Goal: Task Accomplishment & Management: Manage account settings

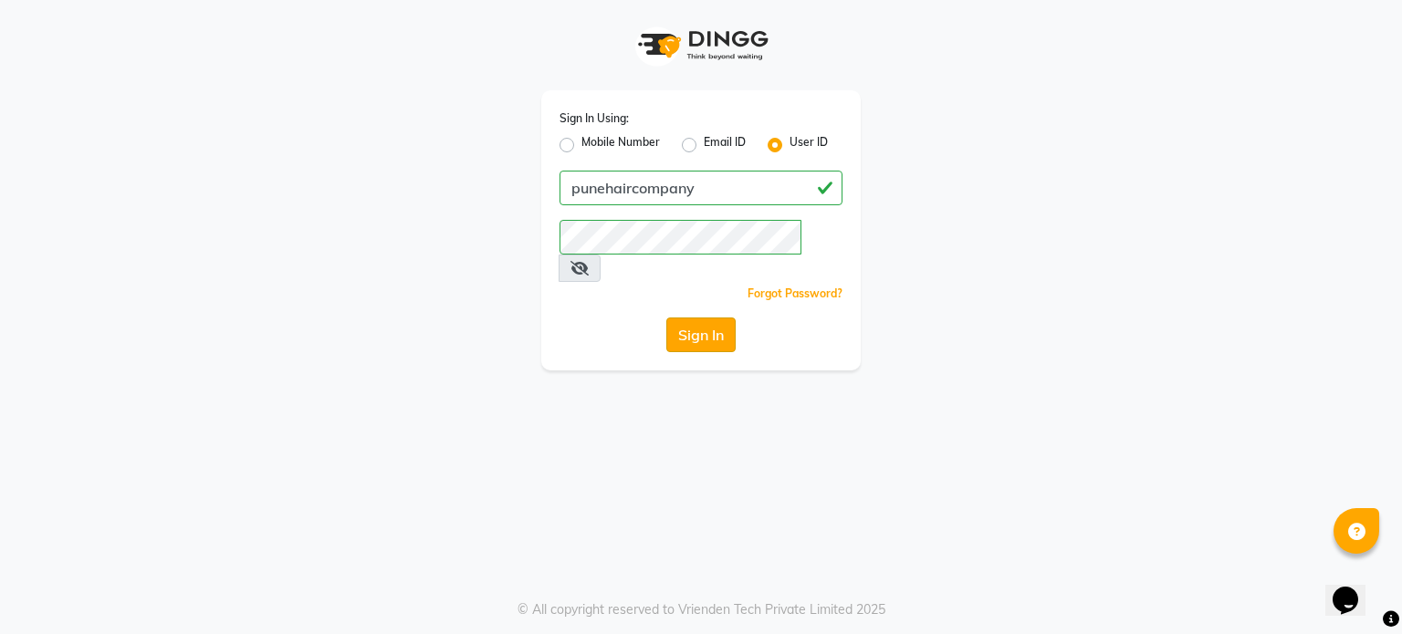
click at [686, 318] on button "Sign In" at bounding box center [700, 335] width 69 height 35
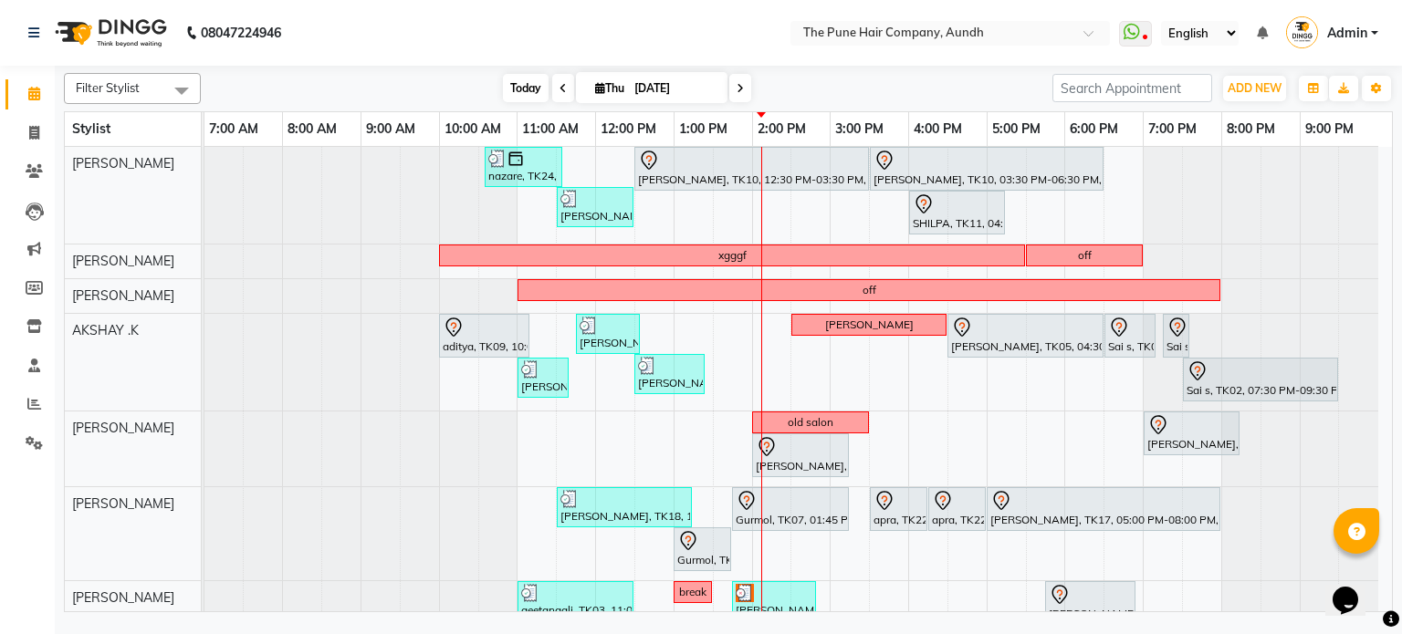
click at [522, 90] on span "Today" at bounding box center [526, 88] width 46 height 28
click at [512, 90] on span "Today" at bounding box center [526, 88] width 46 height 28
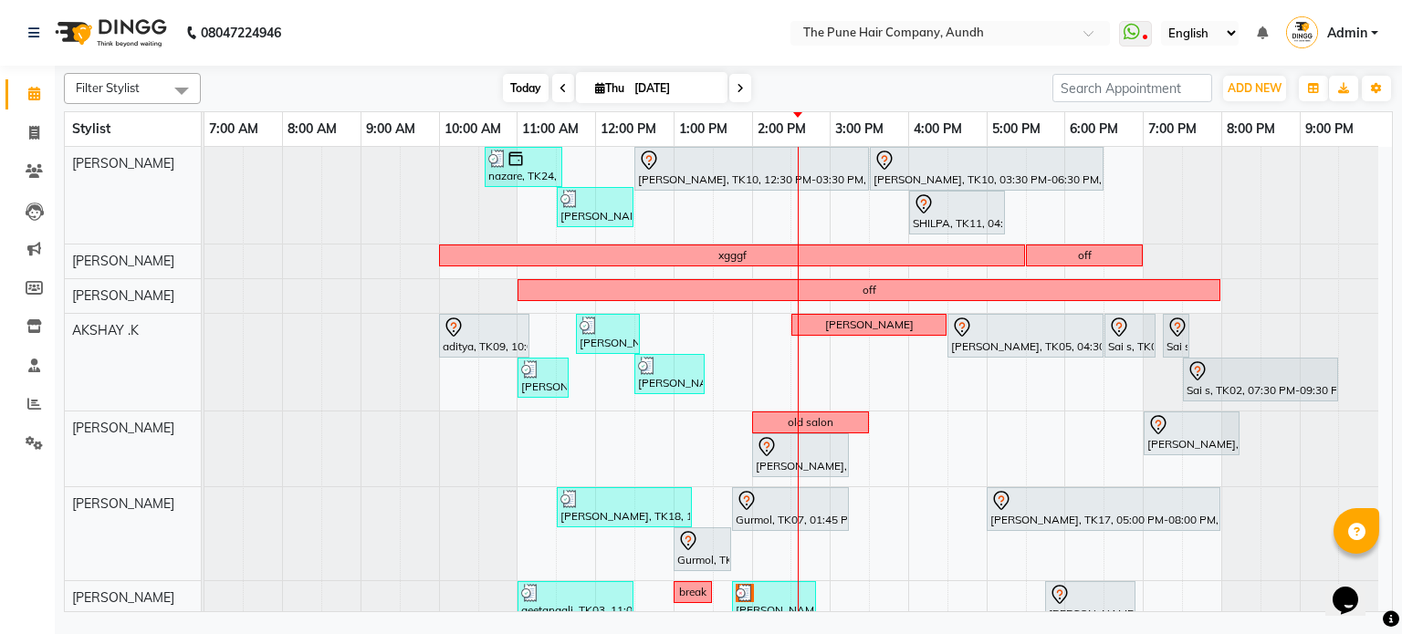
click at [535, 86] on span "Today" at bounding box center [526, 88] width 46 height 28
click at [541, 84] on span "Today" at bounding box center [526, 88] width 46 height 28
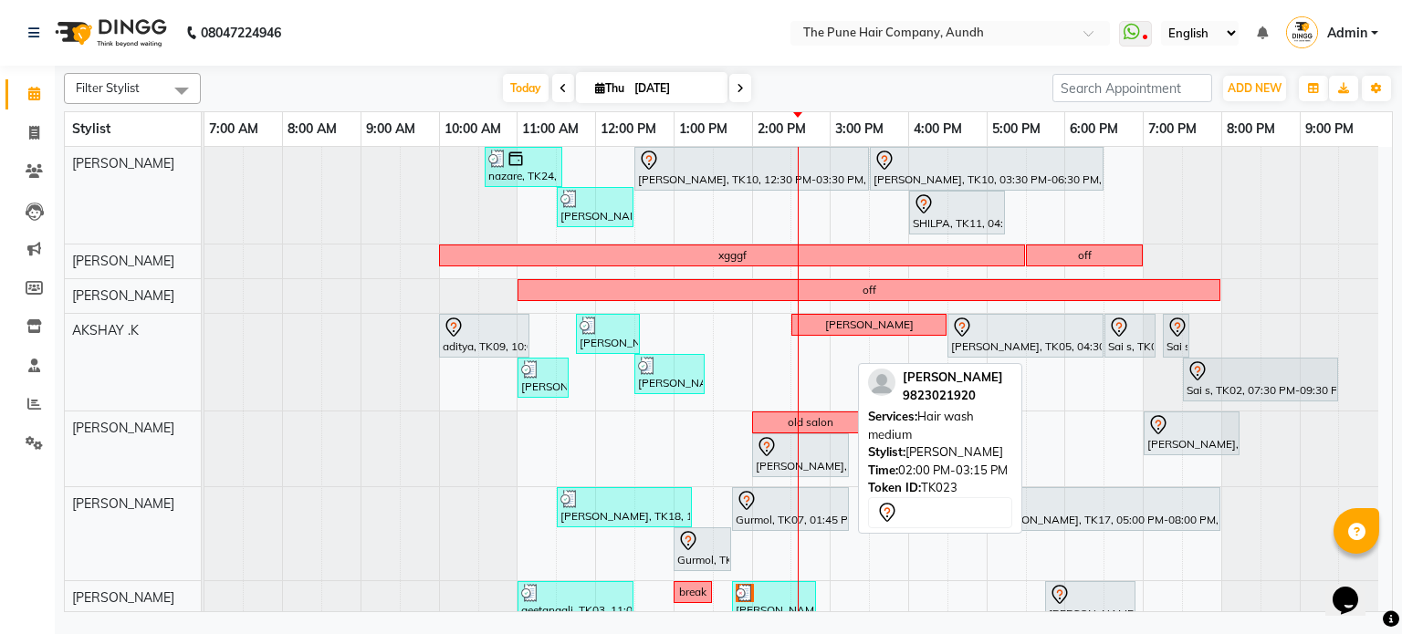
click at [810, 460] on div "[PERSON_NAME], TK23, 02:00 PM-03:15 PM, Hair wash medium" at bounding box center [800, 455] width 93 height 38
select select "7"
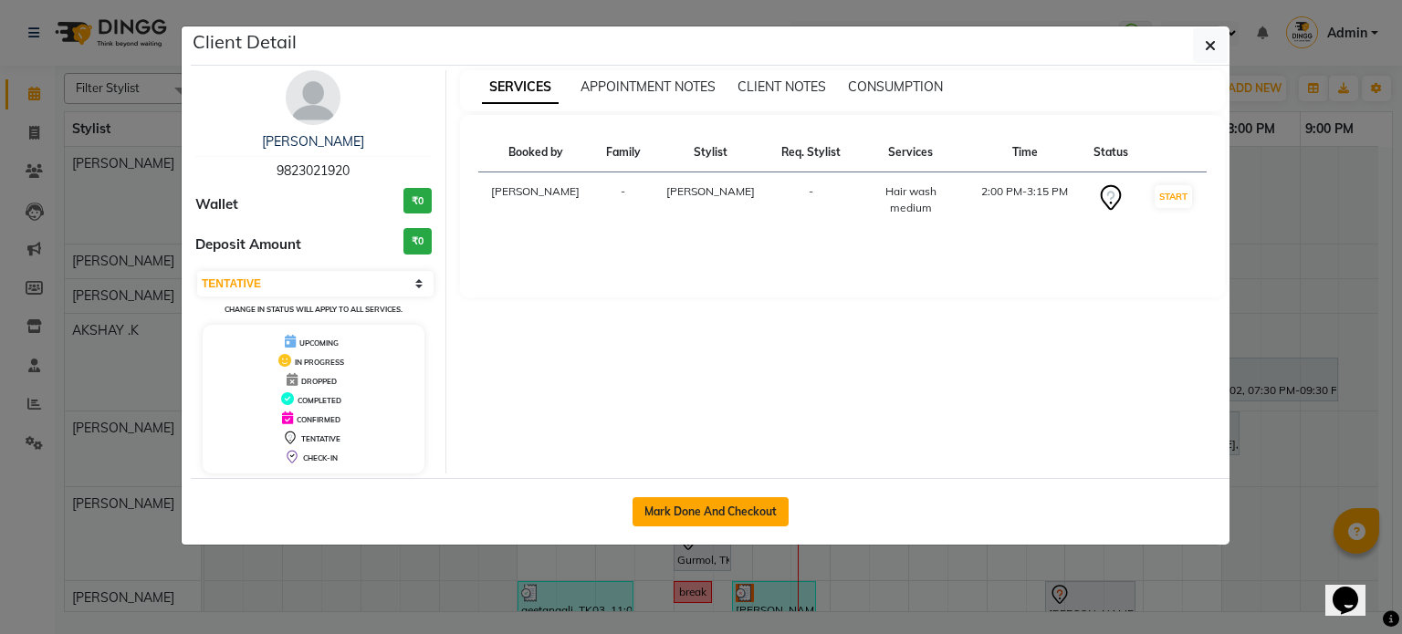
click at [703, 518] on button "Mark Done And Checkout" at bounding box center [711, 511] width 156 height 29
select select "106"
select select "service"
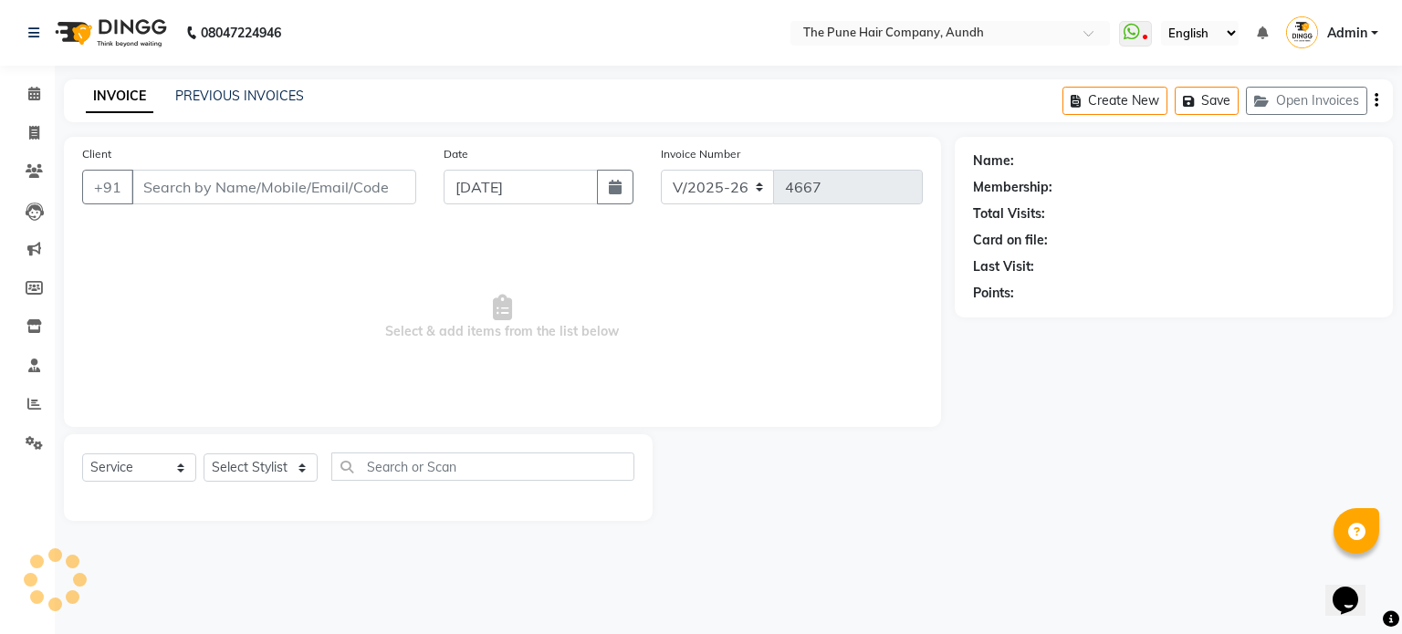
type input "9823021920"
select select "12769"
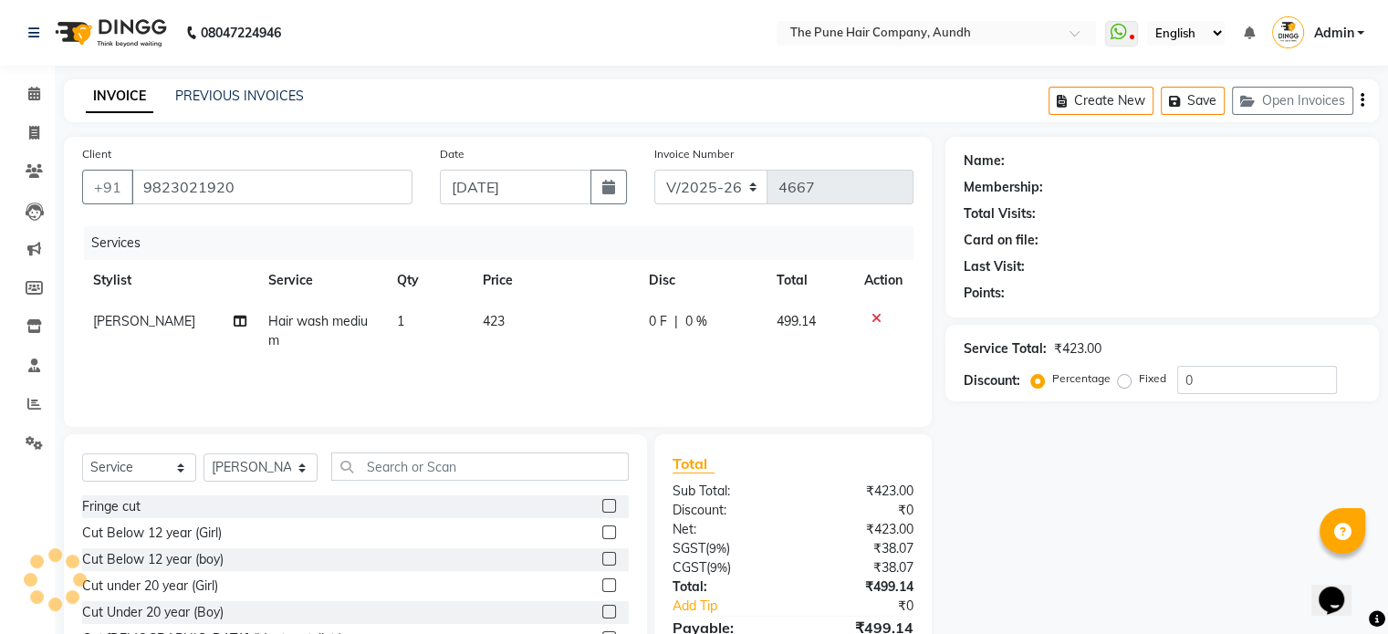
select select "1: Object"
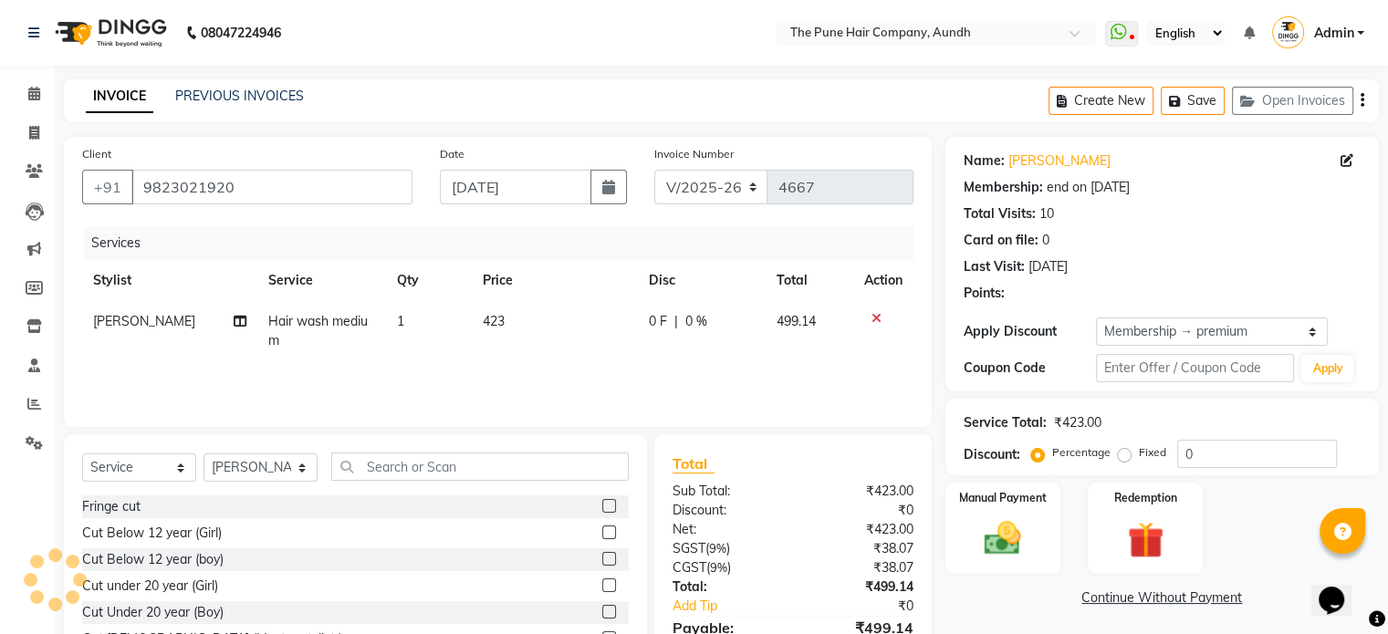
type input "20"
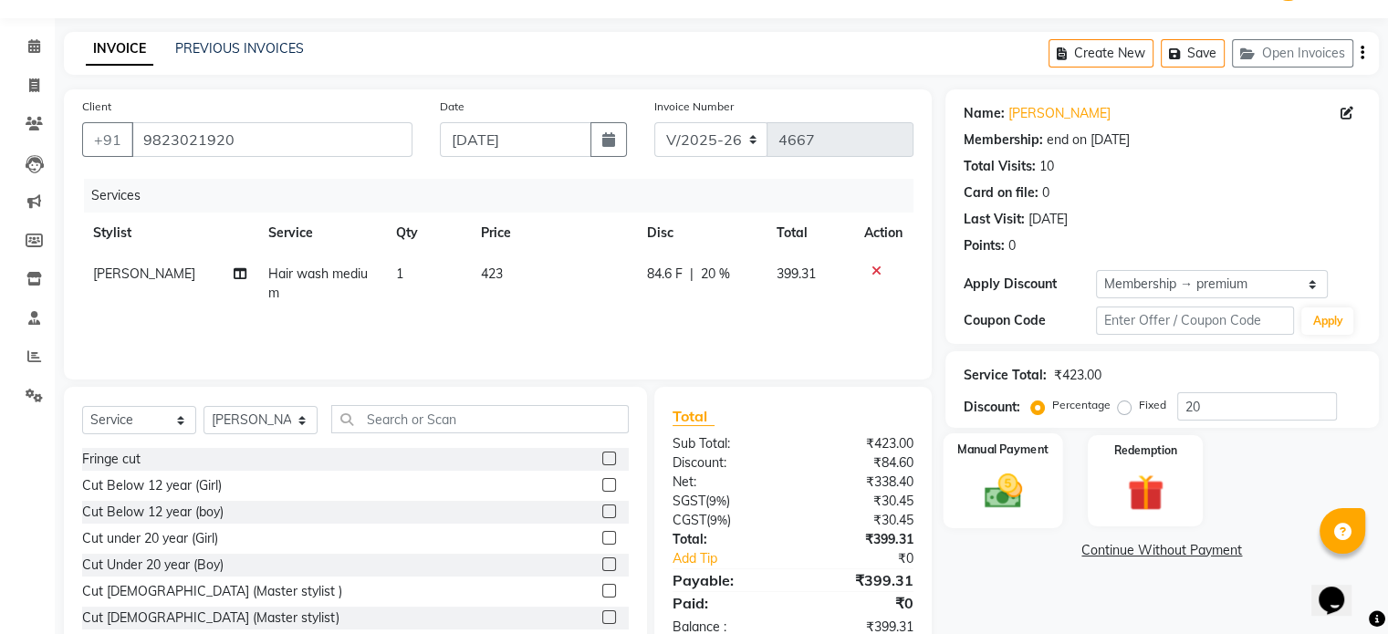
scroll to position [91, 0]
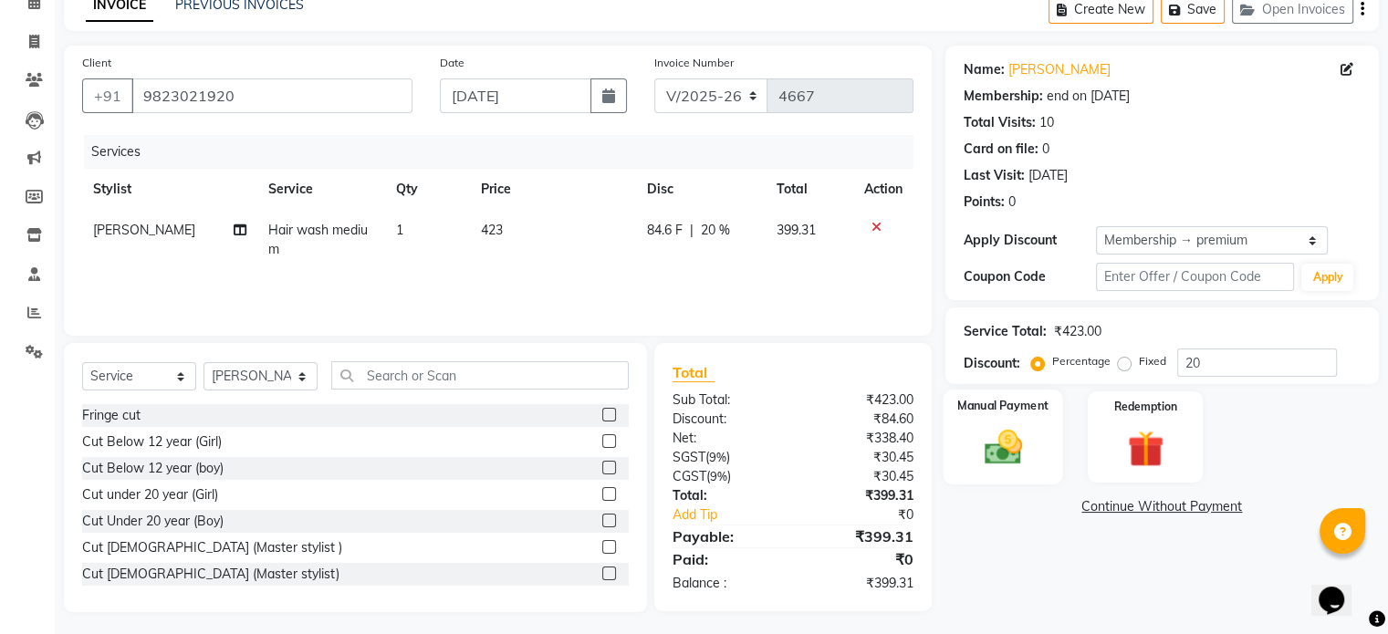
click at [1024, 455] on img at bounding box center [1002, 448] width 61 height 44
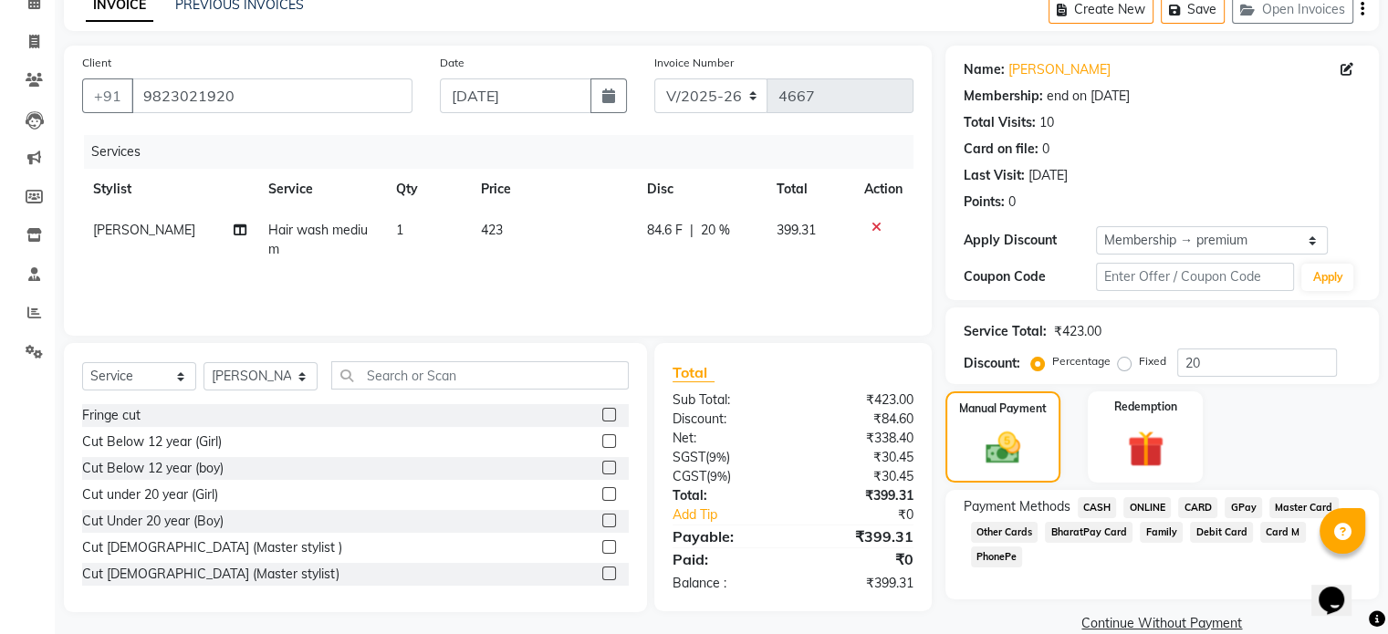
click at [1135, 506] on span "ONLINE" at bounding box center [1147, 507] width 47 height 21
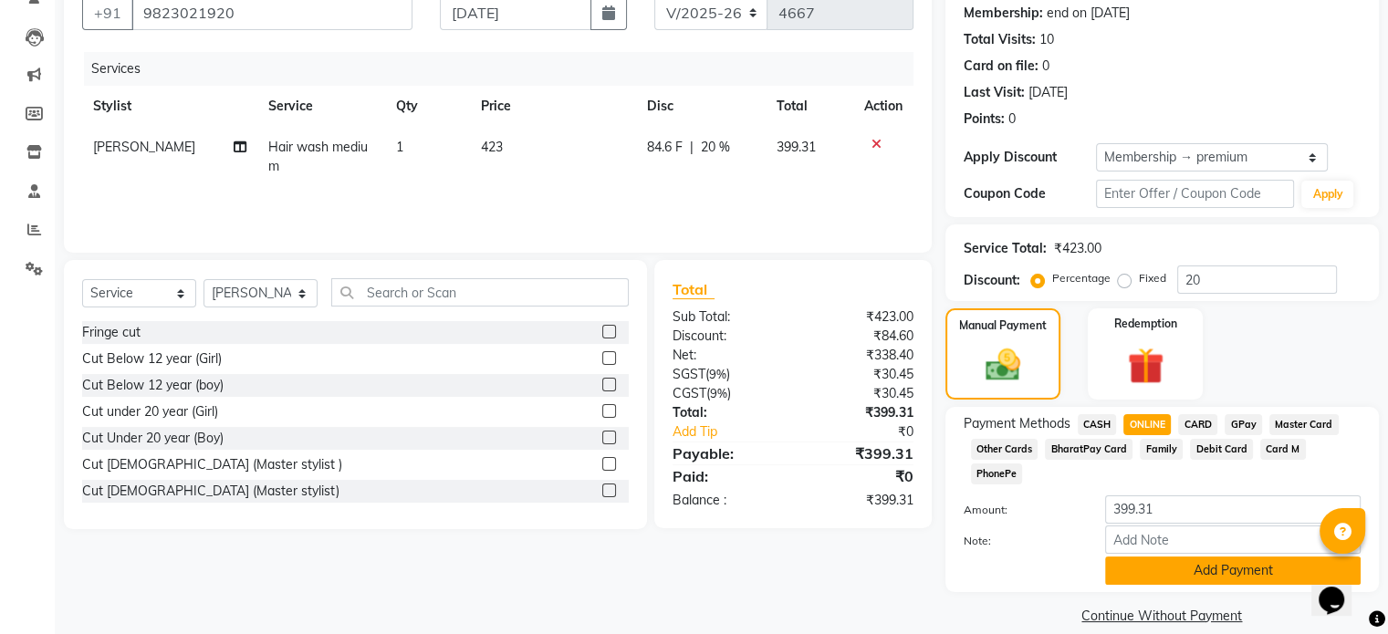
click at [1230, 557] on button "Add Payment" at bounding box center [1233, 571] width 256 height 28
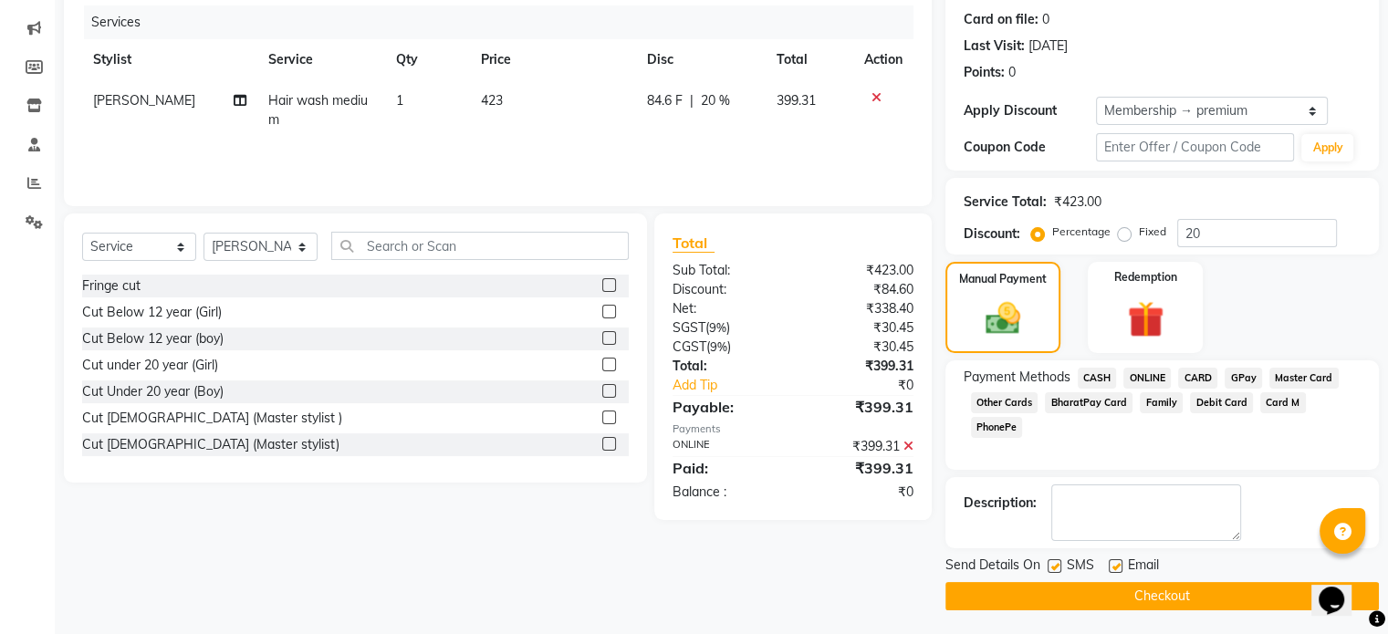
scroll to position [223, 0]
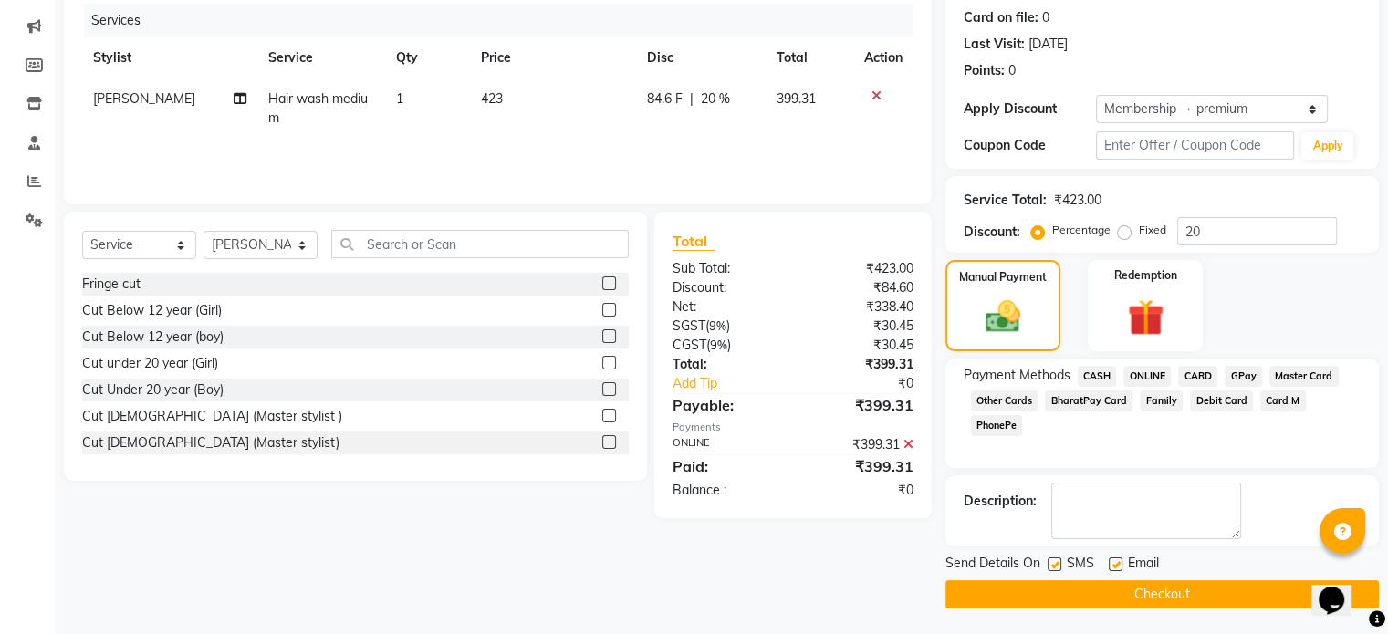
drag, startPoint x: 1128, startPoint y: 598, endPoint x: 1144, endPoint y: 600, distance: 15.6
click at [1132, 594] on button "Checkout" at bounding box center [1163, 594] width 434 height 28
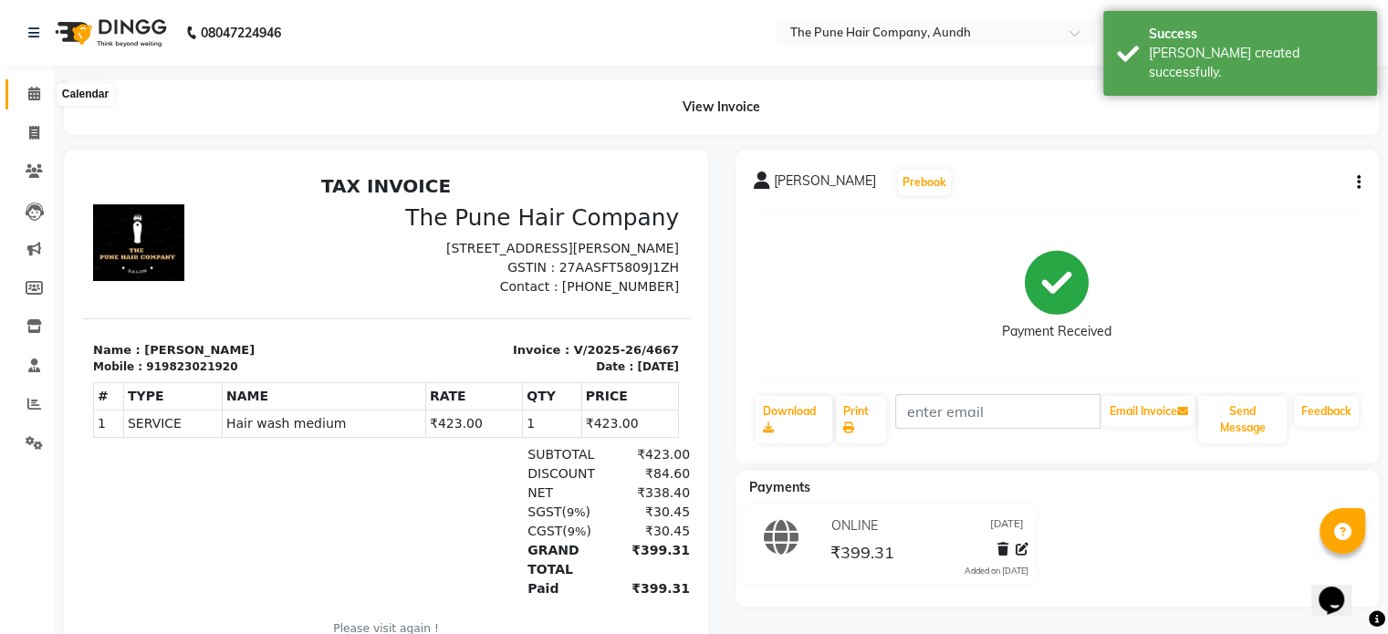
click at [28, 100] on icon at bounding box center [34, 94] width 12 height 14
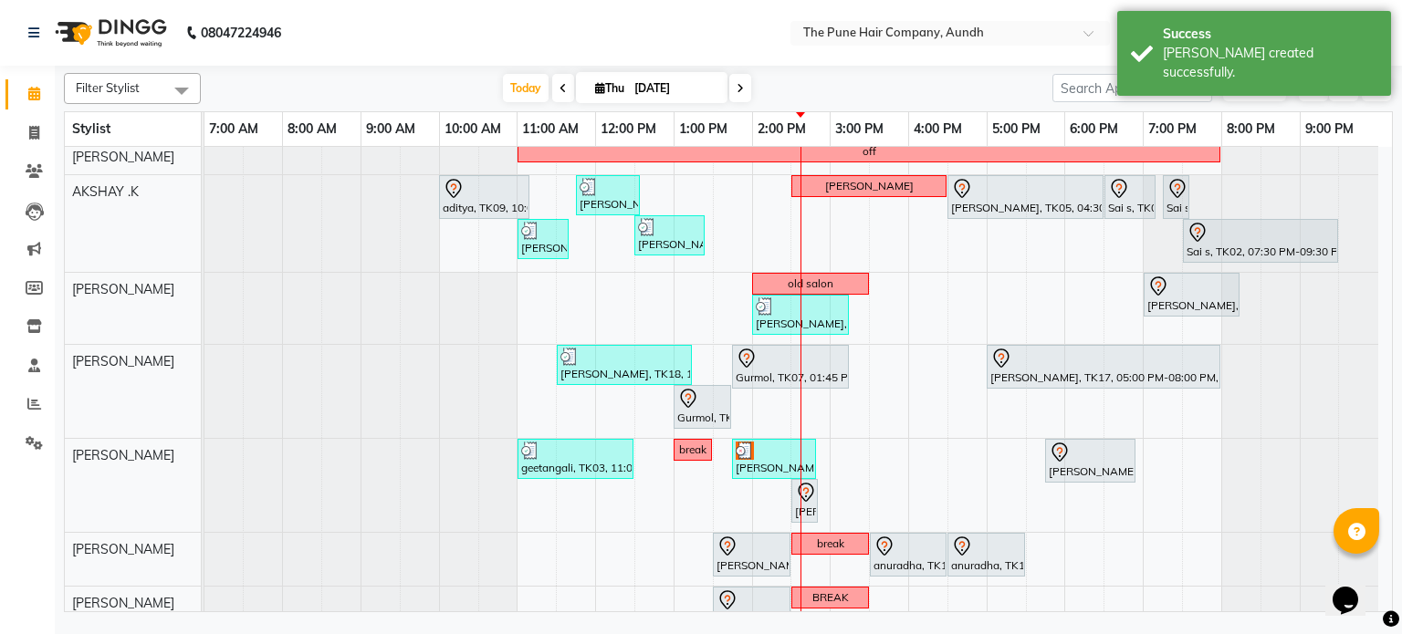
scroll to position [270, 0]
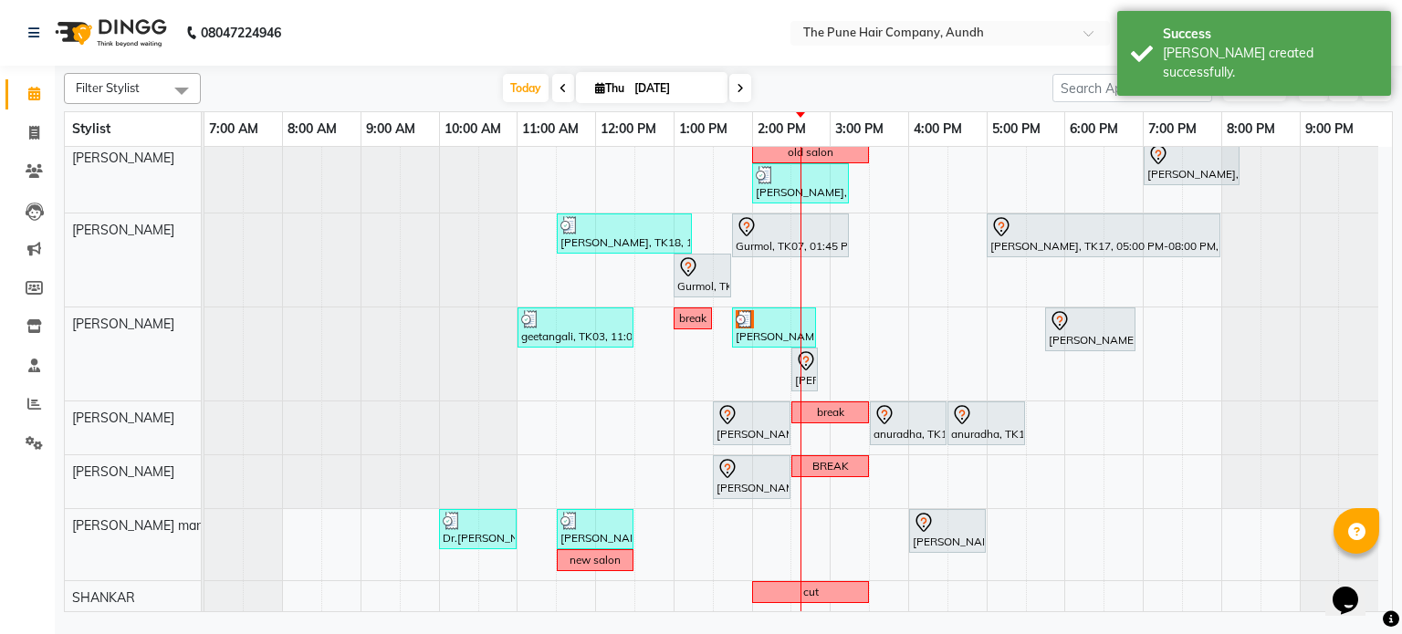
click at [737, 90] on icon at bounding box center [740, 88] width 7 height 11
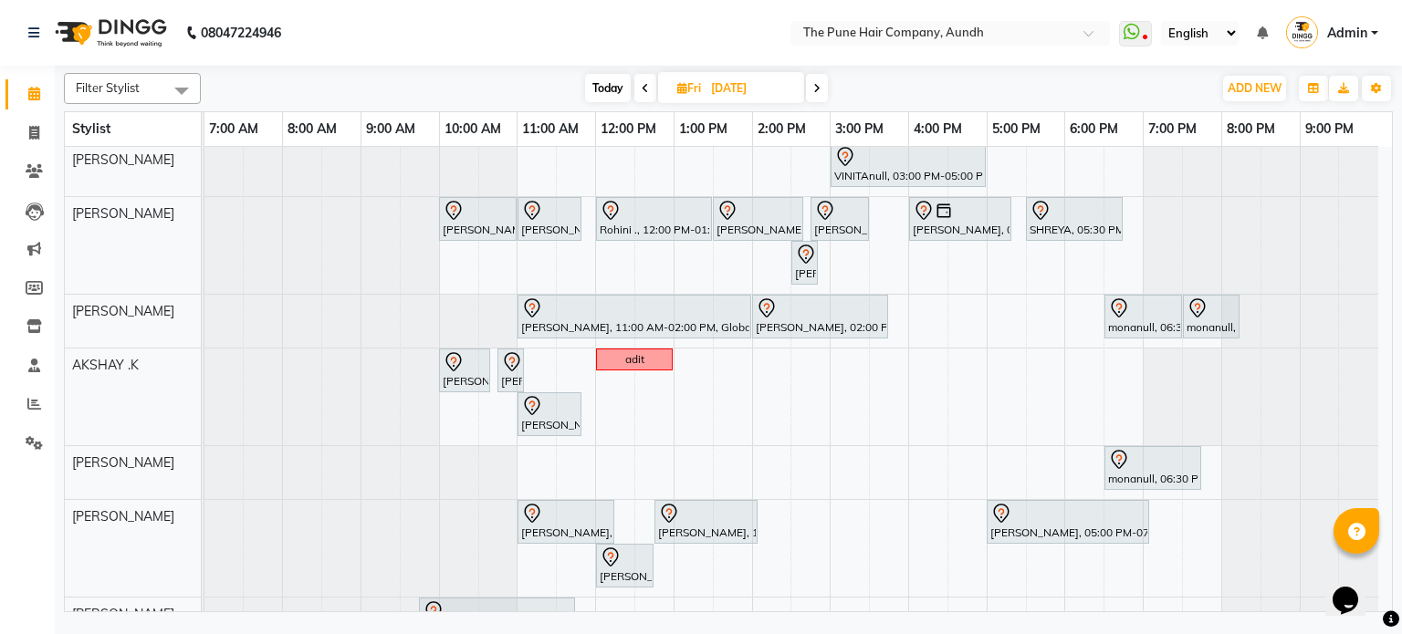
scroll to position [0, 0]
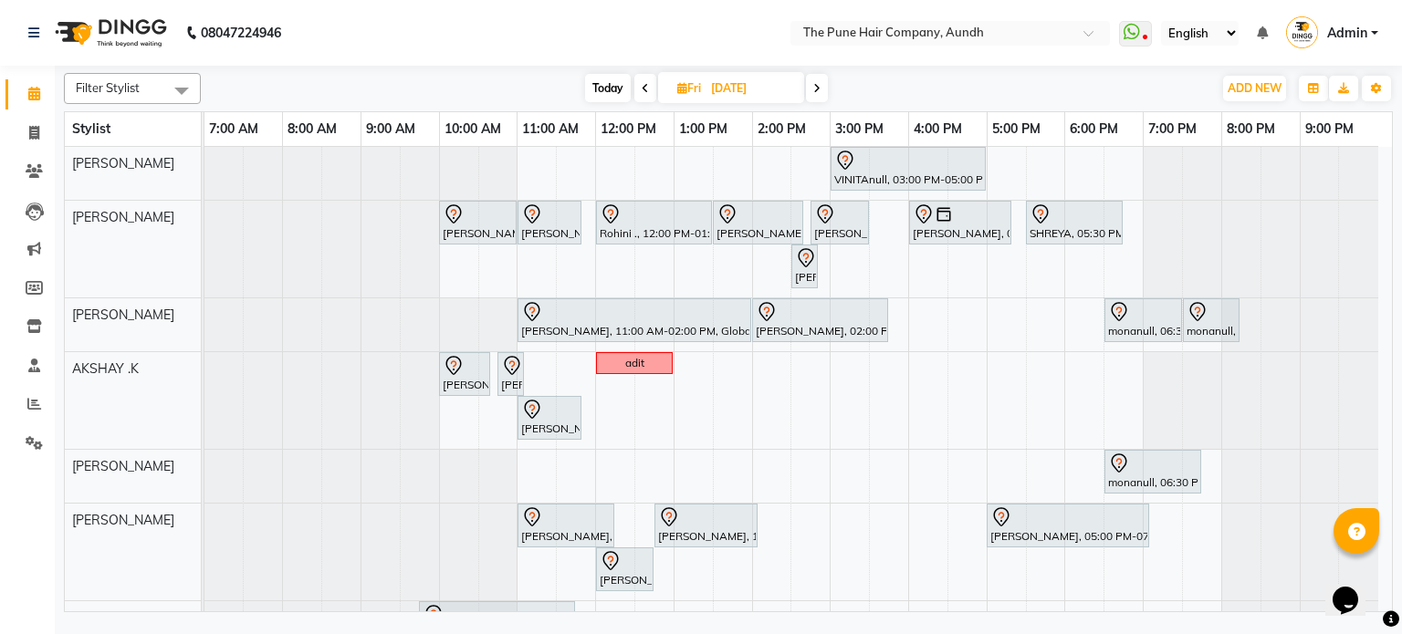
click at [818, 90] on icon at bounding box center [816, 88] width 7 height 11
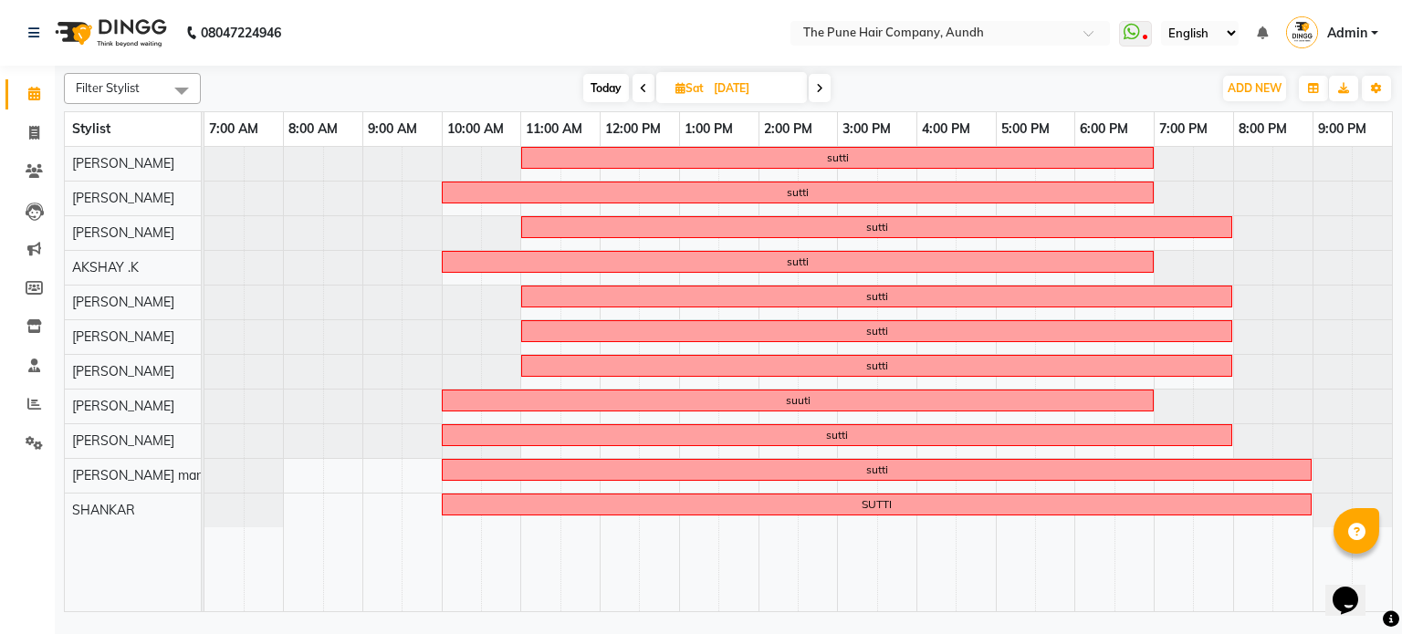
click at [601, 90] on span "Today" at bounding box center [606, 88] width 46 height 28
type input "[DATE]"
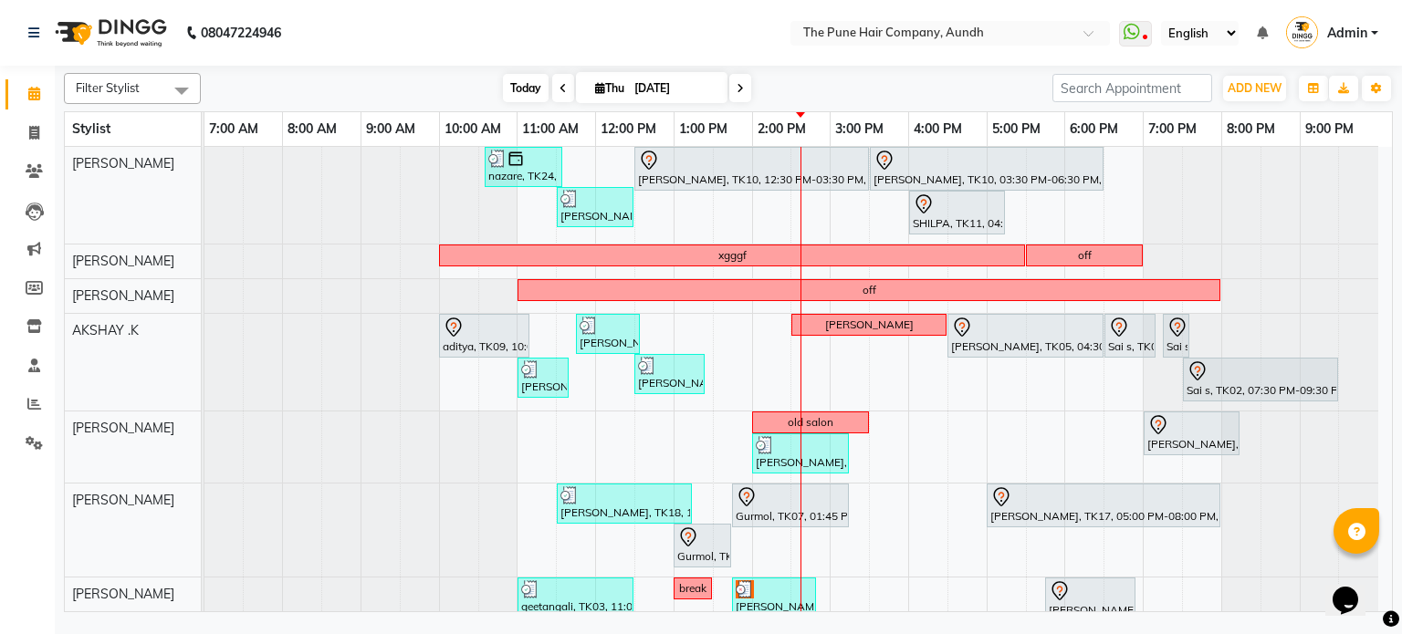
click at [511, 80] on span "Today" at bounding box center [526, 88] width 46 height 28
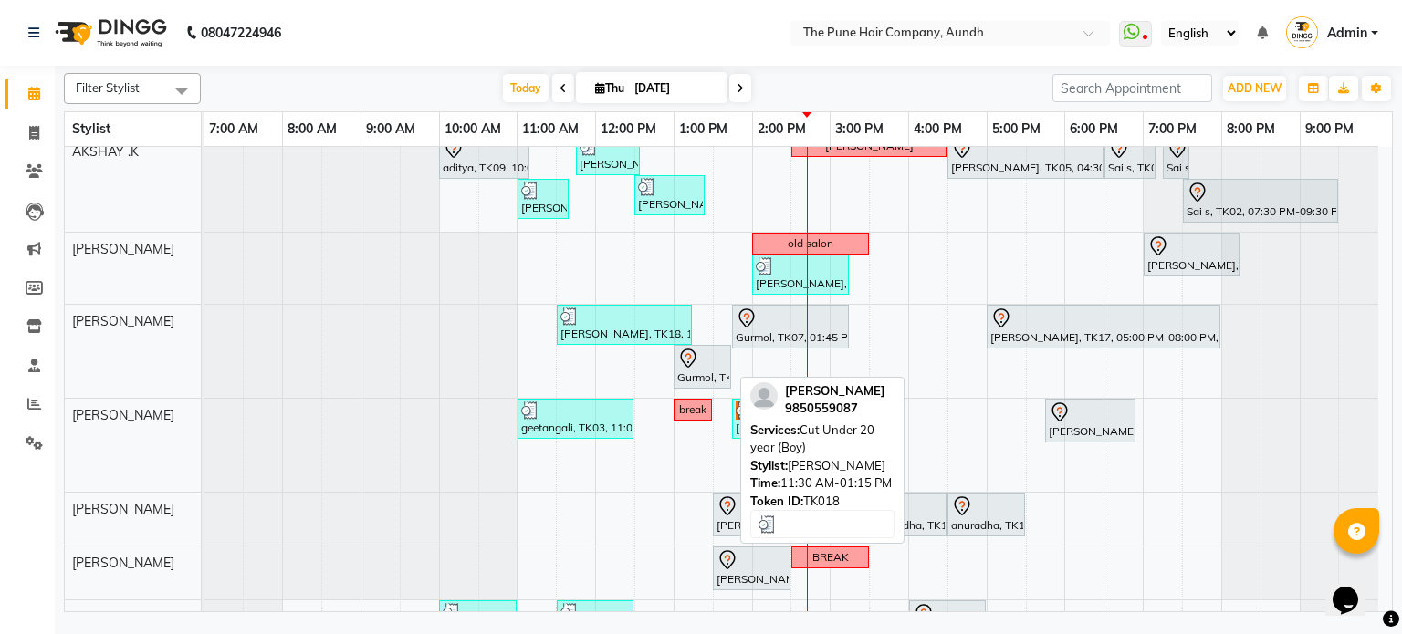
scroll to position [88, 0]
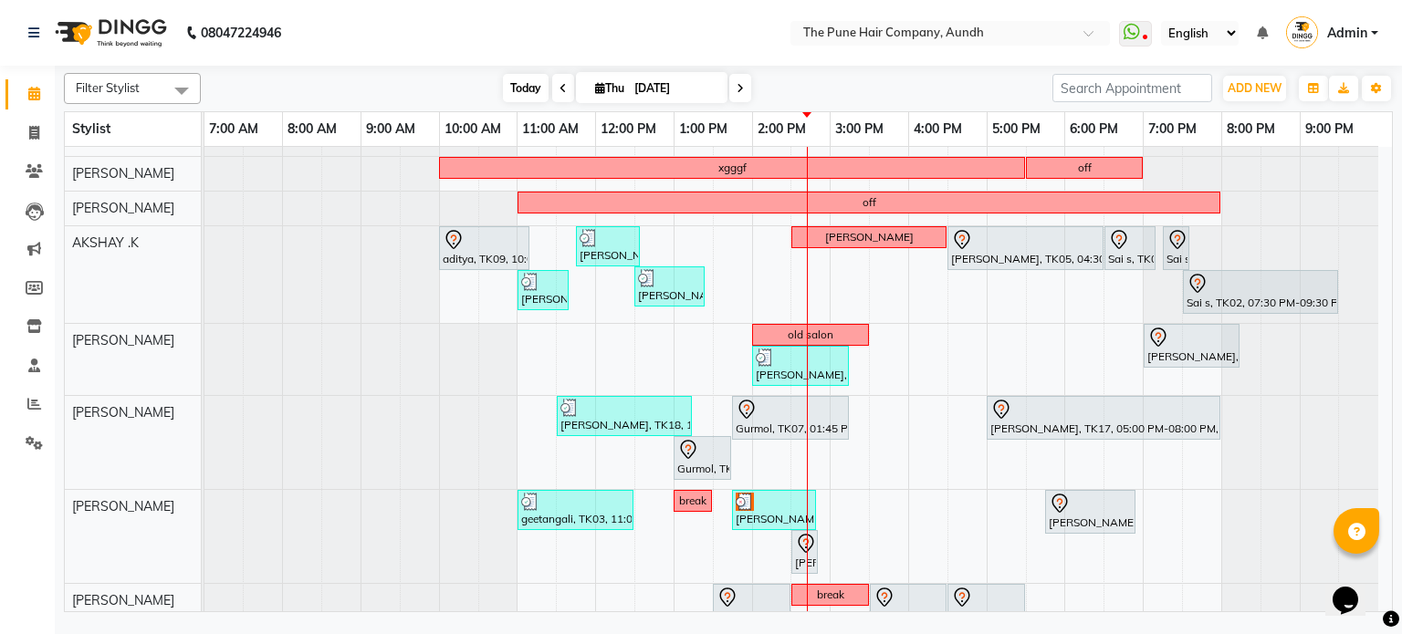
click at [531, 92] on span "Today" at bounding box center [526, 88] width 46 height 28
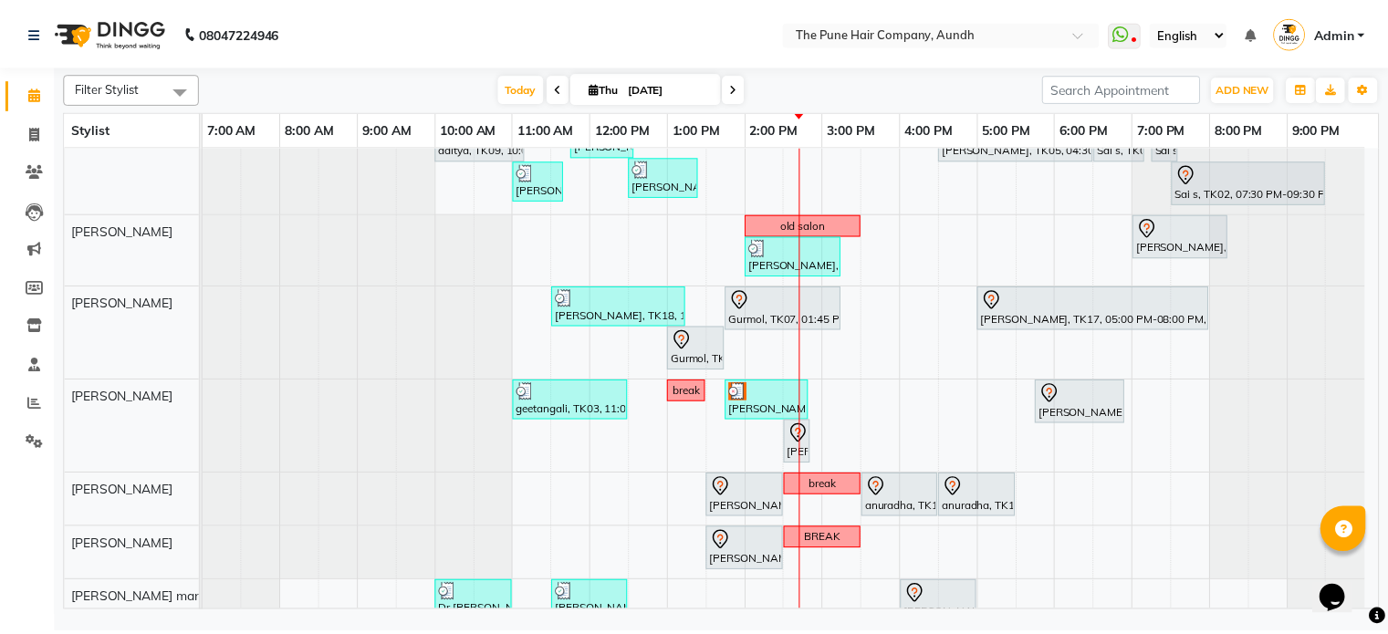
scroll to position [179, 0]
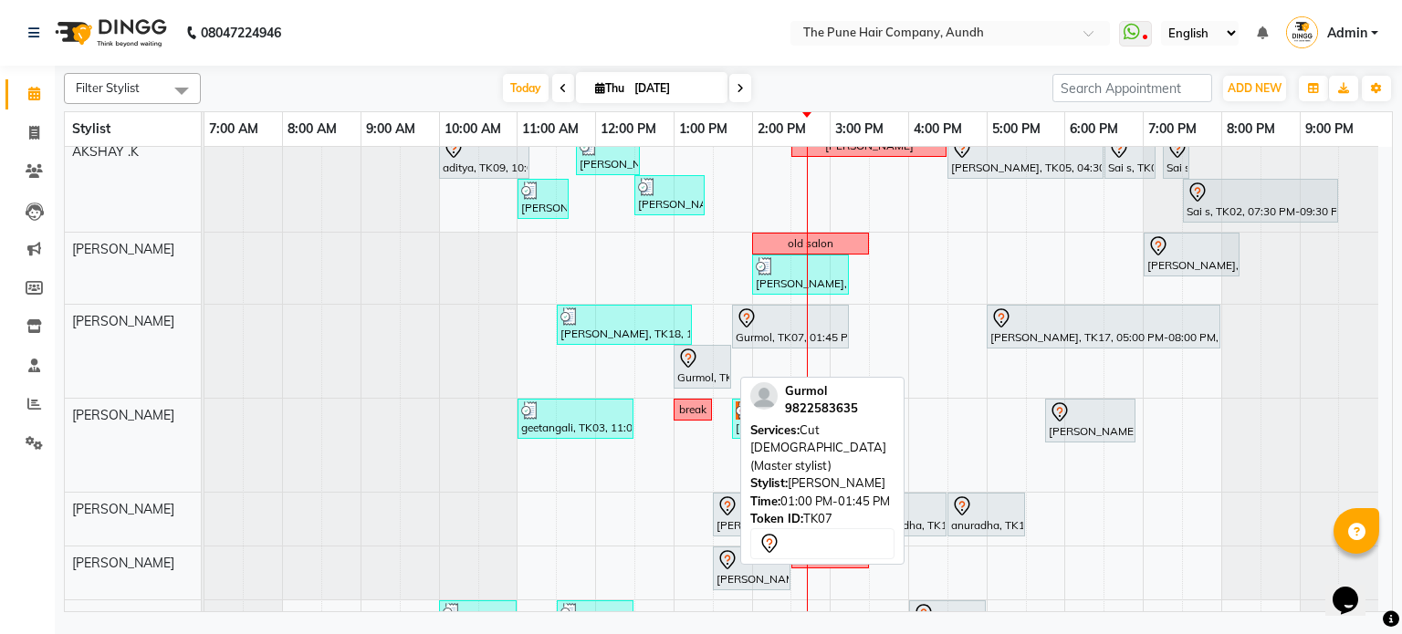
click at [702, 372] on div "Gurmol, TK07, 01:00 PM-01:45 PM, Cut [DEMOGRAPHIC_DATA] (Master stylist)" at bounding box center [702, 367] width 54 height 38
select select "7"
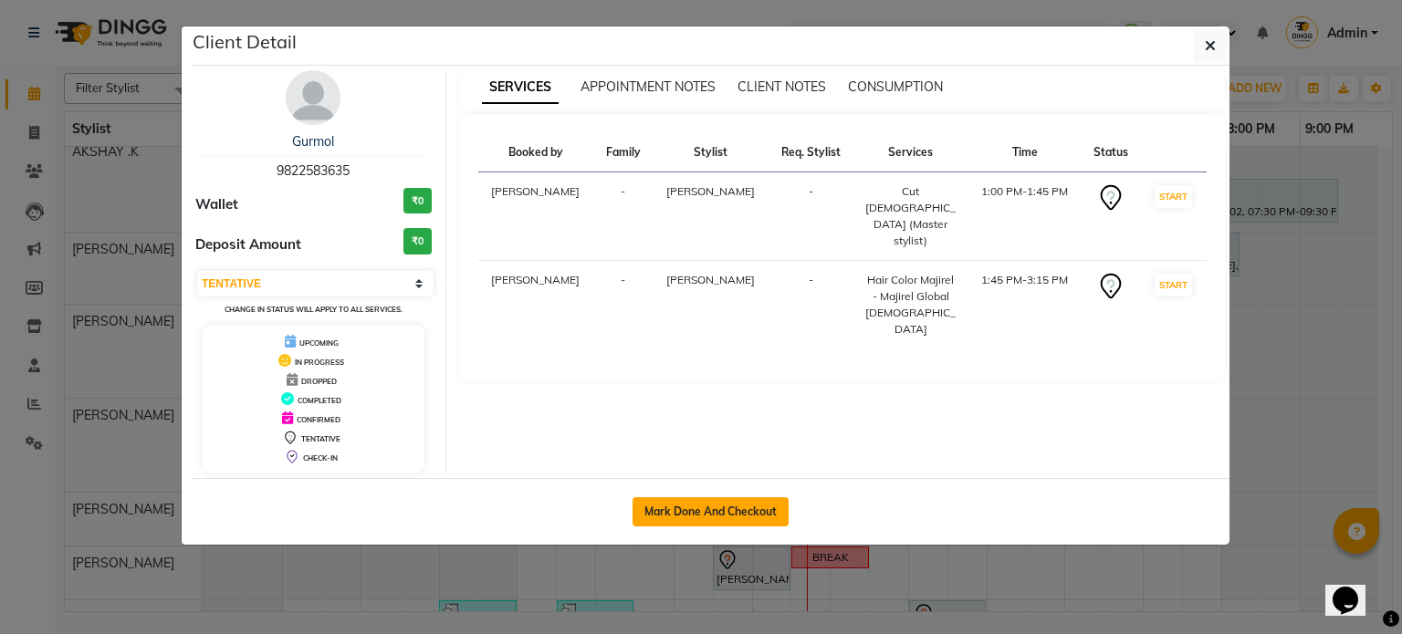
click at [745, 508] on button "Mark Done And Checkout" at bounding box center [711, 511] width 156 height 29
select select "service"
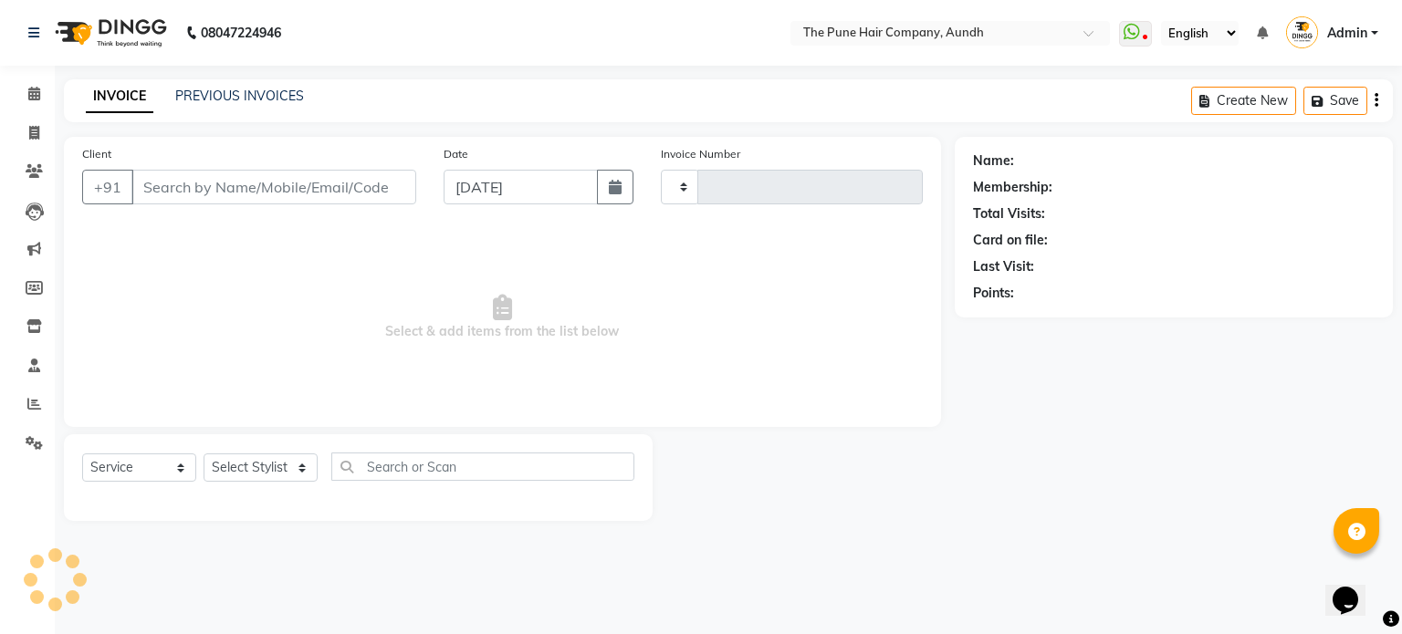
type input "4668"
select select "106"
select select "3"
type input "9822583635"
select select "18078"
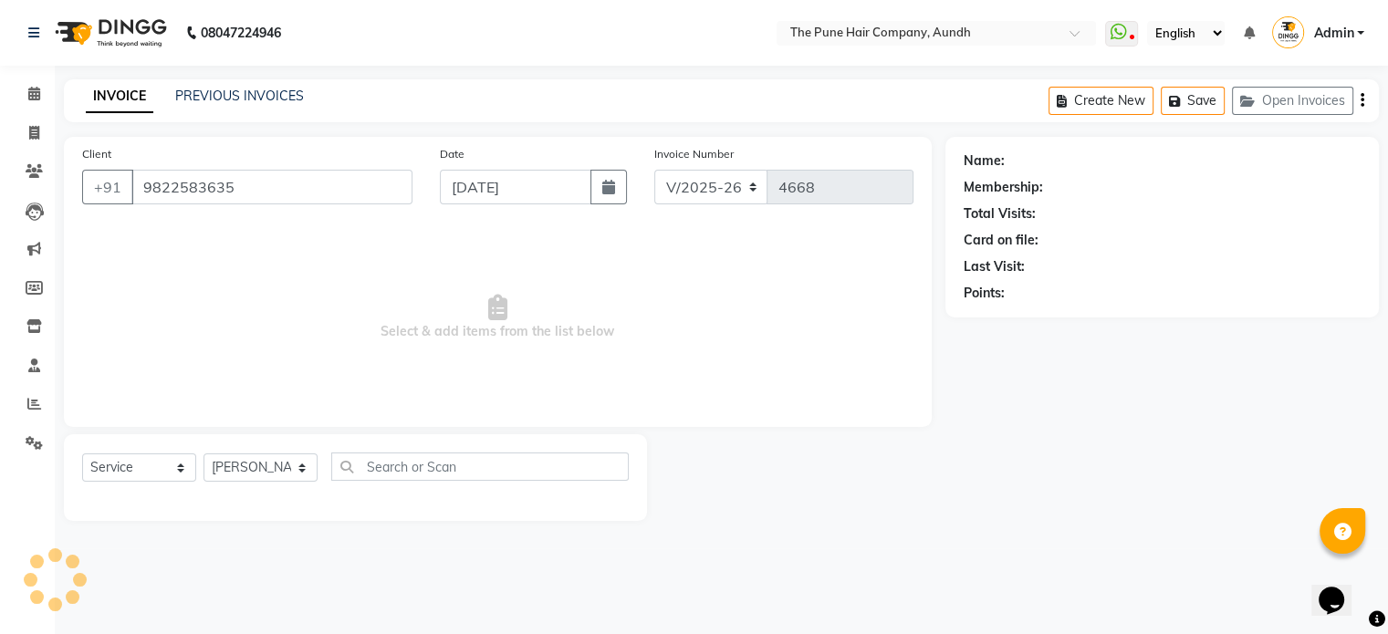
select select "1: Object"
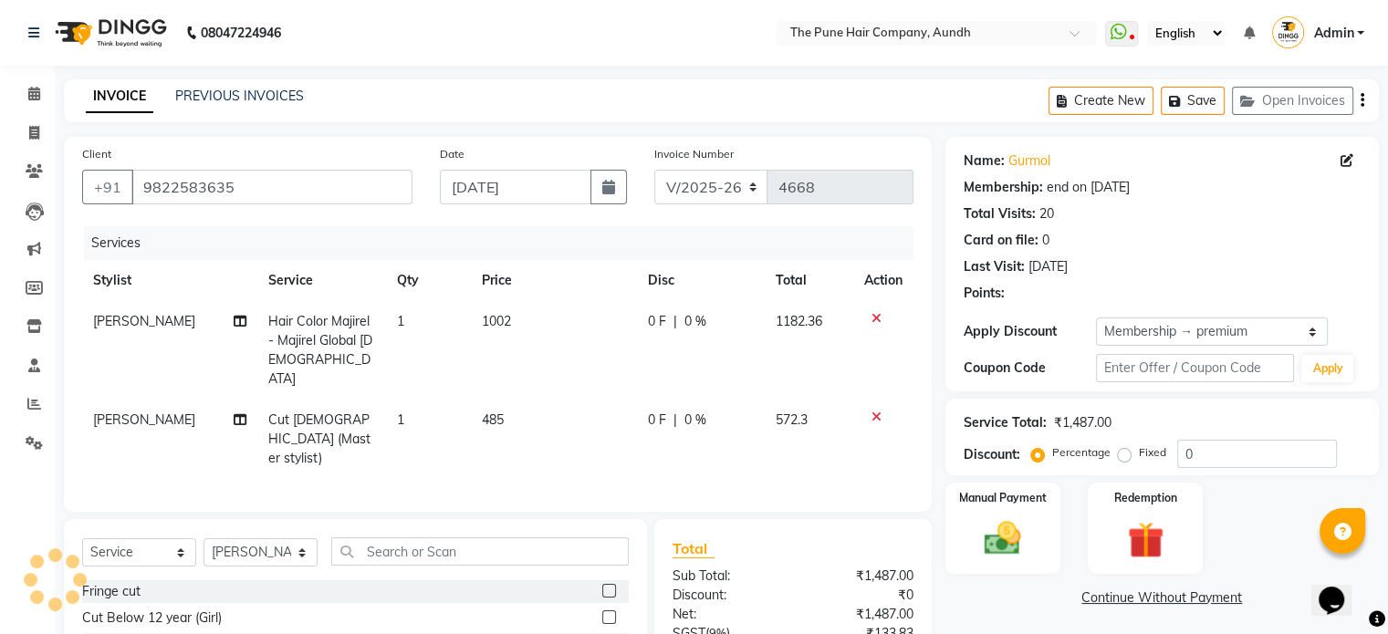
type input "20"
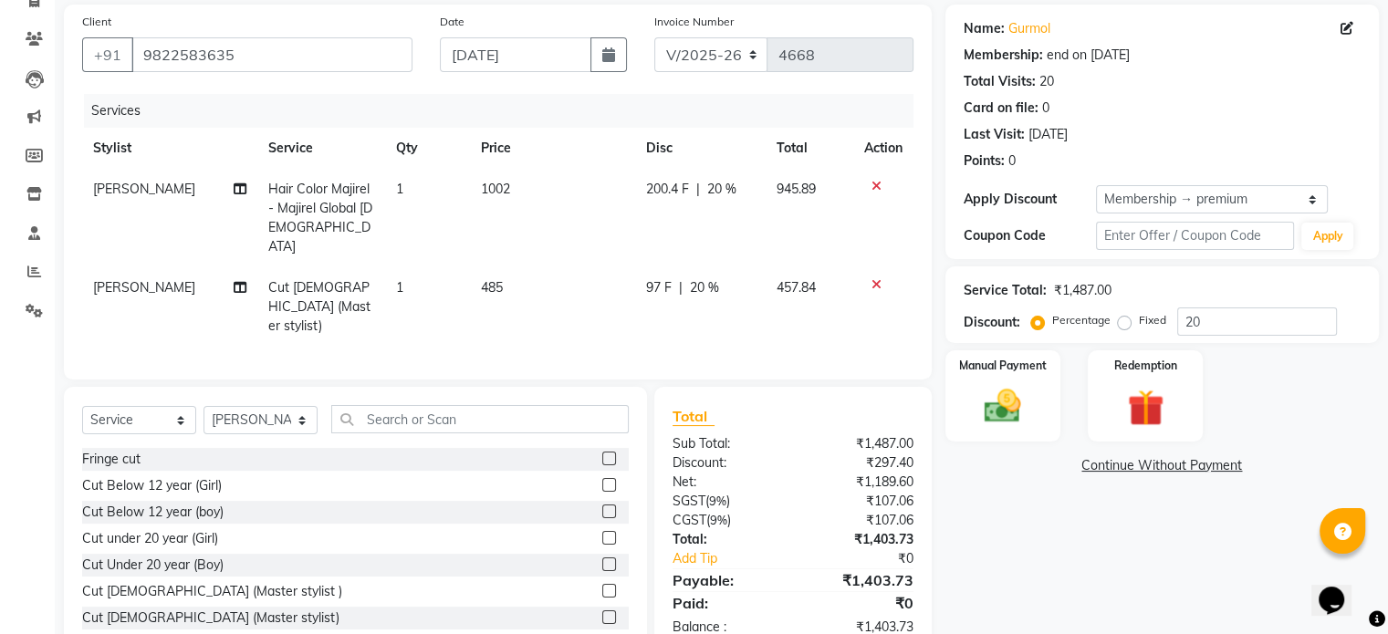
scroll to position [157, 0]
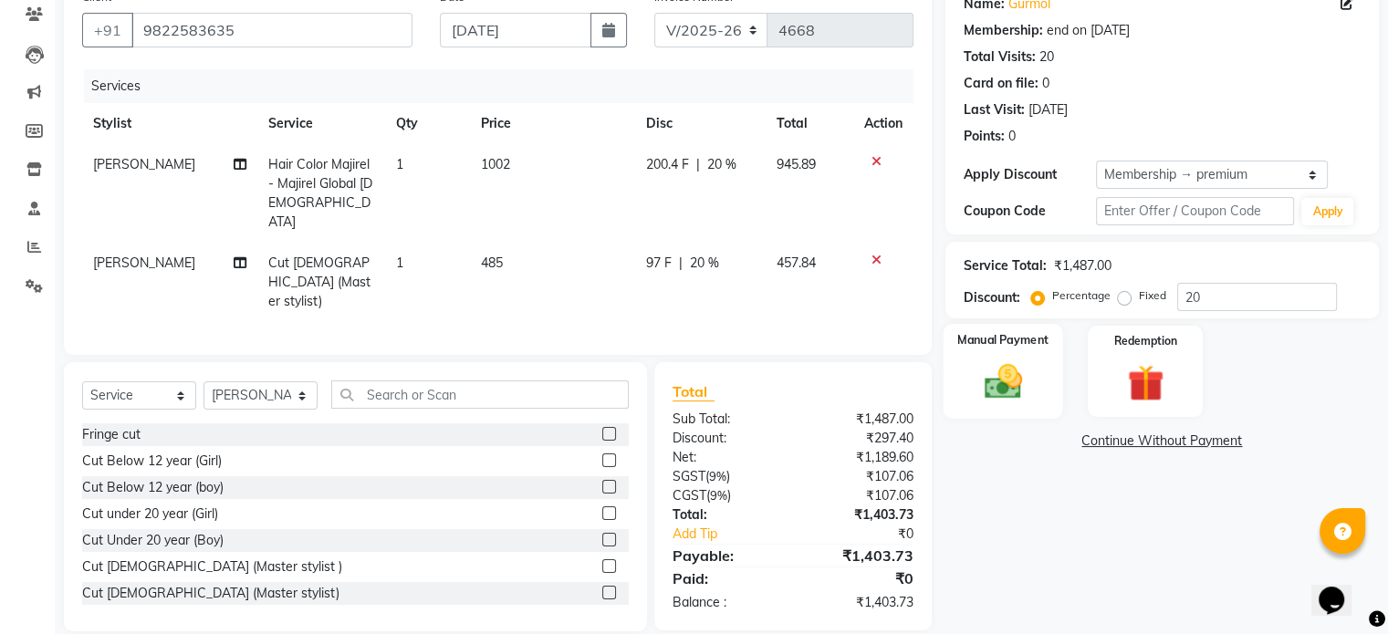
click at [993, 383] on img at bounding box center [1002, 383] width 61 height 44
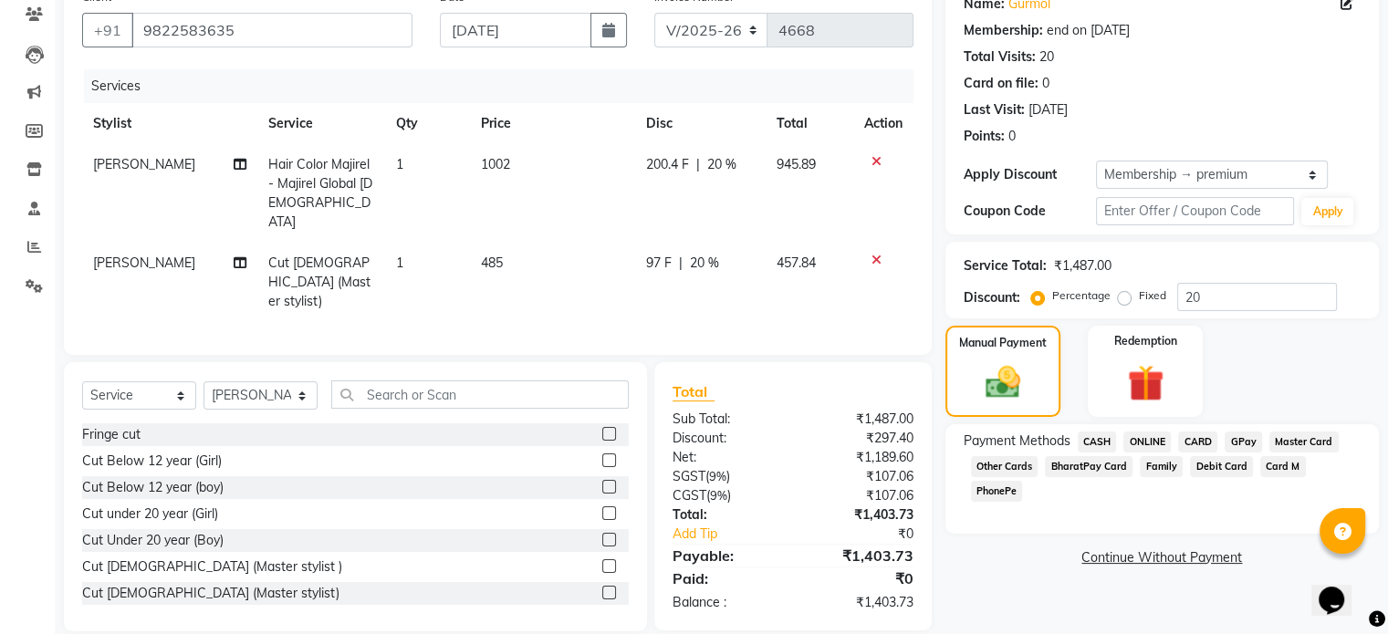
click at [1148, 440] on span "ONLINE" at bounding box center [1147, 442] width 47 height 21
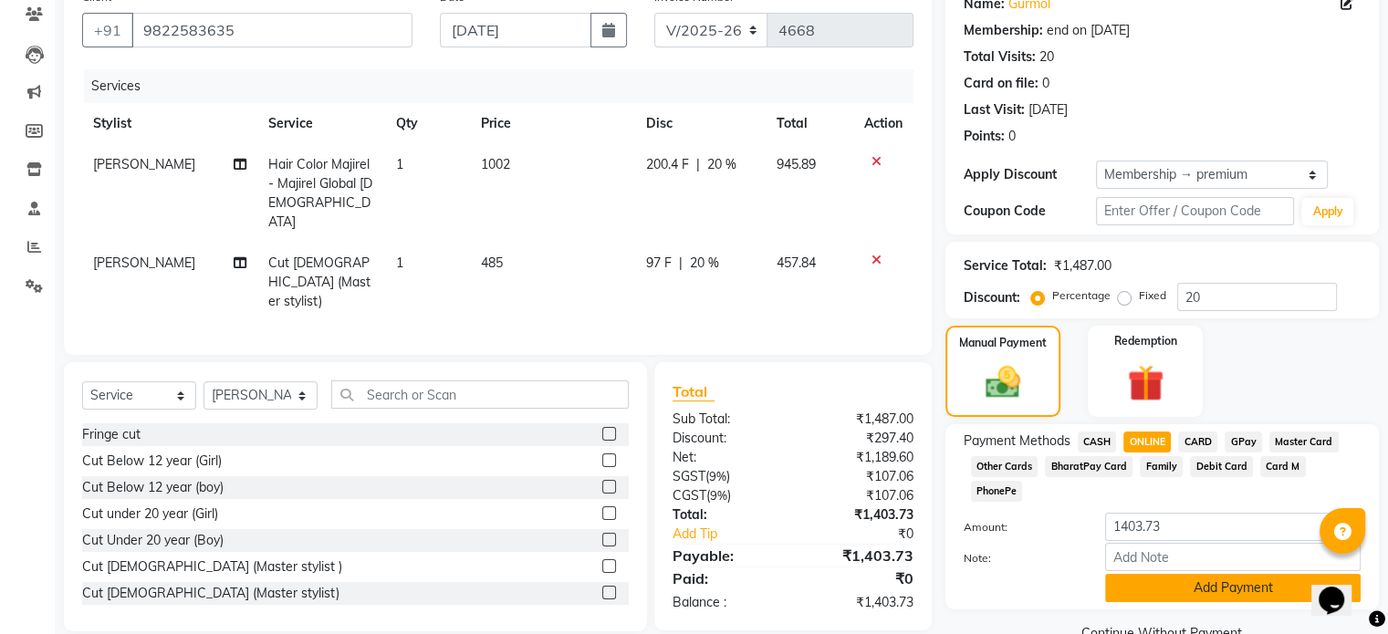
click at [1189, 574] on button "Add Payment" at bounding box center [1233, 588] width 256 height 28
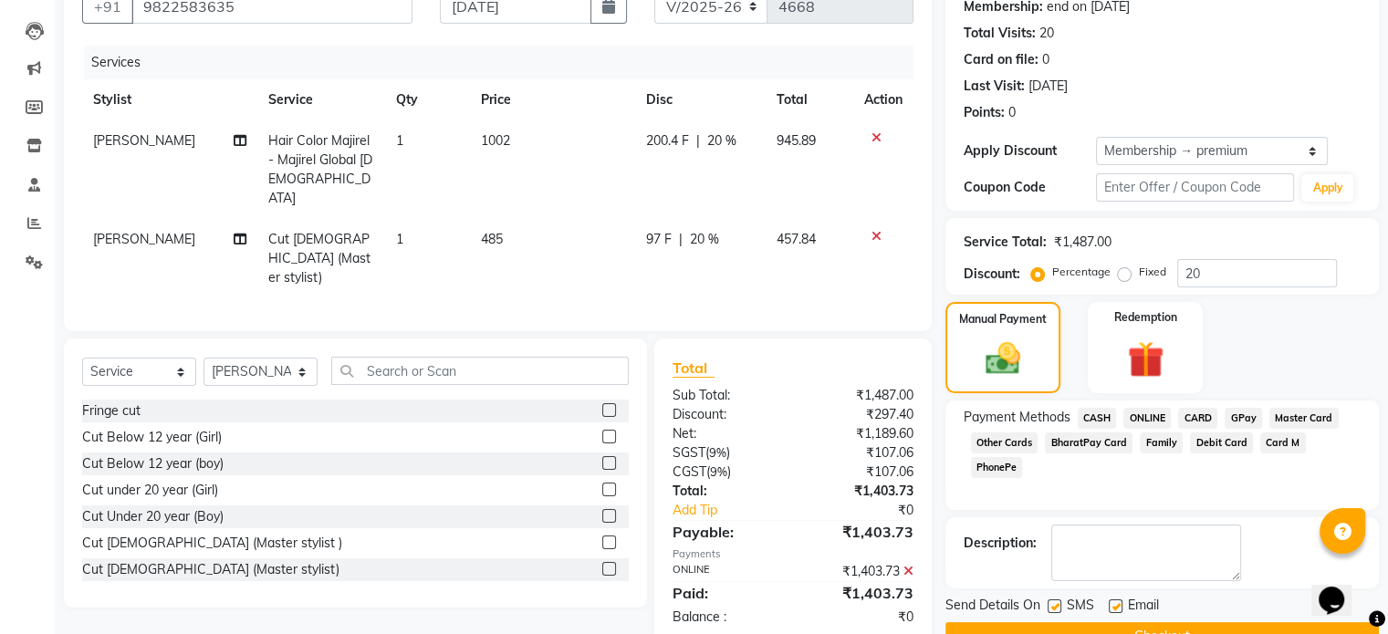
scroll to position [223, 0]
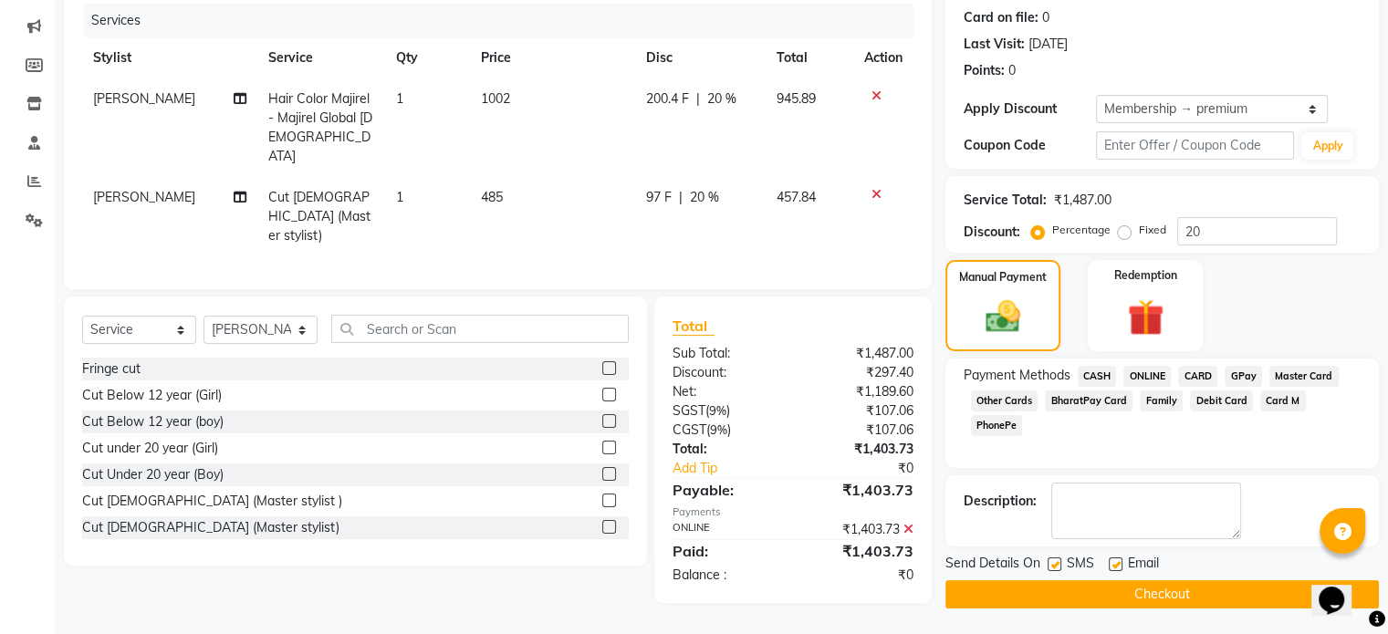
click at [1139, 596] on button "Checkout" at bounding box center [1163, 594] width 434 height 28
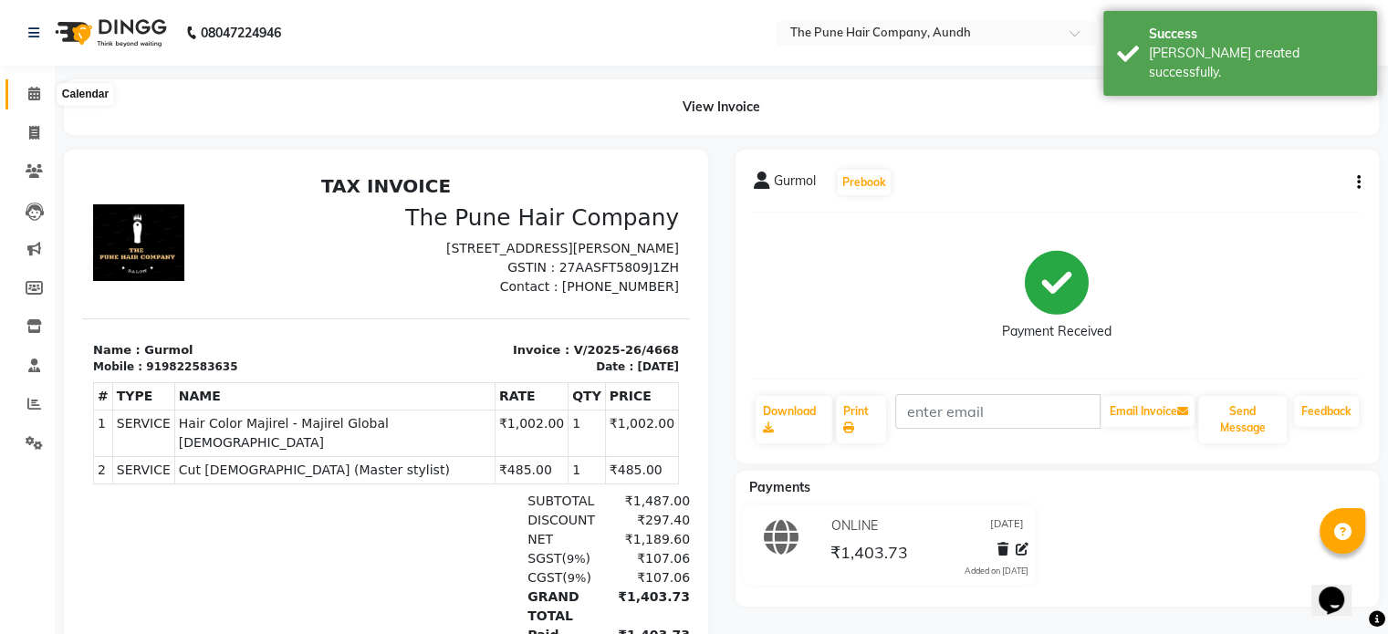
click at [33, 99] on icon at bounding box center [34, 94] width 12 height 14
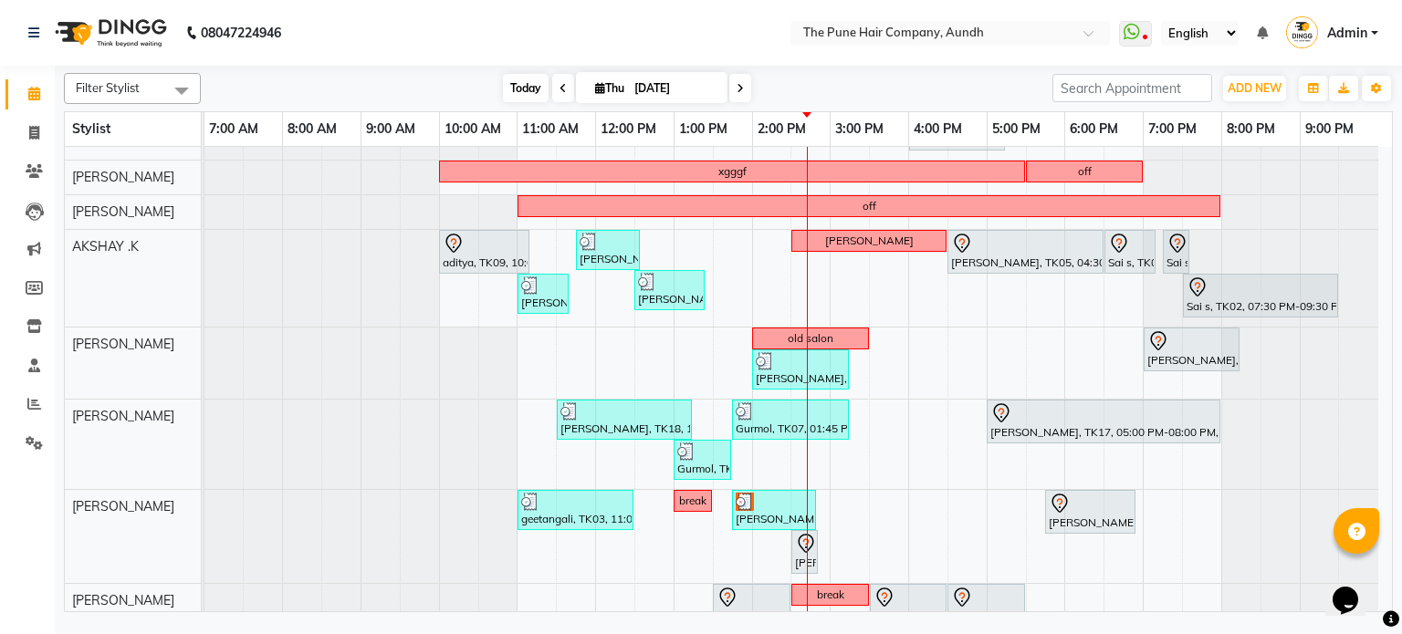
click at [513, 85] on span "Today" at bounding box center [526, 88] width 46 height 28
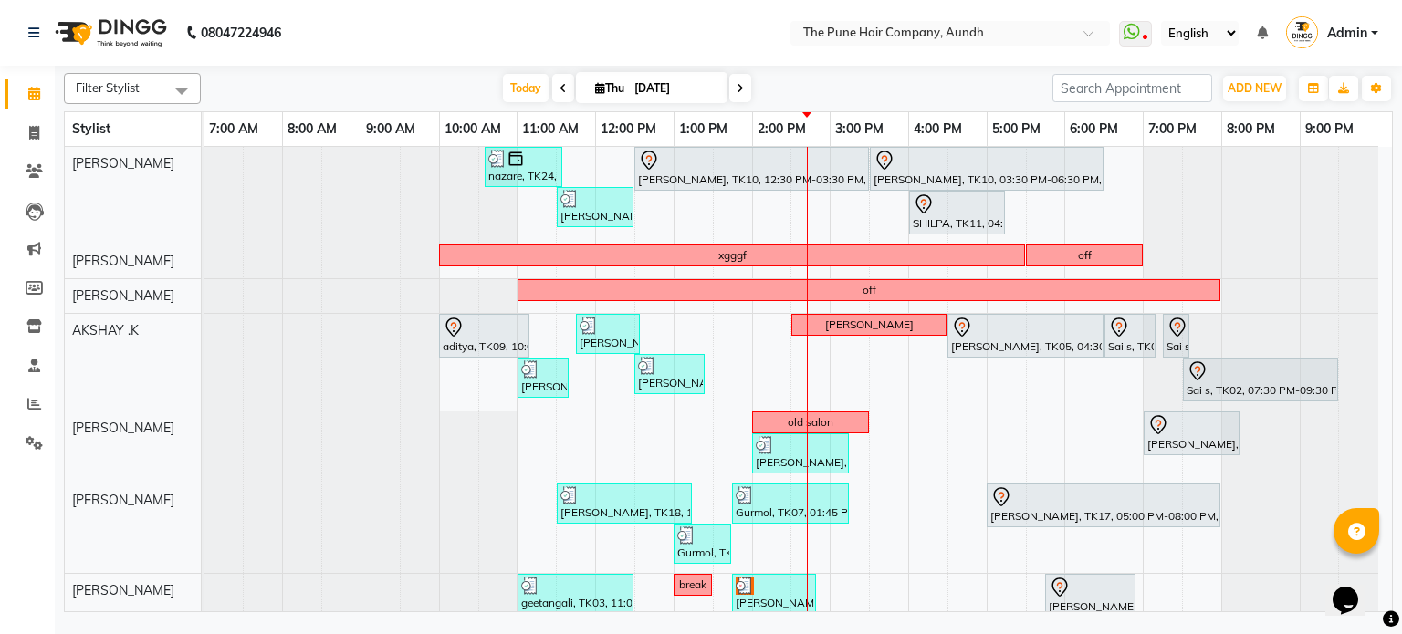
click at [737, 87] on icon at bounding box center [740, 88] width 7 height 11
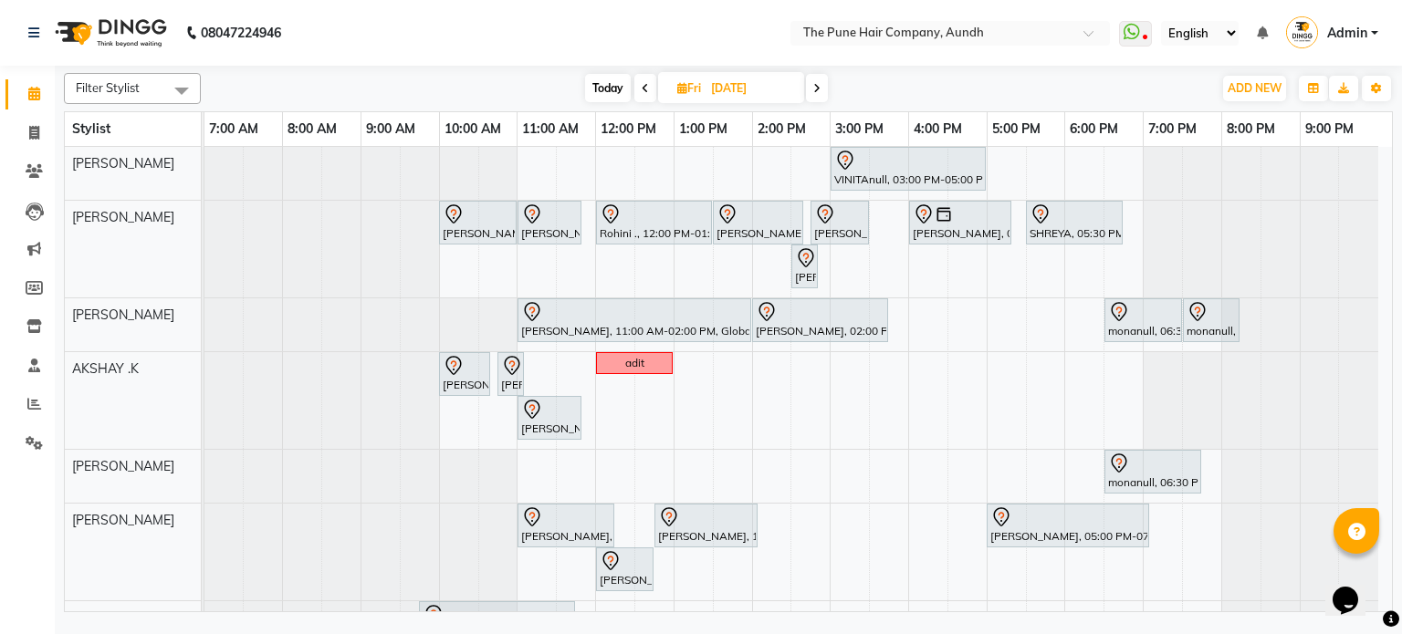
click at [617, 84] on span "Today" at bounding box center [608, 88] width 46 height 28
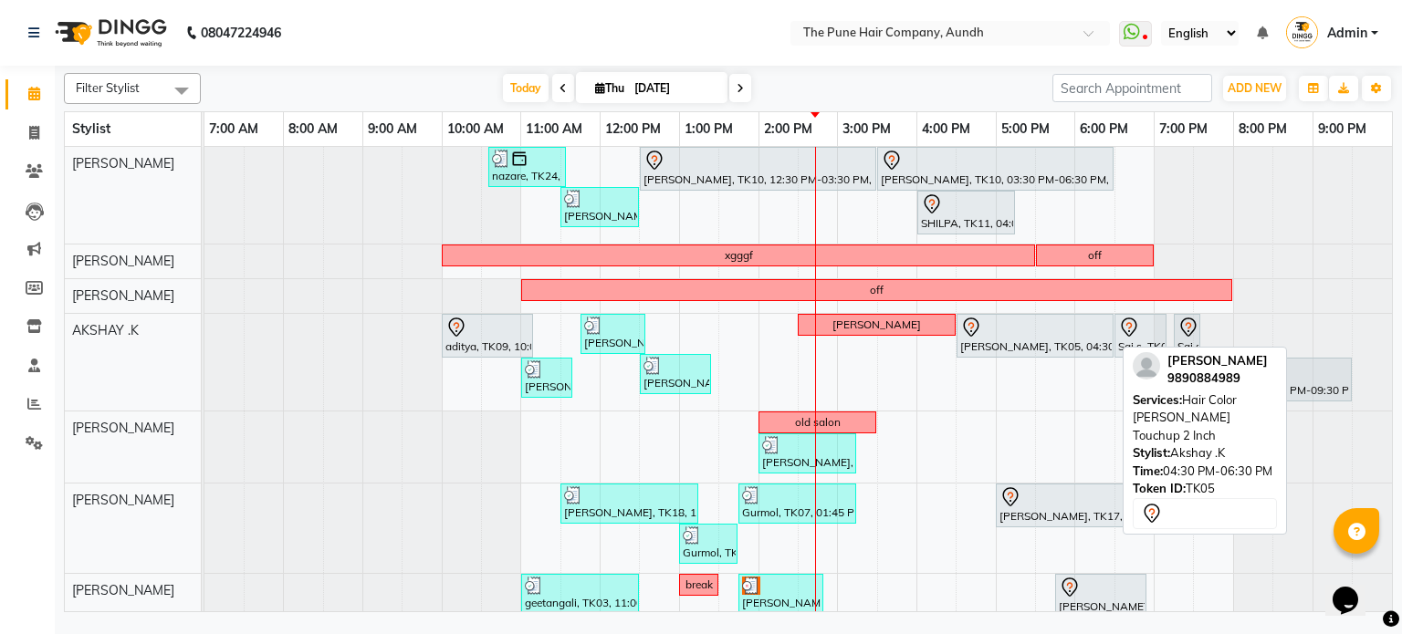
scroll to position [78, 0]
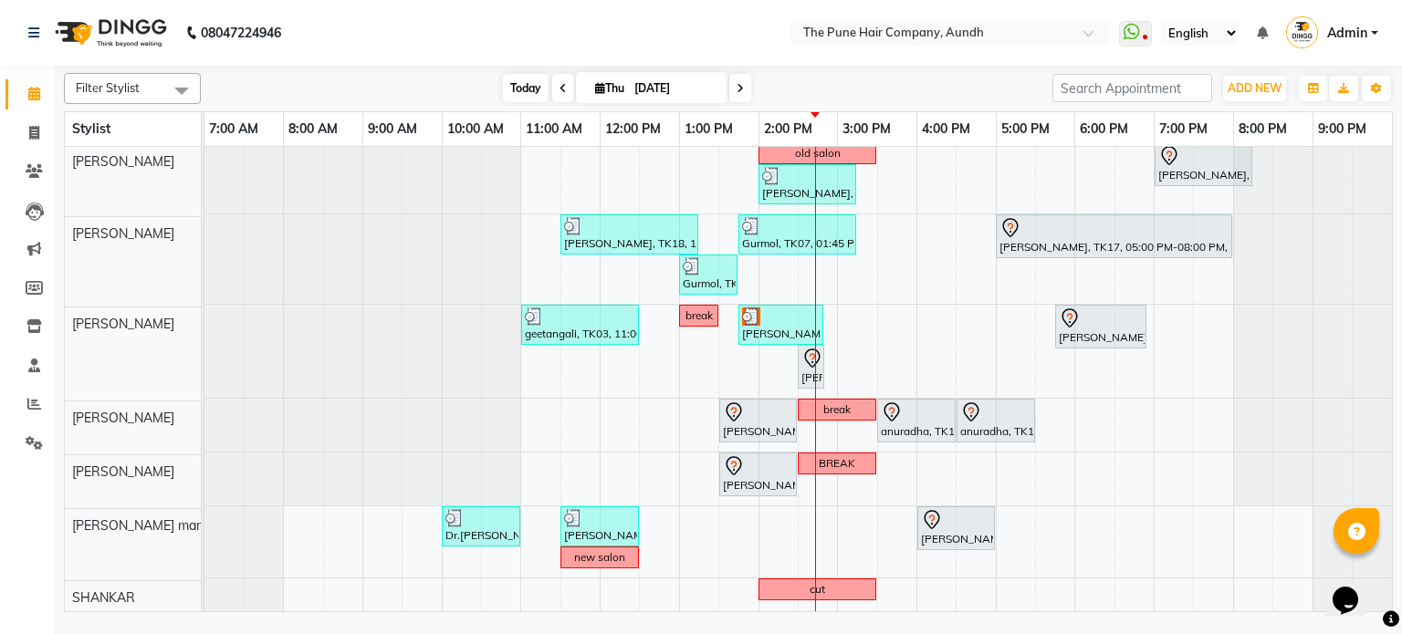
click at [514, 82] on span "Today" at bounding box center [526, 88] width 46 height 28
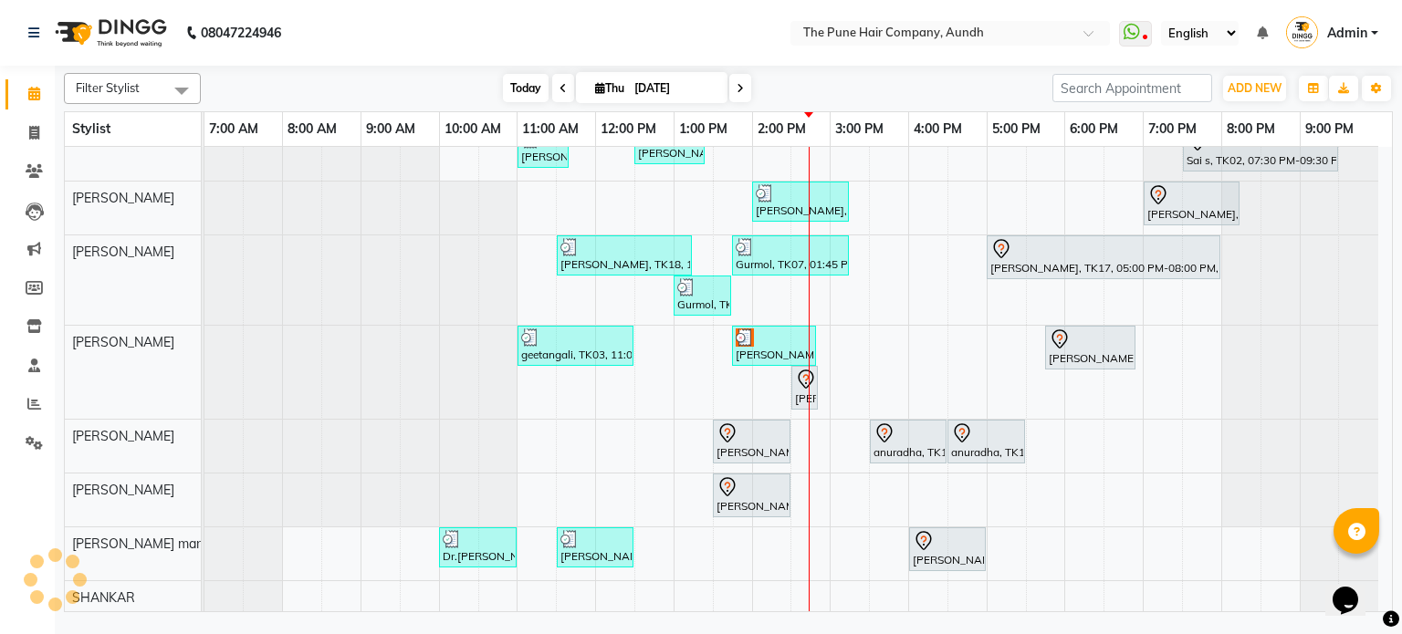
scroll to position [267, 0]
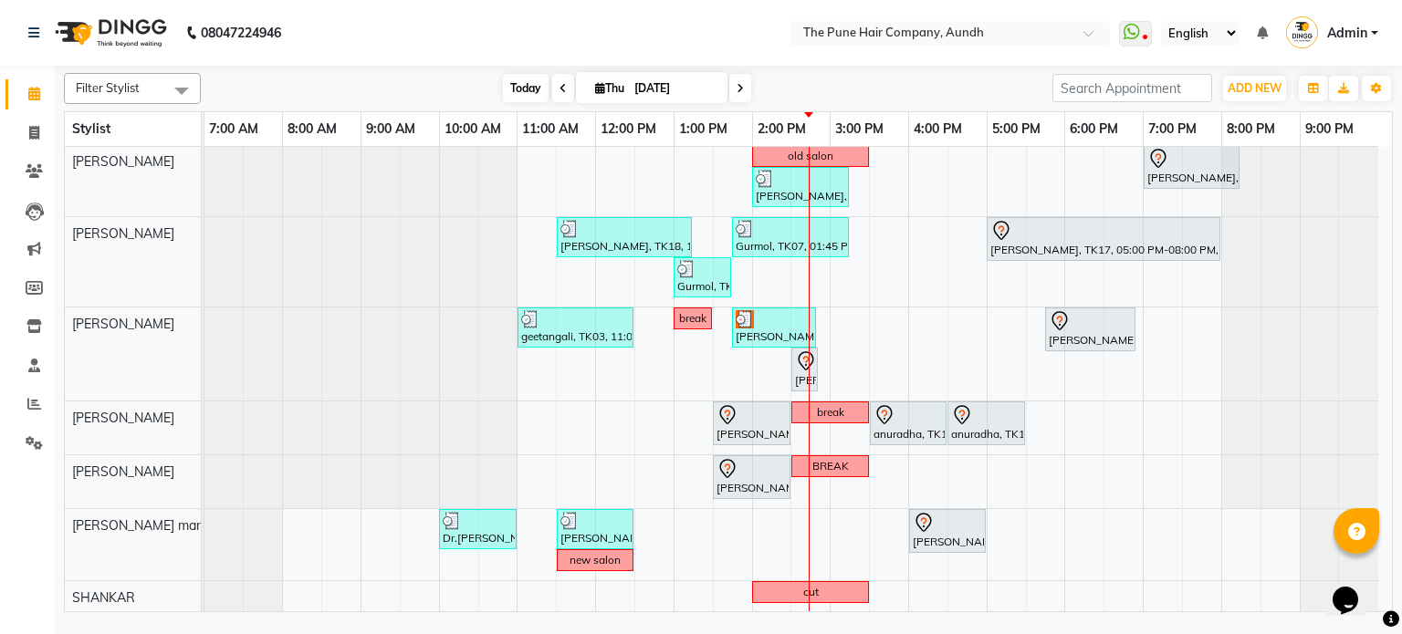
click at [514, 83] on span "Today" at bounding box center [526, 88] width 46 height 28
click at [527, 95] on span "Today" at bounding box center [526, 88] width 46 height 28
click at [738, 79] on span at bounding box center [740, 88] width 22 height 28
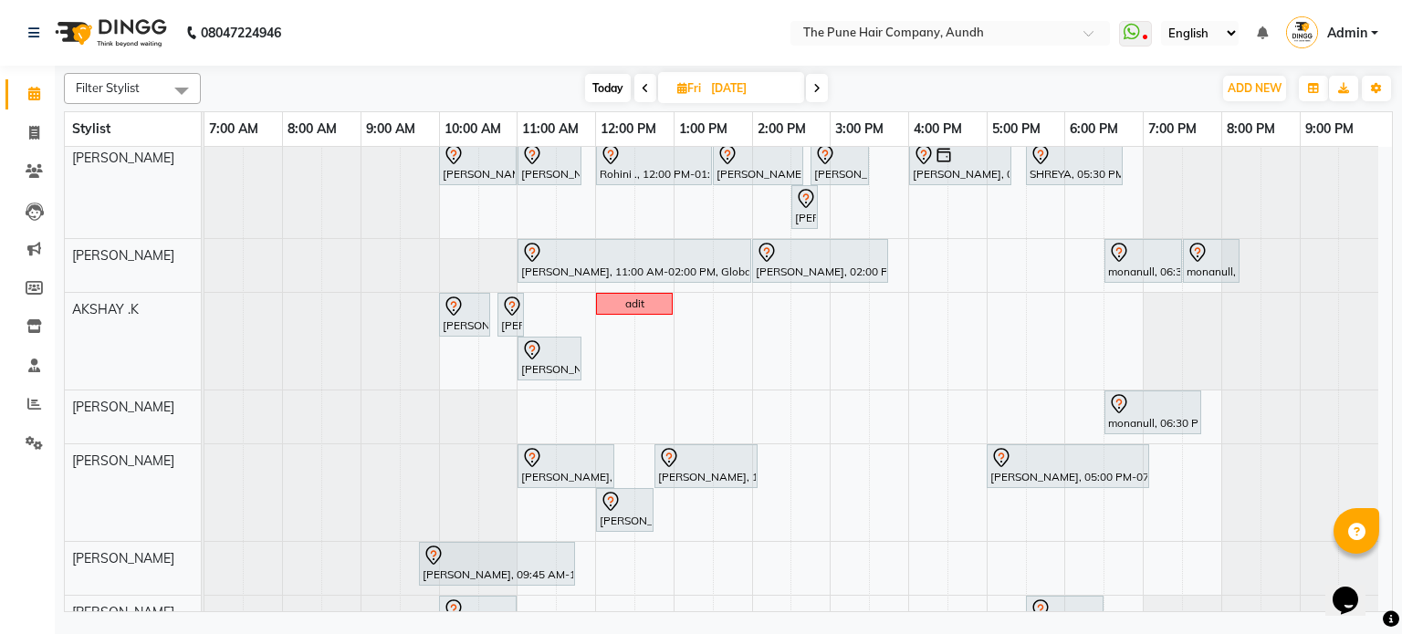
scroll to position [0, 0]
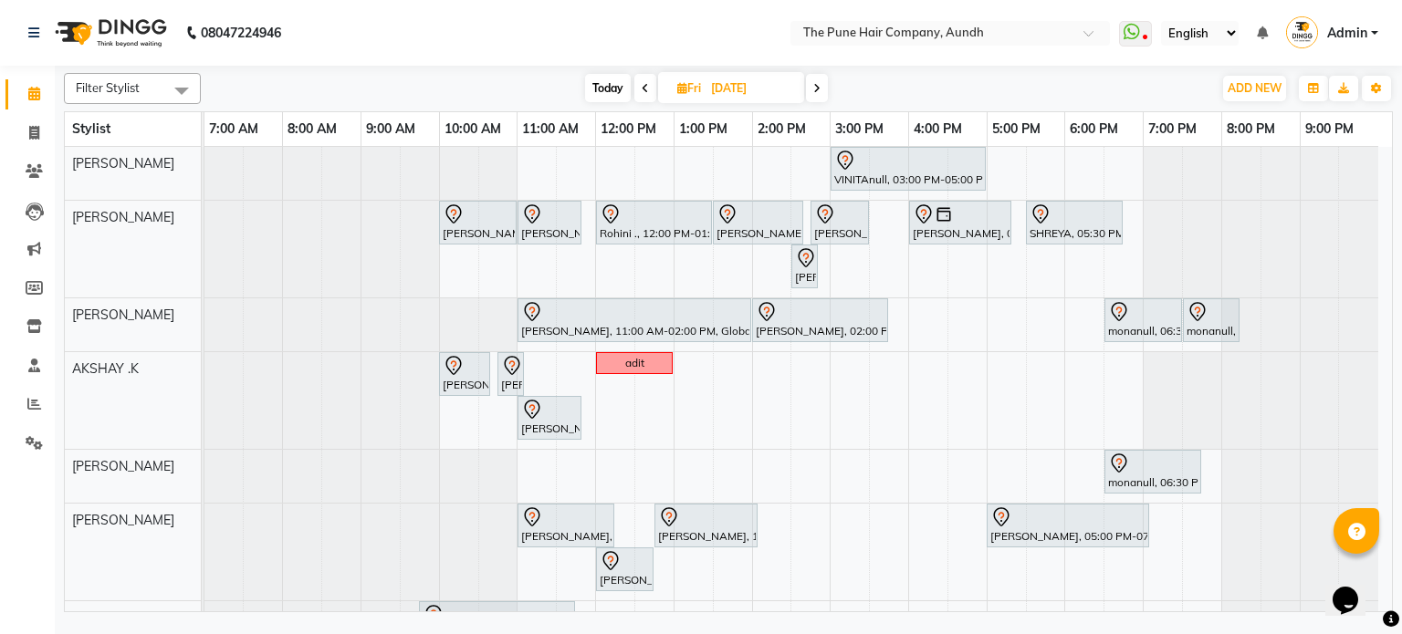
click at [608, 80] on span "Today" at bounding box center [608, 88] width 46 height 28
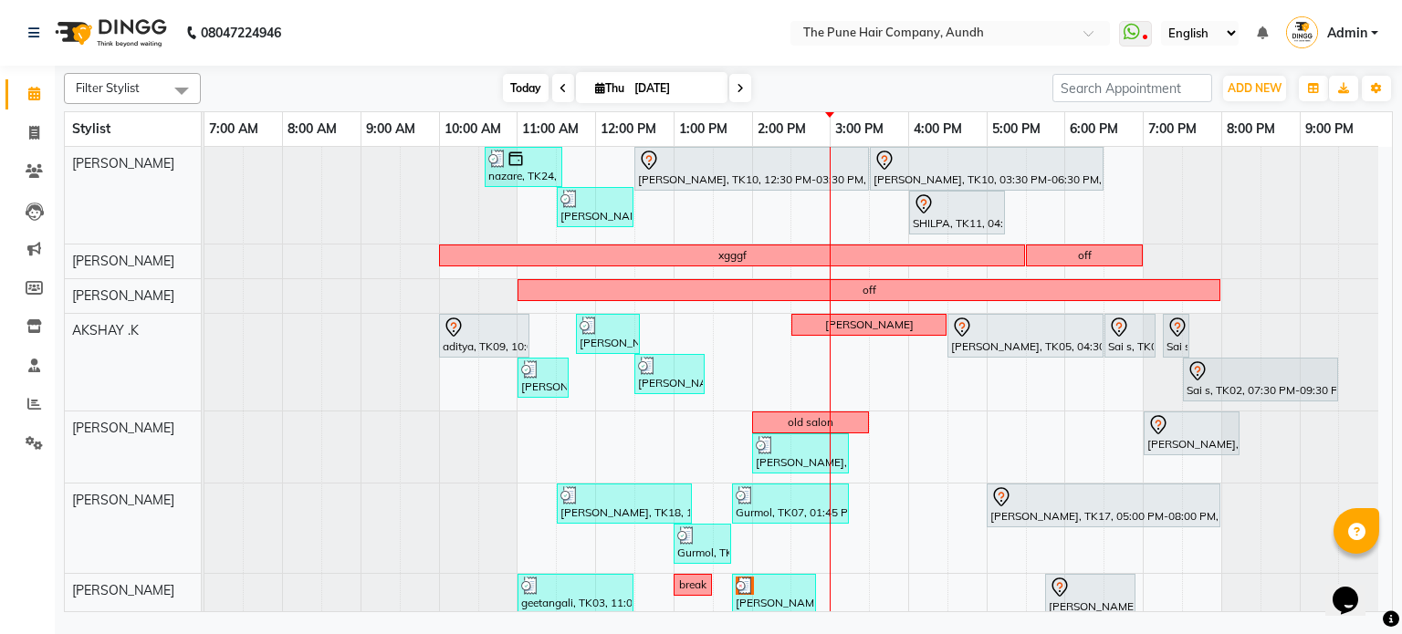
click at [521, 98] on span "Today" at bounding box center [526, 88] width 46 height 28
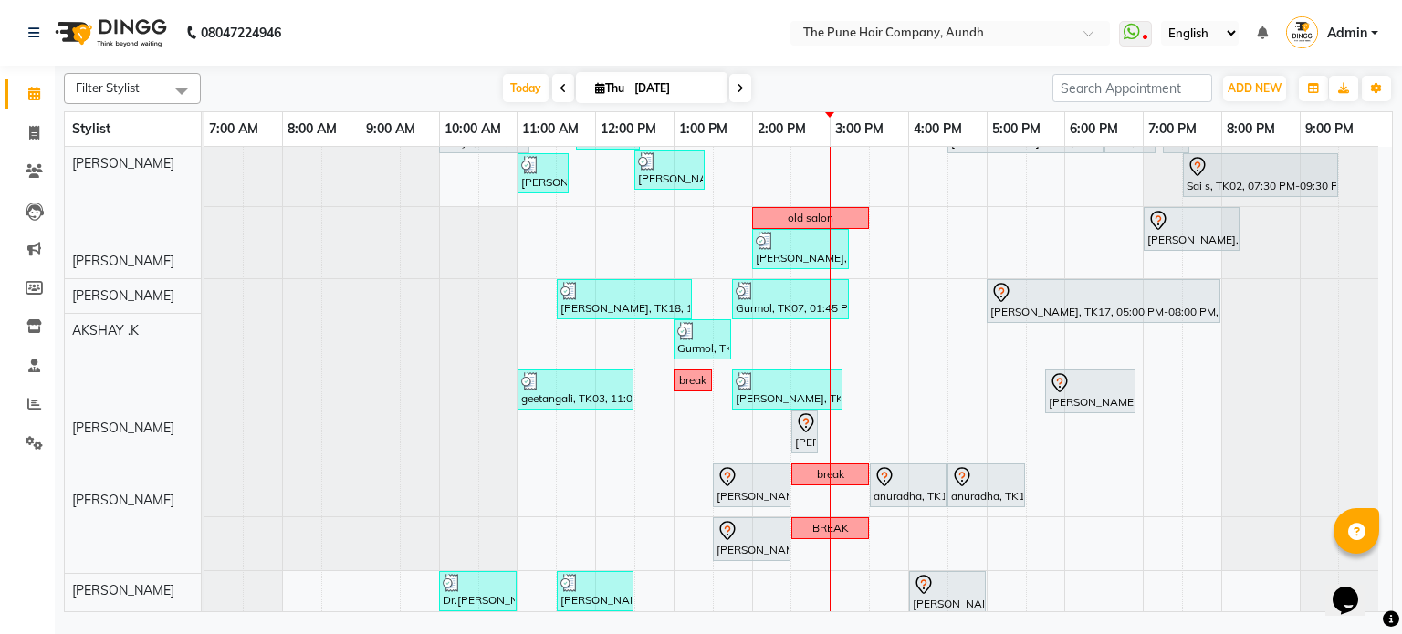
scroll to position [267, 0]
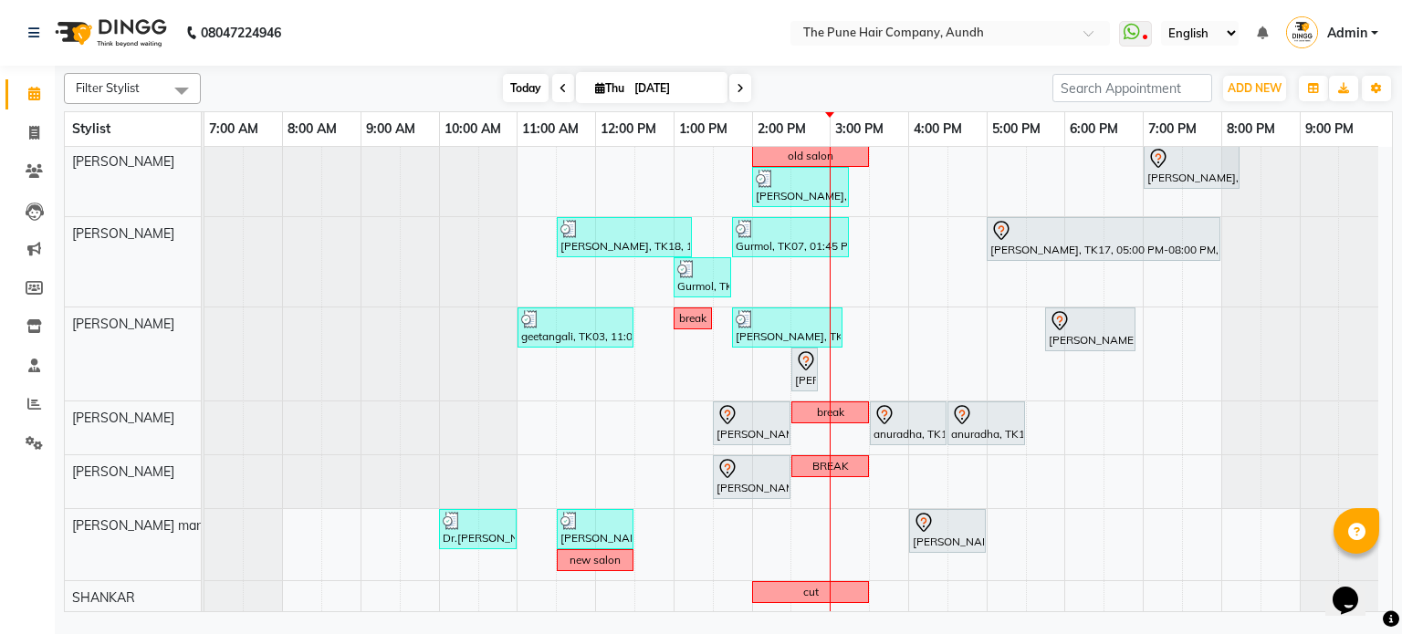
click at [526, 78] on span "Today" at bounding box center [526, 88] width 46 height 28
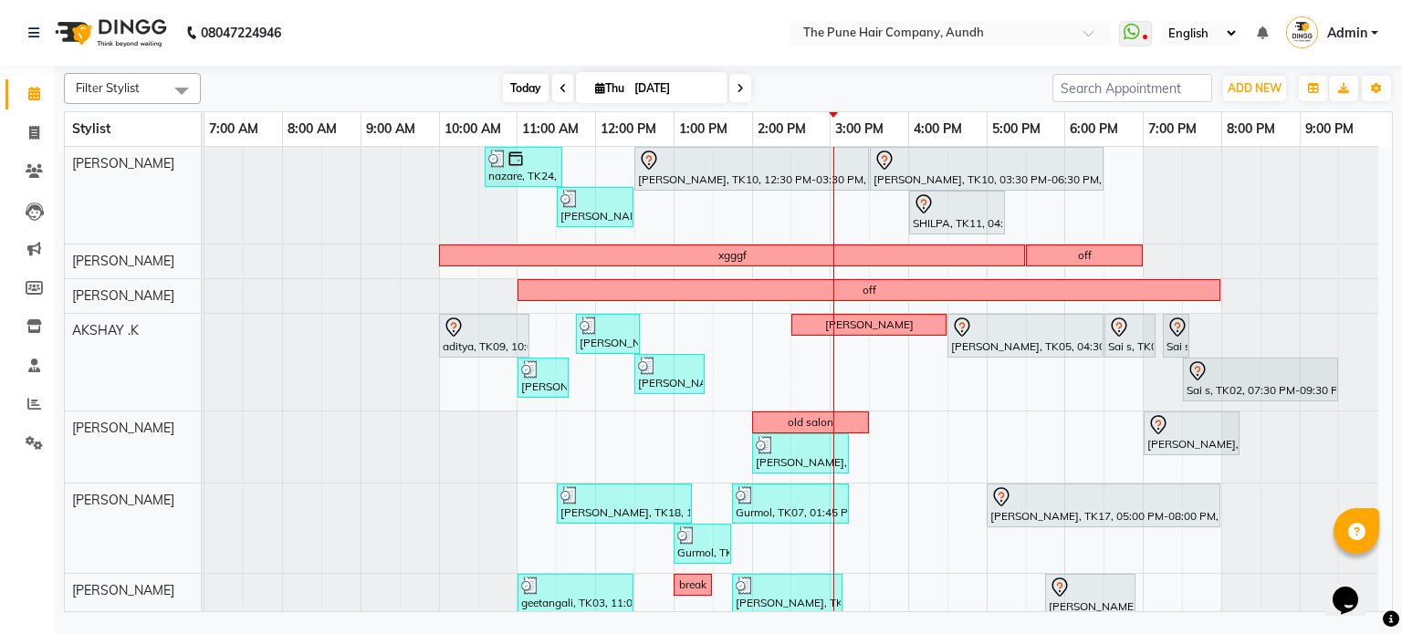
click at [527, 91] on span "Today" at bounding box center [526, 88] width 46 height 28
click at [513, 87] on span "Today" at bounding box center [526, 88] width 46 height 28
click at [510, 93] on span "Today" at bounding box center [526, 88] width 46 height 28
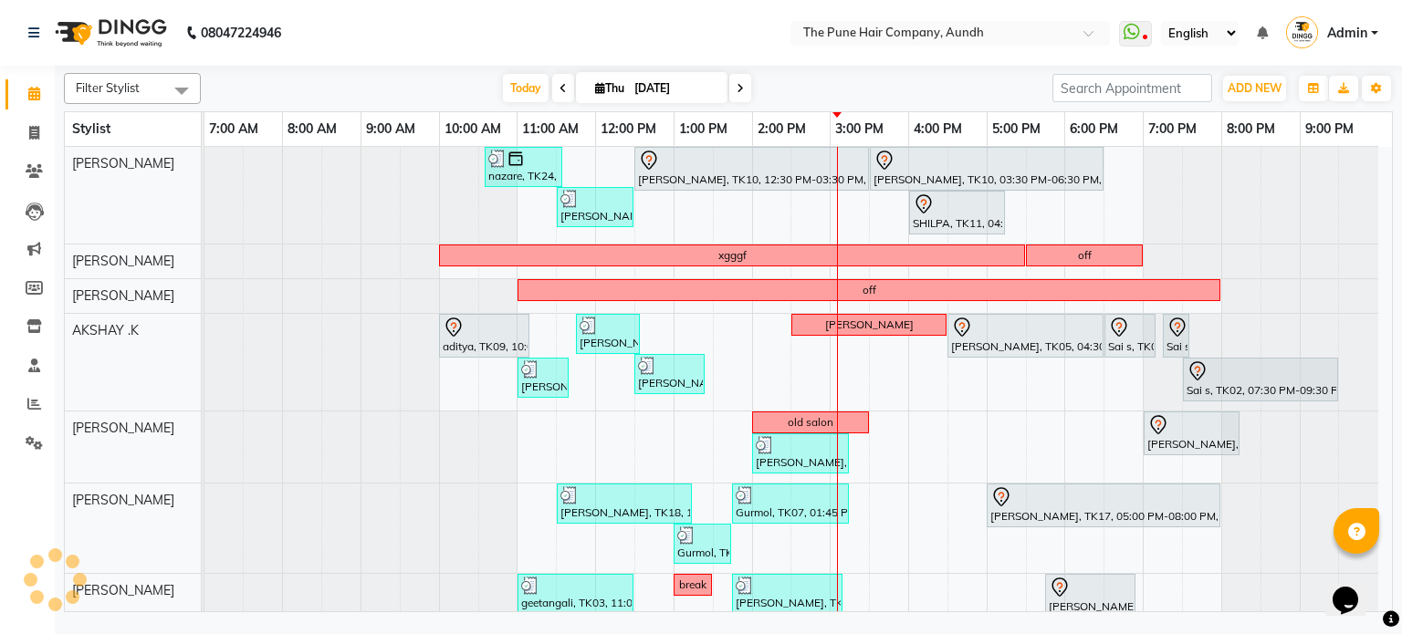
click at [753, 86] on div "[DATE] [DATE]" at bounding box center [626, 88] width 833 height 27
click at [748, 82] on span at bounding box center [740, 88] width 22 height 28
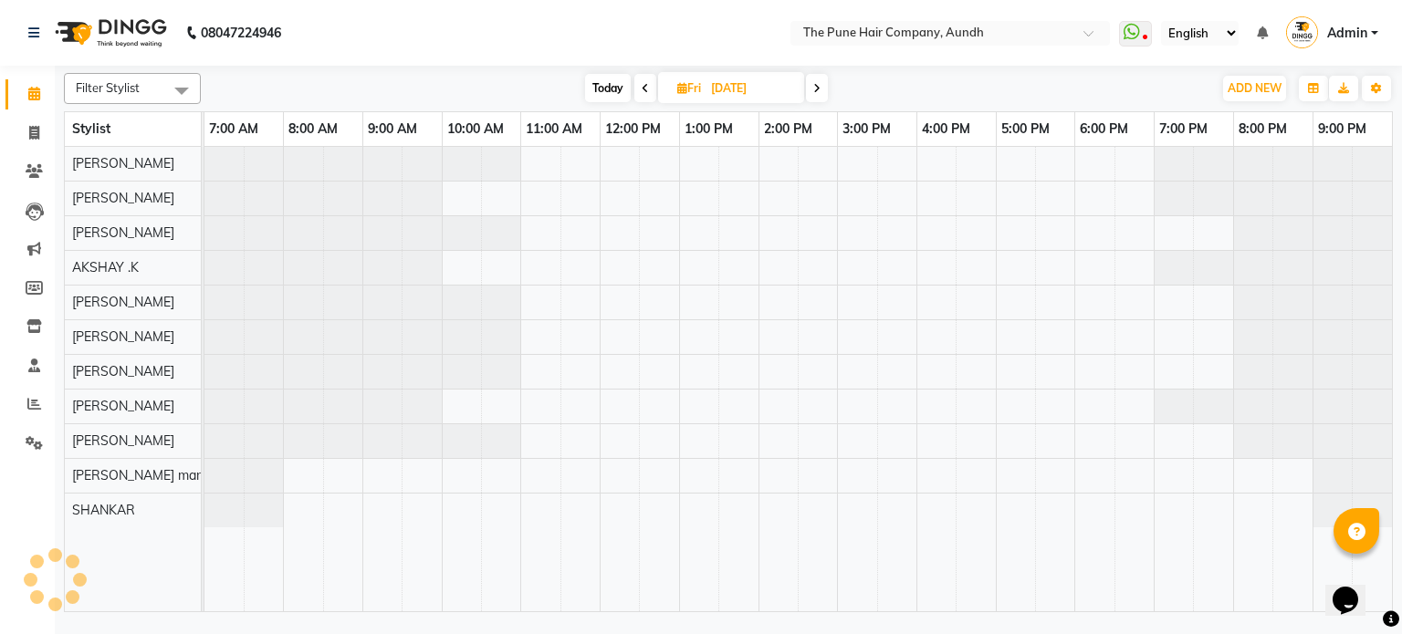
click at [610, 93] on span "Today" at bounding box center [608, 88] width 46 height 28
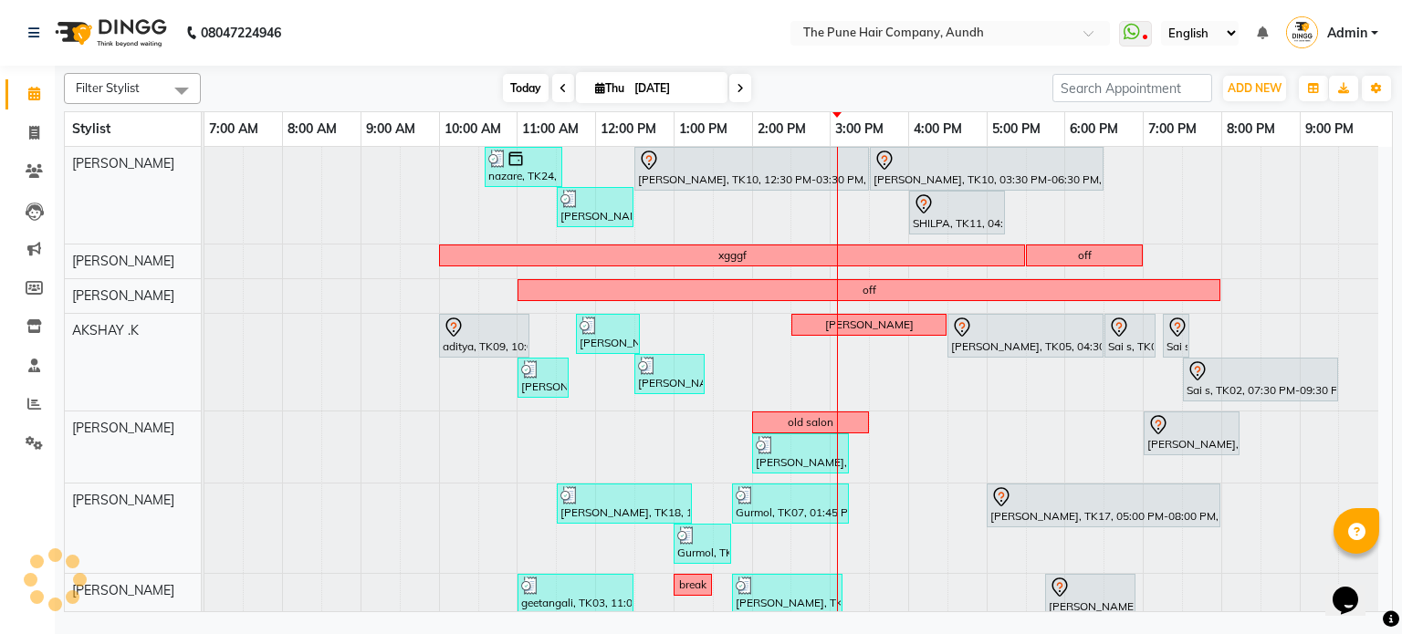
click at [531, 87] on span "Today" at bounding box center [526, 88] width 46 height 28
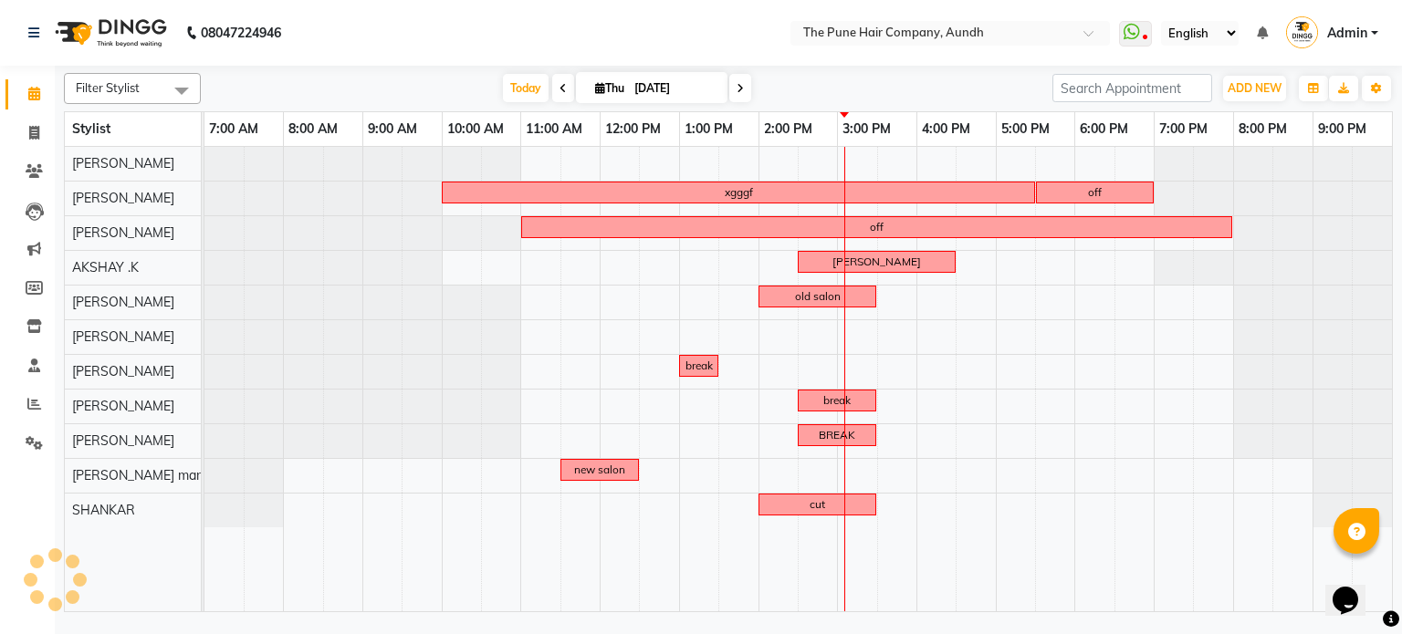
click at [737, 91] on icon at bounding box center [740, 88] width 7 height 11
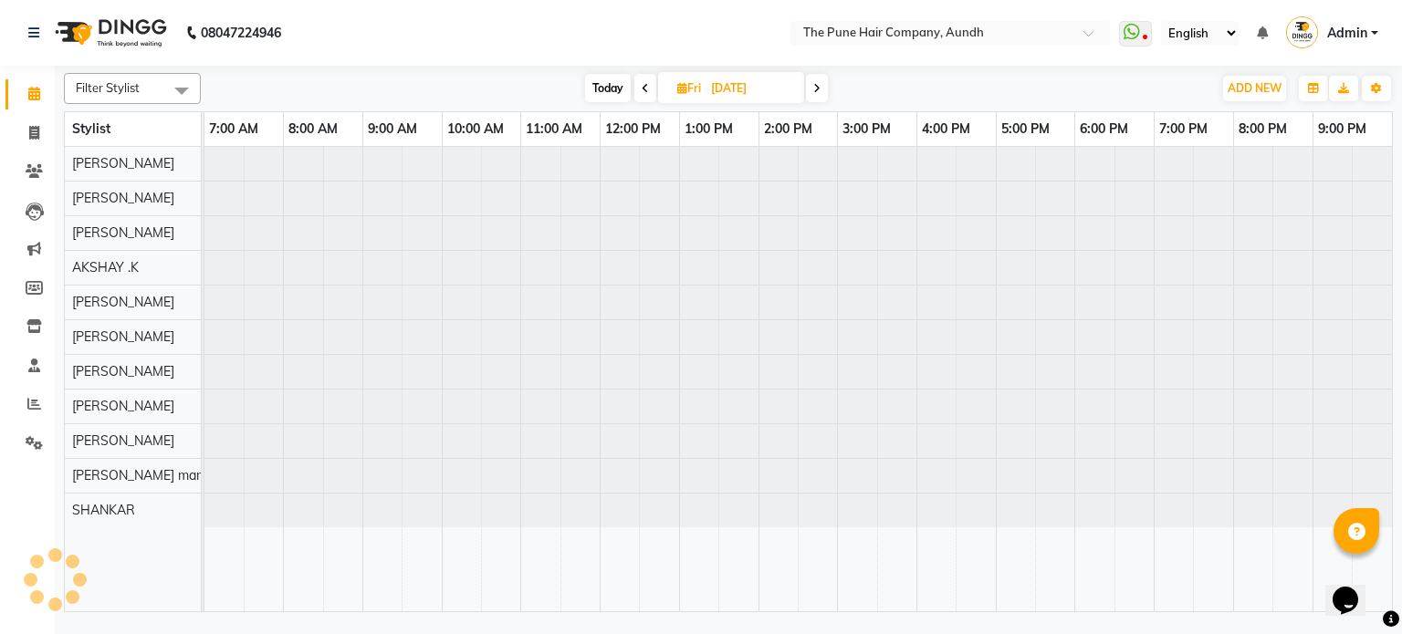
click at [606, 101] on span "Today" at bounding box center [608, 88] width 46 height 28
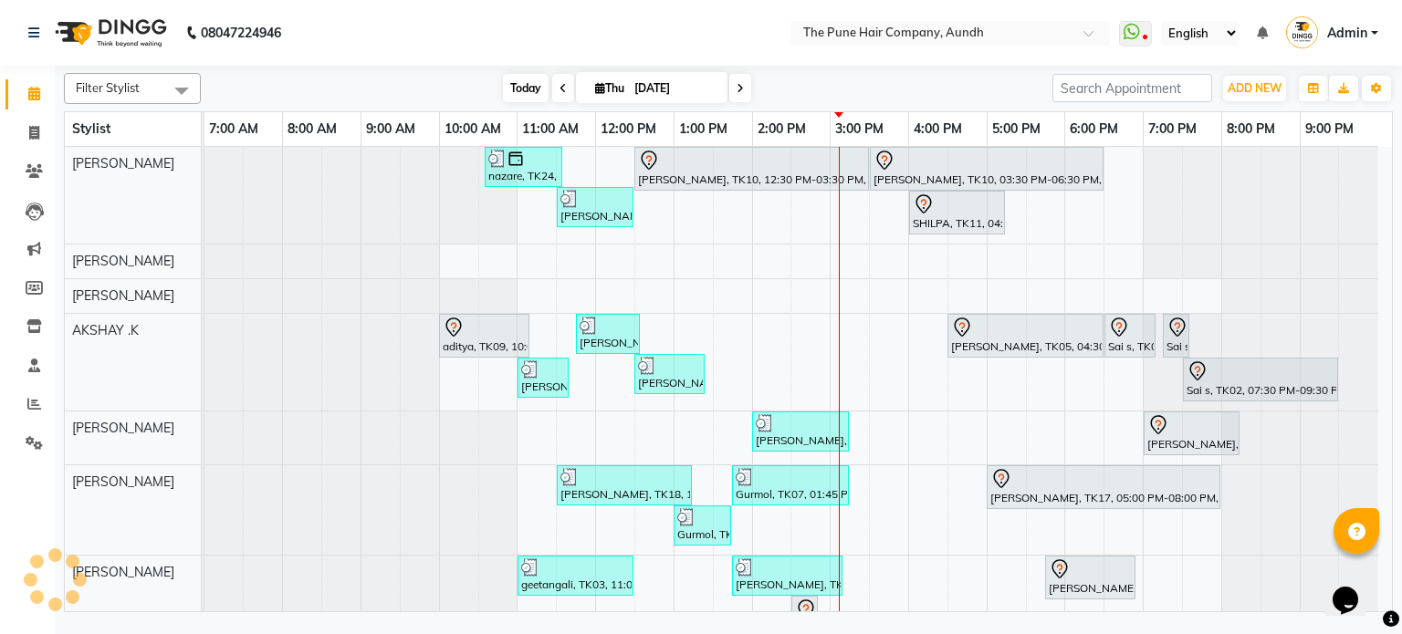
click at [528, 75] on span "Today" at bounding box center [526, 88] width 46 height 28
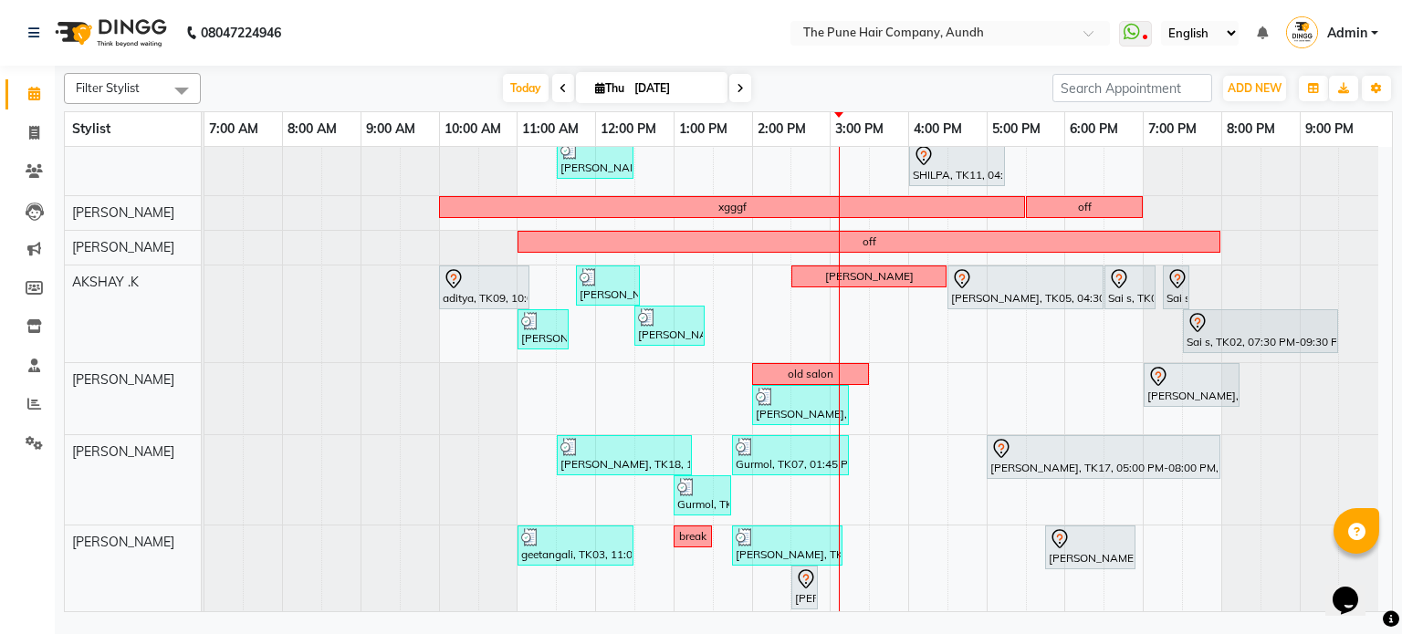
scroll to position [91, 0]
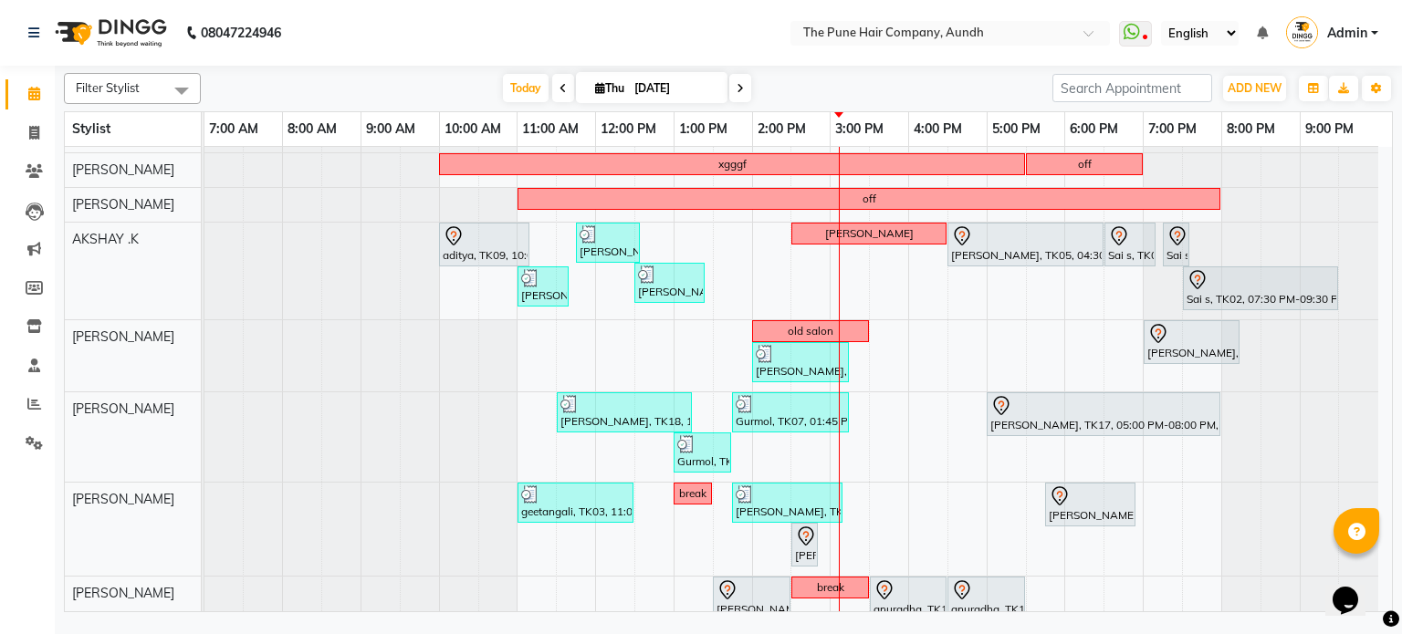
click at [741, 91] on icon at bounding box center [740, 88] width 7 height 11
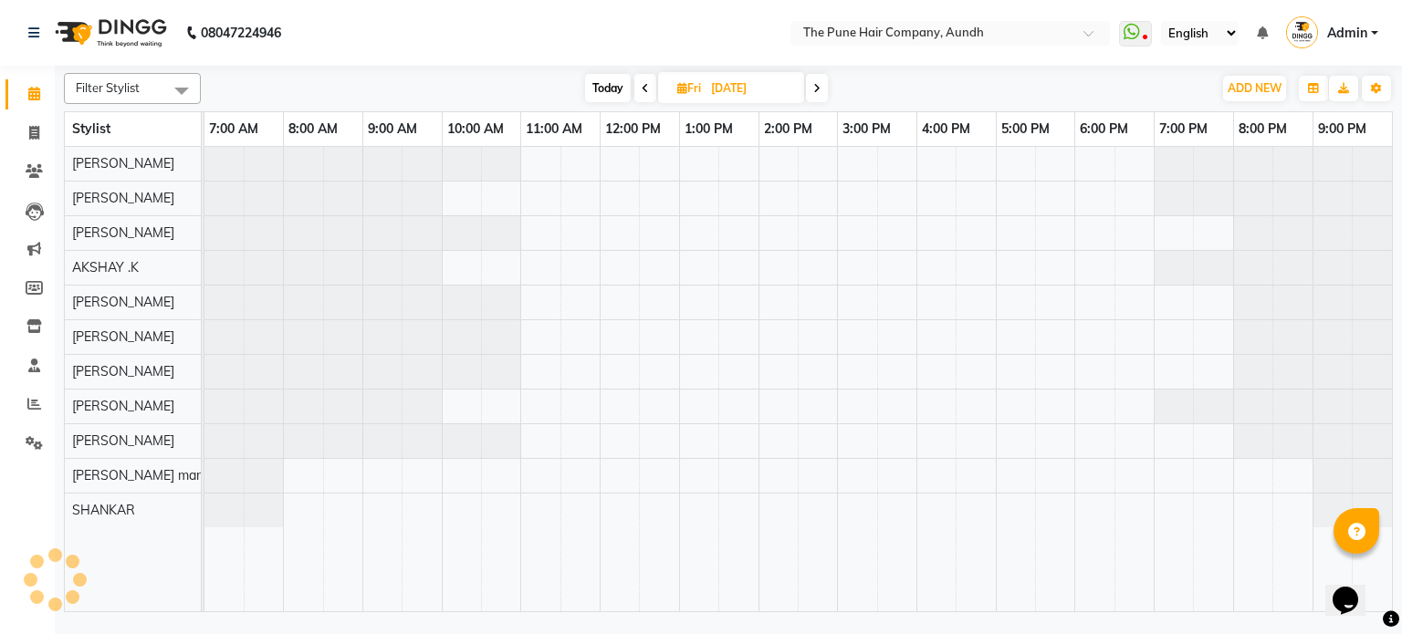
click at [617, 79] on span "Today" at bounding box center [608, 88] width 46 height 28
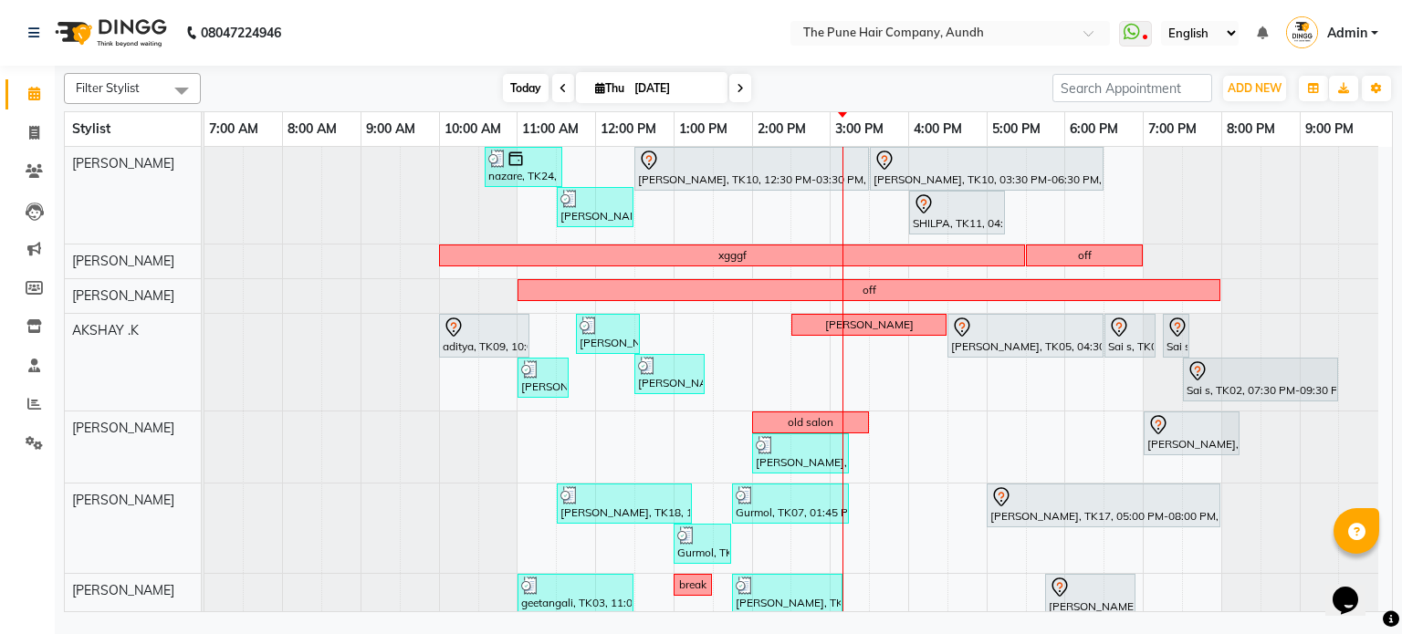
click at [507, 83] on span "Today" at bounding box center [526, 88] width 46 height 28
click at [509, 62] on nav "08047224946 Select Location × The Pune Hair Company, Aundh WhatsApp Status ✕ St…" at bounding box center [701, 33] width 1402 height 66
click at [509, 76] on span "Today" at bounding box center [526, 88] width 46 height 28
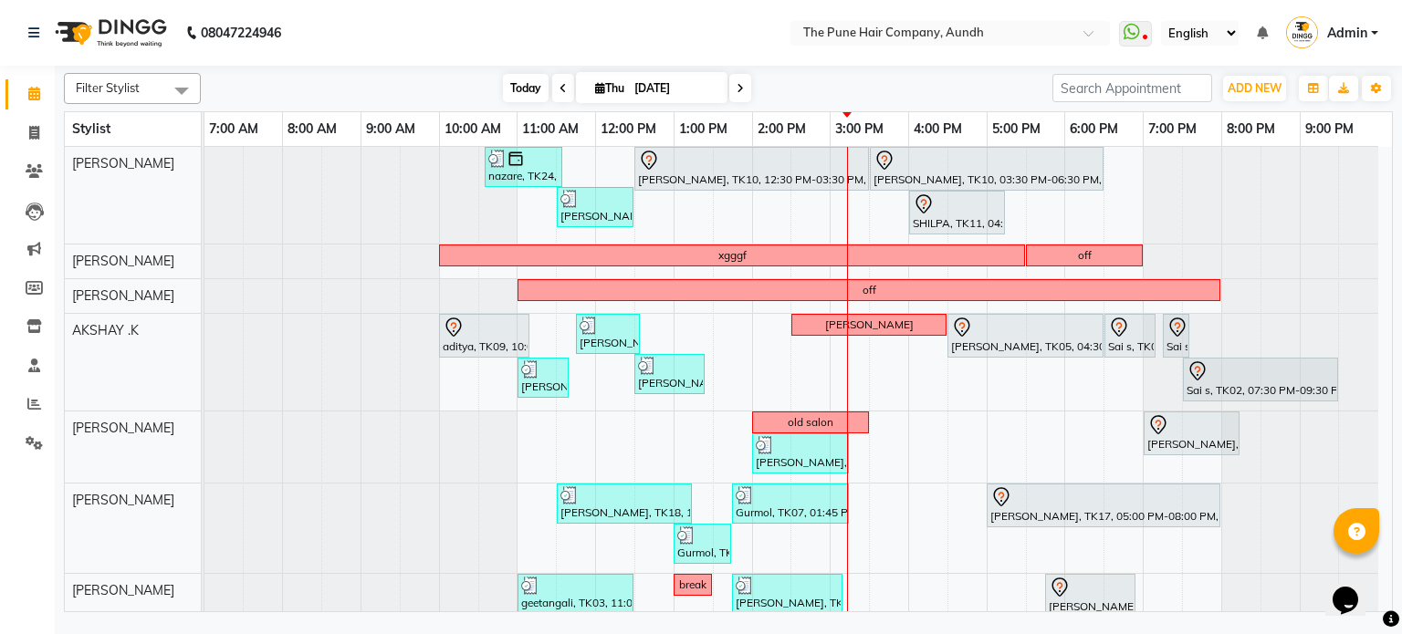
click at [528, 78] on span "Today" at bounding box center [526, 88] width 46 height 28
click at [529, 80] on span "Today" at bounding box center [526, 88] width 46 height 28
click at [529, 81] on span "Today" at bounding box center [526, 88] width 46 height 28
click at [742, 89] on span at bounding box center [740, 88] width 22 height 28
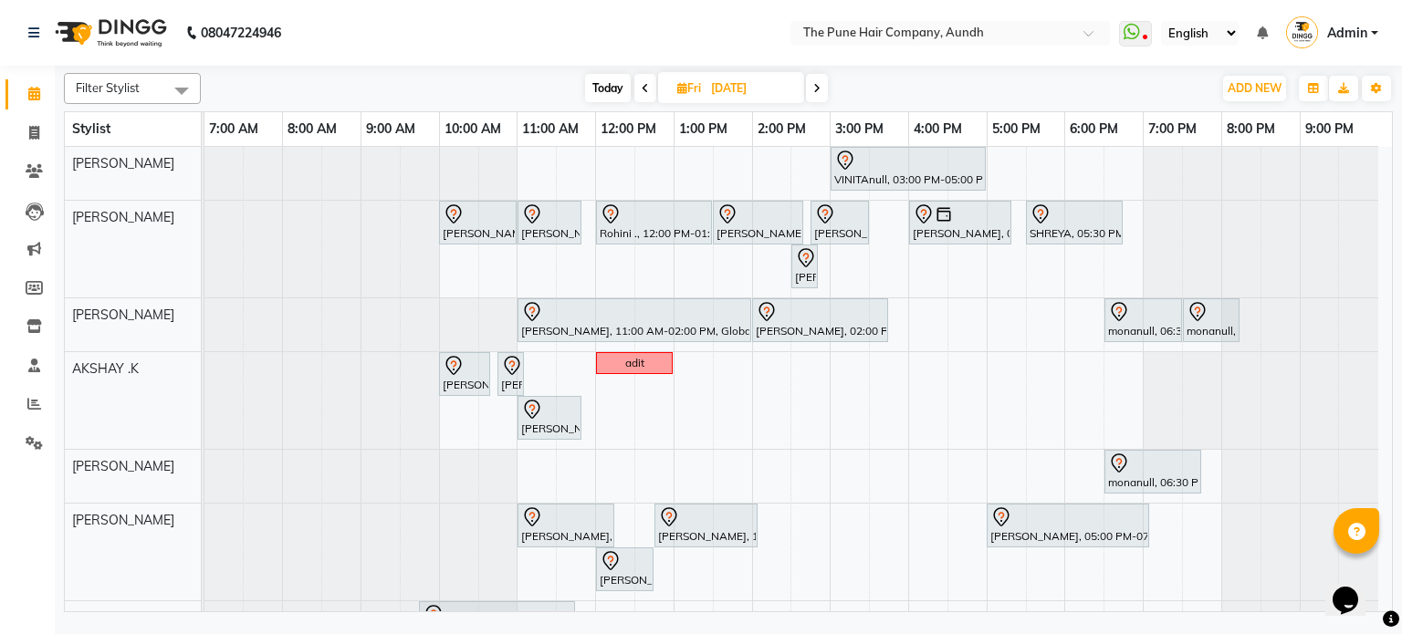
click at [617, 83] on span "Today" at bounding box center [608, 88] width 46 height 28
type input "[DATE]"
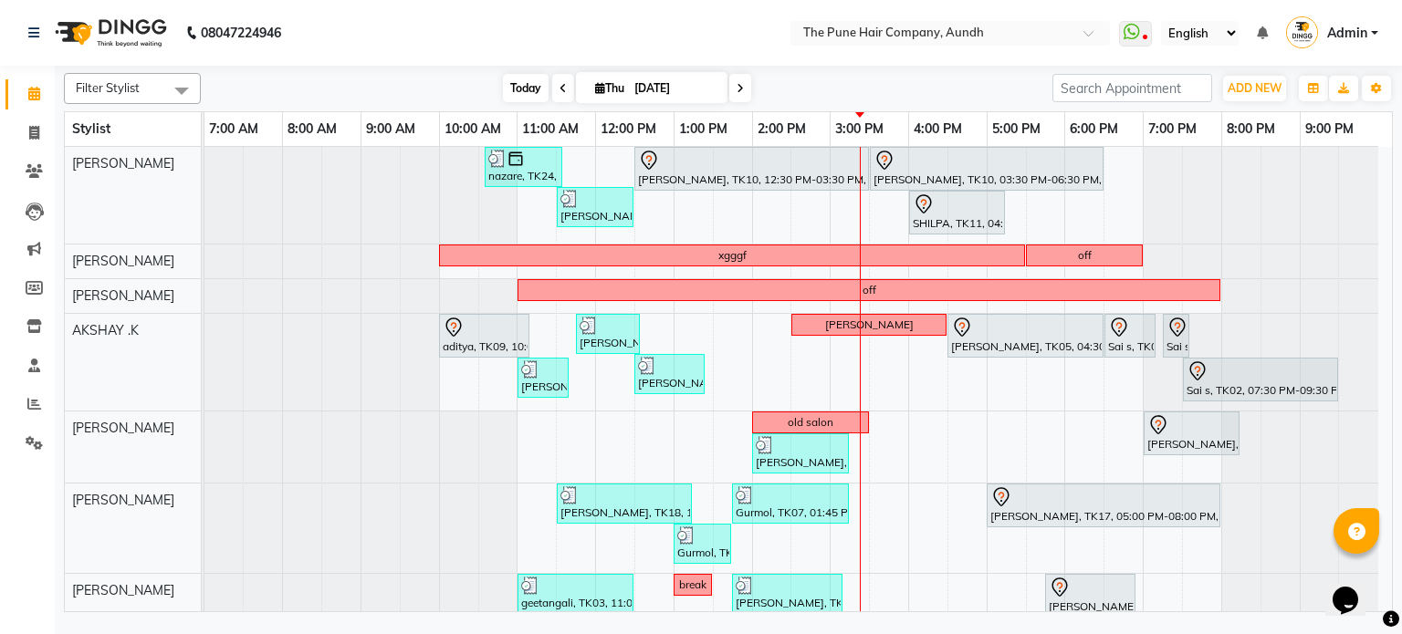
click at [536, 79] on span "Today" at bounding box center [526, 88] width 46 height 28
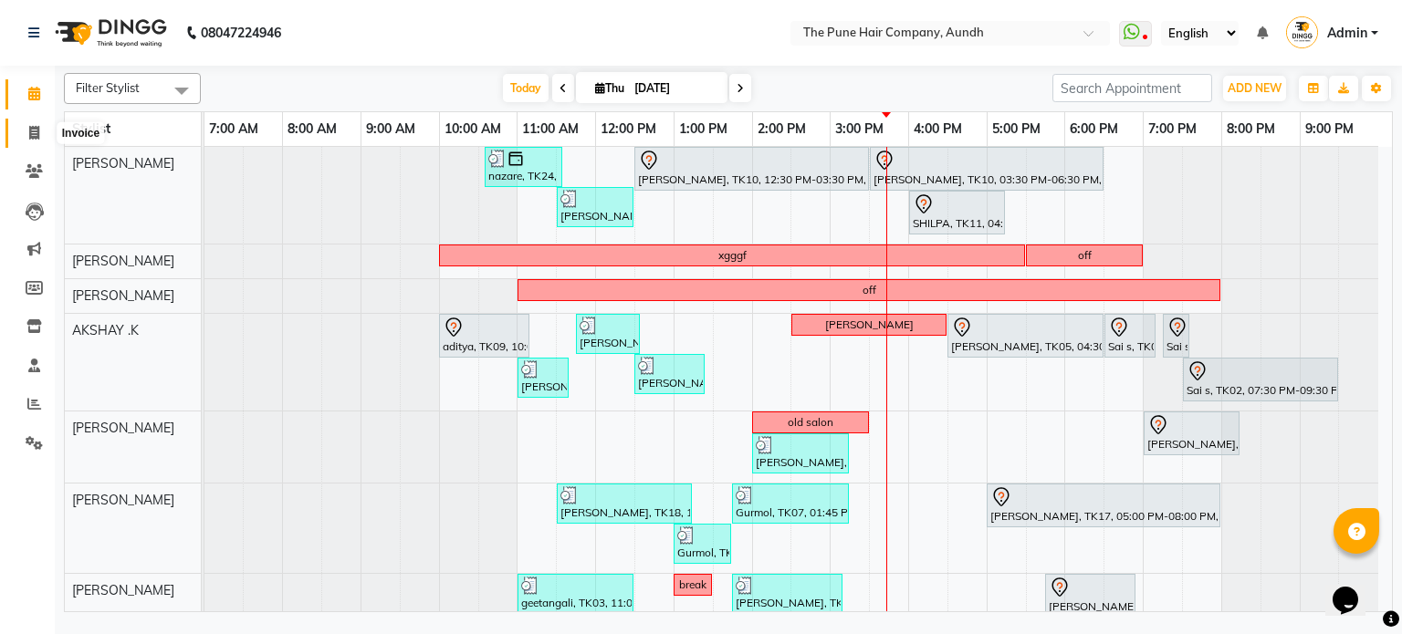
click at [35, 127] on icon at bounding box center [34, 133] width 10 height 14
select select "service"
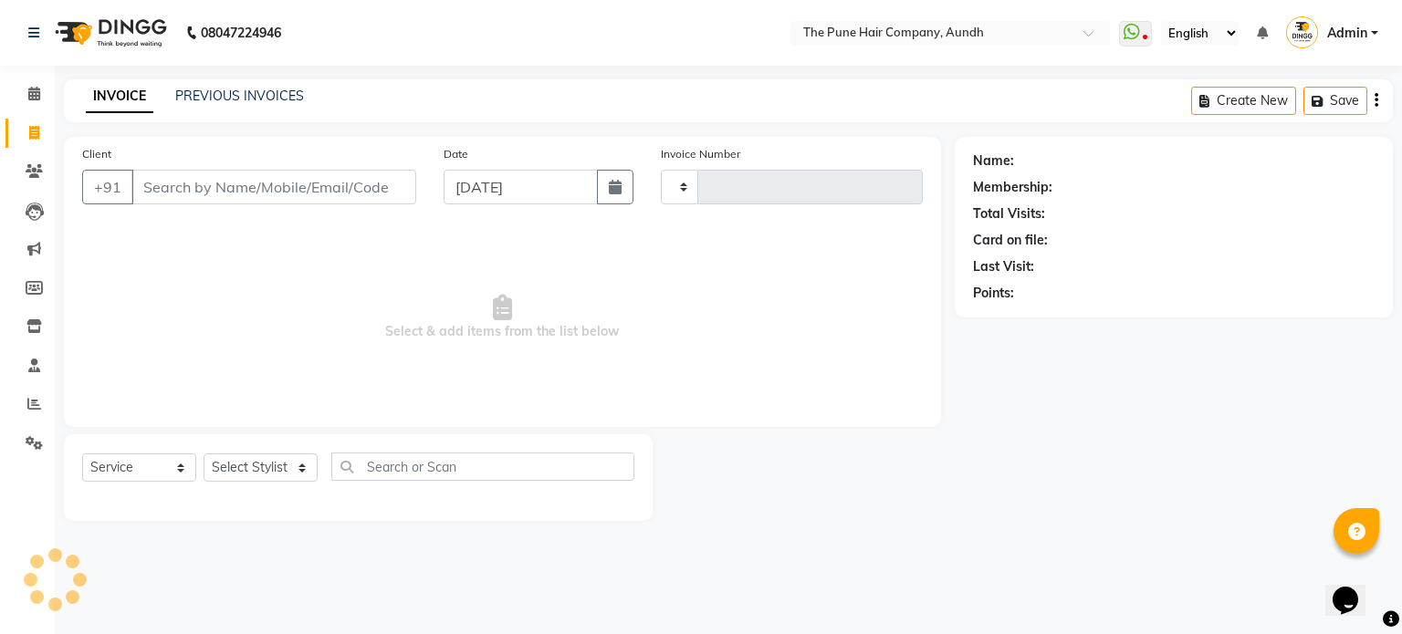
type input "4670"
select select "106"
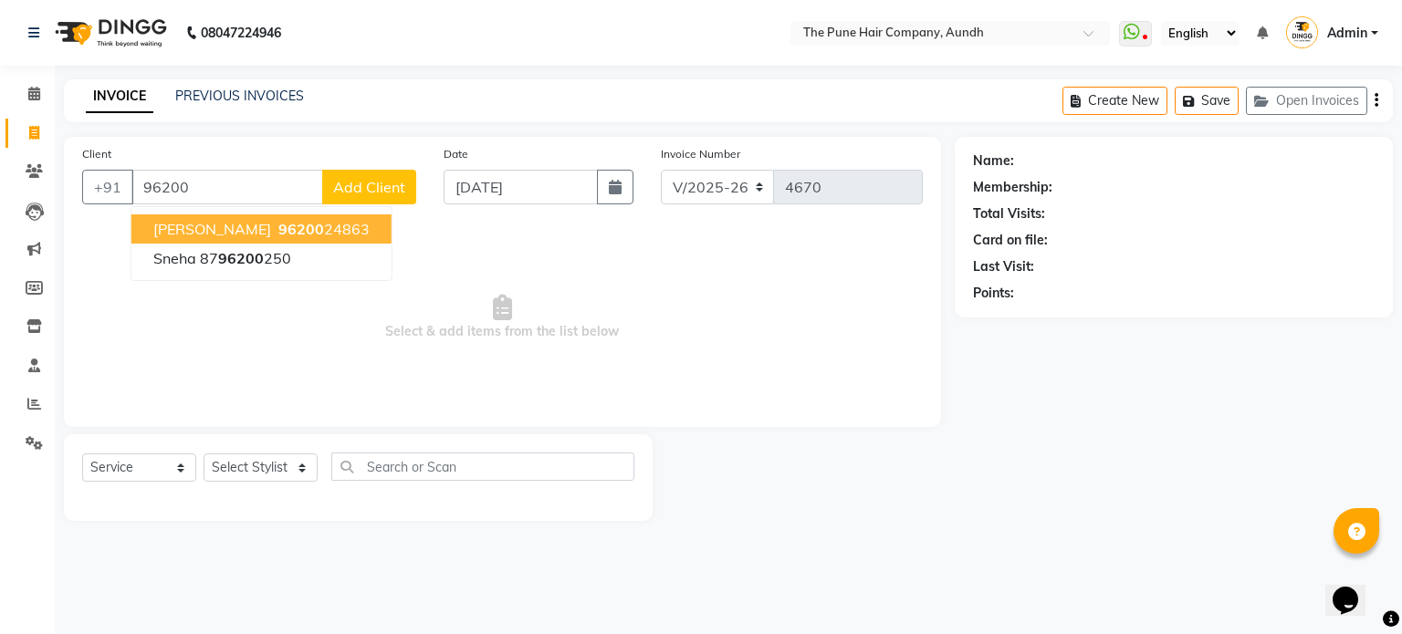
click at [300, 236] on span "96200" at bounding box center [301, 229] width 46 height 18
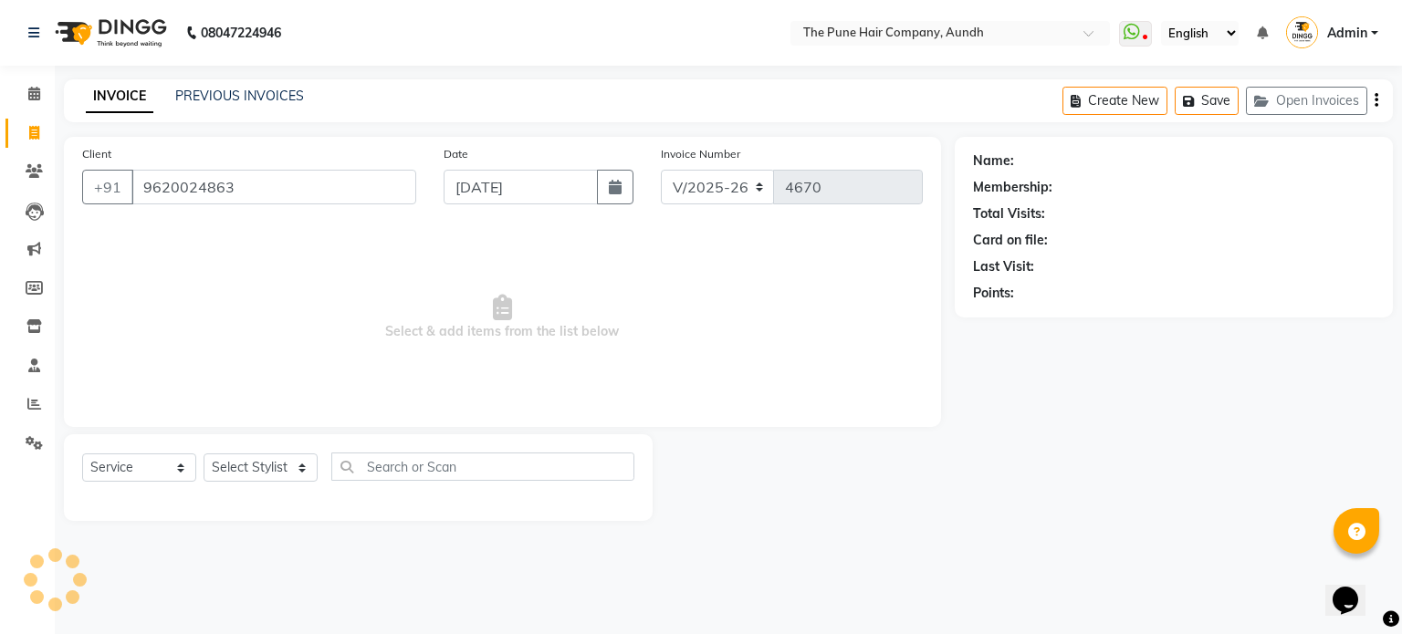
type input "9620024863"
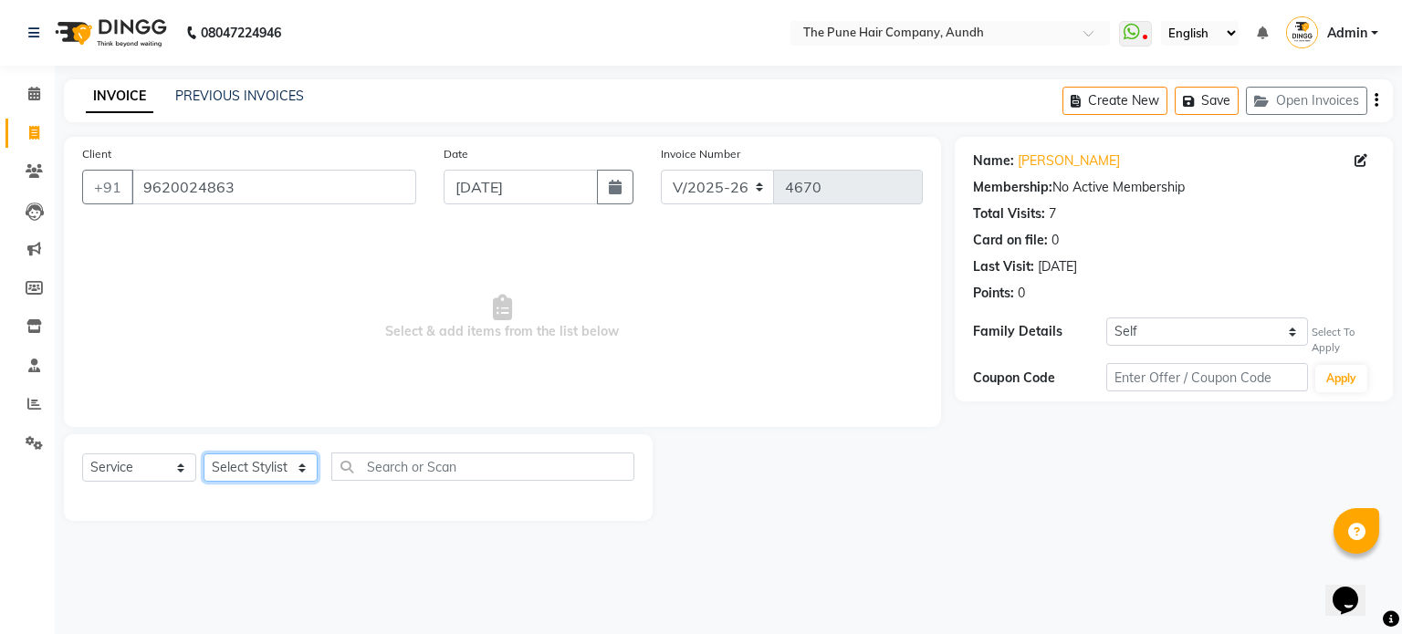
click at [260, 476] on select "Select Stylist AKSHAY .K [PERSON_NAME] [PERSON_NAME] [PERSON_NAME] [PERSON_NAME…" at bounding box center [261, 468] width 114 height 28
select select "89448"
click at [204, 455] on select "Select Stylist AKSHAY .K [PERSON_NAME] [PERSON_NAME] [PERSON_NAME] [PERSON_NAME…" at bounding box center [261, 468] width 114 height 28
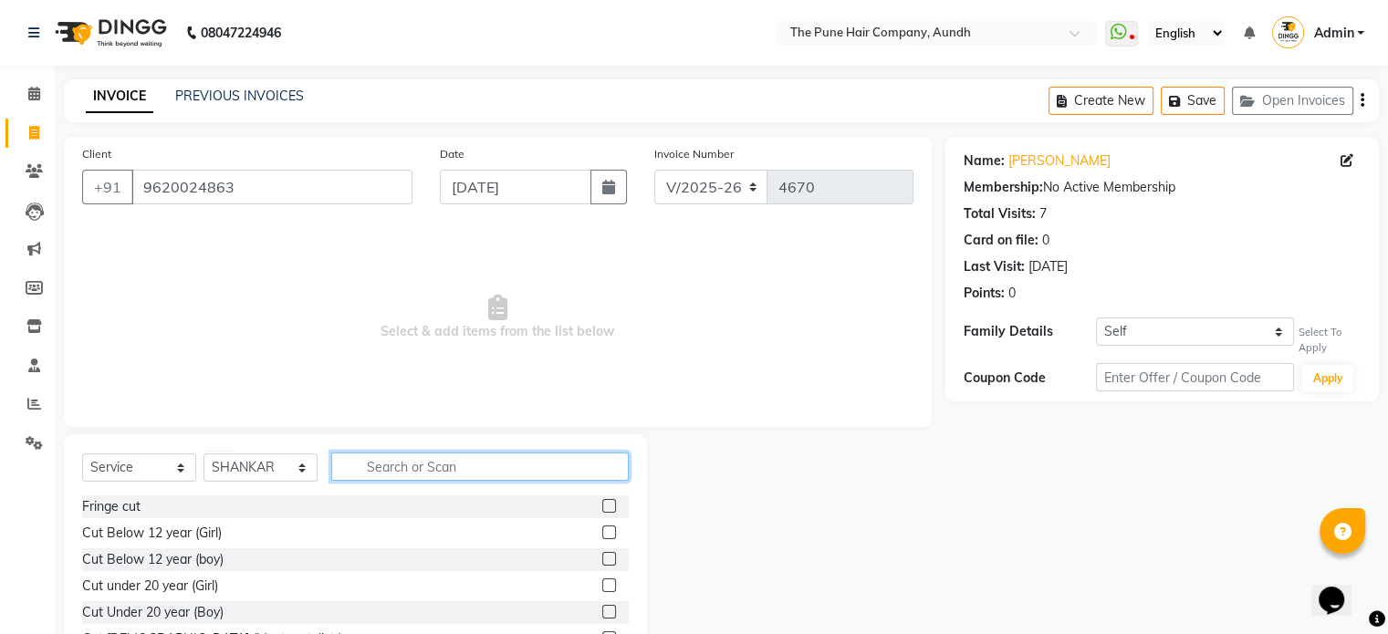
click at [383, 469] on input "text" at bounding box center [480, 467] width 298 height 28
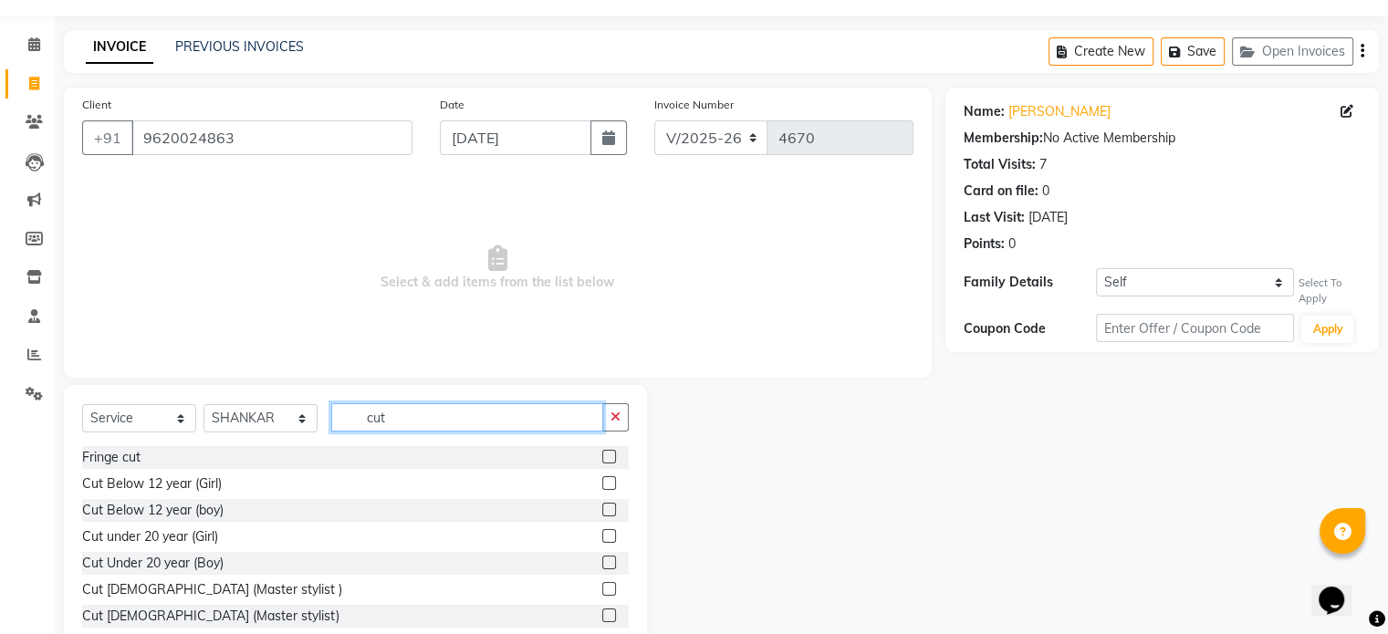
scroll to position [91, 0]
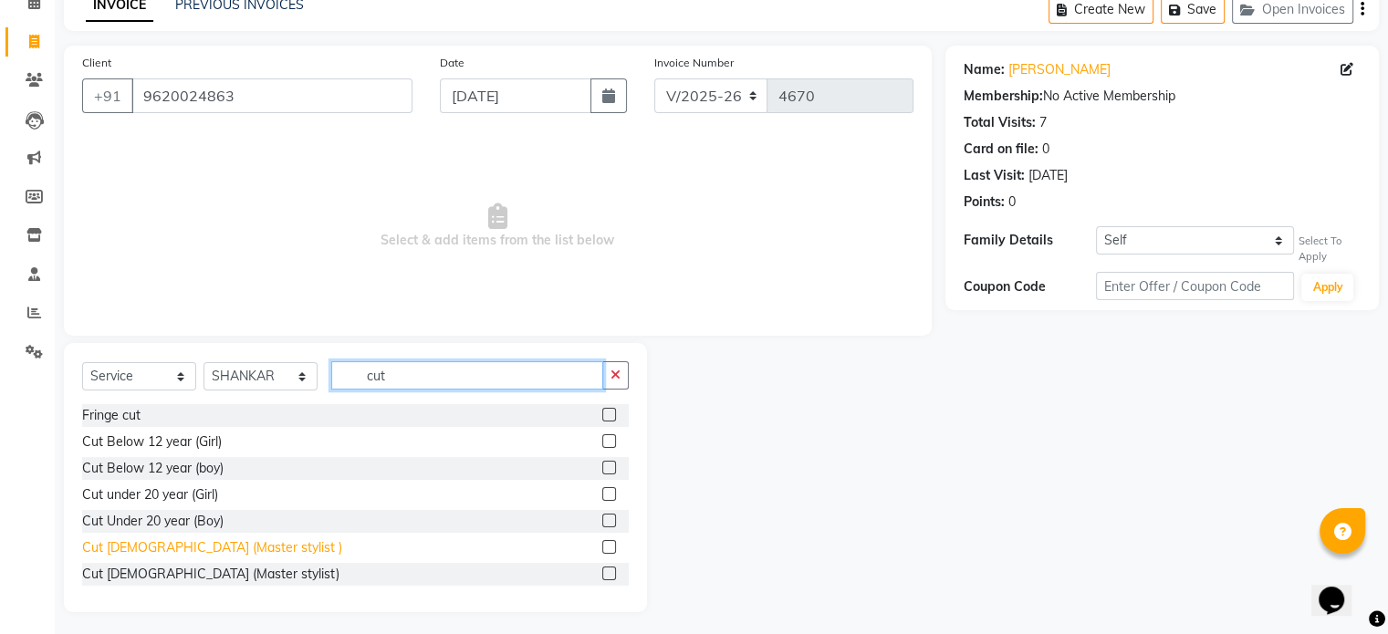
type input "cut"
click at [222, 541] on div "Cut [DEMOGRAPHIC_DATA] (Master stylist )" at bounding box center [212, 548] width 260 height 19
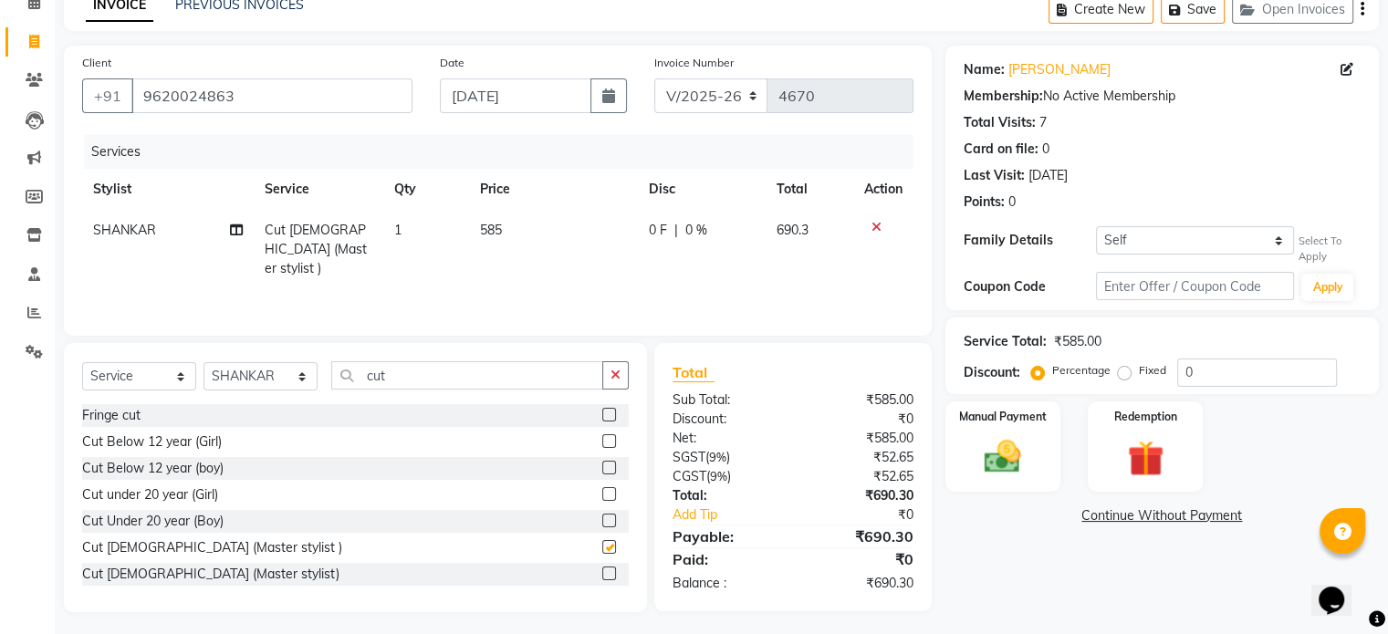
checkbox input "false"
drag, startPoint x: 431, startPoint y: 384, endPoint x: 310, endPoint y: 399, distance: 121.4
click at [317, 397] on div "Select Service Product Membership Package Voucher Prepaid Gift Card Select Styl…" at bounding box center [355, 382] width 547 height 43
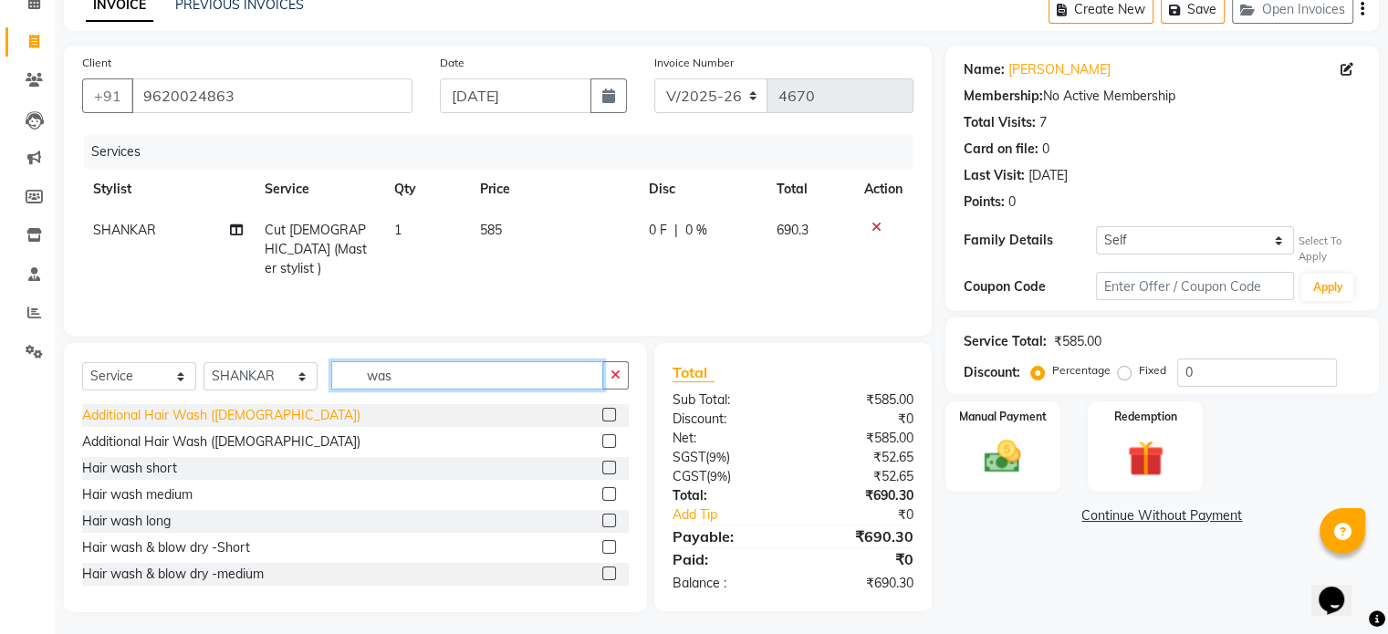
type input "was"
click at [231, 415] on div "Additional Hair Wash ([DEMOGRAPHIC_DATA])" at bounding box center [221, 415] width 278 height 19
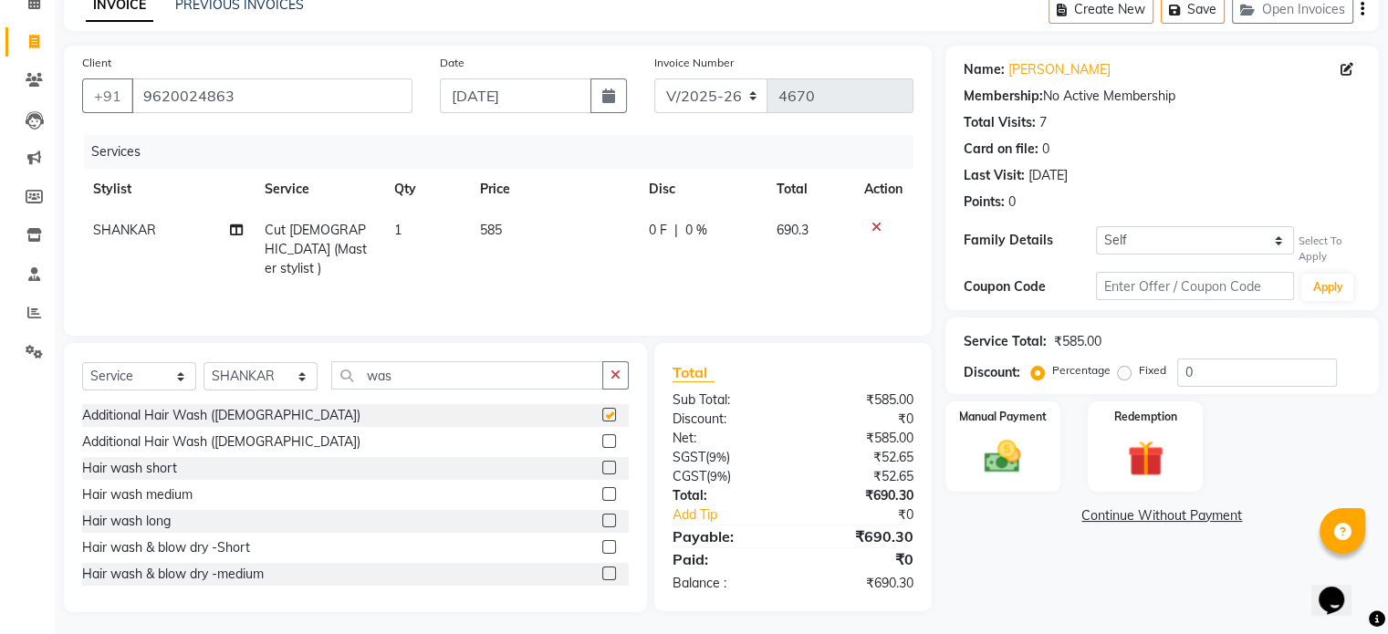
checkbox input "false"
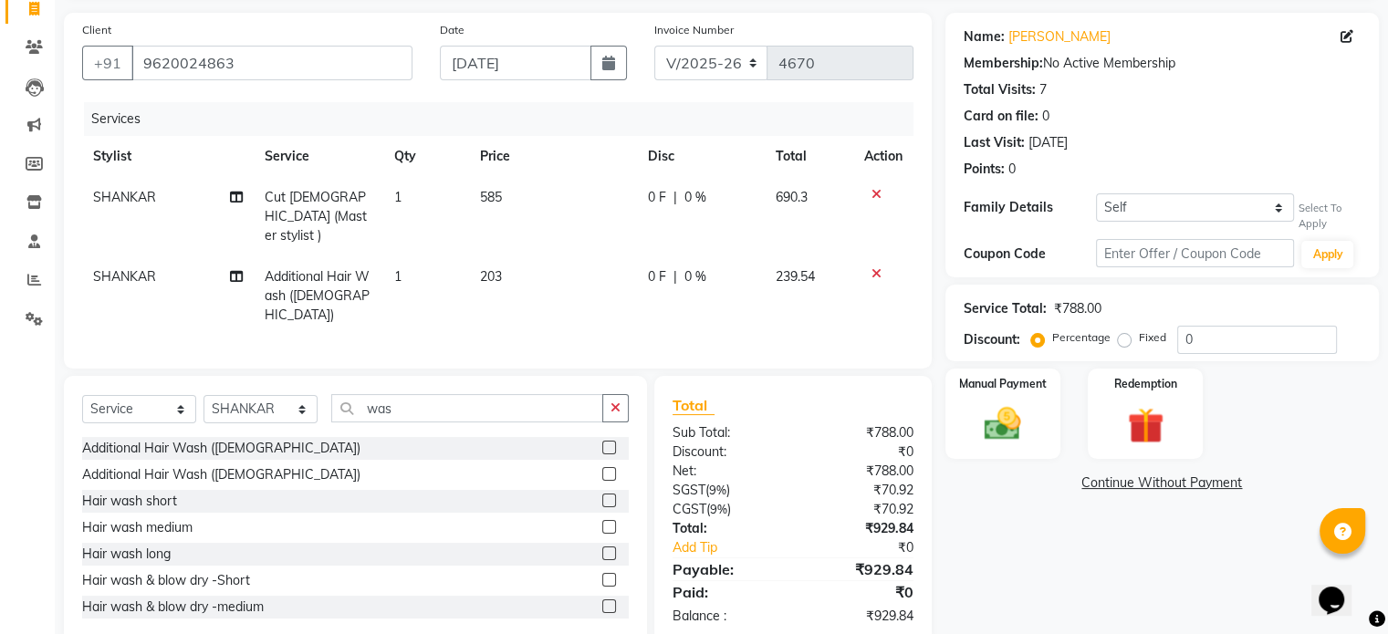
scroll to position [139, 0]
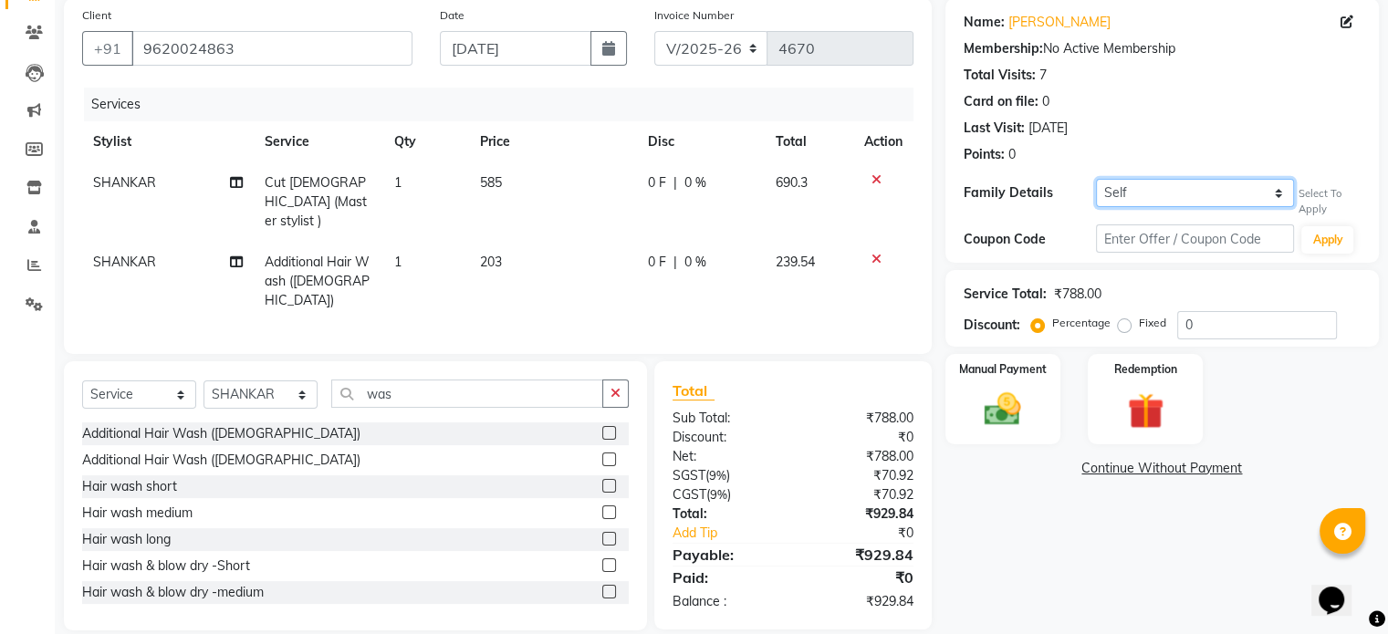
click at [1230, 191] on select "Self JAYA" at bounding box center [1195, 193] width 199 height 28
select select "603587"
click at [1096, 179] on select "Self JAYA" at bounding box center [1195, 193] width 199 height 28
select select "1: Object"
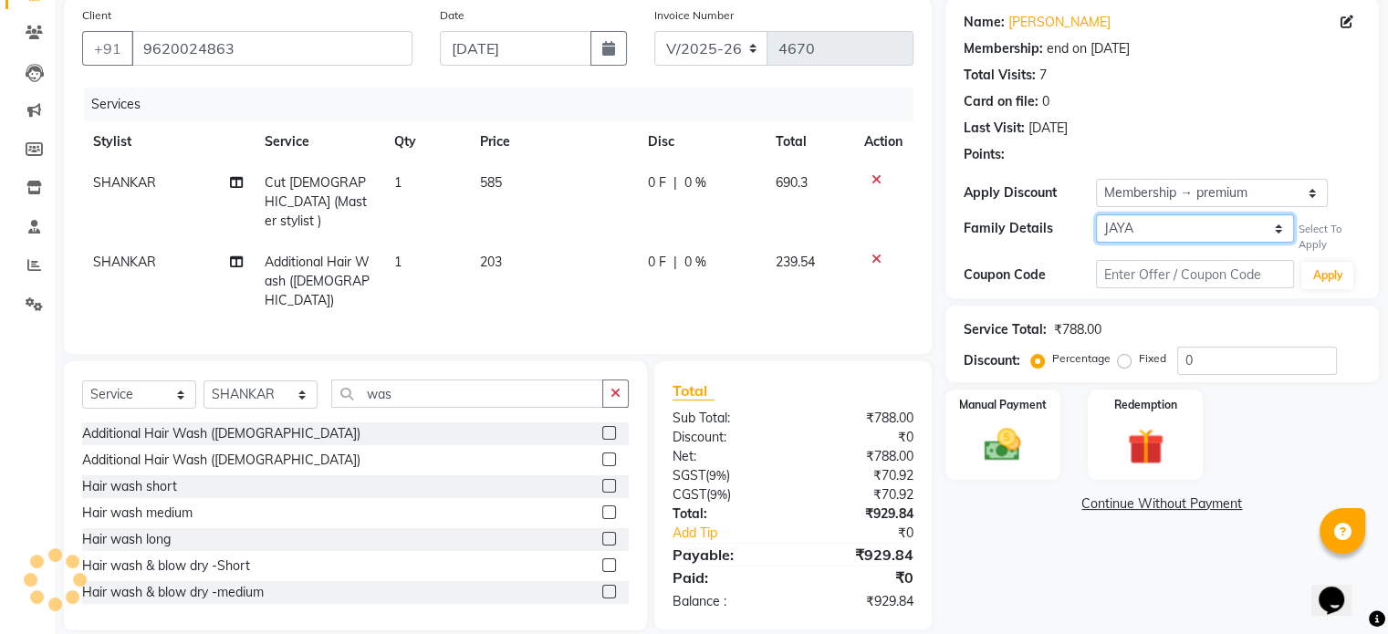
type input "20"
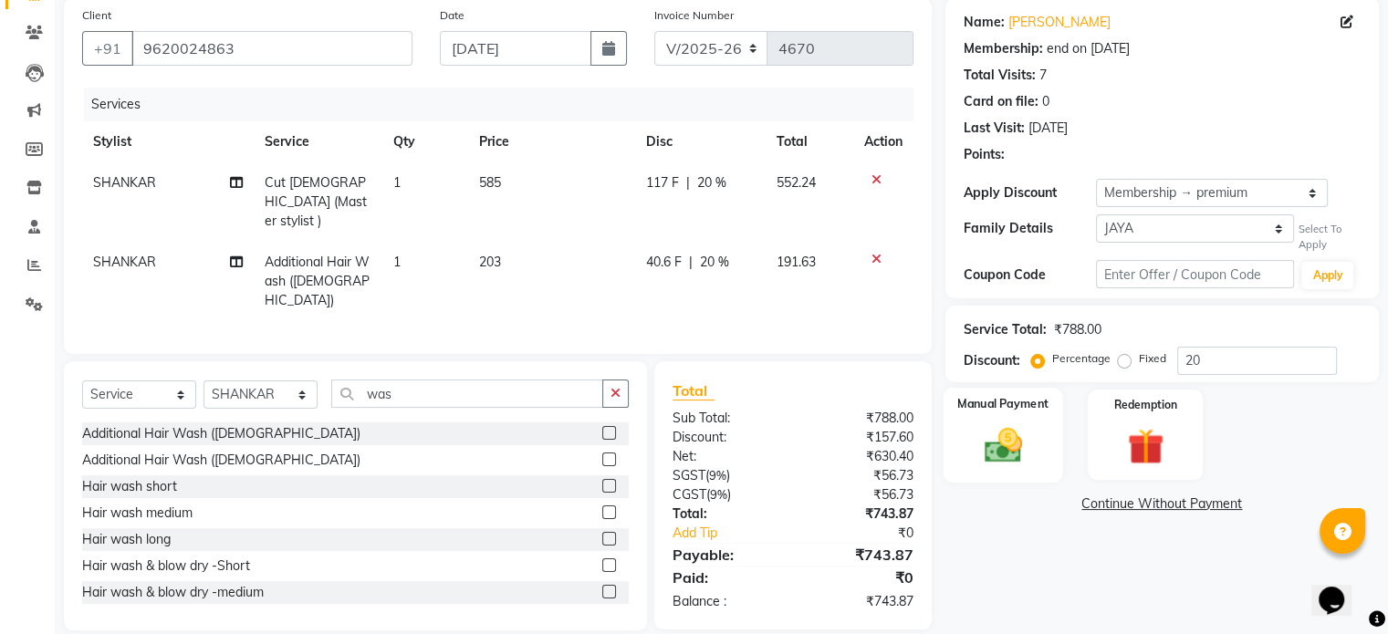
click at [1002, 434] on img at bounding box center [1002, 446] width 61 height 44
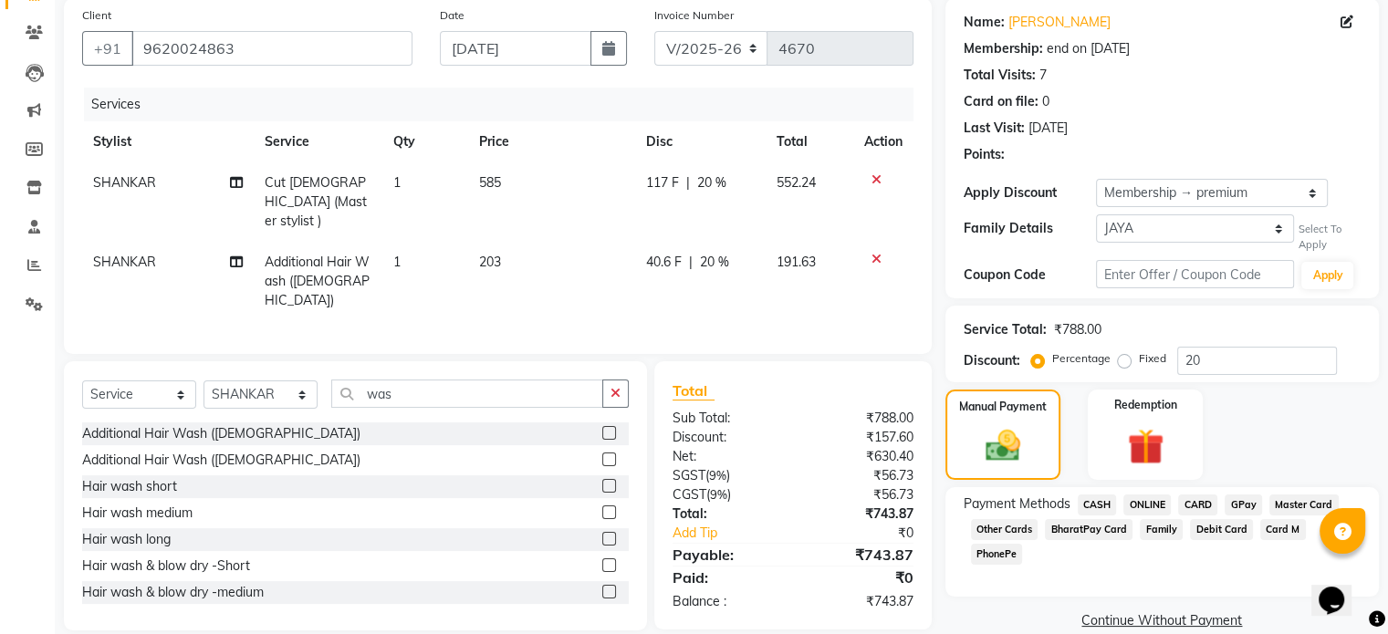
click at [1143, 498] on span "ONLINE" at bounding box center [1147, 505] width 47 height 21
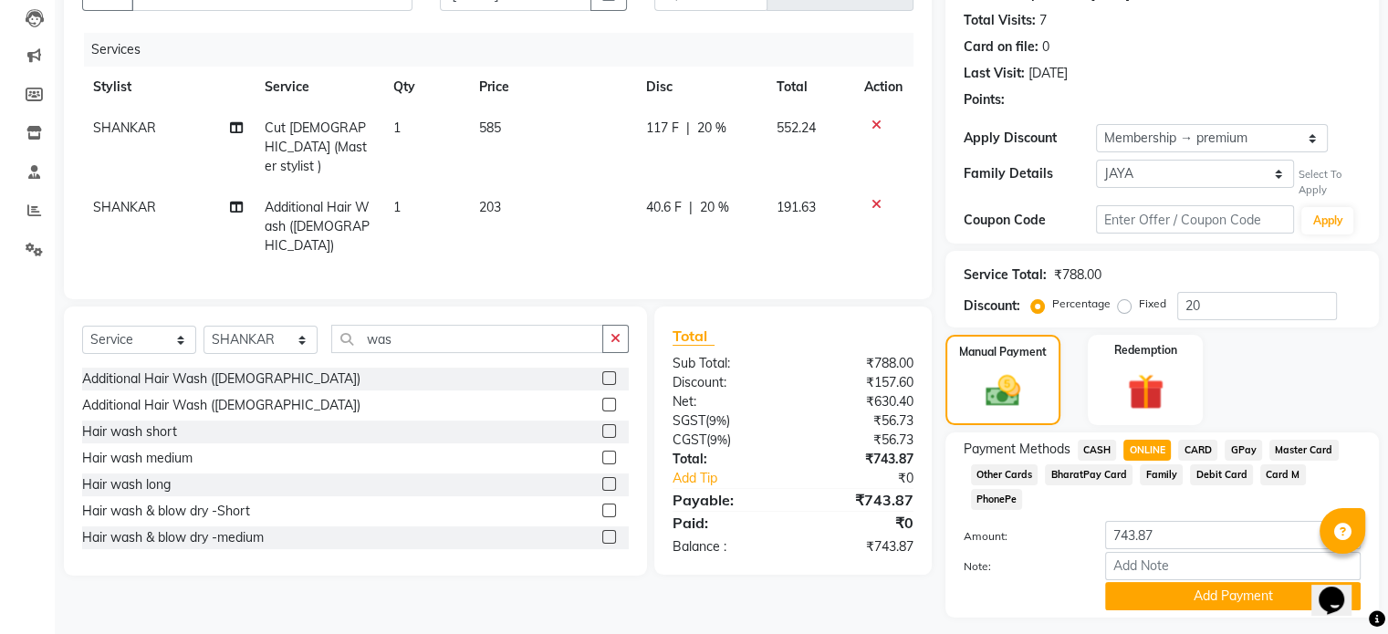
scroll to position [220, 0]
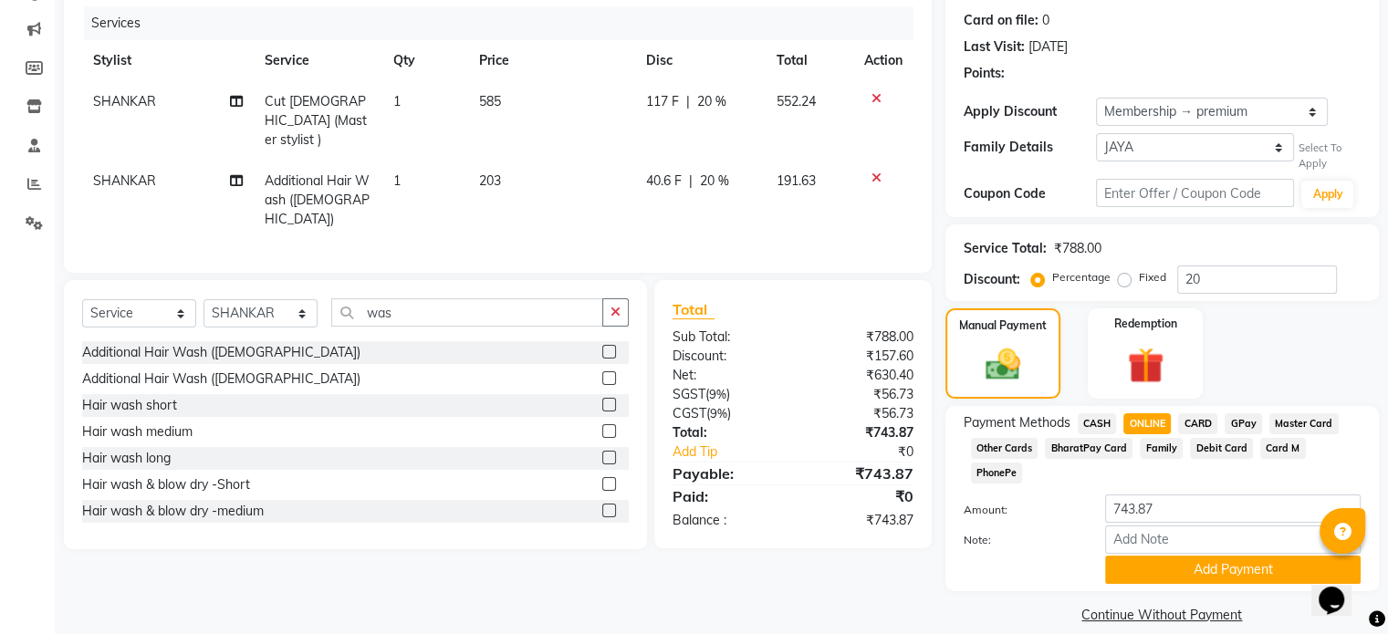
click at [1175, 562] on div "Payment Methods CASH ONLINE CARD GPay Master Card Other Cards BharatPay Card Fa…" at bounding box center [1163, 498] width 434 height 185
click at [1177, 556] on button "Add Payment" at bounding box center [1233, 570] width 256 height 28
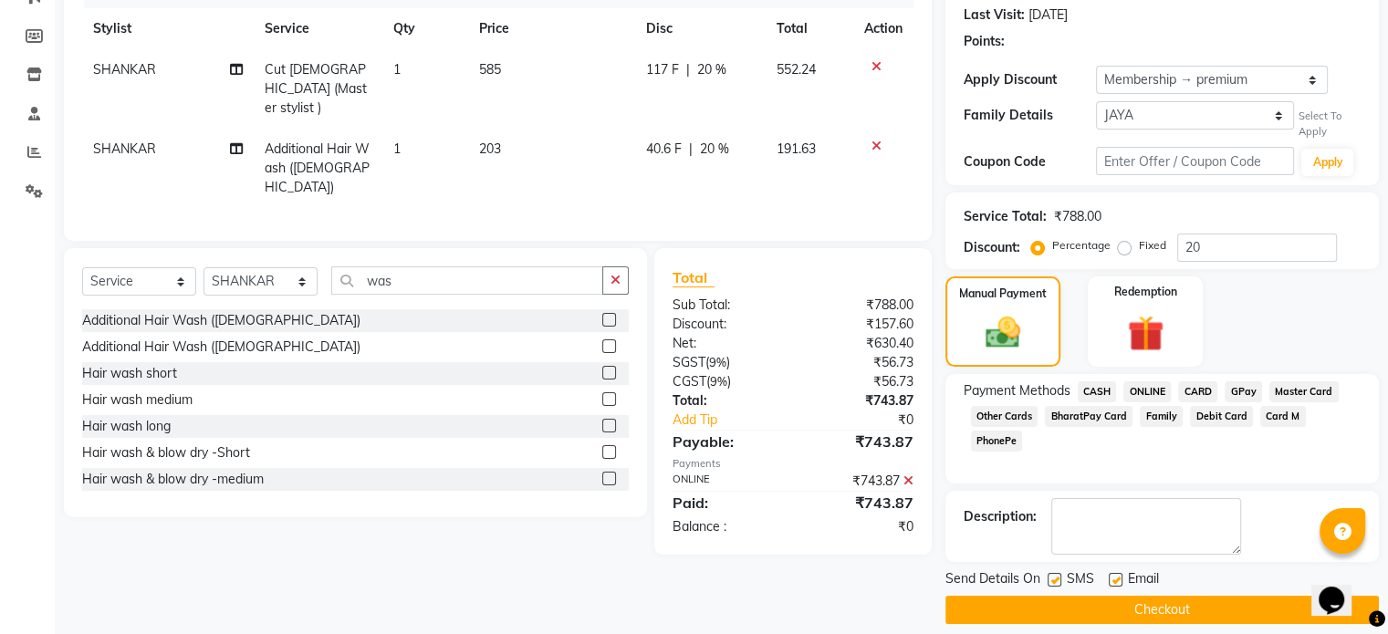
scroll to position [269, 0]
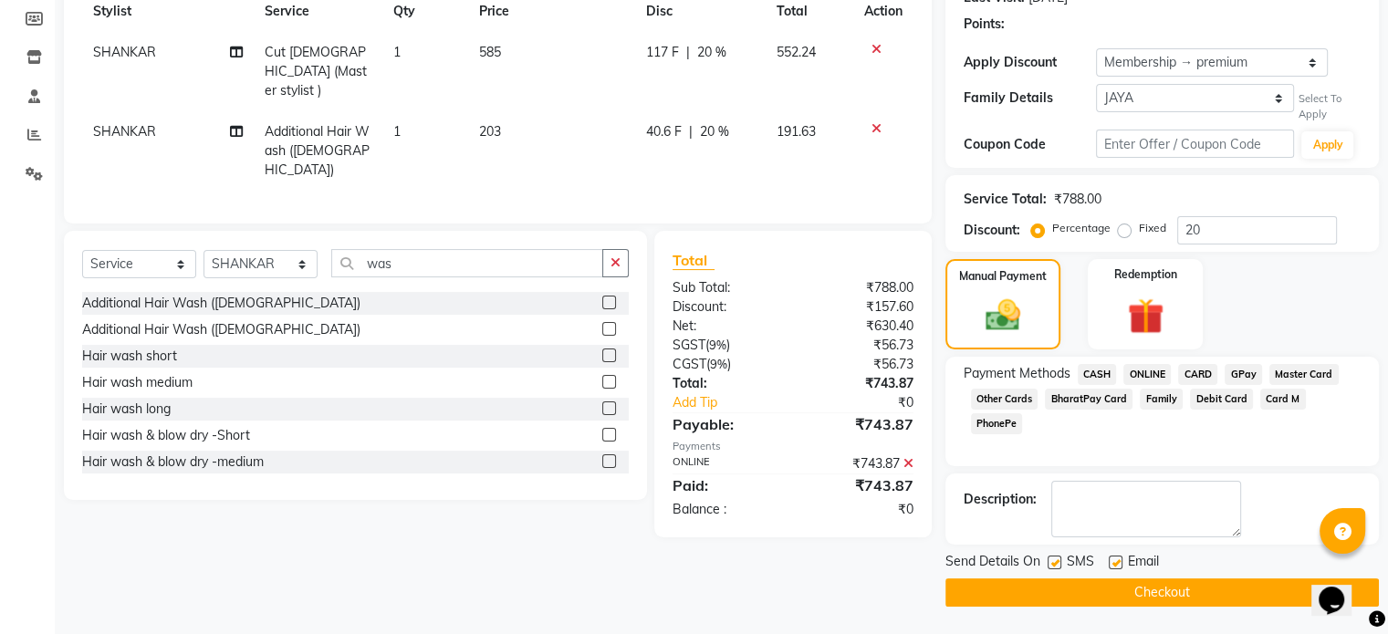
click at [1180, 598] on button "Checkout" at bounding box center [1163, 593] width 434 height 28
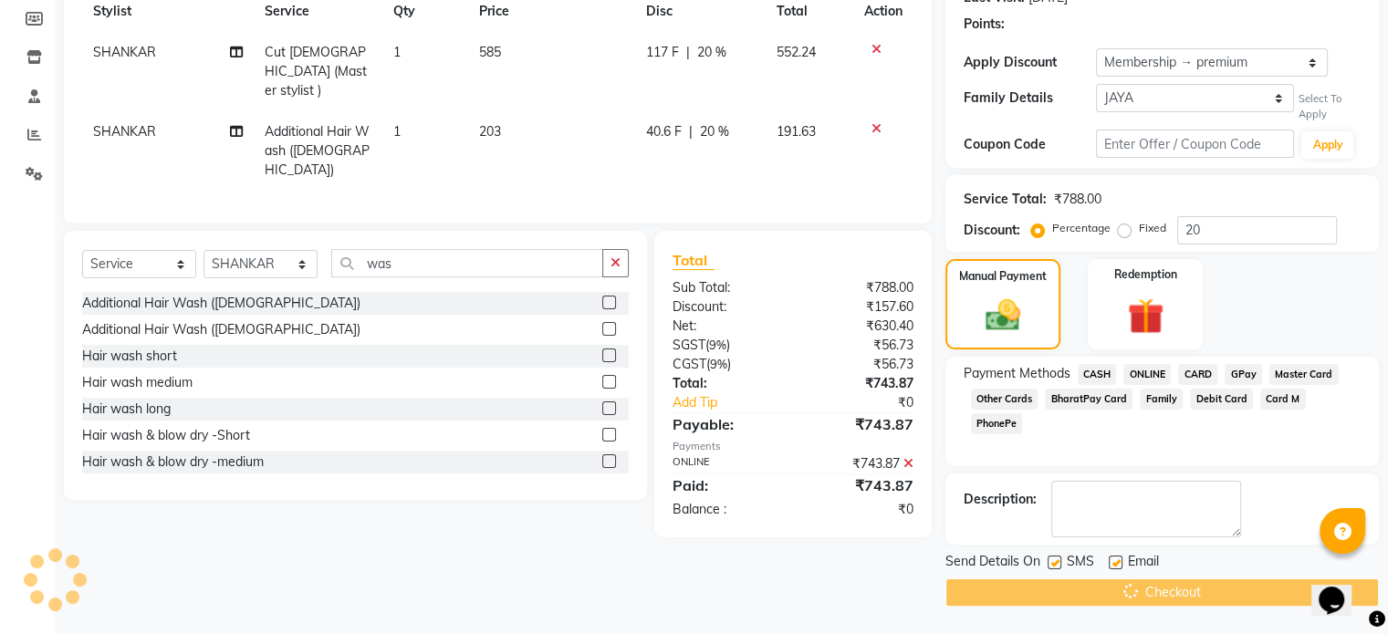
scroll to position [265, 0]
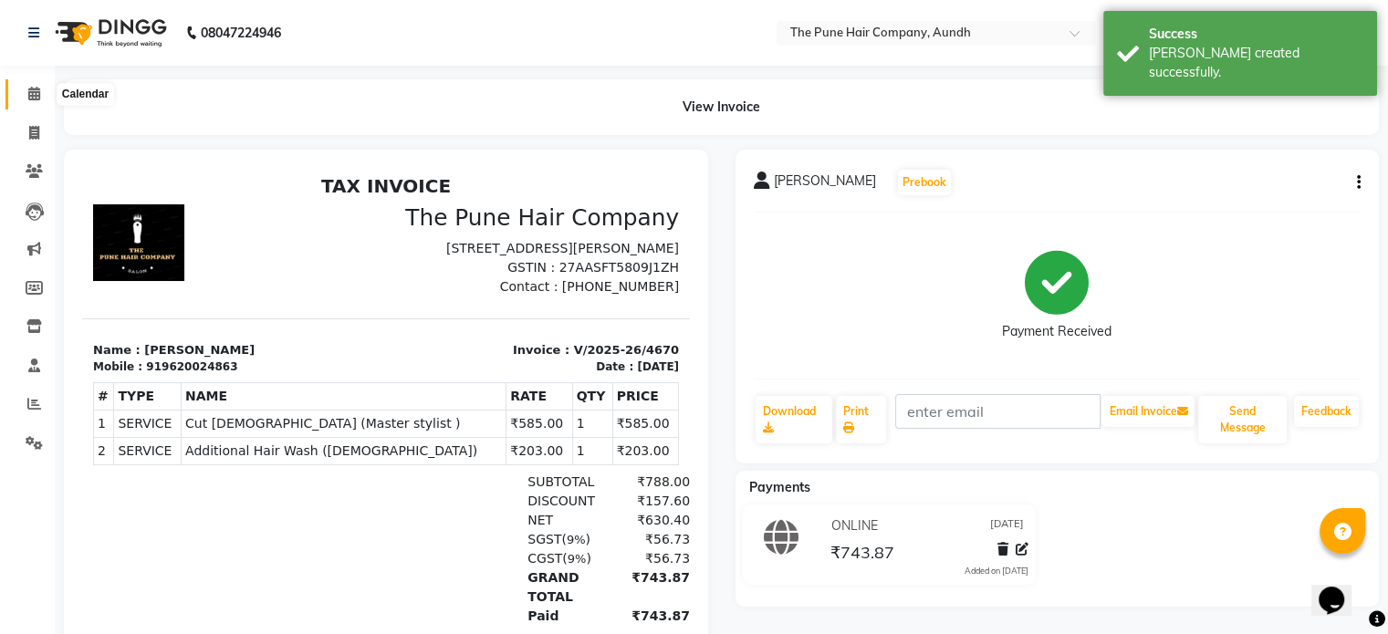
click at [37, 89] on icon at bounding box center [34, 94] width 12 height 14
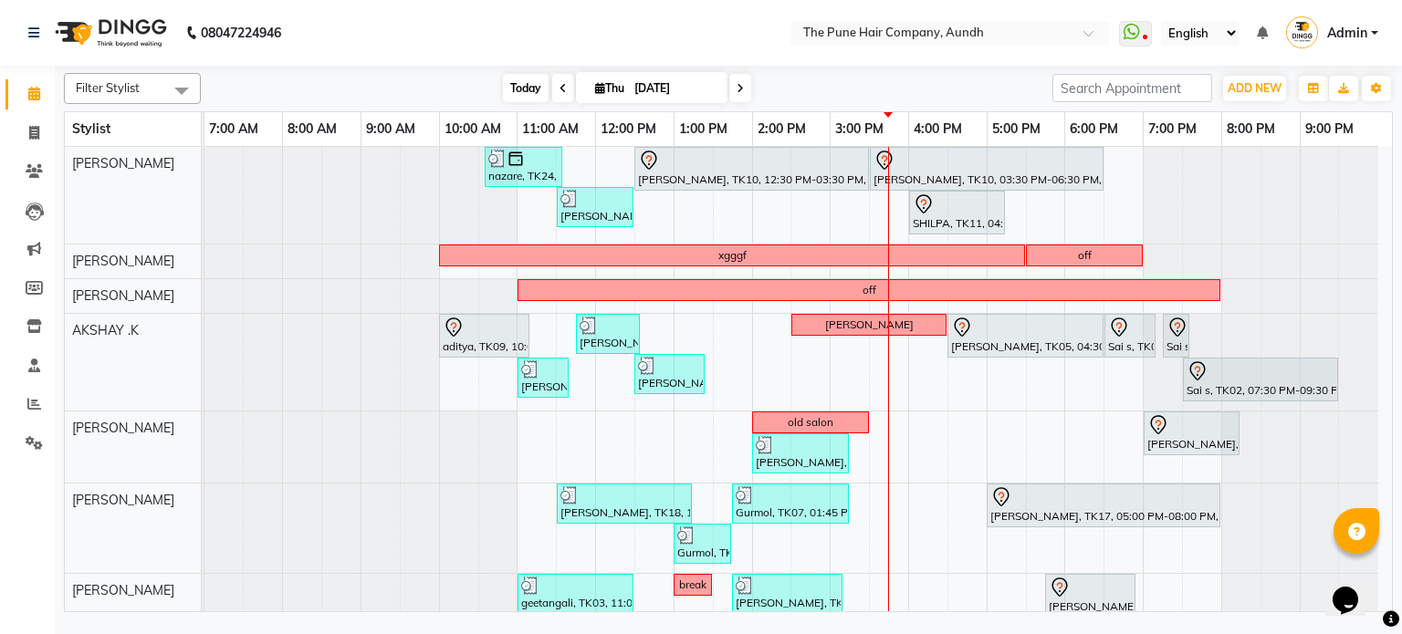
click at [529, 87] on span "Today" at bounding box center [526, 88] width 46 height 28
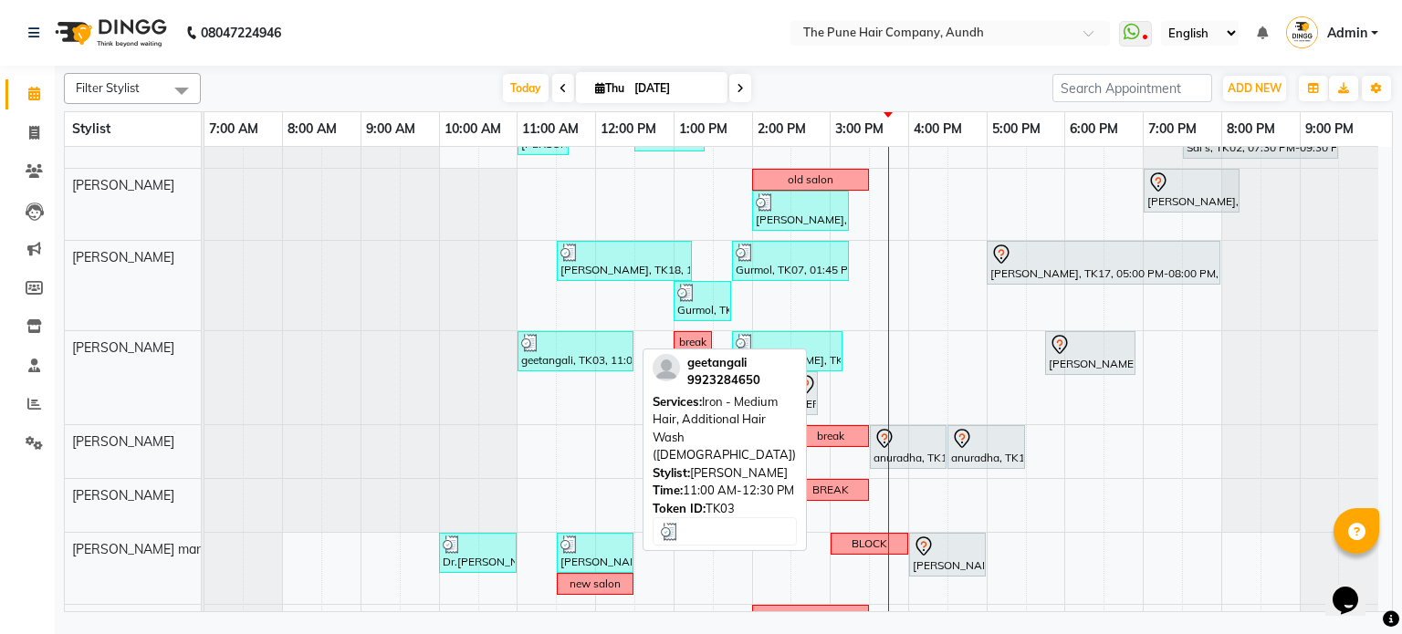
scroll to position [303, 0]
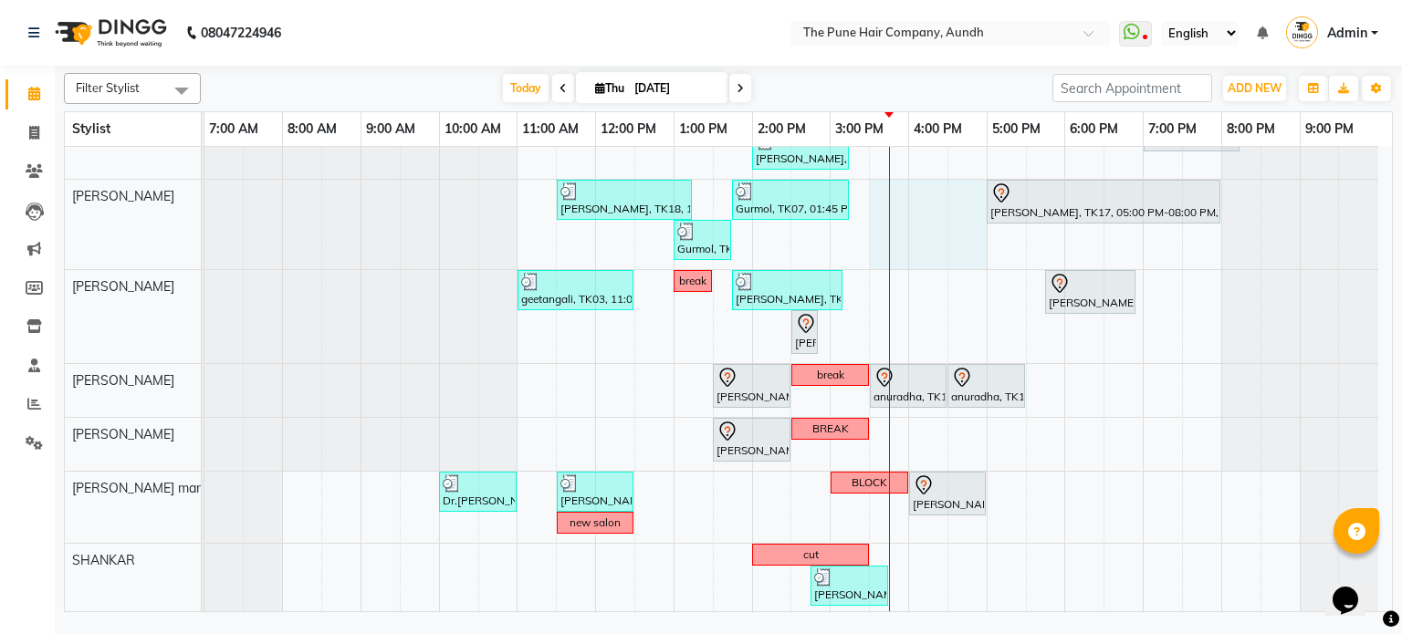
drag, startPoint x: 904, startPoint y: 218, endPoint x: 935, endPoint y: 233, distance: 34.3
click at [954, 227] on div "nazare, TK24, 10:35 AM-11:35 AM, Cut [DEMOGRAPHIC_DATA] ( Top Stylist ) [PERSON…" at bounding box center [797, 229] width 1187 height 772
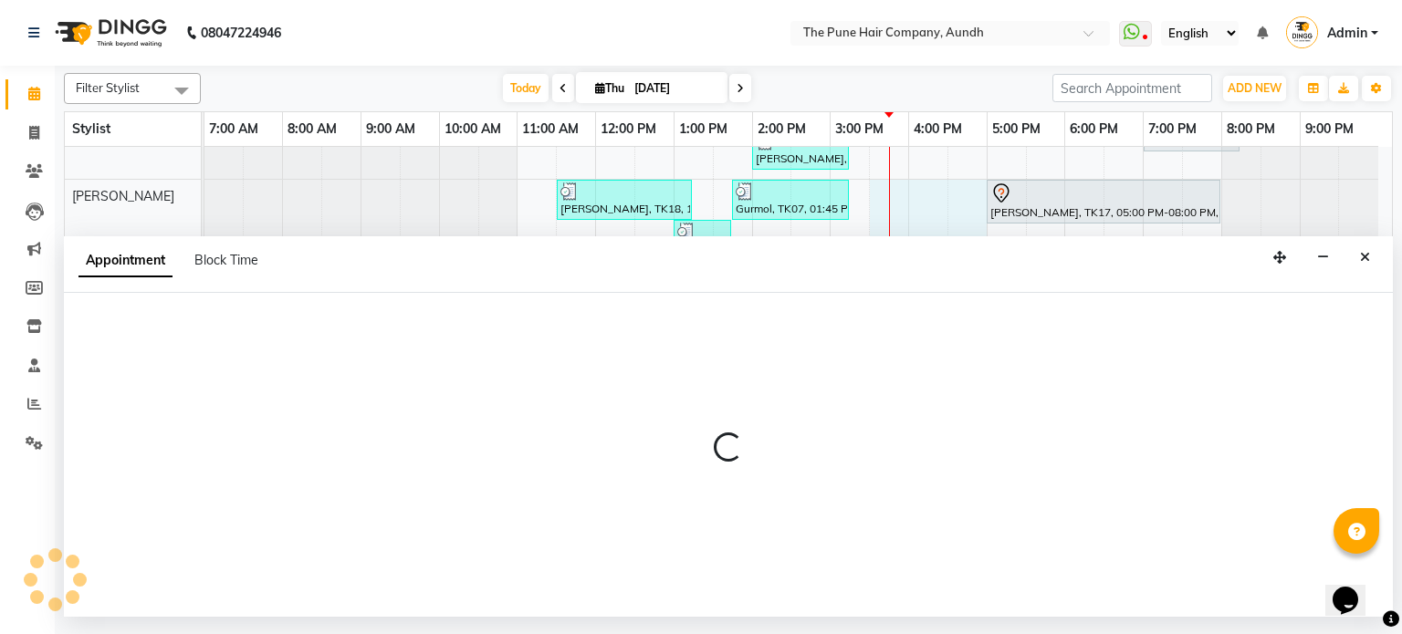
select select "18078"
select select "tentative"
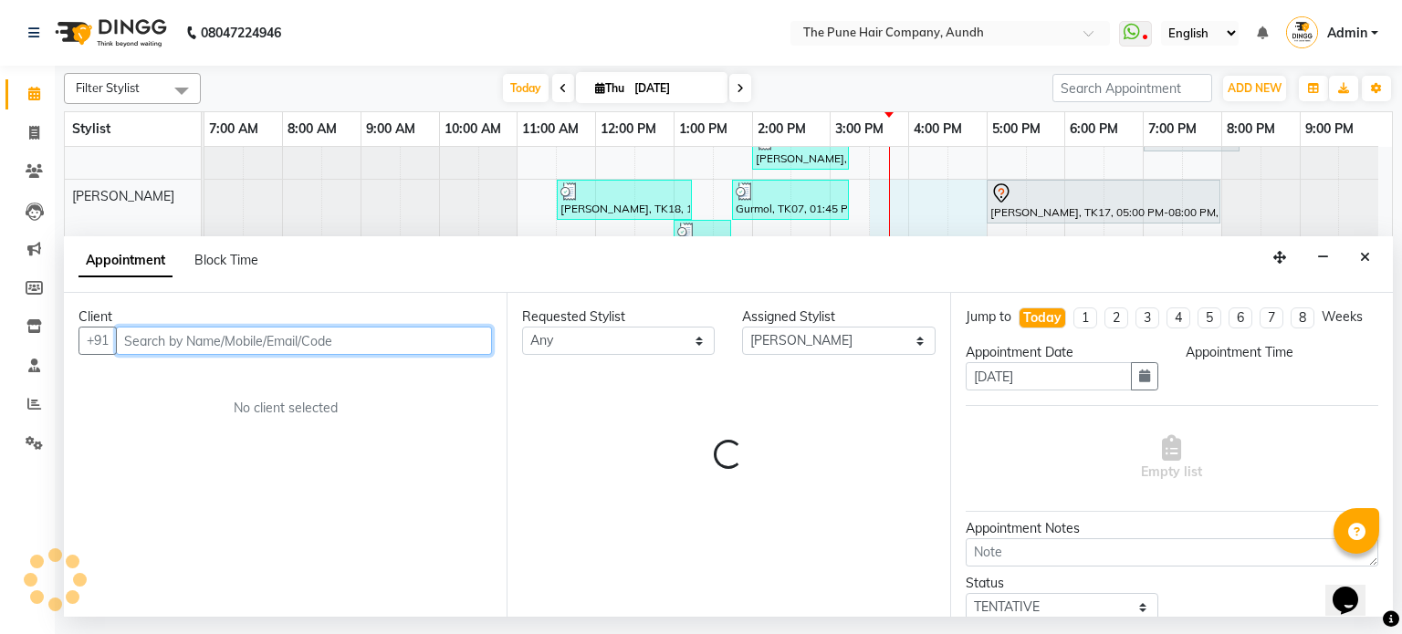
select select "930"
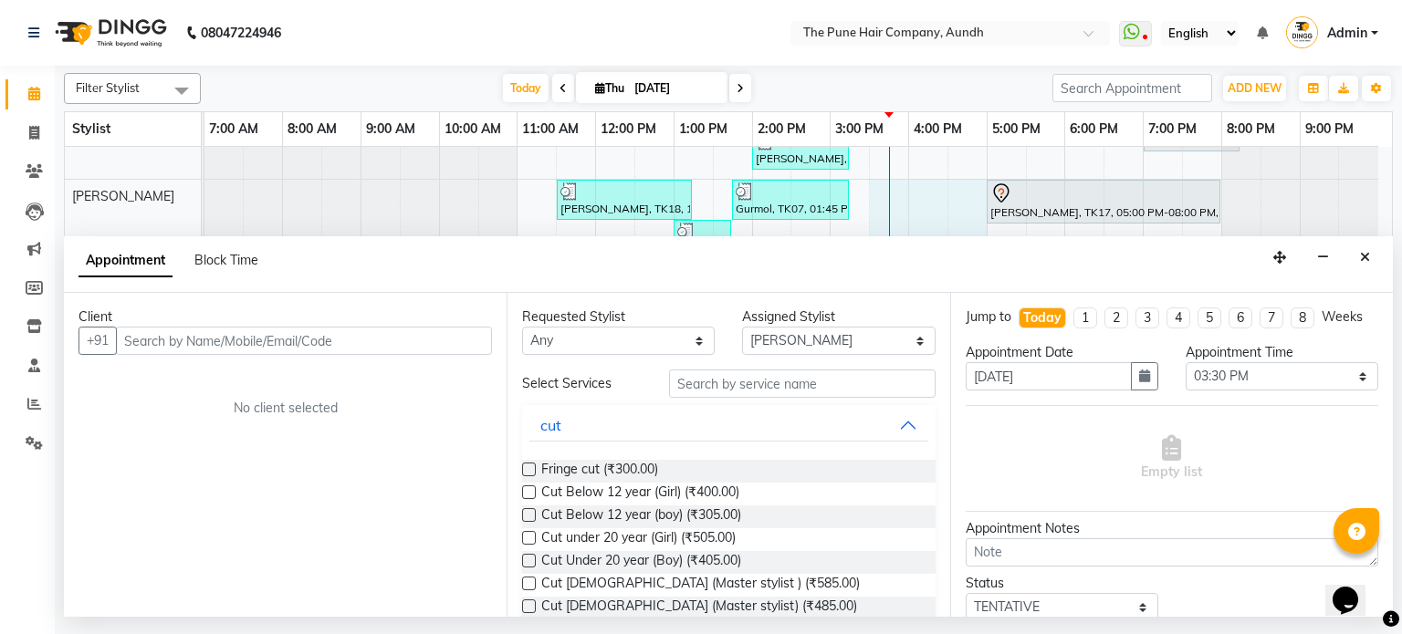
drag, startPoint x: 245, startPoint y: 255, endPoint x: 295, endPoint y: 267, distance: 51.6
click at [245, 255] on span "Block Time" at bounding box center [226, 260] width 64 height 16
select select "18078"
select select "930"
select select "1020"
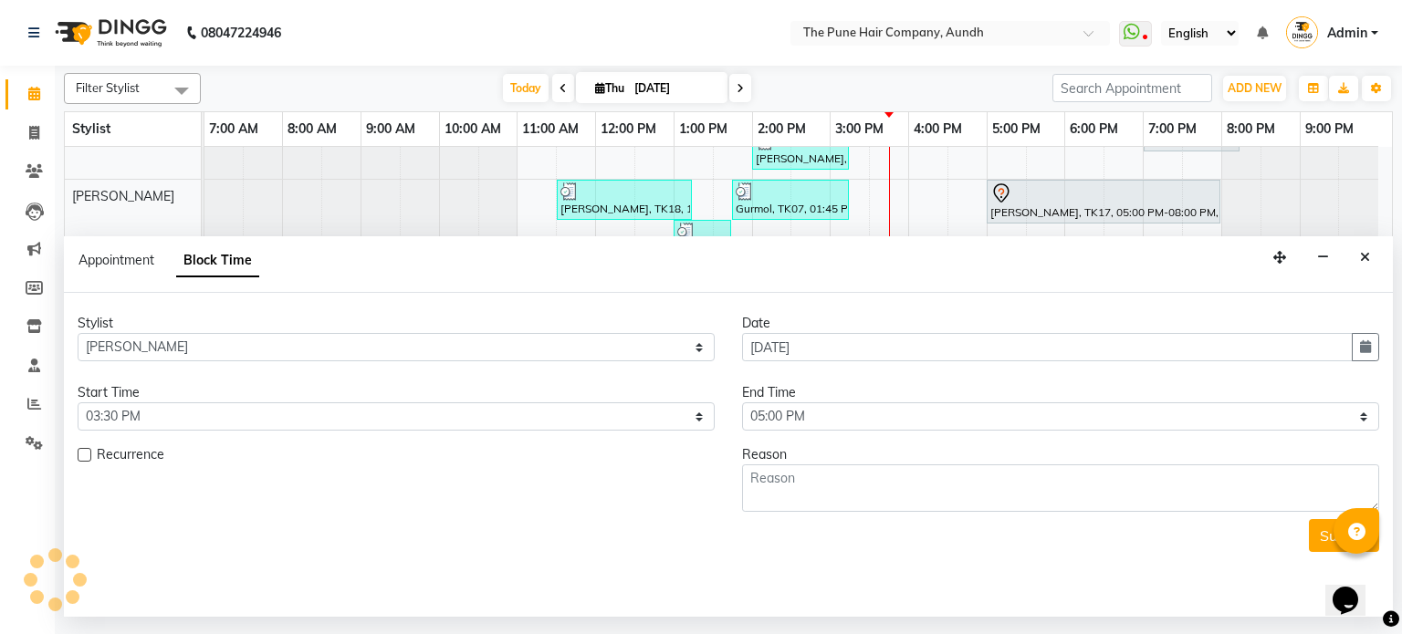
scroll to position [304, 0]
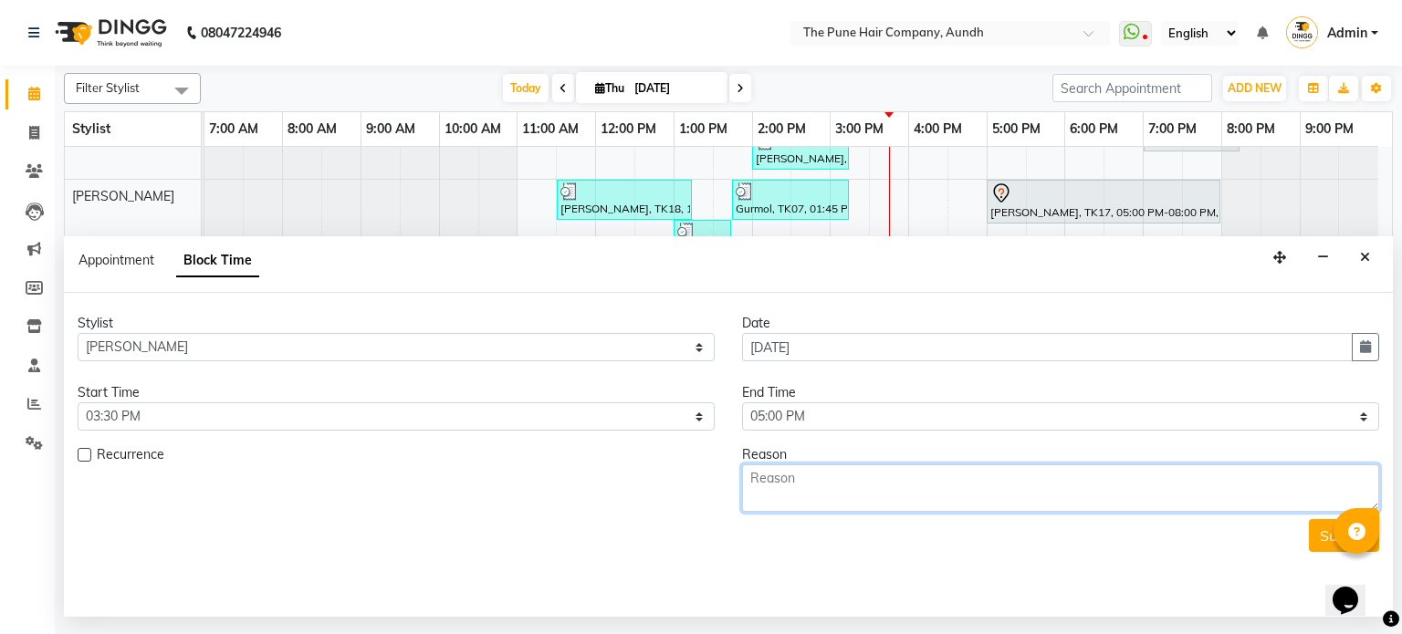
click at [1003, 502] on textarea at bounding box center [1060, 488] width 637 height 47
type textarea "tyik"
click at [1323, 535] on button "Submit" at bounding box center [1344, 535] width 70 height 33
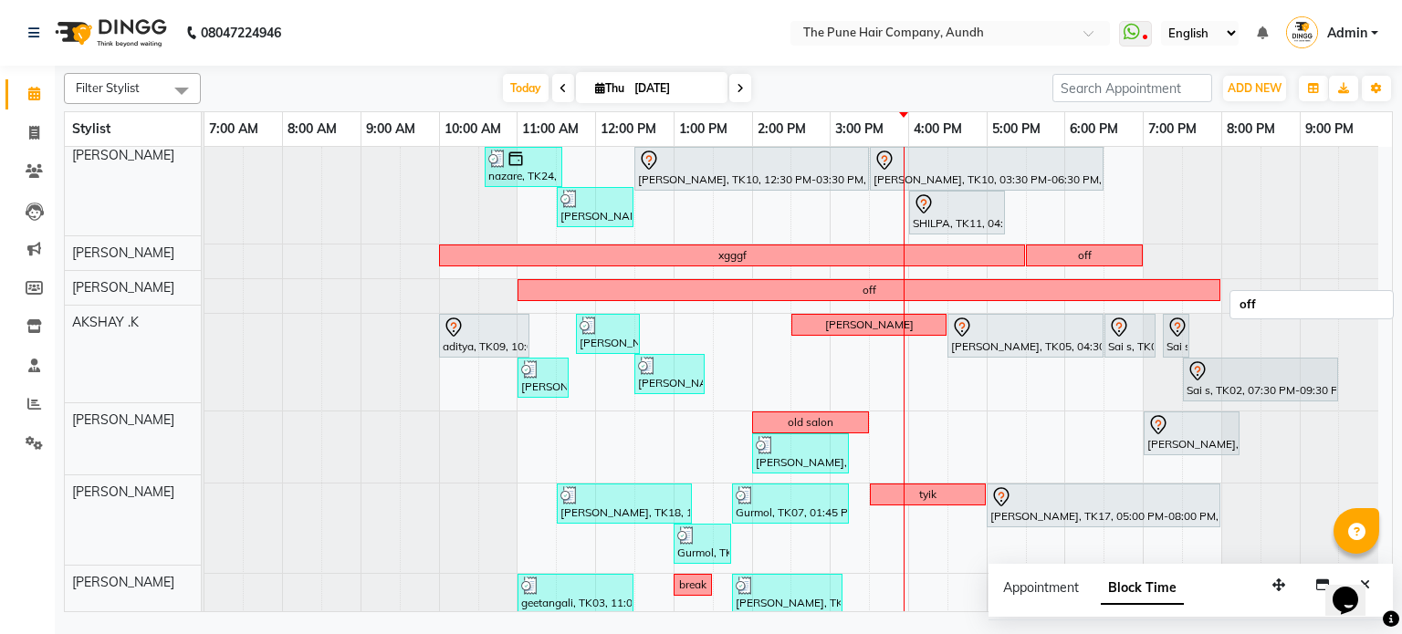
scroll to position [0, 0]
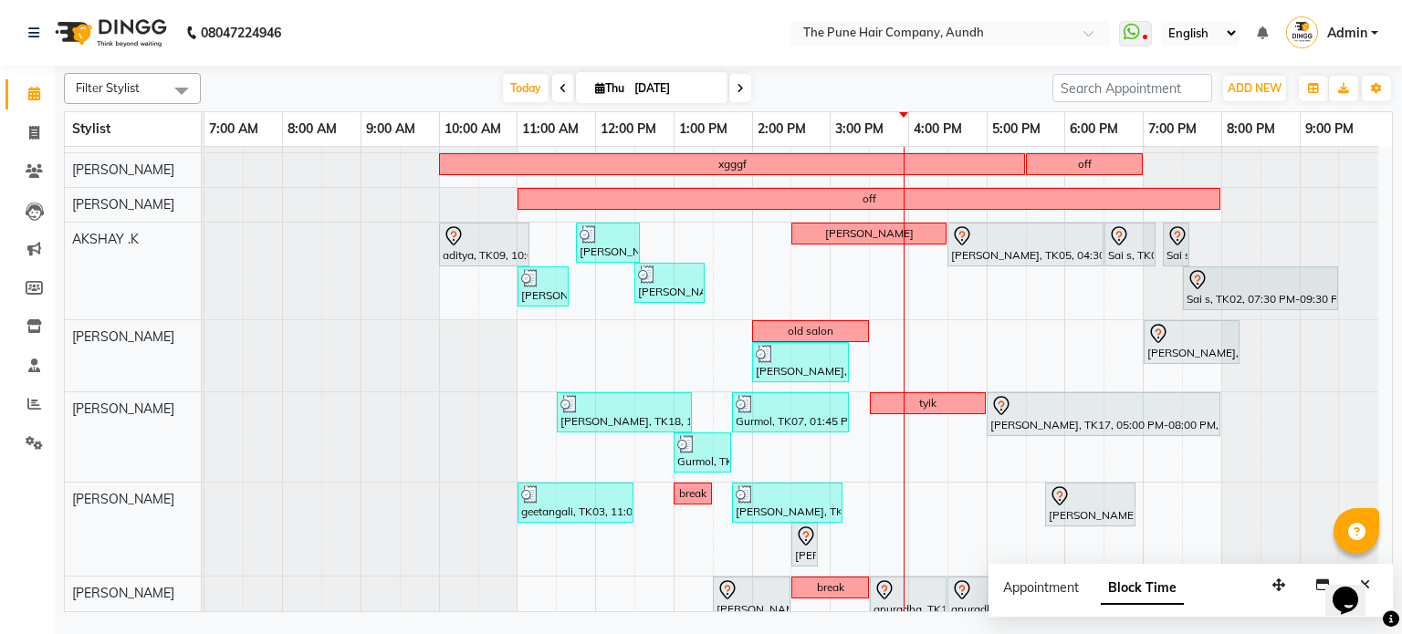
click at [737, 83] on icon at bounding box center [740, 88] width 7 height 11
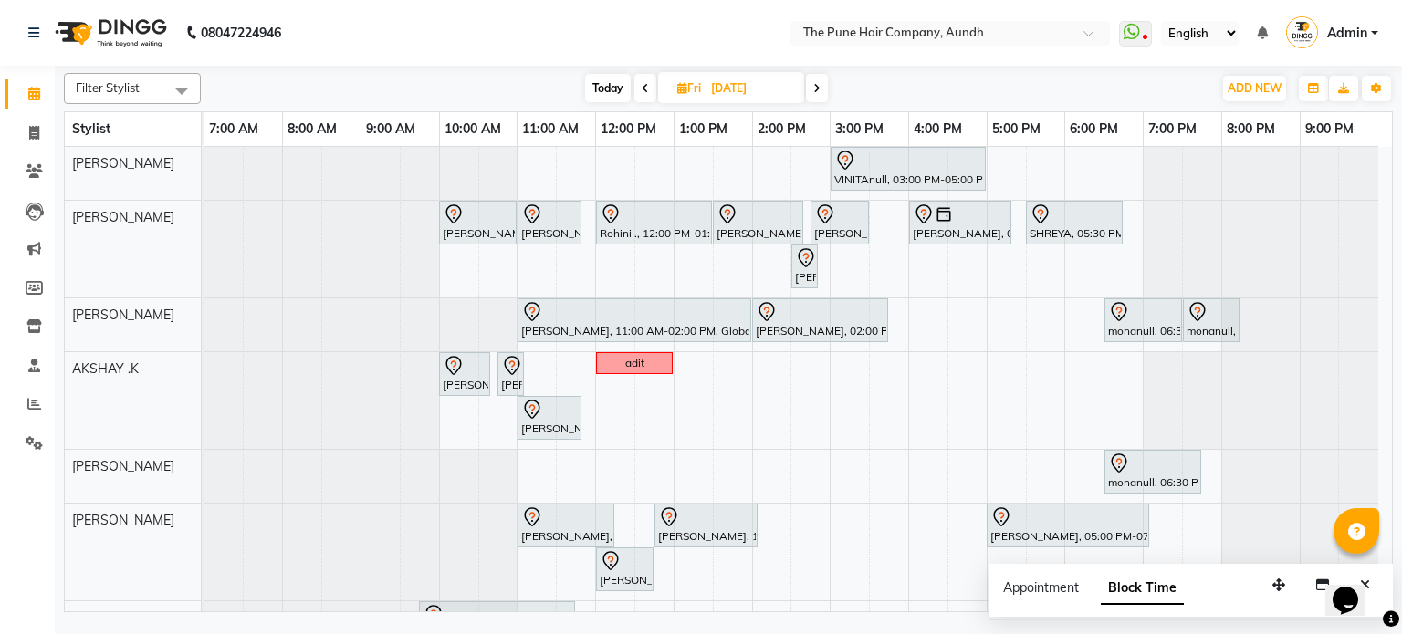
click at [810, 86] on span at bounding box center [817, 88] width 22 height 28
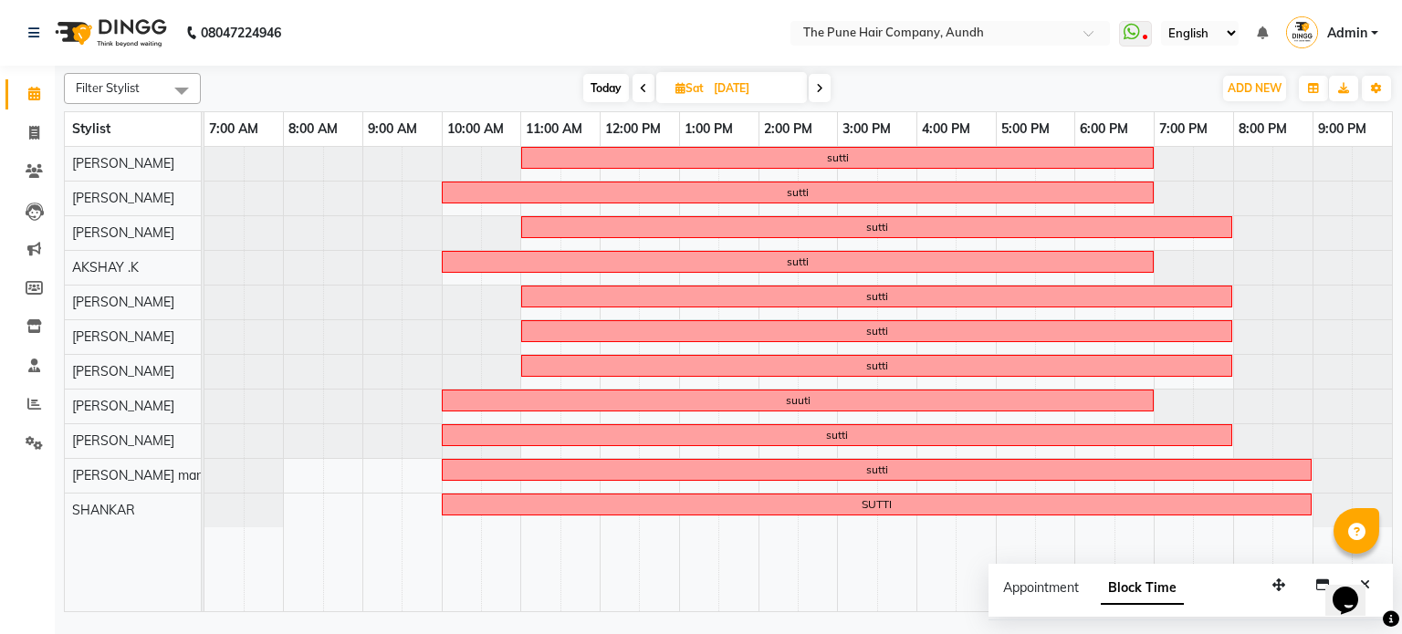
click at [818, 83] on icon at bounding box center [819, 88] width 7 height 11
type input "[DATE]"
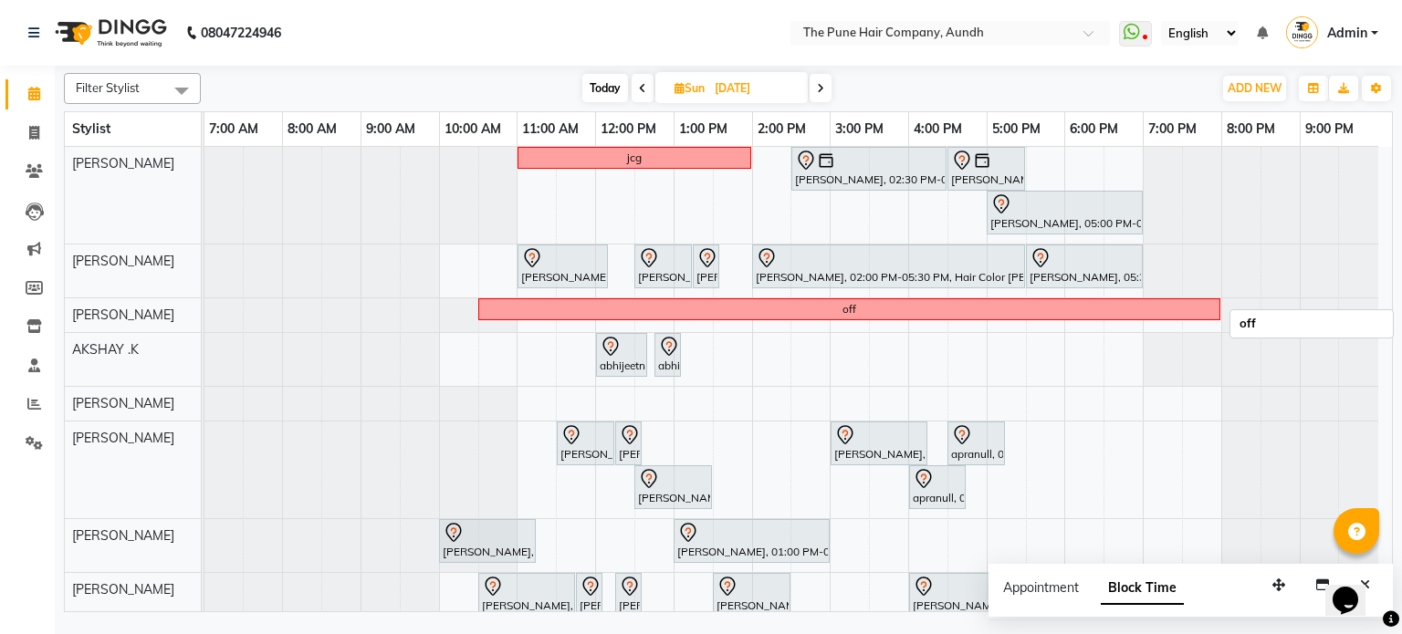
scroll to position [66, 0]
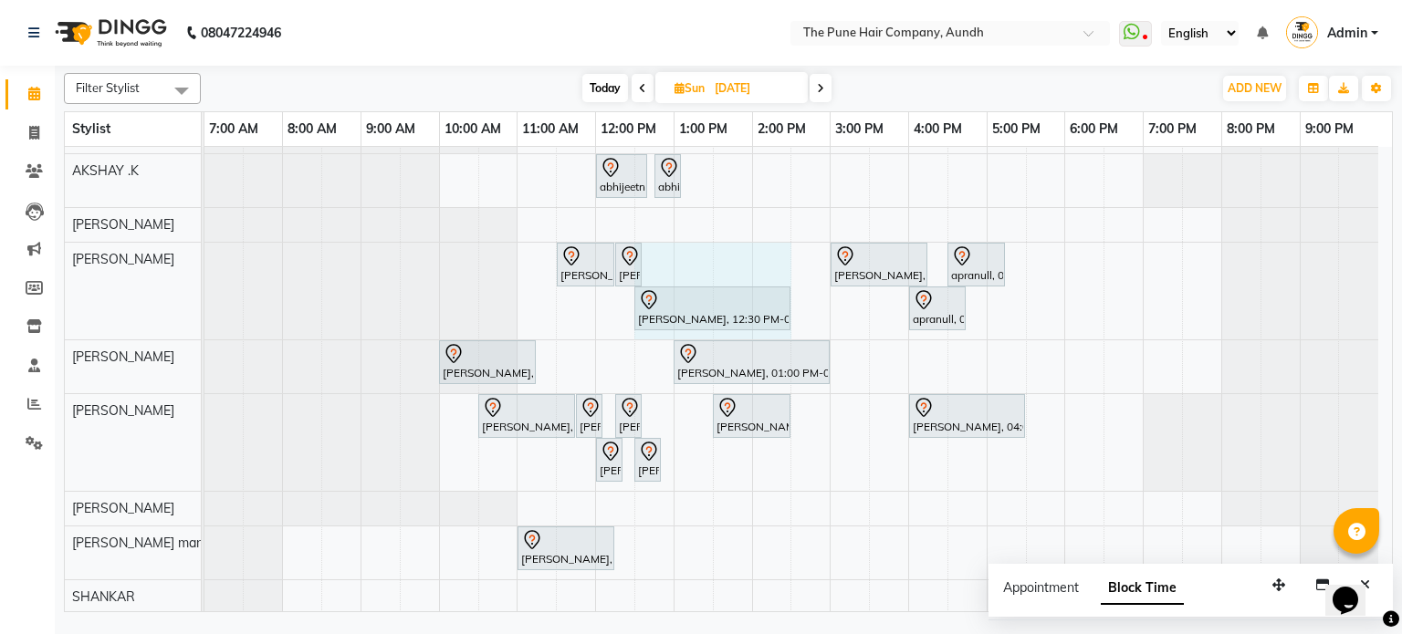
drag, startPoint x: 711, startPoint y: 298, endPoint x: 758, endPoint y: 306, distance: 48.0
click at [204, 306] on div "[PERSON_NAME], 11:30 AM-12:15 PM, Cut [DEMOGRAPHIC_DATA] (Master stylist) [PERS…" at bounding box center [204, 291] width 0 height 97
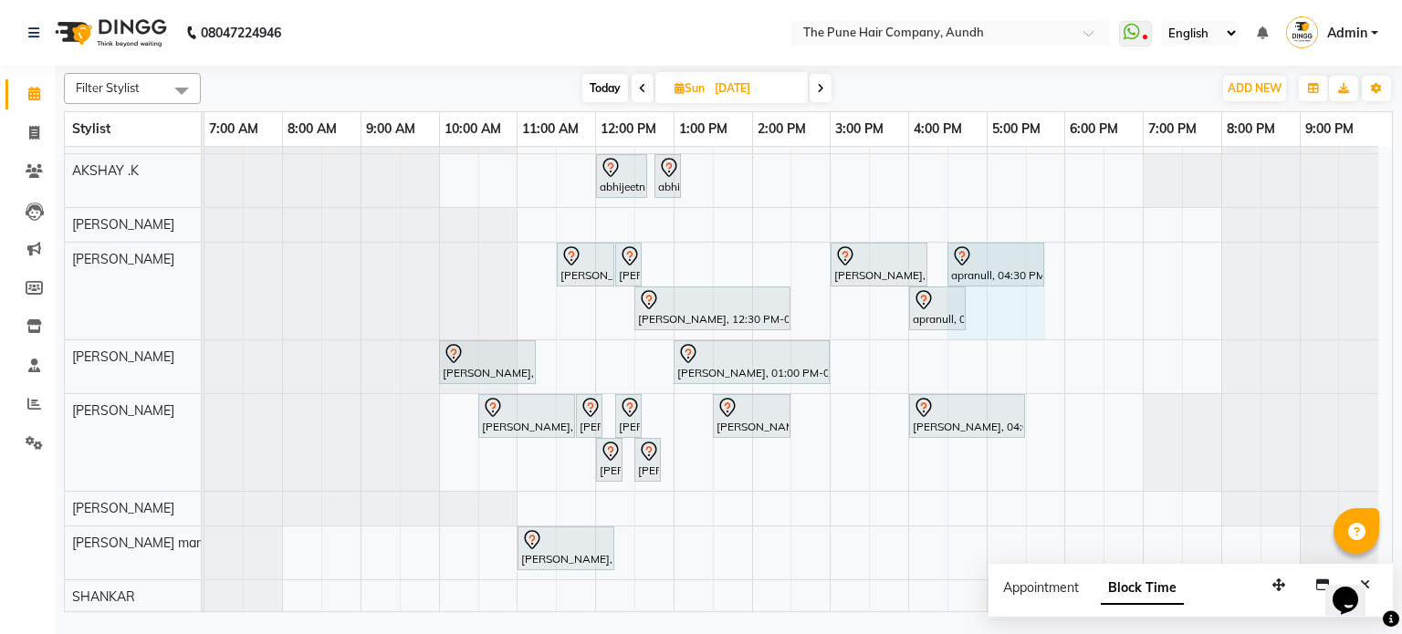
drag, startPoint x: 1004, startPoint y: 261, endPoint x: 1062, endPoint y: 274, distance: 59.8
click at [1062, 274] on div "jcg [PERSON_NAME], 02:30 PM-04:30 PM, Hair Color Majirel - Majirel Touchup 2 In…" at bounding box center [797, 291] width 1187 height 646
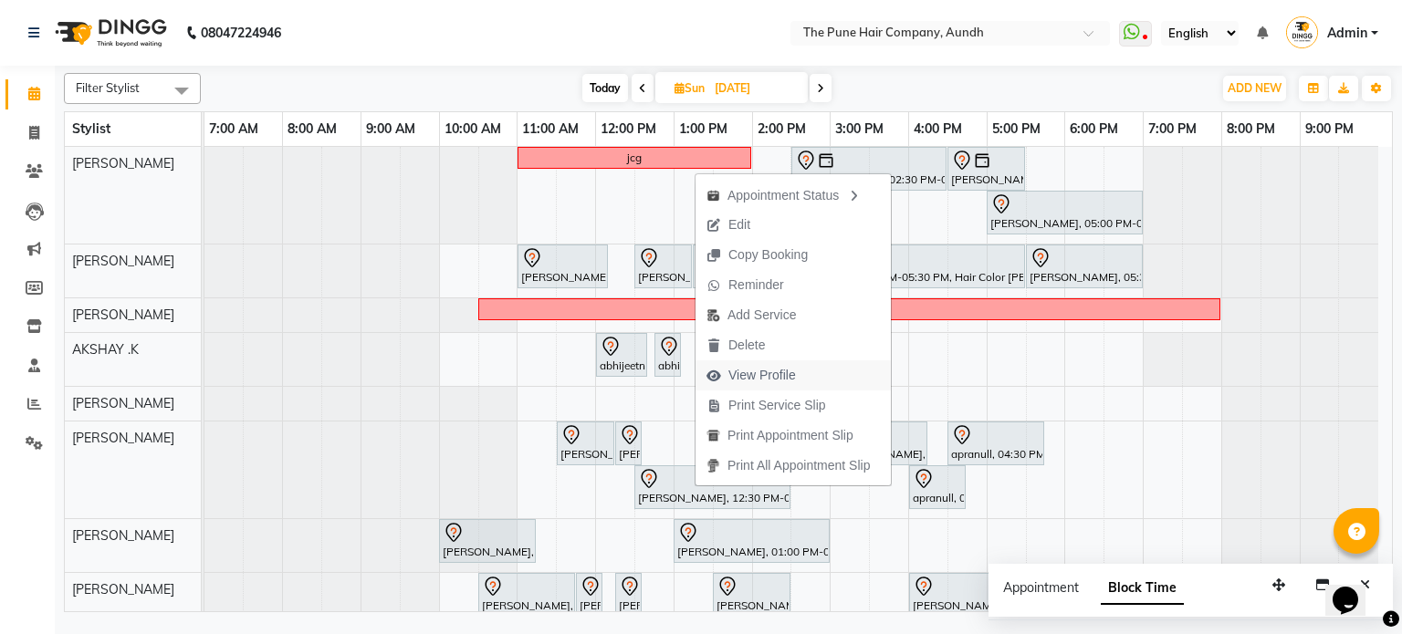
click at [756, 376] on span "View Profile" at bounding box center [762, 375] width 68 height 19
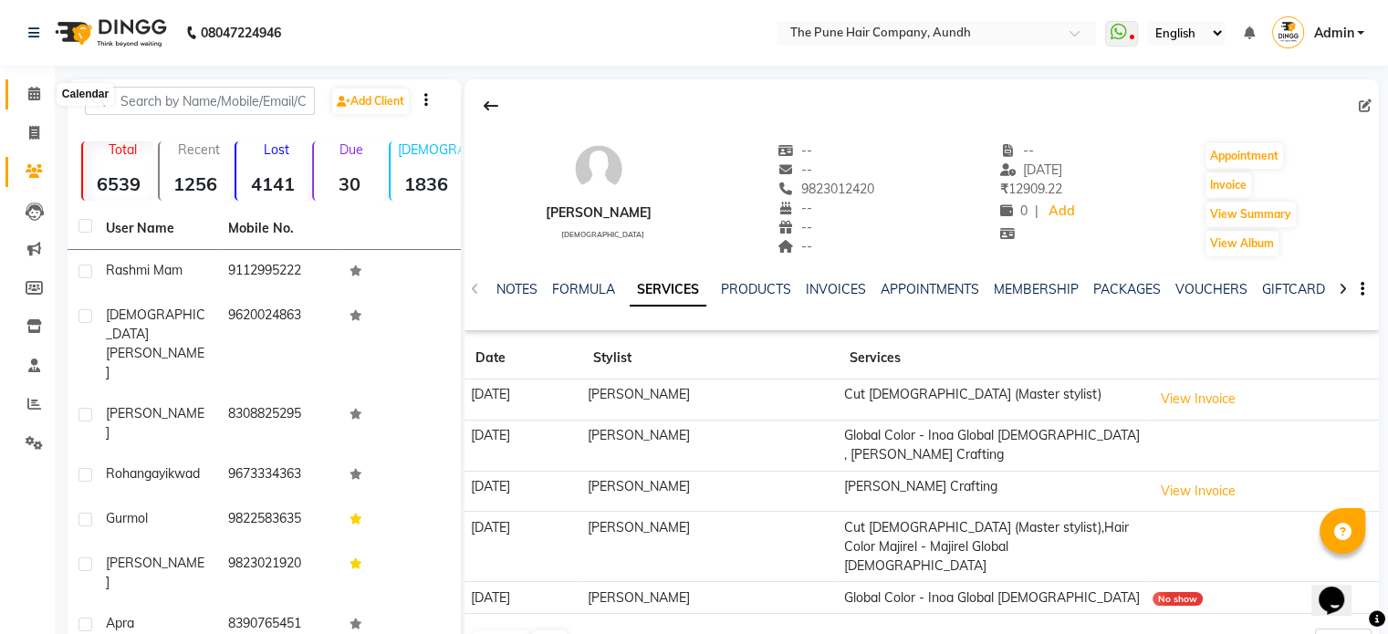
click at [28, 89] on icon at bounding box center [34, 94] width 12 height 14
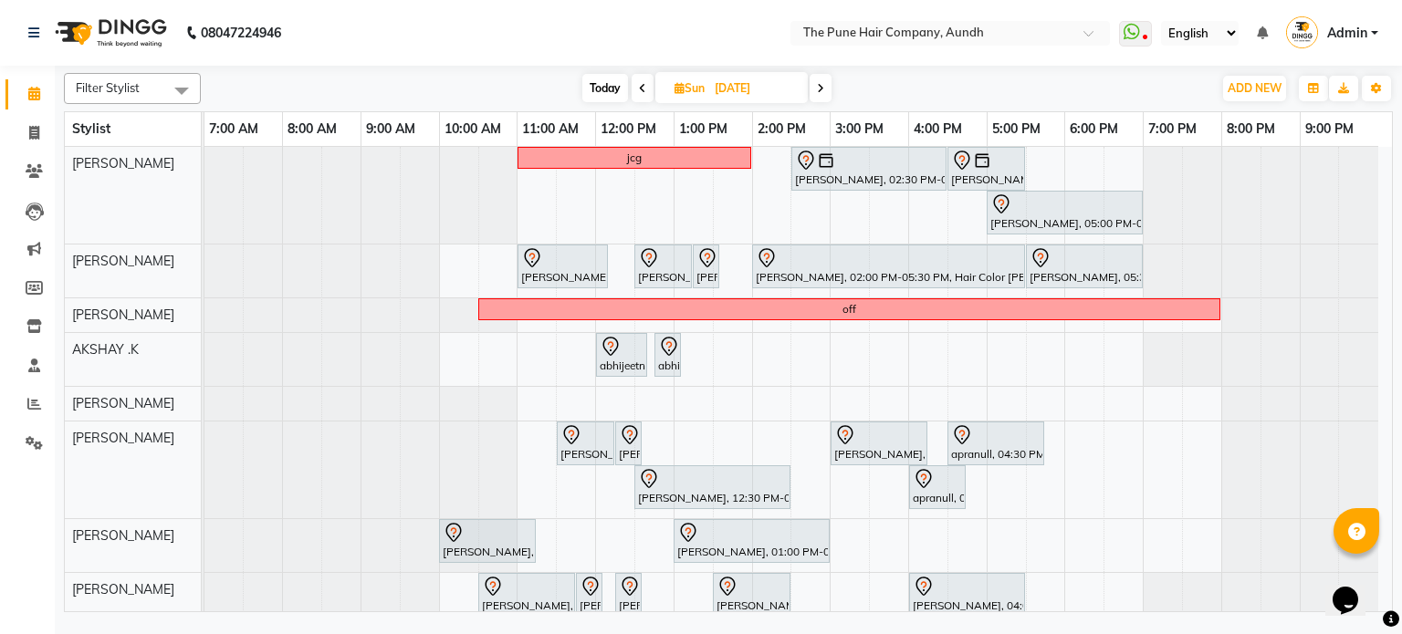
click at [824, 90] on icon at bounding box center [820, 88] width 7 height 11
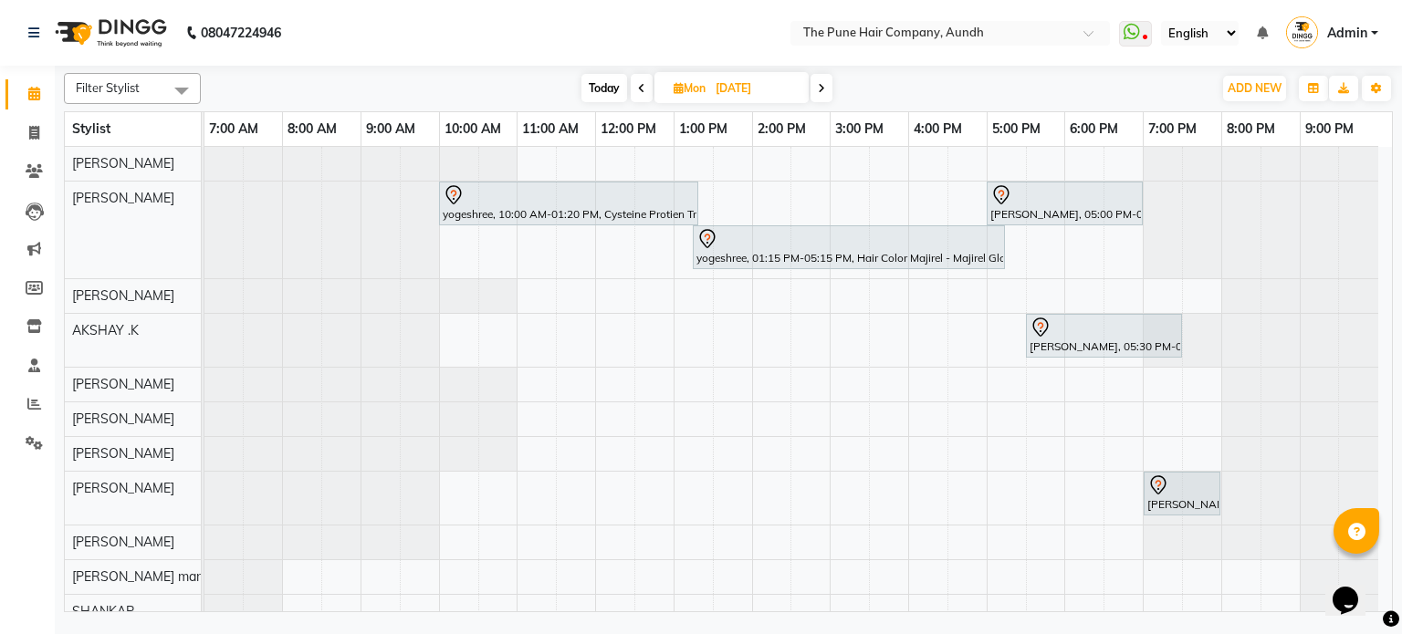
click at [824, 90] on icon at bounding box center [821, 88] width 7 height 11
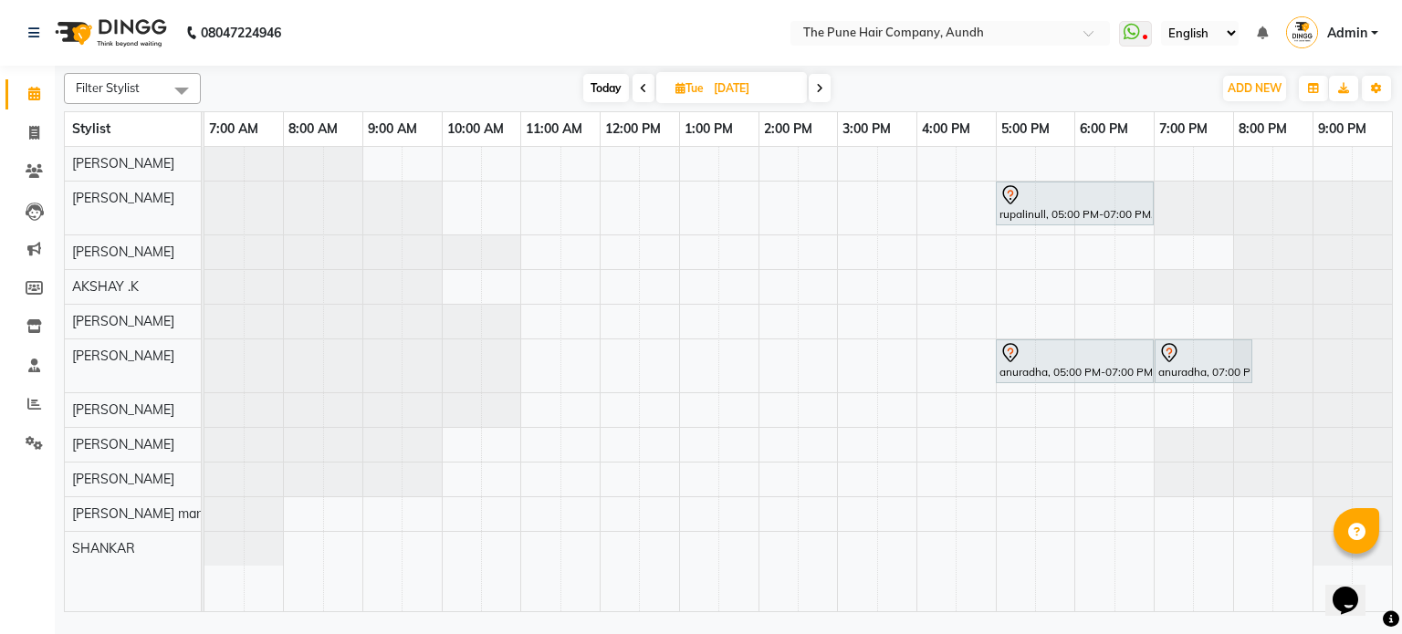
click at [814, 89] on span at bounding box center [820, 88] width 22 height 28
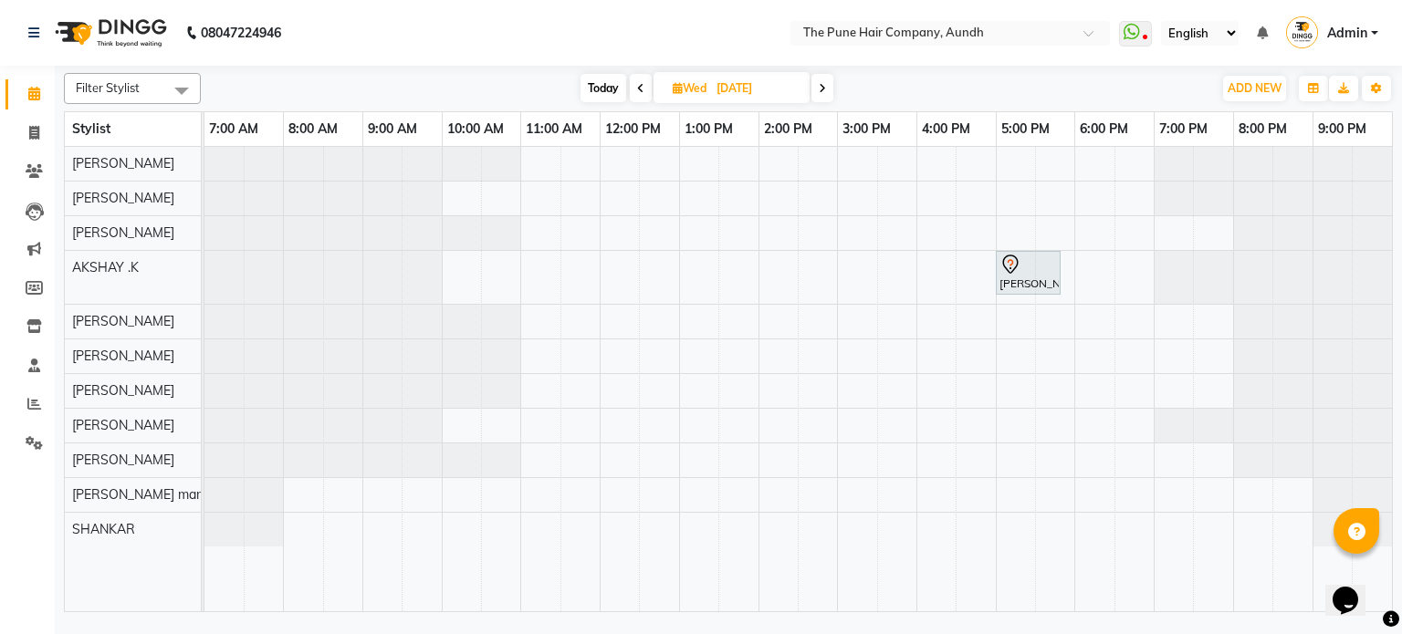
click at [814, 89] on span at bounding box center [822, 88] width 22 height 28
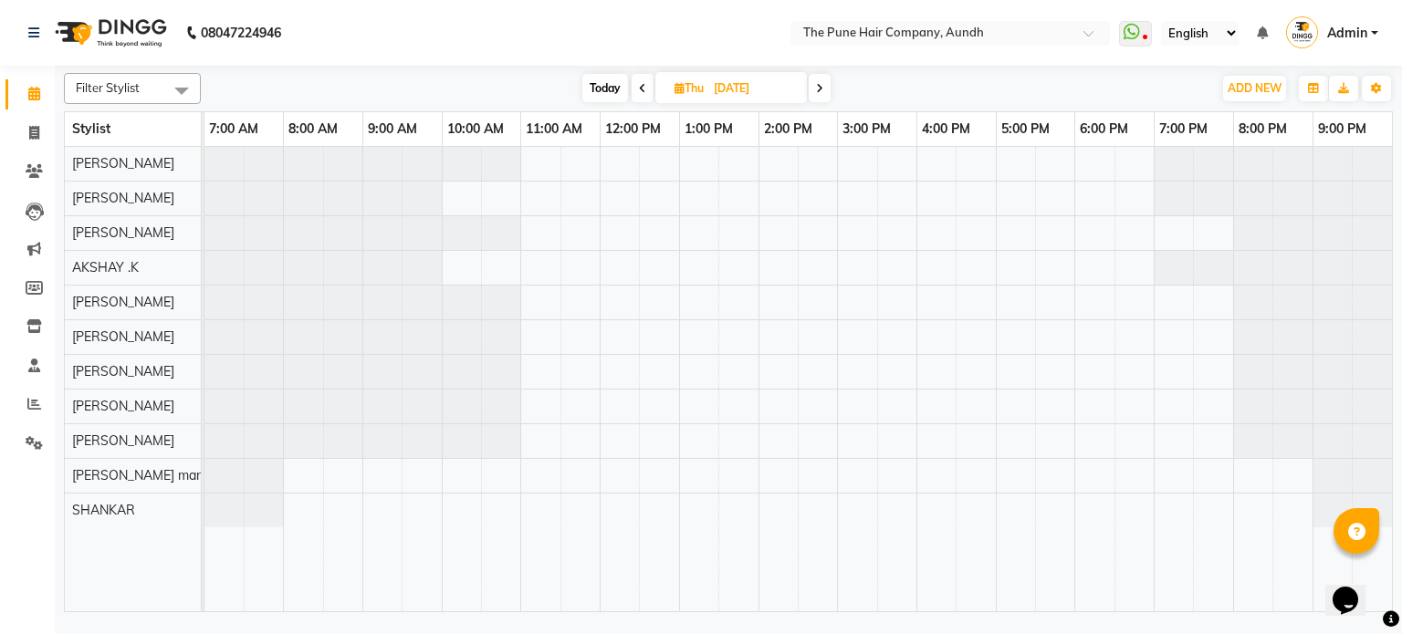
click at [830, 90] on span at bounding box center [820, 88] width 22 height 28
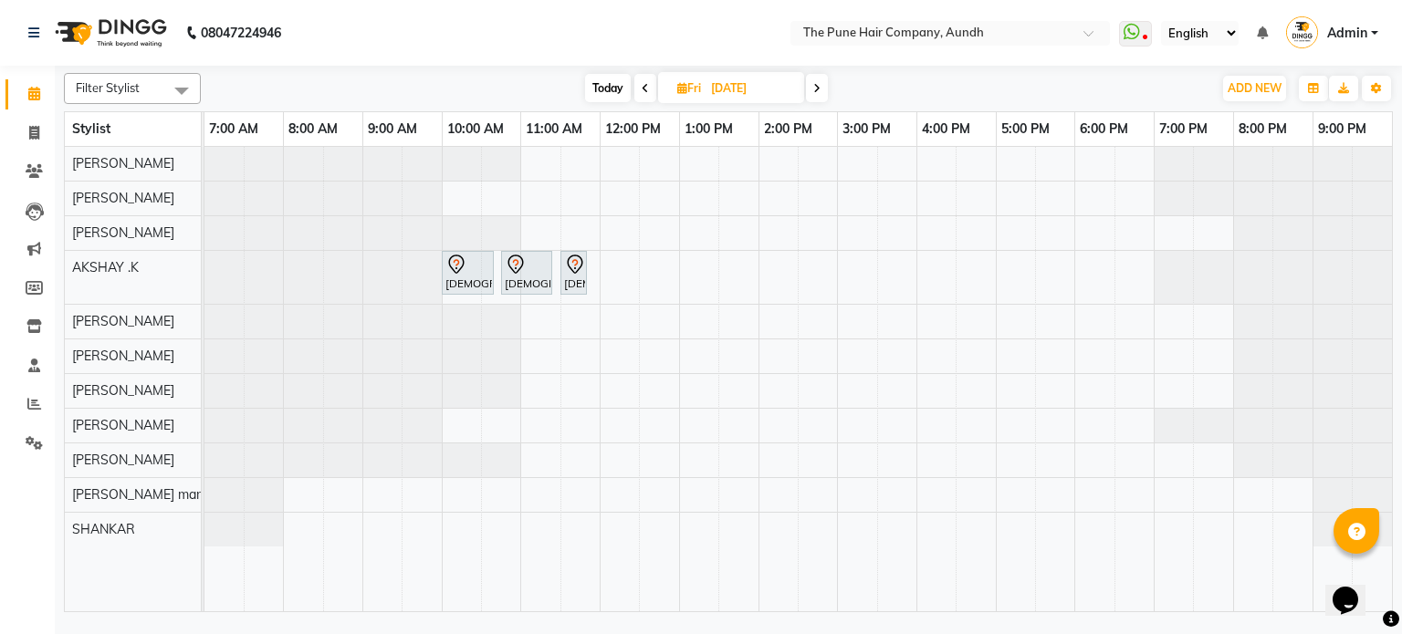
click at [809, 91] on span at bounding box center [817, 88] width 22 height 28
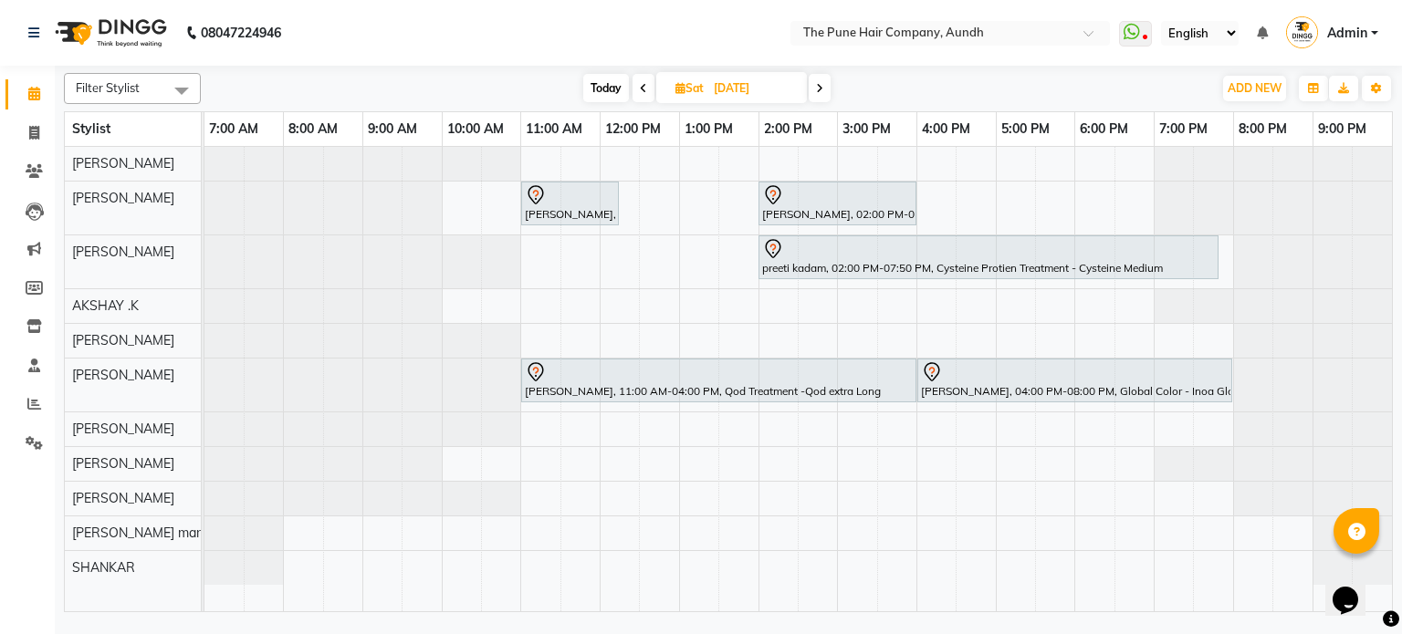
click at [595, 83] on span "Today" at bounding box center [606, 88] width 46 height 28
type input "[DATE]"
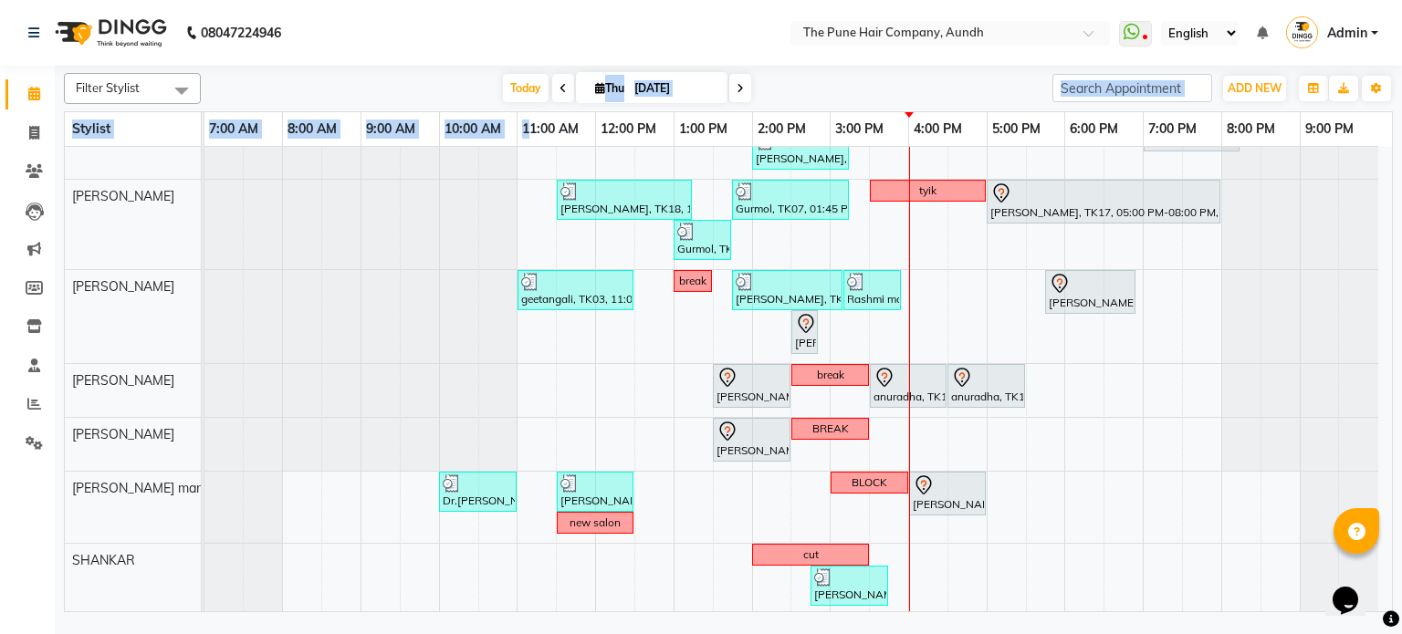
drag, startPoint x: 539, startPoint y: 90, endPoint x: 549, endPoint y: 138, distance: 48.3
click at [544, 132] on div "Filter Stylist Select All AKSHAY .K [PERSON_NAME] [PERSON_NAME] [PERSON_NAME] […" at bounding box center [728, 339] width 1329 height 547
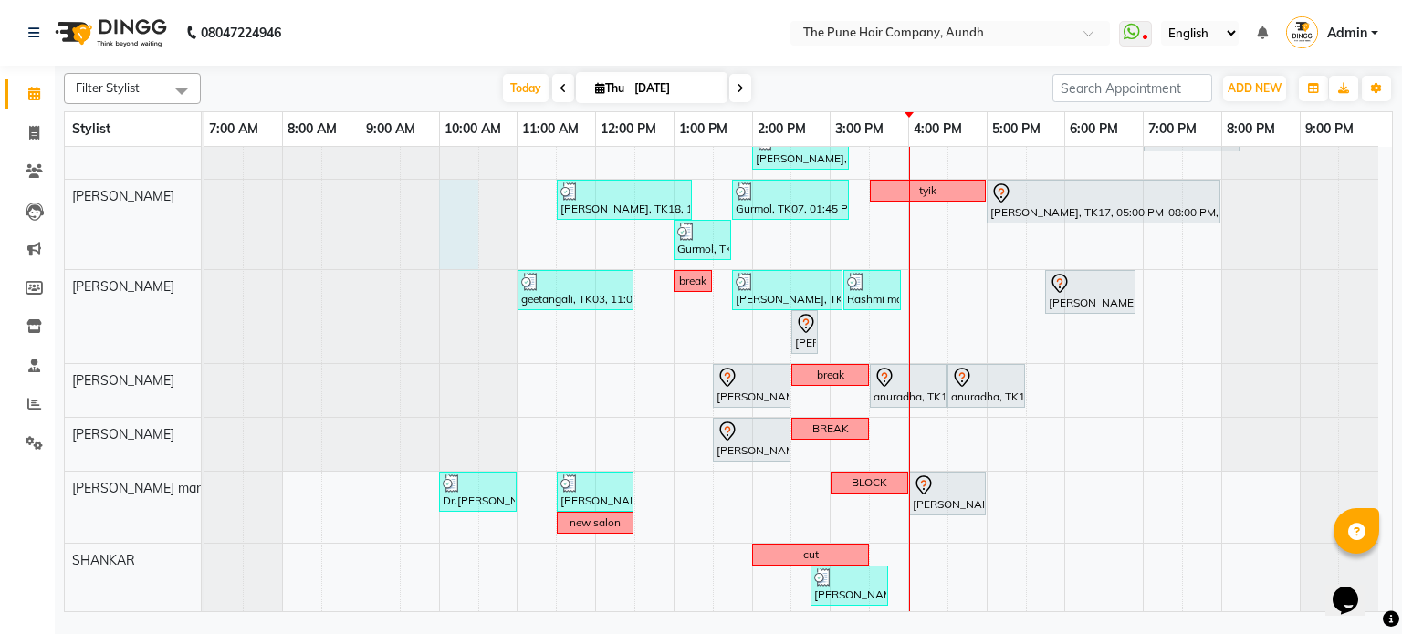
click at [204, 216] on div at bounding box center [204, 224] width 0 height 89
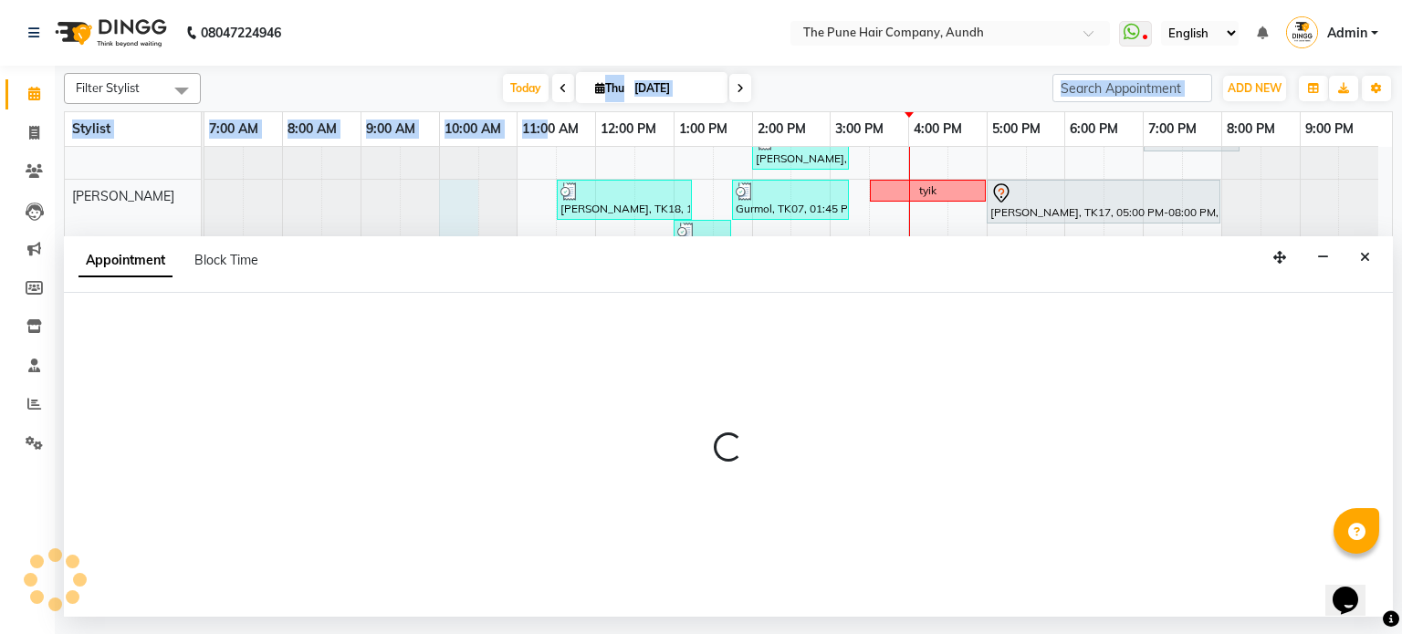
select select "18078"
select select "600"
select select "tentative"
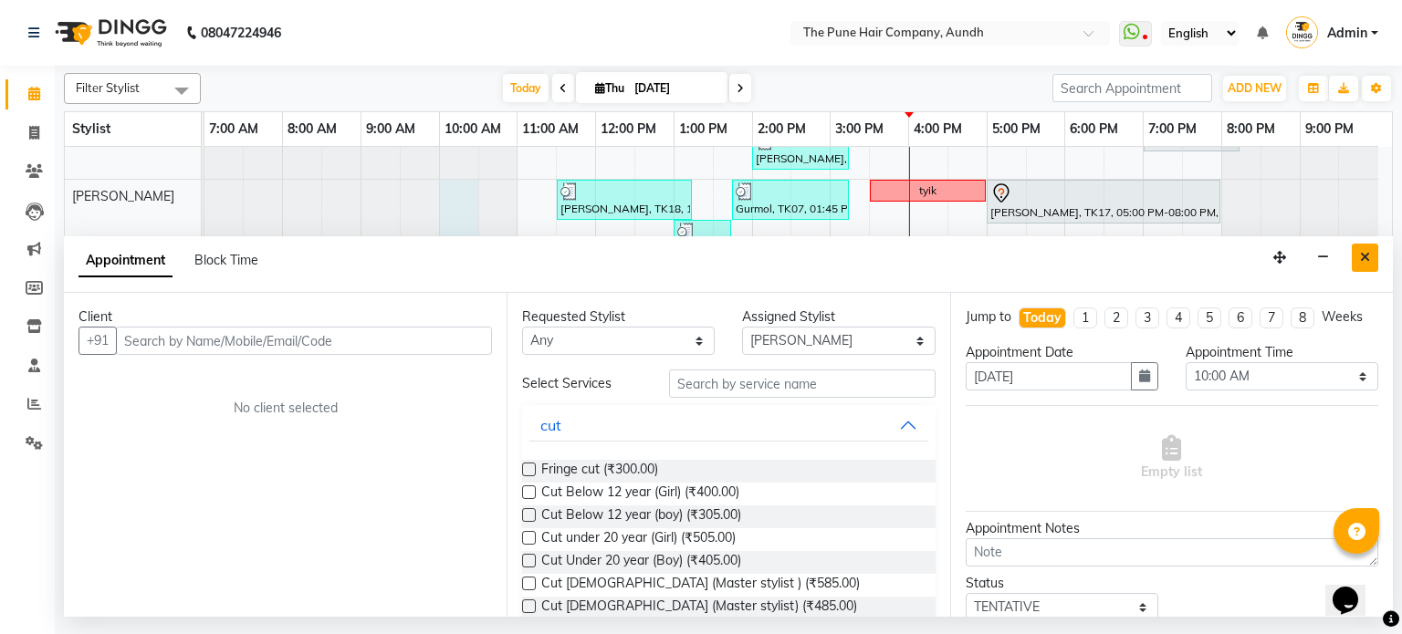
click at [1358, 270] on button "Close" at bounding box center [1365, 258] width 26 height 28
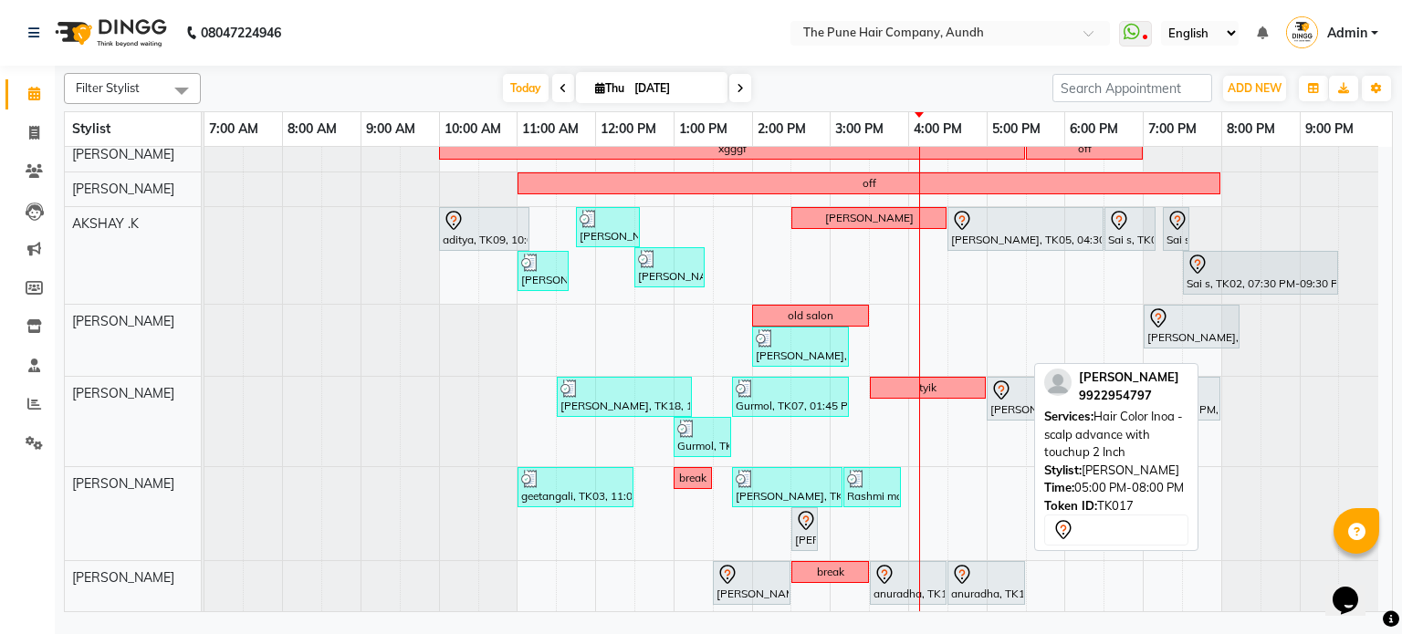
scroll to position [30, 0]
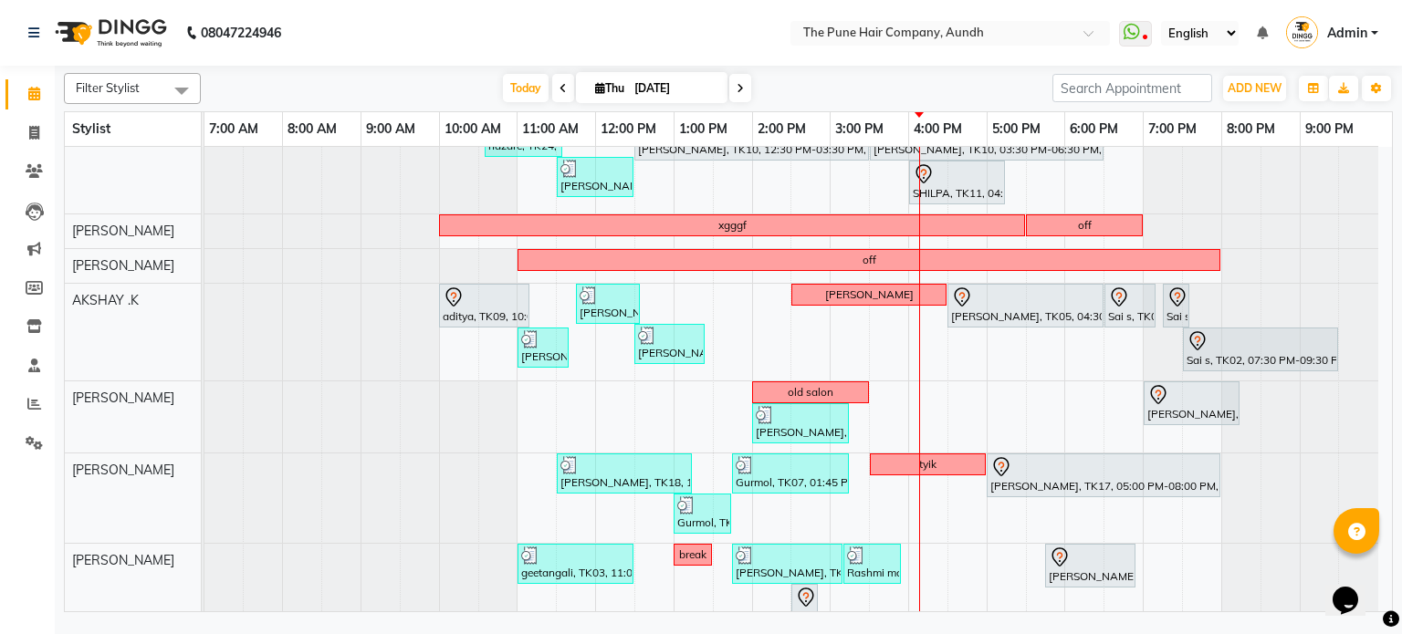
click at [731, 87] on span at bounding box center [740, 88] width 22 height 28
type input "[DATE]"
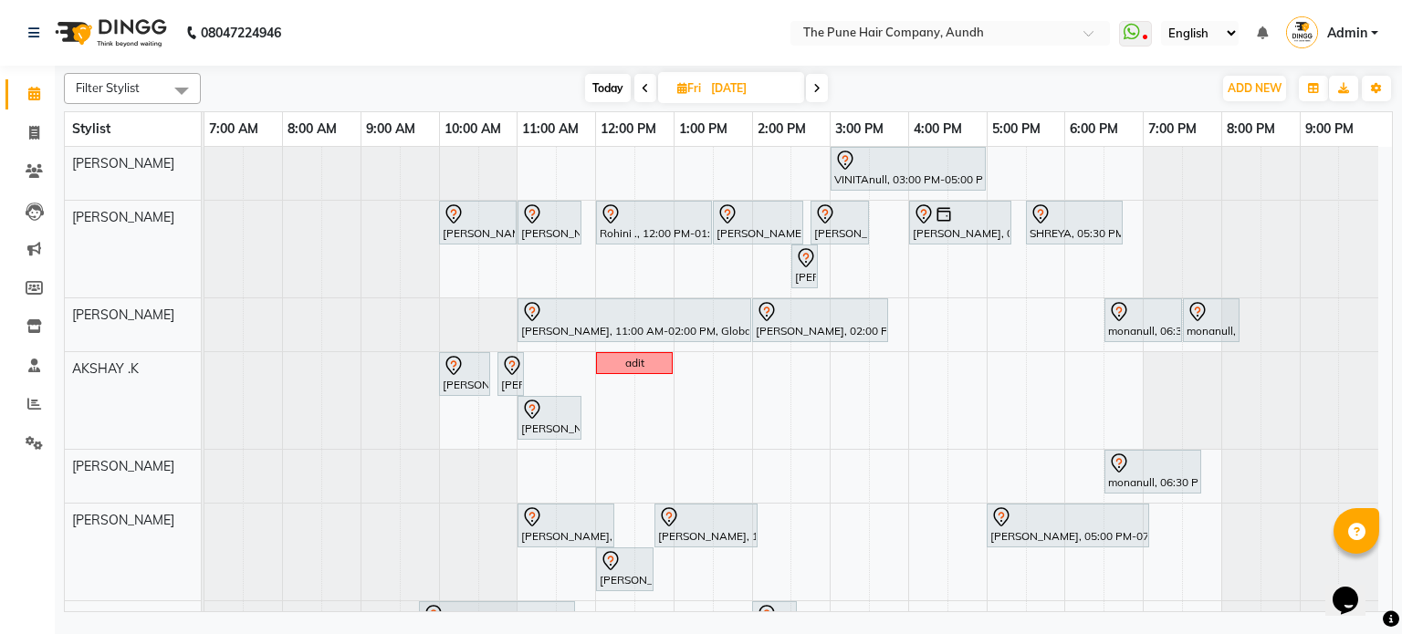
scroll to position [183, 0]
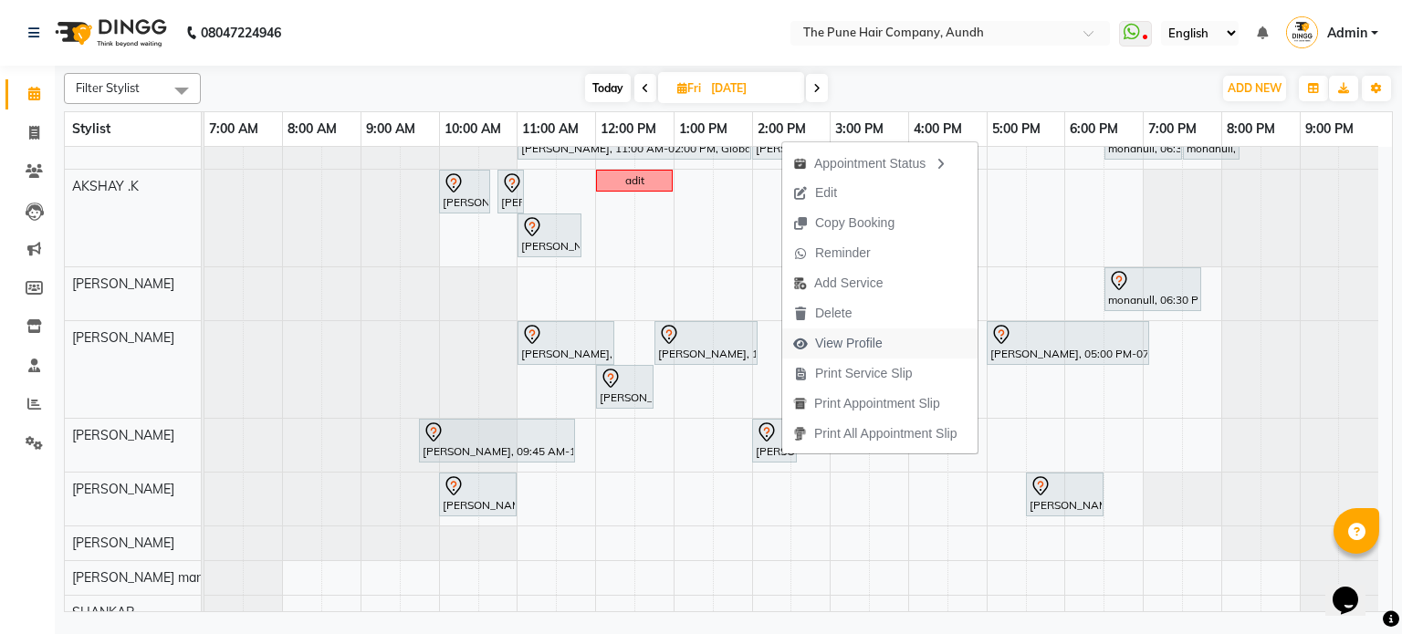
click at [851, 341] on span "View Profile" at bounding box center [849, 343] width 68 height 19
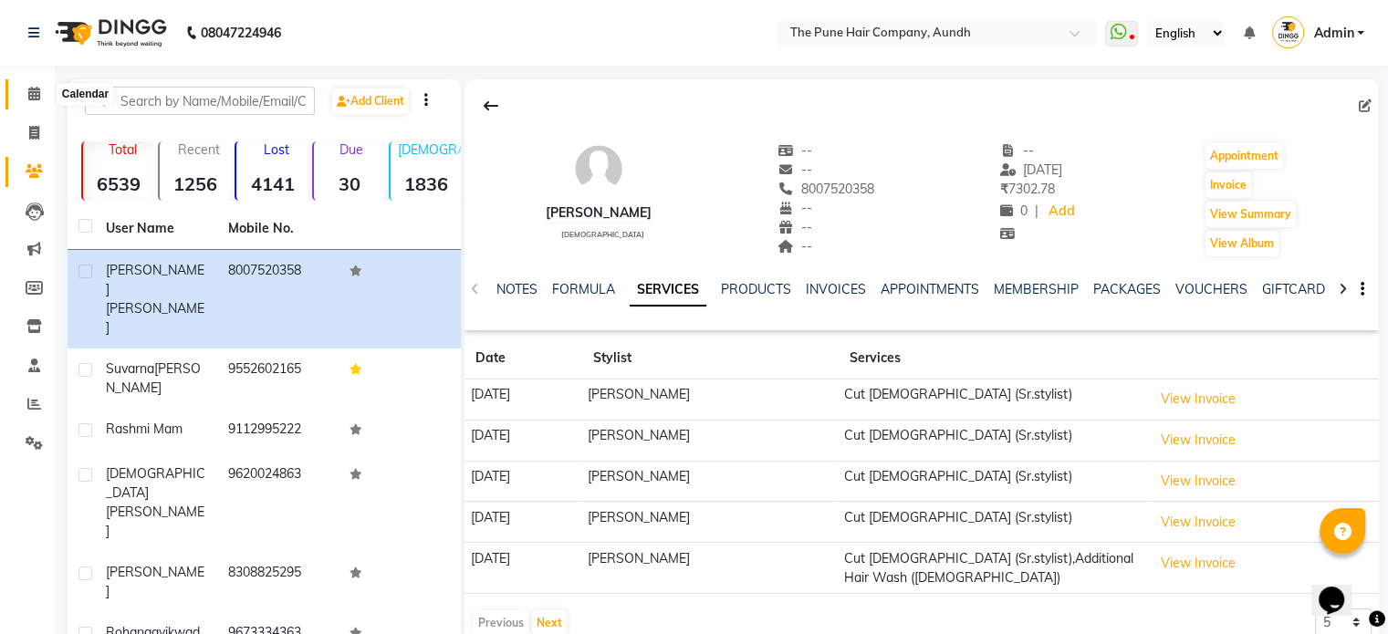
click at [40, 98] on span at bounding box center [34, 94] width 32 height 21
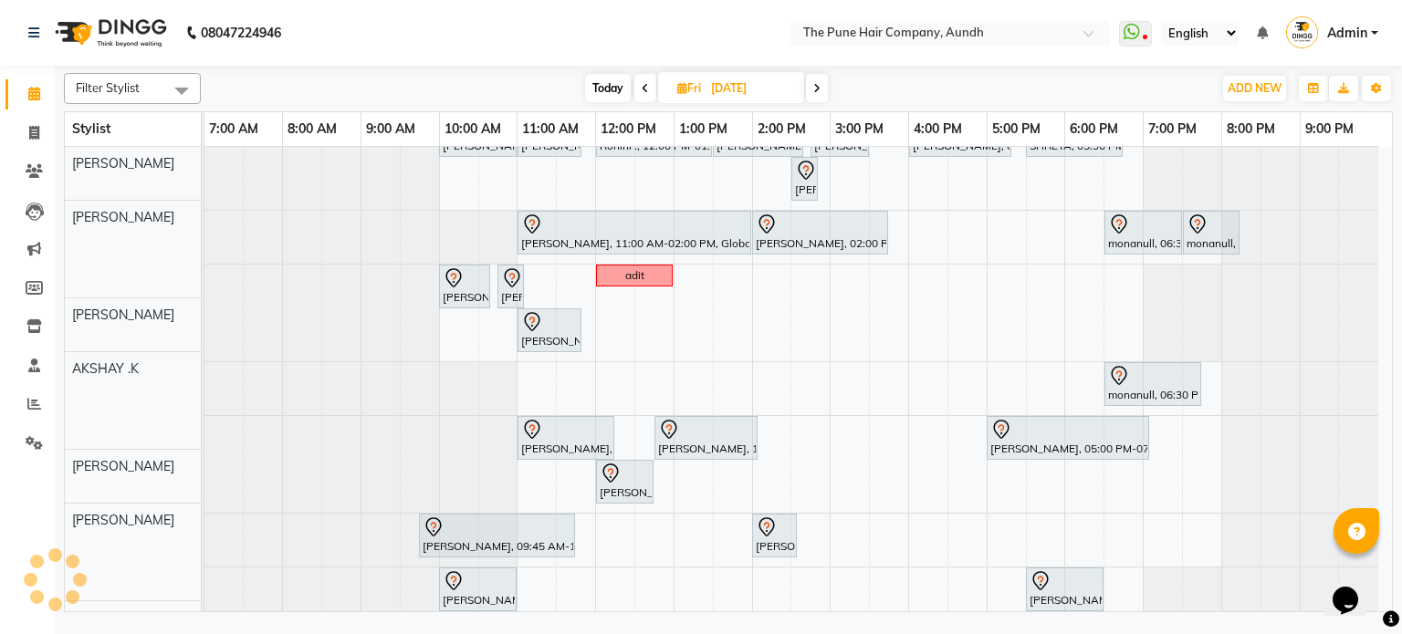
scroll to position [183, 0]
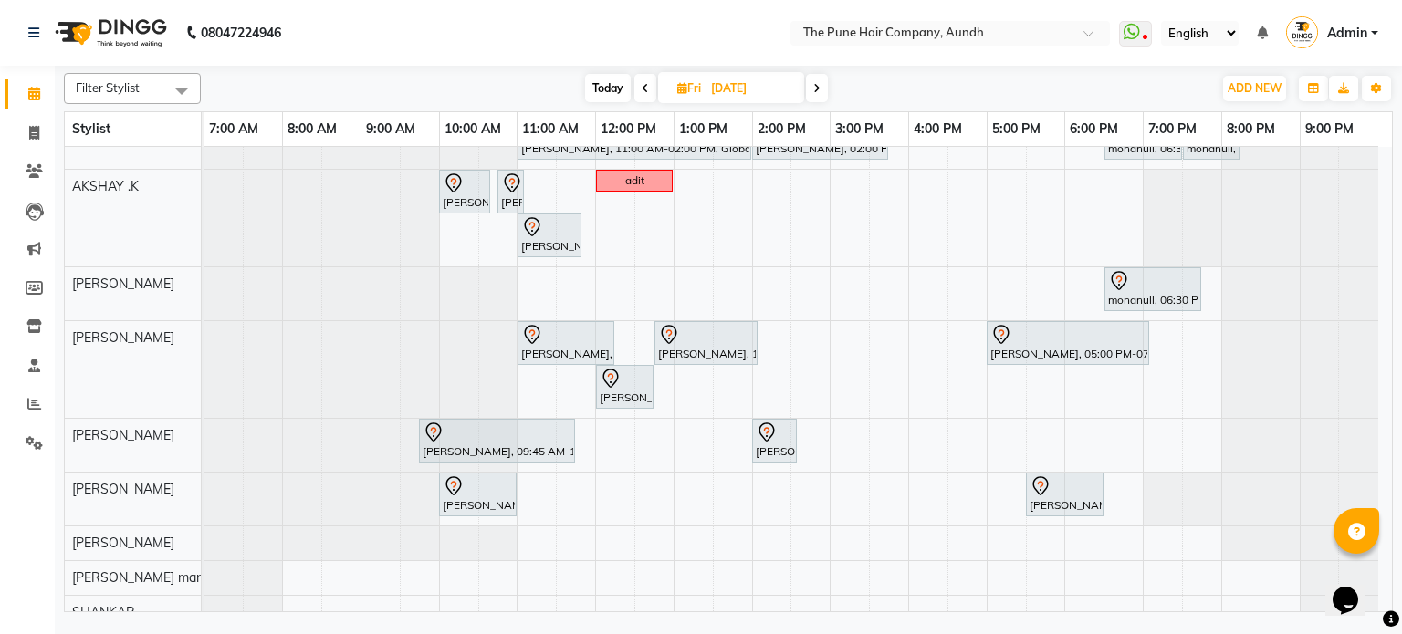
click at [601, 90] on span "Today" at bounding box center [608, 88] width 46 height 28
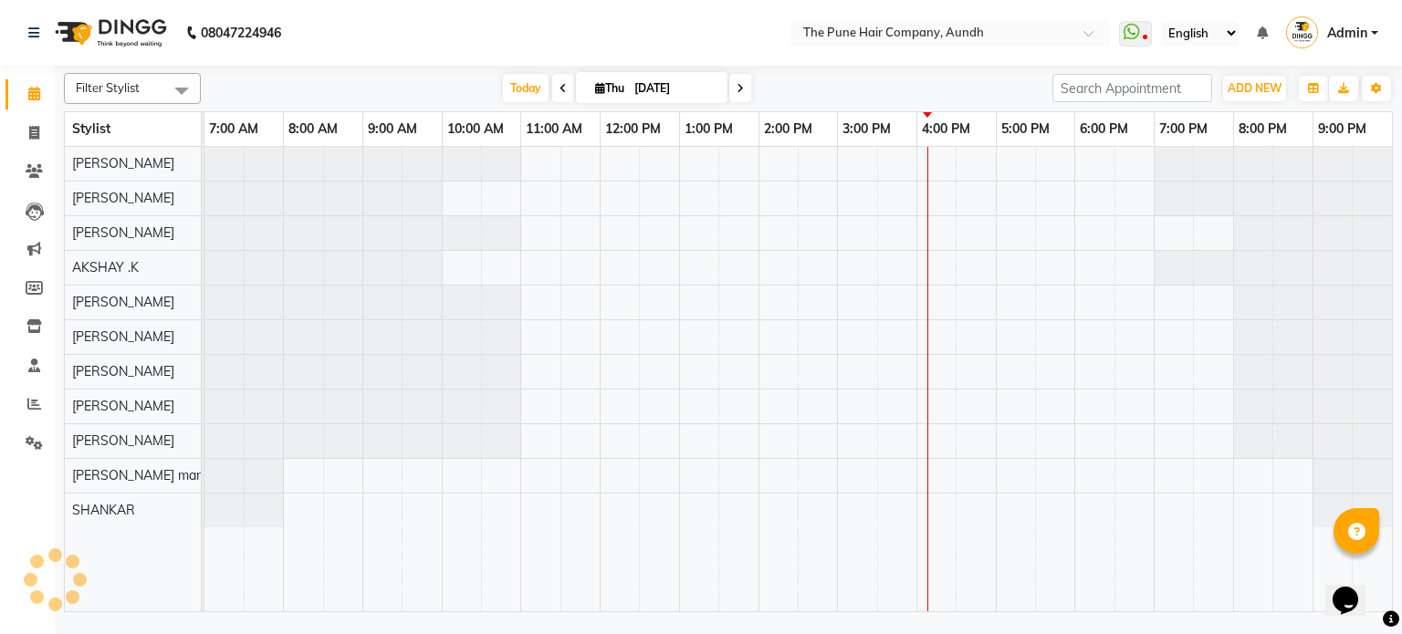
scroll to position [0, 0]
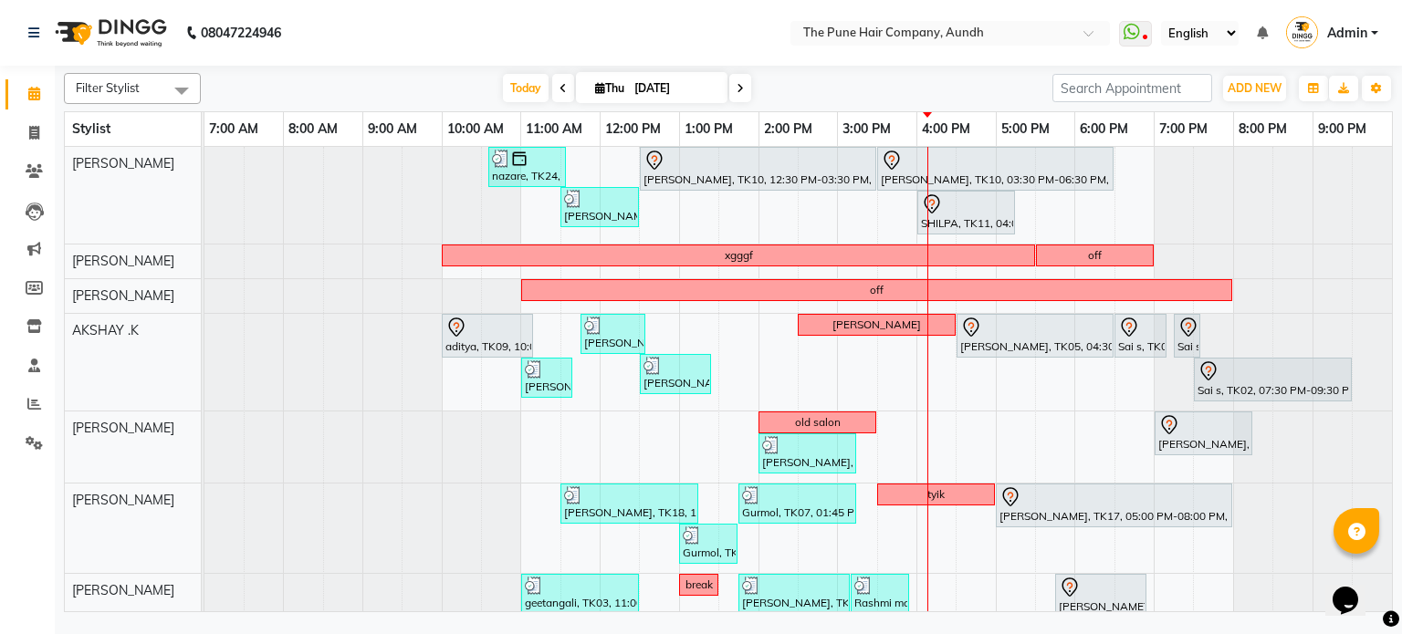
click at [743, 89] on span at bounding box center [740, 88] width 22 height 28
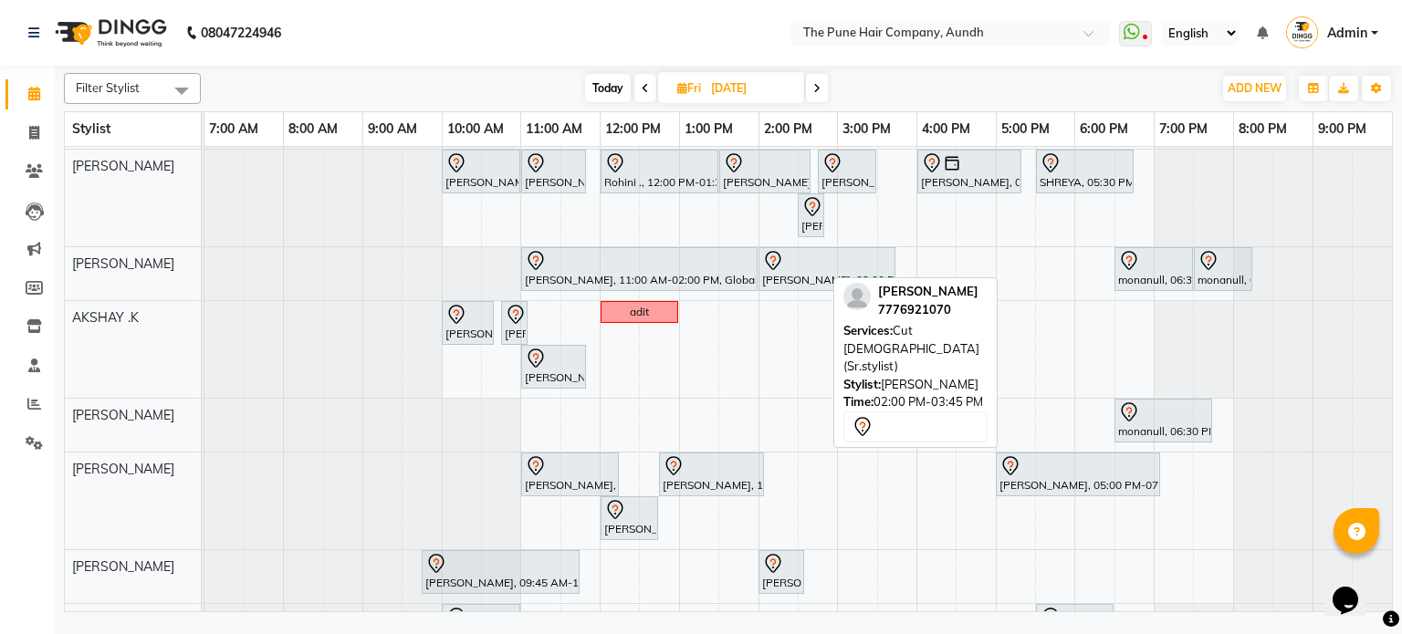
scroll to position [91, 0]
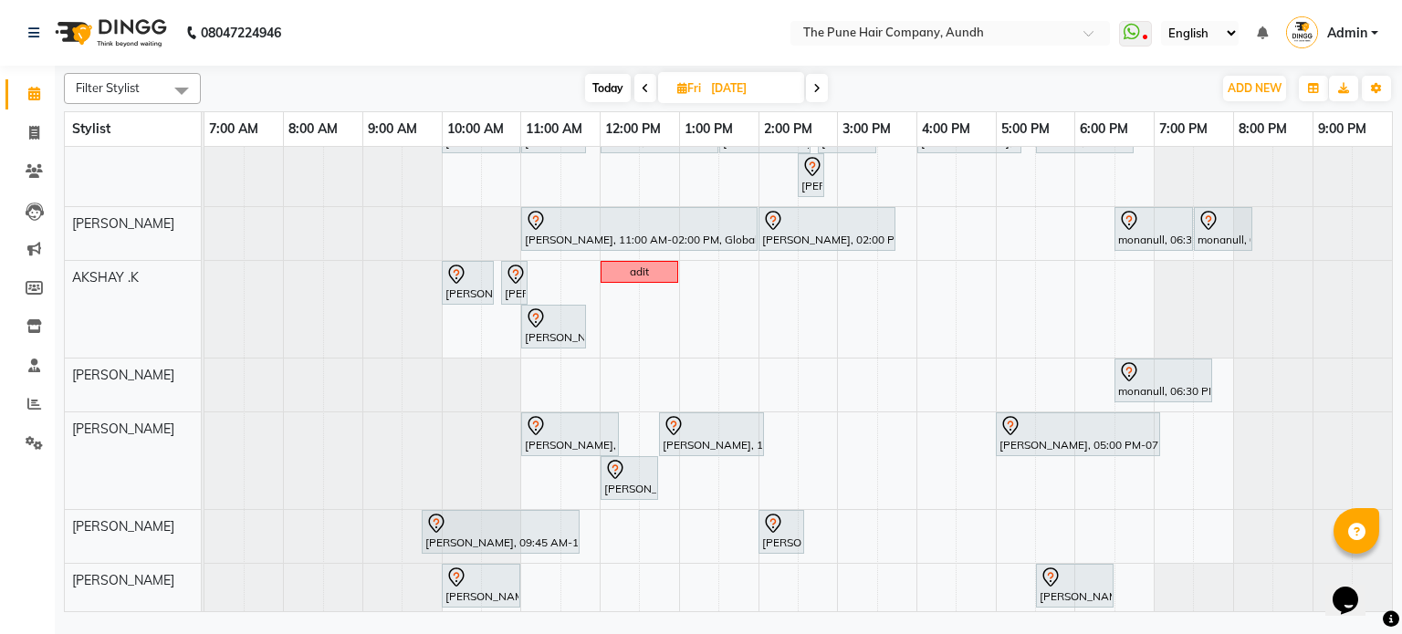
click at [818, 90] on icon at bounding box center [816, 88] width 7 height 11
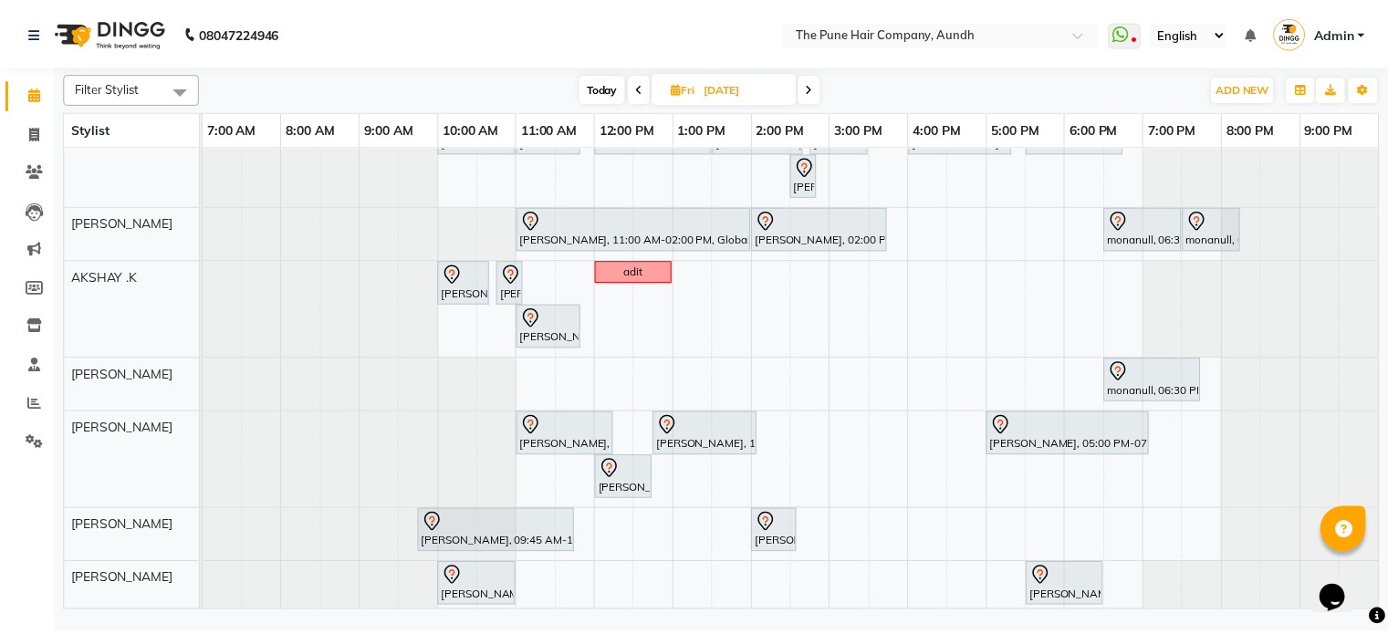
scroll to position [0, 0]
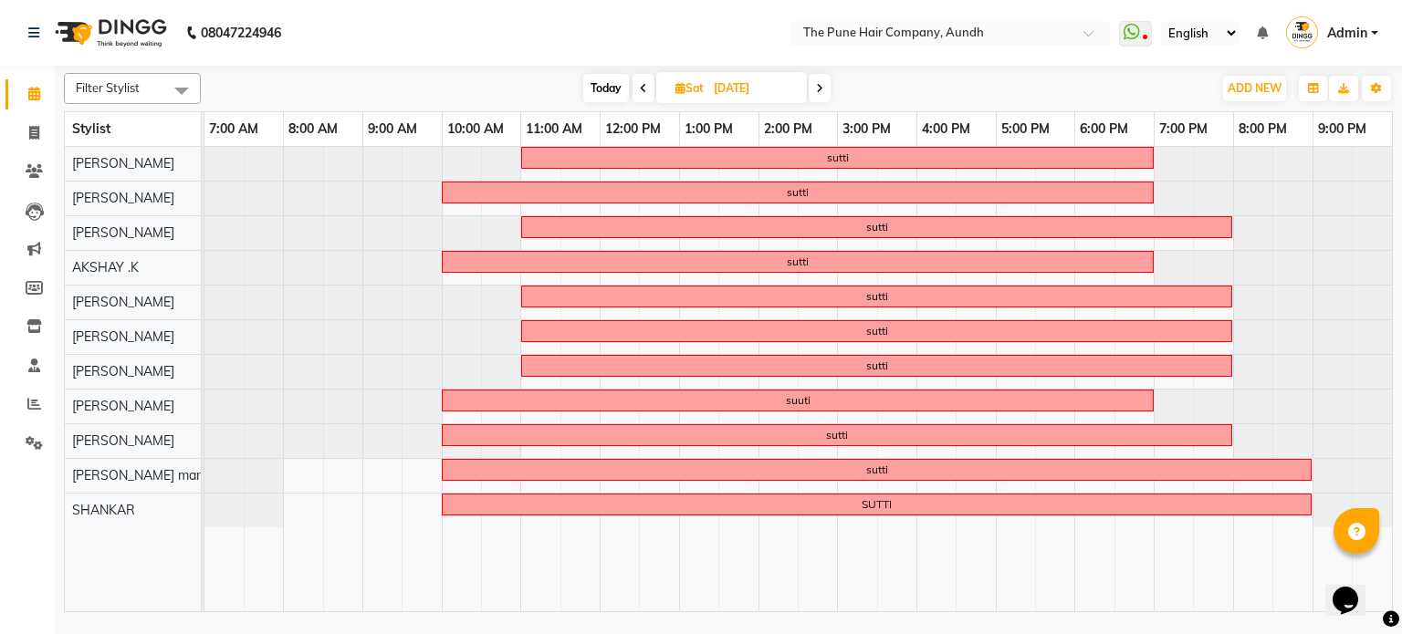
click at [818, 90] on icon at bounding box center [819, 88] width 7 height 11
type input "[DATE]"
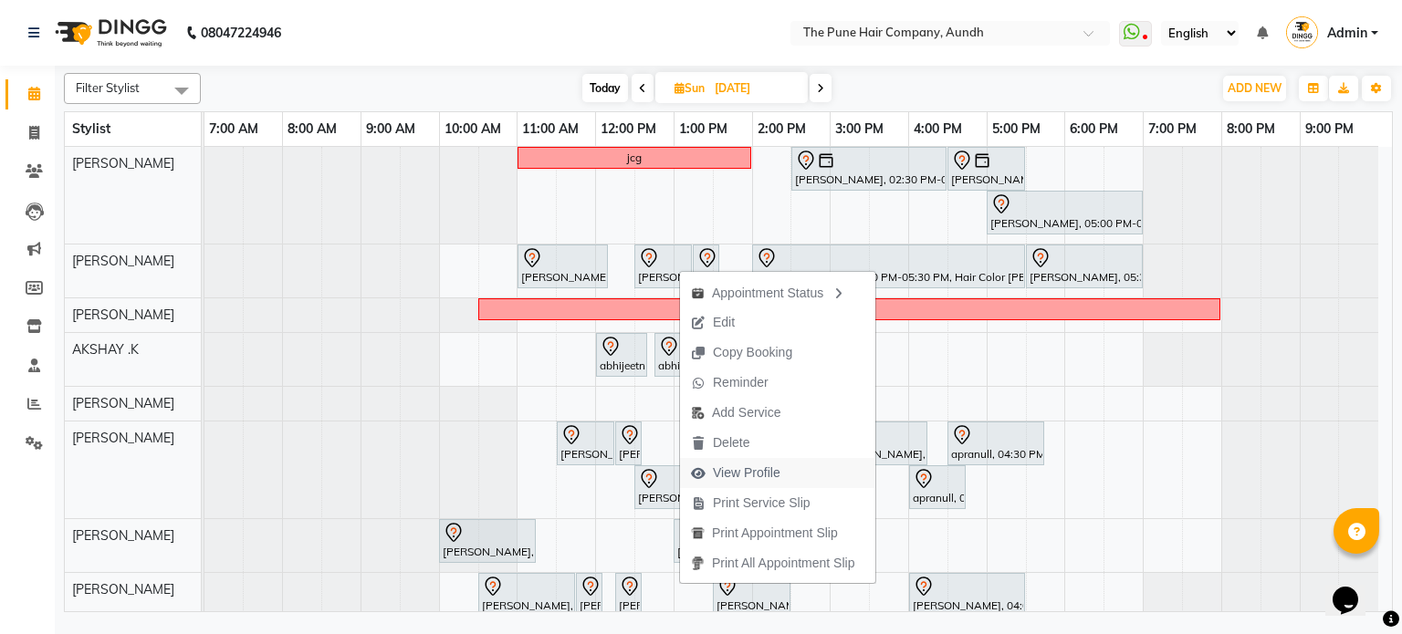
click at [766, 468] on span "View Profile" at bounding box center [747, 473] width 68 height 19
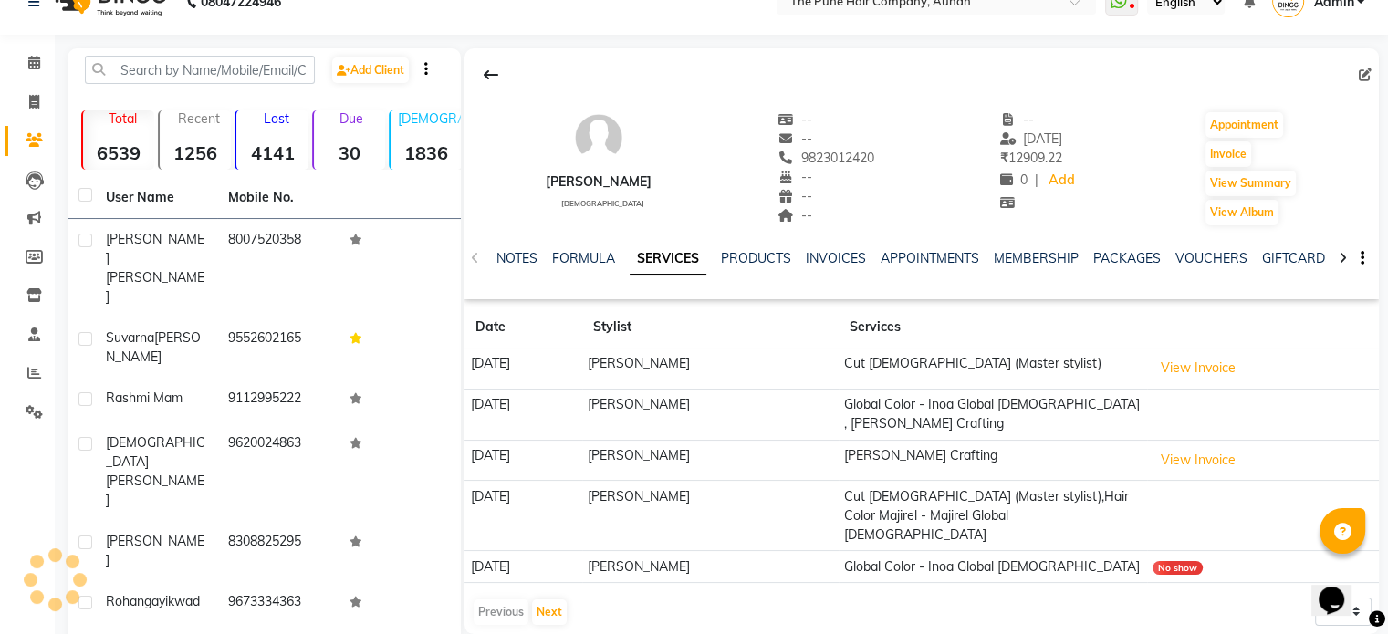
scroll to position [47, 0]
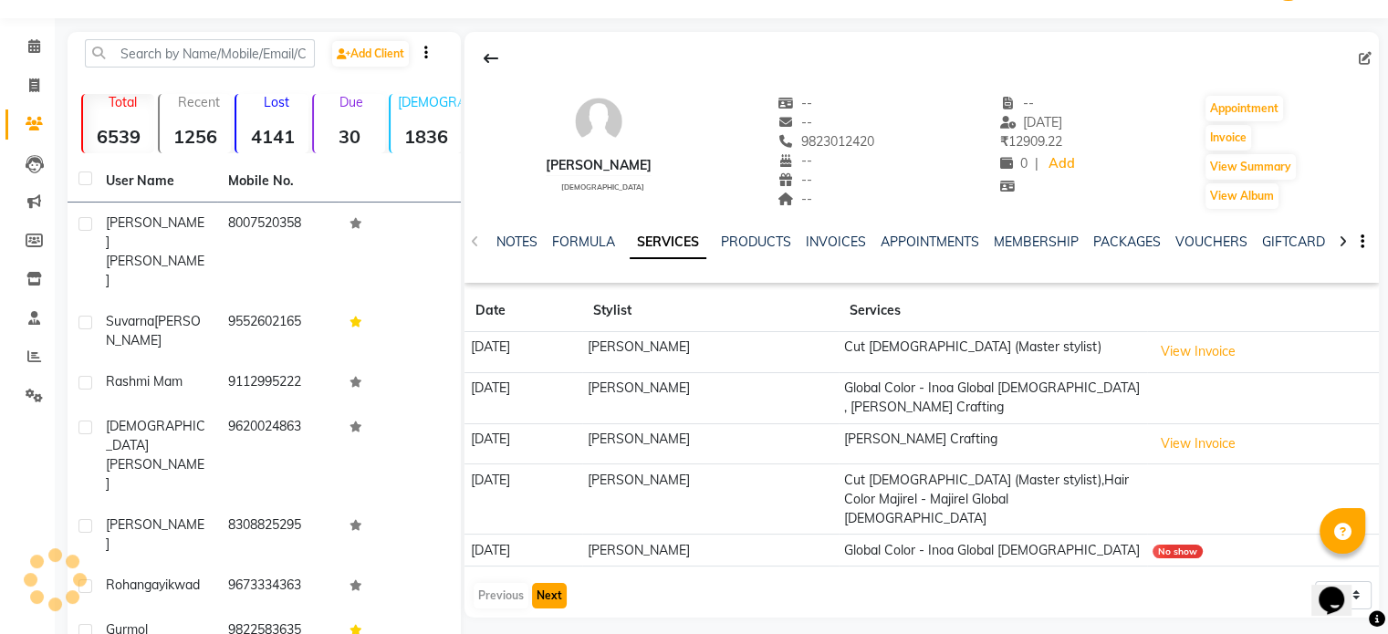
click at [562, 583] on button "Next" at bounding box center [549, 596] width 35 height 26
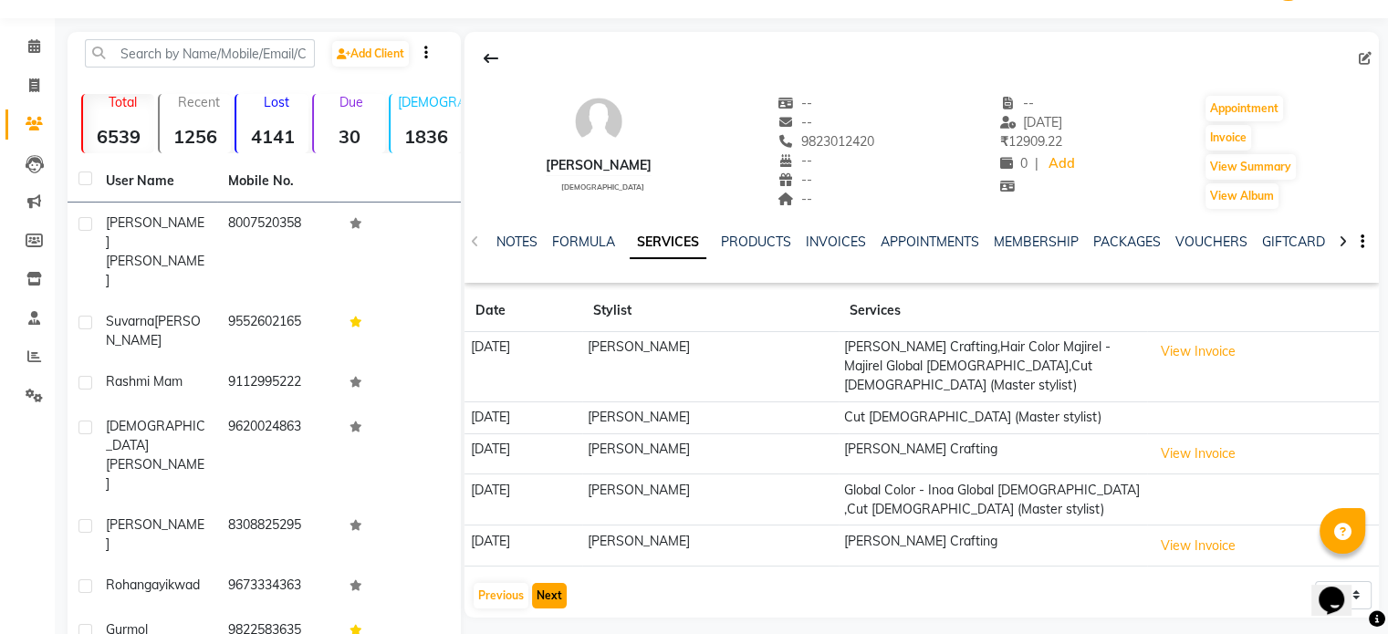
click at [562, 583] on button "Next" at bounding box center [549, 596] width 35 height 26
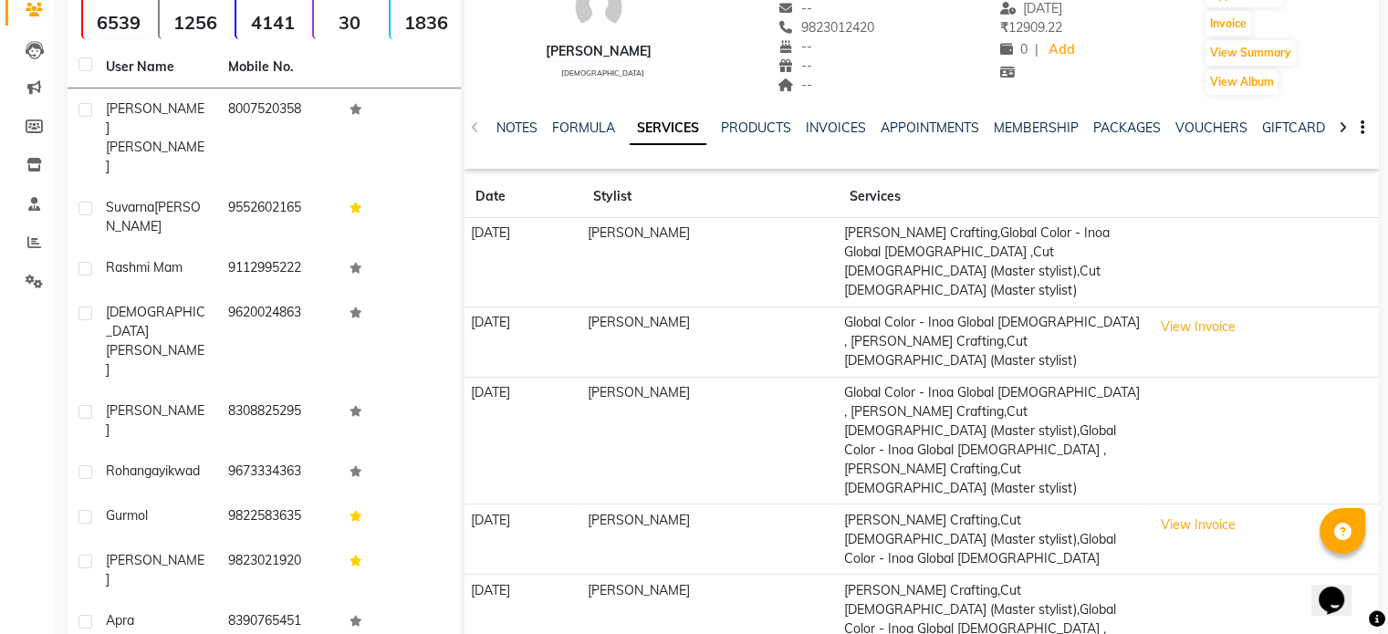
scroll to position [173, 0]
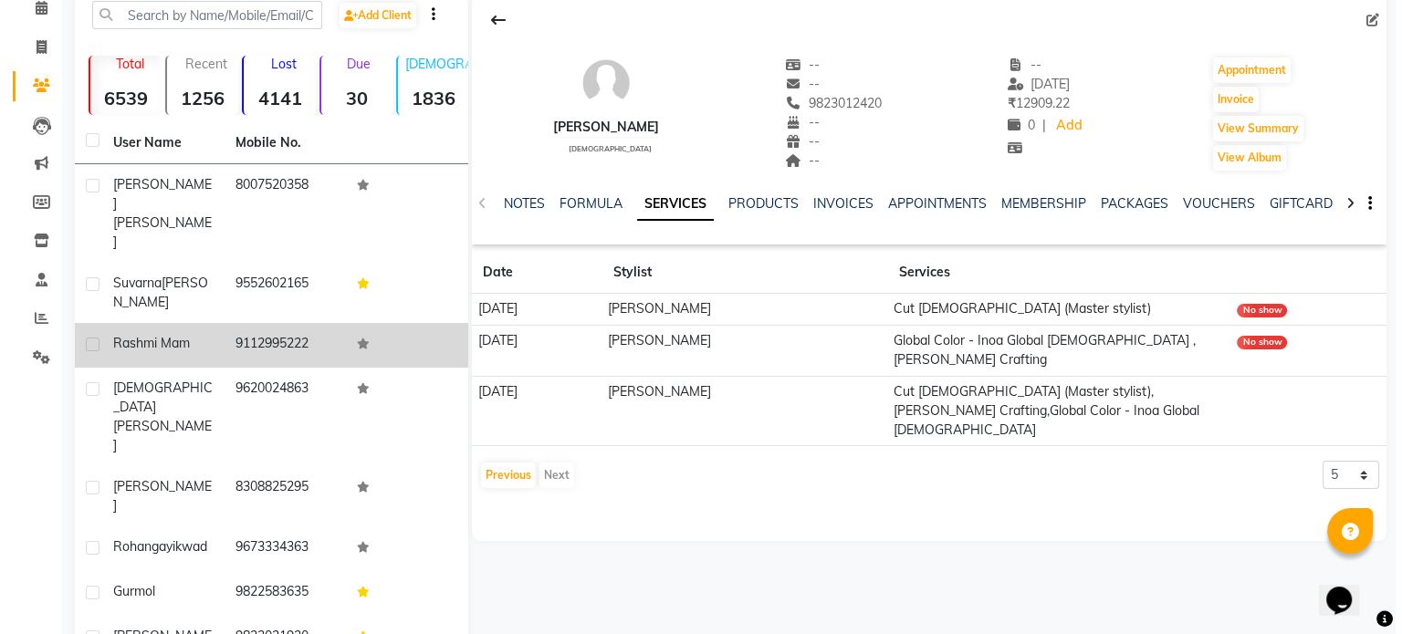
scroll to position [0, 0]
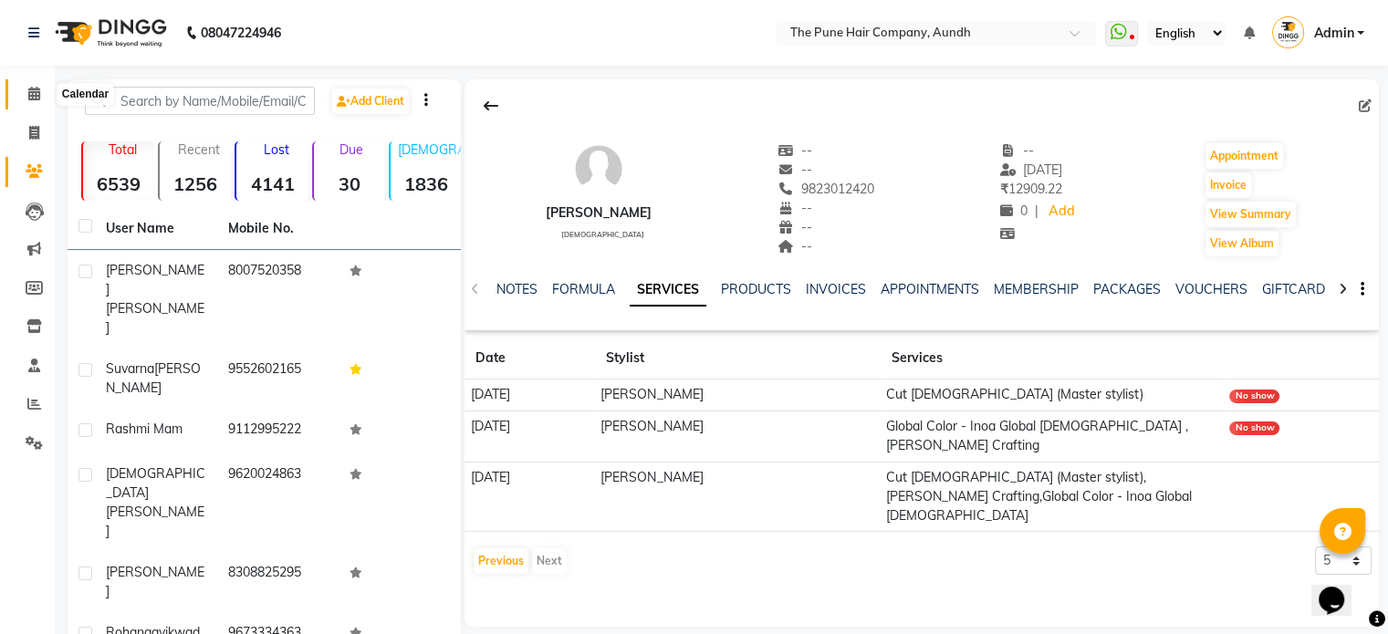
click at [28, 87] on icon at bounding box center [34, 94] width 12 height 14
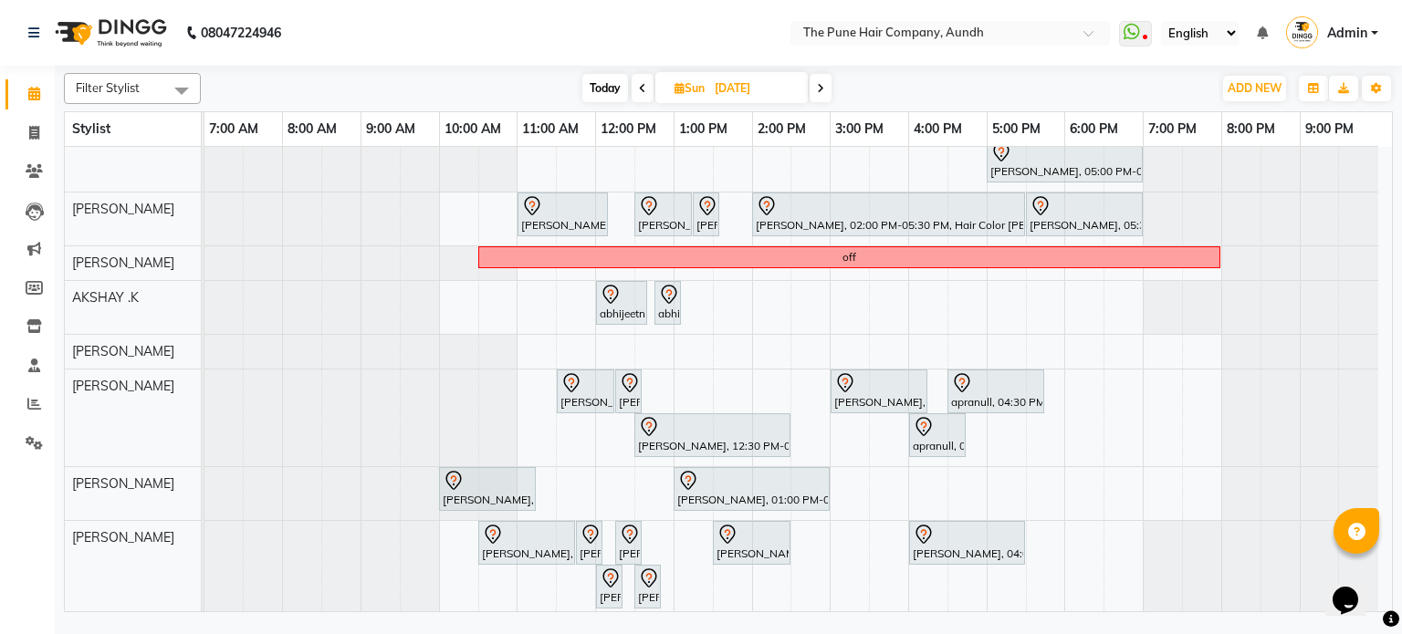
scroll to position [91, 0]
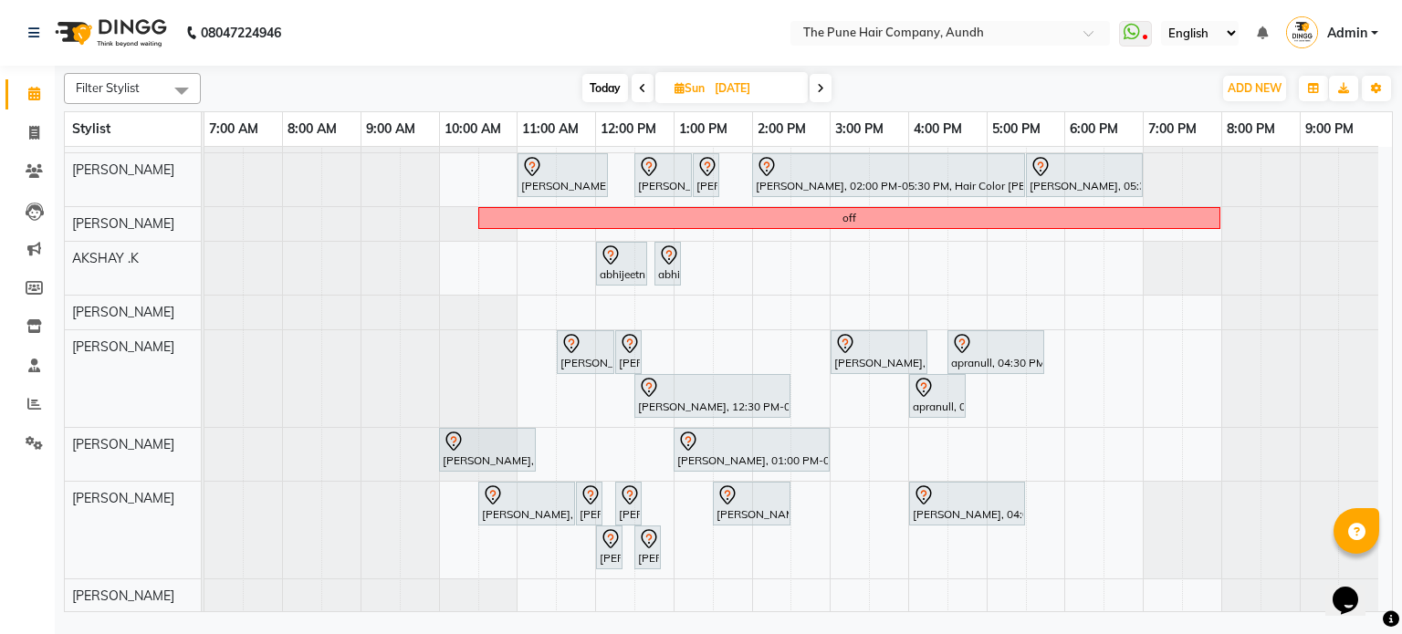
click at [825, 84] on span at bounding box center [821, 88] width 22 height 28
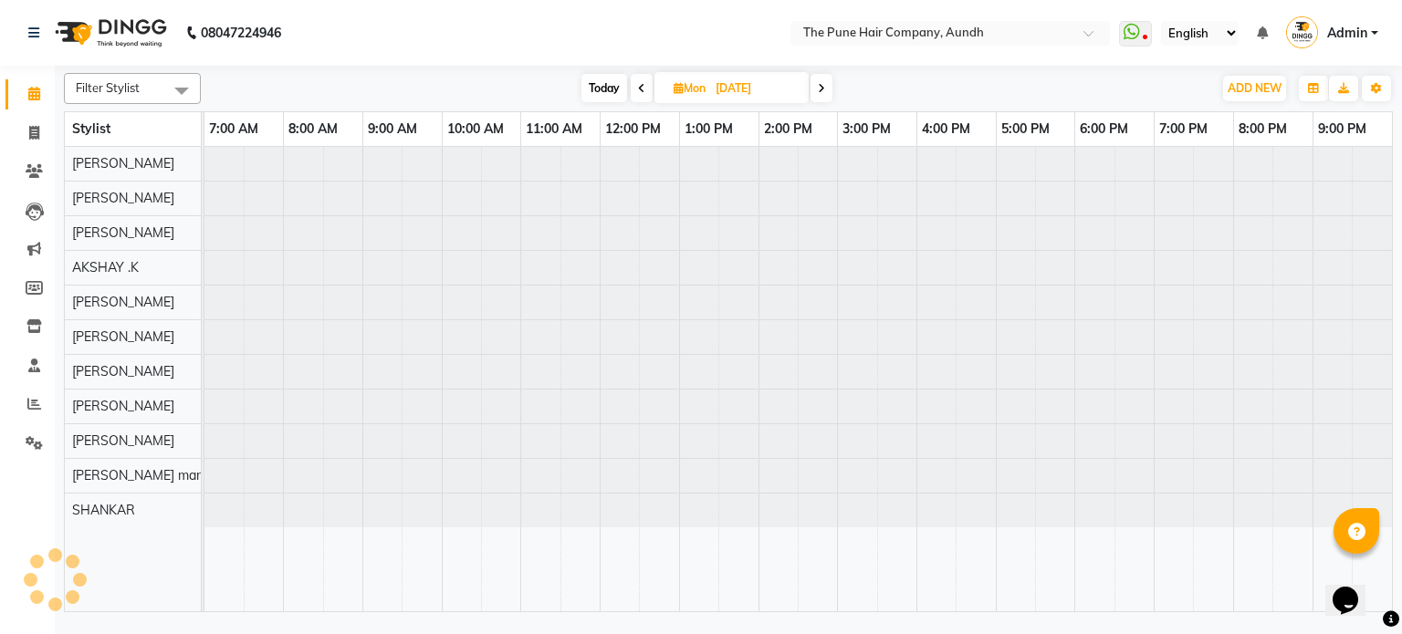
scroll to position [0, 0]
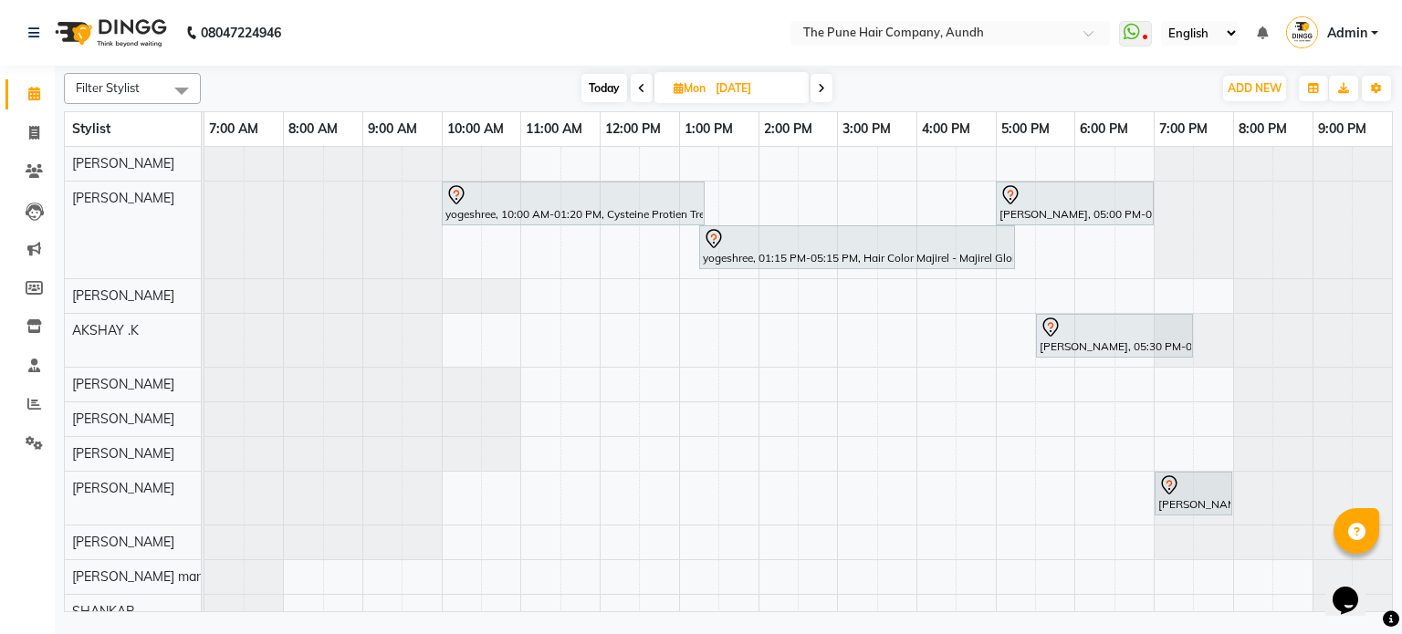
click at [825, 84] on icon at bounding box center [821, 88] width 7 height 11
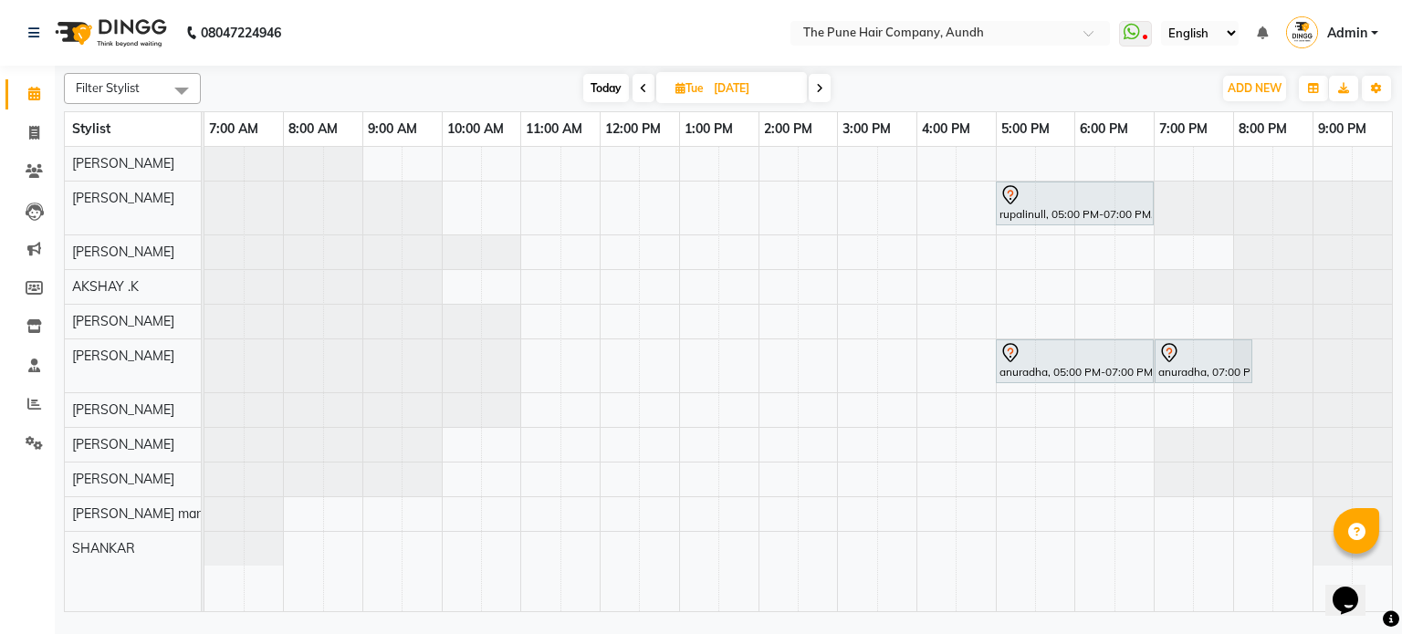
click at [825, 84] on span at bounding box center [820, 88] width 22 height 28
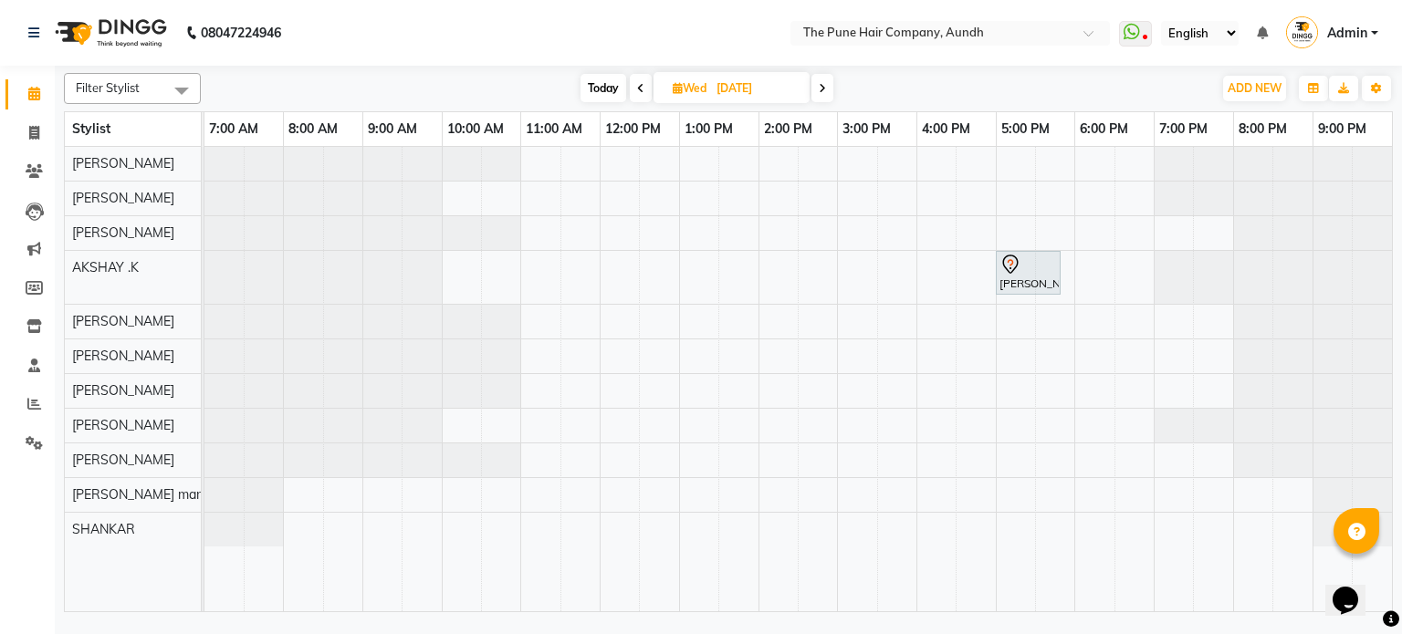
click at [824, 84] on icon at bounding box center [822, 88] width 7 height 11
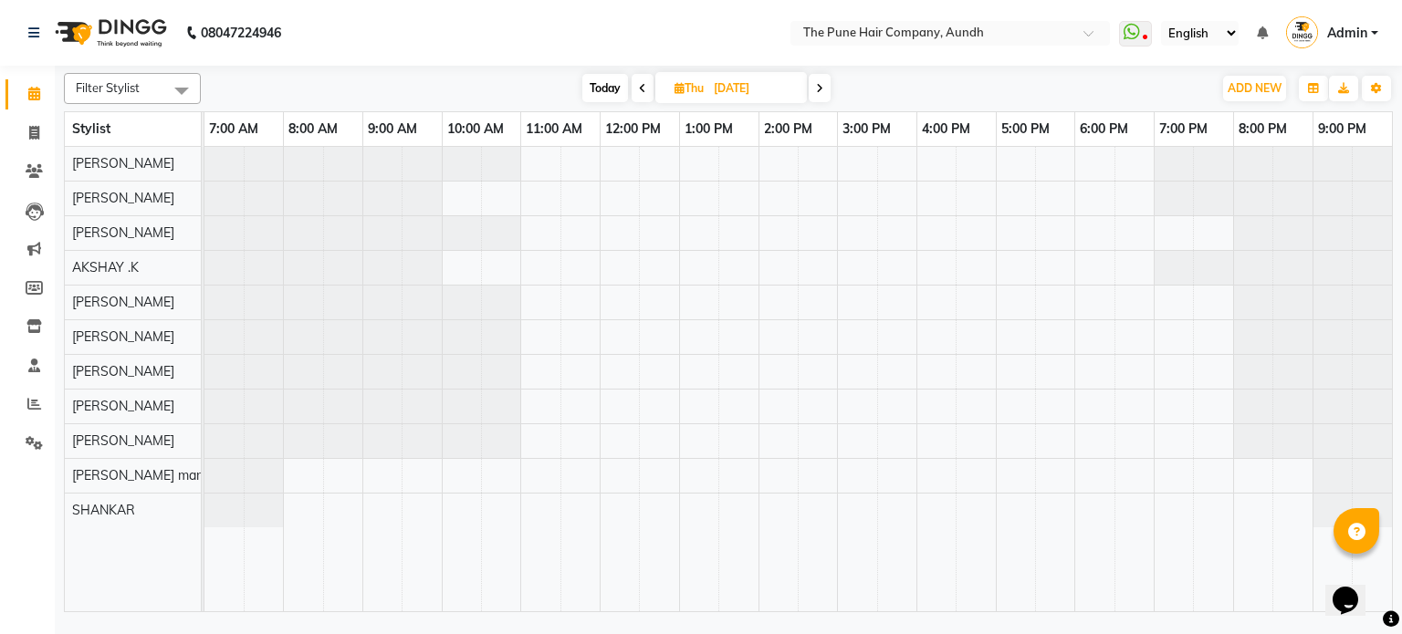
click at [823, 84] on icon at bounding box center [819, 88] width 7 height 11
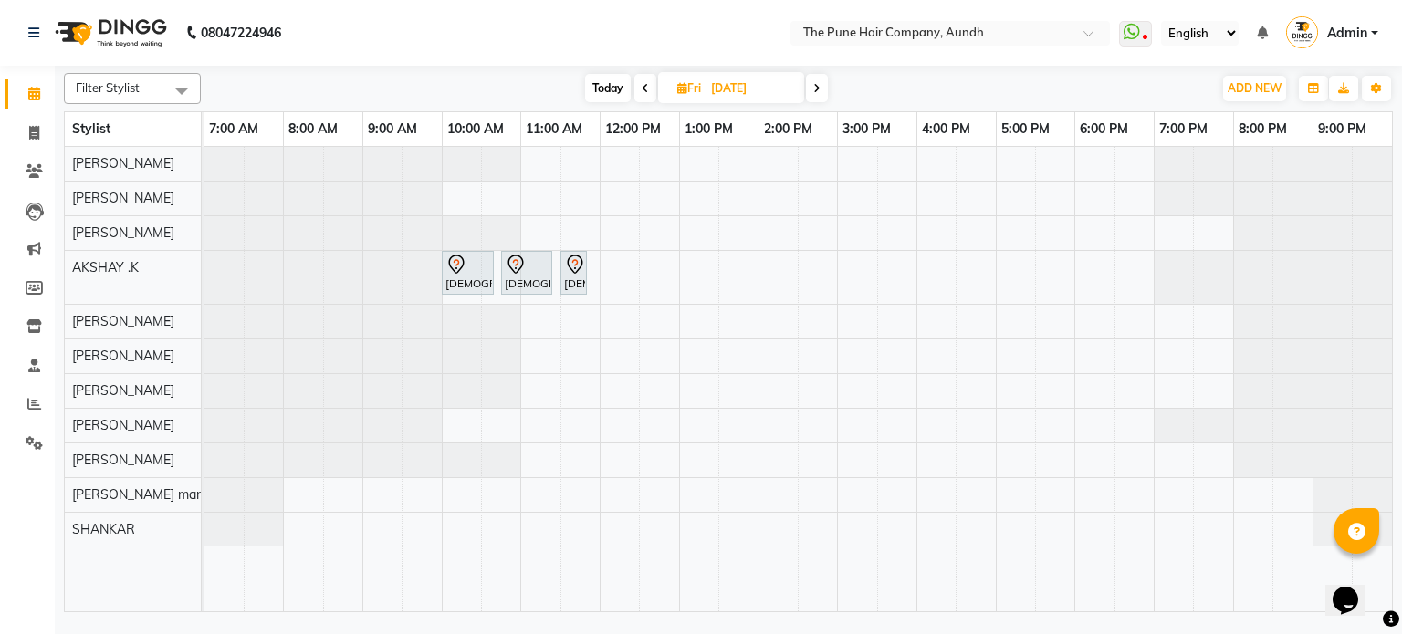
click at [823, 84] on span at bounding box center [817, 88] width 22 height 28
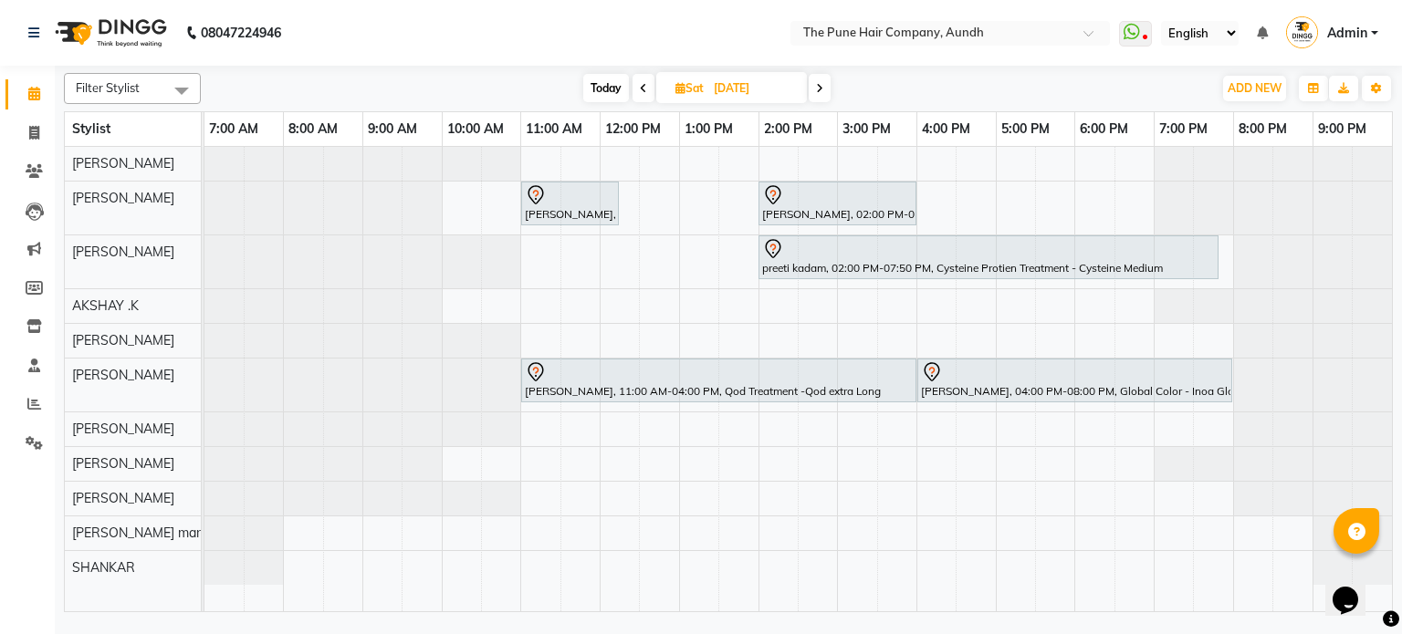
click at [818, 86] on icon at bounding box center [819, 88] width 7 height 11
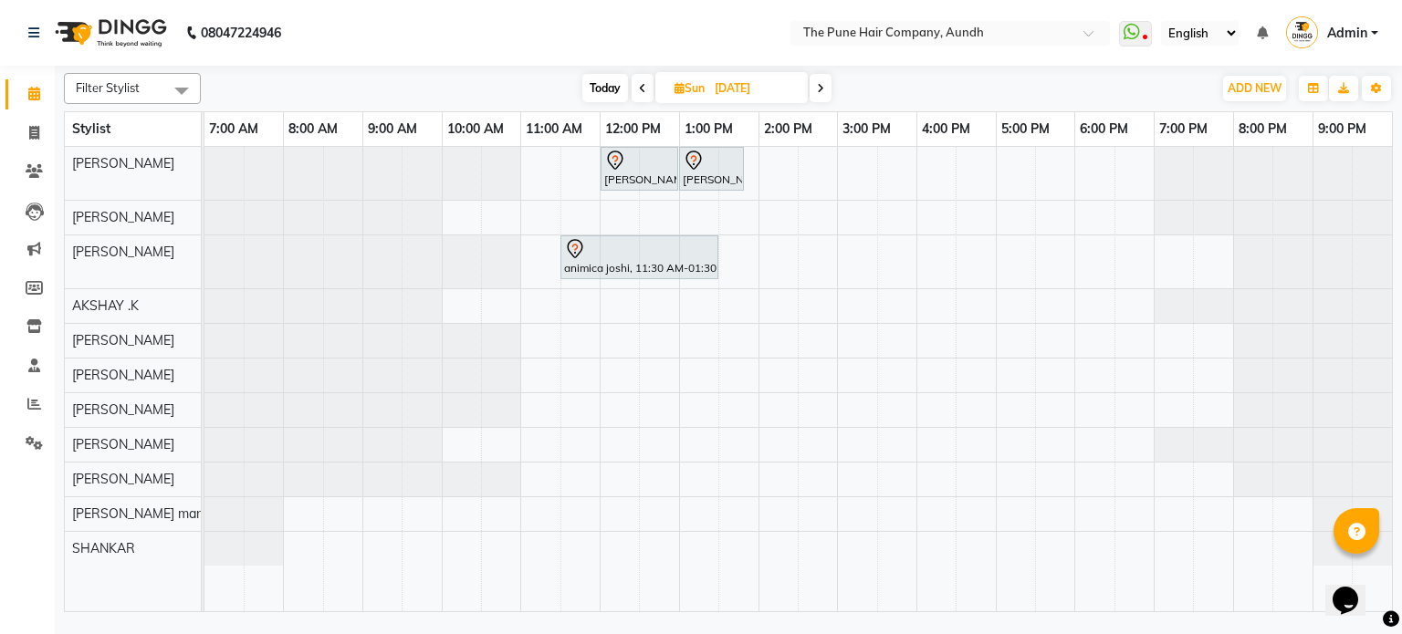
click at [821, 85] on icon at bounding box center [820, 88] width 7 height 11
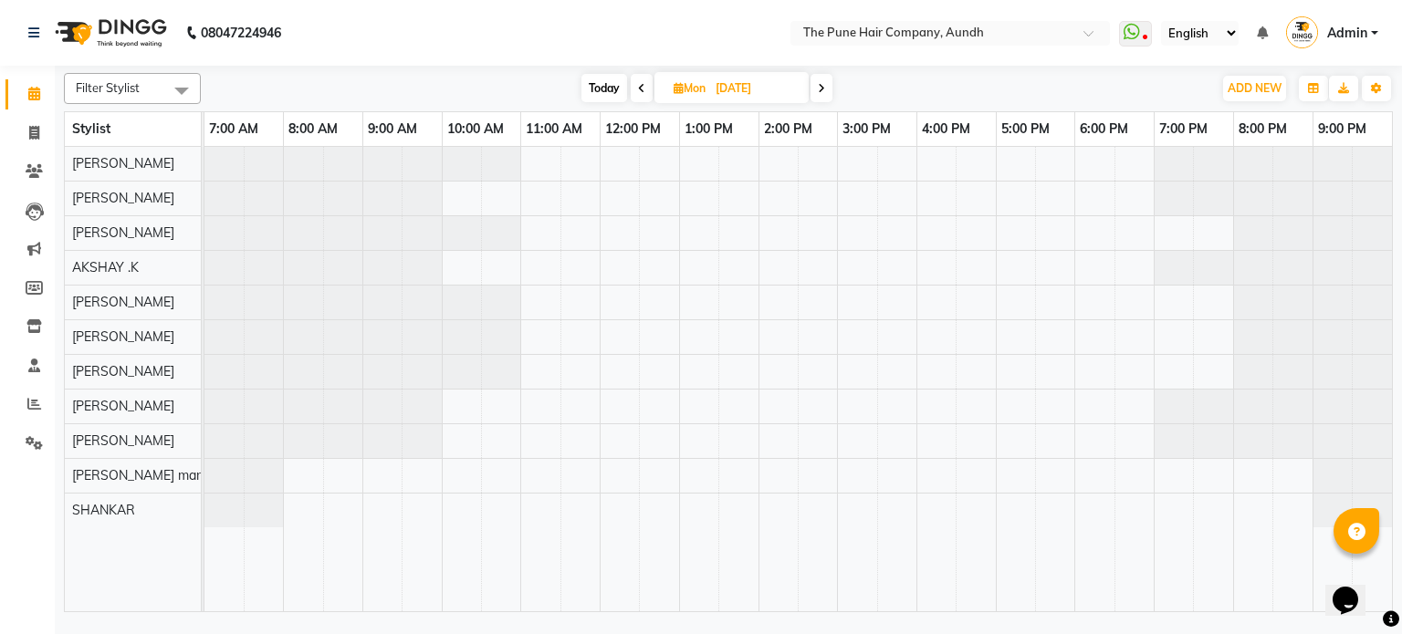
click at [821, 85] on icon at bounding box center [821, 88] width 7 height 11
click at [821, 85] on icon at bounding box center [819, 88] width 7 height 11
click at [821, 85] on icon at bounding box center [822, 88] width 7 height 11
click at [821, 85] on icon at bounding box center [819, 88] width 7 height 11
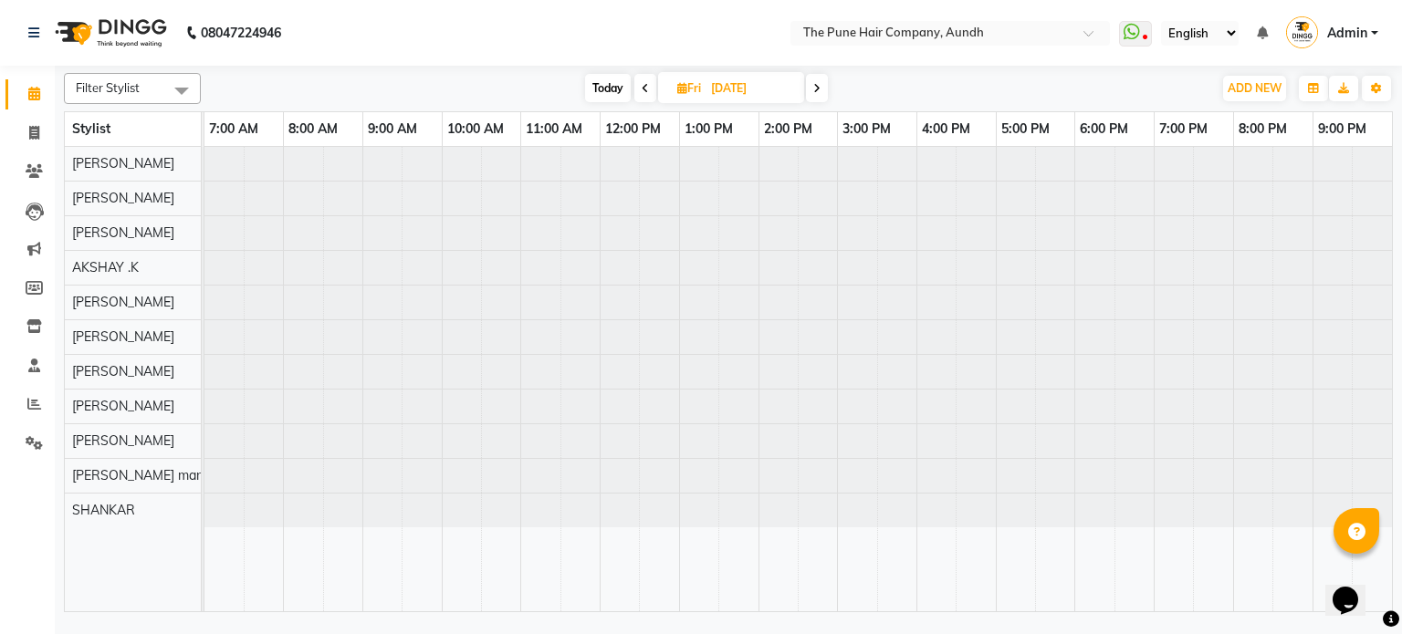
click at [821, 85] on span at bounding box center [817, 88] width 22 height 28
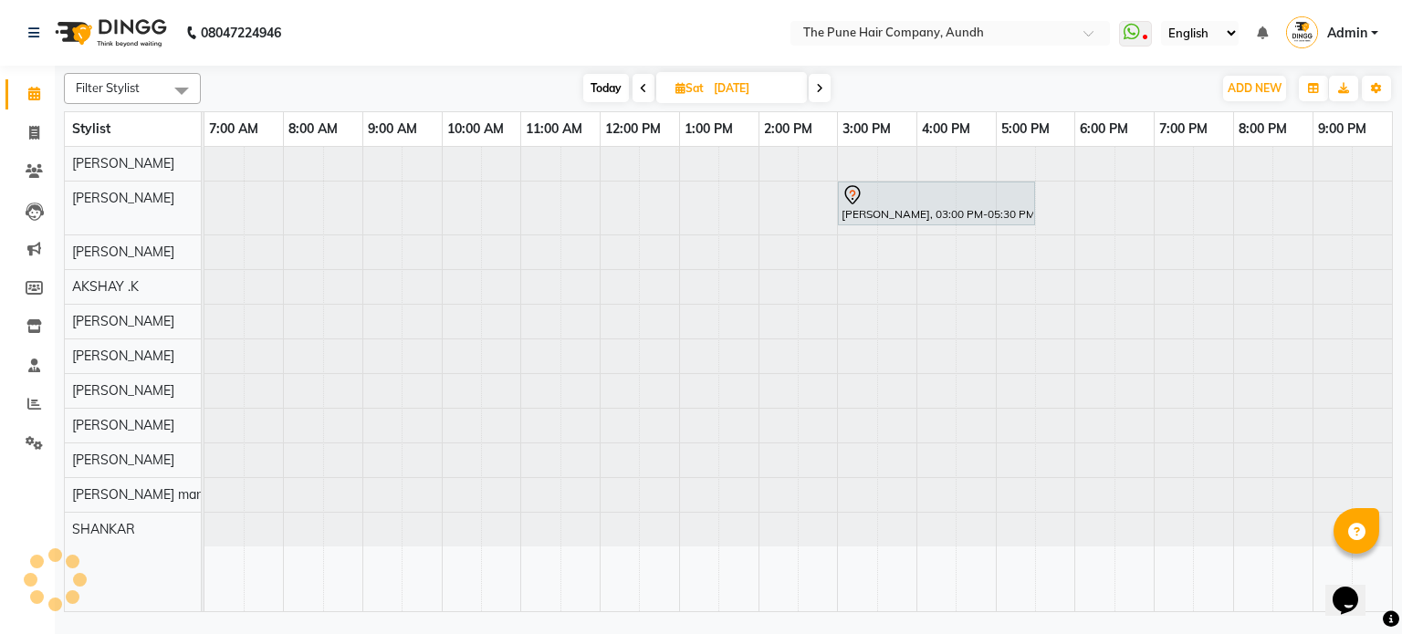
click at [821, 85] on icon at bounding box center [819, 88] width 7 height 11
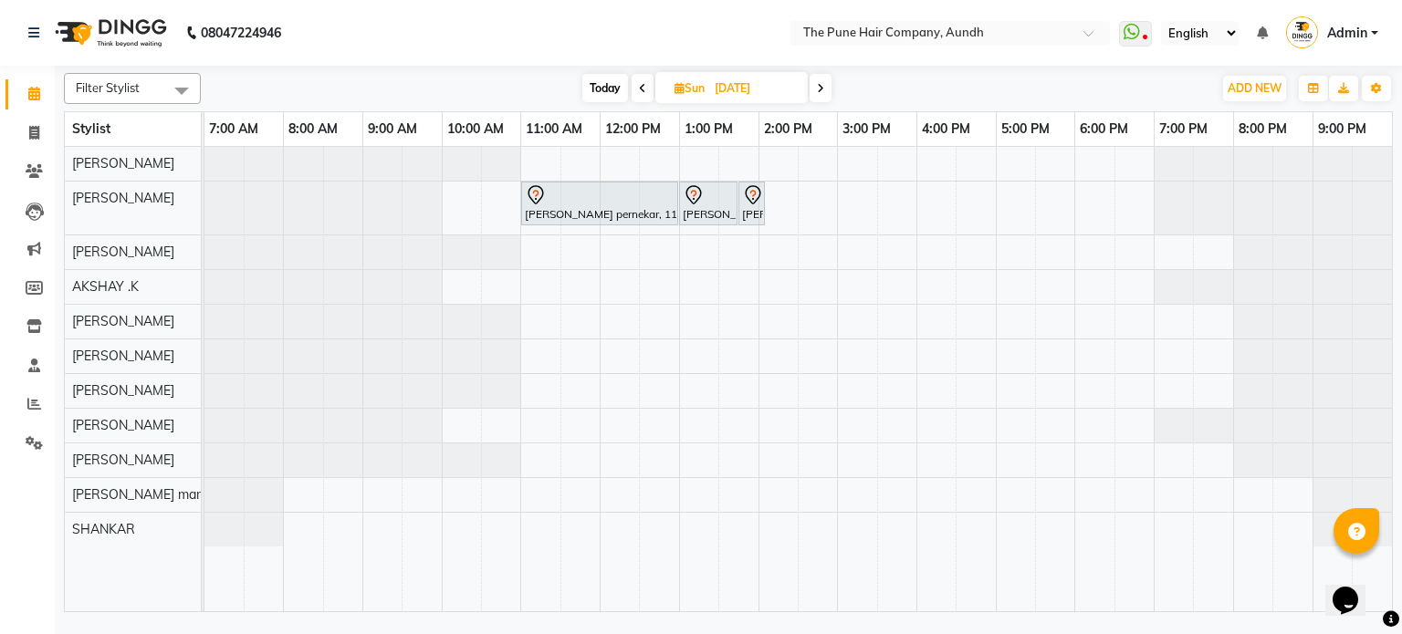
click at [821, 85] on icon at bounding box center [820, 88] width 7 height 11
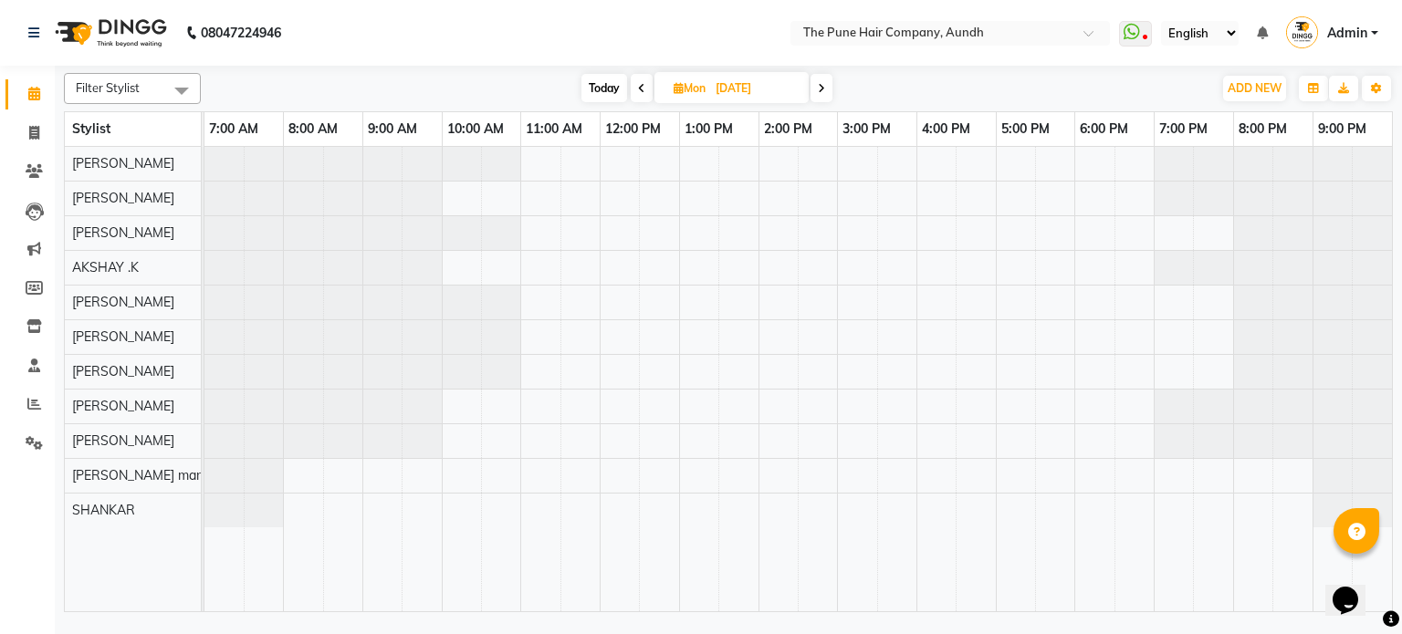
click at [821, 85] on icon at bounding box center [821, 88] width 7 height 11
click at [821, 85] on icon at bounding box center [819, 88] width 7 height 11
click at [821, 85] on icon at bounding box center [822, 88] width 7 height 11
click at [602, 83] on span "Today" at bounding box center [605, 88] width 46 height 28
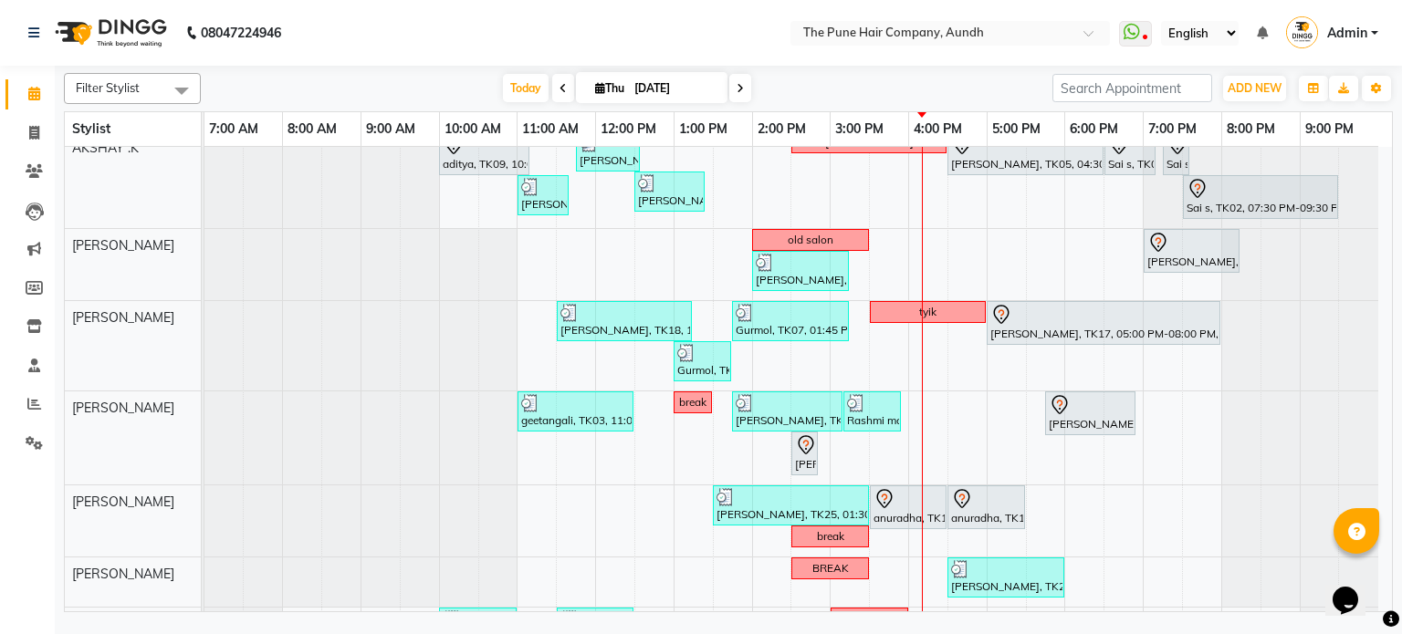
scroll to position [362, 0]
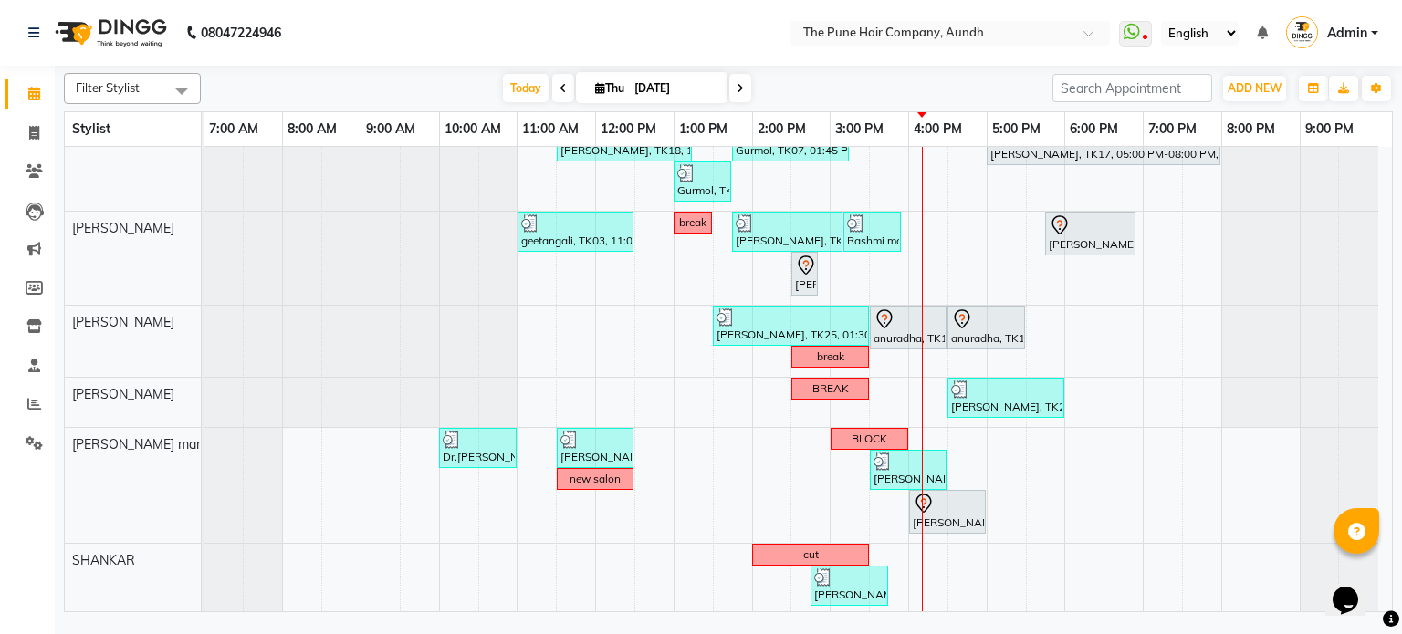
click at [733, 96] on span at bounding box center [740, 88] width 22 height 28
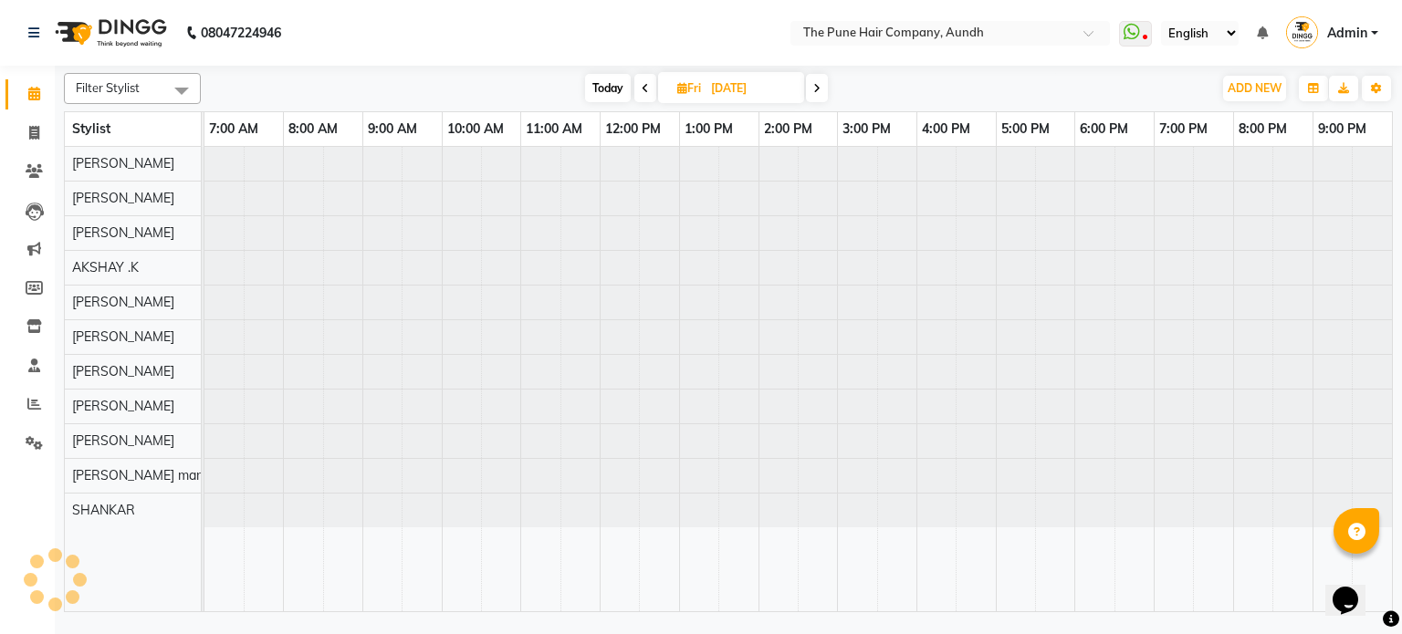
scroll to position [0, 0]
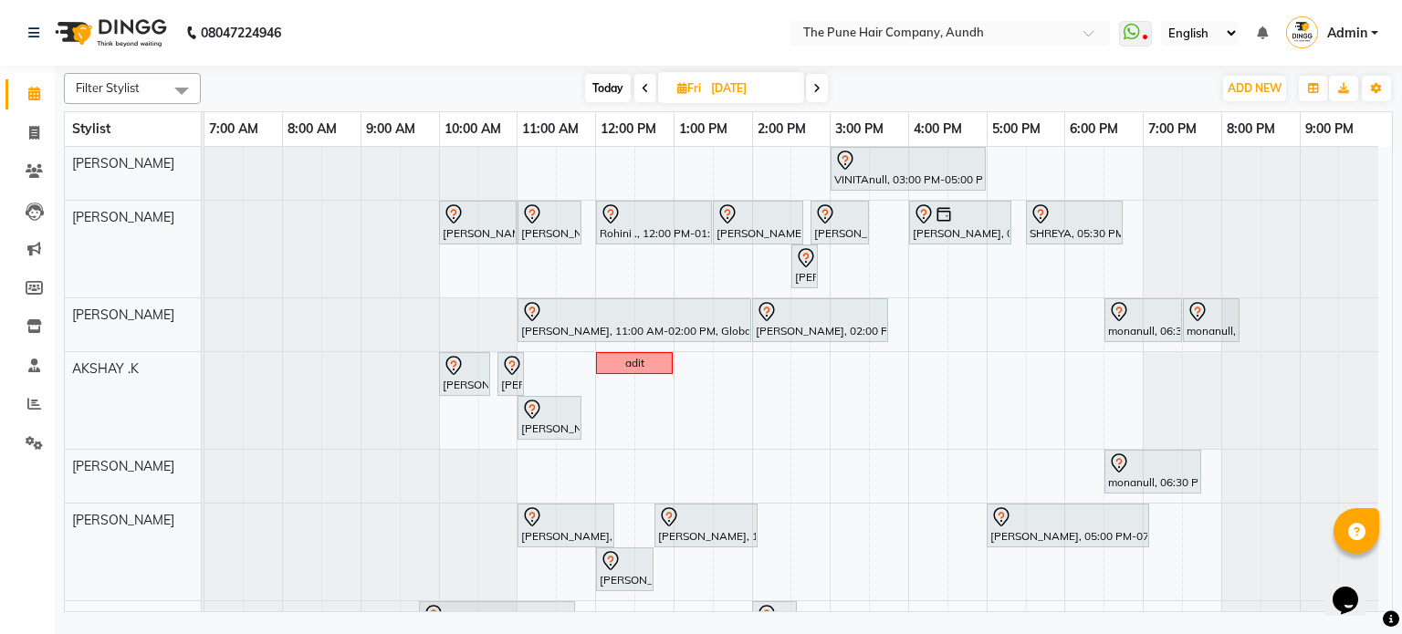
click at [816, 91] on icon at bounding box center [816, 88] width 7 height 11
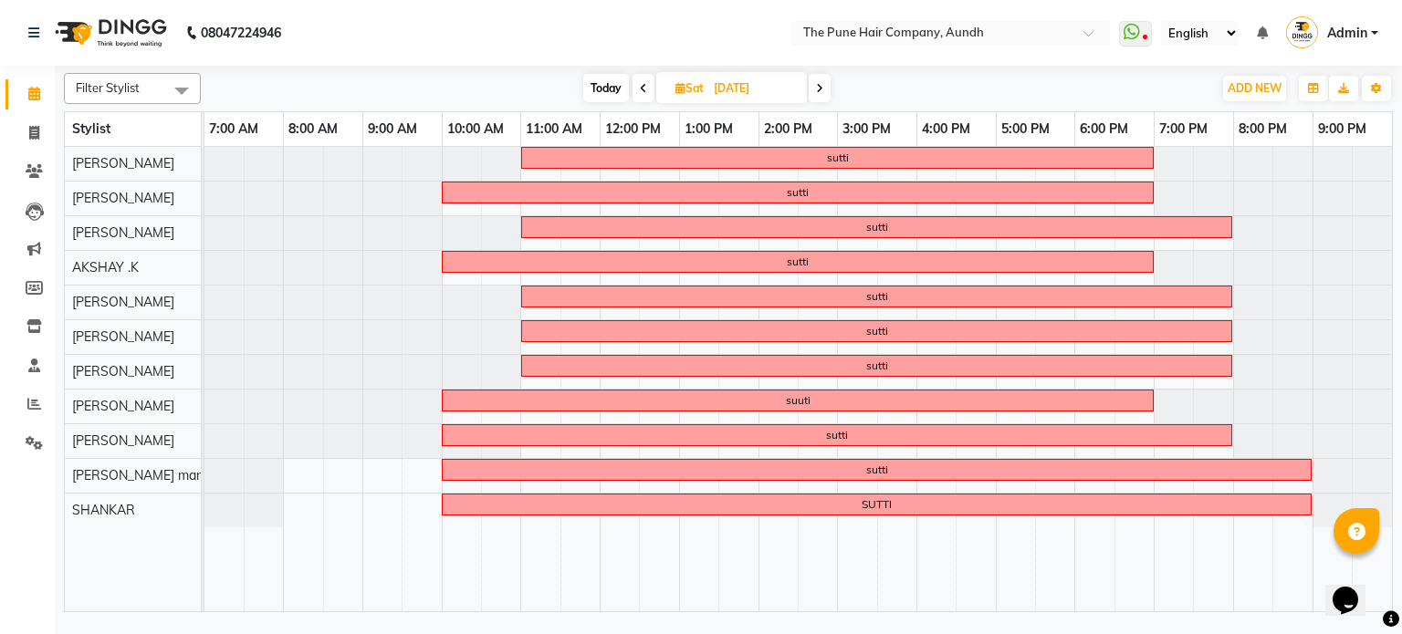
click at [816, 91] on icon at bounding box center [819, 88] width 7 height 11
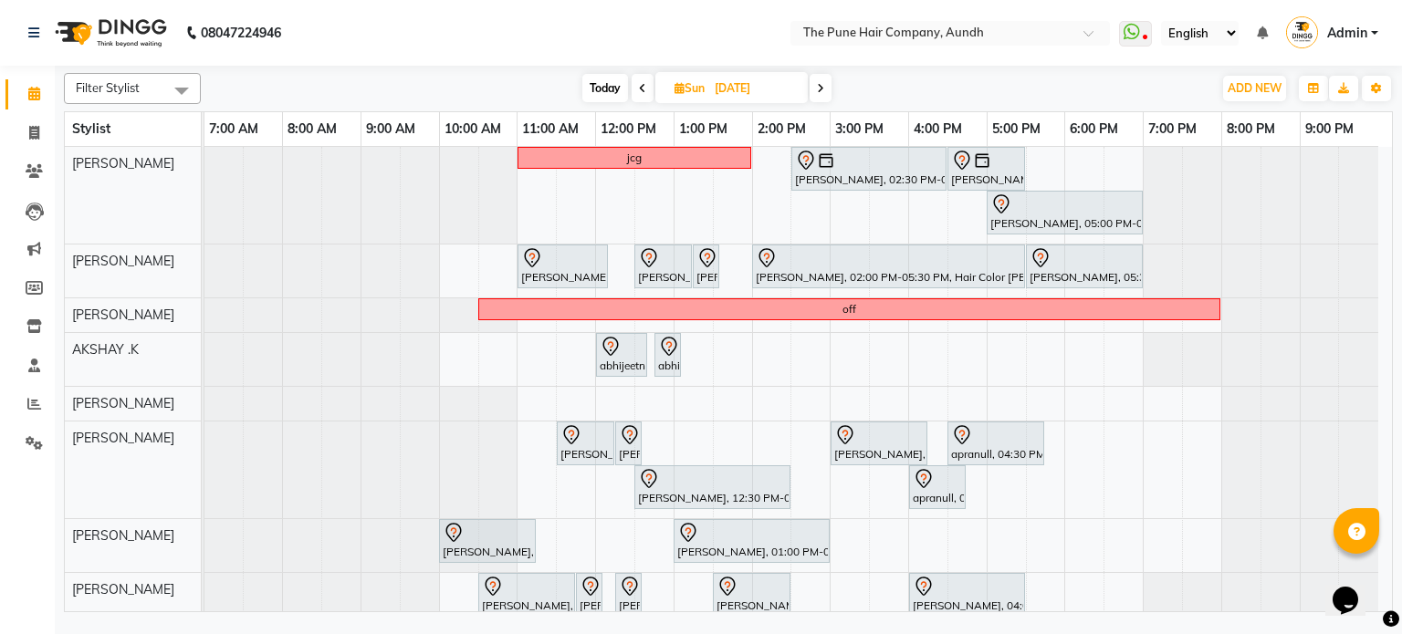
scroll to position [179, 0]
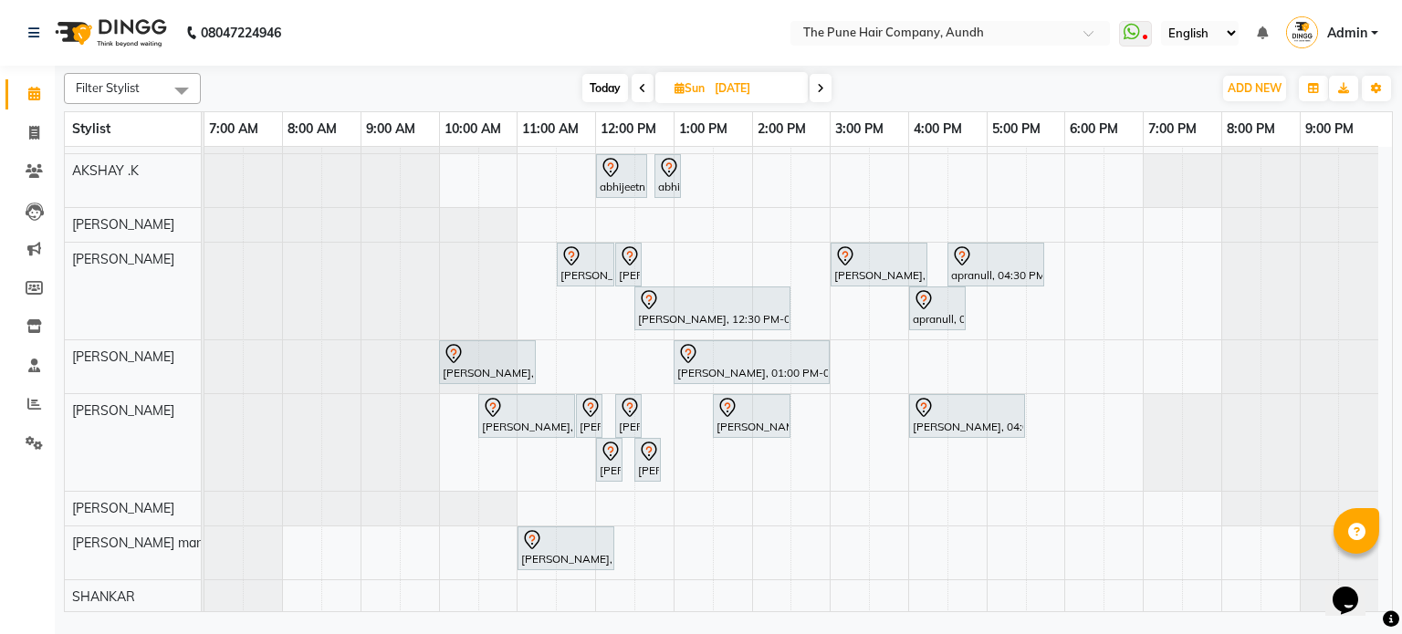
click at [815, 84] on span at bounding box center [821, 88] width 22 height 28
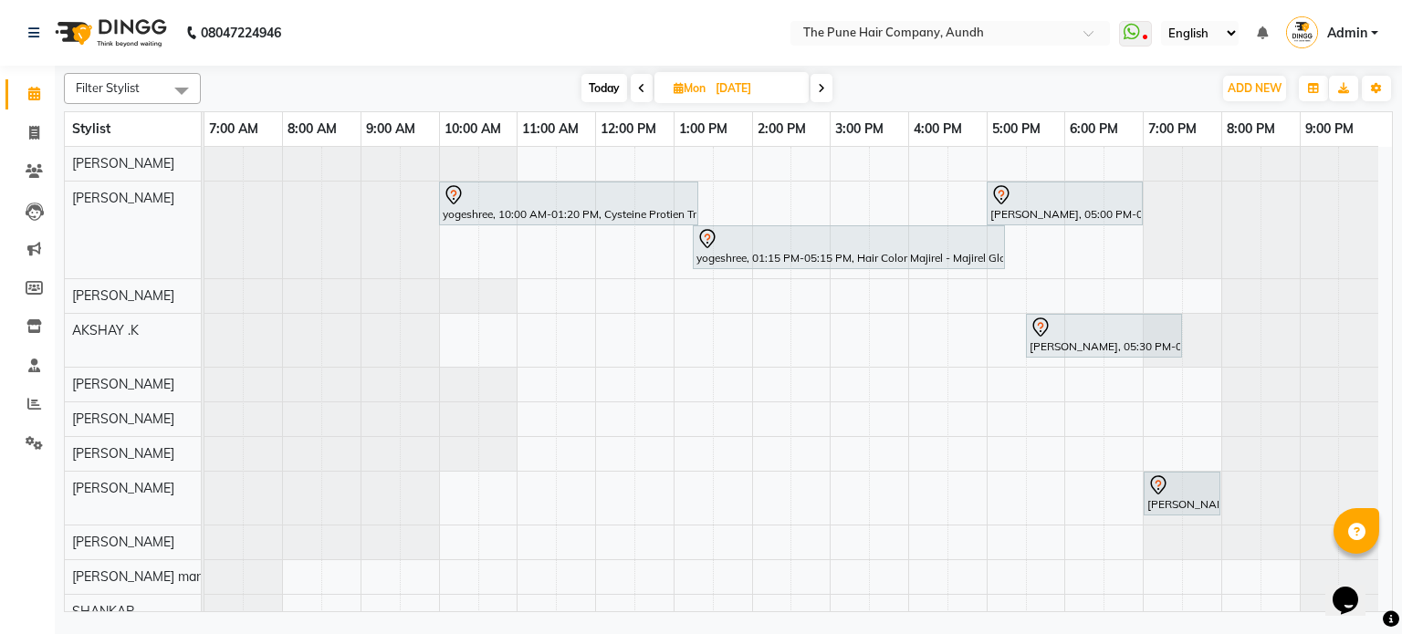
click at [815, 84] on span at bounding box center [821, 88] width 22 height 28
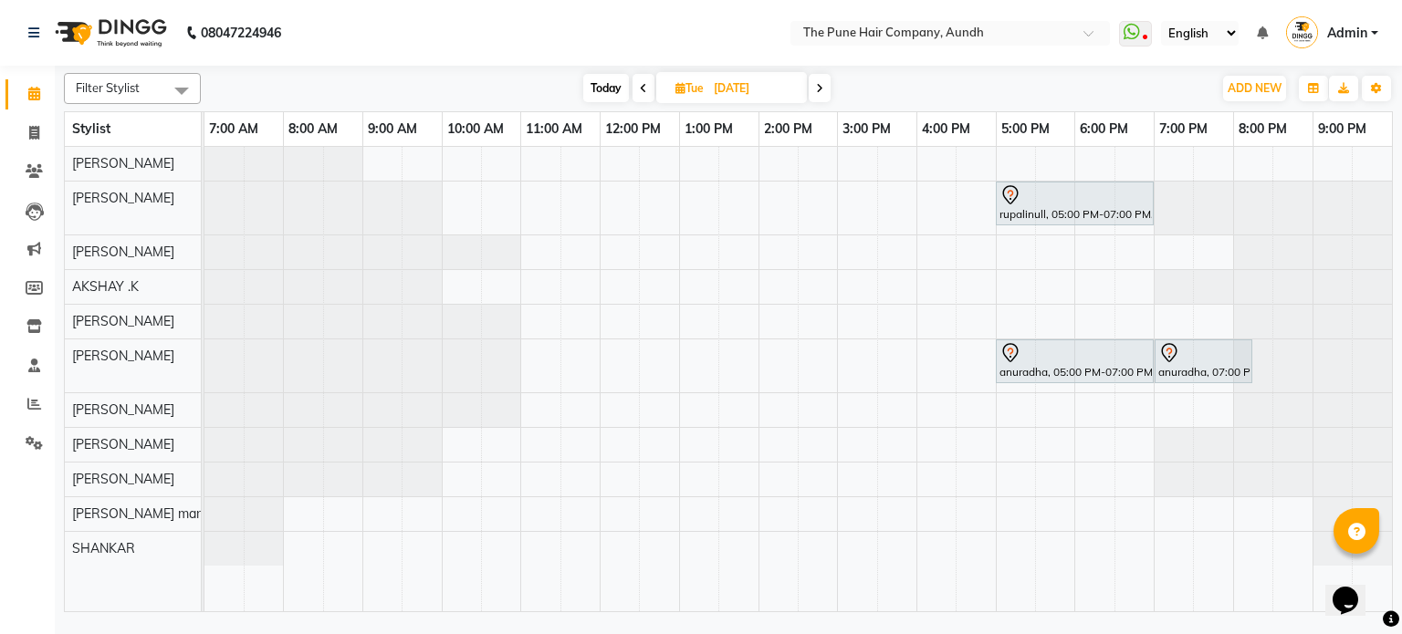
click at [815, 84] on span at bounding box center [820, 88] width 22 height 28
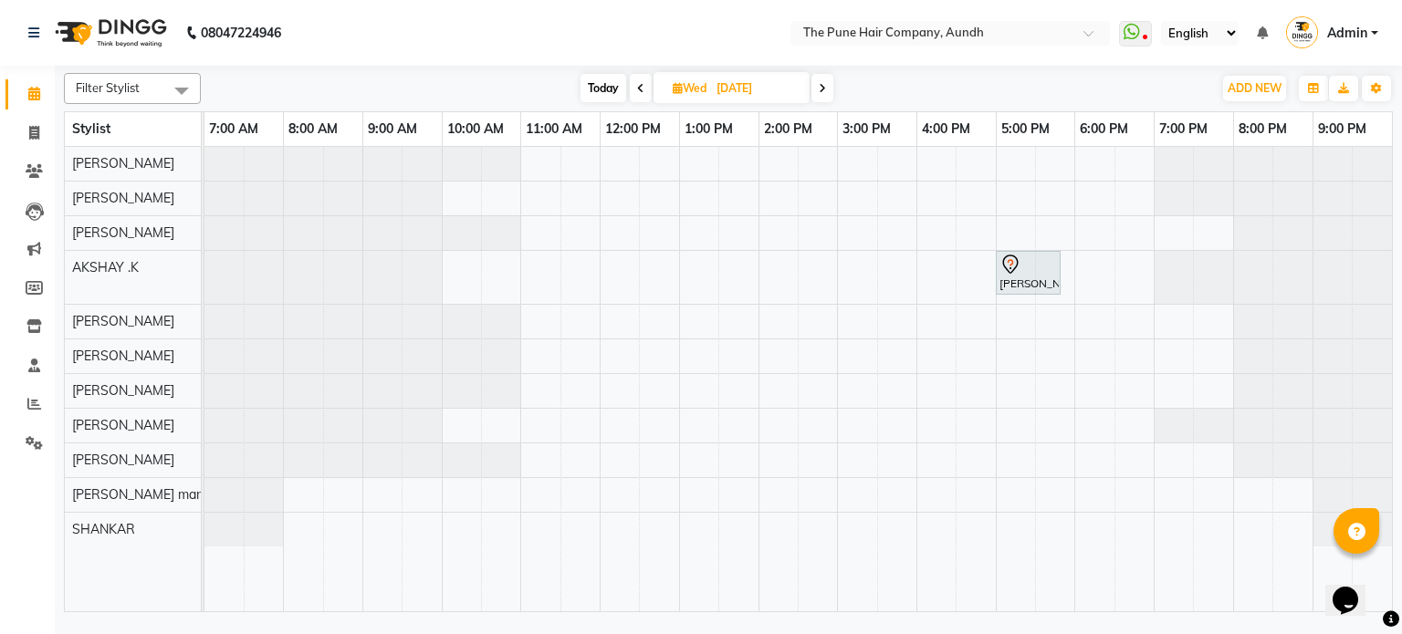
click at [815, 84] on span at bounding box center [822, 88] width 22 height 28
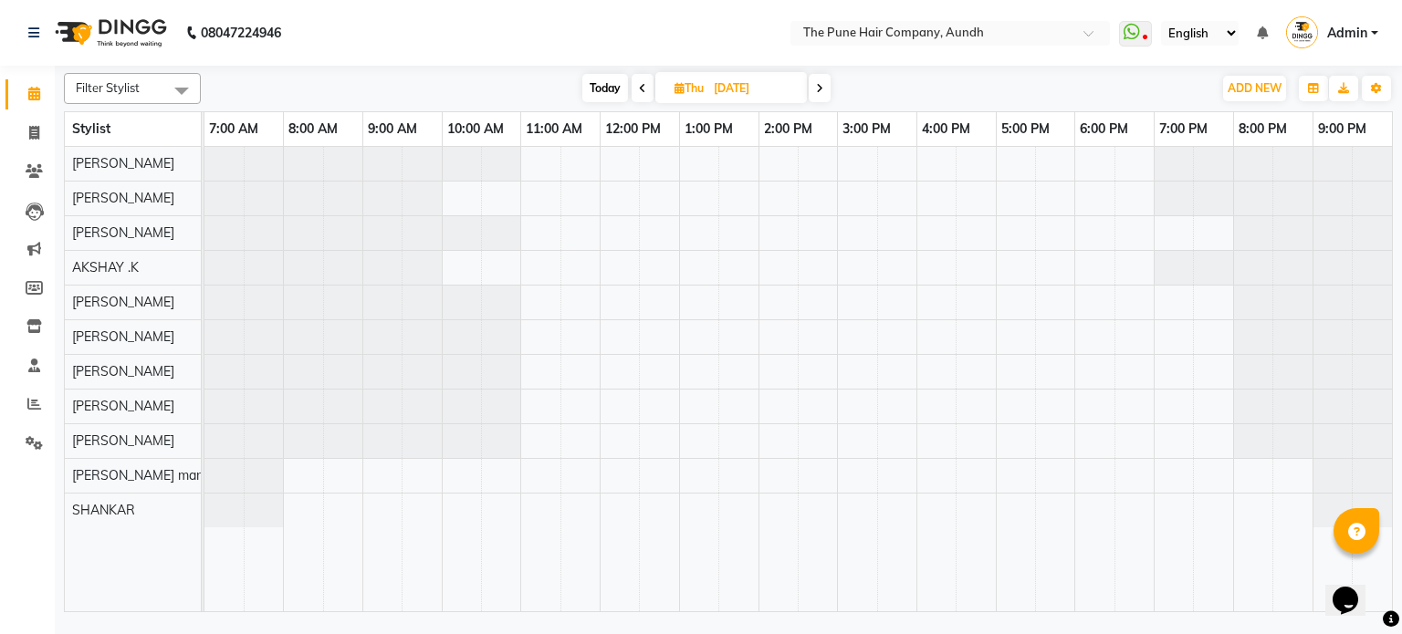
click at [815, 84] on span at bounding box center [820, 88] width 22 height 28
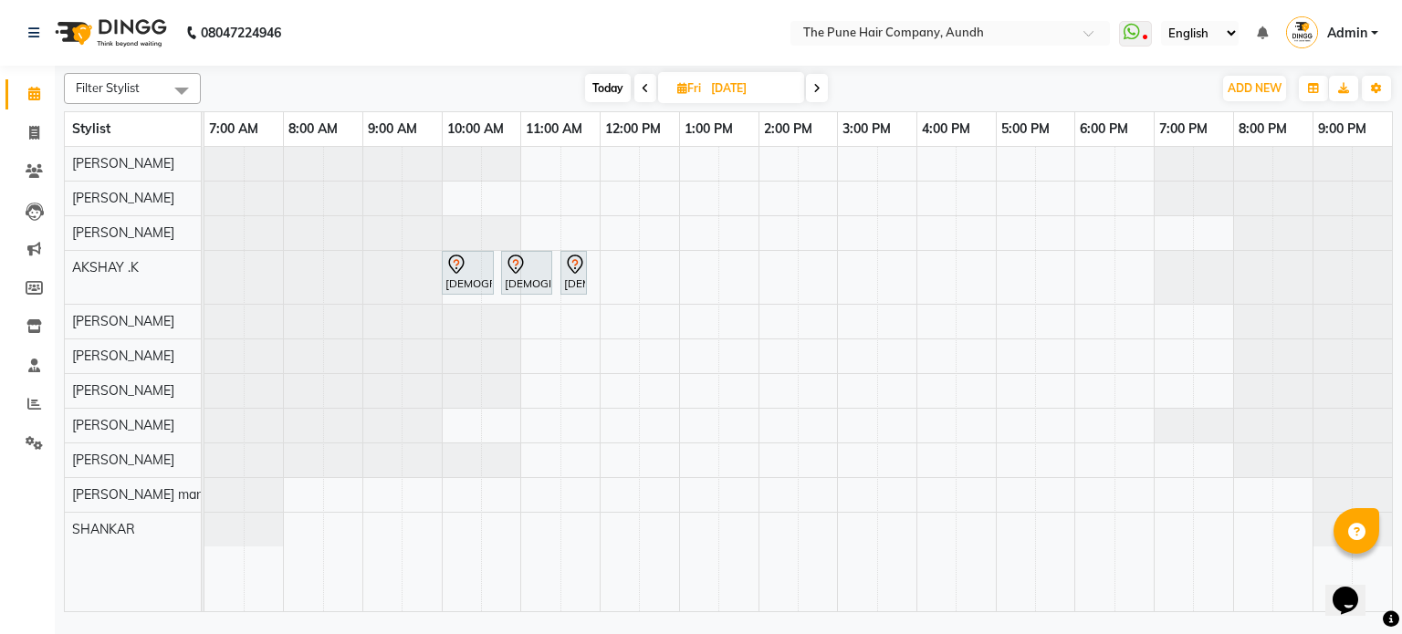
click at [815, 84] on icon at bounding box center [816, 88] width 7 height 11
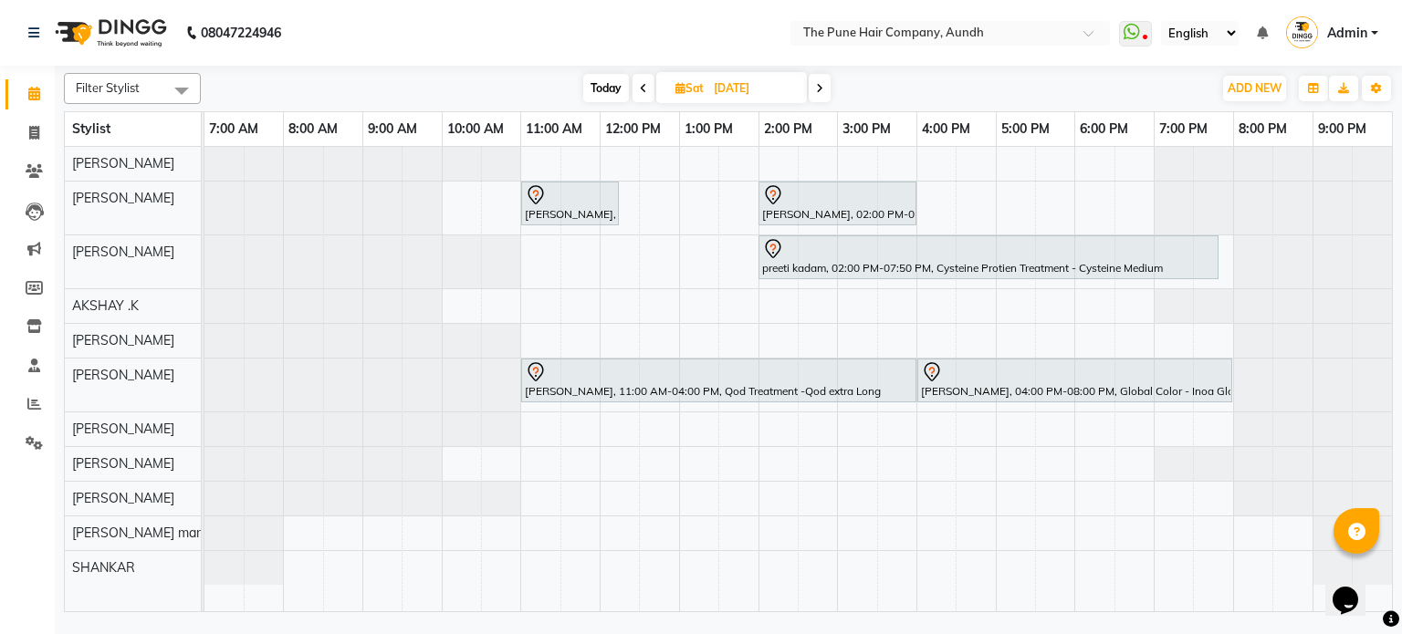
click at [815, 84] on span at bounding box center [820, 88] width 22 height 28
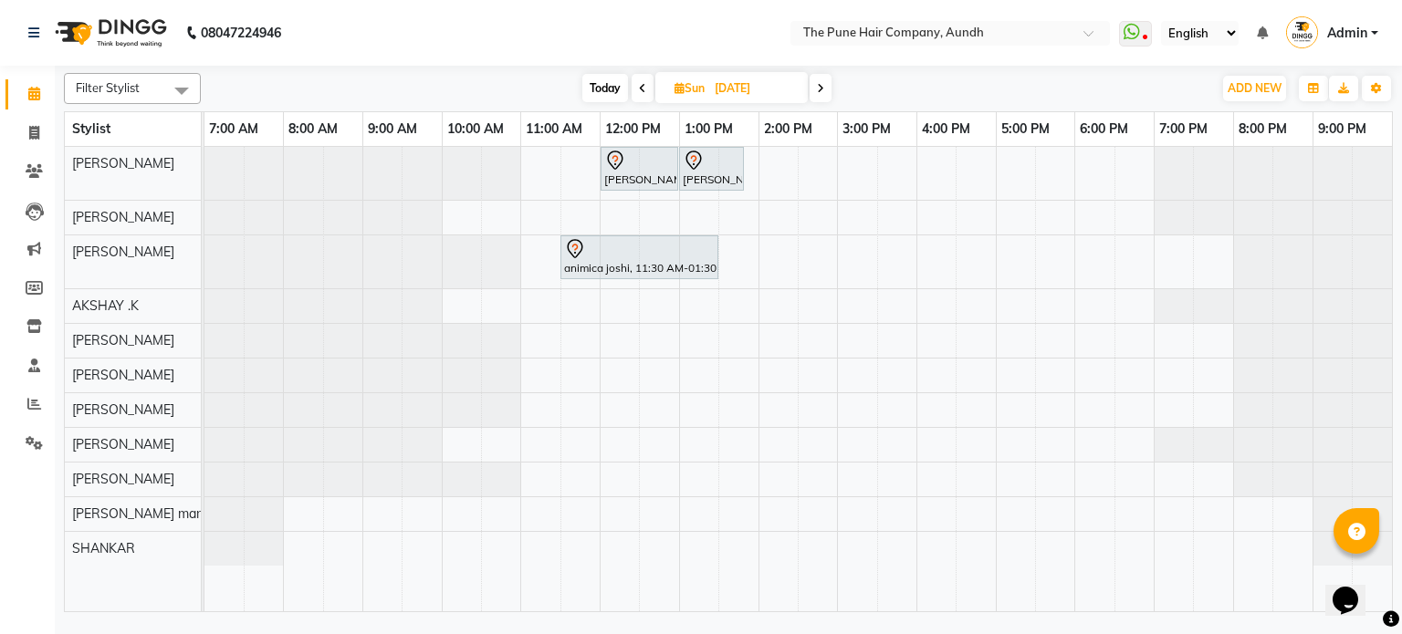
click at [818, 84] on icon at bounding box center [820, 88] width 7 height 11
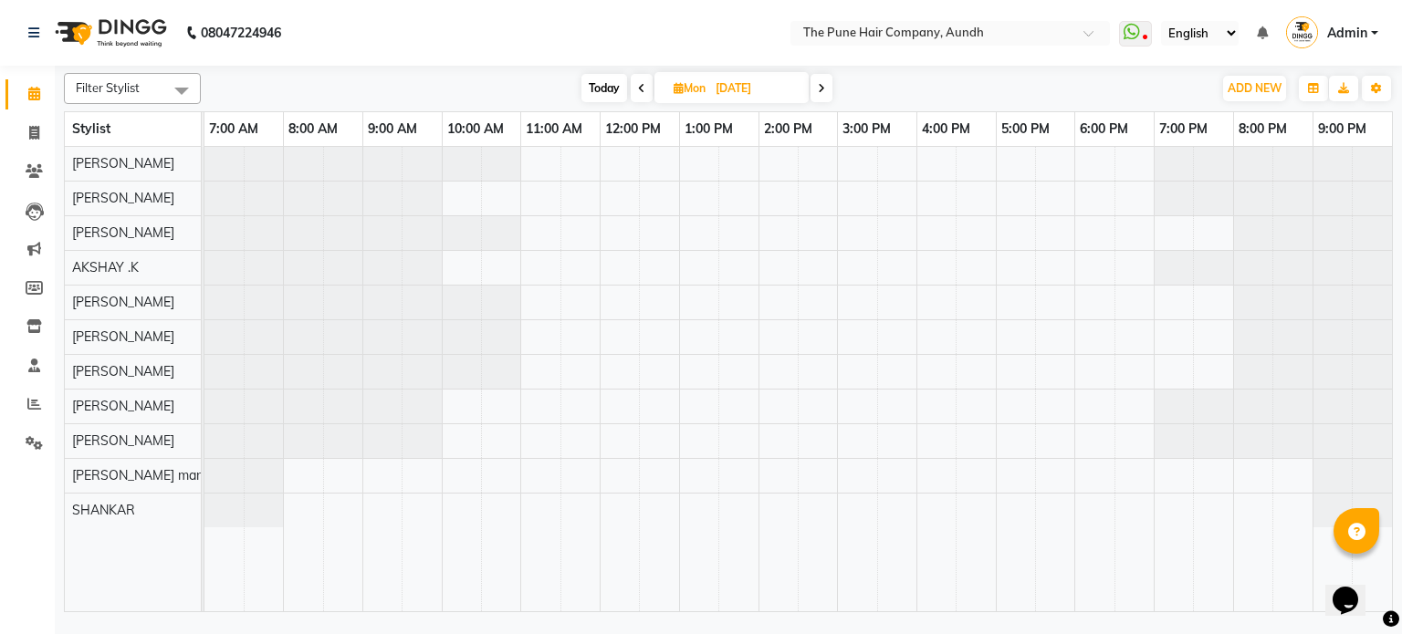
click at [818, 84] on icon at bounding box center [821, 88] width 7 height 11
click at [610, 83] on span "Today" at bounding box center [606, 88] width 46 height 28
type input "[DATE]"
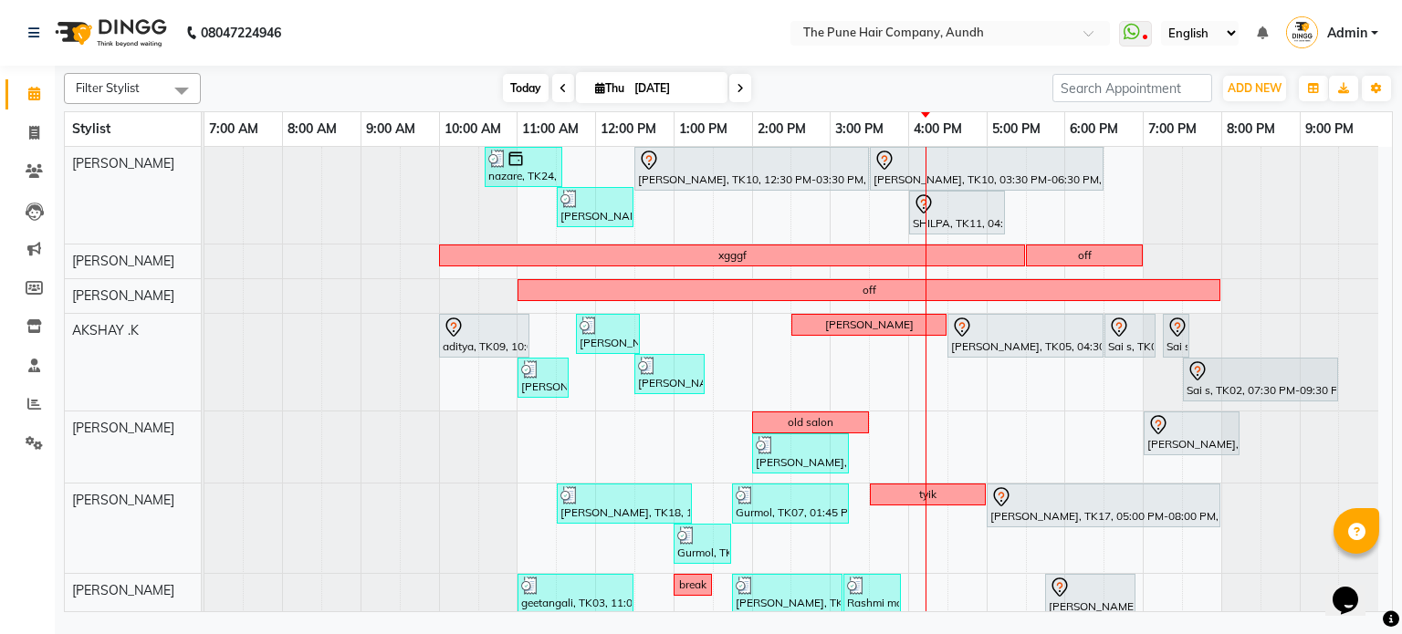
click at [523, 92] on span "Today" at bounding box center [526, 88] width 46 height 28
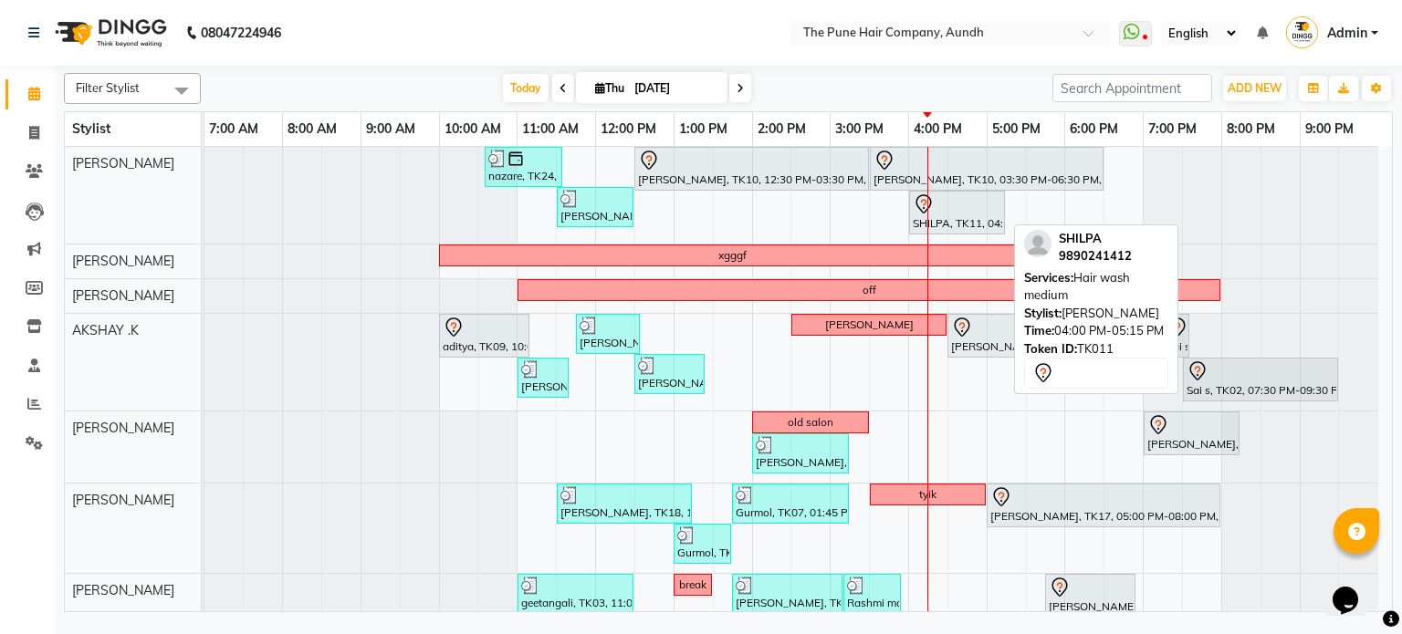
click at [942, 219] on div "SHILPA, TK11, 04:00 PM-05:15 PM, Hair wash medium" at bounding box center [957, 212] width 92 height 38
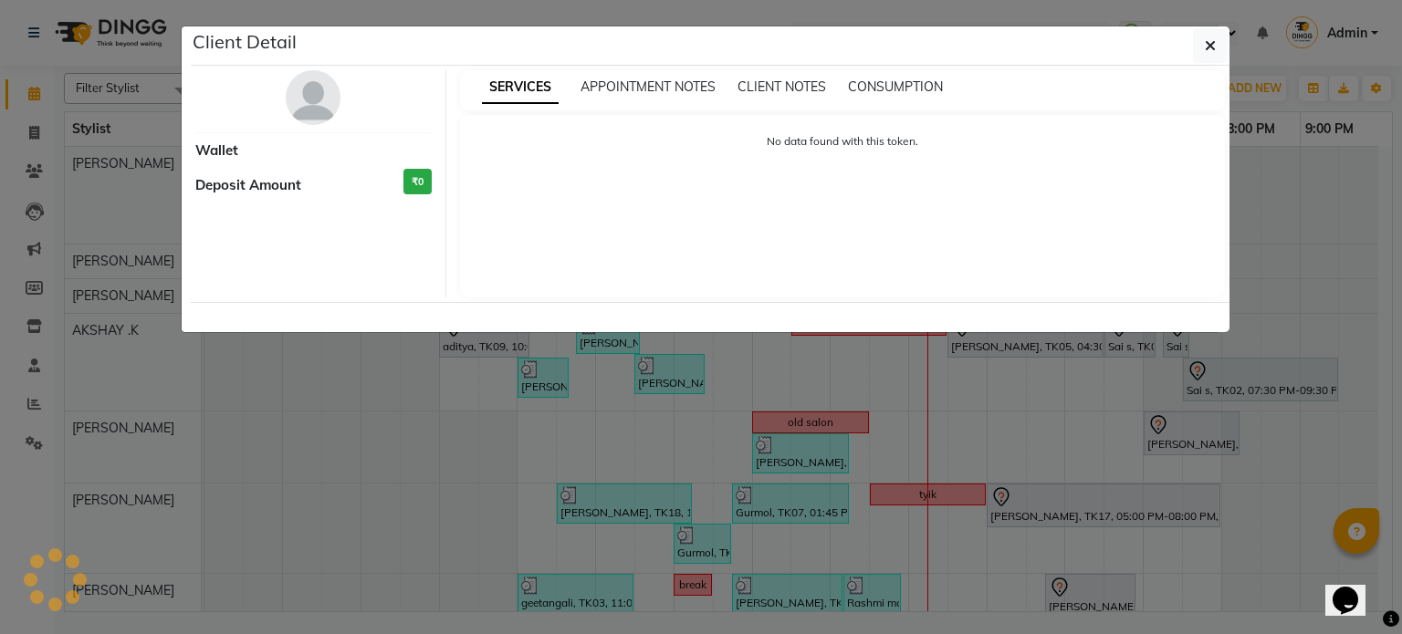
select select "7"
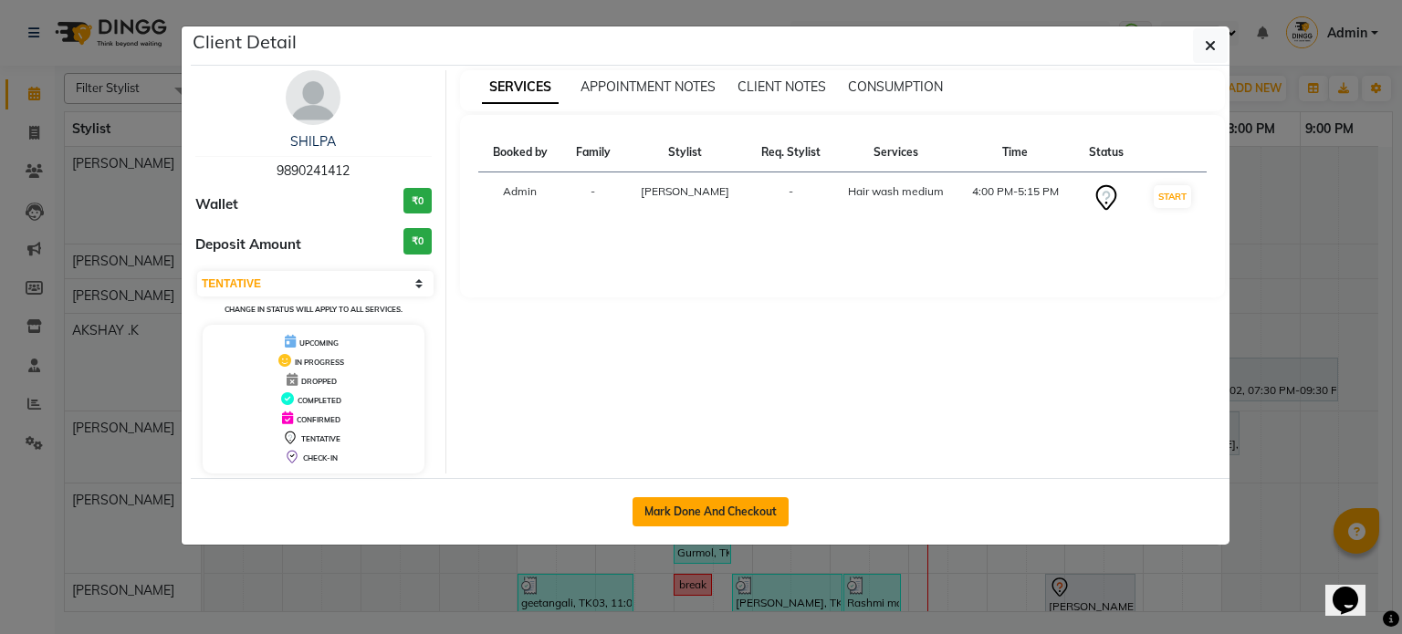
click at [770, 504] on button "Mark Done And Checkout" at bounding box center [711, 511] width 156 height 29
select select "service"
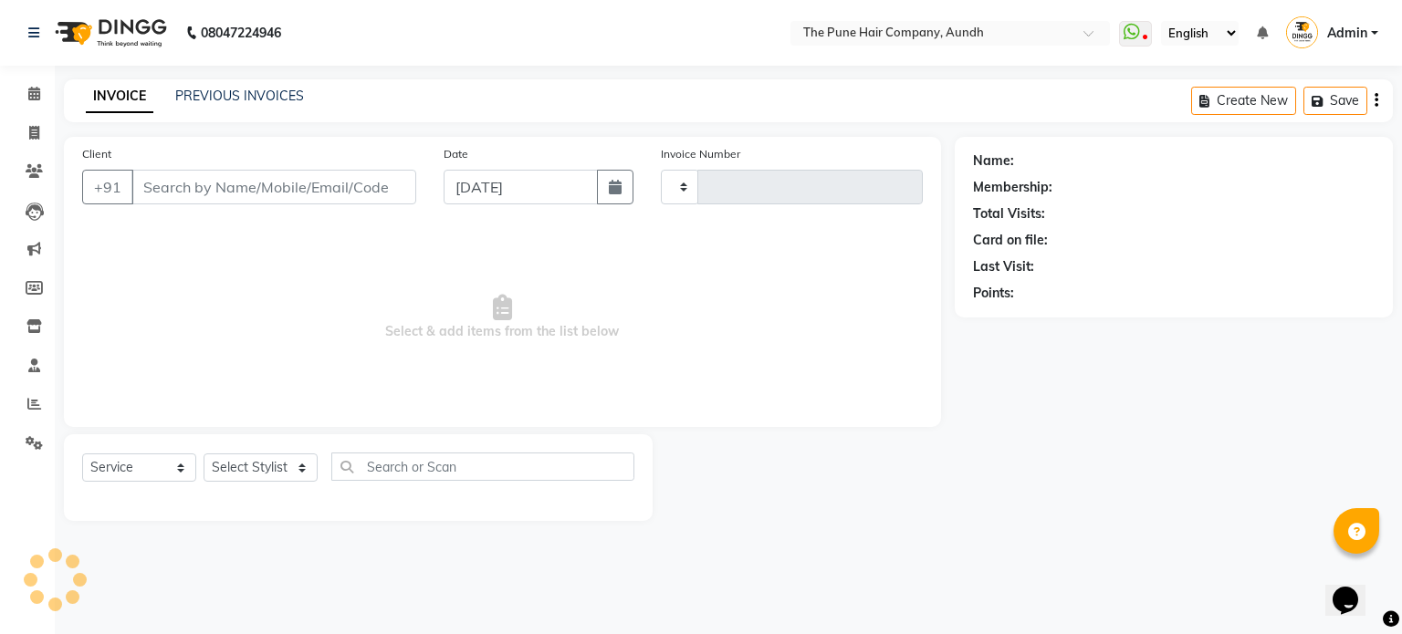
type input "4673"
select select "106"
type input "9890241412"
select select "3338"
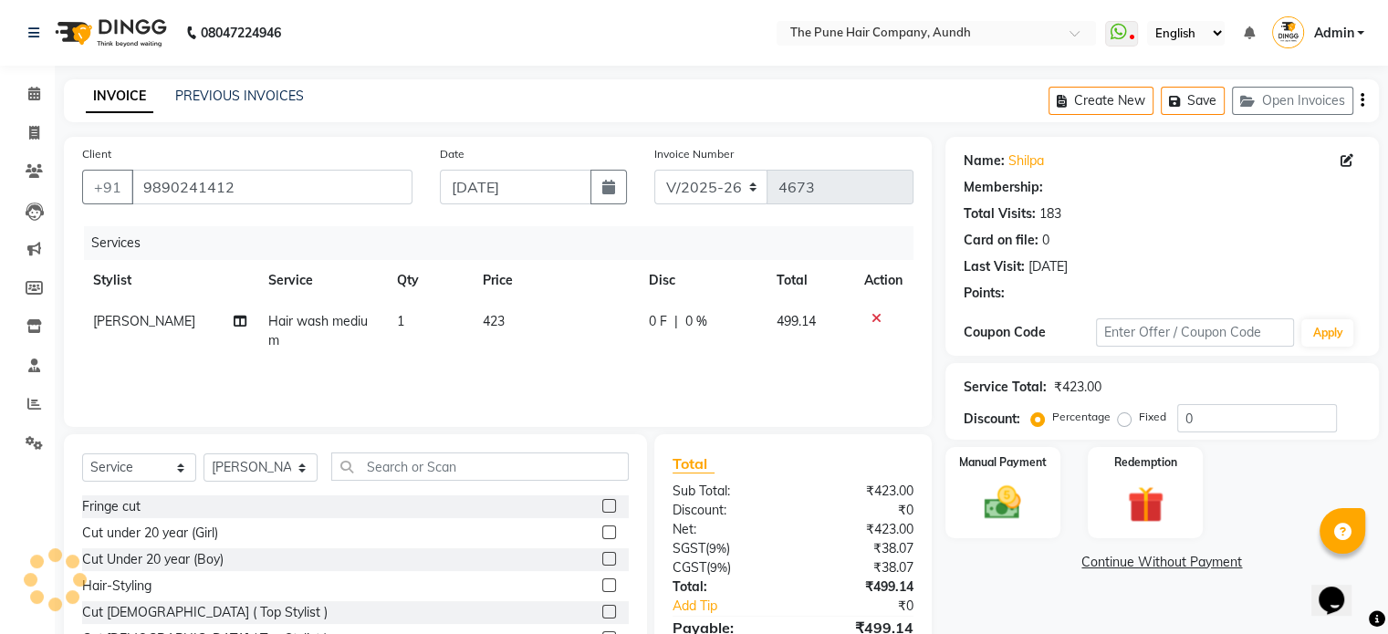
select select "1: Object"
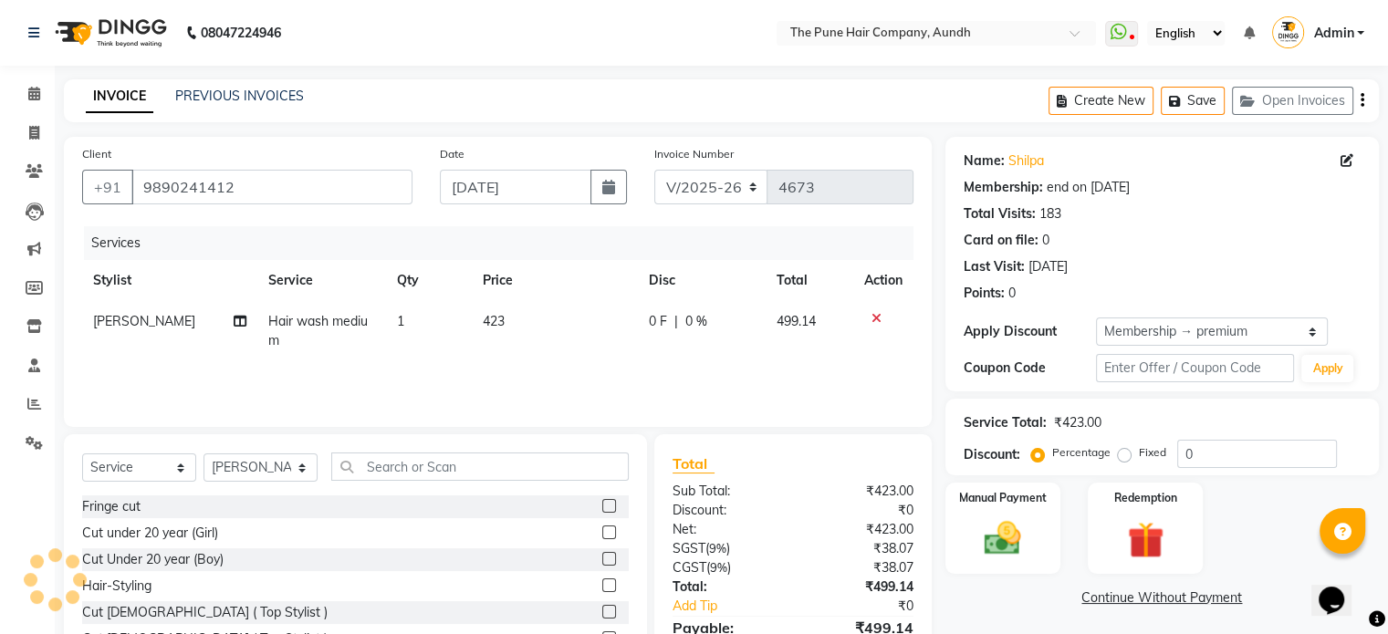
type input "20"
click at [28, 88] on icon at bounding box center [34, 94] width 12 height 14
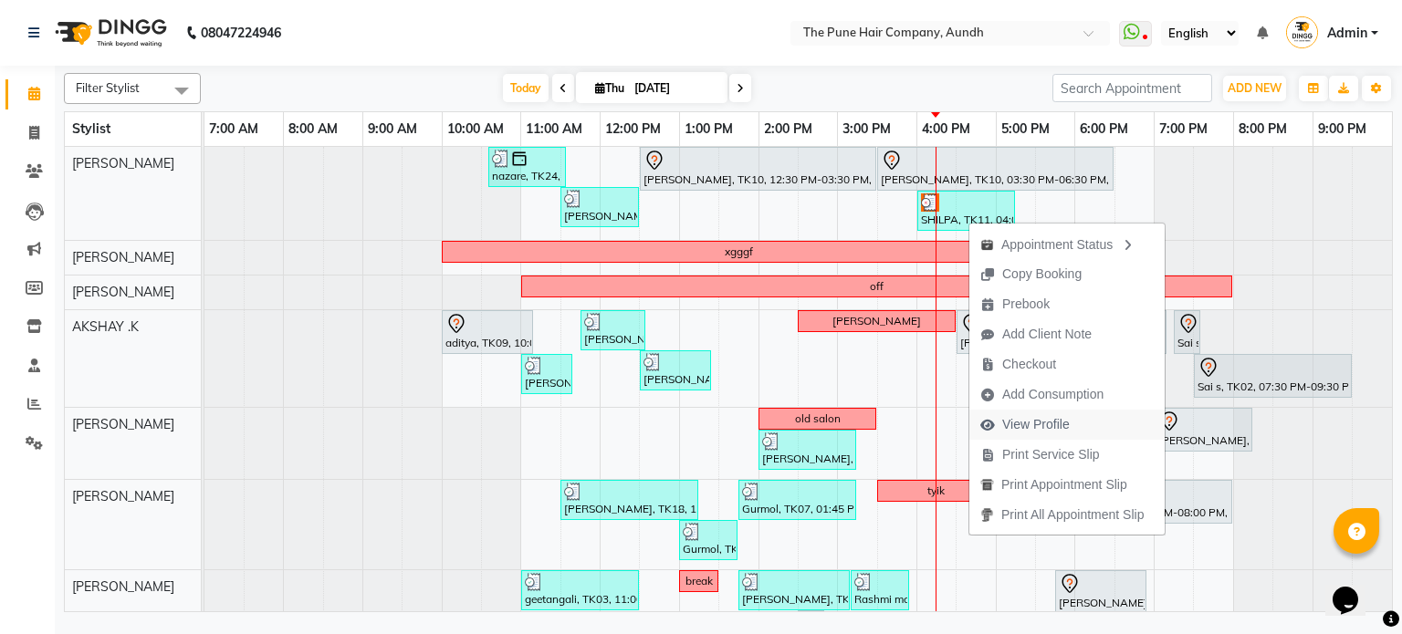
click at [1034, 420] on span "View Profile" at bounding box center [1036, 424] width 68 height 19
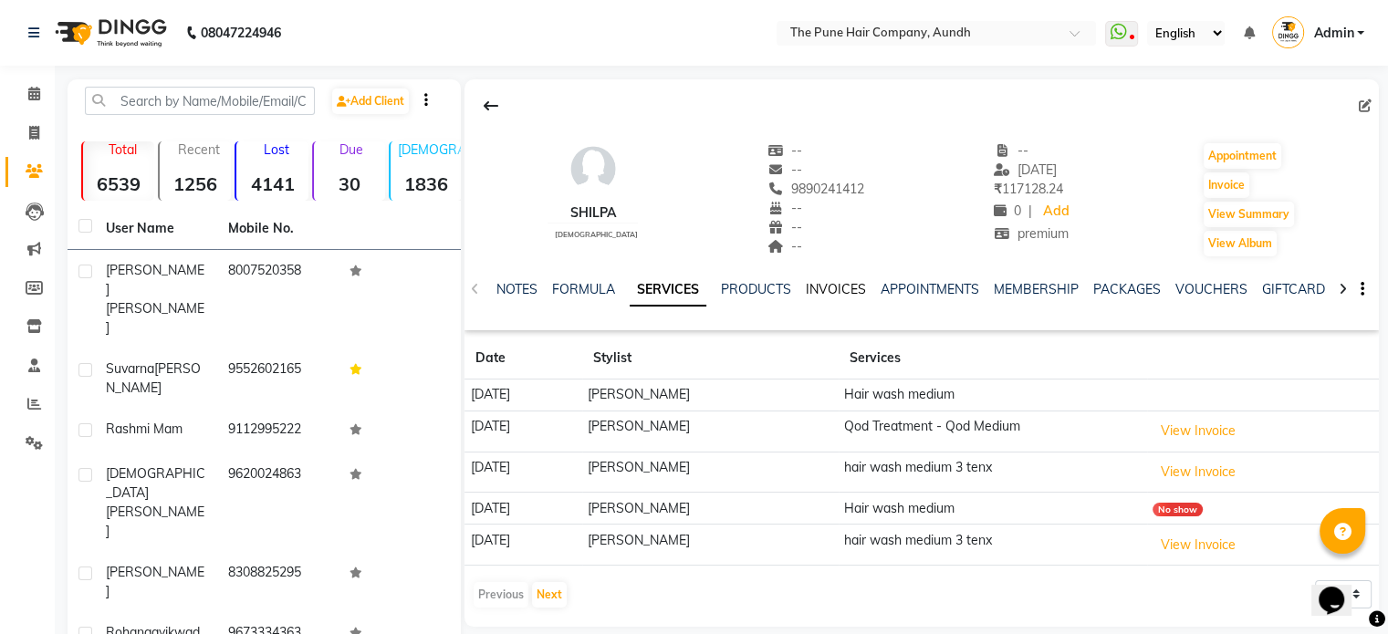
click at [840, 291] on link "INVOICES" at bounding box center [836, 289] width 60 height 16
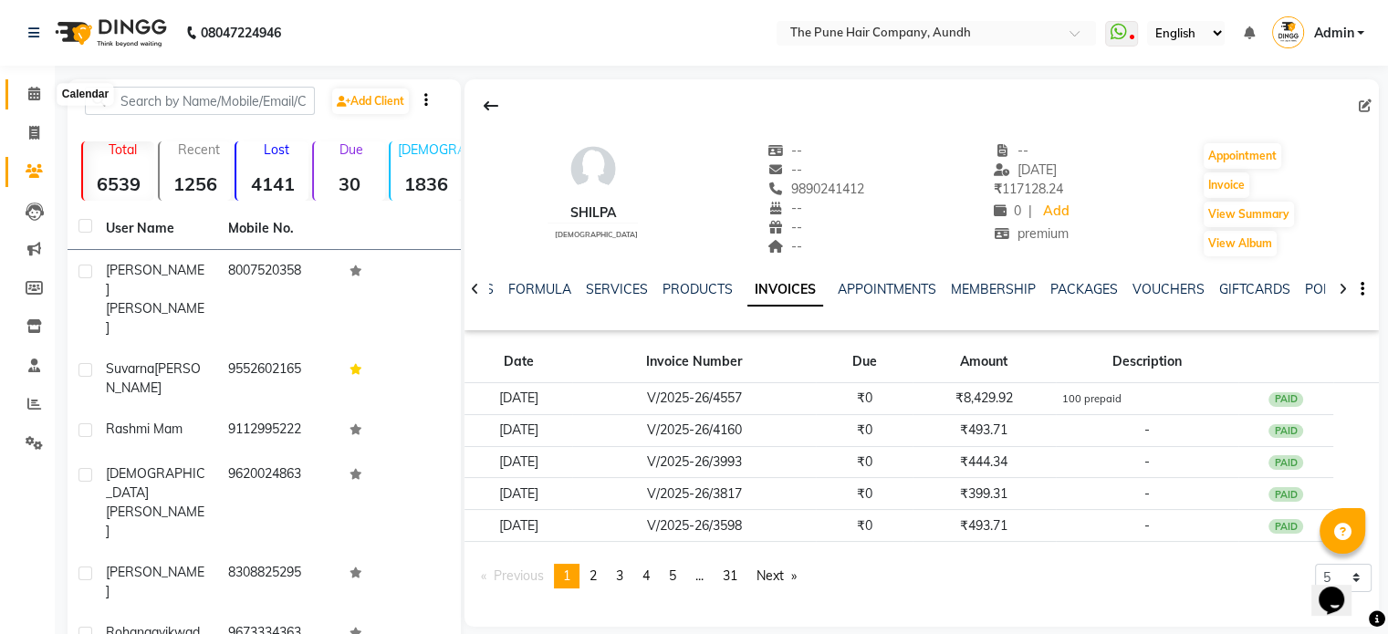
click at [31, 92] on icon at bounding box center [34, 94] width 12 height 14
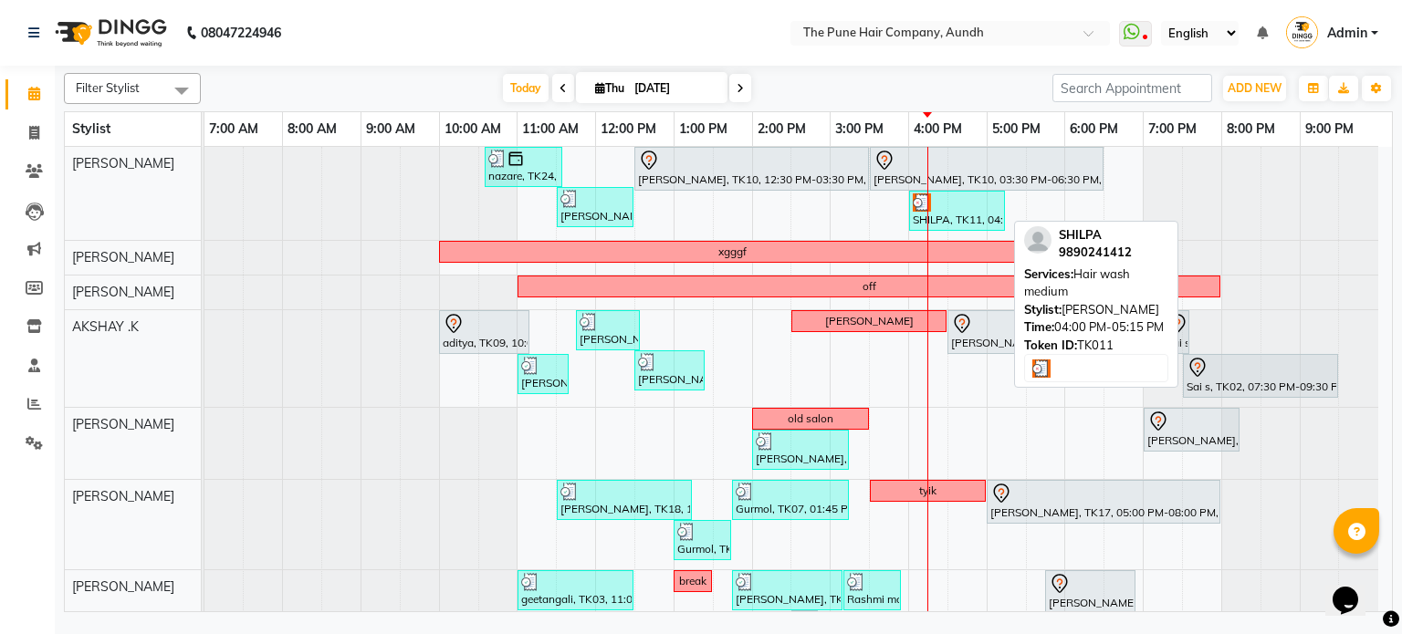
click at [960, 210] on div "SHILPA, TK11, 04:00 PM-05:15 PM, Hair wash medium" at bounding box center [957, 210] width 92 height 35
select select "3"
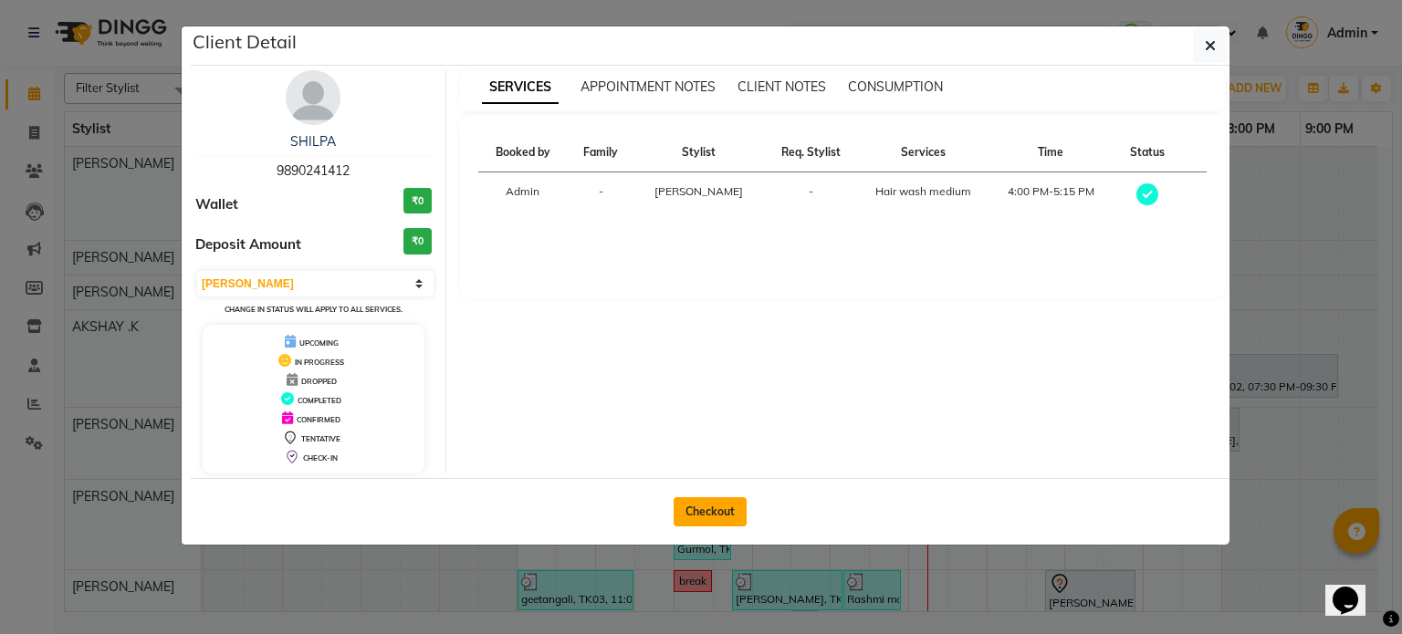
click at [705, 507] on button "Checkout" at bounding box center [710, 511] width 73 height 29
select select "service"
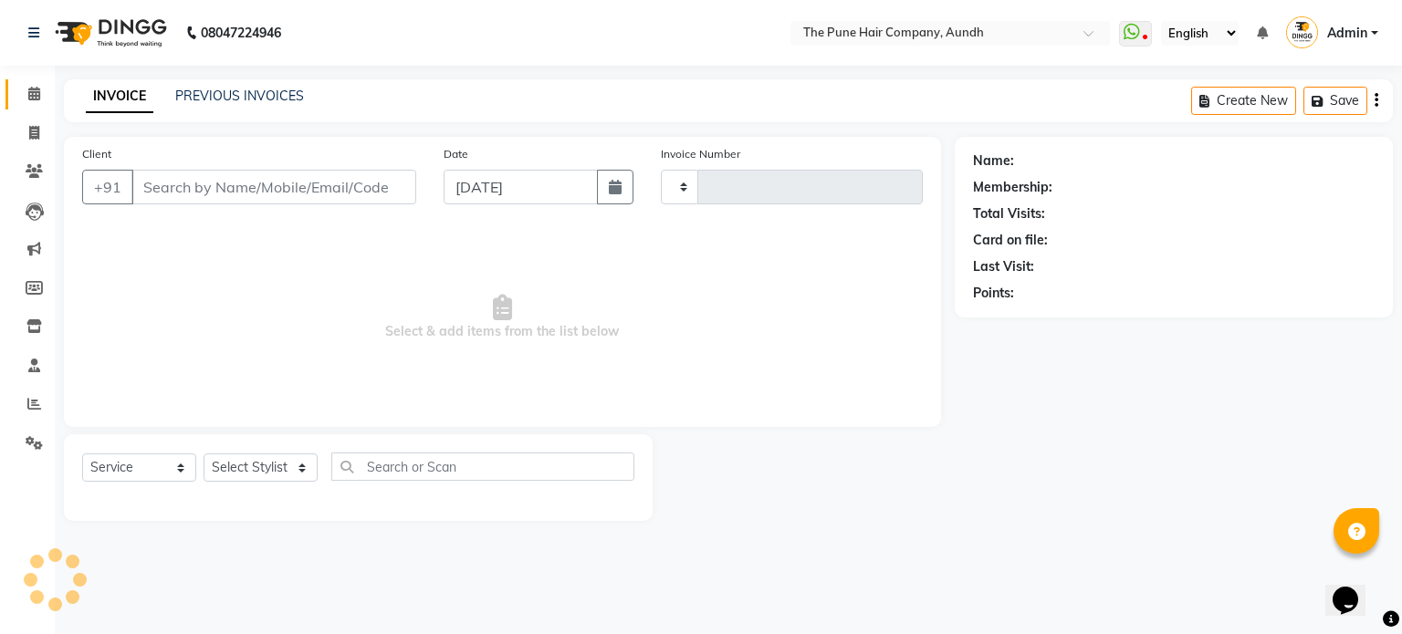
type input "4673"
select select "106"
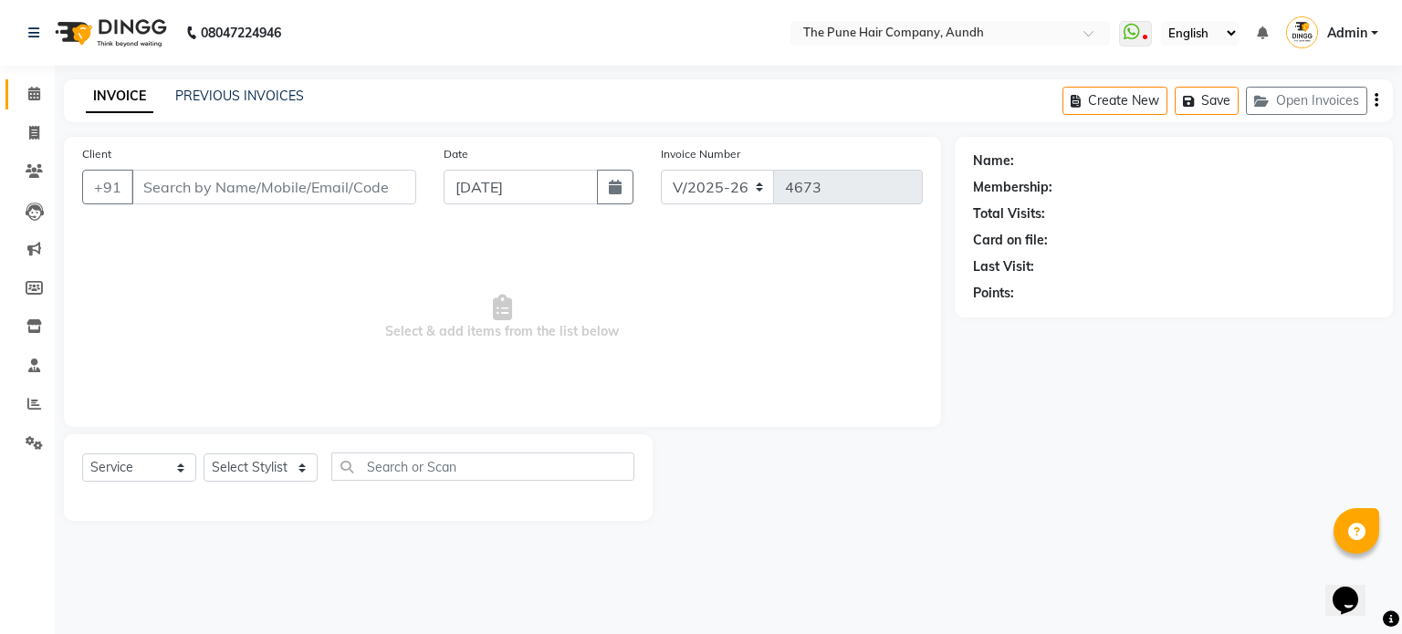
type input "9890241412"
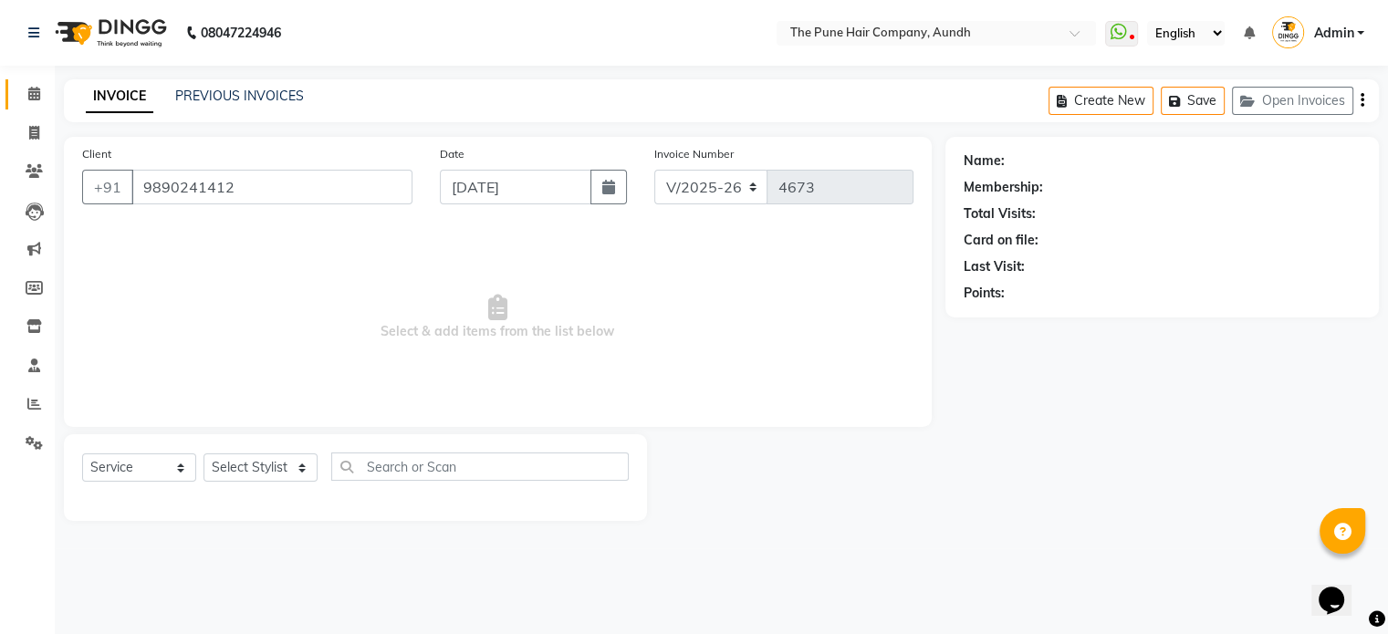
select select "3338"
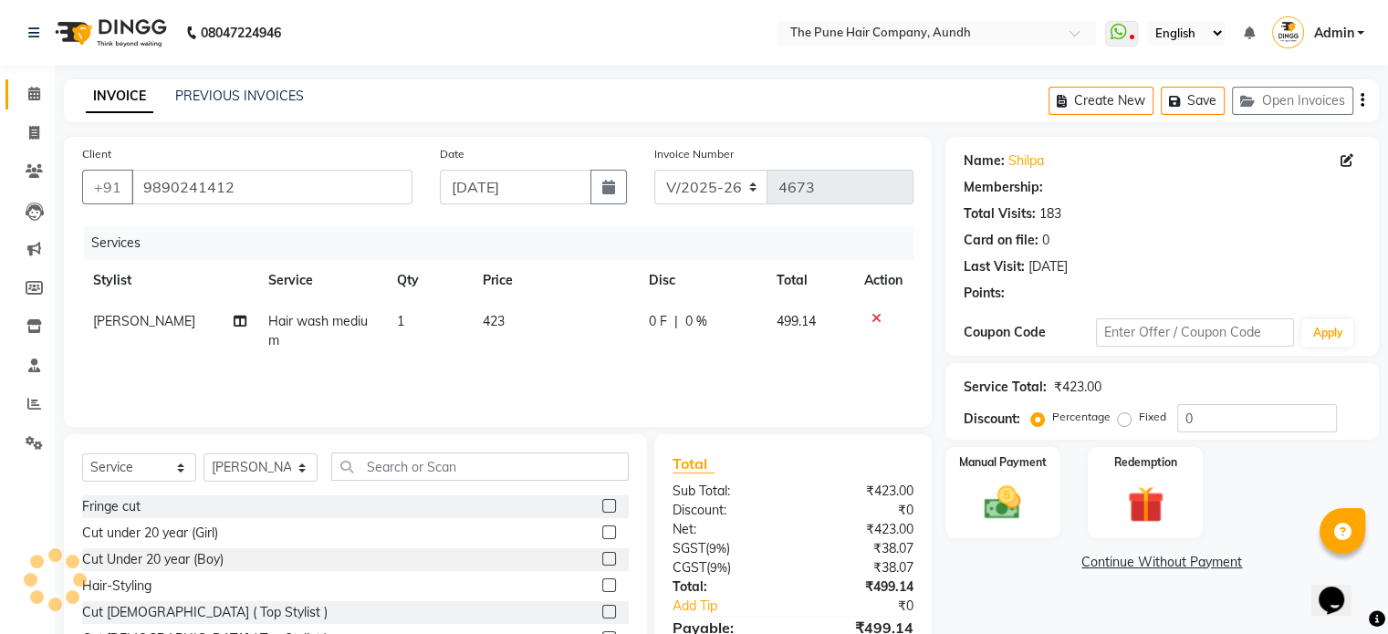
type input "20"
select select "1: Object"
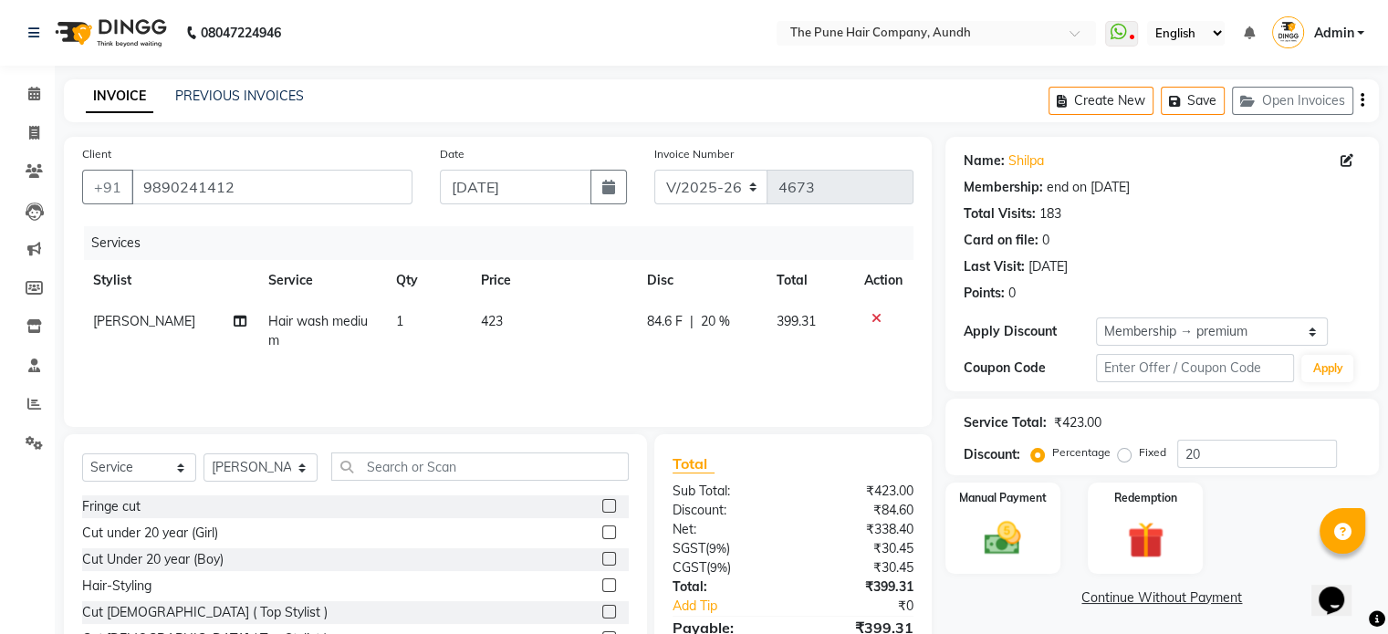
click at [136, 327] on span "[PERSON_NAME]" at bounding box center [144, 321] width 102 height 16
select select "3338"
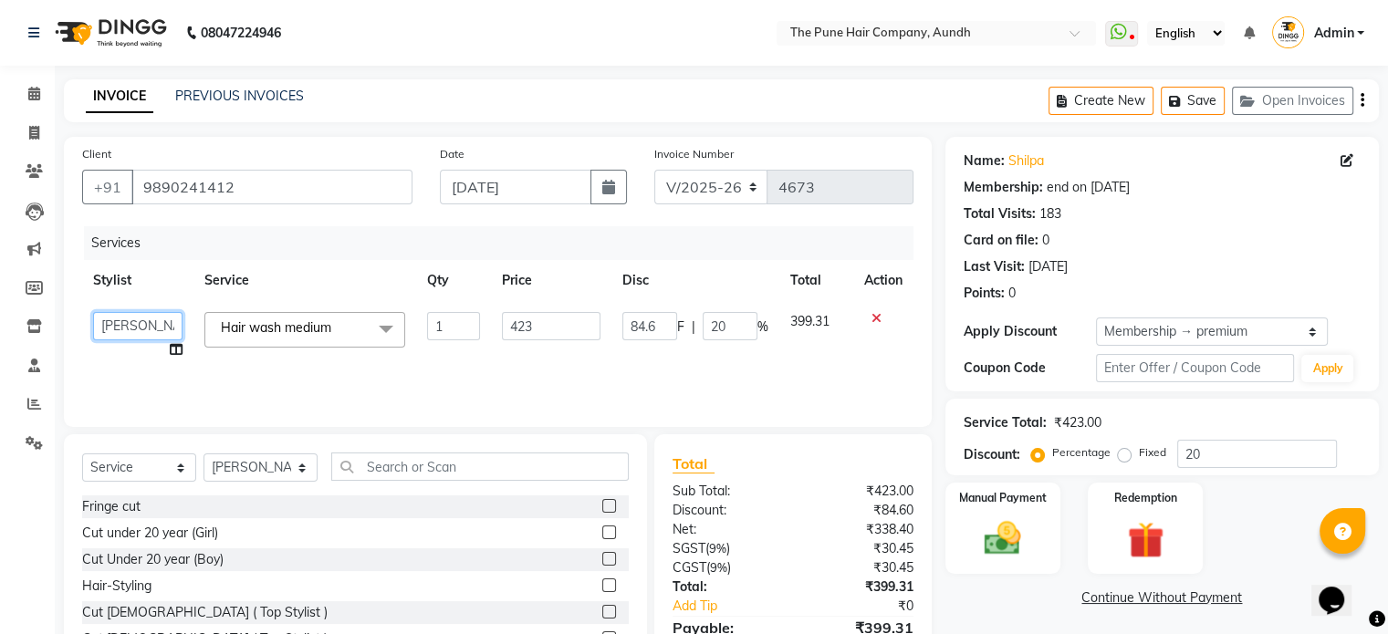
click at [136, 327] on select "AKSHAY .K [PERSON_NAME] [PERSON_NAME] [PERSON_NAME] [PERSON_NAME] mane [PERSON_…" at bounding box center [137, 326] width 89 height 28
select select "18078"
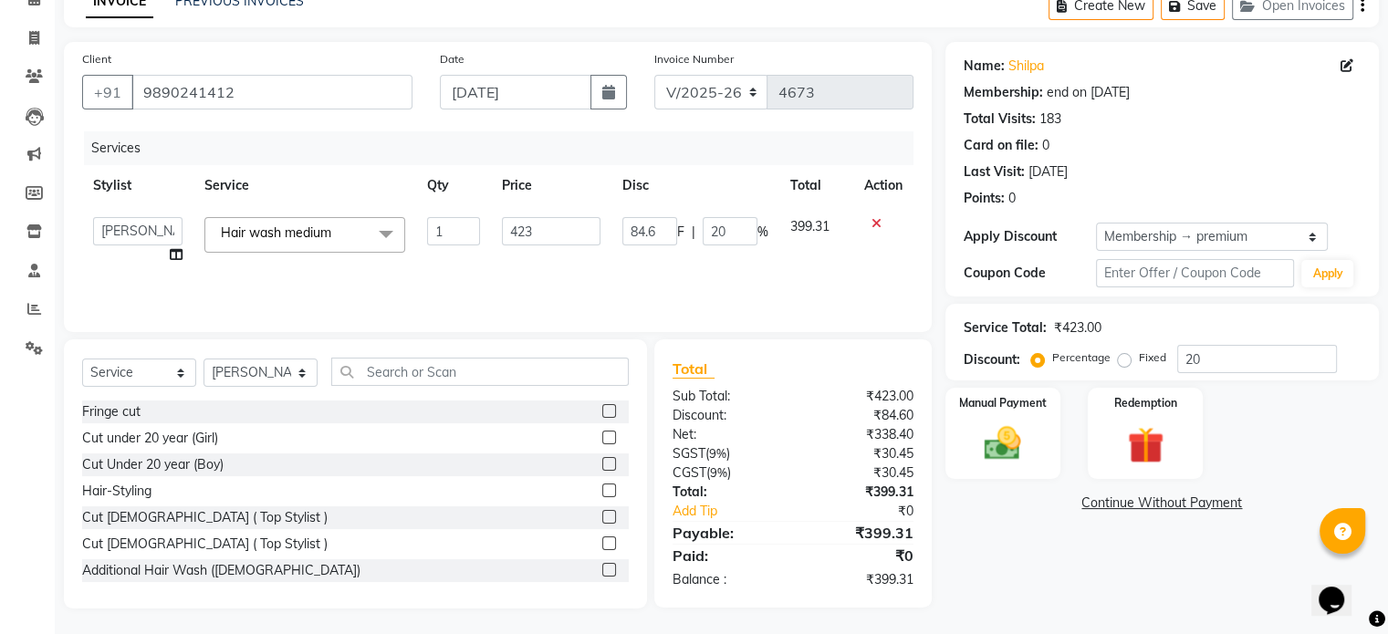
scroll to position [97, 0]
click at [1000, 448] on img at bounding box center [1002, 443] width 61 height 44
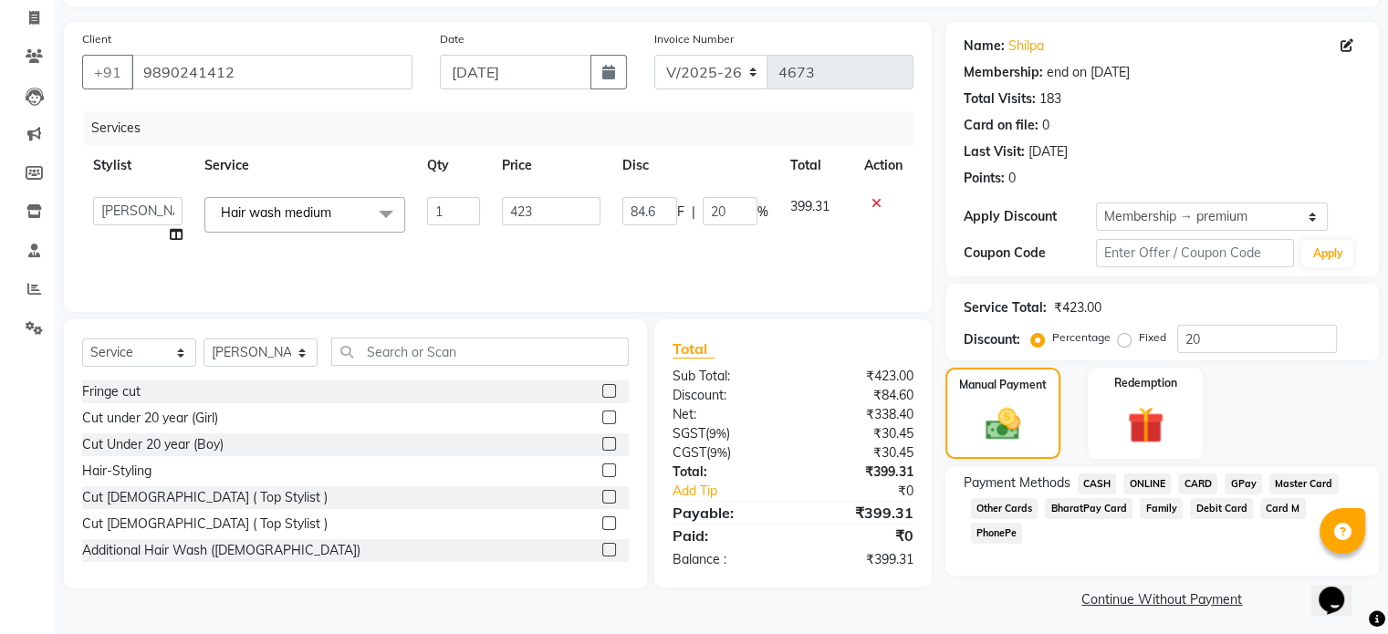
scroll to position [120, 0]
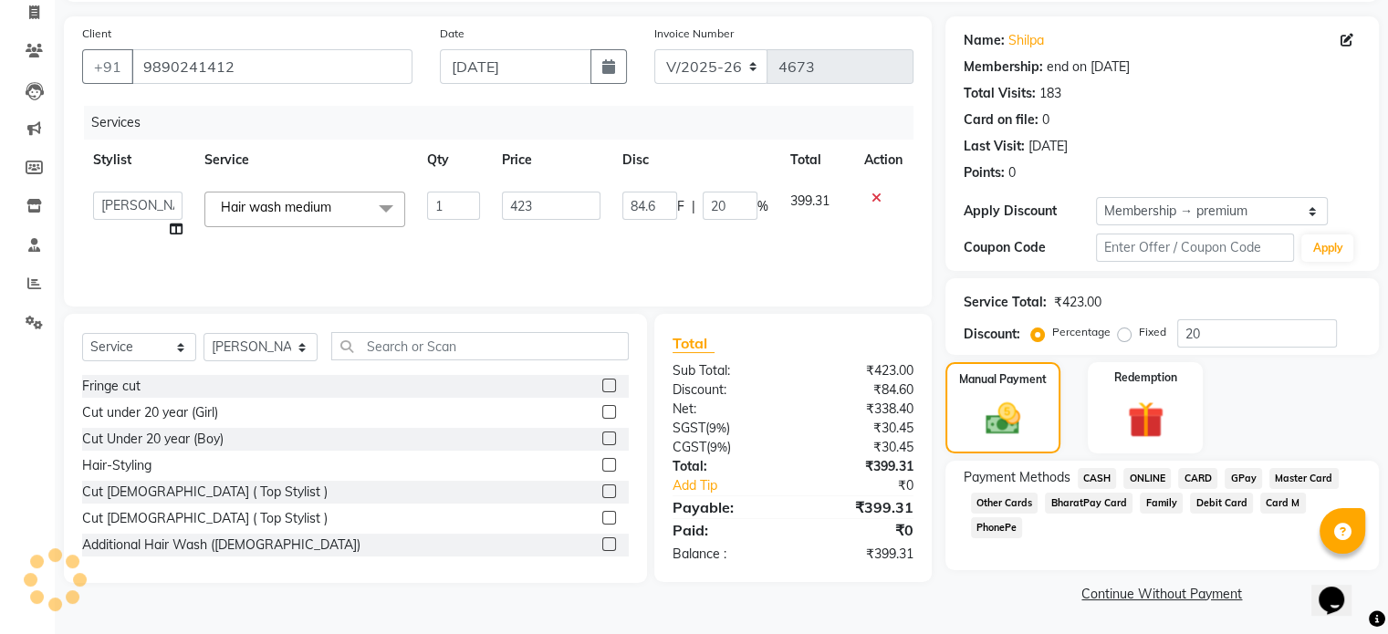
drag, startPoint x: 1104, startPoint y: 481, endPoint x: 1127, endPoint y: 500, distance: 29.8
click at [1110, 485] on span "CASH" at bounding box center [1097, 478] width 39 height 21
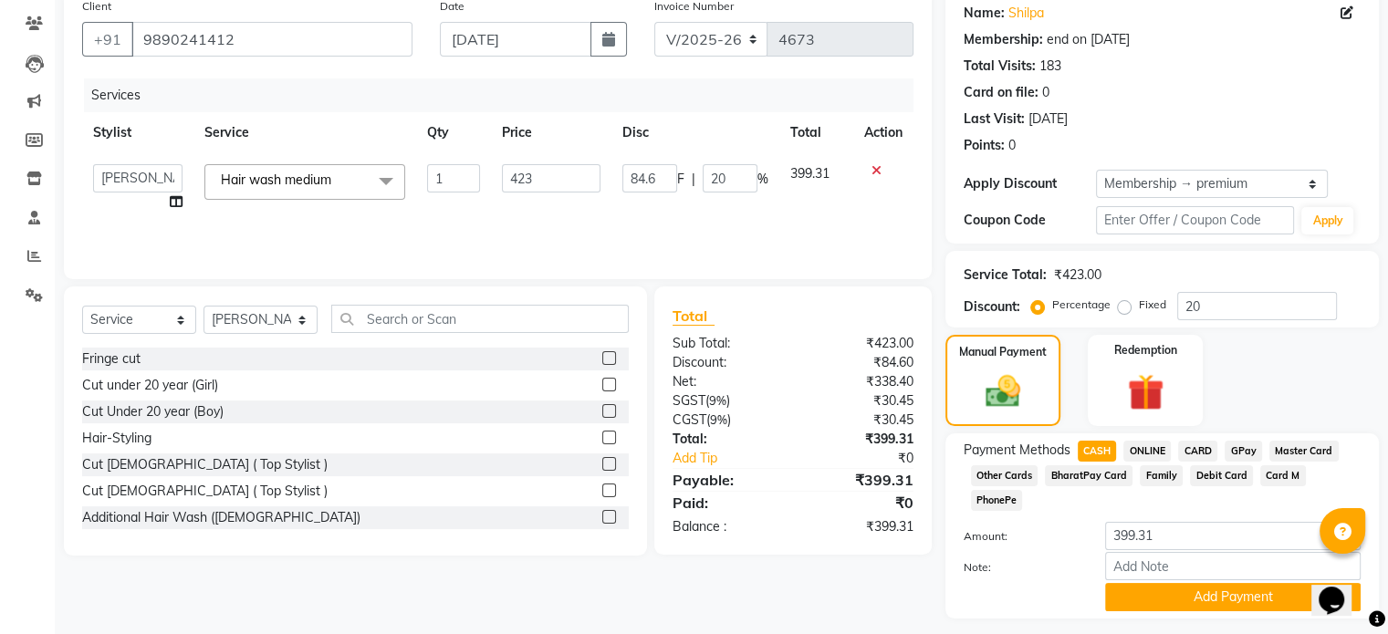
scroll to position [174, 0]
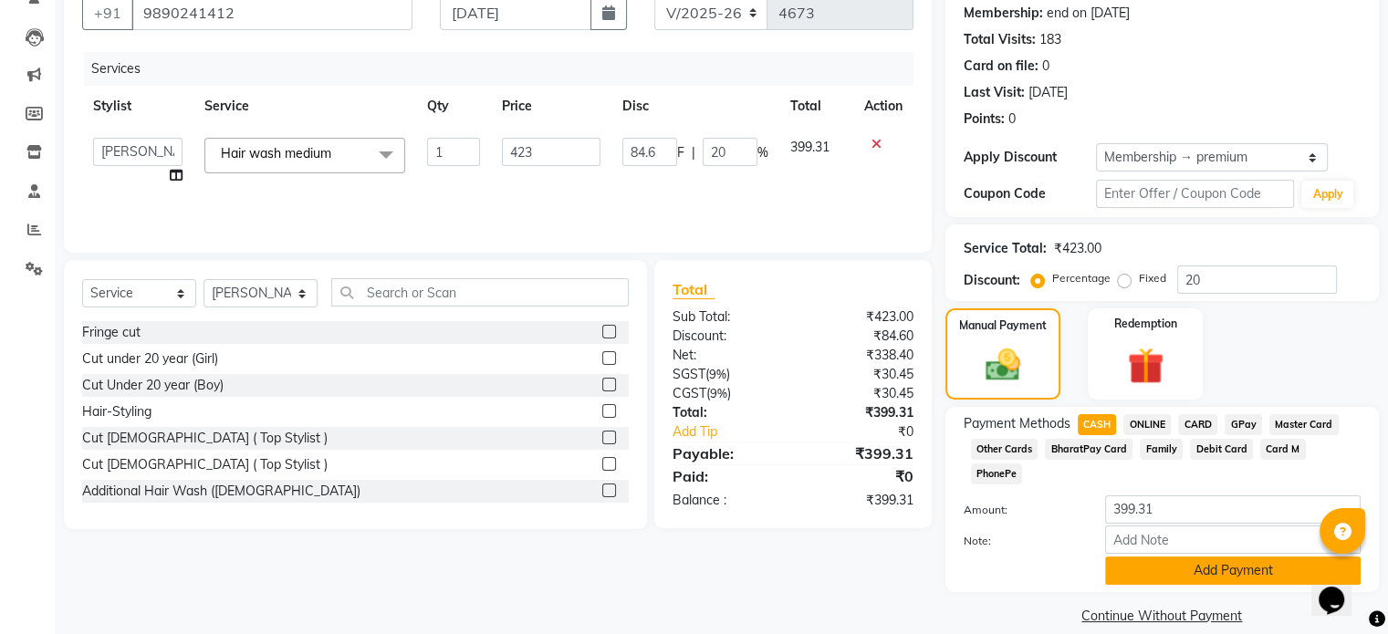
click at [1175, 557] on button "Add Payment" at bounding box center [1233, 571] width 256 height 28
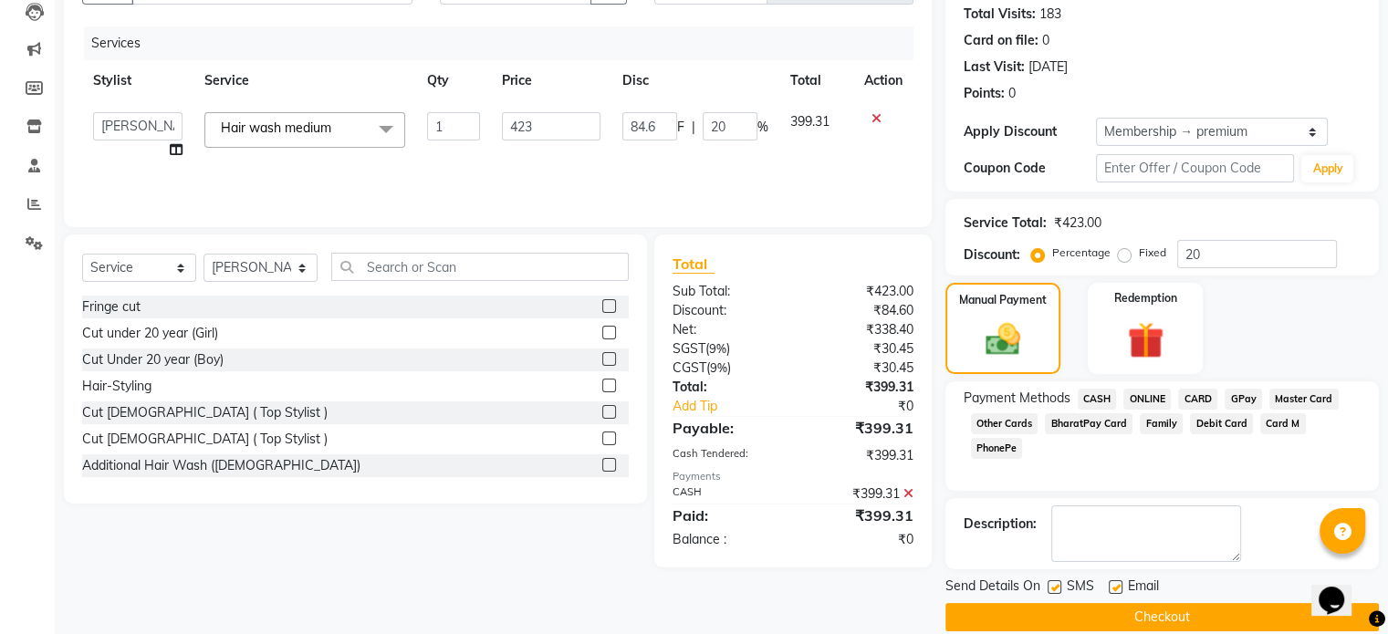
scroll to position [223, 0]
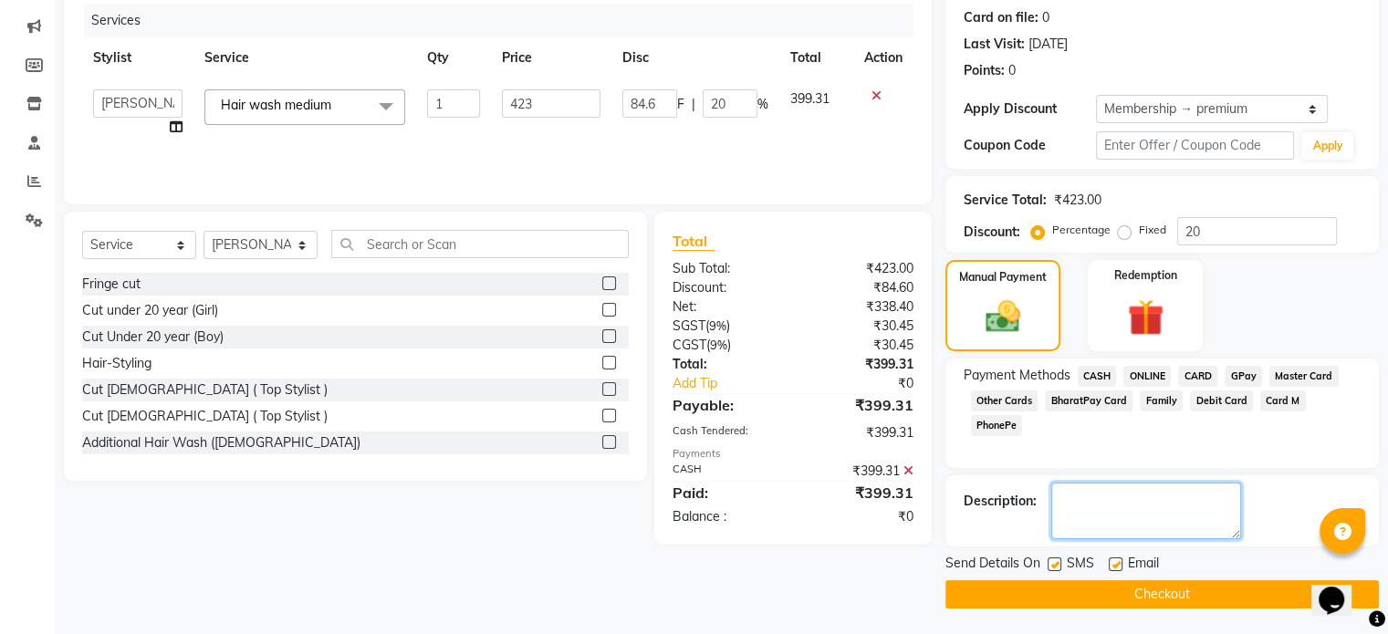
click at [1114, 510] on textarea at bounding box center [1146, 511] width 190 height 57
type textarea "1"
type textarea "clear"
click at [1196, 595] on button "Checkout" at bounding box center [1163, 594] width 434 height 28
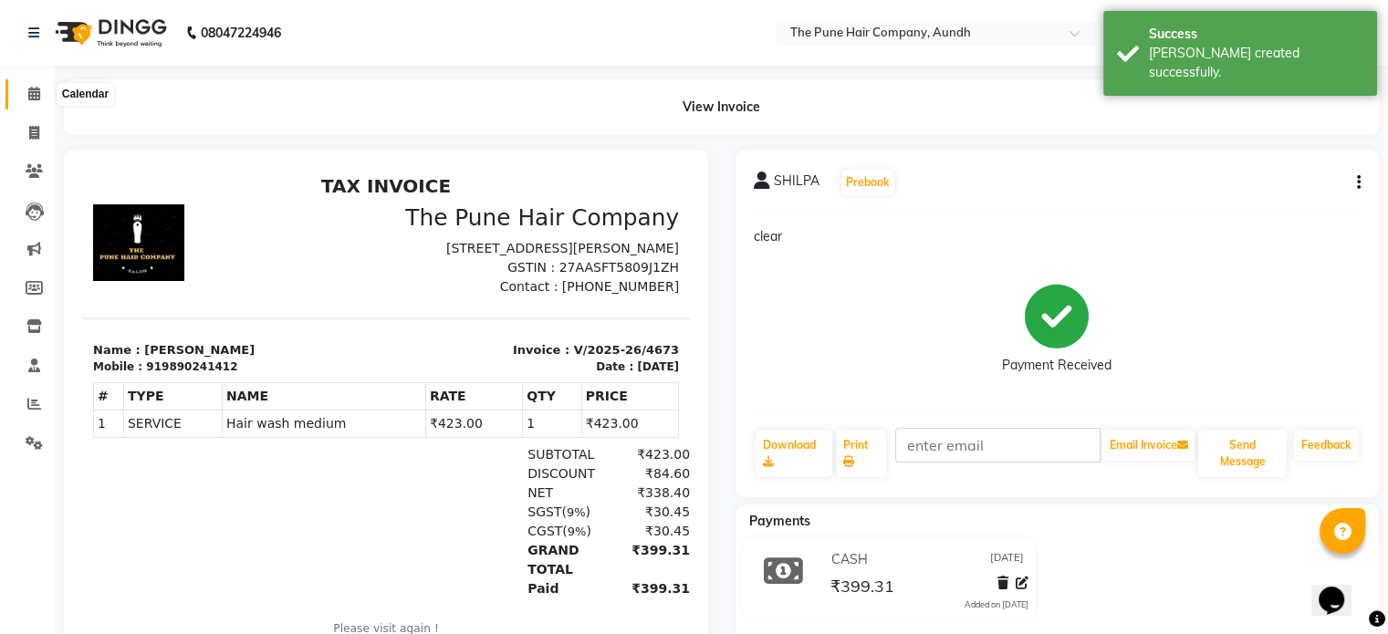
click at [43, 95] on span at bounding box center [34, 94] width 32 height 21
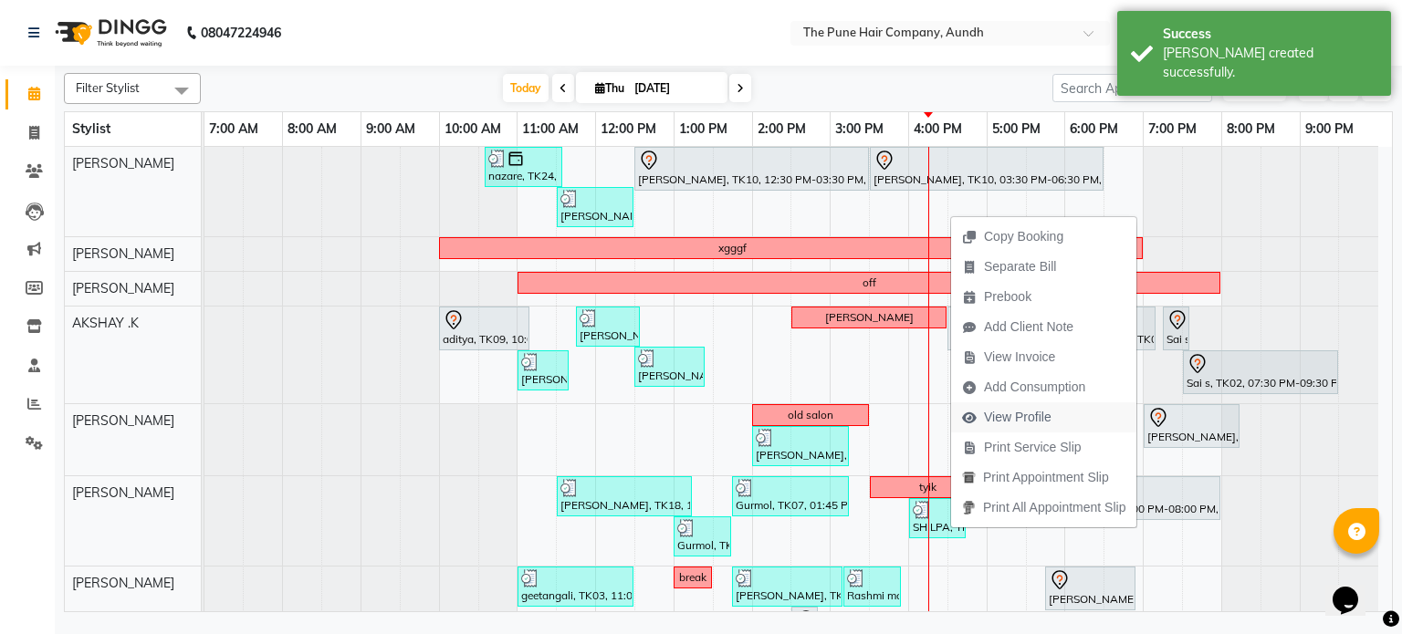
click at [1019, 408] on span "View Profile" at bounding box center [1018, 417] width 68 height 19
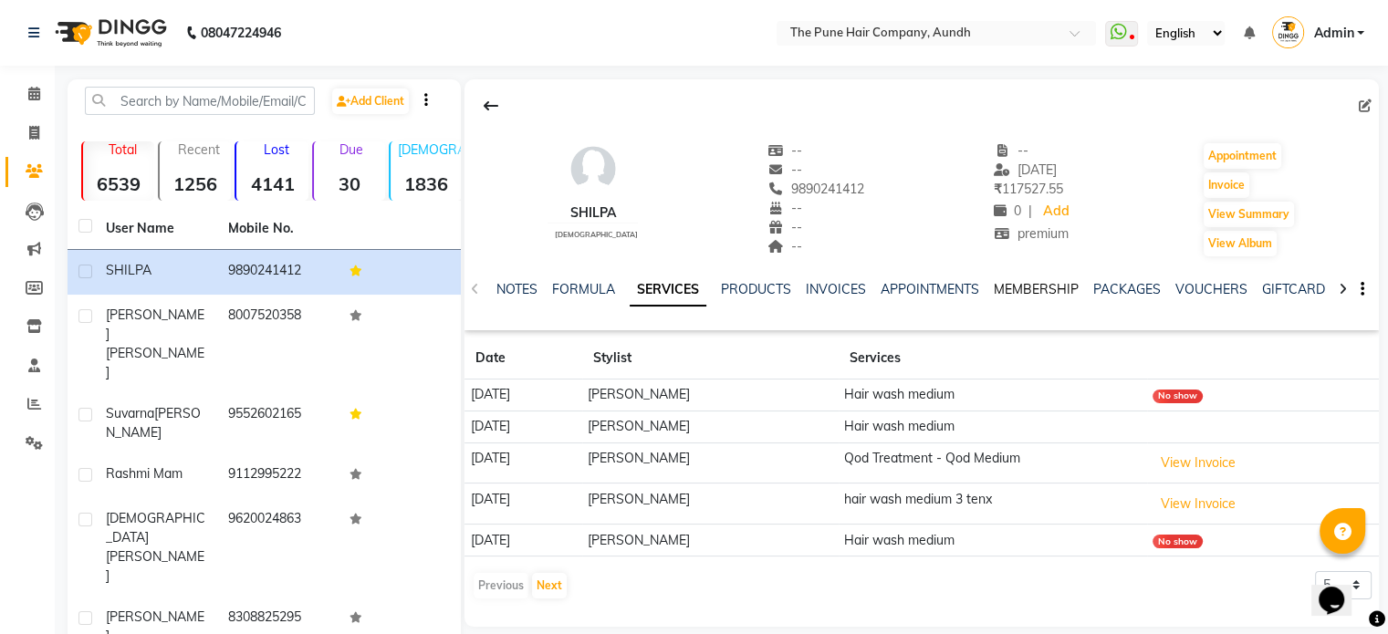
click at [1026, 287] on link "MEMBERSHIP" at bounding box center [1036, 289] width 85 height 16
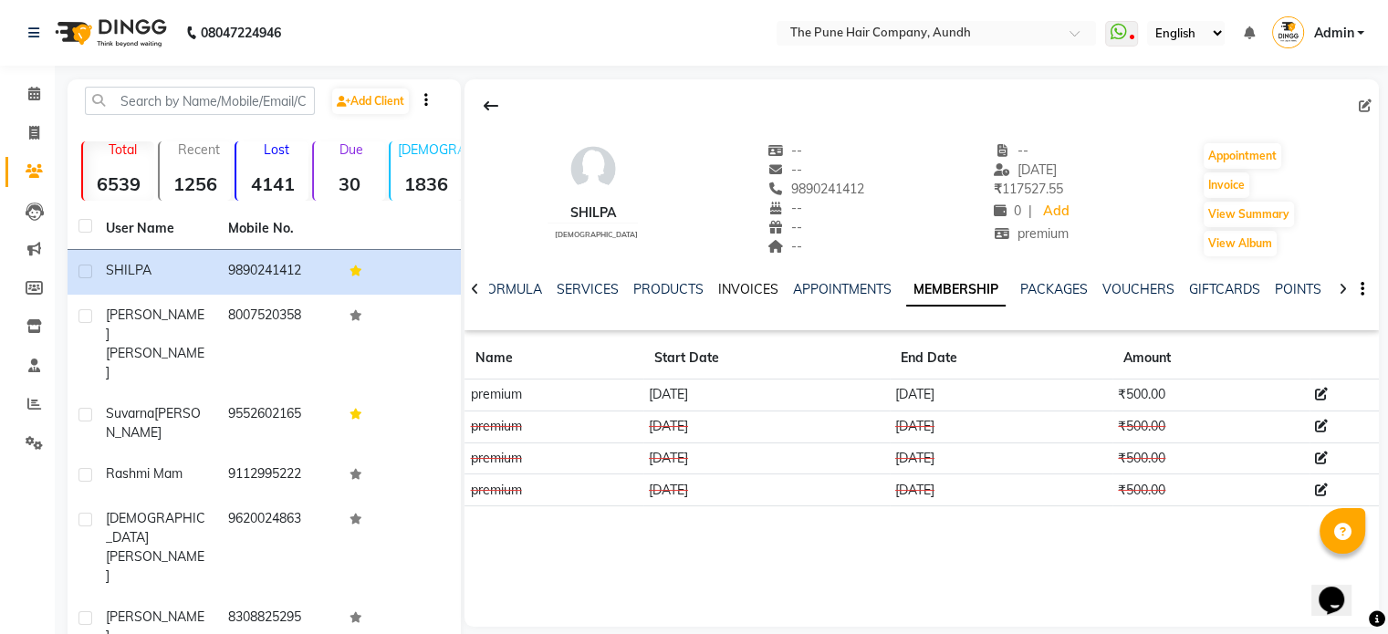
click at [743, 283] on link "INVOICES" at bounding box center [748, 289] width 60 height 16
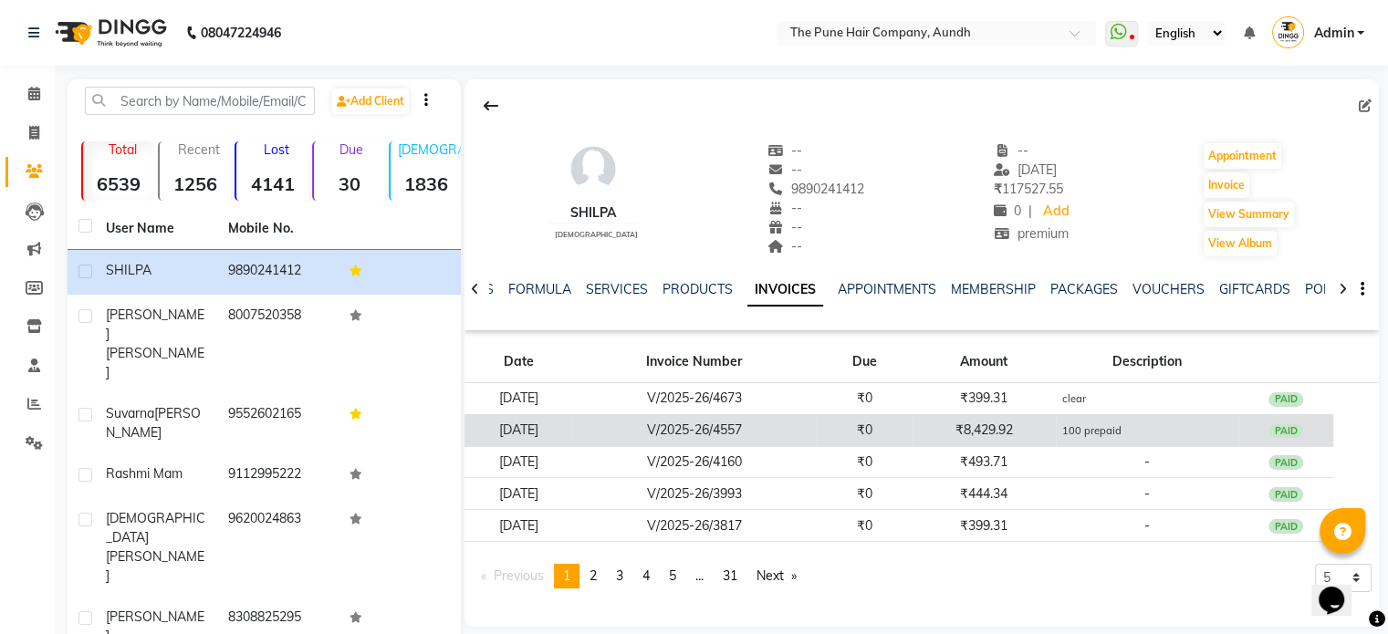
click at [1300, 432] on div "PAID" at bounding box center [1286, 431] width 35 height 15
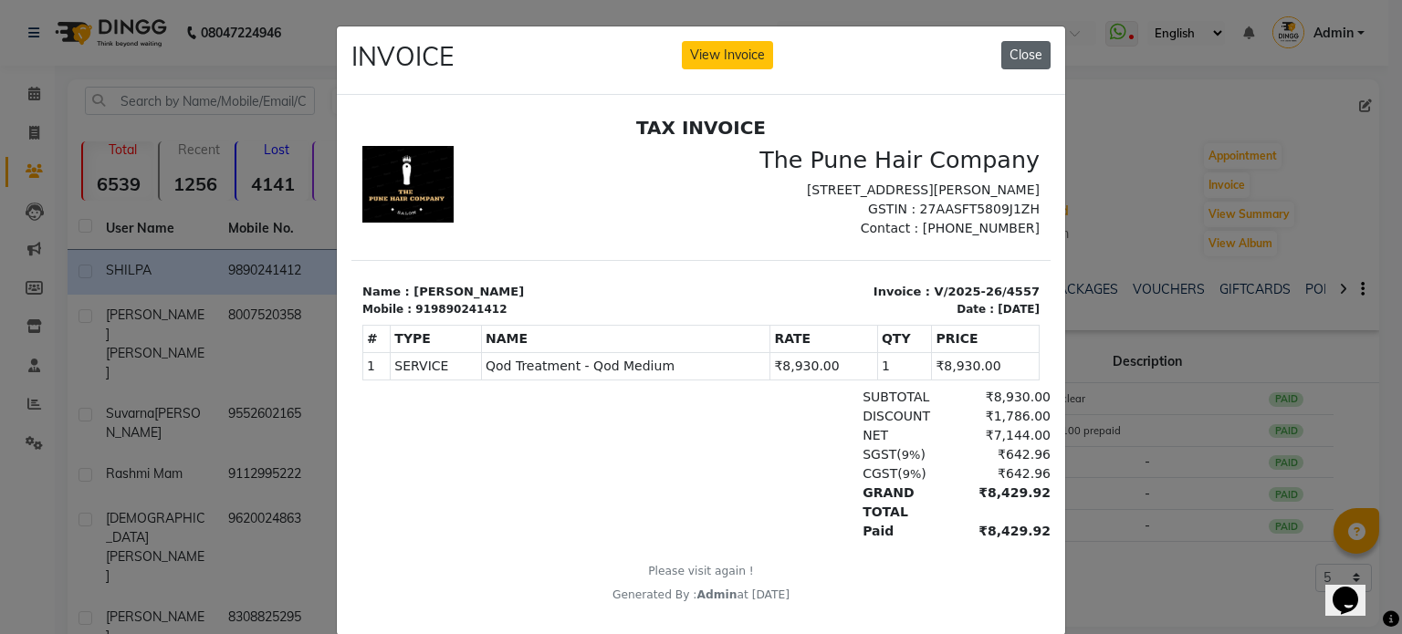
click at [1002, 54] on button "Close" at bounding box center [1025, 55] width 49 height 28
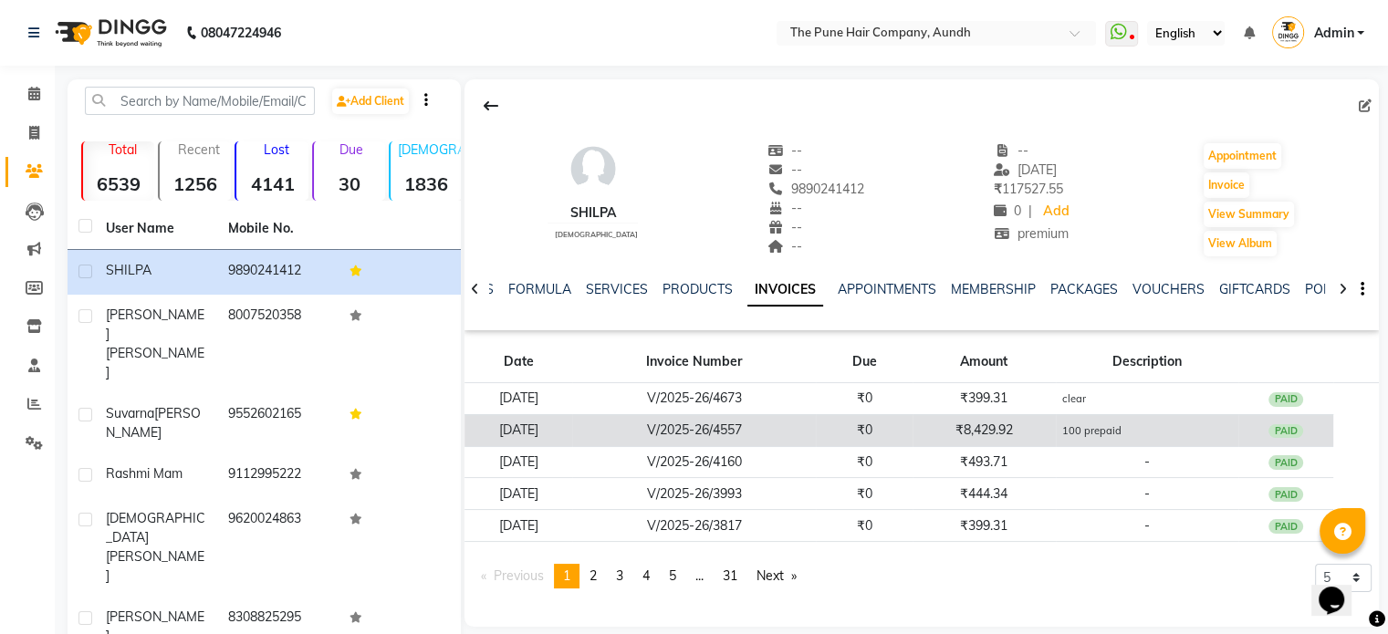
click at [1121, 434] on small "100 prepaid" at bounding box center [1090, 430] width 59 height 13
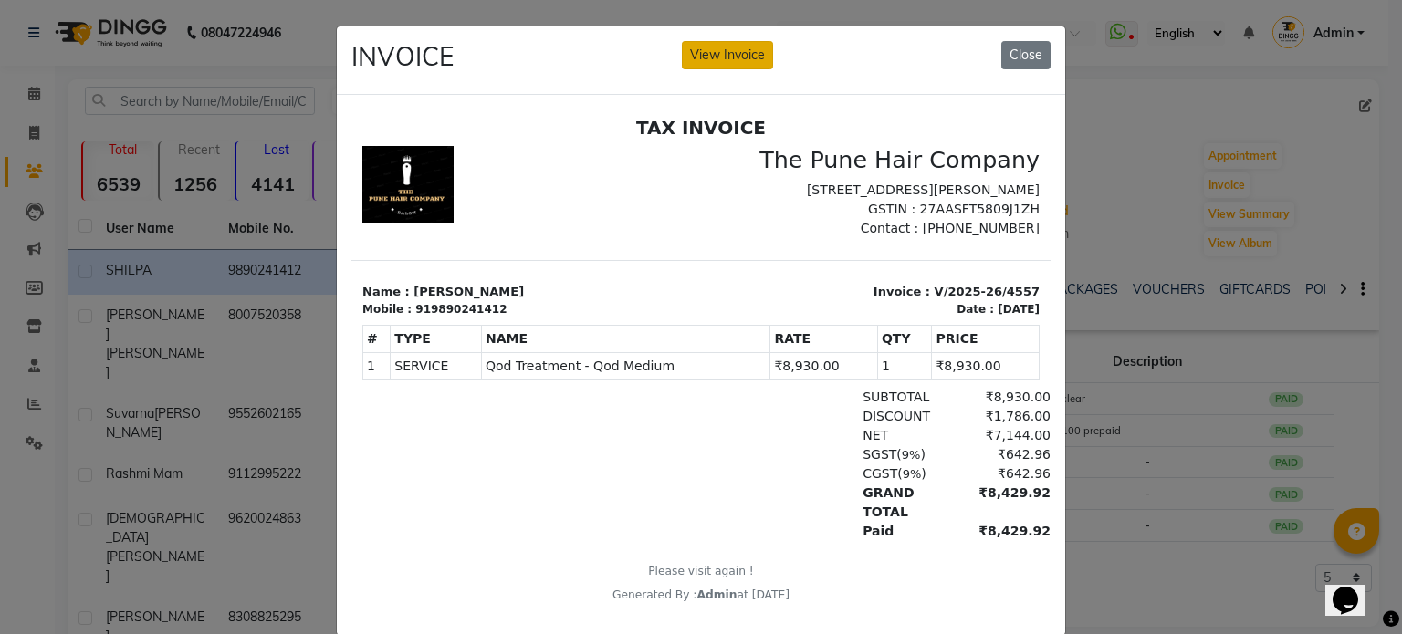
click at [712, 58] on button "View Invoice" at bounding box center [727, 55] width 91 height 28
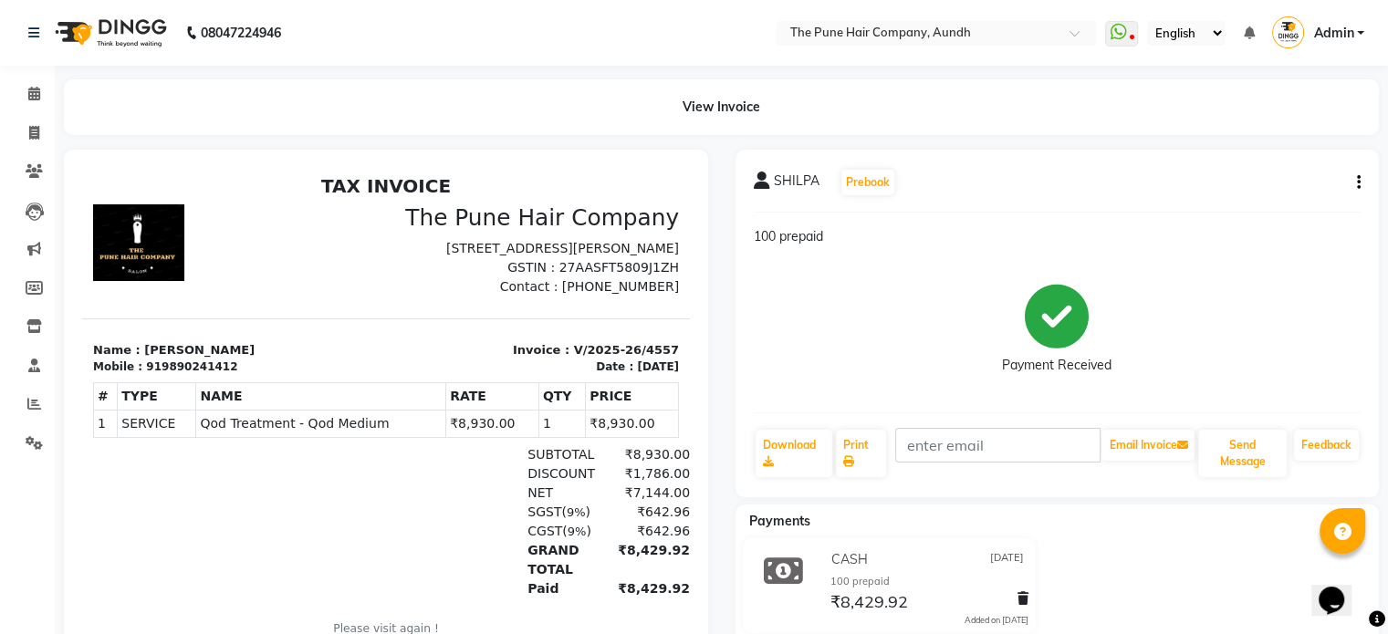
scroll to position [102, 0]
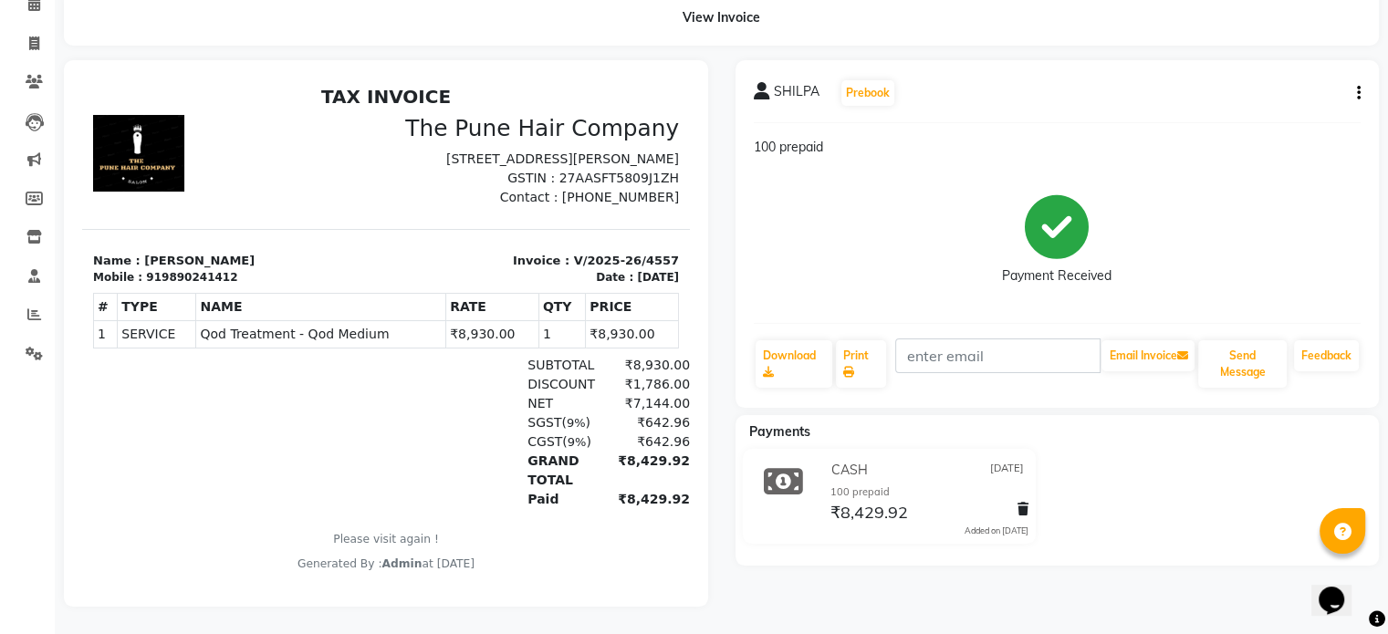
click at [1357, 93] on icon "button" at bounding box center [1359, 93] width 4 height 1
click at [1238, 106] on div "Edit Invoice" at bounding box center [1267, 116] width 125 height 23
select select "service"
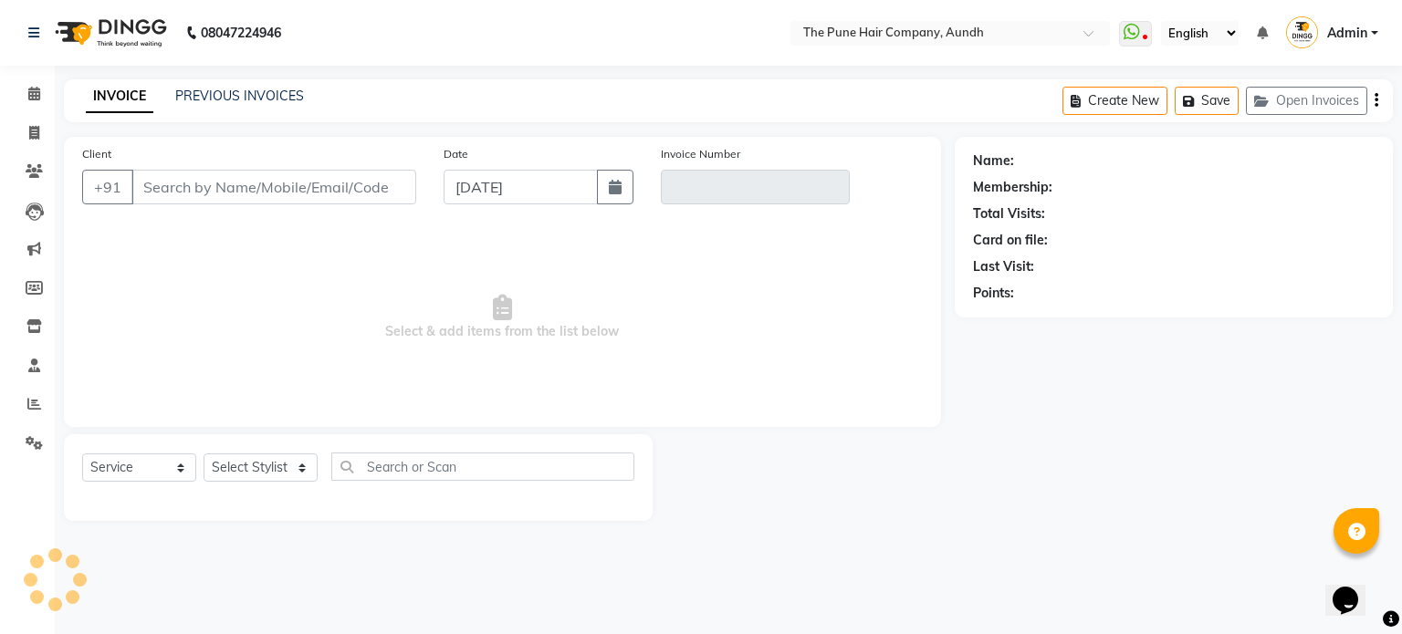
type input "9890241412"
type input "V/2025-26/4557"
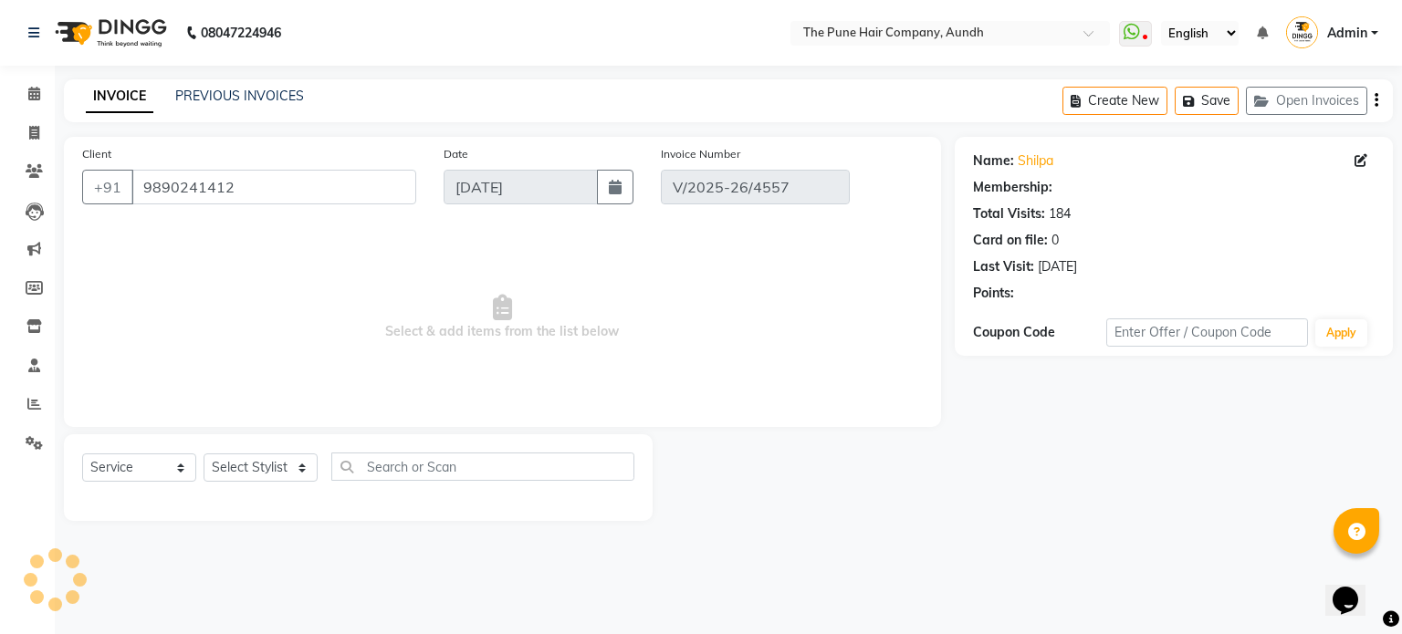
type input "[DATE]"
select select "select"
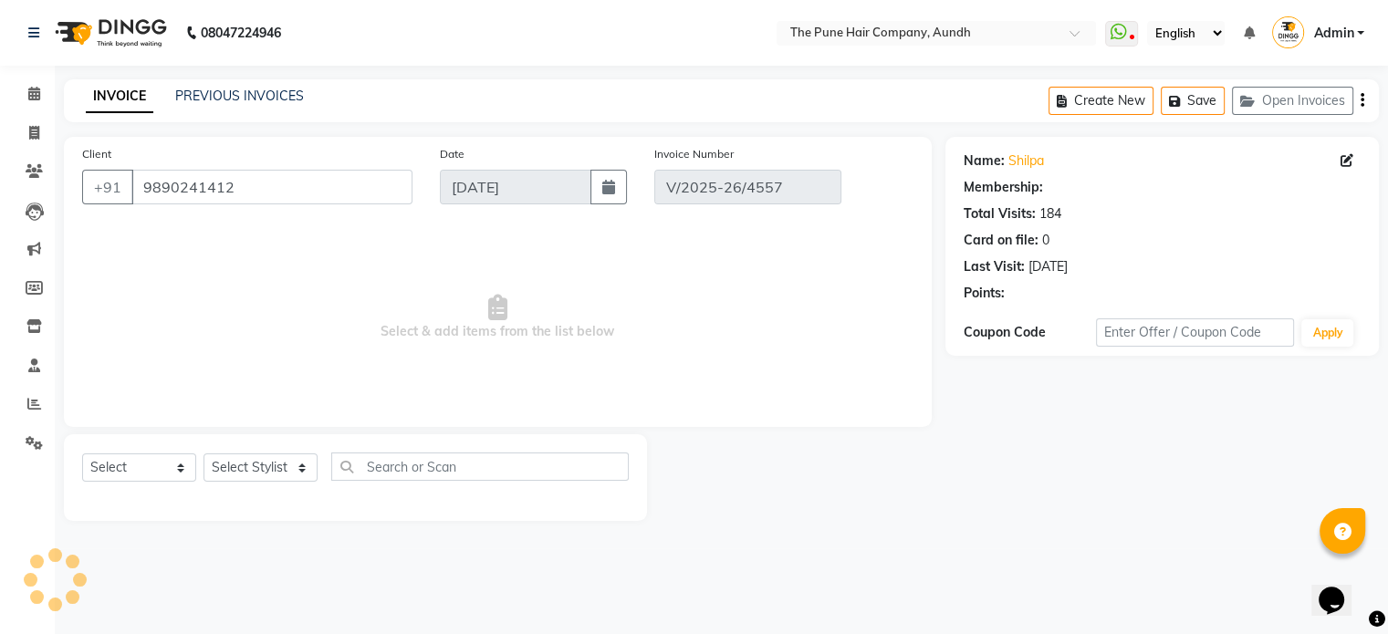
select select "1: Object"
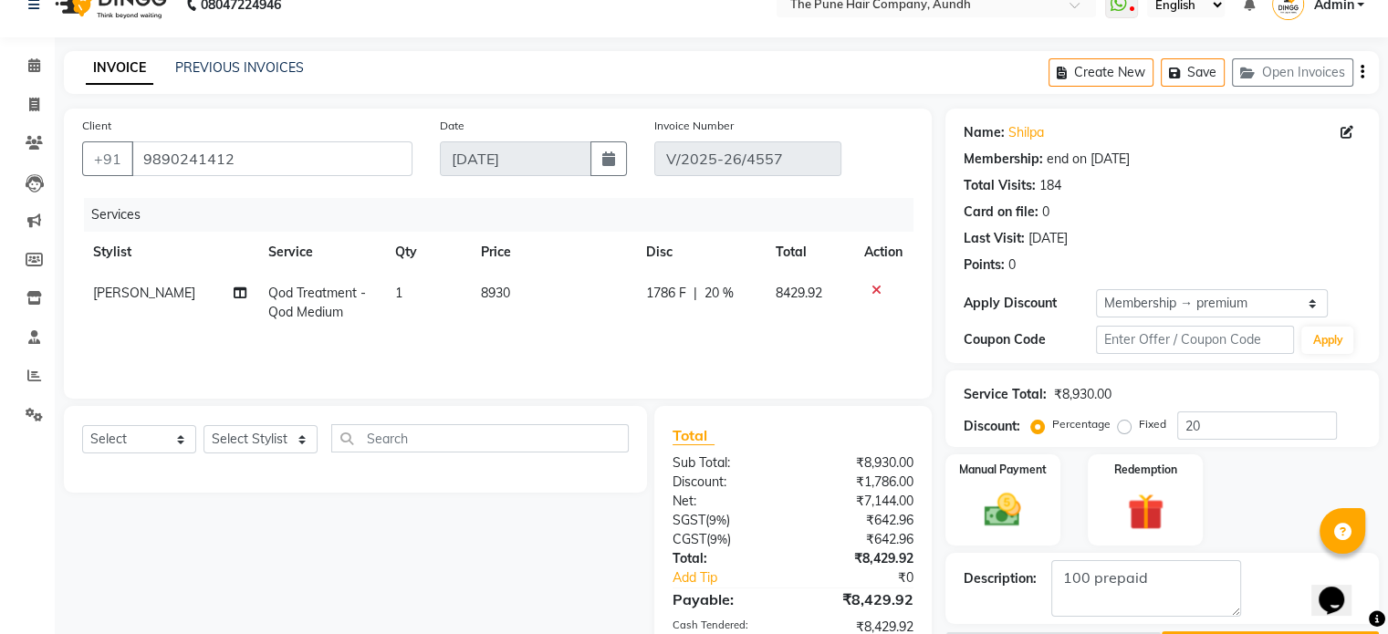
scroll to position [161, 0]
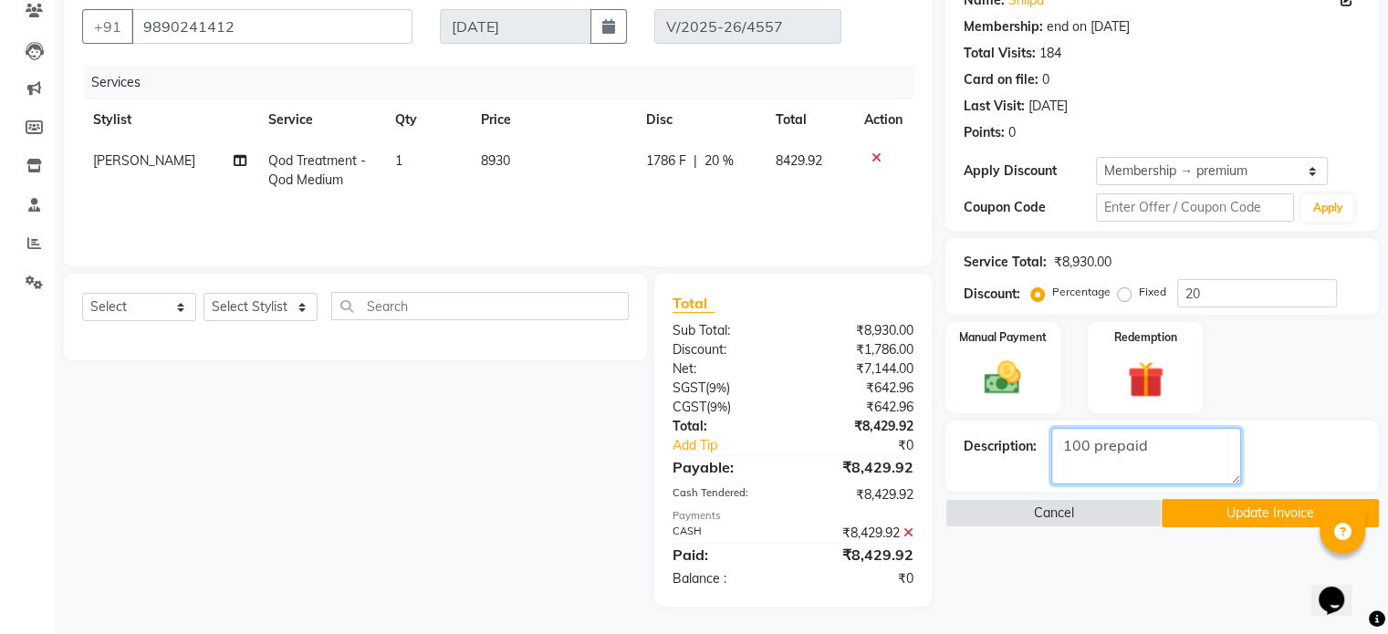
click at [1164, 446] on textarea at bounding box center [1146, 456] width 190 height 57
type textarea "1"
click at [1237, 524] on button "Update Invoice" at bounding box center [1270, 513] width 217 height 28
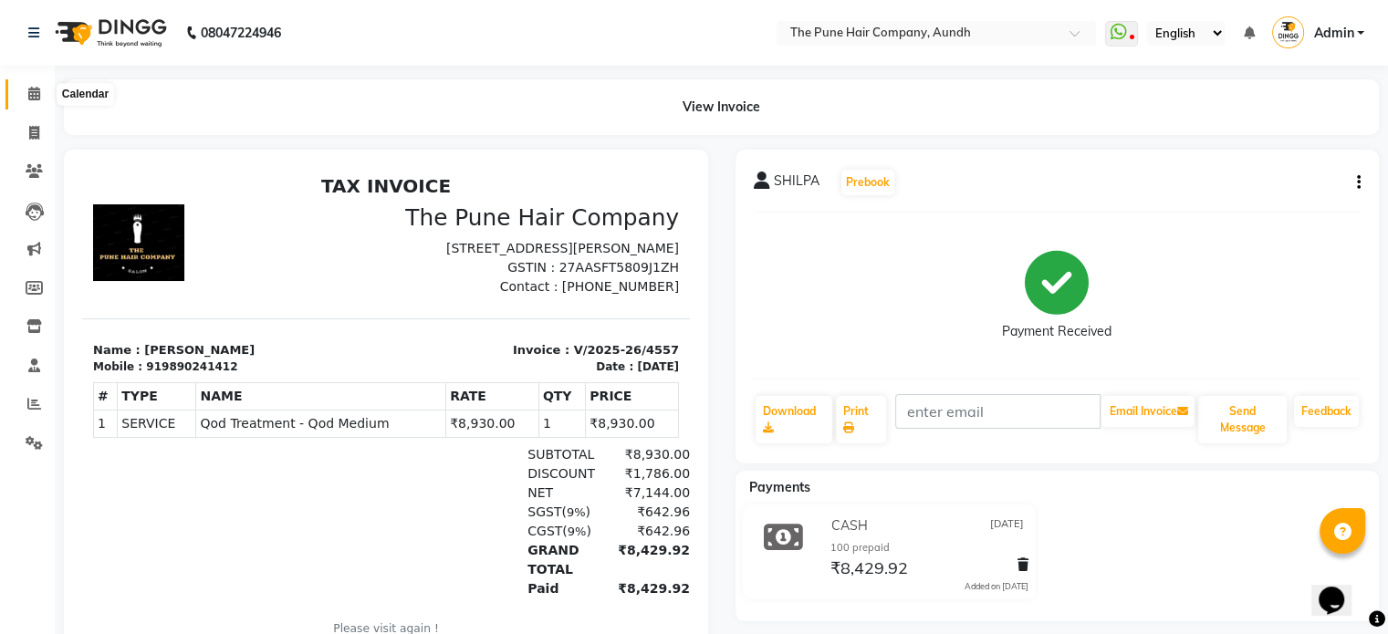
click at [29, 96] on icon at bounding box center [34, 94] width 12 height 14
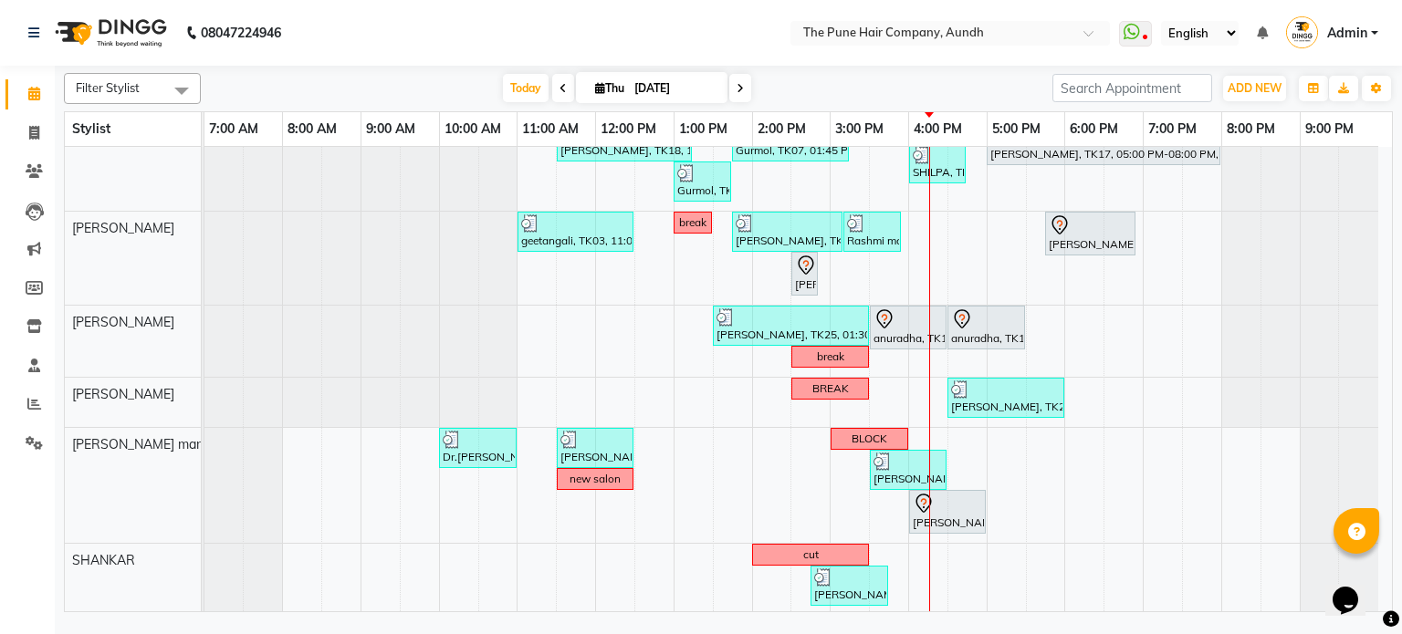
scroll to position [264, 0]
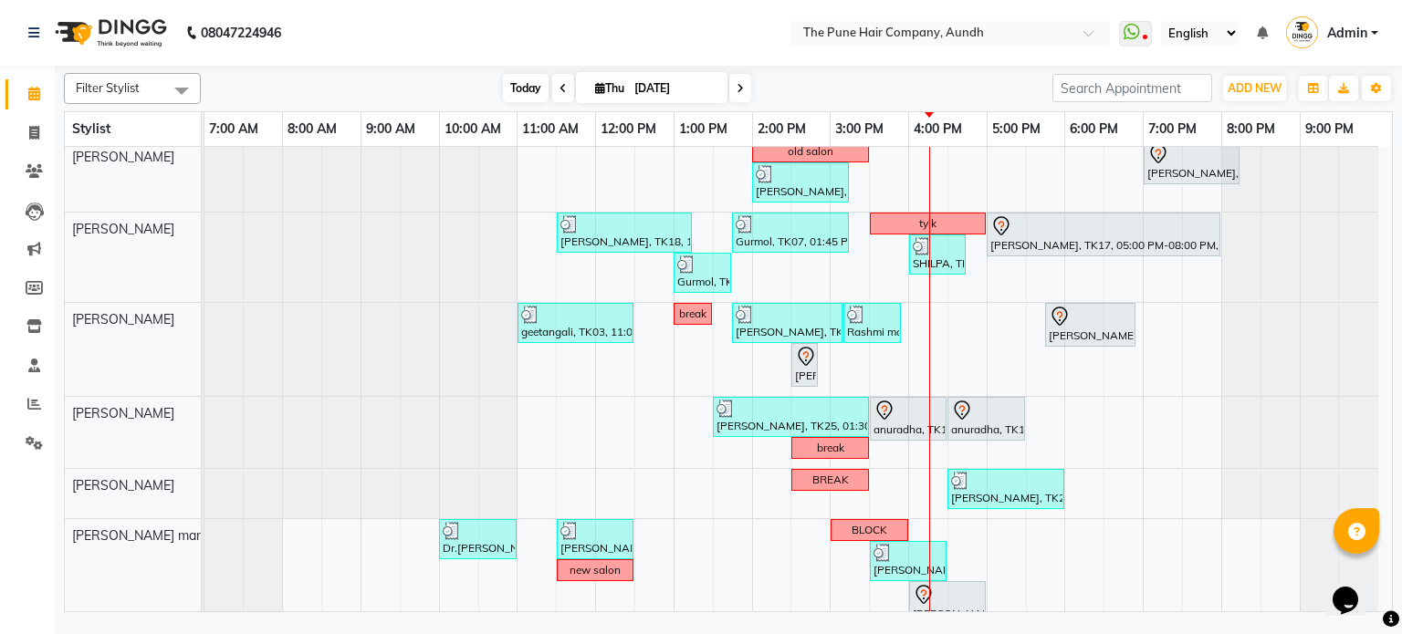
click at [534, 84] on span "Today" at bounding box center [526, 88] width 46 height 28
click at [521, 91] on span "Today" at bounding box center [526, 88] width 46 height 28
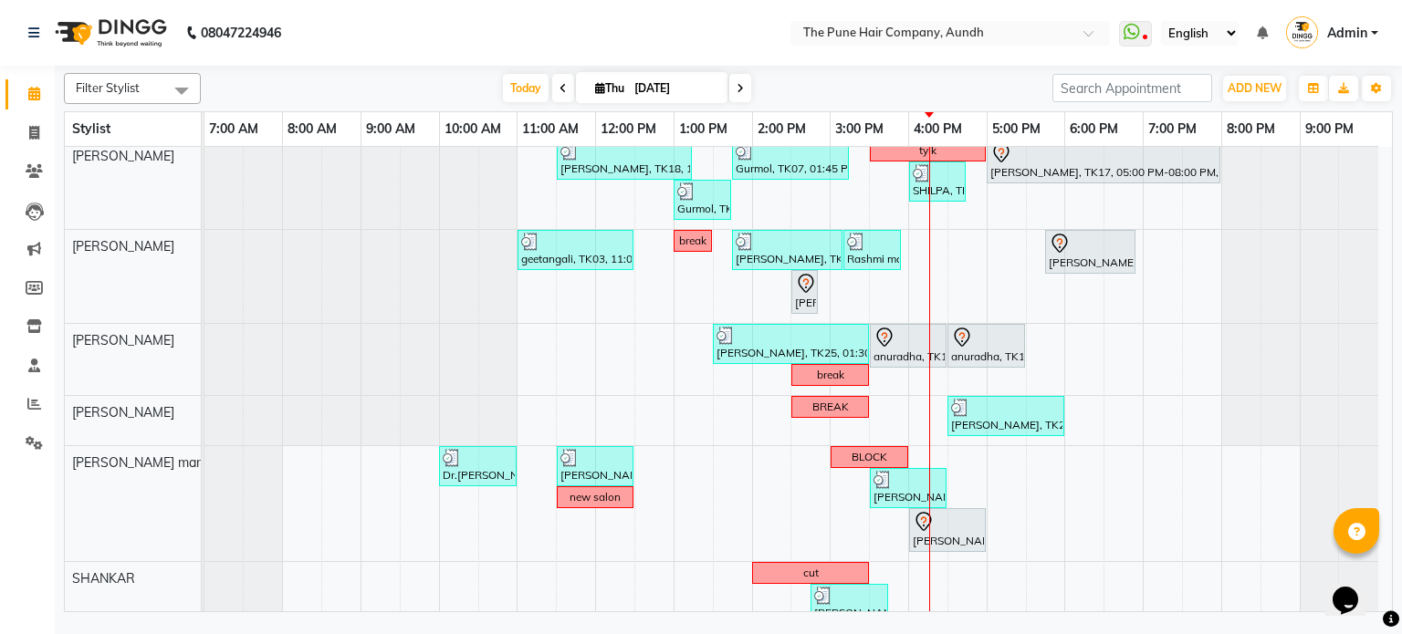
scroll to position [355, 0]
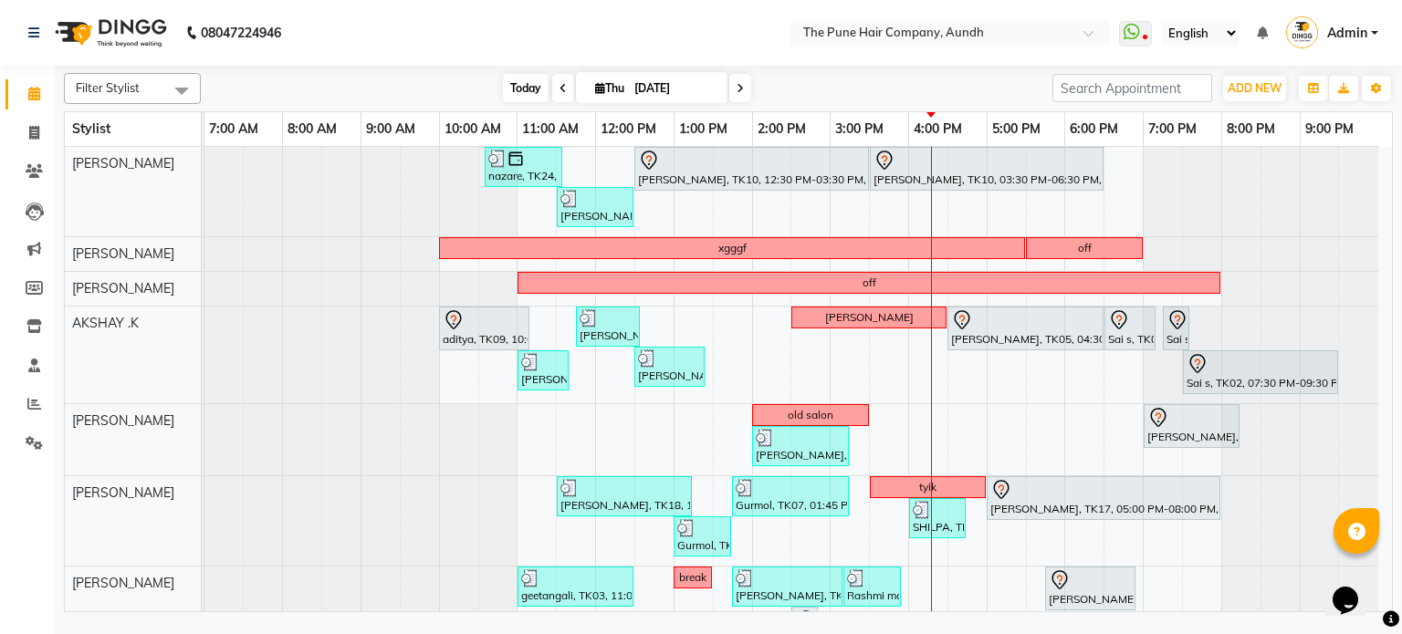
click at [512, 85] on span "Today" at bounding box center [526, 88] width 46 height 28
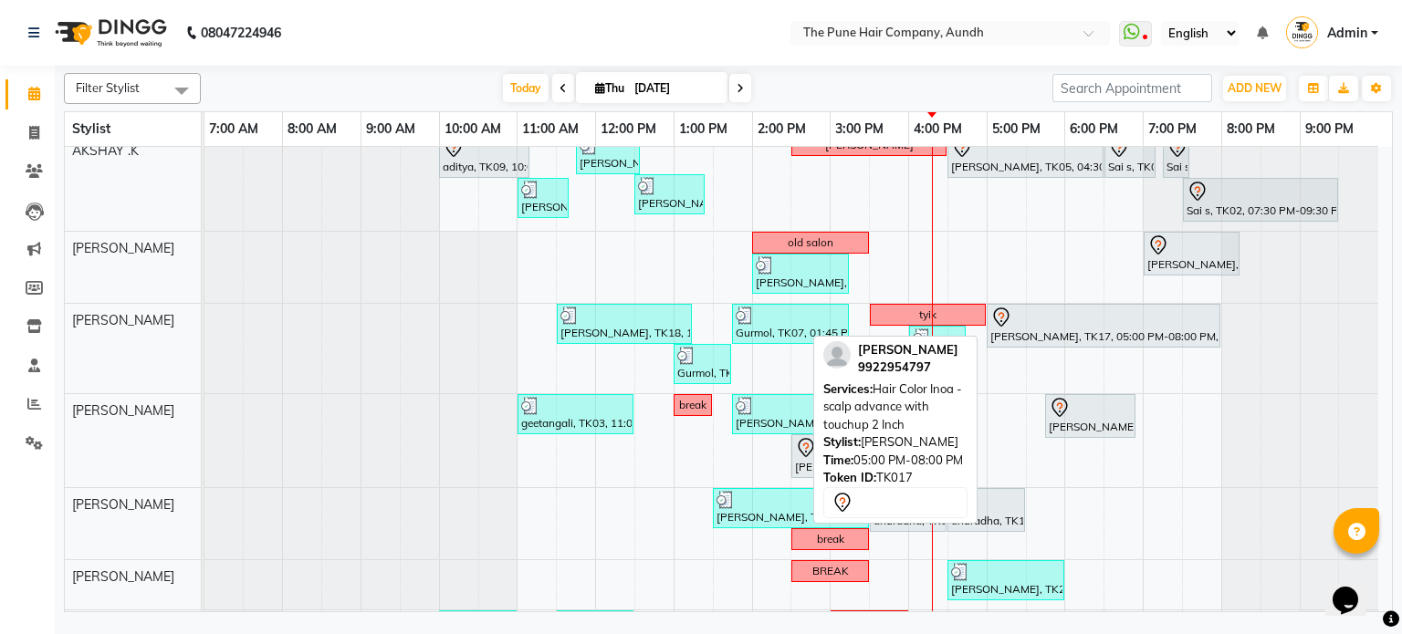
click at [1008, 332] on div "[PERSON_NAME], TK17, 05:00 PM-08:00 PM, Hair Color Inoa - scalp advance with to…" at bounding box center [1103, 326] width 230 height 38
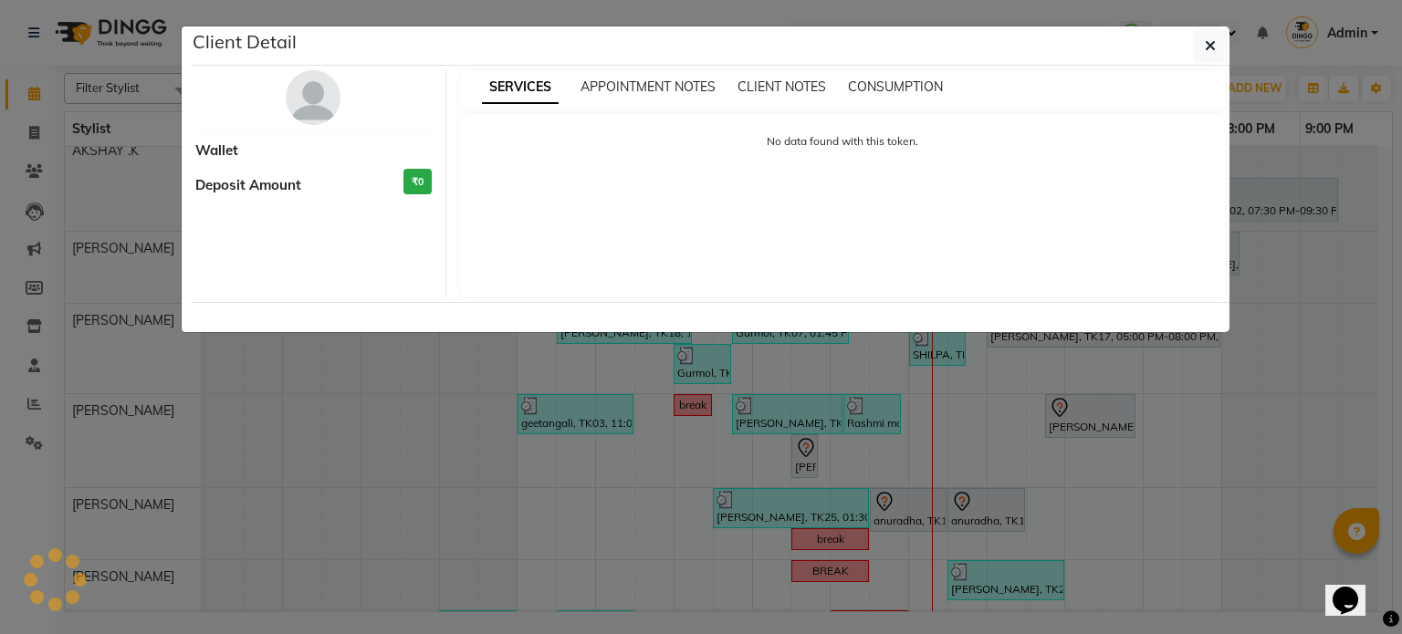
select select "7"
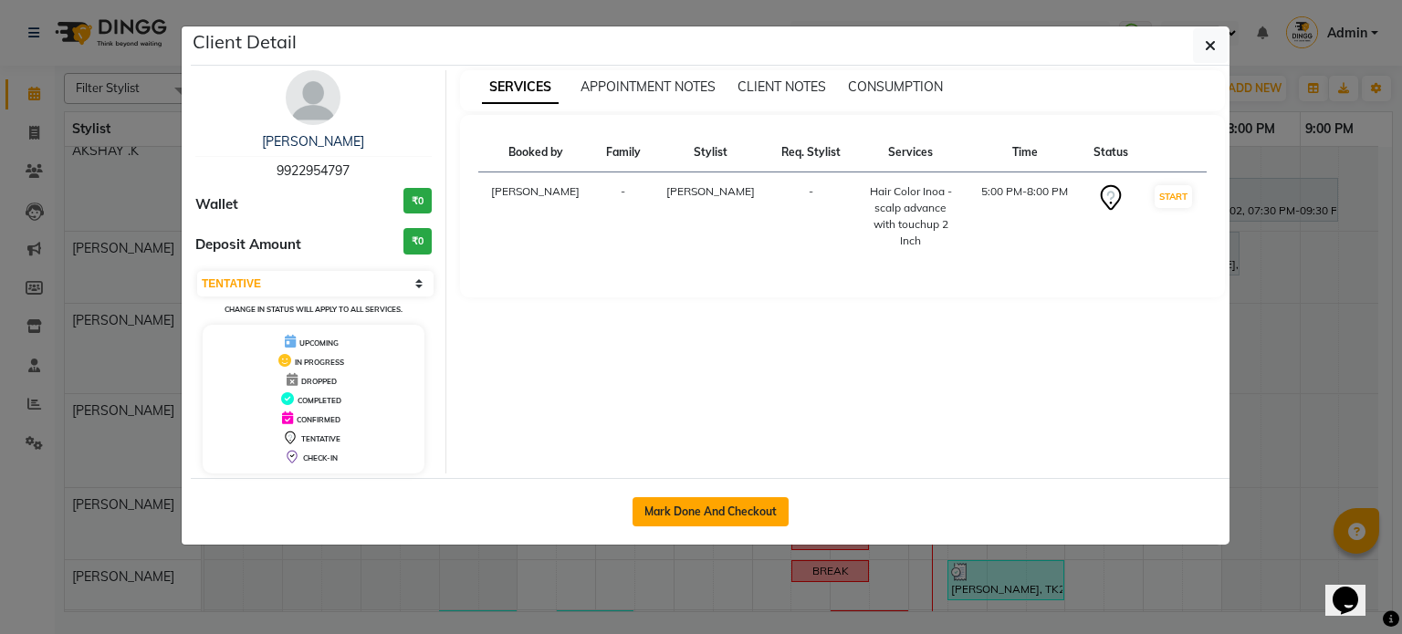
click at [722, 516] on button "Mark Done And Checkout" at bounding box center [711, 511] width 156 height 29
select select "106"
select select "service"
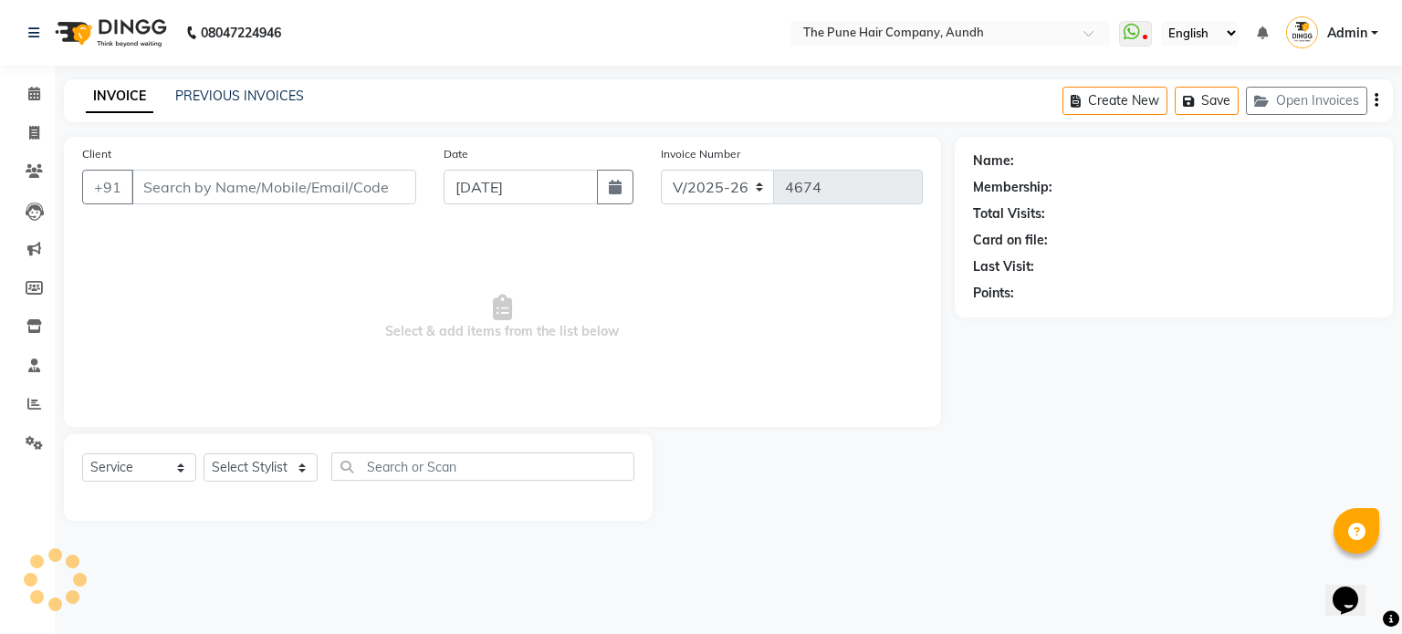
select select "3"
type input "9922954797"
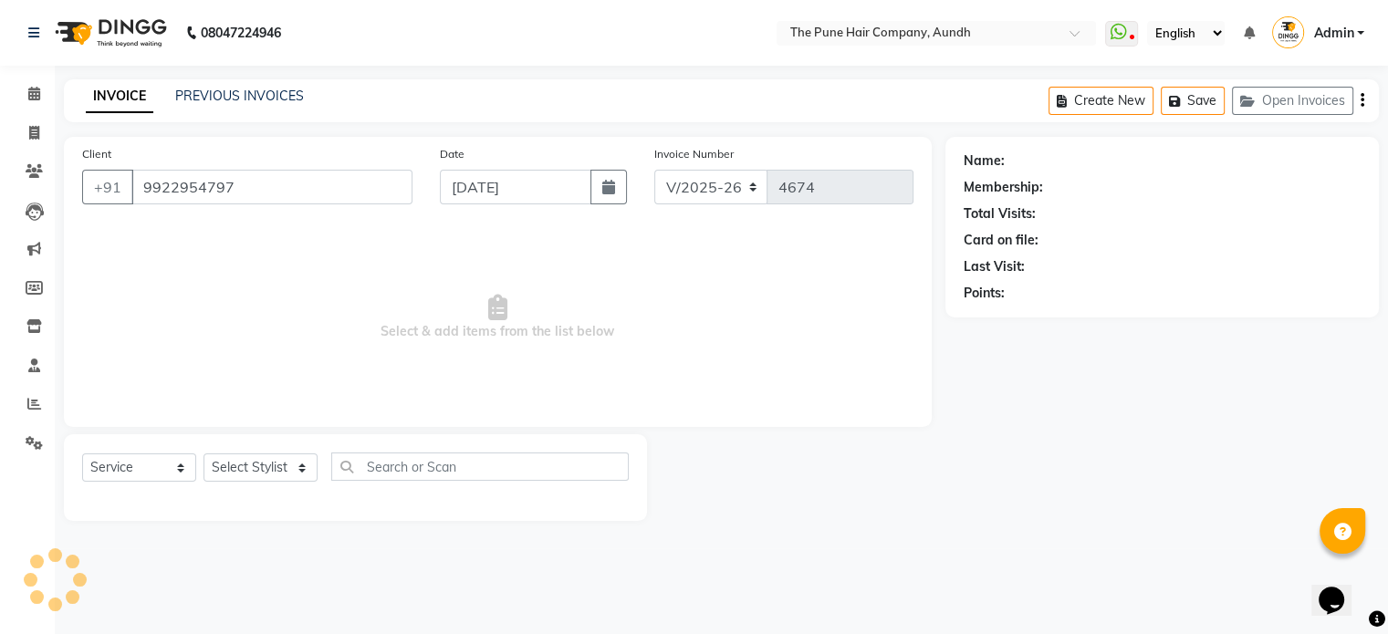
select select "18078"
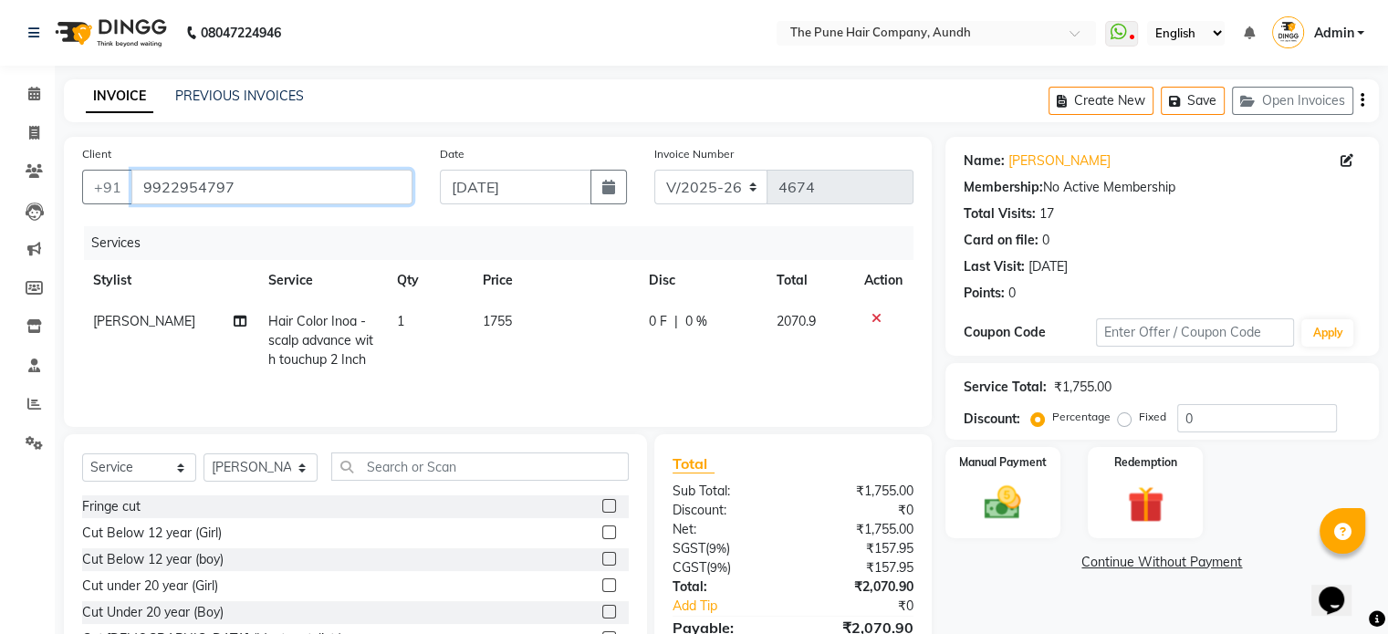
click at [277, 186] on input "9922954797" at bounding box center [271, 187] width 281 height 35
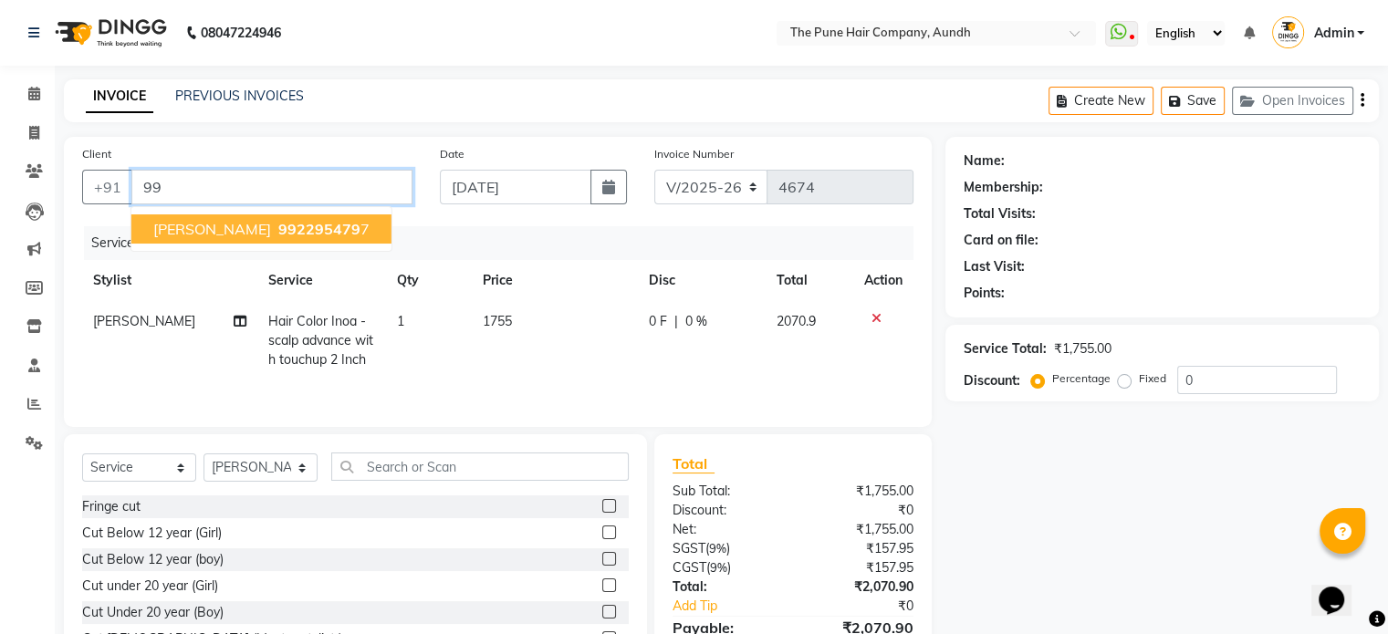
type input "9"
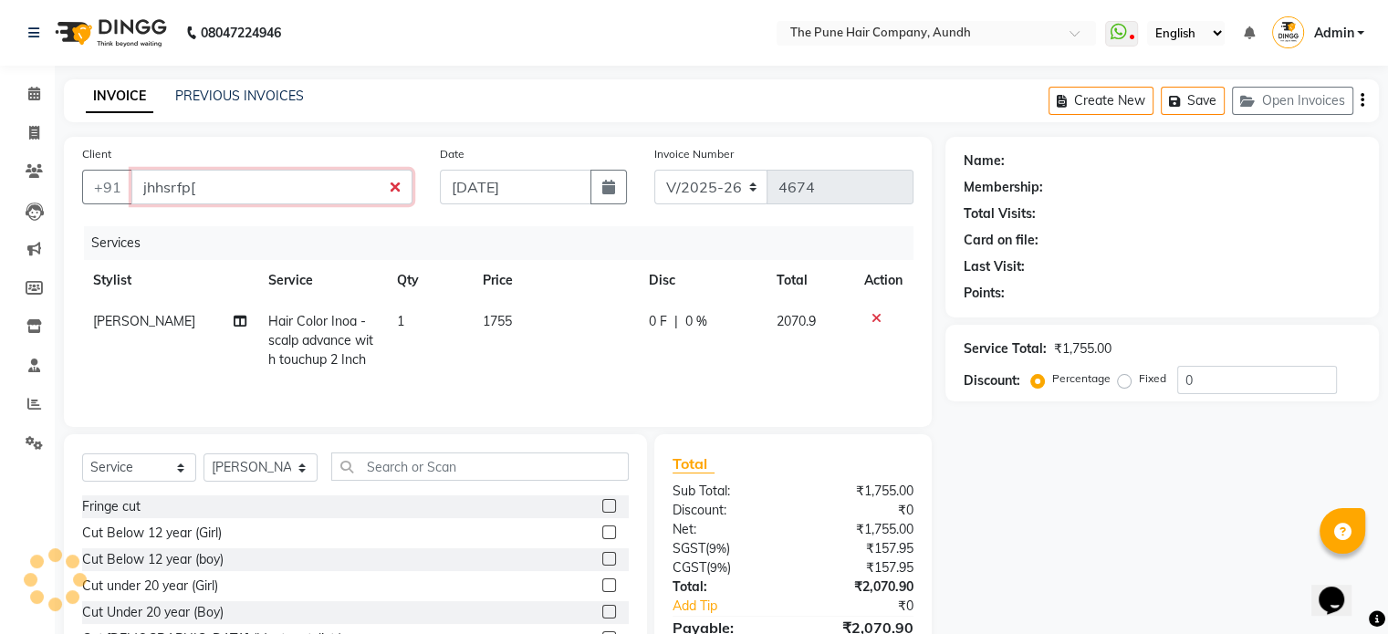
click at [396, 189] on input "jhhsrfp[" at bounding box center [271, 187] width 281 height 35
type input "jhhsrfp["
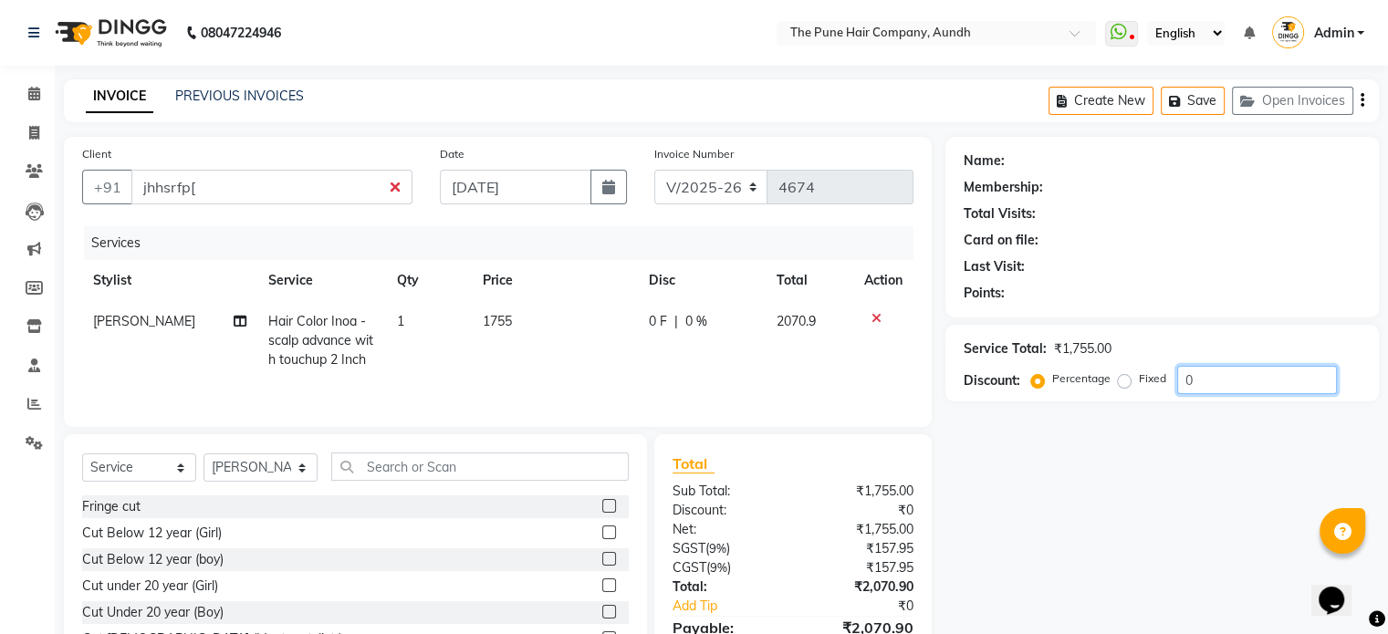
click at [1221, 379] on input "0" at bounding box center [1257, 380] width 160 height 28
type input "020"
click at [38, 98] on icon at bounding box center [34, 94] width 12 height 14
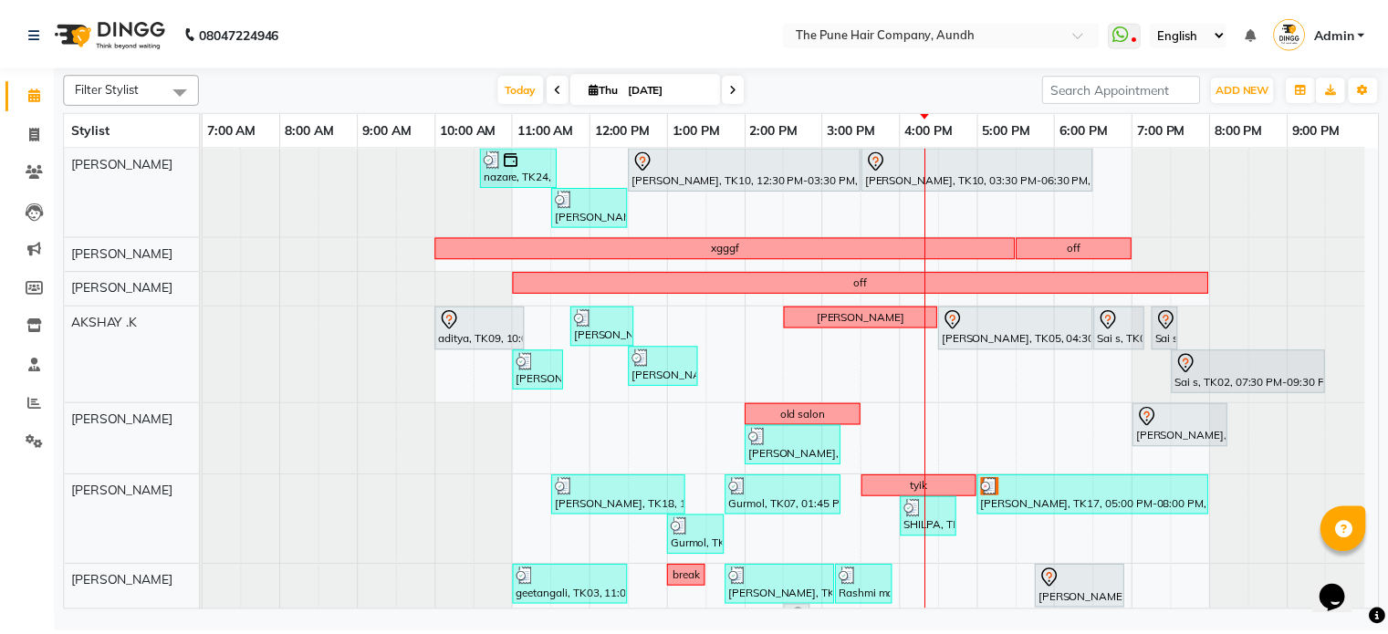
scroll to position [91, 0]
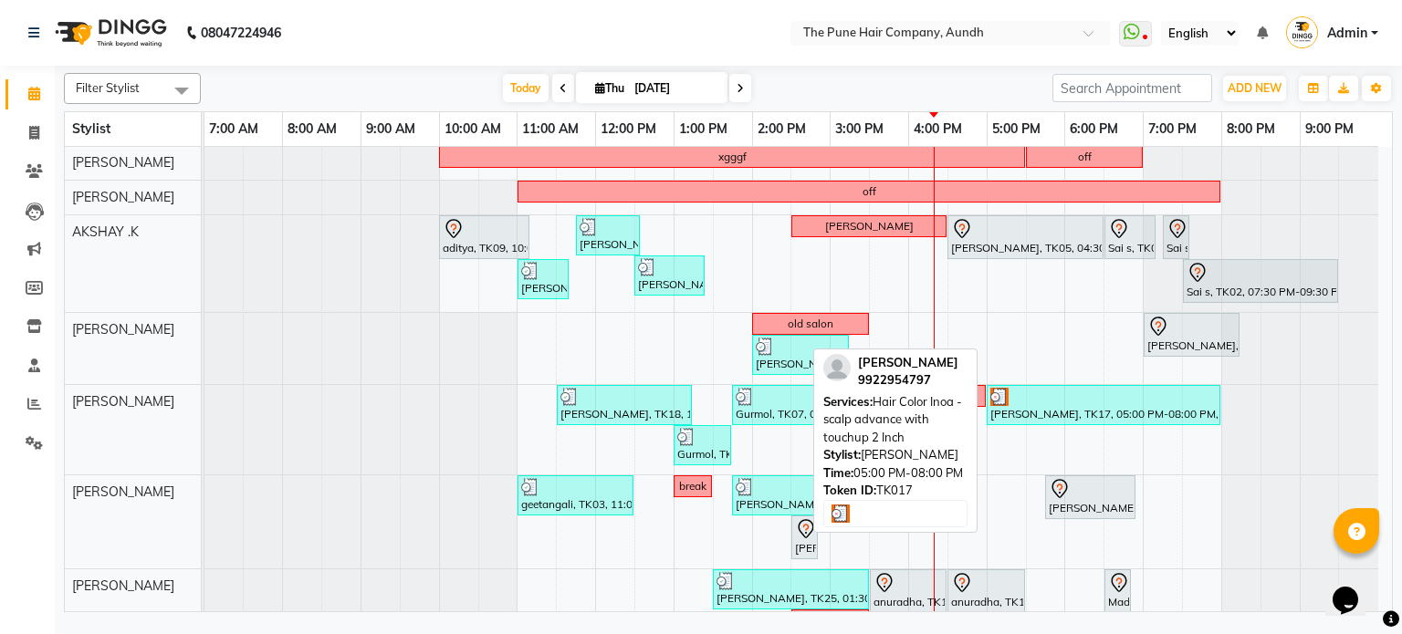
click at [1020, 410] on div "[PERSON_NAME], TK17, 05:00 PM-08:00 PM, Hair Color Inoa - scalp advance with to…" at bounding box center [1103, 405] width 230 height 35
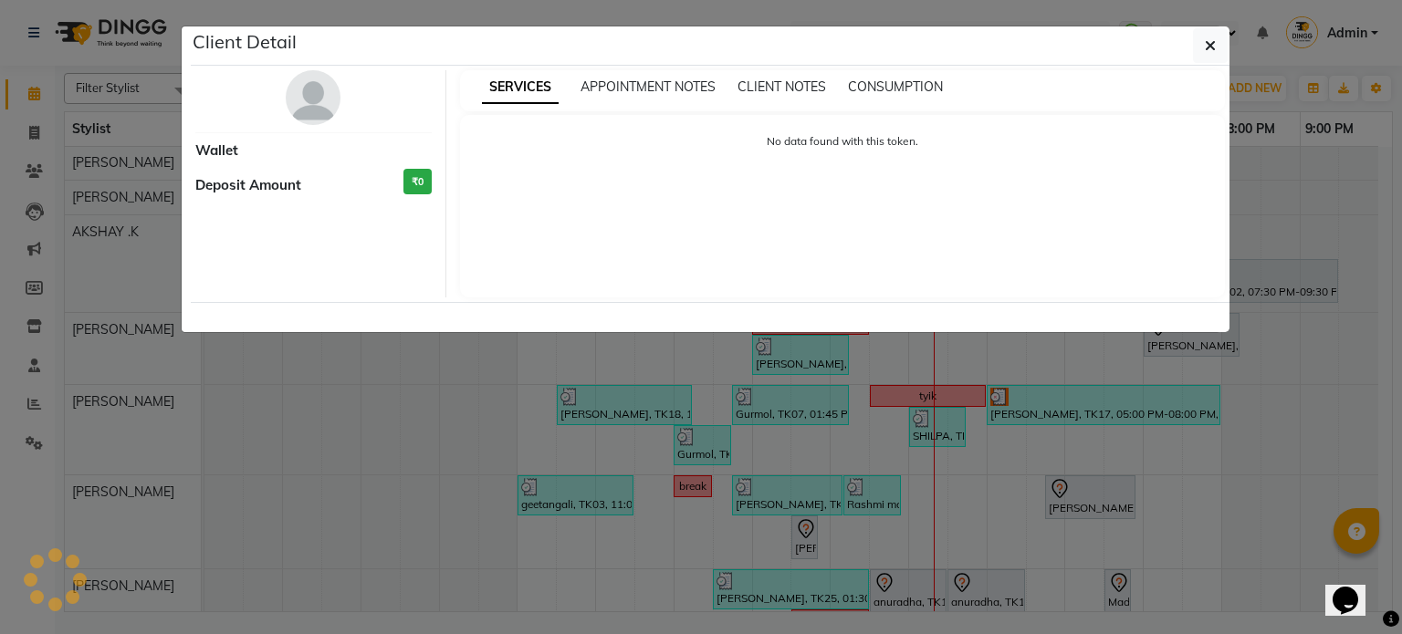
select select "3"
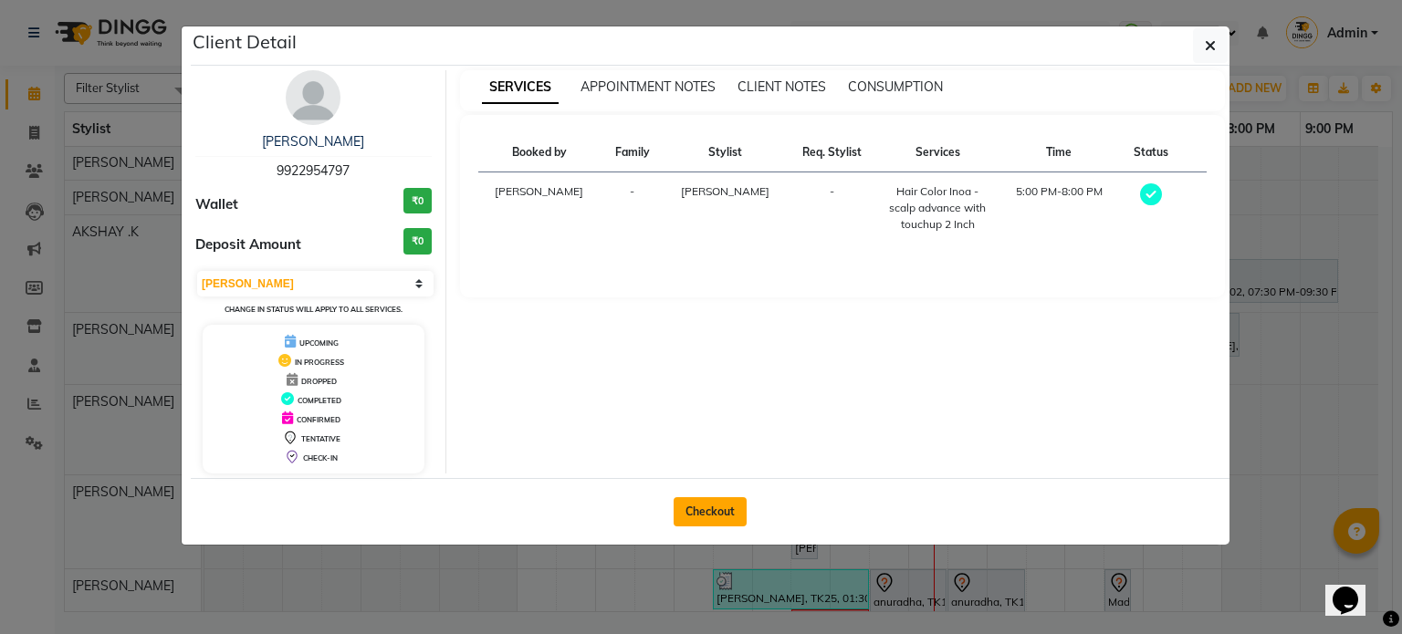
click at [722, 515] on button "Checkout" at bounding box center [710, 511] width 73 height 29
select select "106"
select select "service"
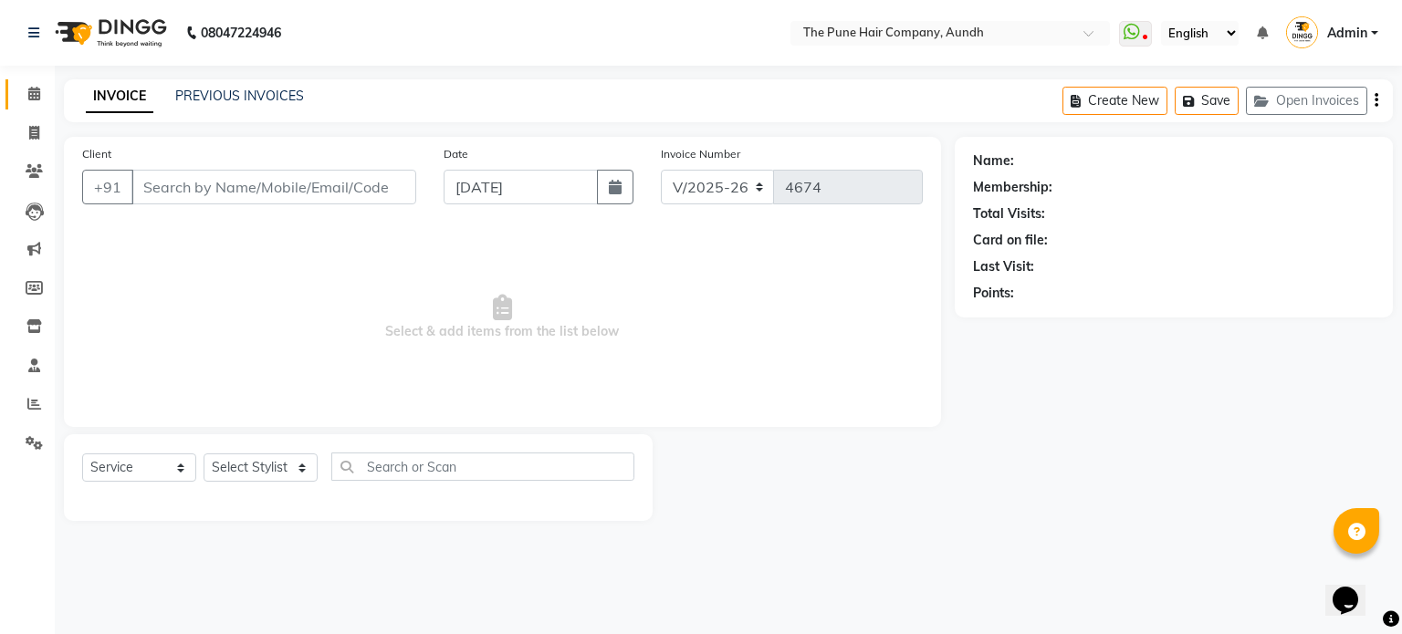
type input "9922954797"
select select "18078"
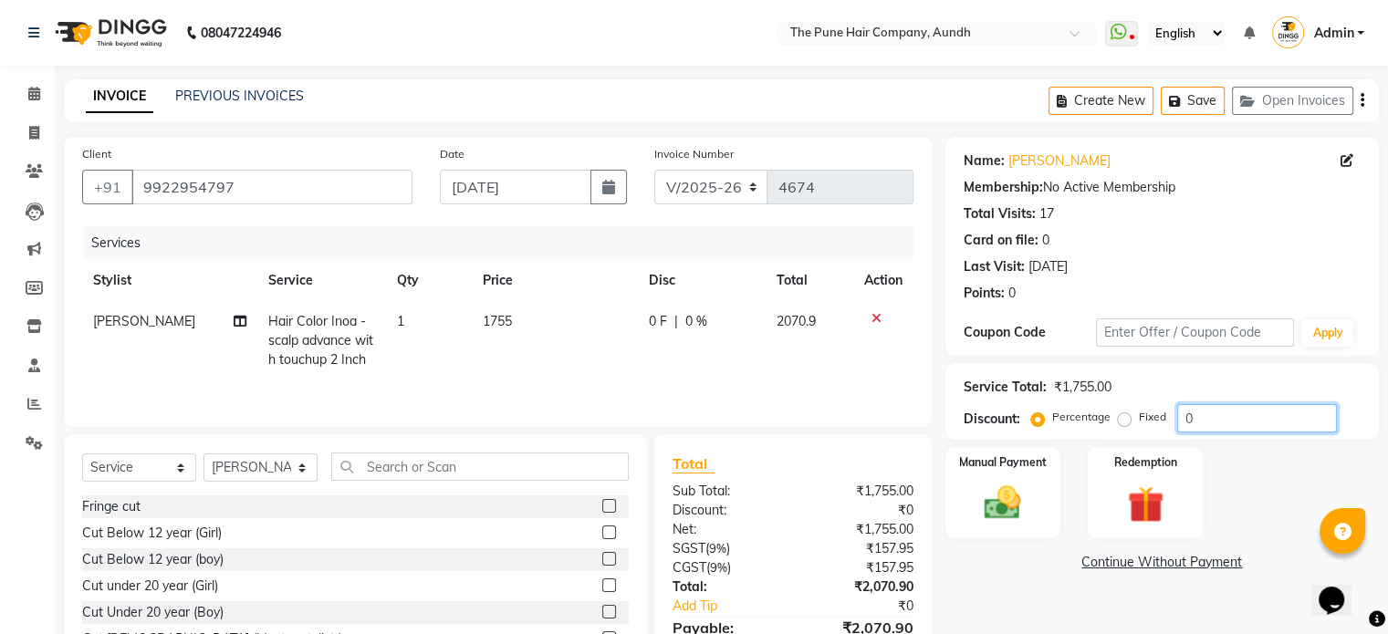
click at [1222, 422] on input "0" at bounding box center [1257, 418] width 160 height 28
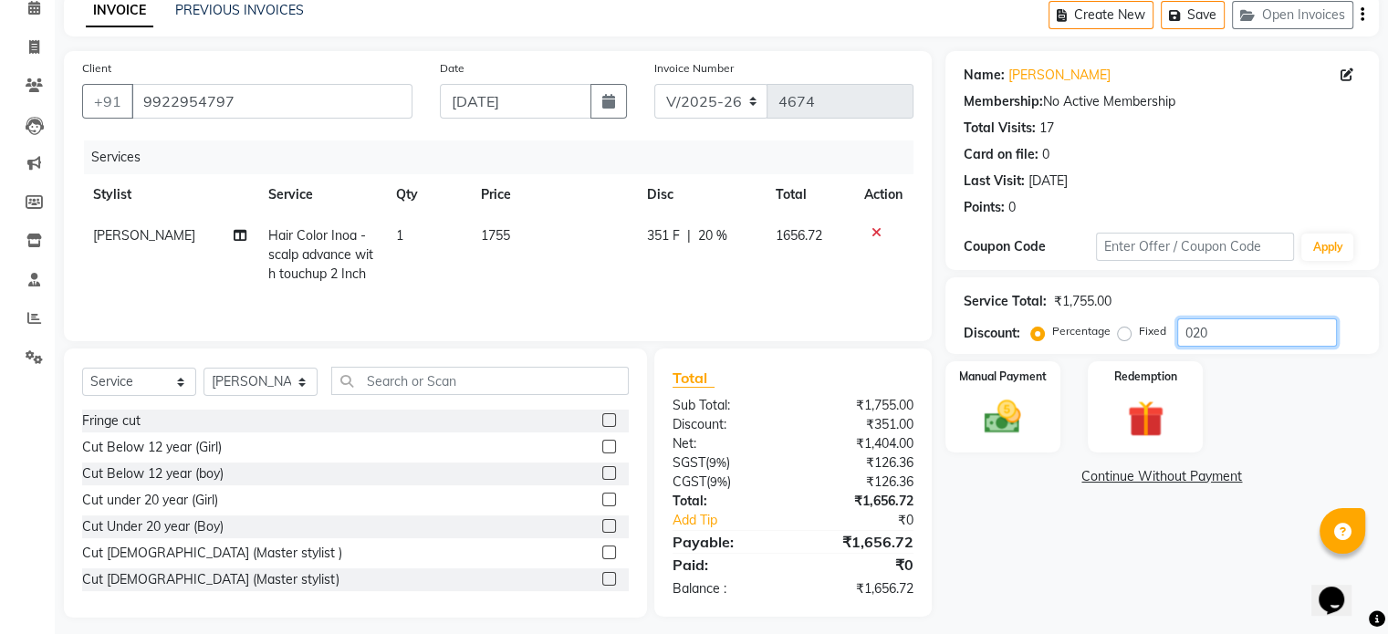
scroll to position [98, 0]
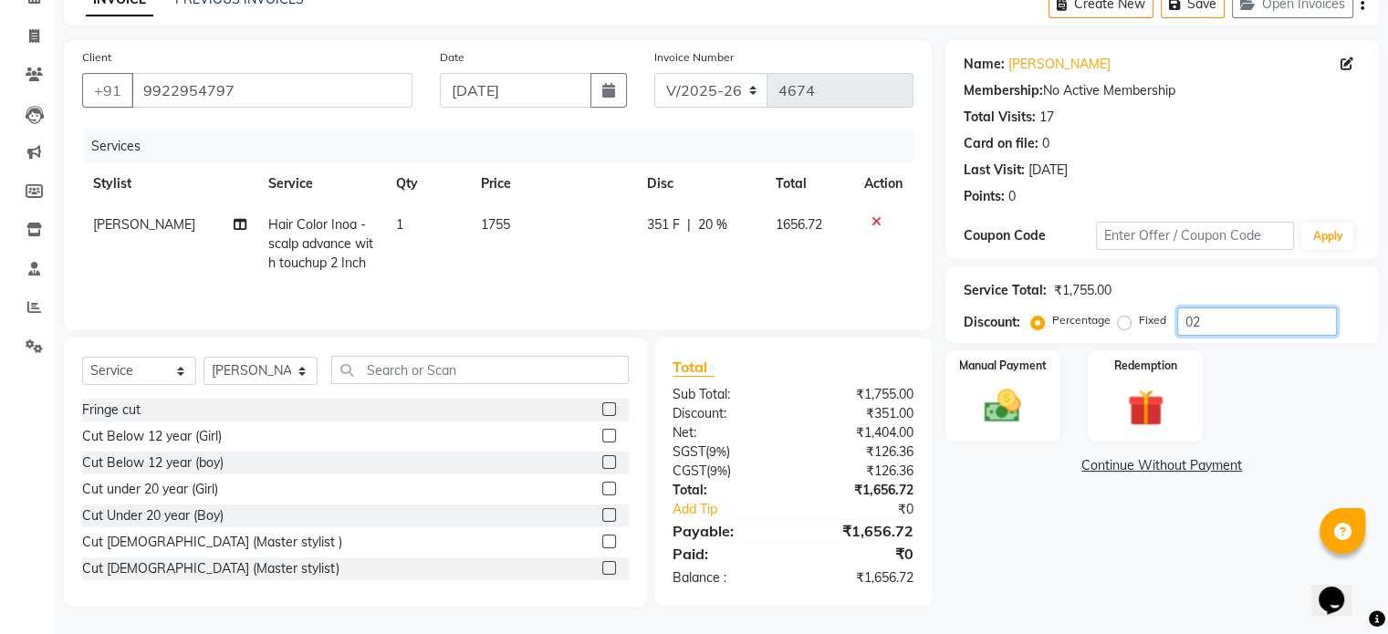
type input "0"
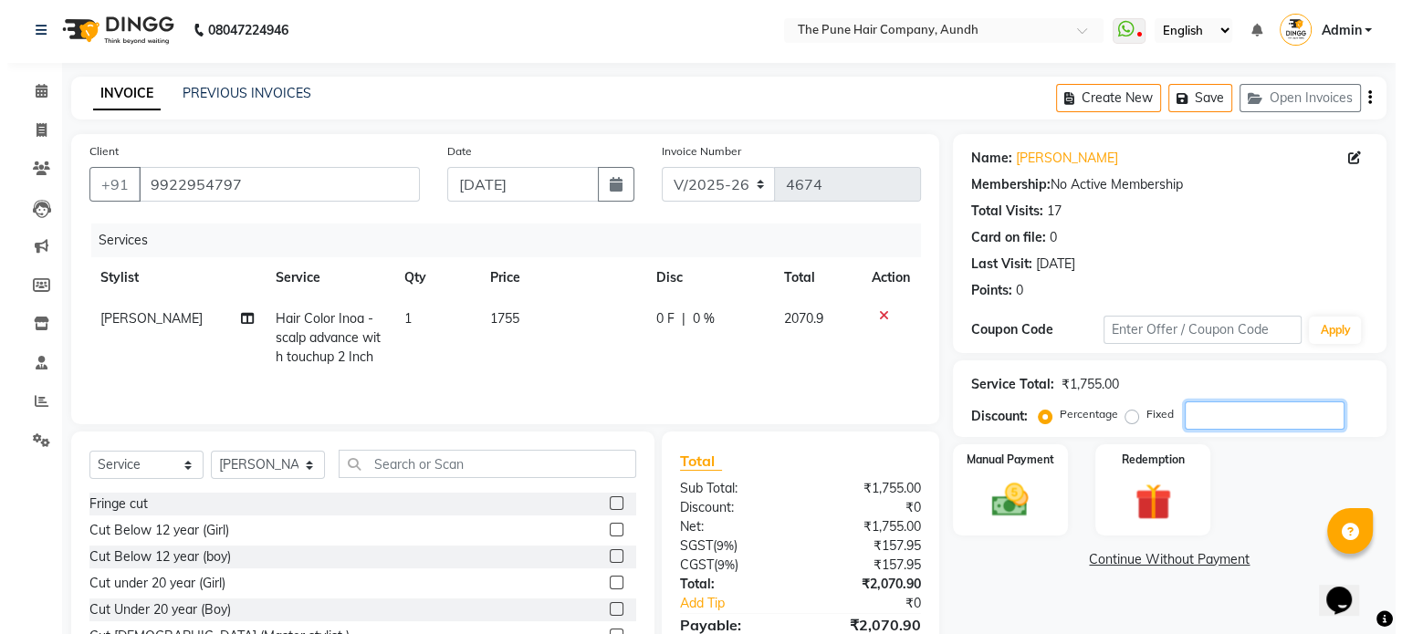
scroll to position [0, 0]
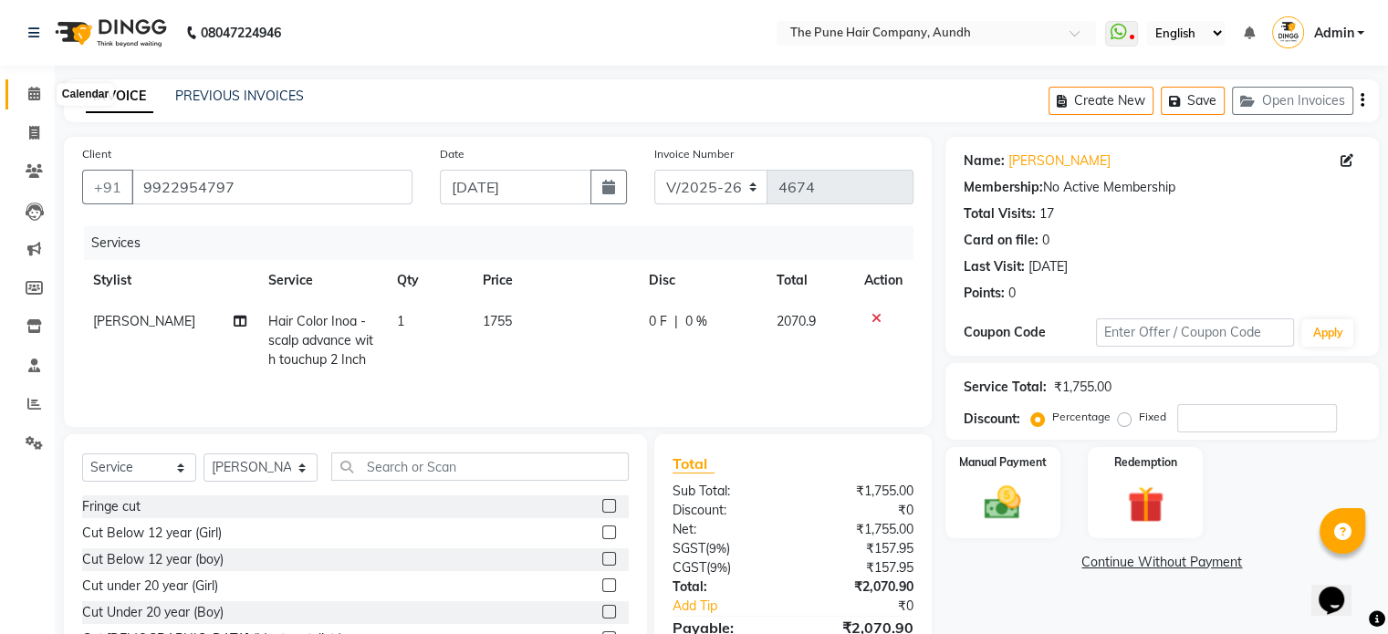
click at [31, 94] on icon at bounding box center [34, 94] width 12 height 14
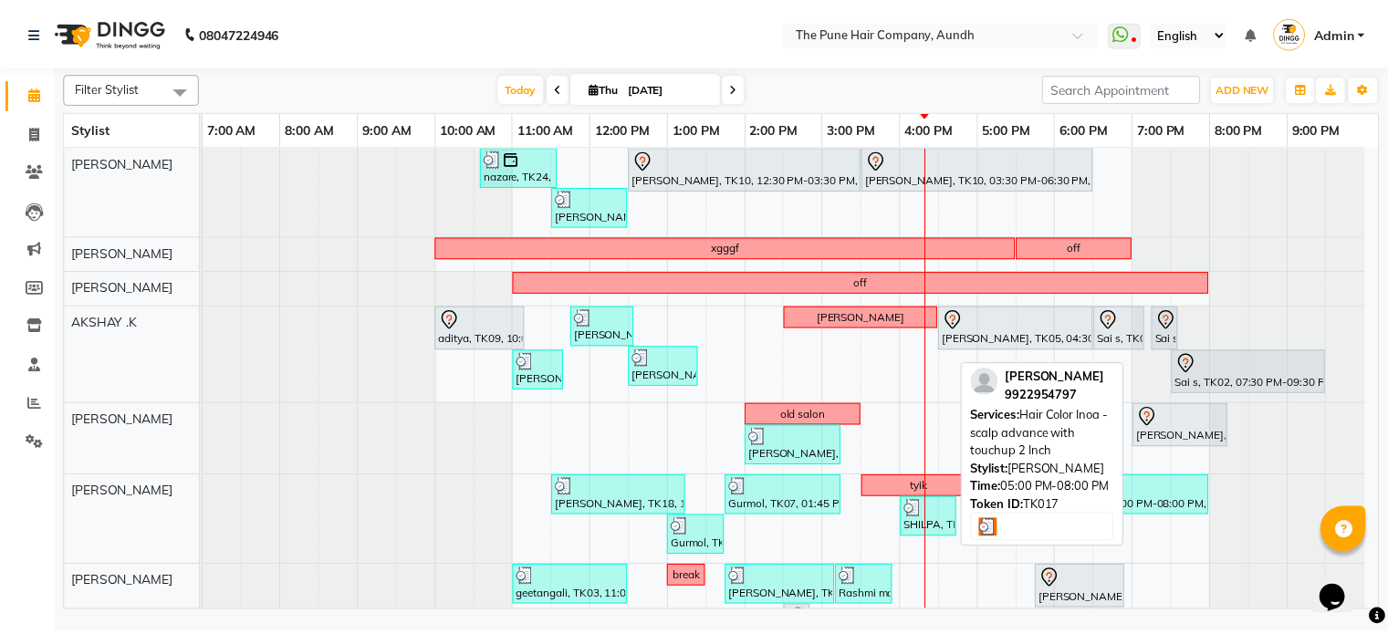
scroll to position [274, 0]
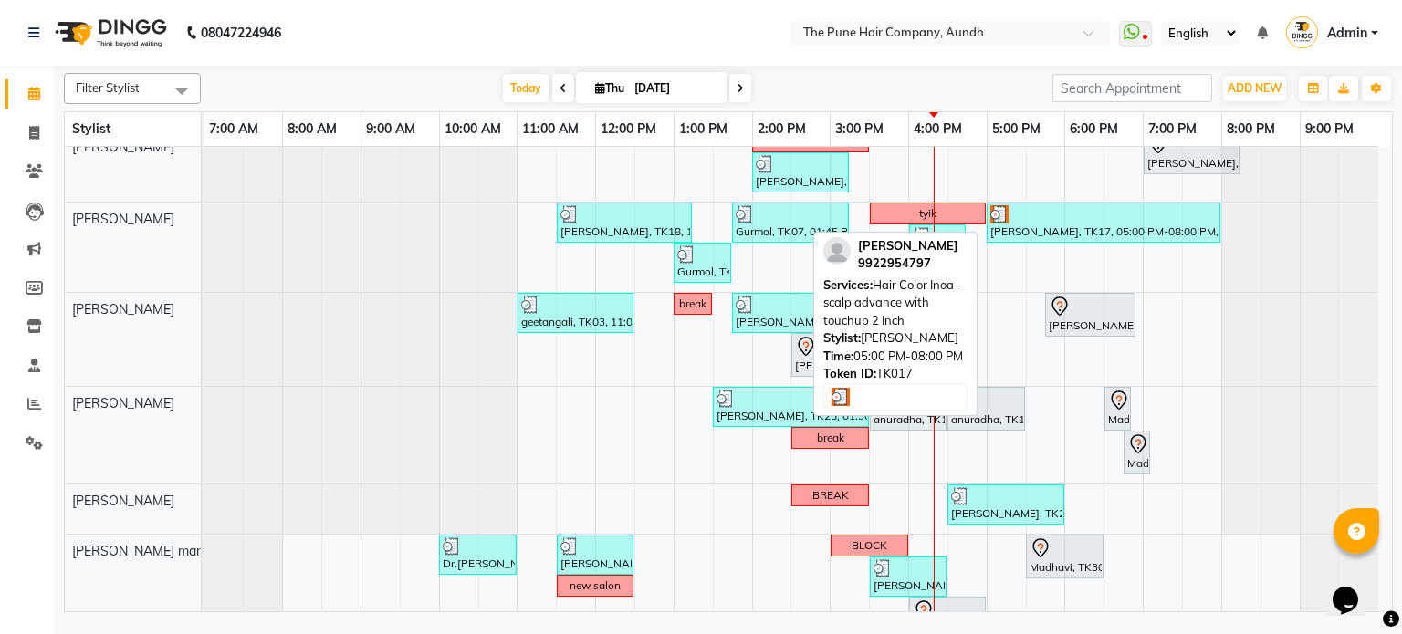
click at [1010, 233] on div "[PERSON_NAME], TK17, 05:00 PM-08:00 PM, Hair Color Inoa - scalp advance with to…" at bounding box center [1103, 222] width 230 height 35
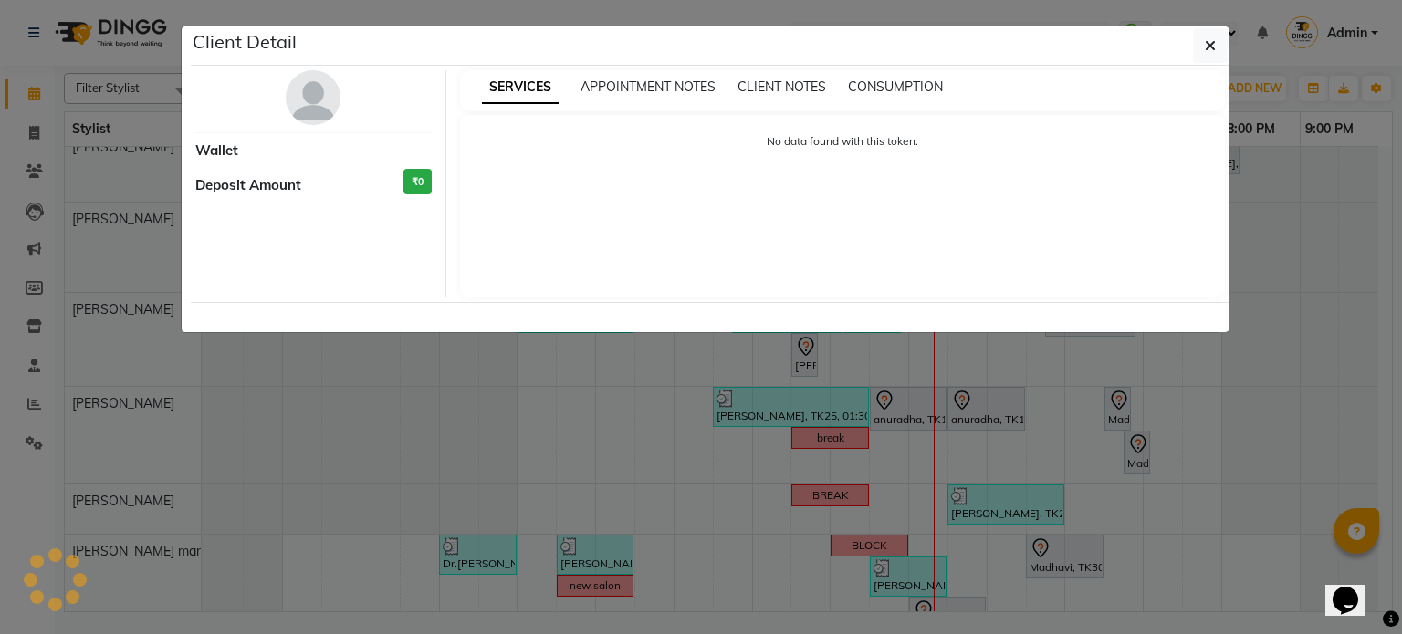
select select "3"
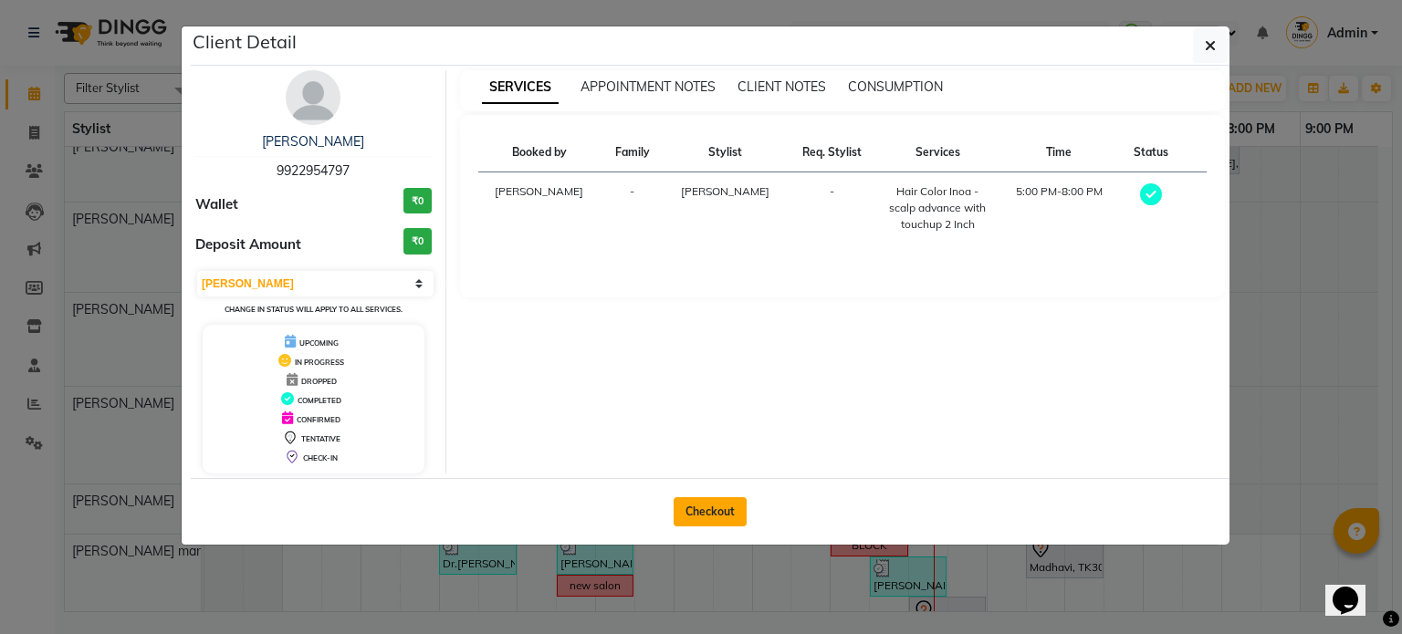
click at [719, 508] on button "Checkout" at bounding box center [710, 511] width 73 height 29
select select "106"
select select "service"
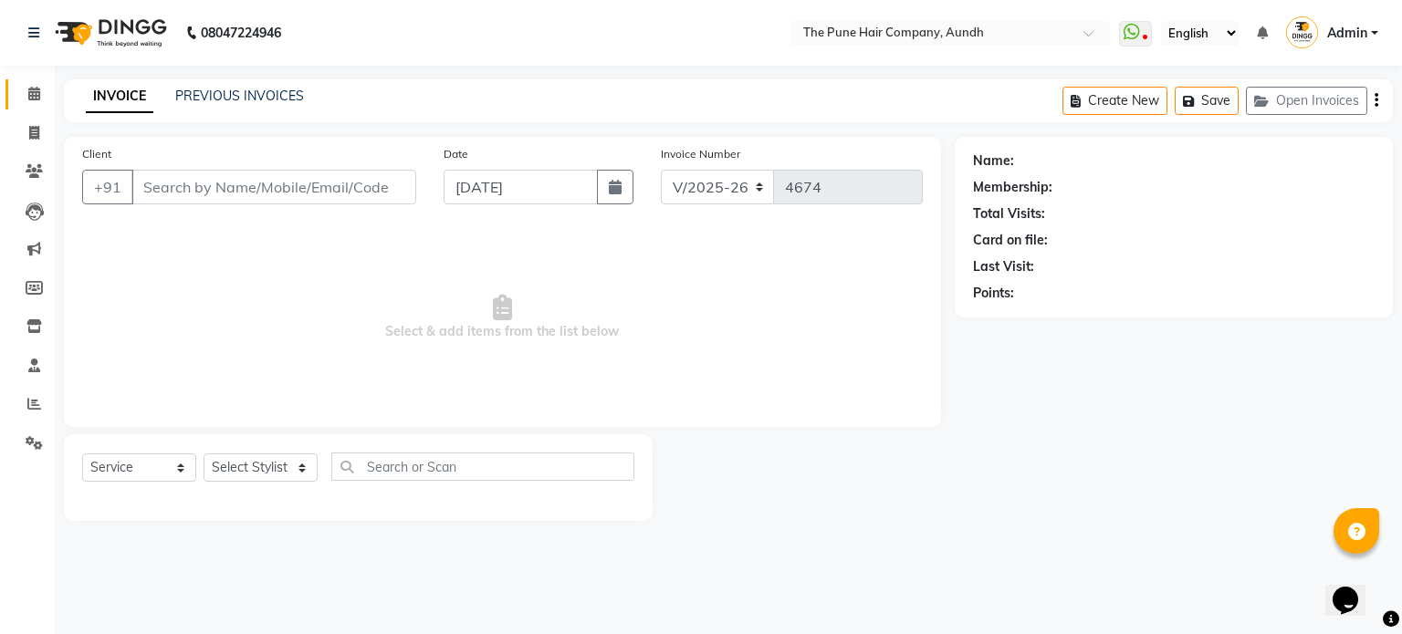
type input "9922954797"
select select "18078"
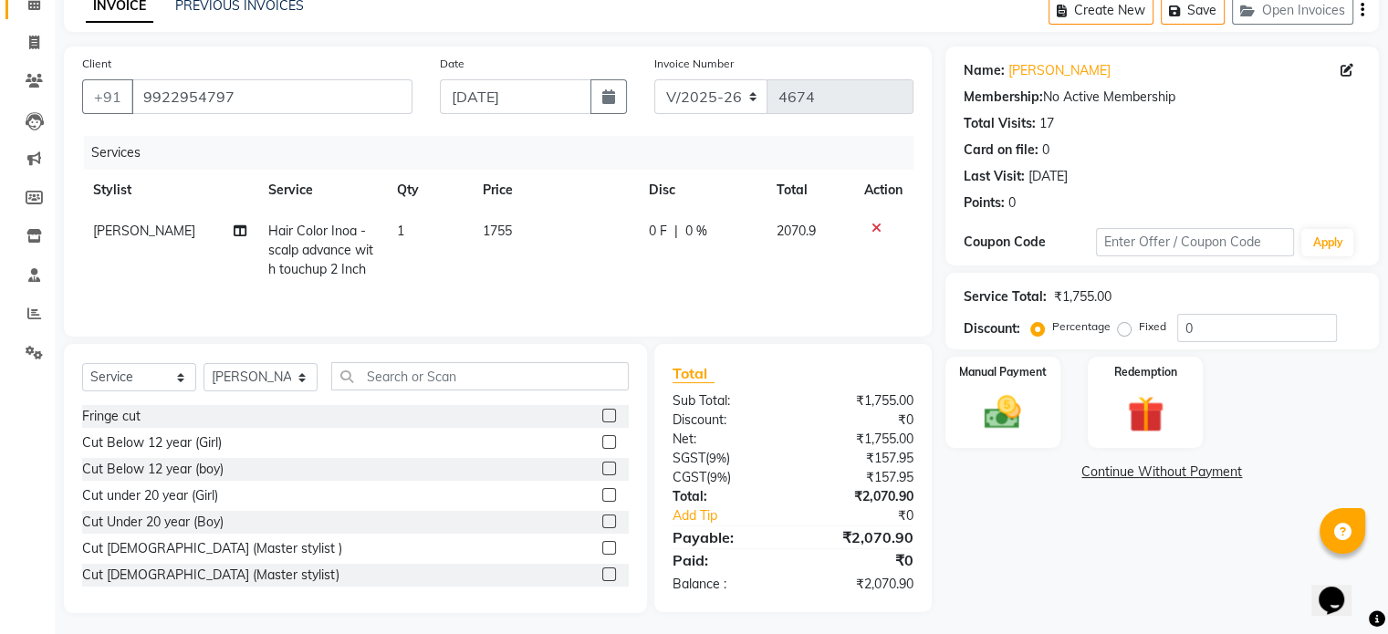
scroll to position [91, 0]
click at [1201, 320] on input "0" at bounding box center [1257, 327] width 160 height 28
type input "020"
click at [1003, 424] on img at bounding box center [1002, 413] width 61 height 44
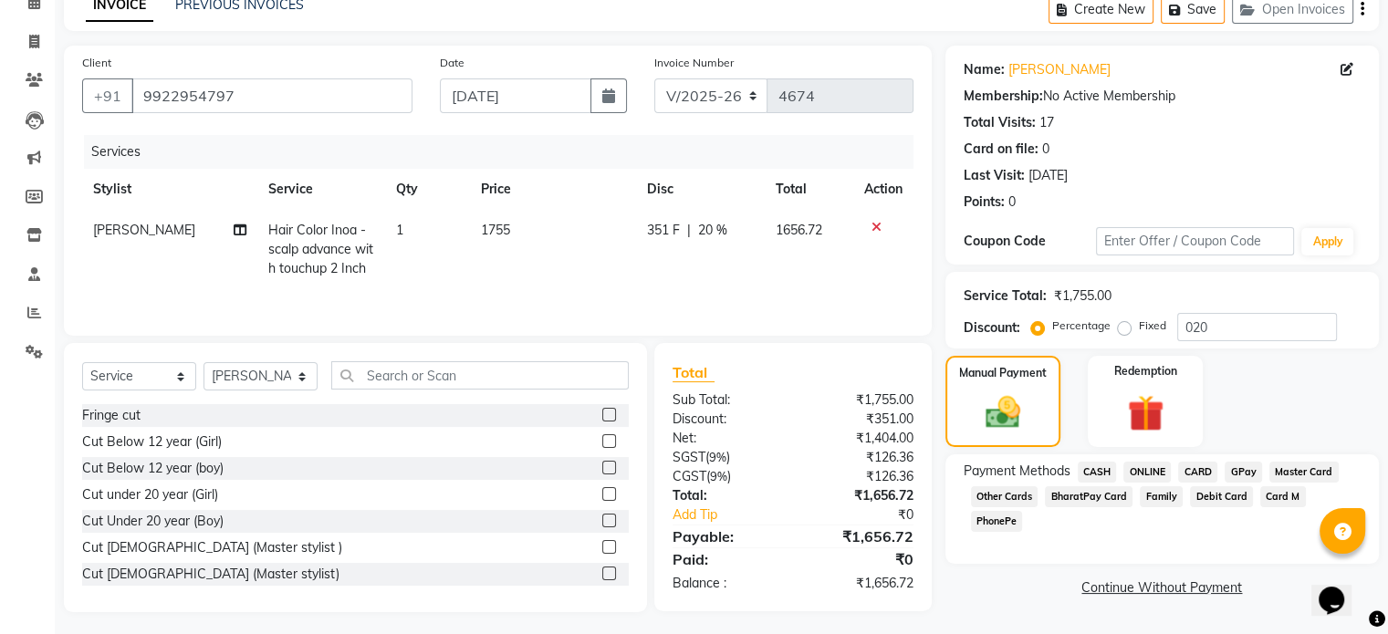
scroll to position [98, 0]
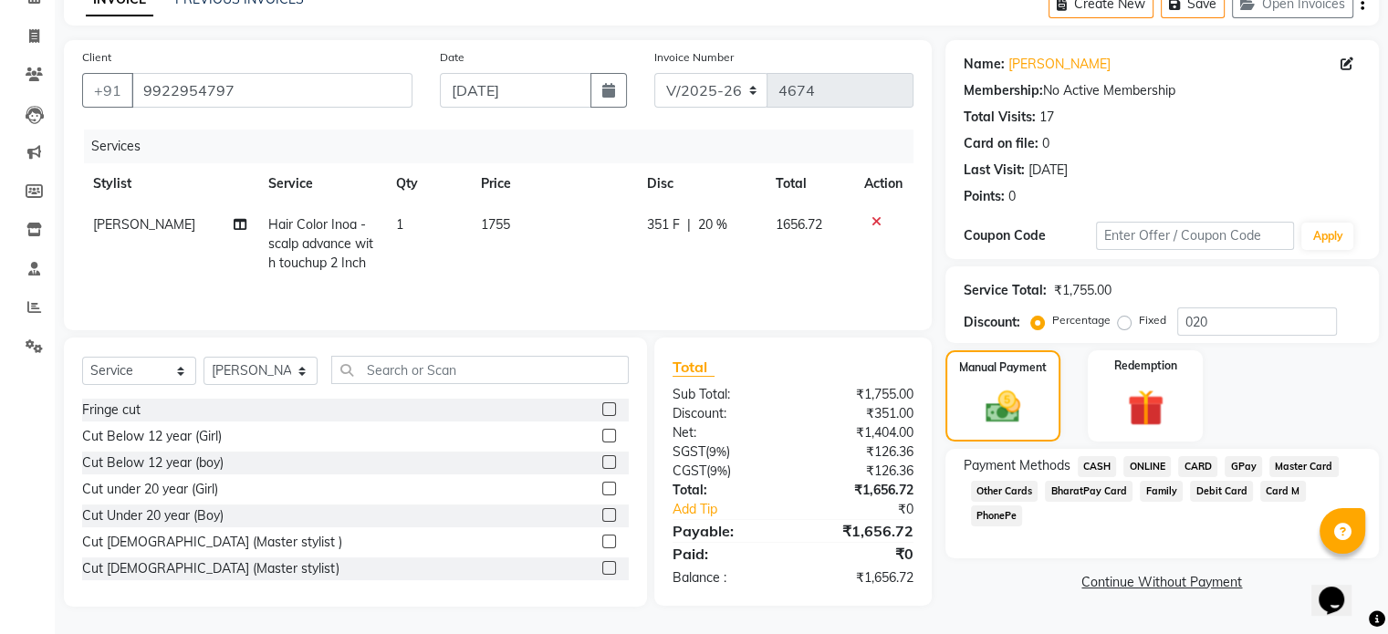
click at [1201, 465] on span "CARD" at bounding box center [1197, 466] width 39 height 21
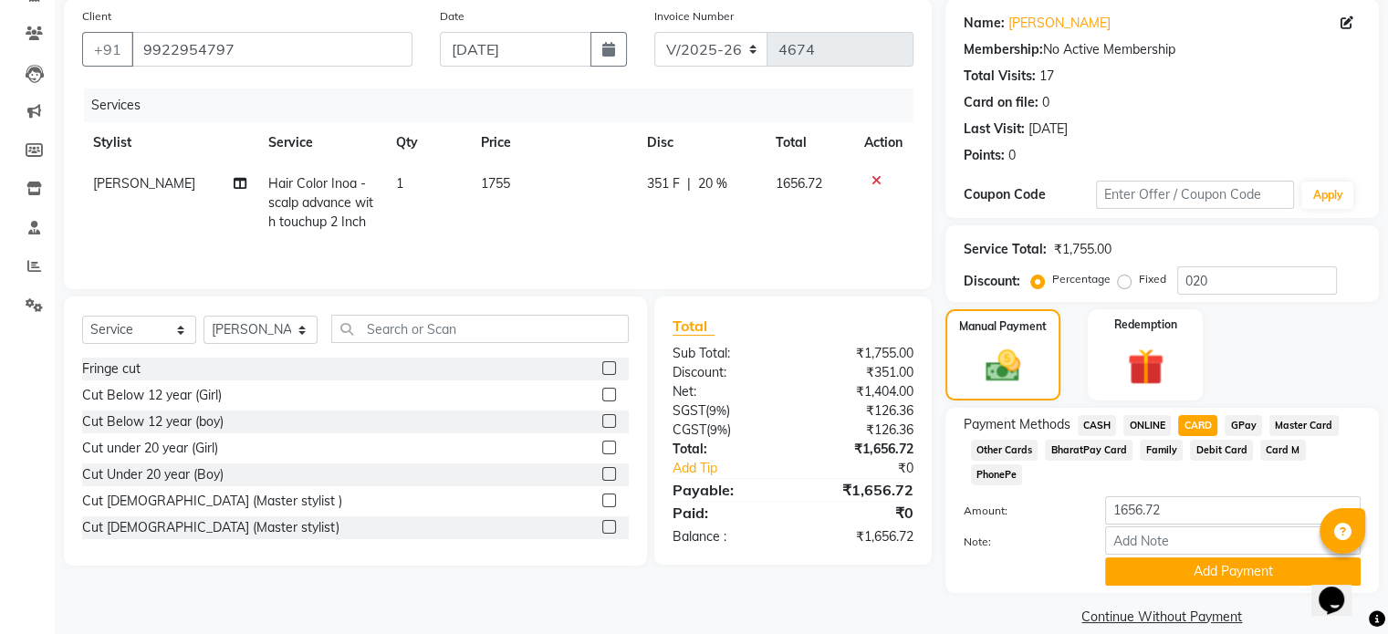
scroll to position [139, 0]
click at [1205, 557] on button "Add Payment" at bounding box center [1233, 571] width 256 height 28
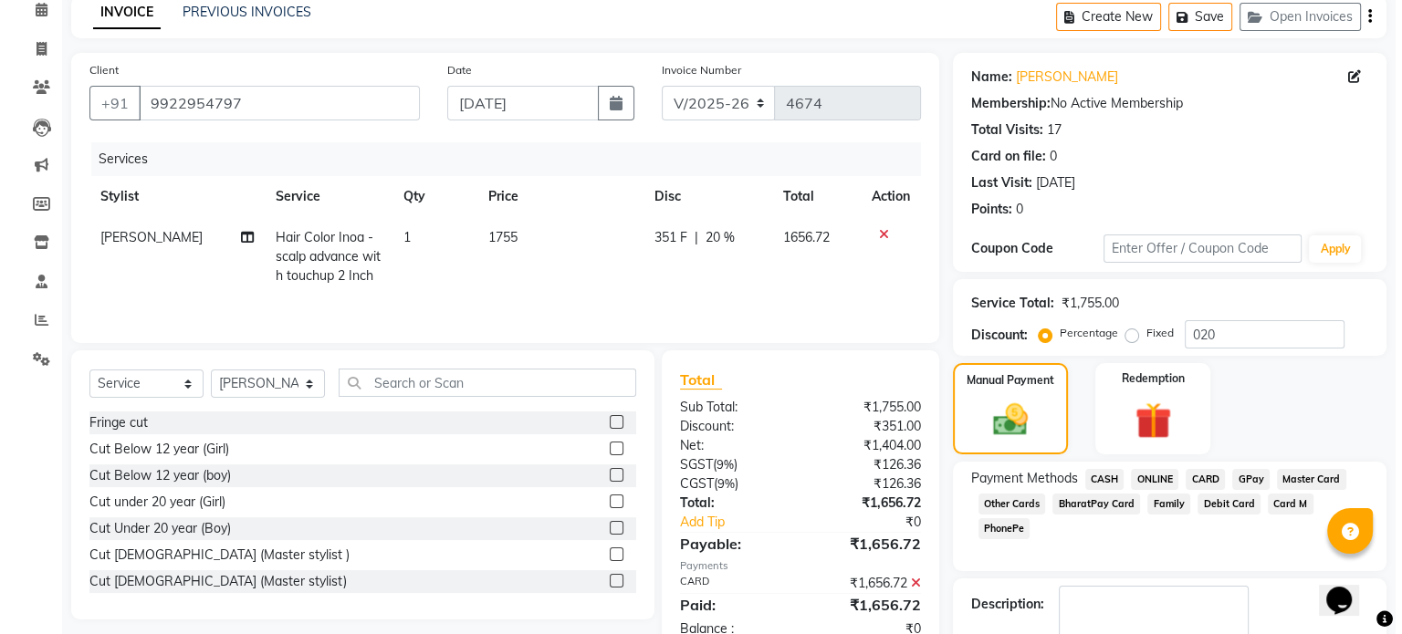
scroll to position [0, 0]
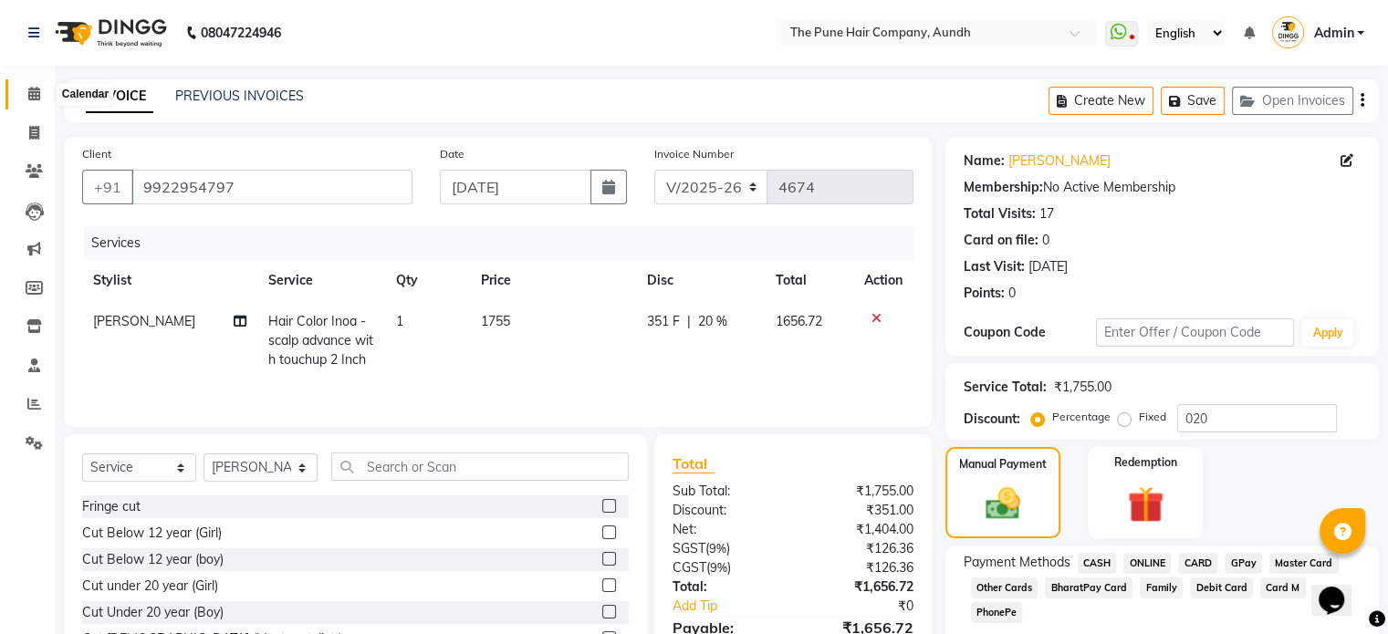
click at [35, 102] on span at bounding box center [34, 94] width 32 height 21
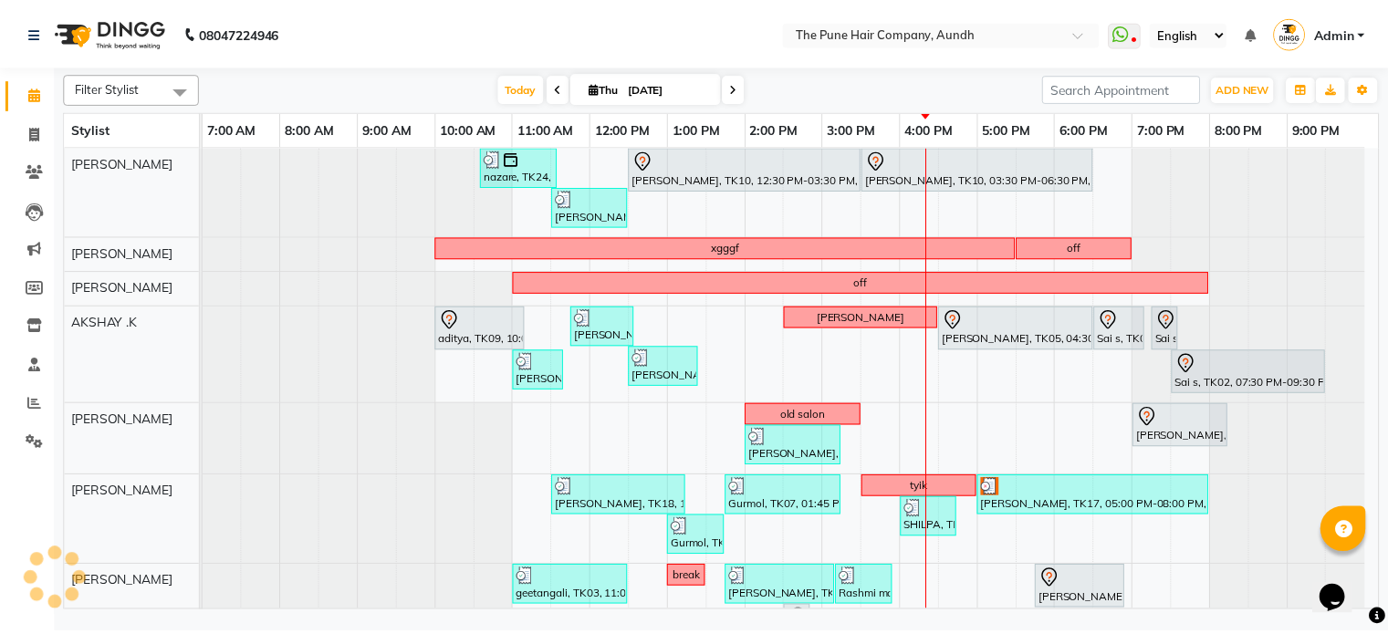
scroll to position [183, 0]
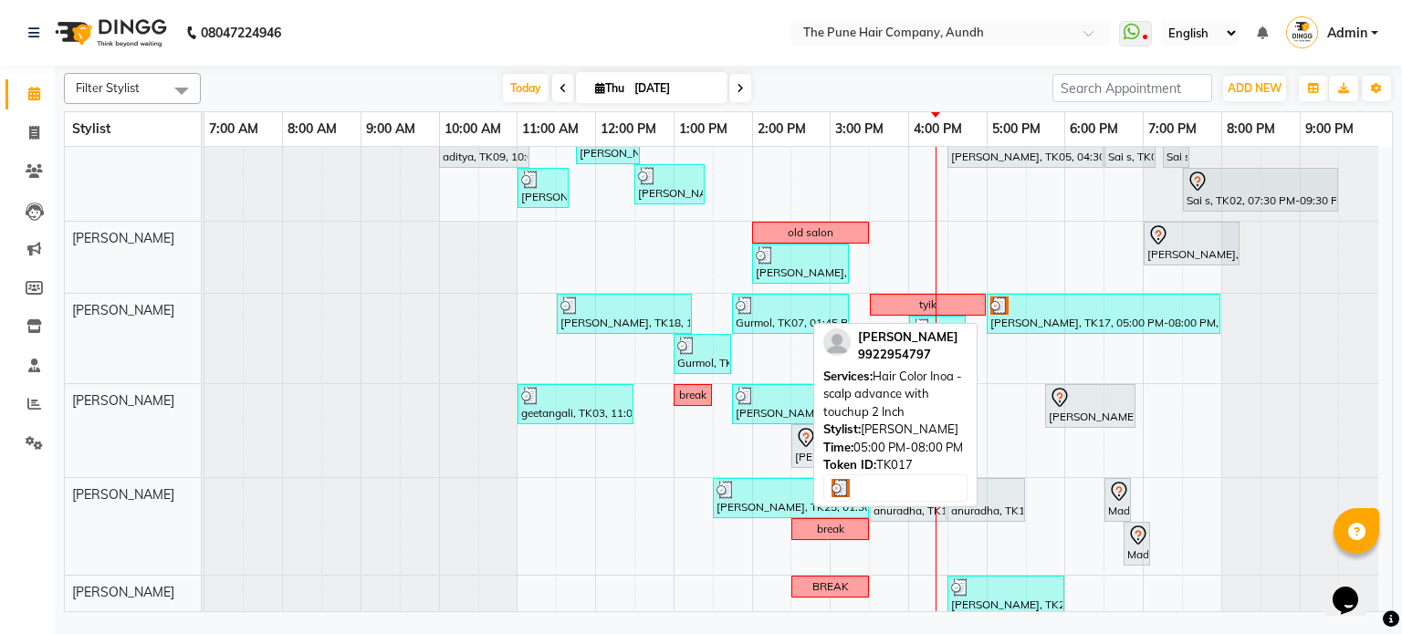
click at [1013, 314] on div "[PERSON_NAME], TK17, 05:00 PM-08:00 PM, Hair Color Inoa - scalp advance with to…" at bounding box center [1103, 314] width 230 height 35
select select "3"
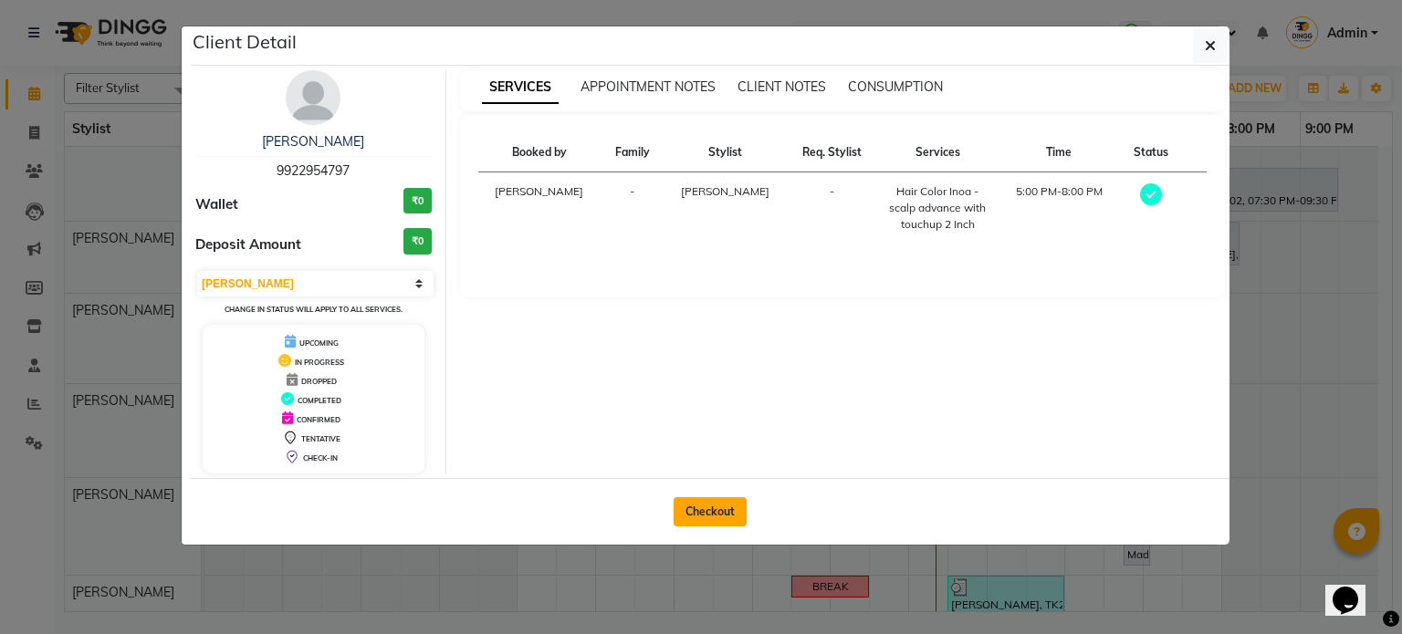
click at [715, 505] on button "Checkout" at bounding box center [710, 511] width 73 height 29
select select "106"
select select "service"
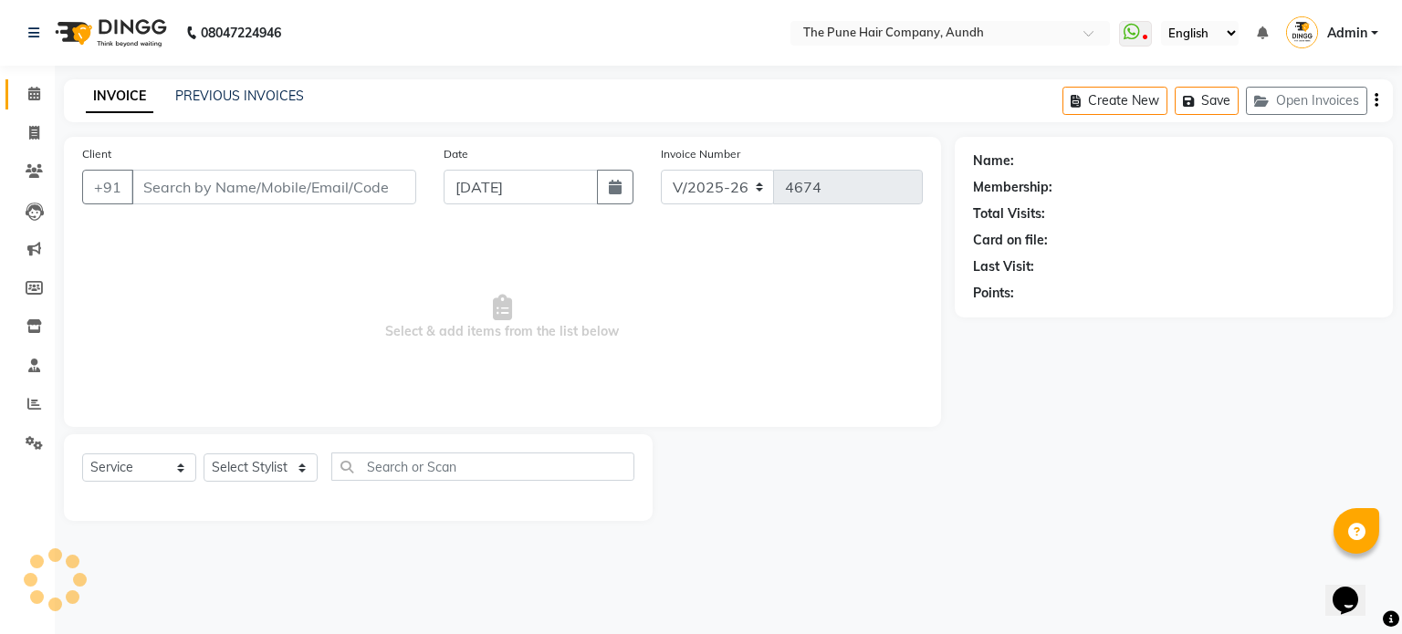
type input "9922954797"
select select "18078"
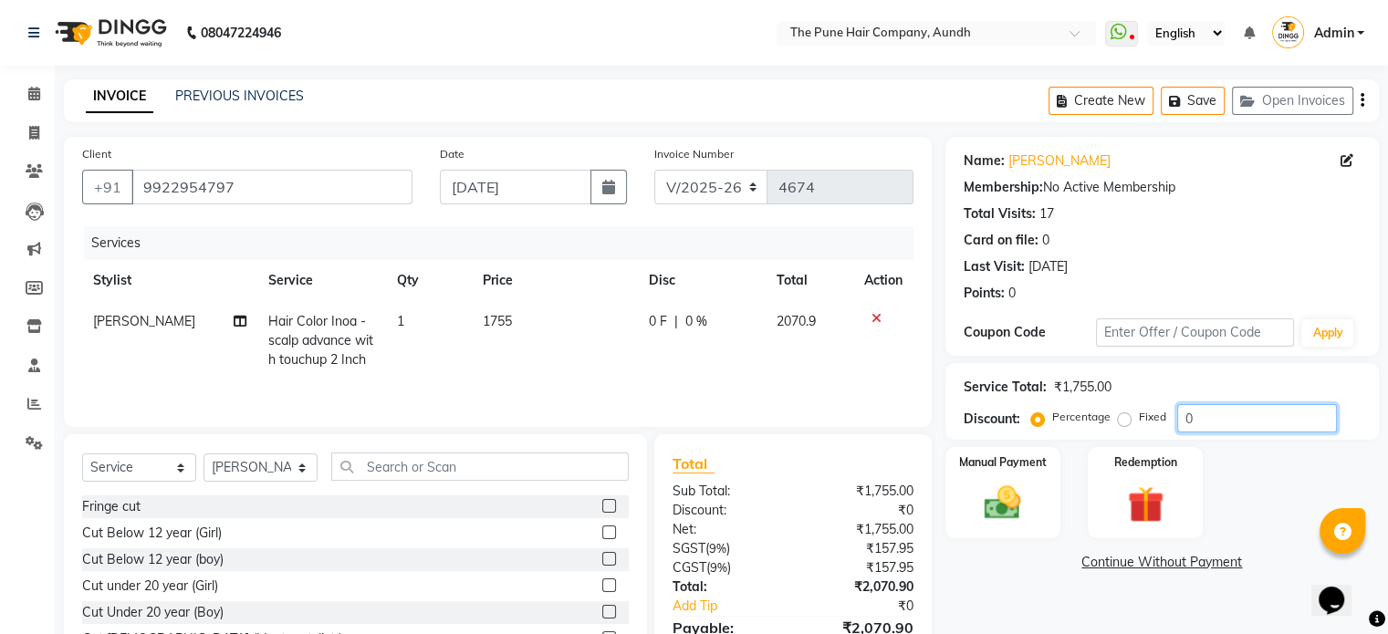
click at [1195, 420] on input "0" at bounding box center [1257, 418] width 160 height 28
type input "020"
click at [997, 485] on img at bounding box center [1002, 504] width 61 height 44
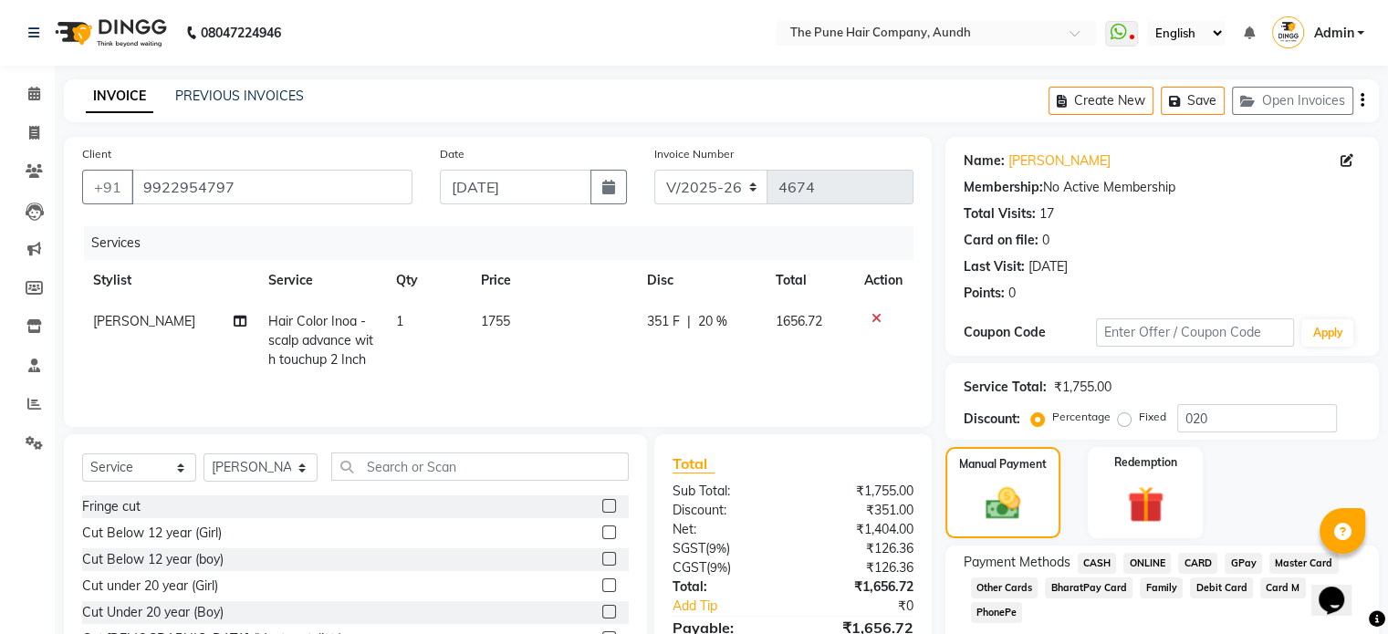
click at [1149, 561] on span "ONLINE" at bounding box center [1147, 563] width 47 height 21
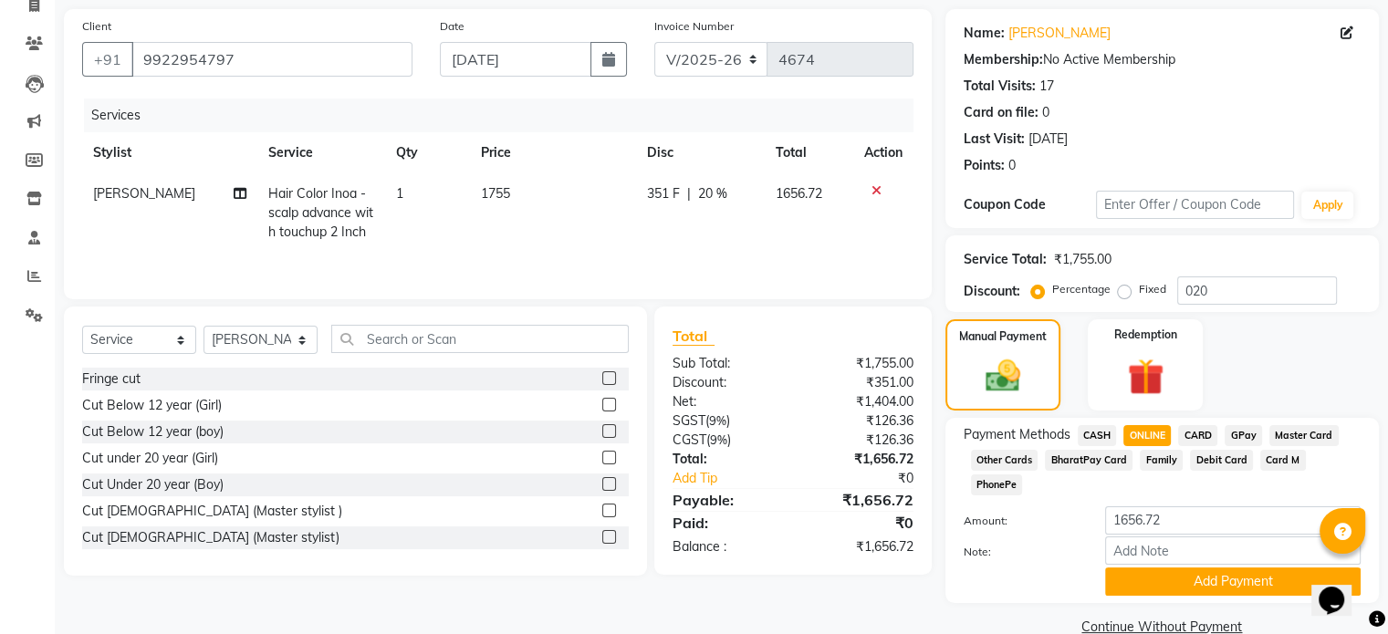
scroll to position [139, 0]
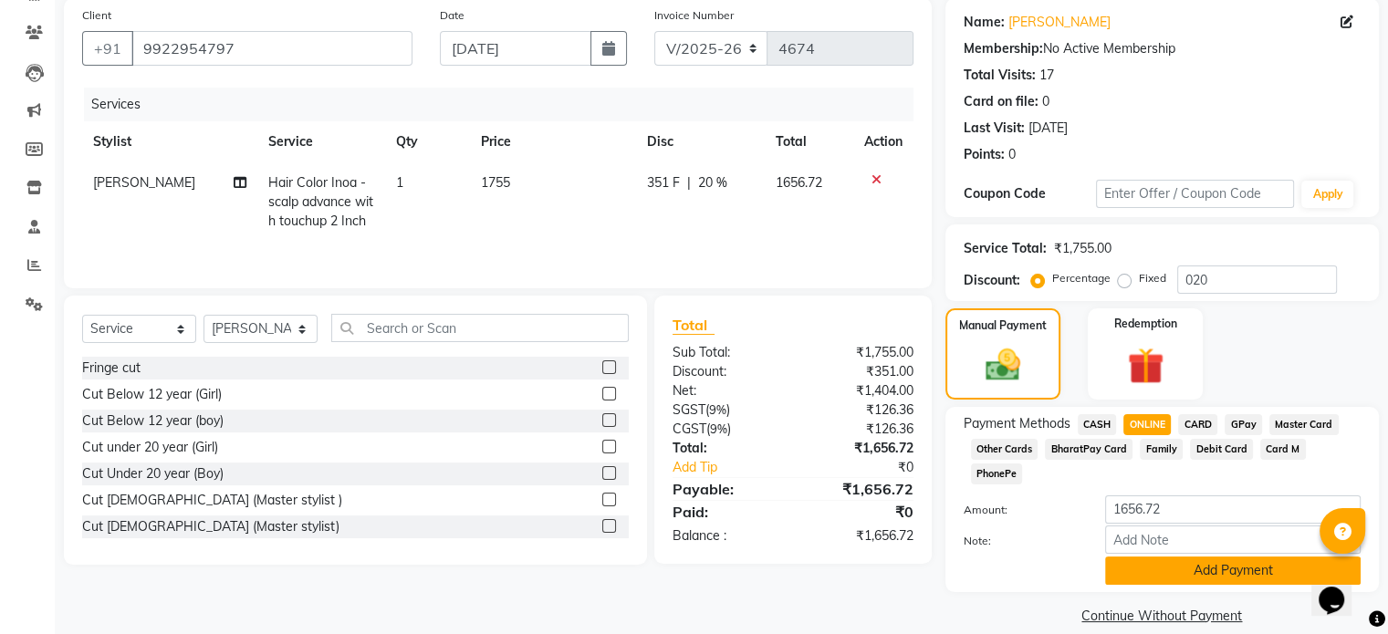
click at [1238, 557] on button "Add Payment" at bounding box center [1233, 571] width 256 height 28
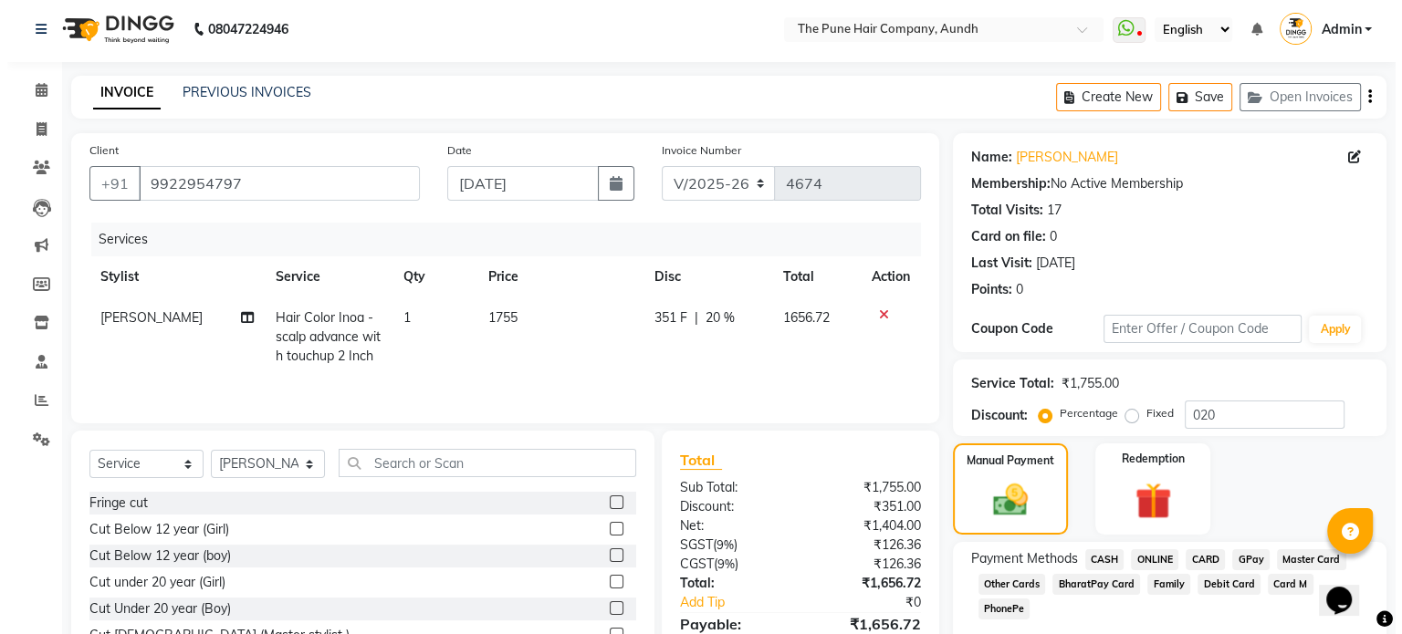
scroll to position [0, 0]
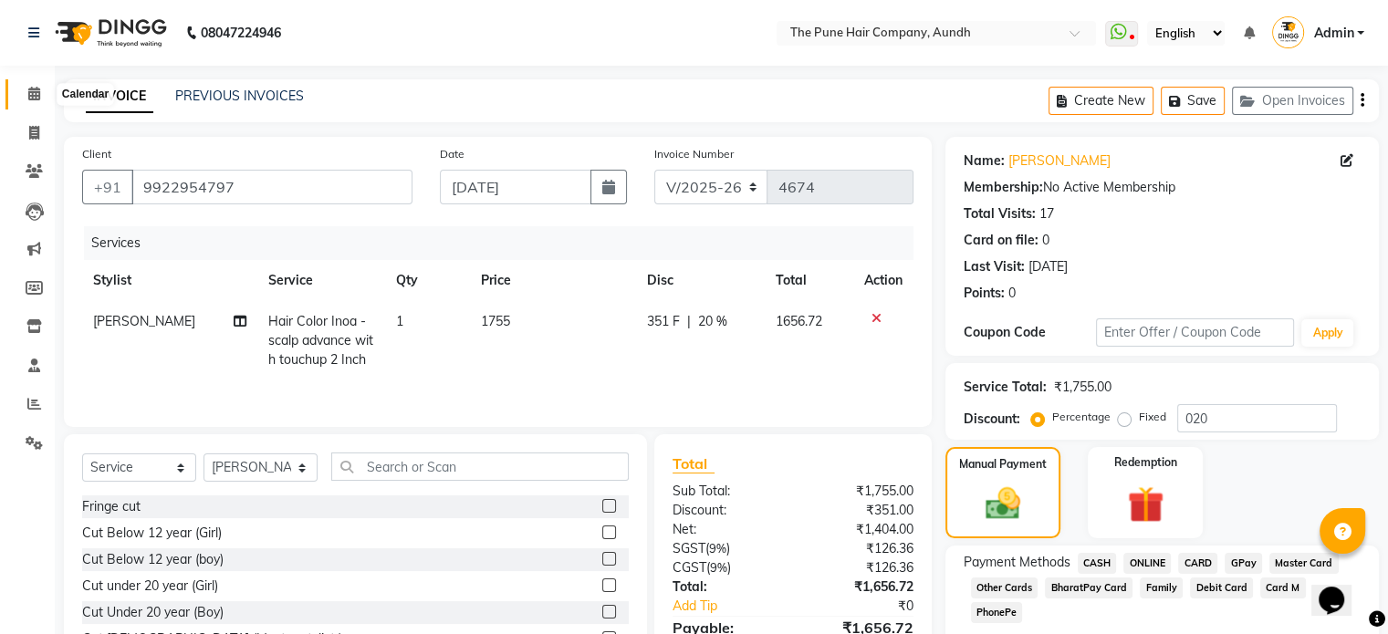
click at [32, 91] on icon at bounding box center [34, 94] width 12 height 14
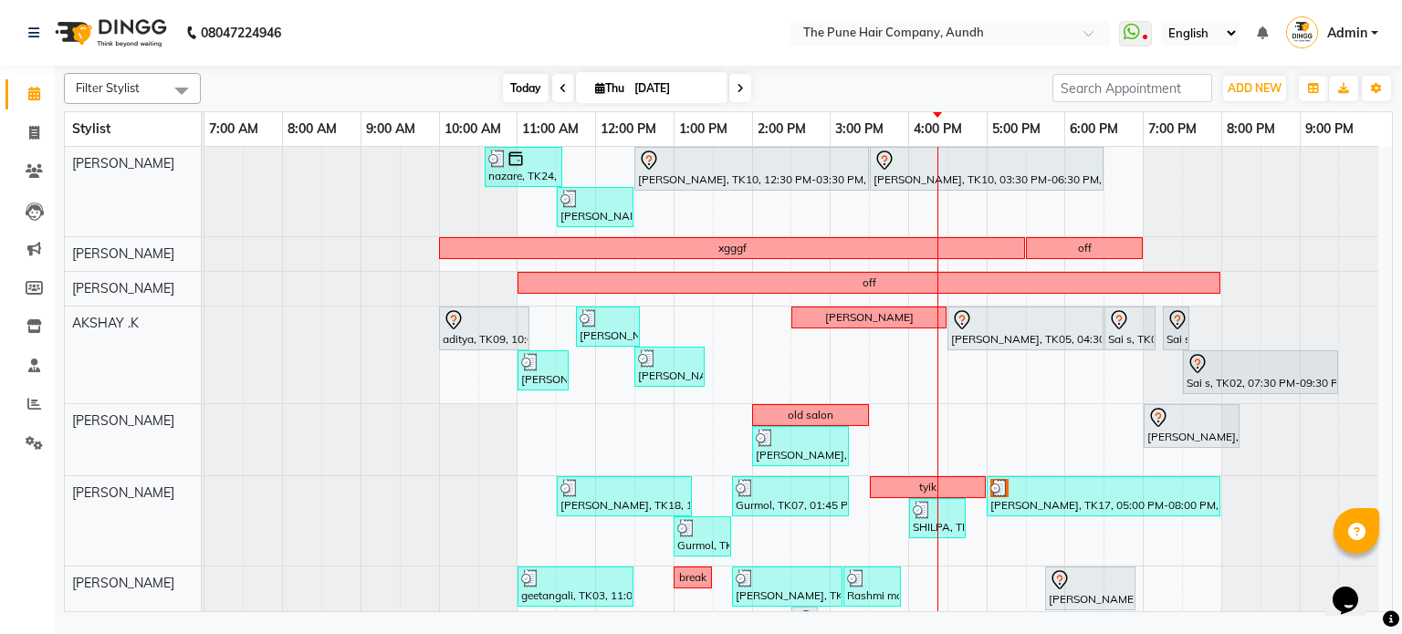
drag, startPoint x: 529, startPoint y: 87, endPoint x: 539, endPoint y: 78, distance: 12.3
click at [532, 87] on span "Today" at bounding box center [526, 88] width 46 height 28
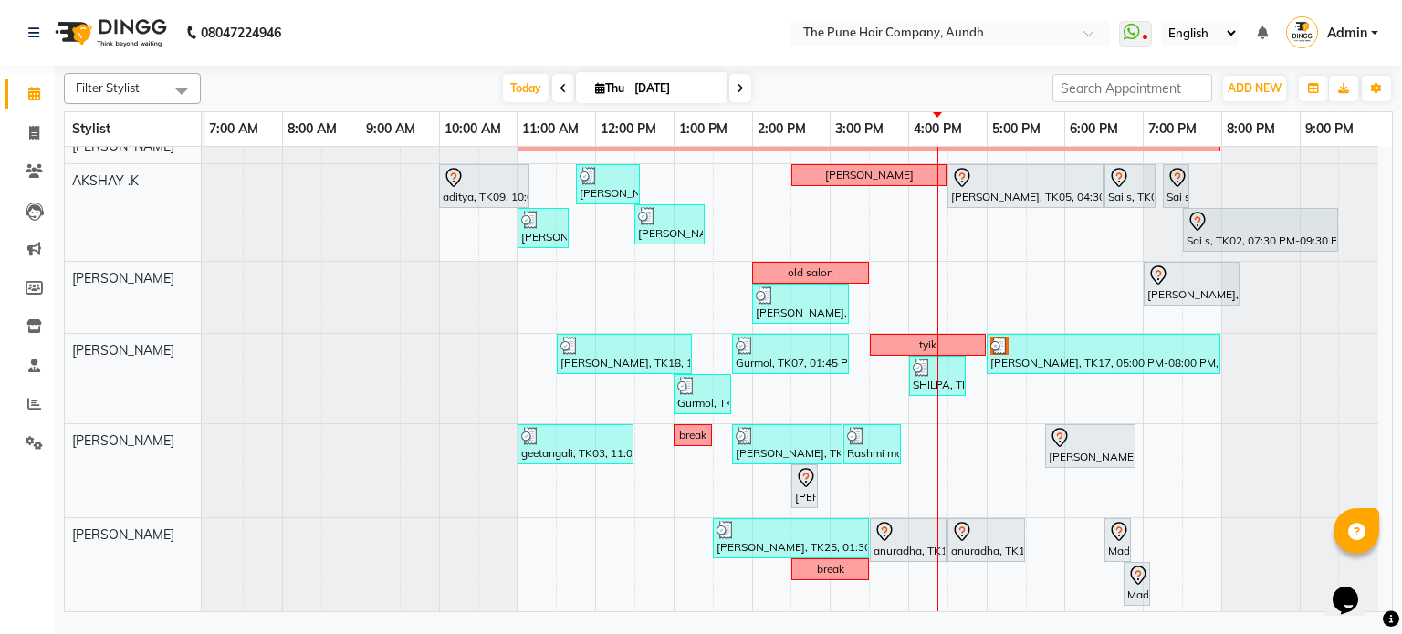
scroll to position [107, 0]
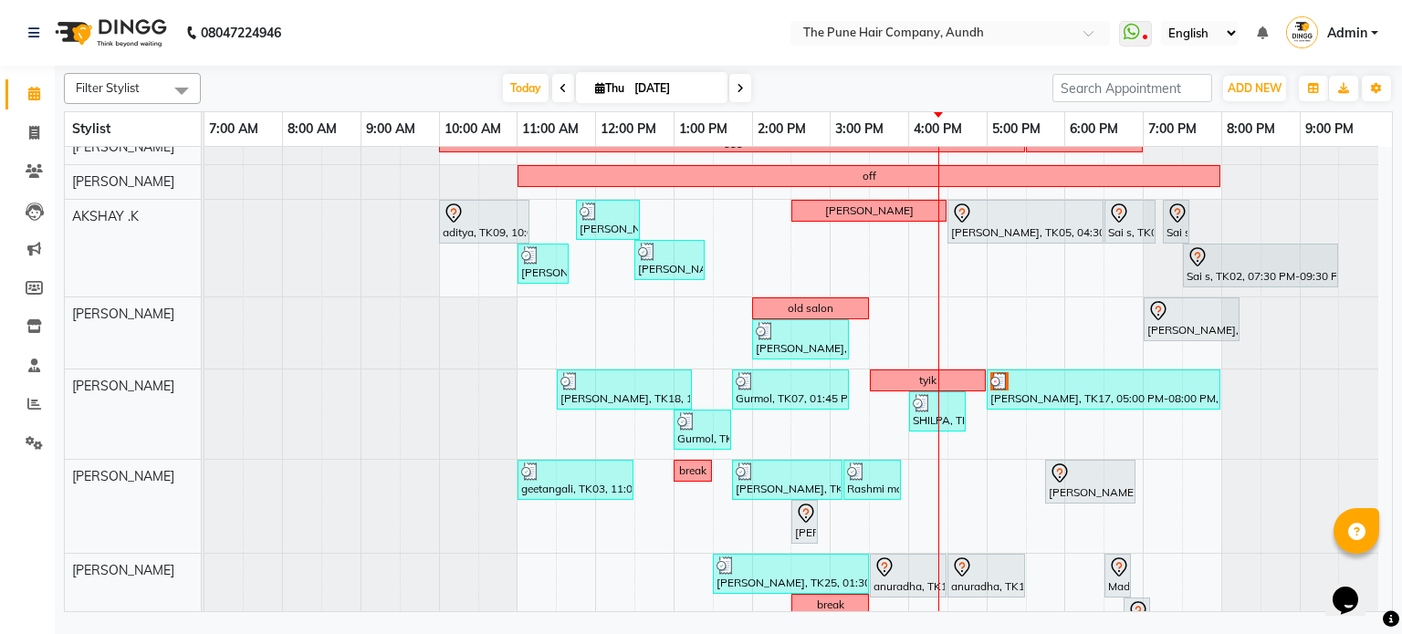
drag, startPoint x: 905, startPoint y: 451, endPoint x: 810, endPoint y: 83, distance: 380.1
click at [810, 83] on div "[DATE] [DATE]" at bounding box center [626, 88] width 833 height 27
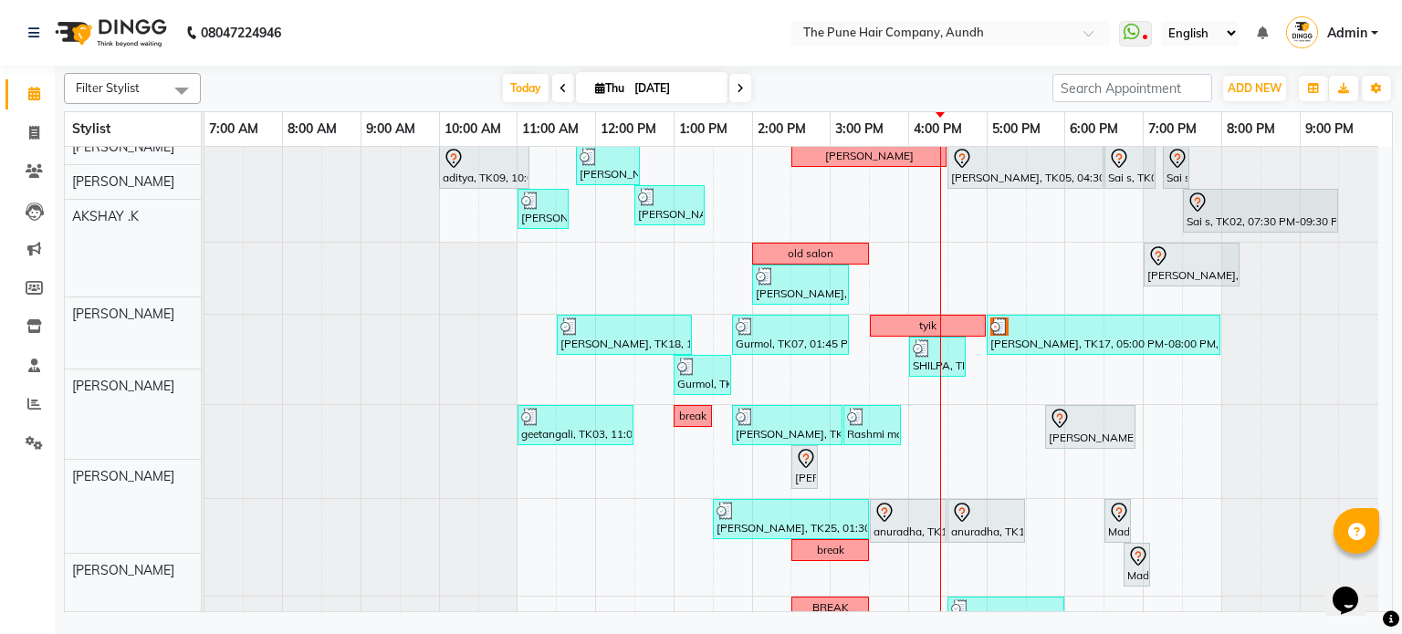
scroll to position [198, 0]
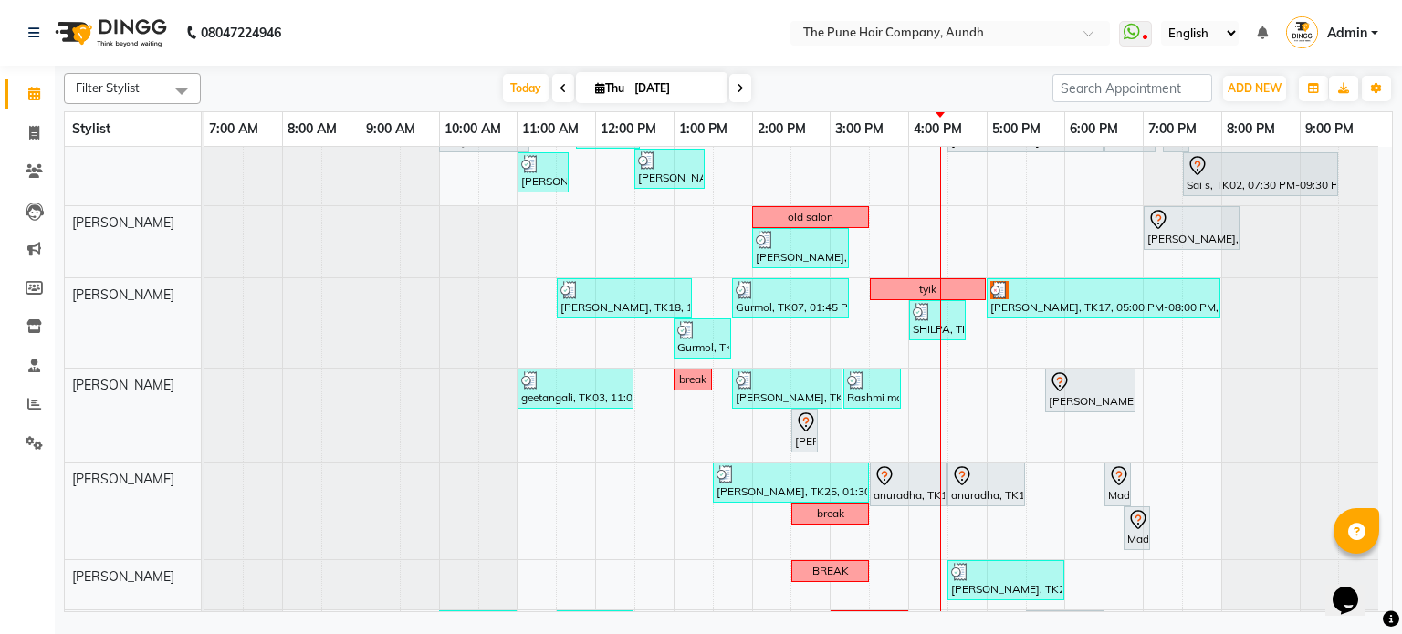
click at [973, 386] on div "nazare, TK24, 10:35 AM-11:35 AM, Cut [DEMOGRAPHIC_DATA] ( Top Stylist ) [PERSON…" at bounding box center [797, 373] width 1187 height 849
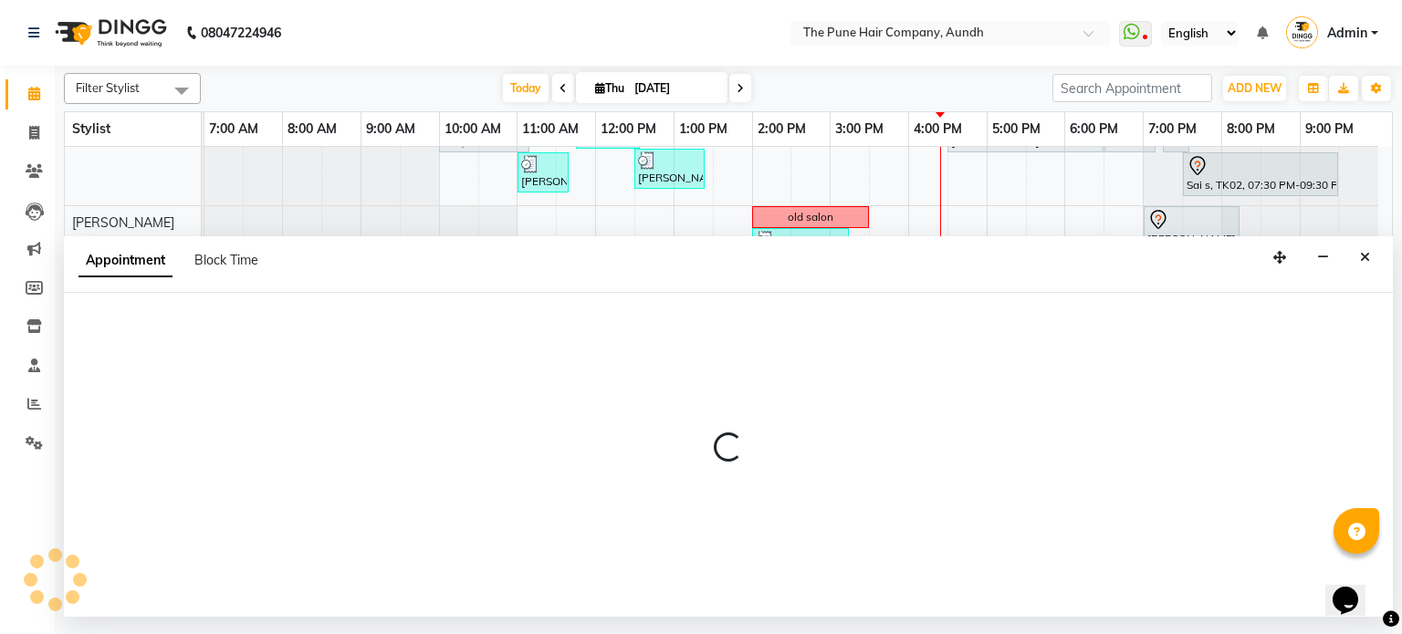
select select "49441"
select select "990"
select select "tentative"
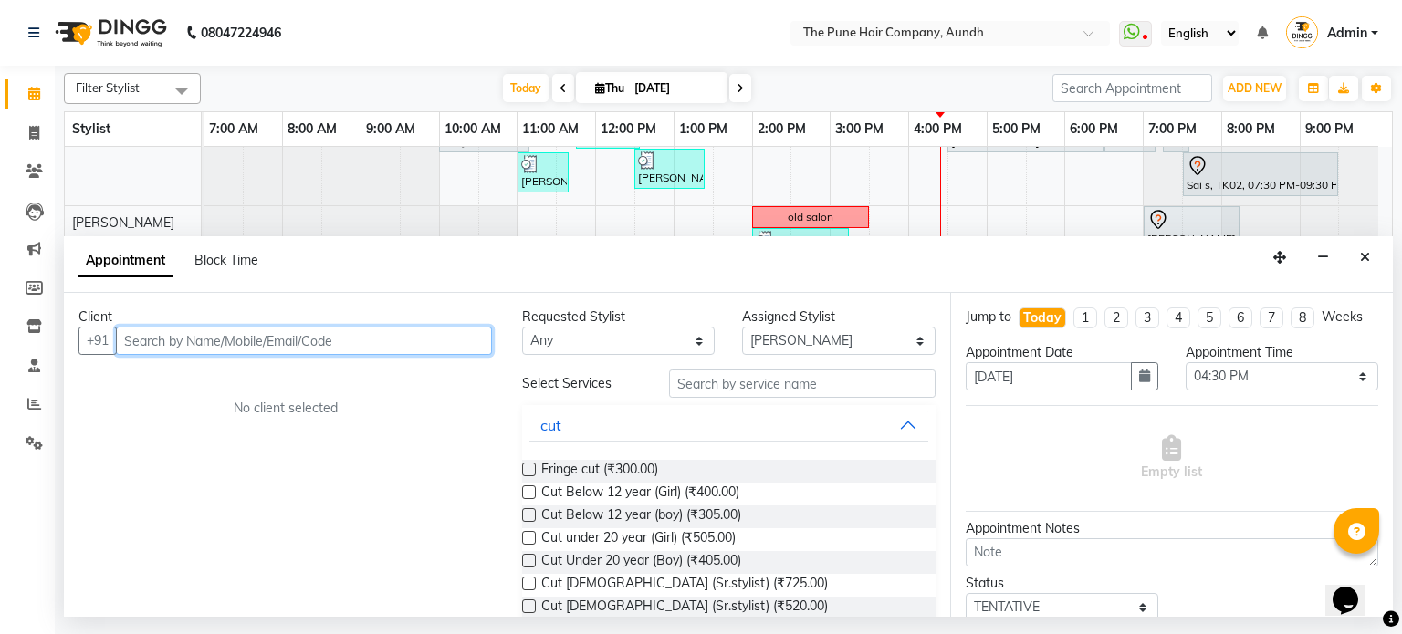
click at [201, 333] on input "text" at bounding box center [304, 341] width 376 height 28
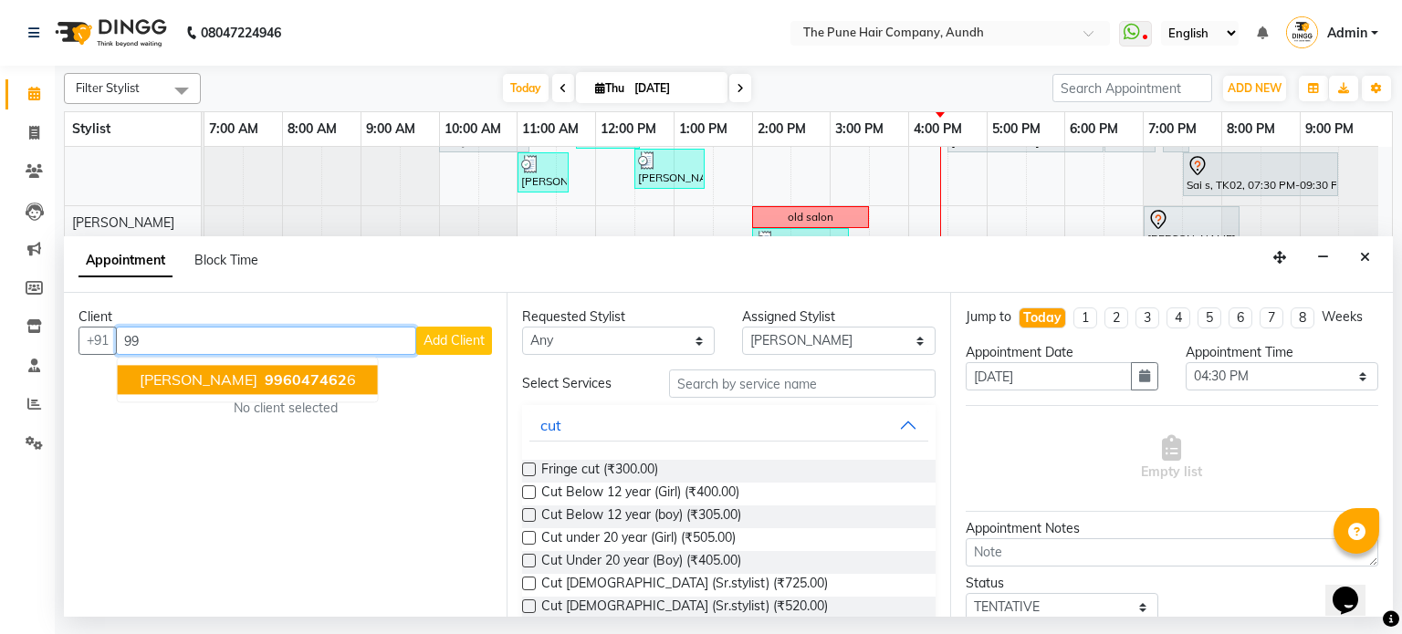
type input "9"
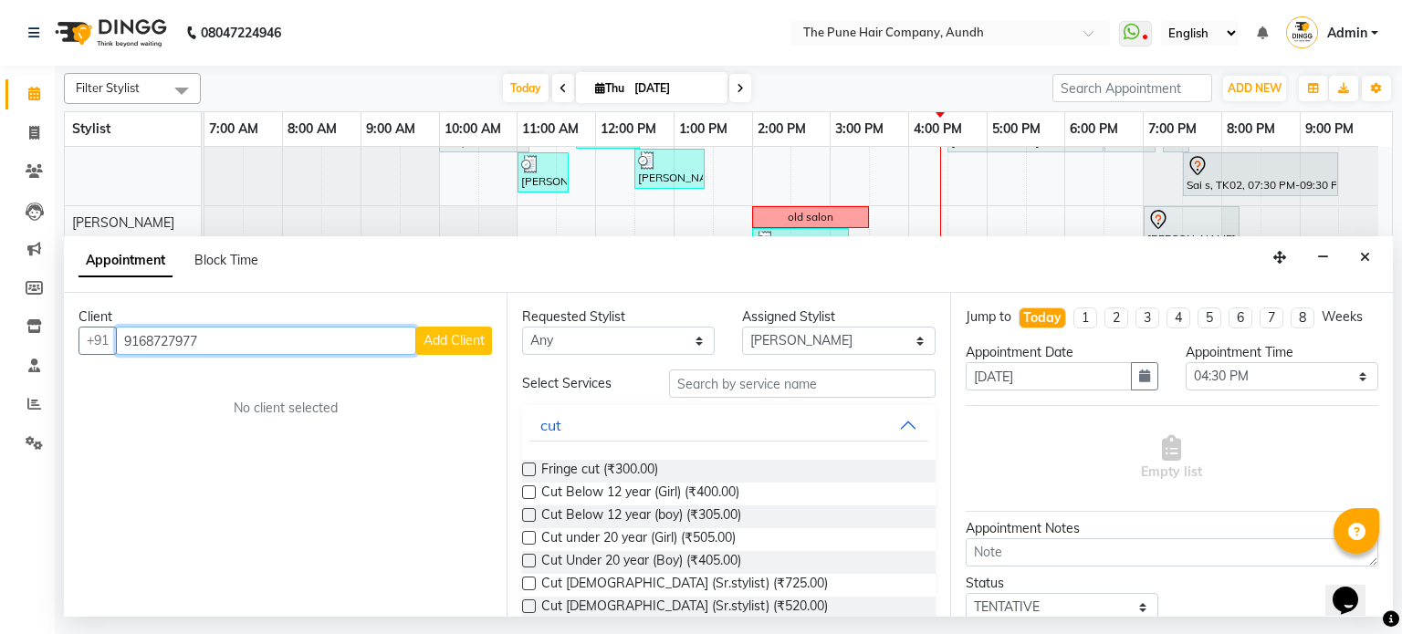
type input "9168727977"
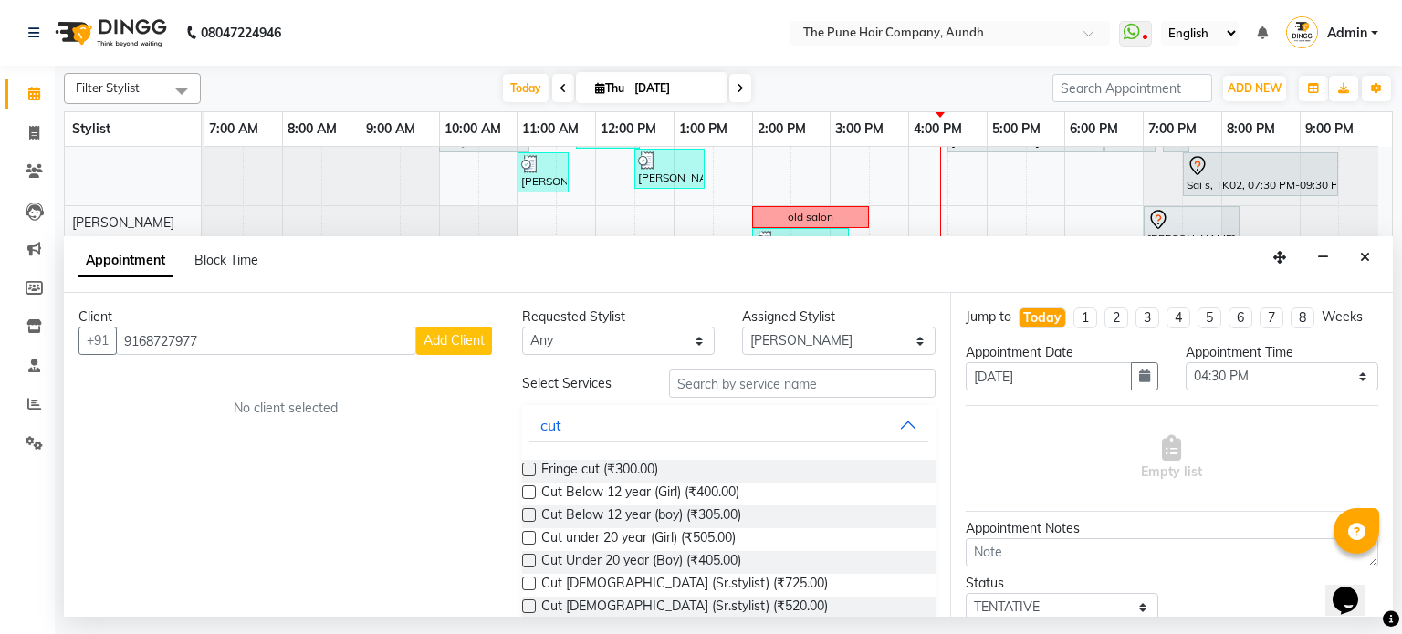
click at [451, 345] on span "Add Client" at bounding box center [454, 340] width 61 height 16
select select "22"
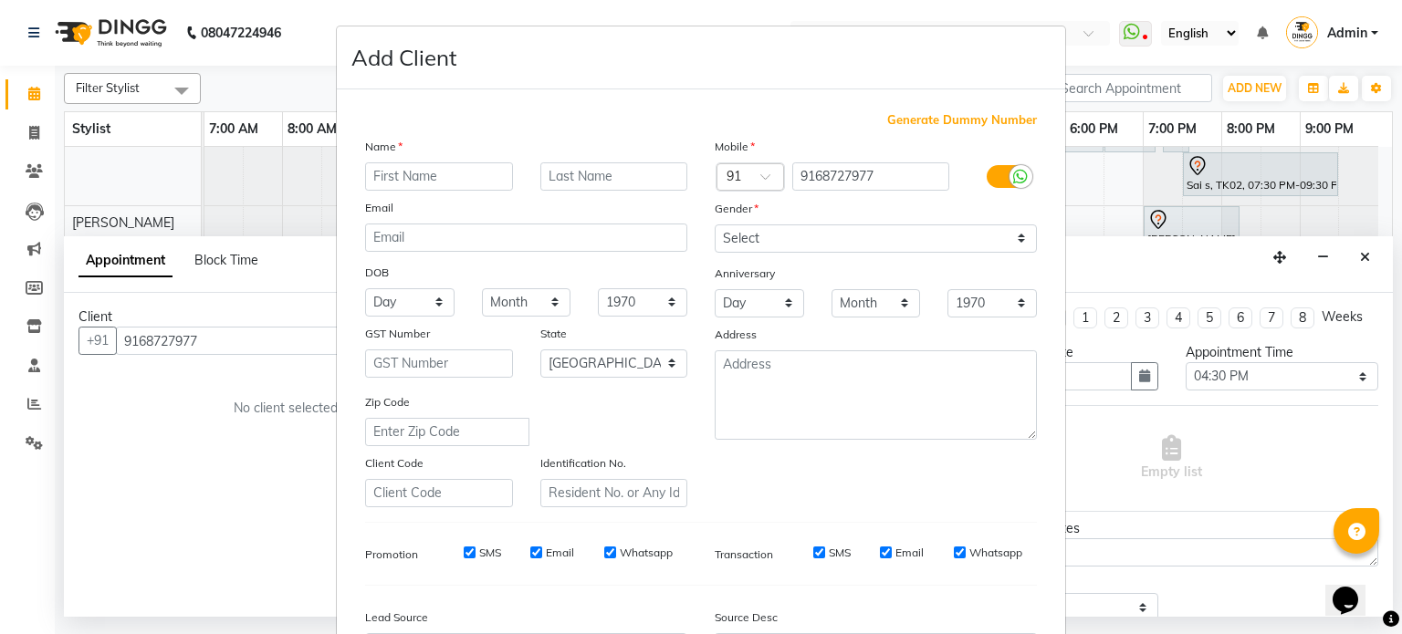
click at [406, 171] on input "text" at bounding box center [439, 176] width 148 height 28
click at [437, 182] on input "[PERSON_NAME]" at bounding box center [439, 176] width 148 height 28
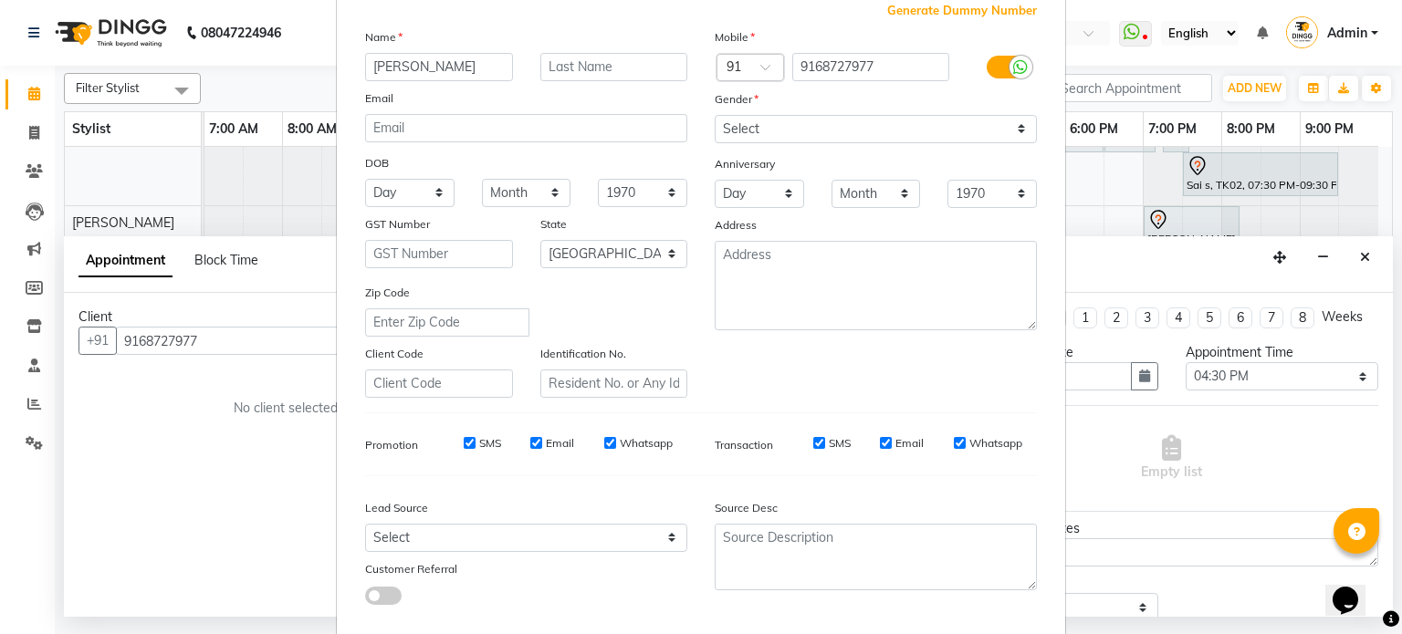
scroll to position [183, 0]
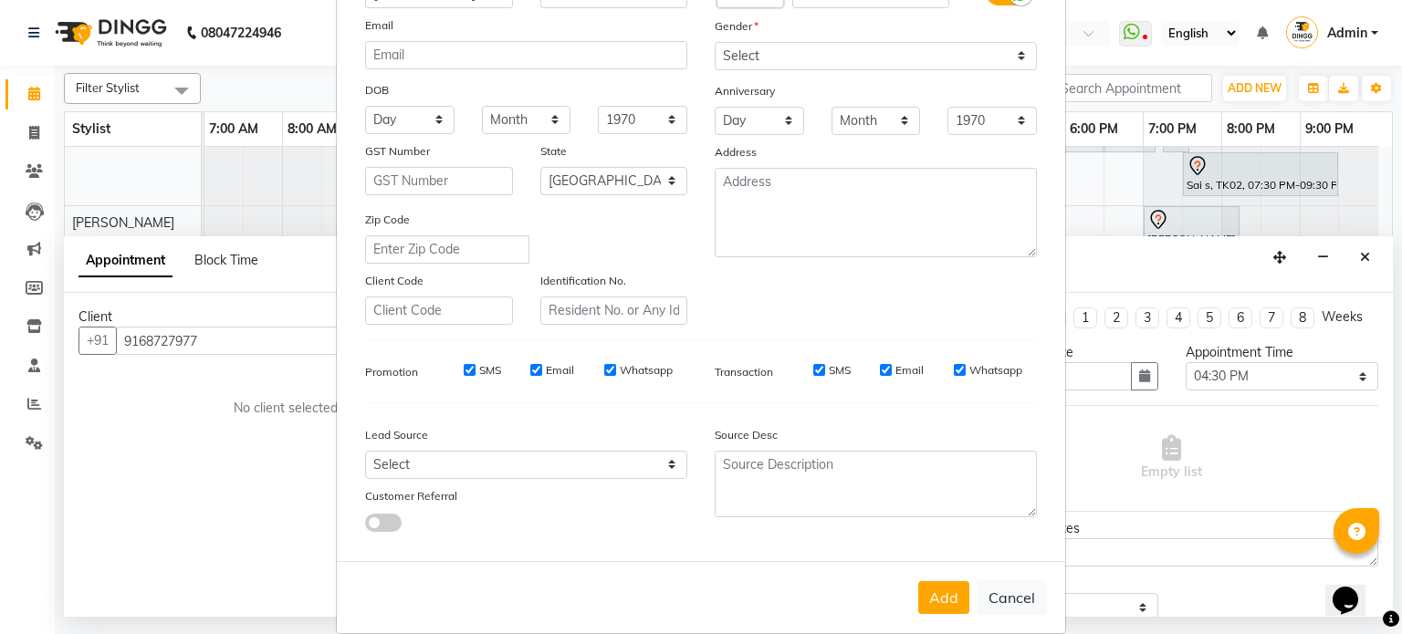
type input "[PERSON_NAME]"
click at [749, 55] on select "Select [DEMOGRAPHIC_DATA] [DEMOGRAPHIC_DATA] Other Prefer Not To Say" at bounding box center [876, 56] width 322 height 28
click at [657, 30] on div "Email" at bounding box center [526, 29] width 350 height 26
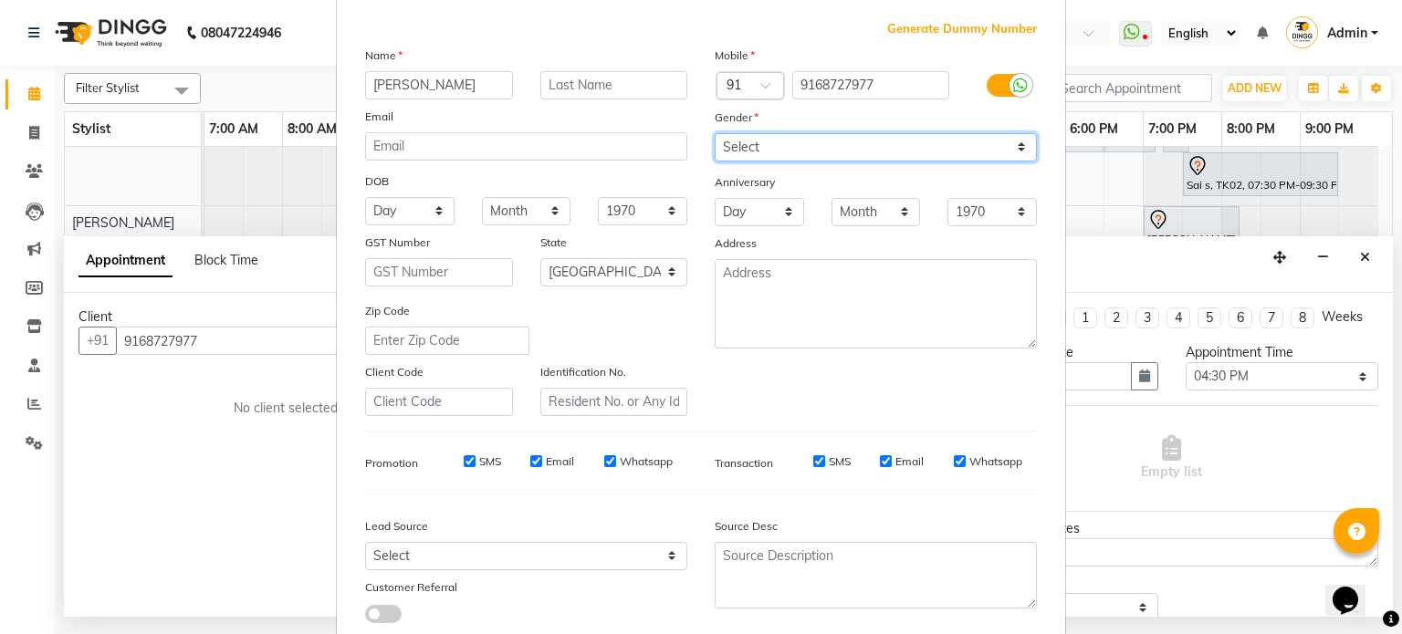
click at [735, 145] on select "Select [DEMOGRAPHIC_DATA] [DEMOGRAPHIC_DATA] Other Prefer Not To Say" at bounding box center [876, 147] width 322 height 28
select select "[DEMOGRAPHIC_DATA]"
click at [715, 134] on select "Select [DEMOGRAPHIC_DATA] [DEMOGRAPHIC_DATA] Other Prefer Not To Say" at bounding box center [876, 147] width 322 height 28
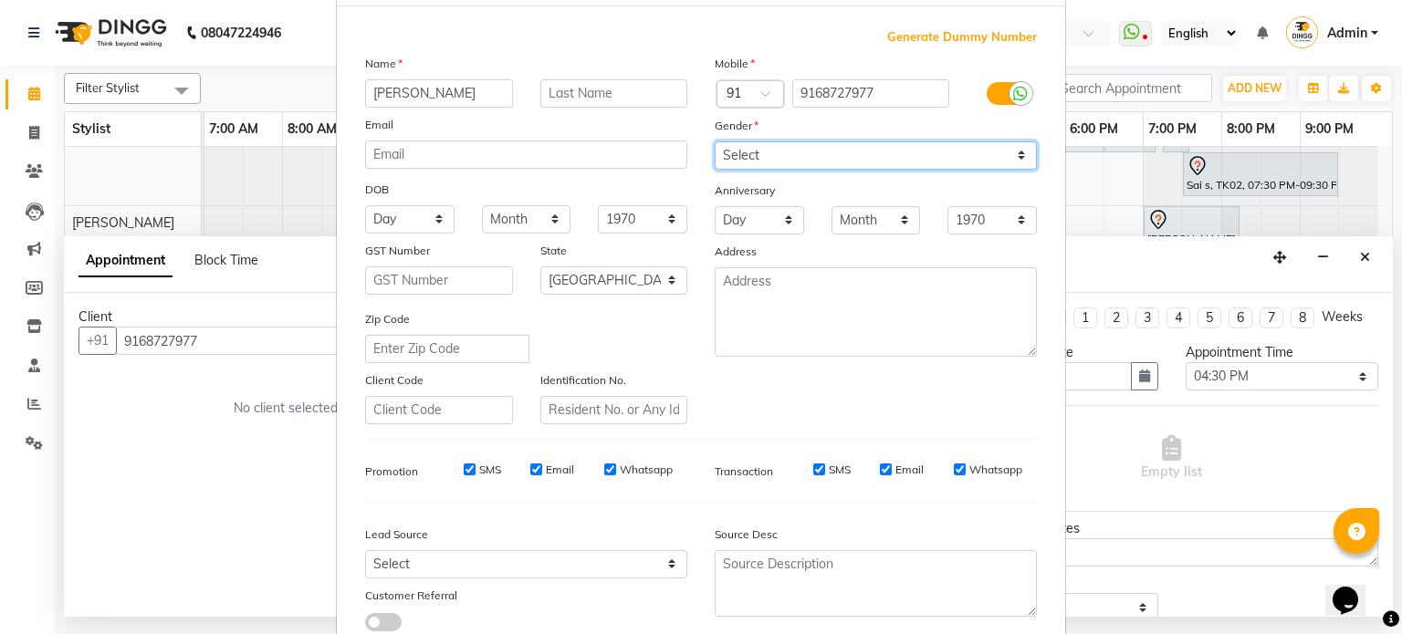
scroll to position [216, 0]
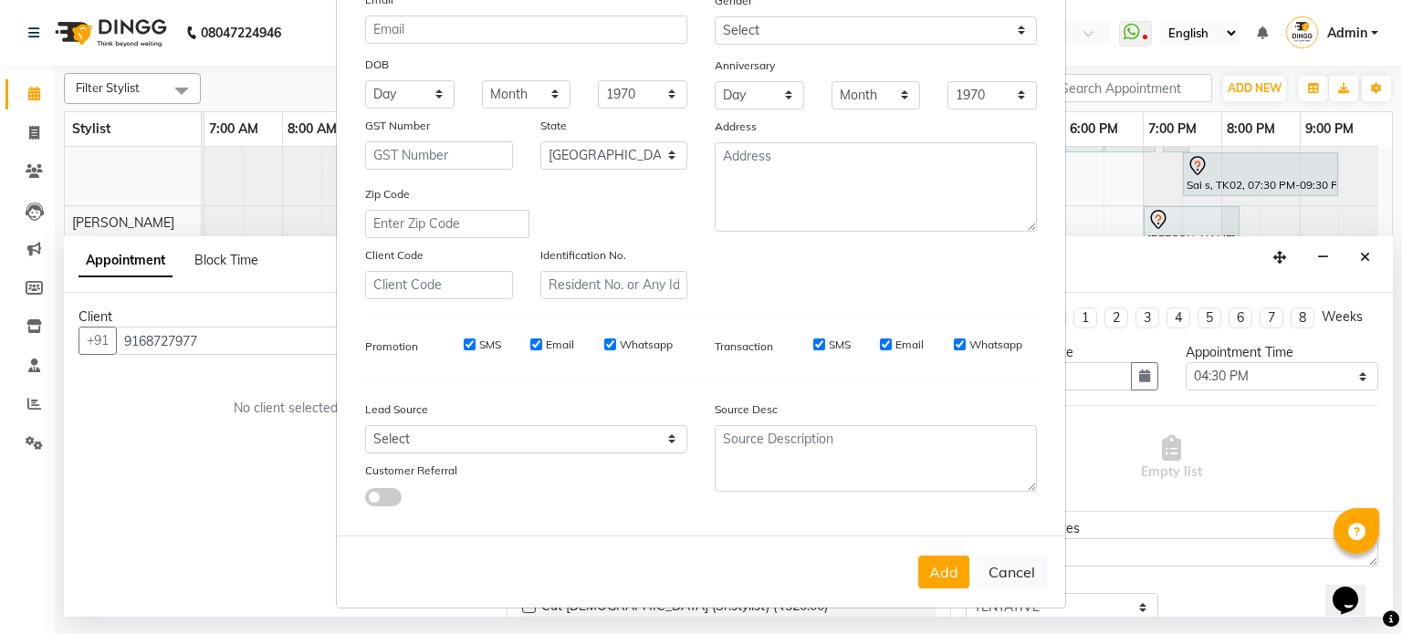
click at [940, 576] on button "Add" at bounding box center [943, 572] width 51 height 33
select select
select select "null"
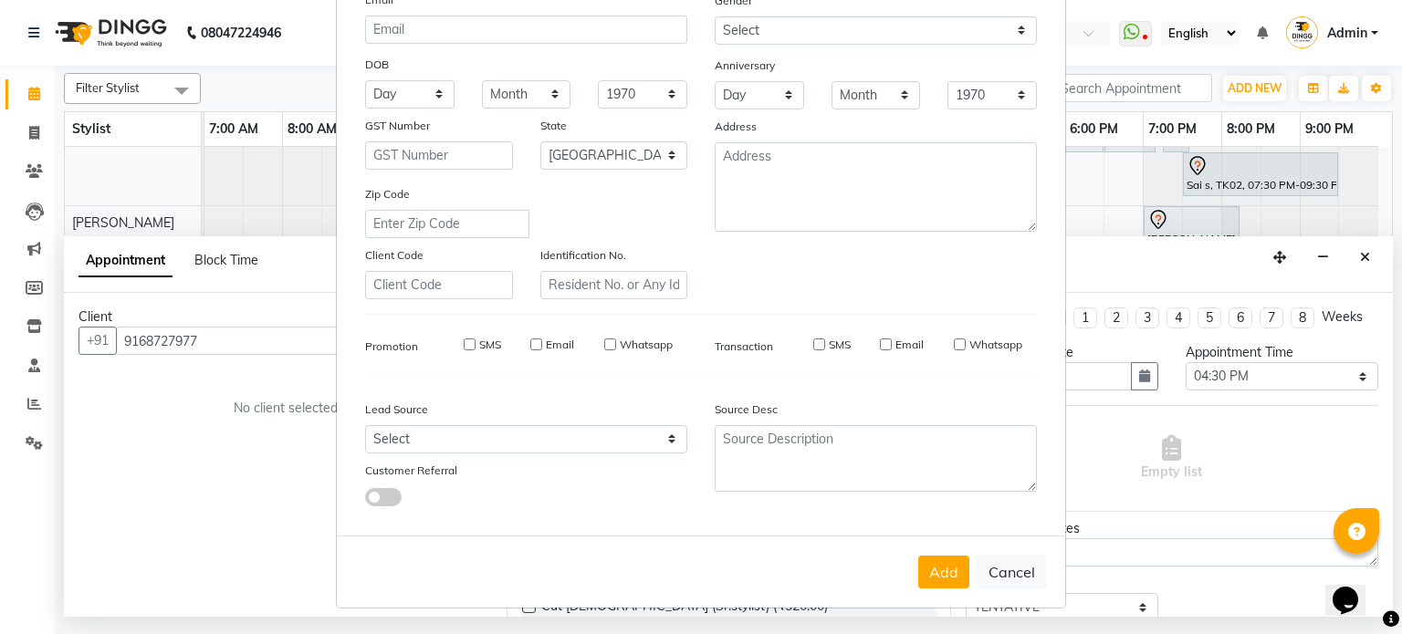
select select
checkbox input "false"
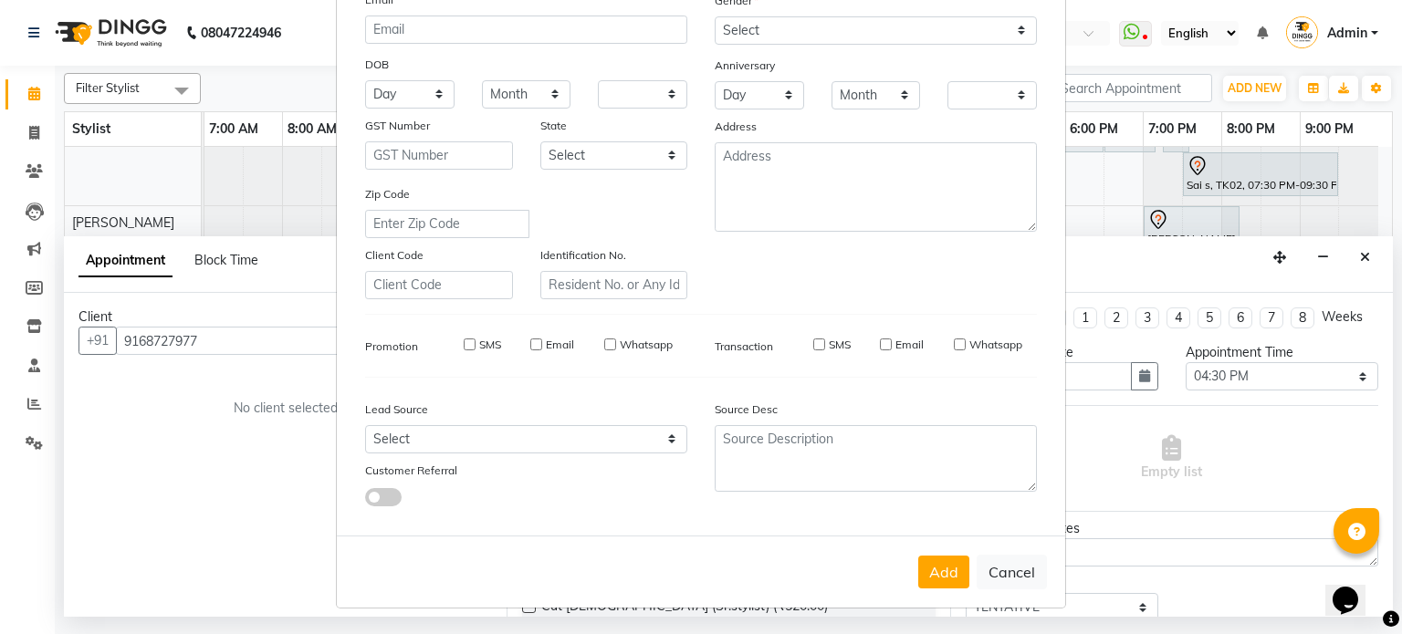
checkbox input "false"
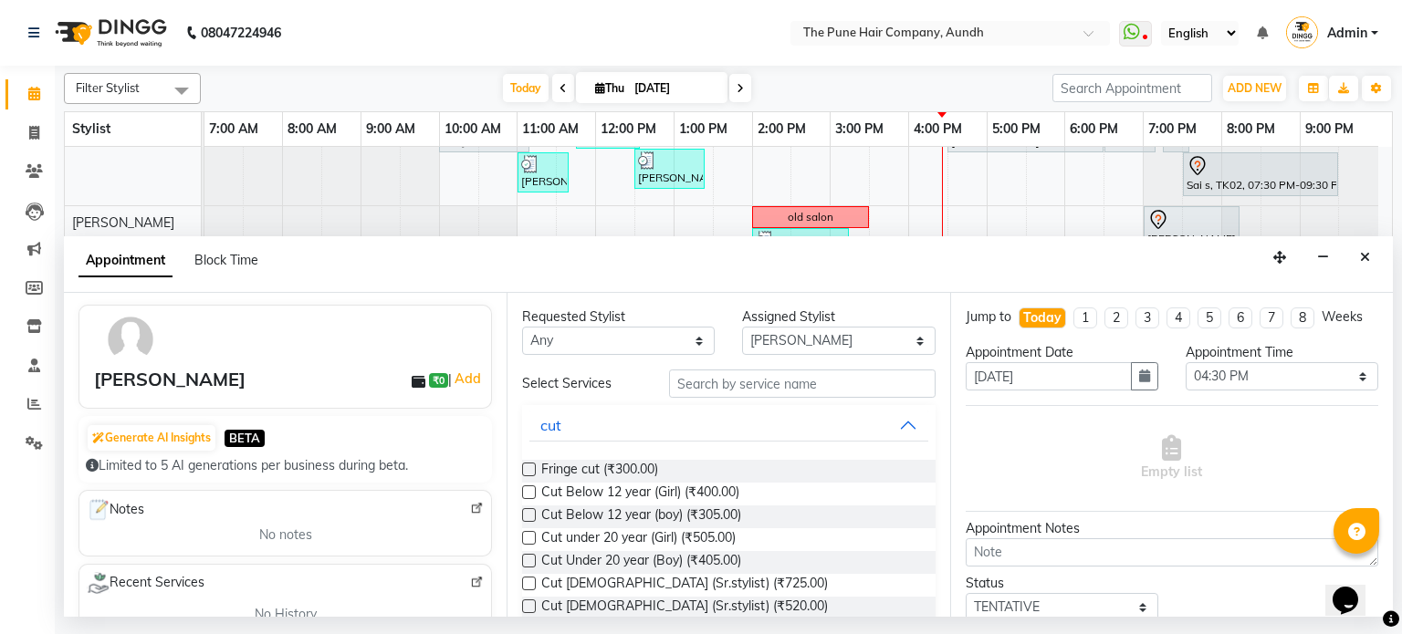
scroll to position [0, 0]
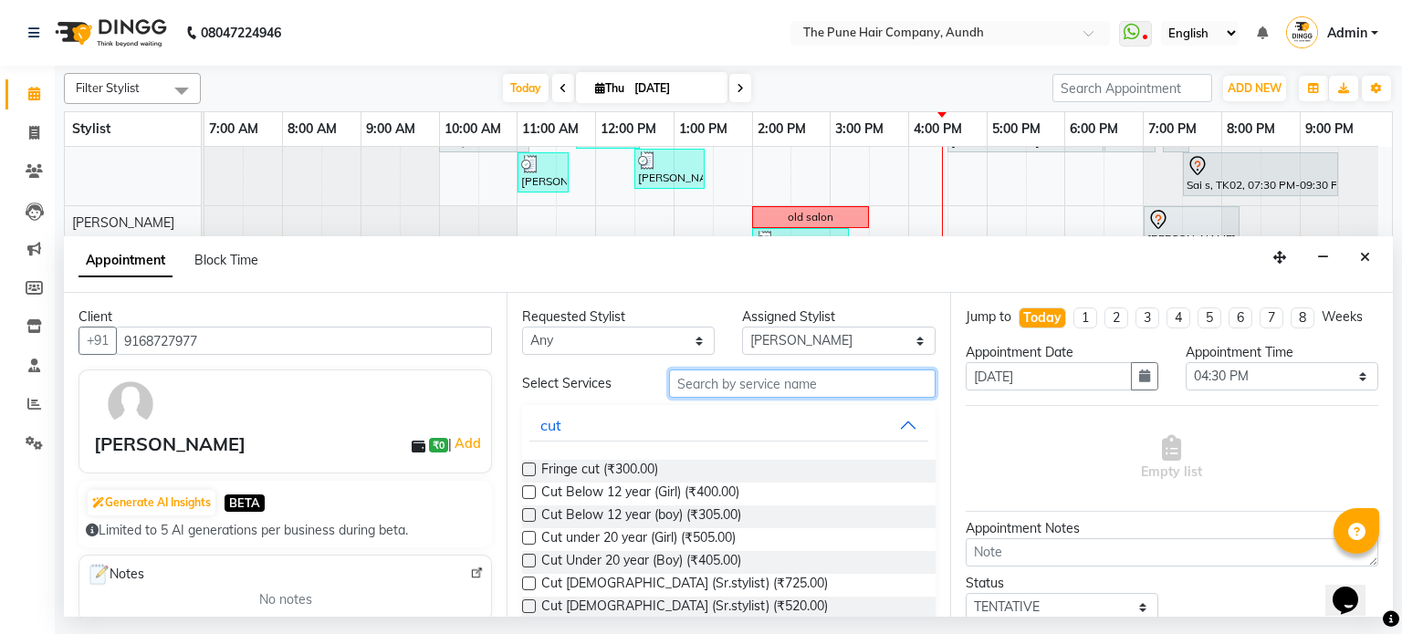
click at [688, 380] on input "text" at bounding box center [802, 384] width 267 height 28
type input "c"
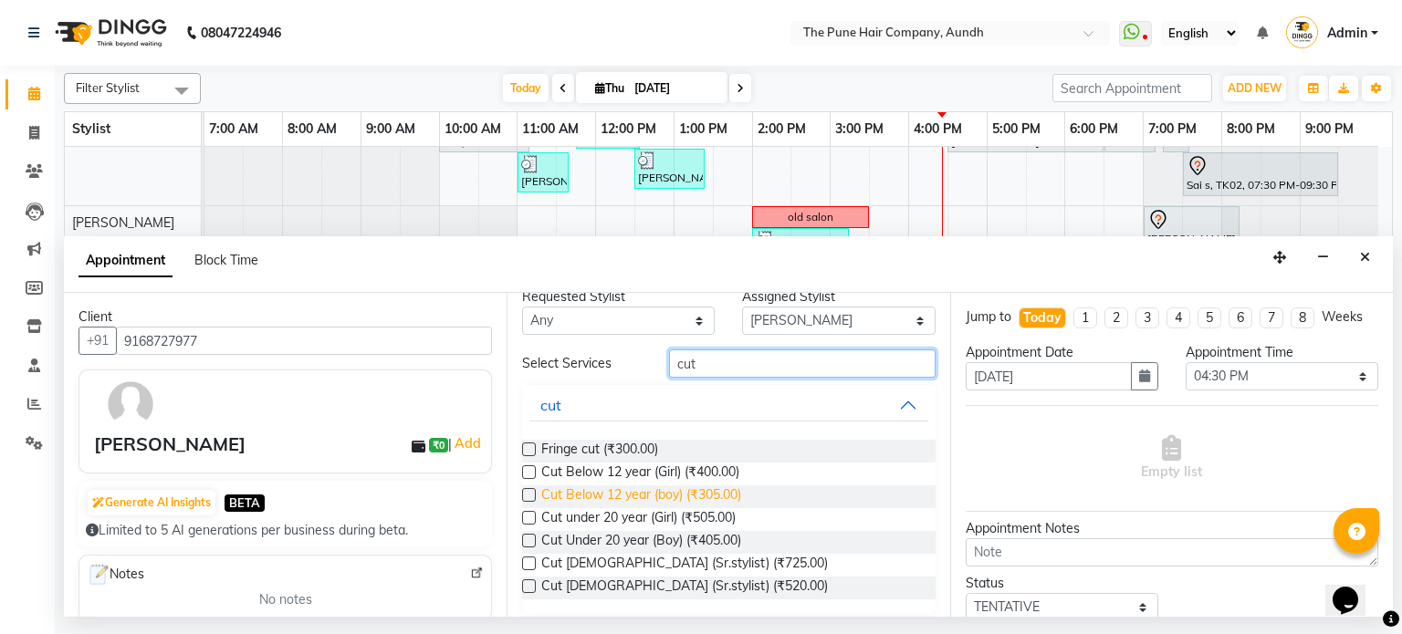
scroll to position [31, 0]
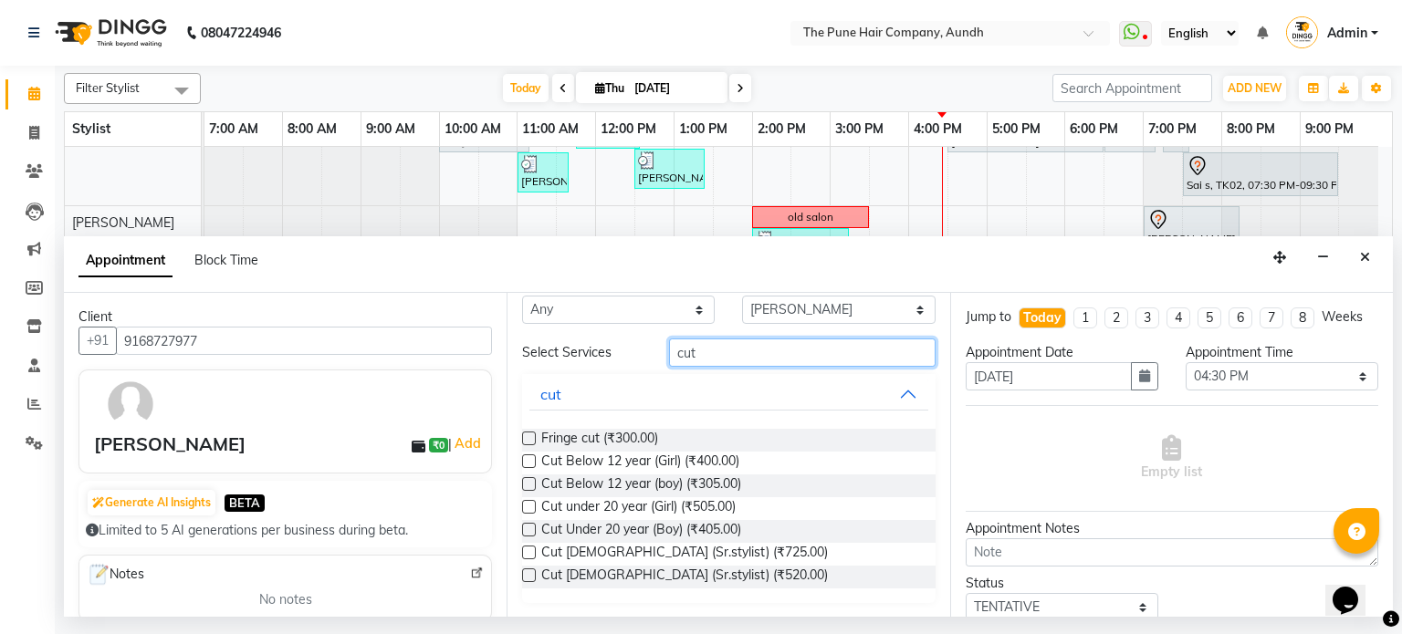
type input "cut"
click at [527, 576] on label at bounding box center [529, 576] width 14 height 14
click at [527, 576] on input "checkbox" at bounding box center [528, 577] width 12 height 12
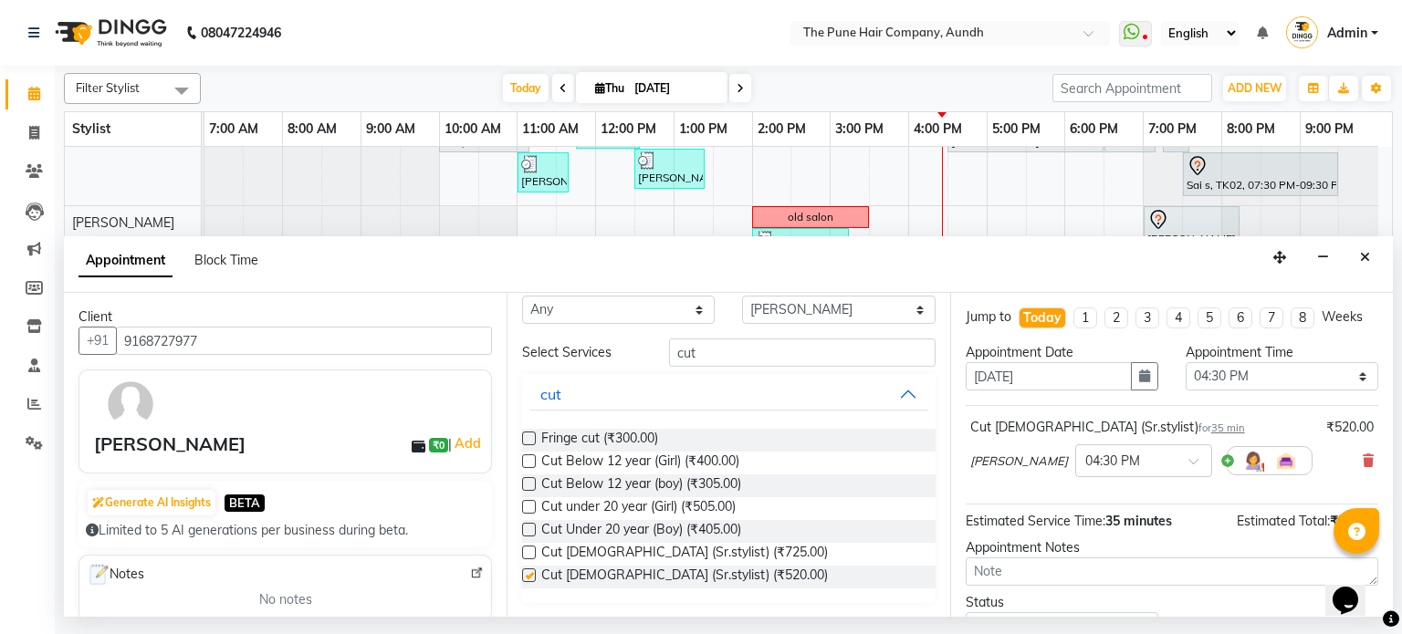
checkbox input "false"
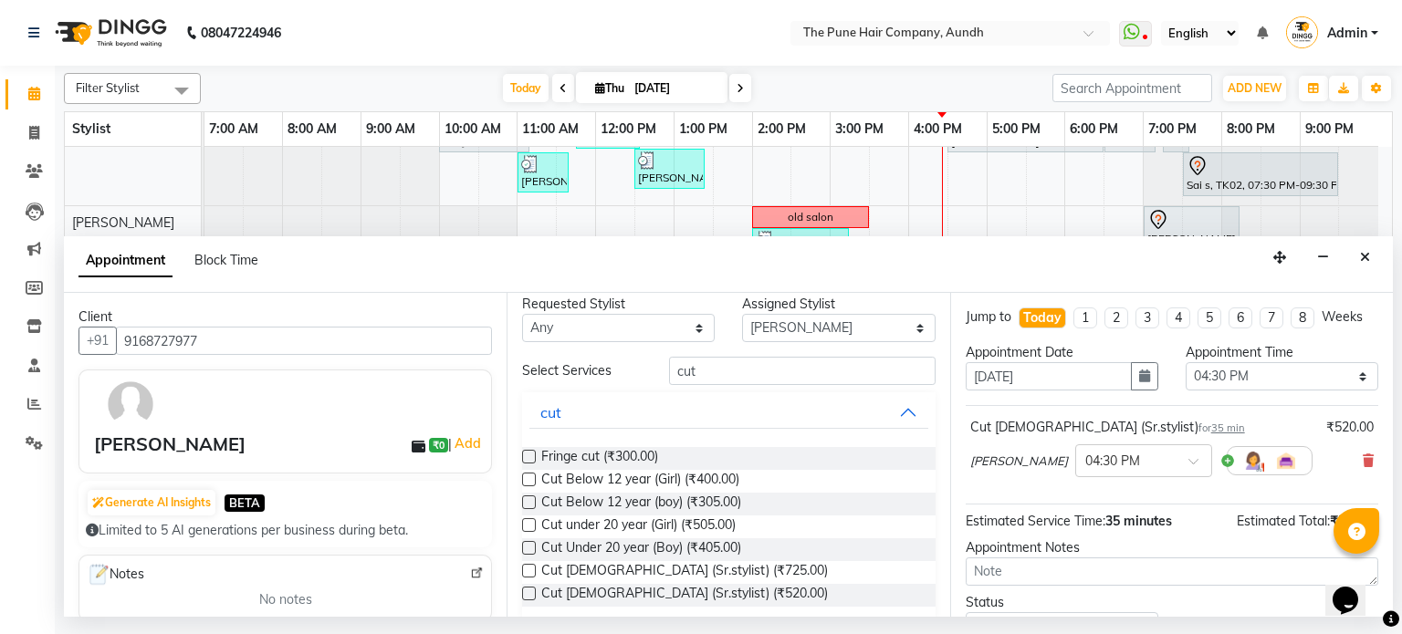
scroll to position [0, 0]
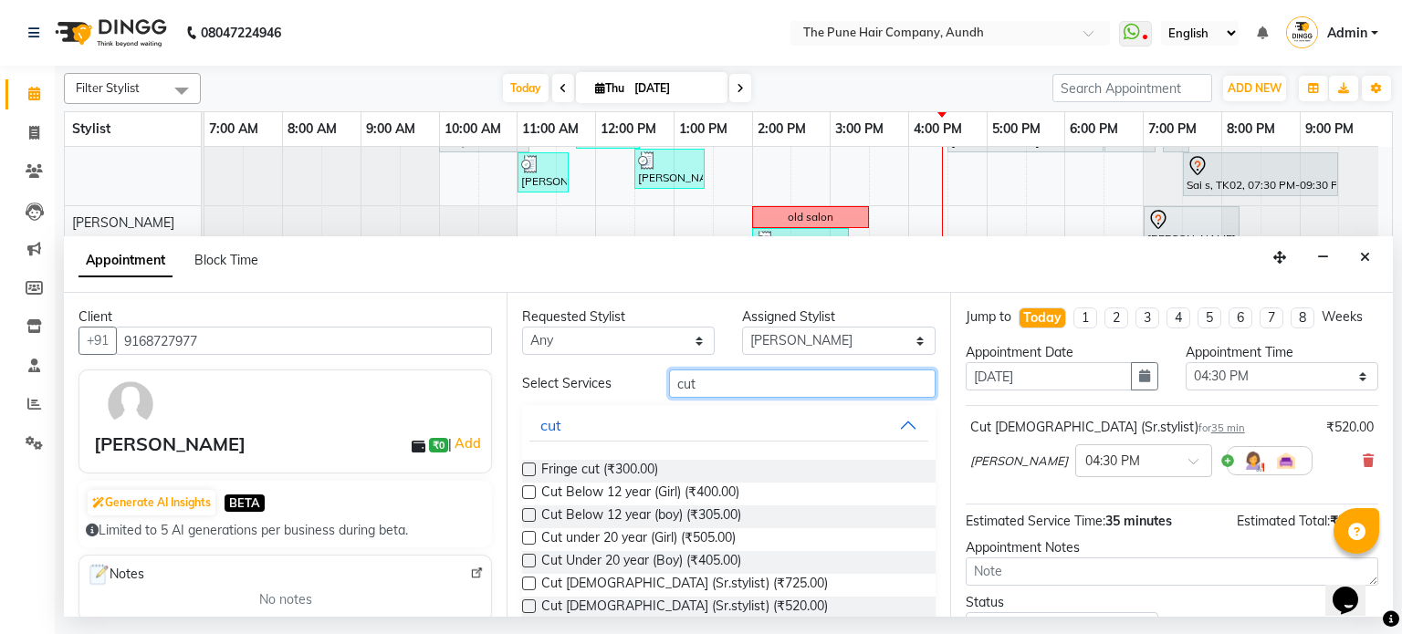
click at [738, 392] on input "cut" at bounding box center [802, 384] width 267 height 28
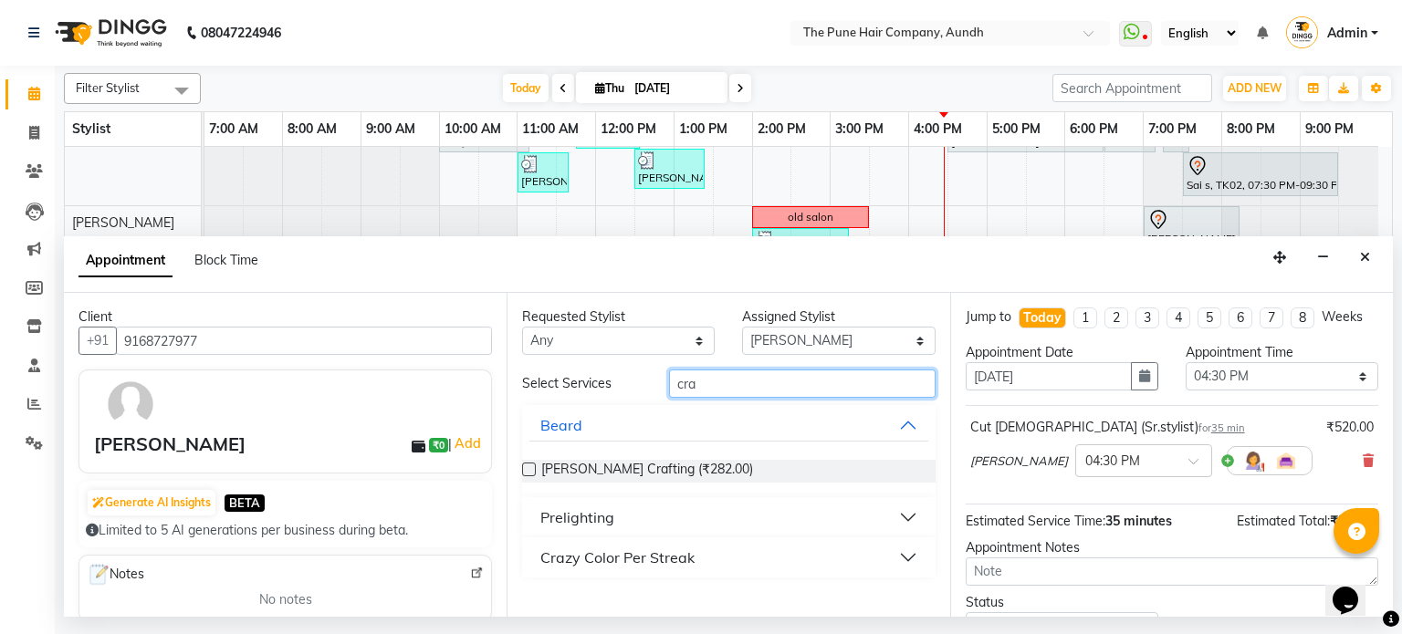
click at [712, 387] on input "cra" at bounding box center [802, 384] width 267 height 28
type input "c"
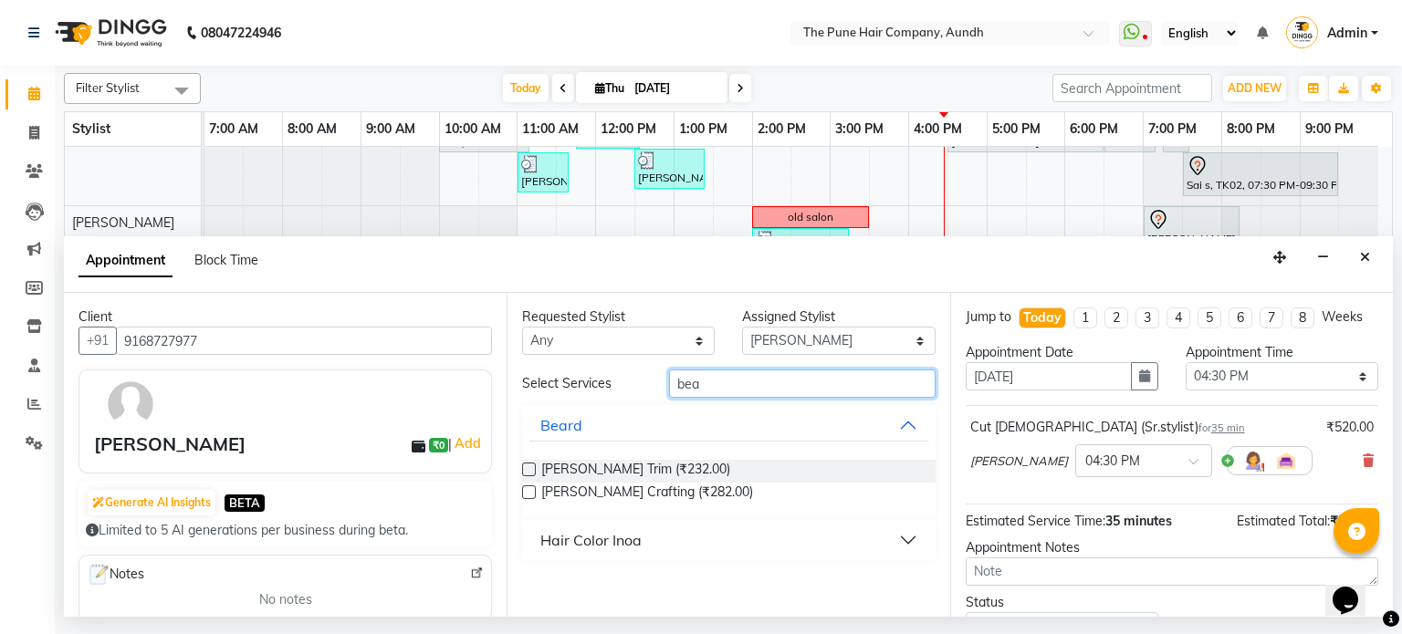
type input "bea"
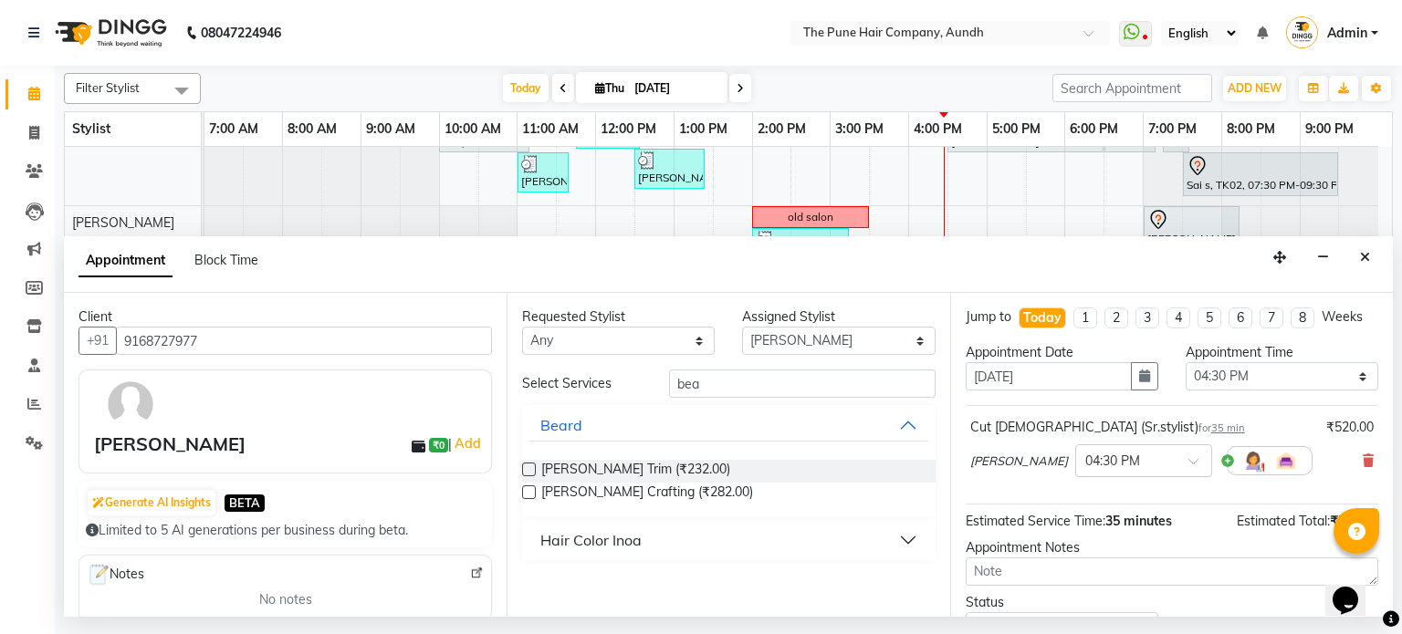
click at [528, 490] on label at bounding box center [529, 493] width 14 height 14
click at [528, 490] on input "checkbox" at bounding box center [528, 494] width 12 height 12
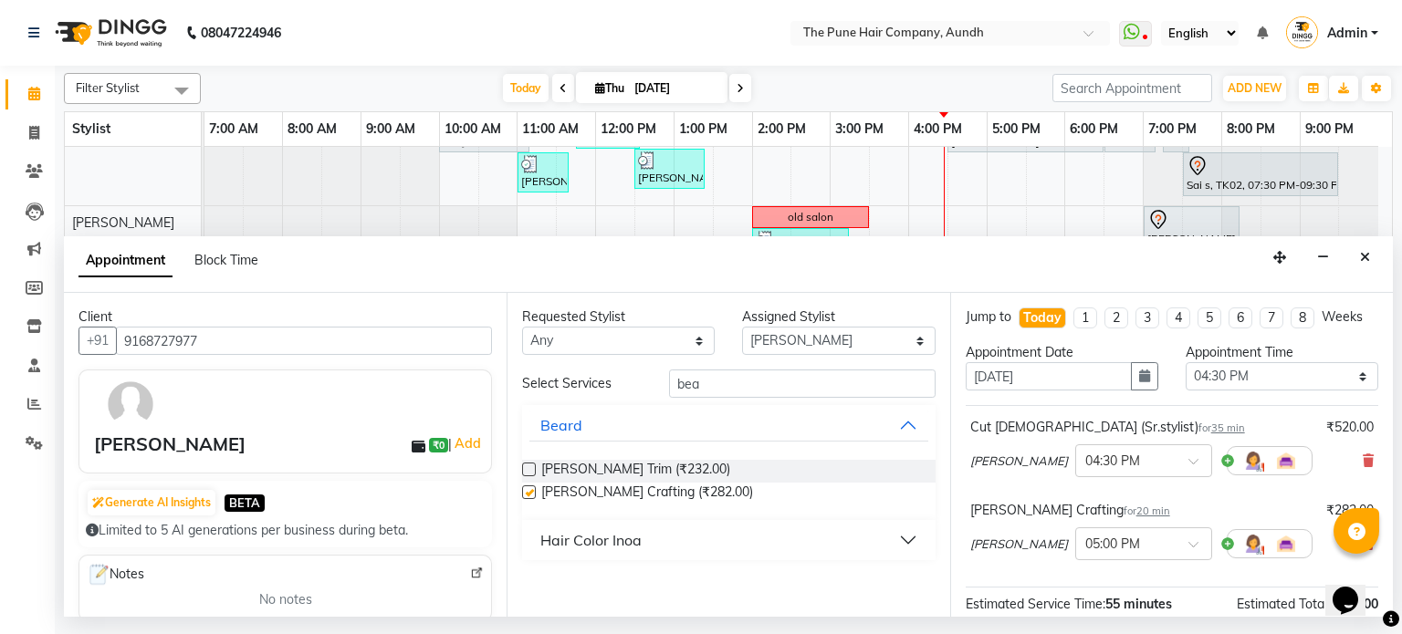
checkbox input "false"
drag, startPoint x: 1377, startPoint y: 254, endPoint x: 908, endPoint y: 83, distance: 499.2
click at [908, 83] on div "[DATE] [DATE]" at bounding box center [626, 88] width 833 height 27
click at [1365, 263] on icon "Close" at bounding box center [1365, 257] width 10 height 13
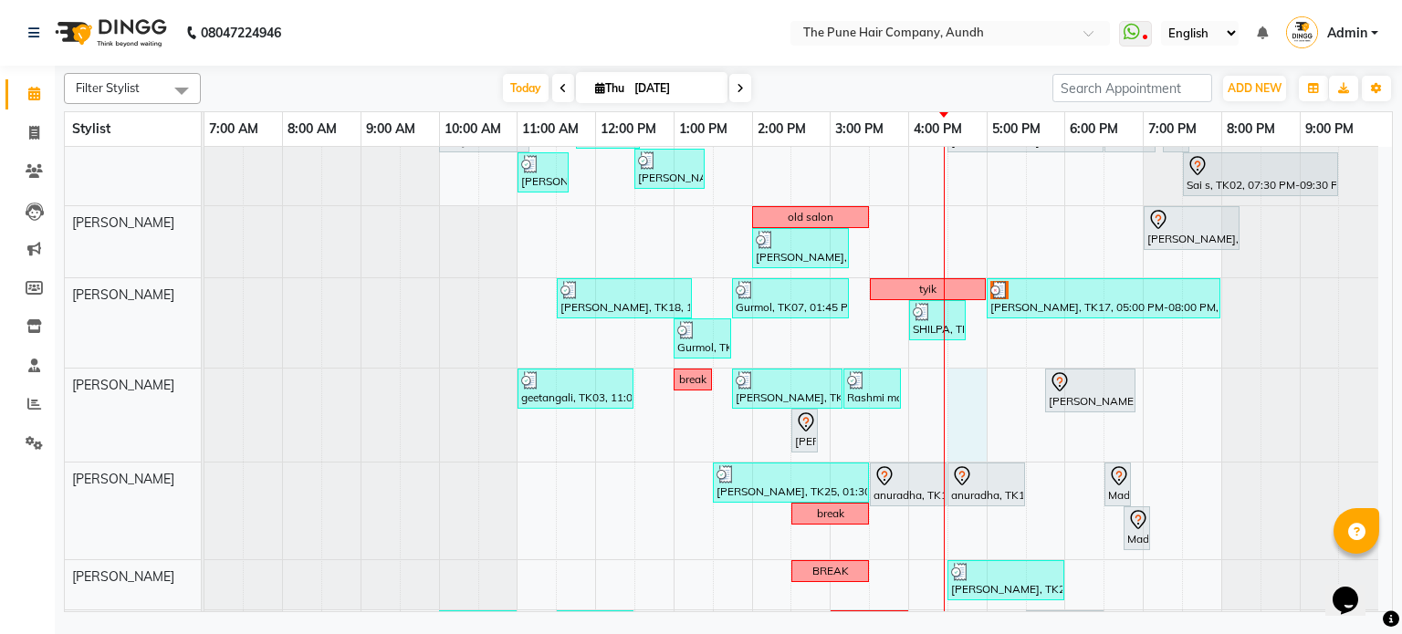
click at [964, 387] on div "nazare, TK24, 10:35 AM-11:35 AM, Cut [DEMOGRAPHIC_DATA] ( Top Stylist ) [PERSON…" at bounding box center [797, 373] width 1187 height 849
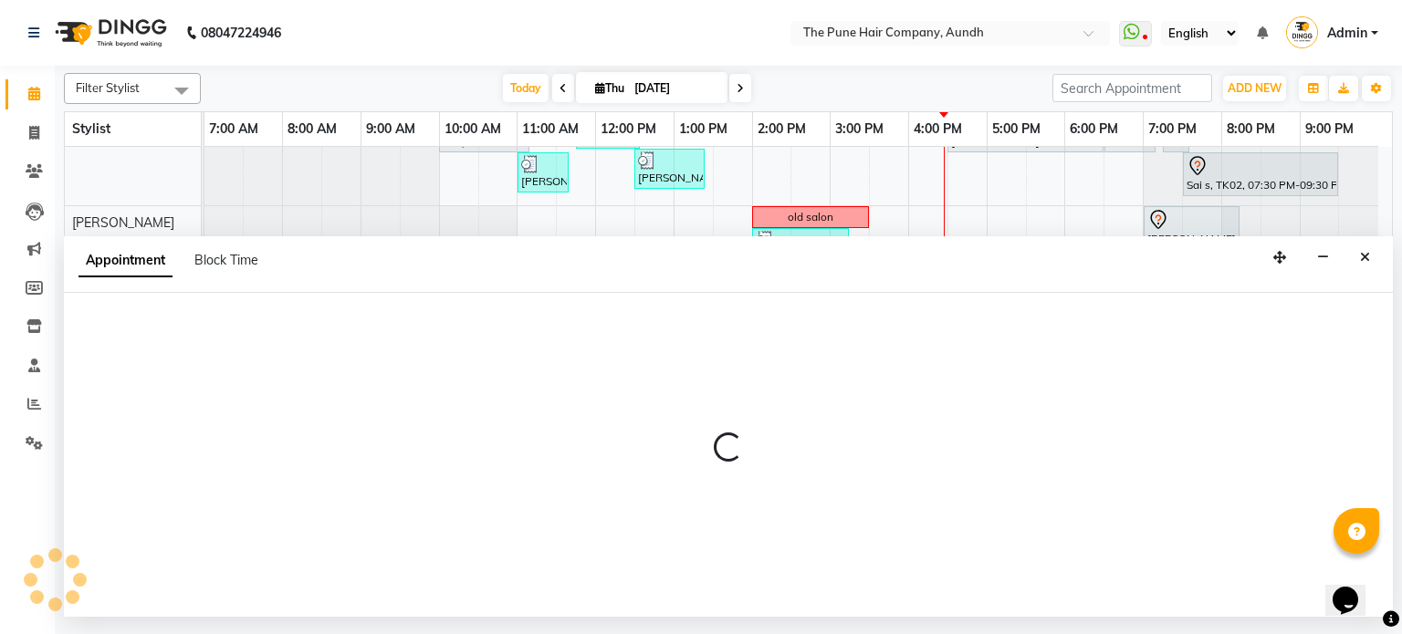
select select "49441"
select select "990"
select select "tentative"
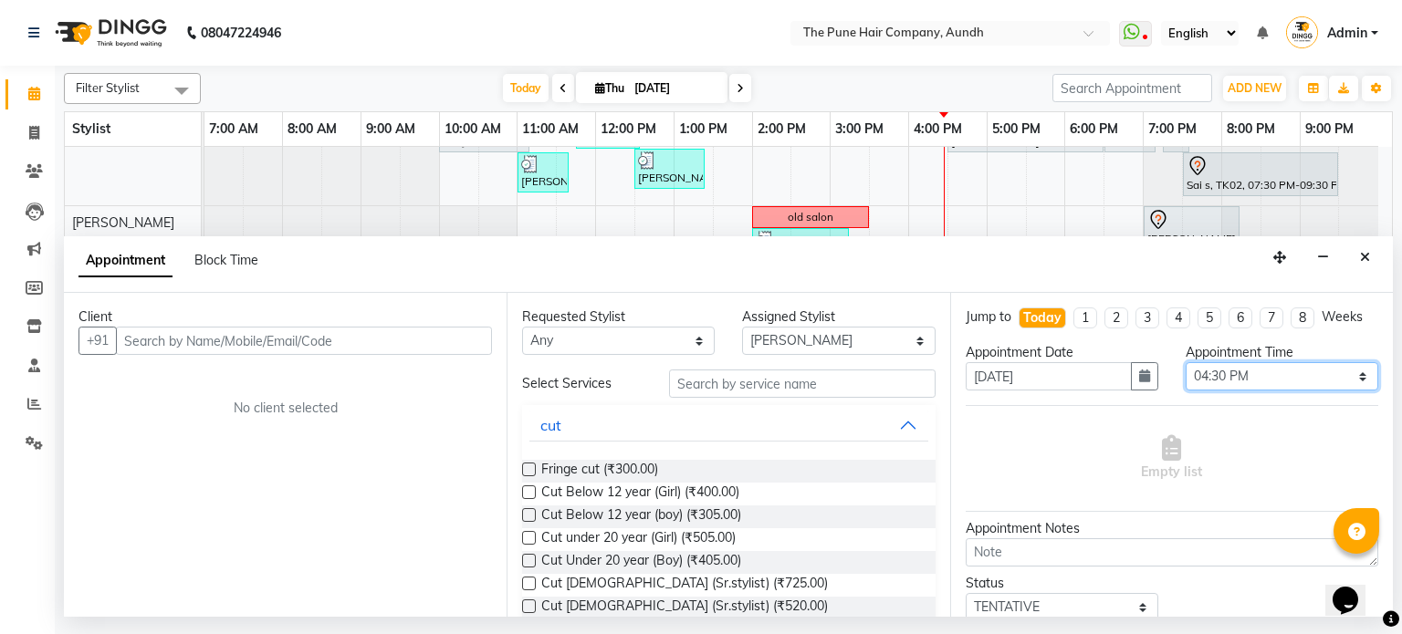
click at [1205, 375] on select "Select 08:00 AM 08:15 AM 08:30 AM 08:45 AM 09:00 AM 09:15 AM 09:30 AM 09:45 AM …" at bounding box center [1282, 376] width 193 height 28
click at [1223, 381] on select "Select 08:00 AM 08:15 AM 08:30 AM 08:45 AM 09:00 AM 09:15 AM 09:30 AM 09:45 AM …" at bounding box center [1282, 376] width 193 height 28
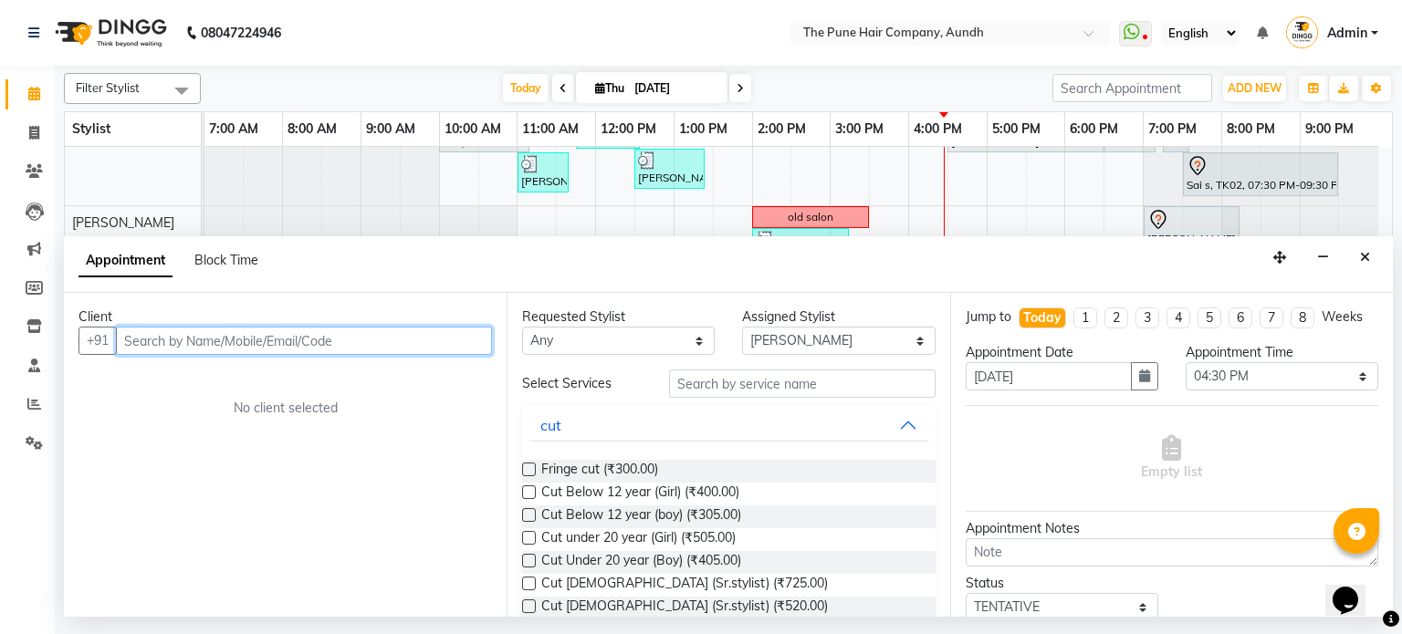
click at [215, 336] on input "text" at bounding box center [304, 341] width 376 height 28
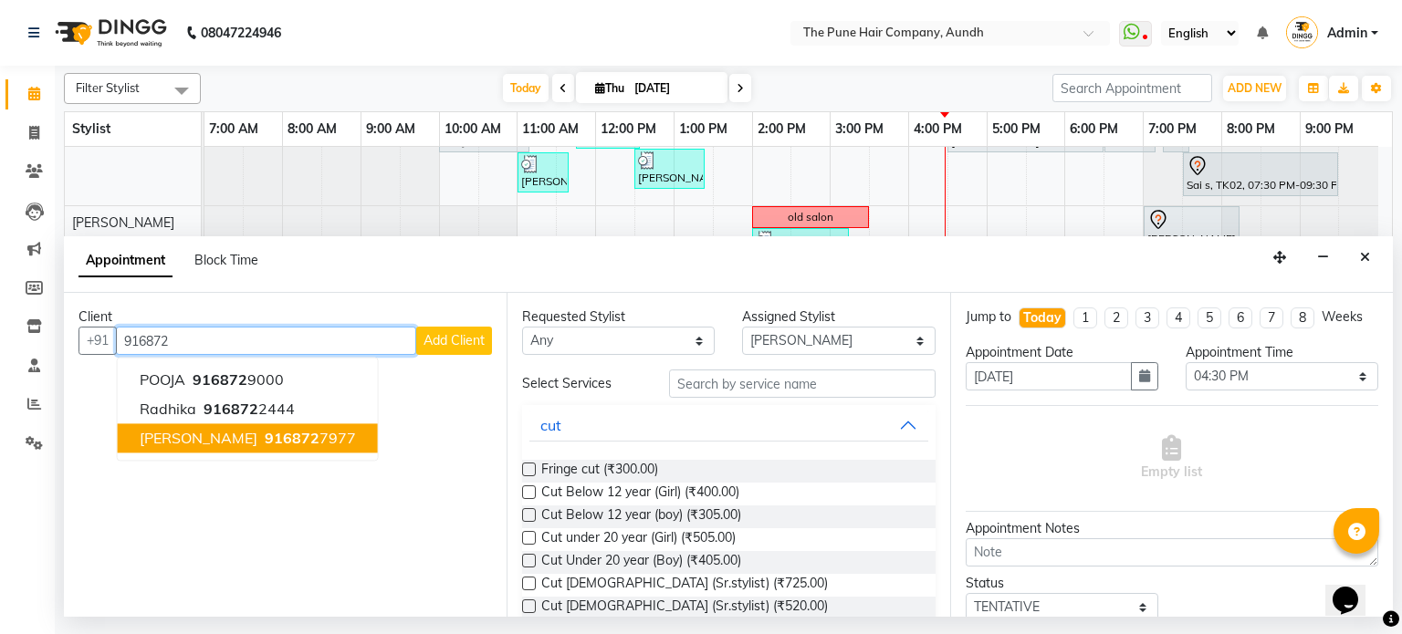
click at [265, 435] on span "916872" at bounding box center [292, 439] width 55 height 18
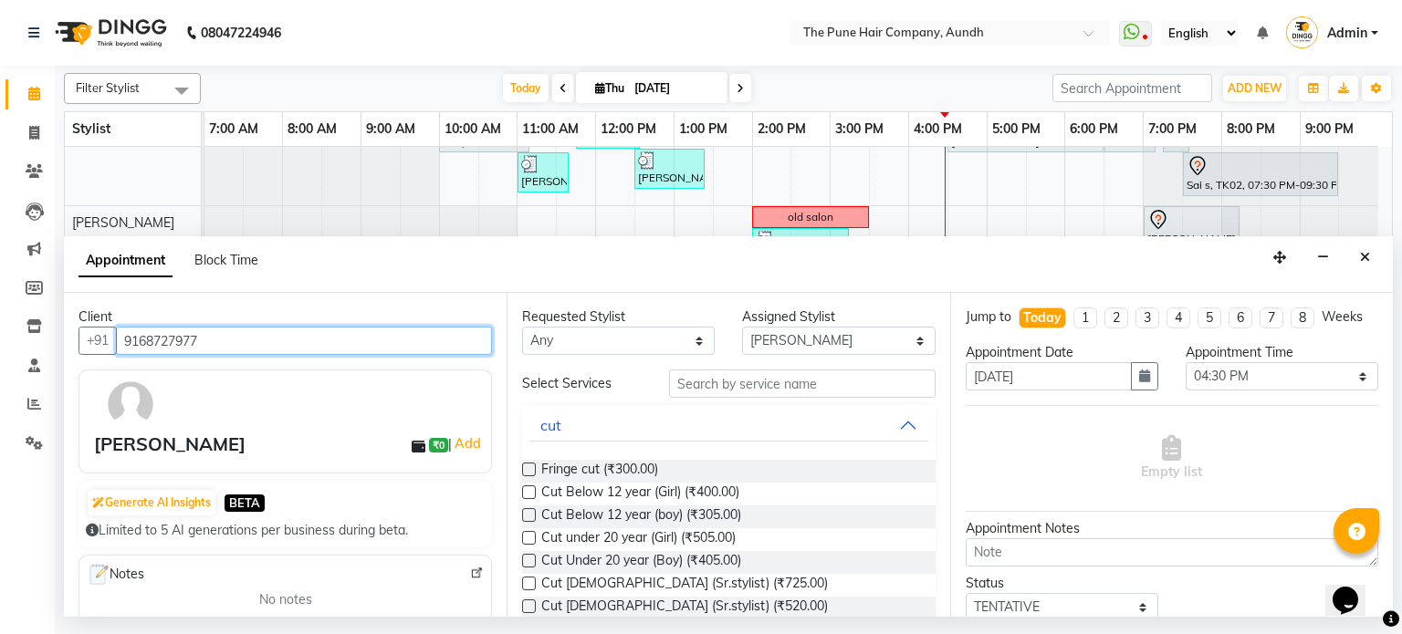
type input "9168727977"
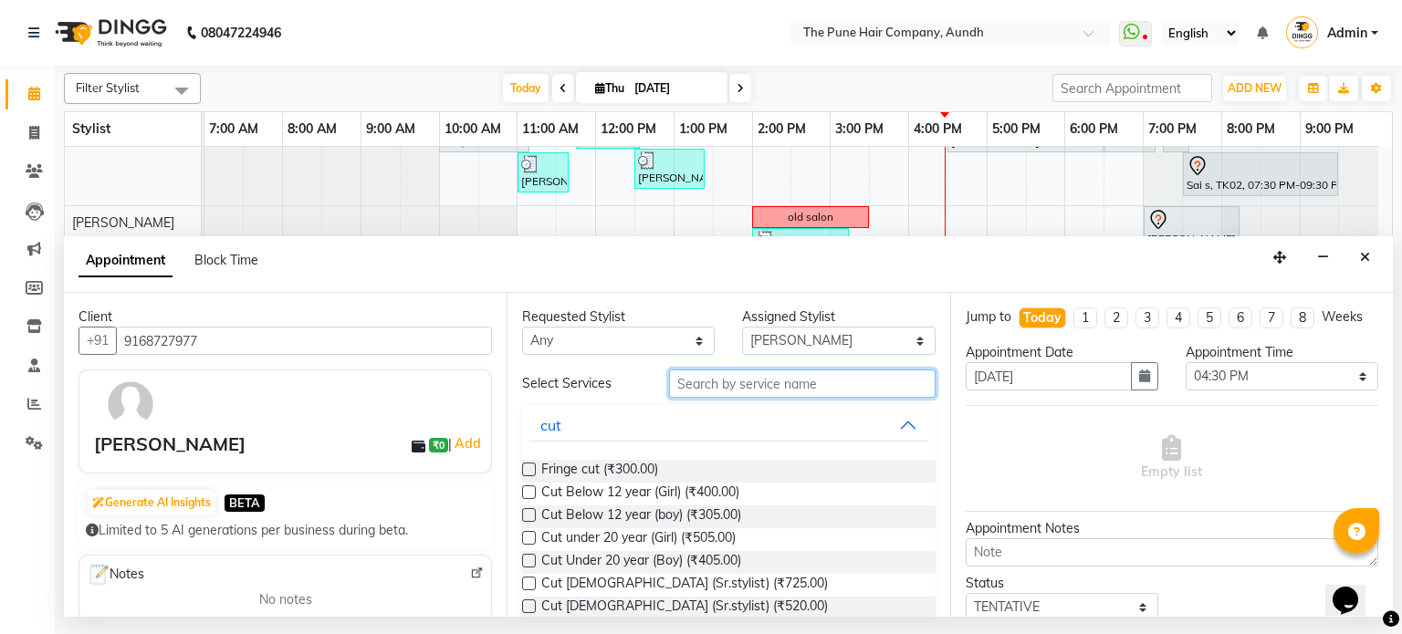
click at [693, 386] on input "text" at bounding box center [802, 384] width 267 height 28
type input "cut"
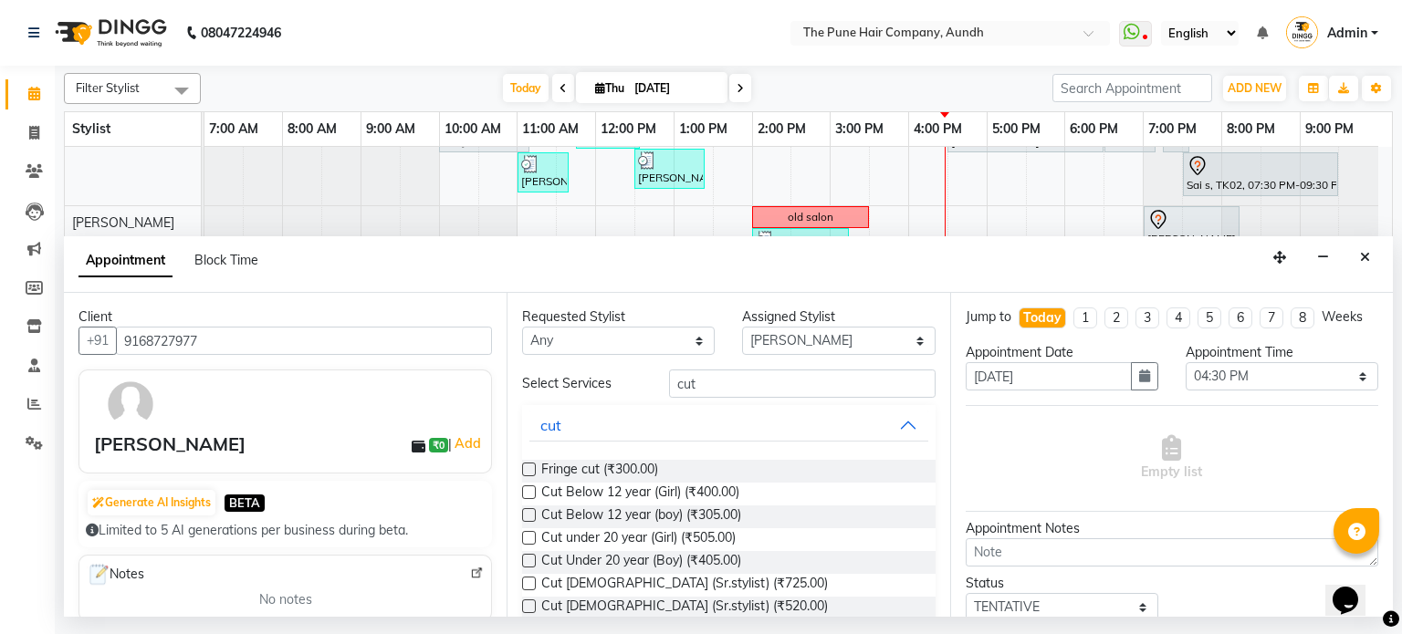
click at [529, 604] on label at bounding box center [529, 607] width 14 height 14
click at [529, 604] on input "checkbox" at bounding box center [528, 608] width 12 height 12
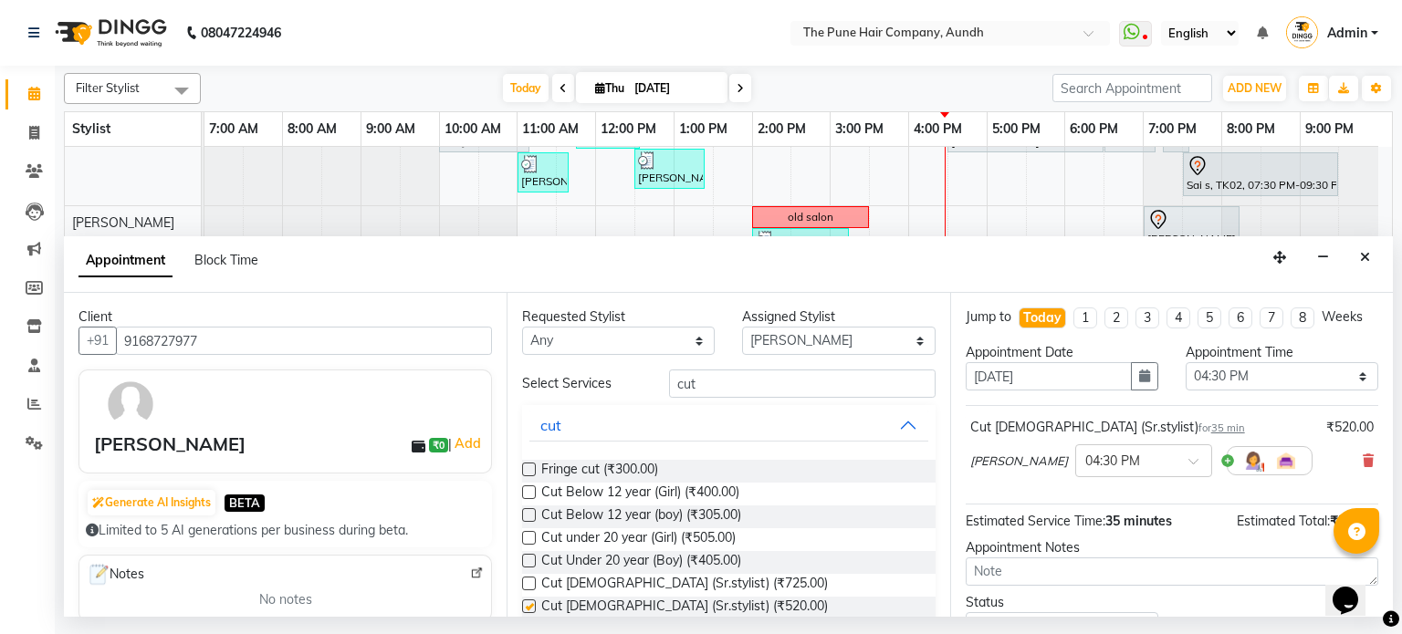
checkbox input "false"
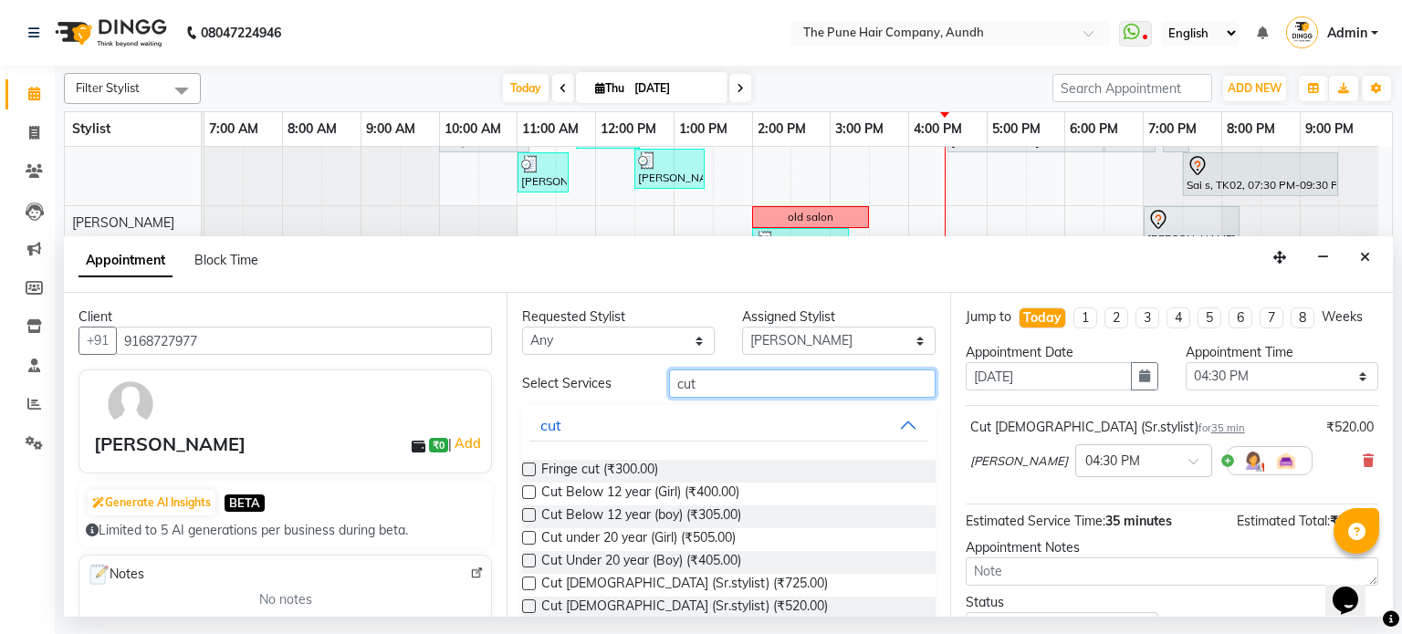
click at [710, 380] on input "cut" at bounding box center [802, 384] width 267 height 28
type input "c"
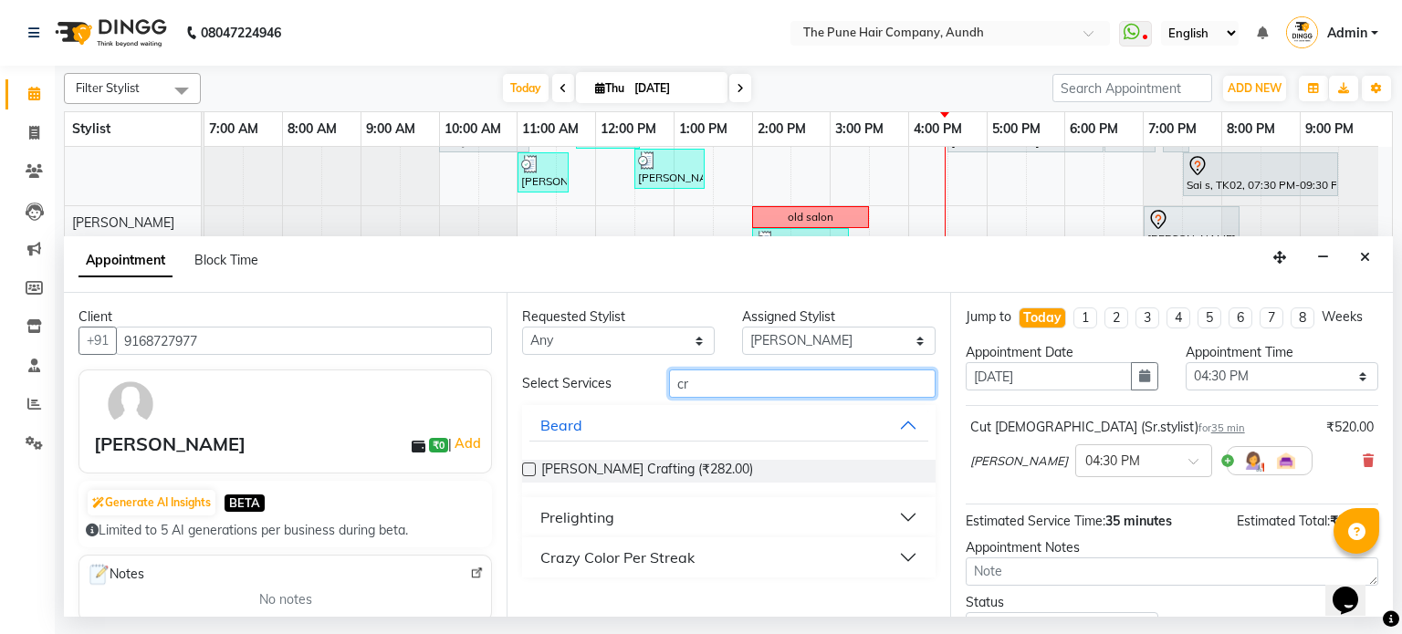
type input "c"
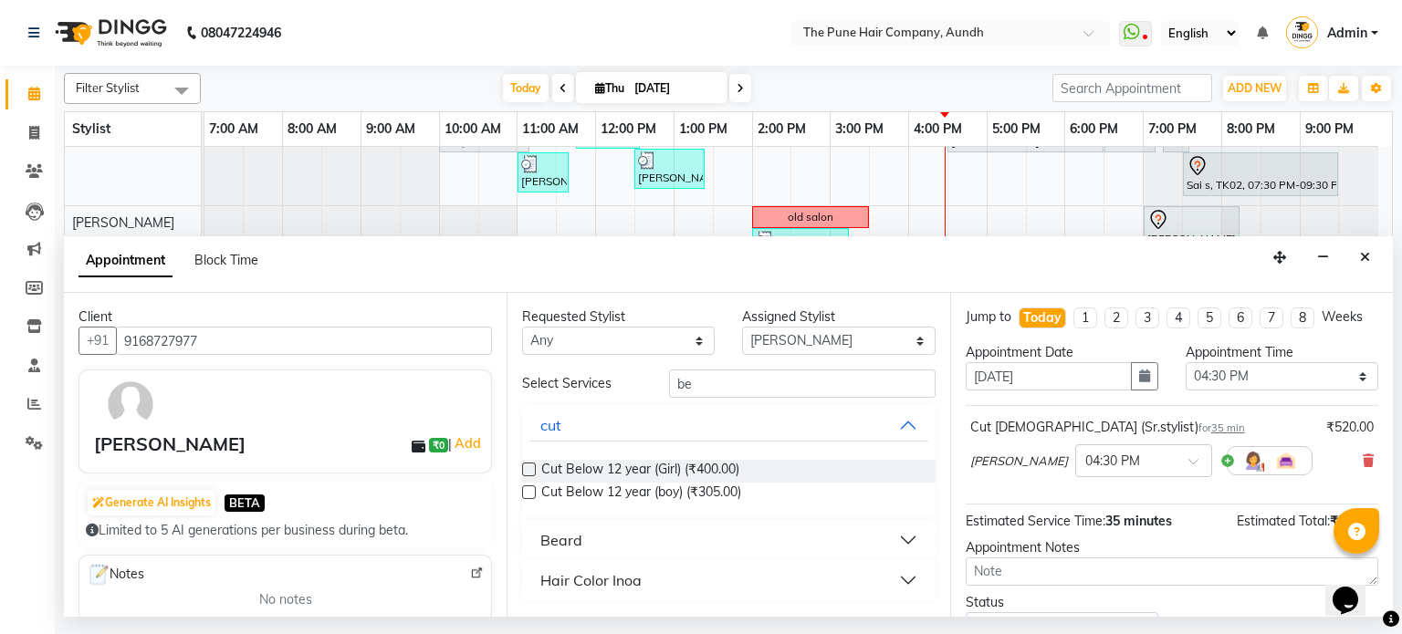
click at [569, 543] on div "Beard" at bounding box center [561, 540] width 42 height 22
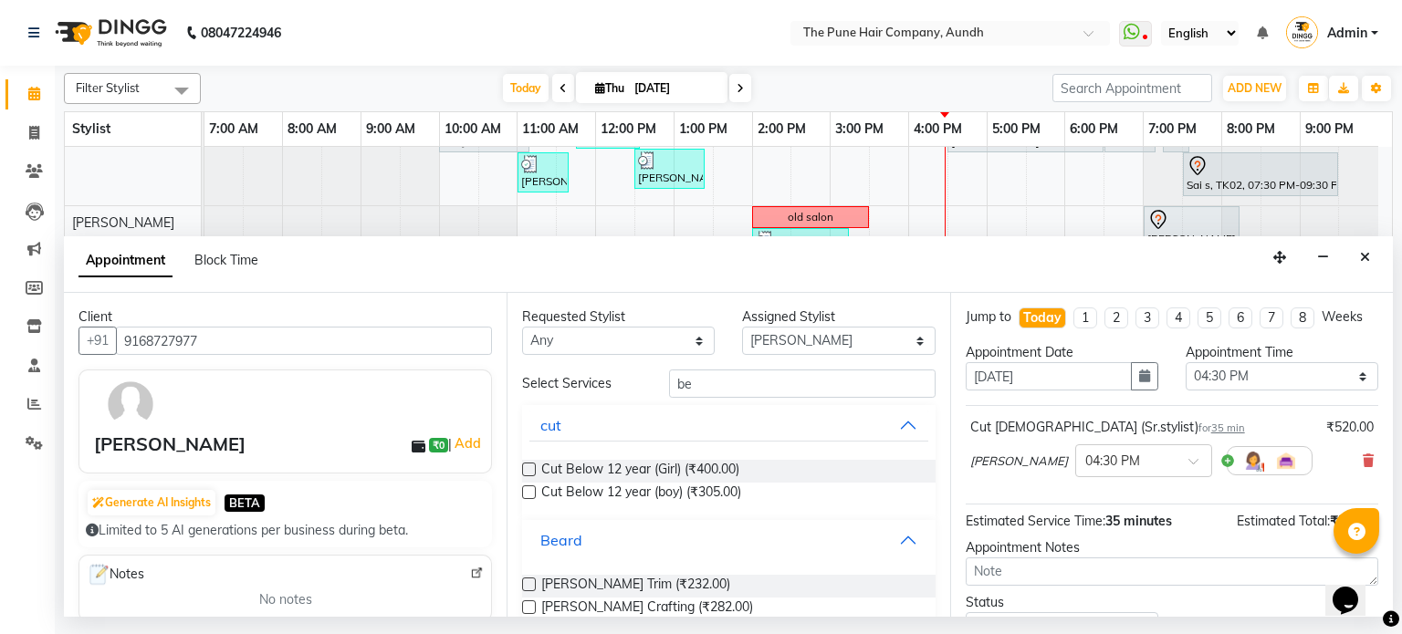
scroll to position [73, 0]
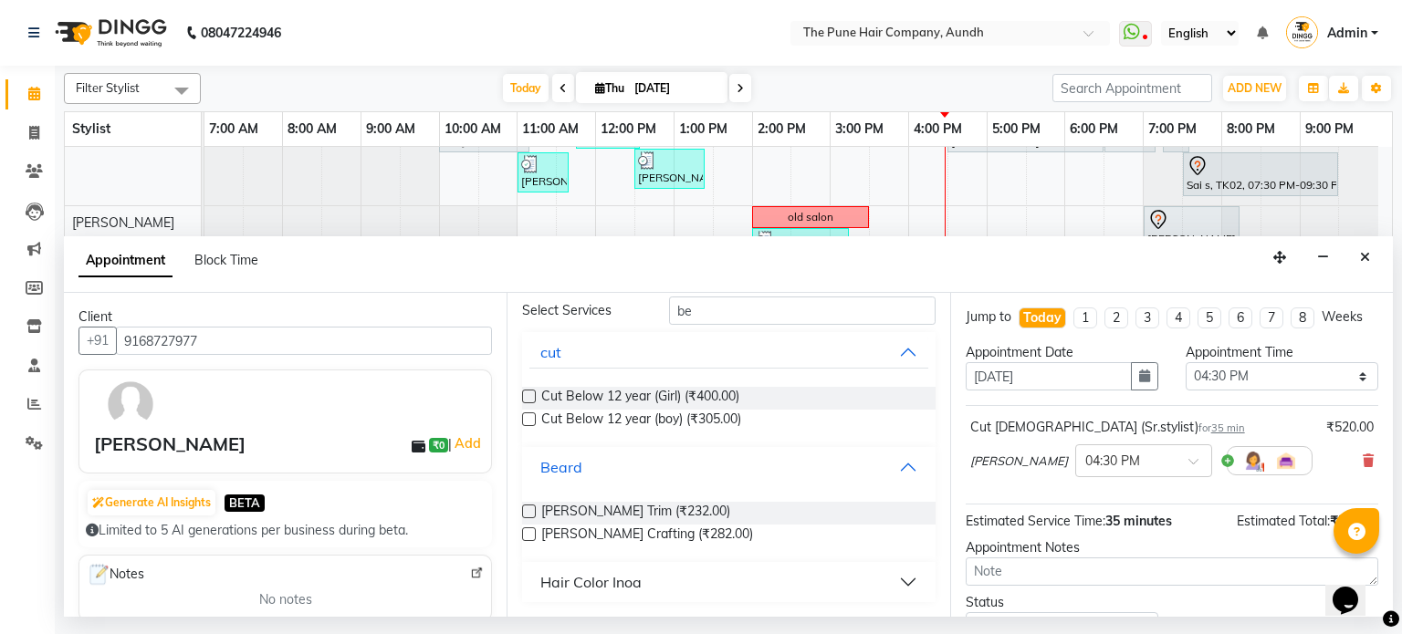
click at [782, 468] on button "Beard" at bounding box center [728, 467] width 398 height 33
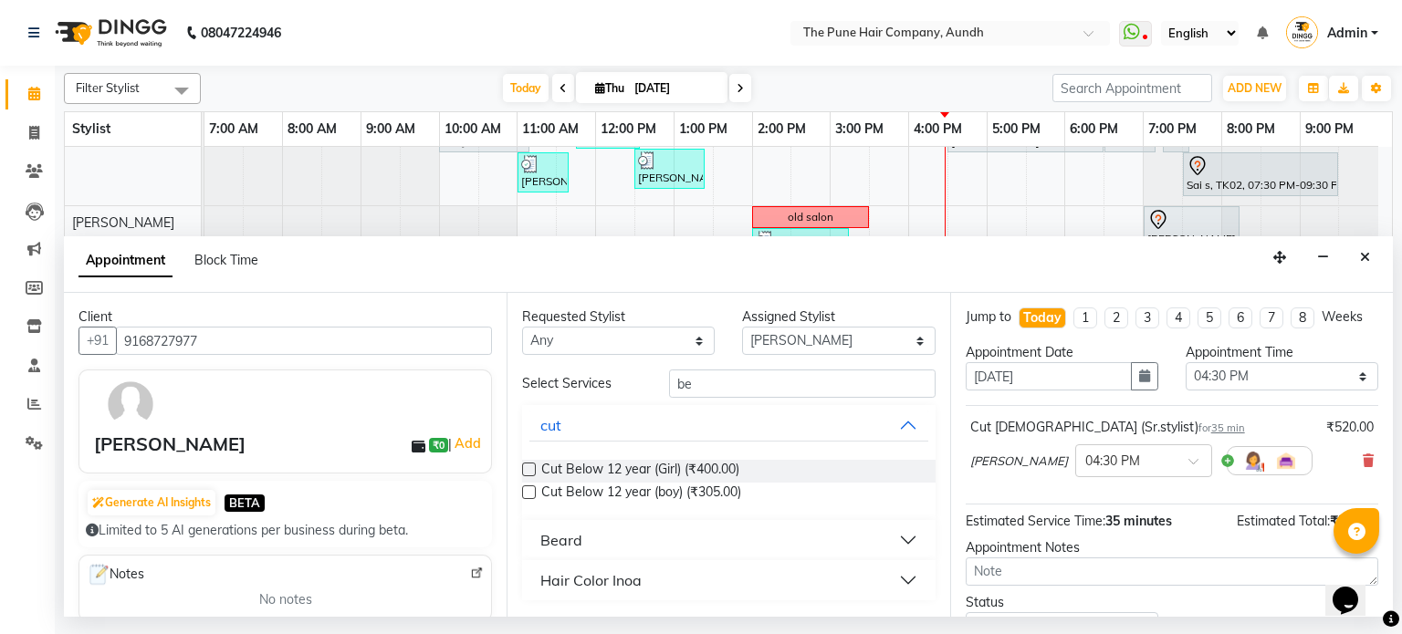
scroll to position [0, 0]
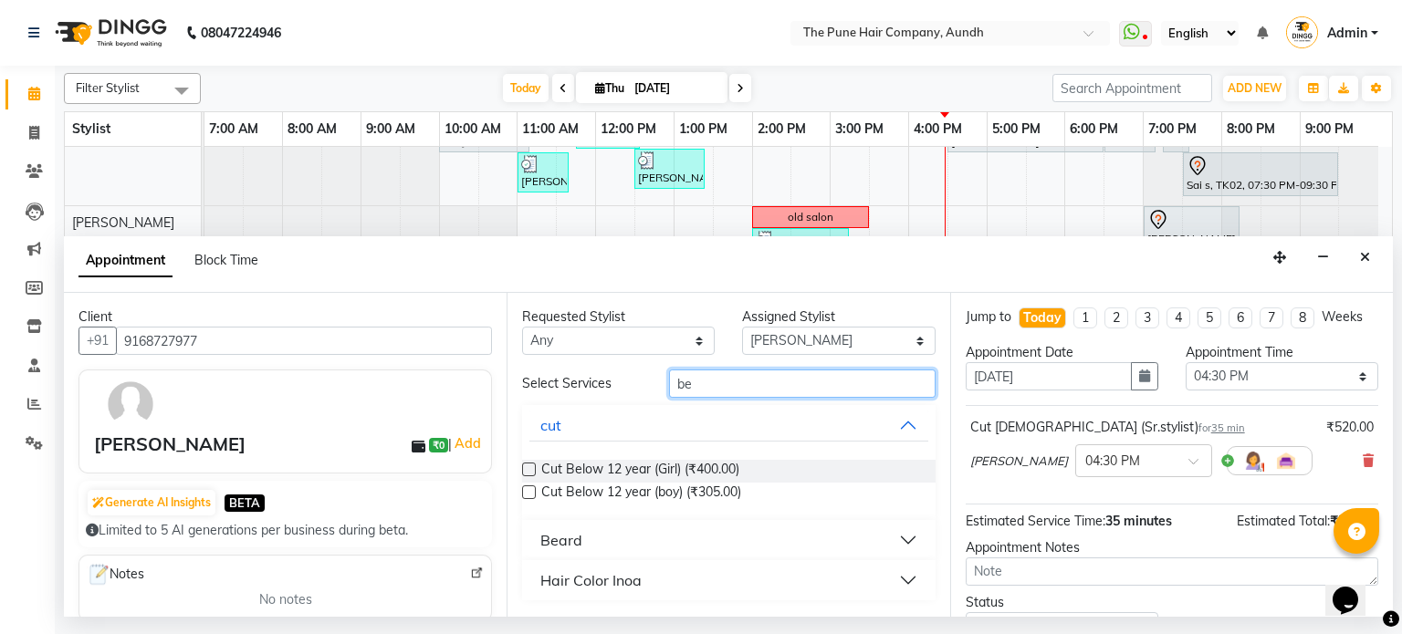
click at [702, 382] on input "be" at bounding box center [802, 384] width 267 height 28
type input "b"
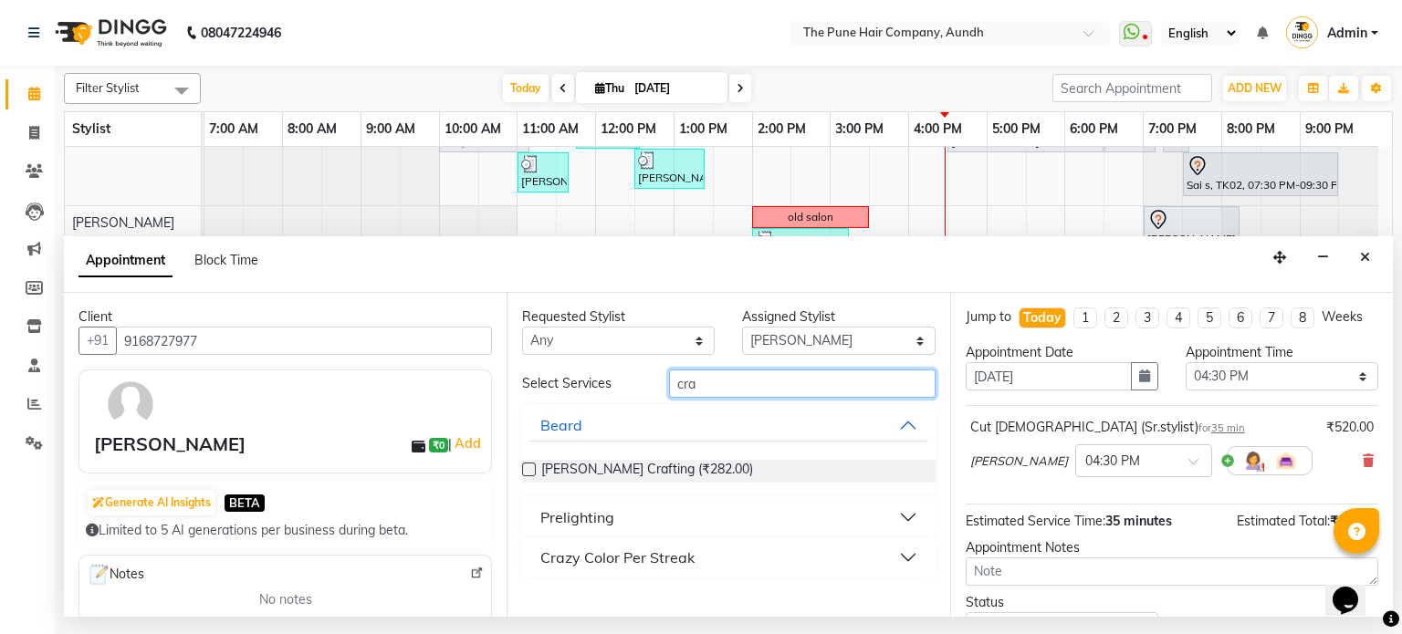
type input "cra"
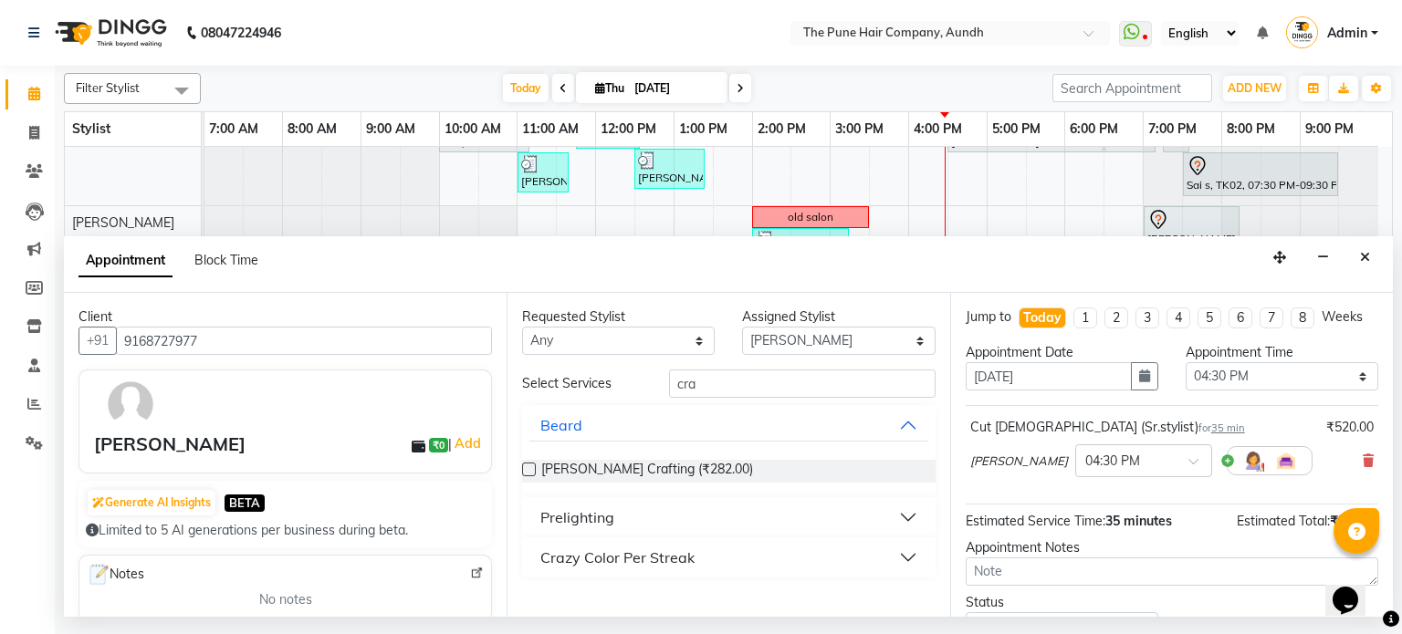
click at [529, 468] on label at bounding box center [529, 470] width 14 height 14
click at [529, 468] on input "checkbox" at bounding box center [528, 471] width 12 height 12
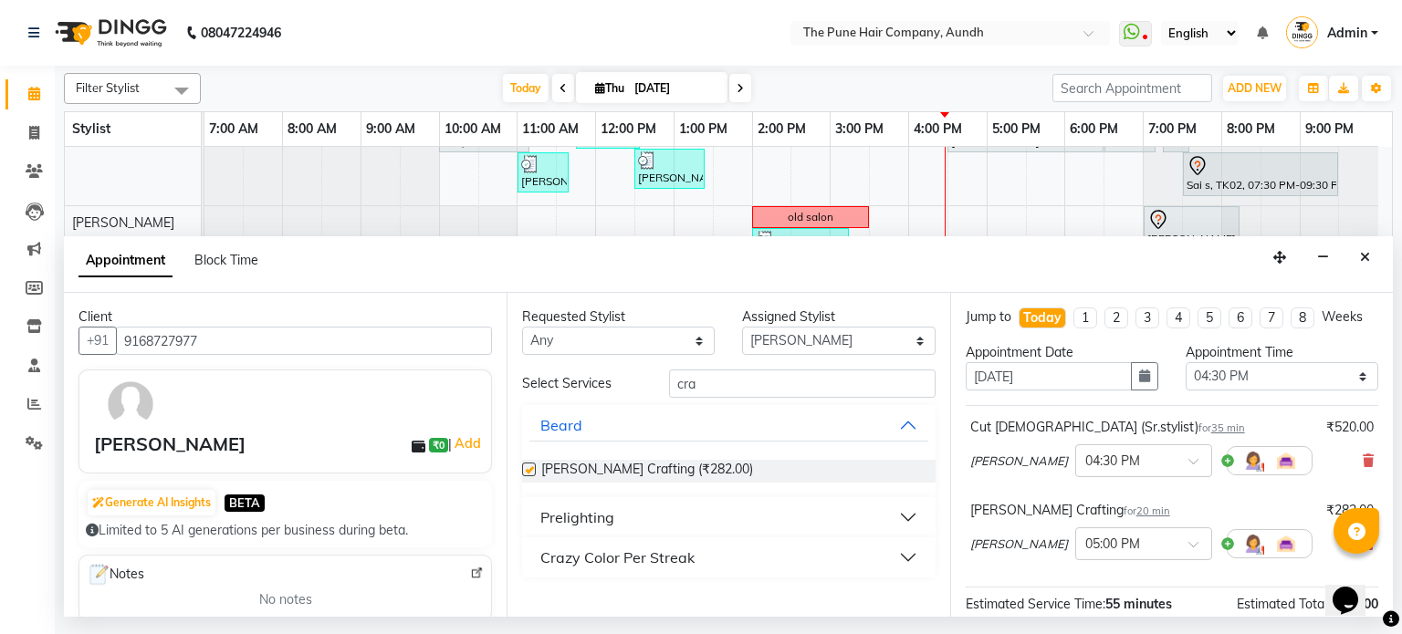
checkbox input "false"
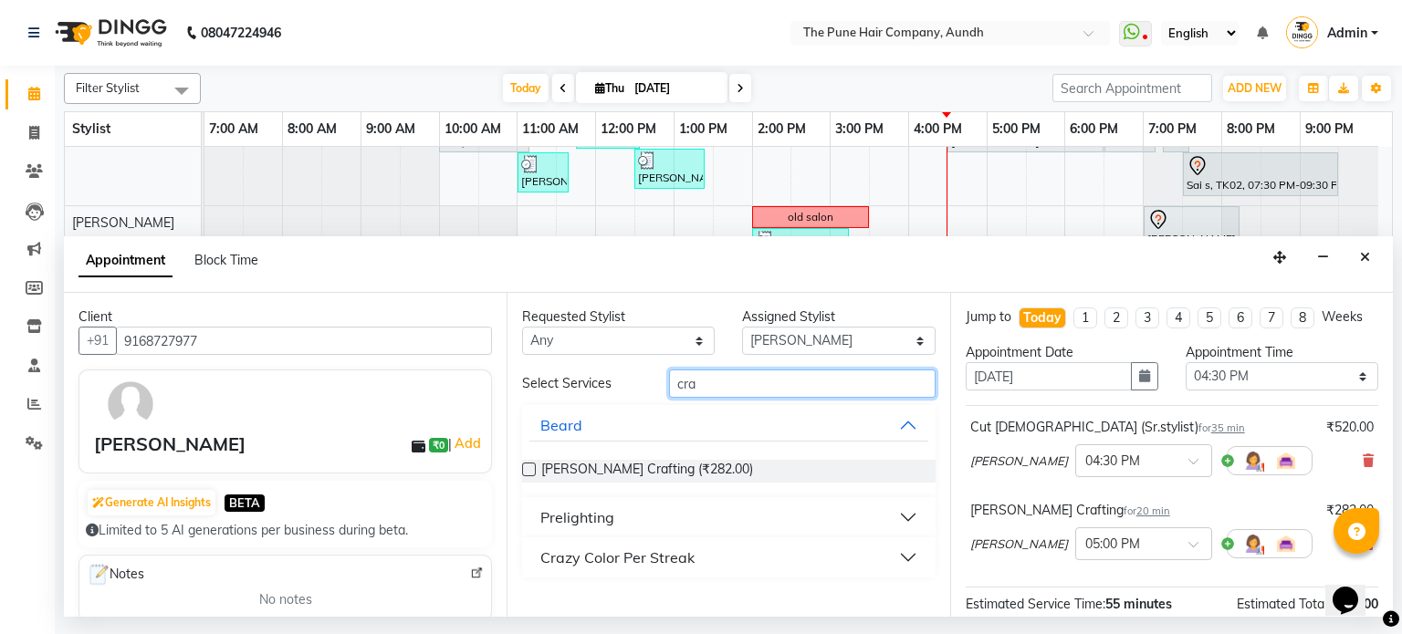
click at [713, 390] on input "cra" at bounding box center [802, 384] width 267 height 28
type input "c"
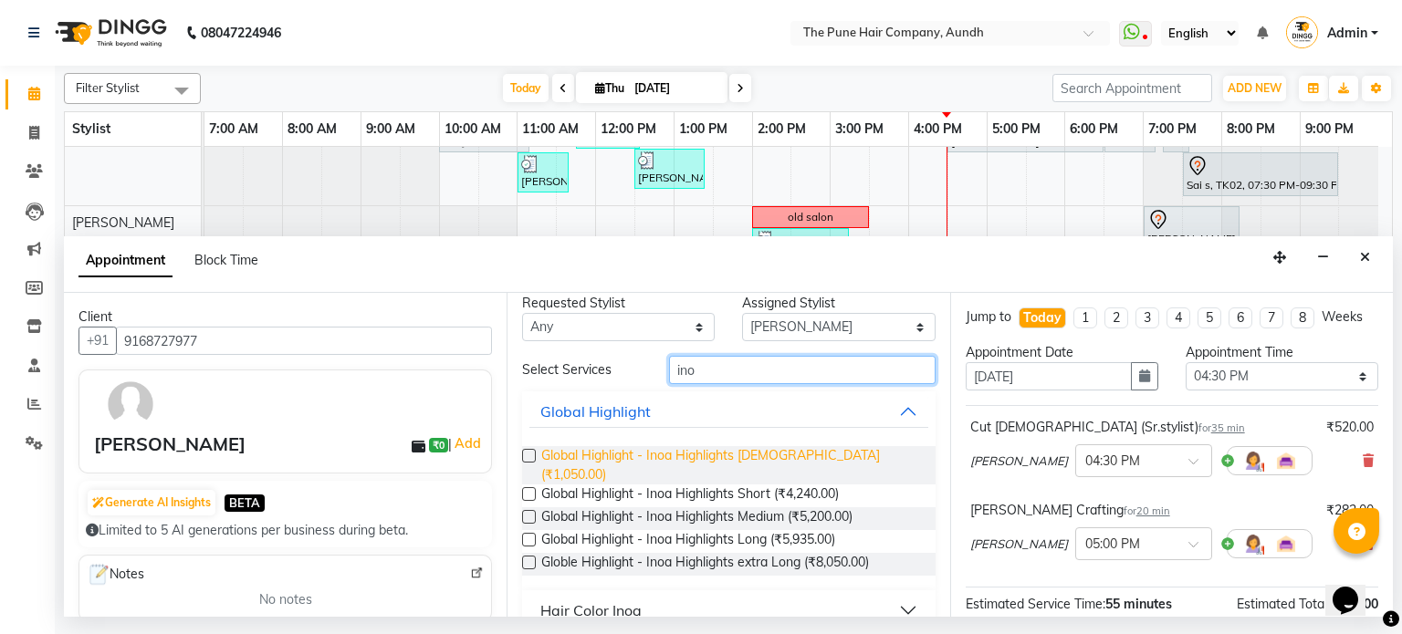
scroll to position [26, 0]
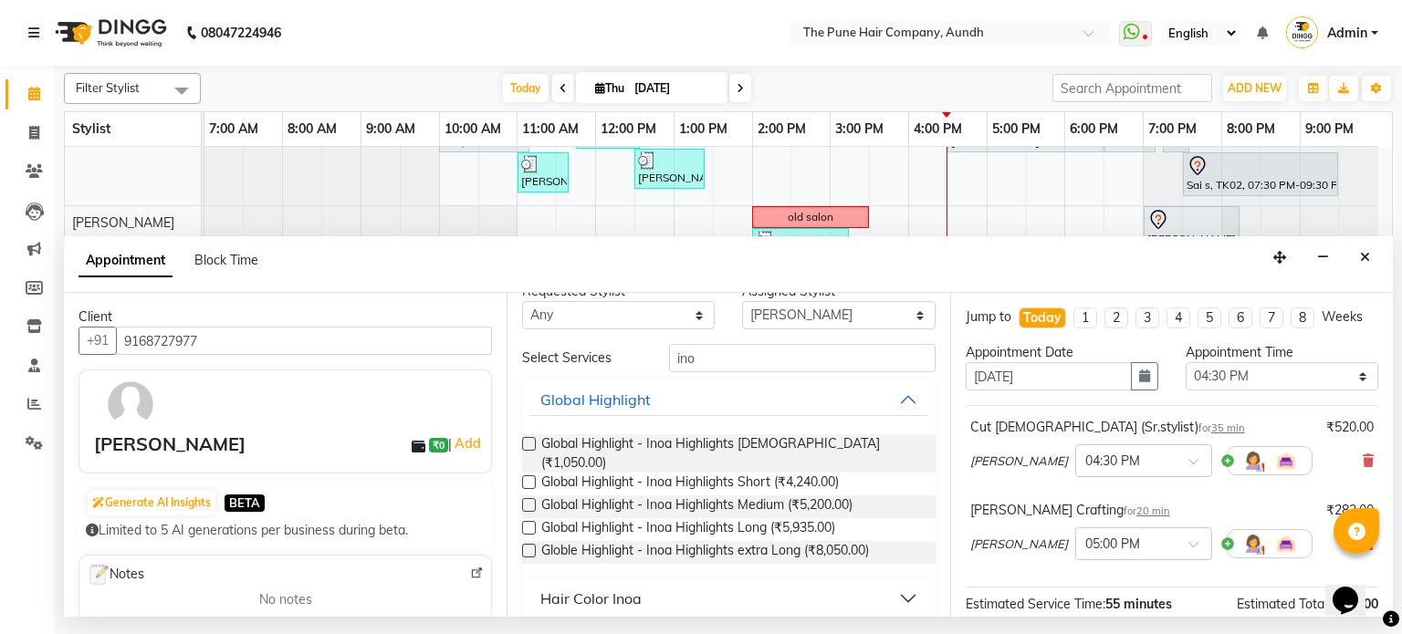
click at [601, 588] on div "Hair Color Inoa" at bounding box center [590, 599] width 101 height 22
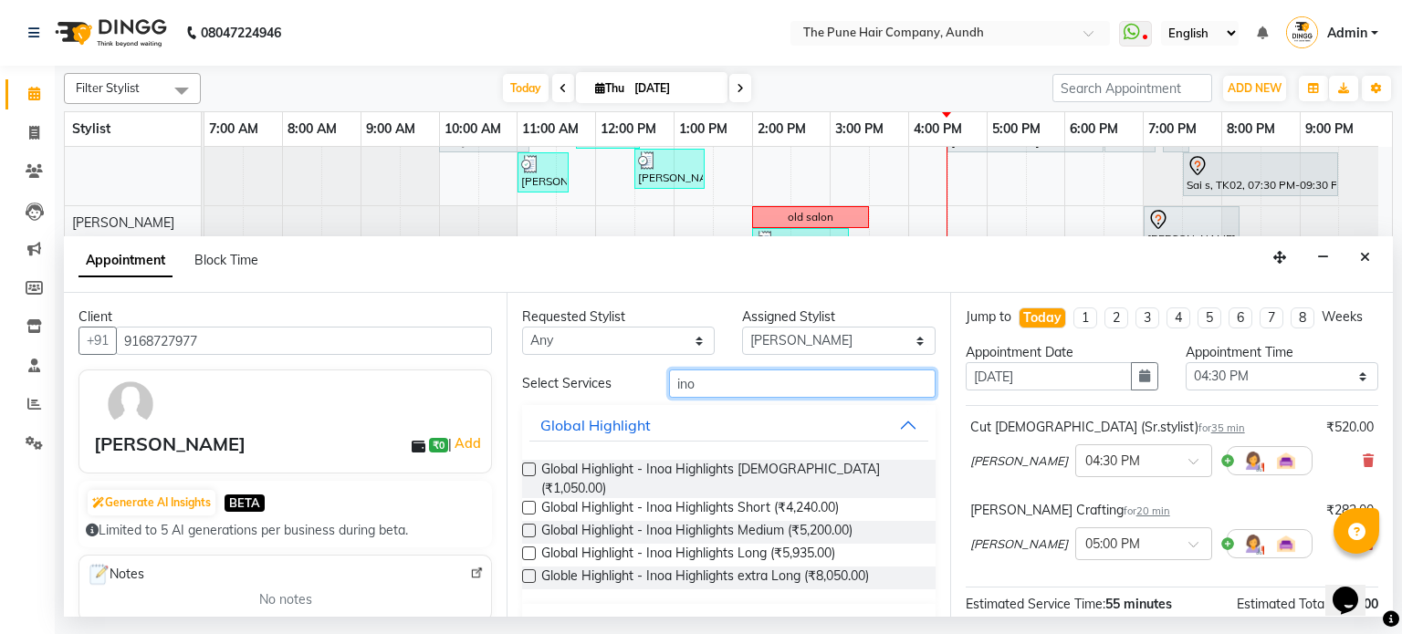
click at [706, 373] on input "ino" at bounding box center [802, 384] width 267 height 28
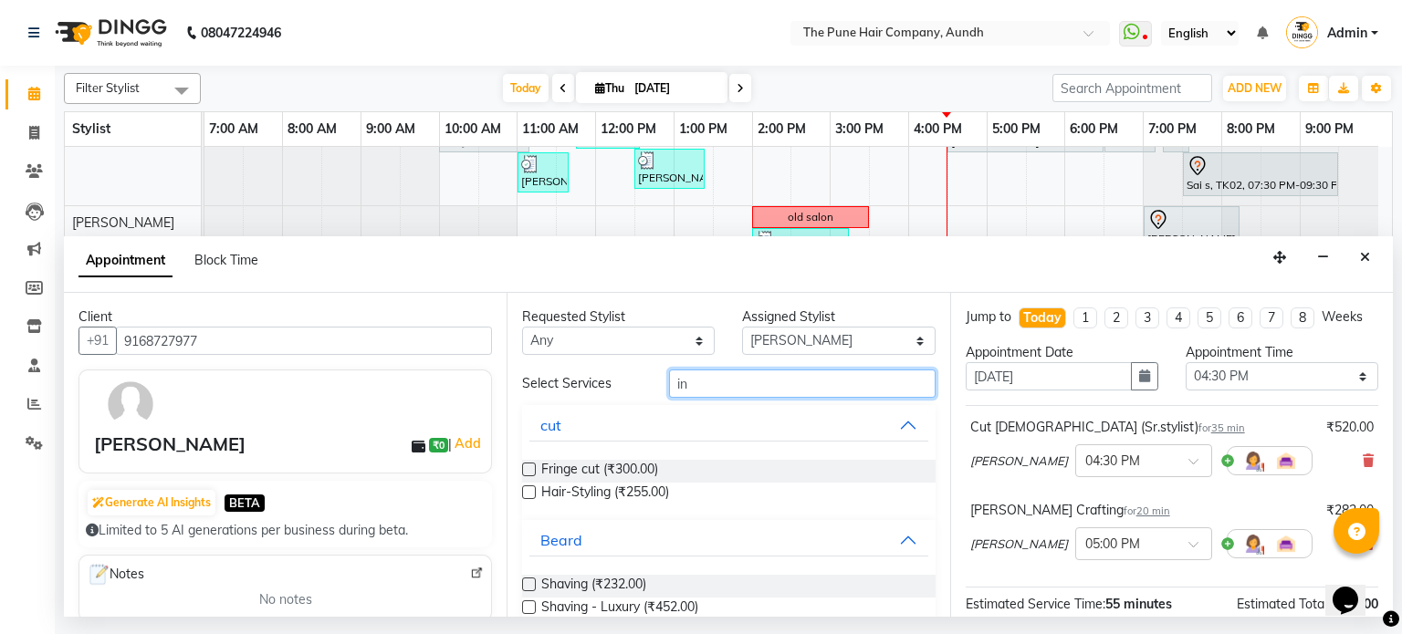
type input "i"
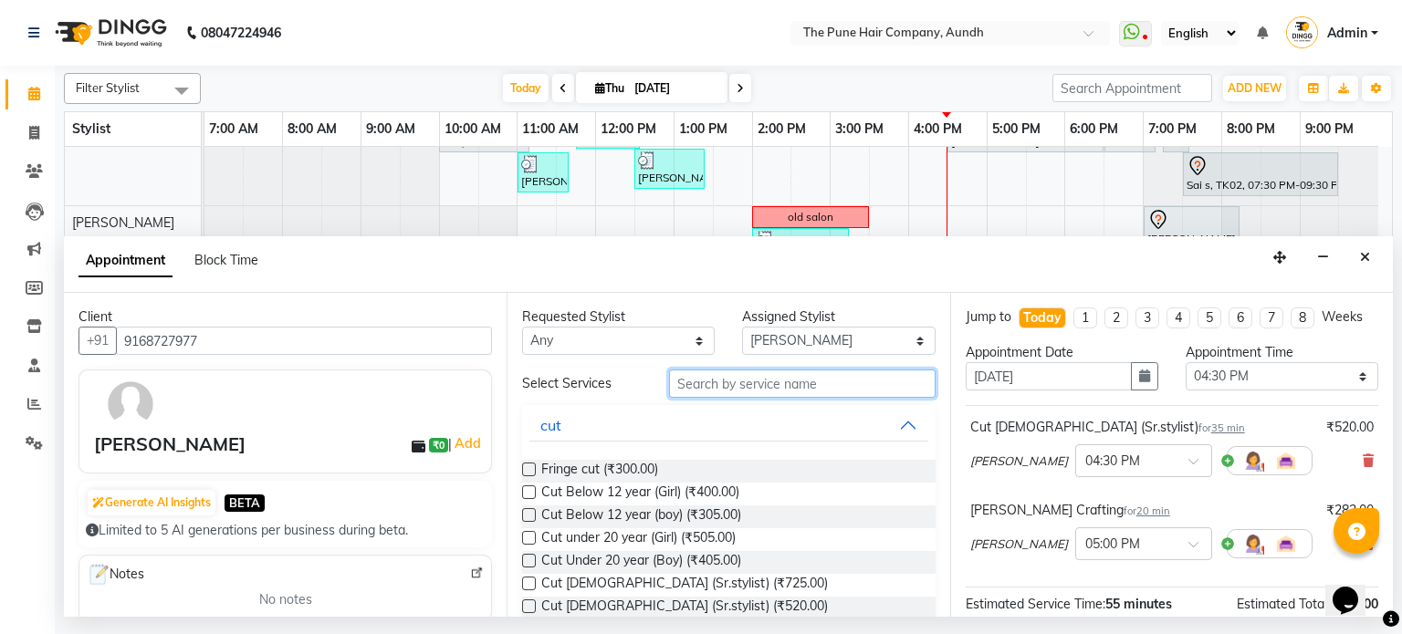
type input "2"
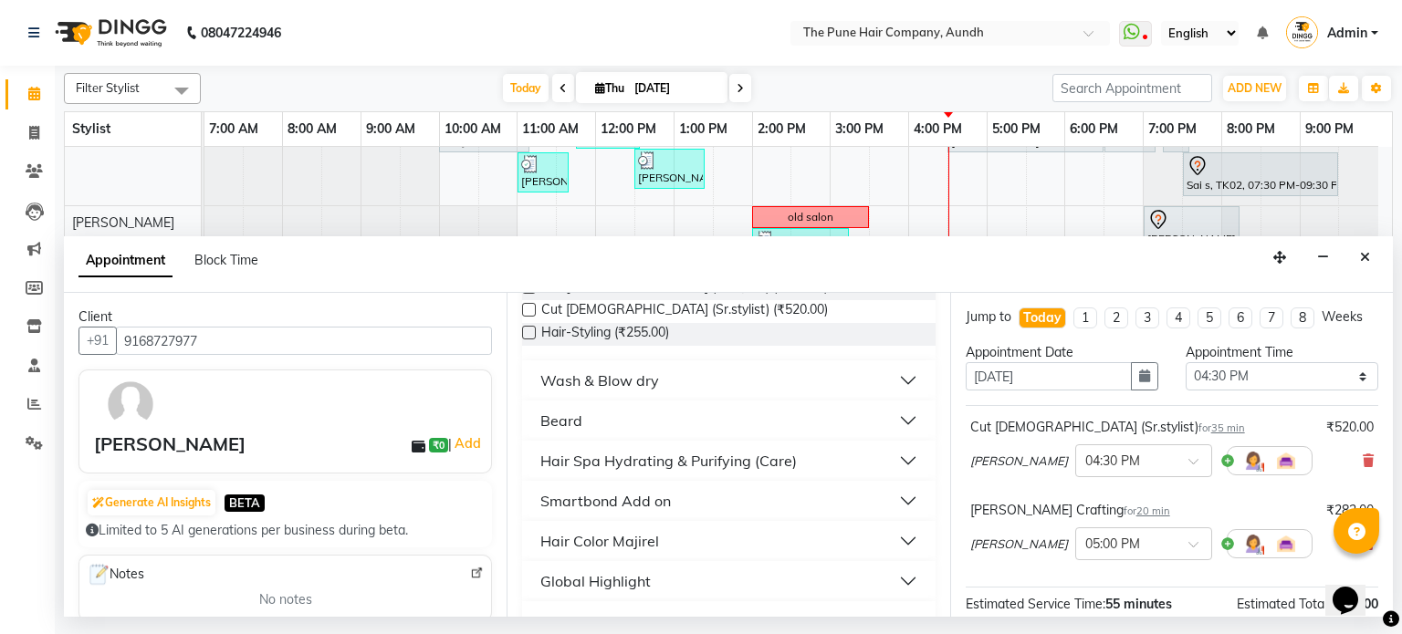
scroll to position [456, 0]
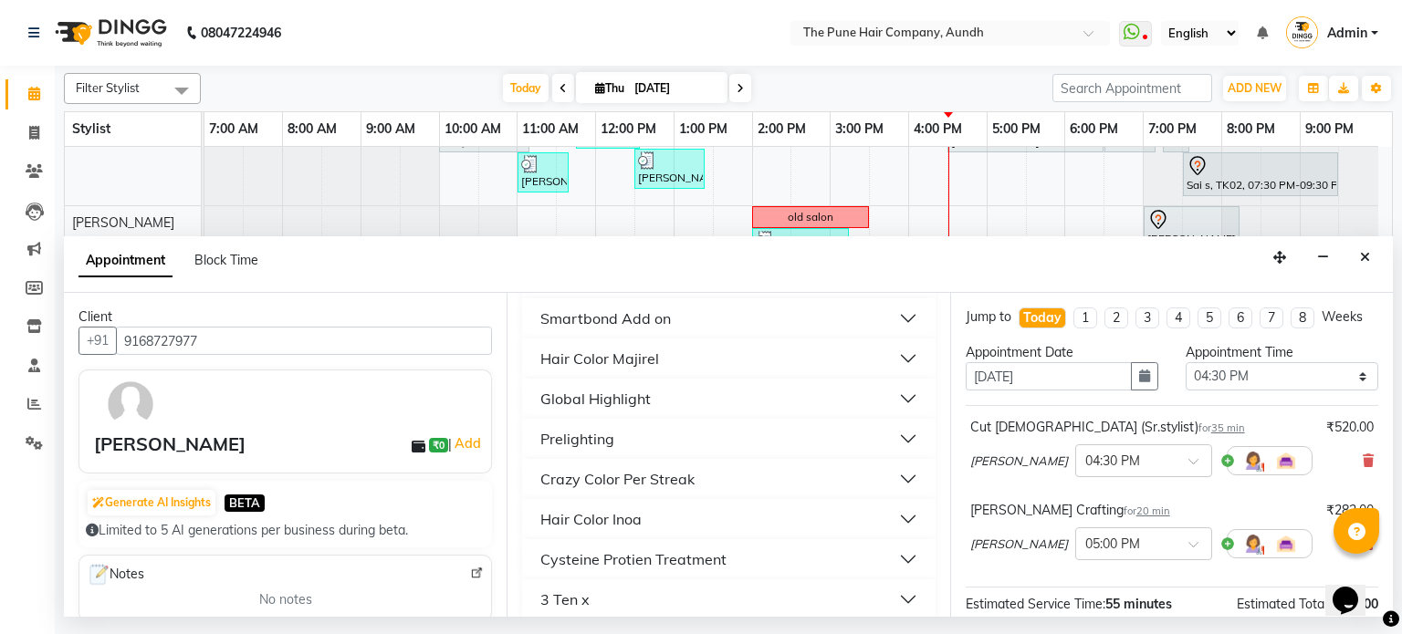
type input "2"
click at [595, 521] on div "Hair Color Inoa" at bounding box center [590, 519] width 101 height 22
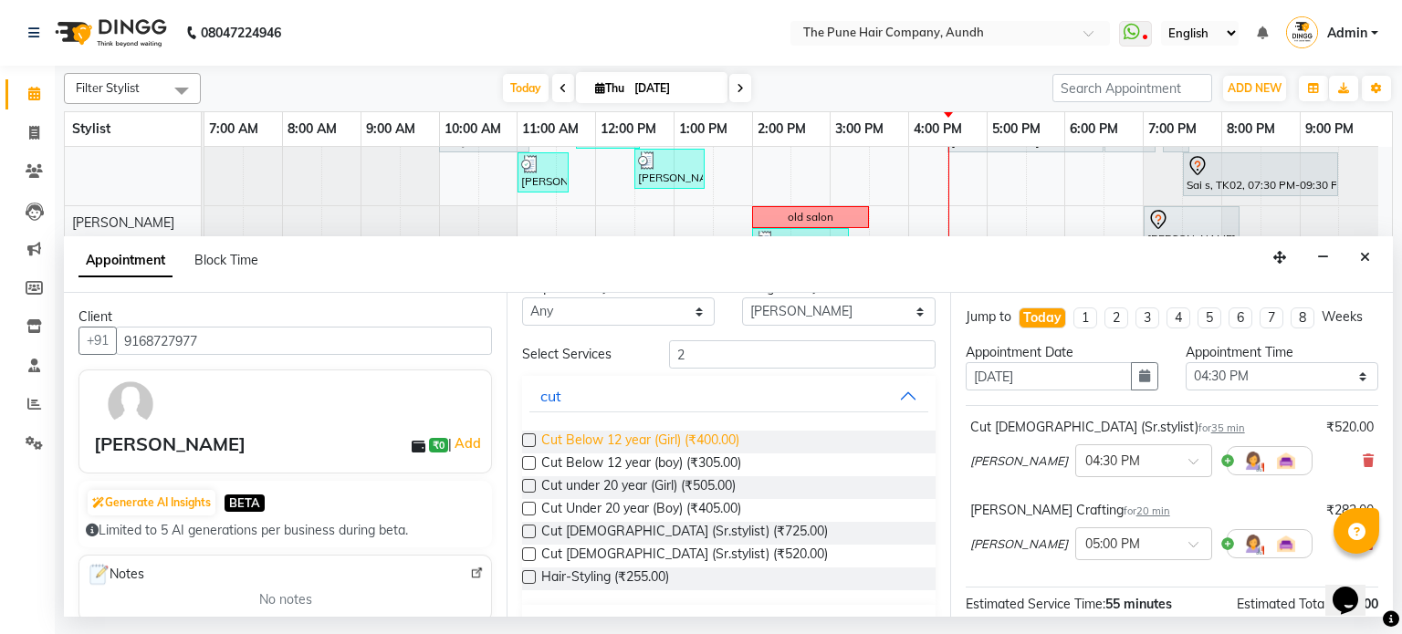
scroll to position [0, 0]
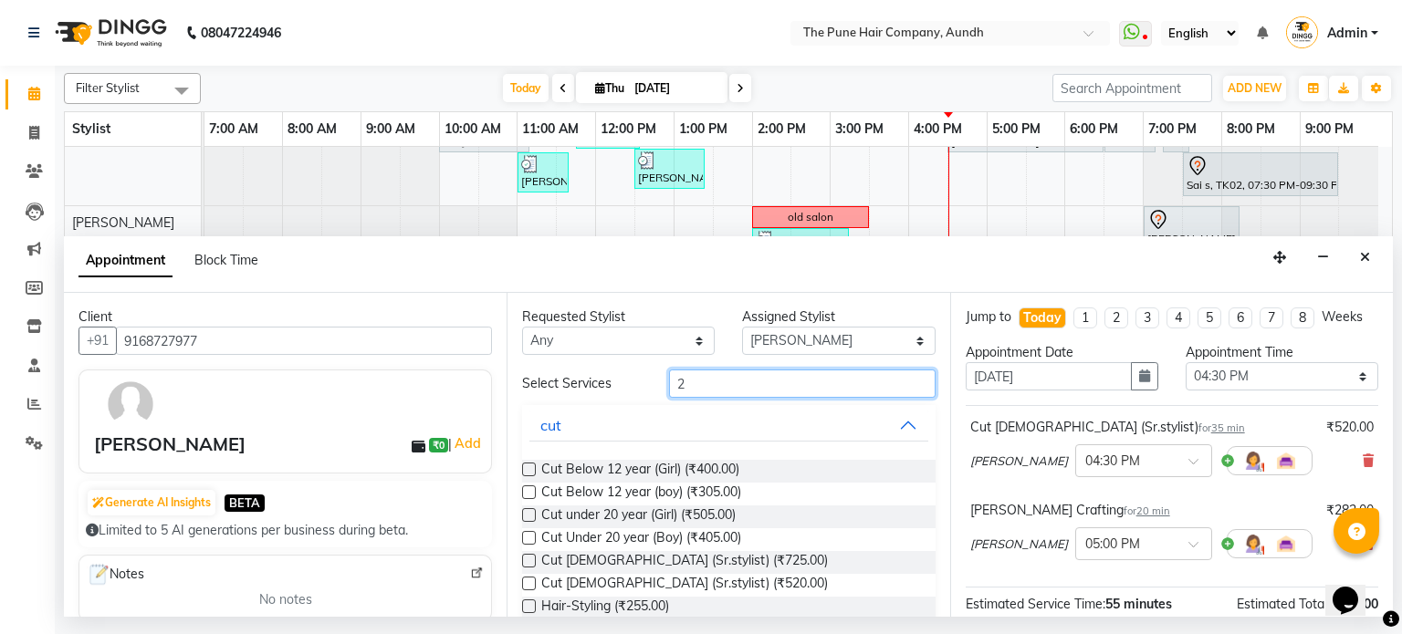
click at [712, 382] on input "2" at bounding box center [802, 384] width 267 height 28
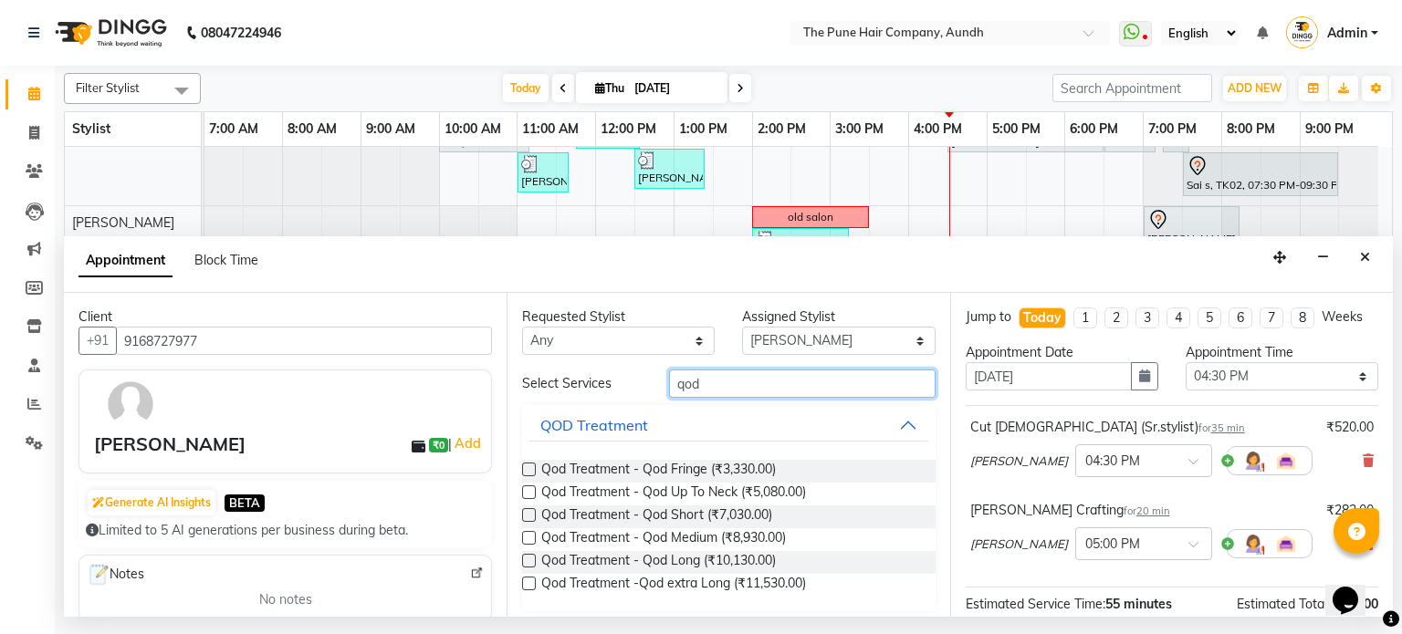
type input "qod"
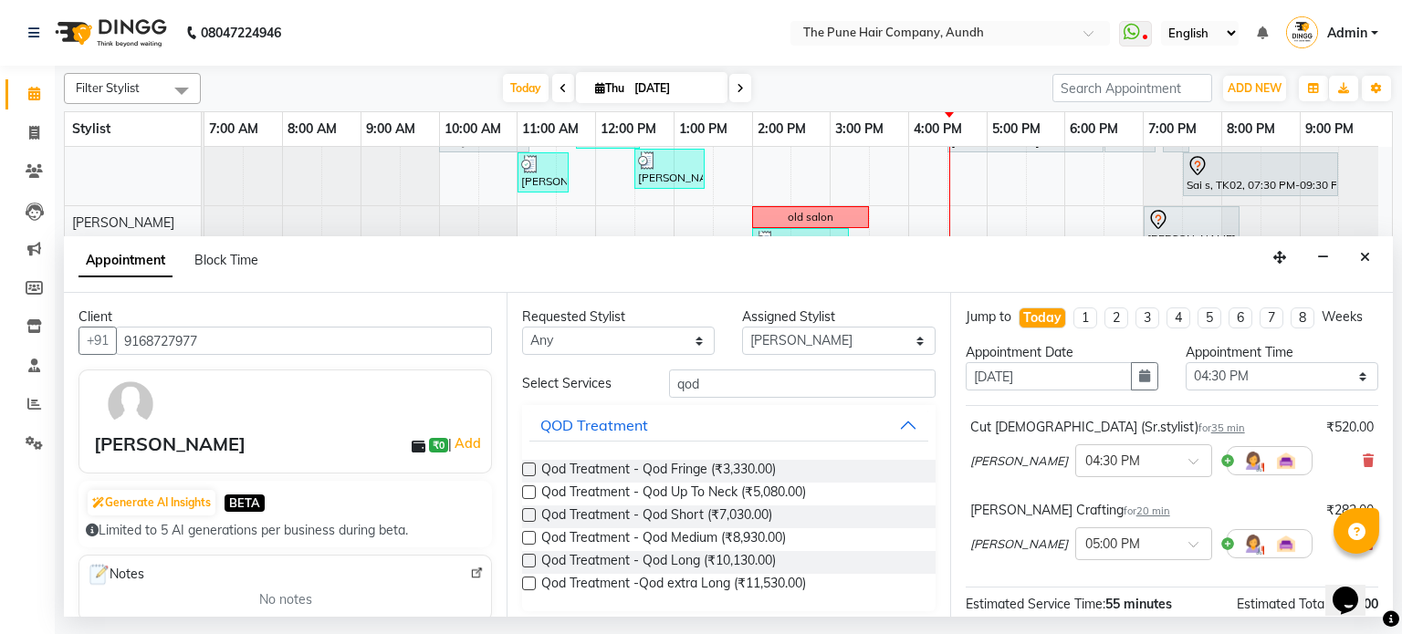
click at [530, 492] on label at bounding box center [529, 493] width 14 height 14
click at [530, 492] on input "checkbox" at bounding box center [528, 494] width 12 height 12
checkbox input "false"
click at [1362, 261] on icon "Close" at bounding box center [1365, 257] width 10 height 13
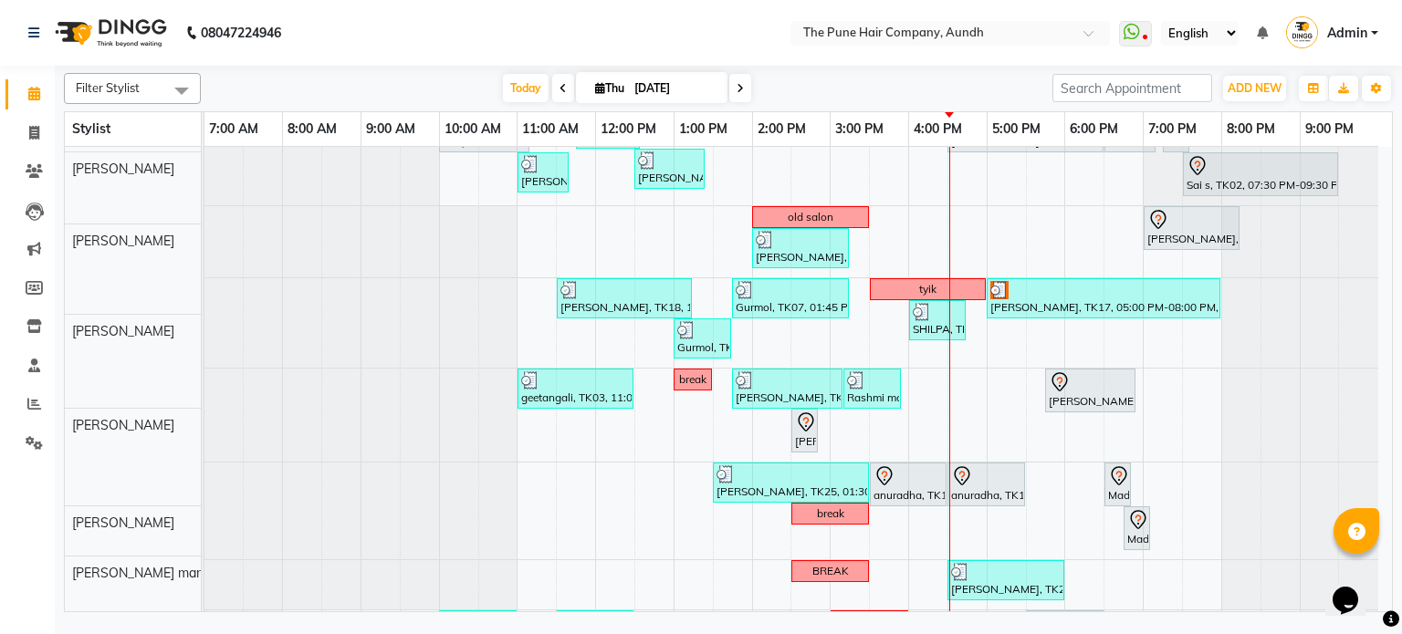
scroll to position [198, 0]
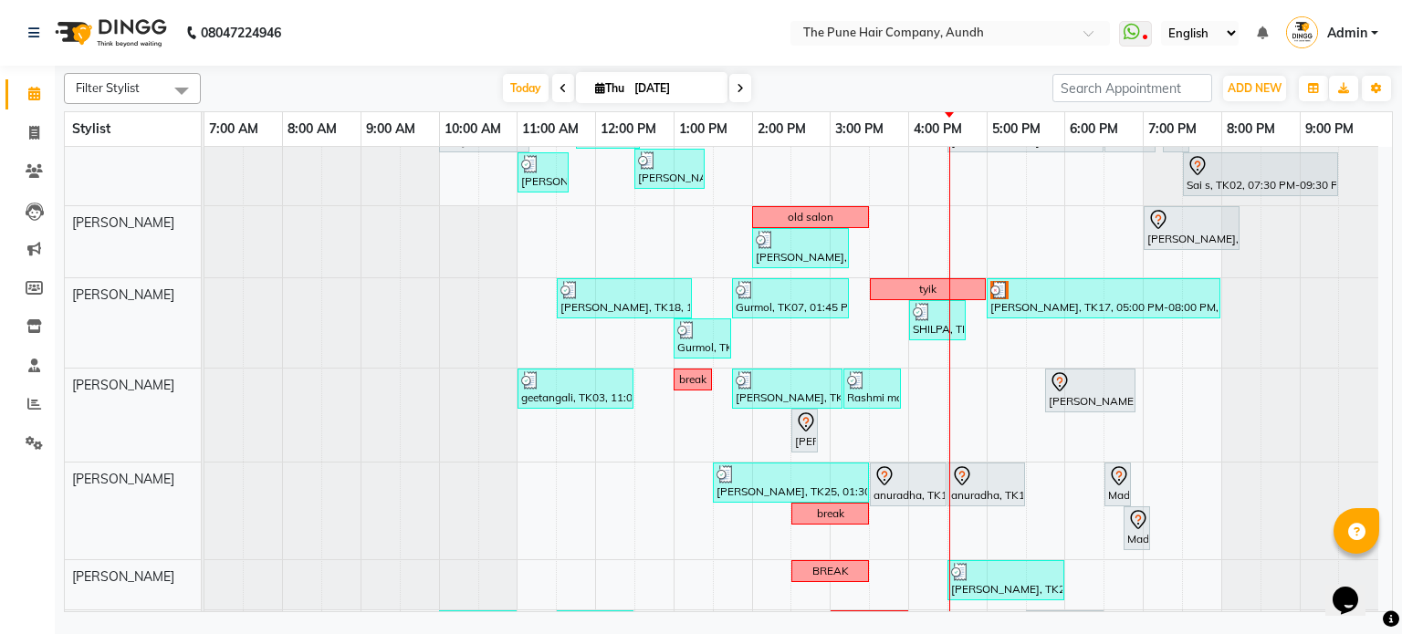
click at [990, 335] on div "nazare, TK24, 10:35 AM-11:35 AM, Cut [DEMOGRAPHIC_DATA] ( Top Stylist ) [PERSON…" at bounding box center [797, 373] width 1187 height 849
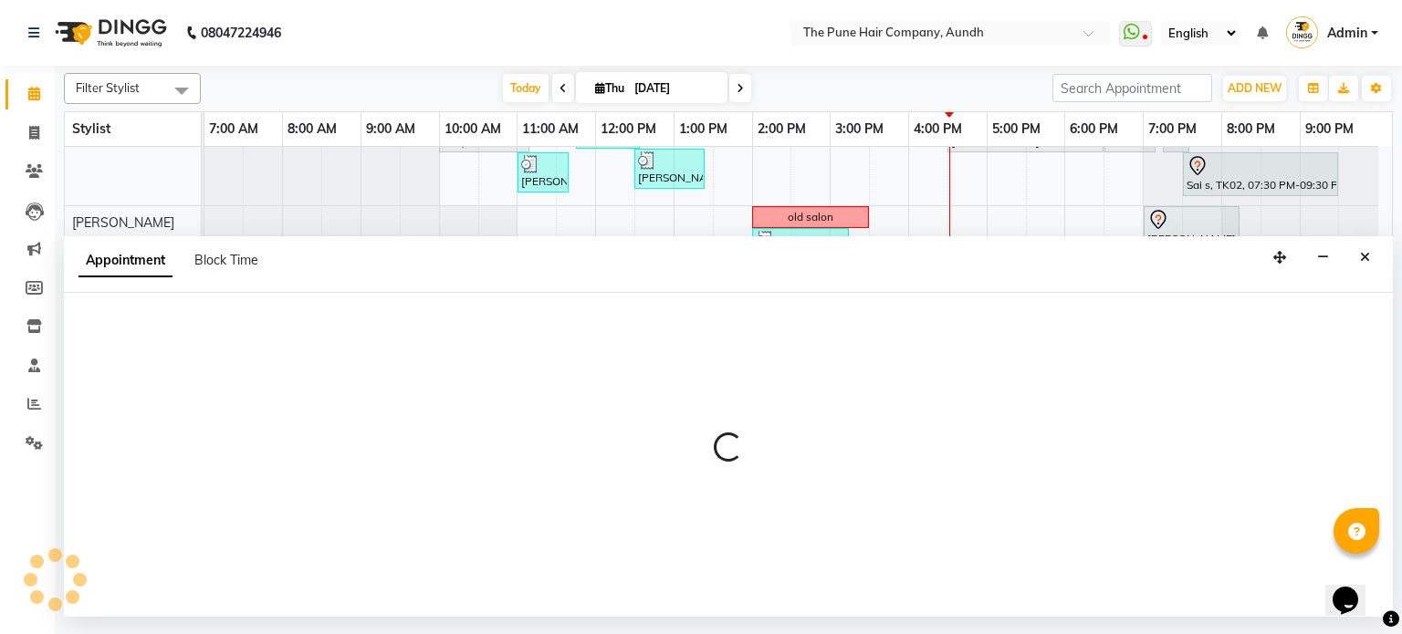
select select "18078"
select select "1020"
select select "tentative"
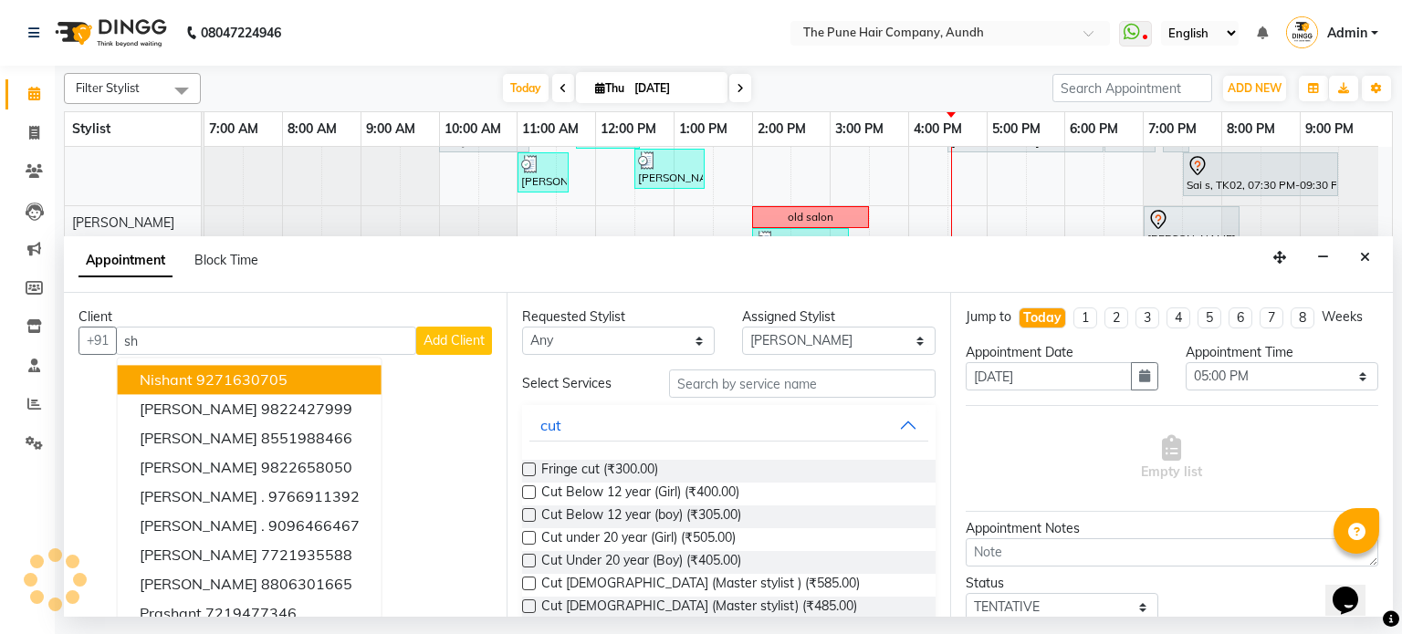
type input "s"
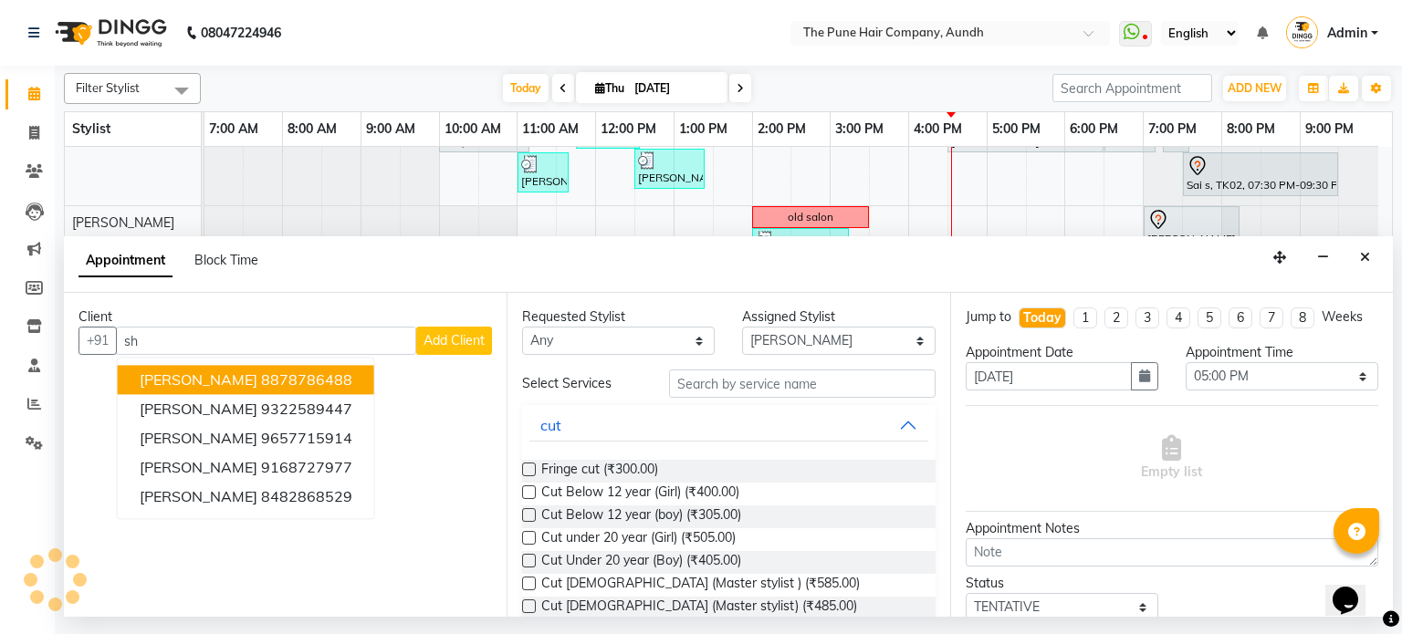
type input "s"
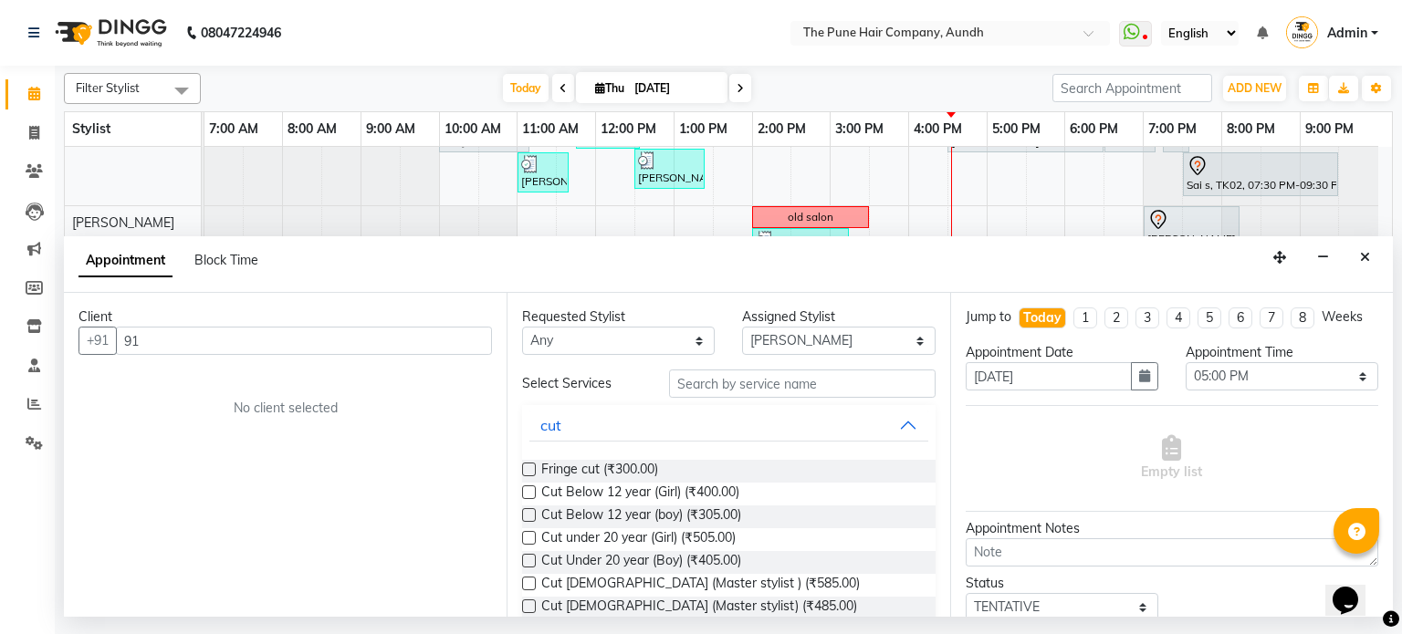
type input "9"
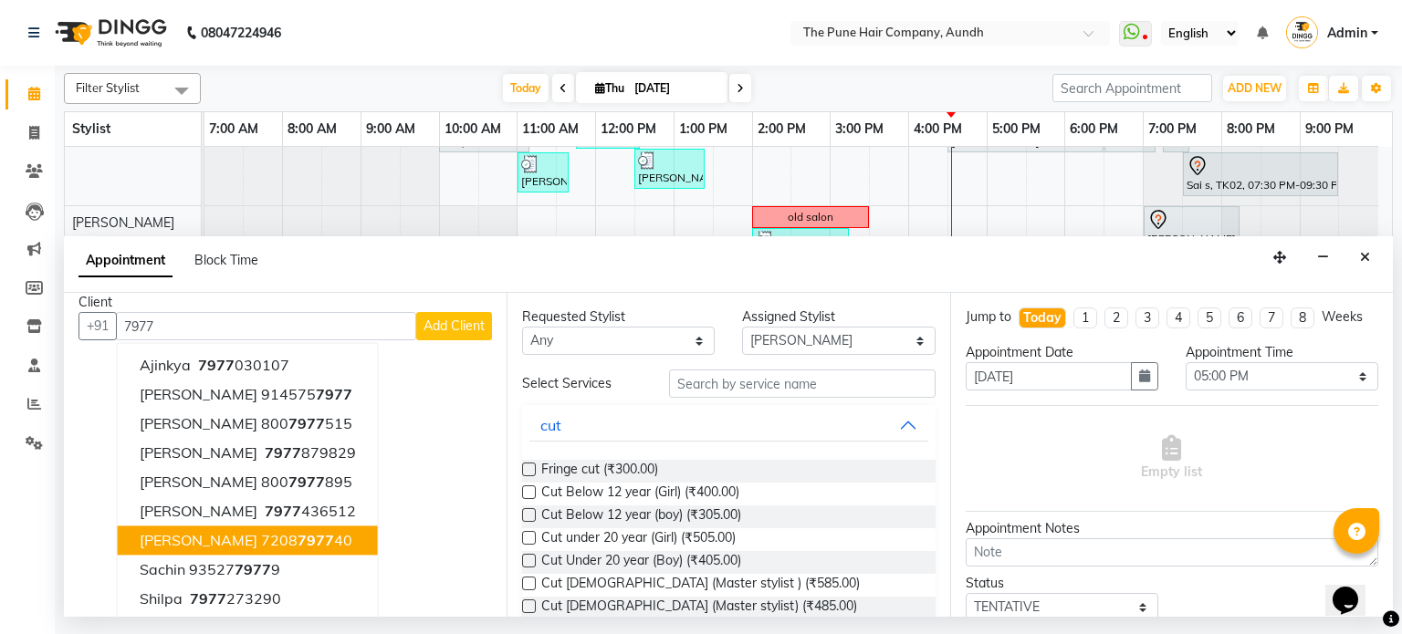
scroll to position [0, 0]
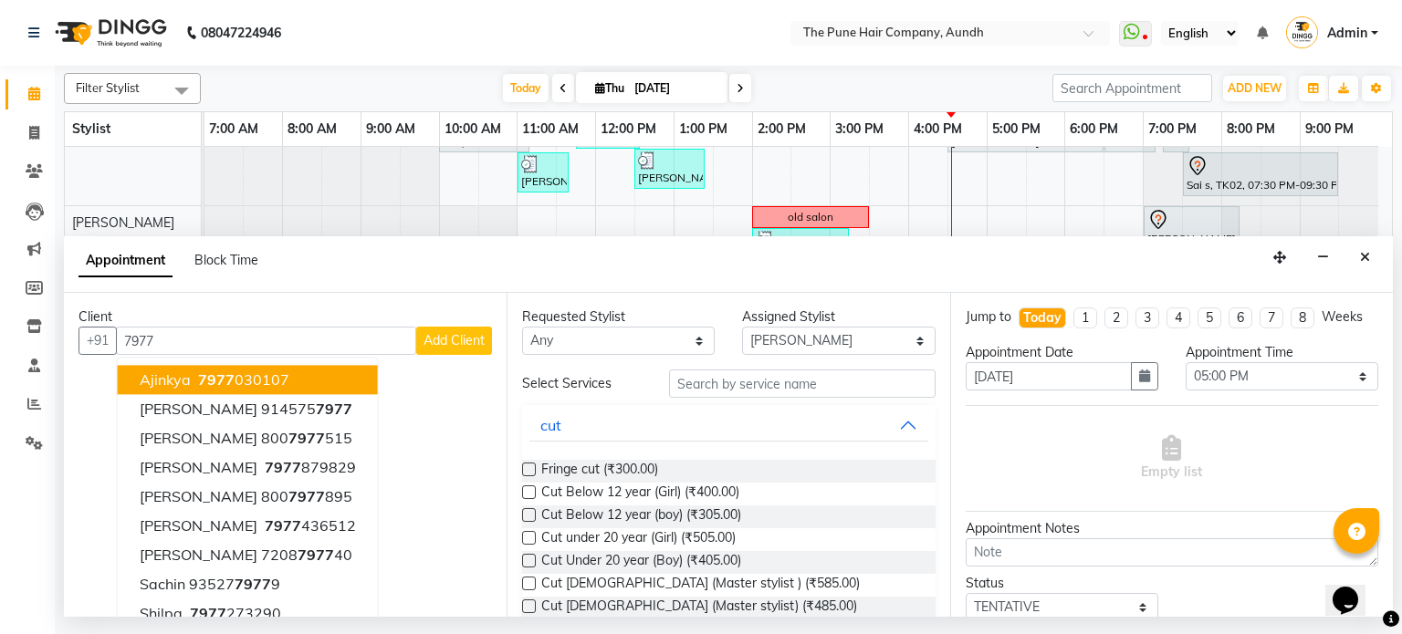
click at [186, 329] on input "7977" at bounding box center [266, 341] width 300 height 28
type input "7"
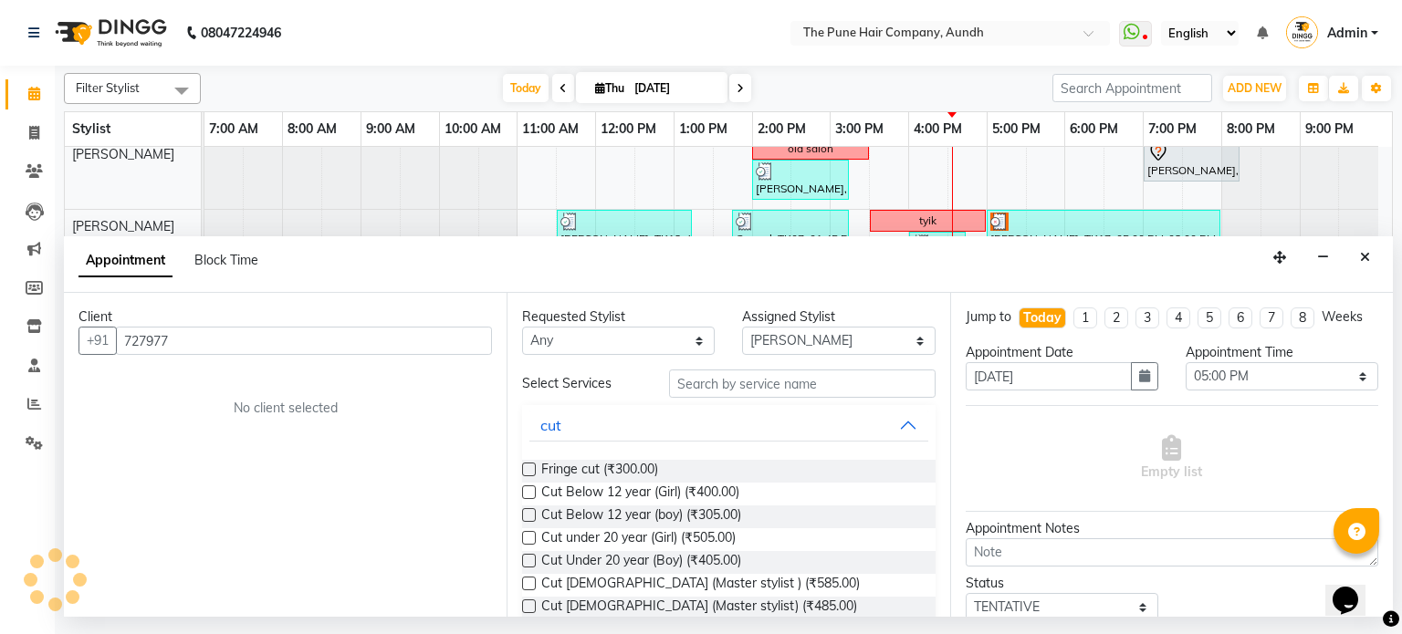
scroll to position [381, 0]
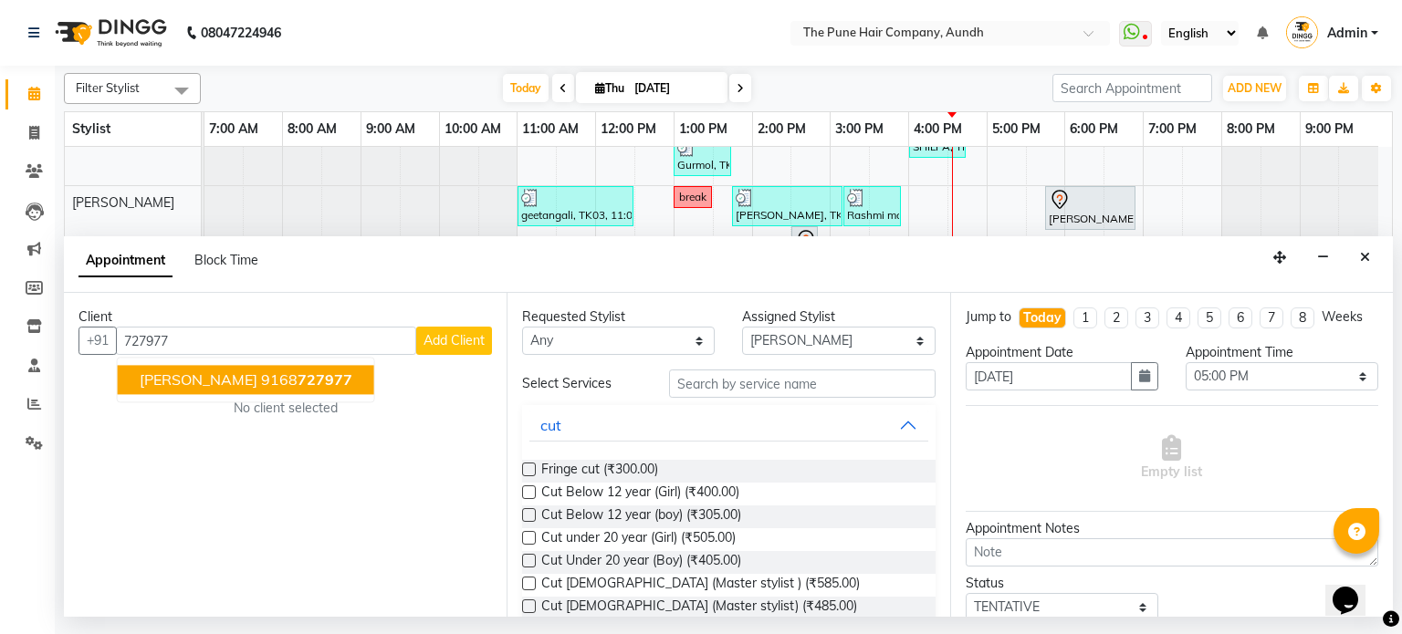
click at [190, 339] on input "727977" at bounding box center [266, 341] width 300 height 28
type input "7"
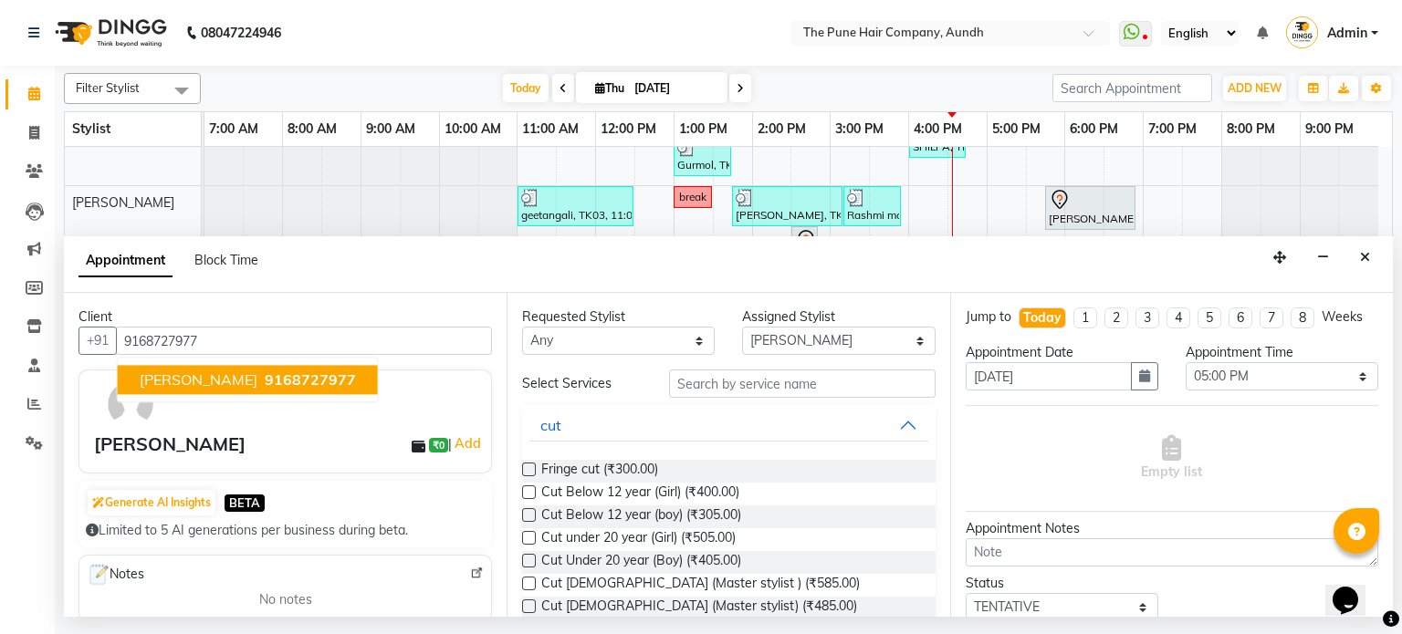
click at [265, 379] on span "9168727977" at bounding box center [310, 380] width 91 height 18
type input "9168727977"
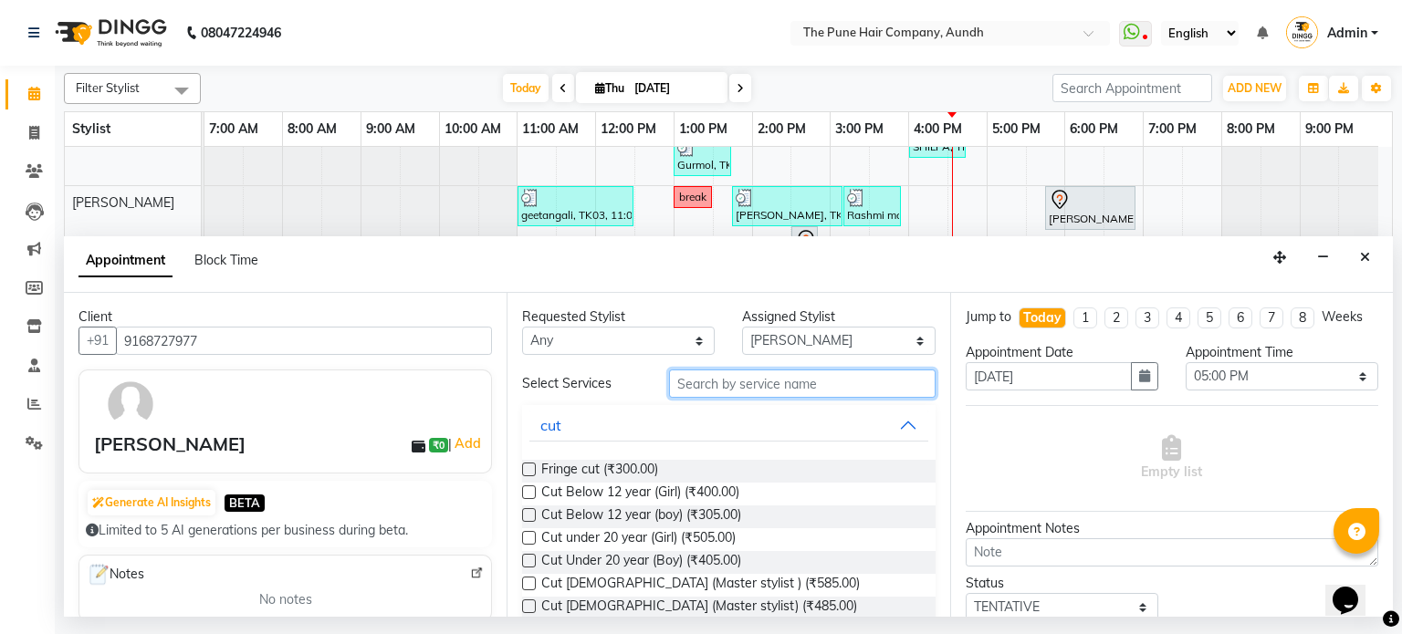
click at [807, 385] on input "text" at bounding box center [802, 384] width 267 height 28
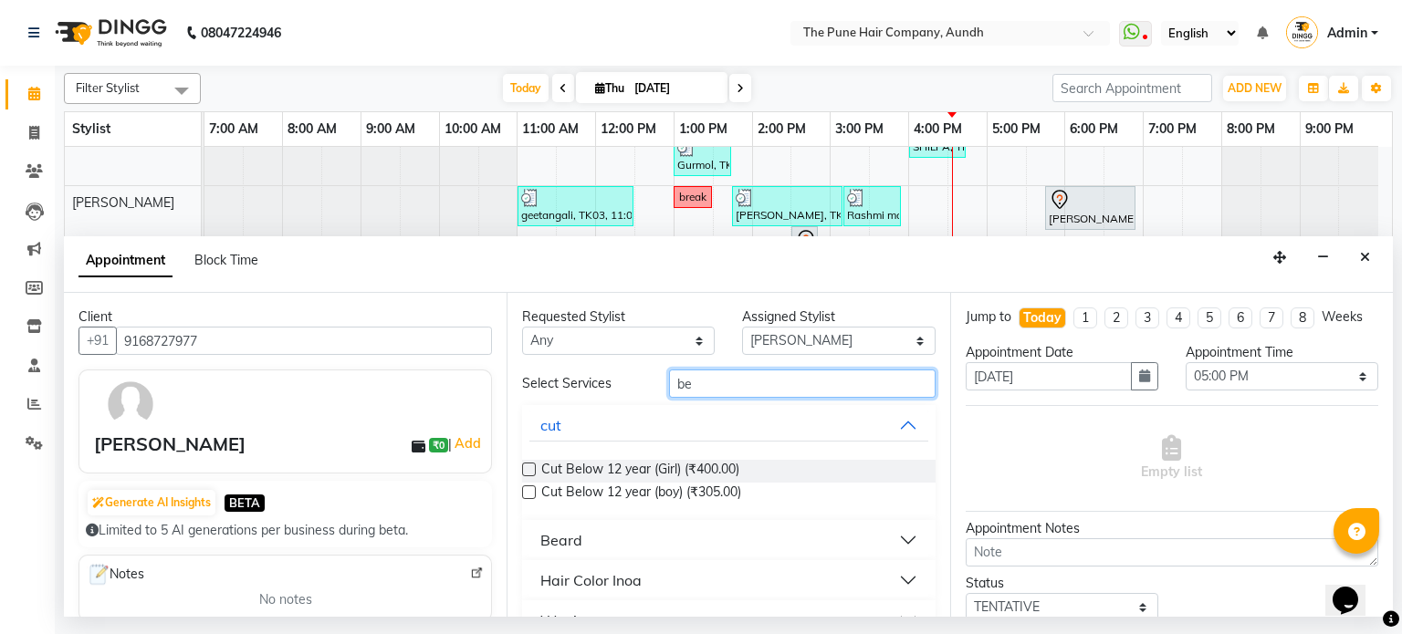
type input "be"
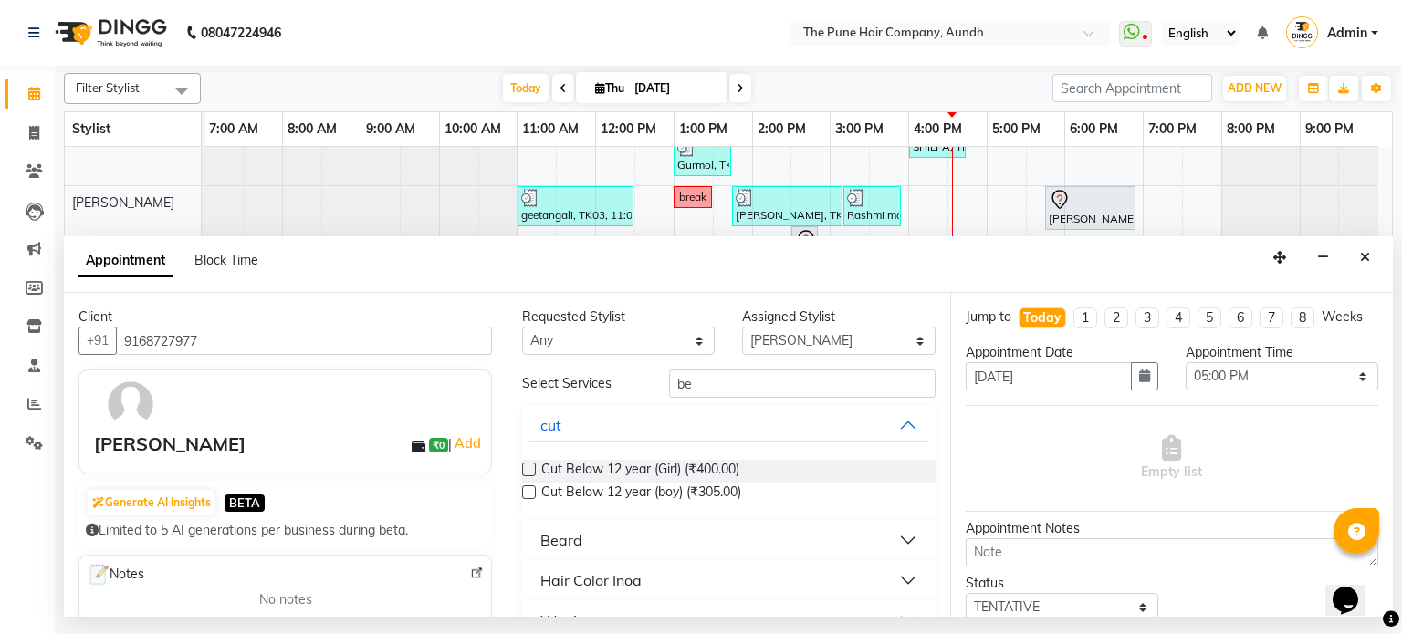
click at [884, 533] on button "Beard" at bounding box center [728, 540] width 398 height 33
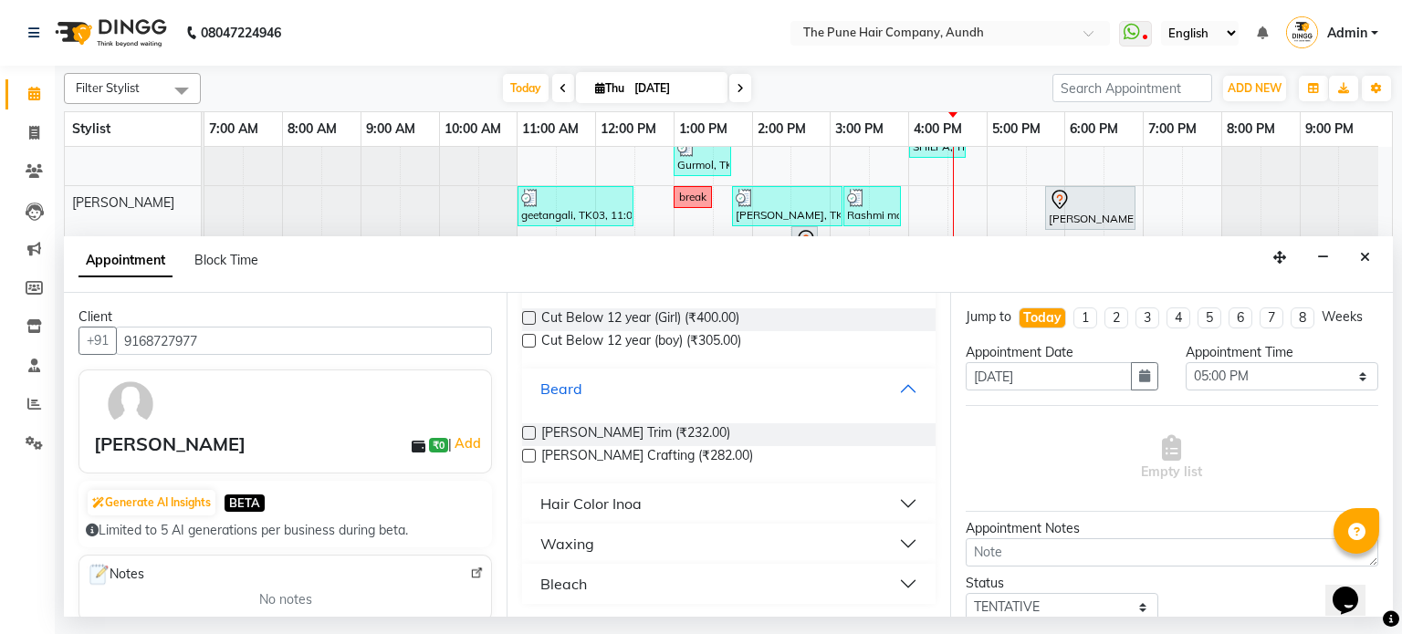
scroll to position [153, 0]
click at [595, 452] on span "[PERSON_NAME] Crafting (₹282.00)" at bounding box center [647, 455] width 212 height 23
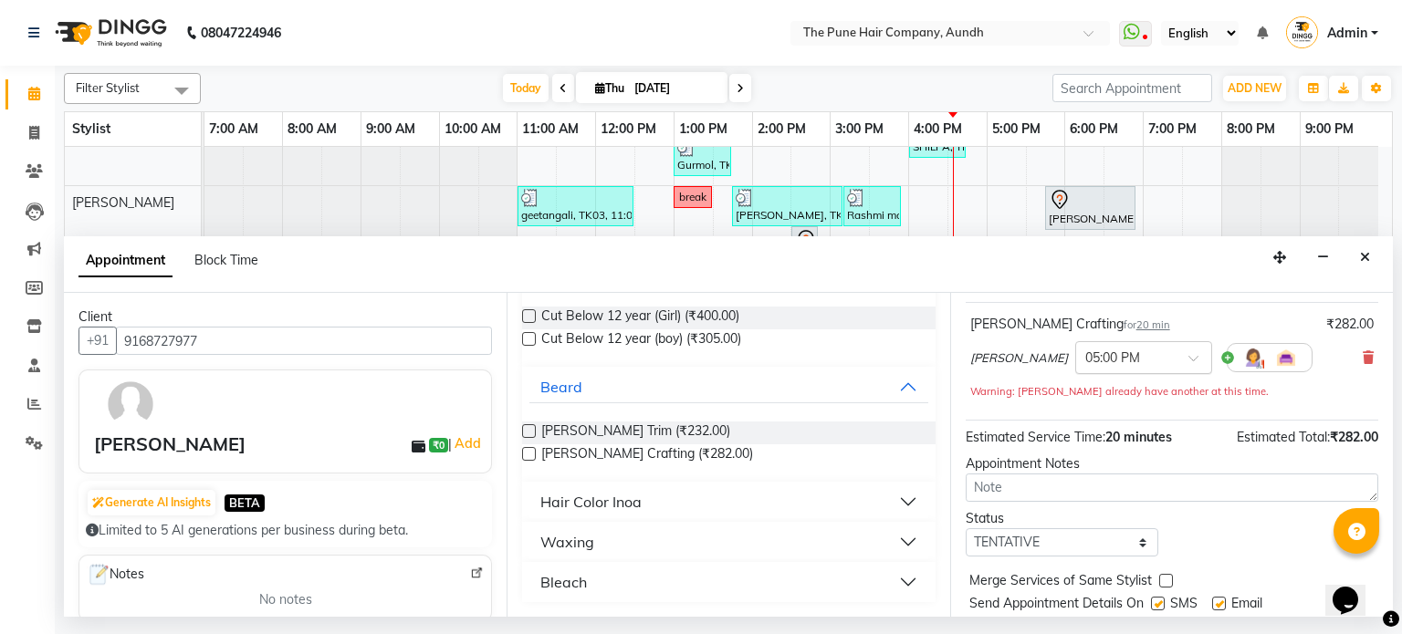
scroll to position [157, 0]
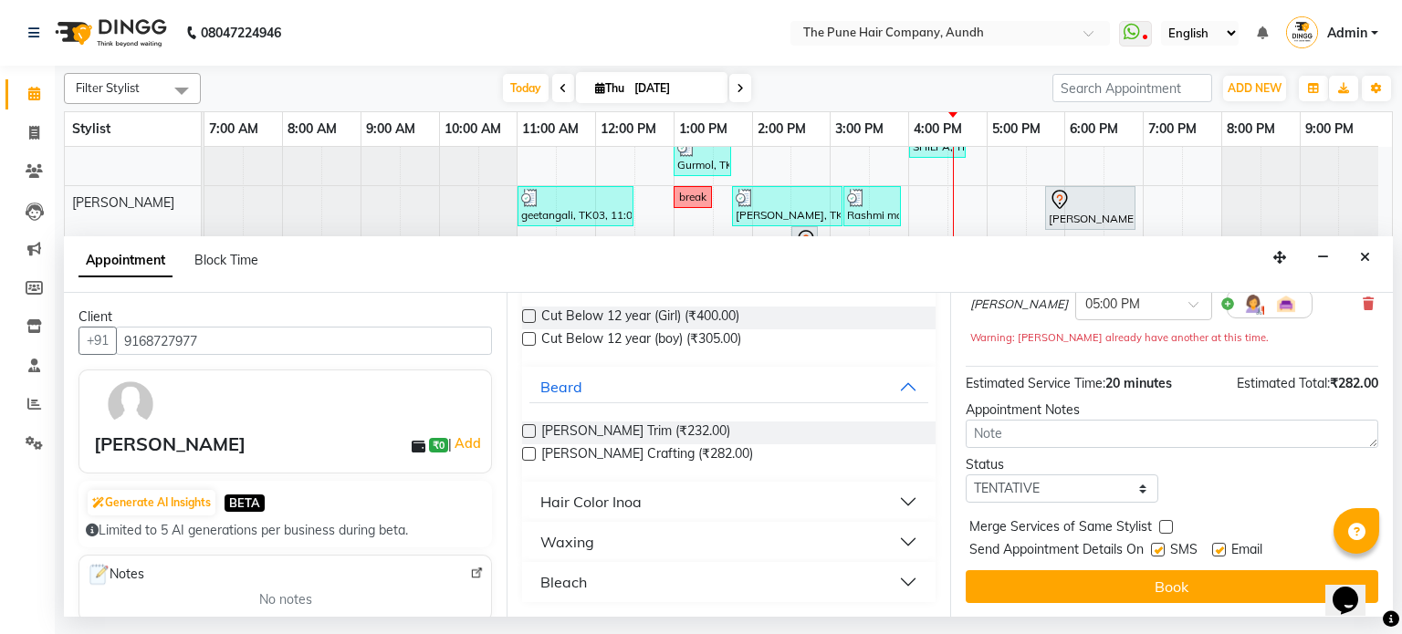
click at [524, 455] on label at bounding box center [529, 454] width 14 height 14
click at [524, 455] on input "checkbox" at bounding box center [528, 456] width 12 height 12
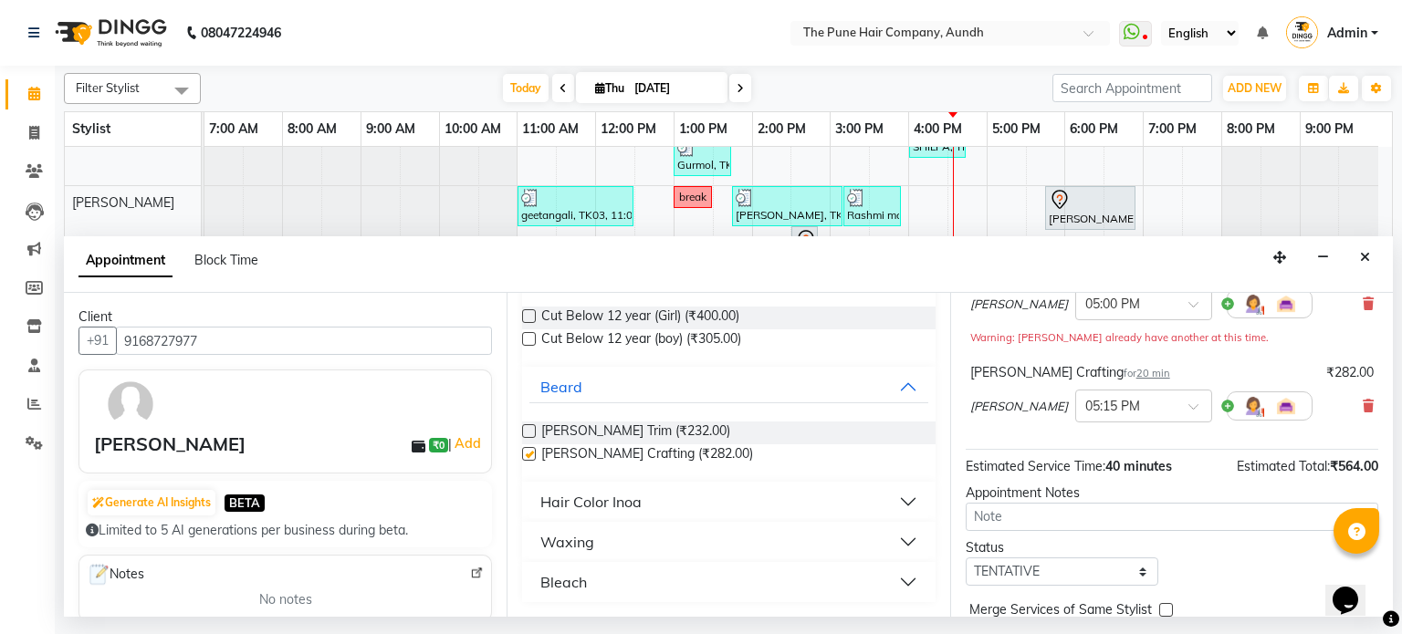
checkbox input "false"
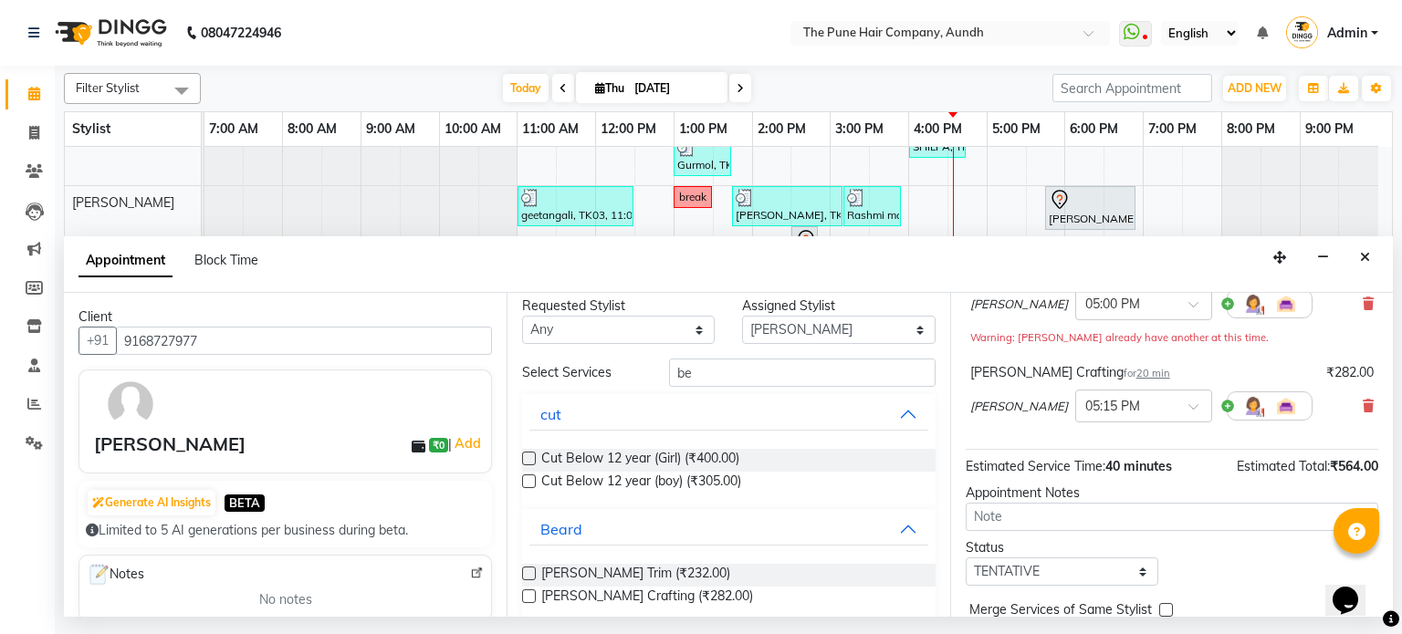
scroll to position [0, 0]
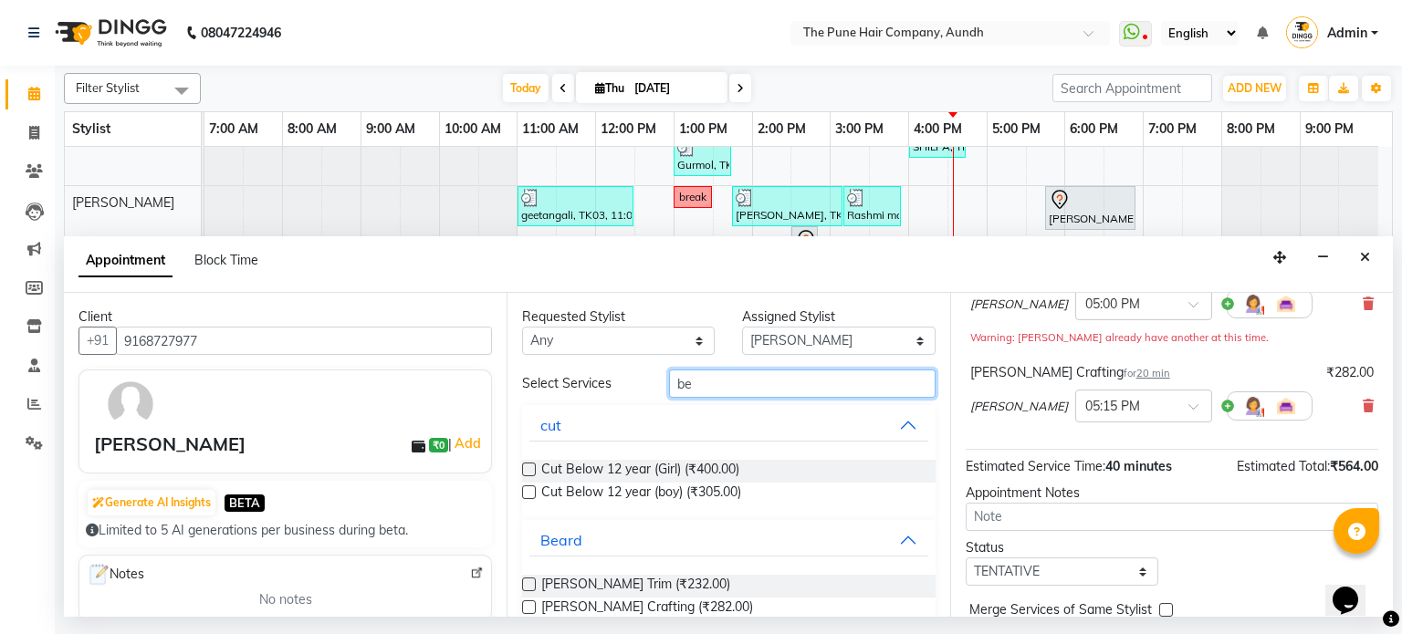
click at [809, 382] on input "be" at bounding box center [802, 384] width 267 height 28
type input "b"
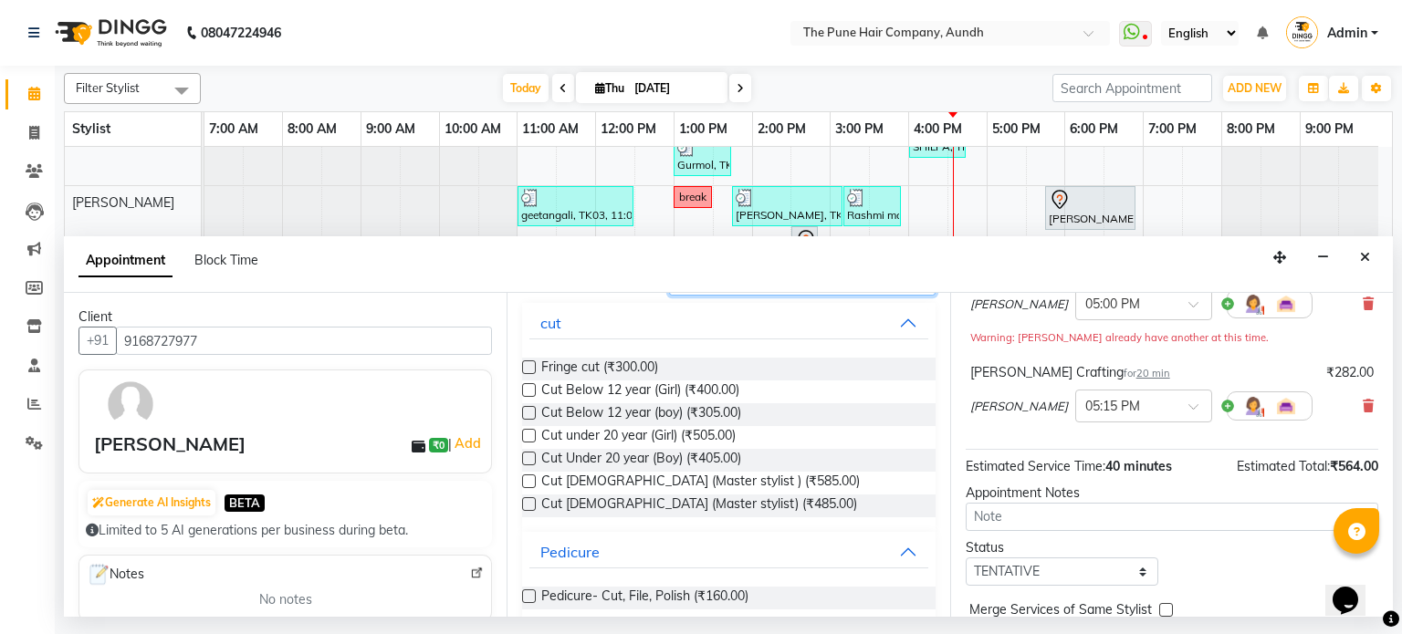
scroll to position [73, 0]
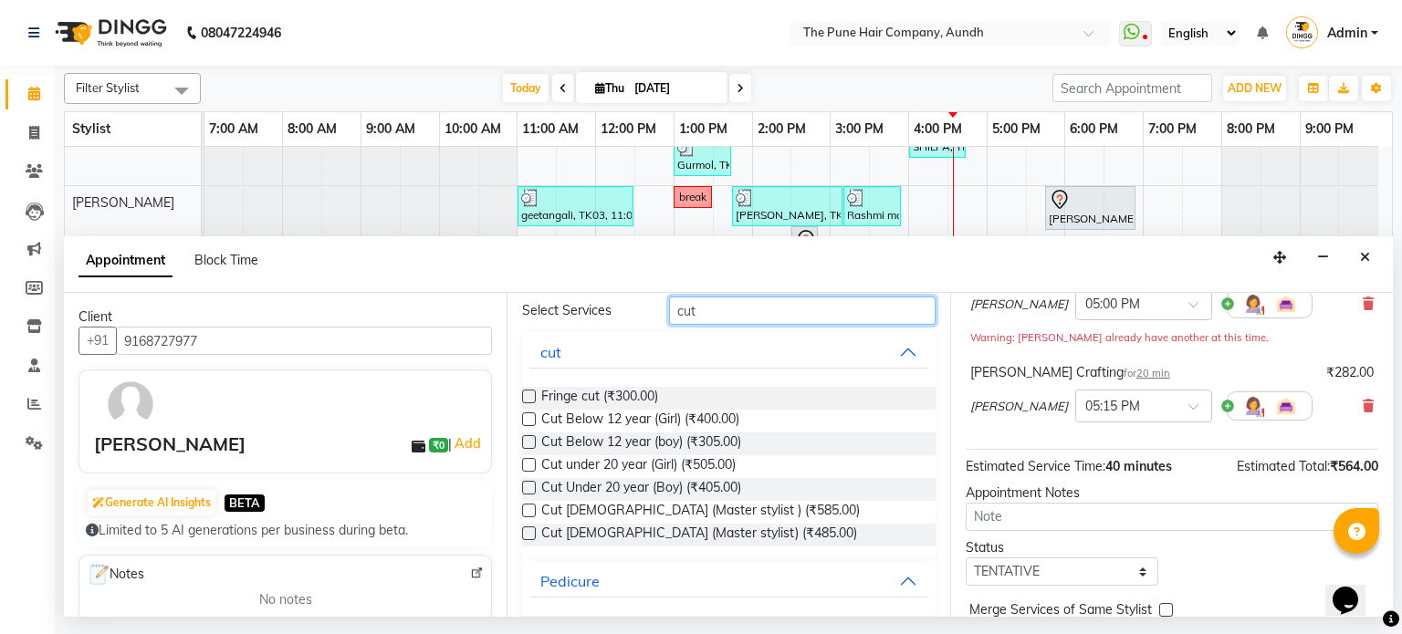
type input "cut"
click at [530, 535] on label at bounding box center [529, 534] width 14 height 14
click at [530, 535] on input "checkbox" at bounding box center [528, 535] width 12 height 12
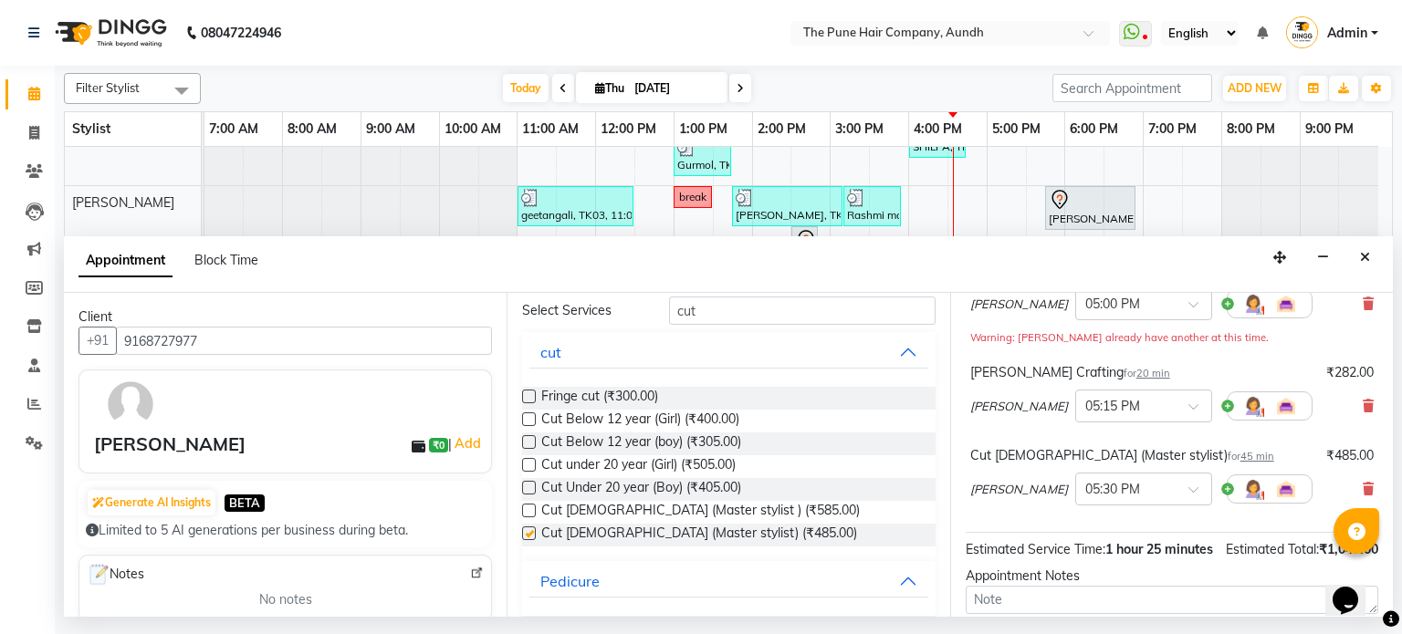
checkbox input "false"
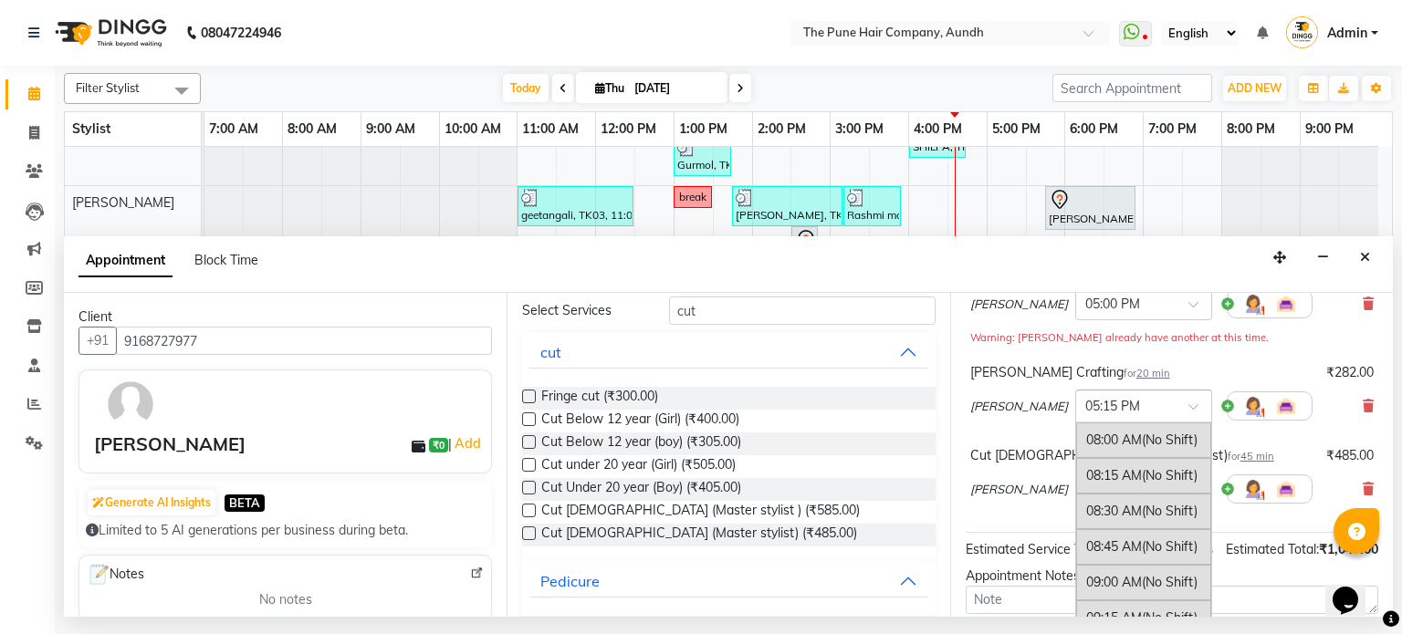
click at [1201, 399] on div at bounding box center [1143, 404] width 135 height 19
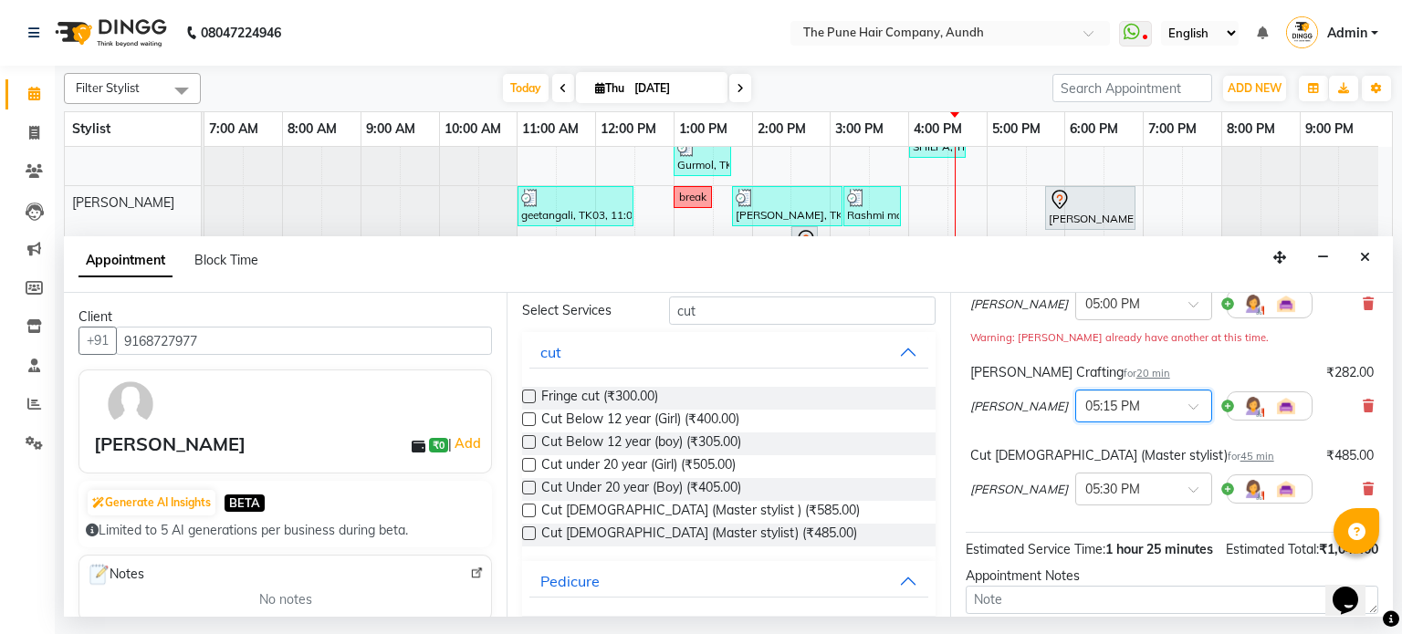
click at [1194, 403] on span at bounding box center [1199, 412] width 23 height 19
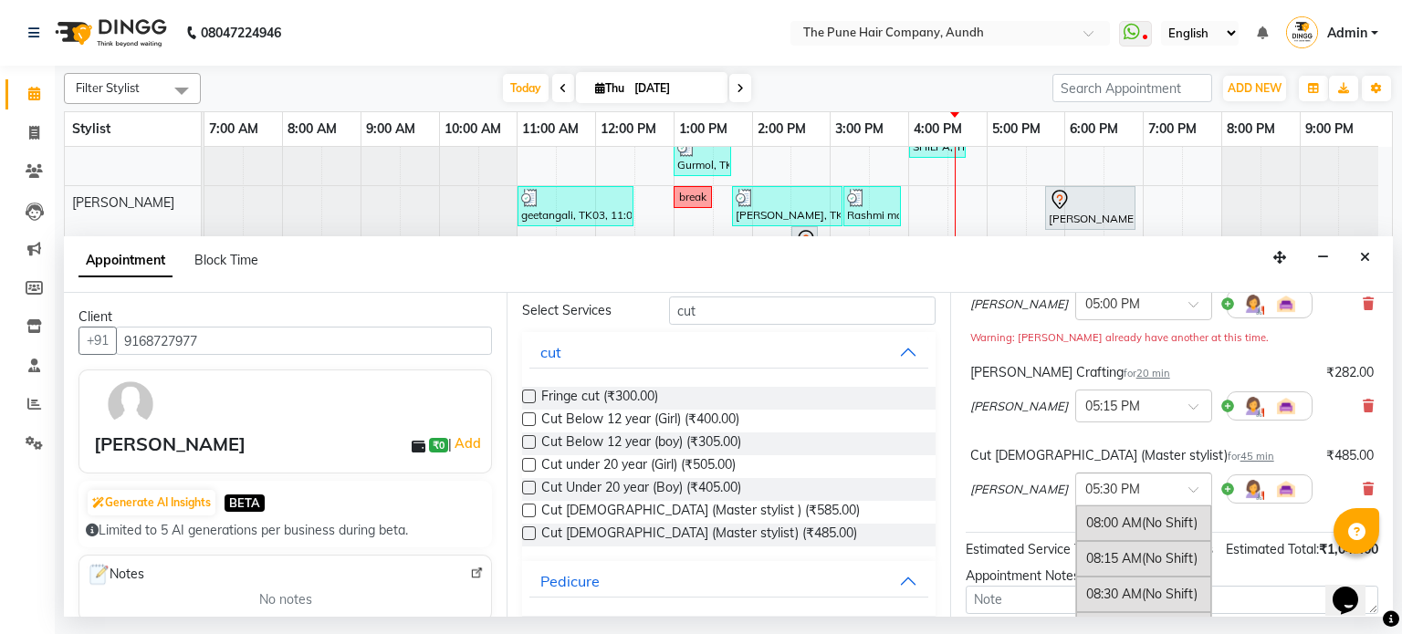
click at [1201, 489] on span at bounding box center [1199, 495] width 23 height 19
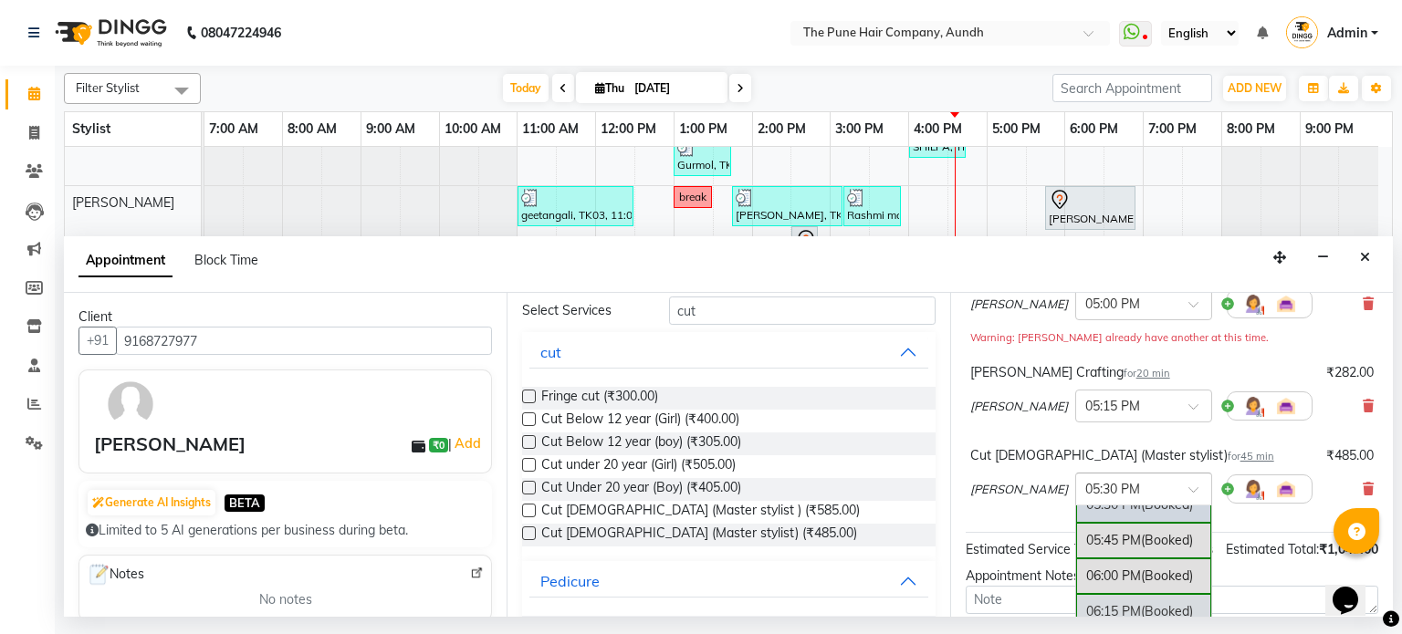
scroll to position [1334, 0]
click at [1096, 591] on div "06:00 PM (Booked)" at bounding box center [1143, 608] width 135 height 36
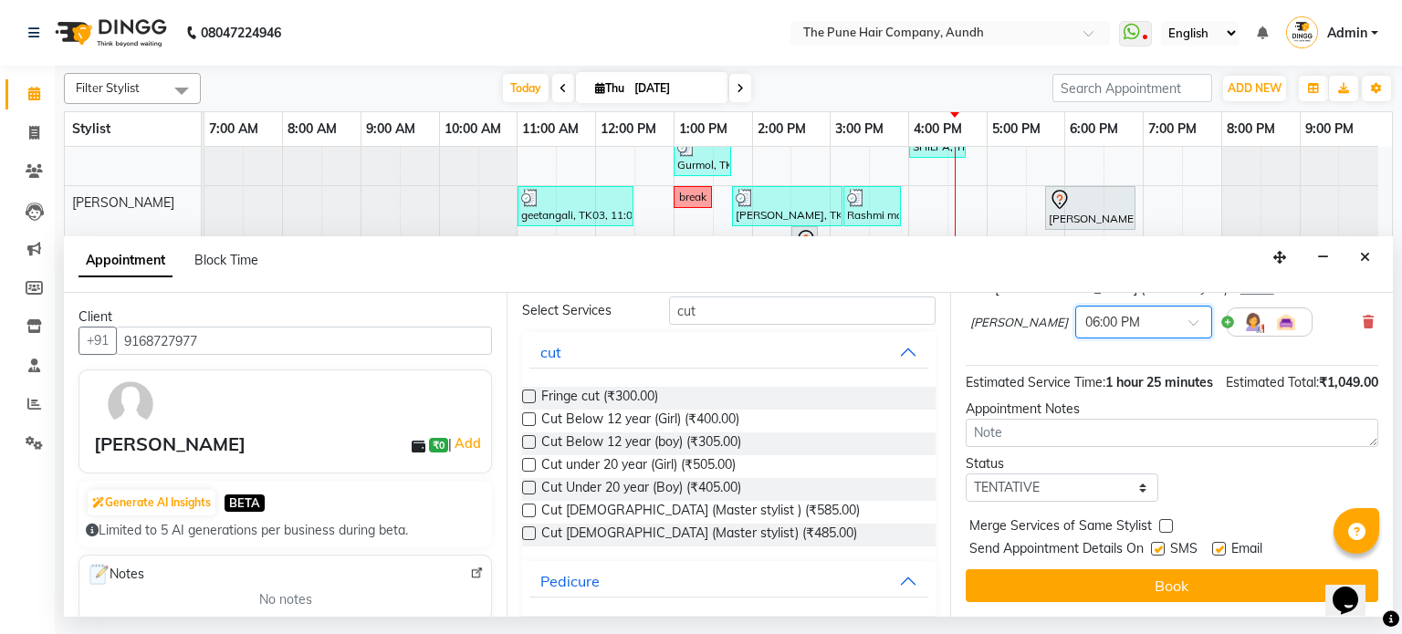
scroll to position [342, 0]
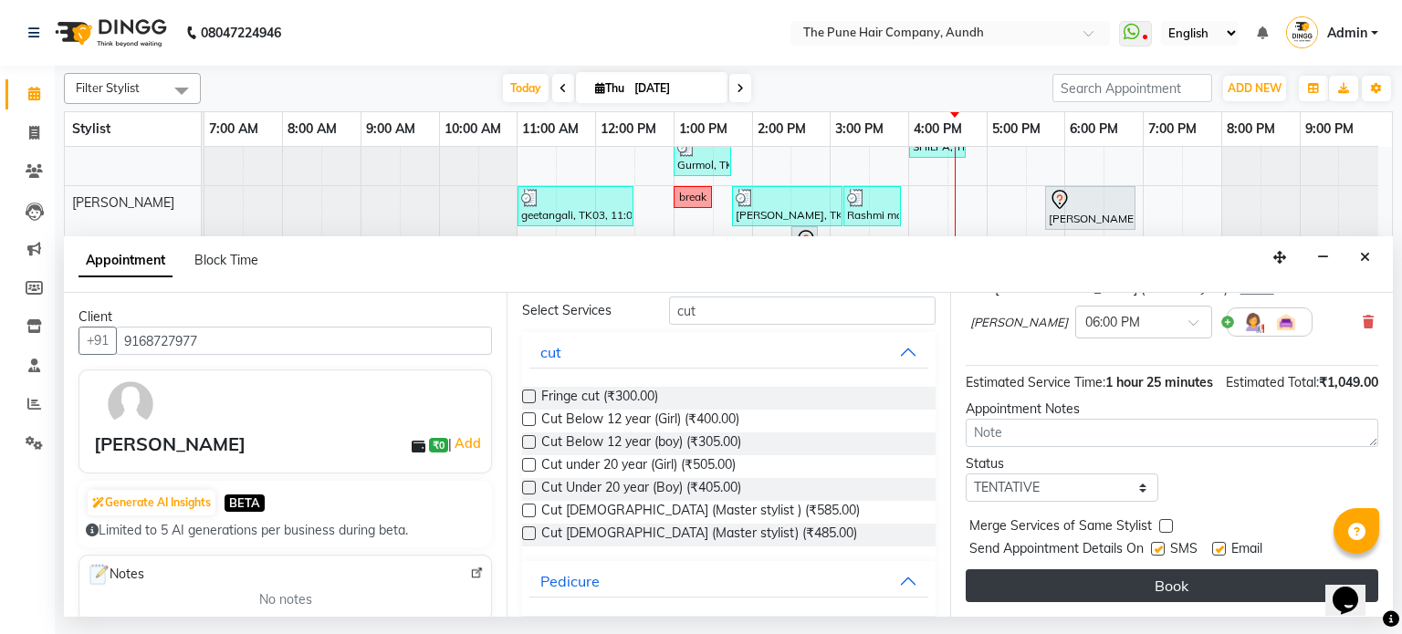
click at [1101, 583] on button "Book" at bounding box center [1172, 586] width 413 height 33
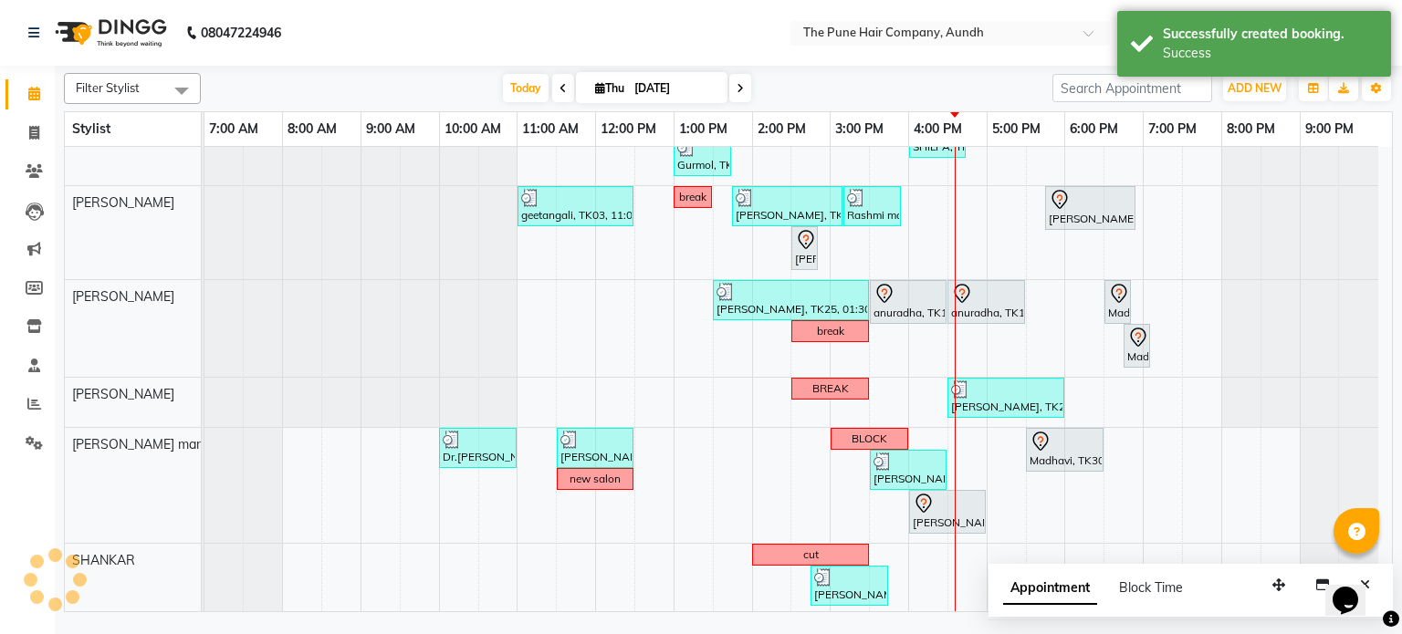
scroll to position [381, 0]
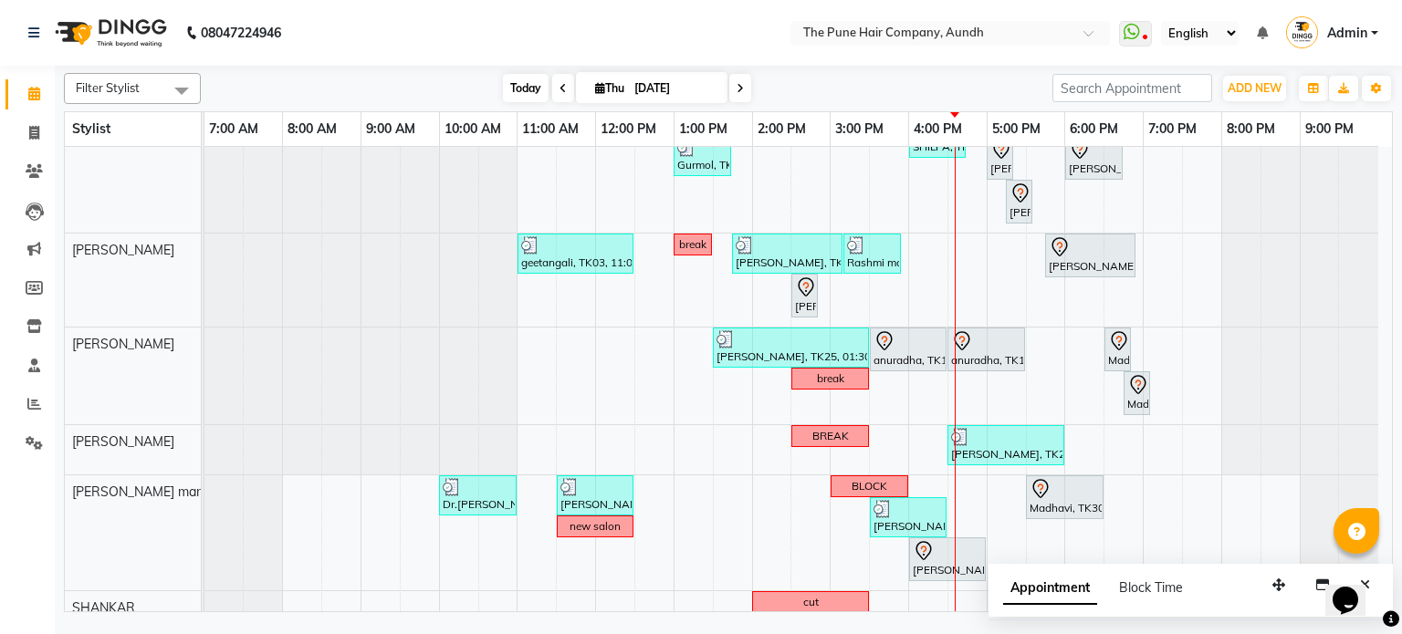
click at [511, 89] on span "Today" at bounding box center [526, 88] width 46 height 28
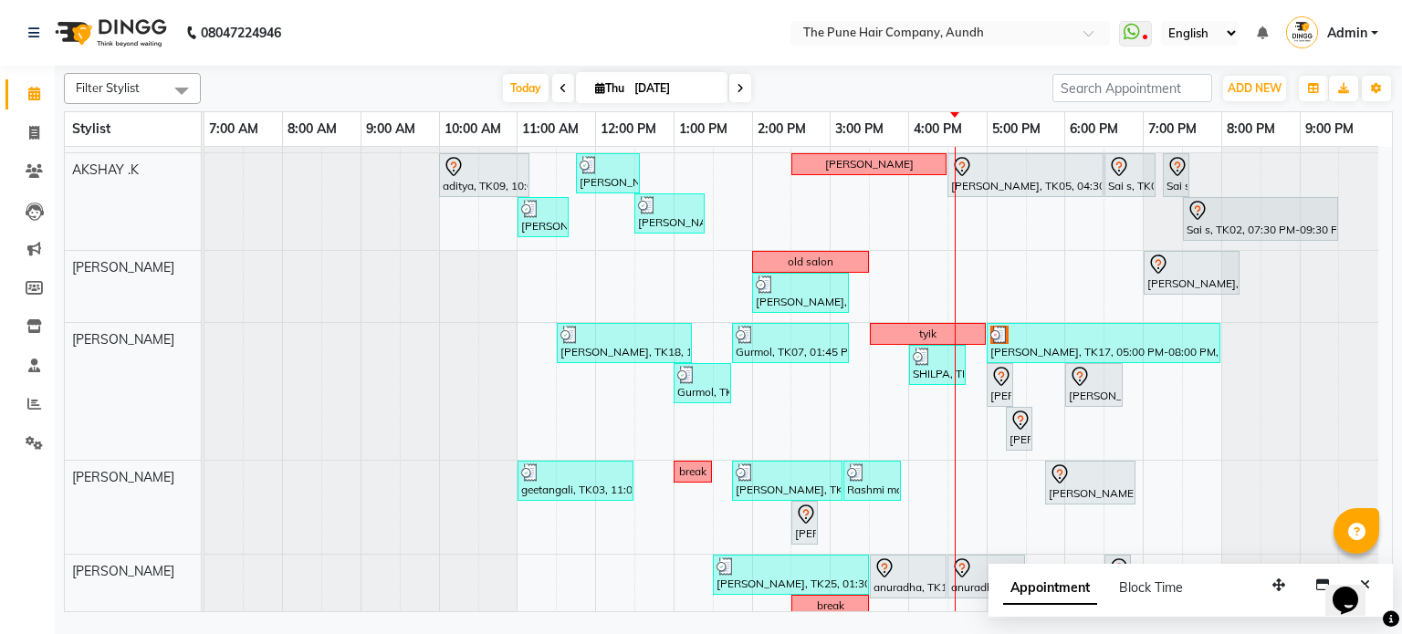
scroll to position [107, 0]
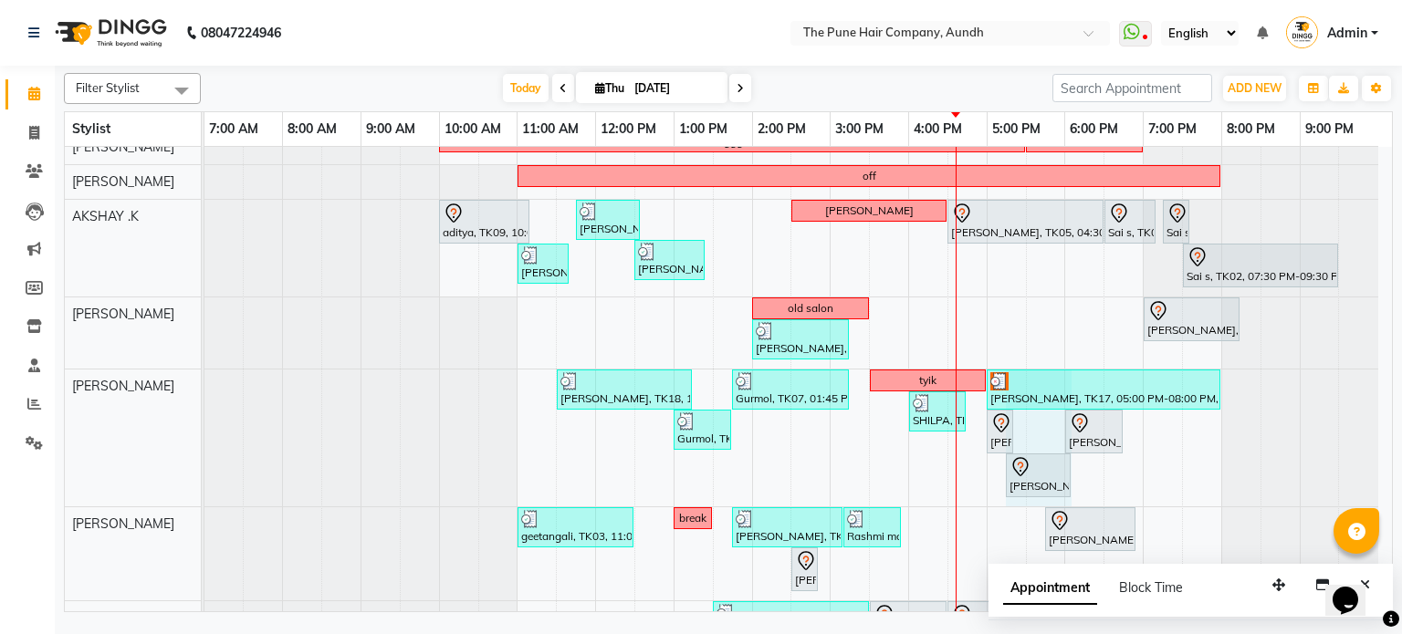
drag, startPoint x: 1031, startPoint y: 470, endPoint x: 1071, endPoint y: 476, distance: 39.6
click at [204, 476] on div "[PERSON_NAME], TK18, 11:30 AM-01:15 PM, Cut Under 20 year (Boy) Gurmol, TK07, 0…" at bounding box center [204, 438] width 0 height 137
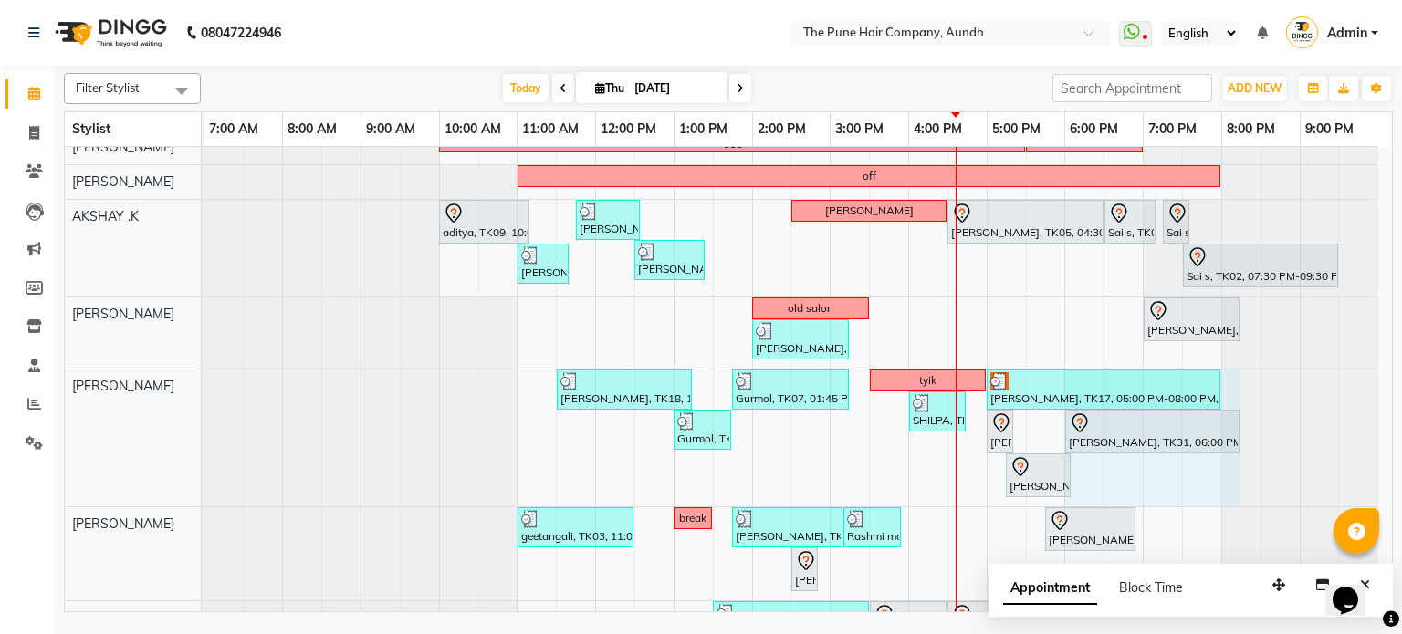
drag, startPoint x: 1121, startPoint y: 430, endPoint x: 1240, endPoint y: 448, distance: 121.0
click at [204, 448] on div "[PERSON_NAME], TK18, 11:30 AM-01:15 PM, Cut Under 20 year (Boy) Gurmol, TK07, 0…" at bounding box center [204, 438] width 0 height 137
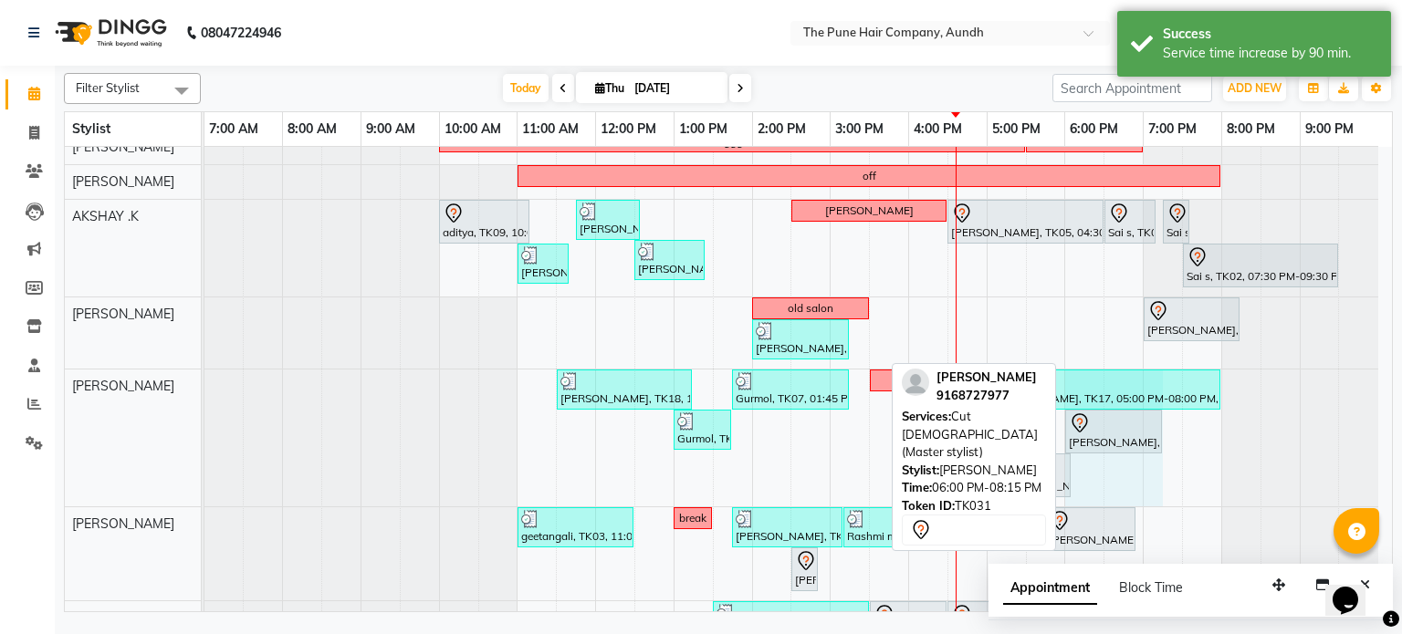
drag, startPoint x: 1237, startPoint y: 434, endPoint x: 1146, endPoint y: 465, distance: 95.5
click at [1146, 468] on div "[PERSON_NAME], TK18, 11:30 AM-01:15 PM, Cut Under 20 year (Boy) Gurmol, TK07, 0…" at bounding box center [791, 438] width 1174 height 137
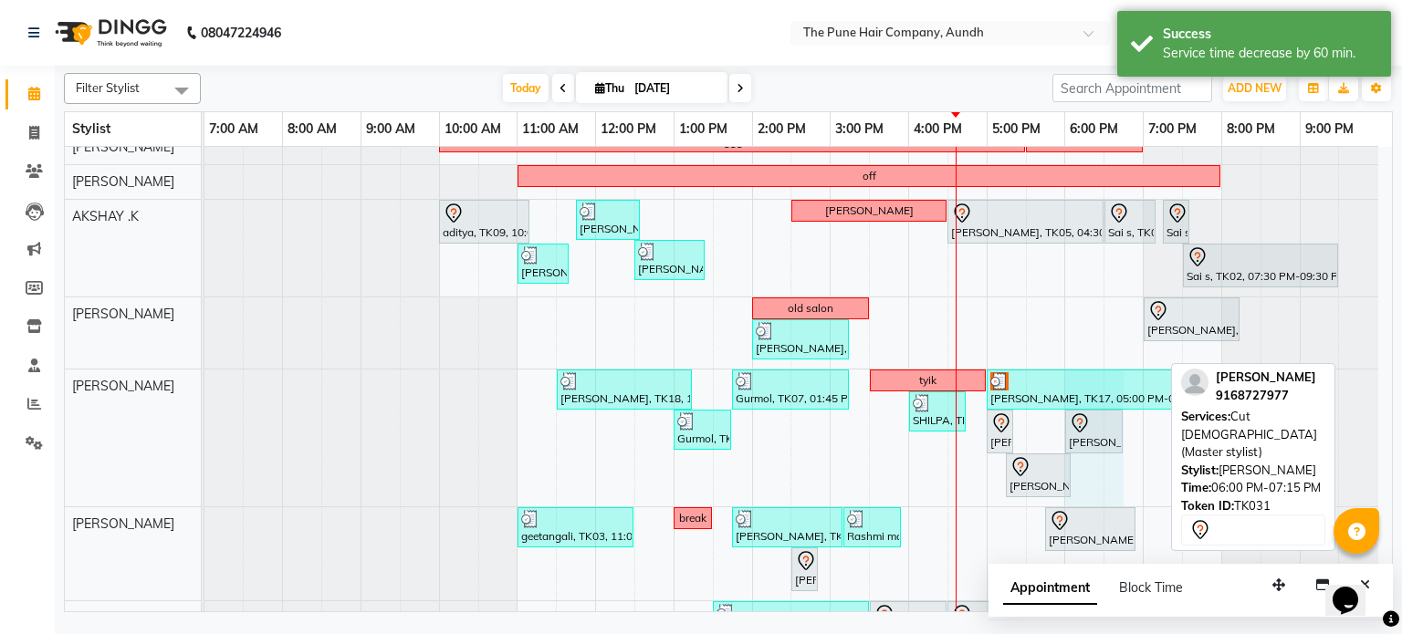
drag, startPoint x: 1157, startPoint y: 423, endPoint x: 1108, endPoint y: 420, distance: 49.4
click at [204, 420] on div "[PERSON_NAME], TK18, 11:30 AM-01:15 PM, Cut Under 20 year (Boy) Gurmol, TK07, 0…" at bounding box center [204, 438] width 0 height 137
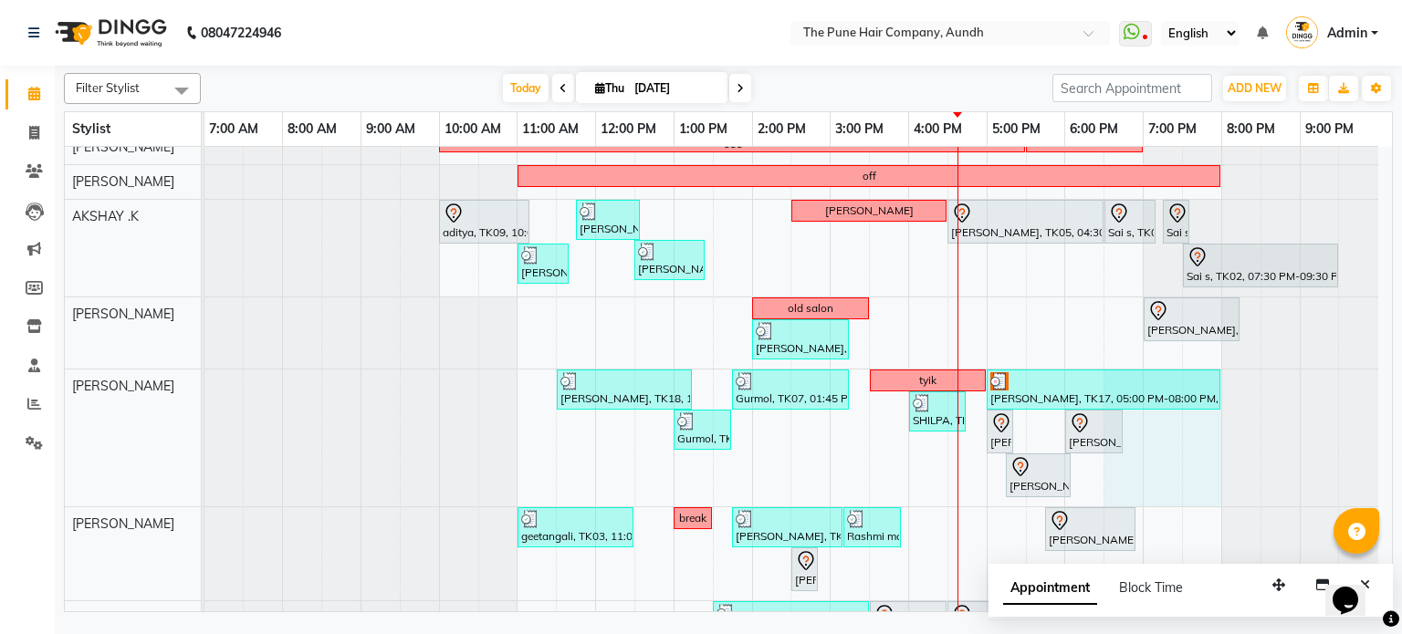
drag, startPoint x: 1142, startPoint y: 424, endPoint x: 1183, endPoint y: 434, distance: 42.1
click at [1214, 435] on div "nazare, TK24, 10:35 AM-11:35 AM, Cut [DEMOGRAPHIC_DATA] ( Top Stylist ) [PERSON…" at bounding box center [797, 488] width 1187 height 896
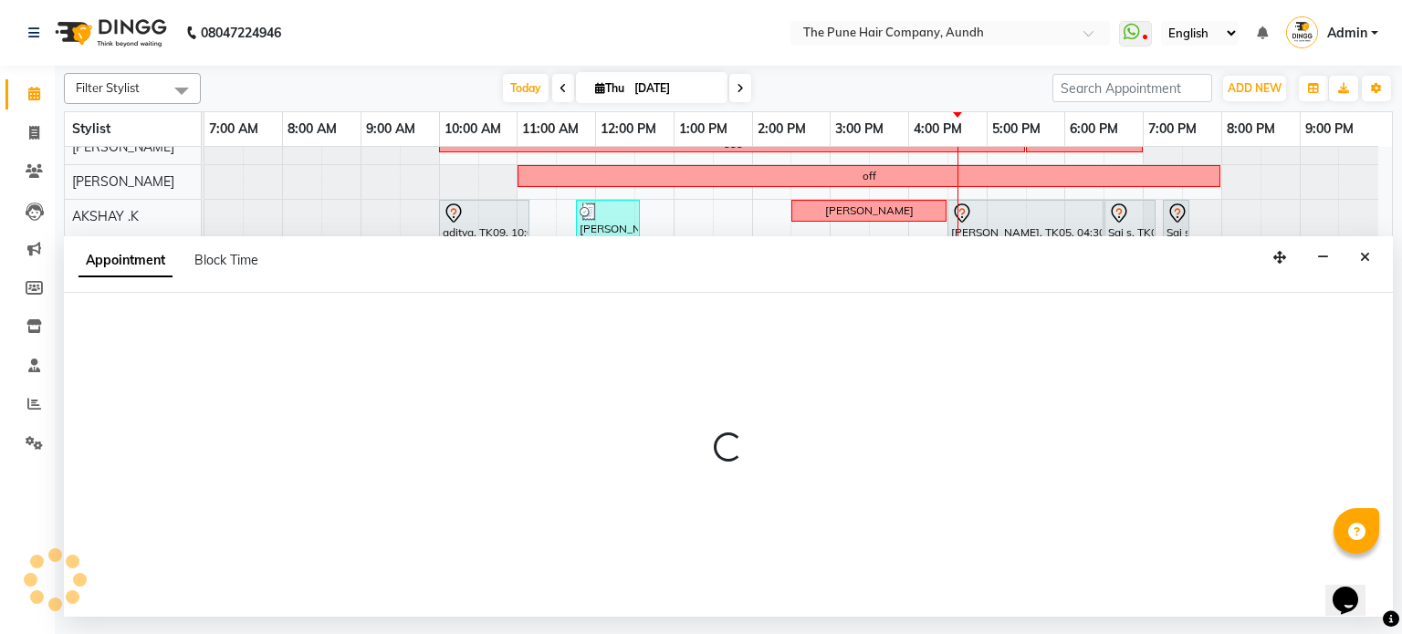
select select "18078"
select select "1110"
select select "tentative"
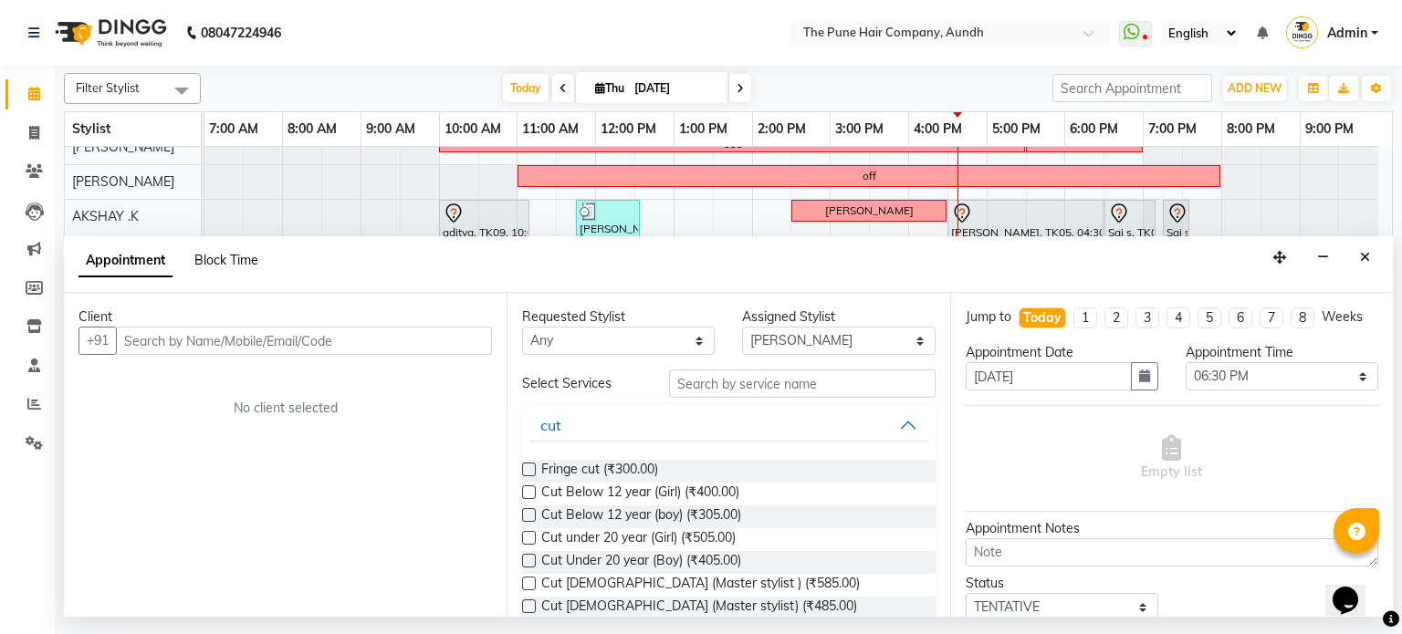
click at [237, 258] on span "Block Time" at bounding box center [226, 260] width 64 height 16
select select "18078"
select select "1110"
select select "1200"
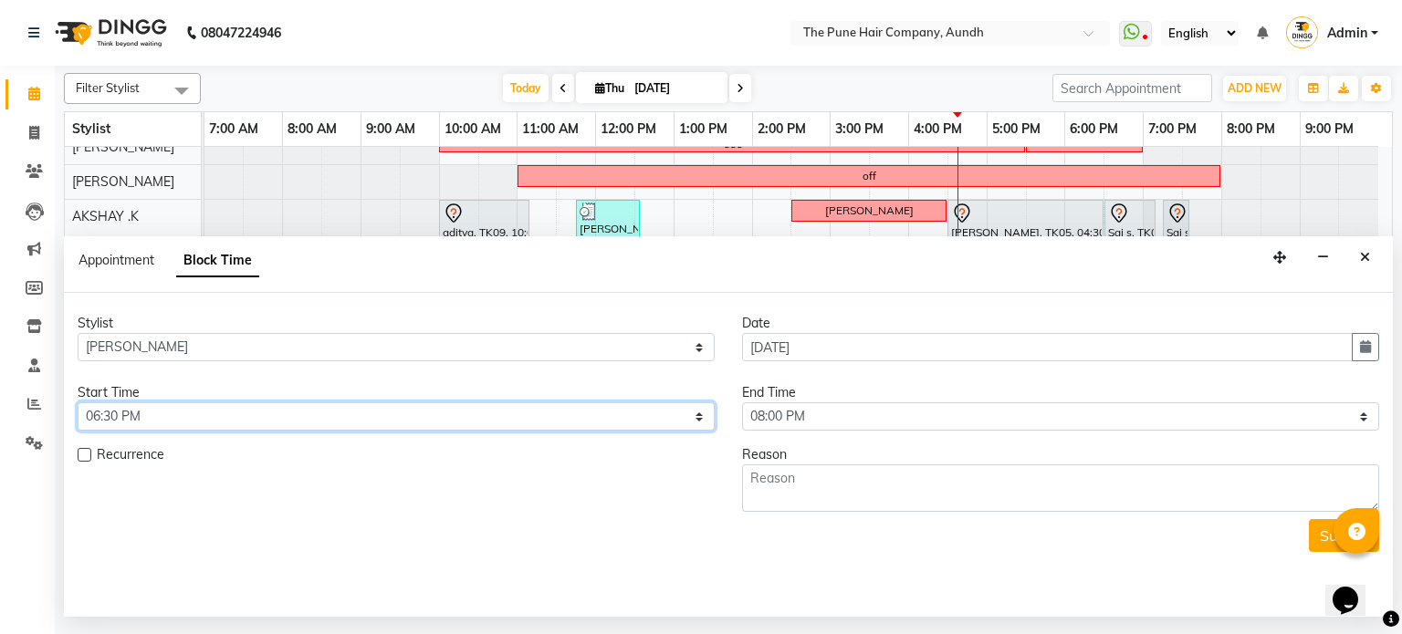
click at [131, 418] on select "Select 08:00 AM 08:15 AM 08:30 AM 08:45 AM 09:00 AM 09:15 AM 09:30 AM 09:45 AM …" at bounding box center [396, 417] width 637 height 28
select select "1080"
click at [78, 403] on select "Select 08:00 AM 08:15 AM 08:30 AM 08:45 AM 09:00 AM 09:15 AM 09:30 AM 09:45 AM …" at bounding box center [396, 417] width 637 height 28
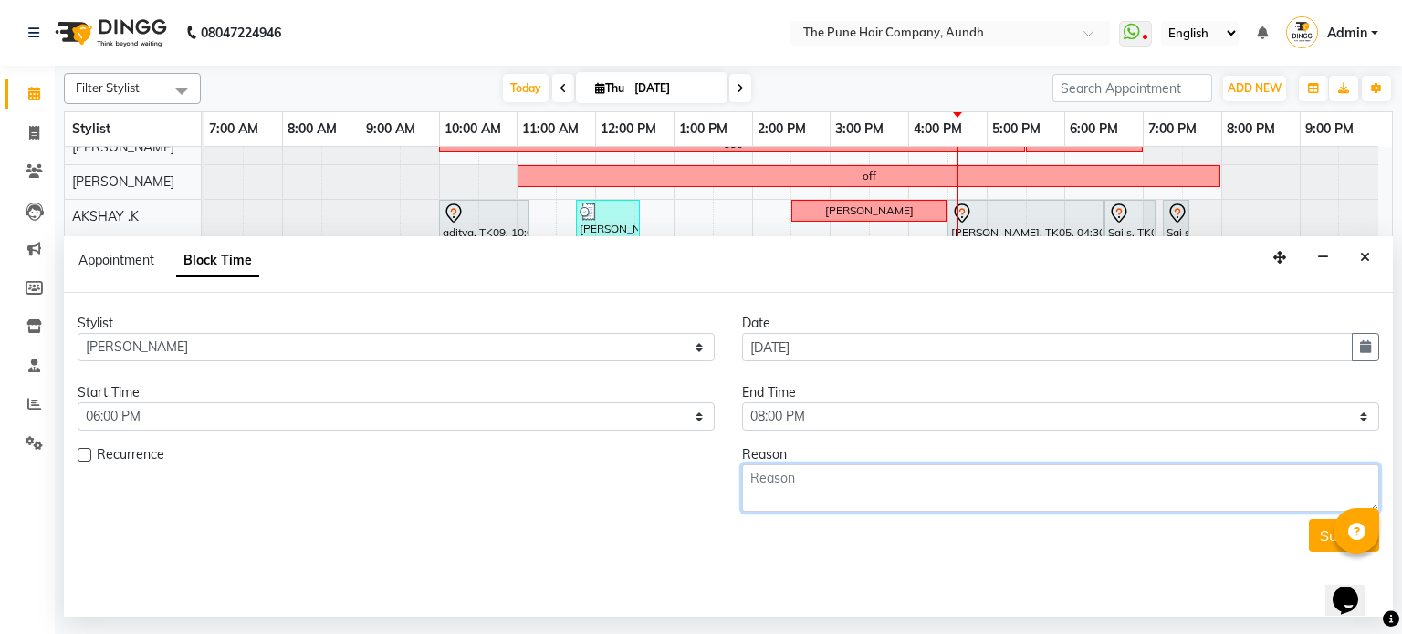
click at [775, 496] on textarea at bounding box center [1060, 488] width 637 height 47
type textarea "c"
type textarea "xsccgiop["
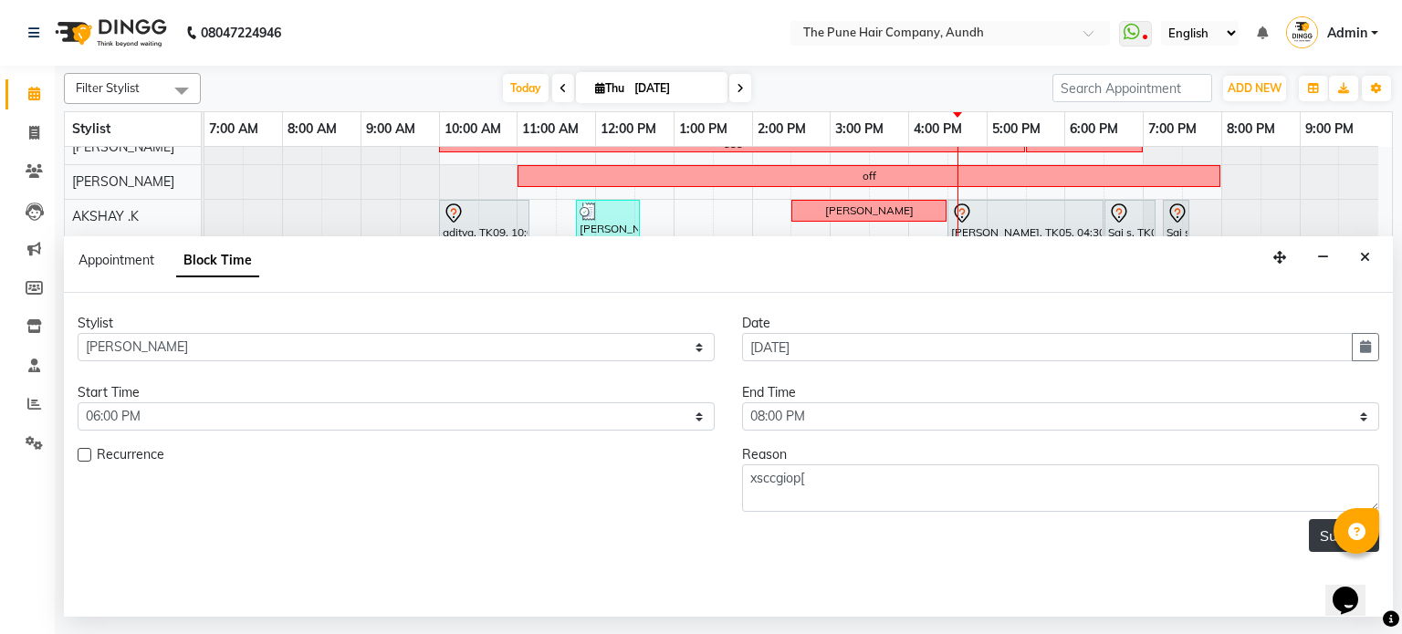
click at [1324, 541] on button "Submit" at bounding box center [1344, 535] width 70 height 33
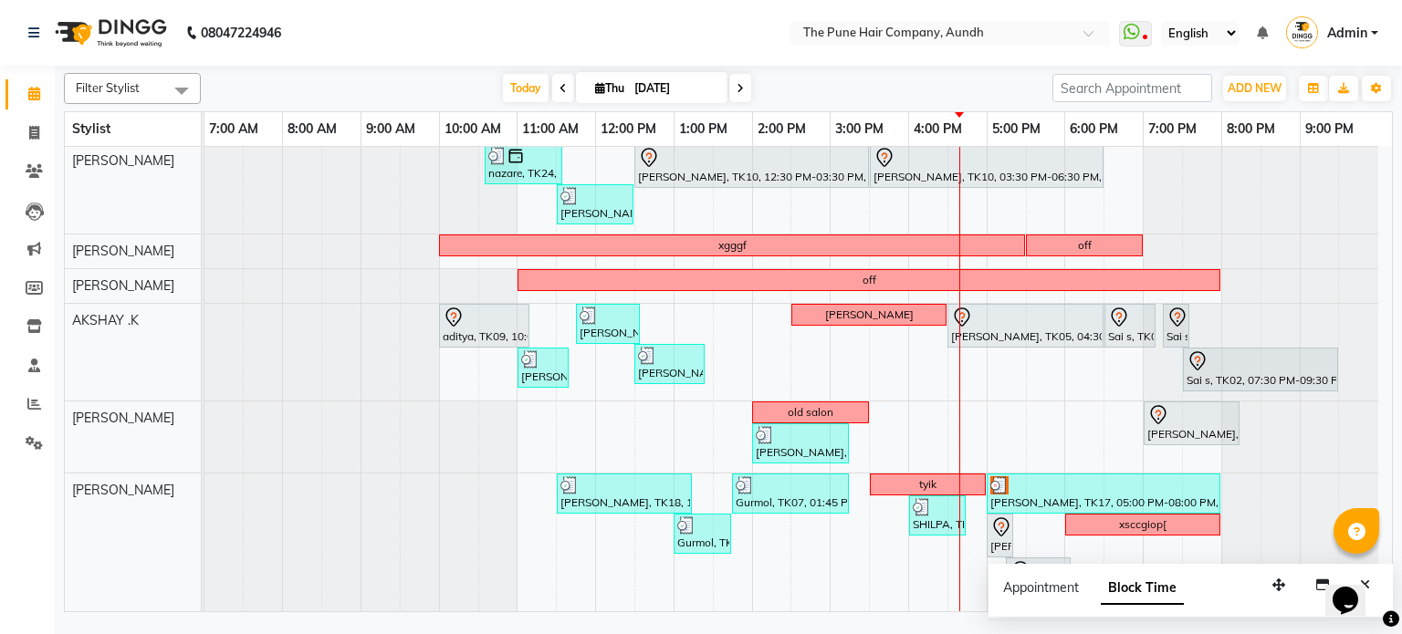
scroll to position [0, 0]
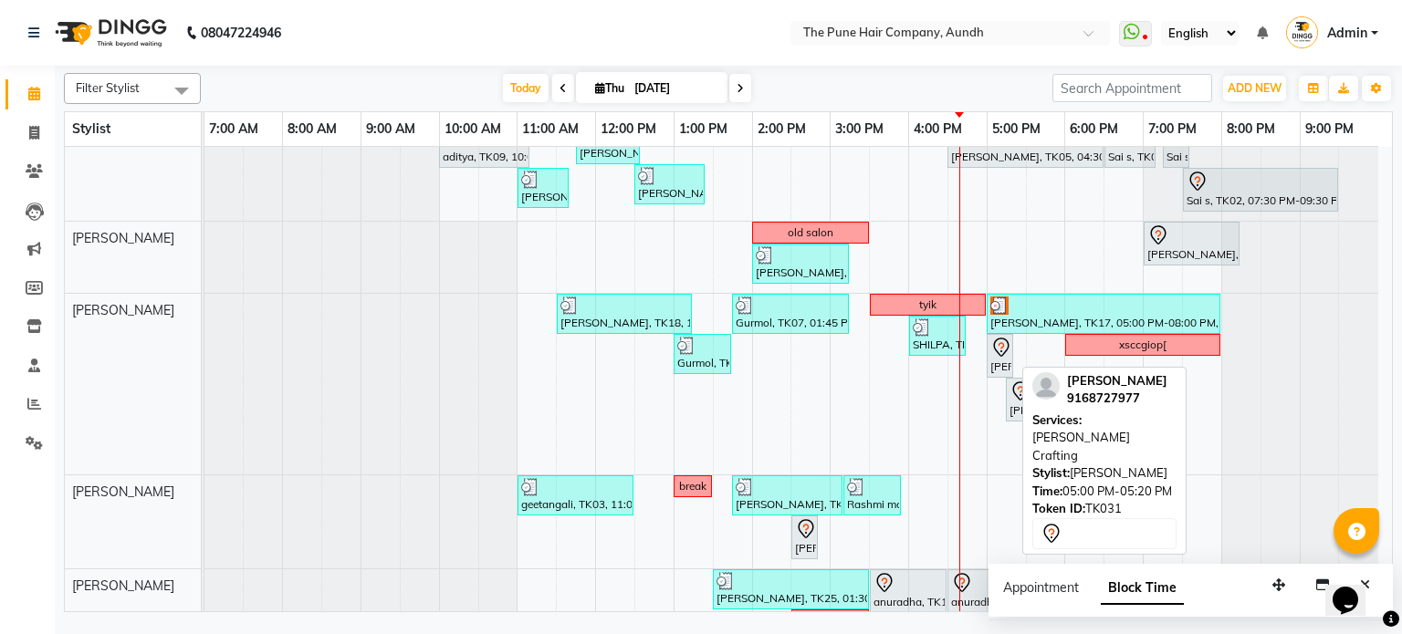
click at [1000, 371] on div "[PERSON_NAME], TK31, 05:00 PM-05:20 PM, [PERSON_NAME] Crafting" at bounding box center [999, 356] width 23 height 38
select select "7"
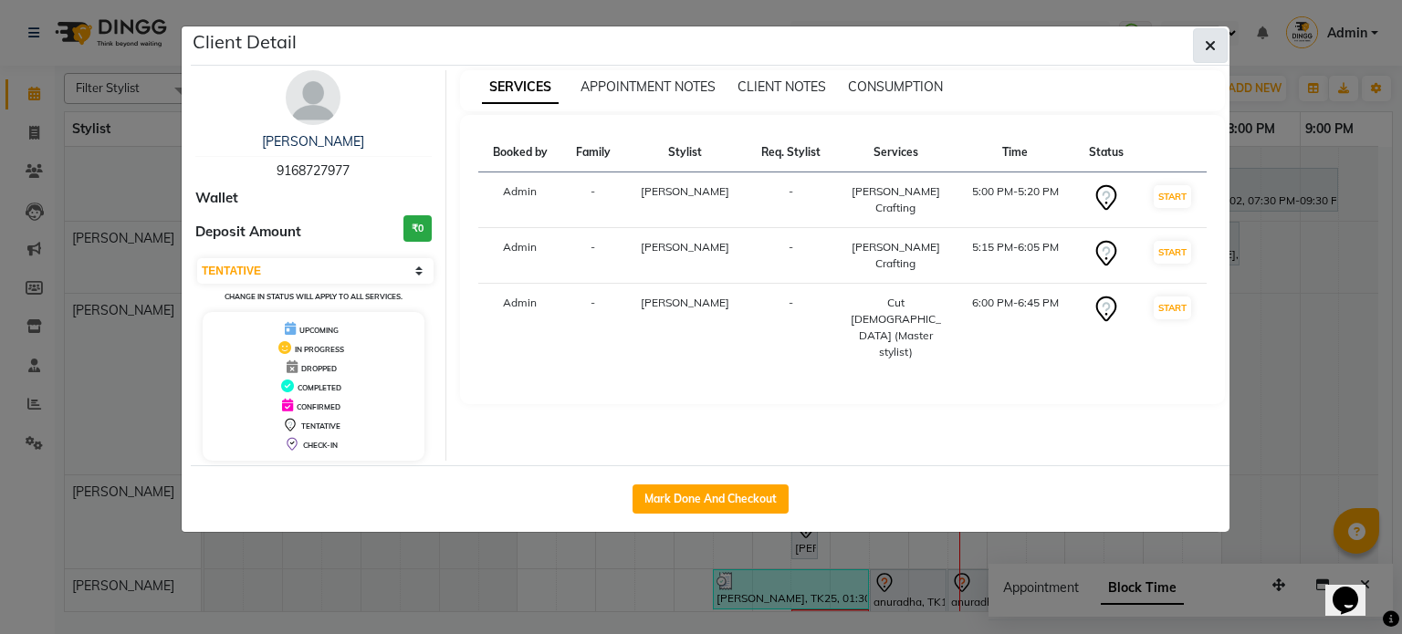
click at [1205, 41] on icon "button" at bounding box center [1210, 45] width 11 height 15
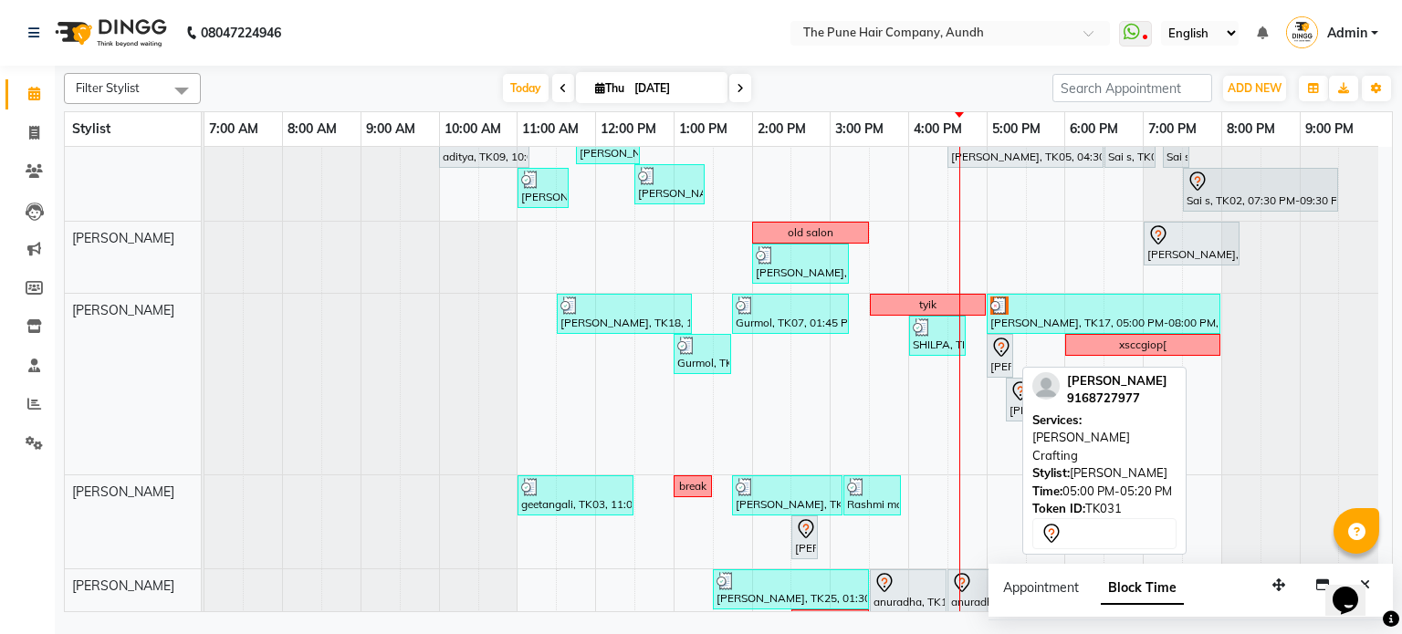
click at [1003, 357] on div "[PERSON_NAME], TK31, 05:00 PM-05:20 PM, [PERSON_NAME] Crafting" at bounding box center [999, 356] width 23 height 38
select select "7"
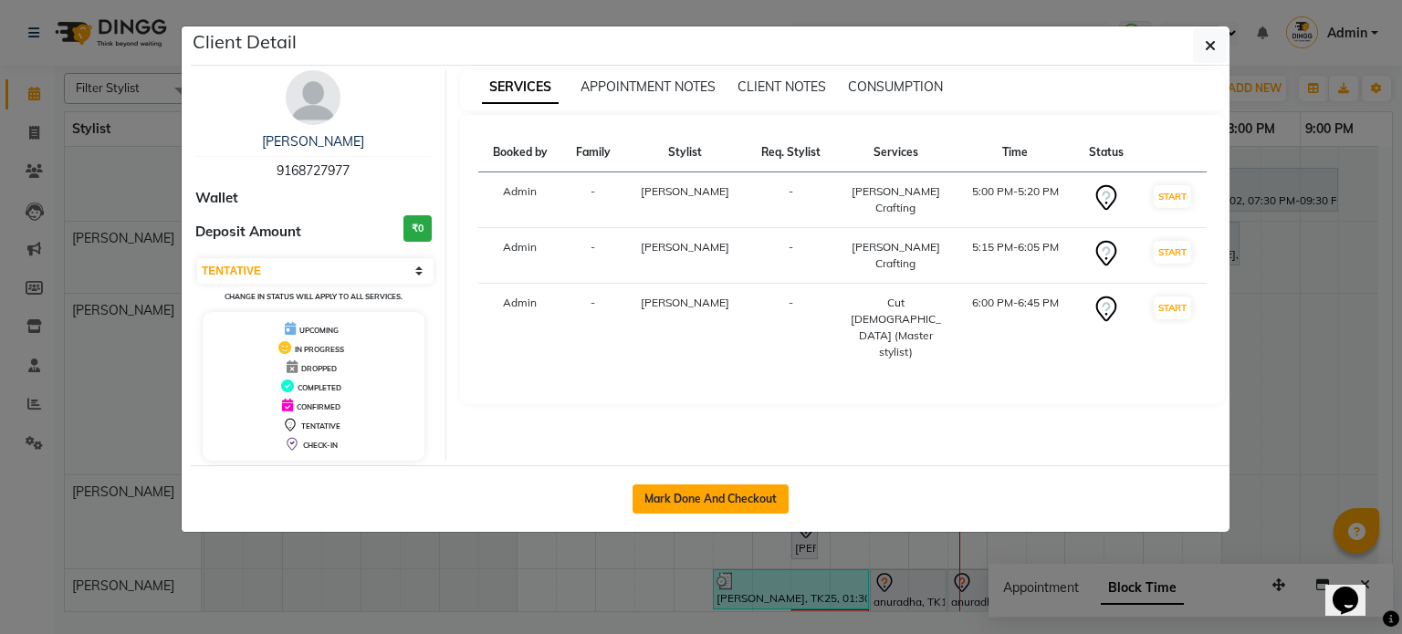
click at [708, 492] on button "Mark Done And Checkout" at bounding box center [711, 499] width 156 height 29
select select "service"
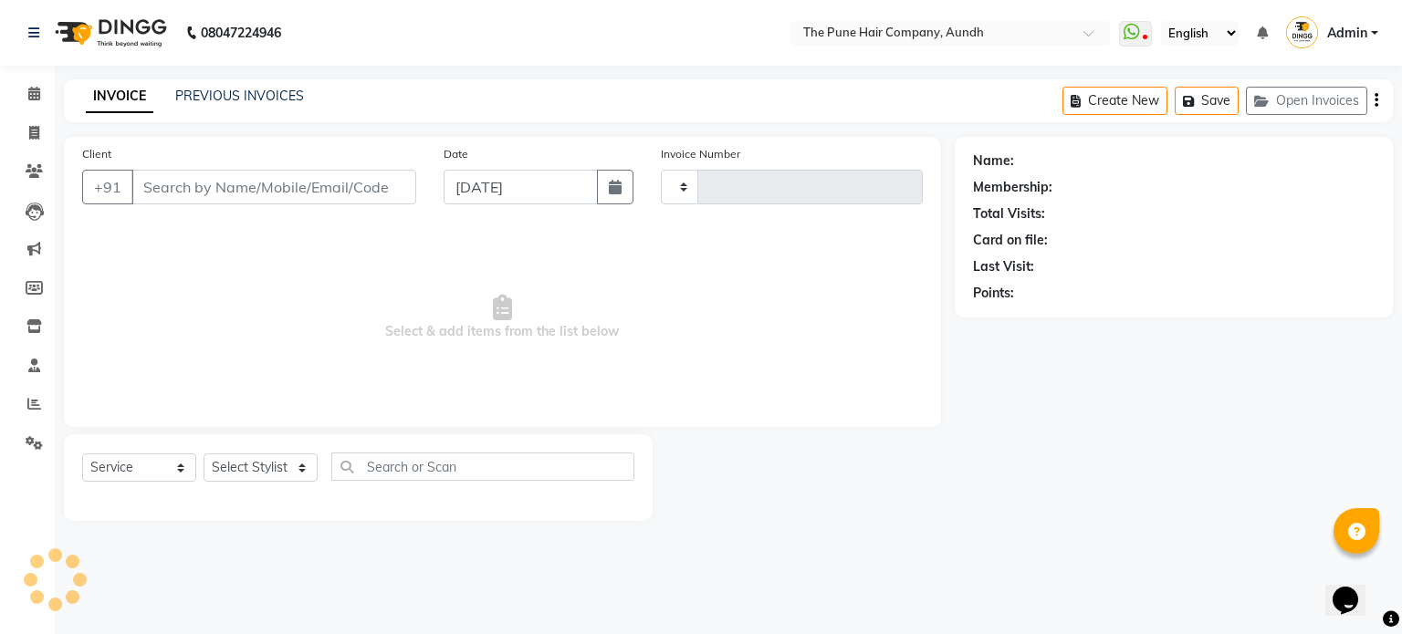
type input "4674"
type input "9168727977"
select select "106"
select select "18078"
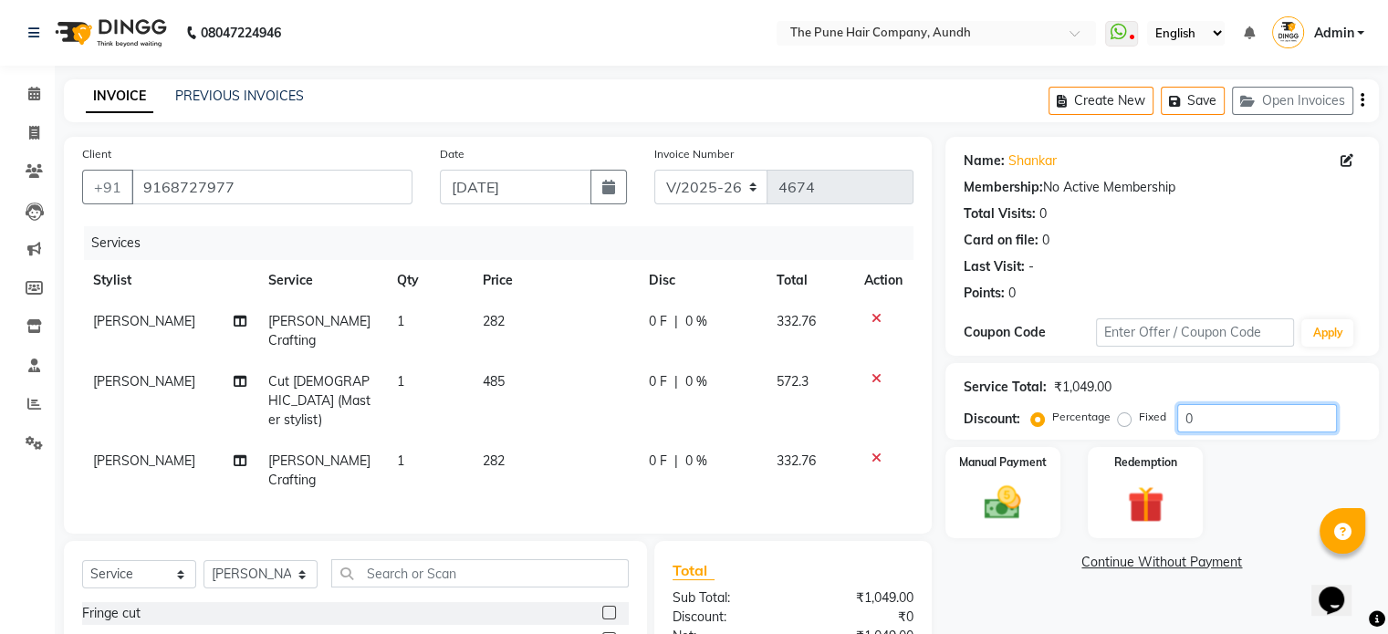
click at [1185, 419] on input "0" at bounding box center [1257, 418] width 160 height 28
type input "1"
type input "20"
click at [999, 502] on img at bounding box center [1002, 504] width 61 height 44
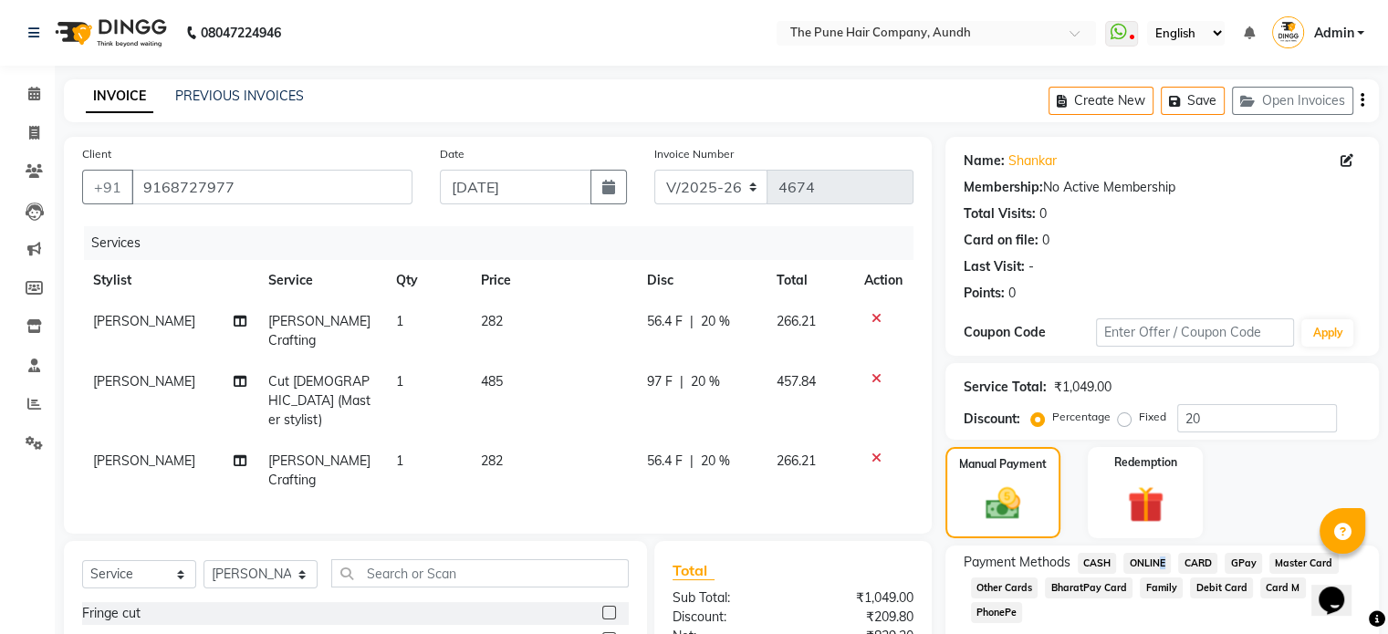
click at [1155, 561] on span "ONLINE" at bounding box center [1147, 563] width 47 height 21
click at [35, 89] on icon at bounding box center [34, 94] width 12 height 14
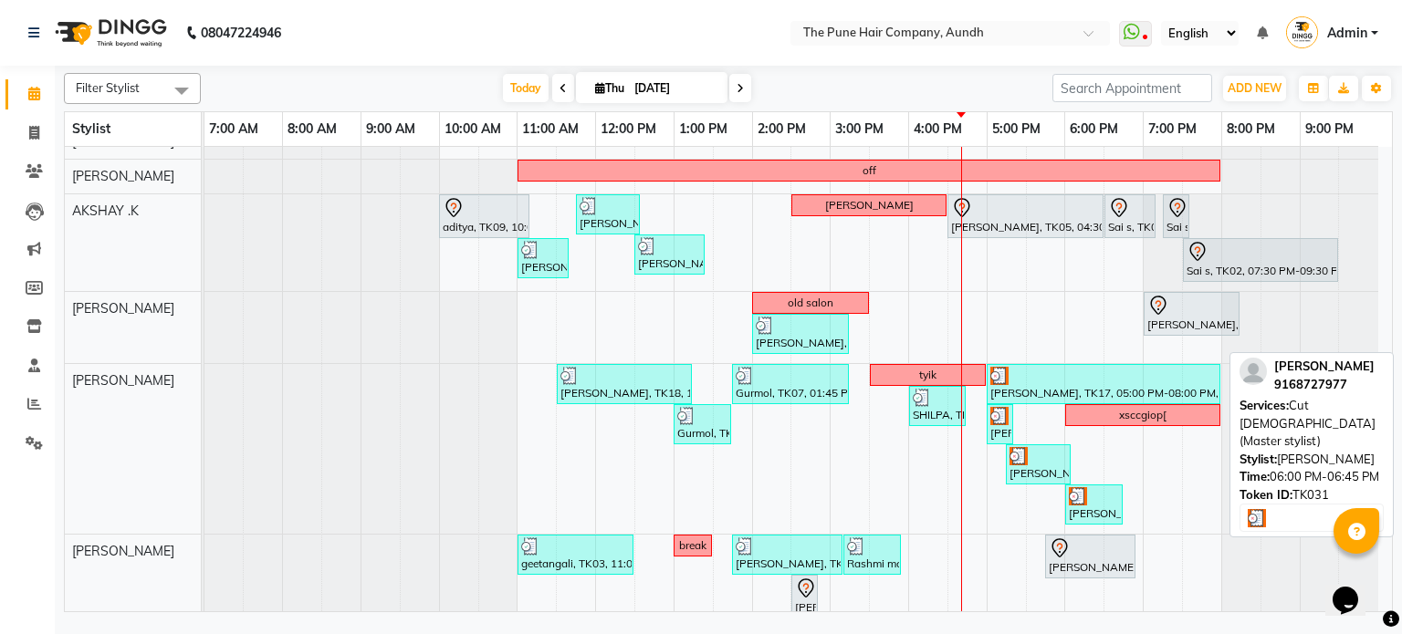
scroll to position [183, 0]
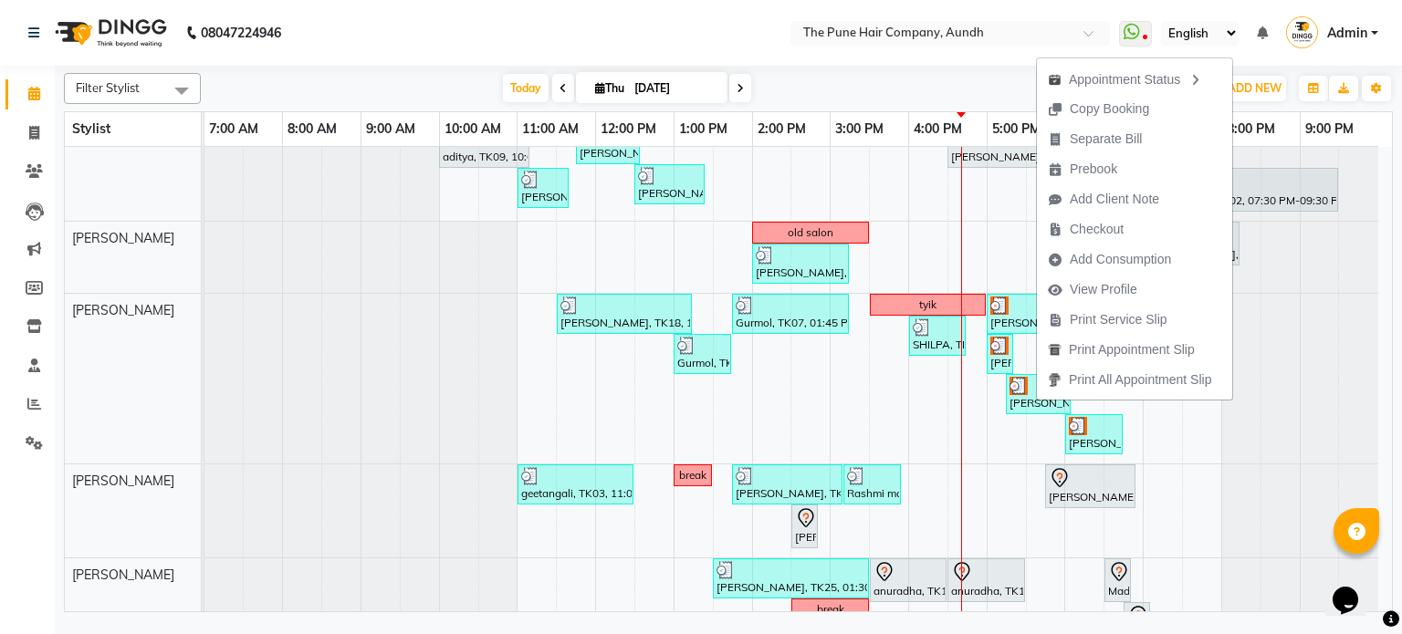
click at [919, 77] on div "[DATE] [DATE]" at bounding box center [626, 88] width 833 height 27
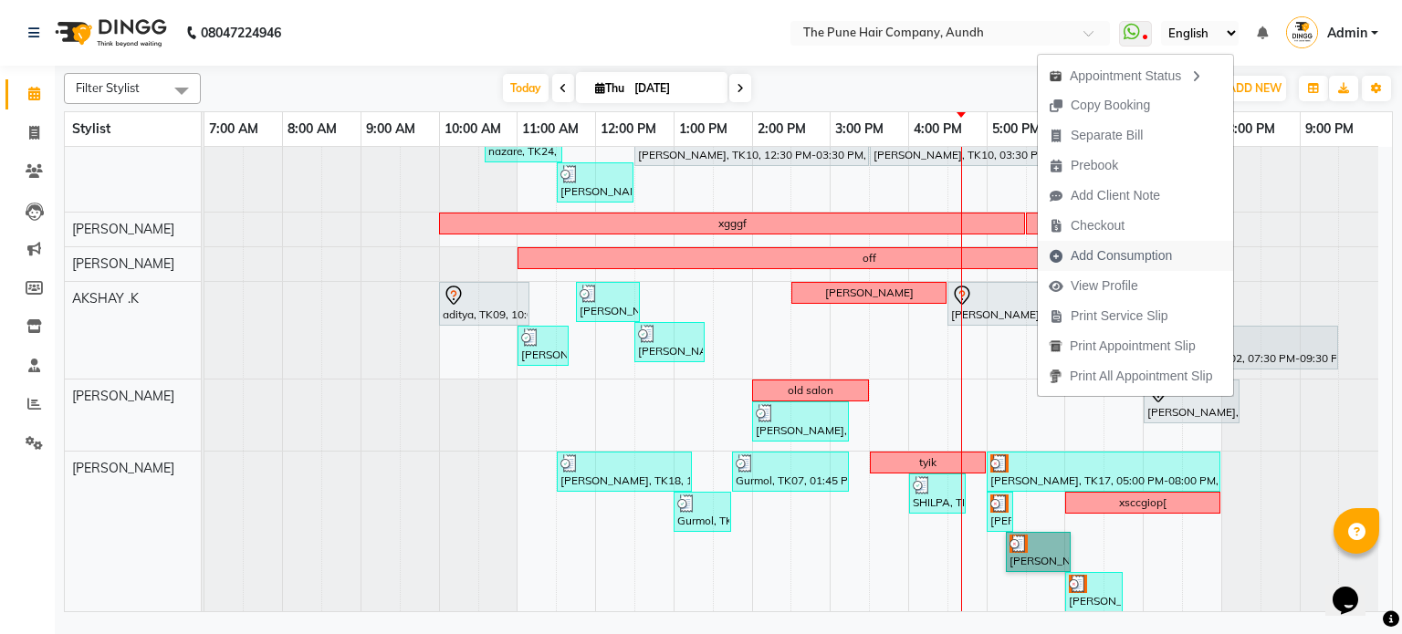
scroll to position [0, 0]
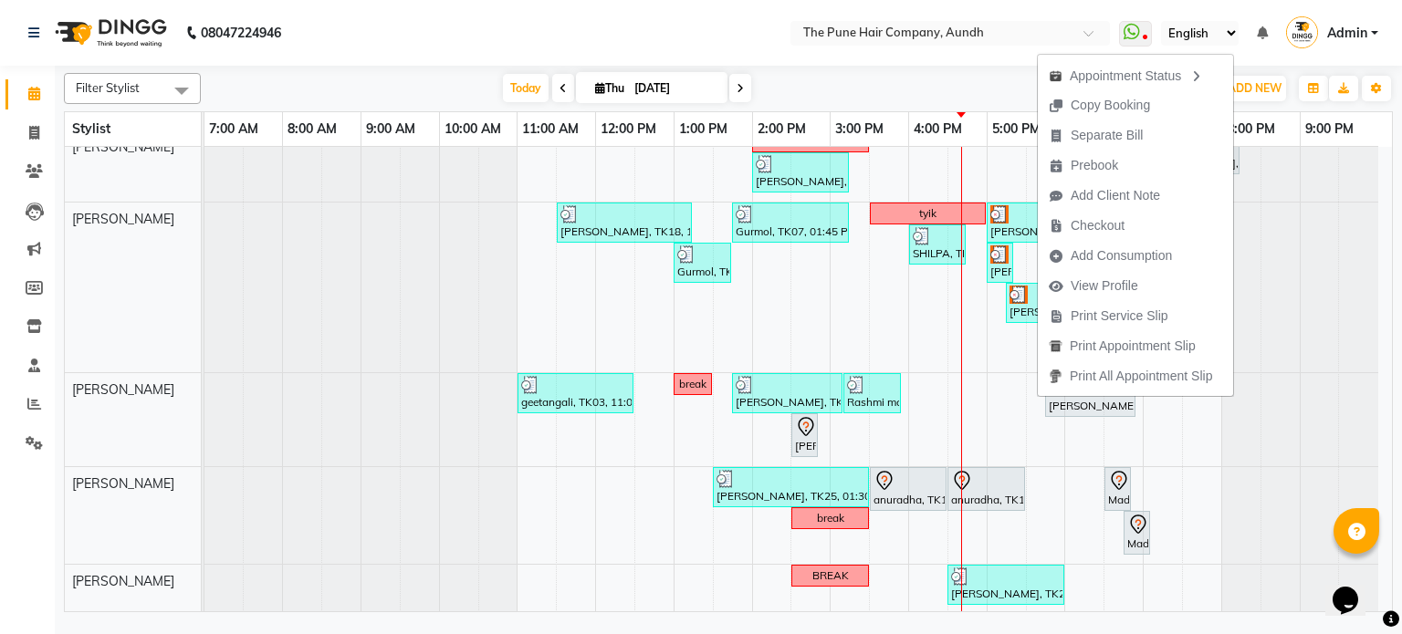
click at [803, 75] on div "[DATE] [DATE]" at bounding box center [626, 88] width 833 height 27
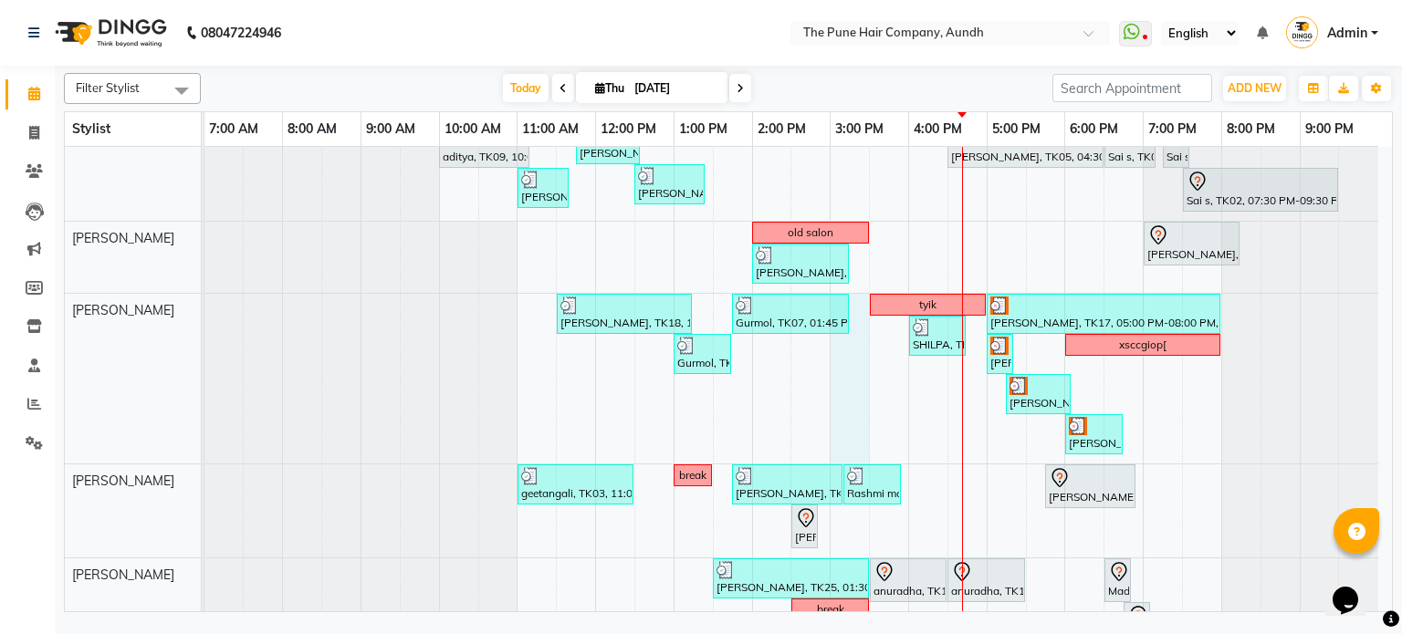
click at [857, 396] on div "nazare, TK24, 10:35 AM-11:35 AM, Cut [DEMOGRAPHIC_DATA] ( Top Stylist ) [PERSON…" at bounding box center [797, 428] width 1187 height 929
select select "18078"
select select "tentative"
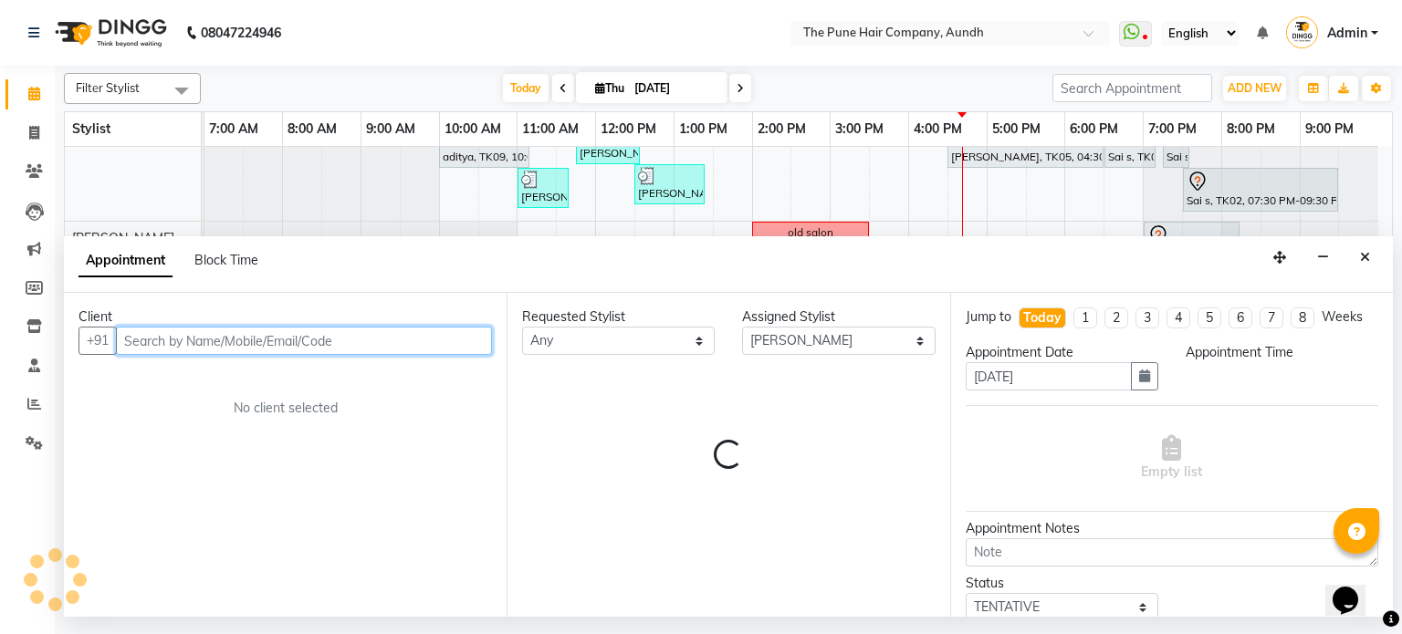
select select "900"
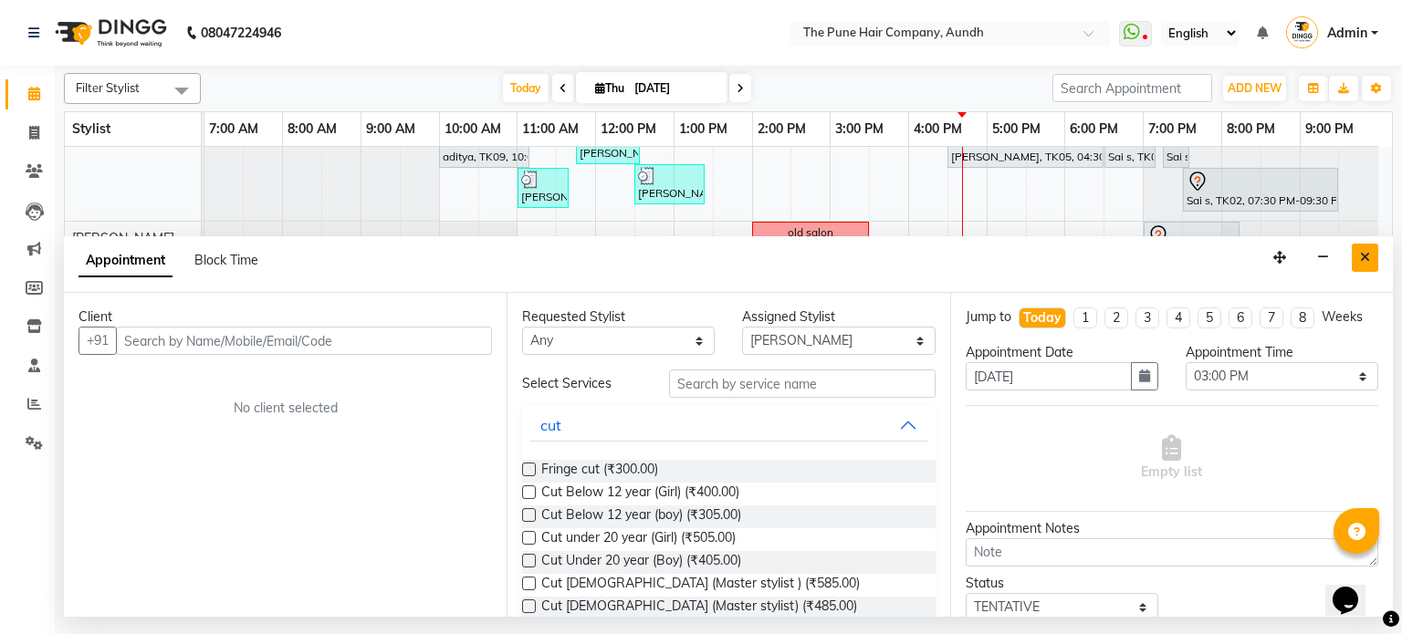
click at [1364, 263] on icon "Close" at bounding box center [1365, 257] width 10 height 13
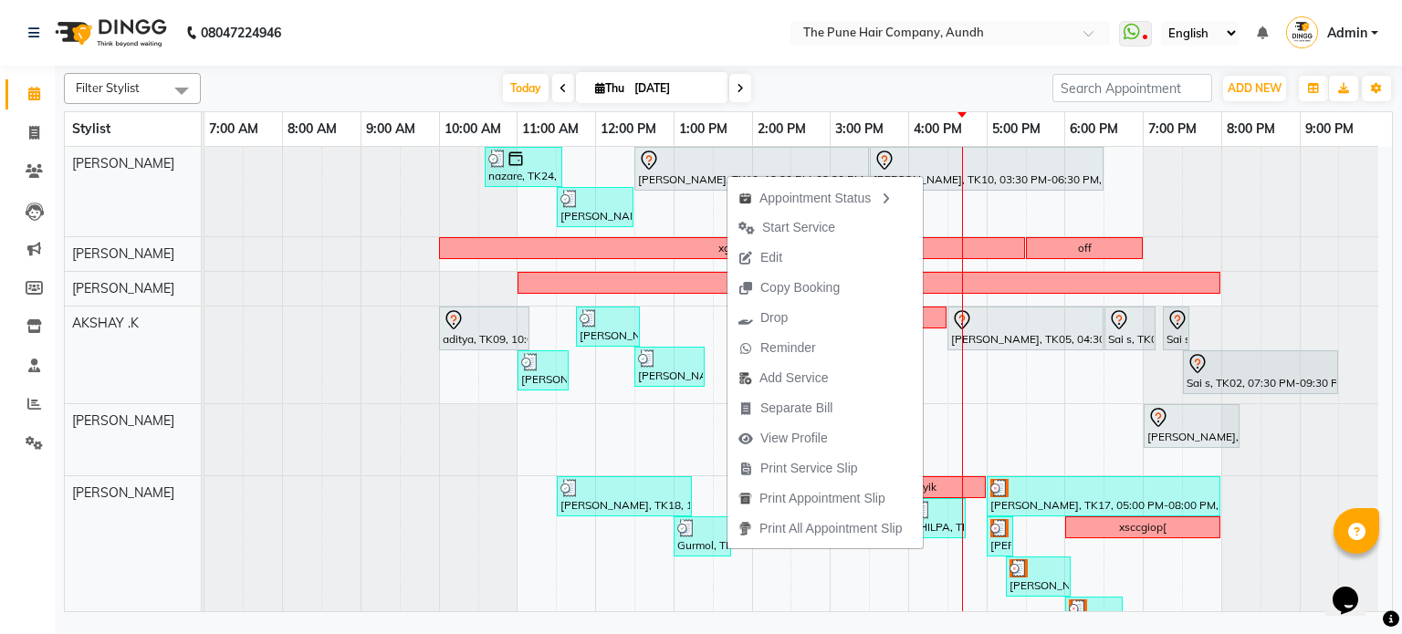
click at [869, 78] on div "[DATE] [DATE]" at bounding box center [626, 88] width 833 height 27
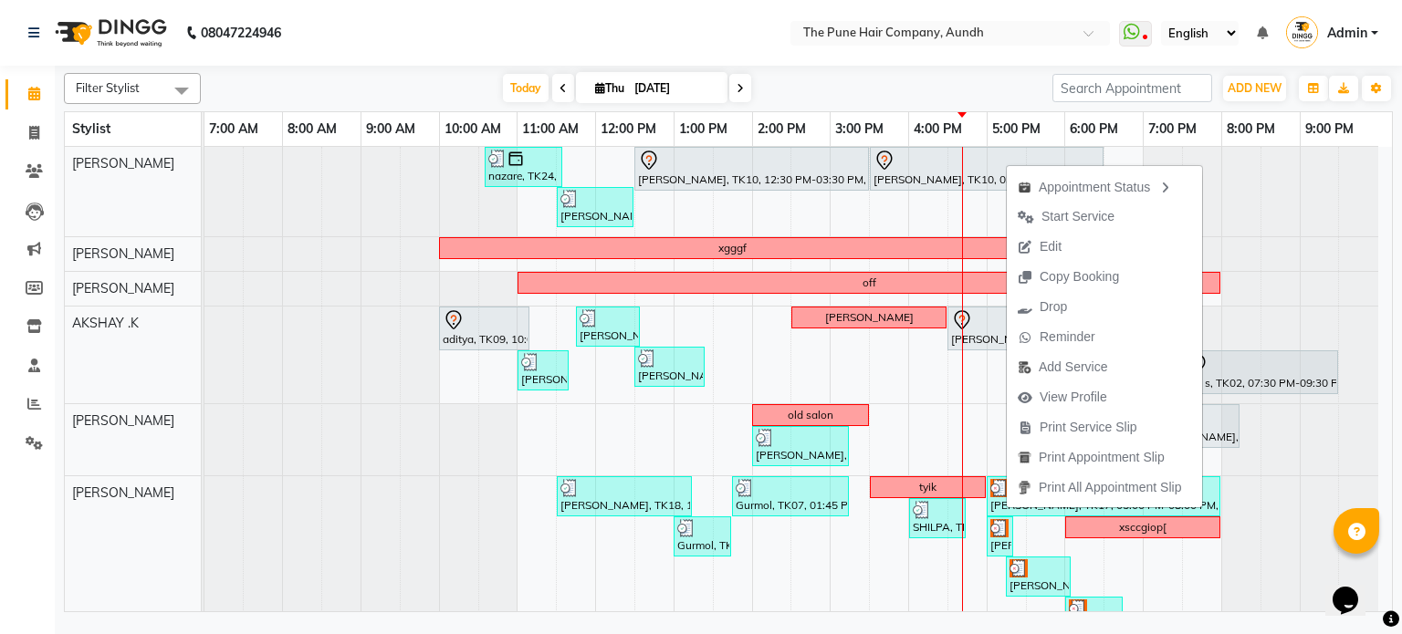
click at [820, 84] on div "[DATE] [DATE]" at bounding box center [626, 88] width 833 height 27
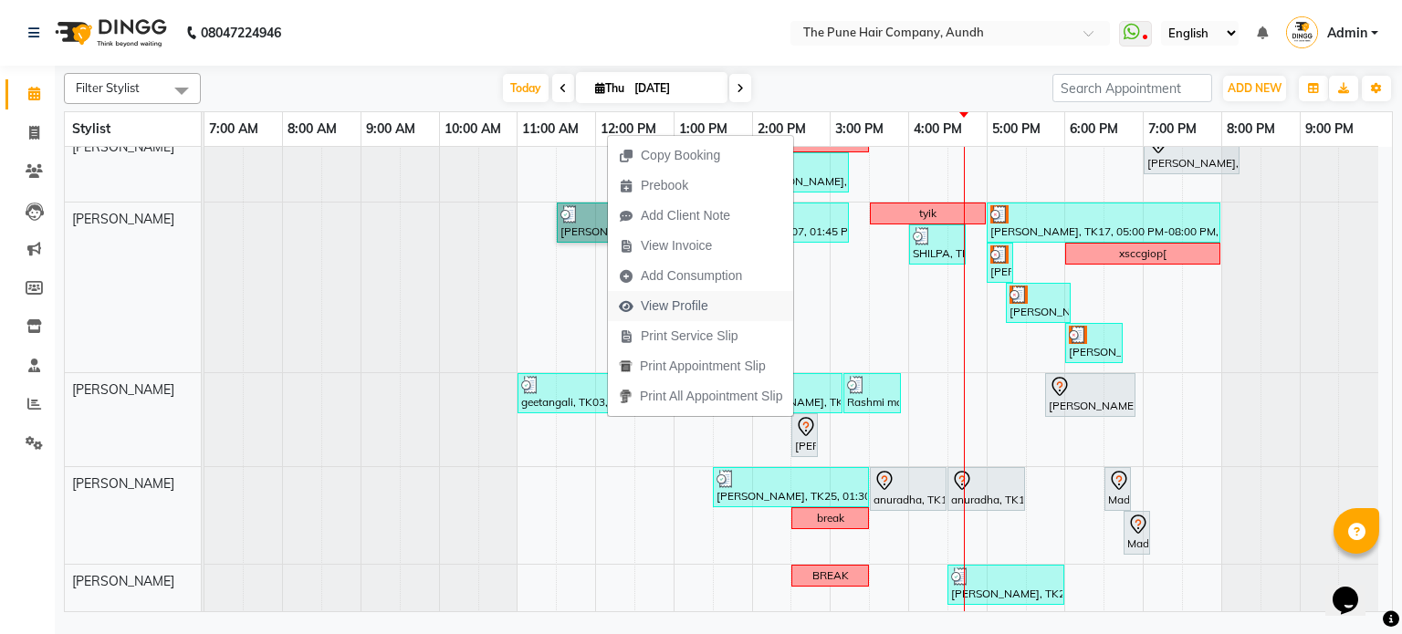
scroll to position [26, 0]
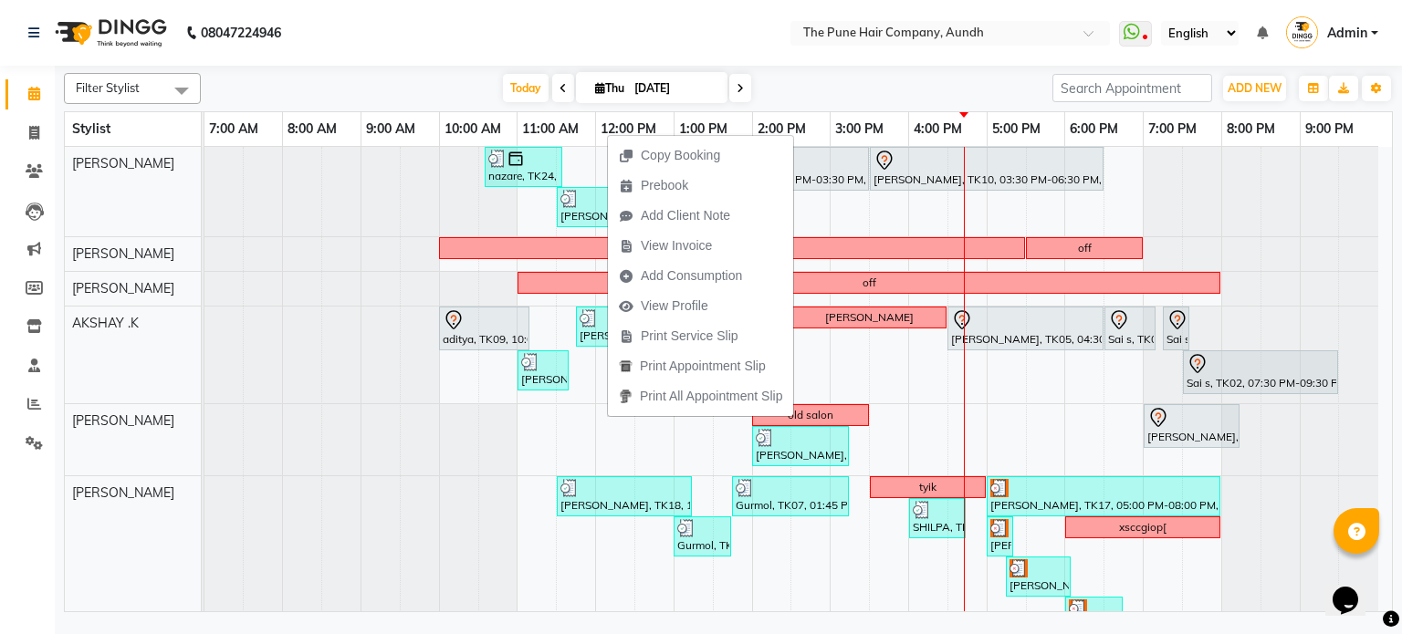
click at [810, 90] on div "[DATE] [DATE]" at bounding box center [626, 88] width 833 height 27
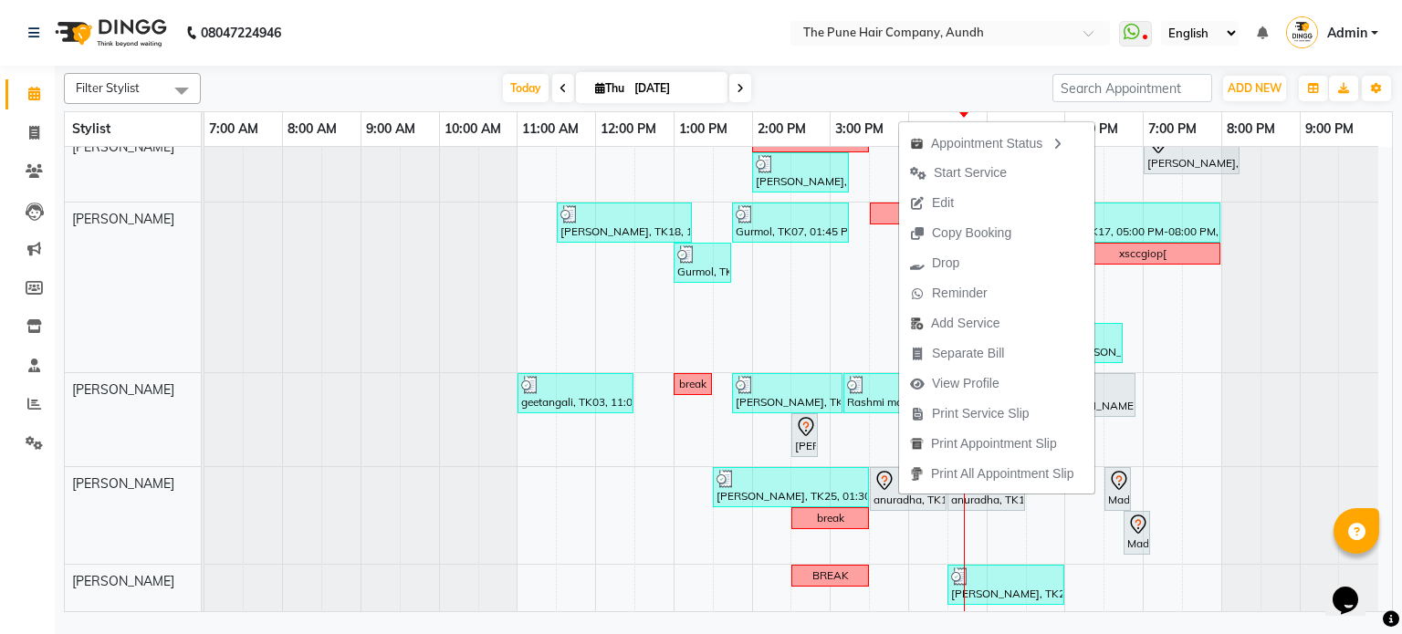
click at [811, 85] on div "[DATE] [DATE]" at bounding box center [626, 88] width 833 height 27
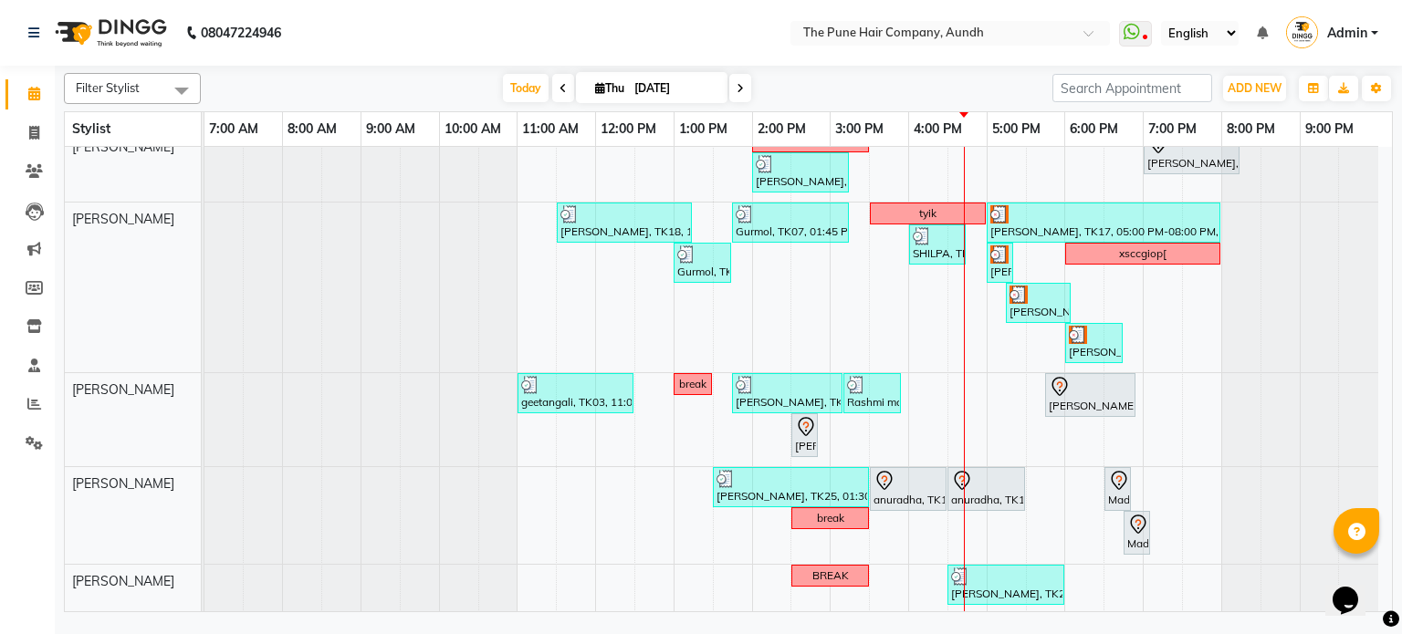
scroll to position [141, 0]
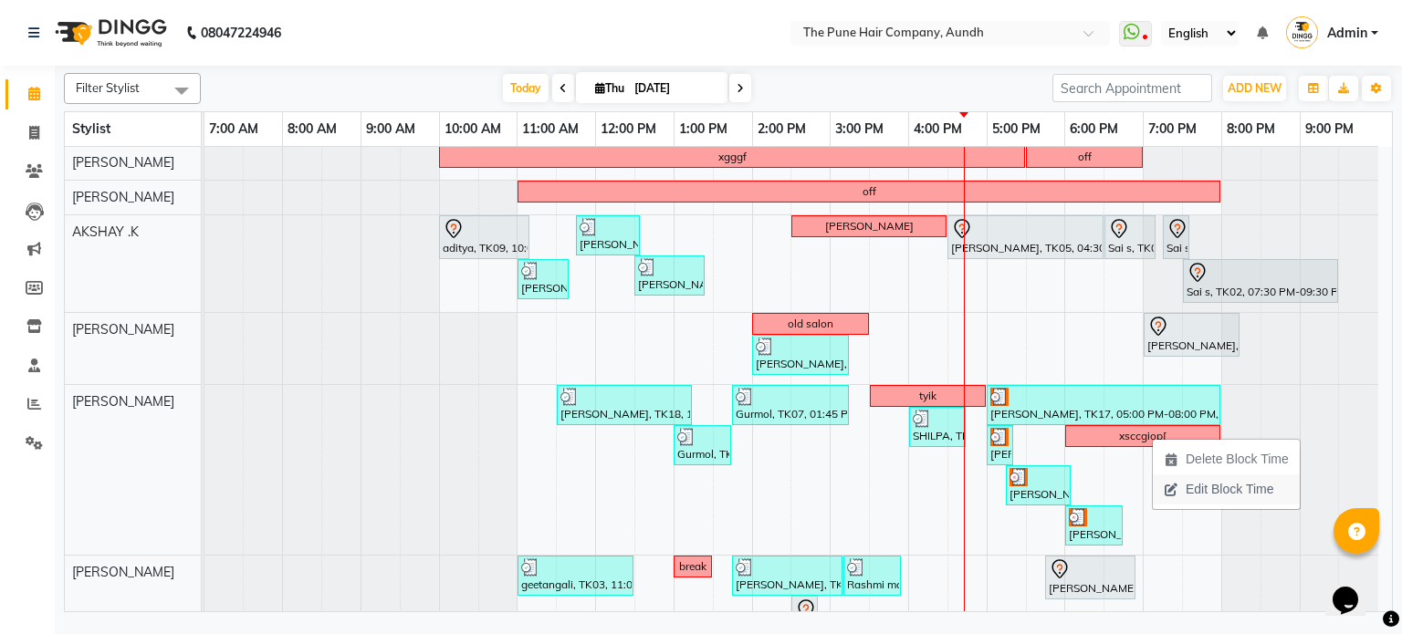
click at [1211, 480] on span "Edit Block Time" at bounding box center [1230, 489] width 88 height 19
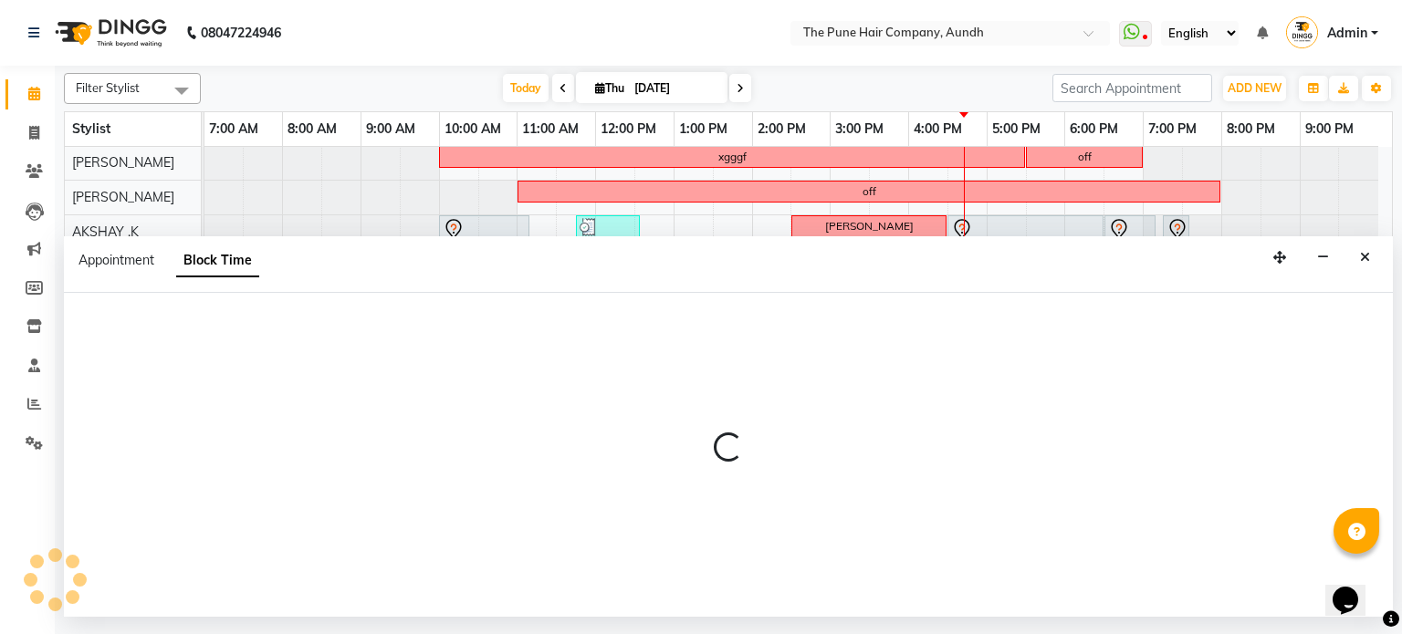
select select "18078"
select select "1080"
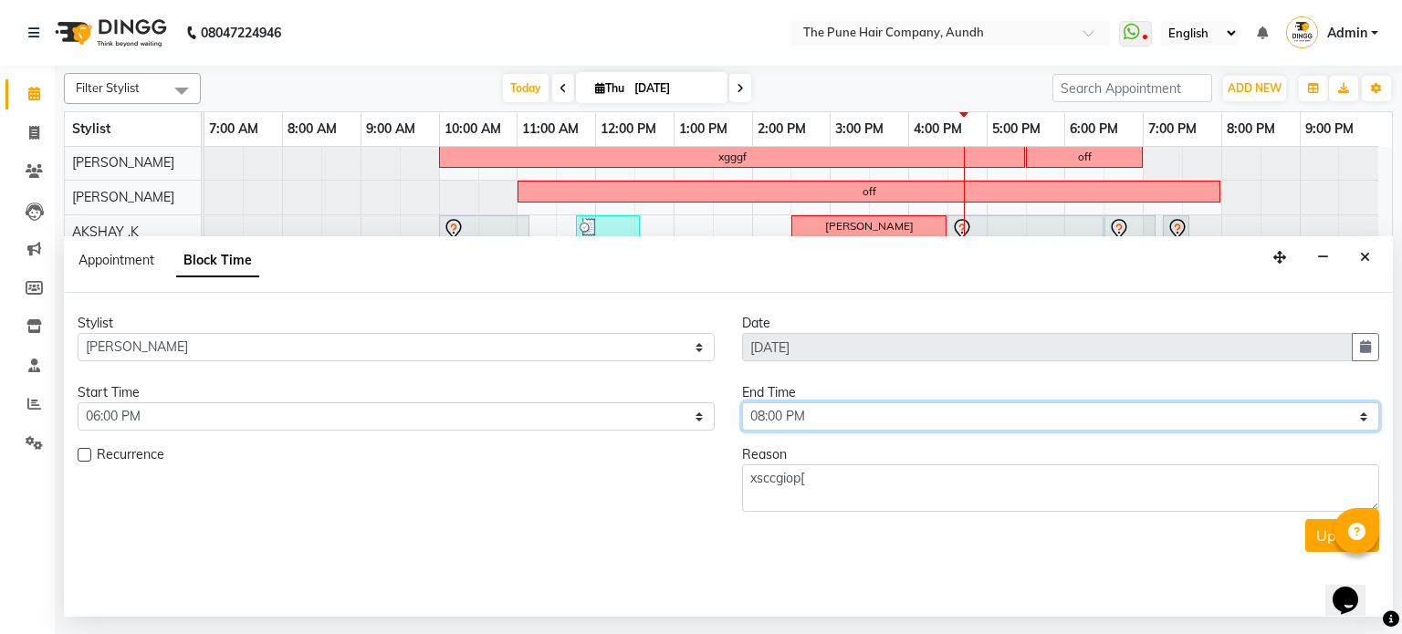
click at [795, 420] on select "Select 08:00 AM 08:15 AM 08:30 AM 08:45 AM 09:00 AM 09:15 AM 09:30 AM 09:45 AM …" at bounding box center [1060, 417] width 637 height 28
select select "1140"
click at [742, 403] on select "Select 08:00 AM 08:15 AM 08:30 AM 08:45 AM 09:00 AM 09:15 AM 09:30 AM 09:45 AM …" at bounding box center [1060, 417] width 637 height 28
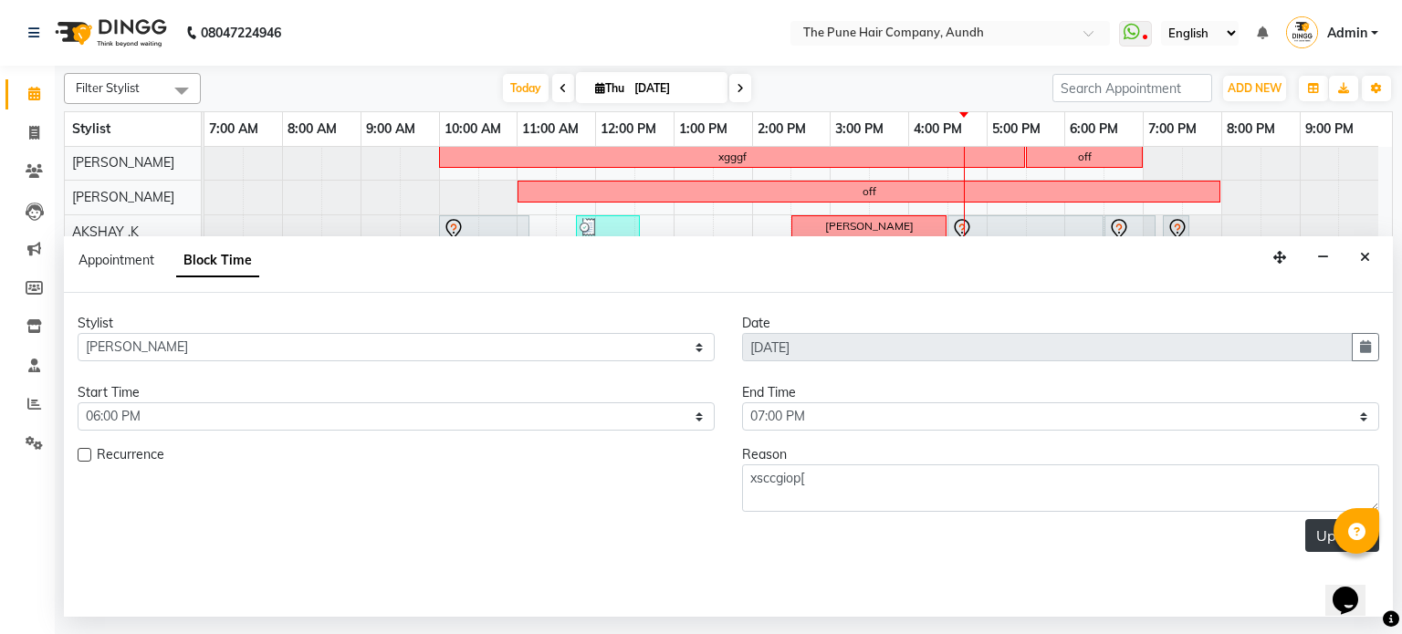
click at [1324, 525] on button "Update" at bounding box center [1342, 535] width 74 height 33
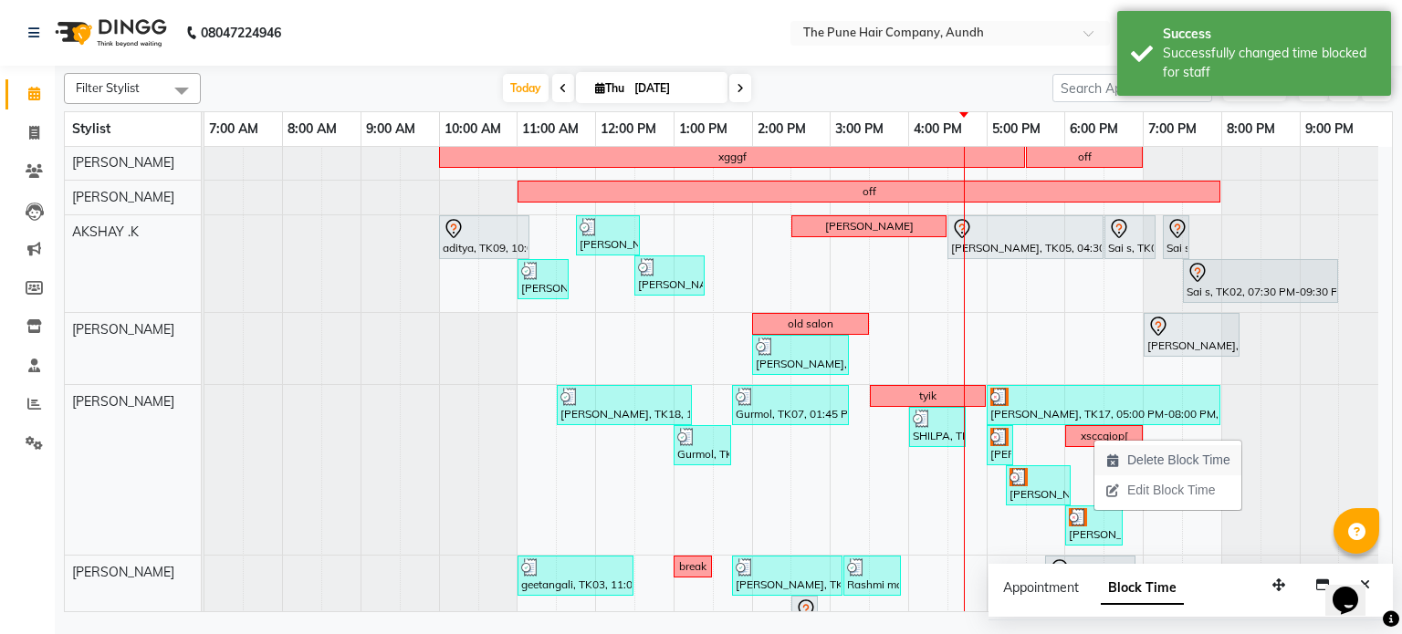
click at [1150, 461] on span "Delete Block Time" at bounding box center [1178, 460] width 103 height 19
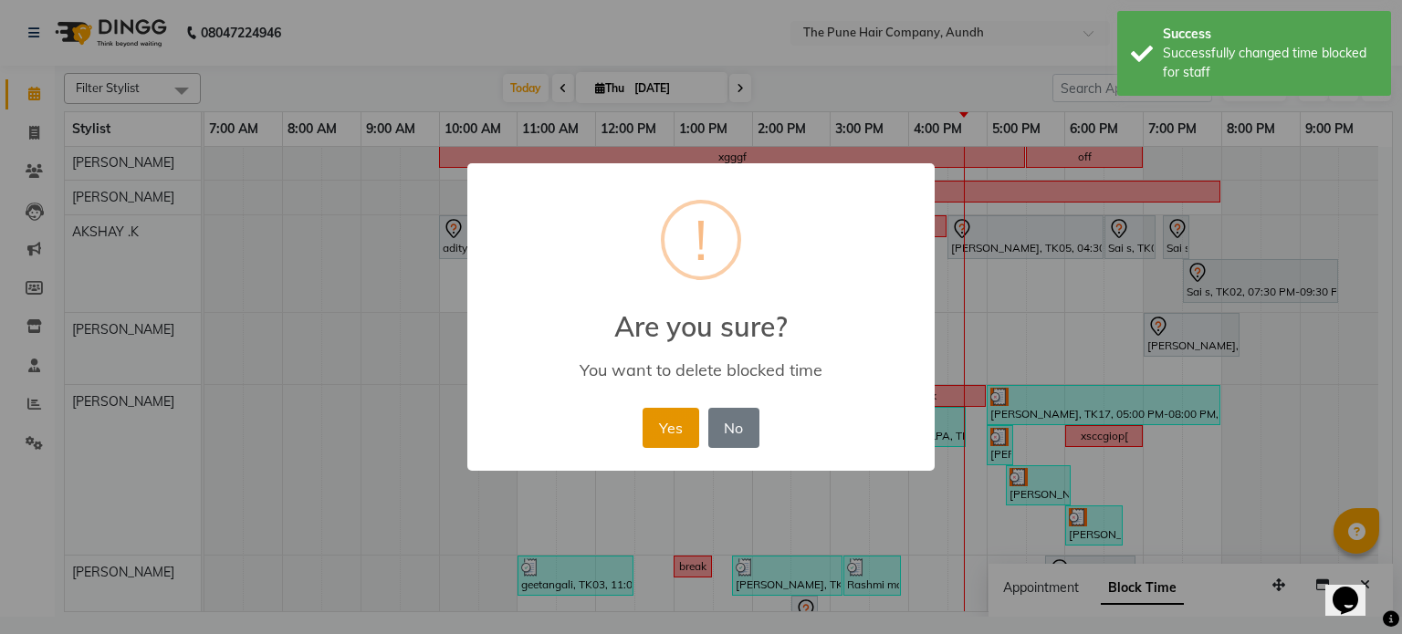
click at [677, 434] on button "Yes" at bounding box center [671, 428] width 56 height 40
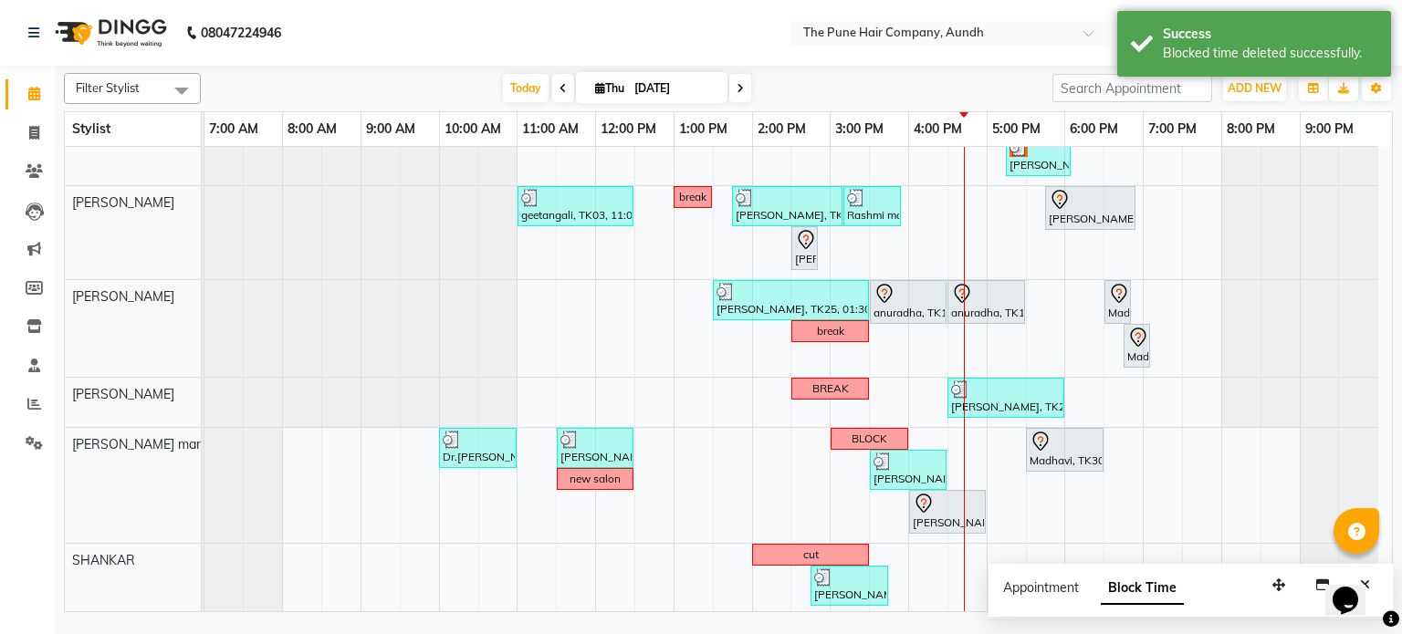
scroll to position [147, 0]
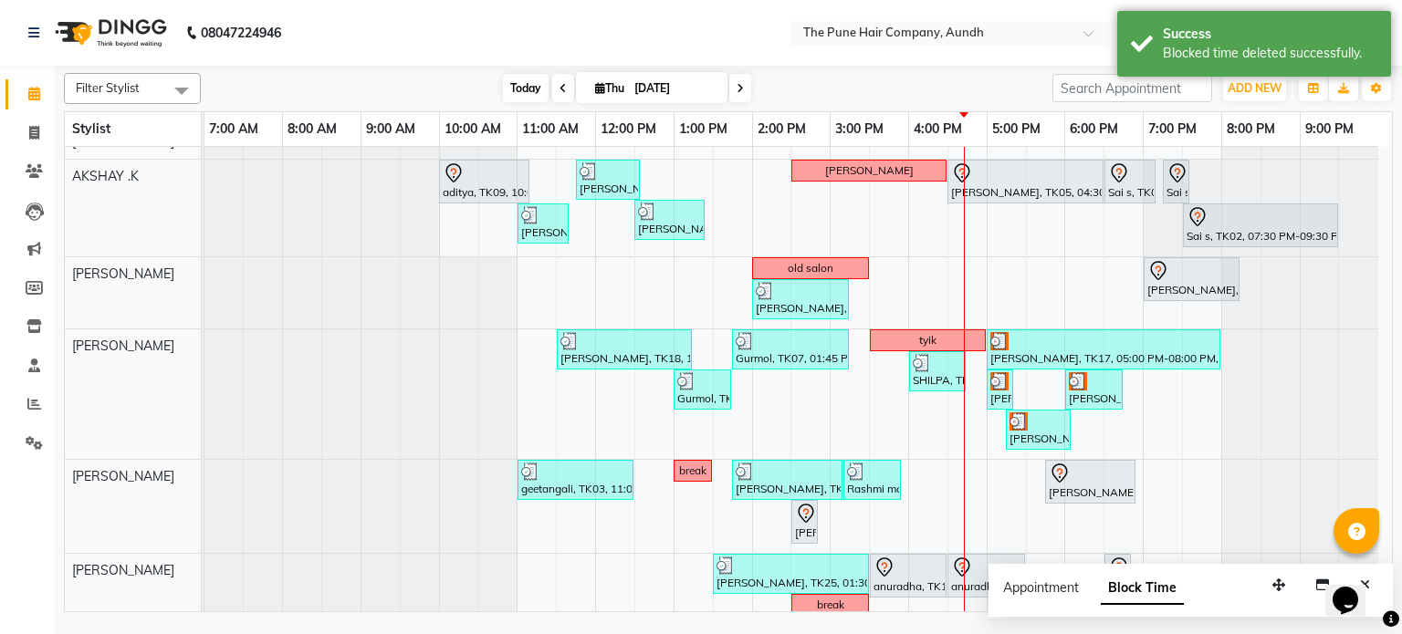
click at [515, 84] on span "Today" at bounding box center [526, 88] width 46 height 28
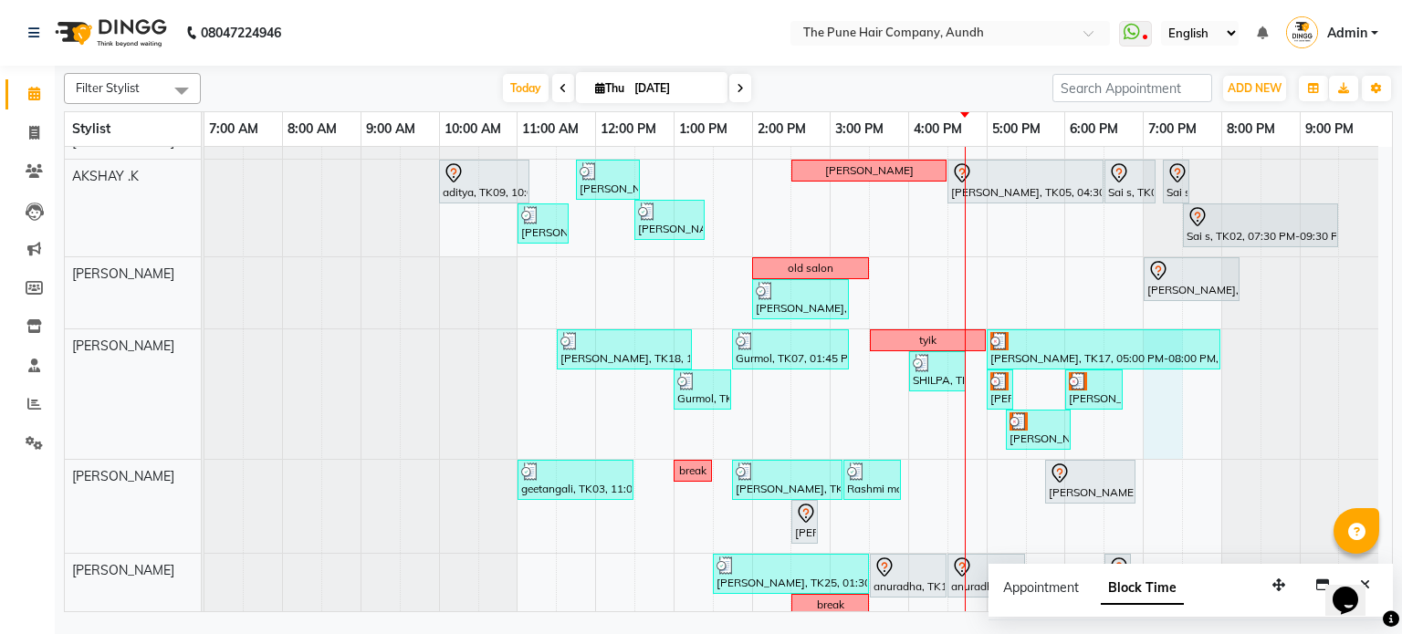
click at [1146, 426] on div "nazare, TK24, 10:35 AM-11:35 AM, Cut [DEMOGRAPHIC_DATA] ( Top Stylist ) [PERSON…" at bounding box center [797, 444] width 1187 height 889
select select "18078"
select select "1140"
select select "tentative"
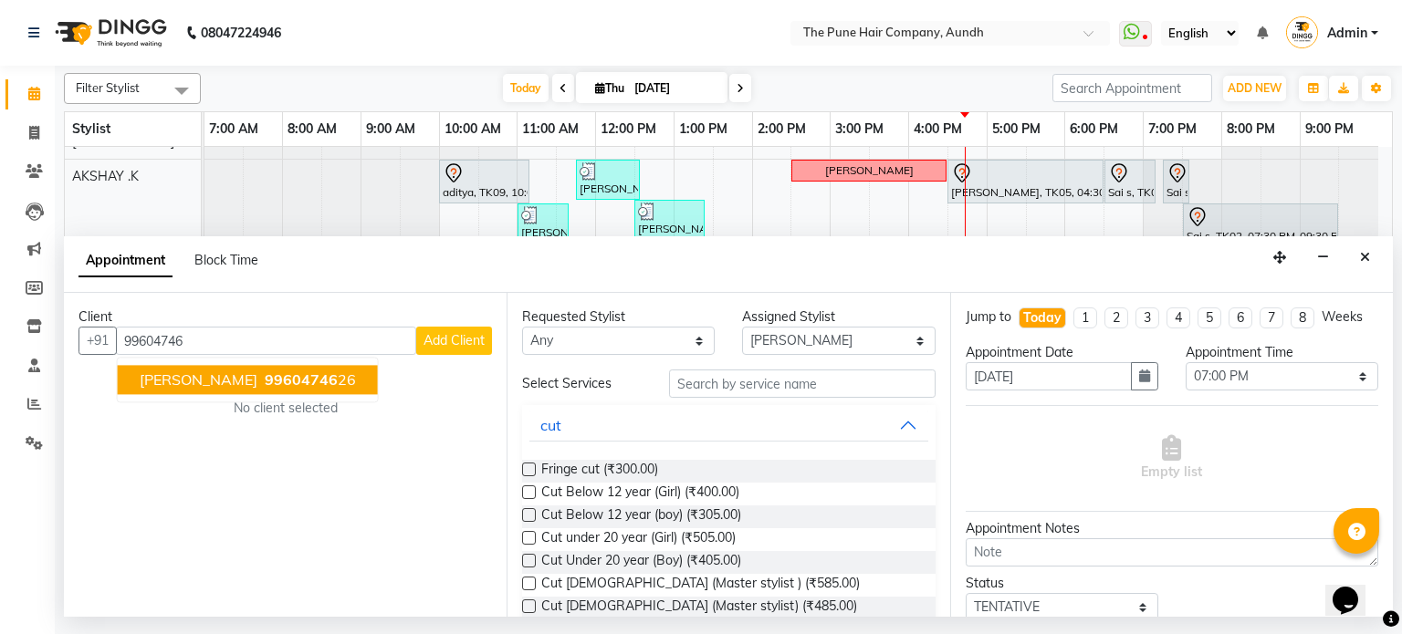
click at [223, 372] on button "[PERSON_NAME] 99604746 26" at bounding box center [248, 380] width 260 height 29
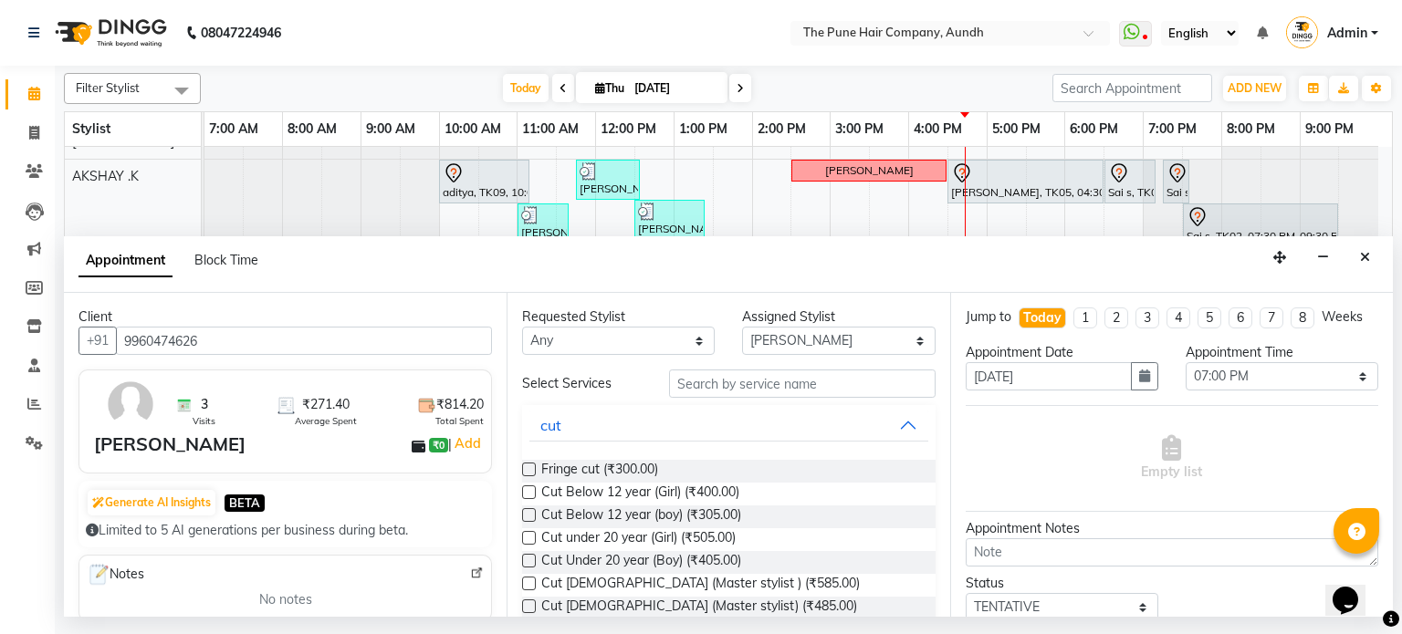
type input "9960474626"
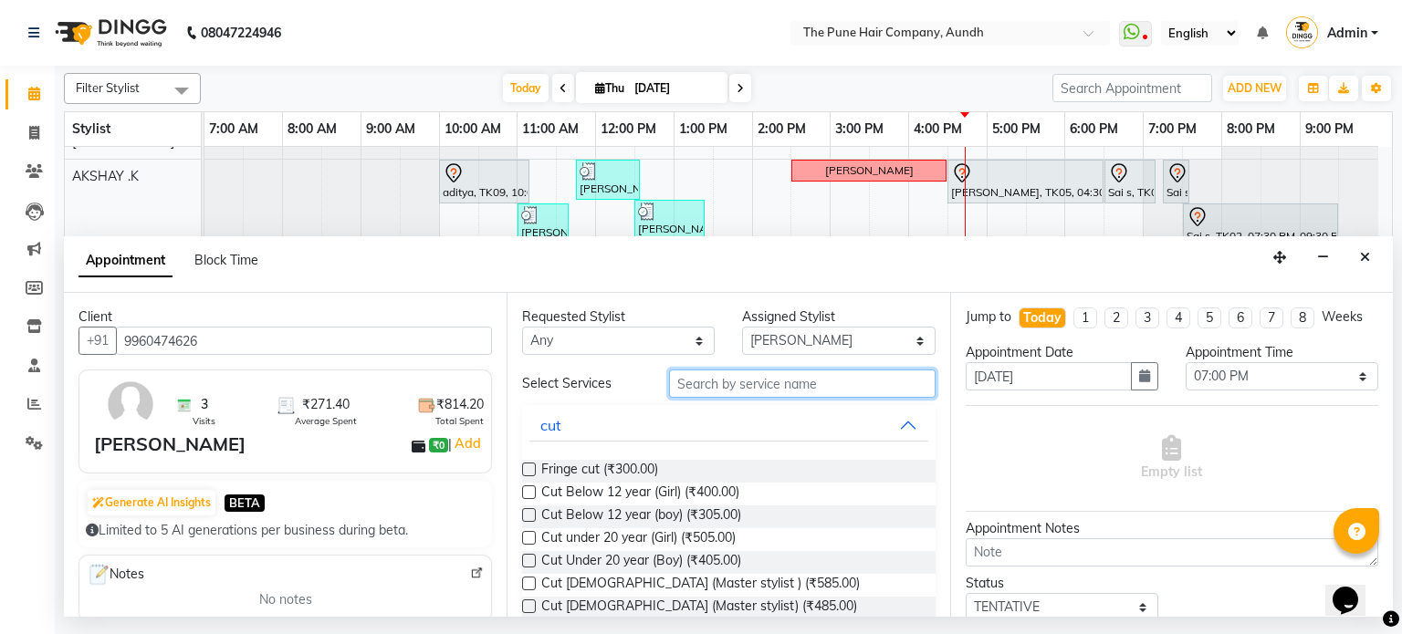
click at [758, 386] on input "text" at bounding box center [802, 384] width 267 height 28
type input "cut"
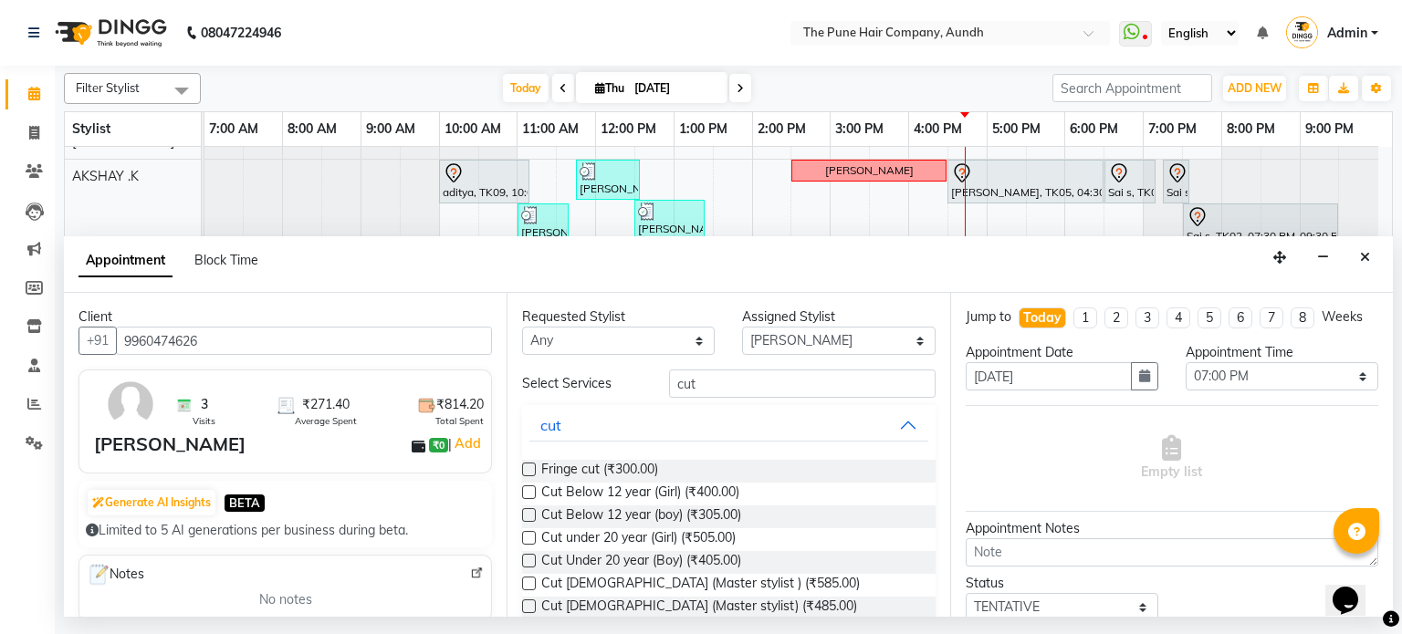
click at [512, 613] on div "Requested Stylist Any [PERSON_NAME] .K [PERSON_NAME] [PERSON_NAME] [PERSON_NAME…" at bounding box center [728, 455] width 443 height 324
click at [526, 606] on label at bounding box center [529, 607] width 14 height 14
click at [526, 606] on input "checkbox" at bounding box center [528, 608] width 12 height 12
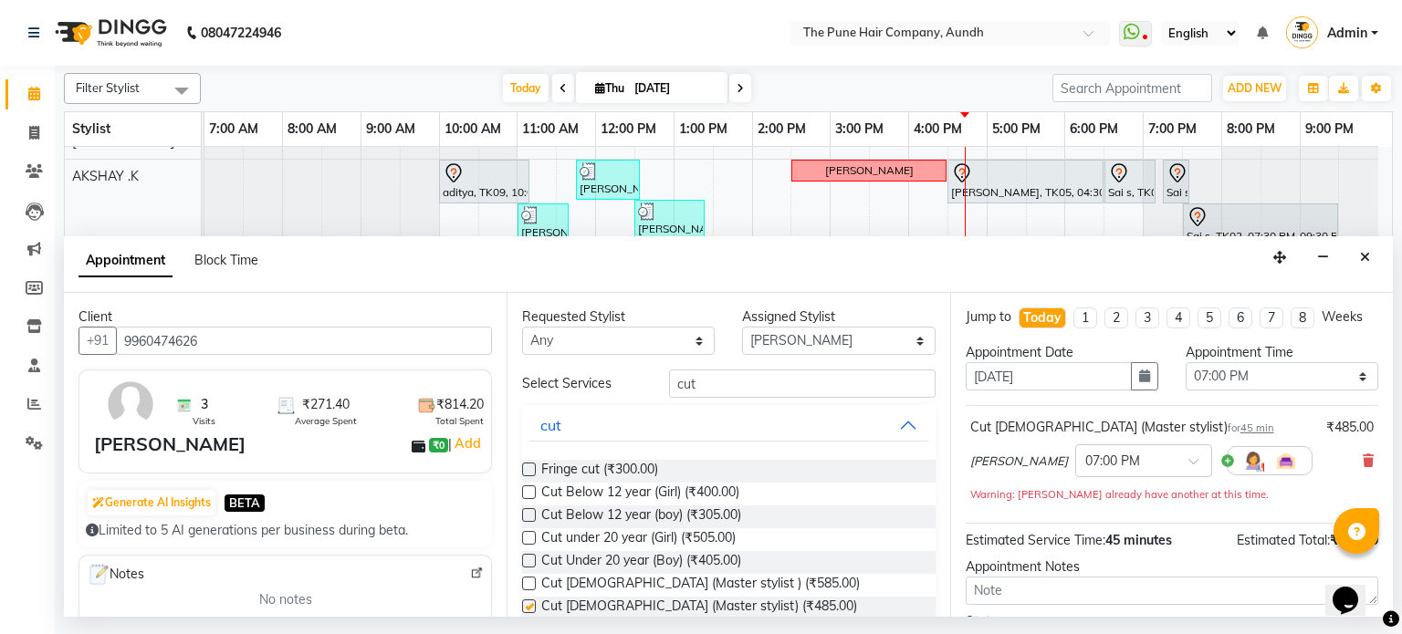
checkbox input "false"
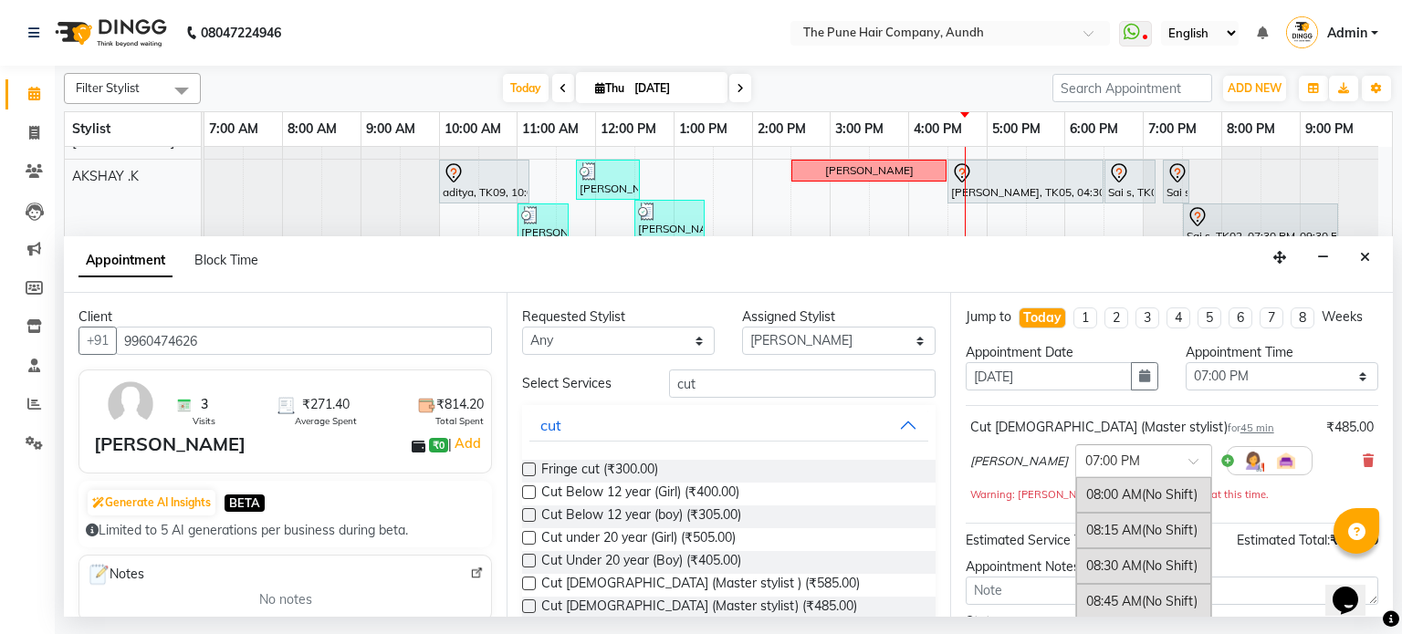
click at [1193, 457] on span at bounding box center [1199, 466] width 23 height 19
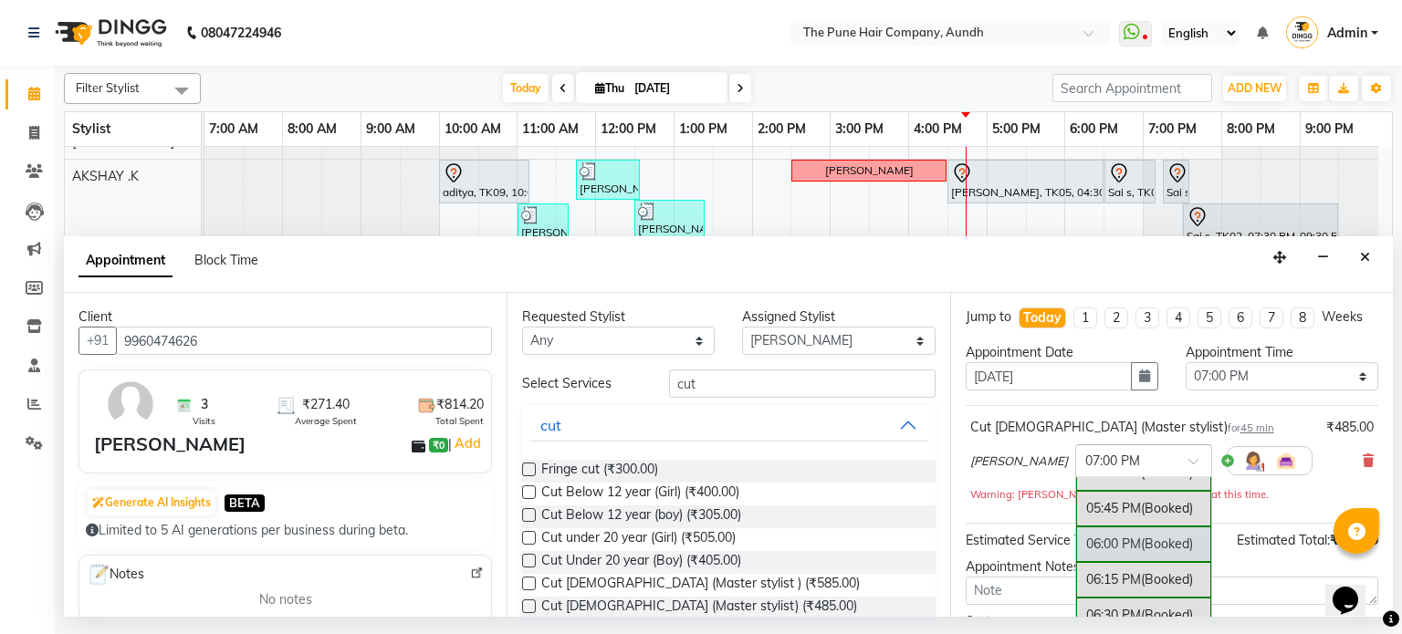
click at [1103, 527] on div "06:00 PM (Booked)" at bounding box center [1143, 545] width 135 height 36
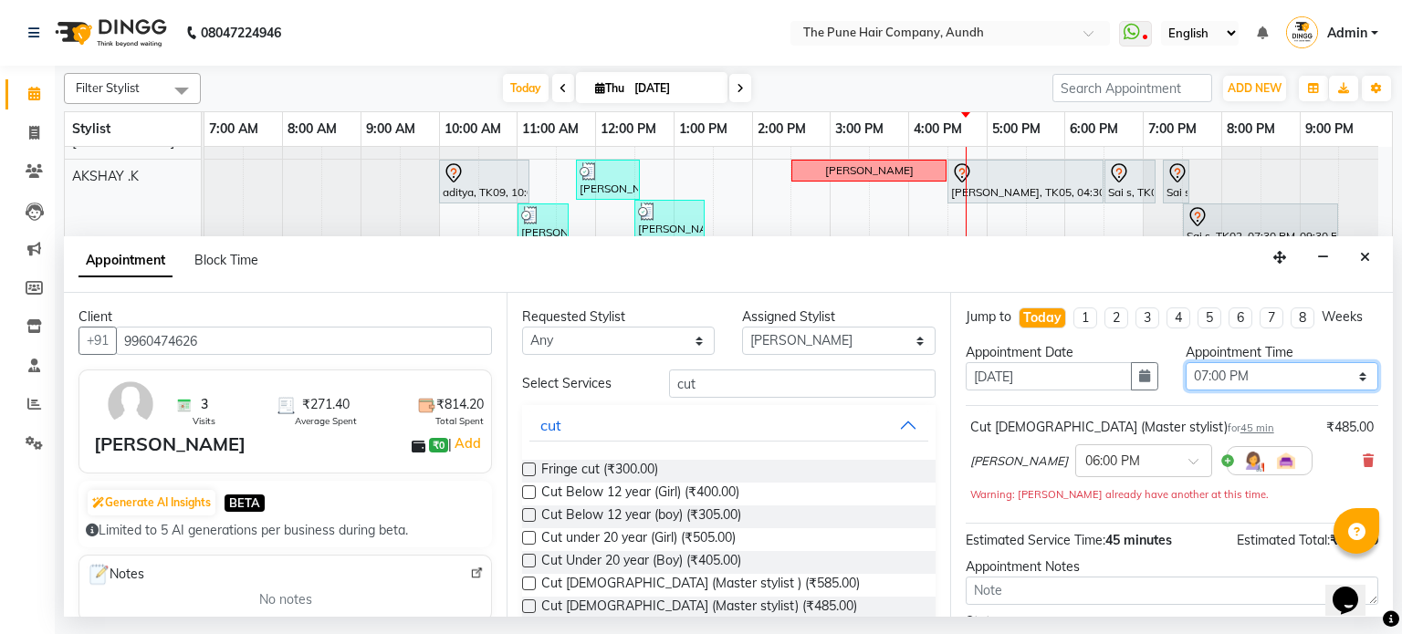
click at [1263, 369] on select "Select 08:00 AM 08:15 AM 08:30 AM 08:45 AM 09:00 AM 09:15 AM 09:30 AM 09:45 AM …" at bounding box center [1282, 376] width 193 height 28
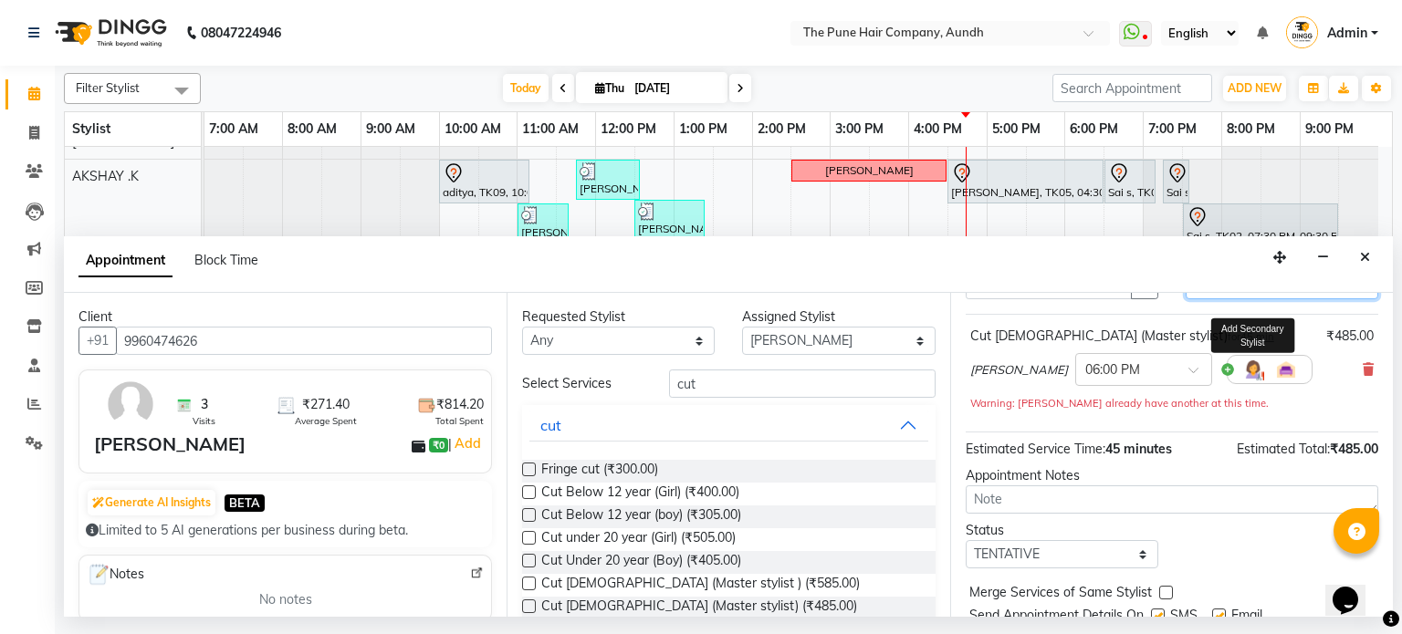
scroll to position [0, 0]
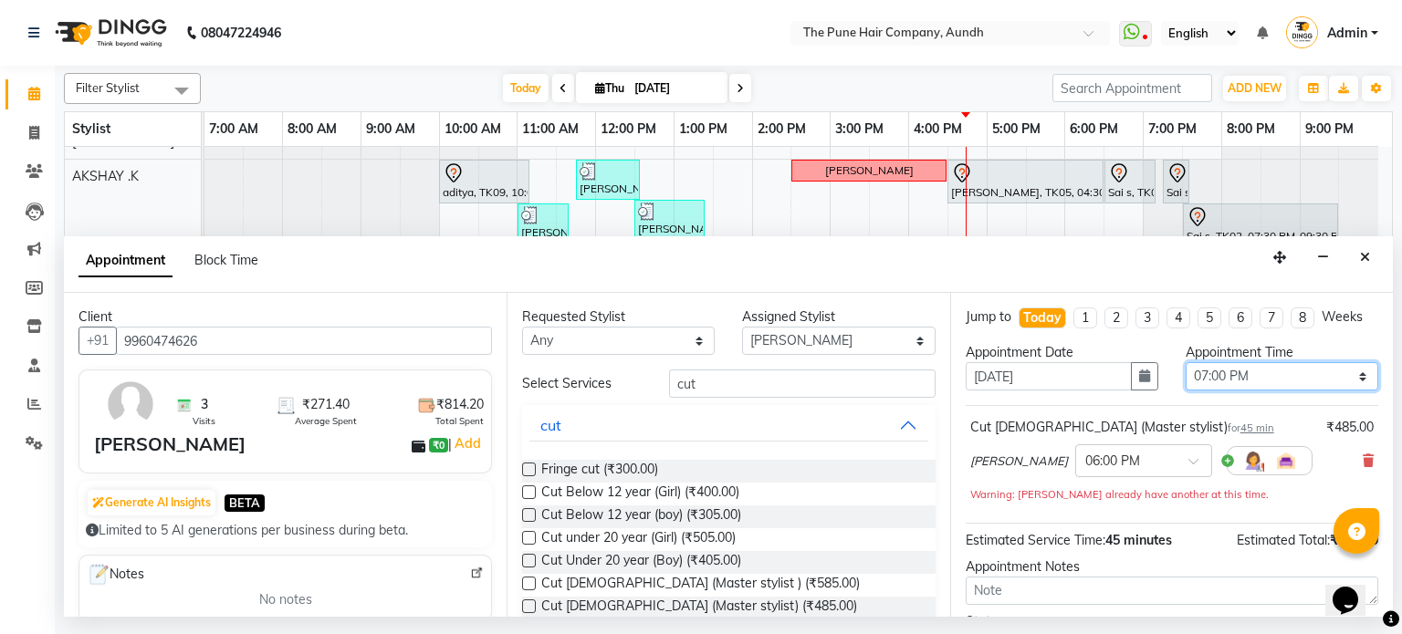
click at [1314, 368] on select "Select 08:00 AM 08:15 AM 08:30 AM 08:45 AM 09:00 AM 09:15 AM 09:30 AM 09:45 AM …" at bounding box center [1282, 376] width 193 height 28
click at [1289, 374] on select "Select 08:00 AM 08:15 AM 08:30 AM 08:45 AM 09:00 AM 09:15 AM 09:30 AM 09:45 AM …" at bounding box center [1282, 376] width 193 height 28
click at [1285, 380] on select "Select 08:00 AM 08:15 AM 08:30 AM 08:45 AM 09:00 AM 09:15 AM 09:30 AM 09:45 AM …" at bounding box center [1282, 376] width 193 height 28
click at [1225, 371] on select "Select 08:00 AM 08:15 AM 08:30 AM 08:45 AM 09:00 AM 09:15 AM 09:30 AM 09:45 AM …" at bounding box center [1282, 376] width 193 height 28
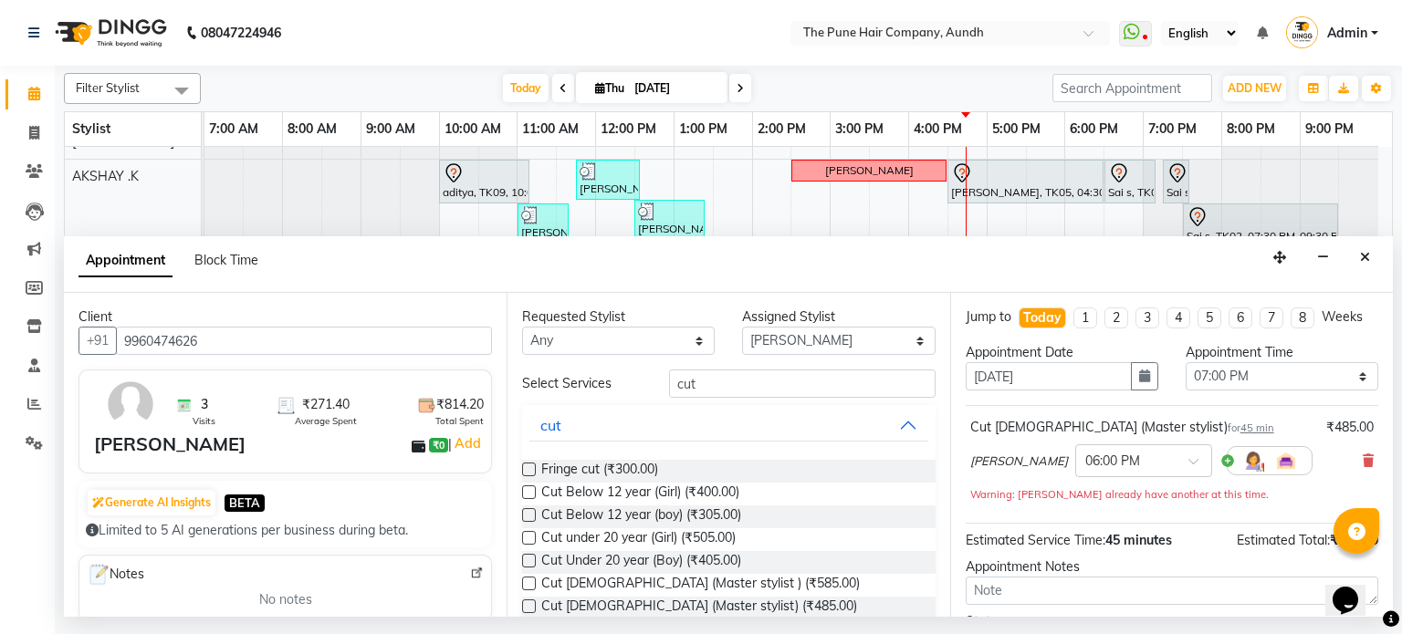
click at [1033, 271] on div "Appointment Block Time" at bounding box center [728, 264] width 1329 height 57
click at [1203, 376] on select "Select 08:00 AM 08:15 AM 08:30 AM 08:45 AM 09:00 AM 09:15 AM 09:30 AM 09:45 AM …" at bounding box center [1282, 376] width 193 height 28
click at [1202, 379] on select "Select 08:00 AM 08:15 AM 08:30 AM 08:45 AM 09:00 AM 09:15 AM 09:30 AM 09:45 AM …" at bounding box center [1282, 376] width 193 height 28
click at [1218, 375] on select "Select 08:00 AM 08:15 AM 08:30 AM 08:45 AM 09:00 AM 09:15 AM 09:30 AM 09:45 AM …" at bounding box center [1282, 376] width 193 height 28
click at [1259, 381] on select "Select 08:00 AM 08:15 AM 08:30 AM 08:45 AM 09:00 AM 09:15 AM 09:30 AM 09:45 AM …" at bounding box center [1282, 376] width 193 height 28
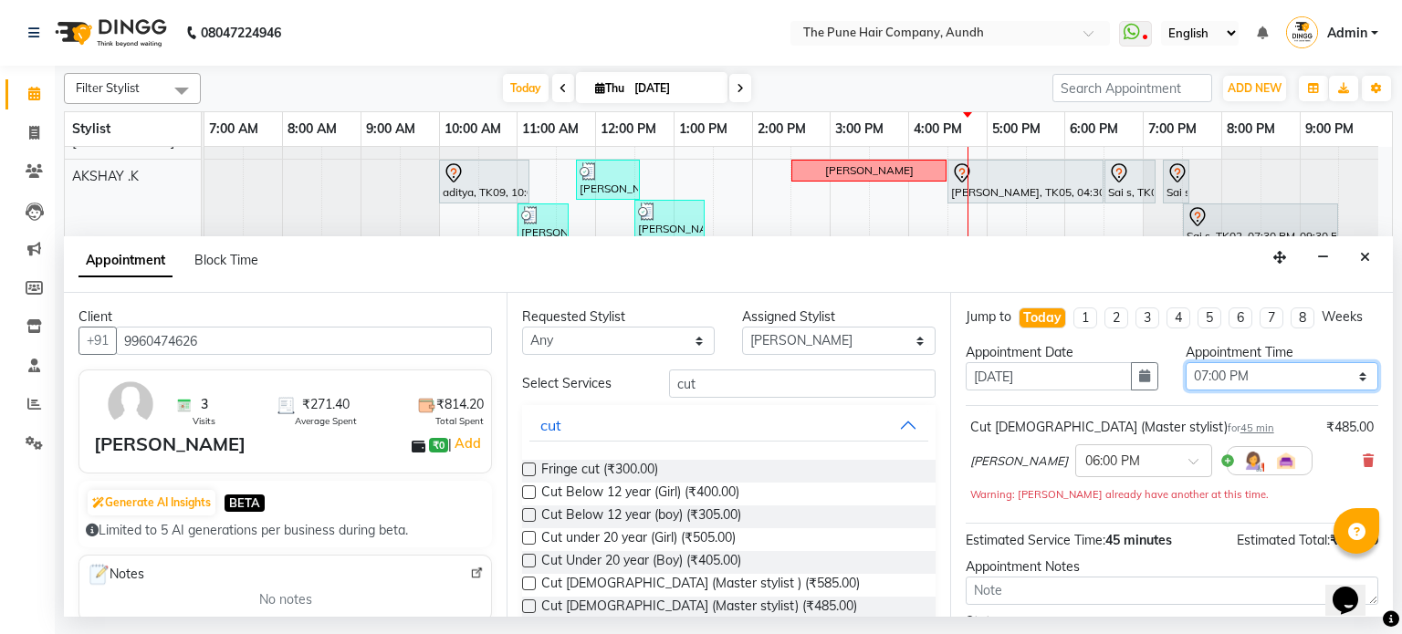
select select "1080"
click at [1186, 362] on select "Select 08:00 AM 08:15 AM 08:30 AM 08:45 AM 09:00 AM 09:15 AM 09:30 AM 09:45 AM …" at bounding box center [1282, 376] width 193 height 28
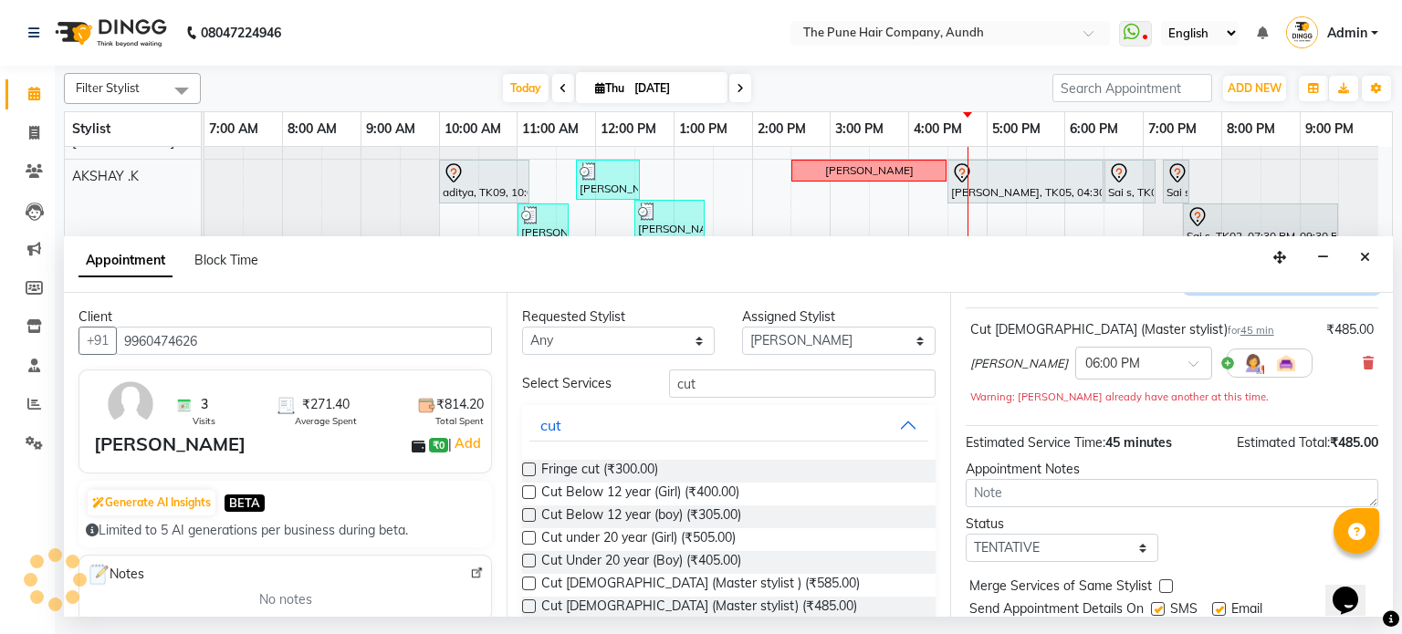
scroll to position [157, 0]
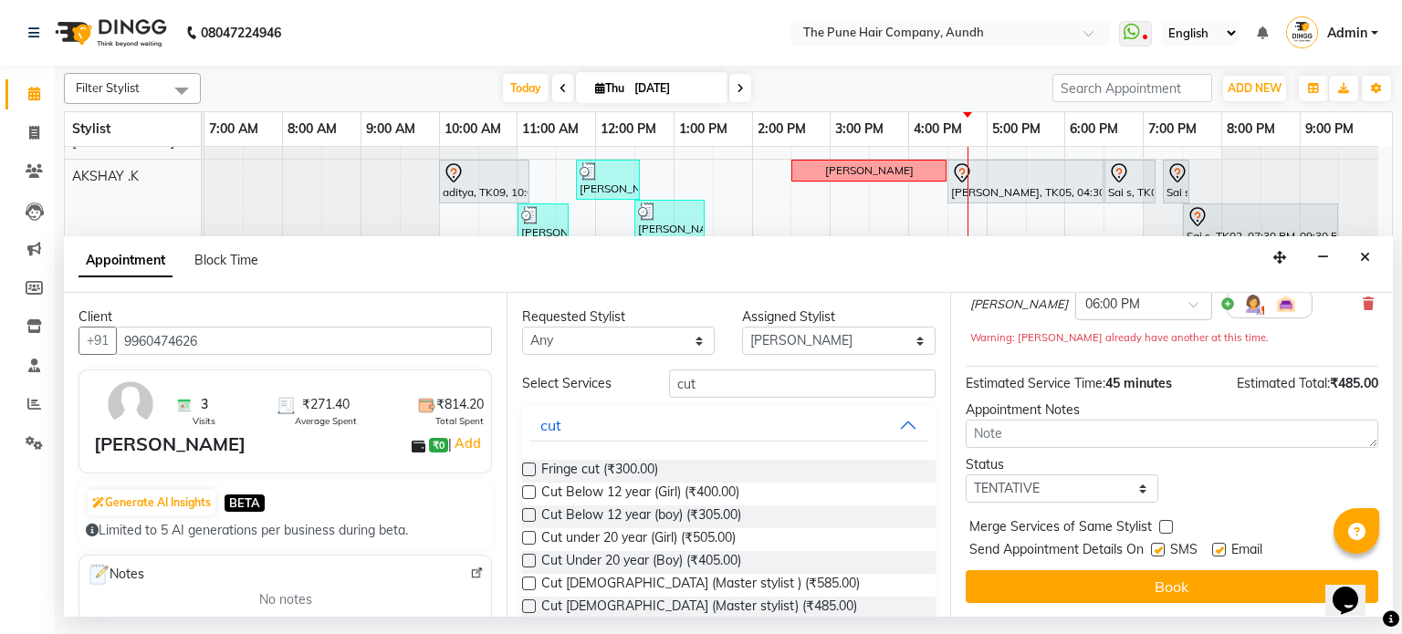
click at [1168, 594] on button "Book" at bounding box center [1172, 586] width 413 height 33
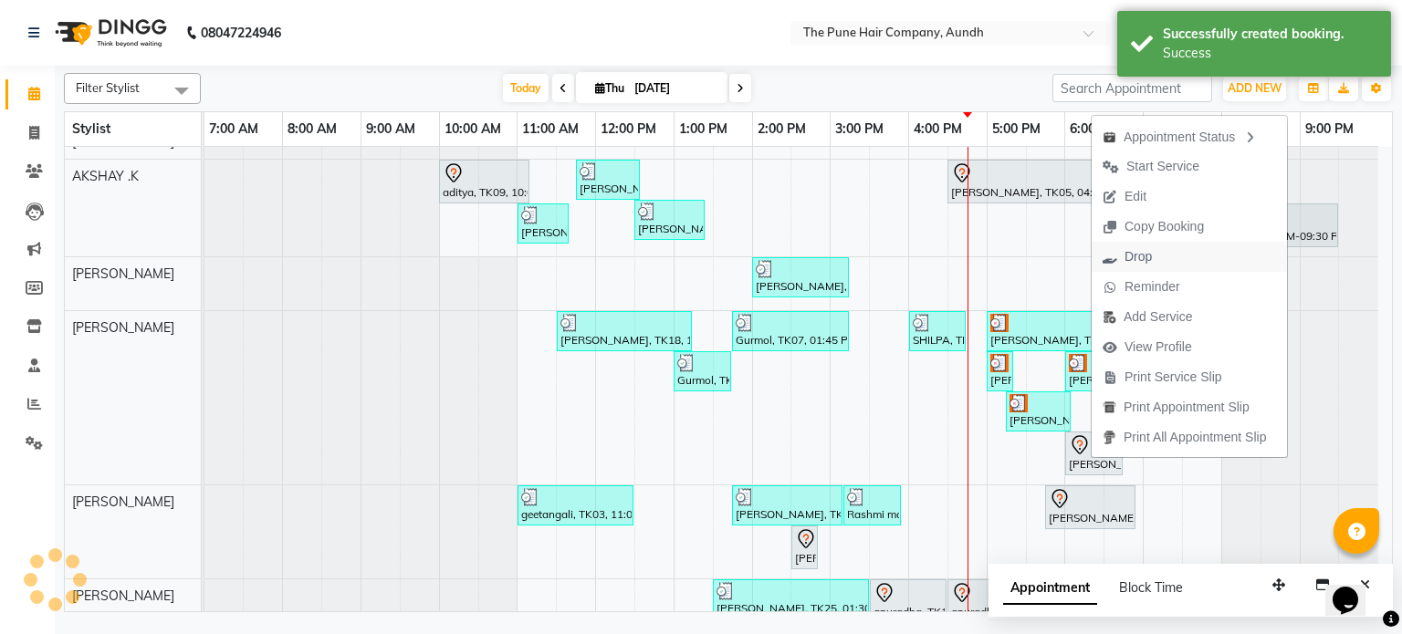
click at [1139, 253] on span "Drop" at bounding box center [1137, 256] width 27 height 19
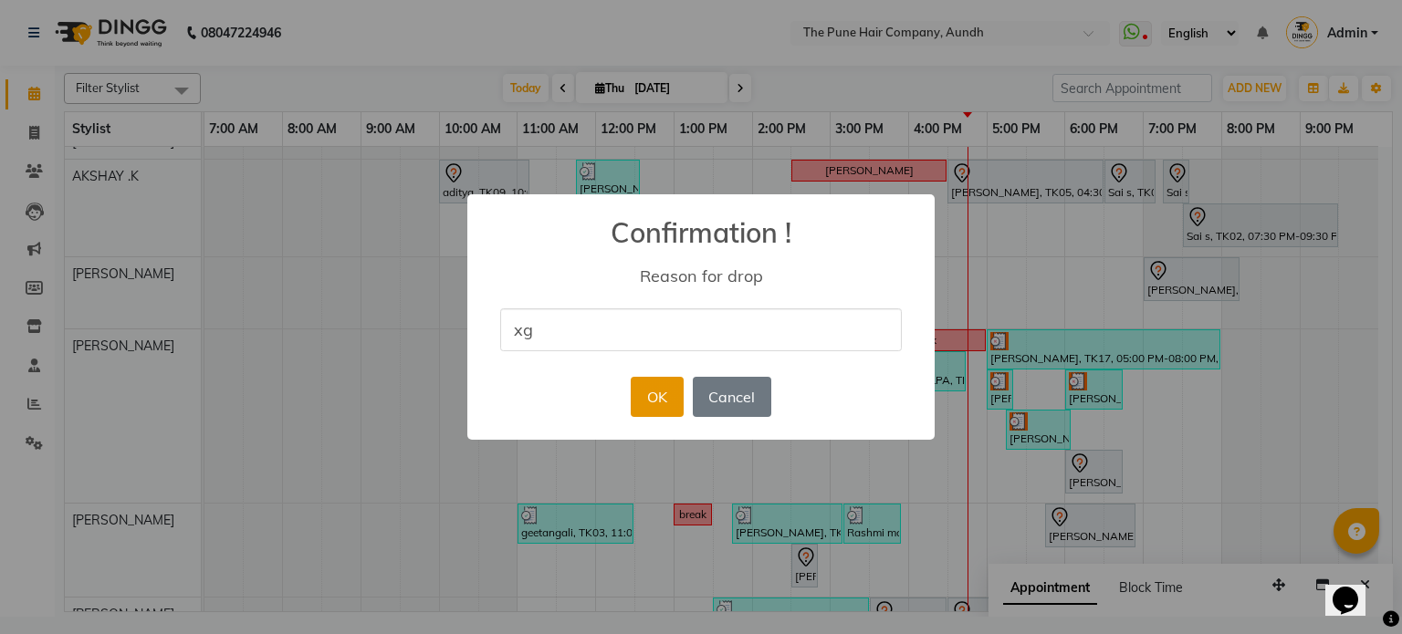
type input "xg"
click at [654, 409] on button "OK" at bounding box center [657, 397] width 52 height 40
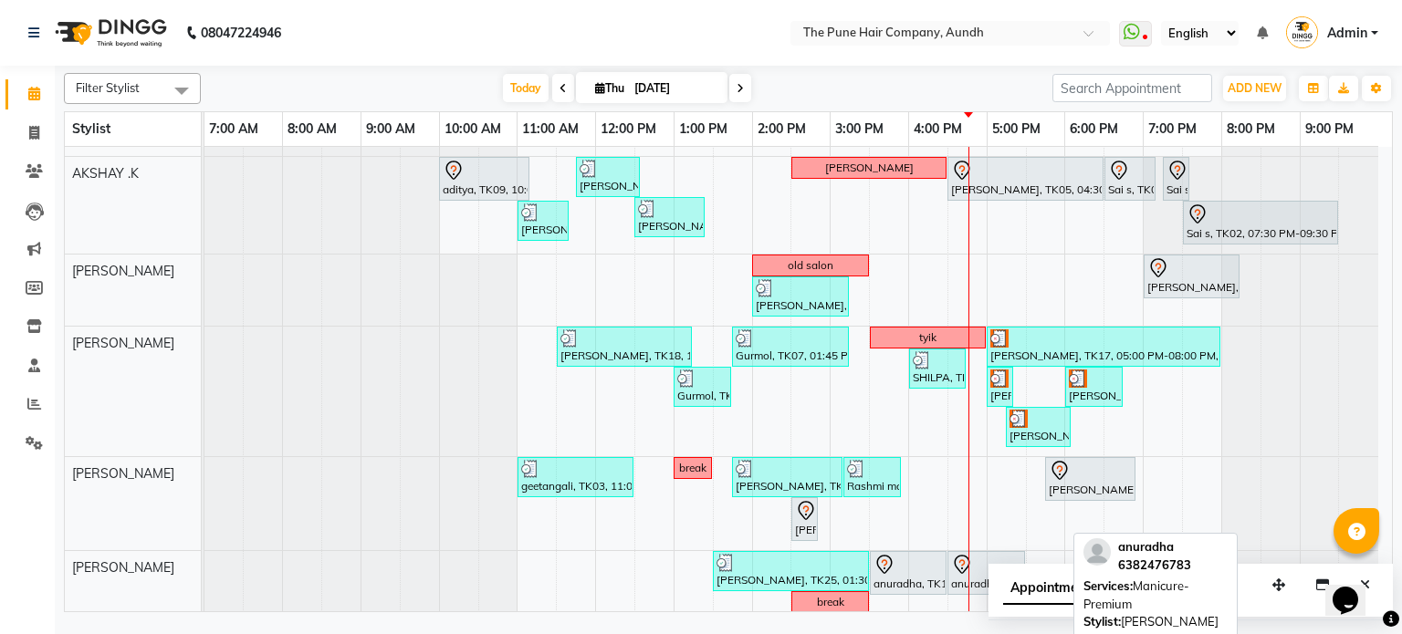
scroll to position [91, 0]
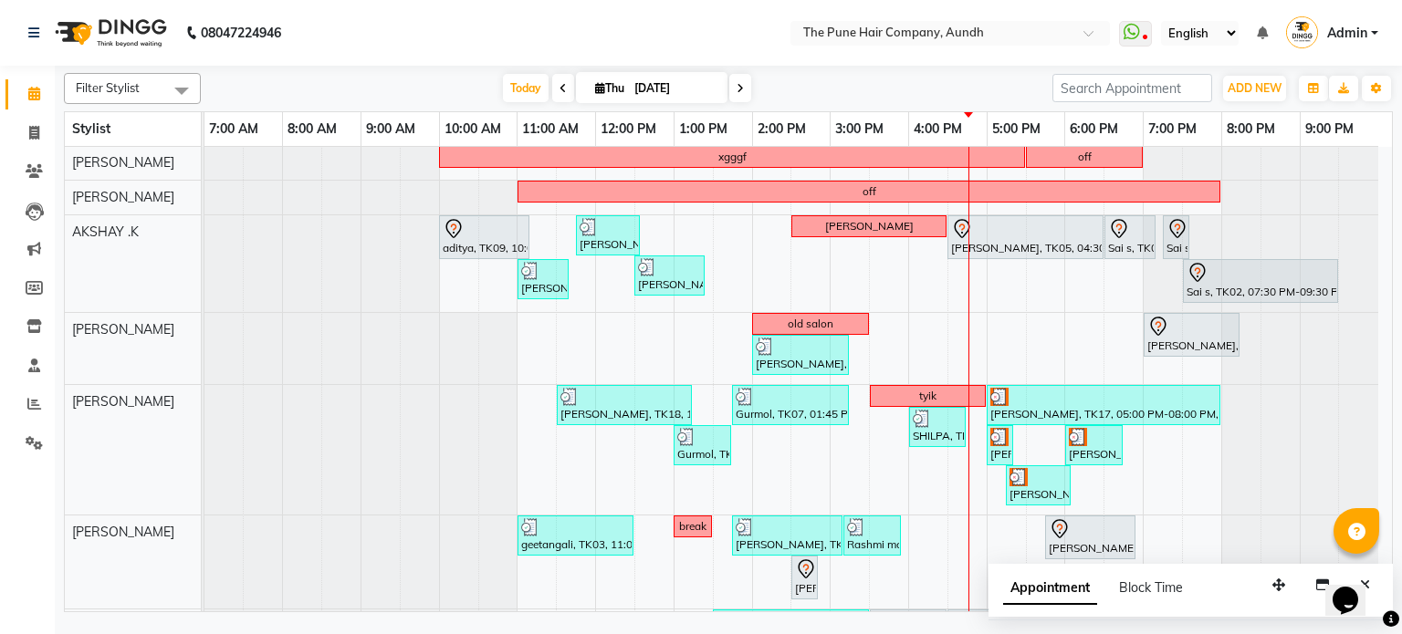
click at [1118, 476] on div "nazare, TK24, 10:35 AM-11:35 AM, Cut [DEMOGRAPHIC_DATA] ( Top Stylist ) [PERSON…" at bounding box center [797, 500] width 1187 height 889
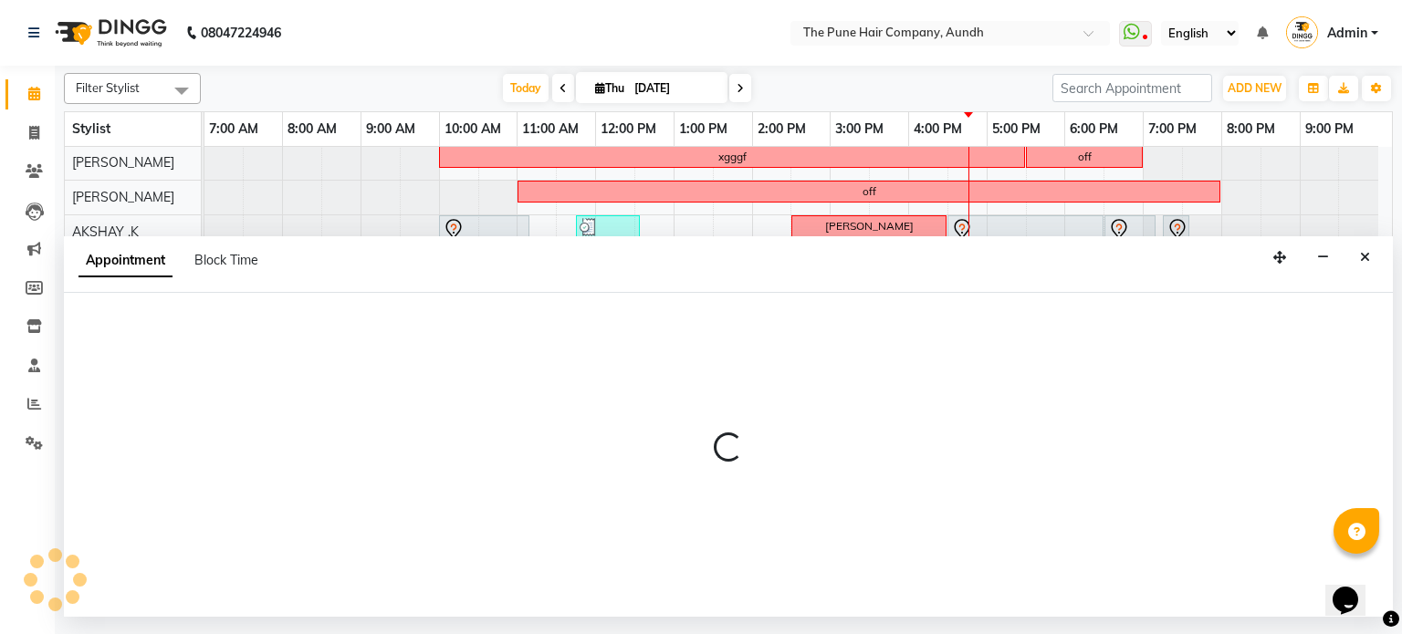
select select "18078"
select select "1110"
select select "tentative"
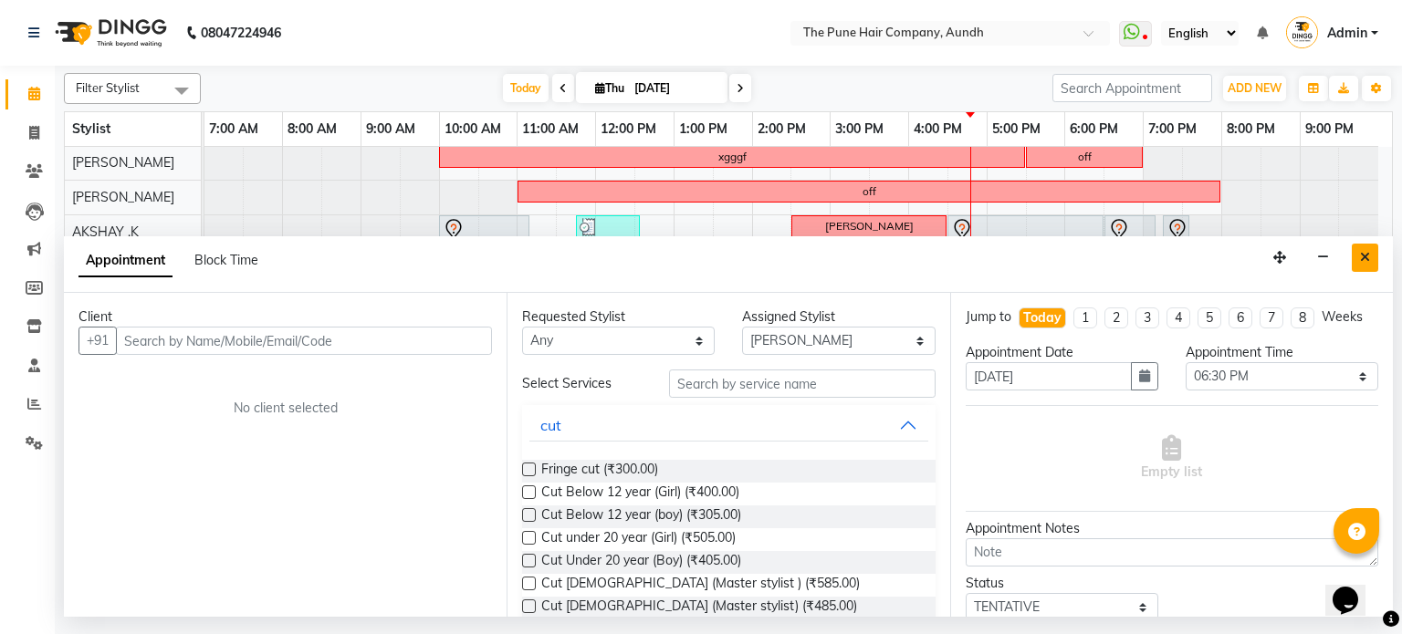
click at [1363, 255] on icon "Close" at bounding box center [1365, 257] width 10 height 13
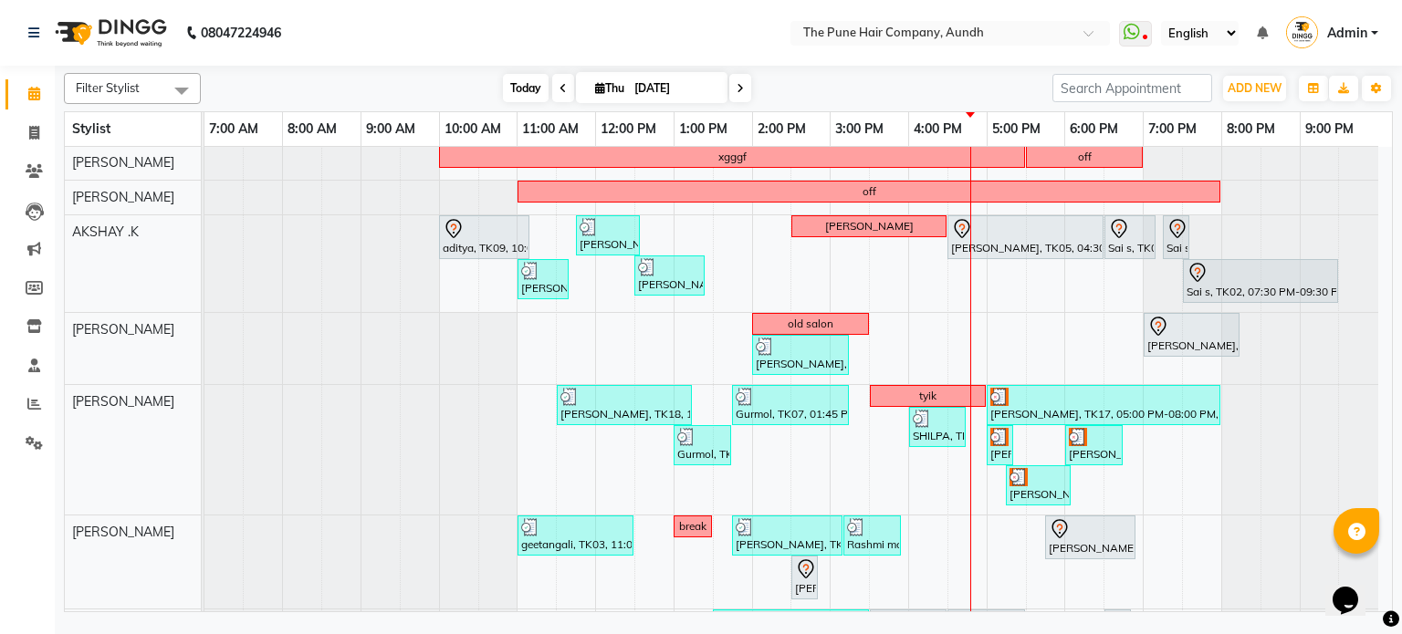
click at [510, 89] on span "Today" at bounding box center [526, 88] width 46 height 28
click at [509, 89] on span "Today" at bounding box center [526, 88] width 46 height 28
click at [529, 78] on span "Today" at bounding box center [526, 88] width 46 height 28
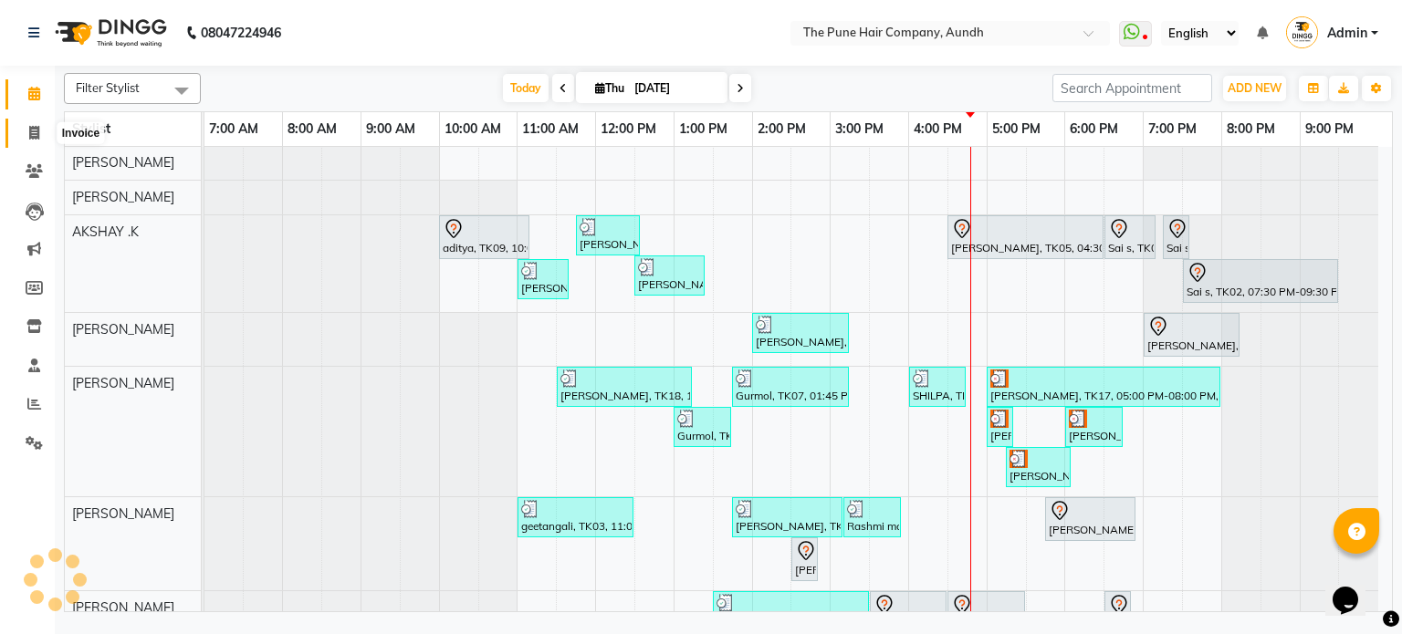
drag, startPoint x: 37, startPoint y: 131, endPoint x: 70, endPoint y: 135, distance: 34.1
click at [37, 131] on icon at bounding box center [34, 133] width 10 height 14
select select "service"
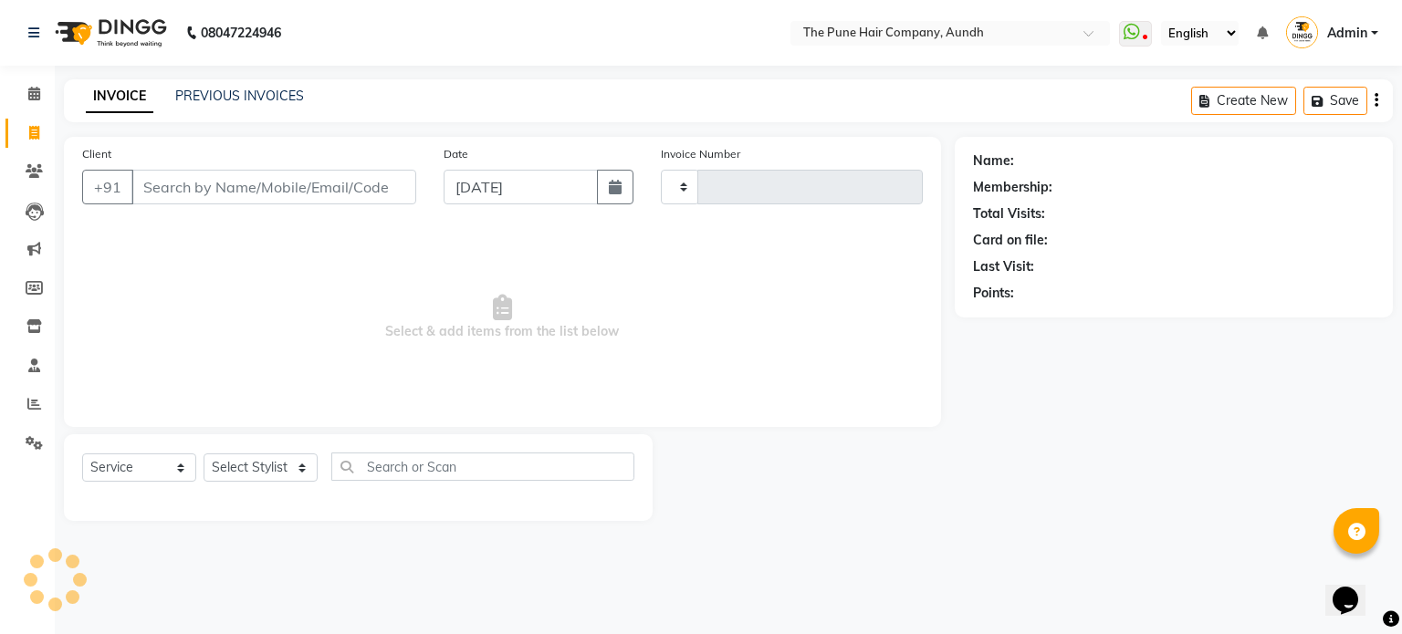
type input "4674"
select select "106"
click at [273, 190] on input "Client" at bounding box center [273, 187] width 285 height 35
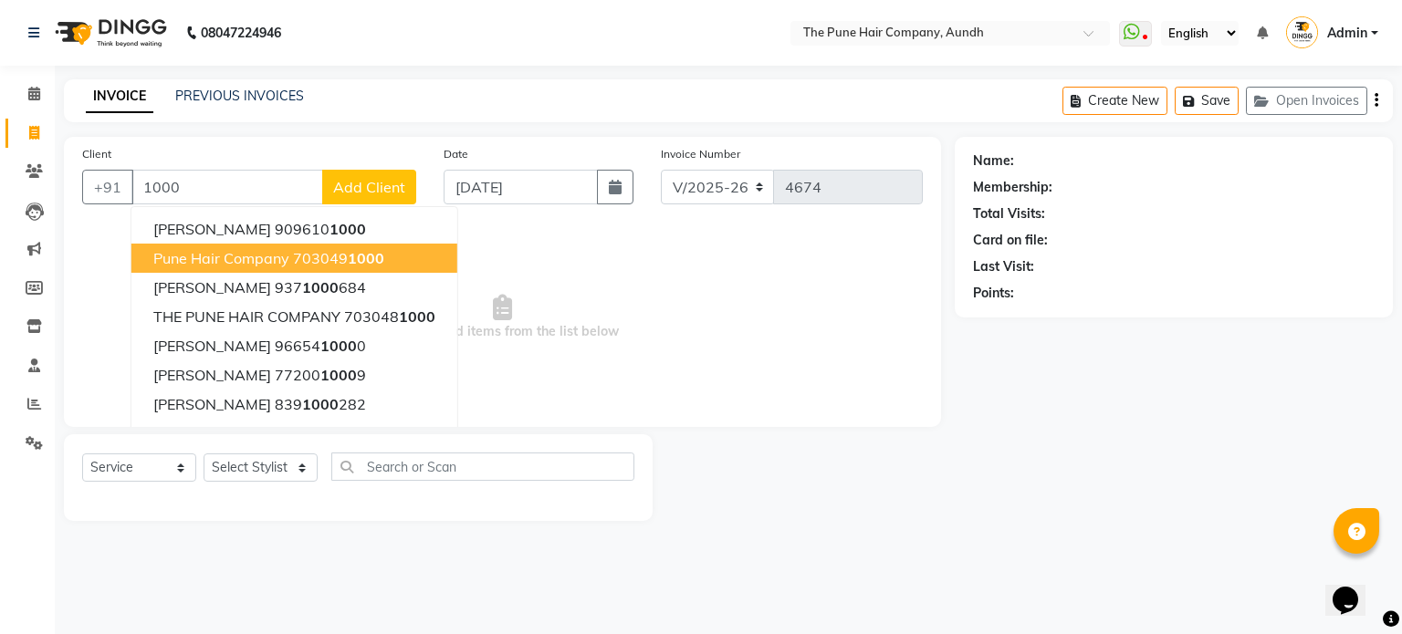
click at [212, 262] on span "pune hair company" at bounding box center [221, 258] width 136 height 18
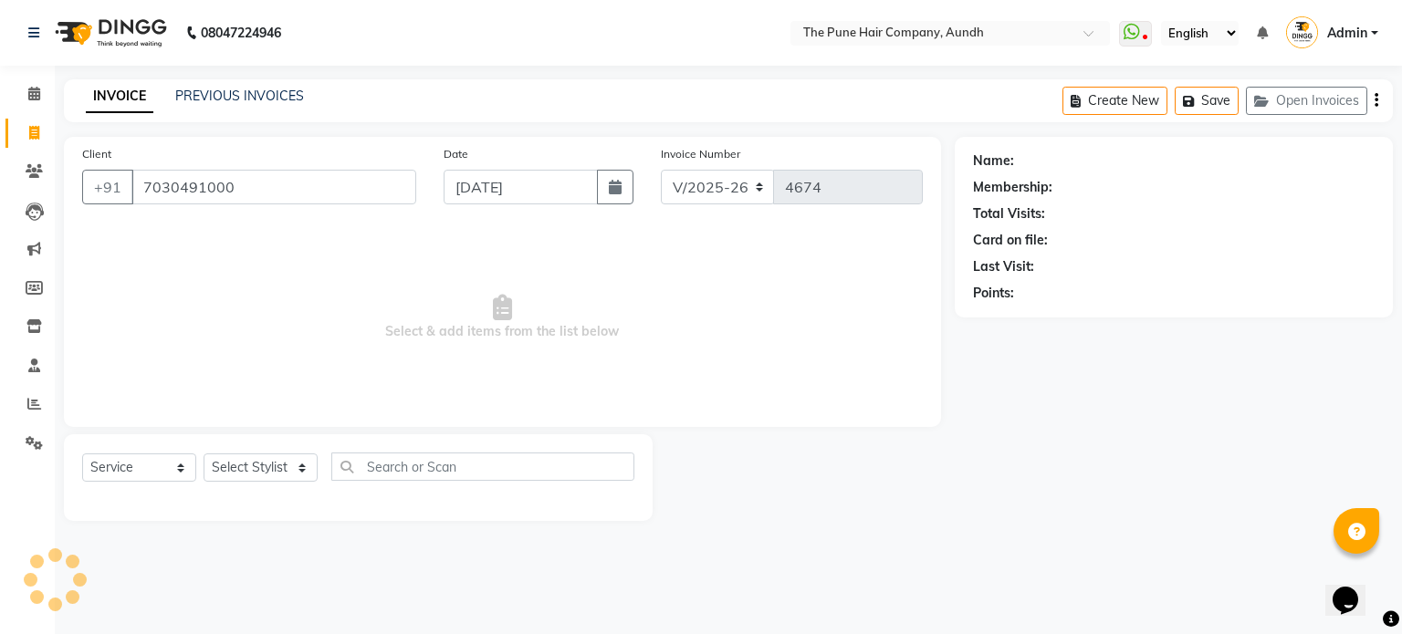
type input "7030491000"
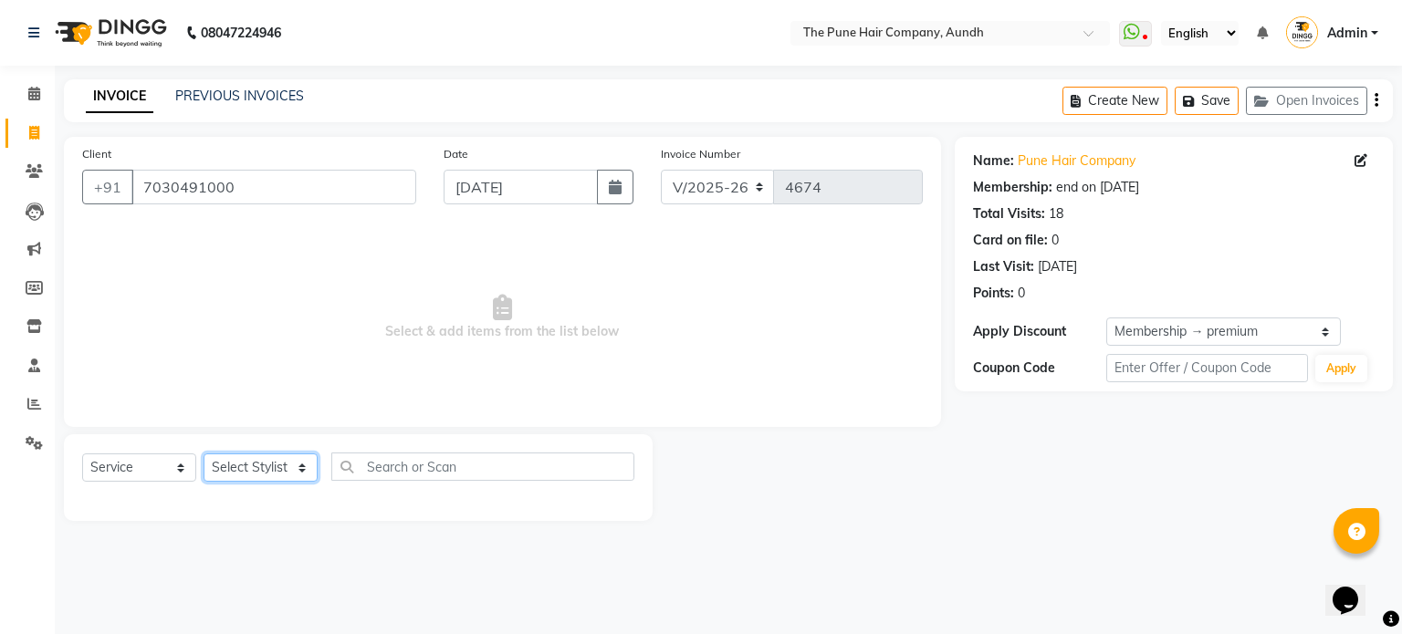
click at [288, 478] on select "Select Stylist AKSHAY .K [PERSON_NAME] [PERSON_NAME] [PERSON_NAME] [PERSON_NAME…" at bounding box center [261, 468] width 114 height 28
click at [26, 99] on span at bounding box center [34, 94] width 32 height 21
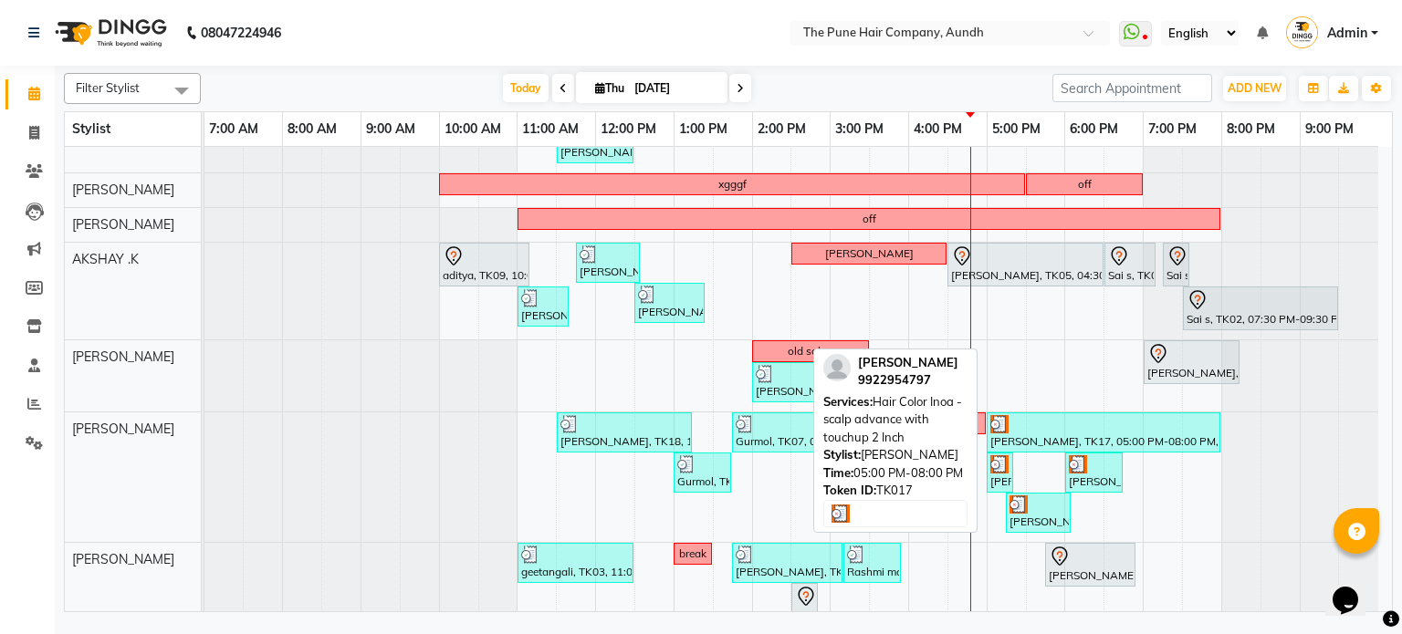
scroll to position [91, 0]
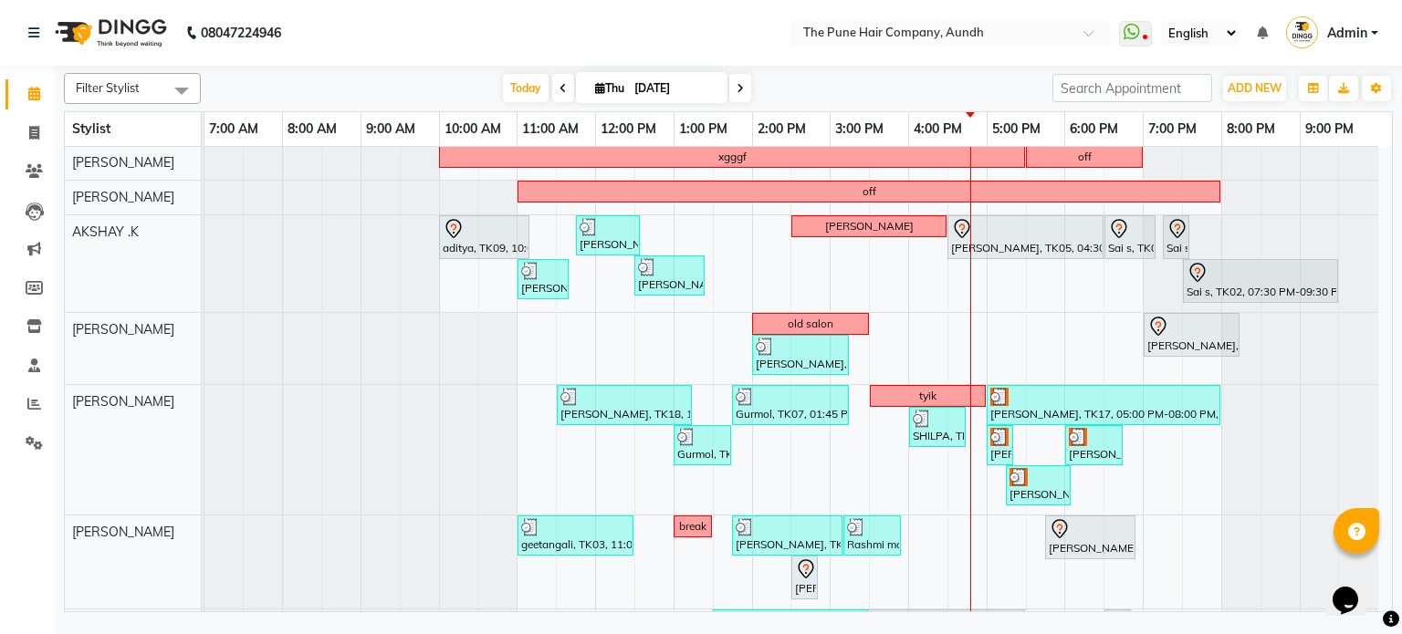
click at [999, 328] on div "nazare, TK24, 10:35 AM-11:35 AM, Cut [DEMOGRAPHIC_DATA] ( Top Stylist ) [PERSON…" at bounding box center [797, 500] width 1187 height 889
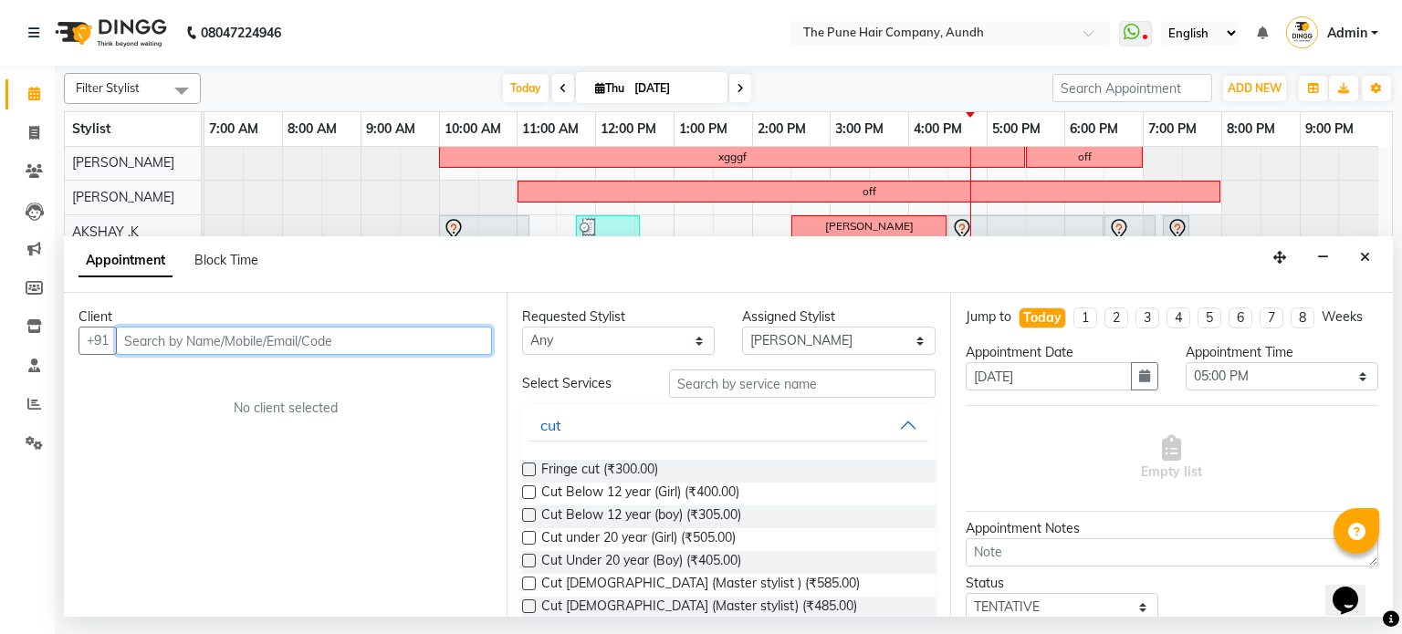
click at [204, 336] on input "text" at bounding box center [304, 341] width 376 height 28
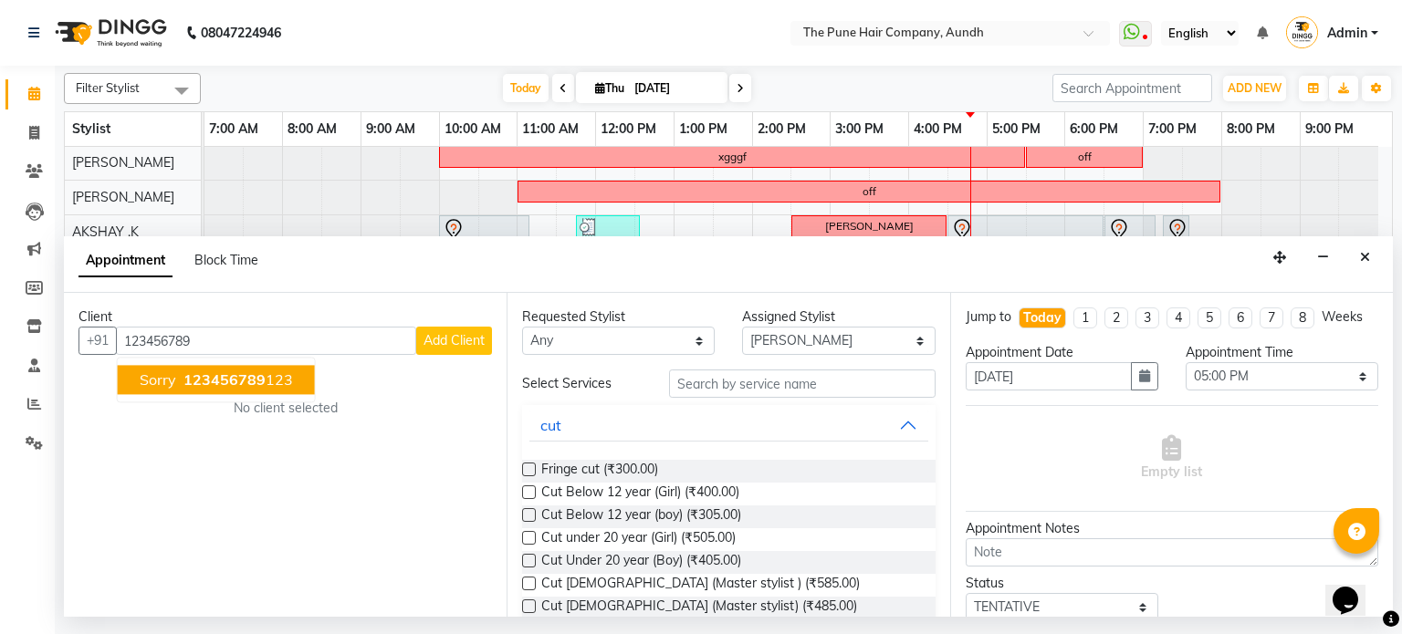
click at [450, 347] on span "Add Client" at bounding box center [454, 340] width 61 height 16
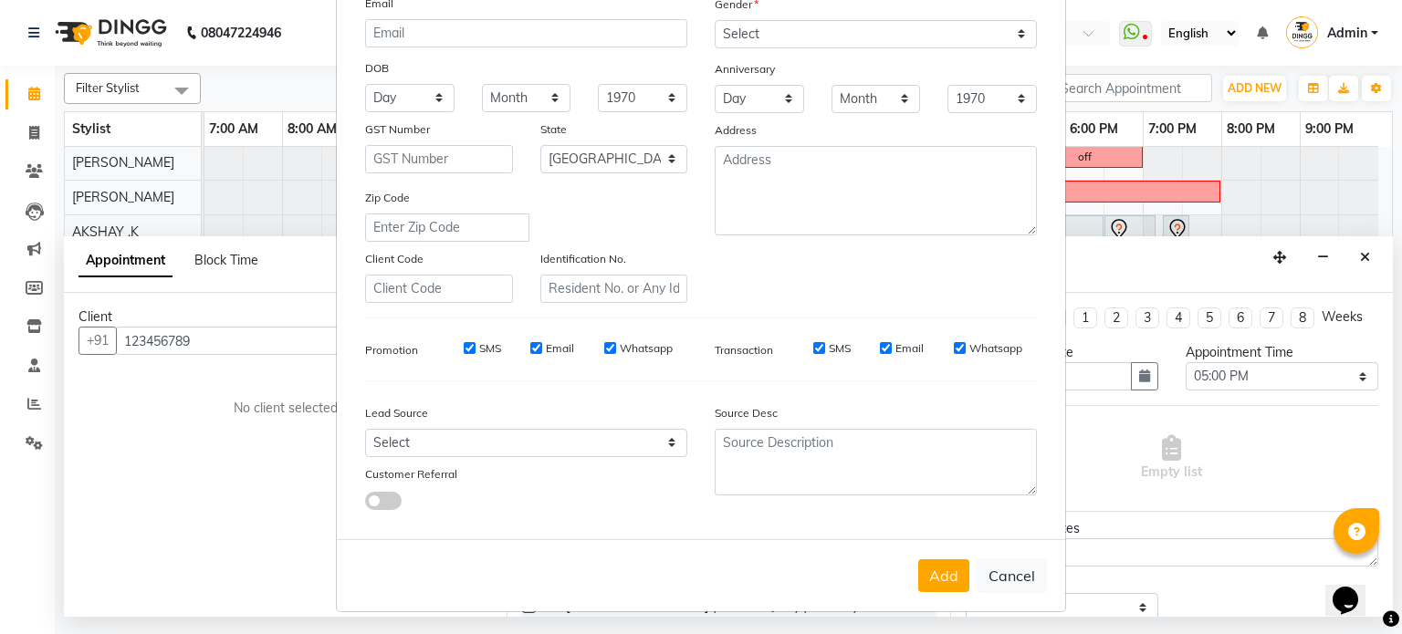
scroll to position [216, 0]
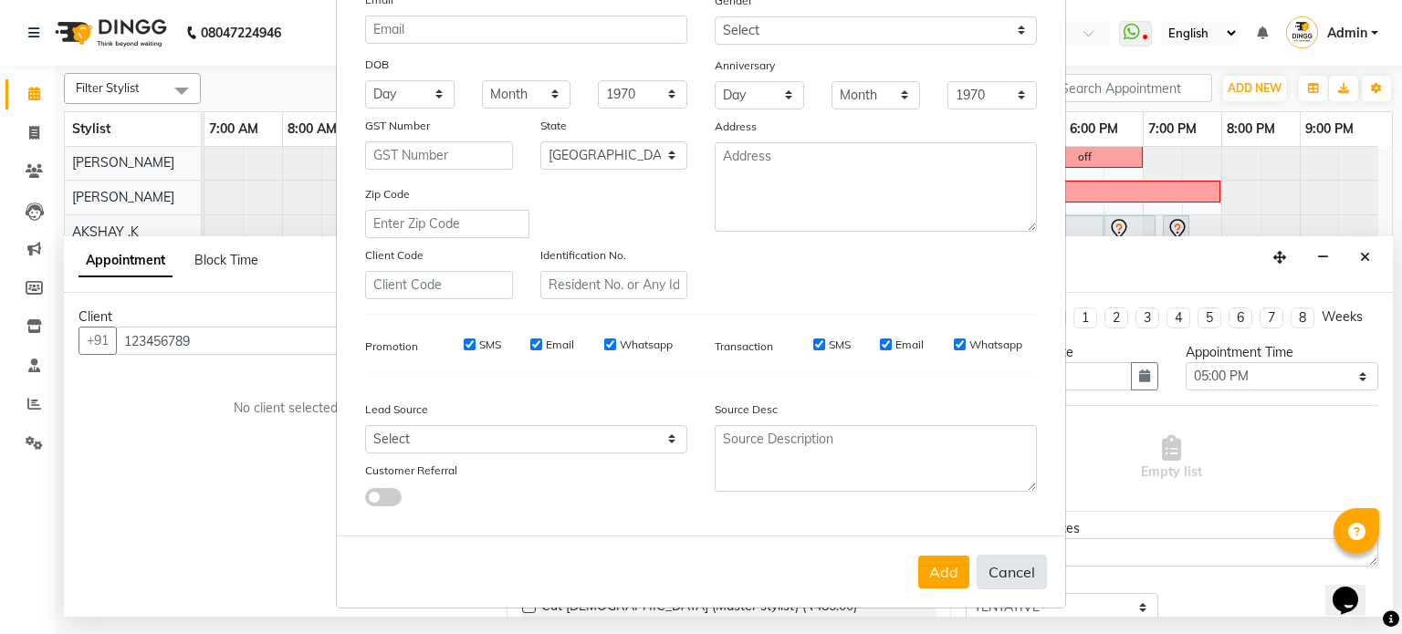
click at [1009, 564] on button "Cancel" at bounding box center [1012, 572] width 70 height 35
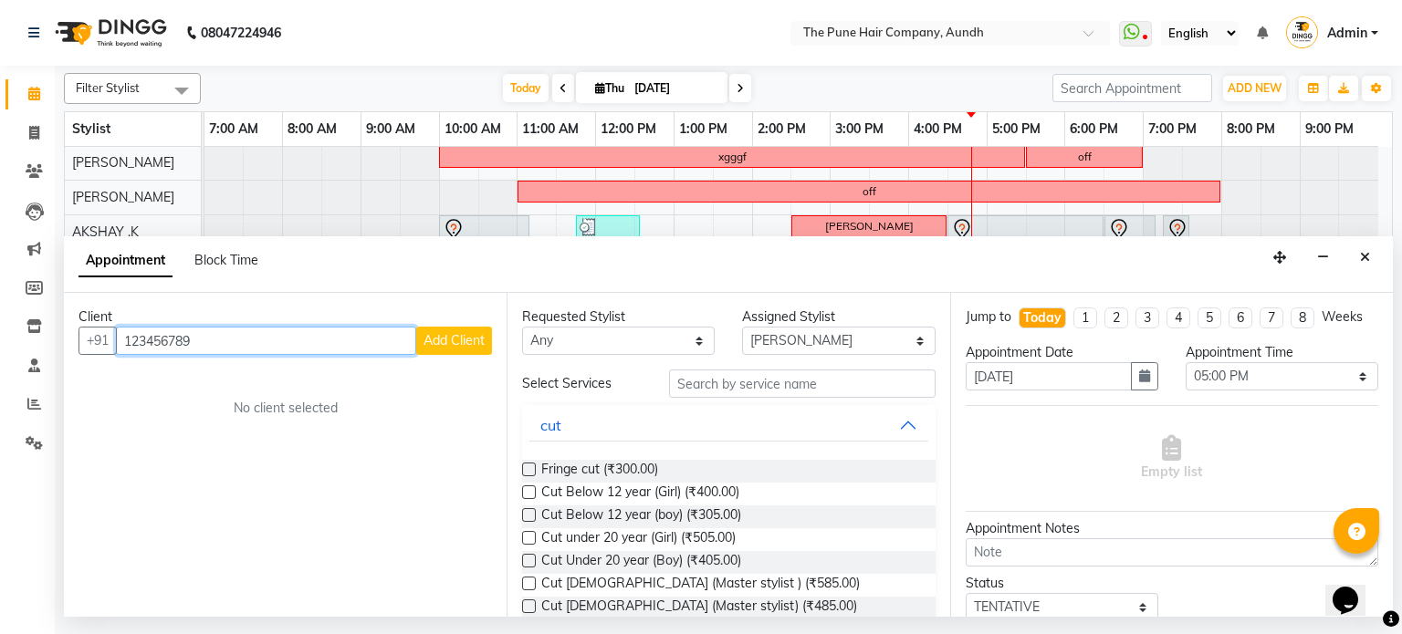
drag, startPoint x: 274, startPoint y: 339, endPoint x: 0, endPoint y: 385, distance: 277.7
click at [0, 385] on app-home "08047224946 Select Location × The Pune Hair Company, Aundh WhatsApp Status ✕ St…" at bounding box center [701, 308] width 1402 height 617
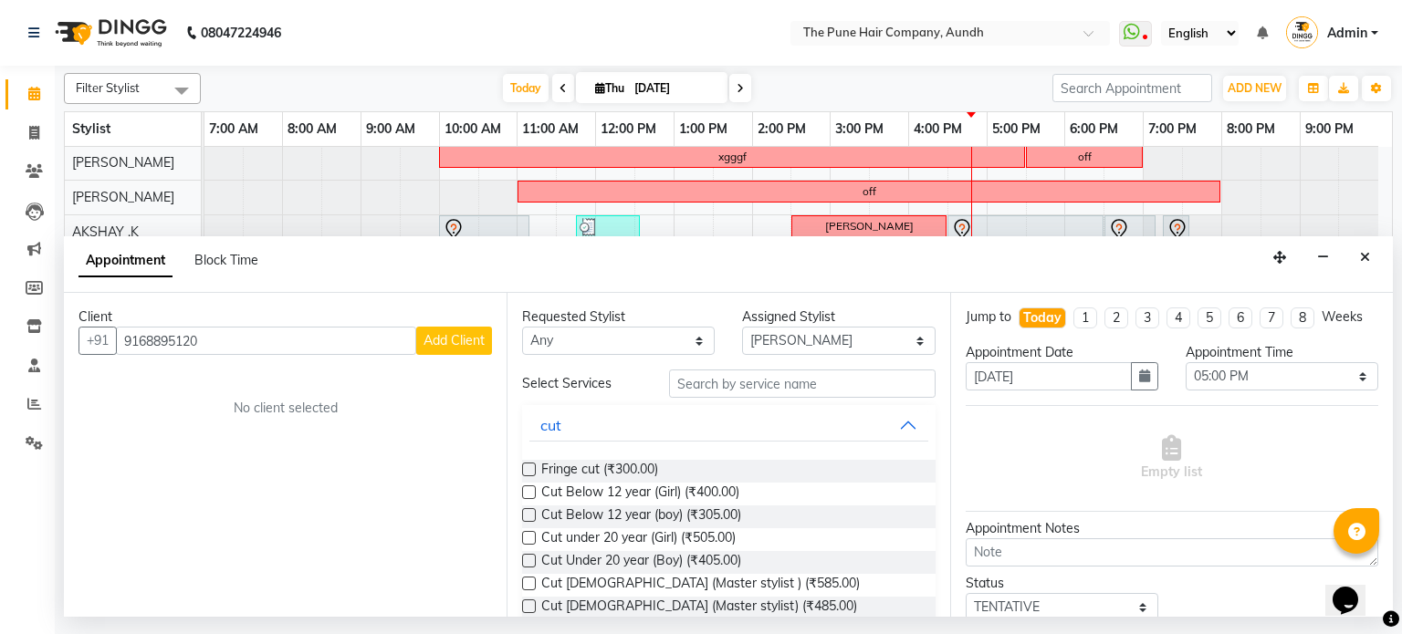
click at [466, 345] on span "Add Client" at bounding box center [454, 340] width 61 height 16
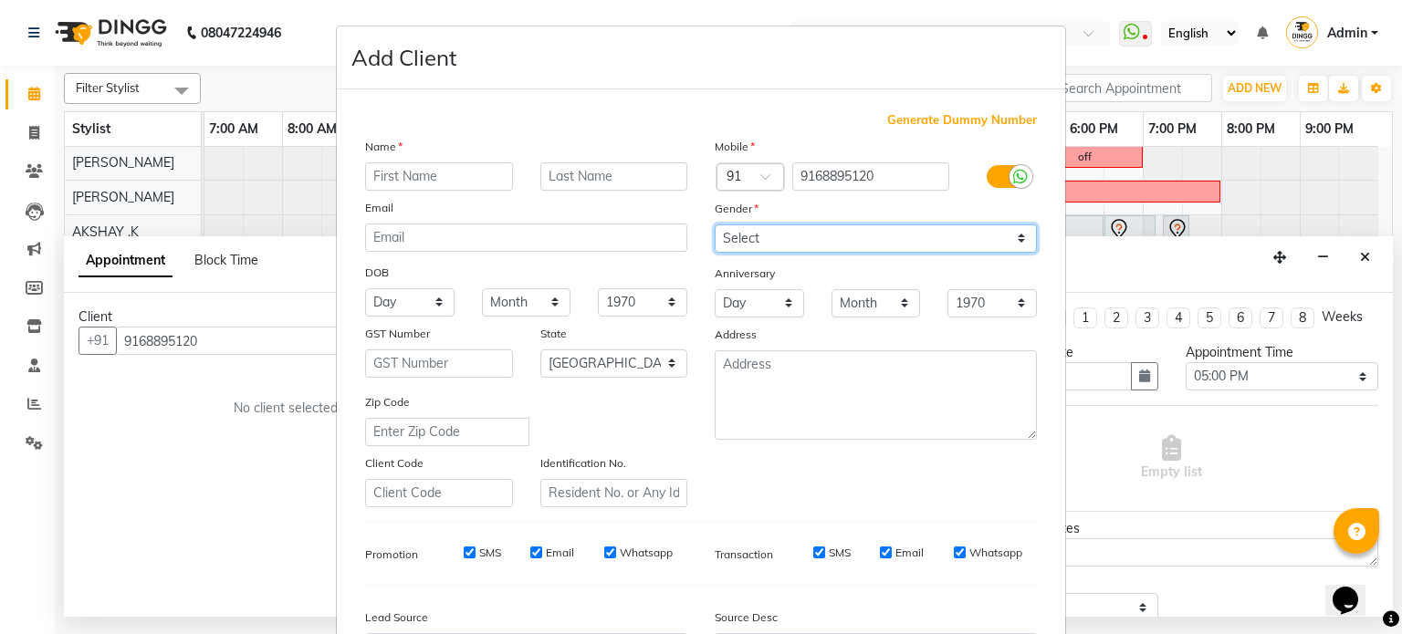
click at [768, 238] on select "Select [DEMOGRAPHIC_DATA] [DEMOGRAPHIC_DATA] Other Prefer Not To Say" at bounding box center [876, 239] width 322 height 28
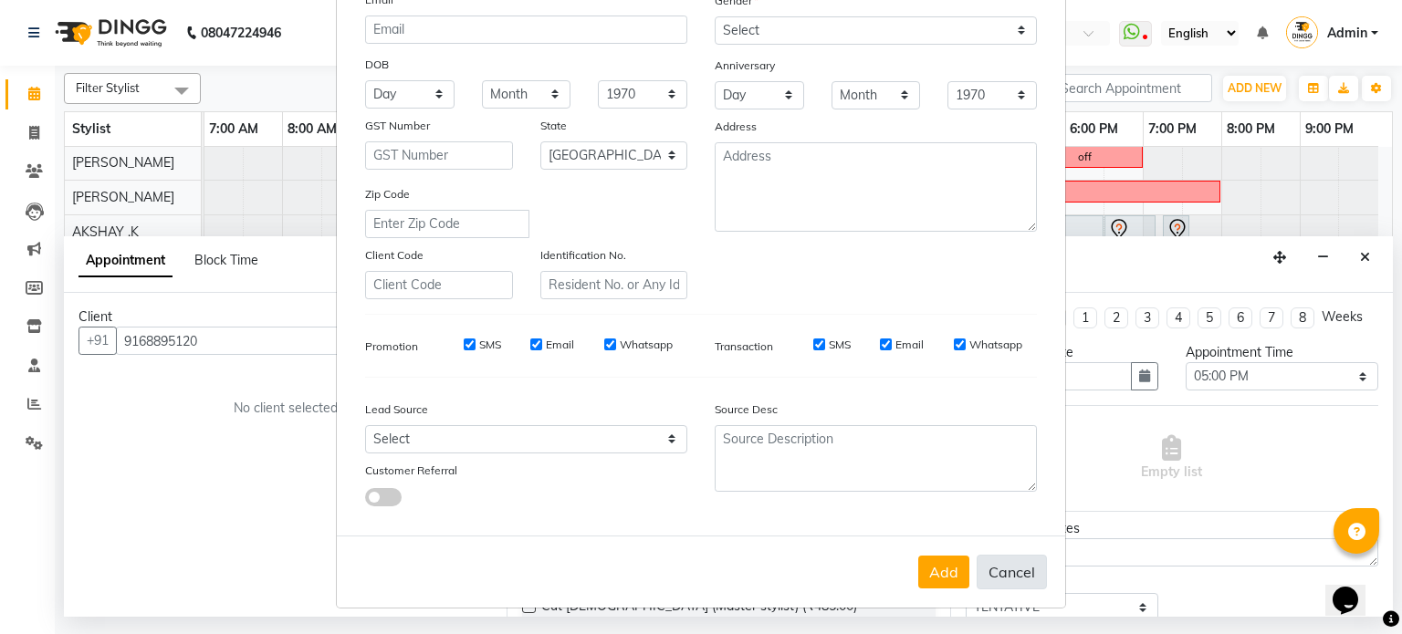
drag, startPoint x: 1007, startPoint y: 576, endPoint x: 856, endPoint y: 489, distance: 173.8
click at [1005, 575] on button "Cancel" at bounding box center [1012, 572] width 70 height 35
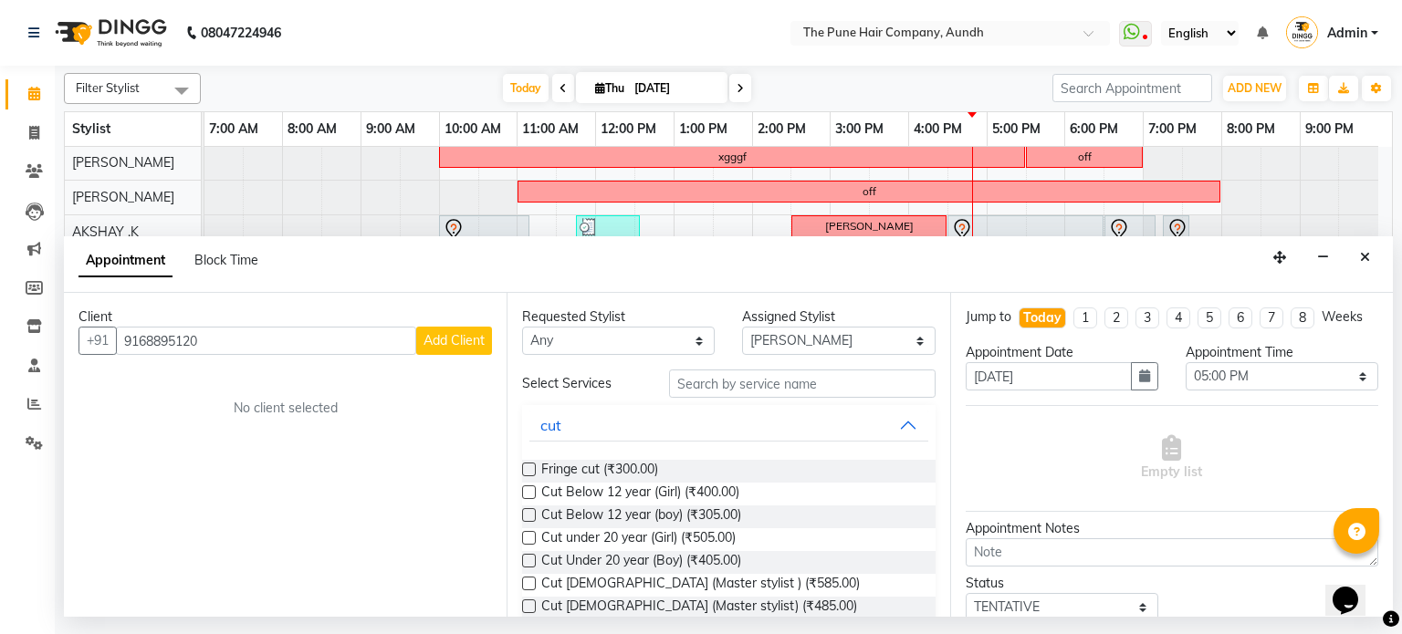
click at [494, 51] on nav "08047224946 Select Location × The Pune Hair Company, Aundh WhatsApp Status ✕ St…" at bounding box center [701, 33] width 1402 height 66
click at [1360, 264] on icon "Close" at bounding box center [1365, 257] width 10 height 13
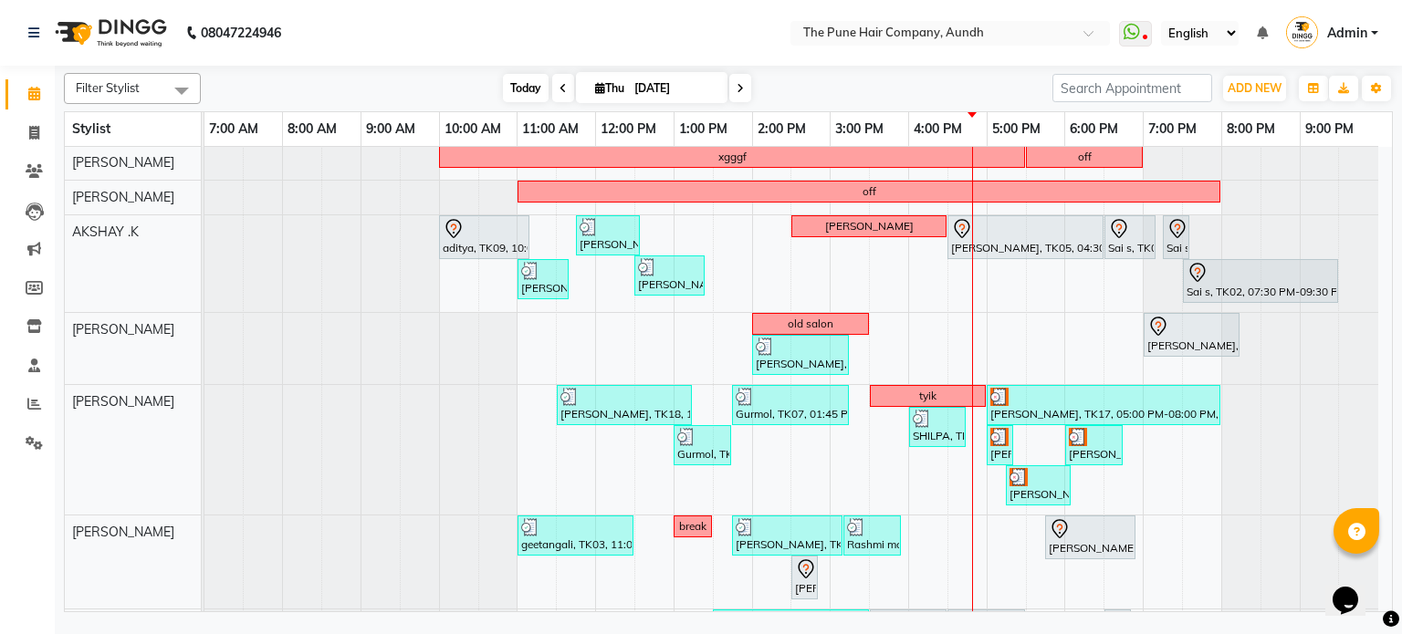
click at [531, 84] on span "Today" at bounding box center [526, 88] width 46 height 28
click at [1010, 340] on div "nazare, TK24, 10:35 AM-11:35 AM, Cut [DEMOGRAPHIC_DATA] ( Top Stylist ) [PERSON…" at bounding box center [797, 500] width 1187 height 889
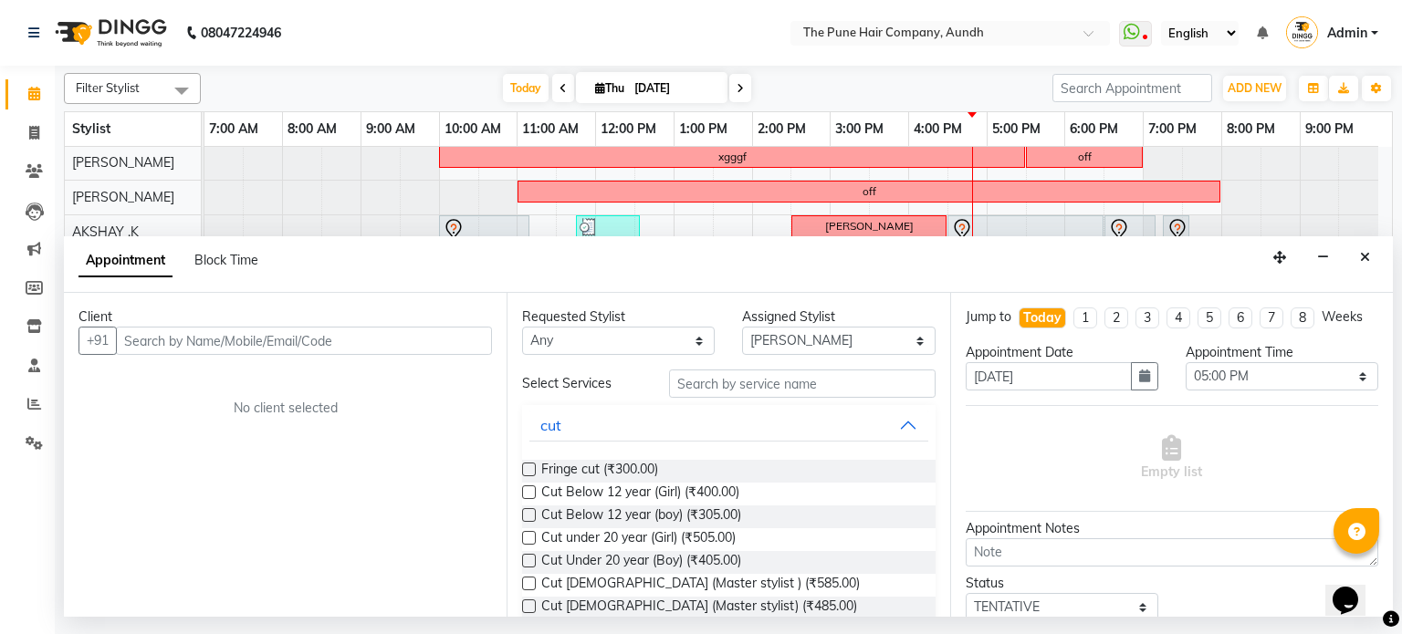
click at [281, 334] on input "text" at bounding box center [304, 341] width 376 height 28
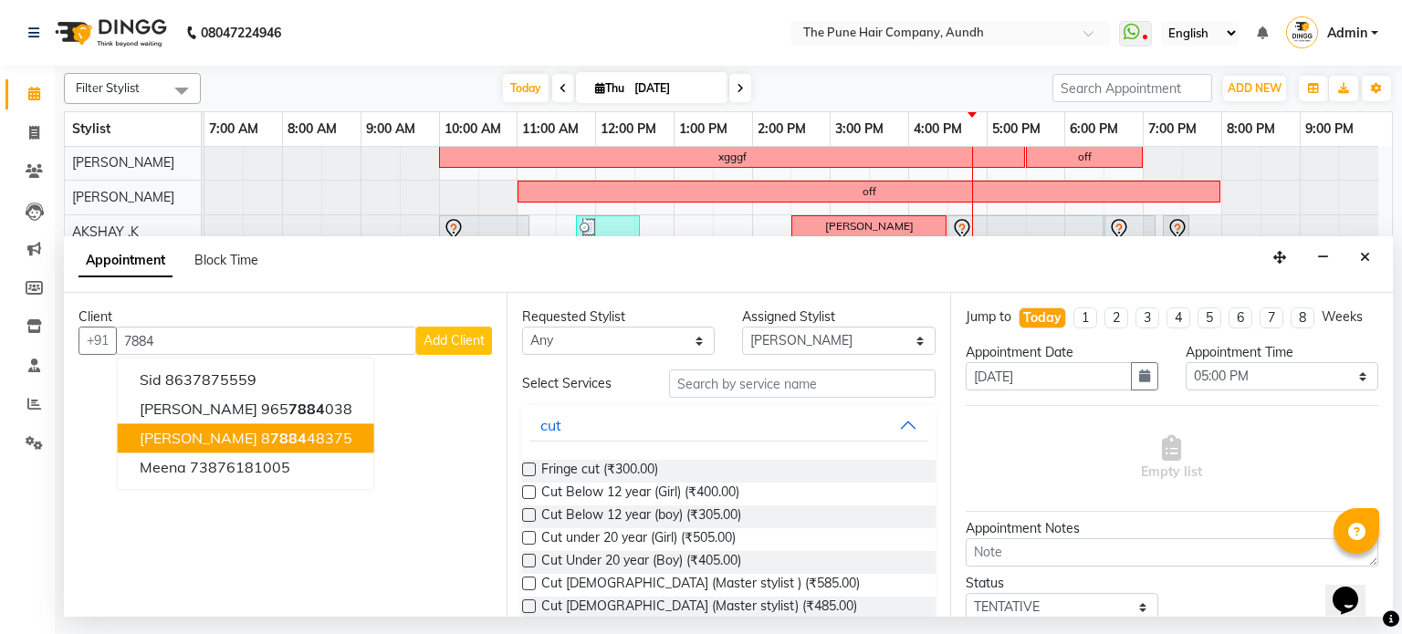
click at [196, 445] on span "[PERSON_NAME]" at bounding box center [199, 439] width 118 height 18
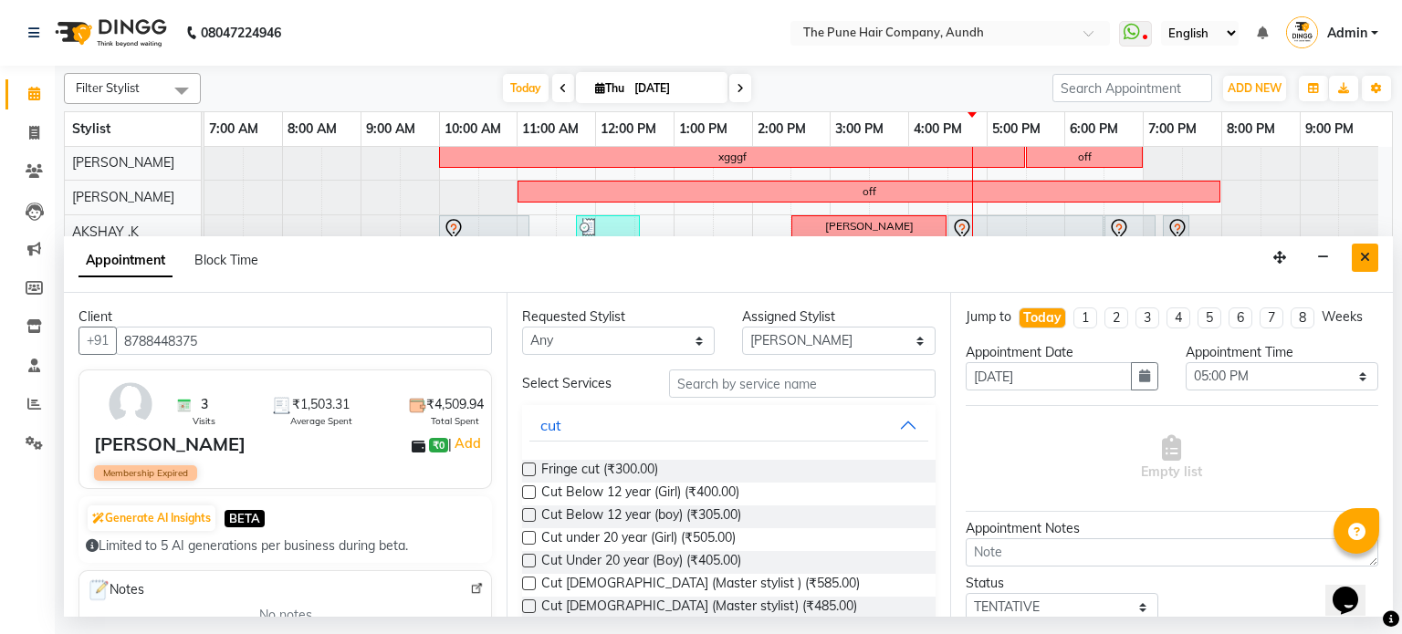
click at [1356, 253] on button "Close" at bounding box center [1365, 258] width 26 height 28
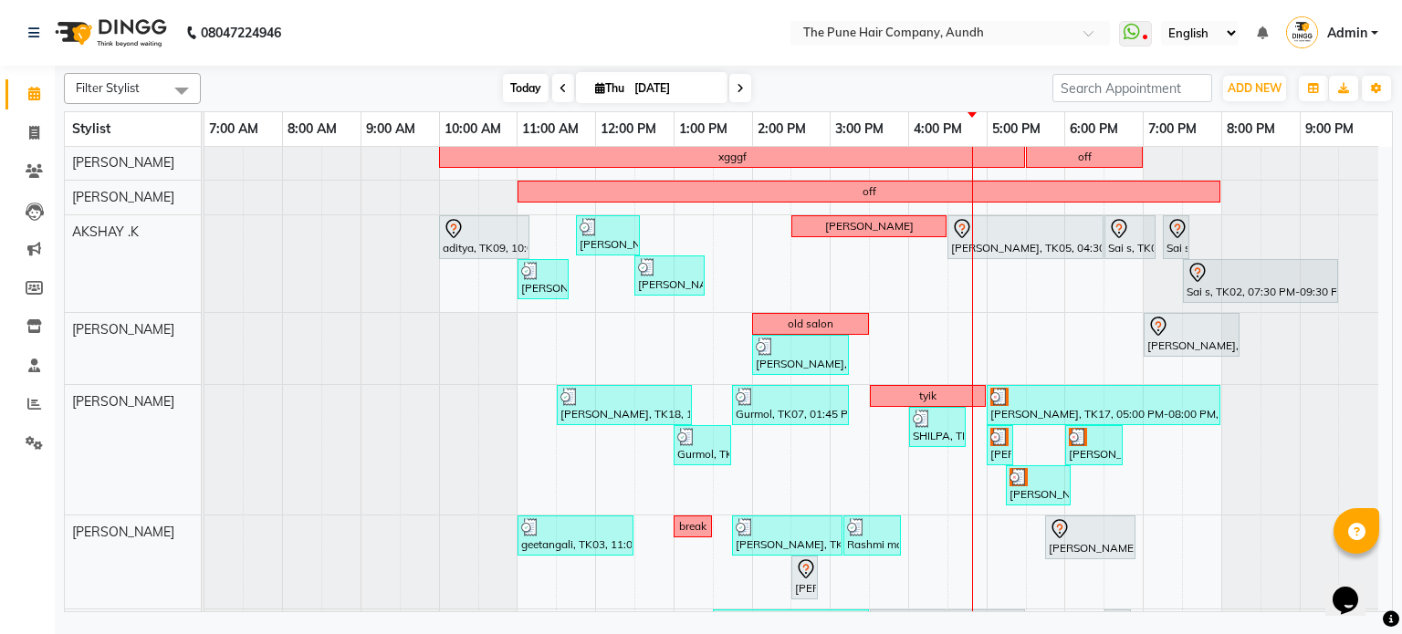
click at [533, 83] on span "Today" at bounding box center [526, 88] width 46 height 28
click at [745, 91] on span at bounding box center [740, 88] width 22 height 28
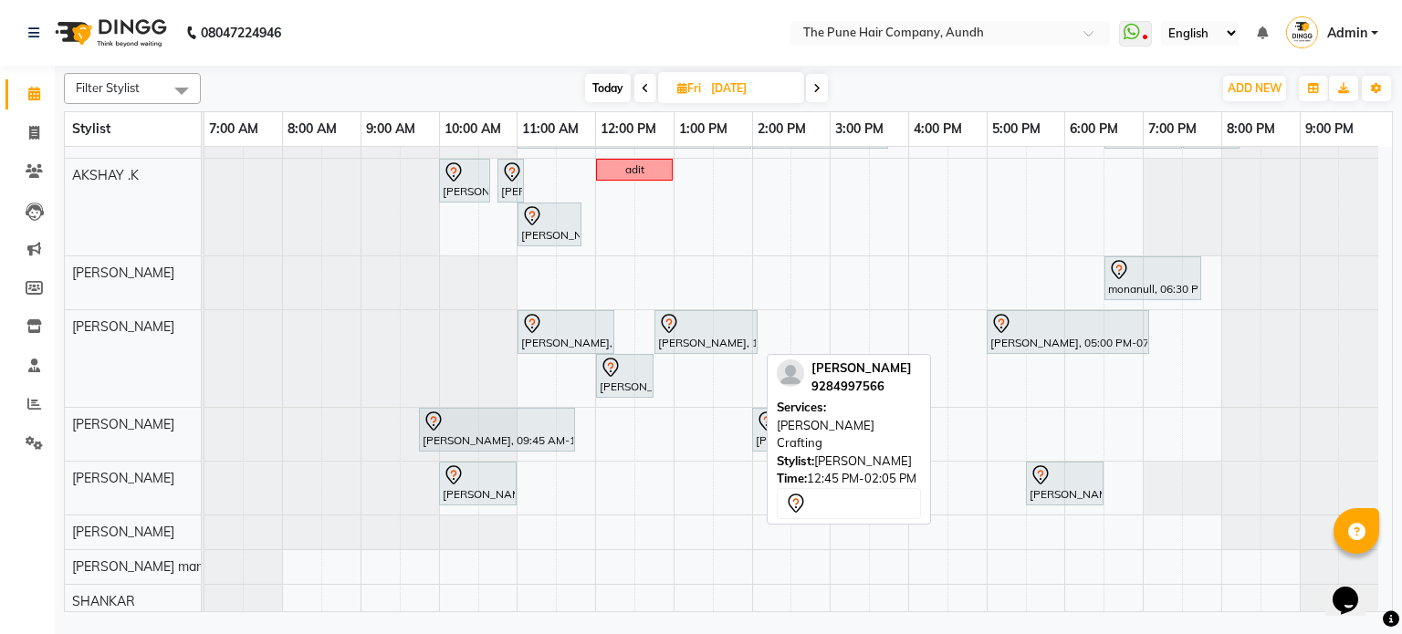
scroll to position [197, 0]
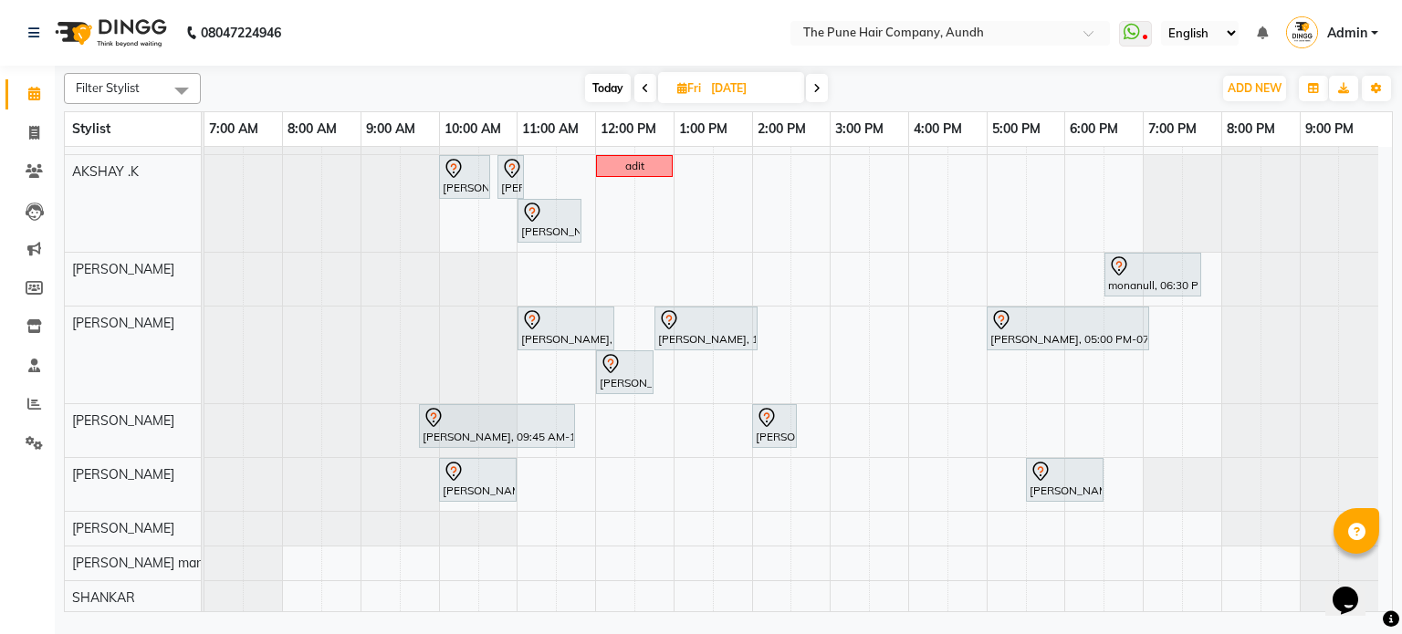
click at [602, 81] on span "Today" at bounding box center [608, 88] width 46 height 28
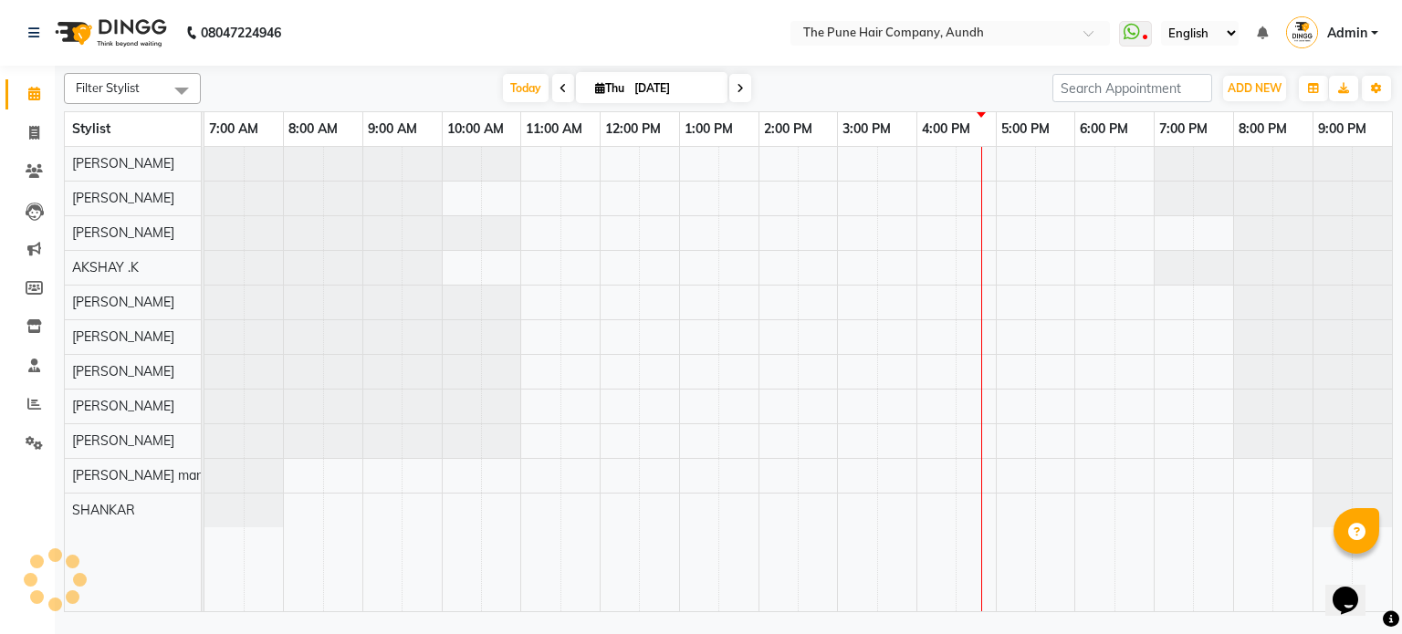
scroll to position [0, 0]
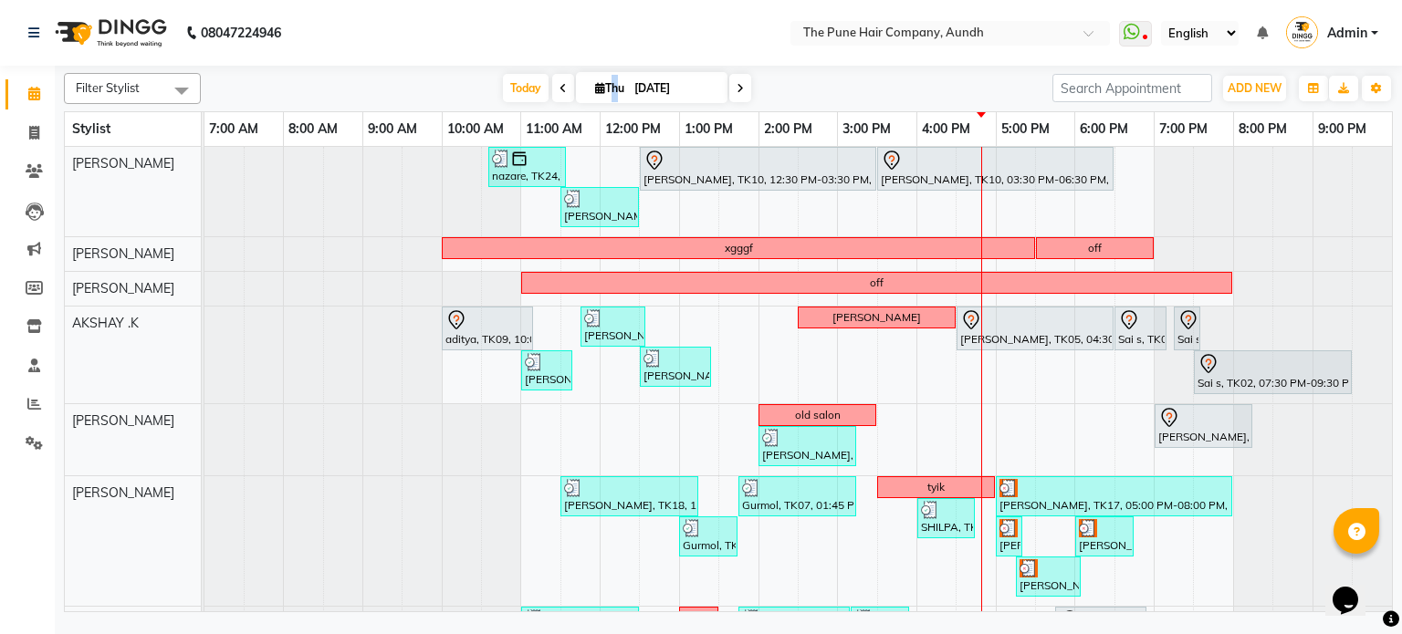
click at [608, 82] on span "Thu" at bounding box center [610, 88] width 38 height 14
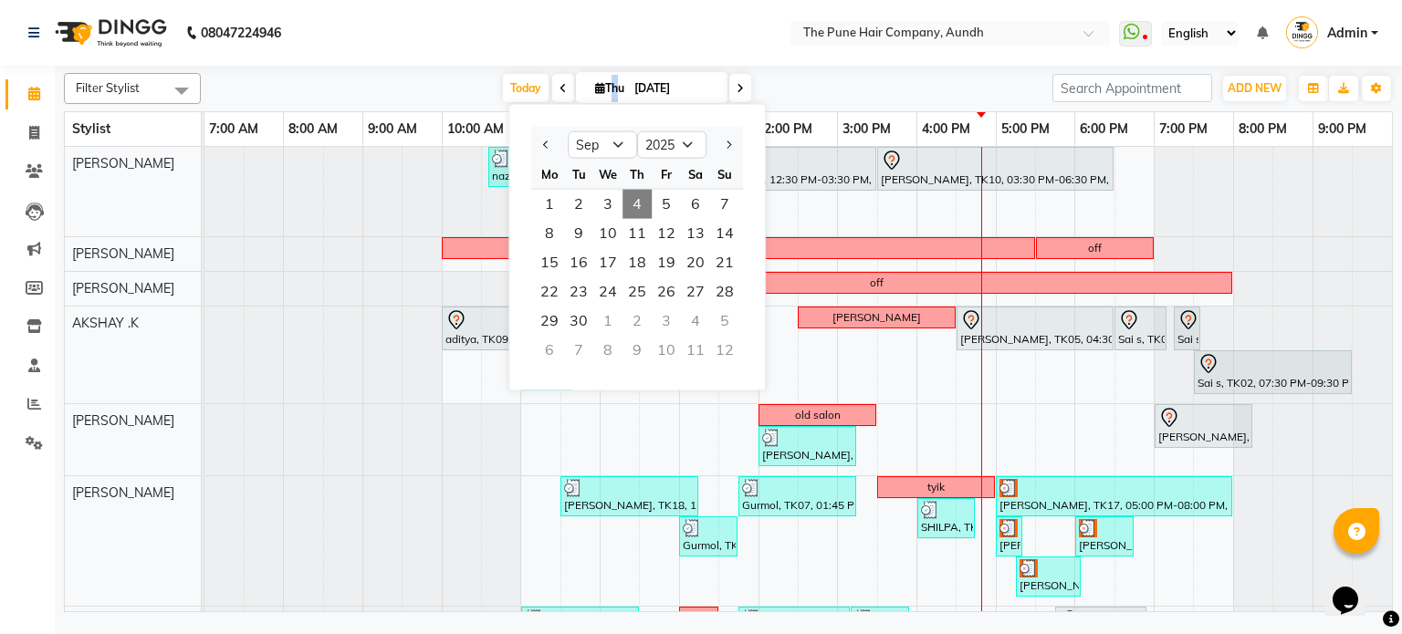
scroll to position [274, 0]
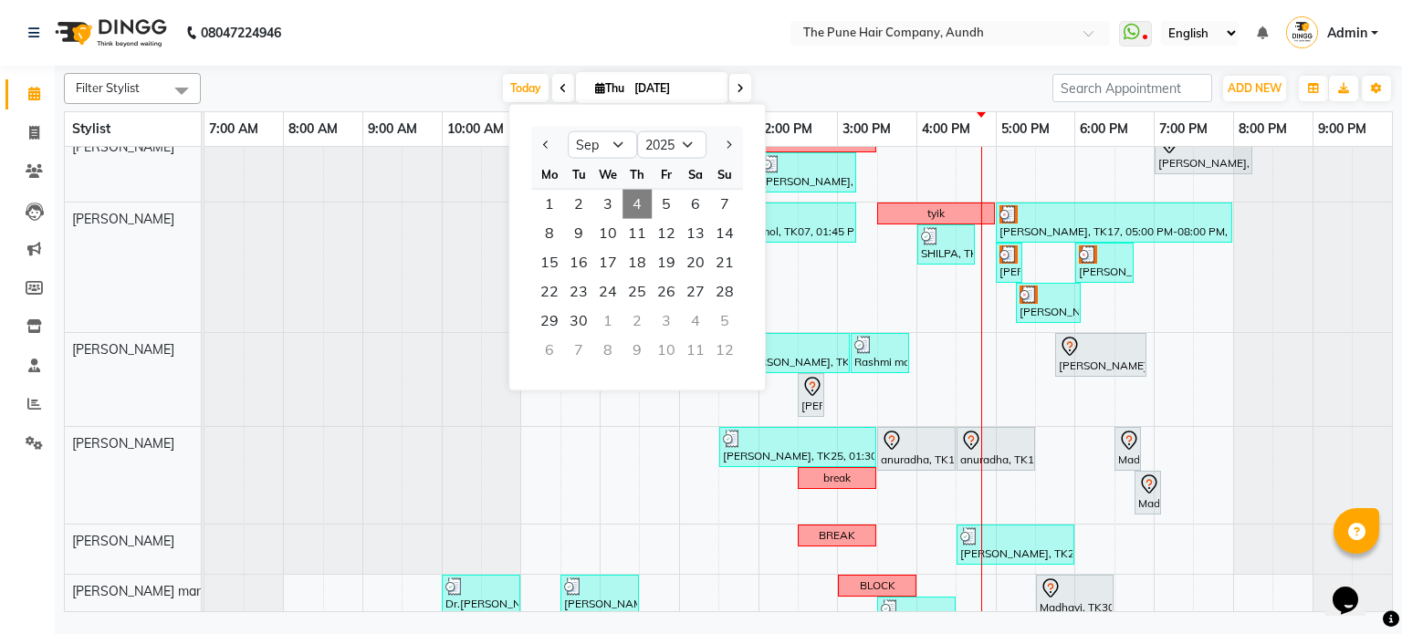
click at [884, 80] on div "[DATE] [DATE] Jan Feb Mar Apr May Jun [DATE] Aug Sep Oct Nov [DATE] 2016 2017 2…" at bounding box center [626, 88] width 833 height 27
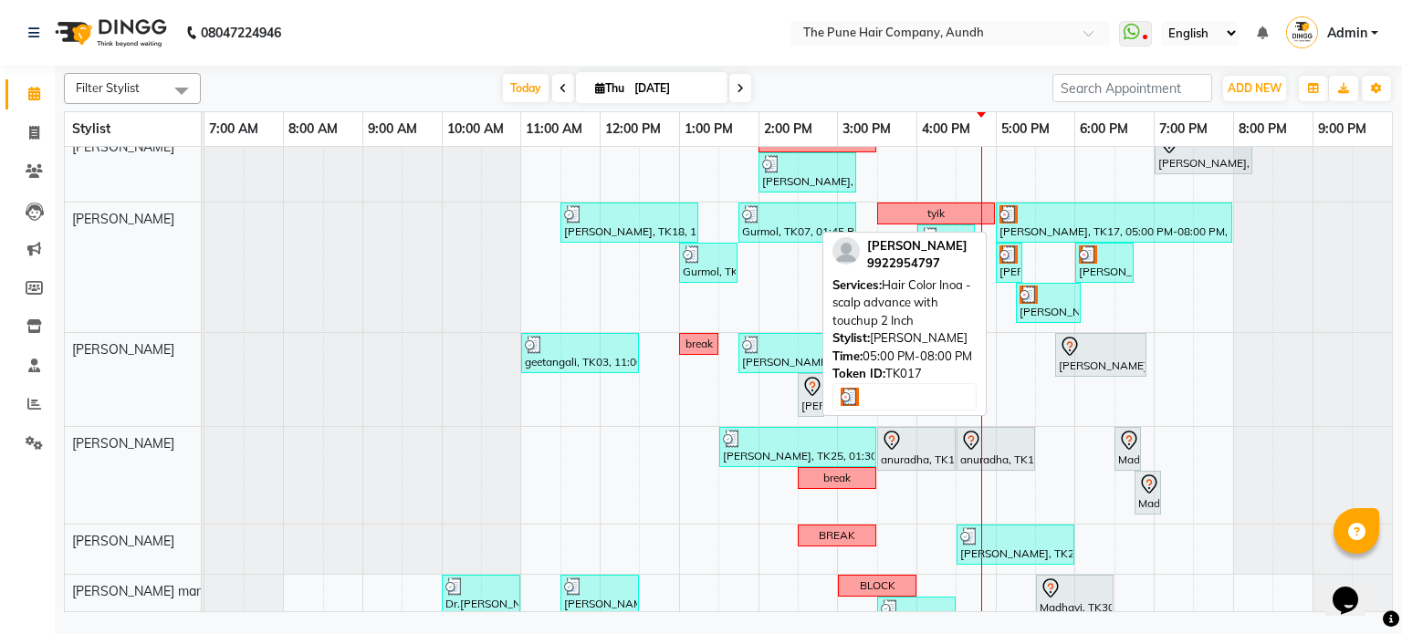
click at [1045, 229] on div "[PERSON_NAME], TK17, 05:00 PM-08:00 PM, Hair Color Inoa - scalp advance with to…" at bounding box center [1114, 222] width 233 height 35
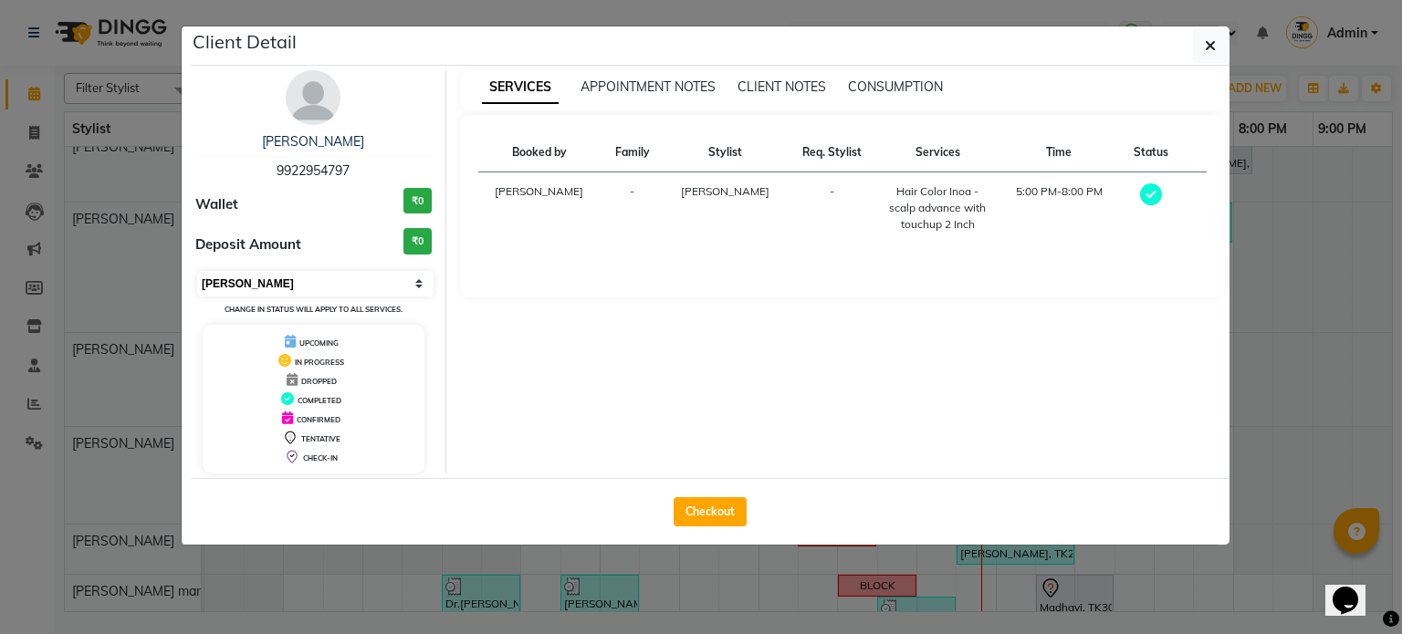
click at [275, 274] on select "Select MARK DONE UPCOMING" at bounding box center [315, 284] width 236 height 26
click at [197, 271] on select "Select MARK DONE UPCOMING" at bounding box center [315, 284] width 236 height 26
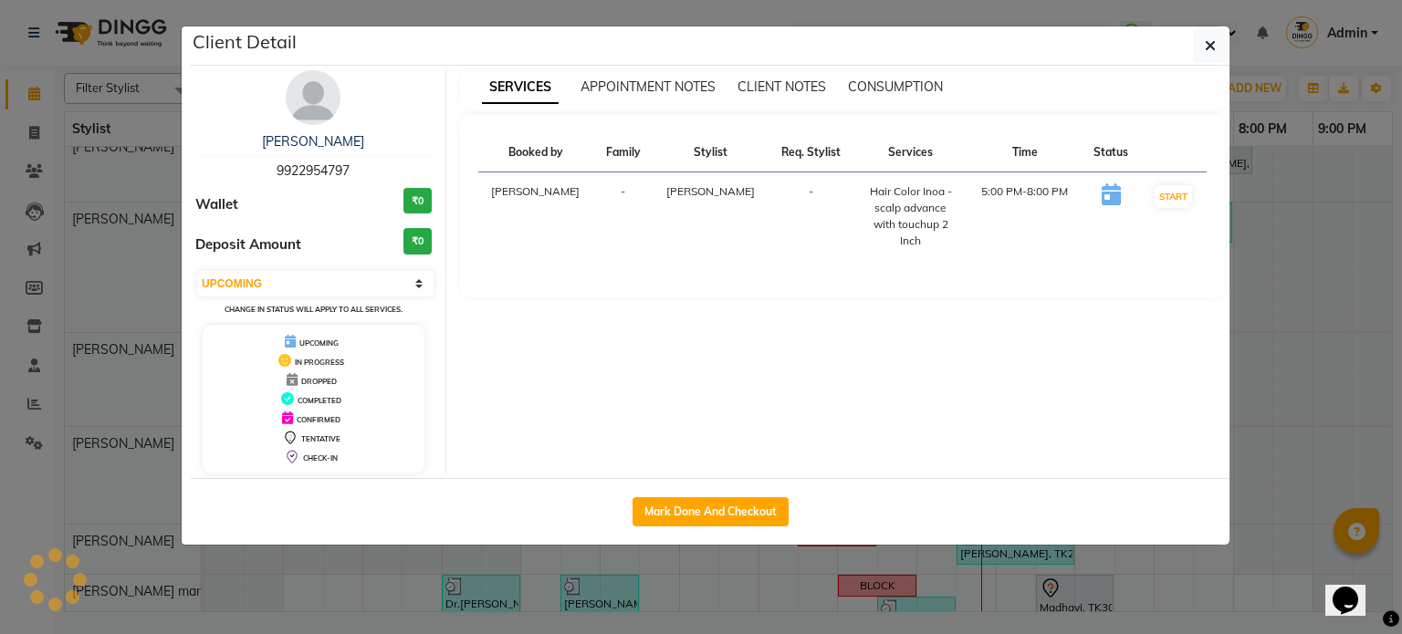
scroll to position [256, 0]
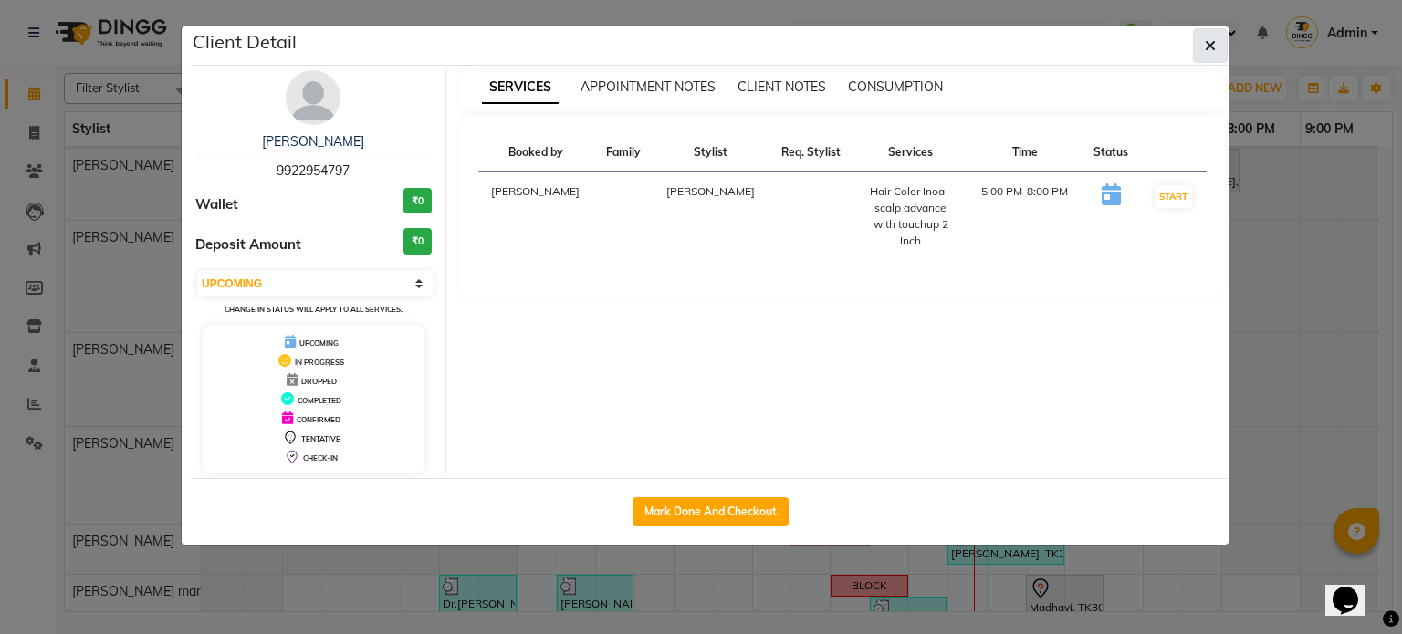
click at [1221, 34] on button "button" at bounding box center [1210, 45] width 35 height 35
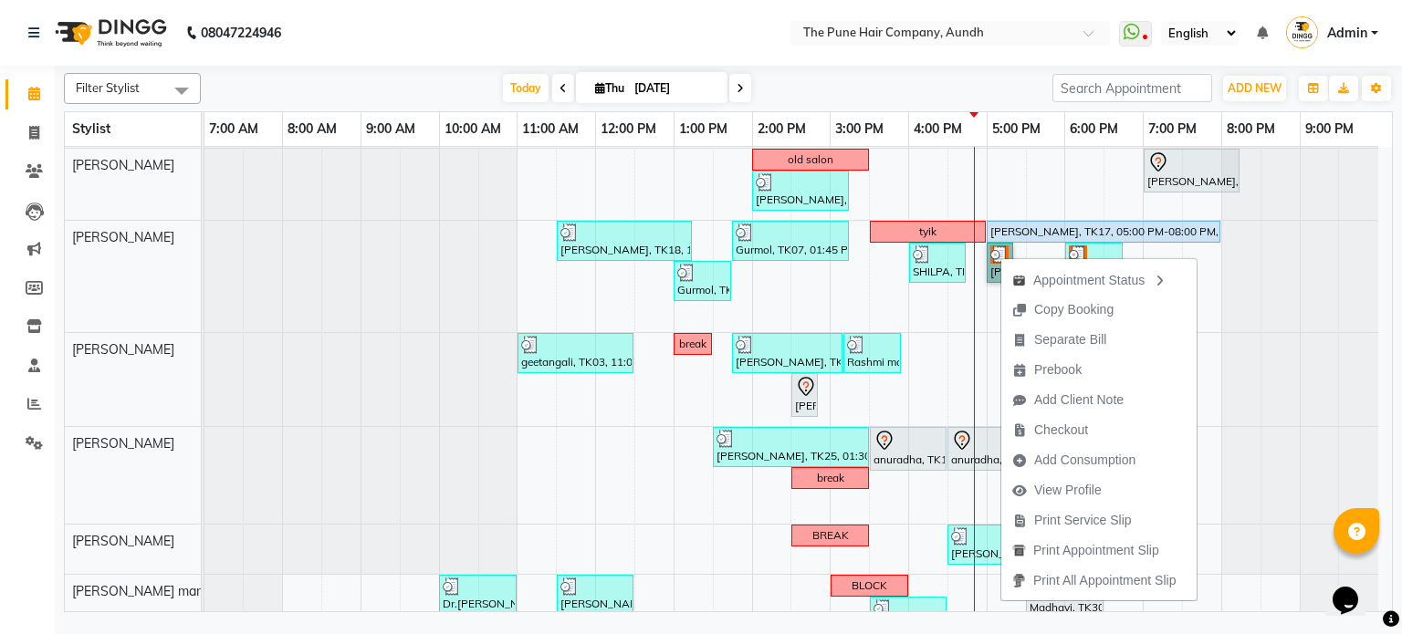
click at [1002, 247] on link "[PERSON_NAME], TK31, 05:00 PM-05:20 PM, [PERSON_NAME] Crafting" at bounding box center [1000, 263] width 26 height 40
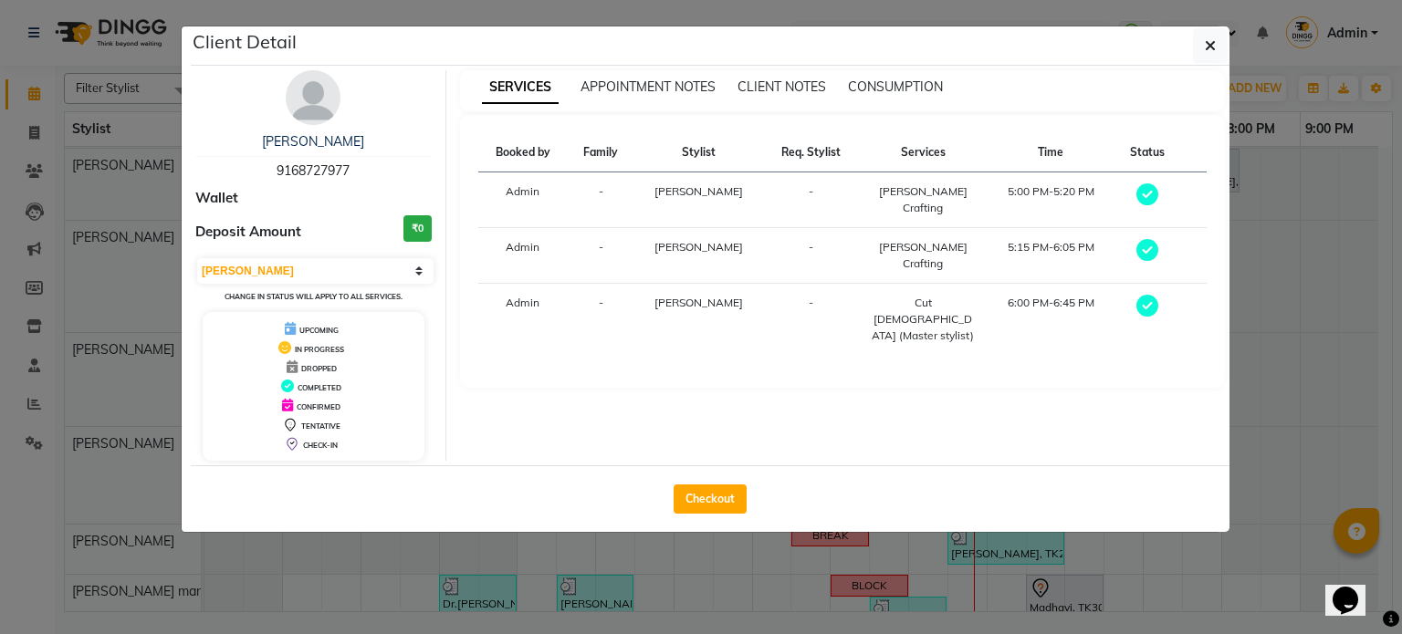
click at [358, 256] on div "Select MARK DONE UPCOMING Change in status will apply to all services." at bounding box center [313, 280] width 236 height 48
click at [365, 269] on select "Select MARK DONE UPCOMING" at bounding box center [315, 271] width 236 height 26
click at [197, 258] on select "Select MARK DONE UPCOMING" at bounding box center [315, 271] width 236 height 26
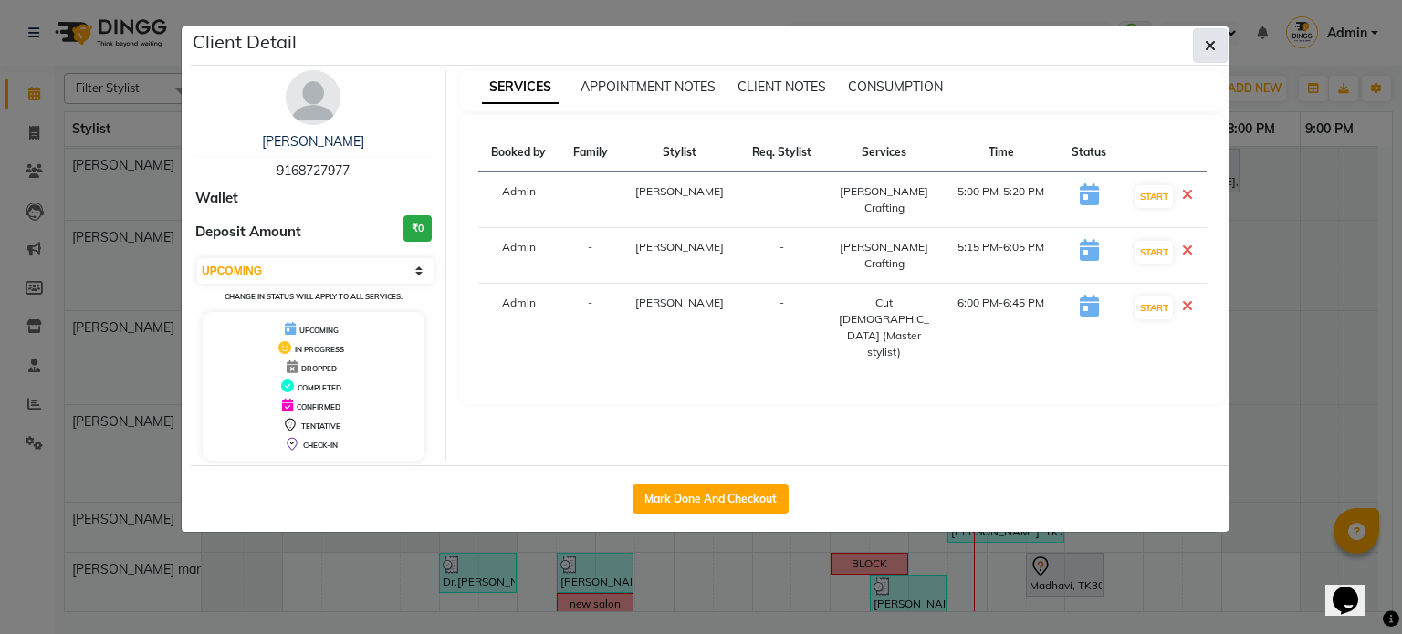
click at [1212, 48] on icon "button" at bounding box center [1210, 45] width 11 height 15
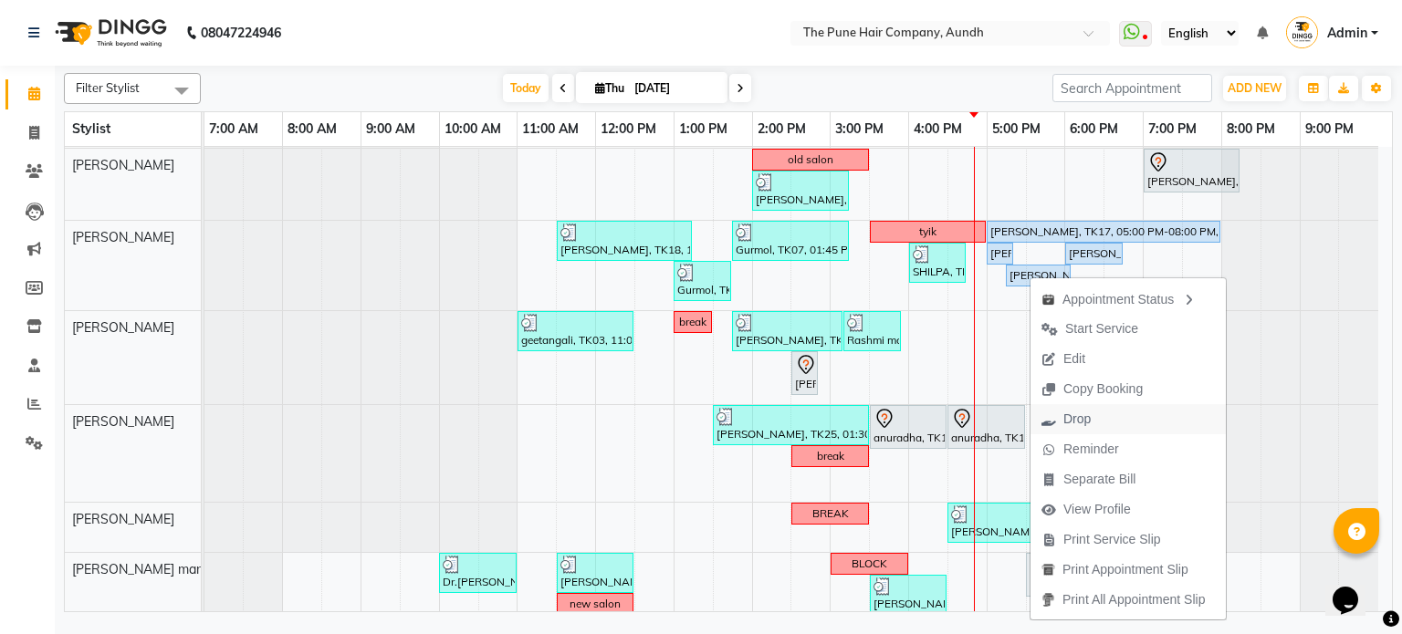
click at [1068, 419] on span "Drop" at bounding box center [1076, 419] width 27 height 19
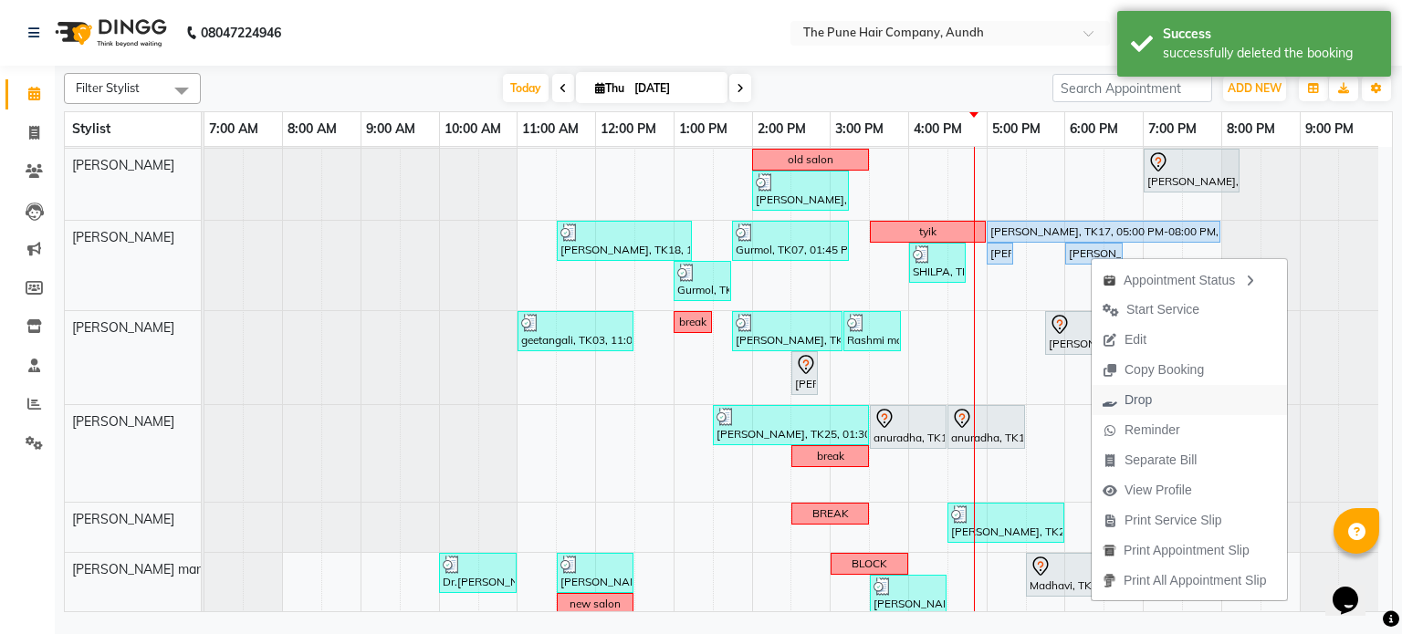
click at [1132, 402] on span "Drop" at bounding box center [1137, 400] width 27 height 19
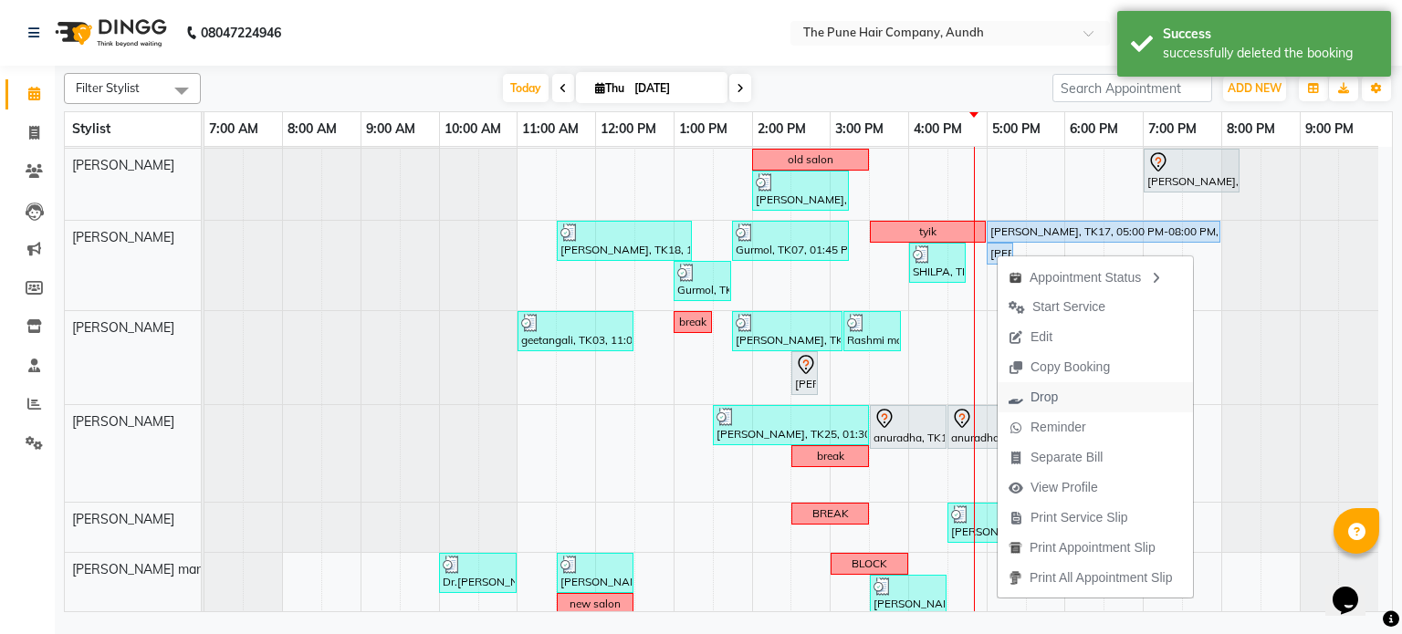
click at [1048, 398] on span "Drop" at bounding box center [1043, 397] width 27 height 19
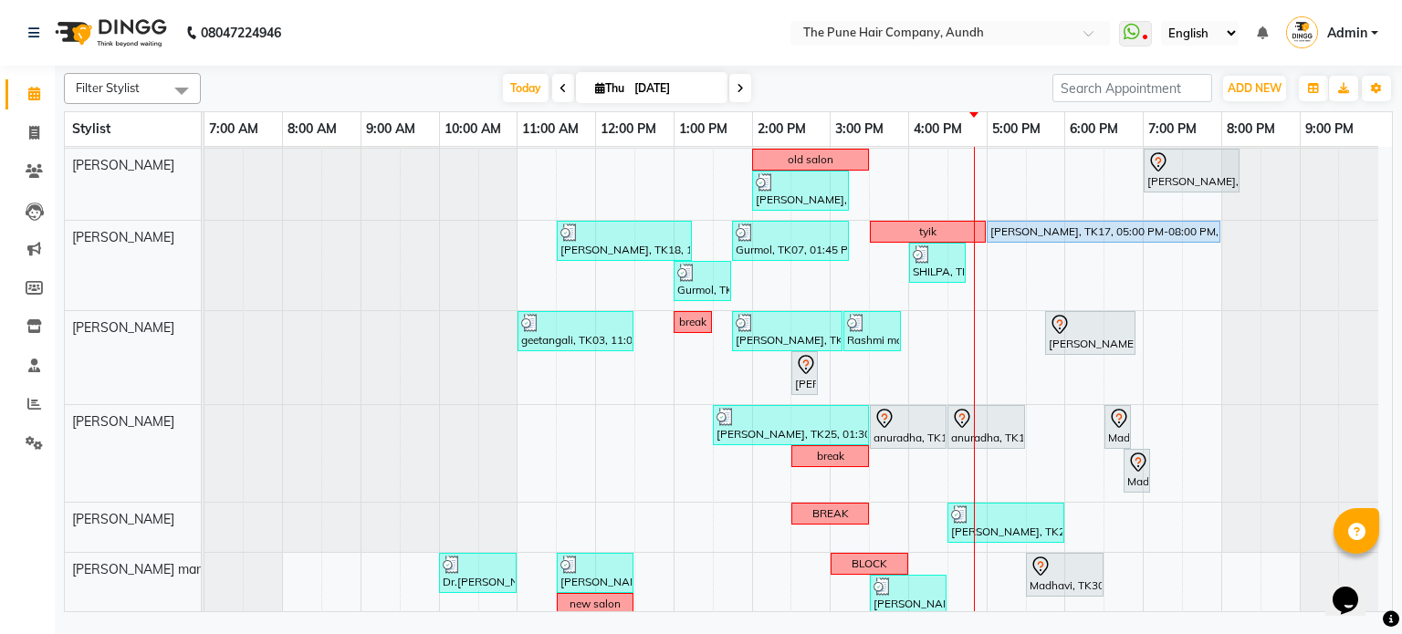
click at [869, 76] on div "[DATE] [DATE]" at bounding box center [626, 88] width 833 height 27
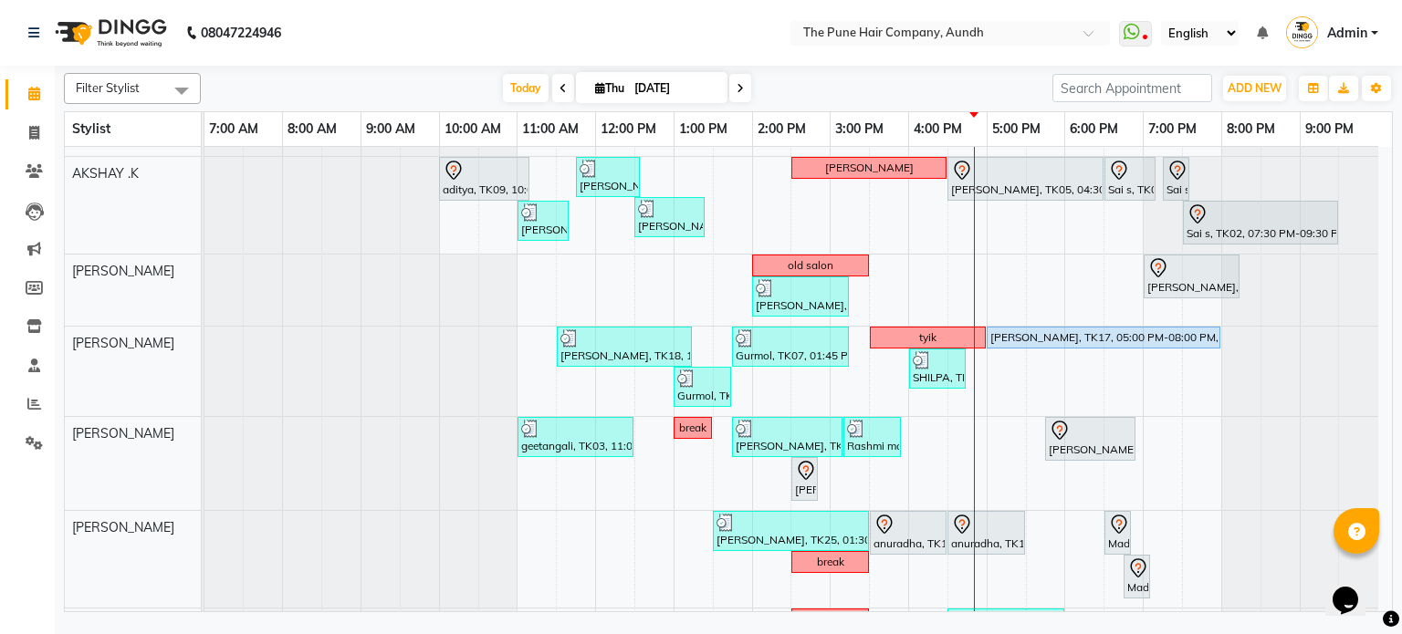
scroll to position [73, 0]
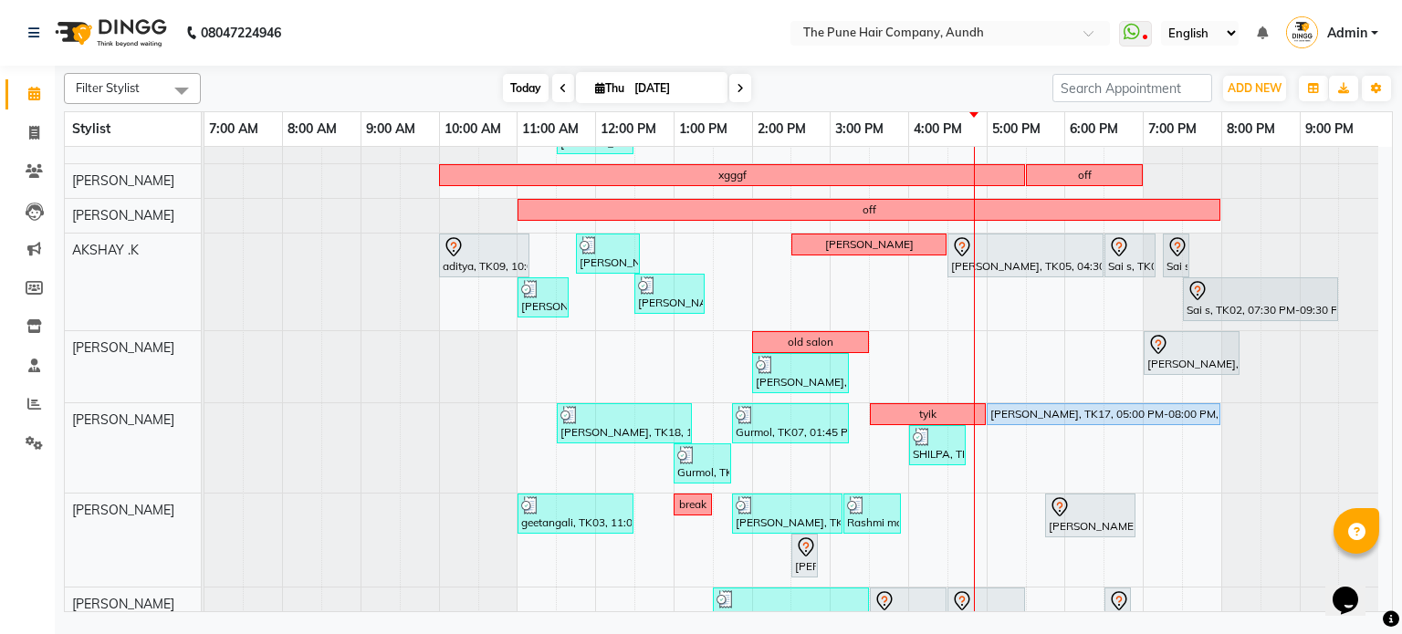
click at [515, 78] on span "Today" at bounding box center [526, 88] width 46 height 28
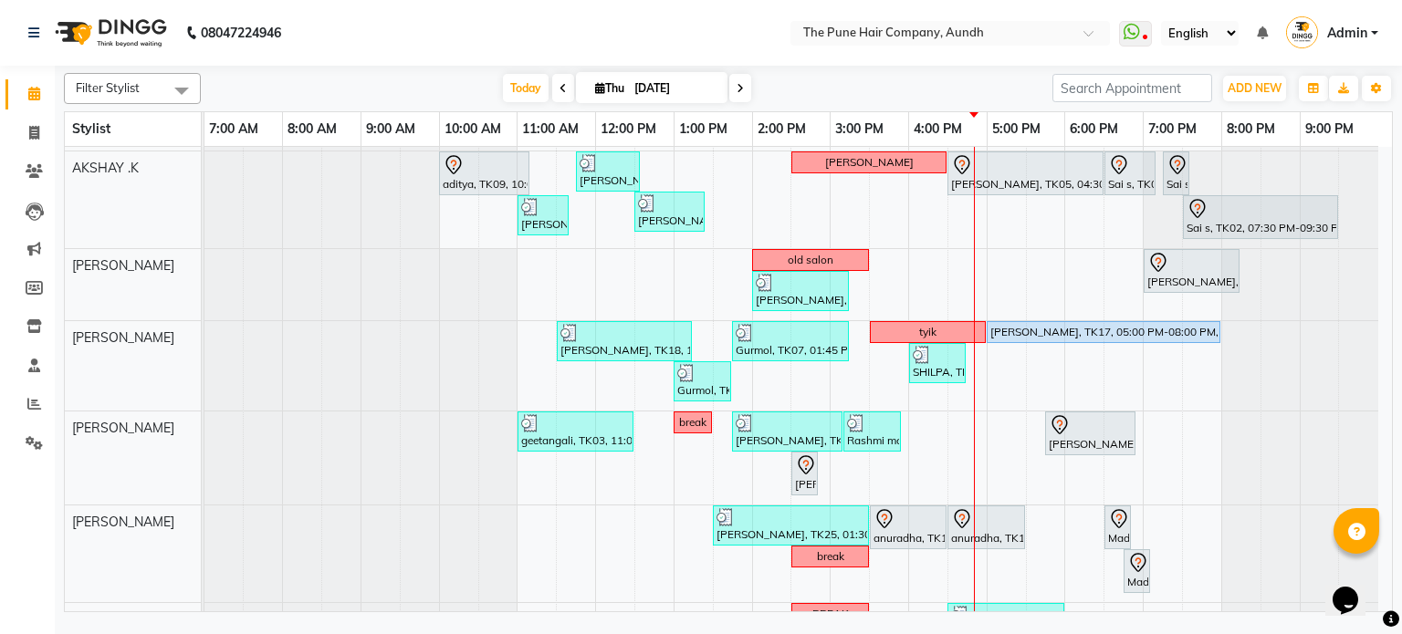
scroll to position [255, 0]
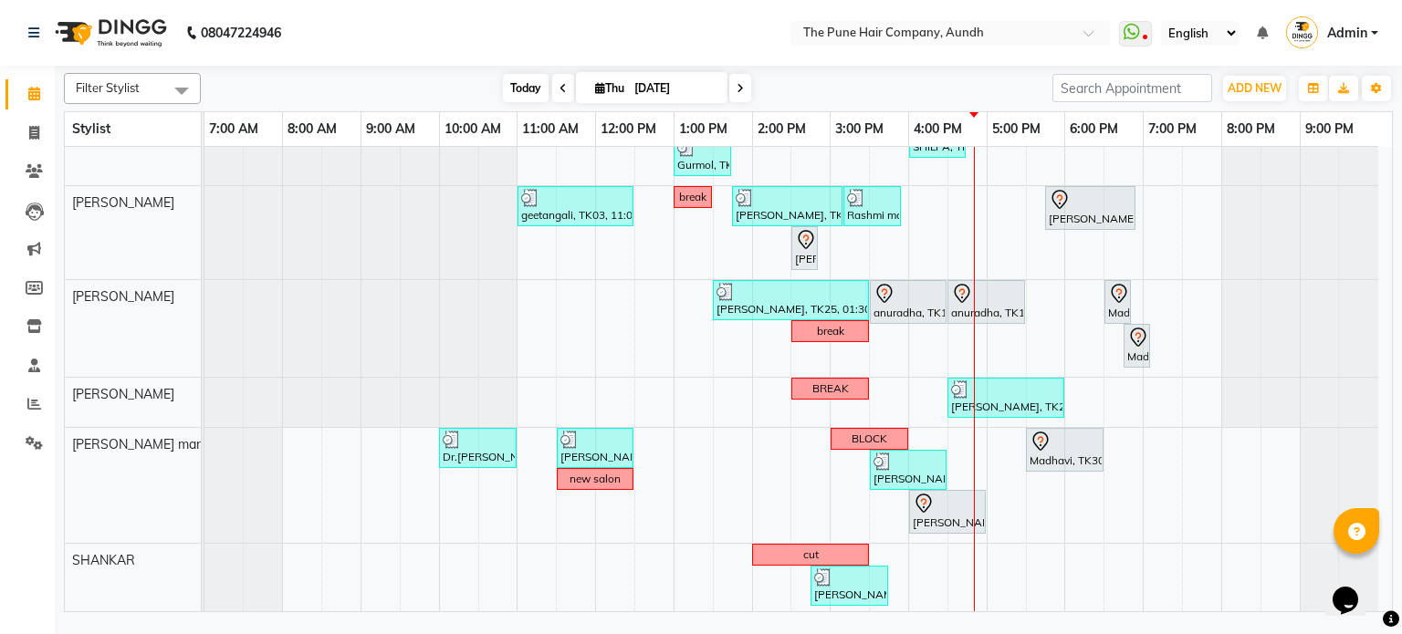
click at [524, 88] on span "Today" at bounding box center [526, 88] width 46 height 28
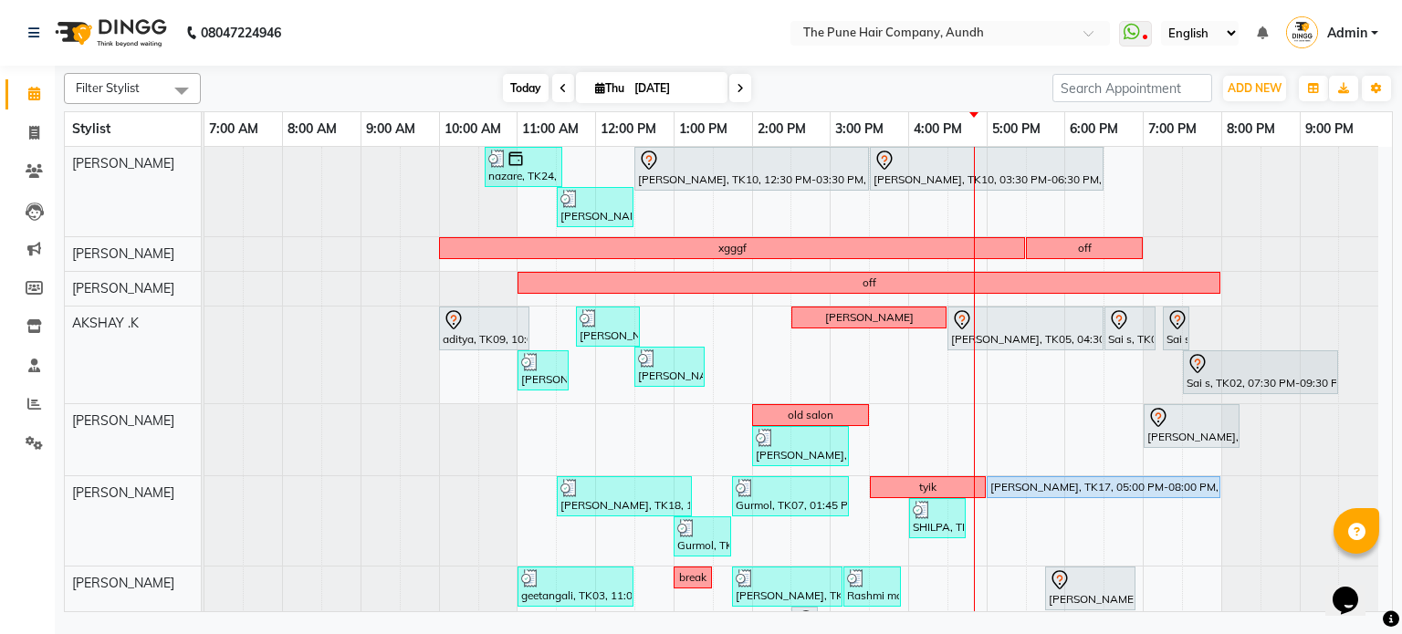
click at [528, 86] on span "Today" at bounding box center [526, 88] width 46 height 28
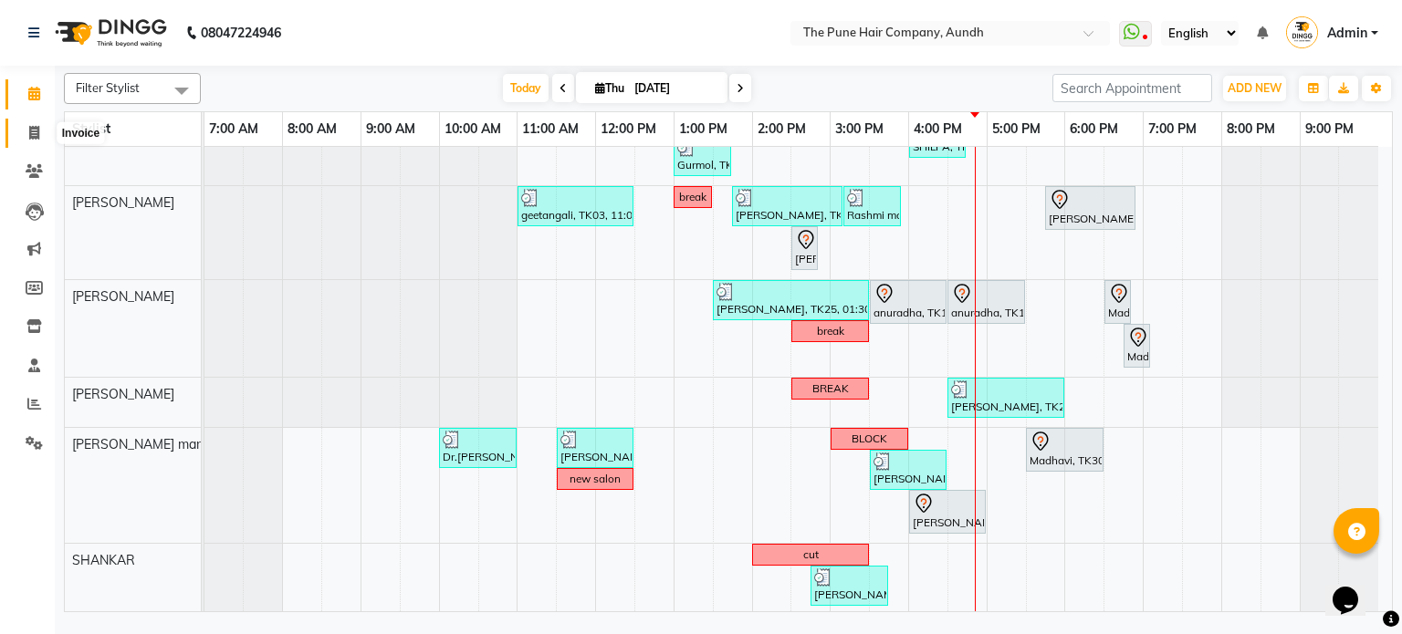
click at [21, 132] on span at bounding box center [34, 133] width 32 height 21
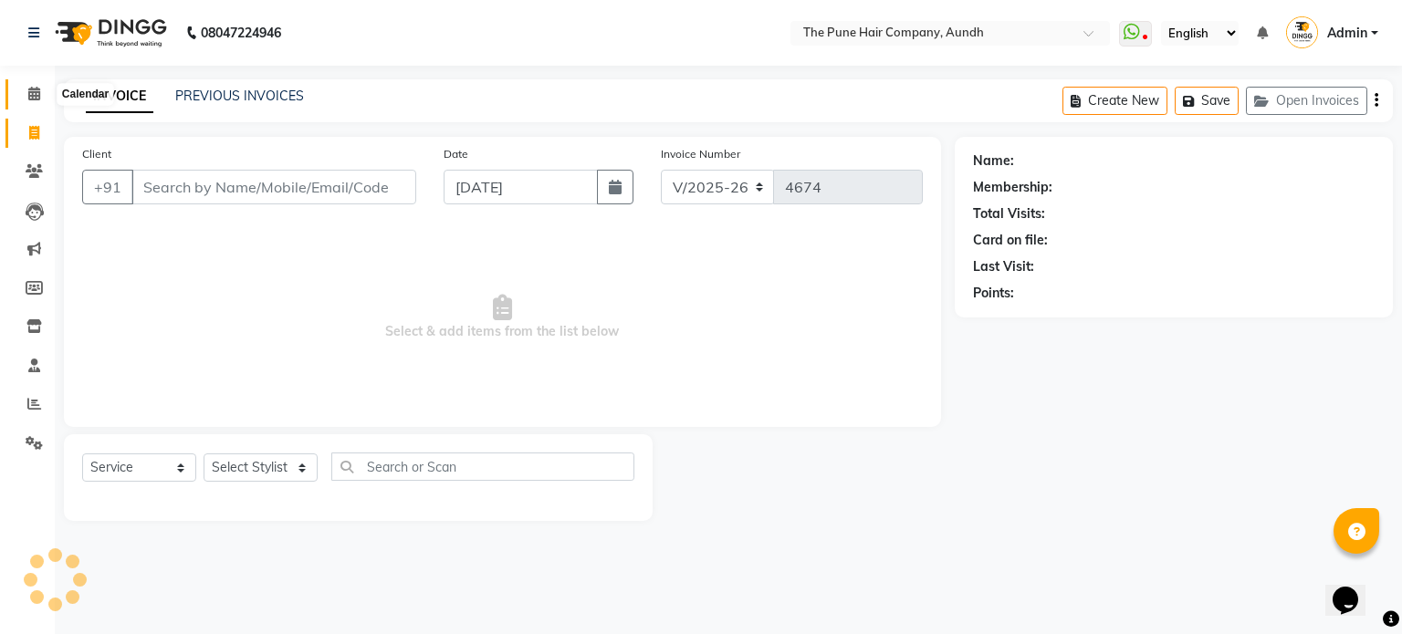
click at [28, 90] on icon at bounding box center [34, 94] width 12 height 14
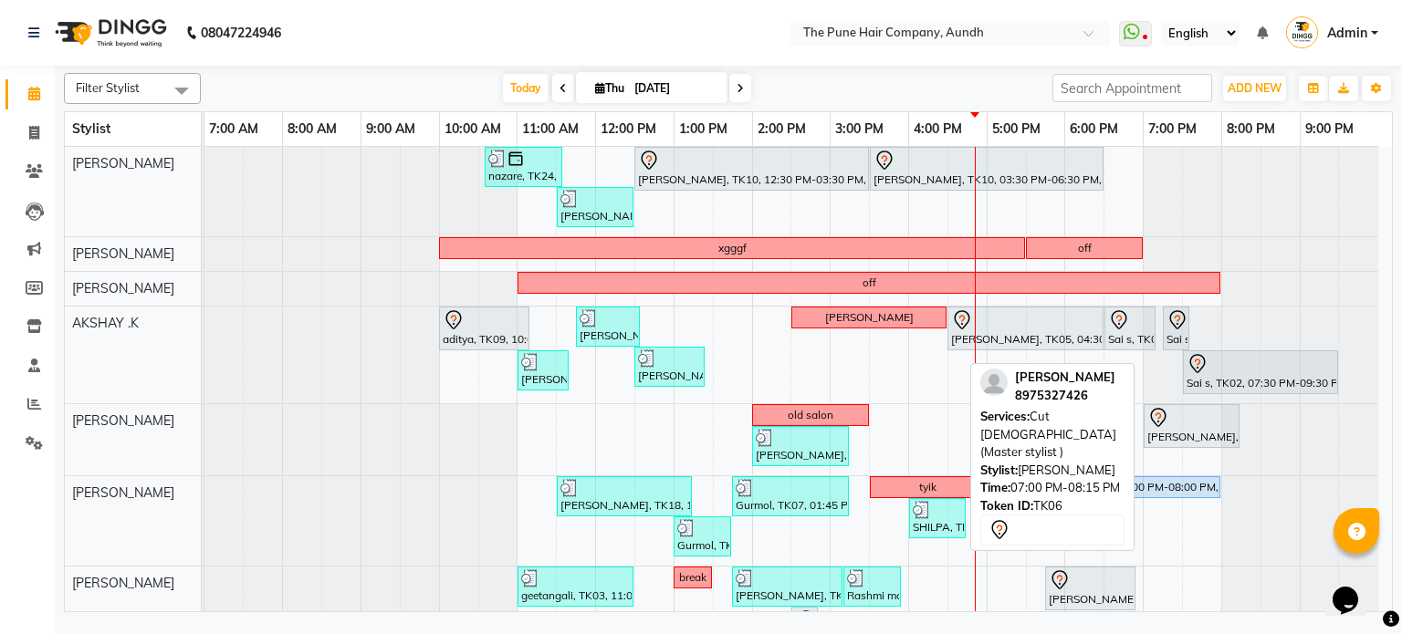
click at [1197, 430] on div "[PERSON_NAME], TK06, 07:00 PM-08:15 PM, Cut [DEMOGRAPHIC_DATA] (Master stylist )" at bounding box center [1191, 426] width 92 height 38
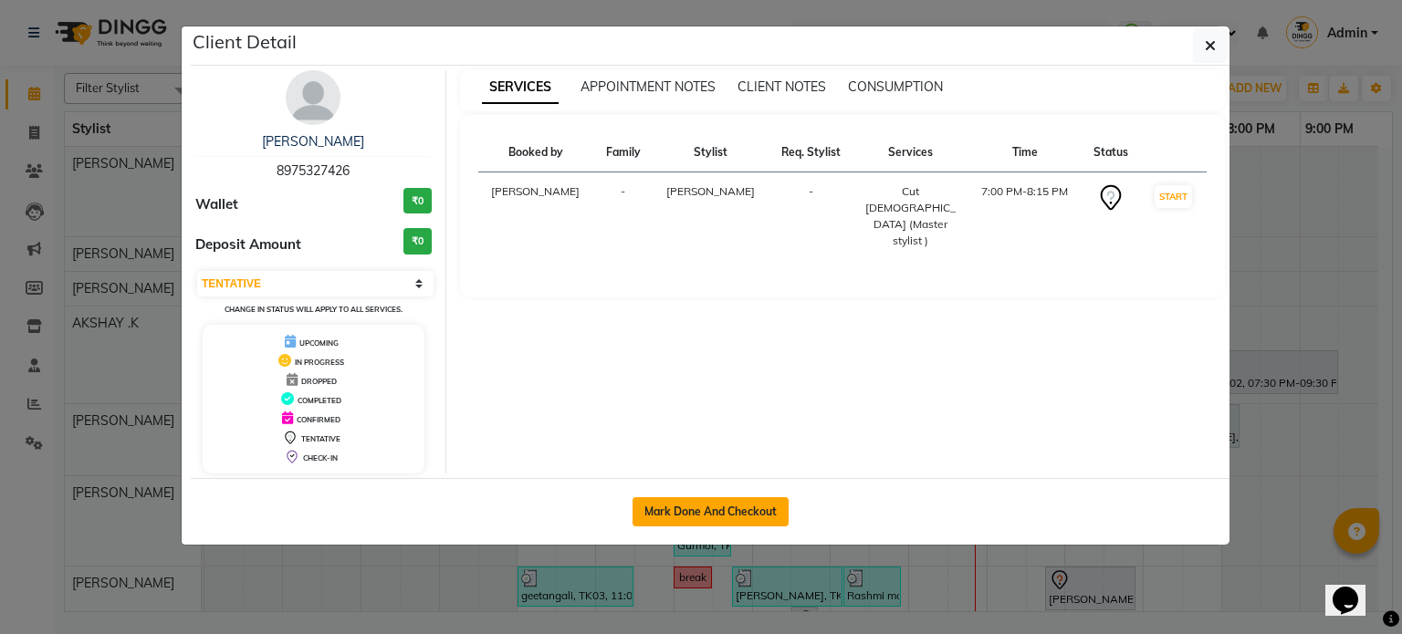
click at [757, 509] on button "Mark Done And Checkout" at bounding box center [711, 511] width 156 height 29
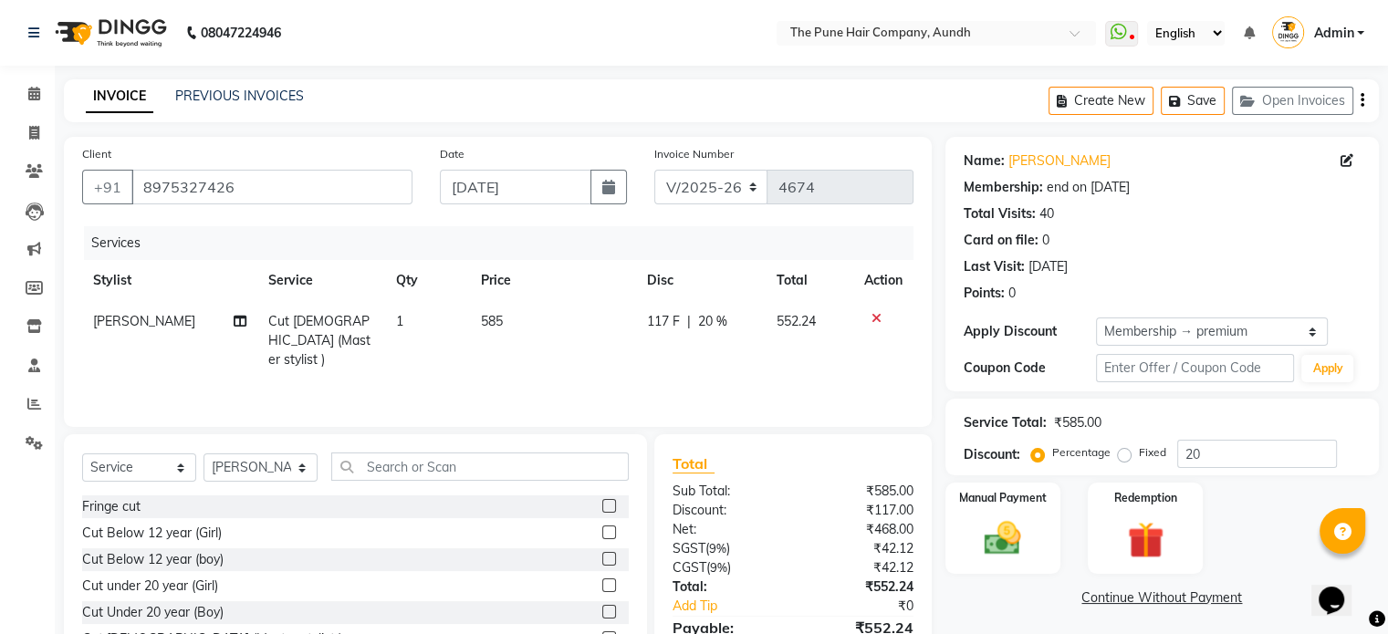
click at [311, 335] on span "Cut [DEMOGRAPHIC_DATA] (Master stylist )" at bounding box center [319, 340] width 102 height 55
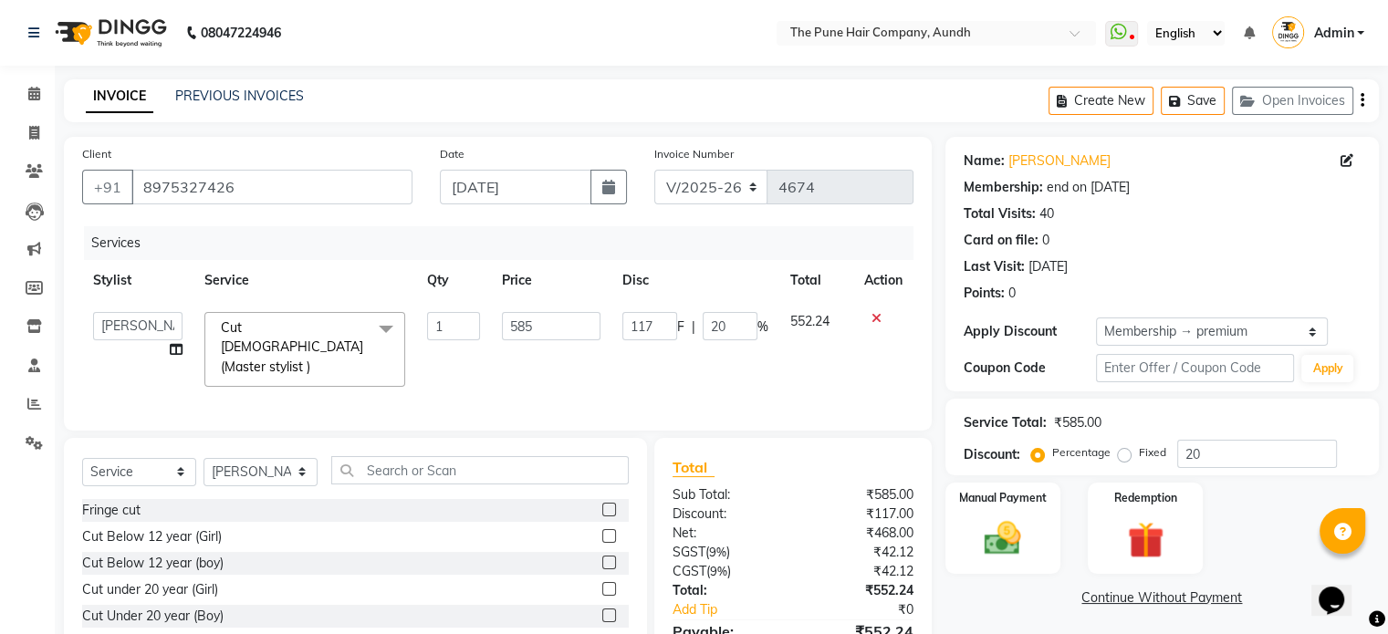
click at [311, 335] on span "Cut [DEMOGRAPHIC_DATA] (Master stylist )" at bounding box center [292, 347] width 142 height 56
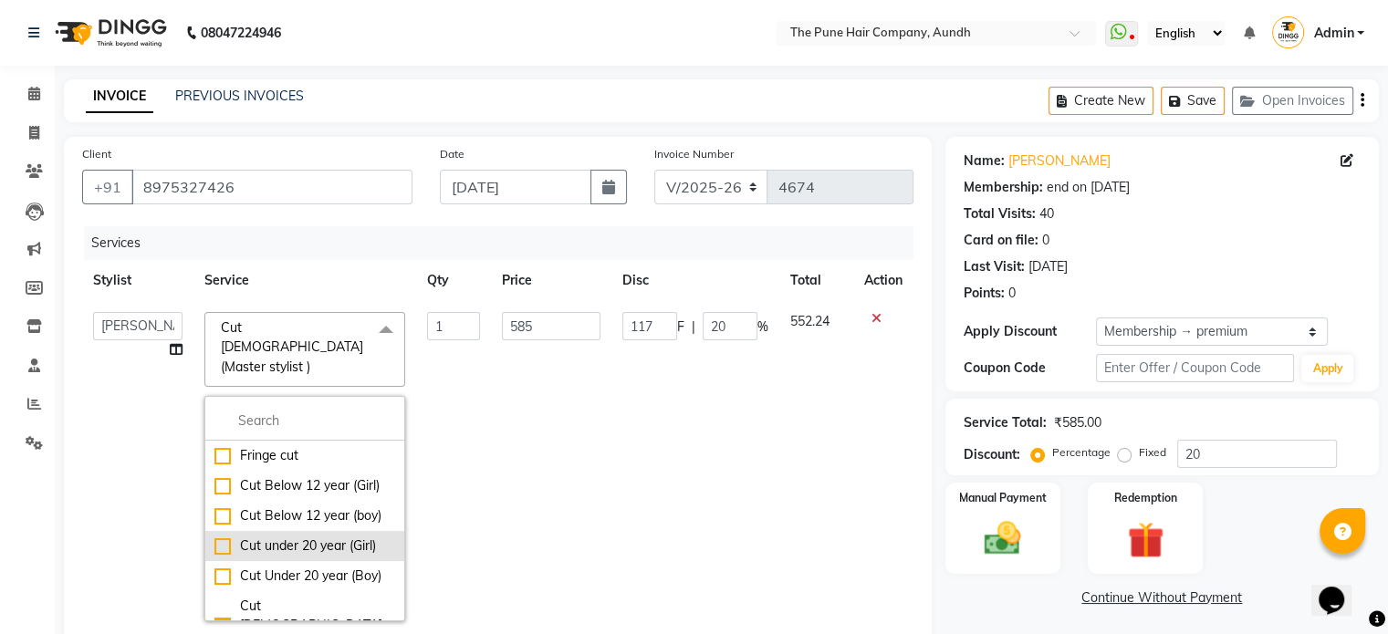
scroll to position [91, 0]
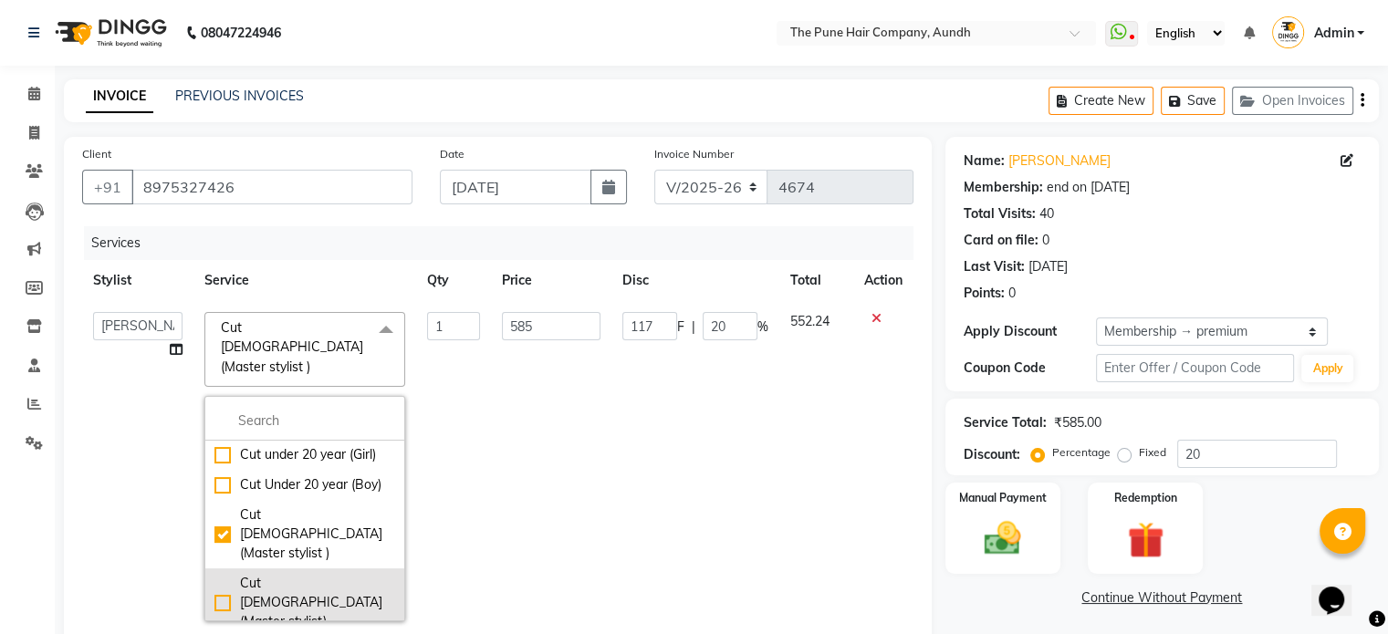
click at [304, 583] on div "Cut [DEMOGRAPHIC_DATA] (Master stylist)" at bounding box center [304, 603] width 181 height 58
click at [354, 278] on th "Service" at bounding box center [304, 280] width 223 height 41
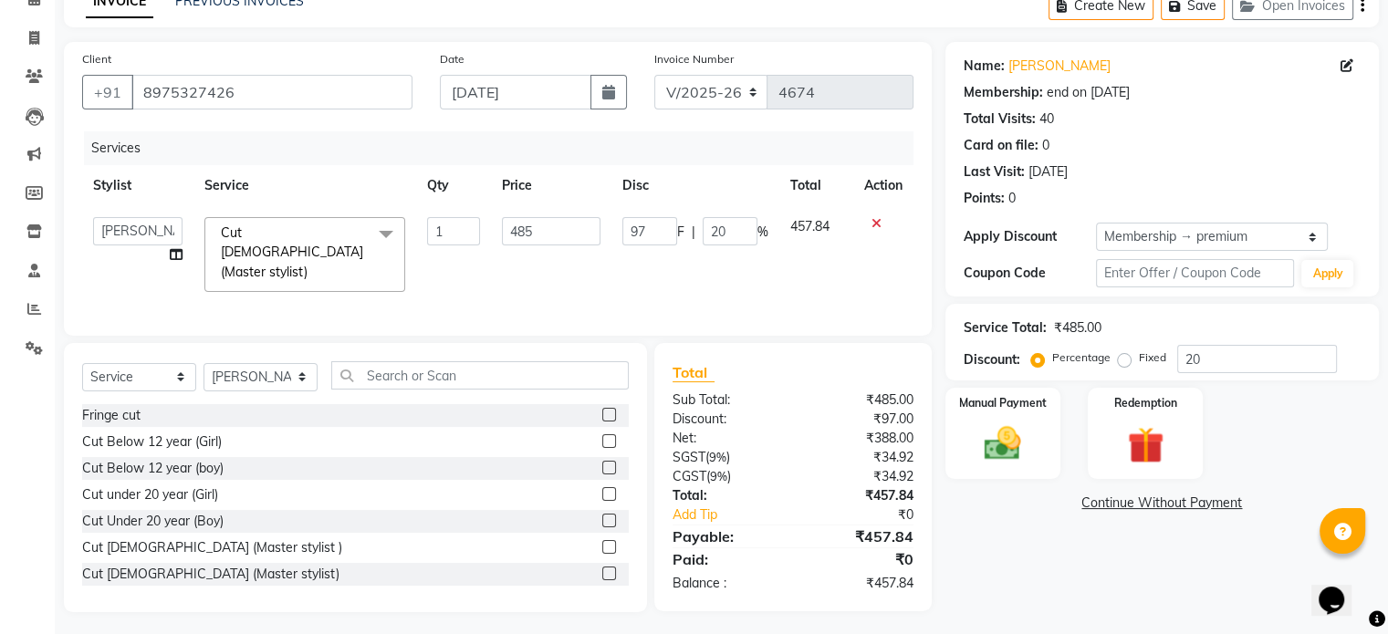
scroll to position [97, 0]
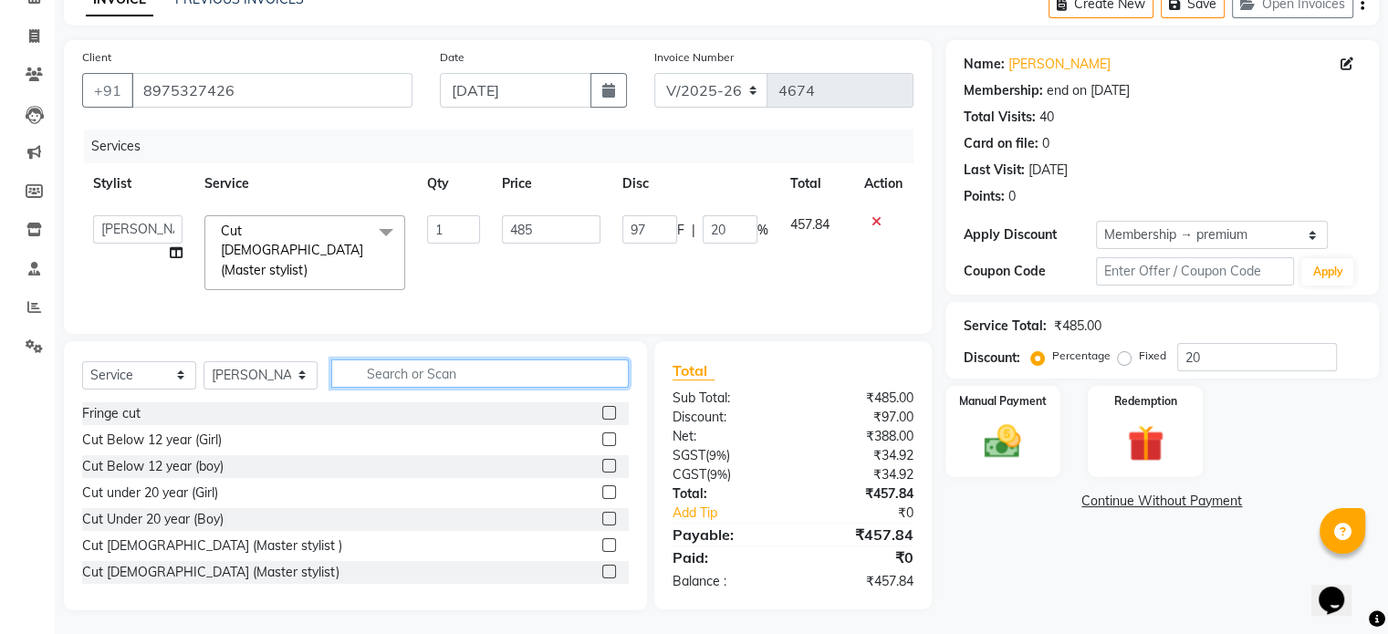
click at [409, 366] on input "text" at bounding box center [480, 374] width 298 height 28
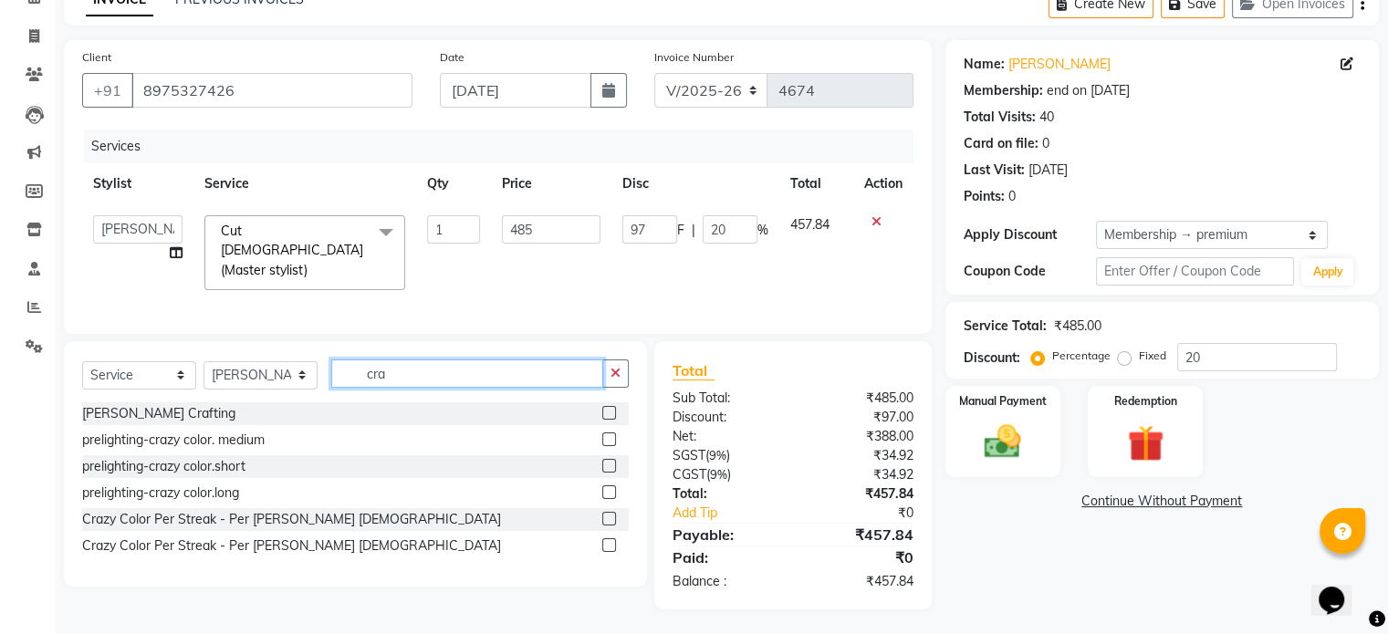
scroll to position [96, 0]
click at [615, 415] on div at bounding box center [615, 414] width 26 height 23
click at [610, 411] on label at bounding box center [609, 414] width 14 height 14
click at [610, 411] on input "checkbox" at bounding box center [608, 415] width 12 height 12
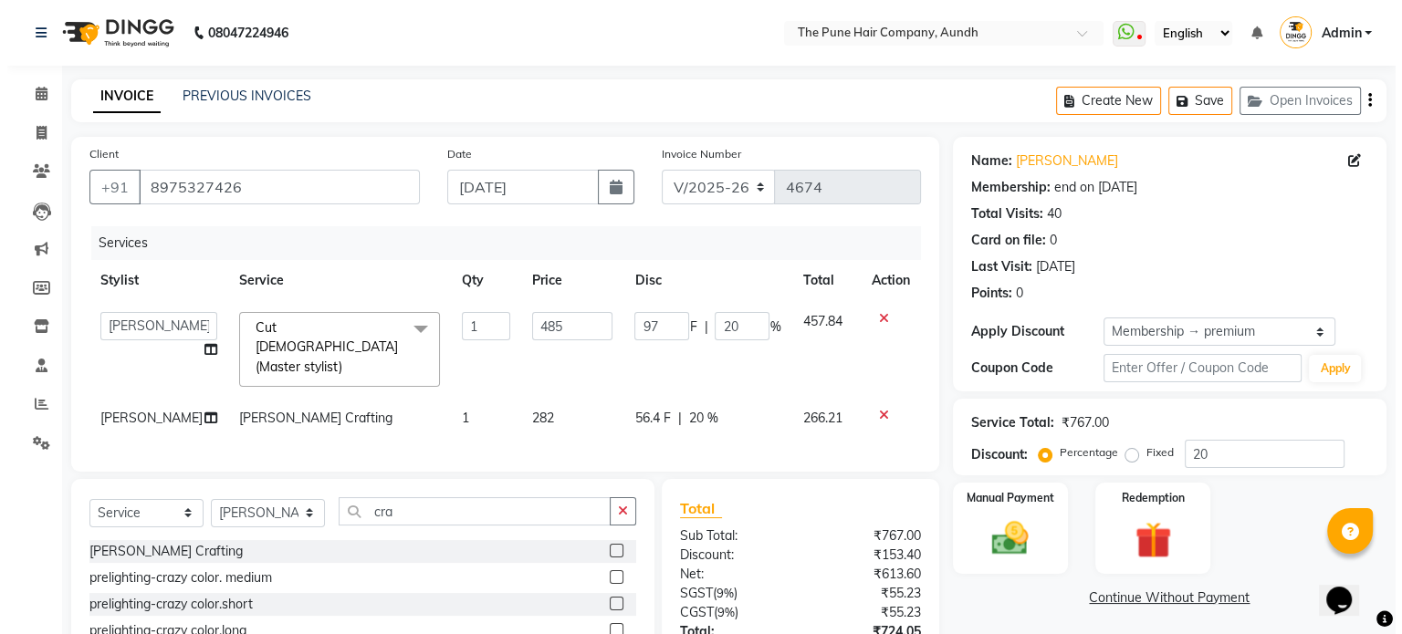
scroll to position [0, 0]
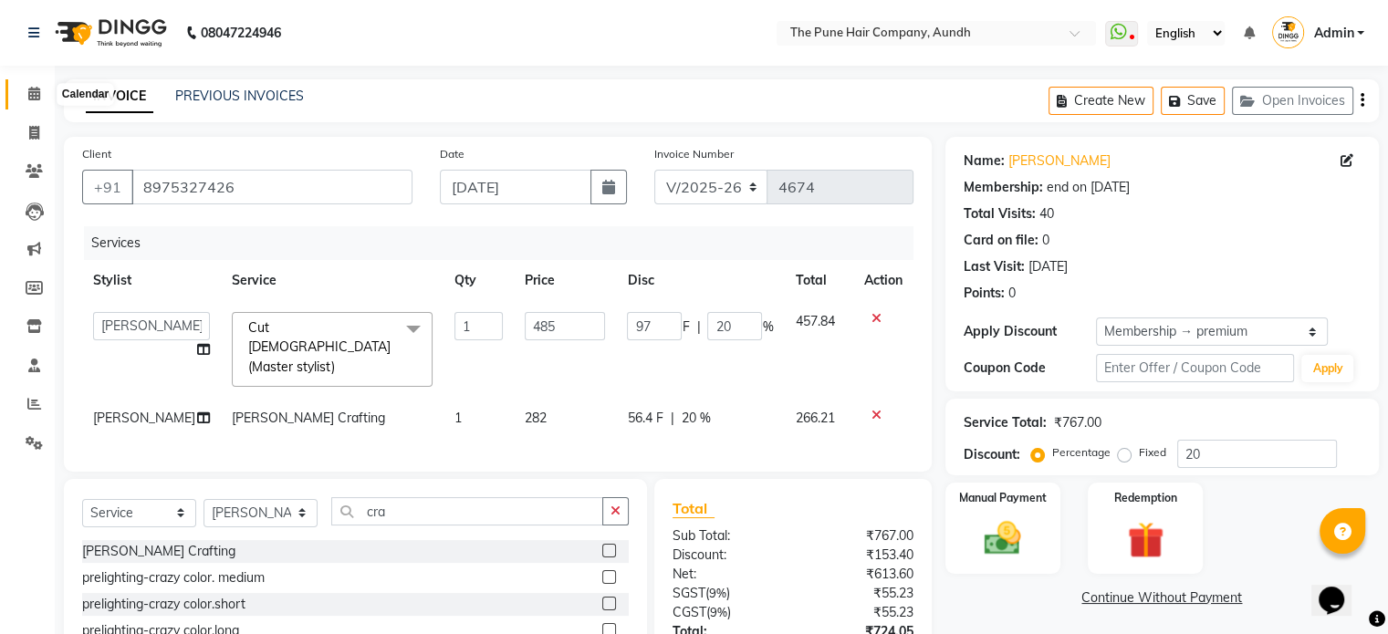
click at [40, 102] on span at bounding box center [34, 94] width 32 height 21
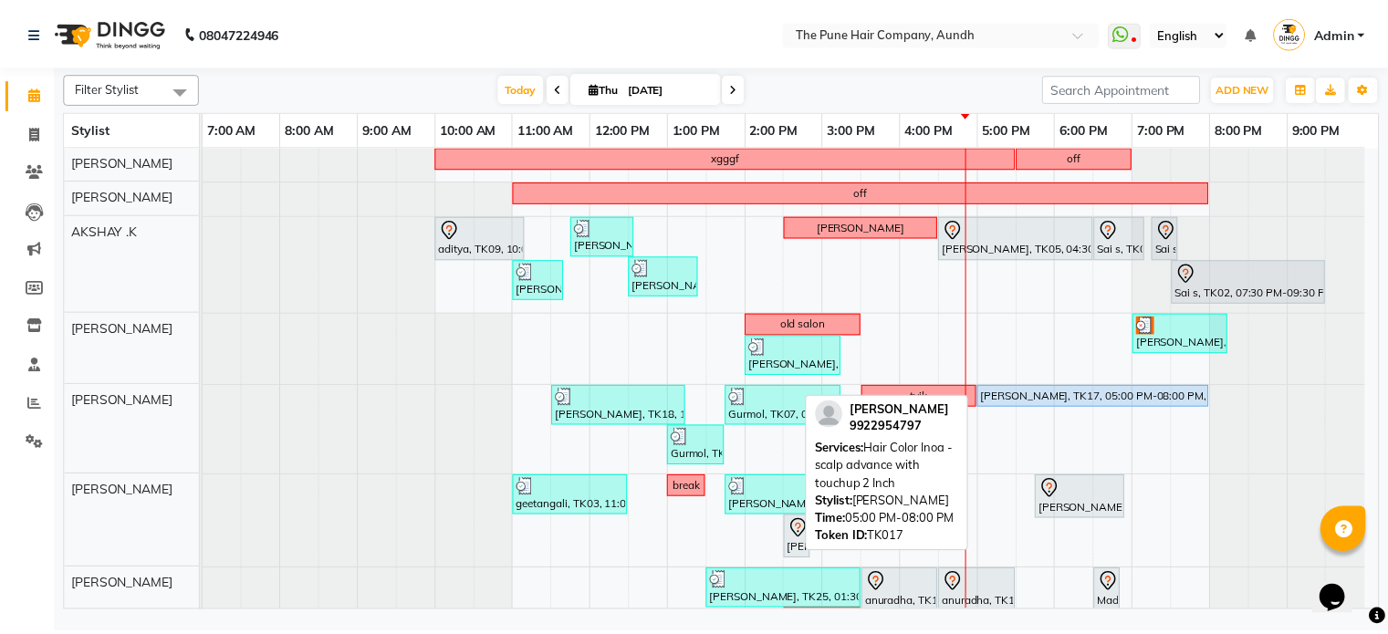
scroll to position [91, 0]
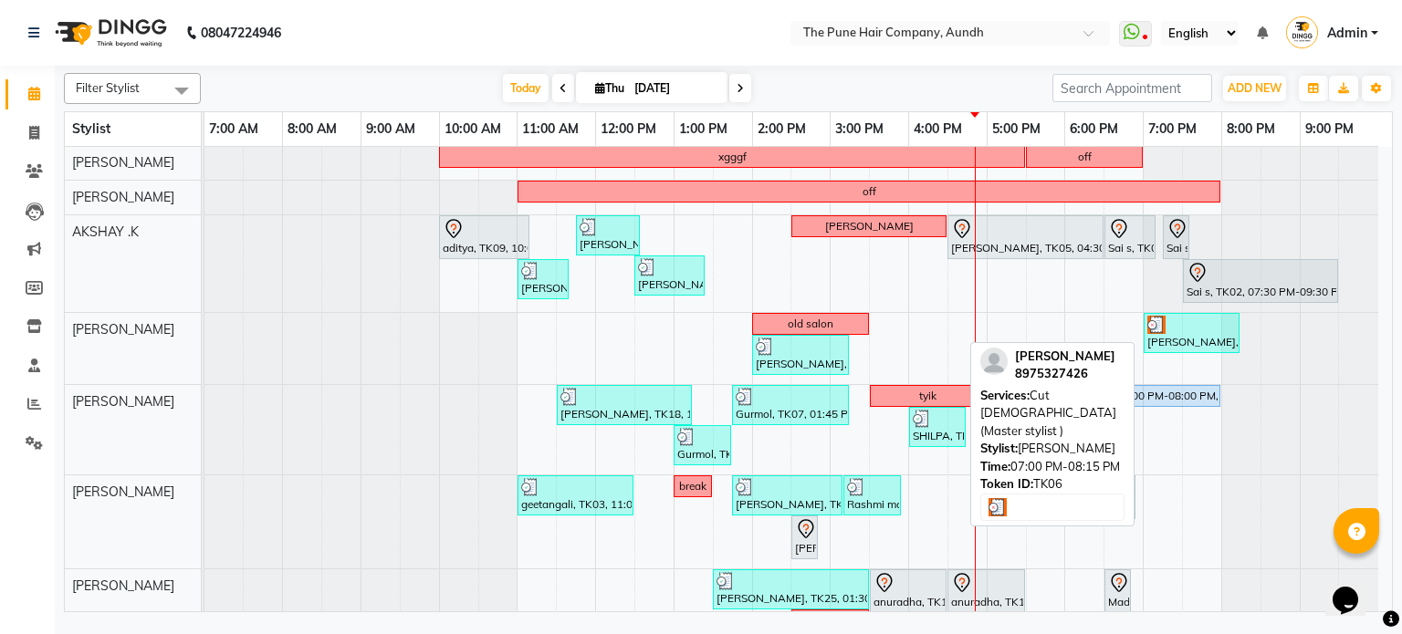
click at [1197, 334] on div "[PERSON_NAME], TK06, 07:00 PM-08:15 PM, Cut [DEMOGRAPHIC_DATA] (Master stylist )" at bounding box center [1191, 333] width 92 height 35
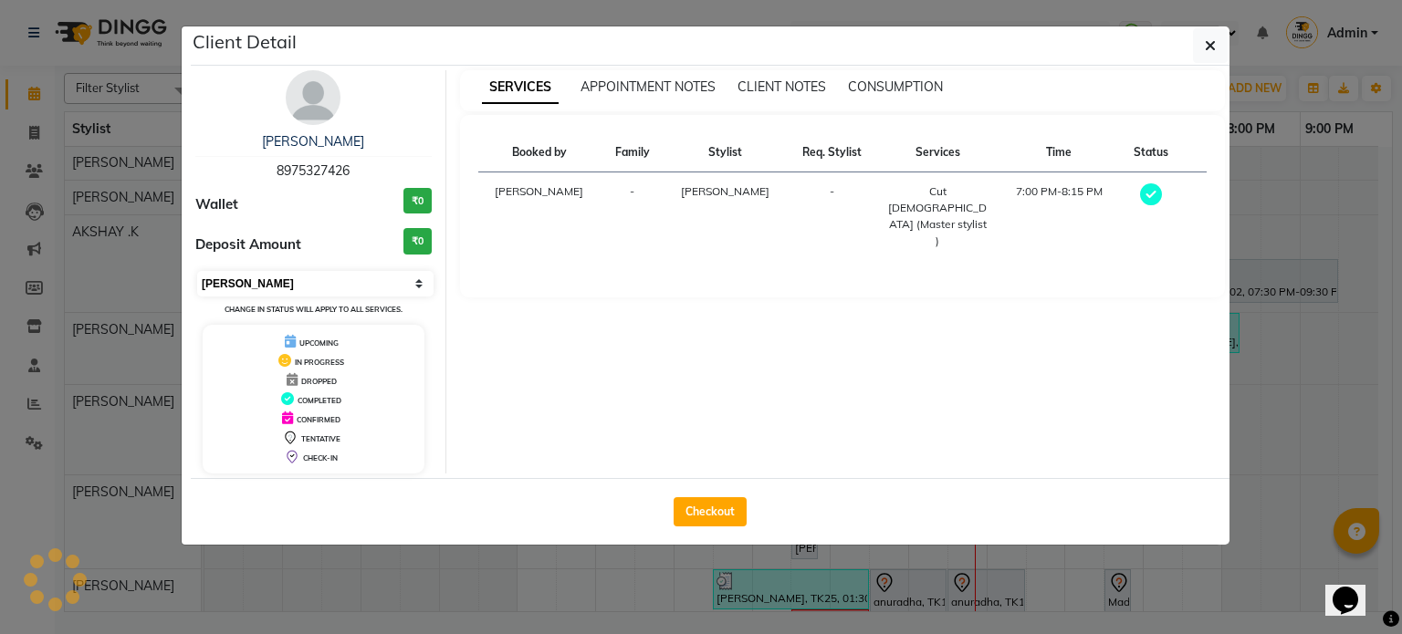
click at [354, 287] on select "Select MARK DONE UPCOMING" at bounding box center [315, 284] width 236 height 26
click at [197, 271] on select "Select MARK DONE UPCOMING" at bounding box center [315, 284] width 236 height 26
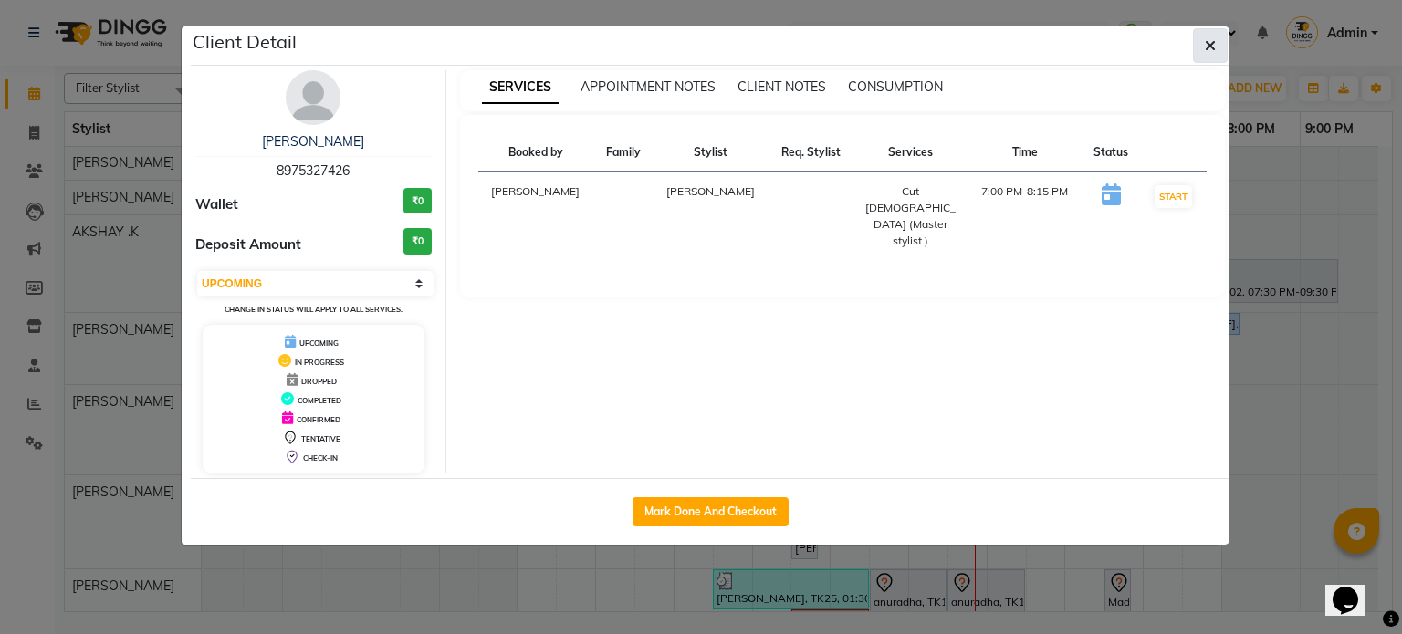
click at [1201, 51] on button "button" at bounding box center [1210, 45] width 35 height 35
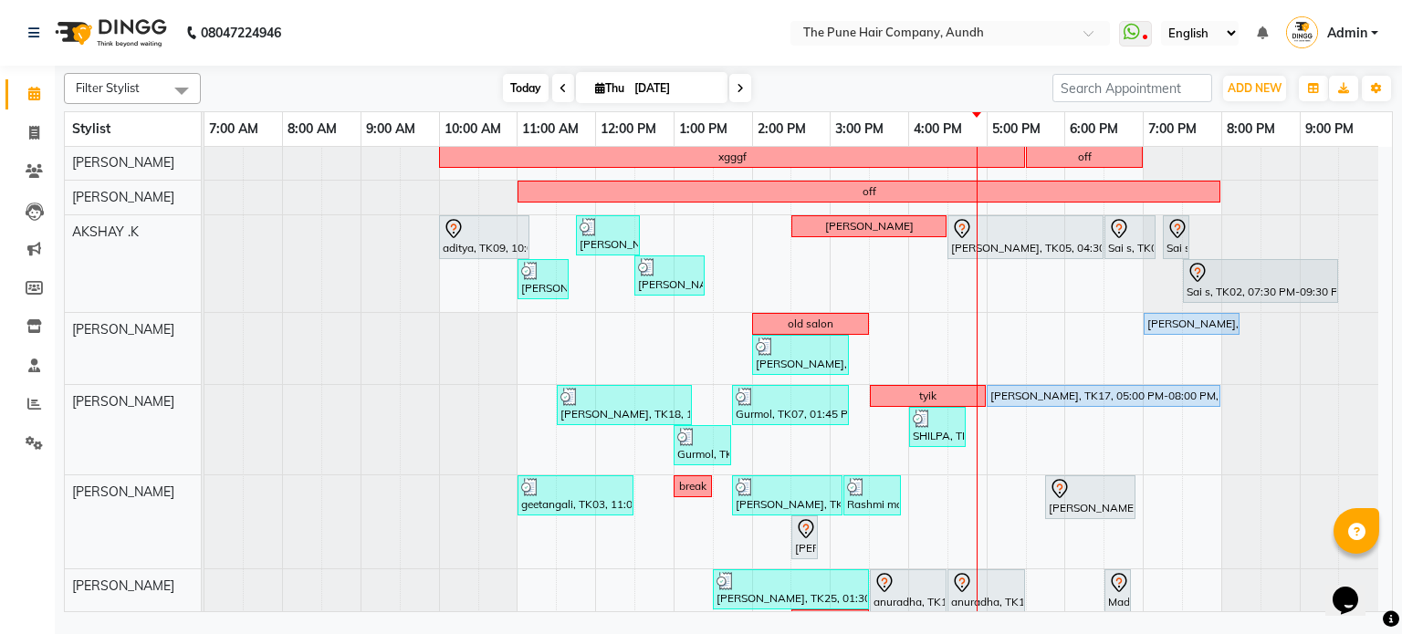
click at [537, 79] on span "Today" at bounding box center [526, 88] width 46 height 28
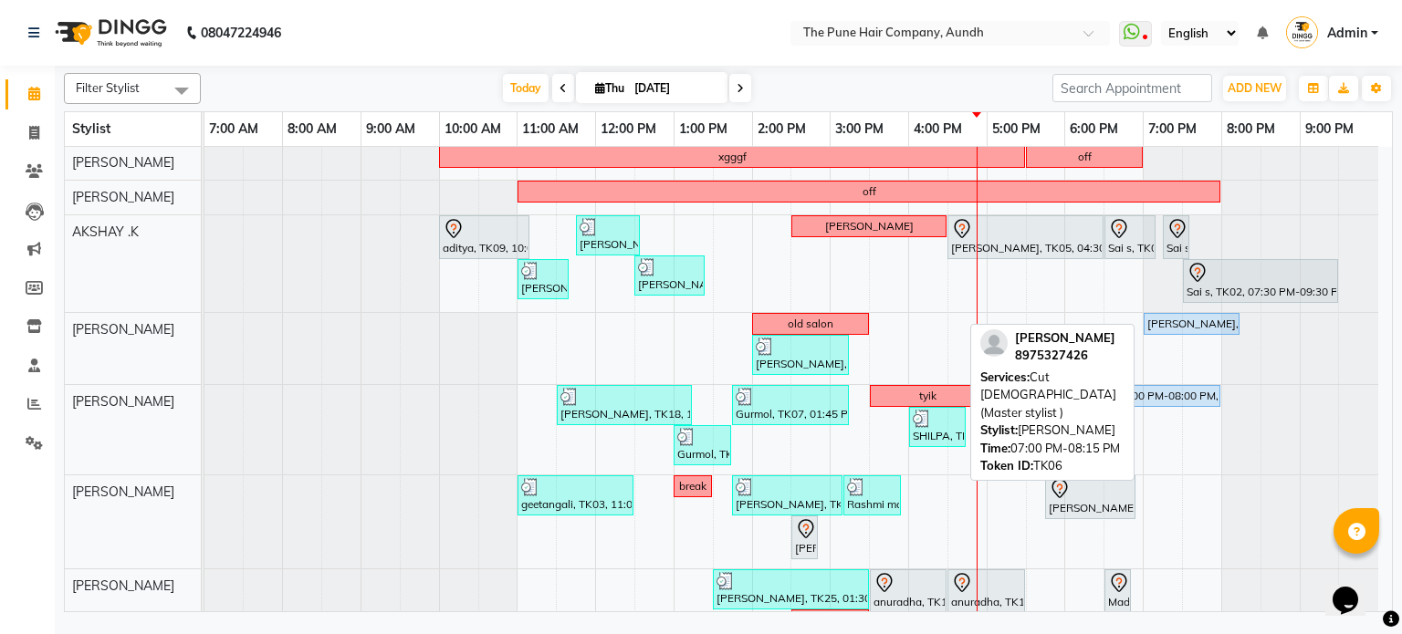
click at [1172, 331] on link "[PERSON_NAME], TK06, 07:00 PM-08:15 PM, Cut [DEMOGRAPHIC_DATA] (Master stylist )" at bounding box center [1192, 324] width 96 height 22
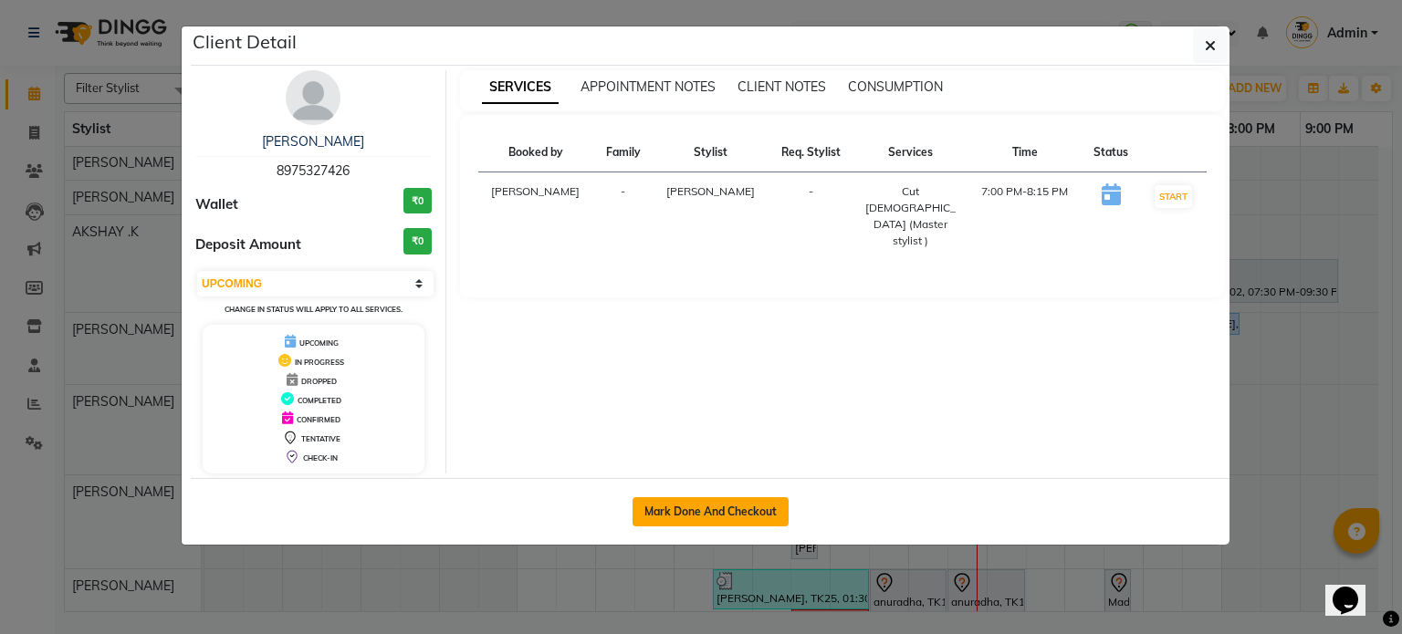
click at [706, 507] on button "Mark Done And Checkout" at bounding box center [711, 511] width 156 height 29
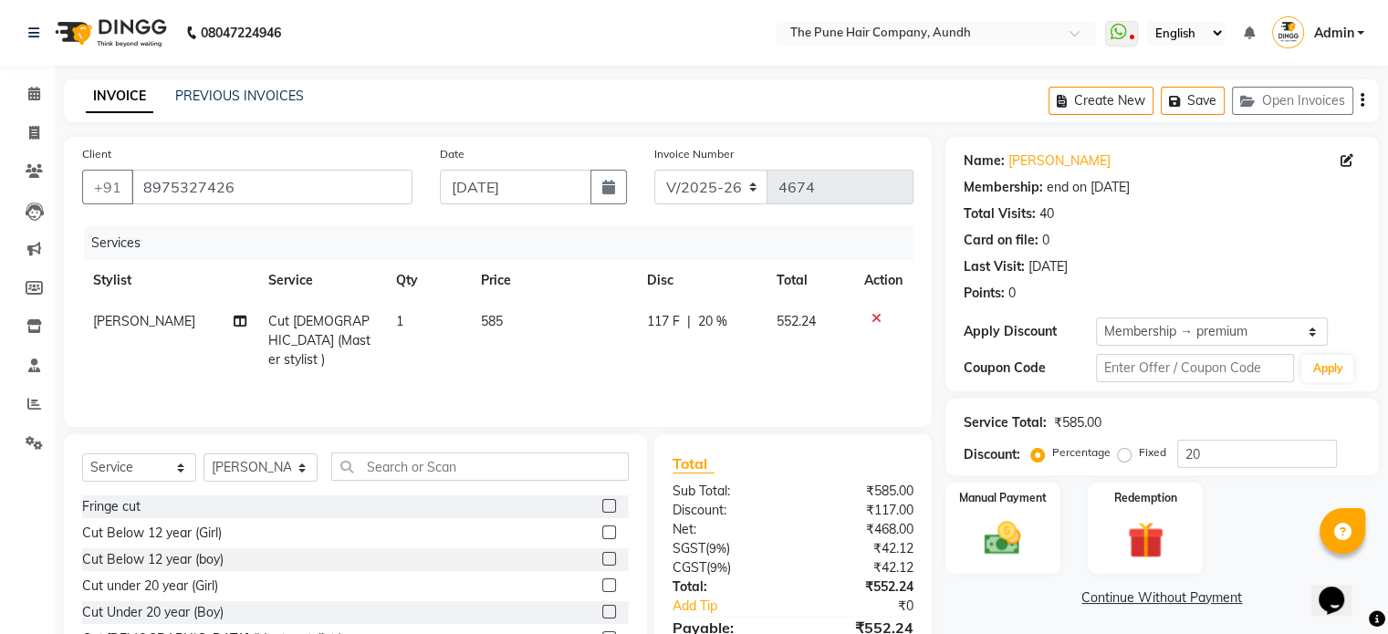
click at [287, 313] on td "Cut [DEMOGRAPHIC_DATA] (Master stylist )" at bounding box center [321, 340] width 128 height 79
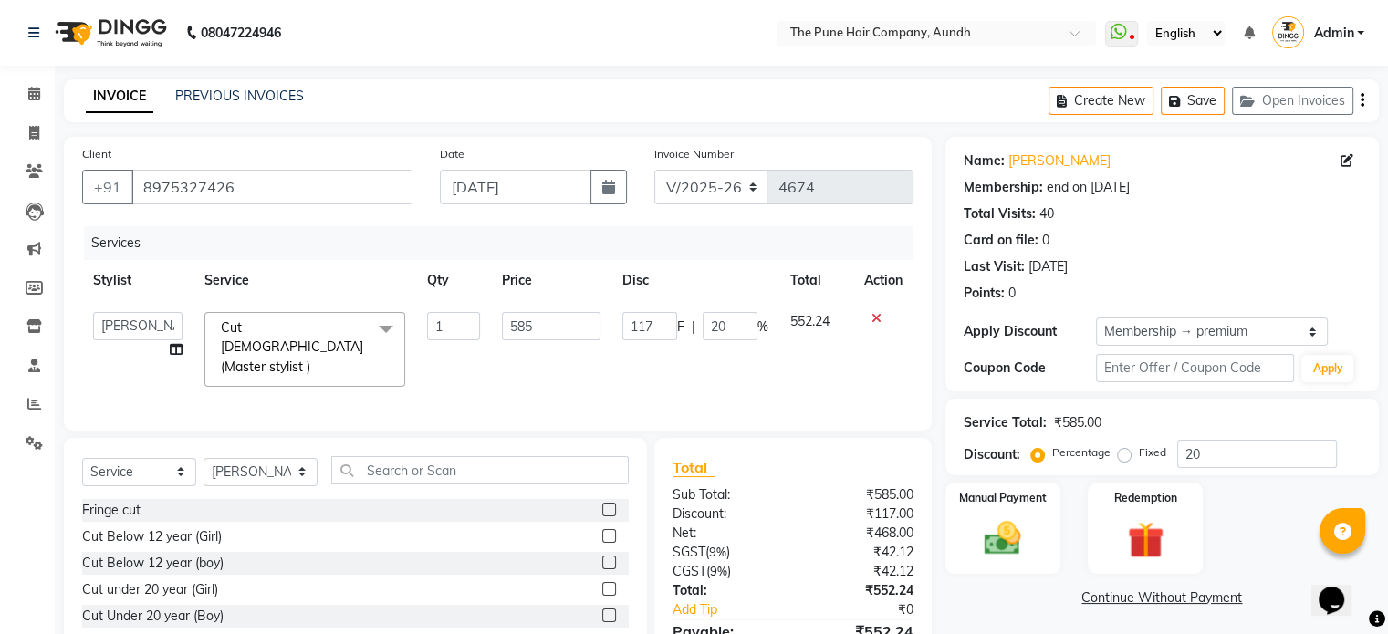
click at [389, 324] on span at bounding box center [386, 329] width 37 height 35
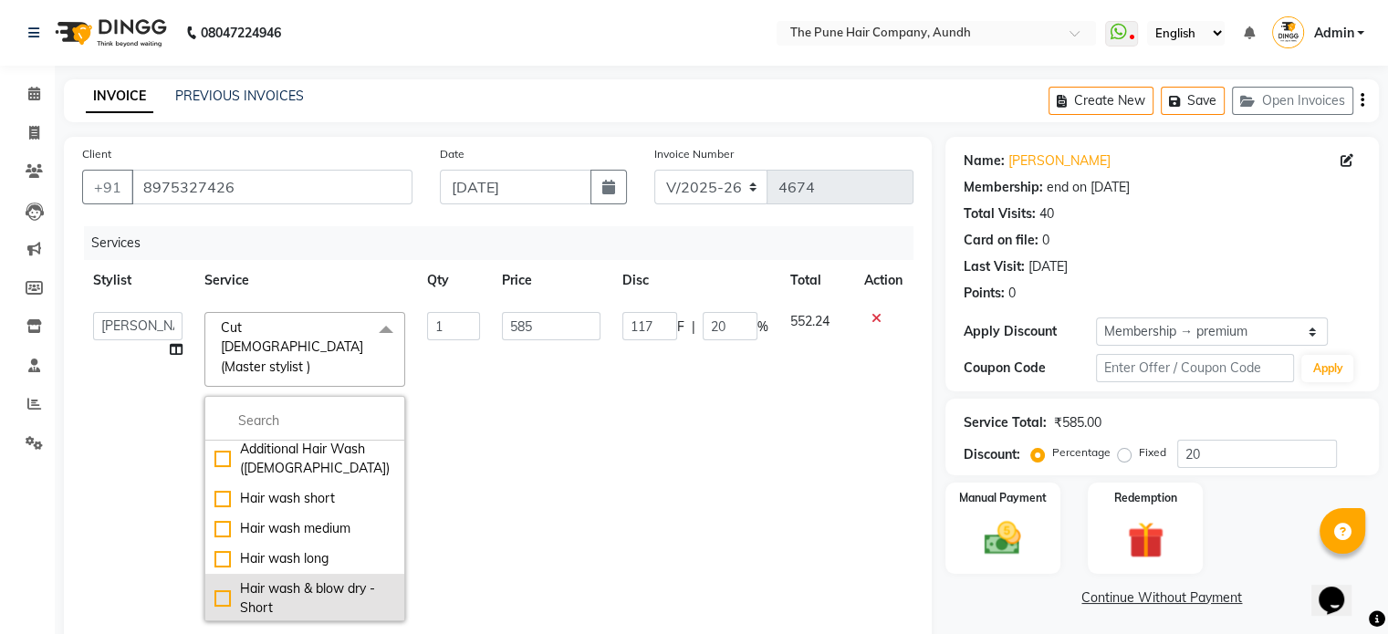
scroll to position [365, 0]
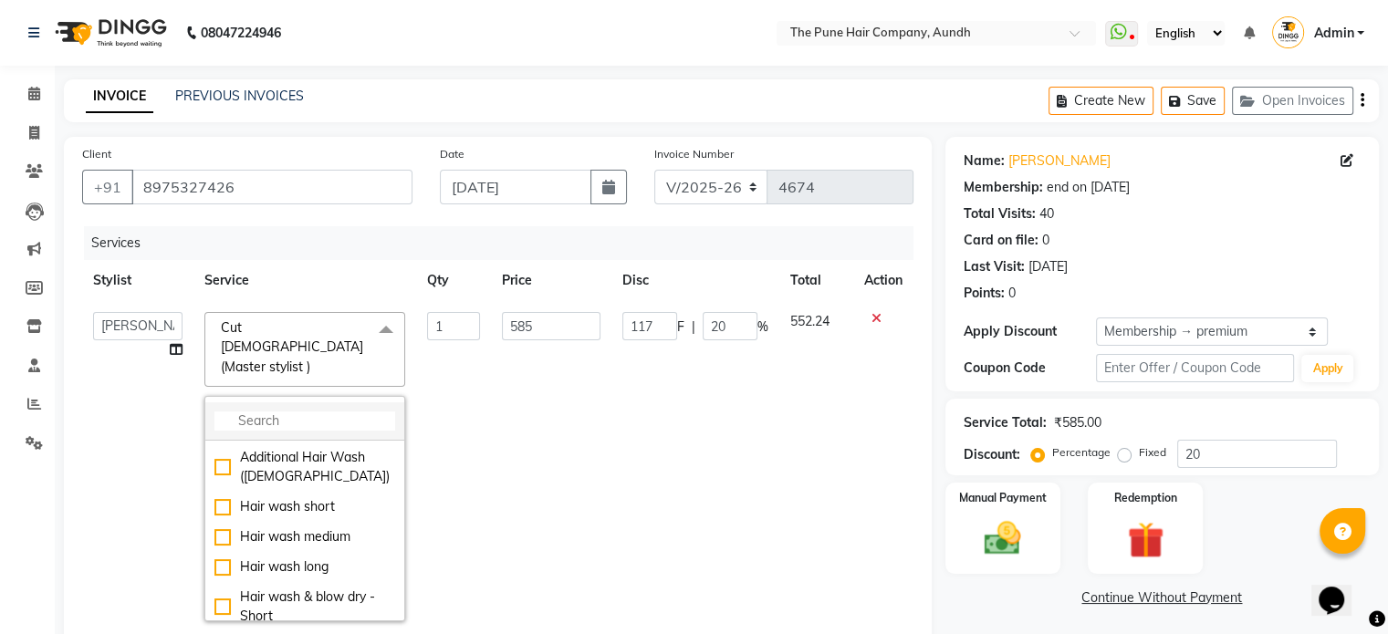
click at [307, 412] on input "multiselect-search" at bounding box center [304, 421] width 181 height 19
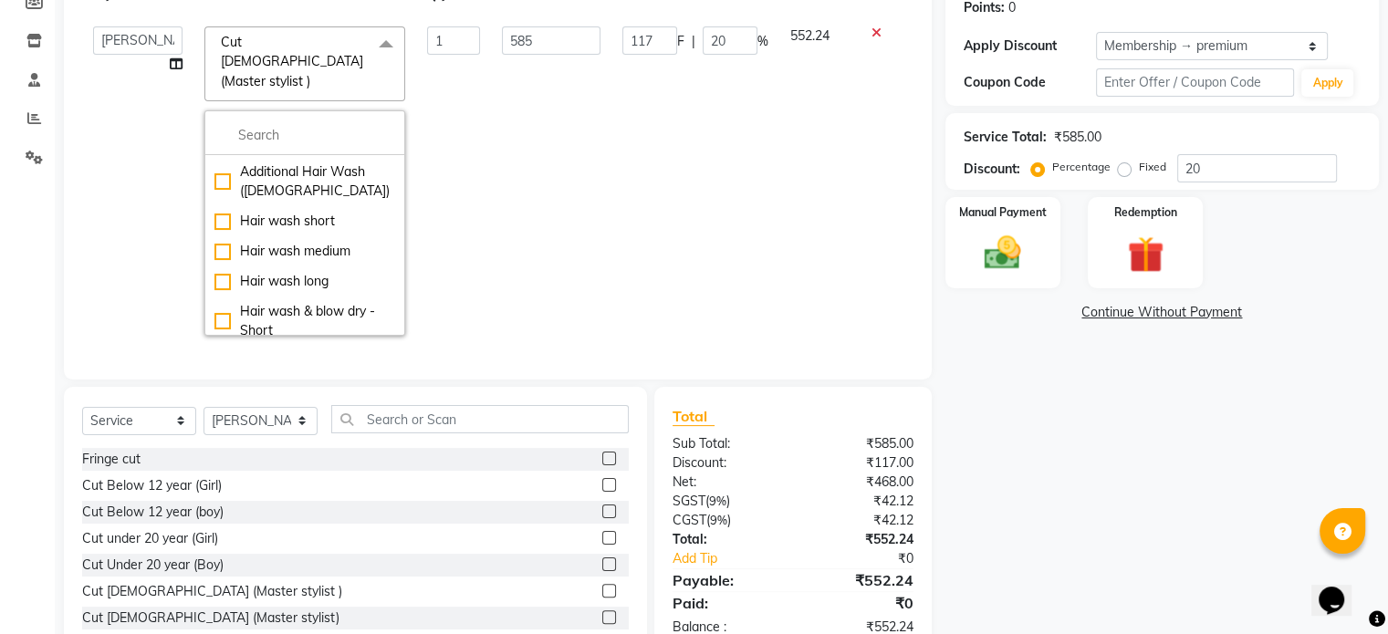
scroll to position [329, 0]
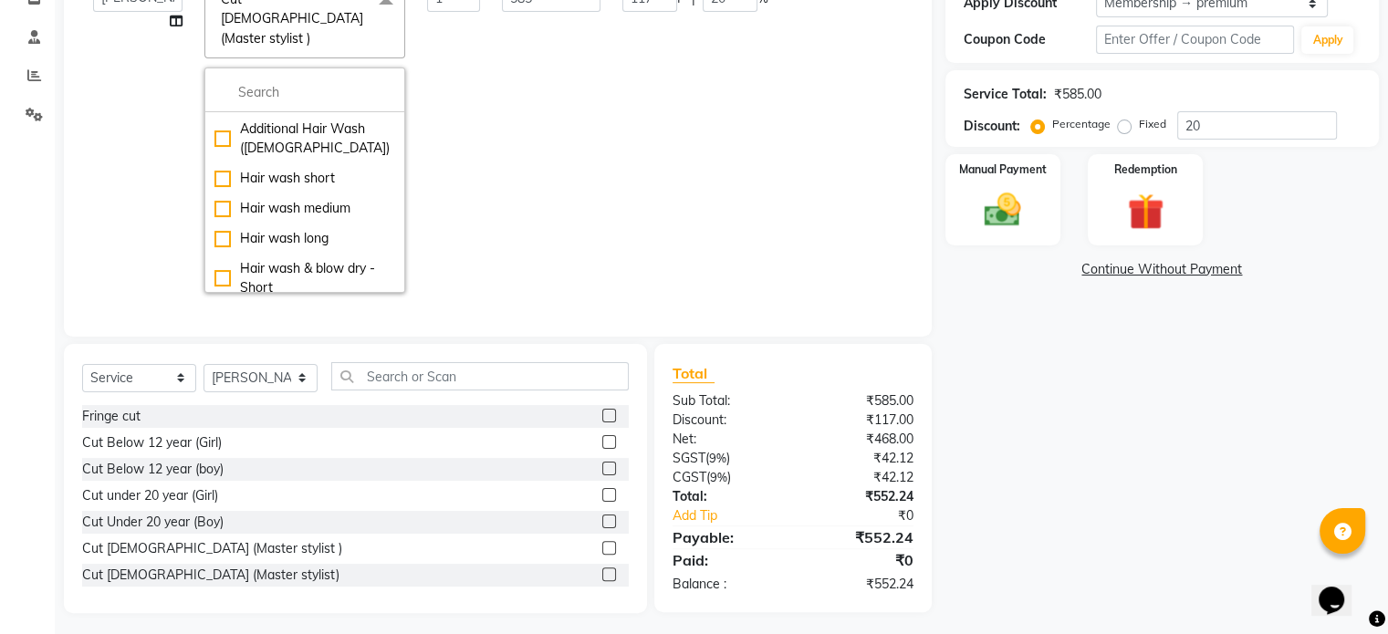
click at [1123, 363] on div "Name: [PERSON_NAME] Membership: end on [DATE] Total Visits: 40 Card on file: 0 …" at bounding box center [1169, 210] width 447 height 805
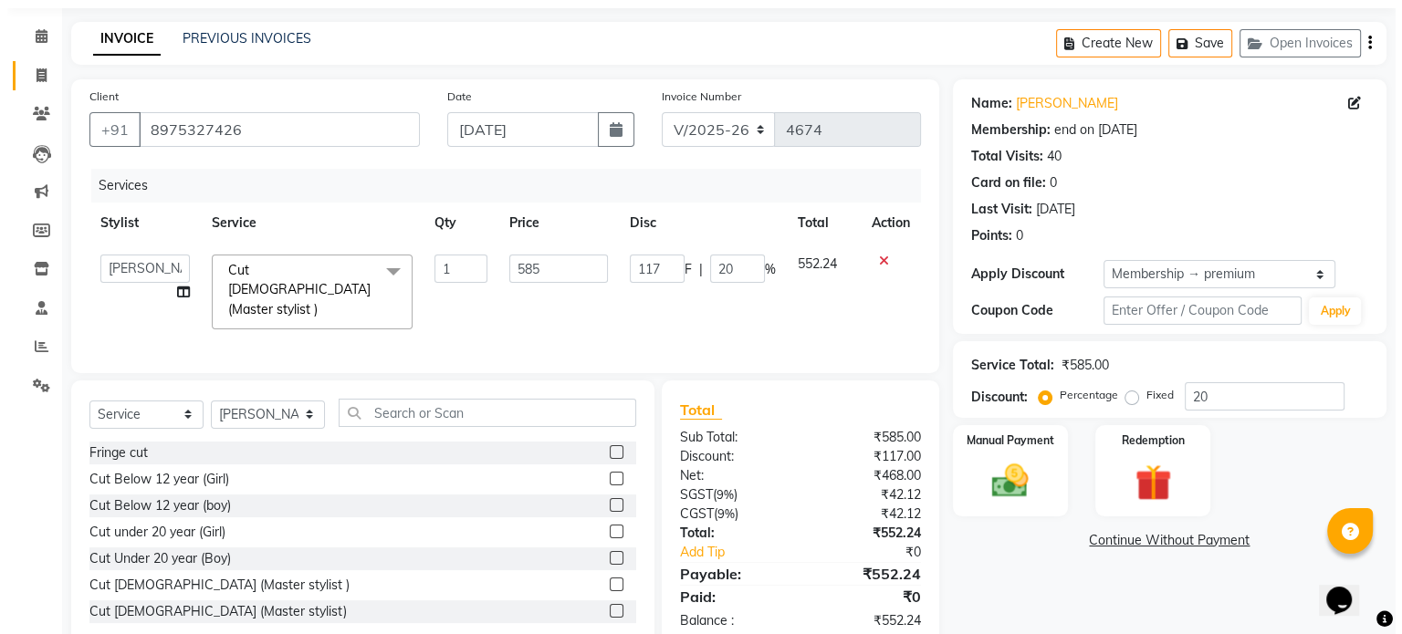
scroll to position [0, 0]
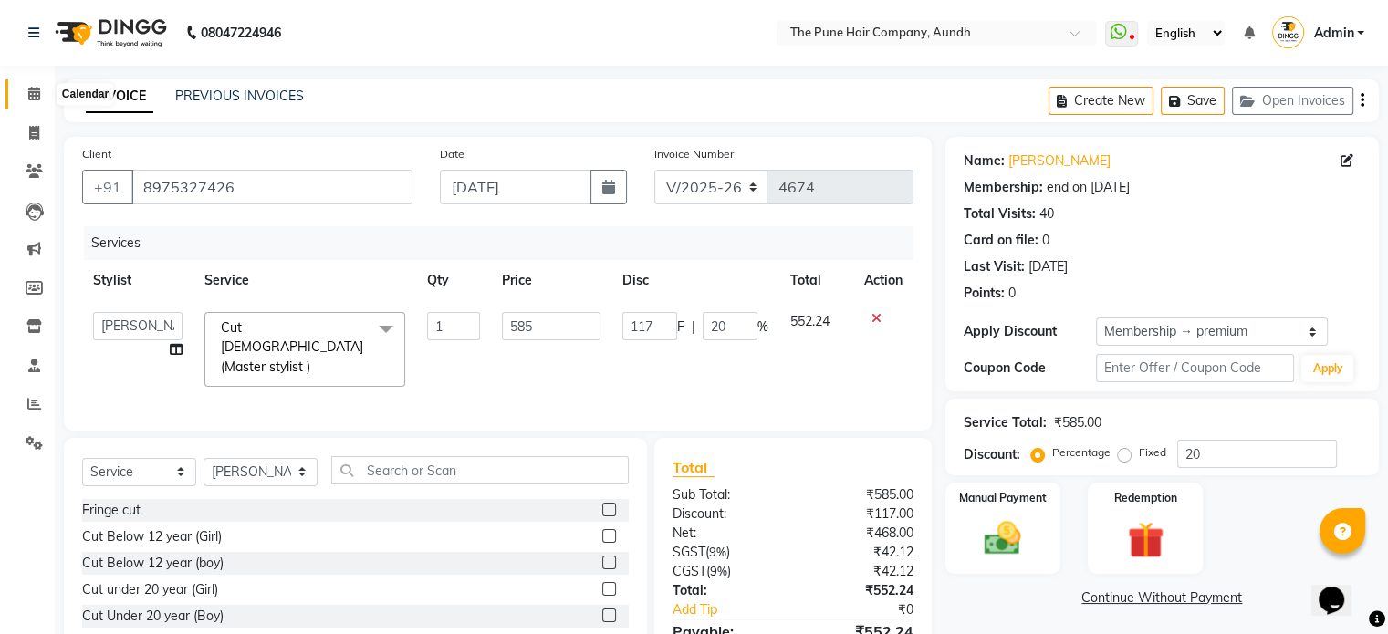
click at [25, 90] on span at bounding box center [34, 94] width 32 height 21
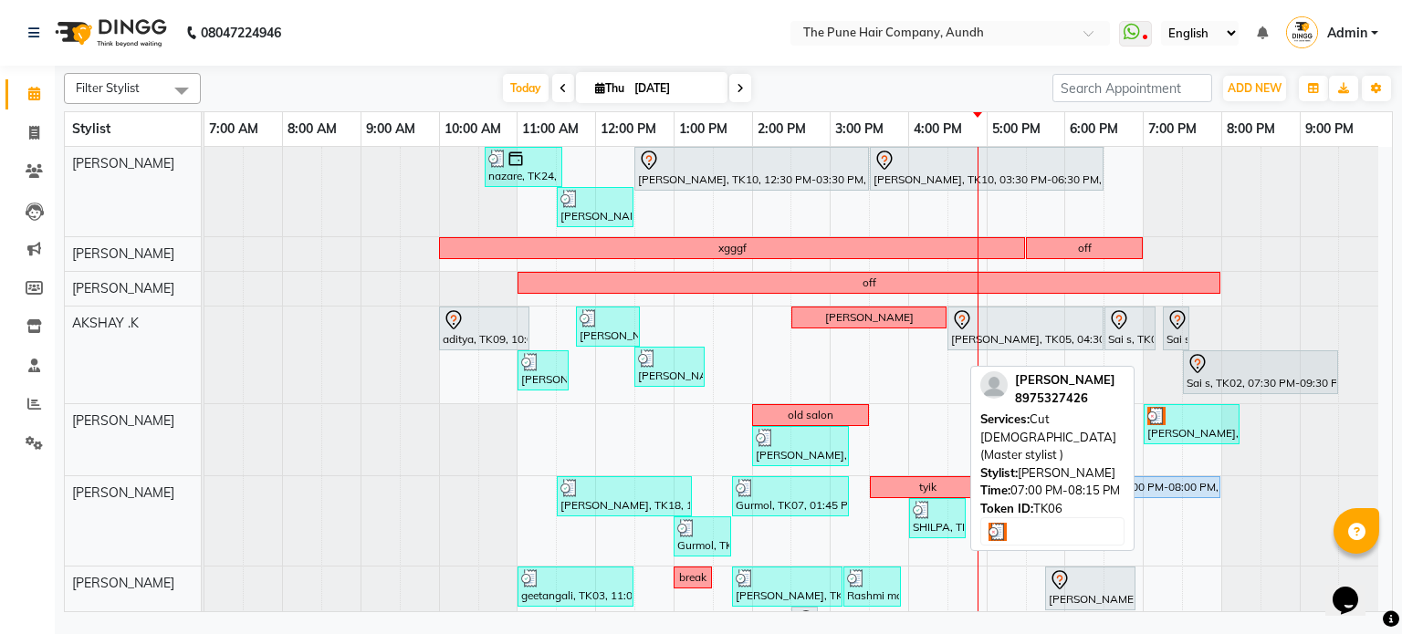
click at [1155, 419] on img at bounding box center [1156, 416] width 18 height 18
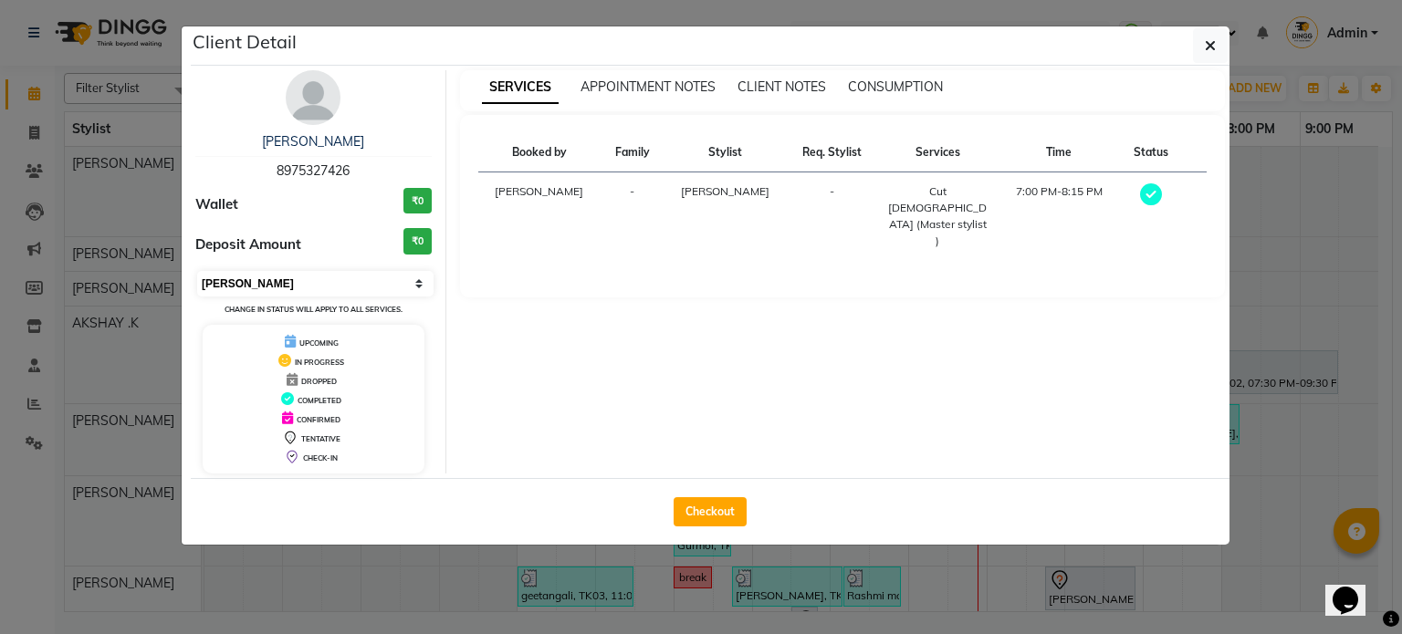
click at [358, 275] on select "Select MARK DONE UPCOMING" at bounding box center [315, 284] width 236 height 26
click at [197, 271] on select "Select MARK DONE UPCOMING" at bounding box center [315, 284] width 236 height 26
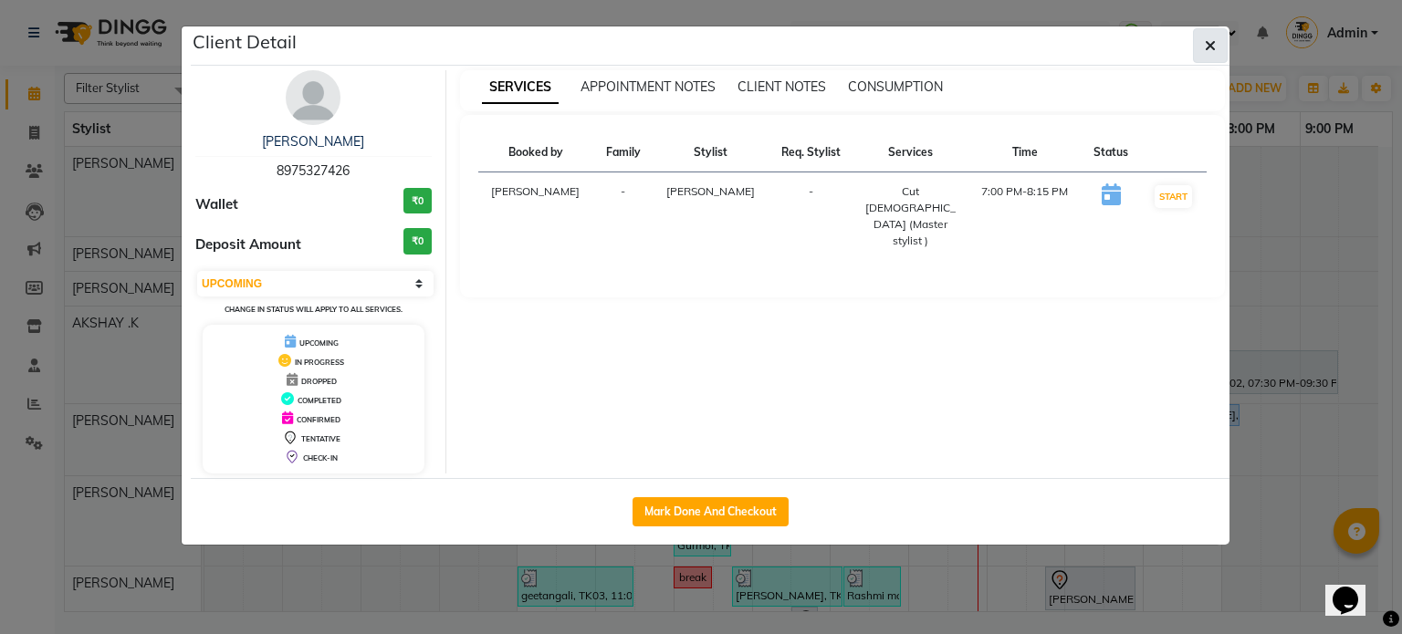
click at [1206, 47] on icon "button" at bounding box center [1210, 45] width 11 height 15
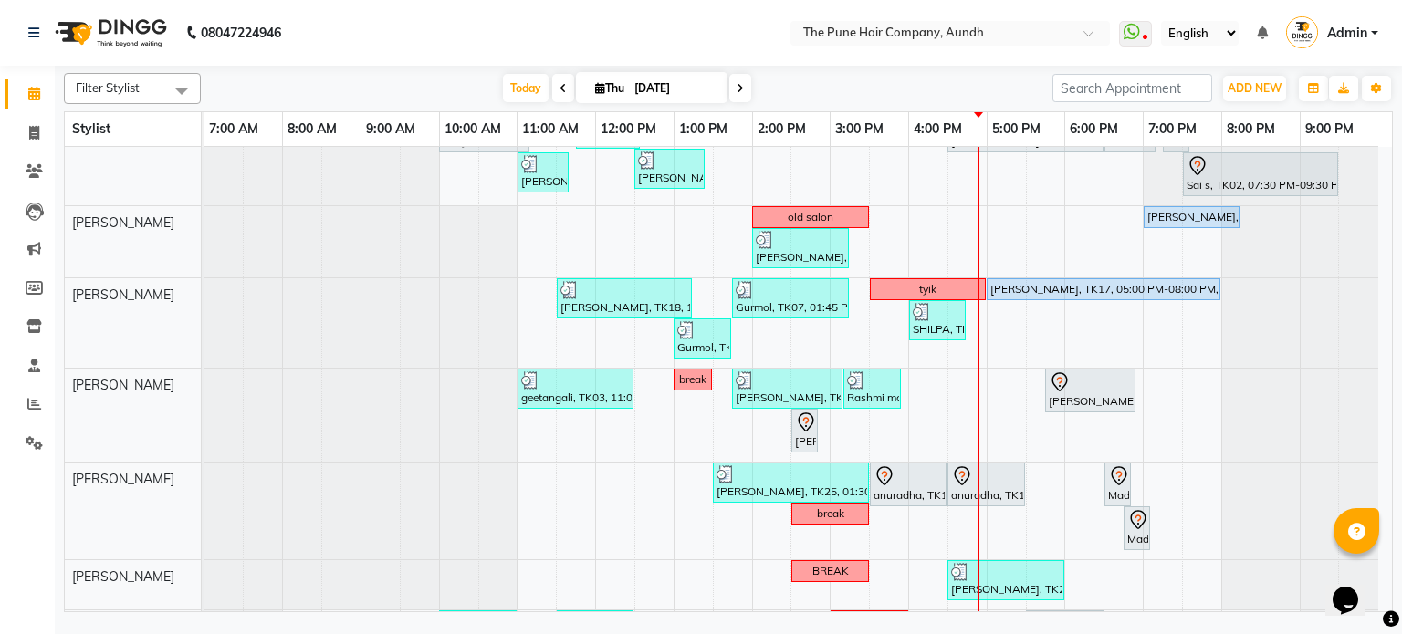
scroll to position [136, 0]
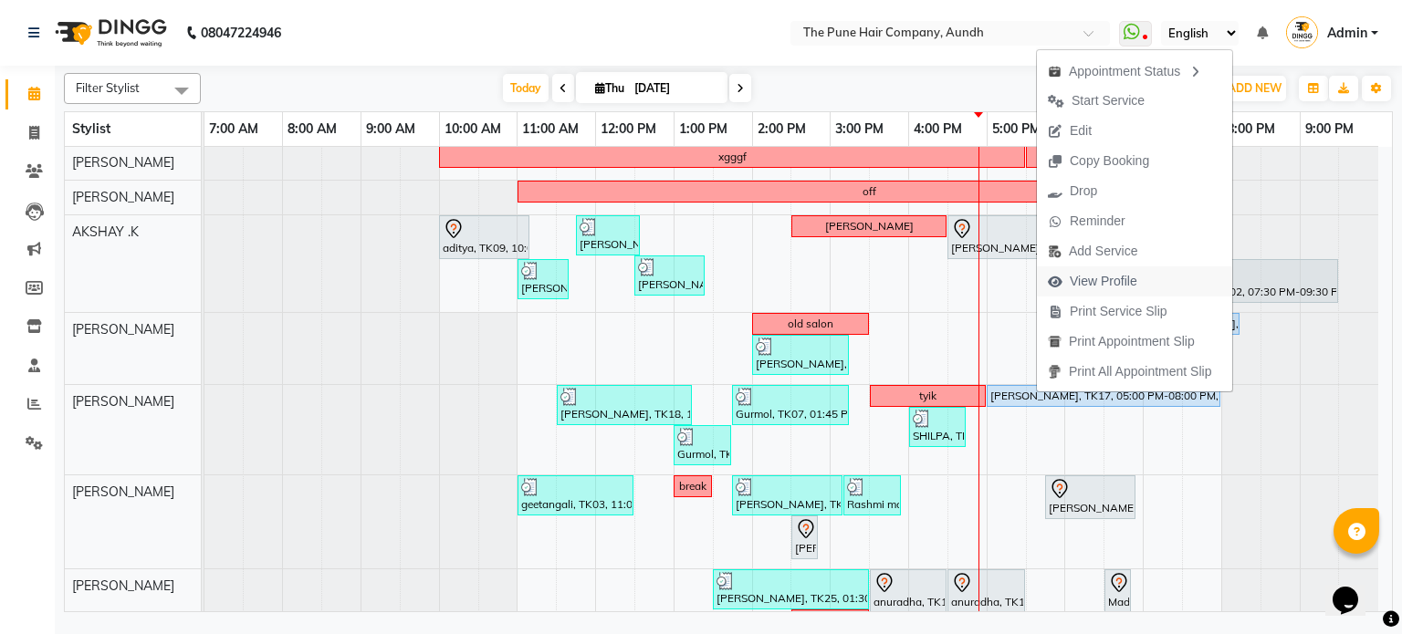
click at [1099, 281] on span "View Profile" at bounding box center [1104, 281] width 68 height 19
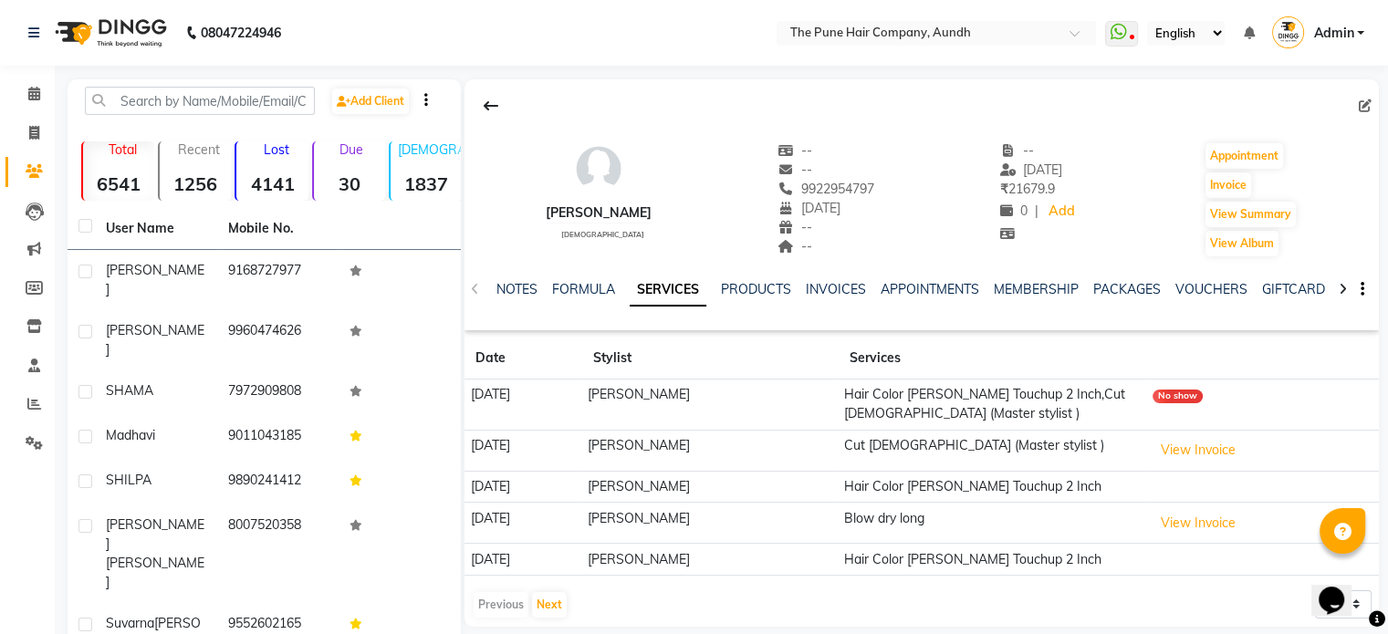
click at [1018, 298] on div "MEMBERSHIP" at bounding box center [1036, 289] width 85 height 19
click at [1025, 288] on link "MEMBERSHIP" at bounding box center [1036, 289] width 85 height 16
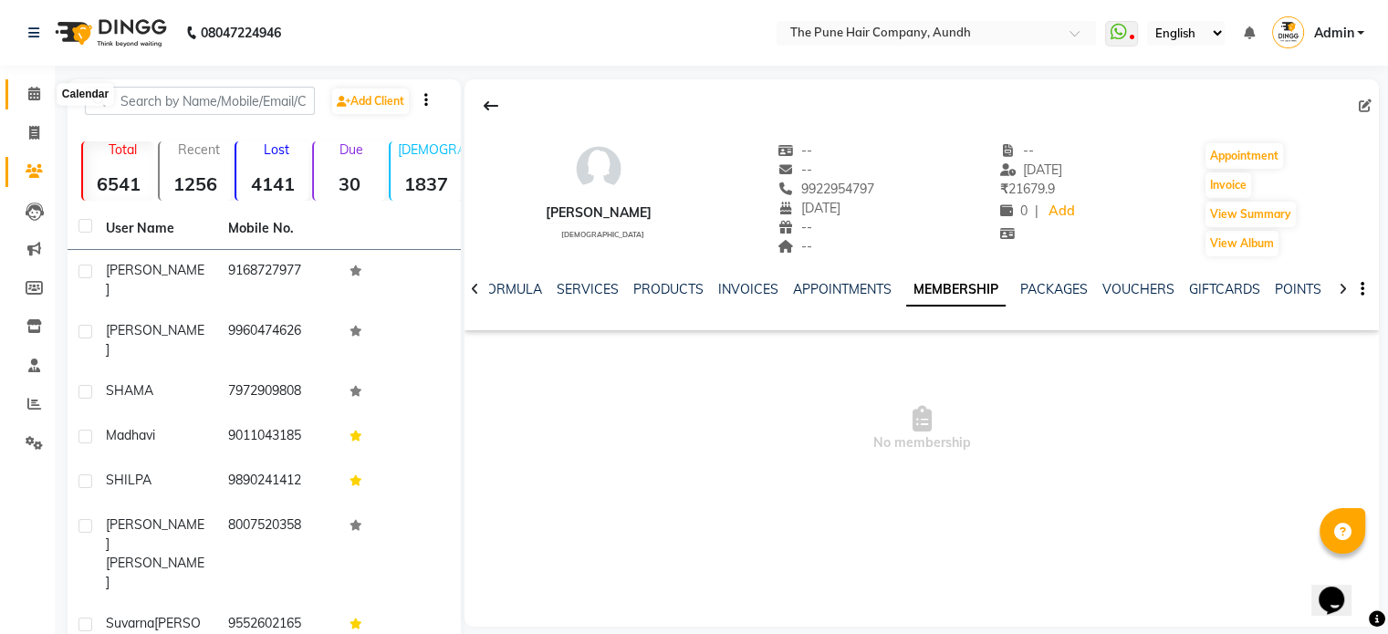
click at [30, 87] on icon at bounding box center [34, 94] width 12 height 14
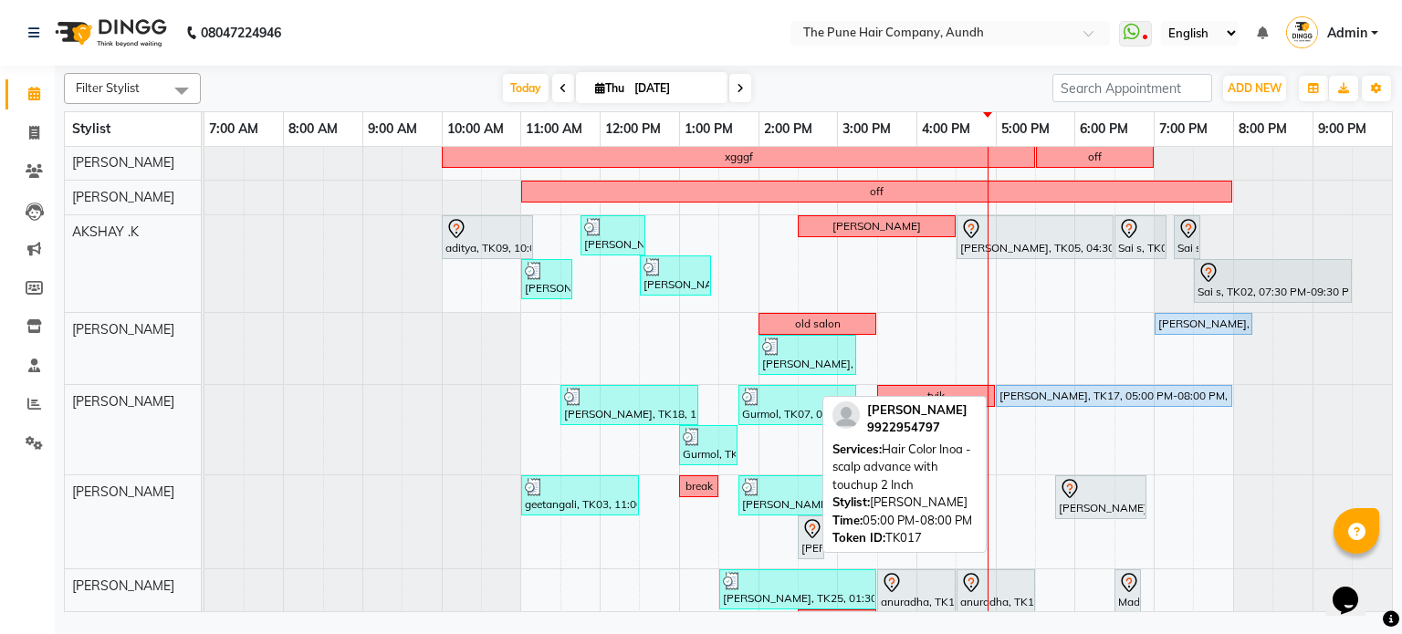
click at [1057, 391] on div "[PERSON_NAME], TK17, 05:00 PM-08:00 PM, Hair Color Inoa - scalp advance with to…" at bounding box center [1114, 396] width 233 height 16
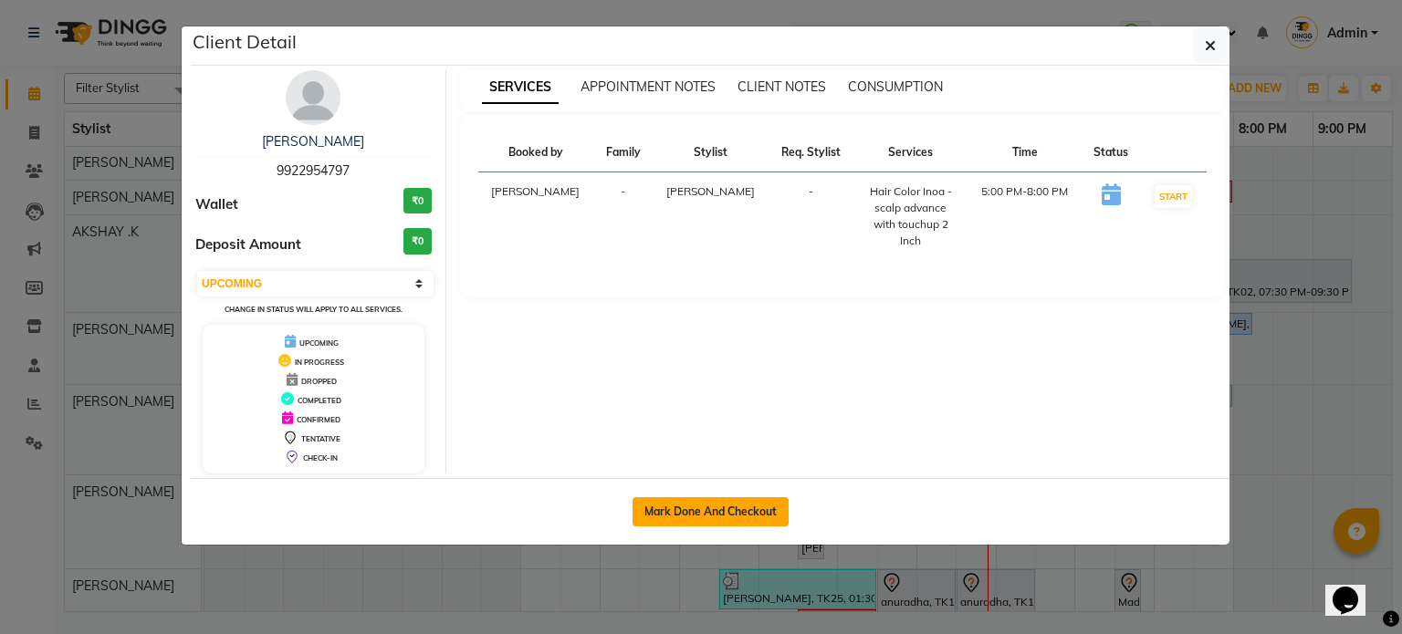
drag, startPoint x: 763, startPoint y: 506, endPoint x: 776, endPoint y: 513, distance: 14.7
click at [763, 506] on button "Mark Done And Checkout" at bounding box center [711, 511] width 156 height 29
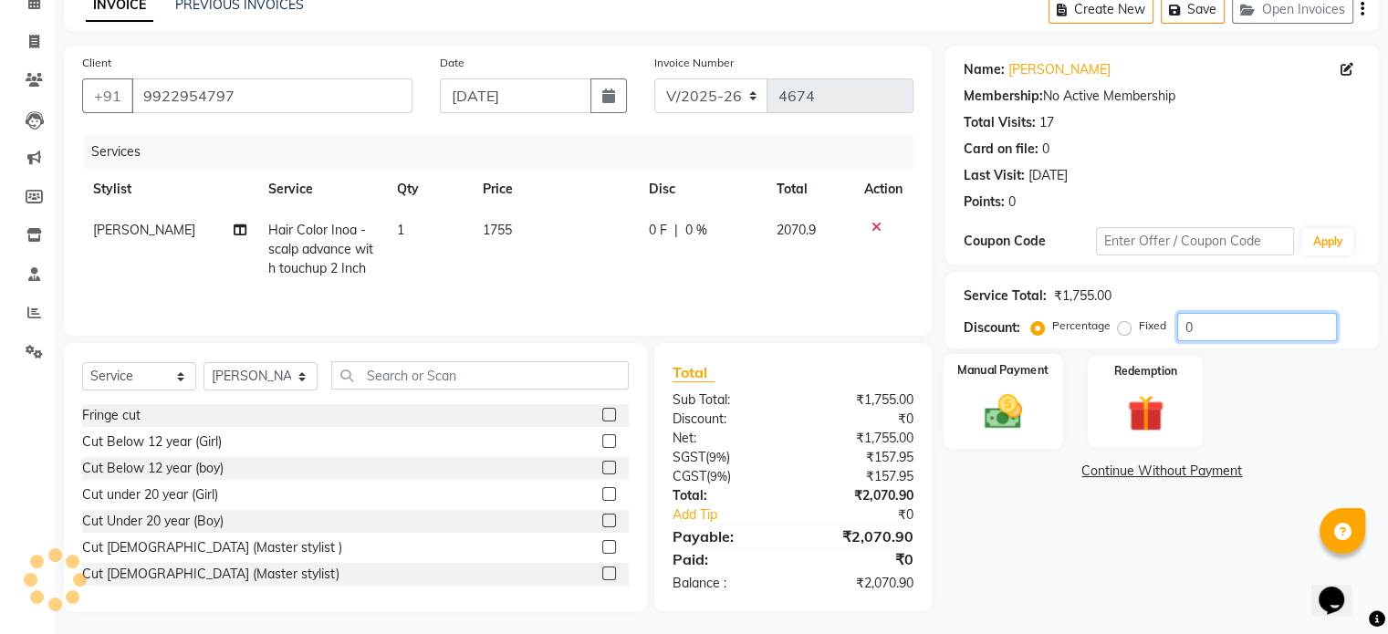
drag, startPoint x: 1271, startPoint y: 324, endPoint x: 1035, endPoint y: 368, distance: 239.5
click at [1055, 364] on div "Name: [PERSON_NAME][DEMOGRAPHIC_DATA] Membership: No Active Membership Total Vi…" at bounding box center [1169, 329] width 447 height 567
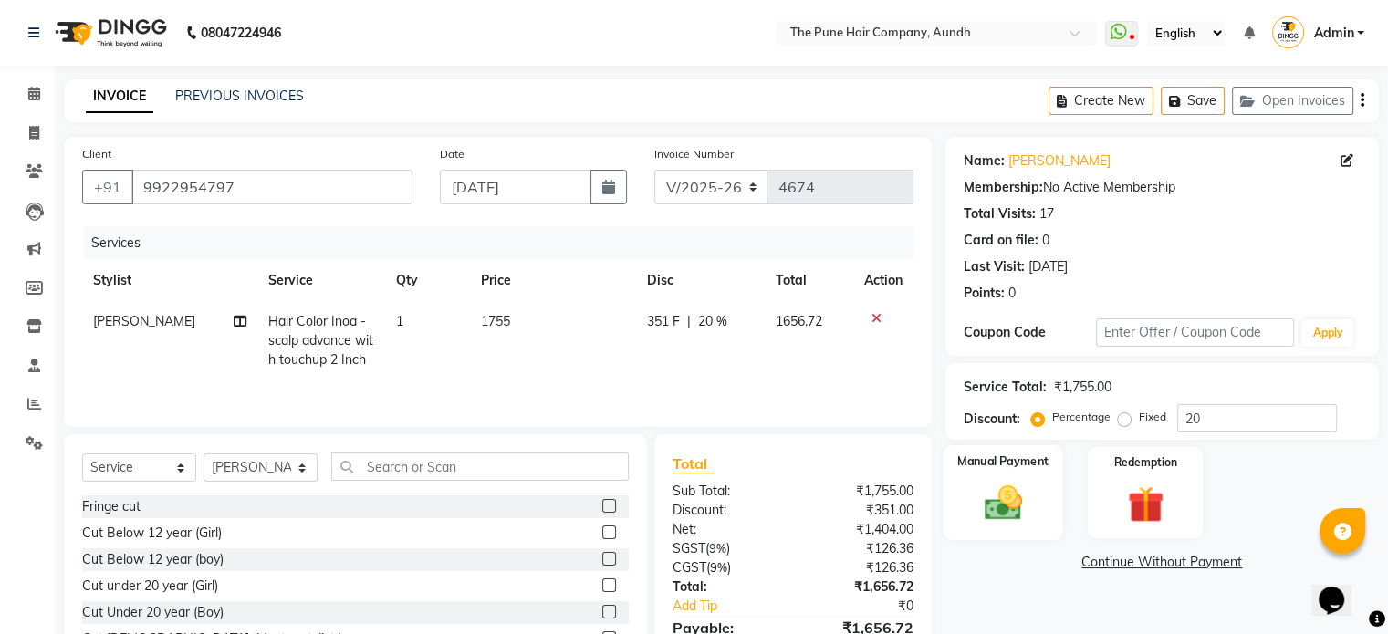
click at [1008, 499] on img at bounding box center [1002, 504] width 61 height 44
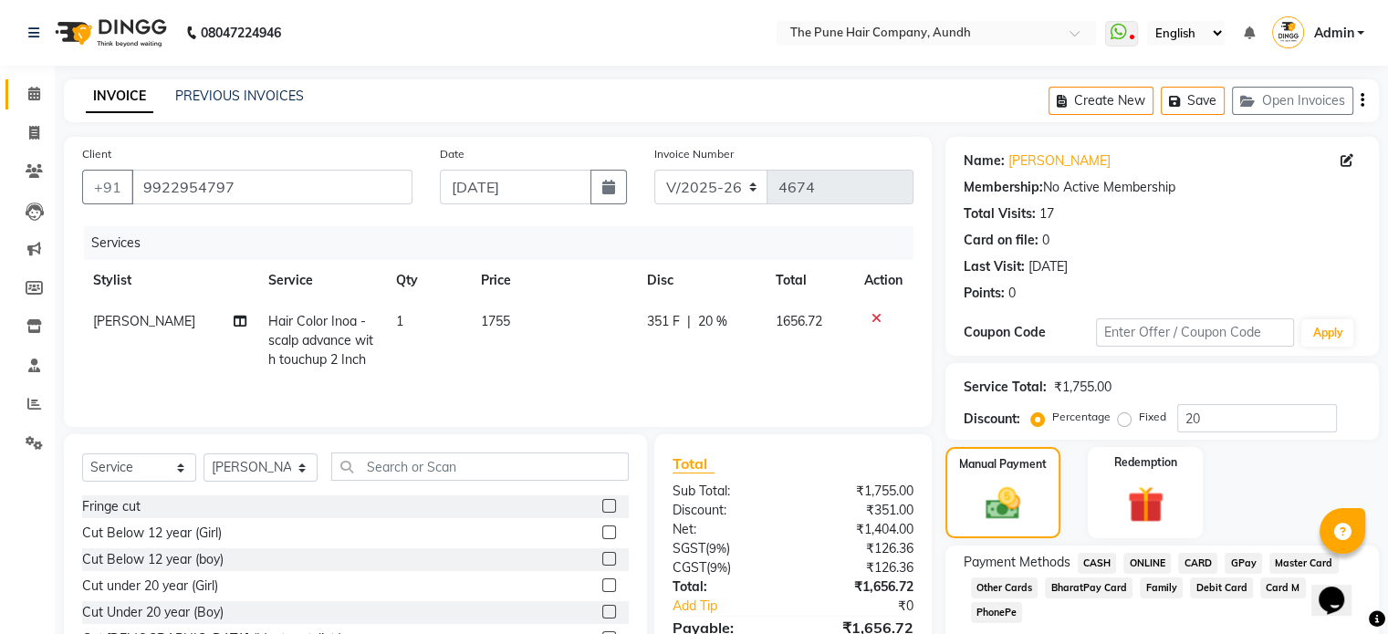
click at [21, 107] on link "Calendar" at bounding box center [27, 94] width 44 height 30
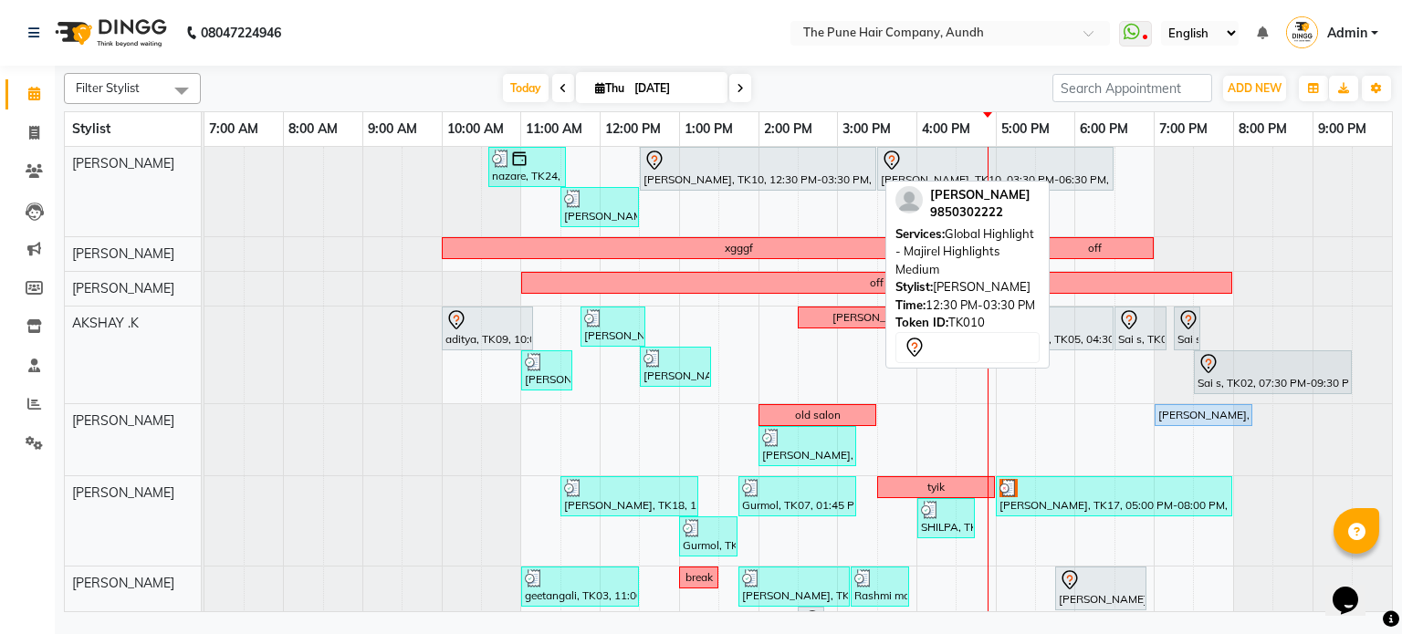
click at [789, 171] on div "[PERSON_NAME], TK10, 12:30 PM-03:30 PM, Global Highlight - Majirel Highlights M…" at bounding box center [758, 169] width 233 height 38
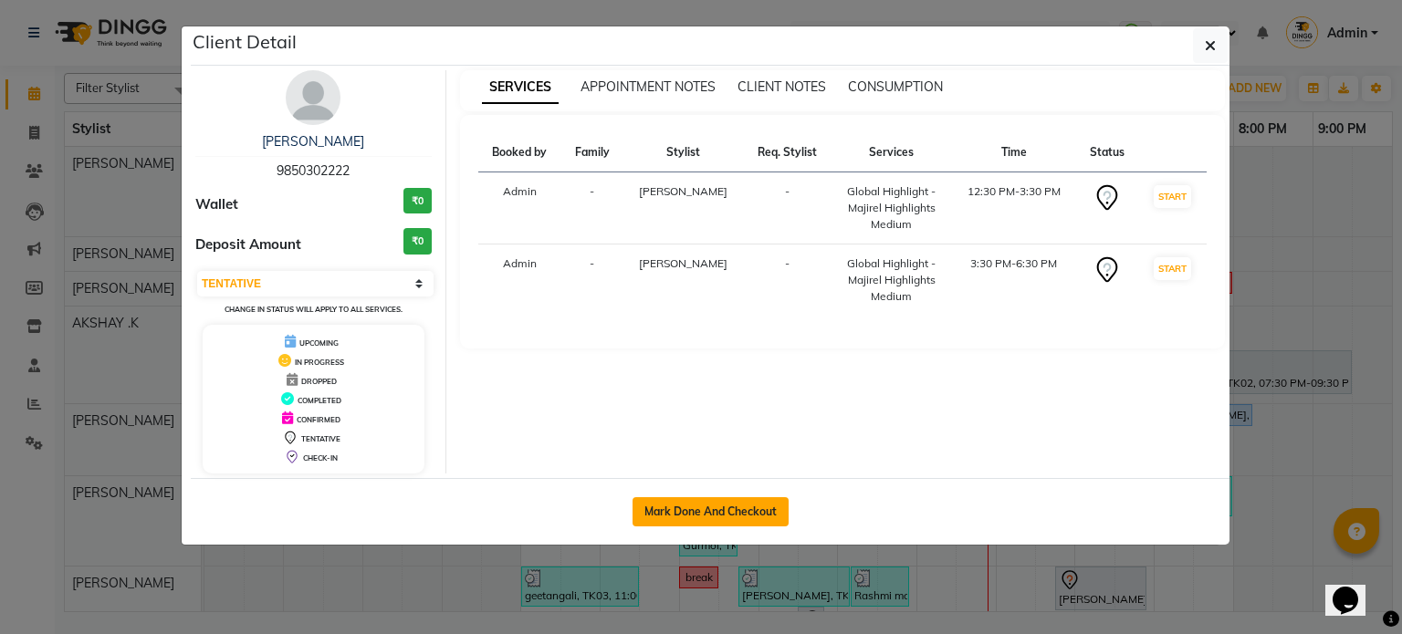
click at [748, 501] on button "Mark Done And Checkout" at bounding box center [711, 511] width 156 height 29
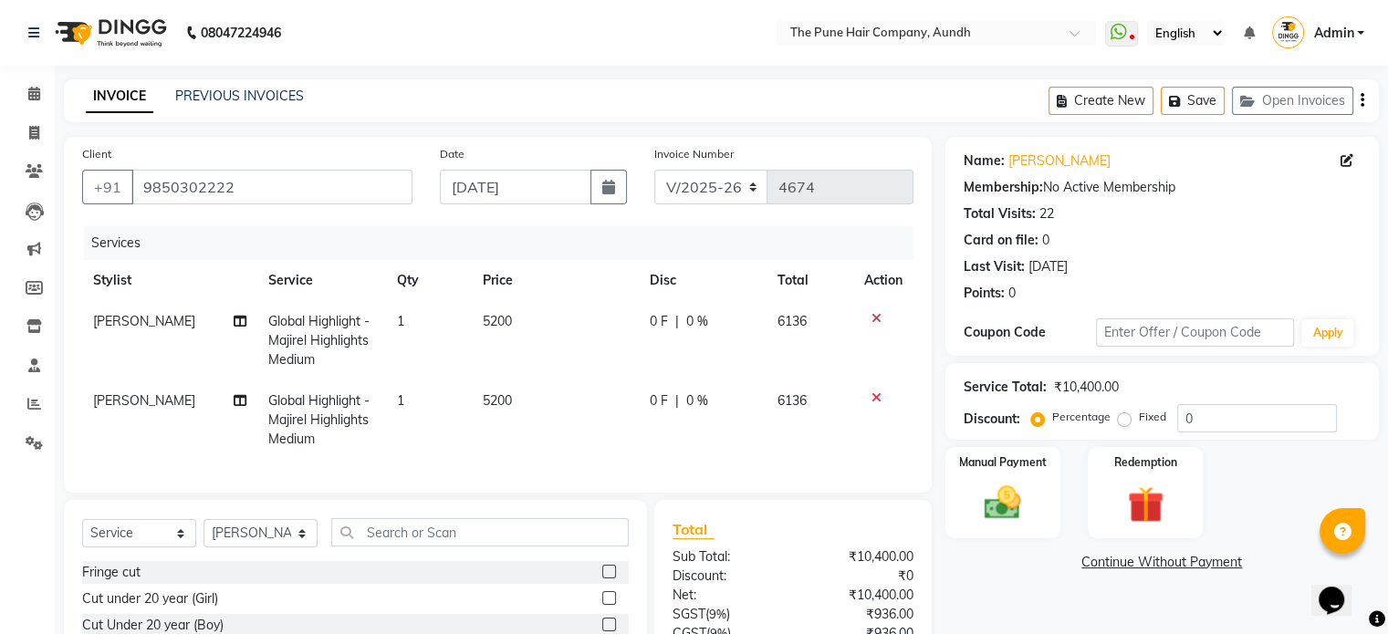
click at [283, 346] on span "Global Highlight - Majirel Highlights Medium" at bounding box center [318, 340] width 101 height 55
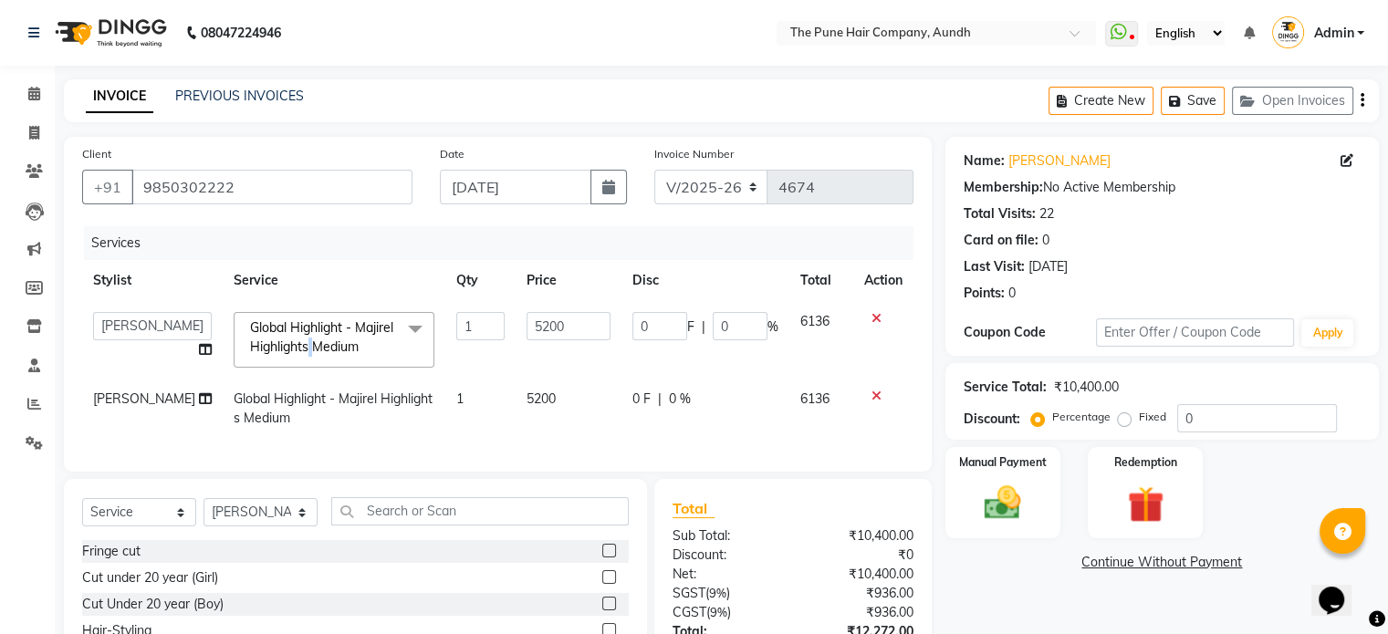
click at [283, 346] on span "Global Highlight - Majirel Highlights Medium" at bounding box center [321, 337] width 143 height 36
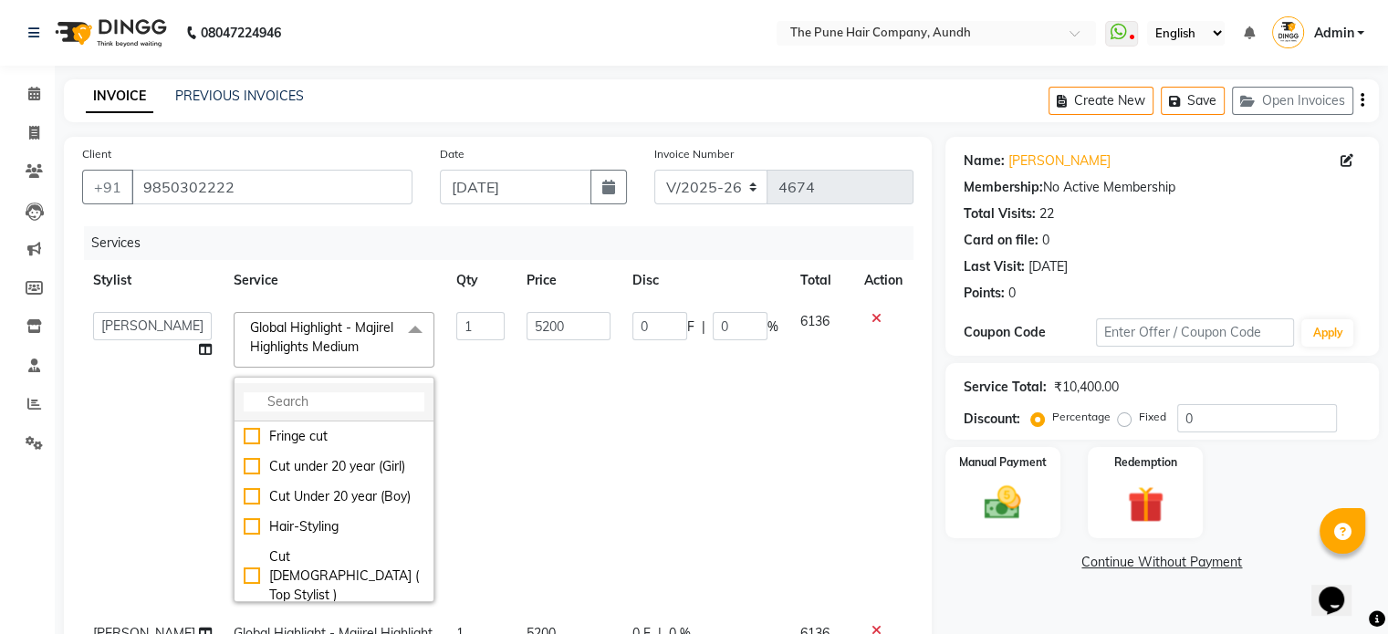
click at [290, 405] on input "multiselect-search" at bounding box center [334, 401] width 181 height 19
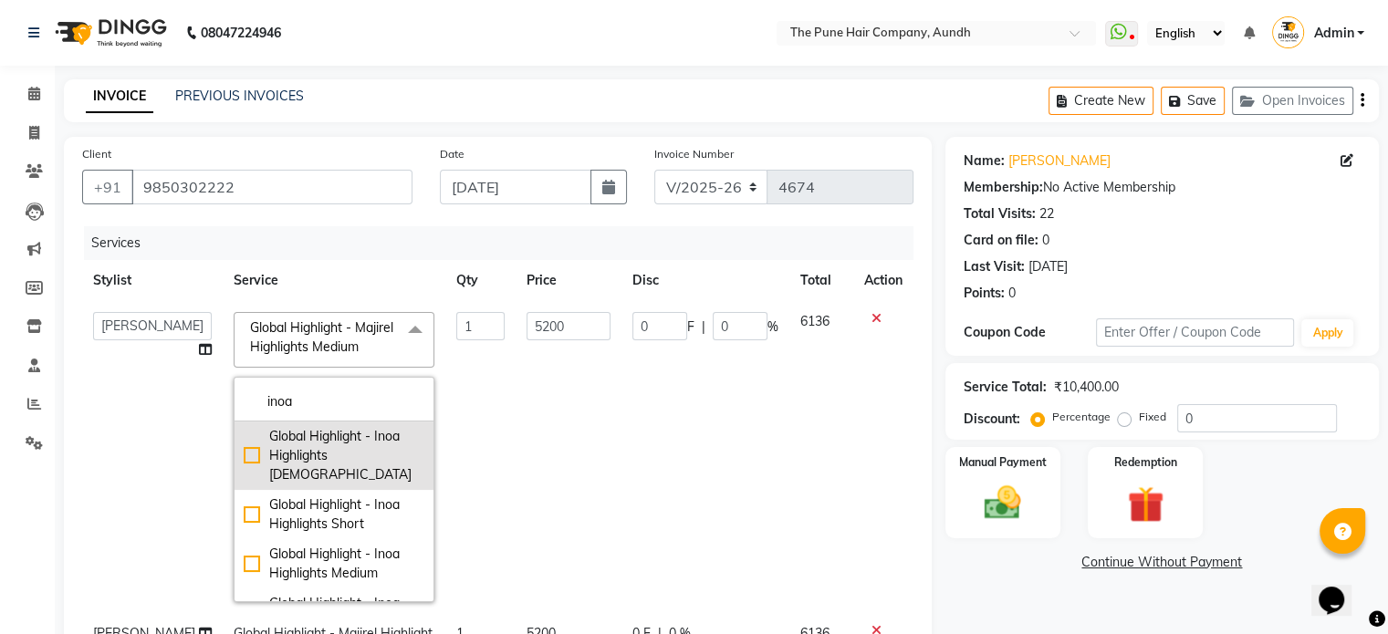
click at [295, 445] on div "Global Highlight - Inoa Highlights [DEMOGRAPHIC_DATA]" at bounding box center [334, 456] width 181 height 58
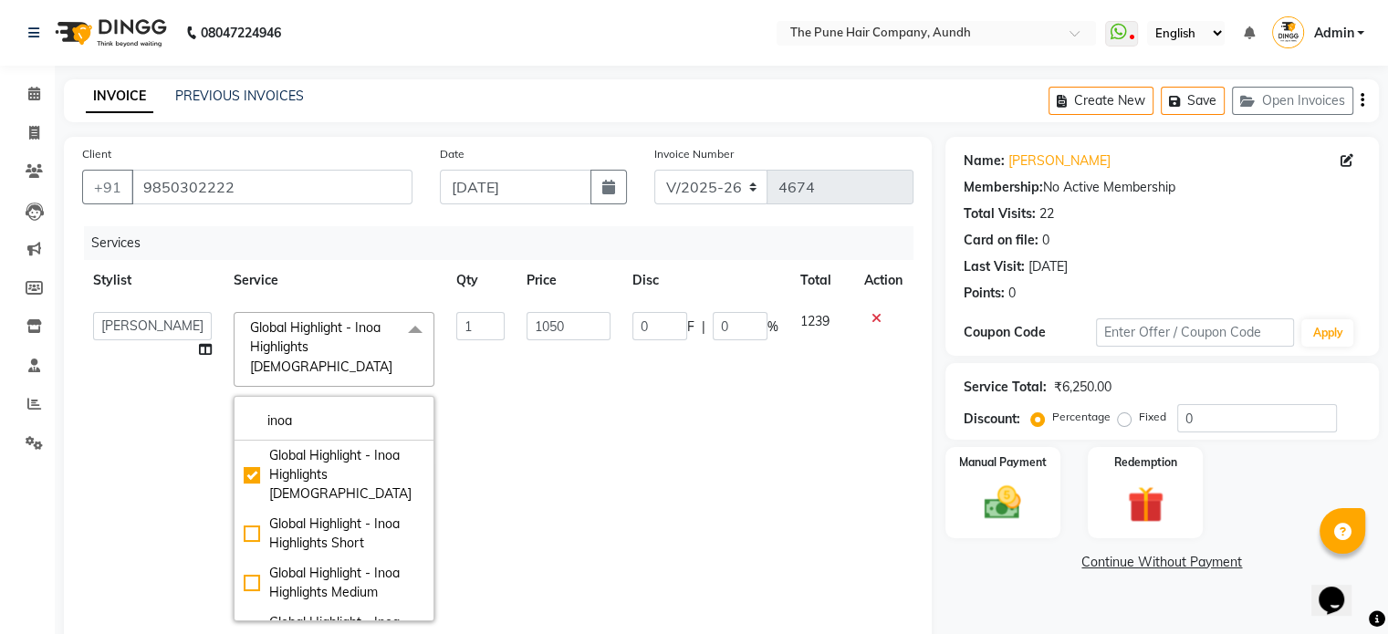
click at [451, 433] on td "1" at bounding box center [480, 466] width 71 height 331
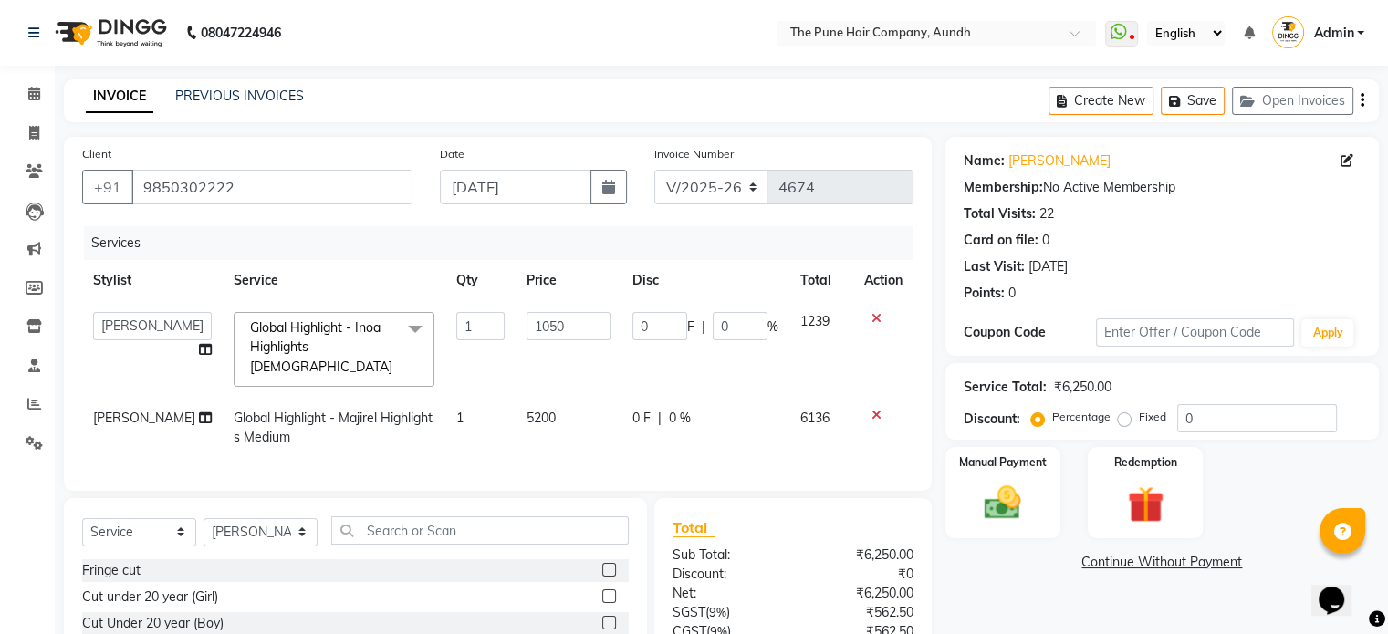
click at [274, 398] on td "Global Highlight - Majirel Highlights Medium" at bounding box center [334, 428] width 223 height 60
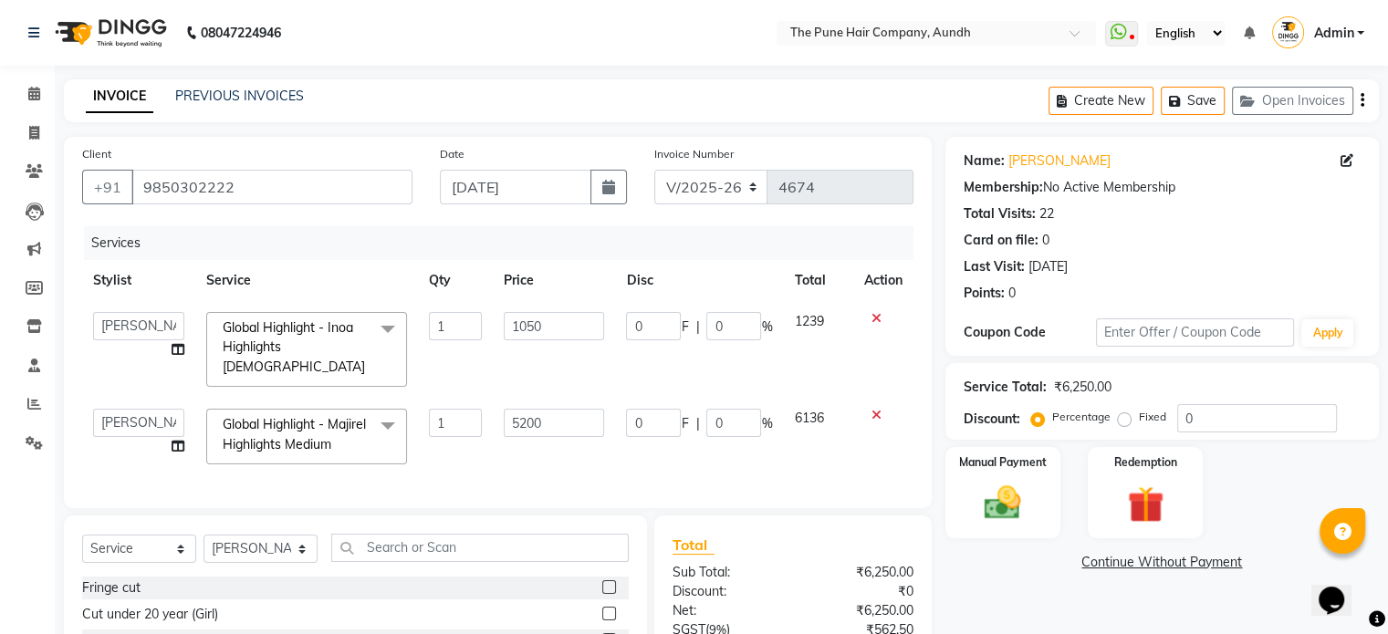
click at [288, 416] on span "Global Highlight - Majirel Highlights Medium" at bounding box center [294, 434] width 143 height 36
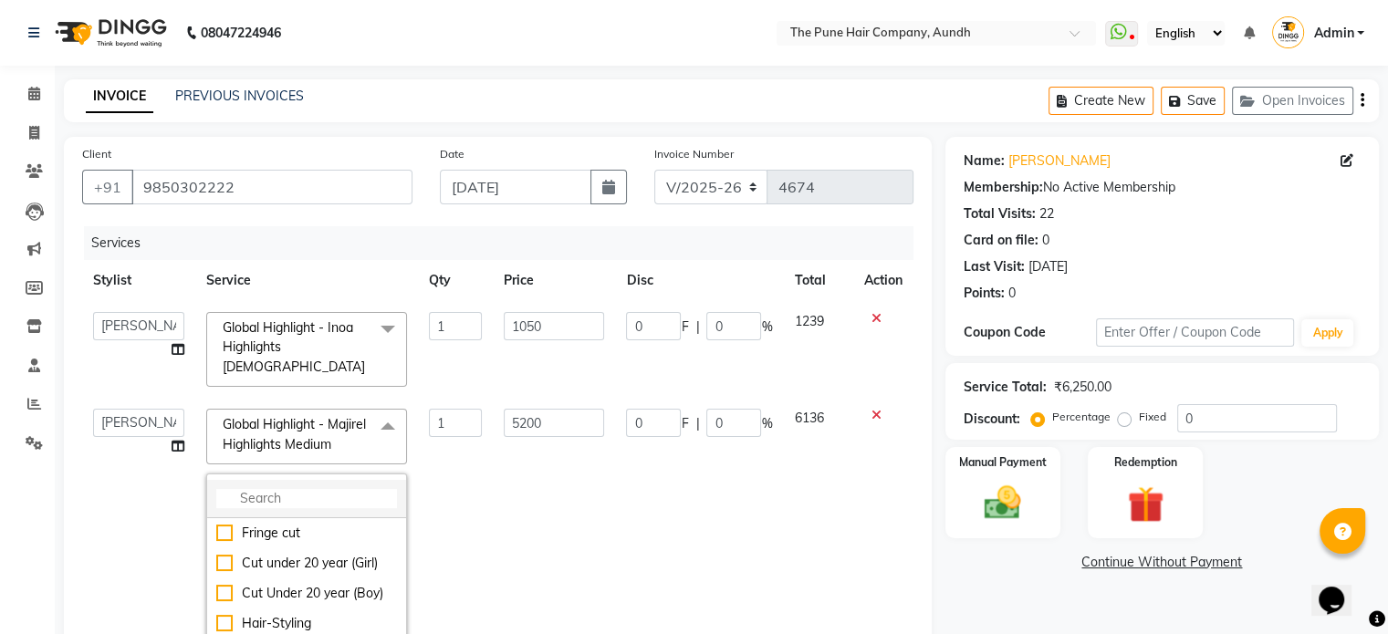
click at [308, 489] on input "multiselect-search" at bounding box center [306, 498] width 181 height 19
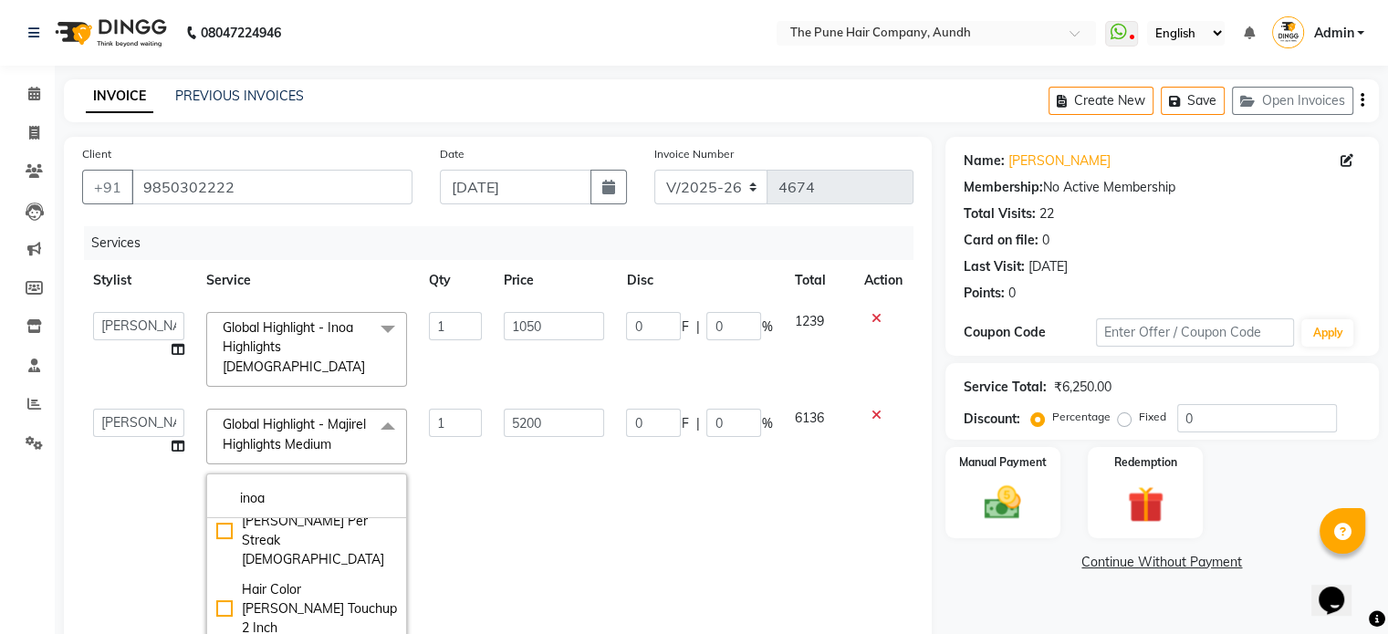
click at [624, 510] on td "0 F | 0 %" at bounding box center [692, 554] width 168 height 312
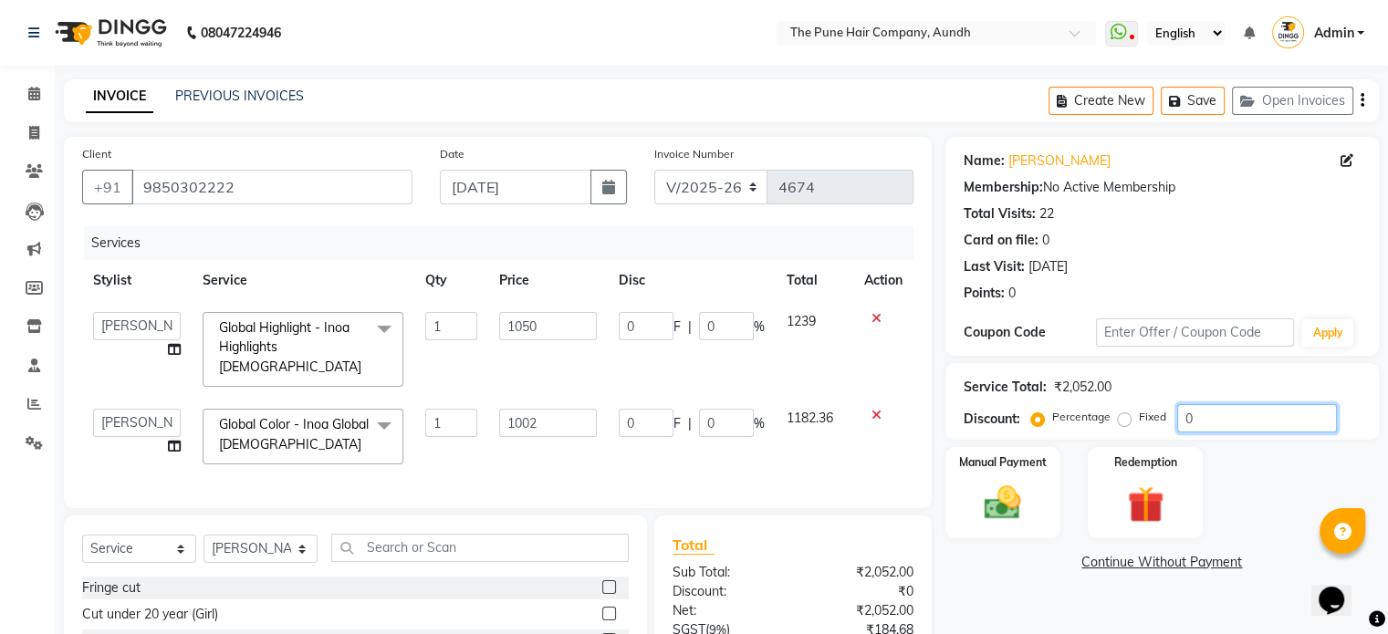
click at [1241, 424] on input "0" at bounding box center [1257, 418] width 160 height 28
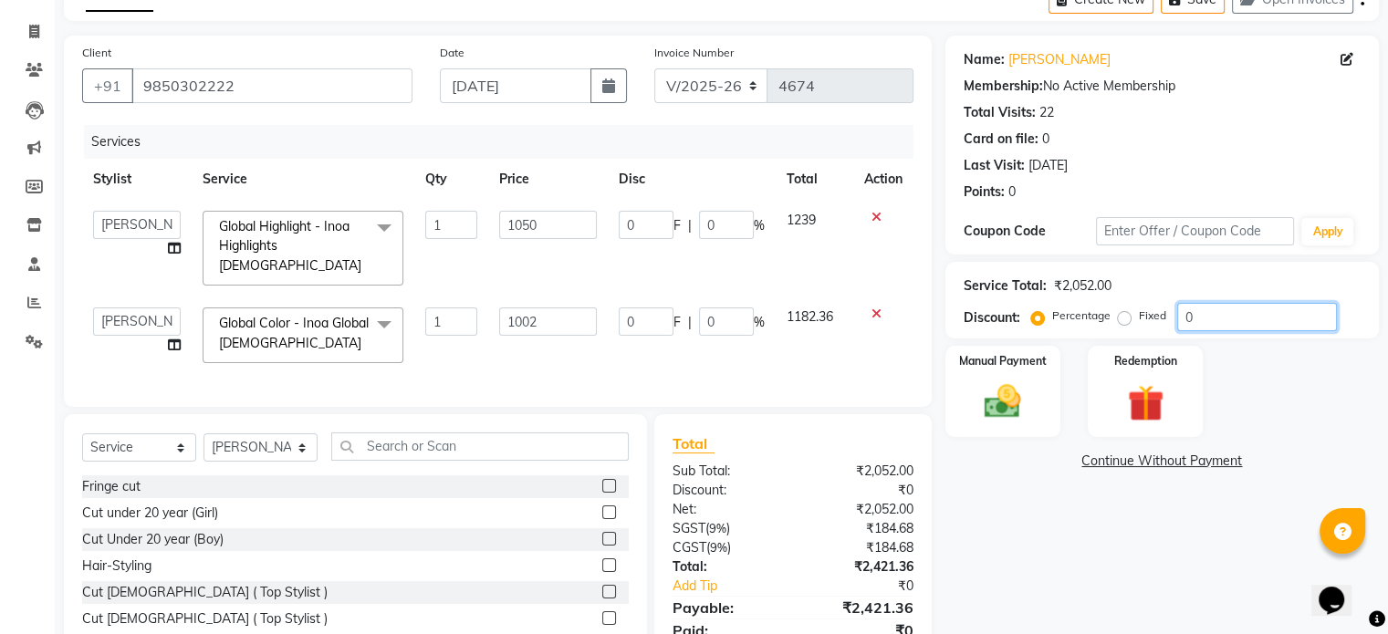
scroll to position [172, 0]
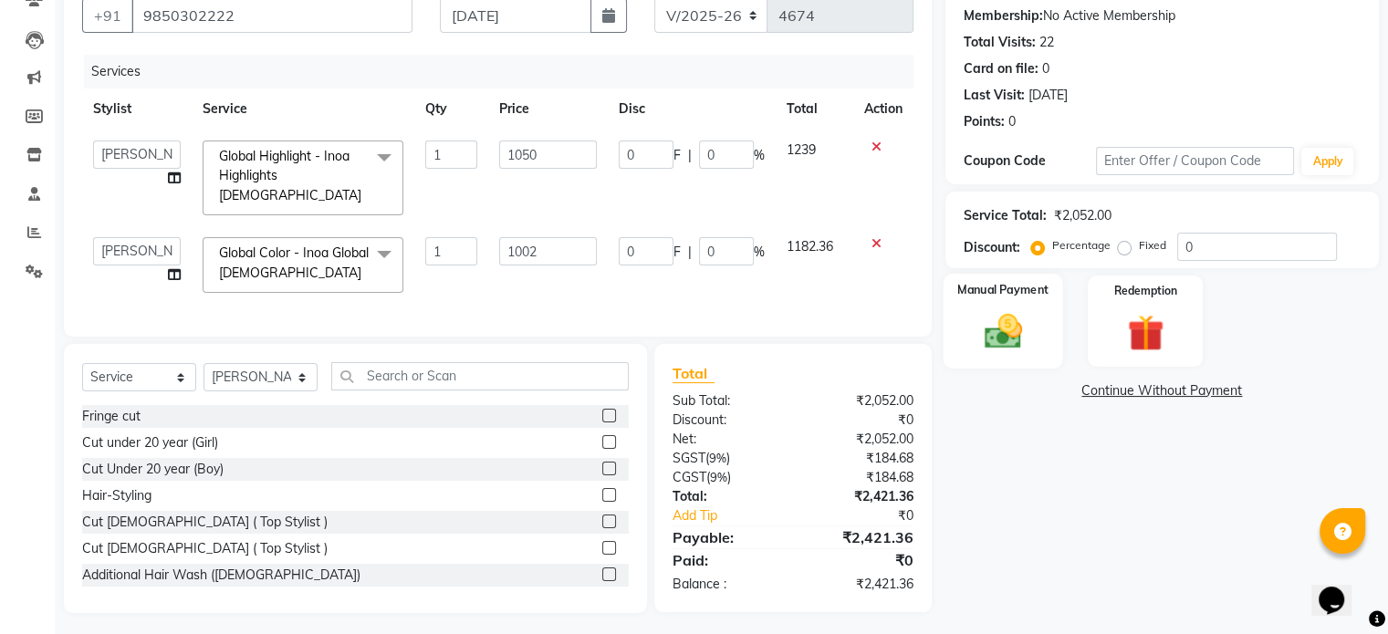
click at [991, 319] on img at bounding box center [1002, 332] width 61 height 44
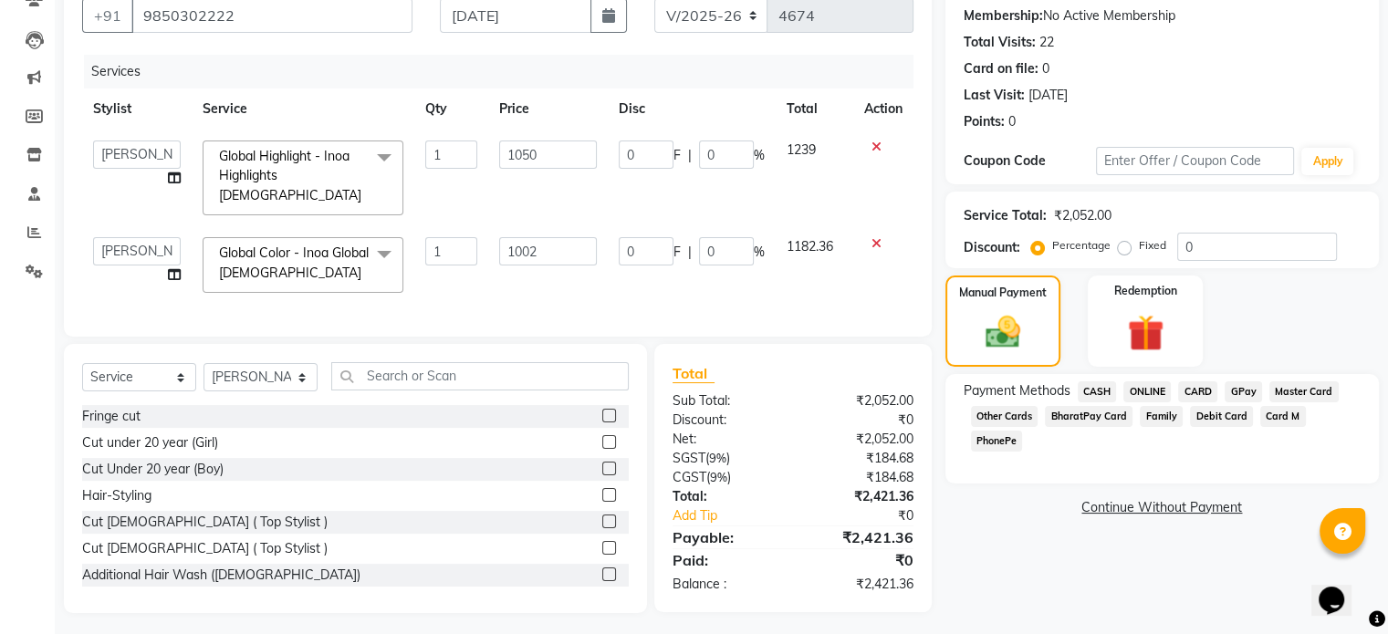
click at [1142, 389] on span "ONLINE" at bounding box center [1147, 392] width 47 height 21
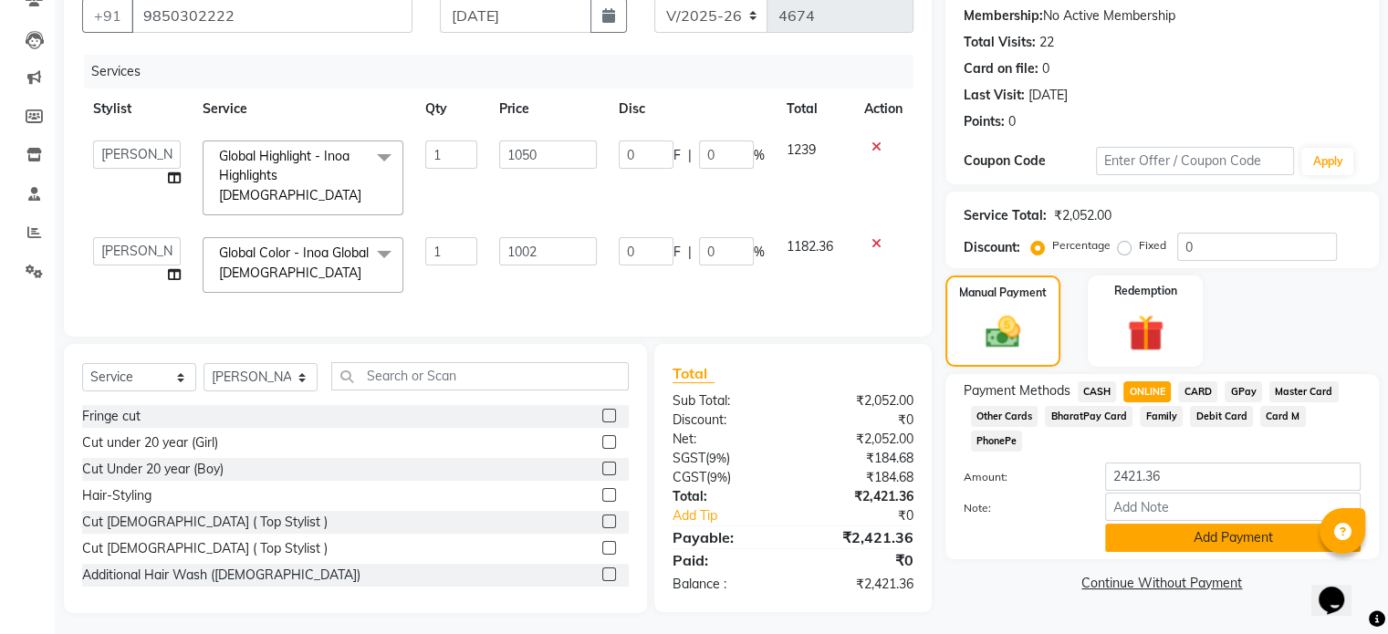
click at [1185, 524] on button "Add Payment" at bounding box center [1233, 538] width 256 height 28
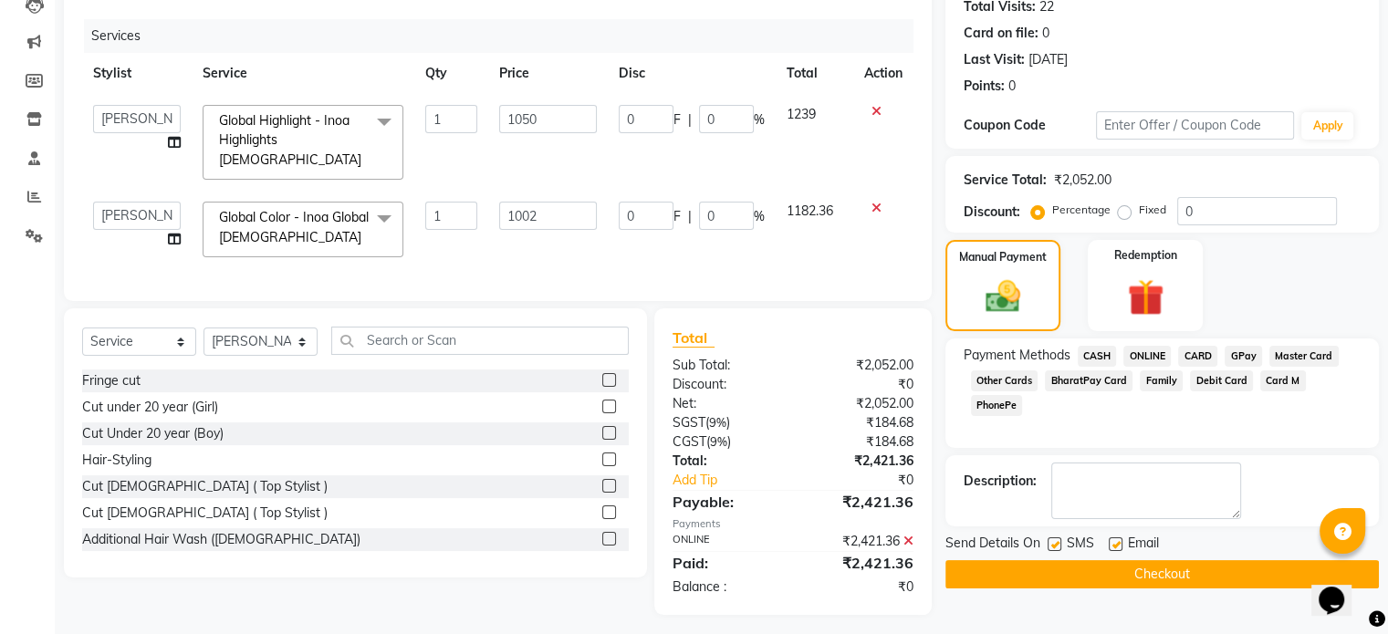
scroll to position [209, 0]
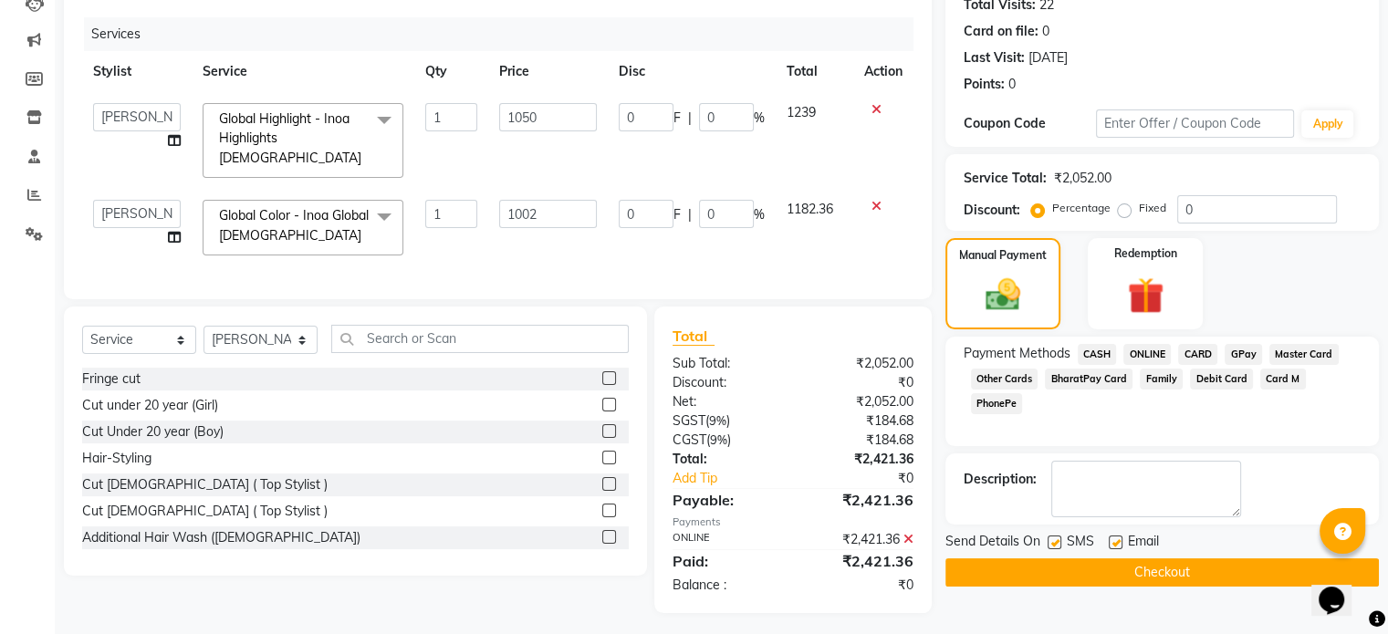
click at [1154, 559] on button "Checkout" at bounding box center [1163, 573] width 434 height 28
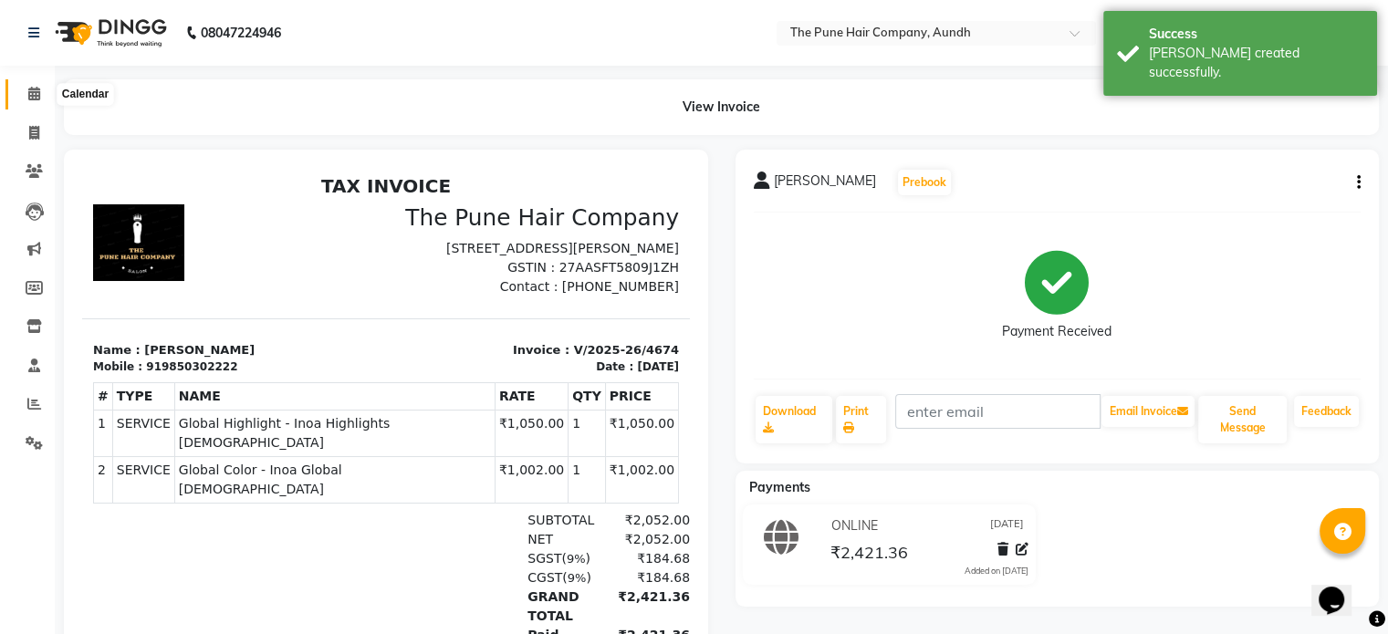
drag, startPoint x: 29, startPoint y: 94, endPoint x: 40, endPoint y: 99, distance: 12.2
click at [29, 94] on icon at bounding box center [34, 94] width 12 height 14
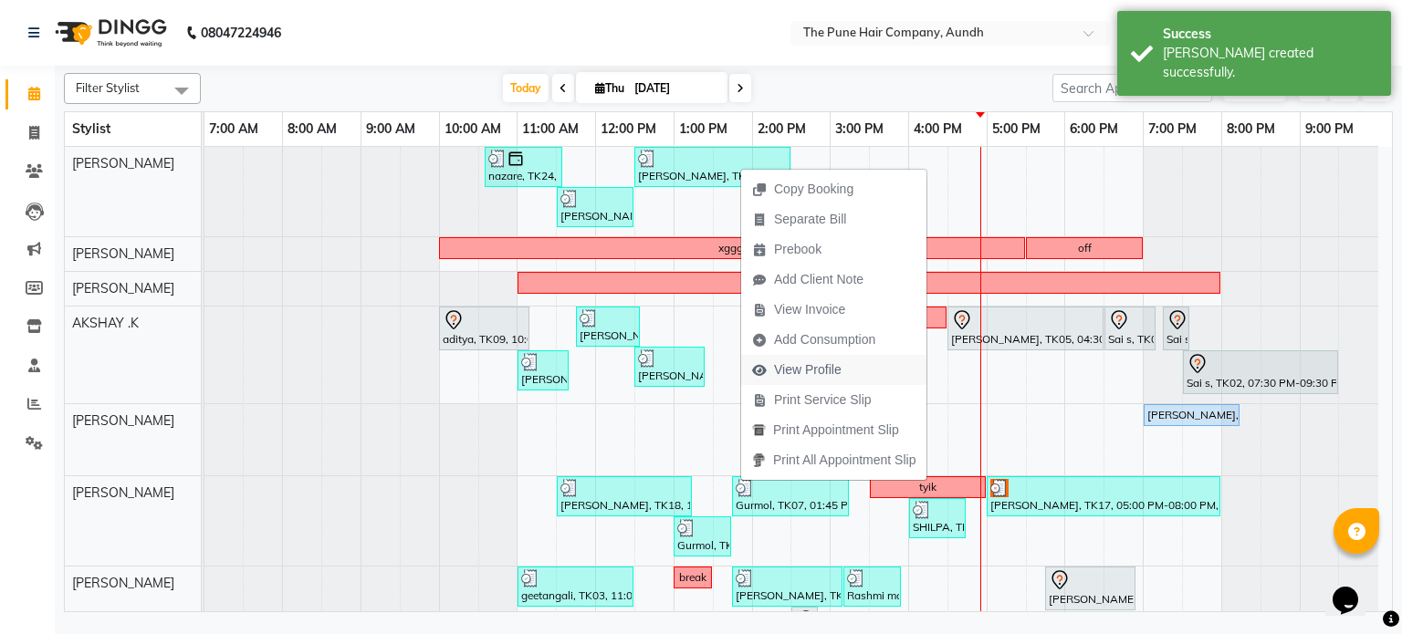
click at [810, 365] on span "View Profile" at bounding box center [808, 370] width 68 height 19
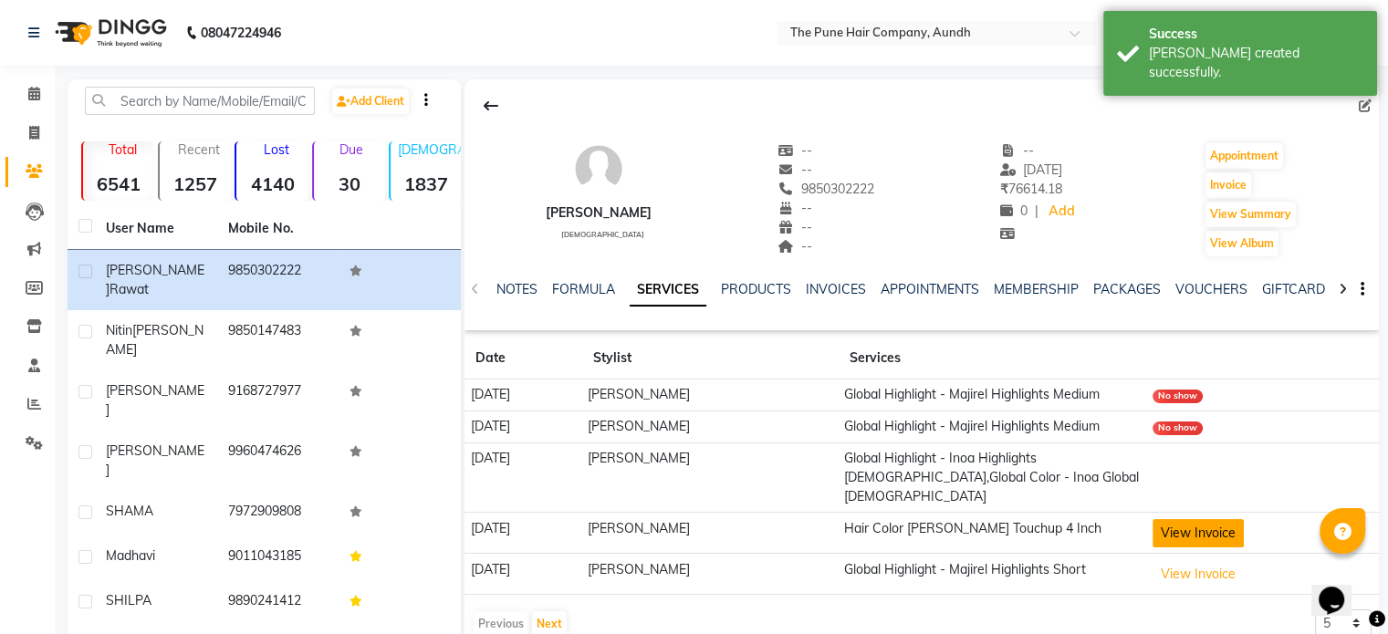
click at [1197, 519] on button "View Invoice" at bounding box center [1198, 533] width 91 height 28
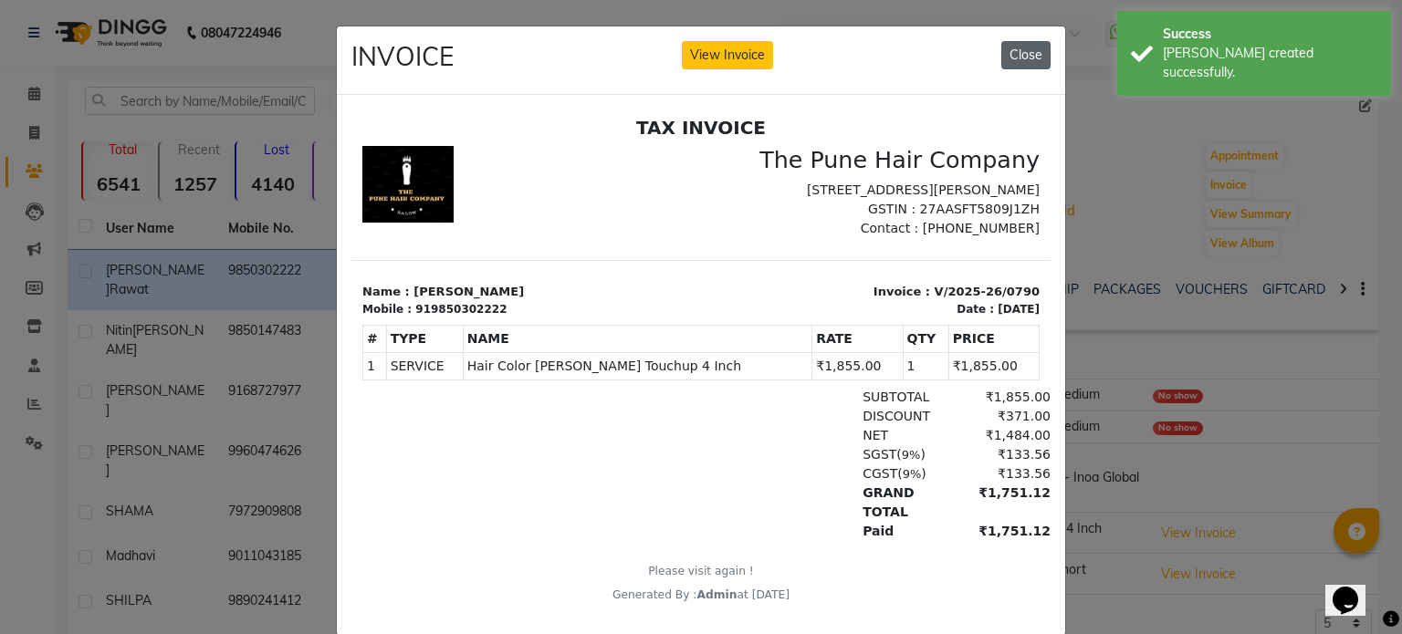
click at [1019, 49] on button "Close" at bounding box center [1025, 55] width 49 height 28
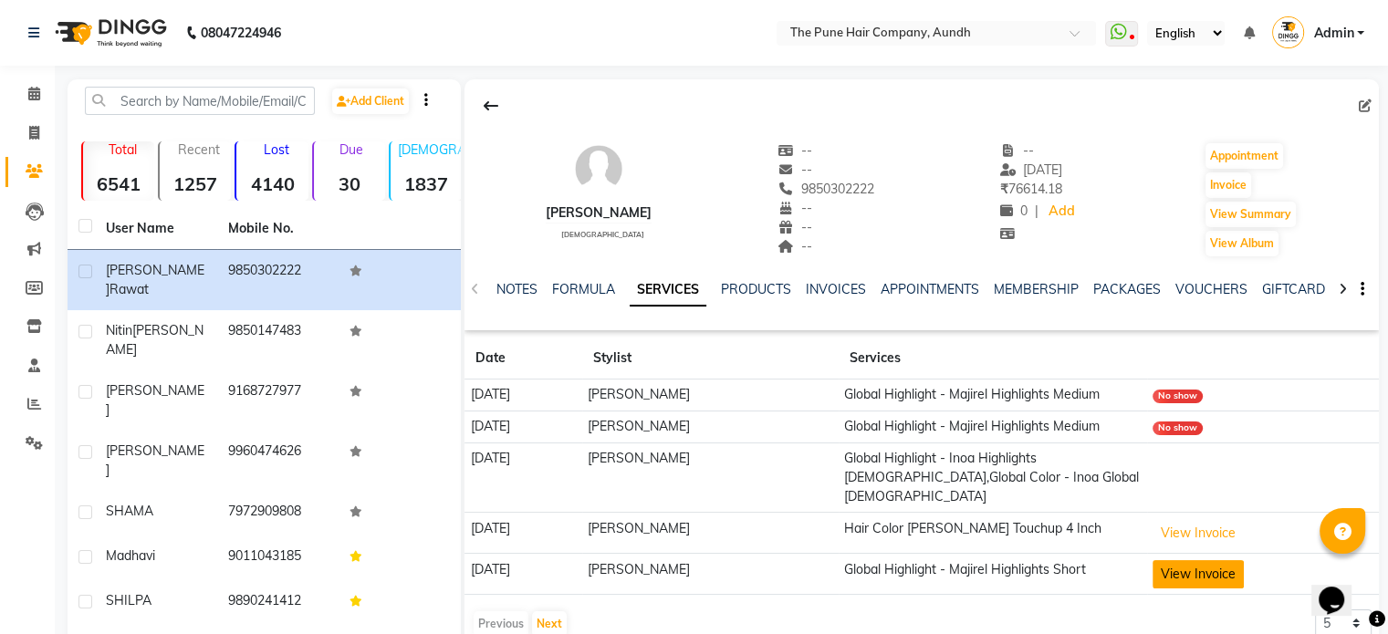
click at [1222, 560] on button "View Invoice" at bounding box center [1198, 574] width 91 height 28
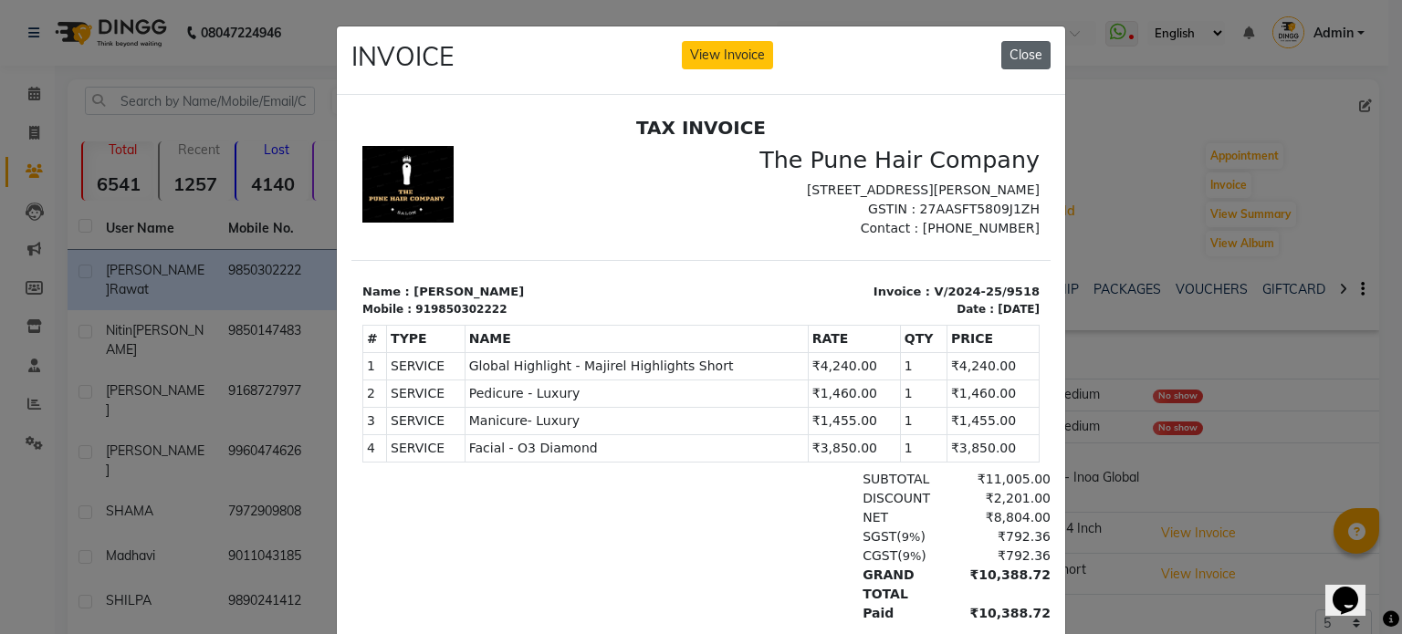
click at [1008, 42] on button "Close" at bounding box center [1025, 55] width 49 height 28
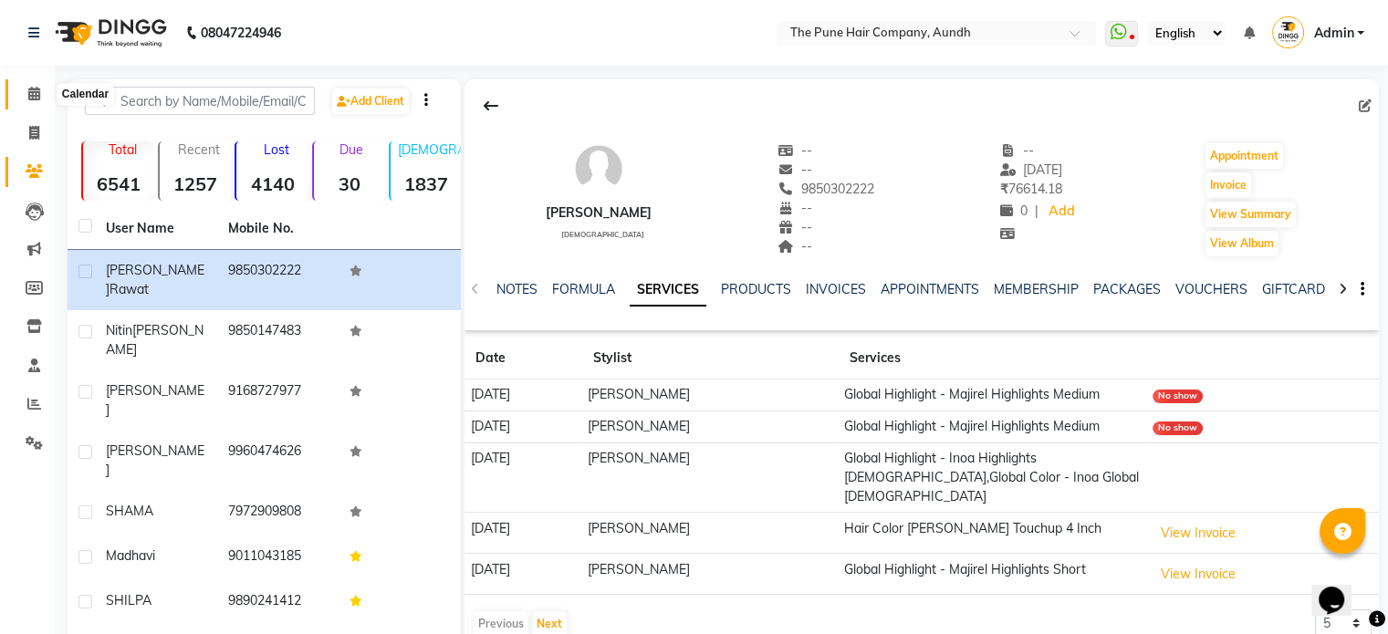
click at [29, 93] on icon at bounding box center [34, 94] width 12 height 14
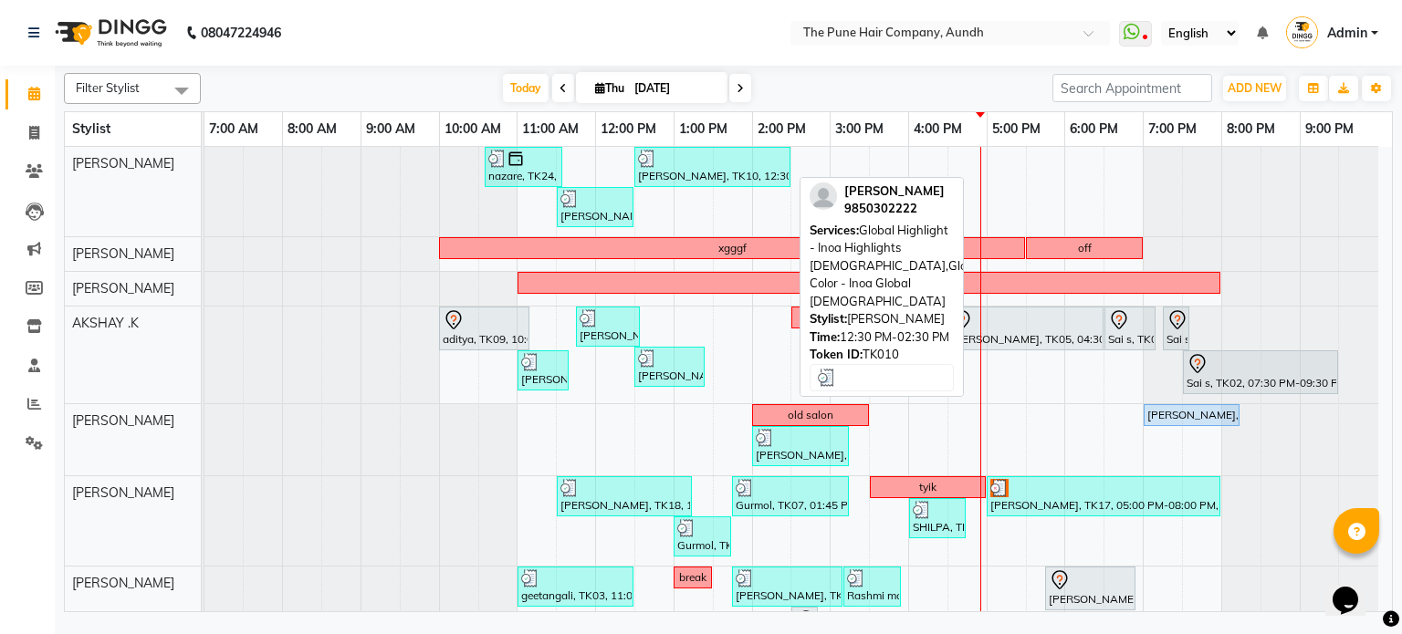
click at [679, 169] on div "[PERSON_NAME], TK10, 12:30 PM-02:30 PM, Global Highlight - Inoa Highlights [DEM…" at bounding box center [712, 167] width 152 height 35
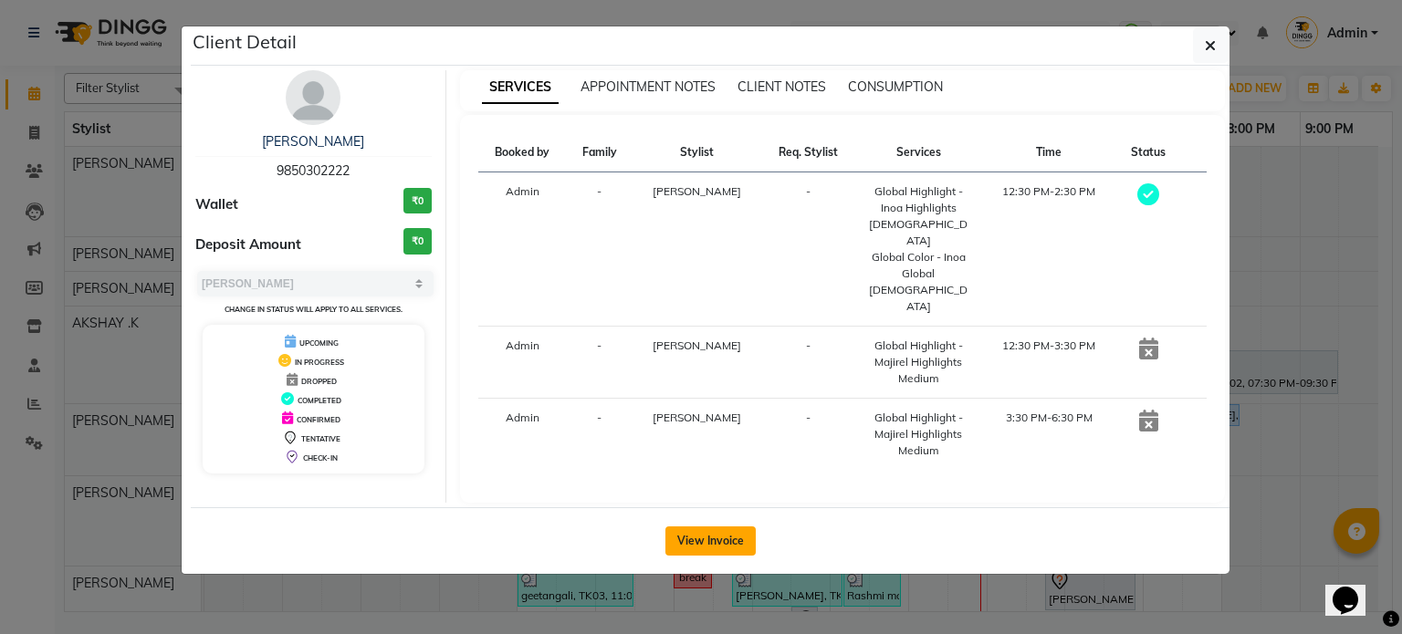
click at [715, 527] on button "View Invoice" at bounding box center [710, 541] width 90 height 29
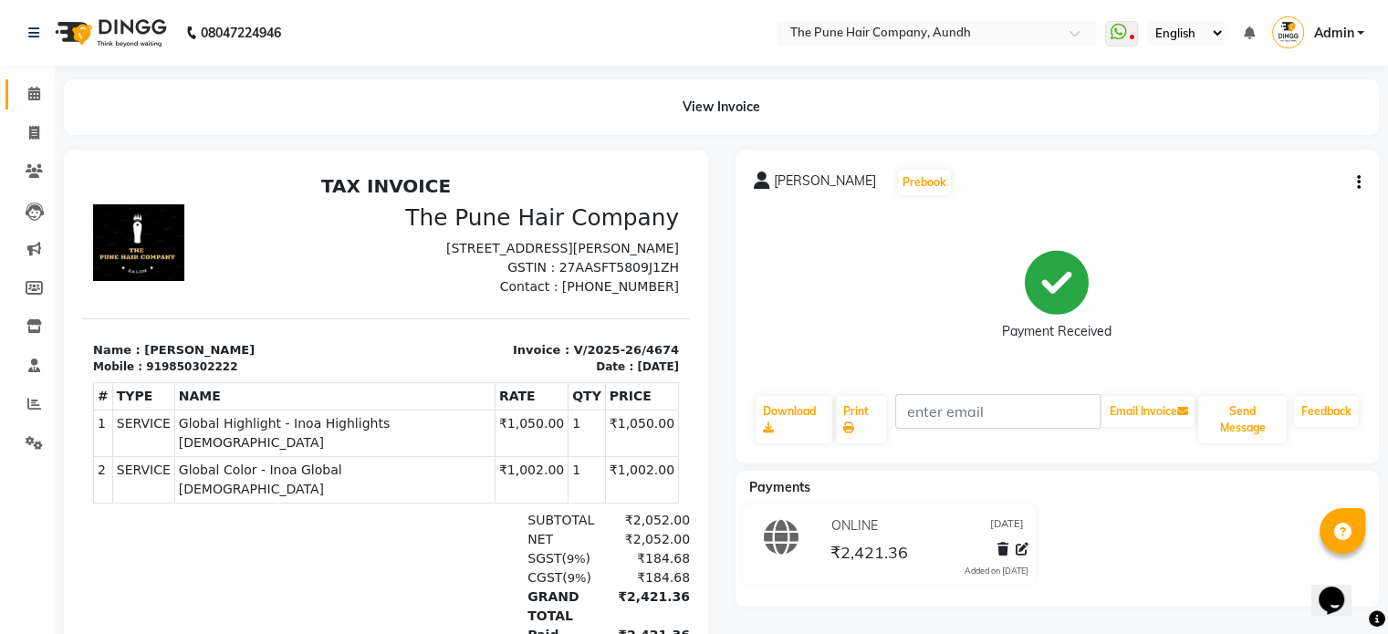
click at [43, 109] on link "Calendar" at bounding box center [27, 94] width 44 height 30
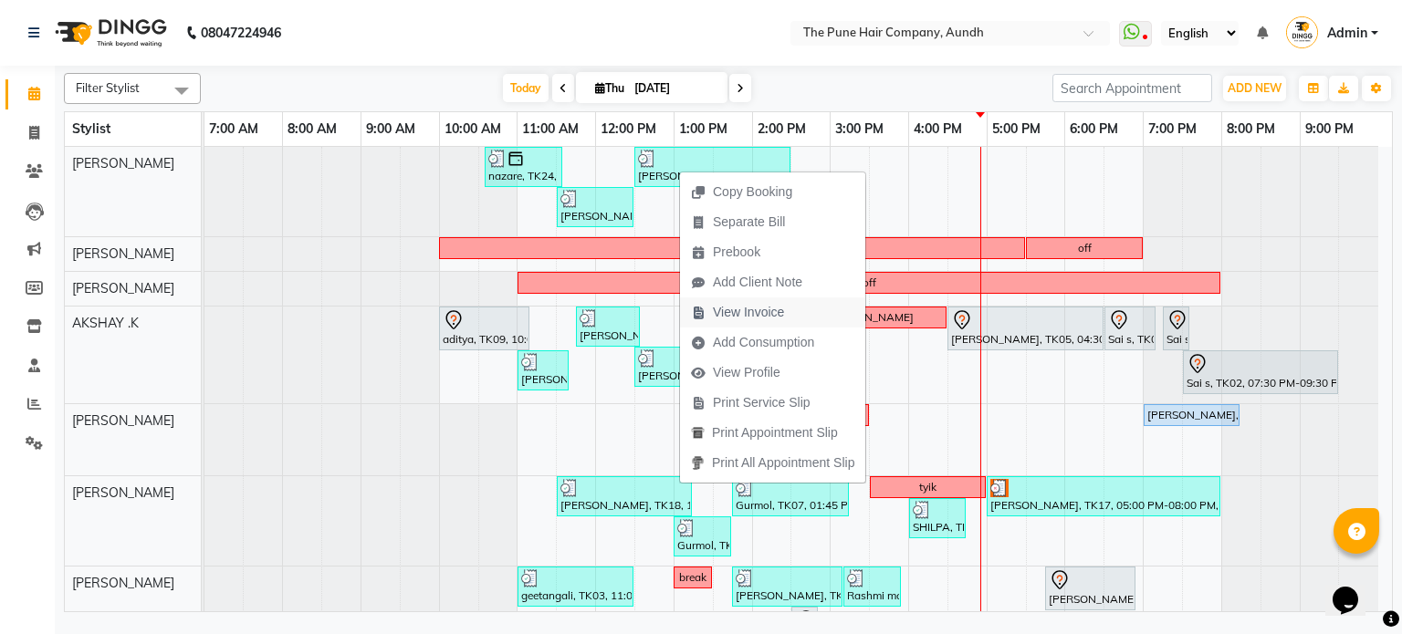
click at [762, 308] on span "View Invoice" at bounding box center [748, 312] width 71 height 19
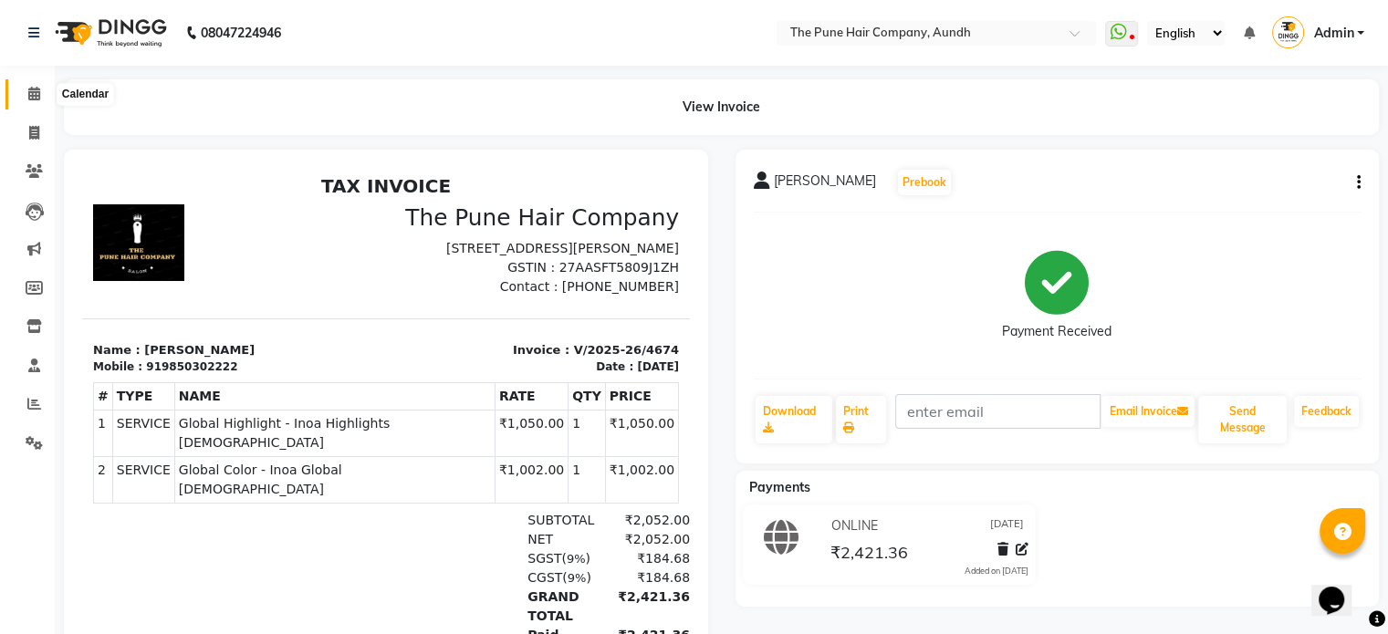
click at [37, 98] on icon at bounding box center [34, 94] width 12 height 14
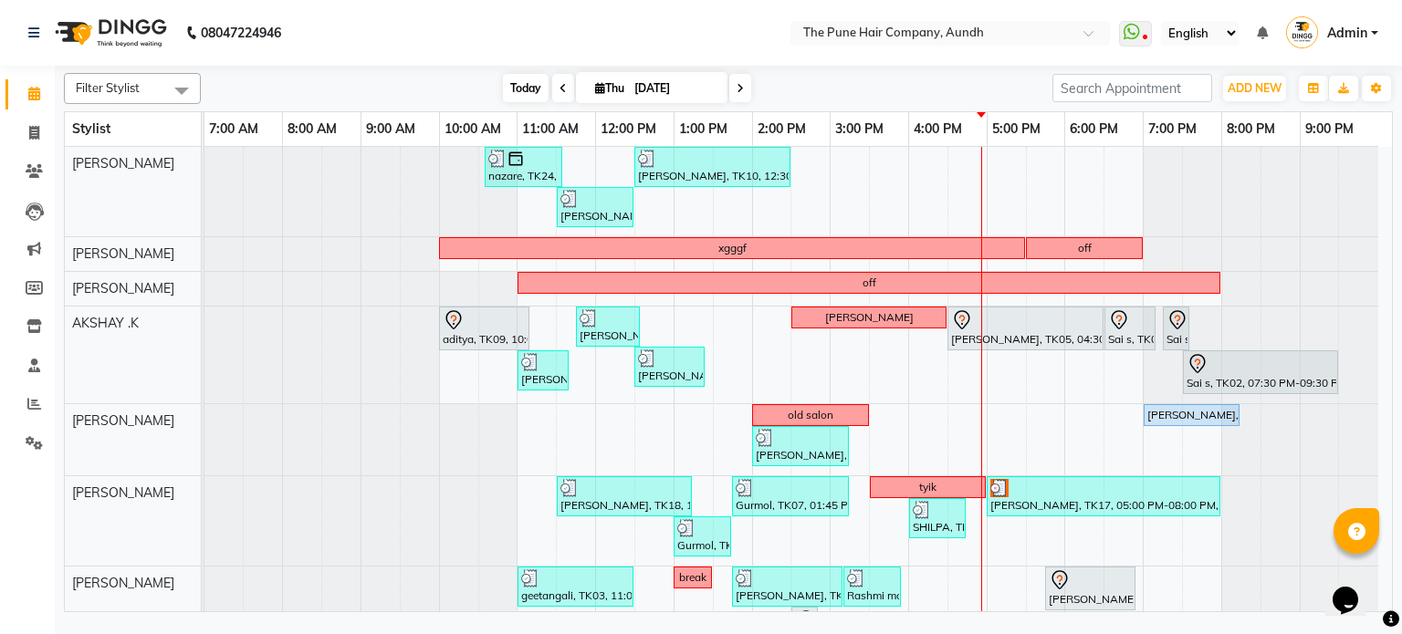
click at [504, 82] on span "Today" at bounding box center [526, 88] width 46 height 28
click at [513, 89] on span "Today" at bounding box center [526, 88] width 46 height 28
click at [741, 87] on span at bounding box center [740, 88] width 22 height 28
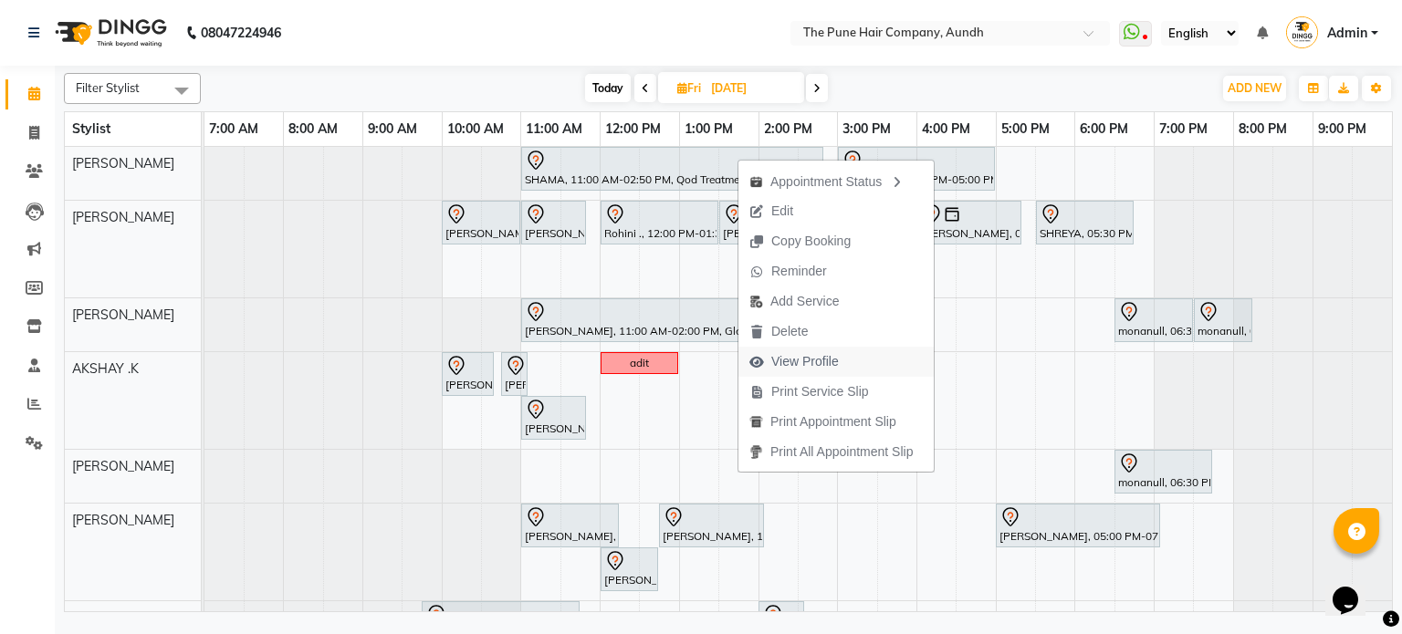
click at [804, 358] on span "View Profile" at bounding box center [805, 361] width 68 height 19
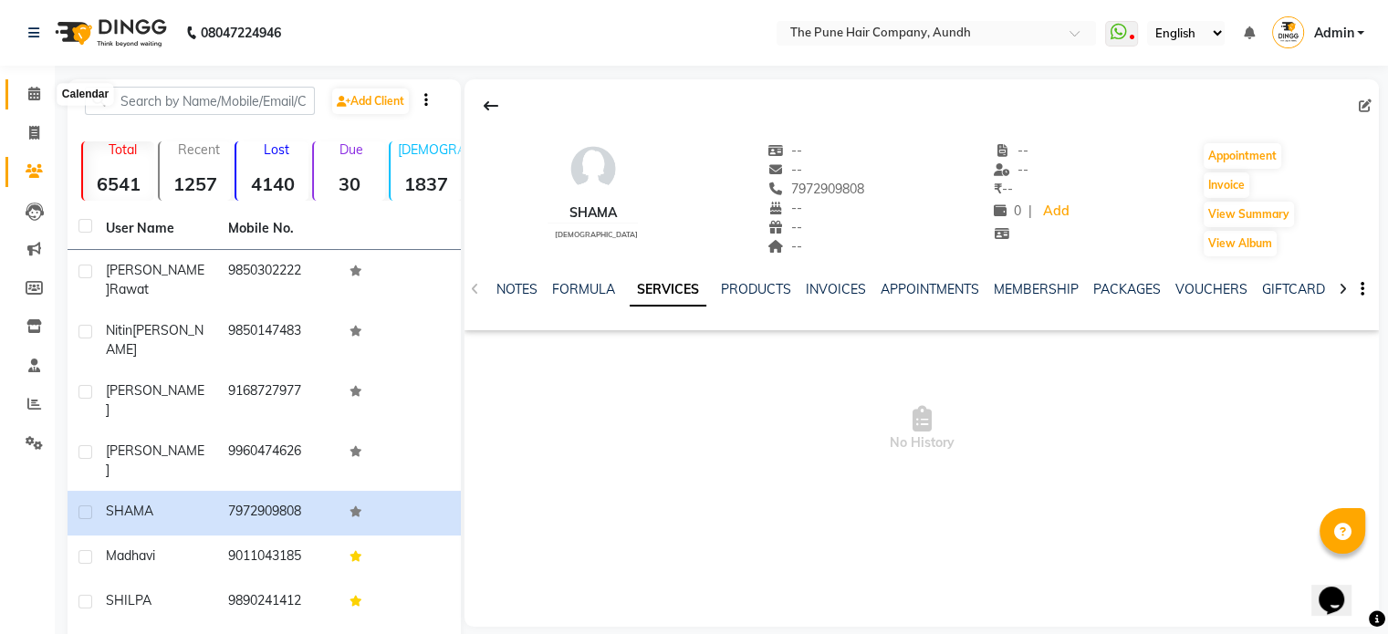
click at [26, 99] on span at bounding box center [34, 94] width 32 height 21
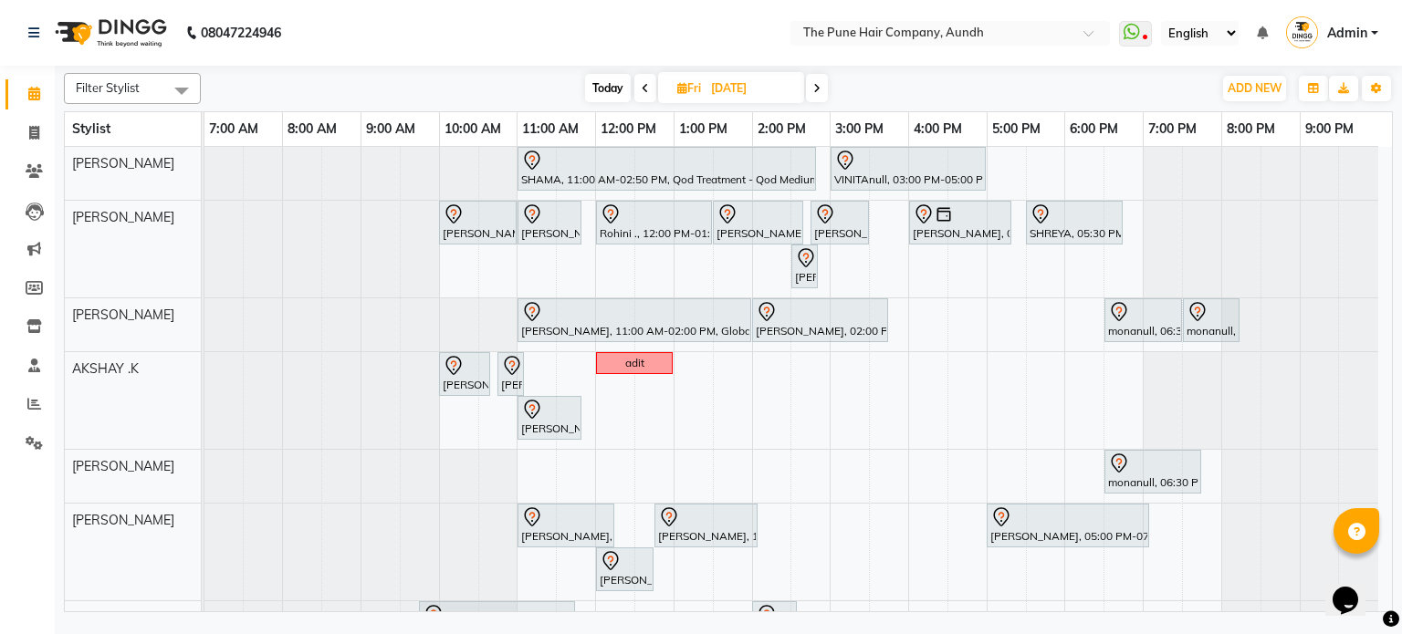
click at [816, 86] on icon at bounding box center [816, 88] width 7 height 11
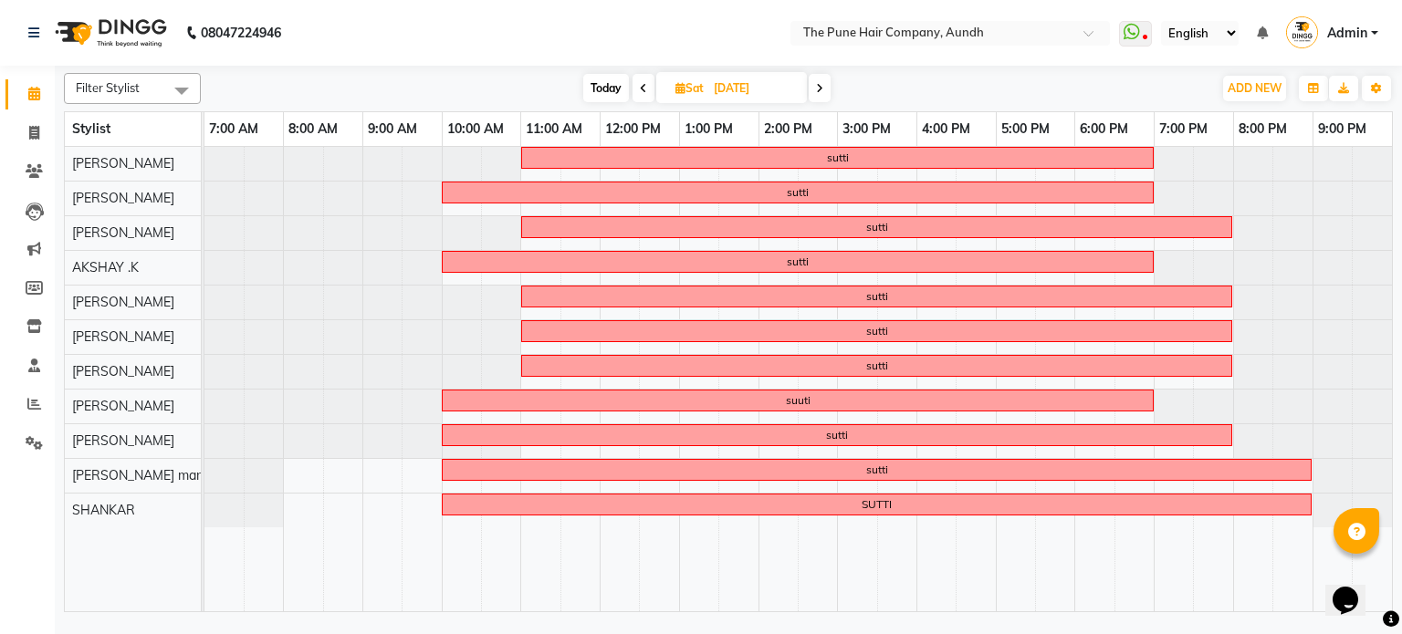
click at [823, 95] on span at bounding box center [820, 88] width 22 height 28
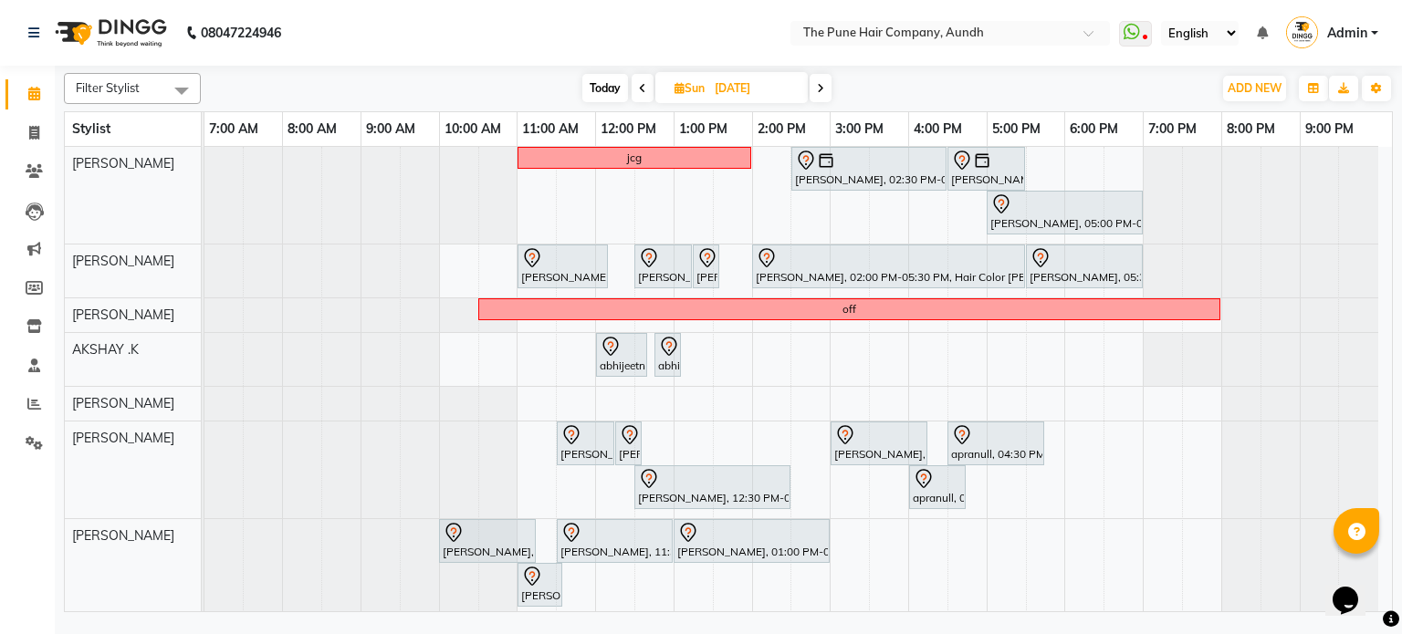
click at [639, 90] on icon at bounding box center [642, 88] width 7 height 11
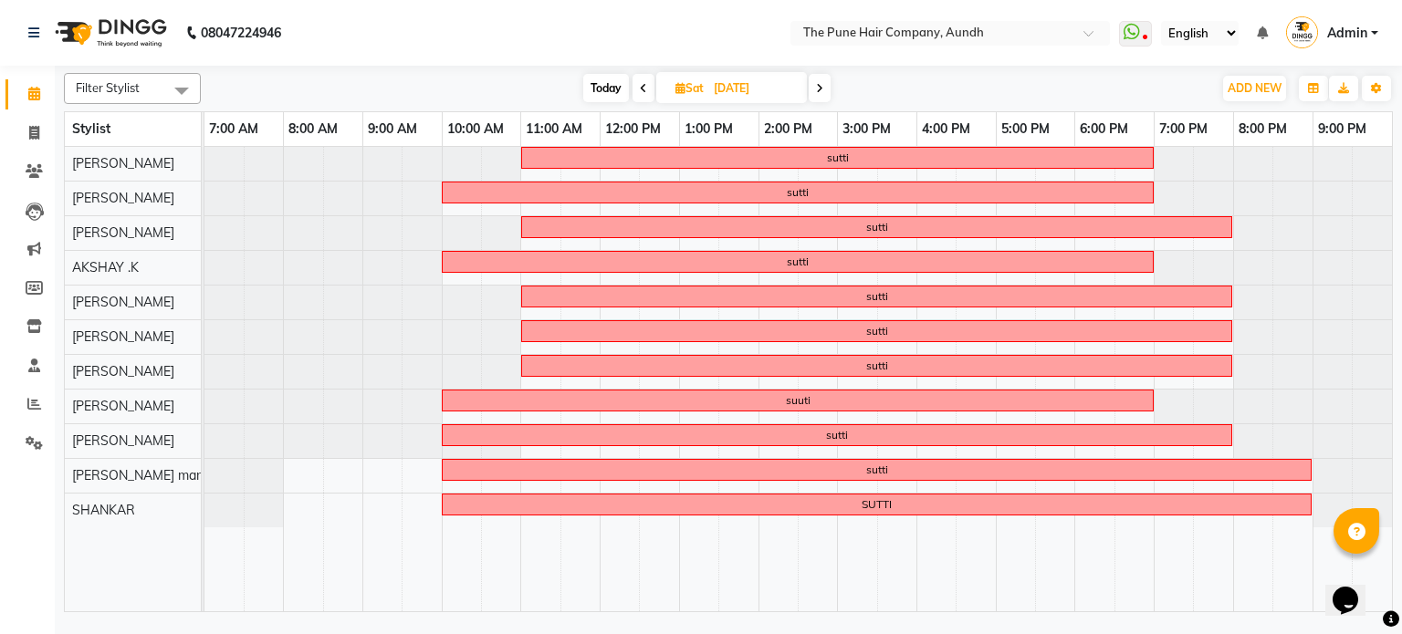
click at [644, 87] on icon at bounding box center [643, 88] width 7 height 11
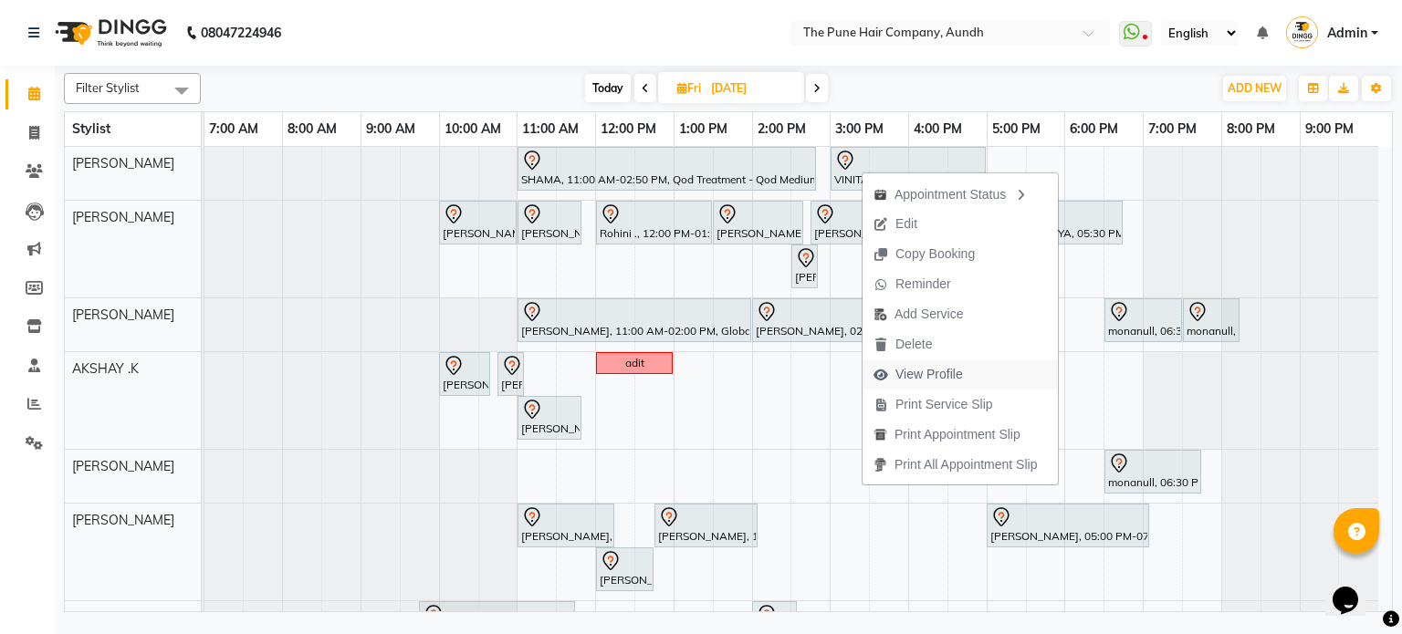
click at [913, 365] on span "View Profile" at bounding box center [929, 374] width 68 height 19
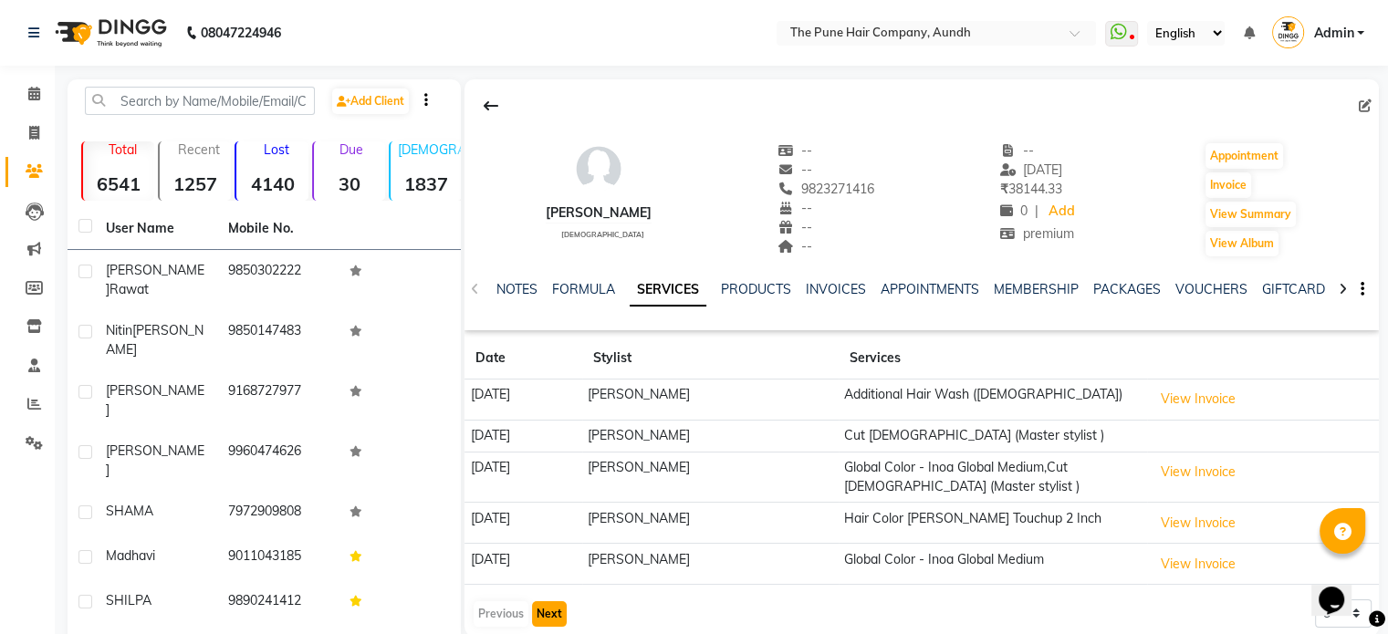
click at [559, 617] on button "Next" at bounding box center [549, 614] width 35 height 26
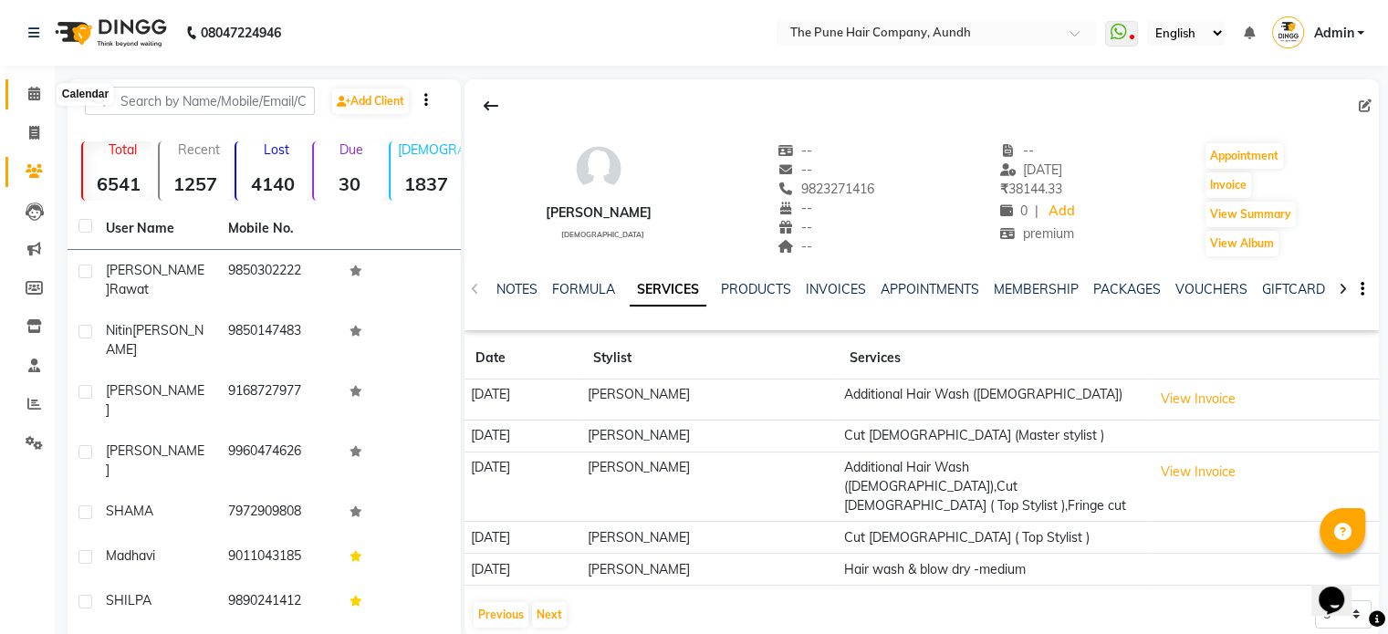
click at [29, 98] on icon at bounding box center [34, 94] width 12 height 14
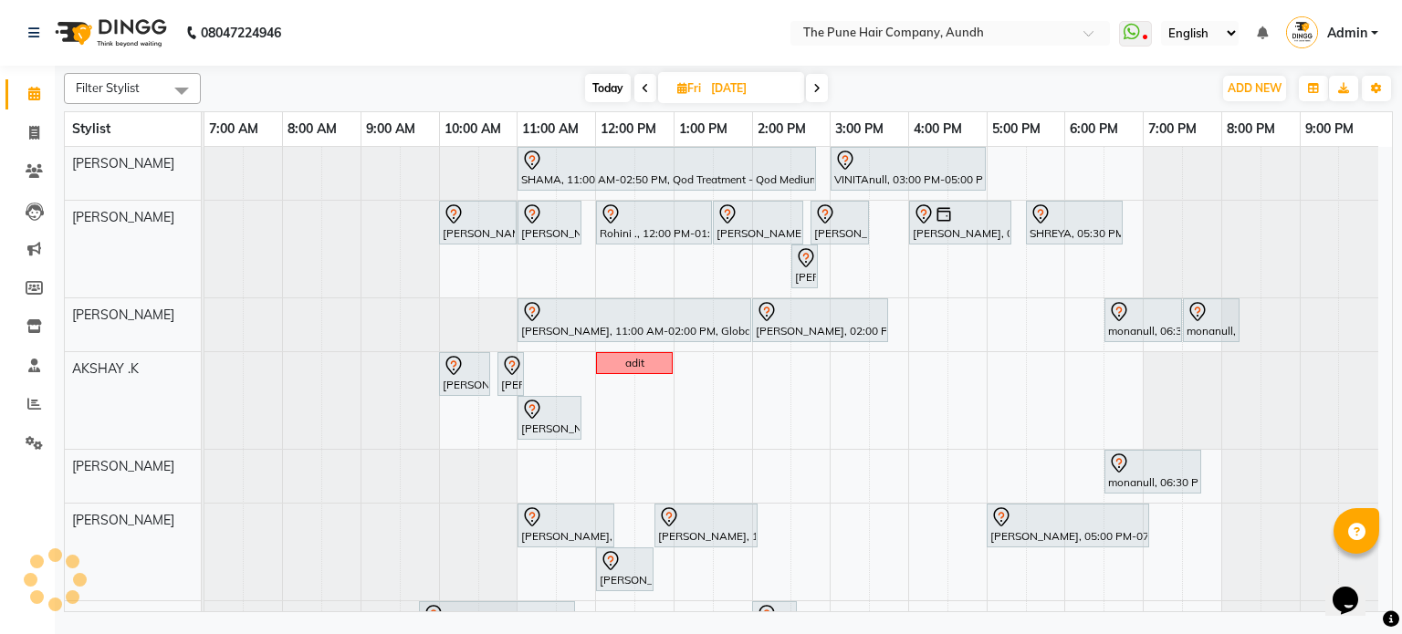
click at [716, 84] on input "[DATE]" at bounding box center [751, 88] width 91 height 27
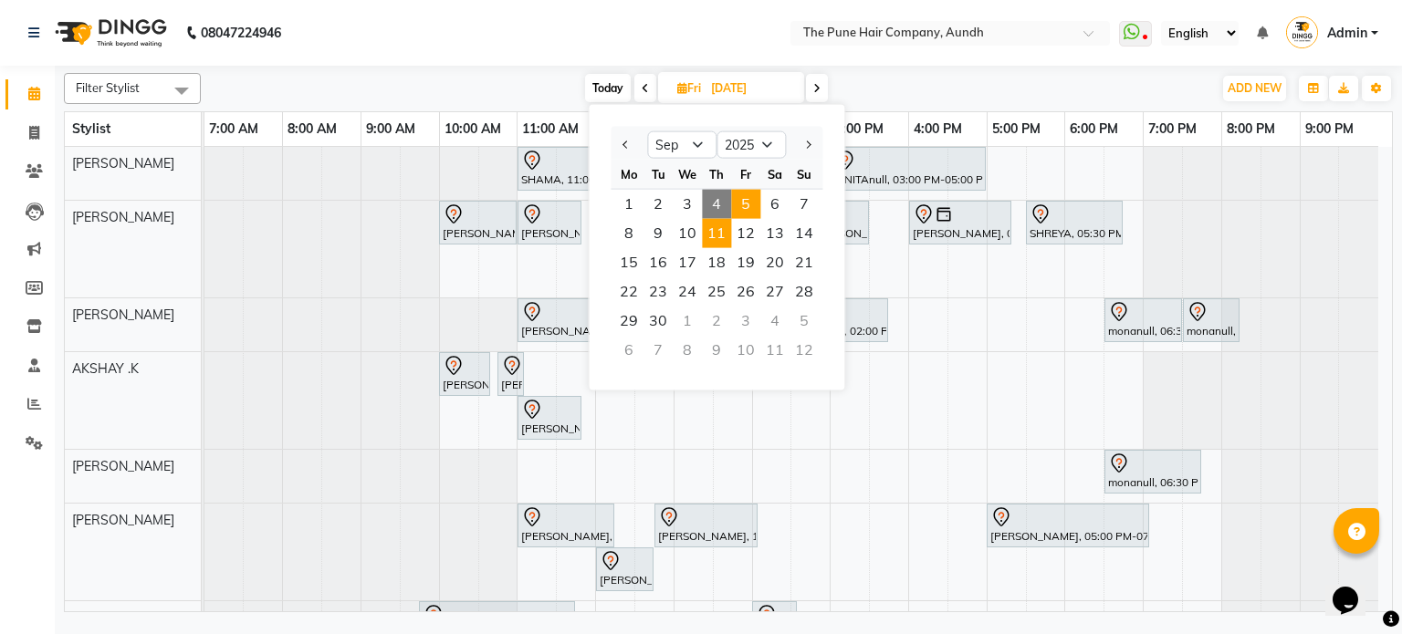
click at [718, 232] on span "11" at bounding box center [716, 233] width 29 height 29
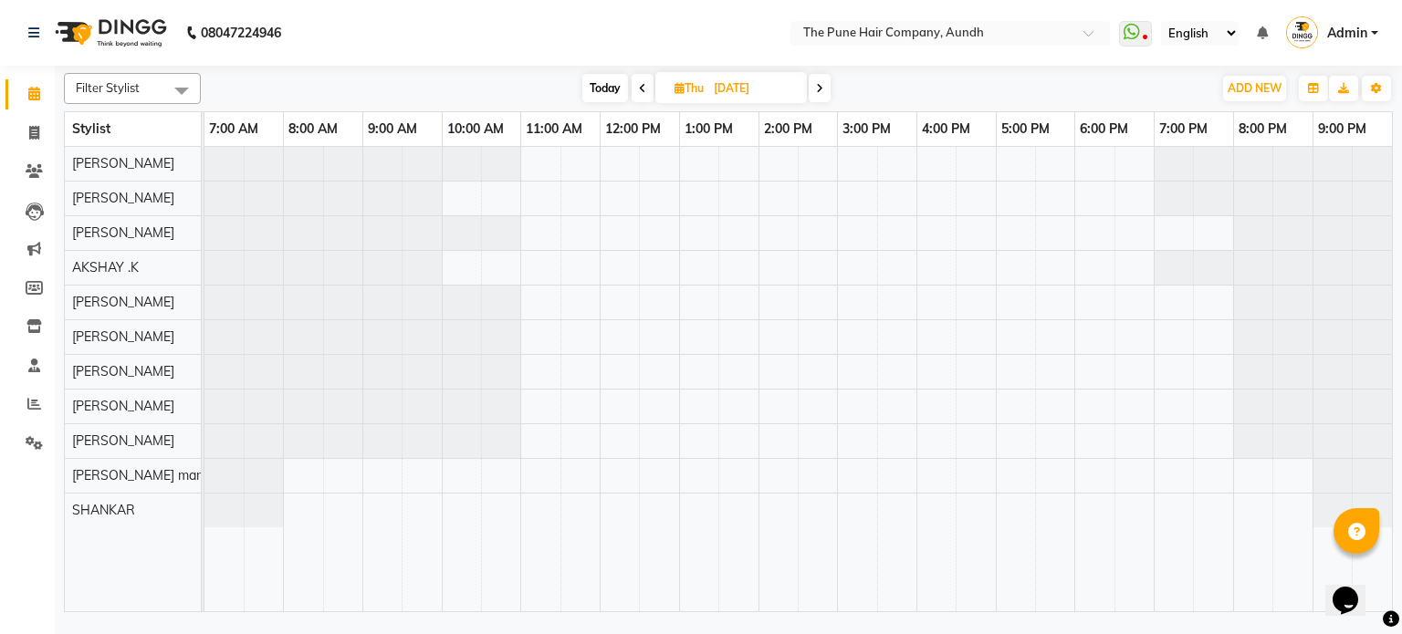
click at [541, 402] on div at bounding box center [797, 379] width 1187 height 465
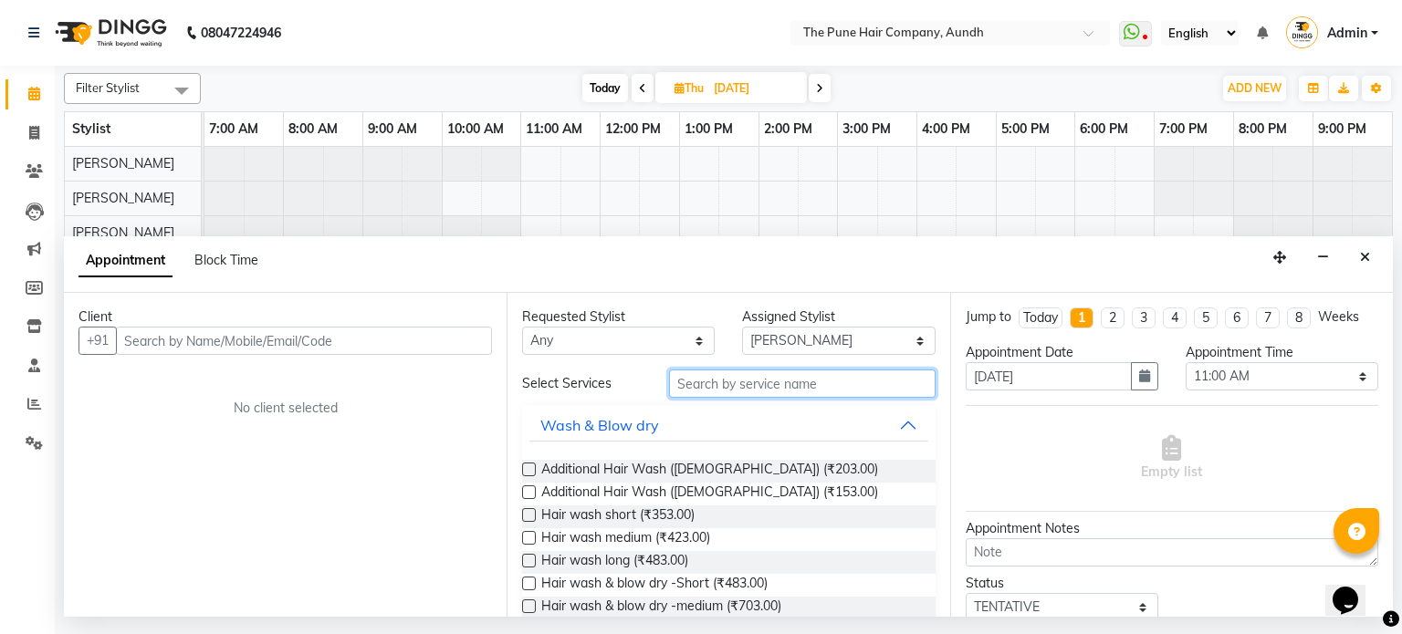
click at [758, 383] on input "text" at bounding box center [802, 384] width 267 height 28
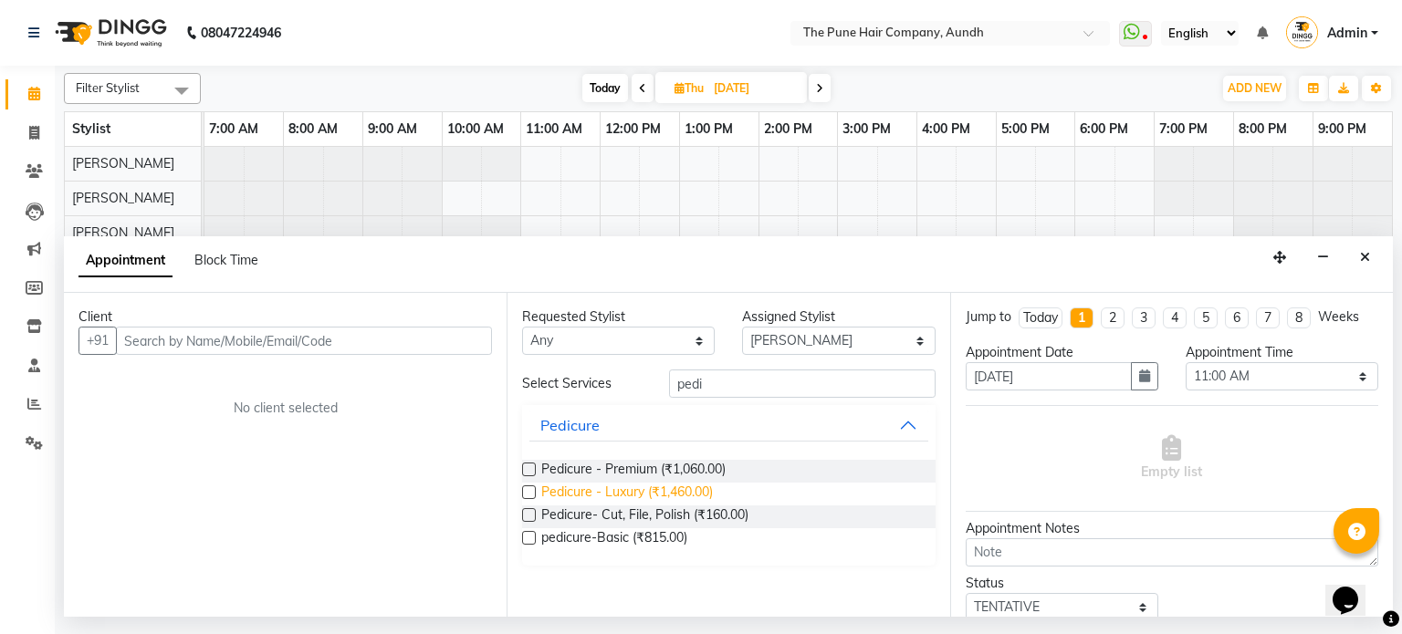
click at [681, 496] on span "Pedicure - Luxury (₹1,460.00)" at bounding box center [627, 494] width 172 height 23
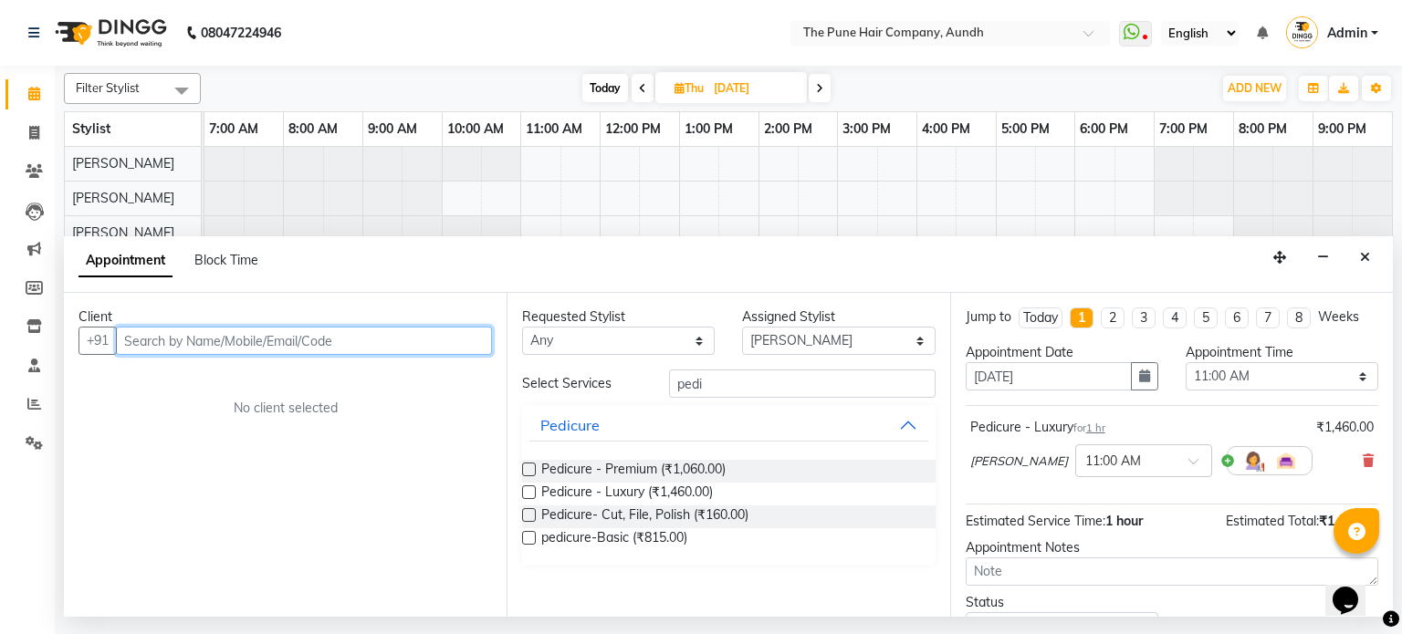
click at [428, 343] on input "text" at bounding box center [304, 341] width 376 height 28
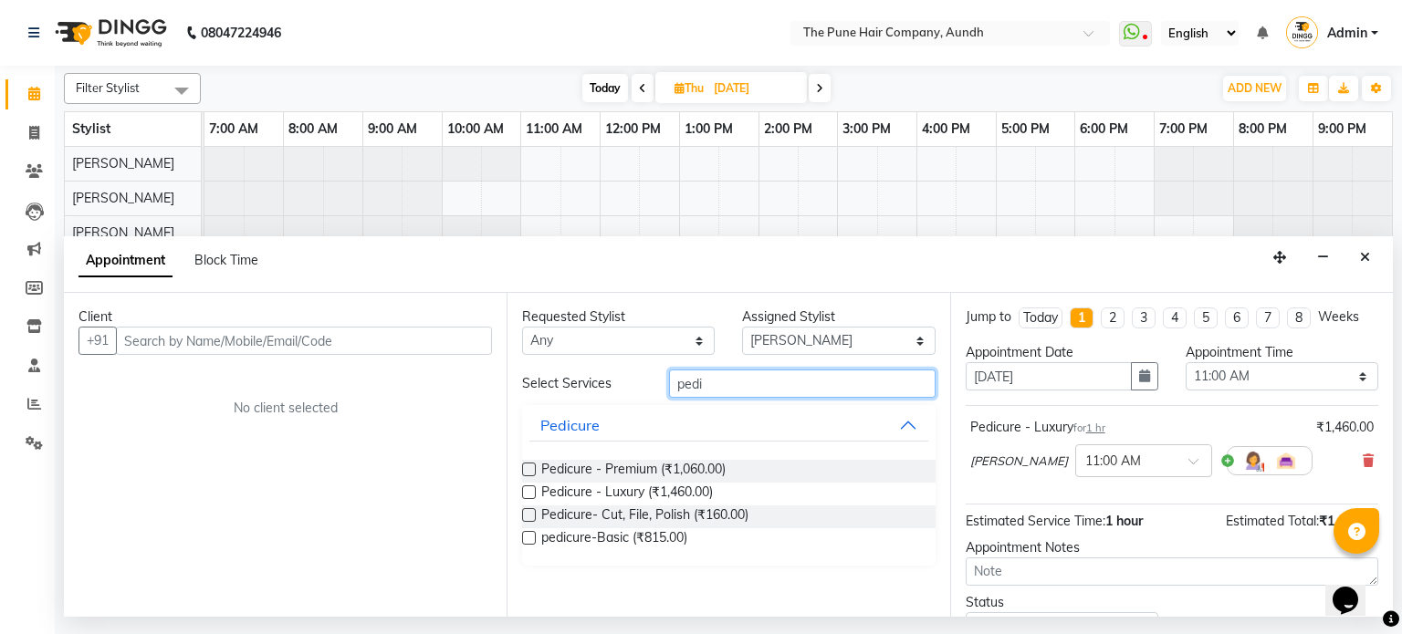
drag, startPoint x: 700, startPoint y: 386, endPoint x: 605, endPoint y: 394, distance: 95.3
click at [606, 394] on div "Select Services pedi" at bounding box center [728, 384] width 440 height 28
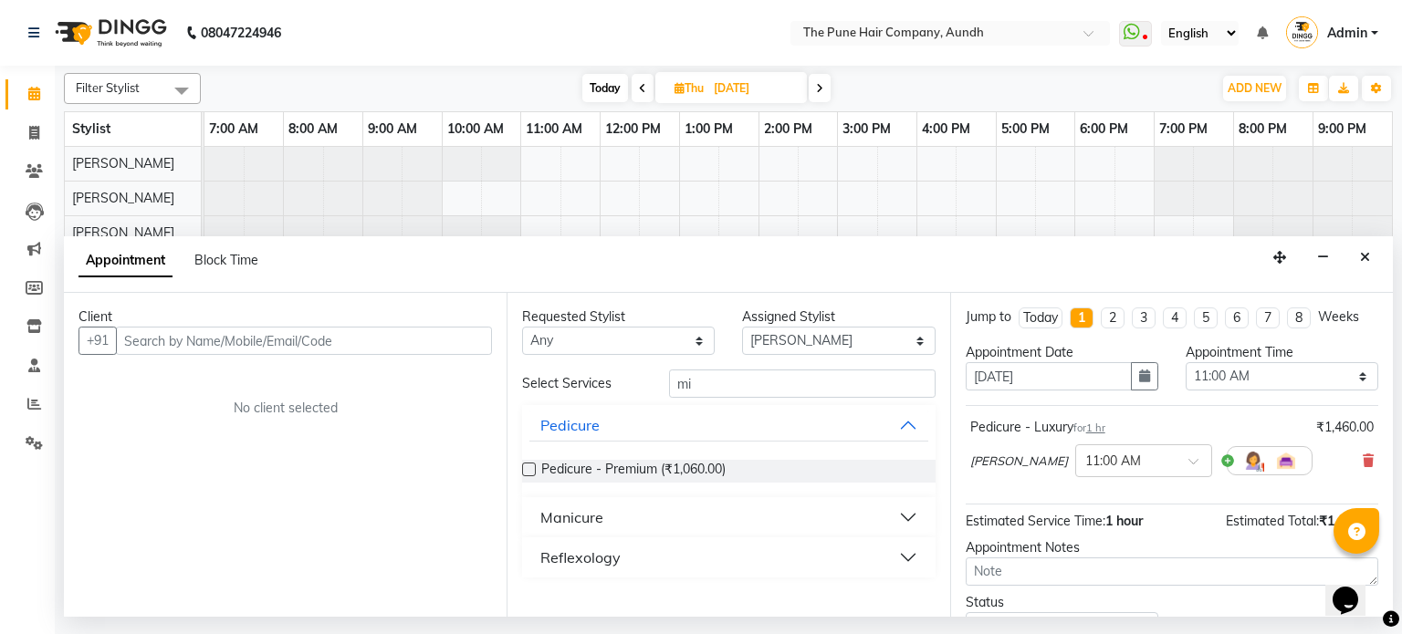
click at [584, 519] on div "Manicure" at bounding box center [571, 518] width 63 height 22
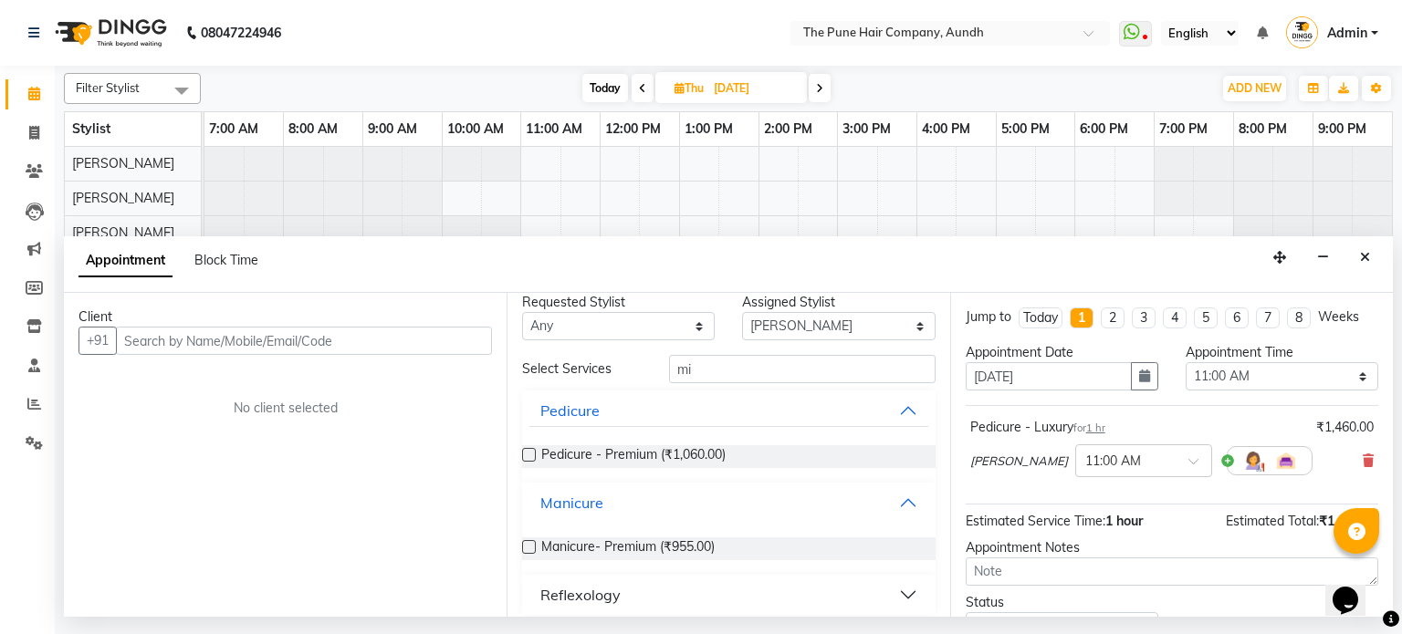
scroll to position [26, 0]
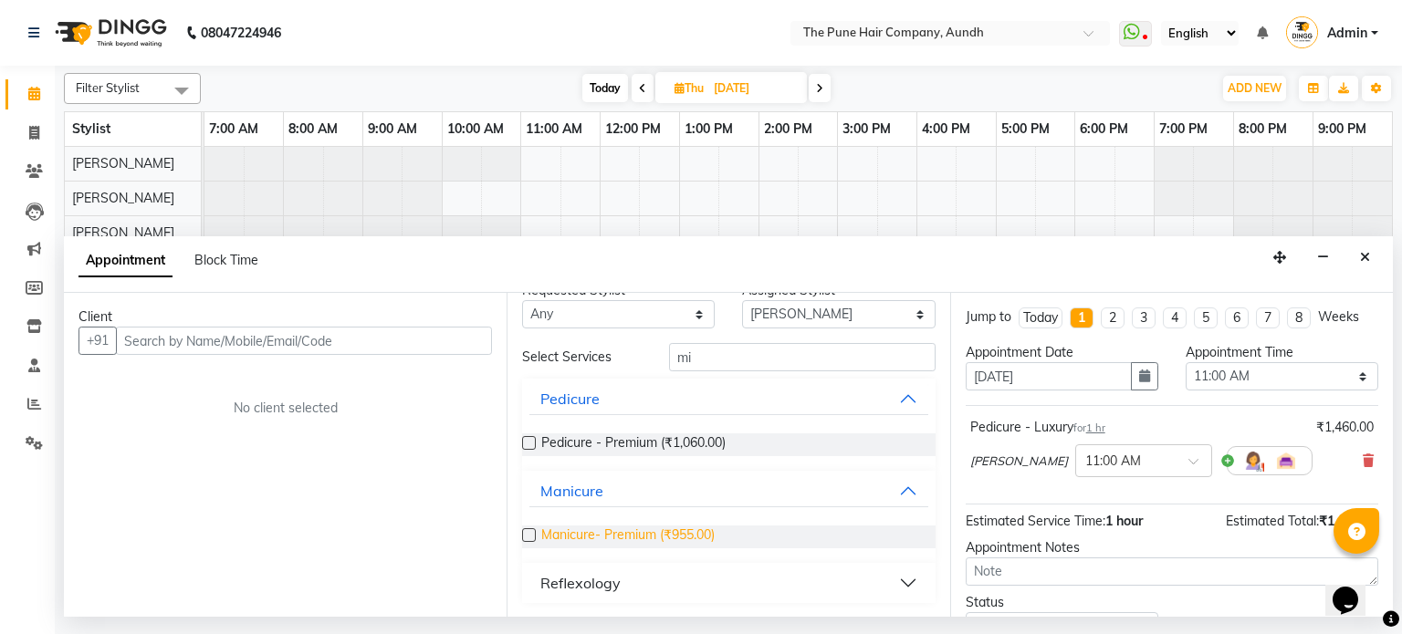
click at [601, 528] on span "Manicure- Premium (₹955.00)" at bounding box center [627, 537] width 173 height 23
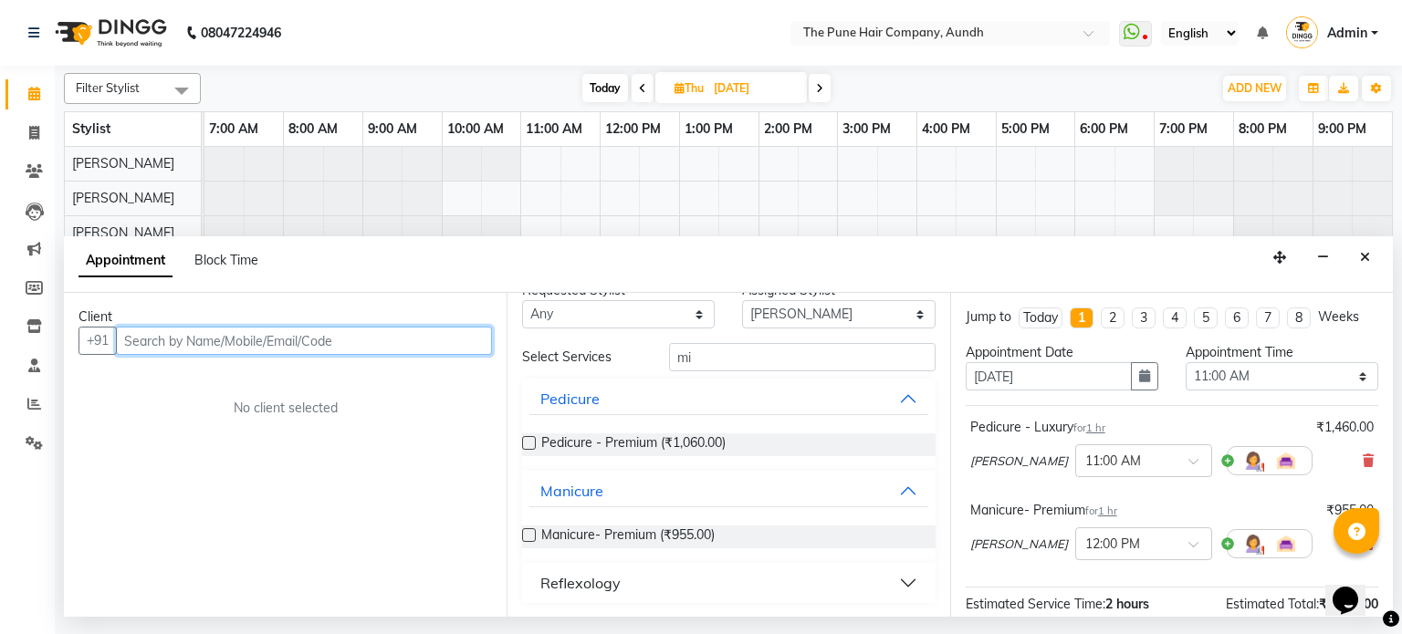
click at [331, 333] on input "text" at bounding box center [304, 341] width 376 height 28
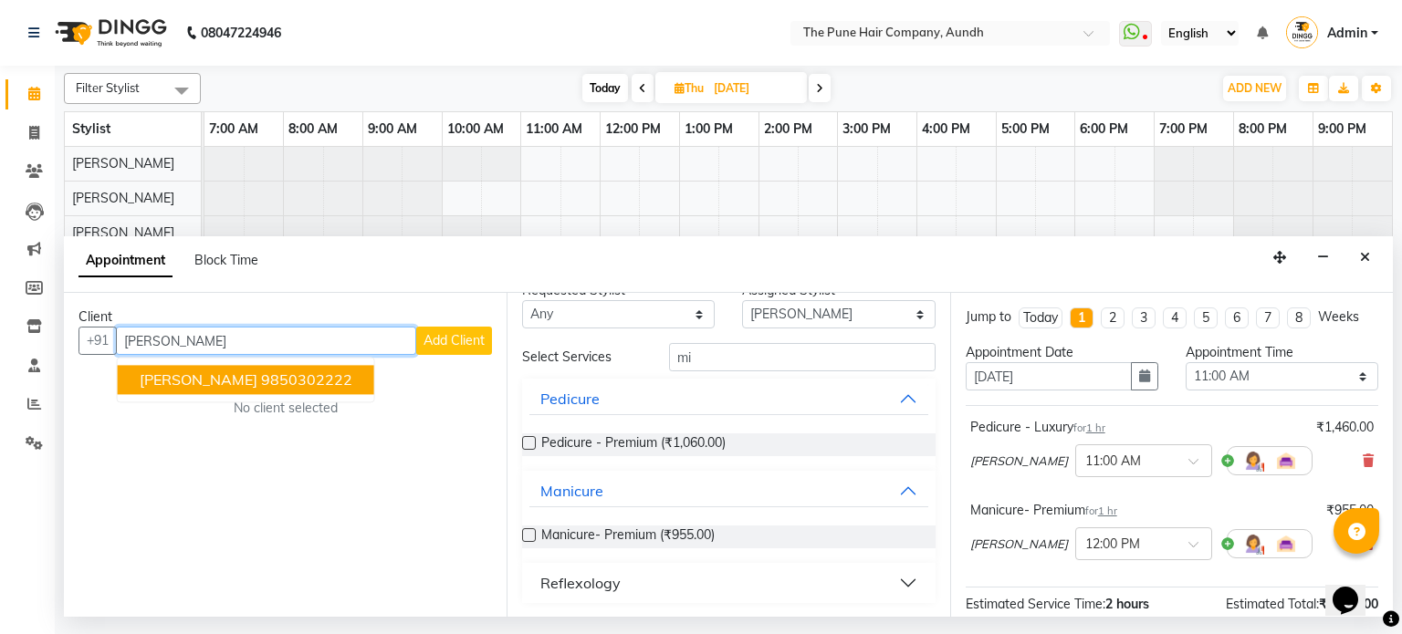
click at [261, 380] on ngb-highlight "9850302222" at bounding box center [306, 380] width 91 height 18
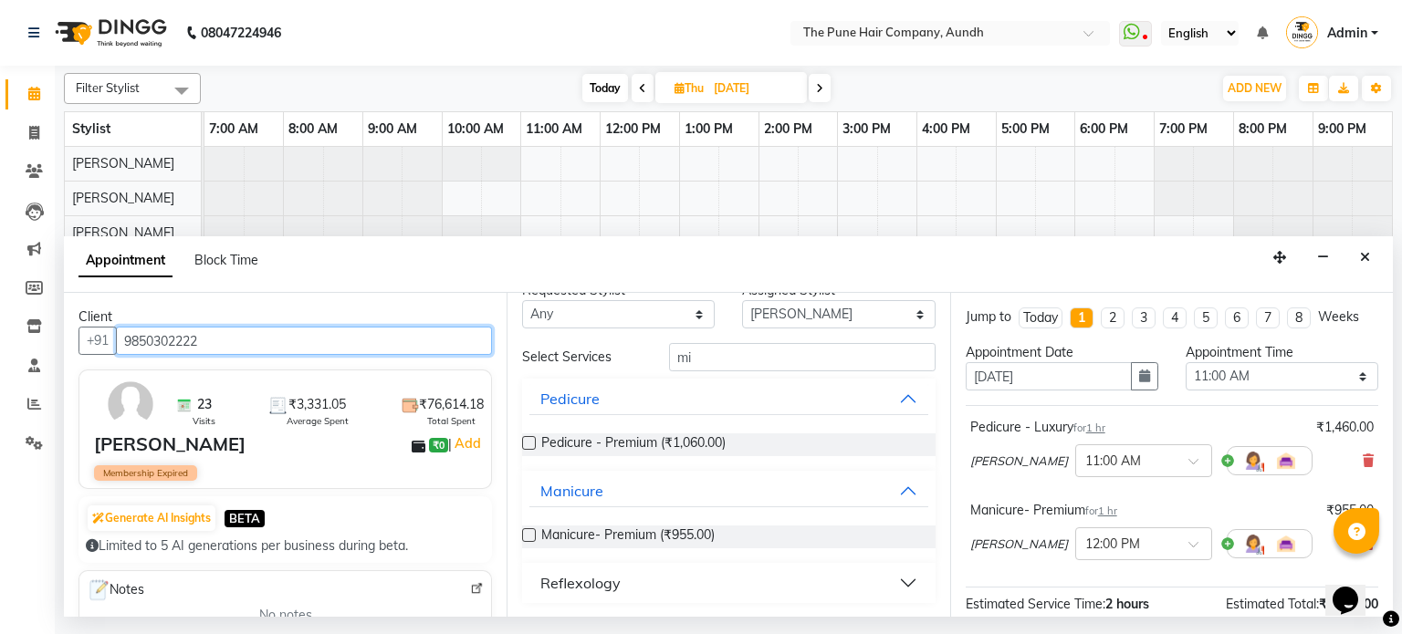
scroll to position [220, 0]
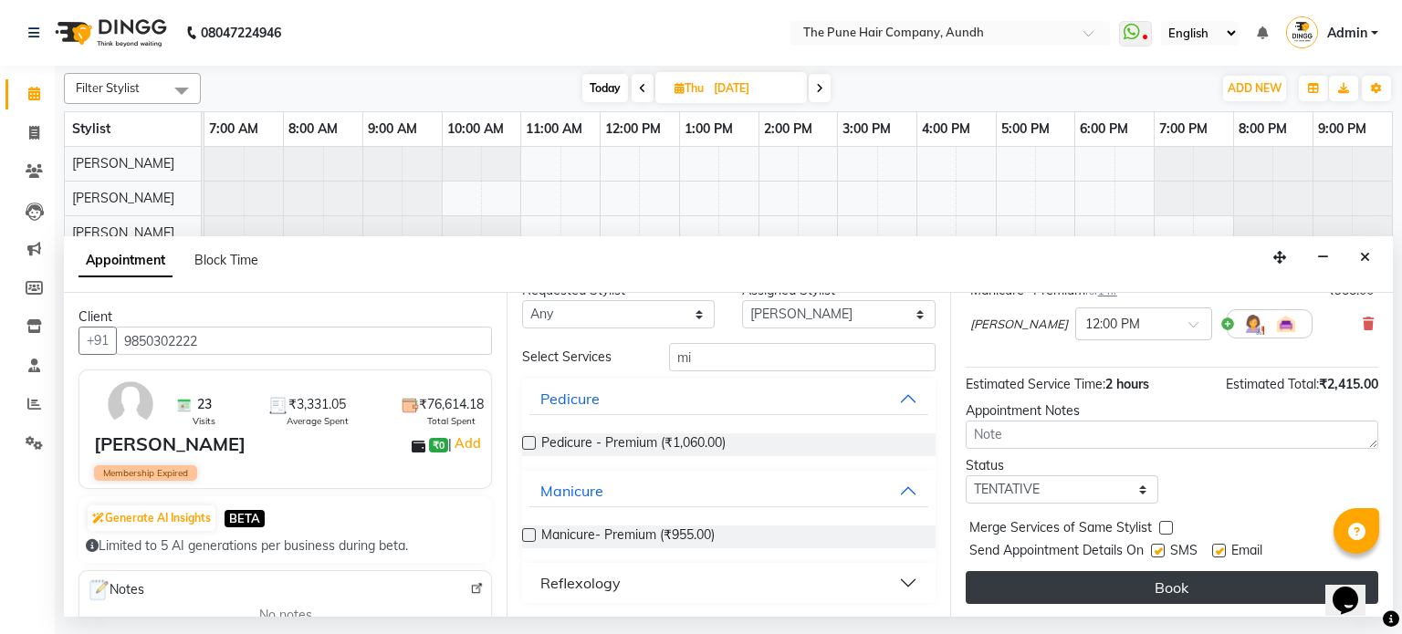
click at [1073, 583] on button "Book" at bounding box center [1172, 587] width 413 height 33
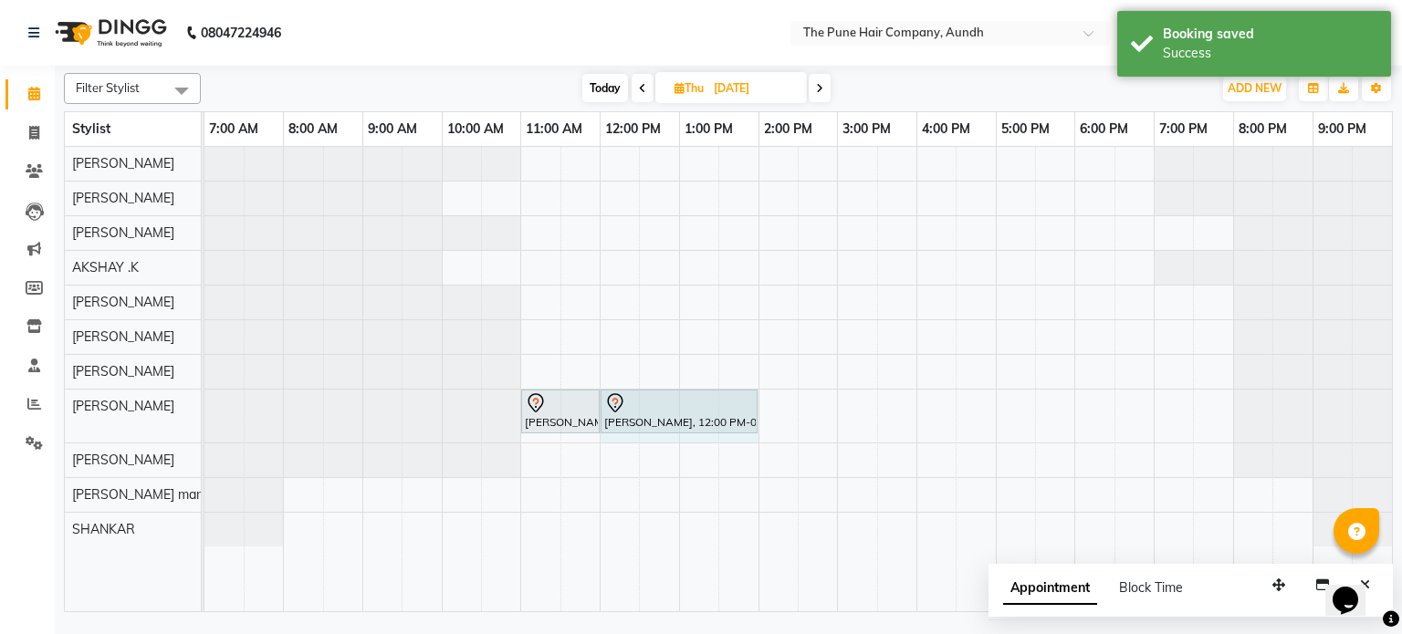
drag, startPoint x: 677, startPoint y: 412, endPoint x: 702, endPoint y: 372, distance: 46.3
click at [204, 408] on div "[PERSON_NAME], 11:00 AM-12:00 PM, Pedicure - Luxury [PERSON_NAME], 12:00 PM-01:…" at bounding box center [204, 416] width 0 height 53
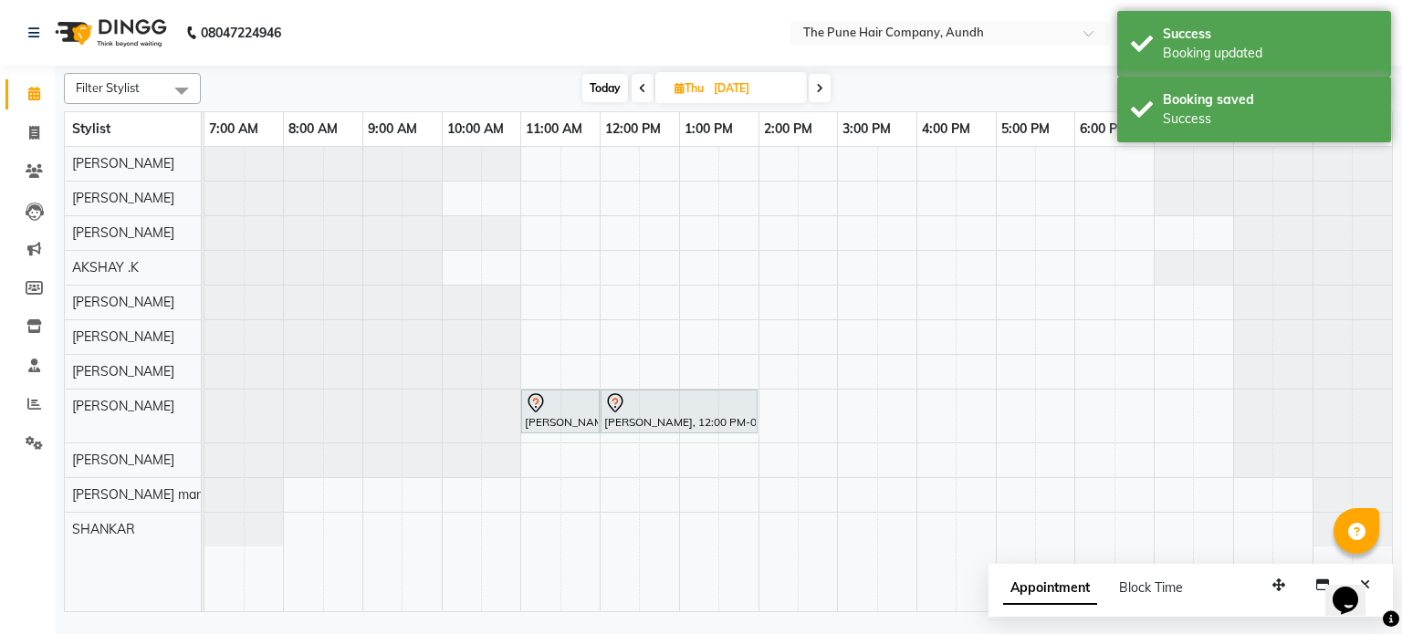
click at [601, 86] on span "Today" at bounding box center [605, 88] width 46 height 28
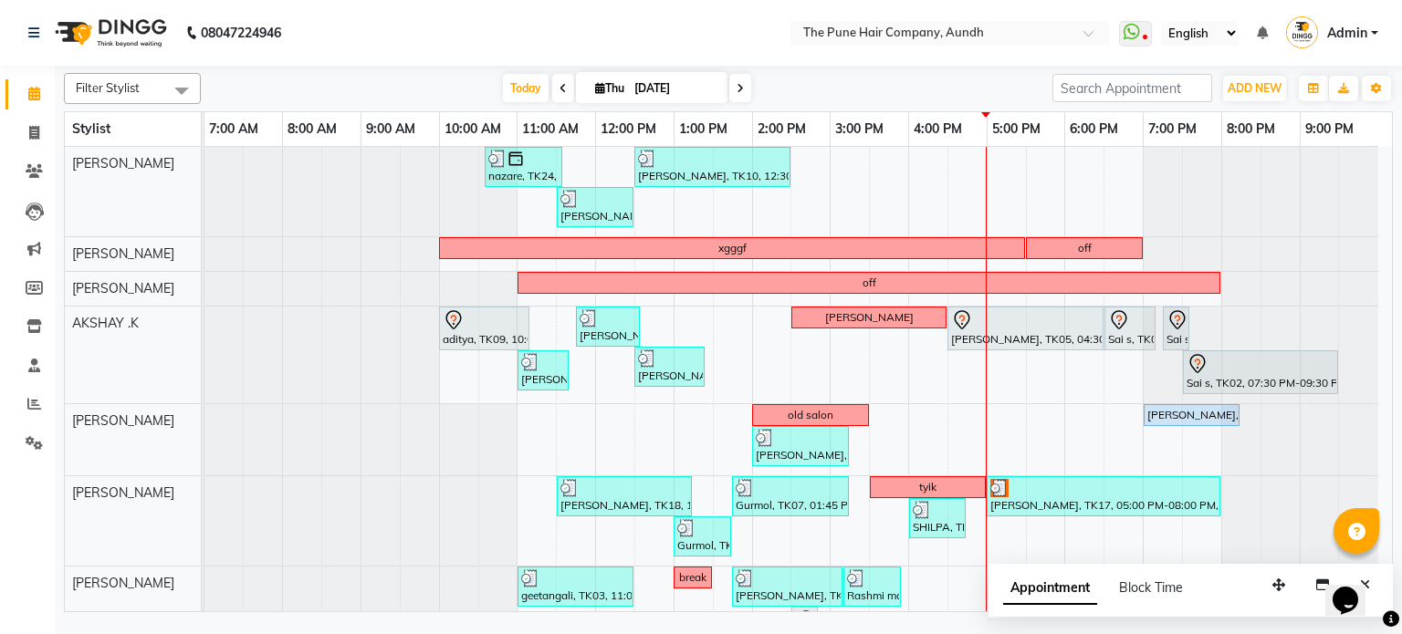
click at [504, 72] on div "Filter Stylist Select All AKSHAY .K [PERSON_NAME] [PERSON_NAME] [PERSON_NAME] […" at bounding box center [728, 339] width 1329 height 547
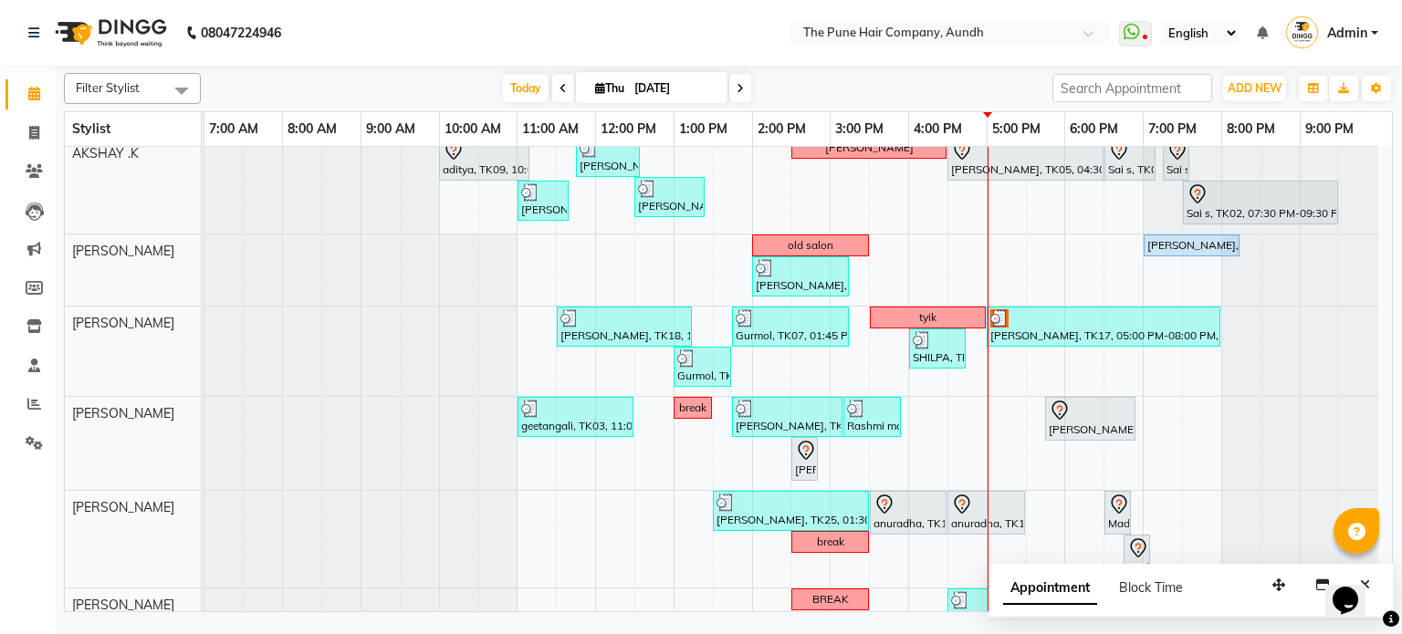
scroll to position [183, 0]
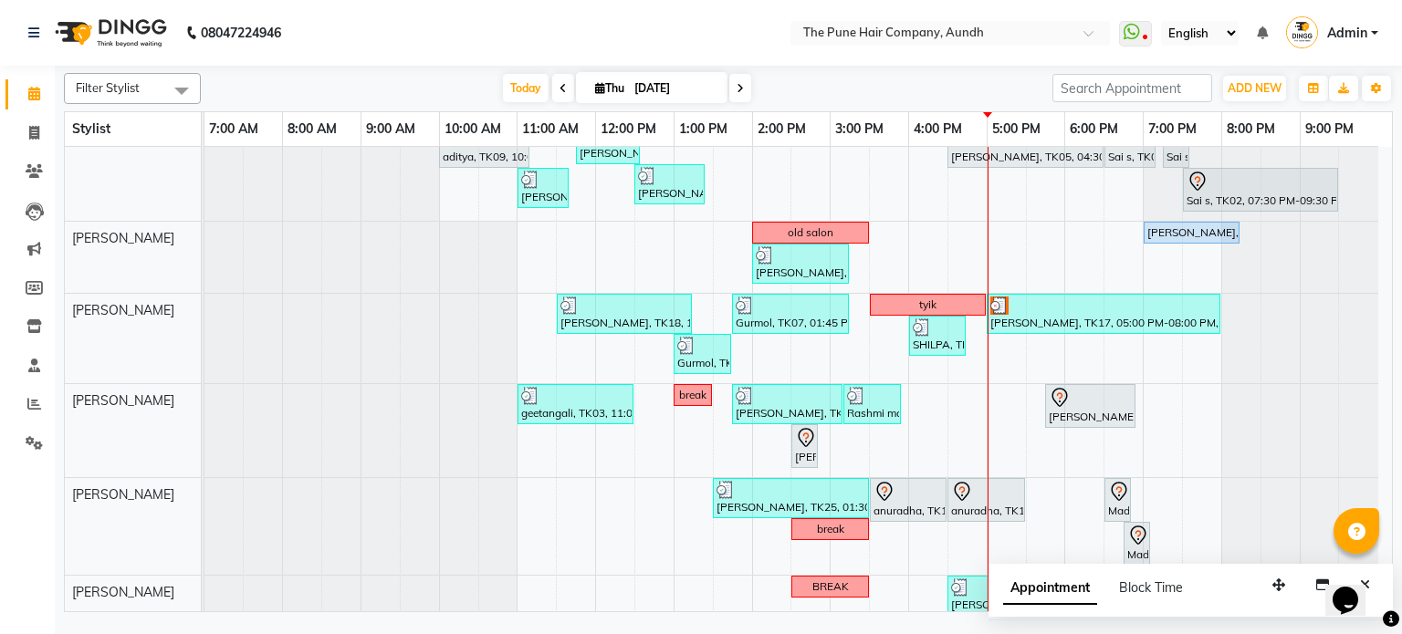
click at [1038, 587] on span "Appointment" at bounding box center [1050, 588] width 94 height 33
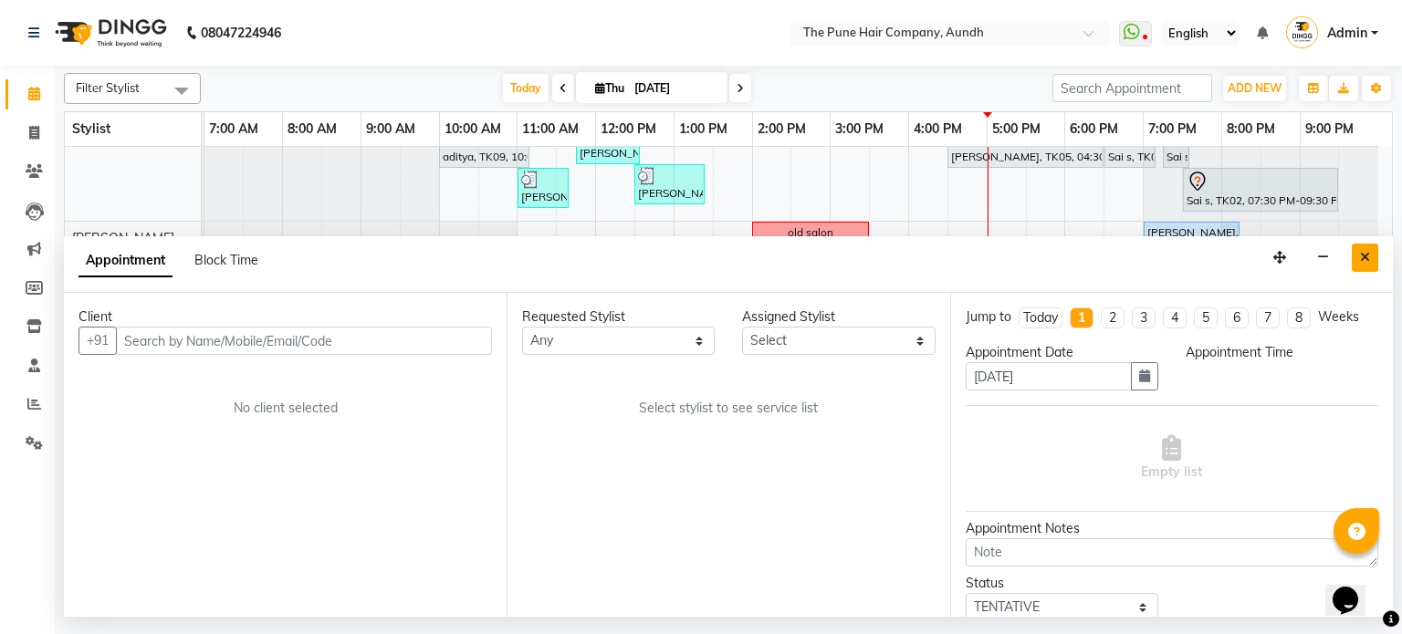
click at [1369, 264] on icon "Close" at bounding box center [1365, 257] width 10 height 13
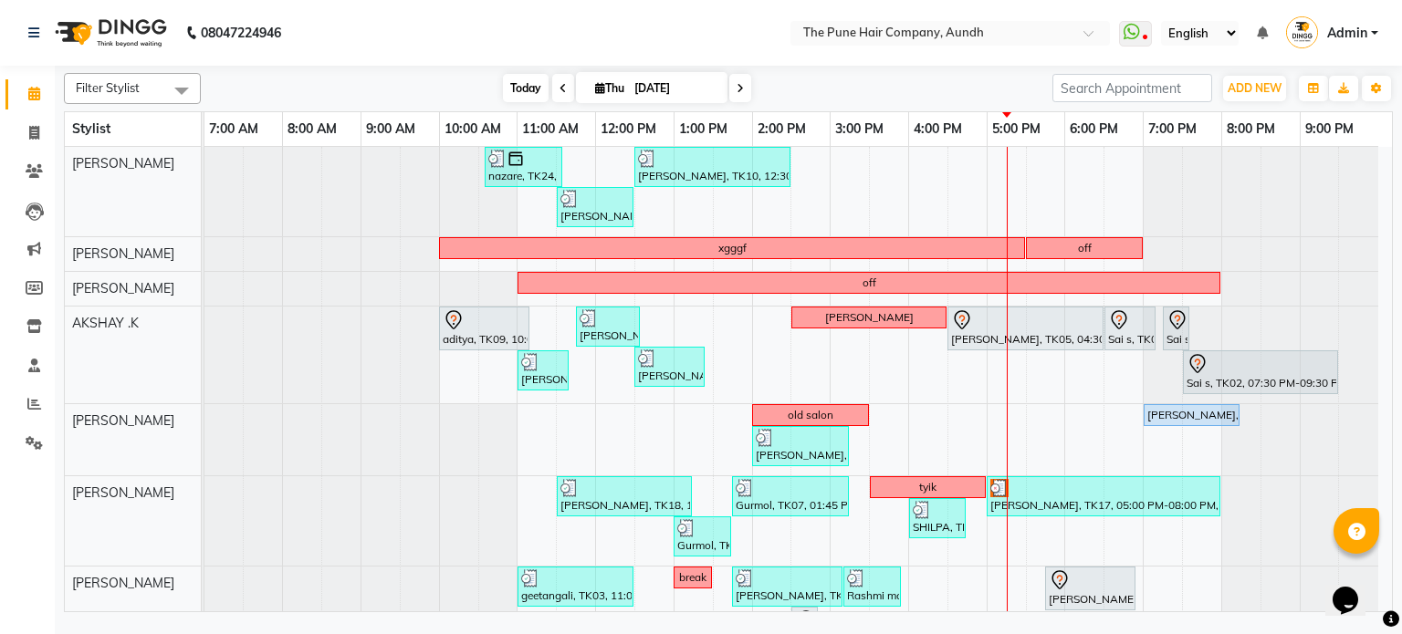
click at [508, 78] on span "Today" at bounding box center [526, 88] width 46 height 28
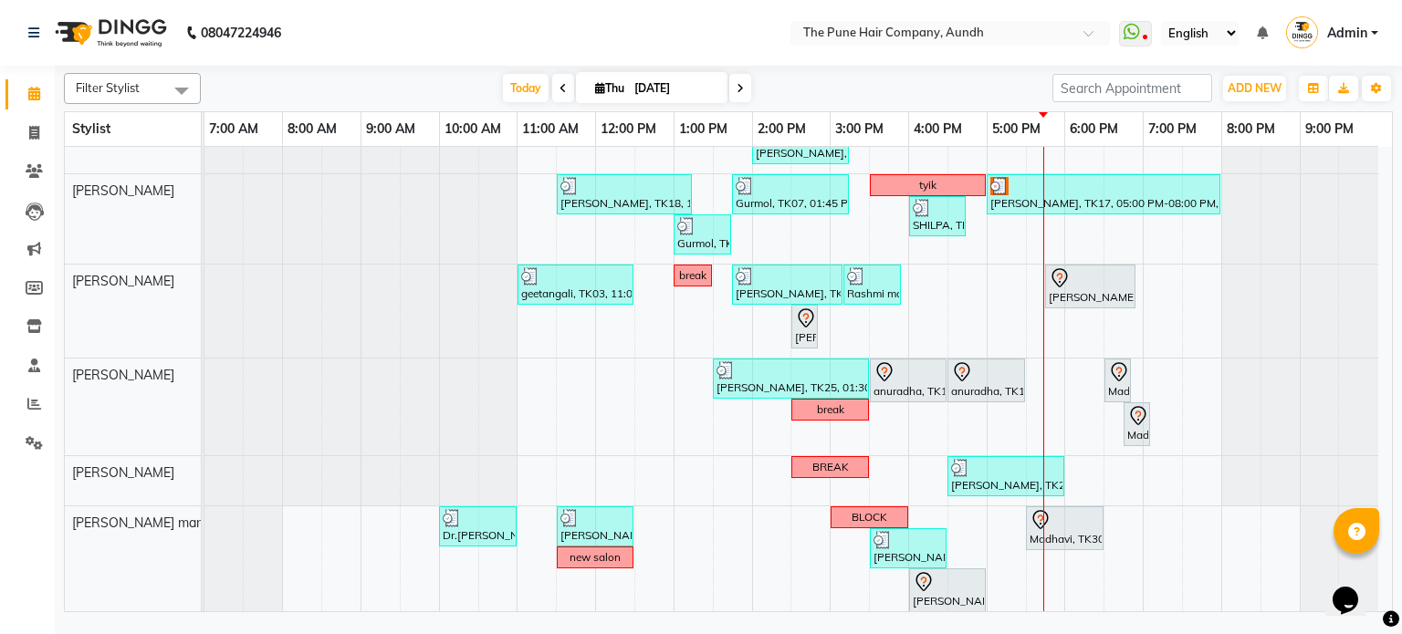
scroll to position [381, 0]
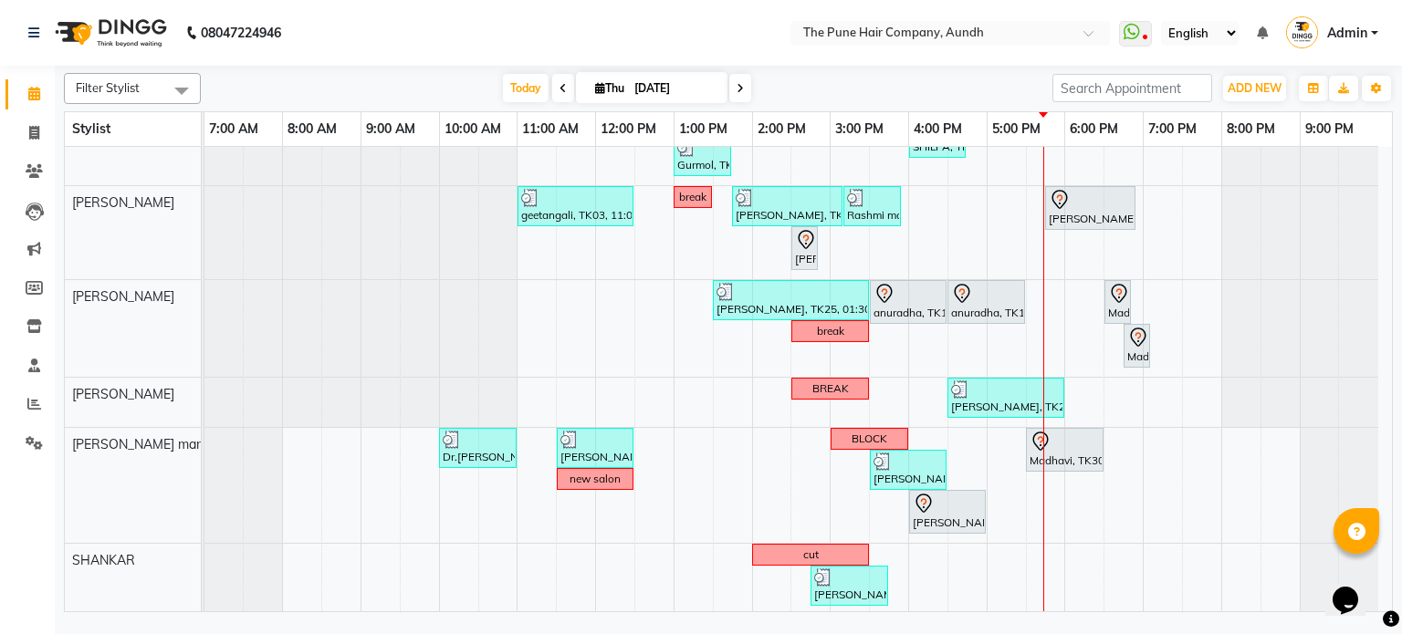
click at [1021, 81] on div "[DATE] [DATE]" at bounding box center [626, 88] width 833 height 27
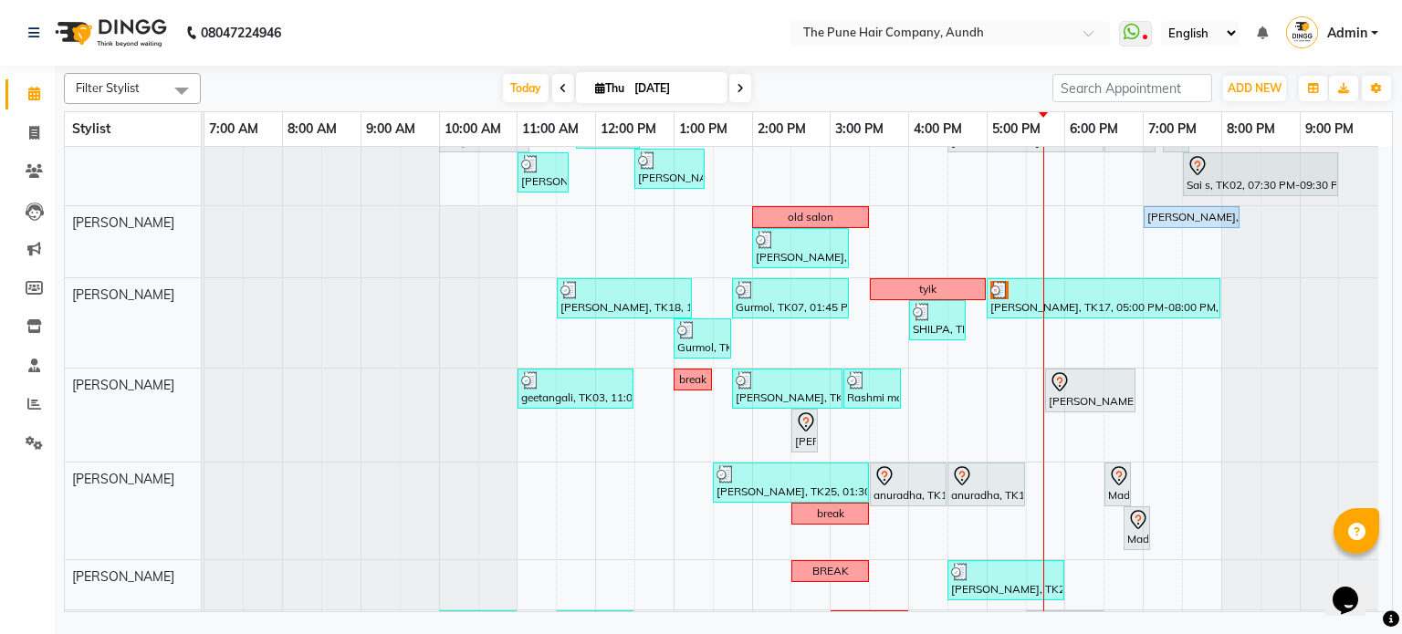
click at [731, 85] on span at bounding box center [740, 88] width 22 height 28
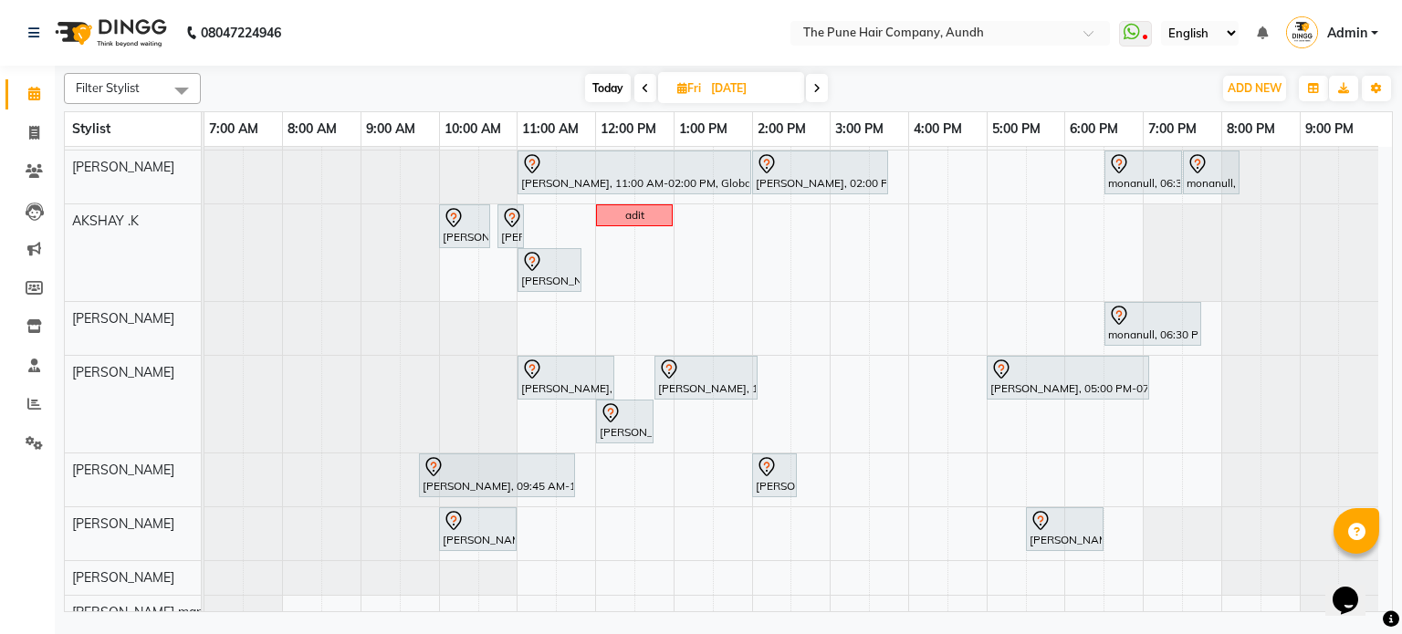
scroll to position [197, 0]
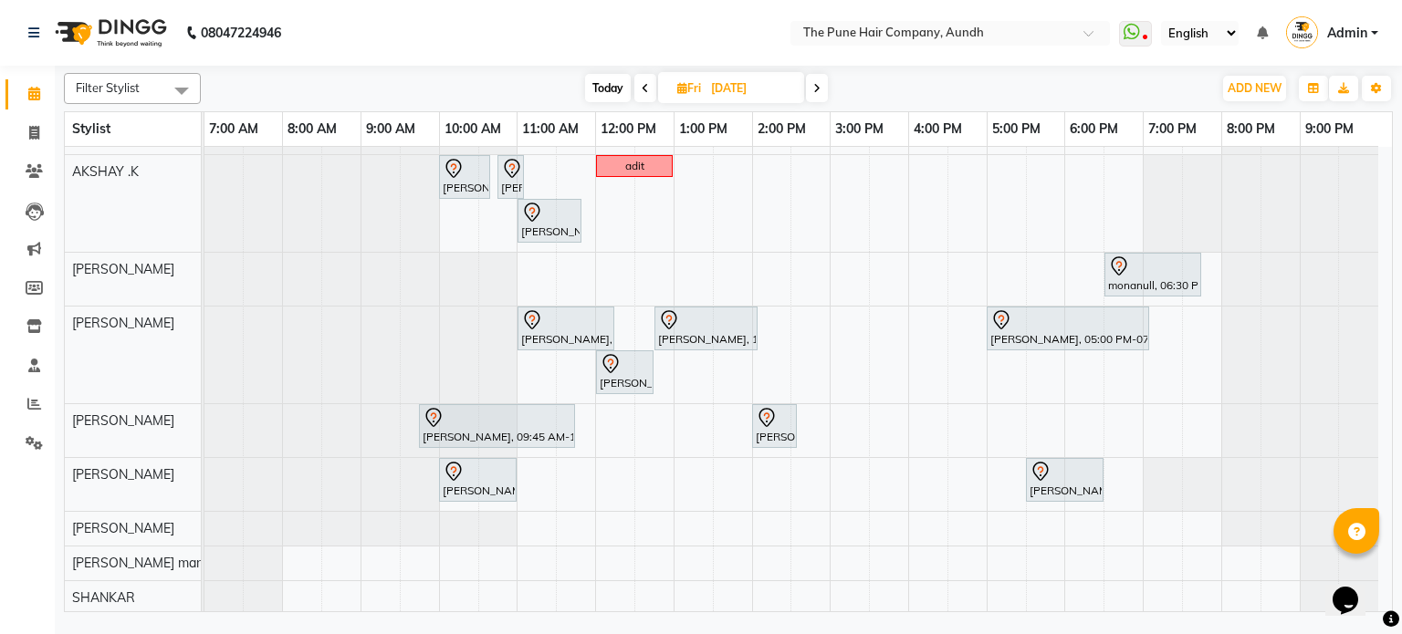
click at [614, 85] on span "Today" at bounding box center [608, 88] width 46 height 28
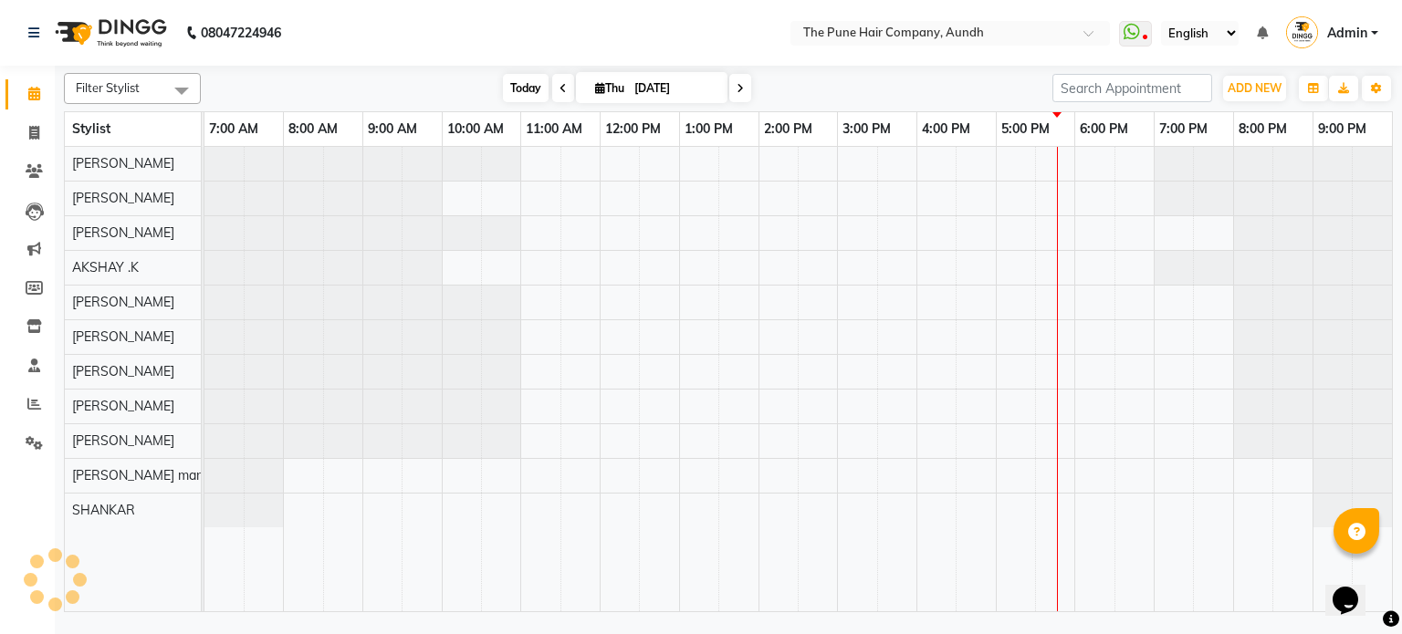
scroll to position [0, 0]
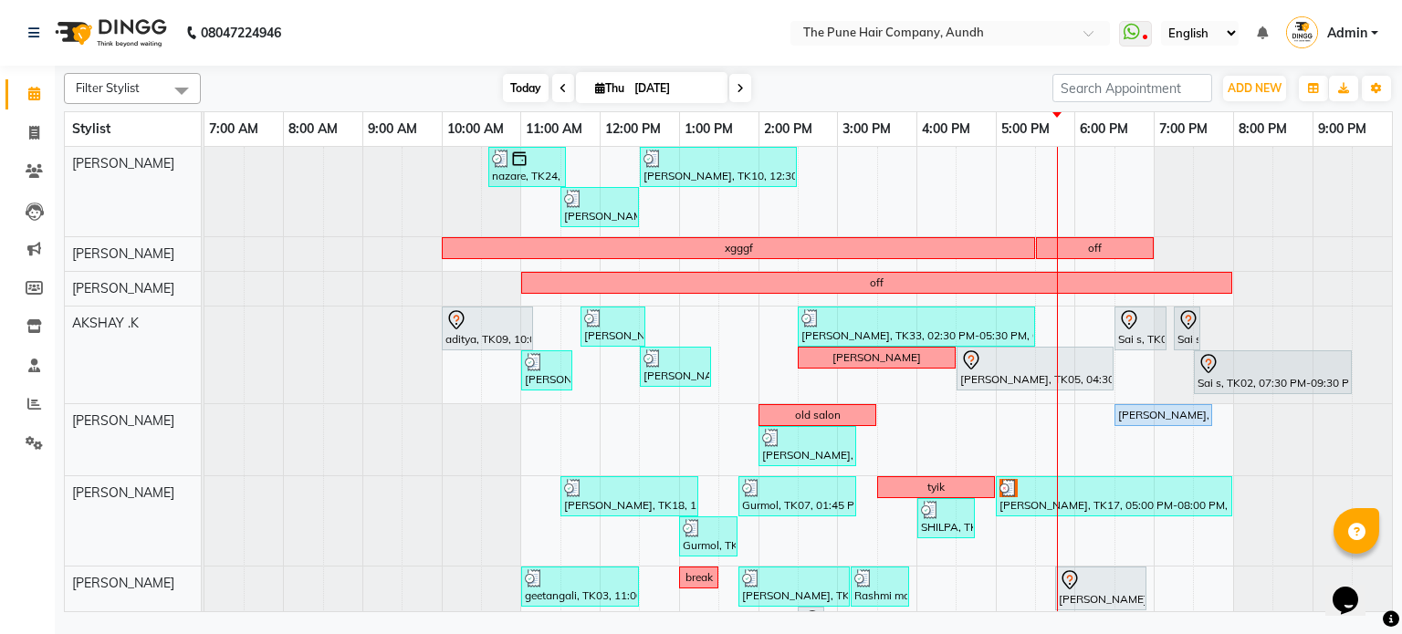
click at [515, 83] on span "Today" at bounding box center [526, 88] width 46 height 28
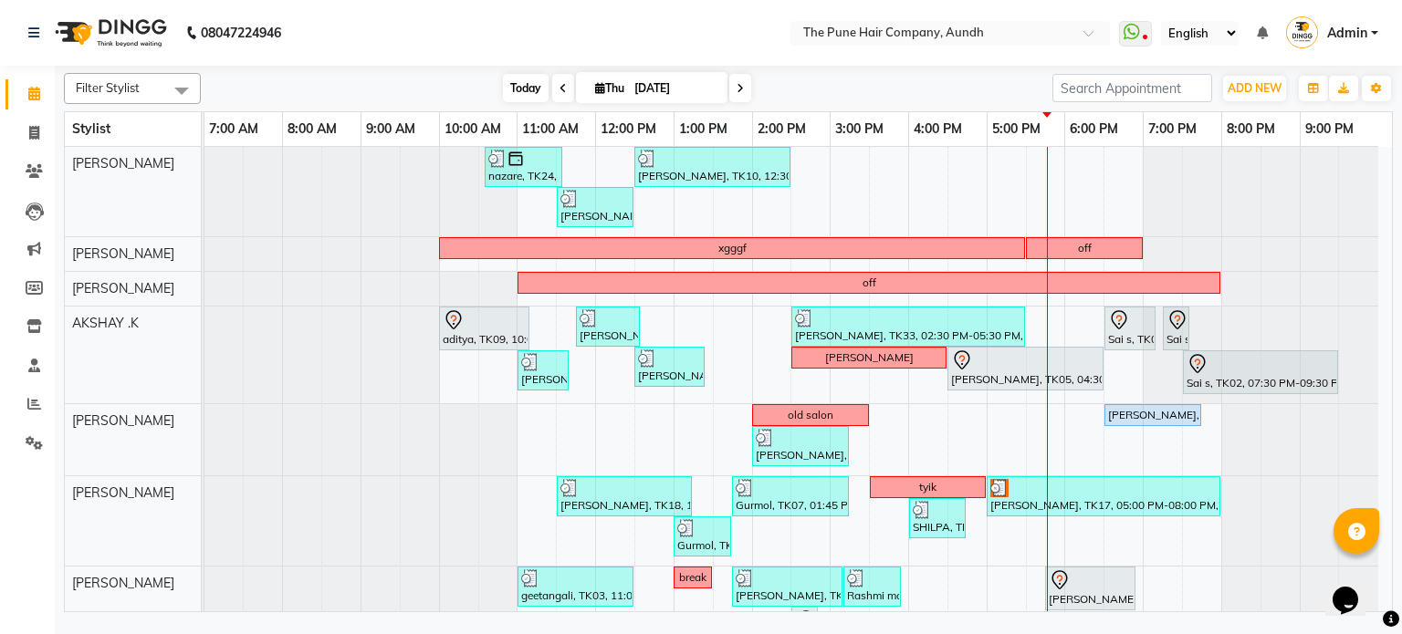
click at [515, 83] on span "Today" at bounding box center [526, 88] width 46 height 28
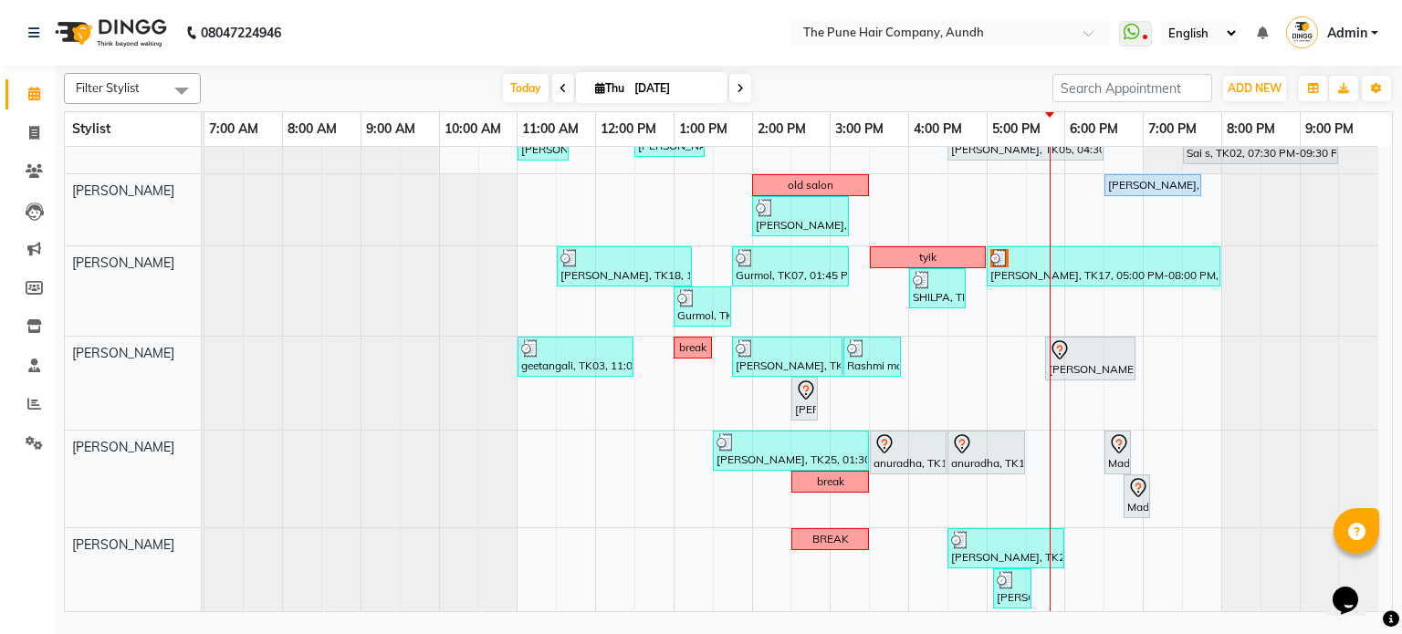
scroll to position [52, 0]
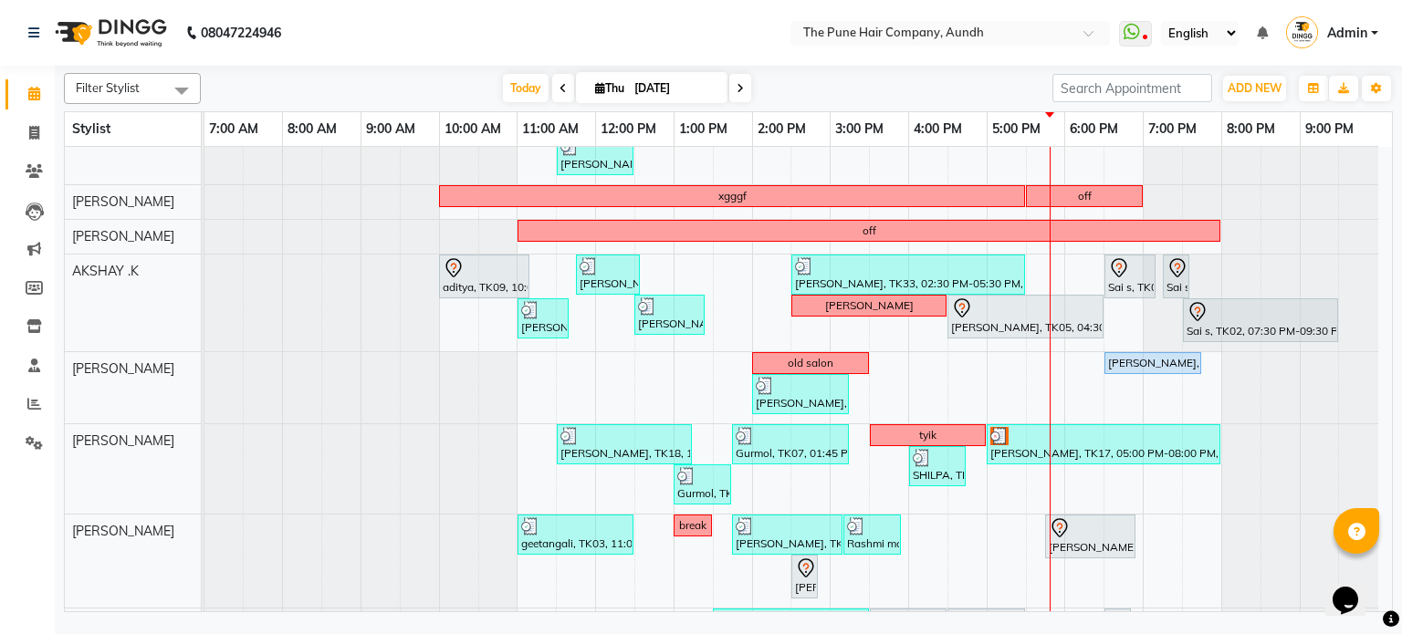
click at [732, 94] on span at bounding box center [740, 88] width 22 height 28
type input "[DATE]"
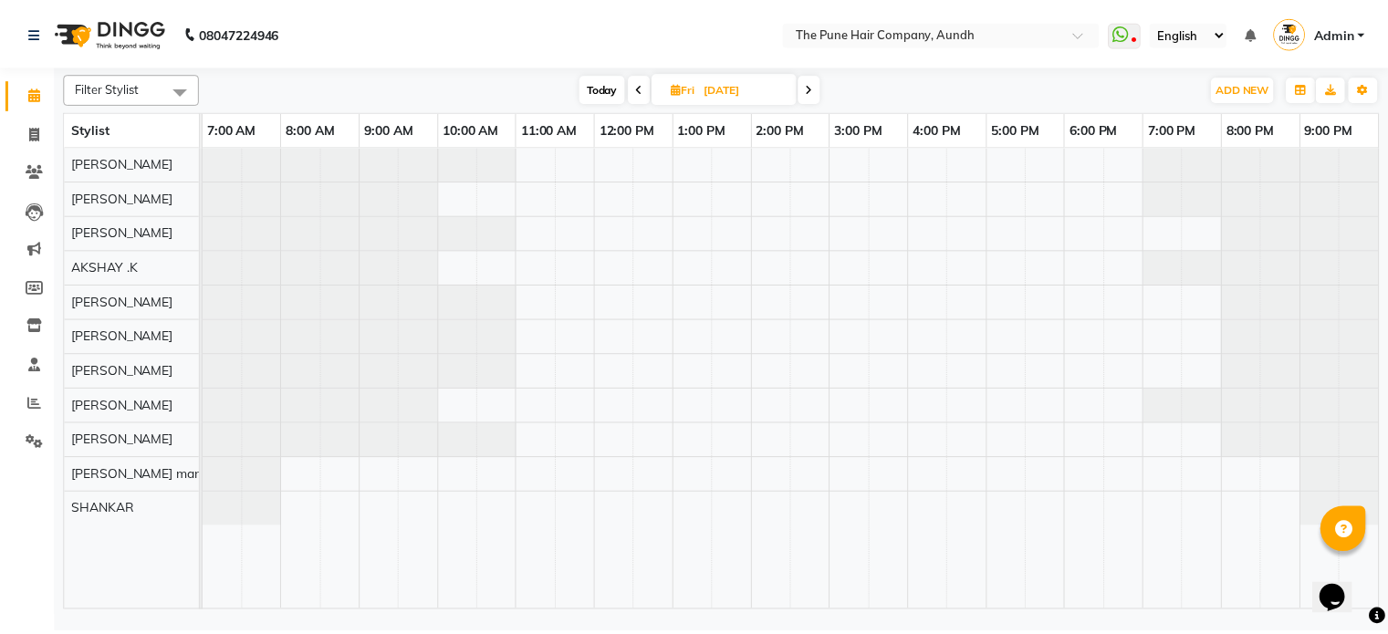
scroll to position [0, 0]
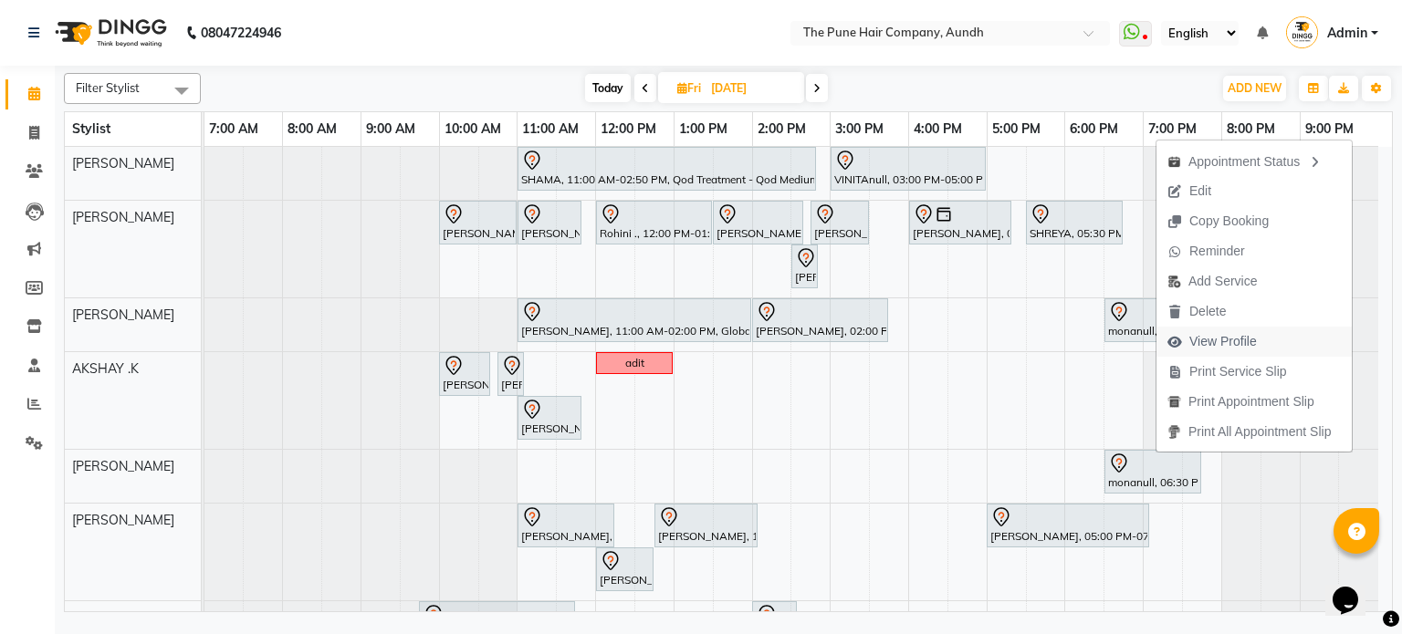
click at [1208, 335] on span "View Profile" at bounding box center [1223, 341] width 68 height 19
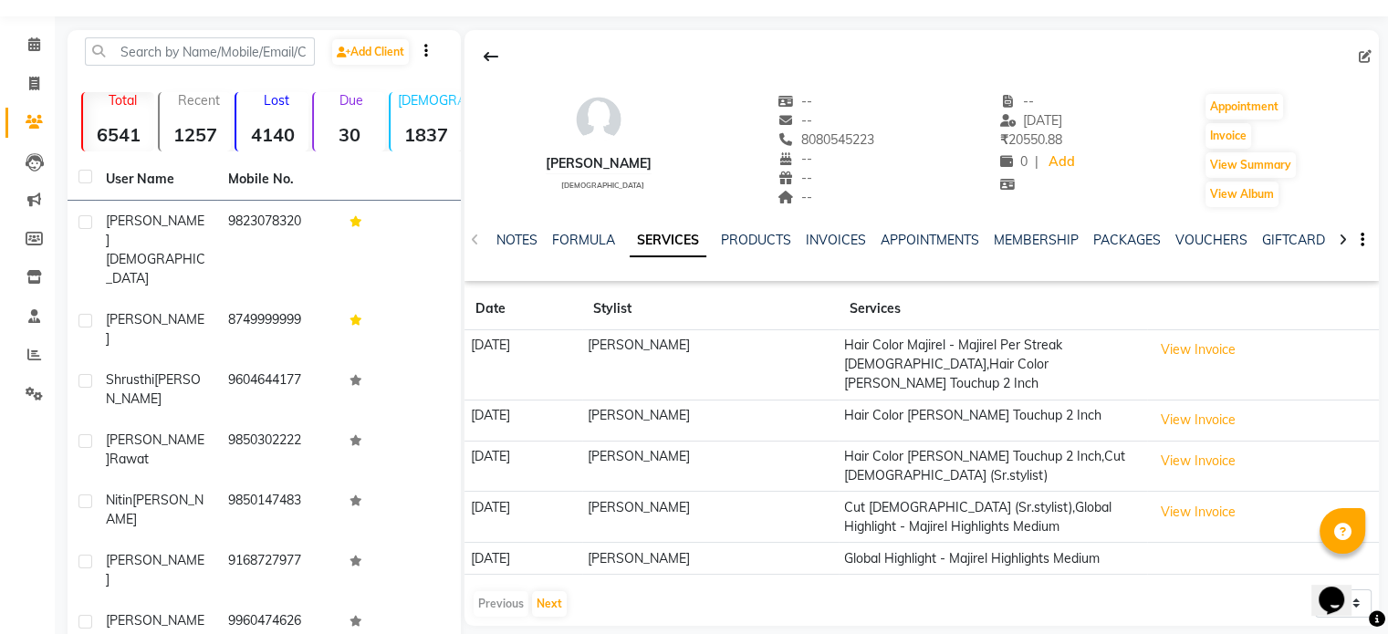
scroll to position [91, 0]
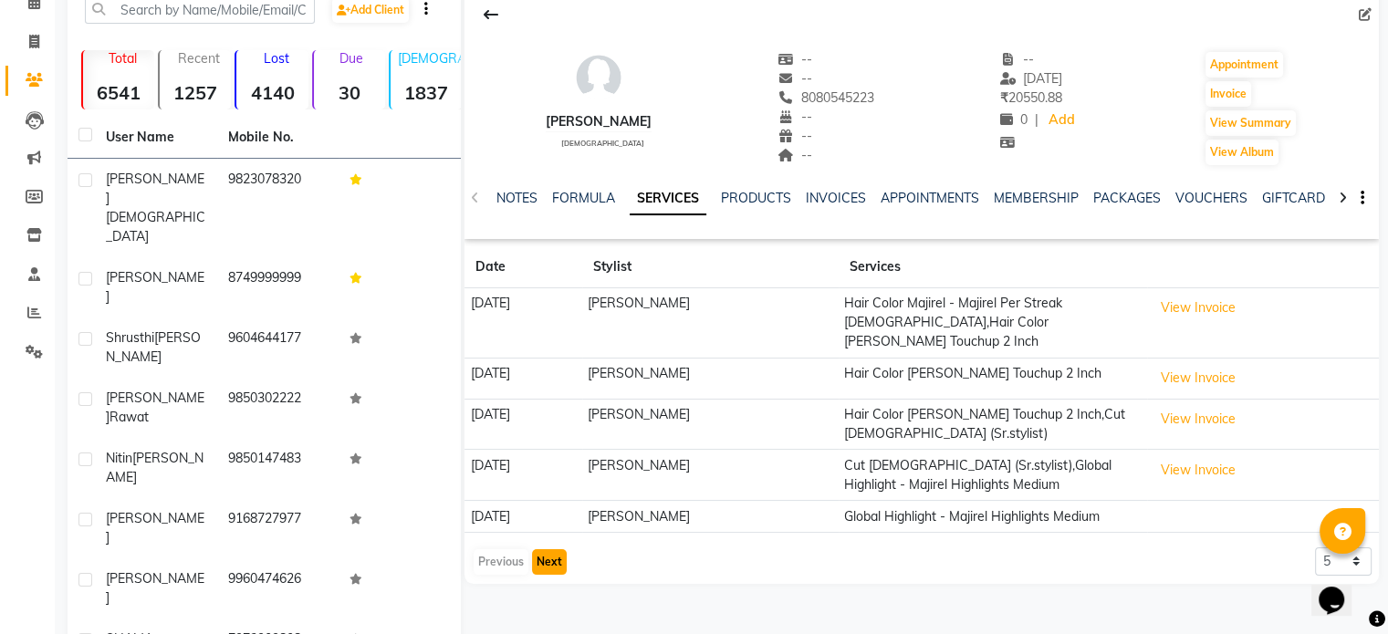
click at [561, 549] on button "Next" at bounding box center [549, 562] width 35 height 26
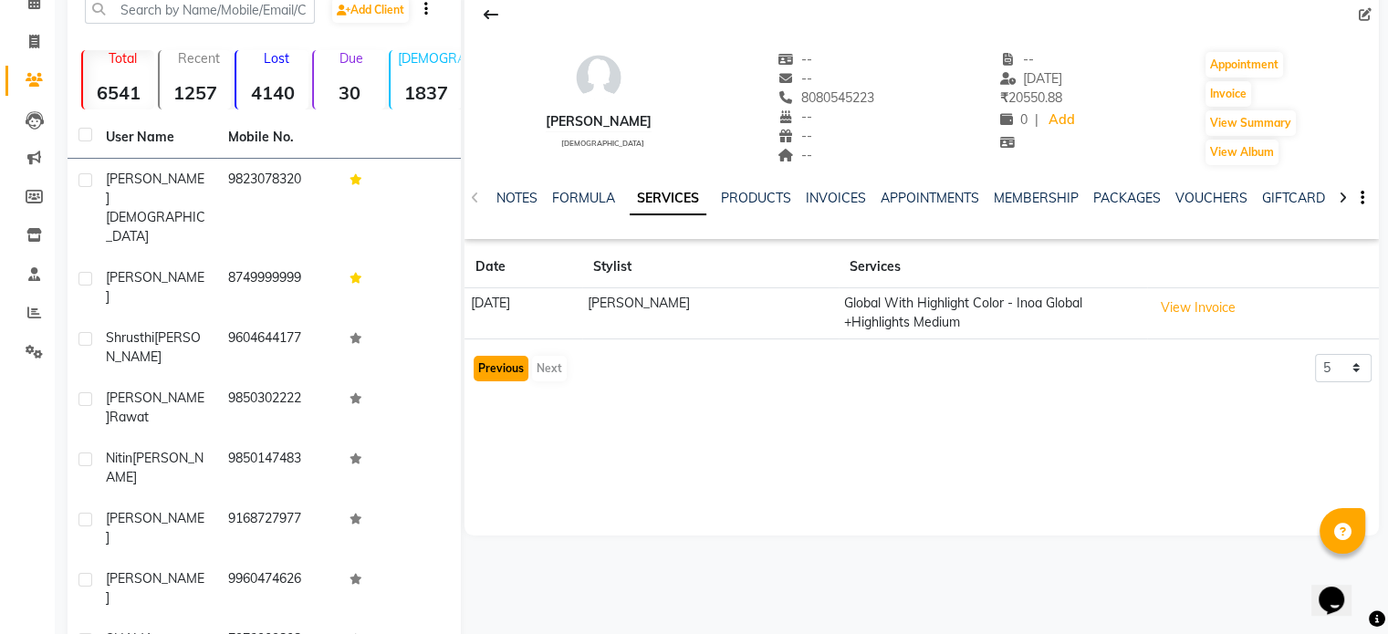
click at [513, 369] on button "Previous" at bounding box center [501, 369] width 55 height 26
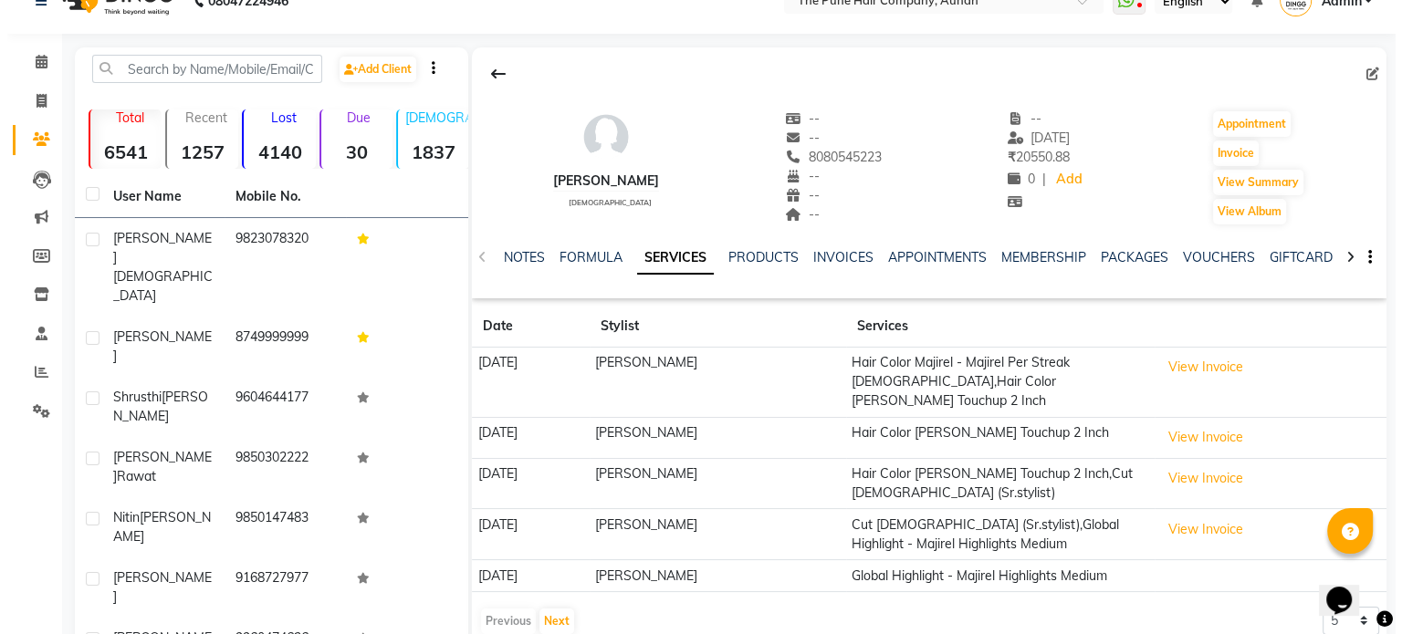
scroll to position [0, 0]
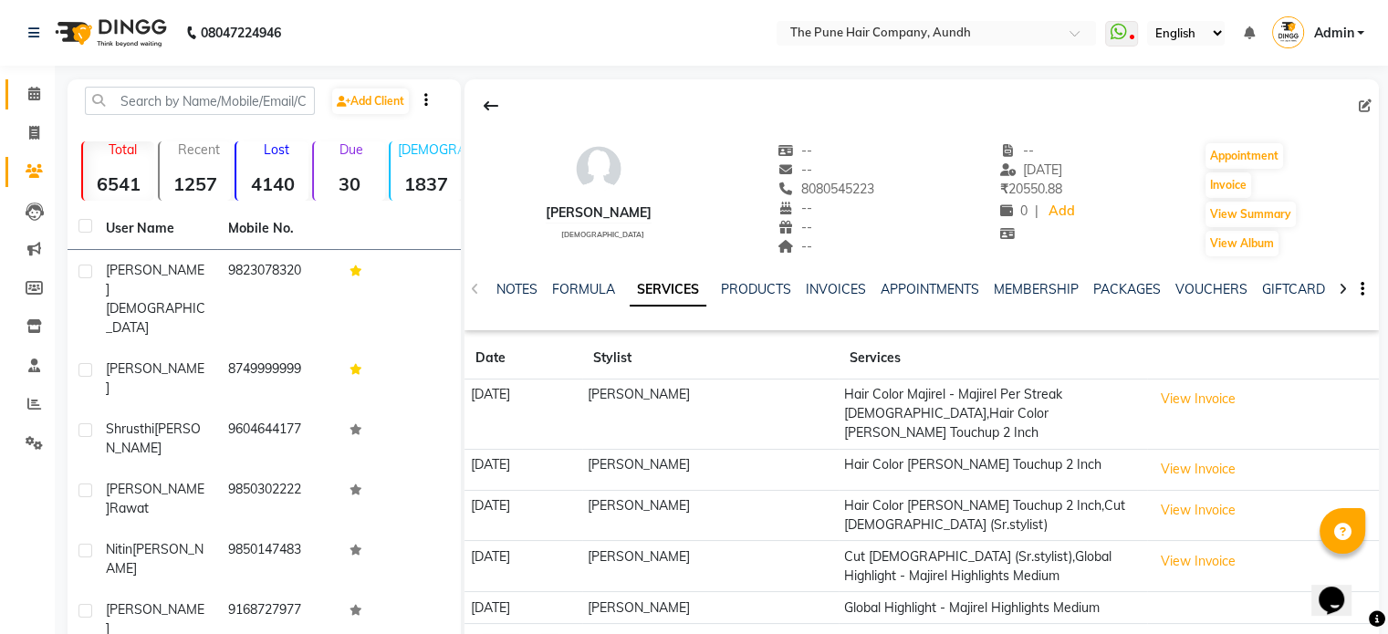
click at [36, 105] on link "Calendar" at bounding box center [27, 94] width 44 height 30
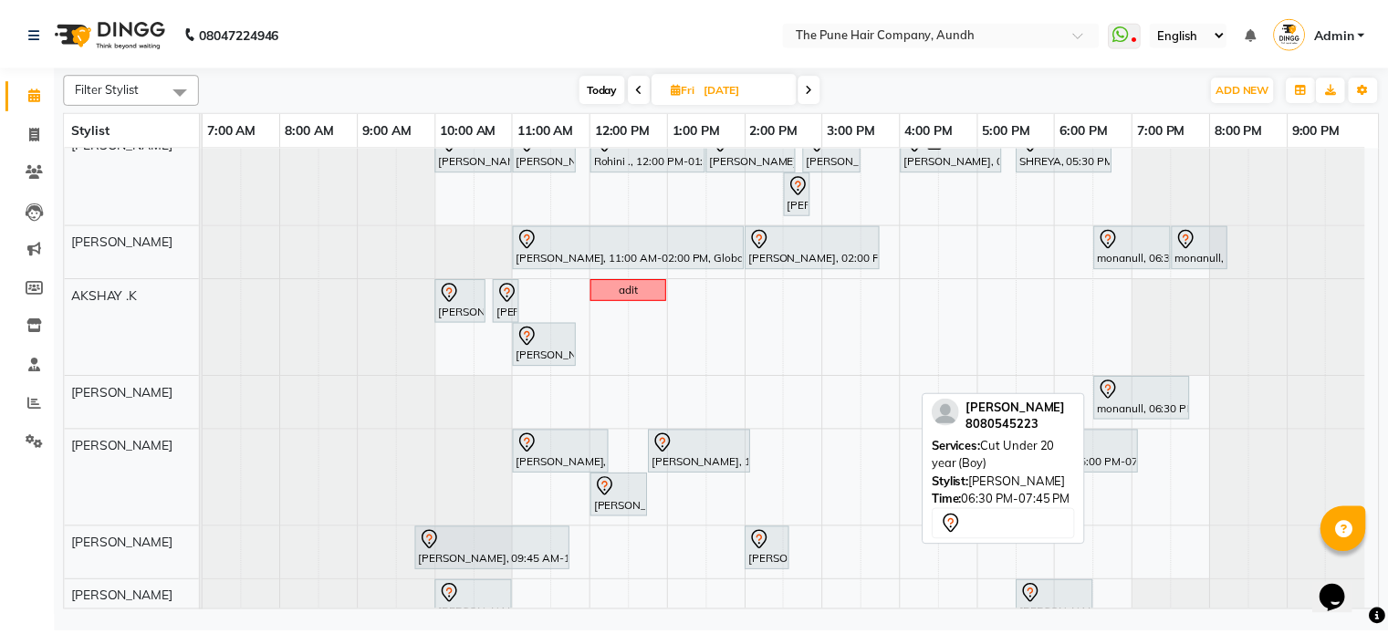
scroll to position [91, 0]
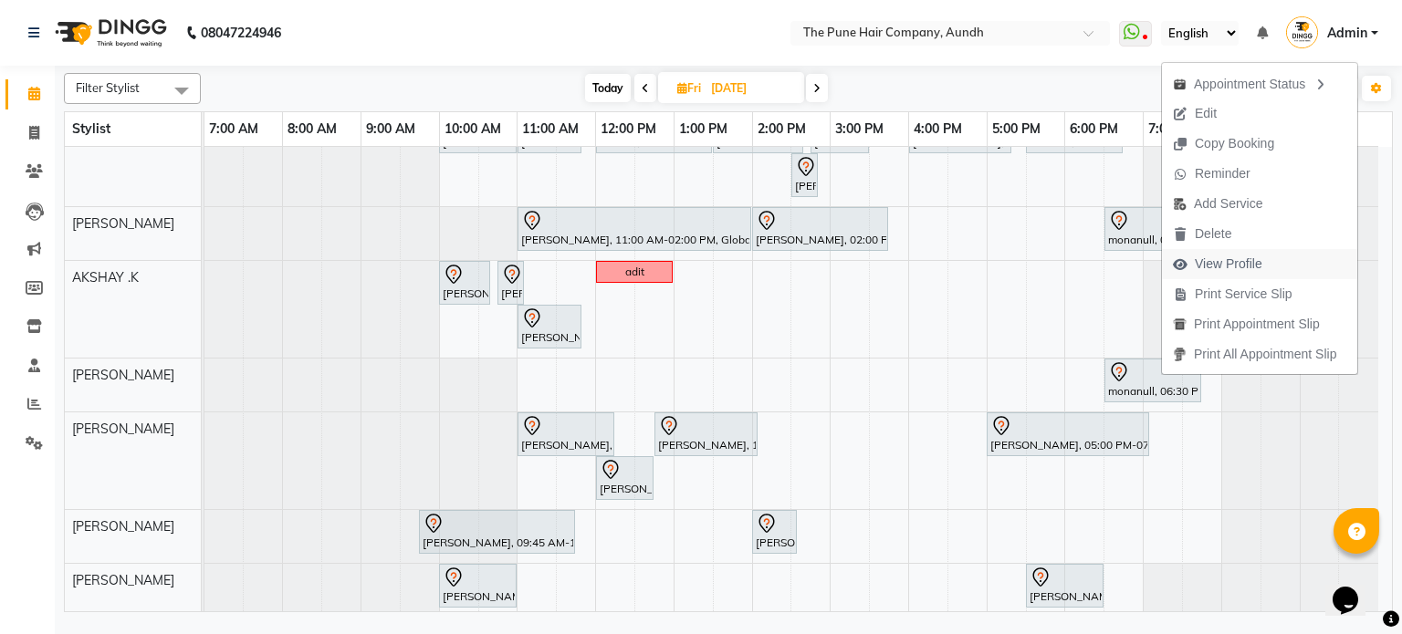
click at [1221, 269] on span "View Profile" at bounding box center [1229, 264] width 68 height 19
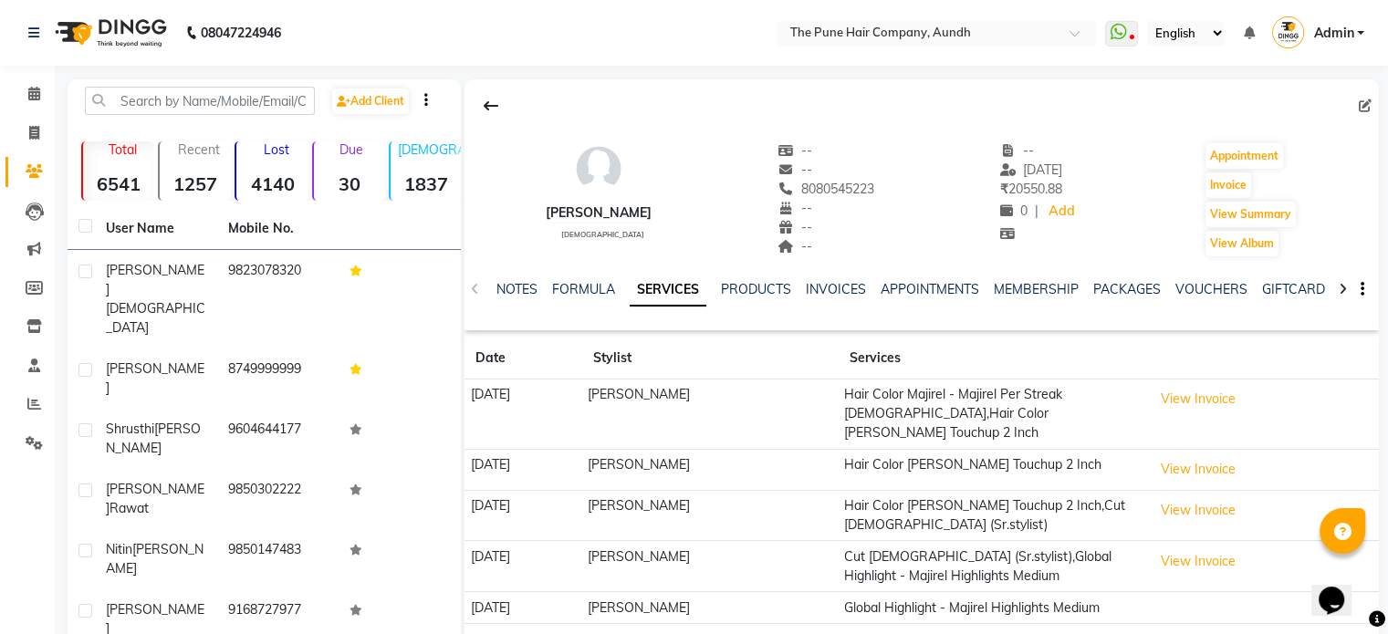
scroll to position [91, 0]
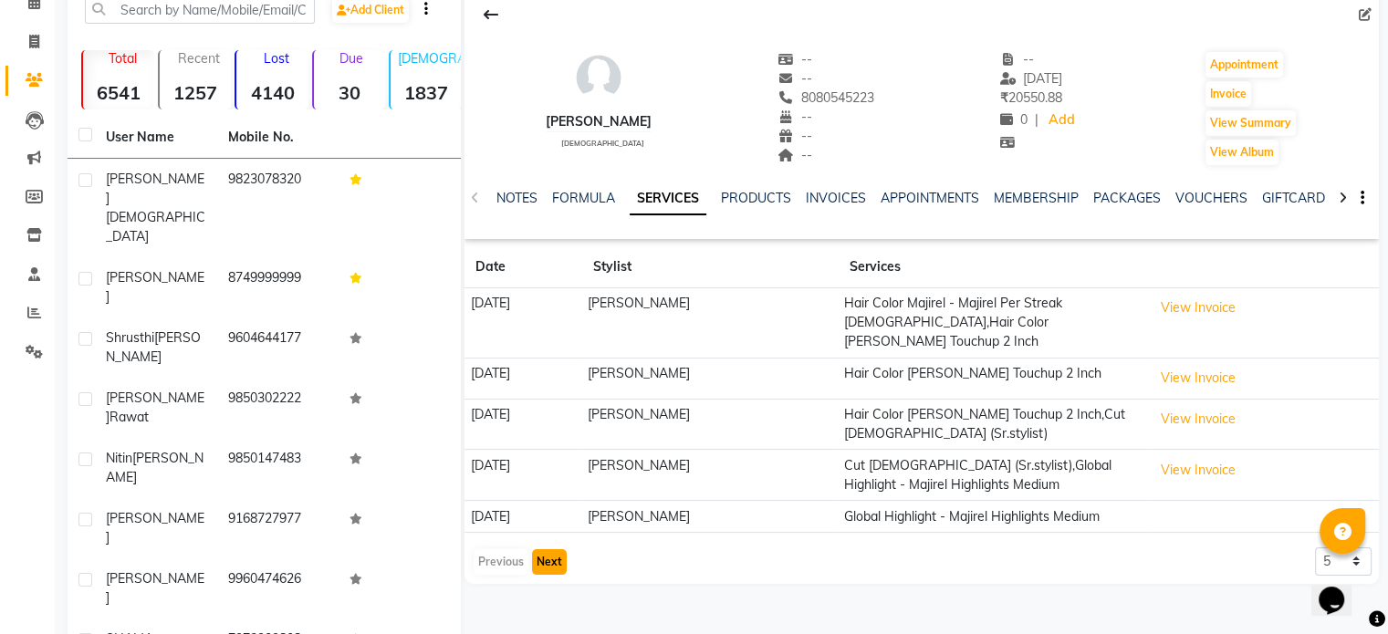
click at [554, 549] on button "Next" at bounding box center [549, 562] width 35 height 26
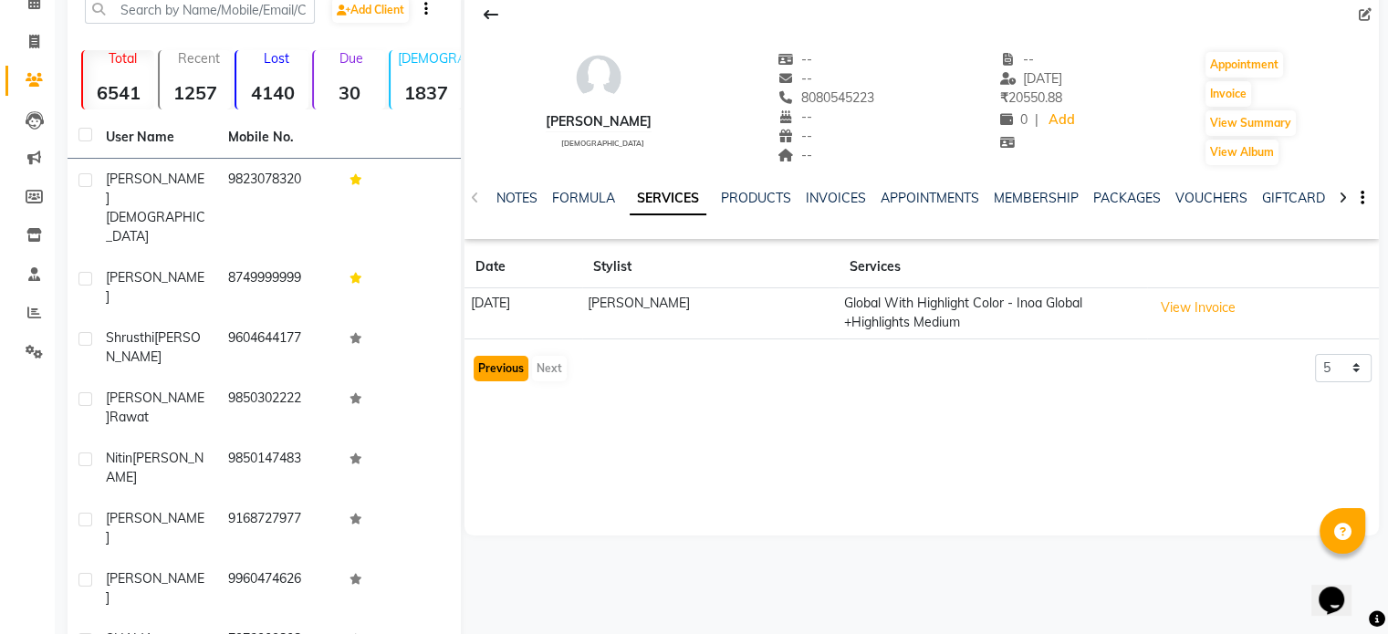
click at [517, 364] on button "Previous" at bounding box center [501, 369] width 55 height 26
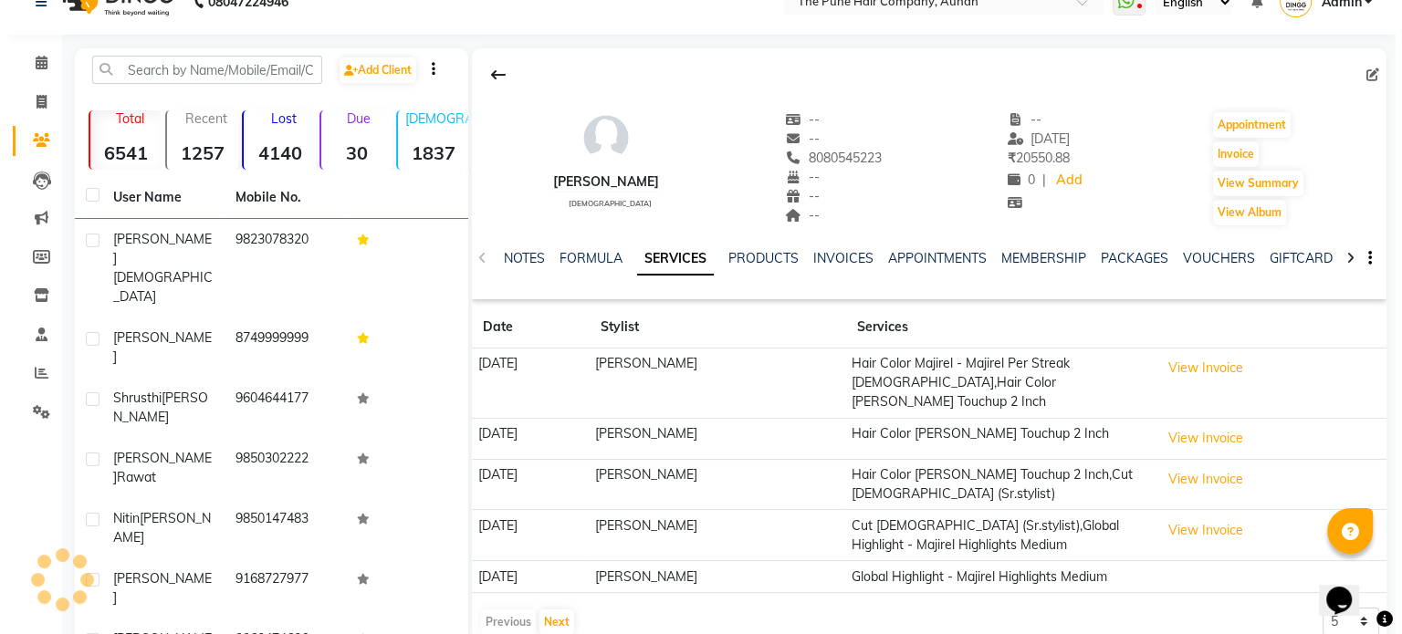
scroll to position [0, 0]
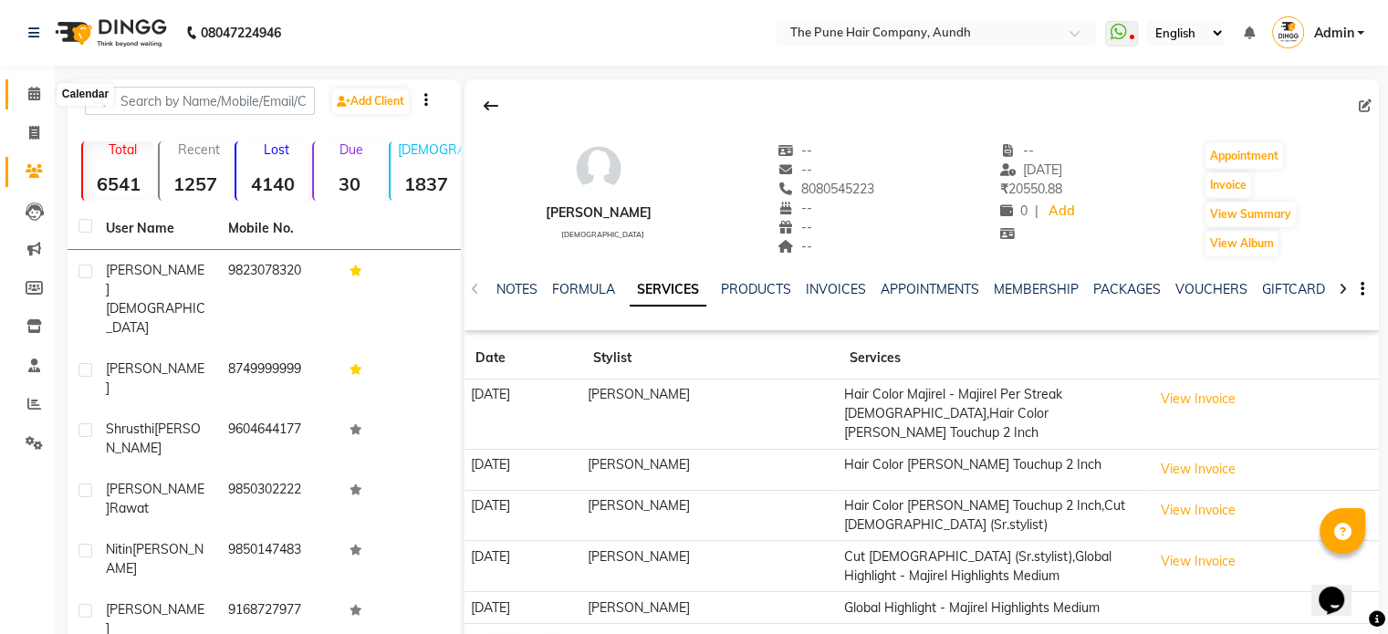
click at [33, 99] on icon at bounding box center [34, 94] width 12 height 14
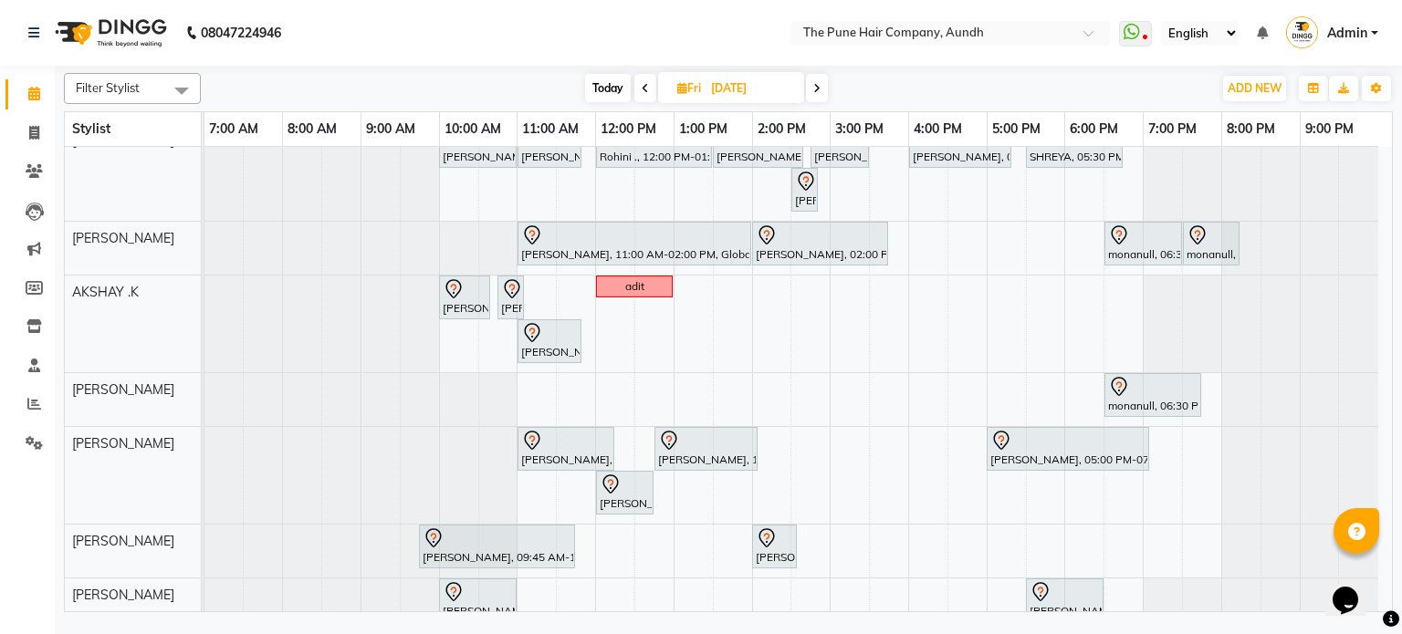
scroll to position [187, 0]
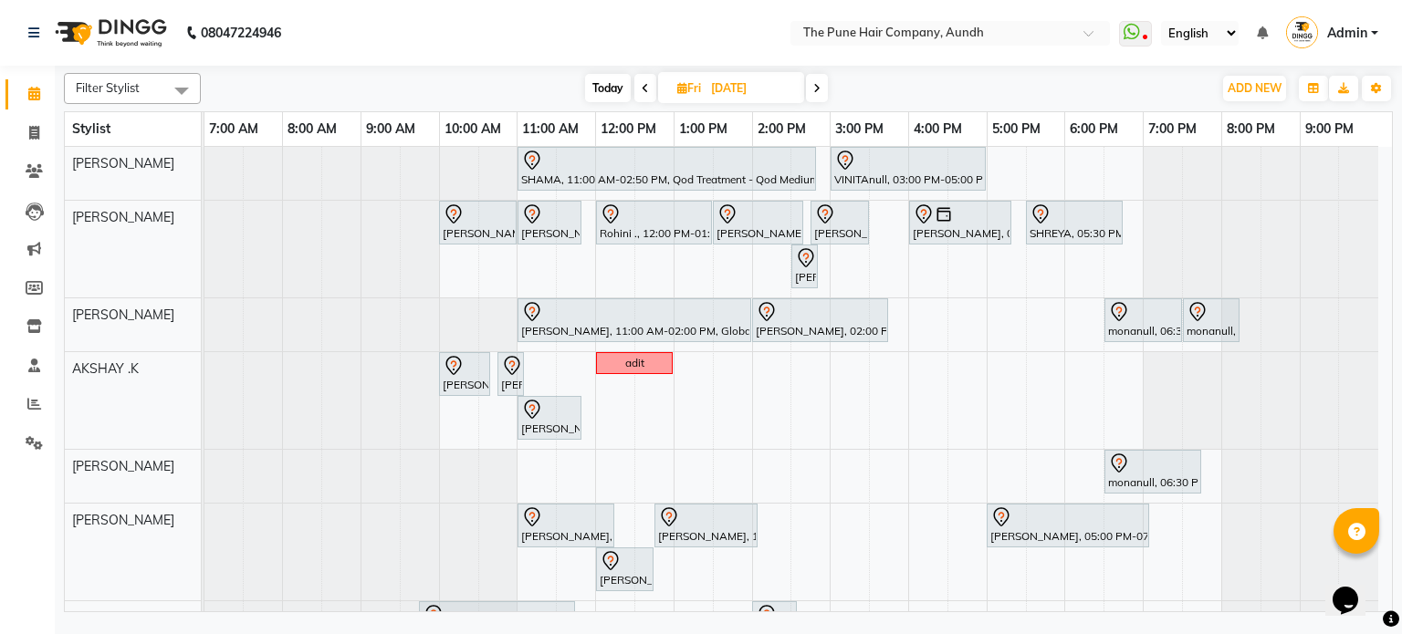
click at [610, 92] on span "Today" at bounding box center [608, 88] width 46 height 28
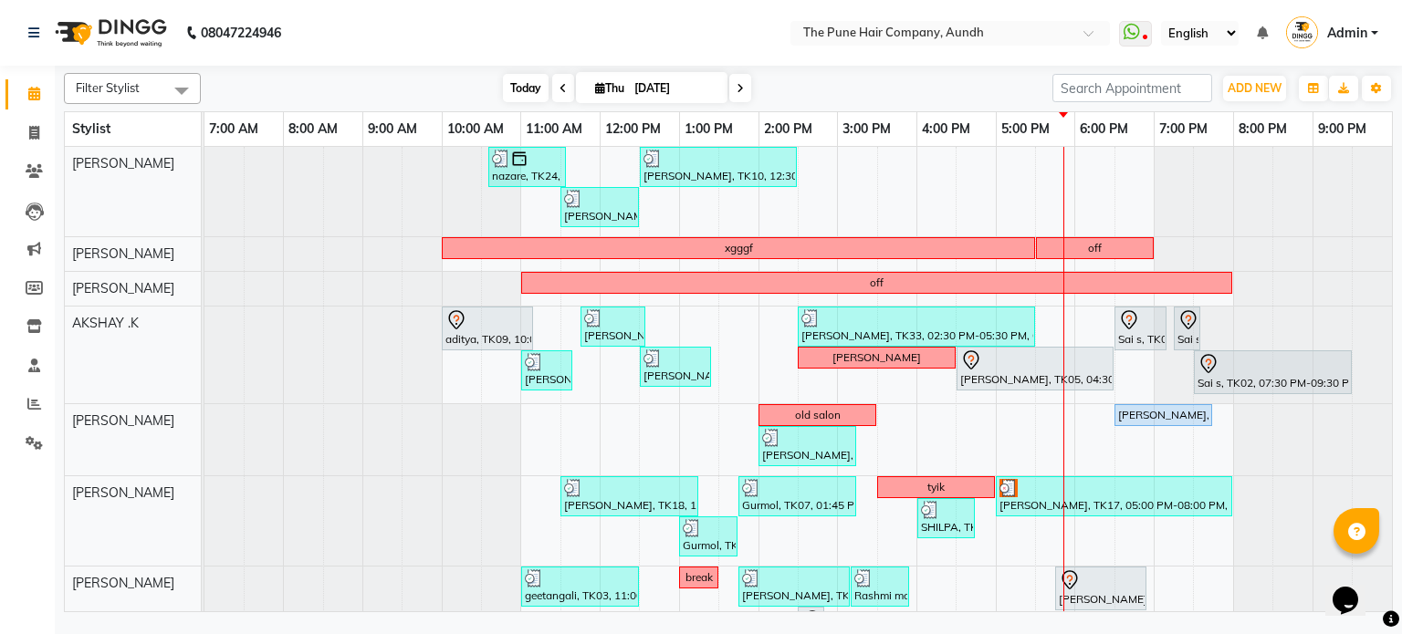
click at [533, 85] on span "Today" at bounding box center [526, 88] width 46 height 28
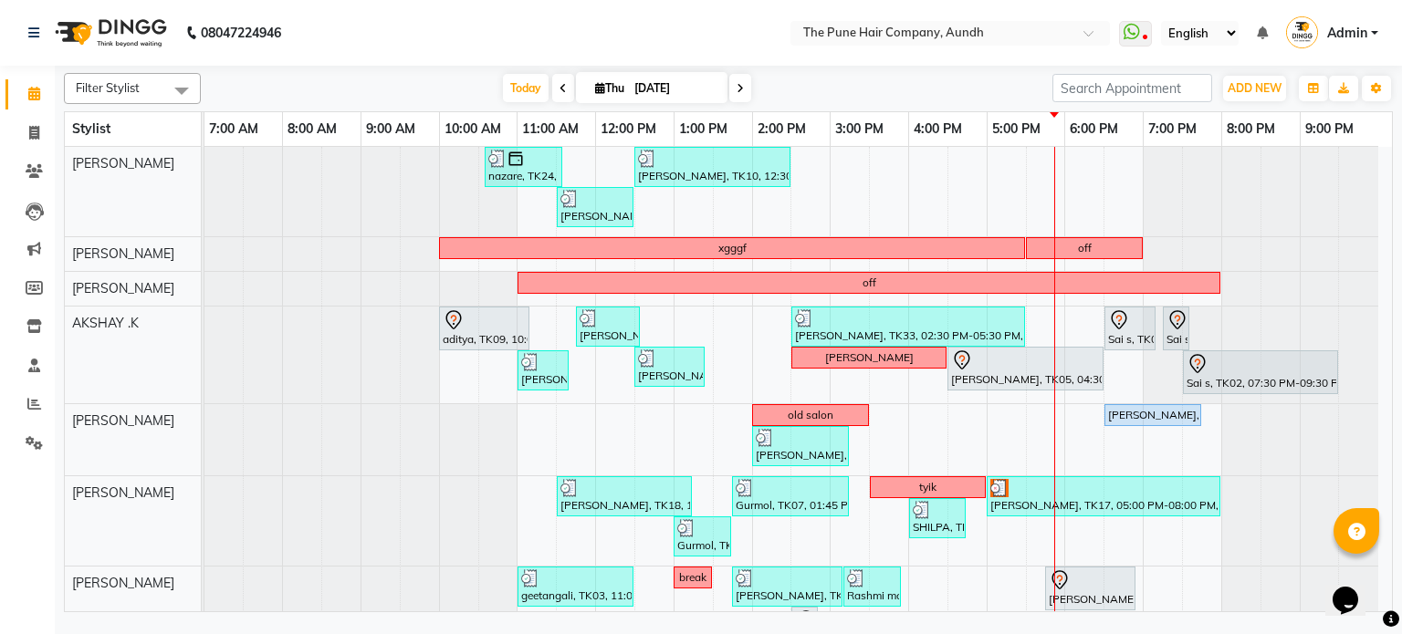
click at [737, 86] on icon at bounding box center [740, 88] width 7 height 11
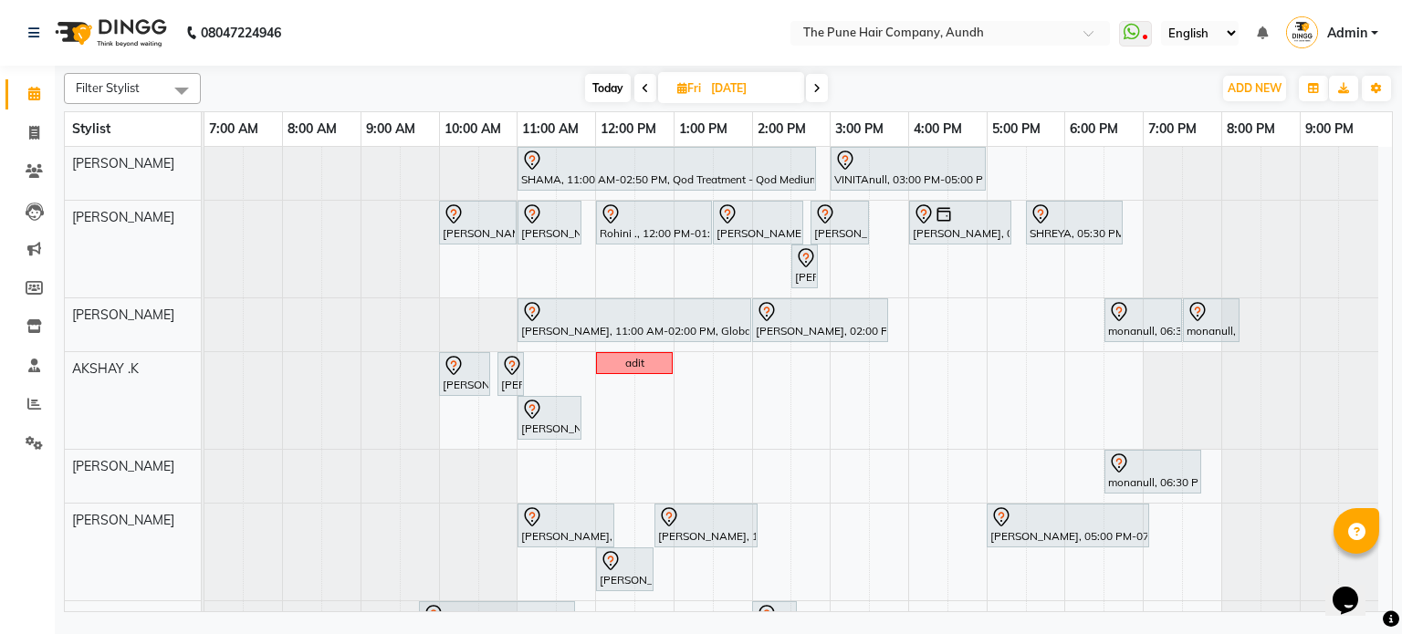
click at [592, 79] on span "Today" at bounding box center [608, 88] width 46 height 28
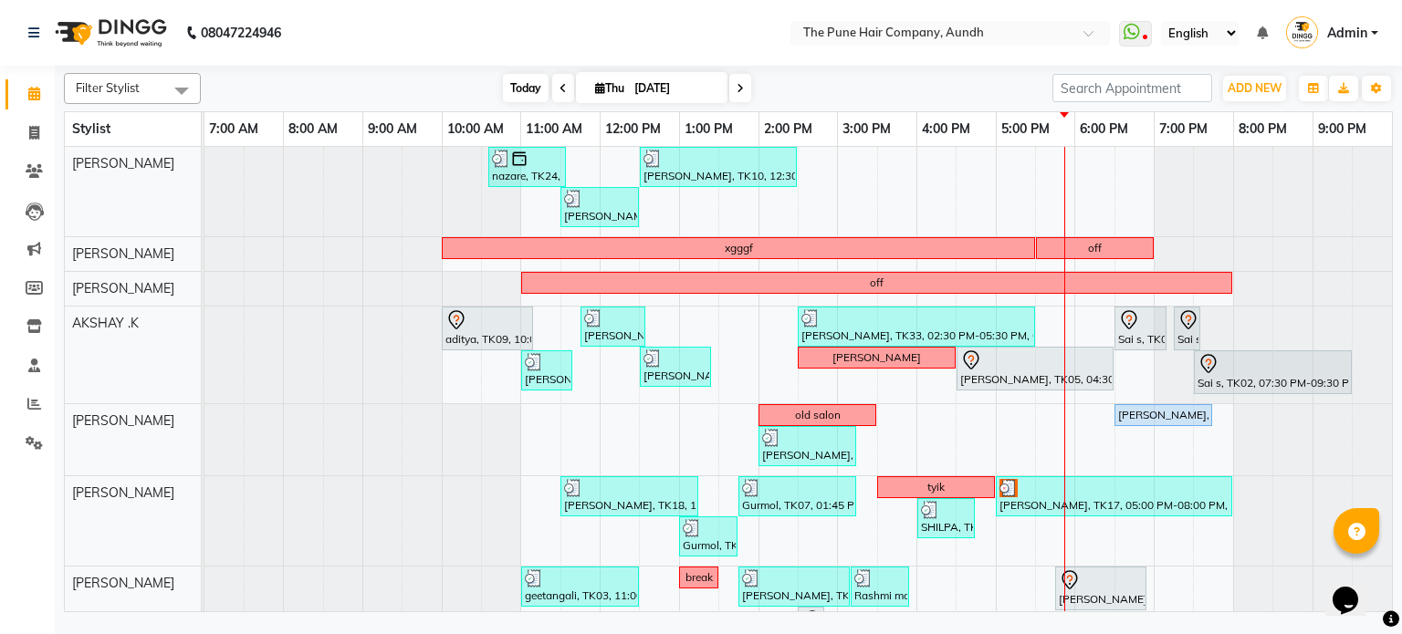
click at [533, 90] on span "Today" at bounding box center [526, 88] width 46 height 28
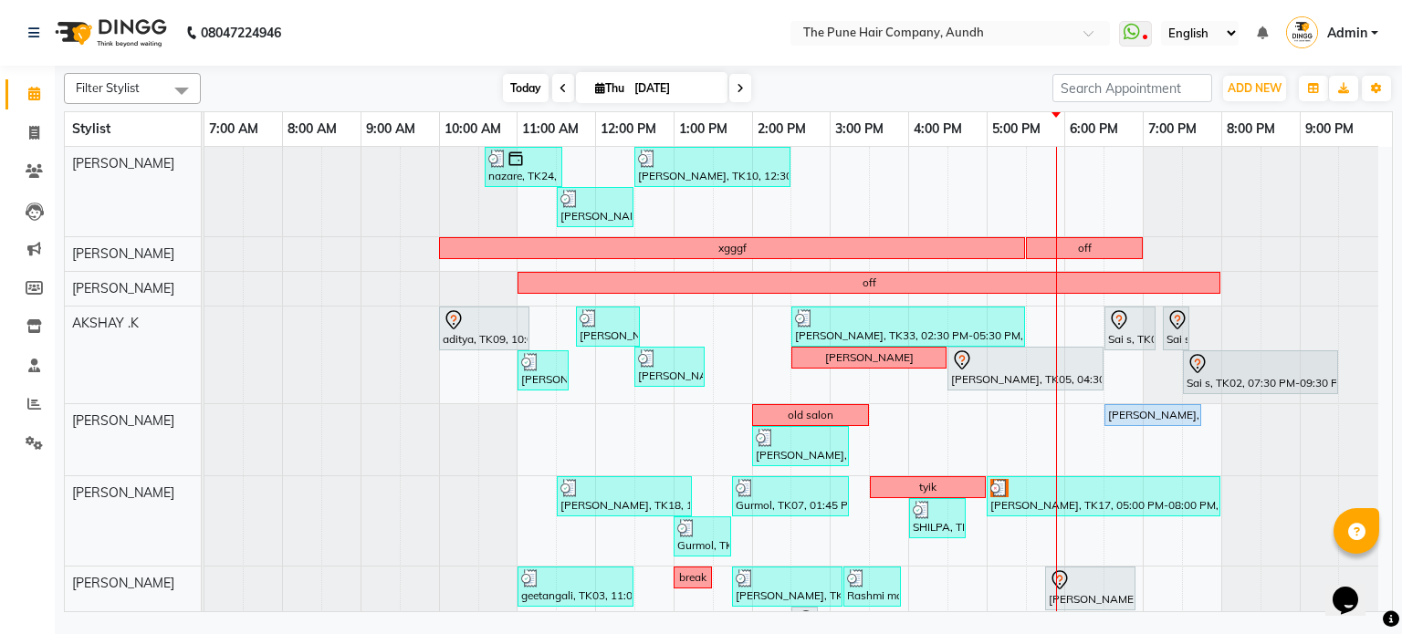
click at [517, 86] on span "Today" at bounding box center [526, 88] width 46 height 28
drag, startPoint x: 524, startPoint y: 90, endPoint x: 410, endPoint y: 76, distance: 115.0
click at [410, 76] on div "[DATE] [DATE]" at bounding box center [626, 88] width 833 height 27
click at [534, 89] on span "Today" at bounding box center [526, 88] width 46 height 28
click at [737, 88] on icon at bounding box center [740, 88] width 7 height 11
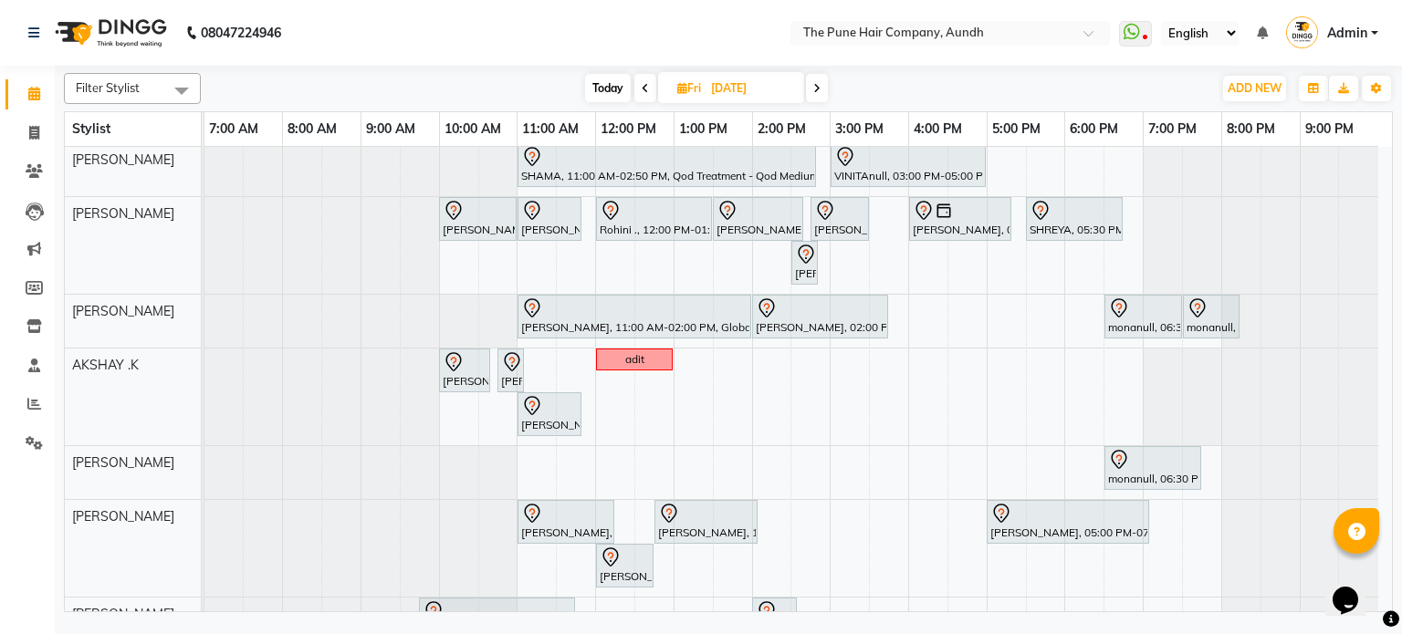
scroll to position [0, 0]
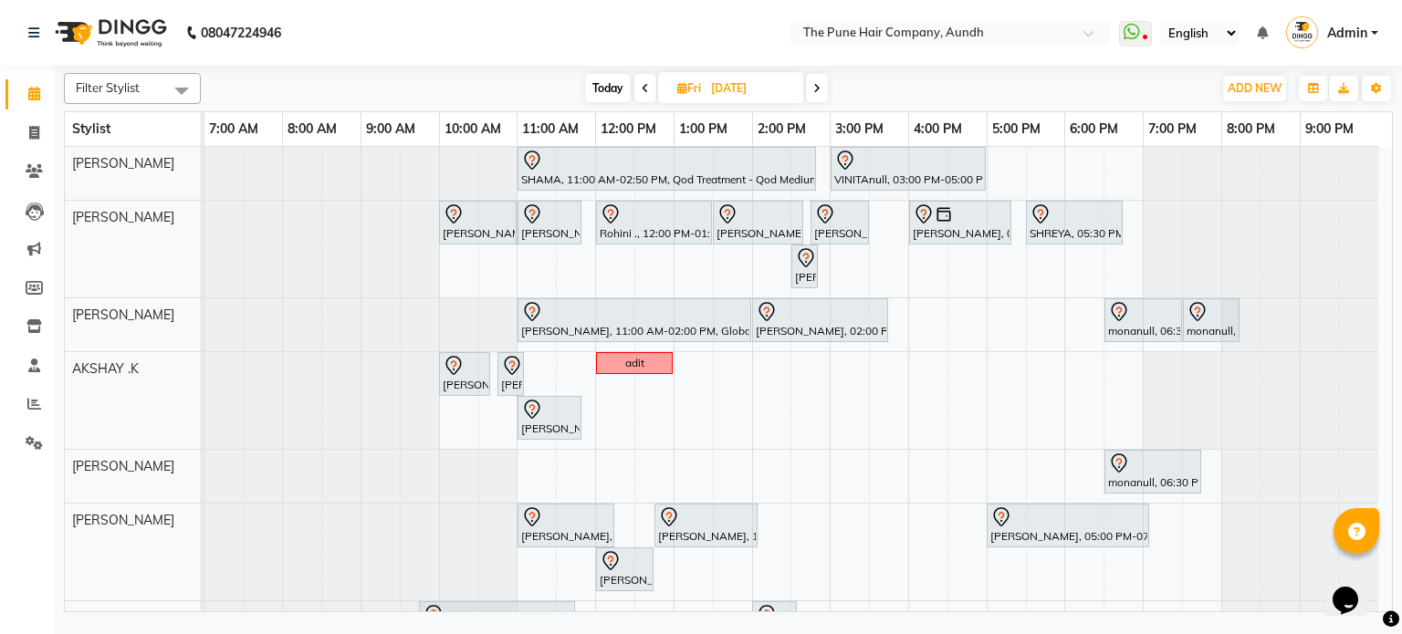
click at [820, 90] on icon at bounding box center [816, 88] width 7 height 11
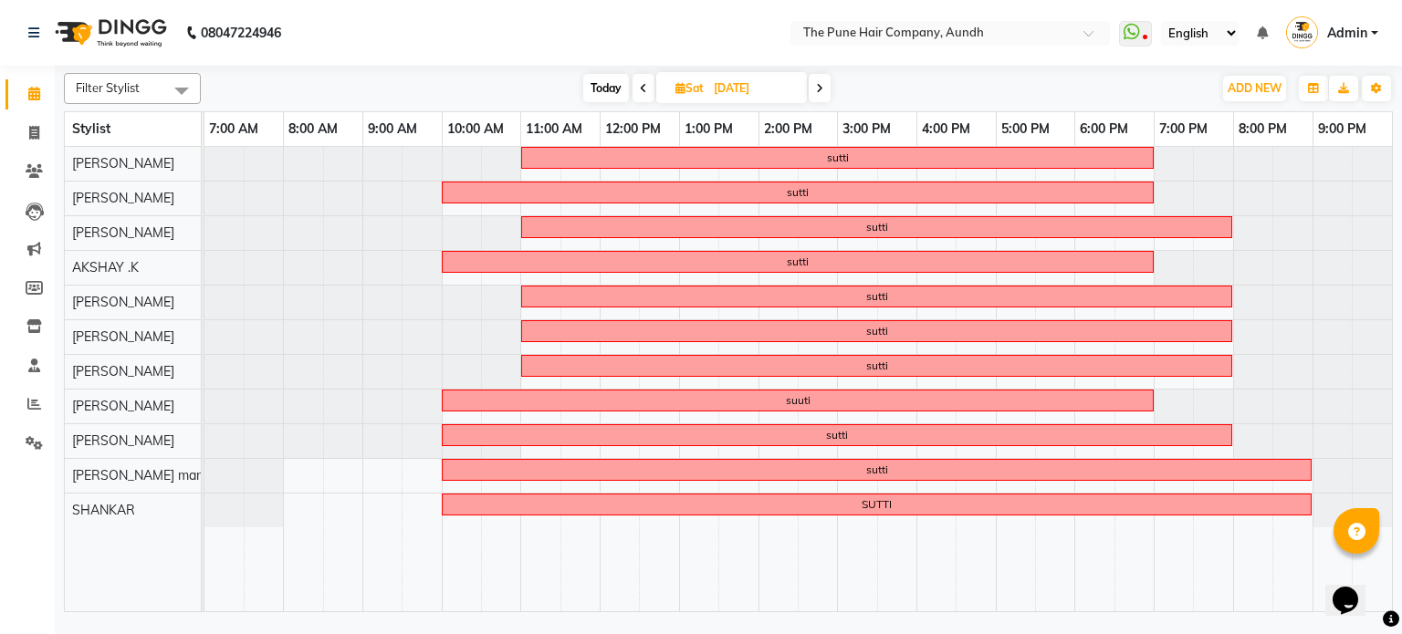
click at [820, 90] on icon at bounding box center [819, 88] width 7 height 11
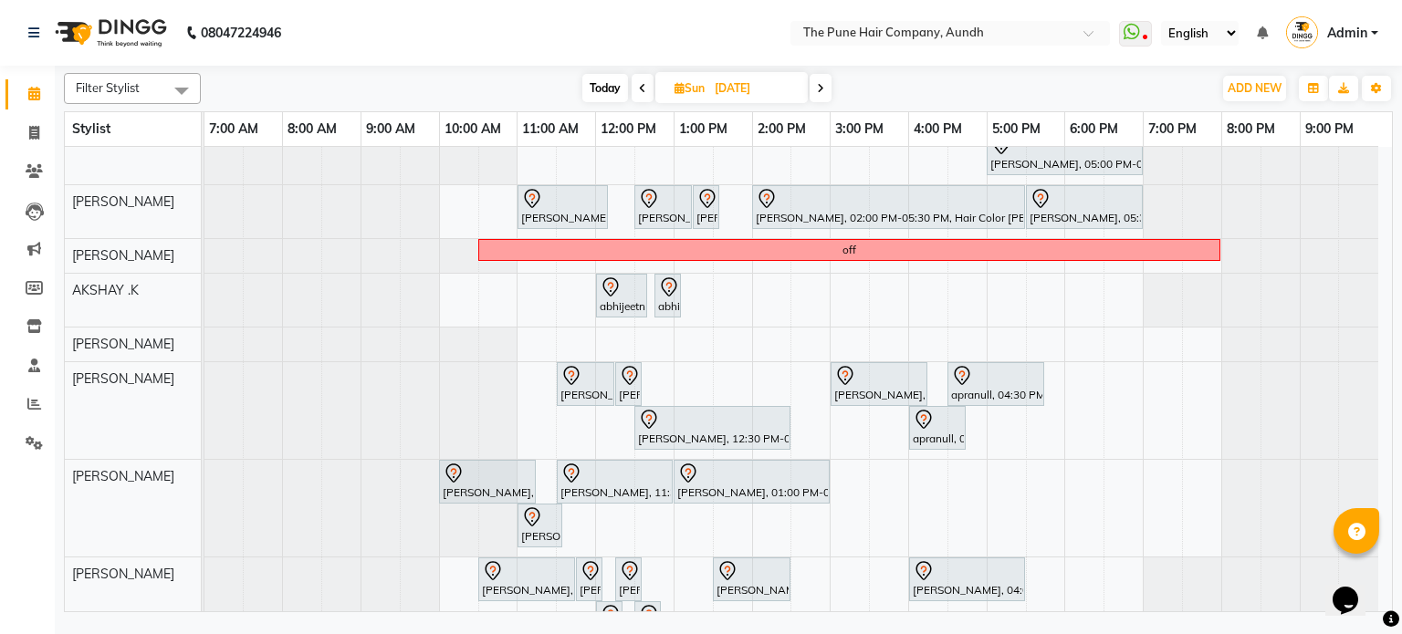
scroll to position [40, 0]
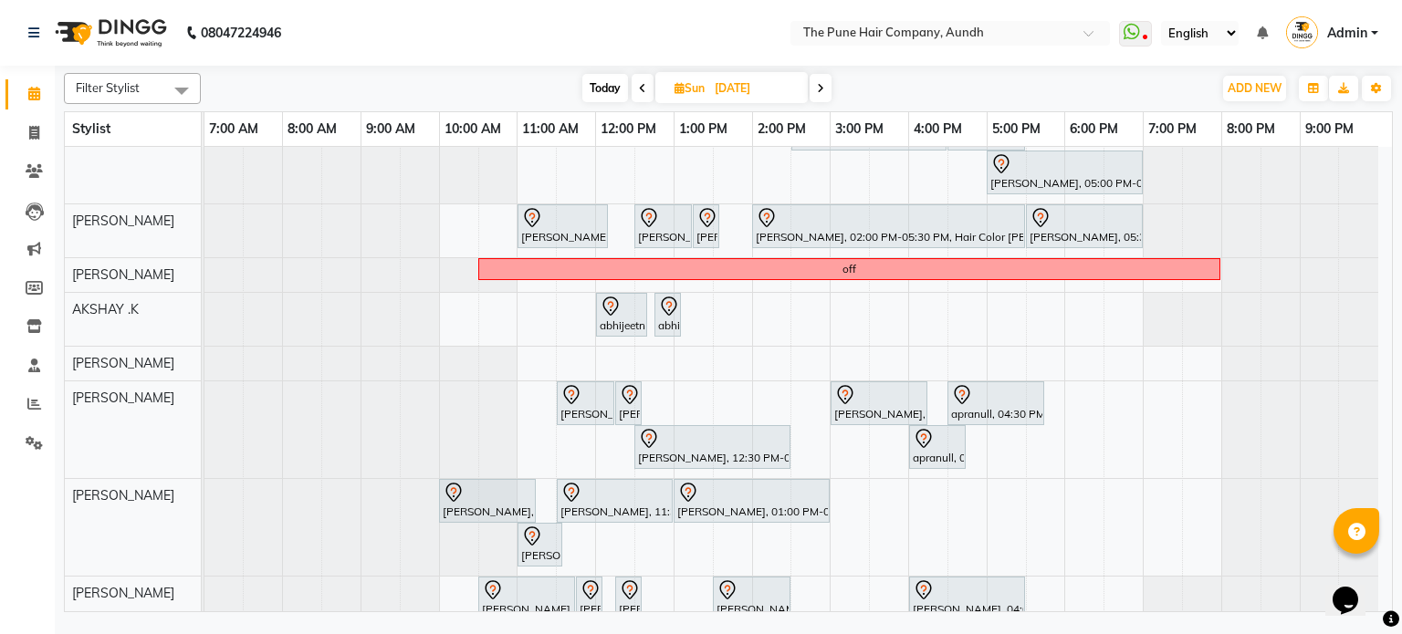
click at [821, 83] on icon at bounding box center [820, 88] width 7 height 11
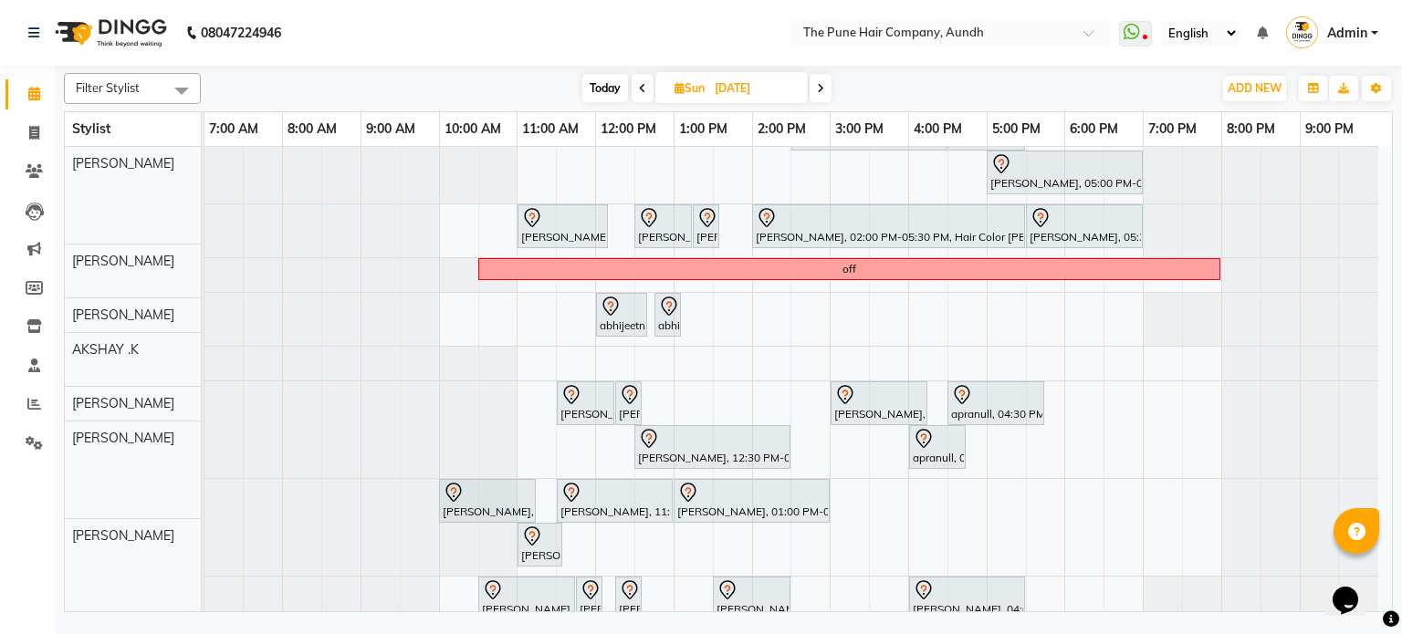
scroll to position [0, 0]
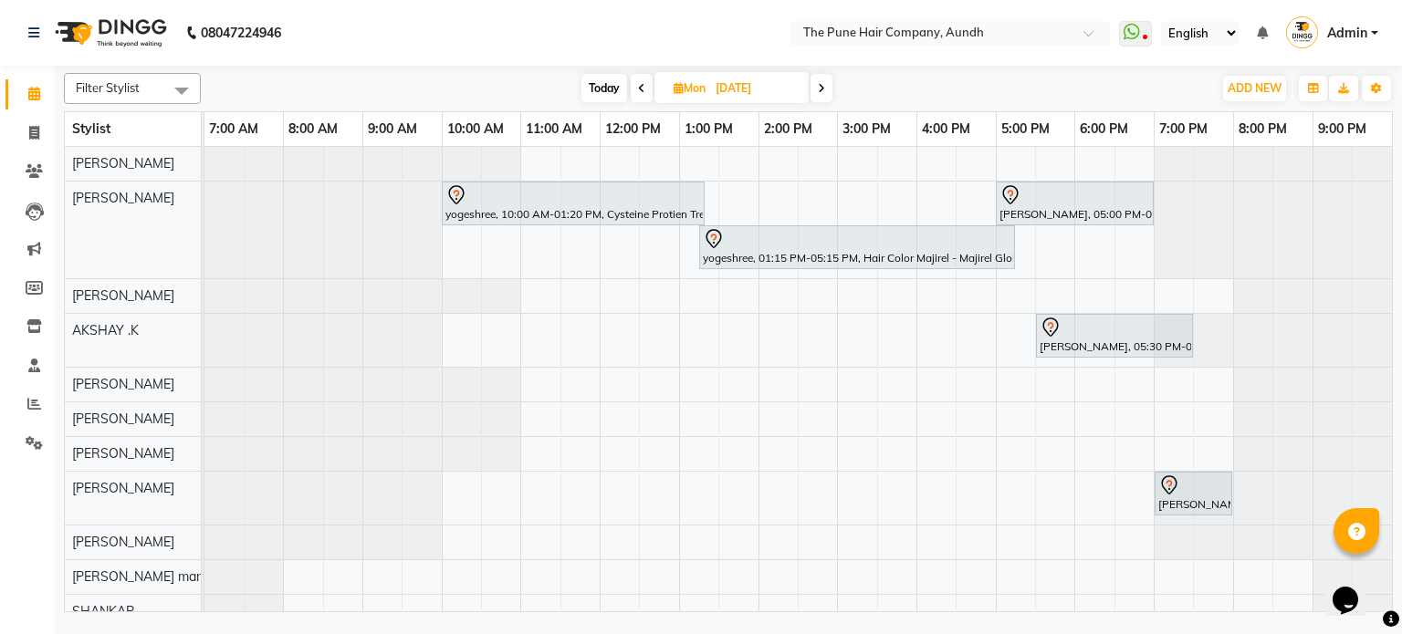
click at [821, 83] on icon at bounding box center [821, 88] width 7 height 11
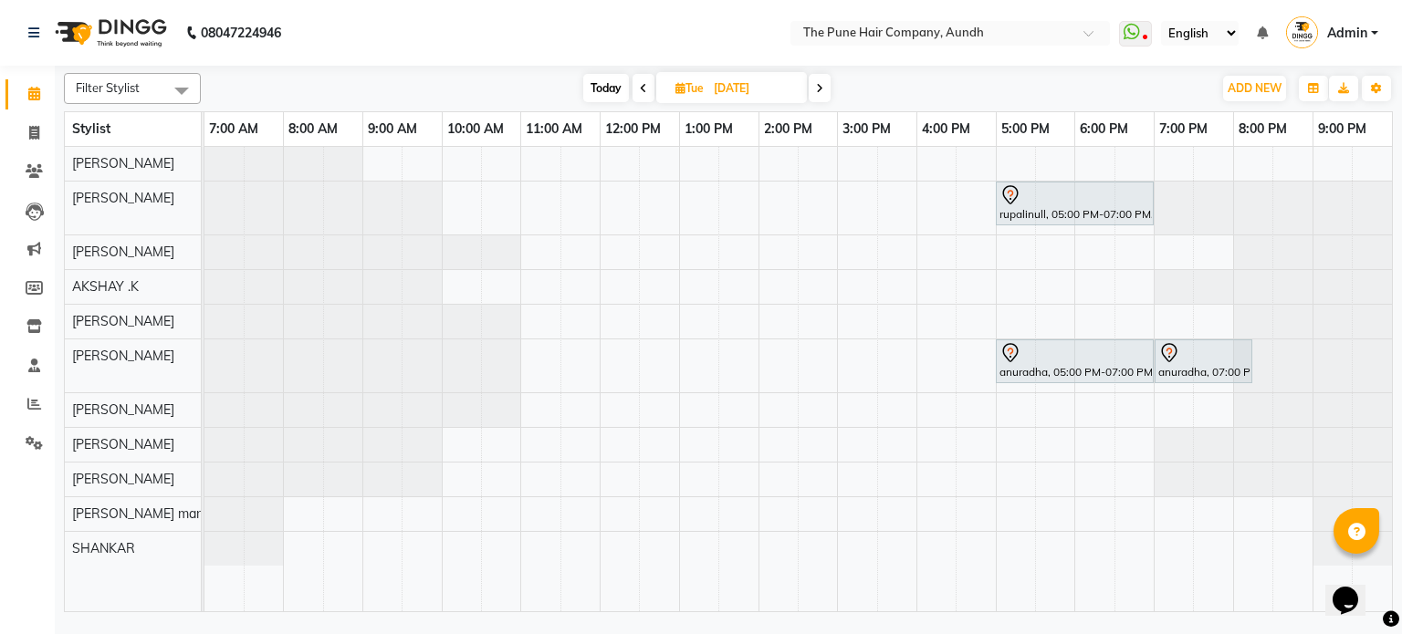
click at [821, 83] on icon at bounding box center [819, 88] width 7 height 11
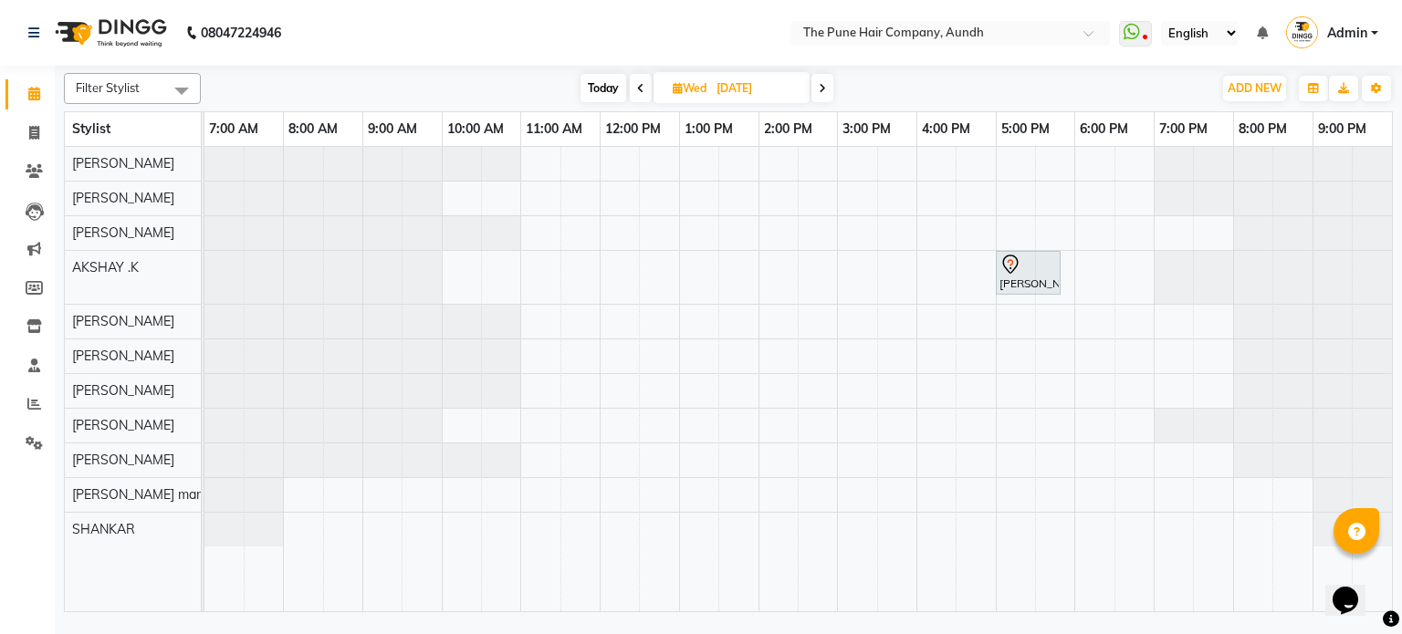
click at [821, 83] on icon at bounding box center [822, 88] width 7 height 11
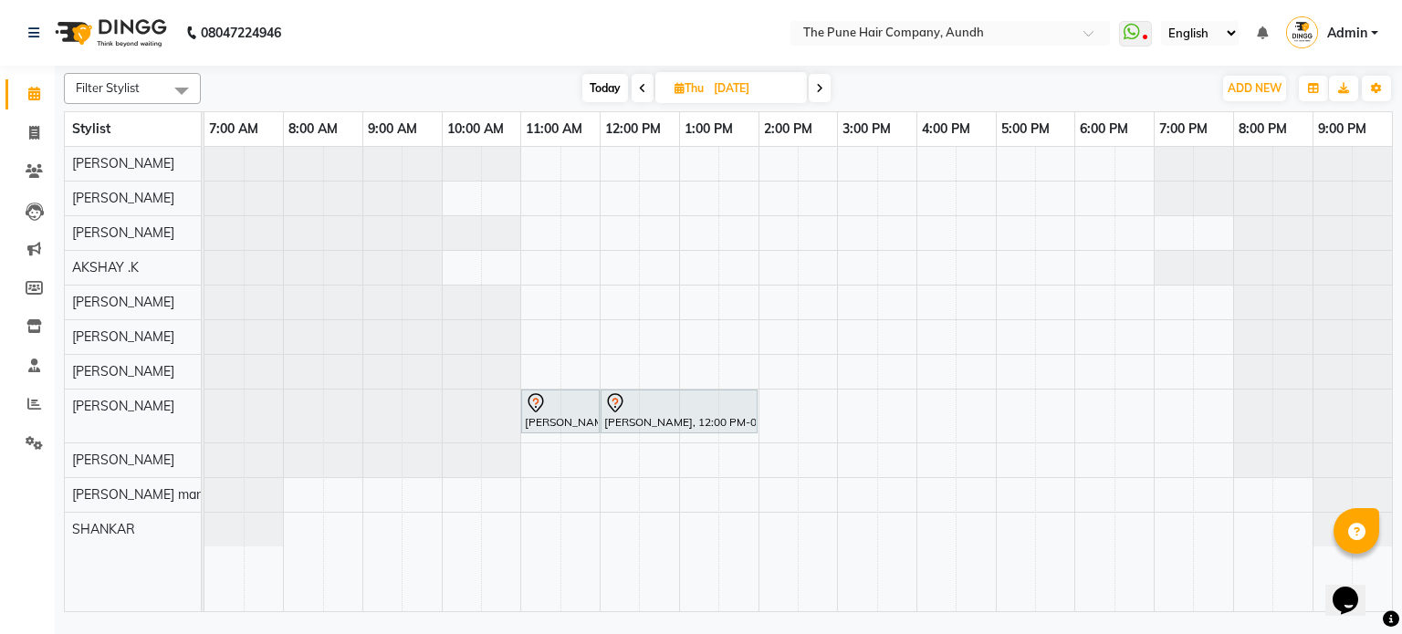
click at [821, 83] on icon at bounding box center [819, 88] width 7 height 11
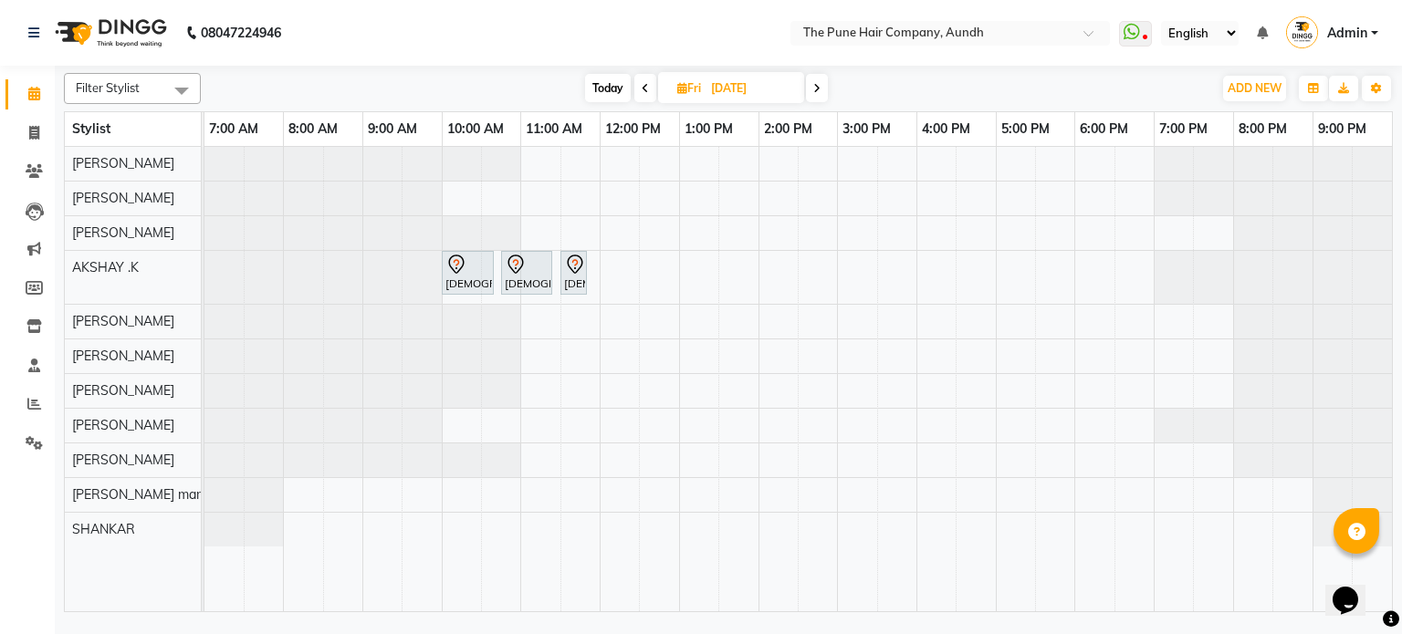
click at [616, 89] on span "Today" at bounding box center [608, 88] width 46 height 28
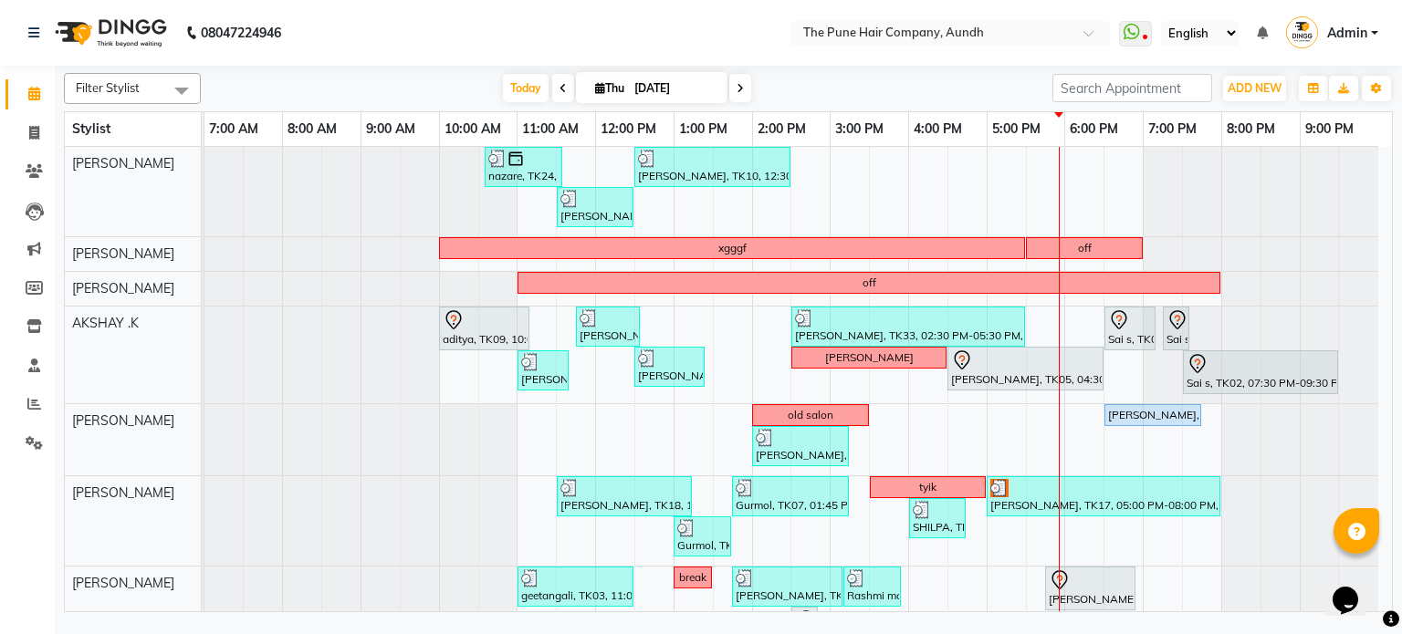
click at [740, 83] on icon at bounding box center [740, 88] width 7 height 11
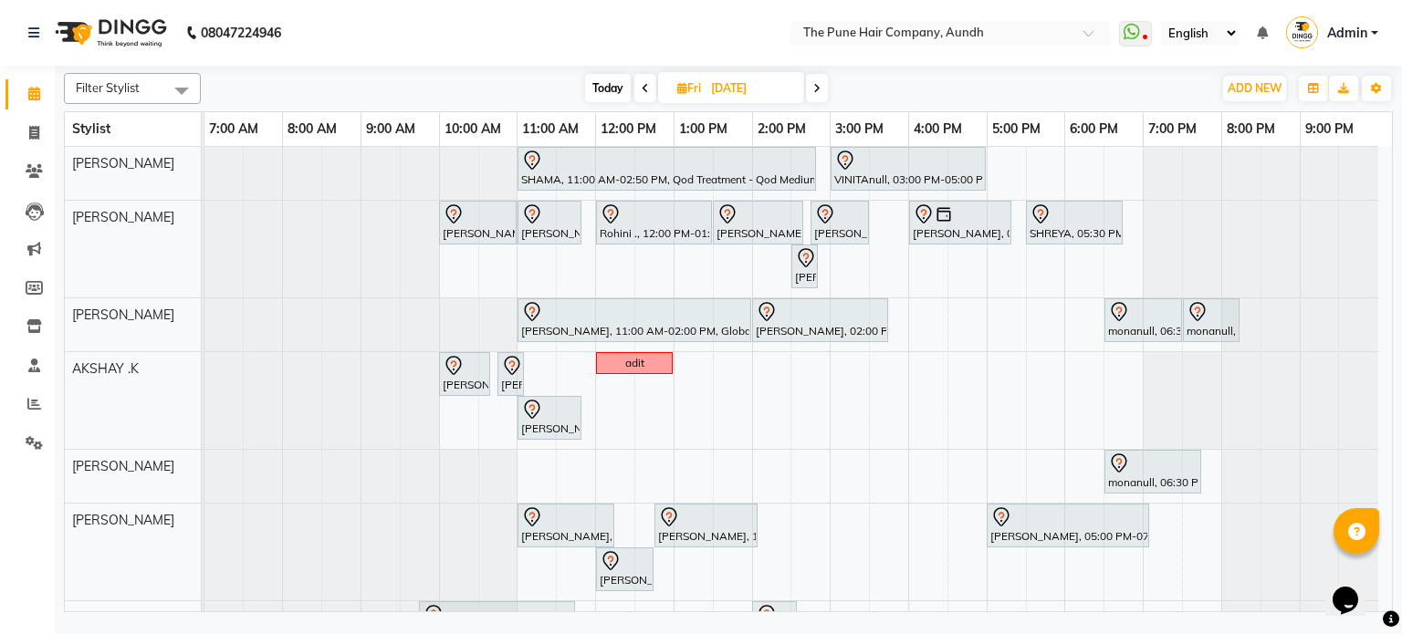
click at [643, 83] on icon at bounding box center [645, 88] width 7 height 11
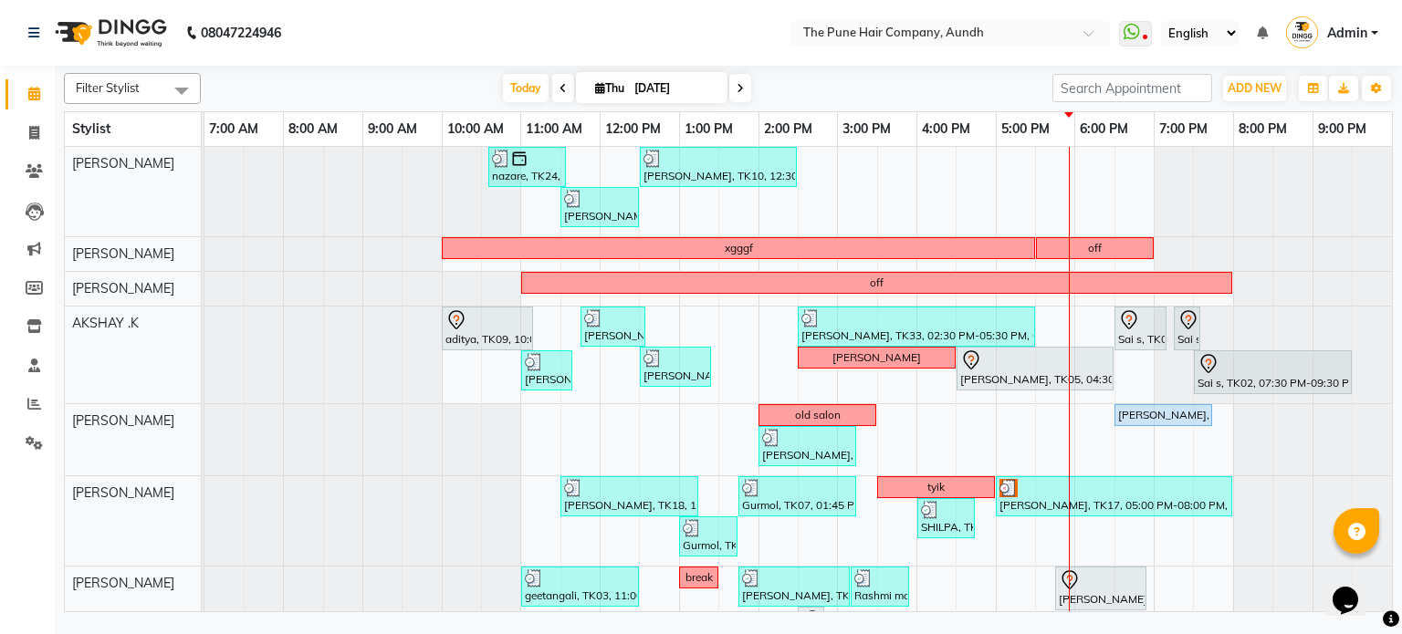
click at [742, 89] on span at bounding box center [740, 88] width 22 height 28
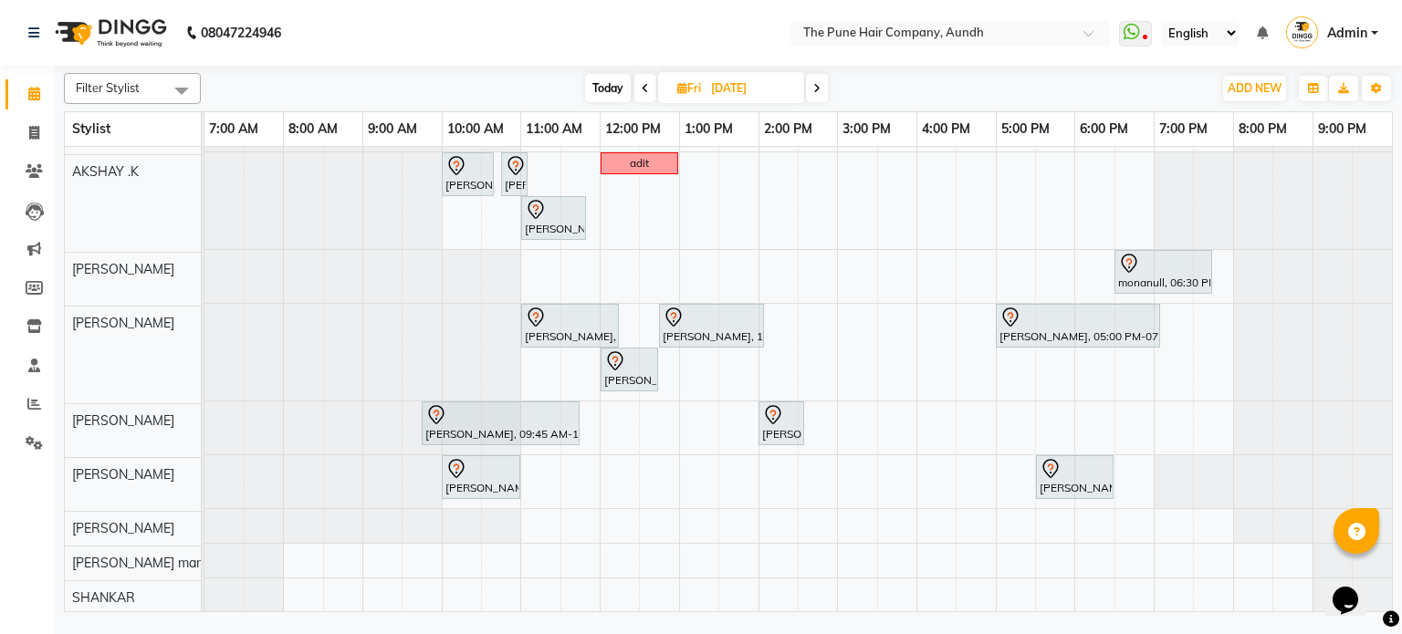
click at [621, 83] on span "Today" at bounding box center [608, 88] width 46 height 28
type input "[DATE]"
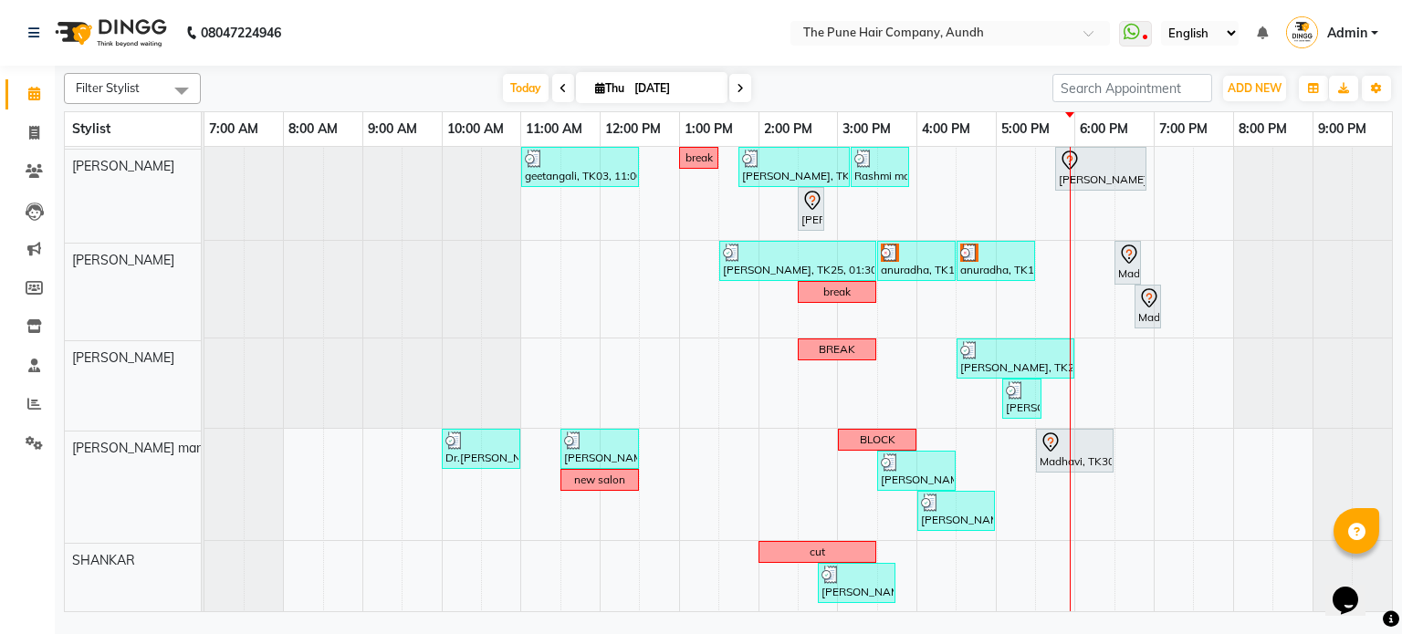
click at [1085, 549] on div "nazare, TK24, 10:35 AM-11:35 AM, Cut Male ( Top Stylist ) Gopi Rawat, TK10, 12:…" at bounding box center [797, 169] width 1187 height 885
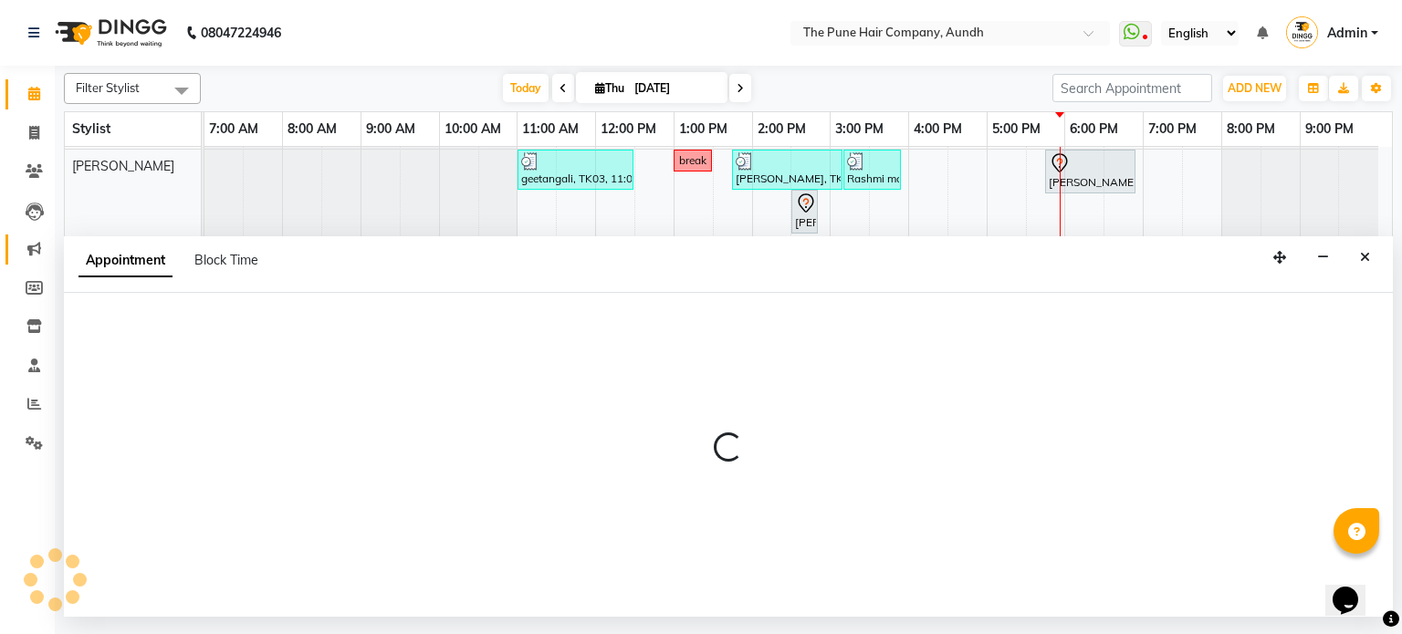
select select "89448"
select select "1080"
select select "tentative"
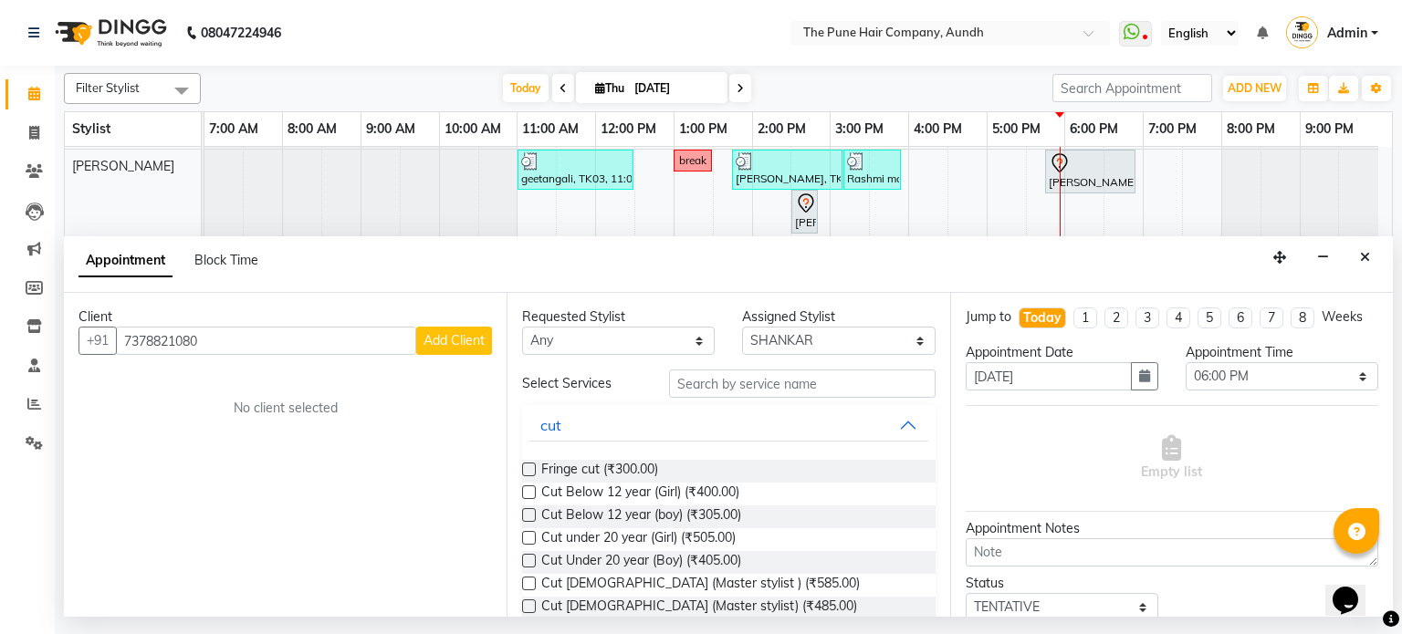
type input "7378821080"
click at [472, 353] on button "Add Client" at bounding box center [454, 341] width 76 height 28
select select "22"
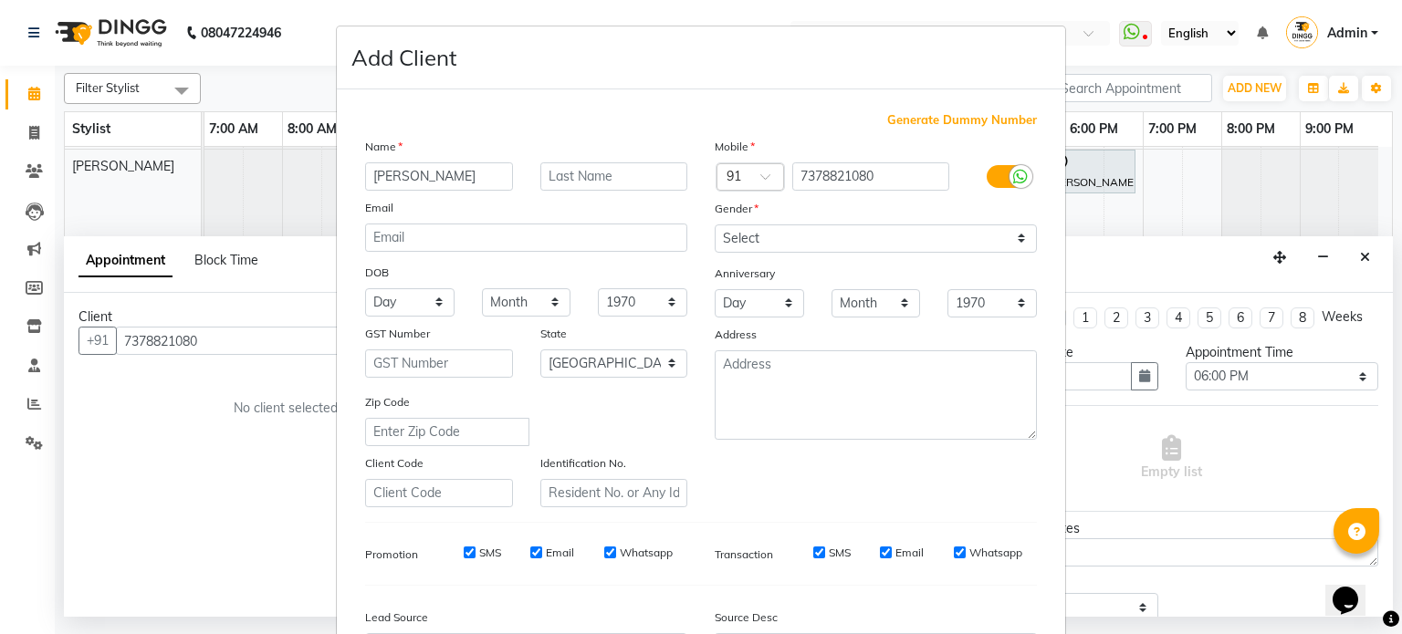
type input "Archit"
click at [849, 231] on select "Select [DEMOGRAPHIC_DATA] [DEMOGRAPHIC_DATA] Other Prefer Not To Say" at bounding box center [876, 239] width 322 height 28
select select "[DEMOGRAPHIC_DATA]"
click at [715, 225] on select "Select [DEMOGRAPHIC_DATA] [DEMOGRAPHIC_DATA] Other Prefer Not To Say" at bounding box center [876, 239] width 322 height 28
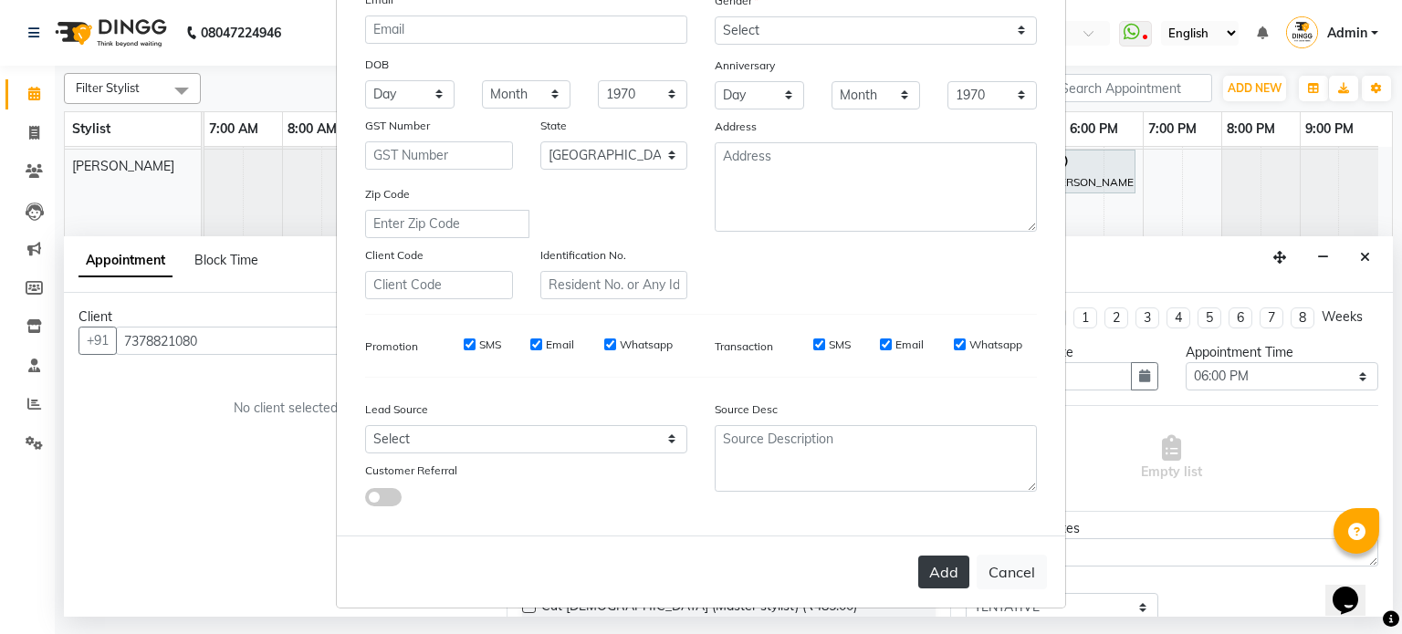
click at [943, 572] on button "Add" at bounding box center [943, 572] width 51 height 33
select select
select select "null"
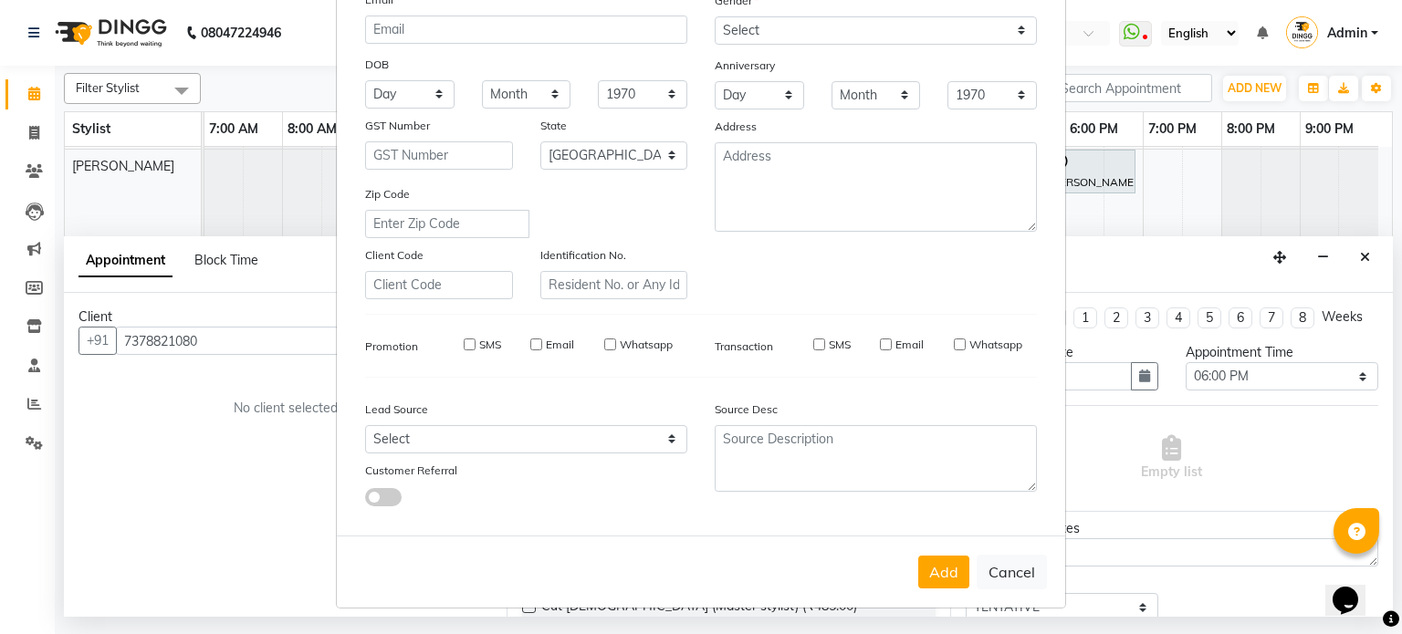
select select
checkbox input "false"
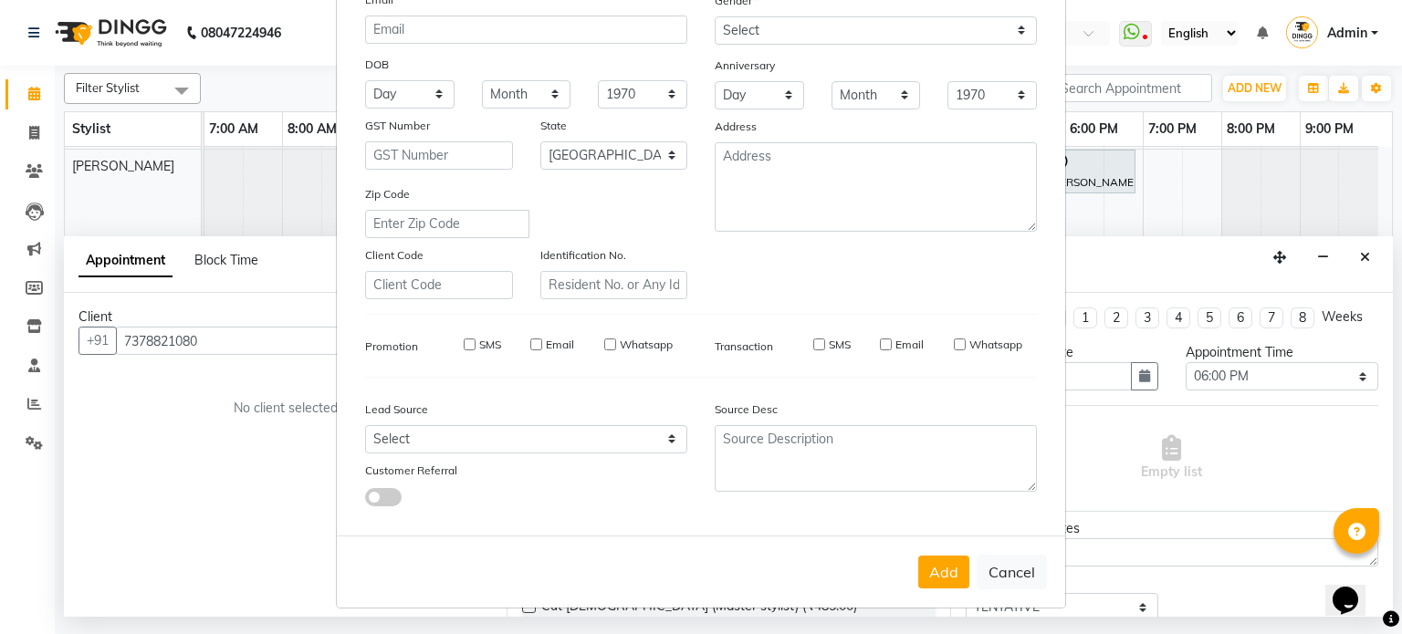
checkbox input "false"
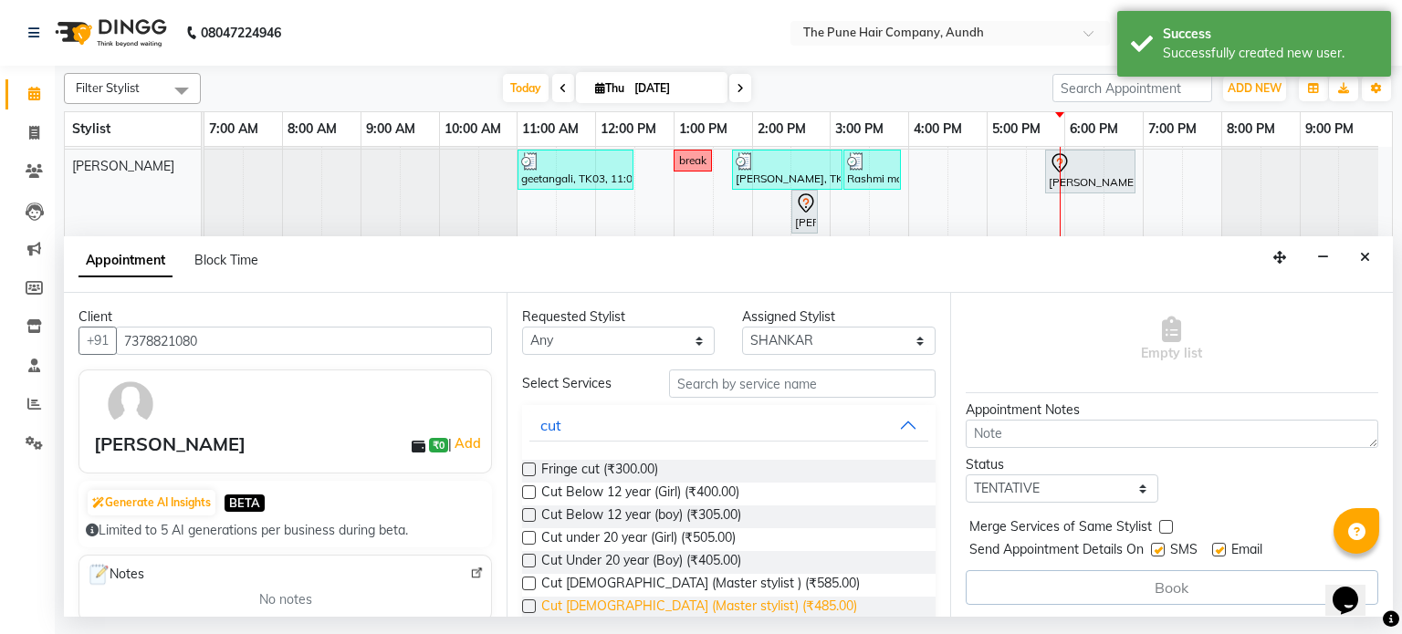
click at [645, 610] on span "Cut [DEMOGRAPHIC_DATA] (Master stylist) (₹485.00)" at bounding box center [699, 608] width 316 height 23
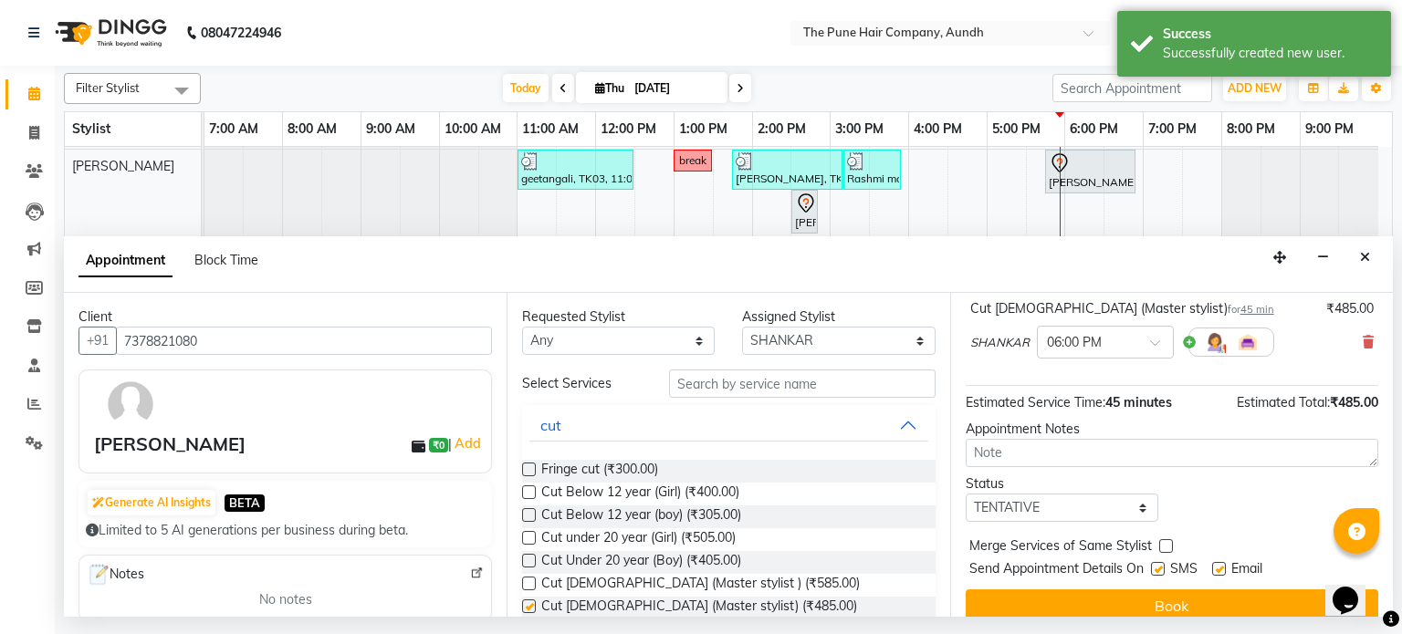
checkbox input "false"
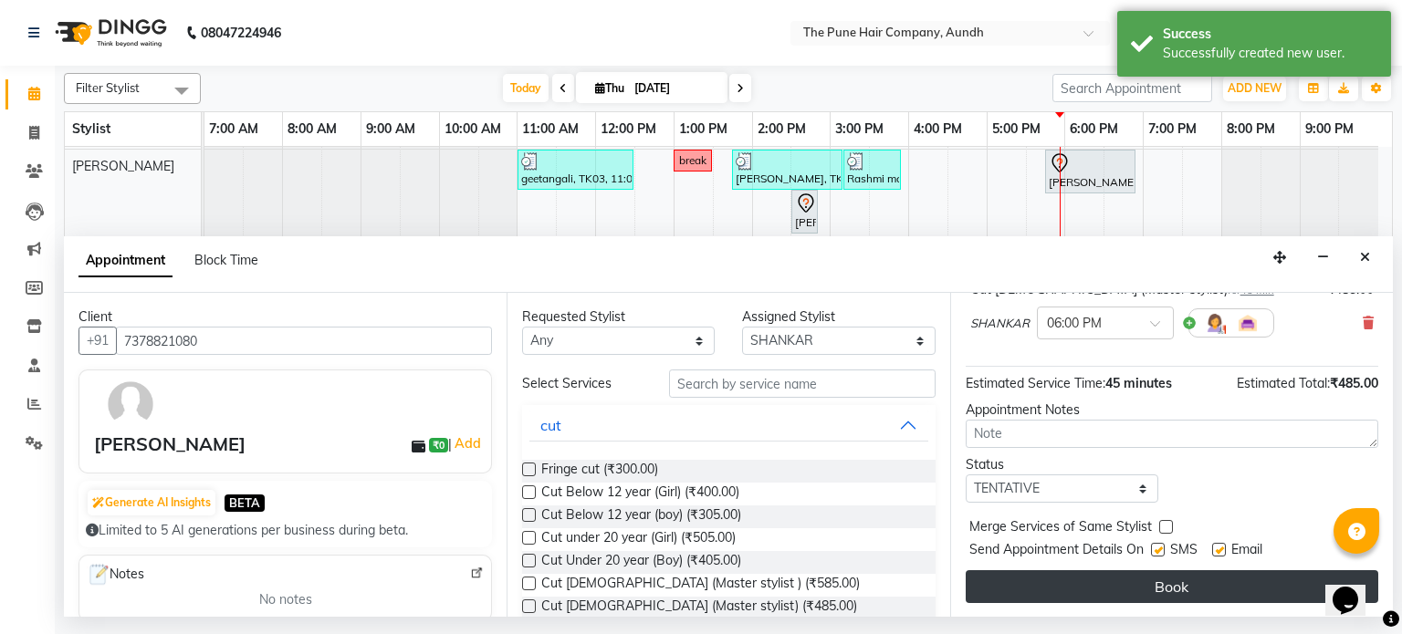
click at [1201, 580] on button "Book" at bounding box center [1172, 586] width 413 height 33
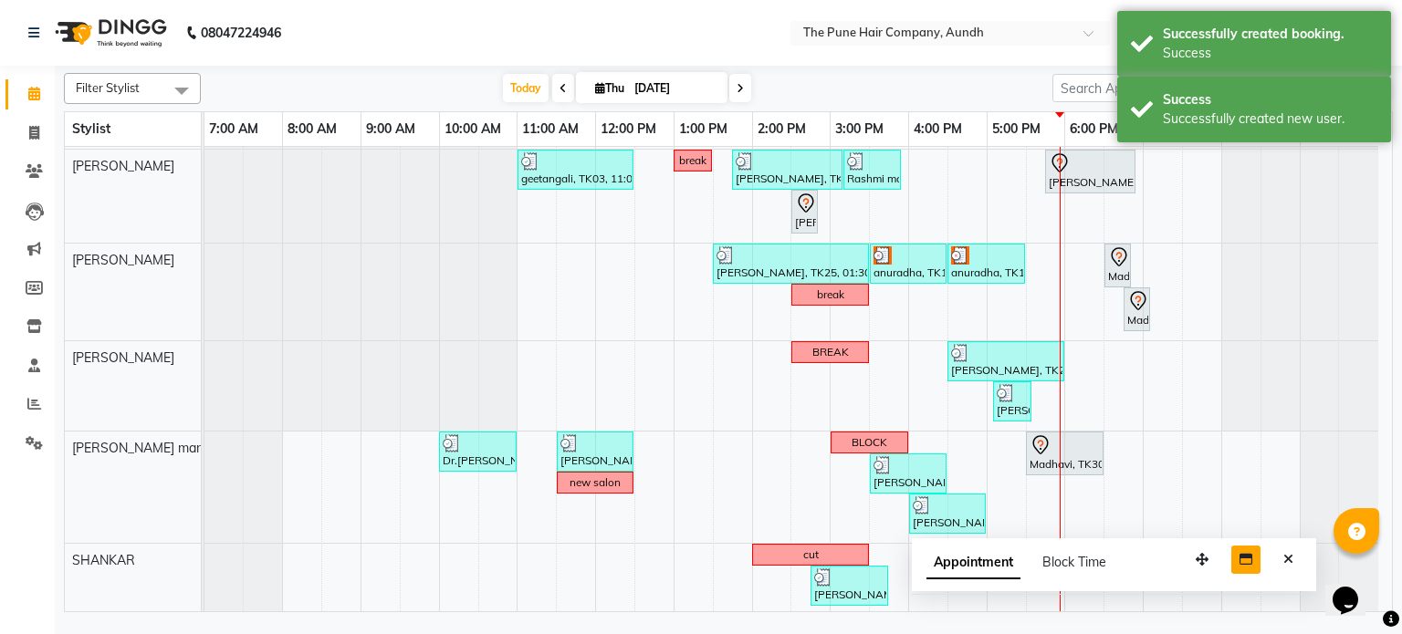
drag, startPoint x: 1288, startPoint y: 591, endPoint x: 1230, endPoint y: 569, distance: 61.5
click at [1210, 564] on button "button" at bounding box center [1201, 560] width 29 height 28
click at [1289, 561] on icon "Close" at bounding box center [1287, 558] width 10 height 13
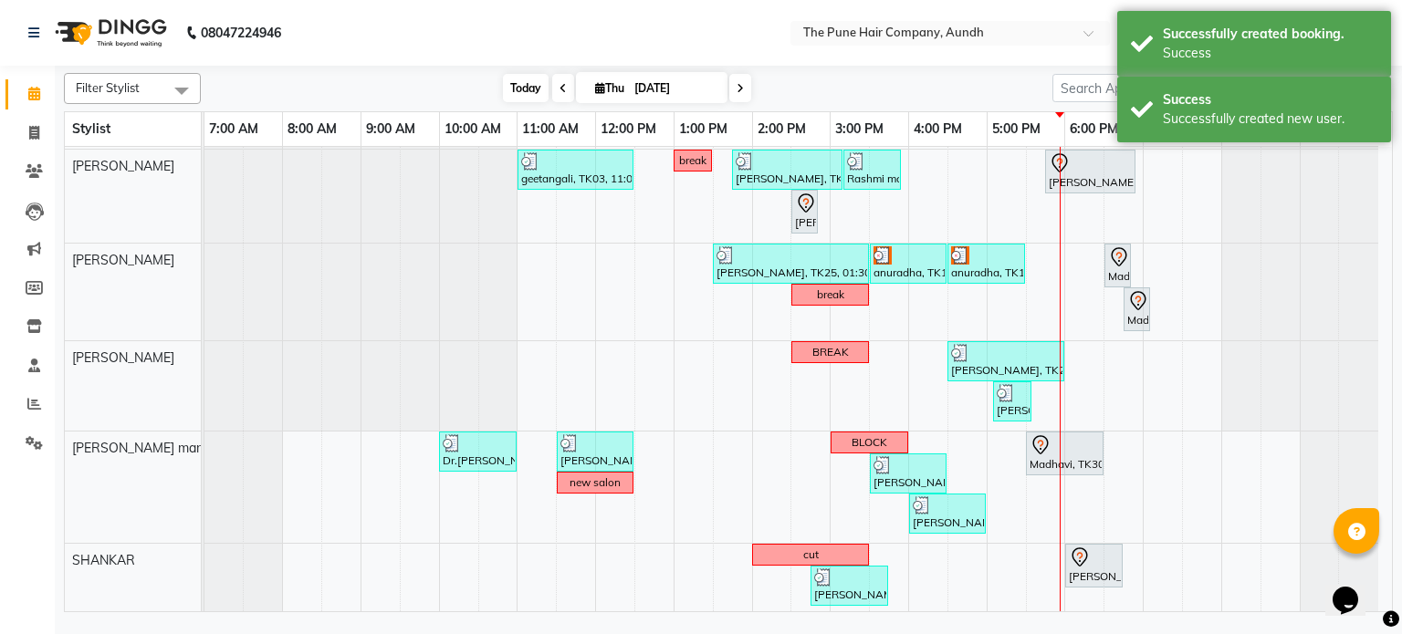
click at [528, 89] on span "Today" at bounding box center [526, 88] width 46 height 28
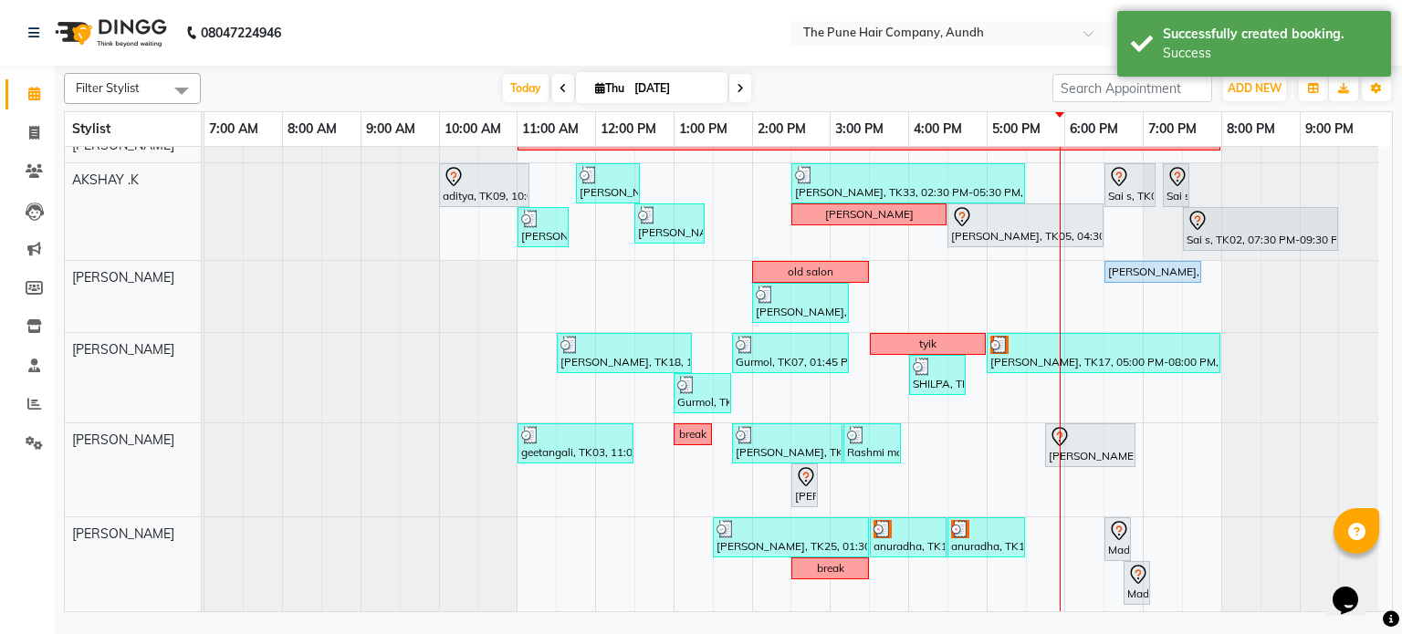
click at [740, 90] on icon at bounding box center [740, 88] width 7 height 11
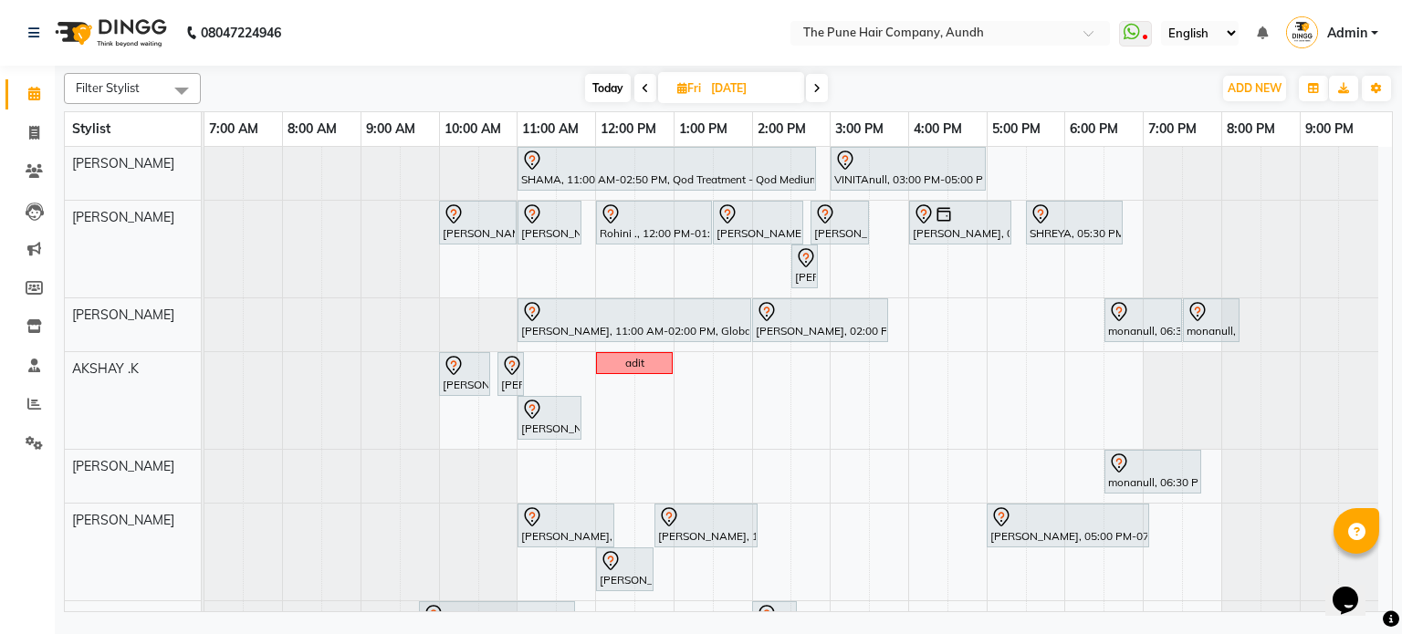
click at [643, 79] on span at bounding box center [645, 88] width 22 height 28
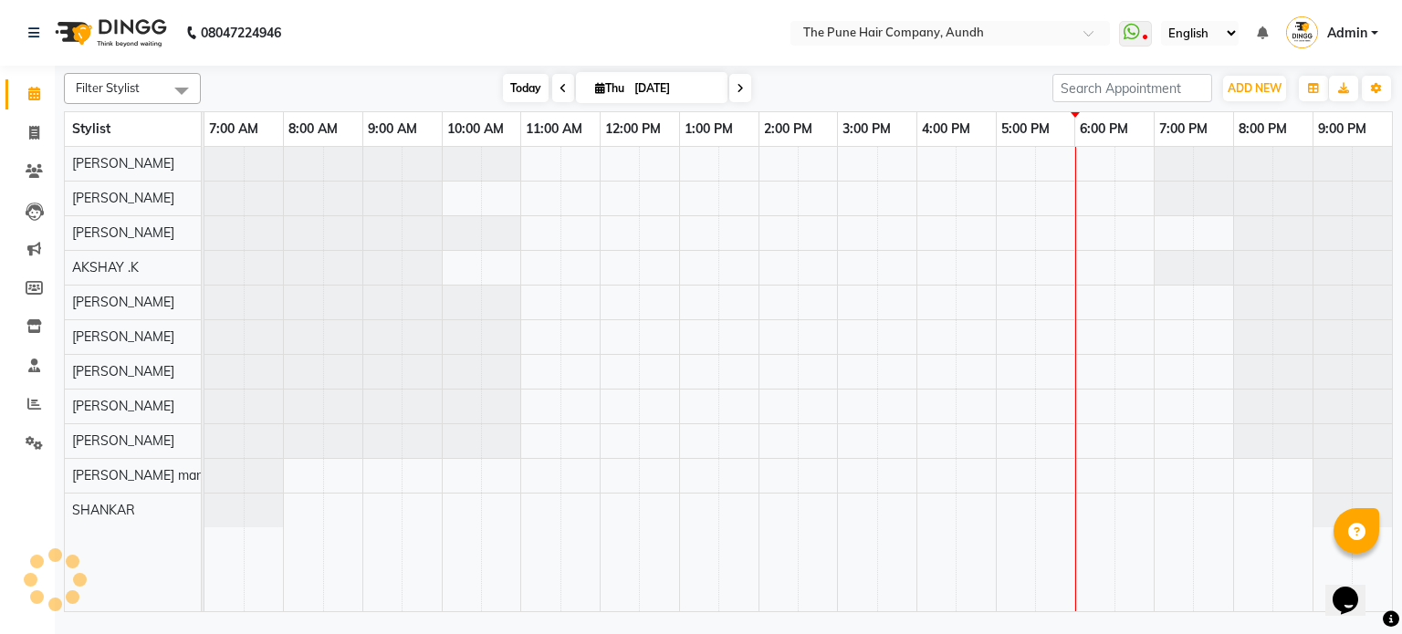
click at [524, 85] on span "Today" at bounding box center [526, 88] width 46 height 28
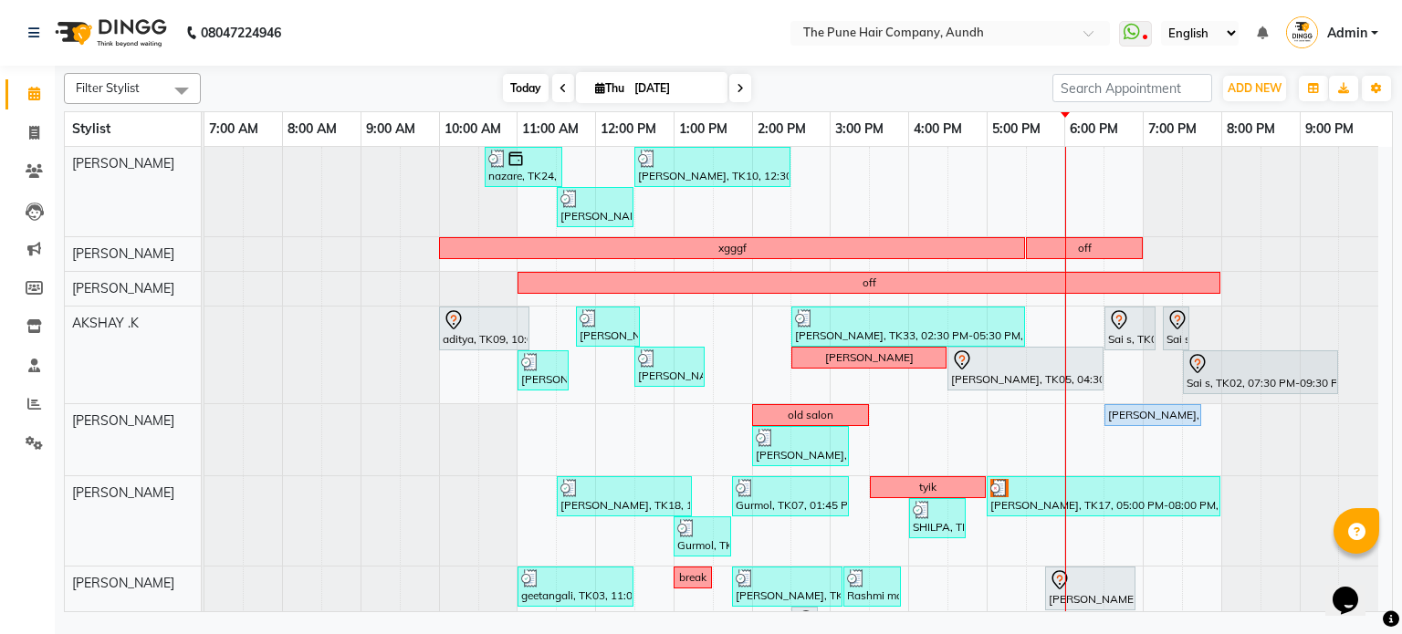
click at [524, 85] on span "Today" at bounding box center [526, 88] width 46 height 28
click at [743, 87] on span at bounding box center [740, 88] width 22 height 28
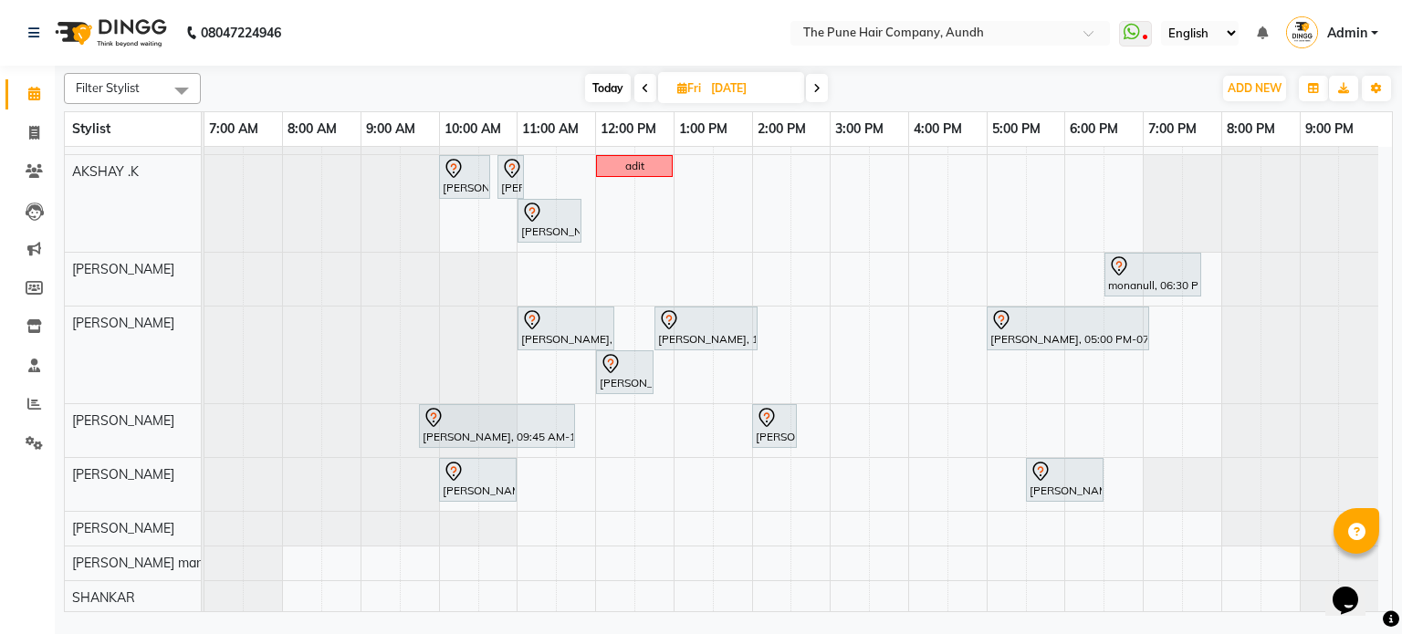
scroll to position [197, 0]
click at [821, 82] on span at bounding box center [817, 88] width 22 height 28
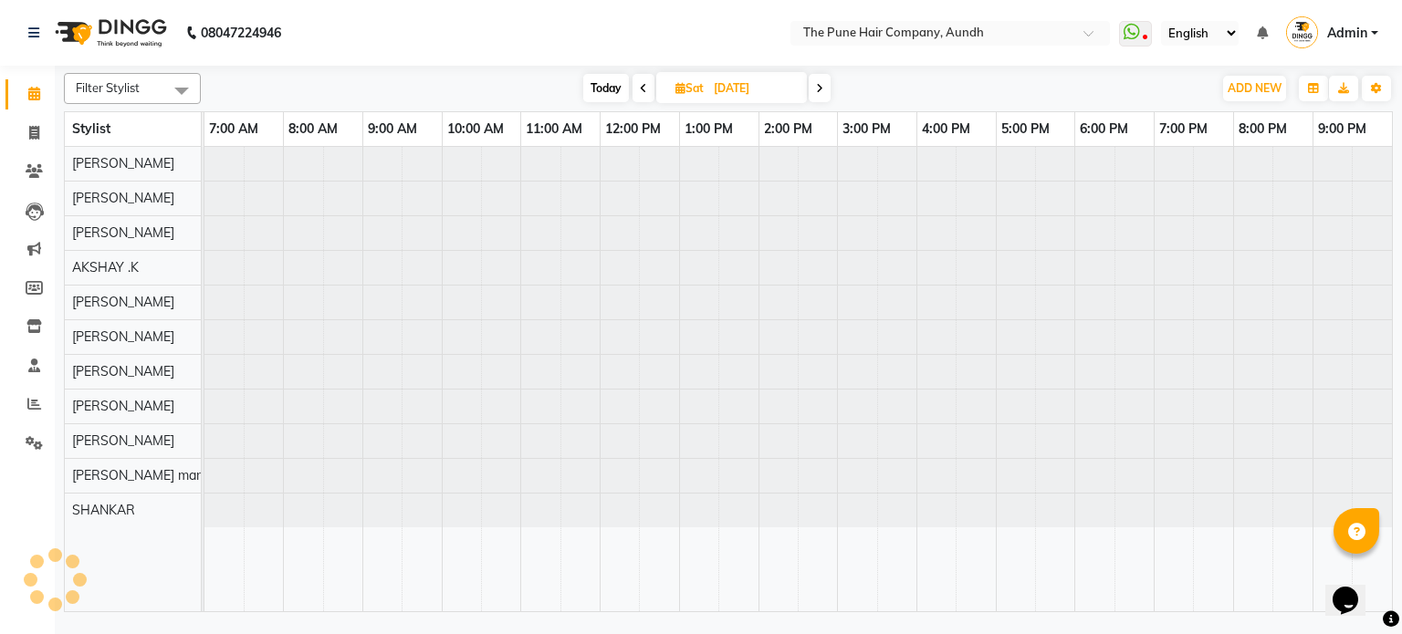
scroll to position [0, 0]
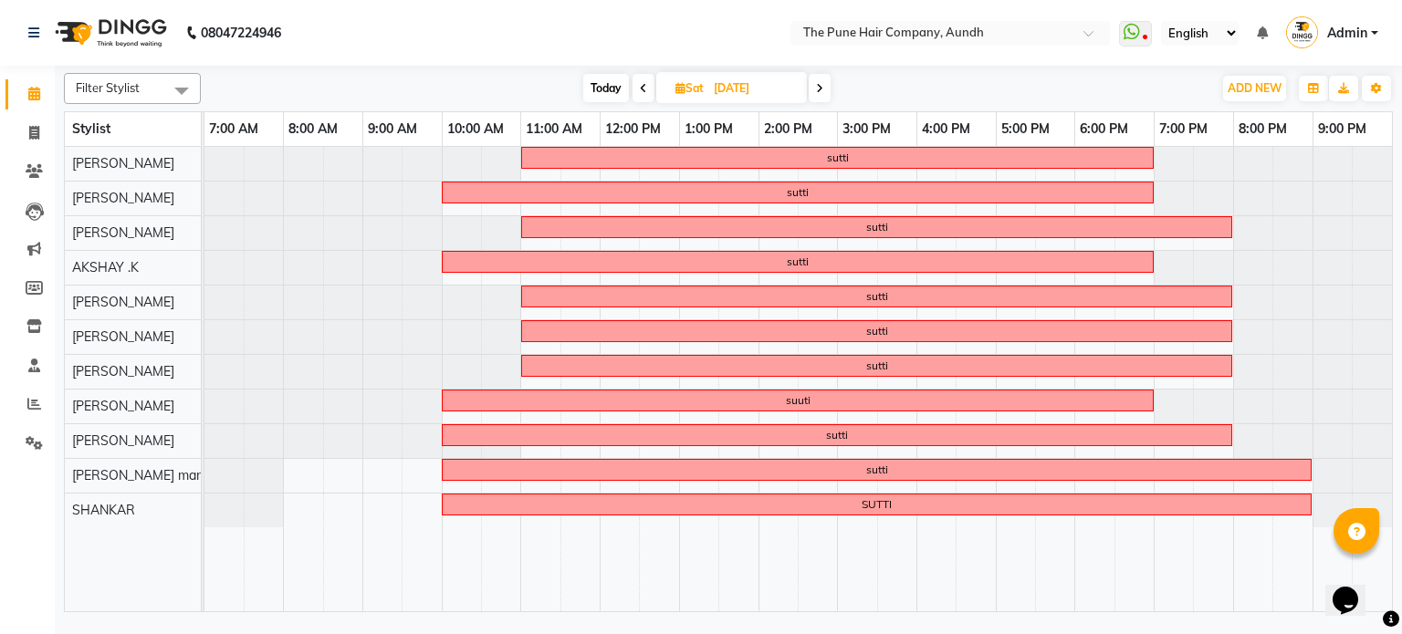
click at [821, 83] on icon at bounding box center [819, 88] width 7 height 11
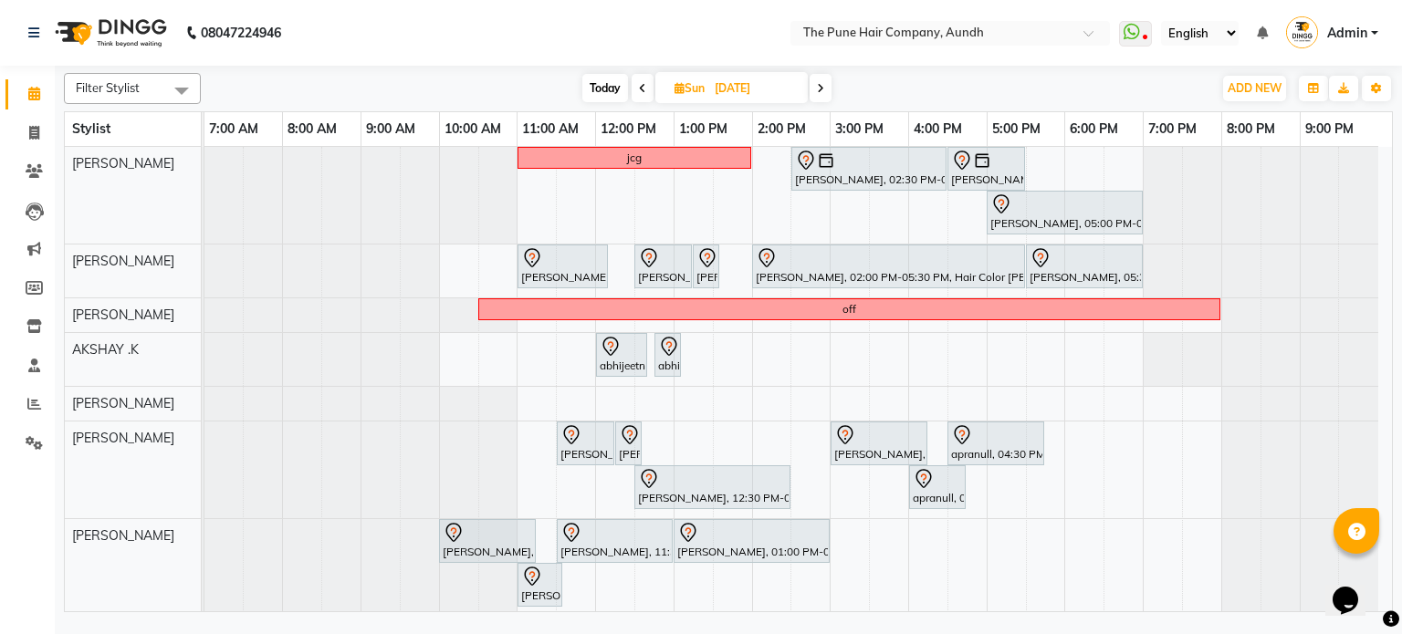
click at [593, 84] on span "Today" at bounding box center [605, 88] width 46 height 28
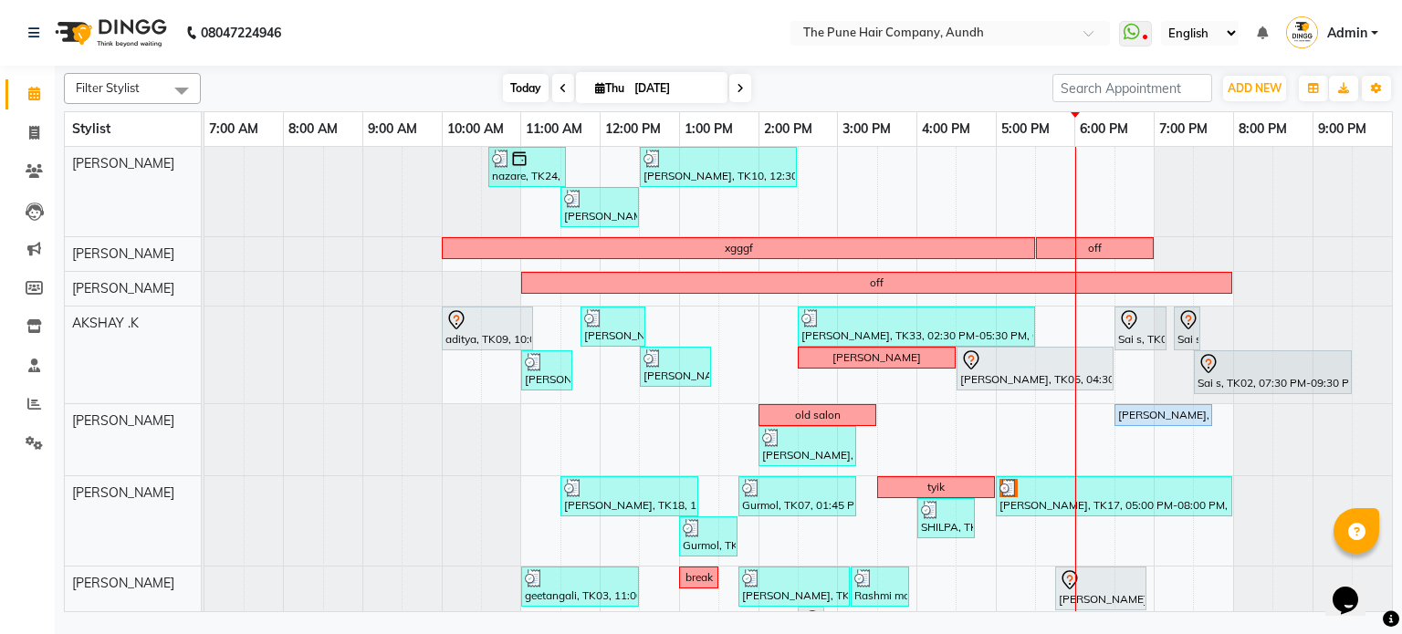
click at [528, 98] on span "Today" at bounding box center [526, 88] width 46 height 28
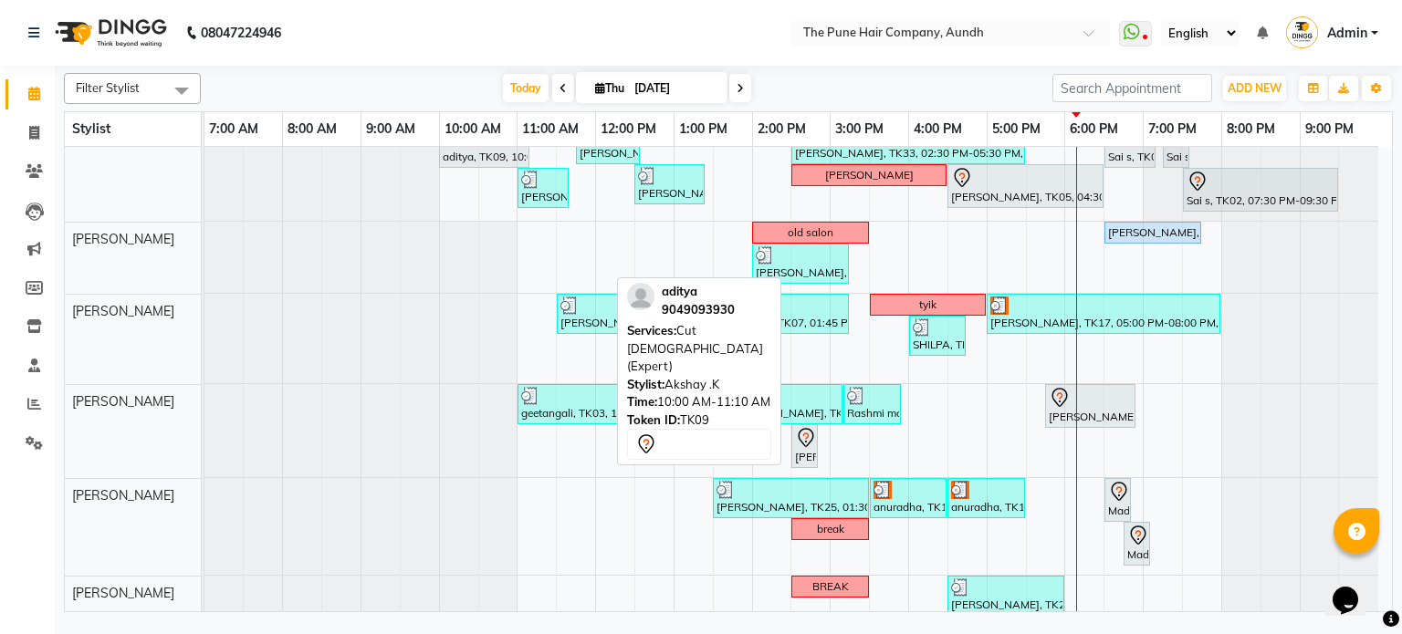
scroll to position [183, 0]
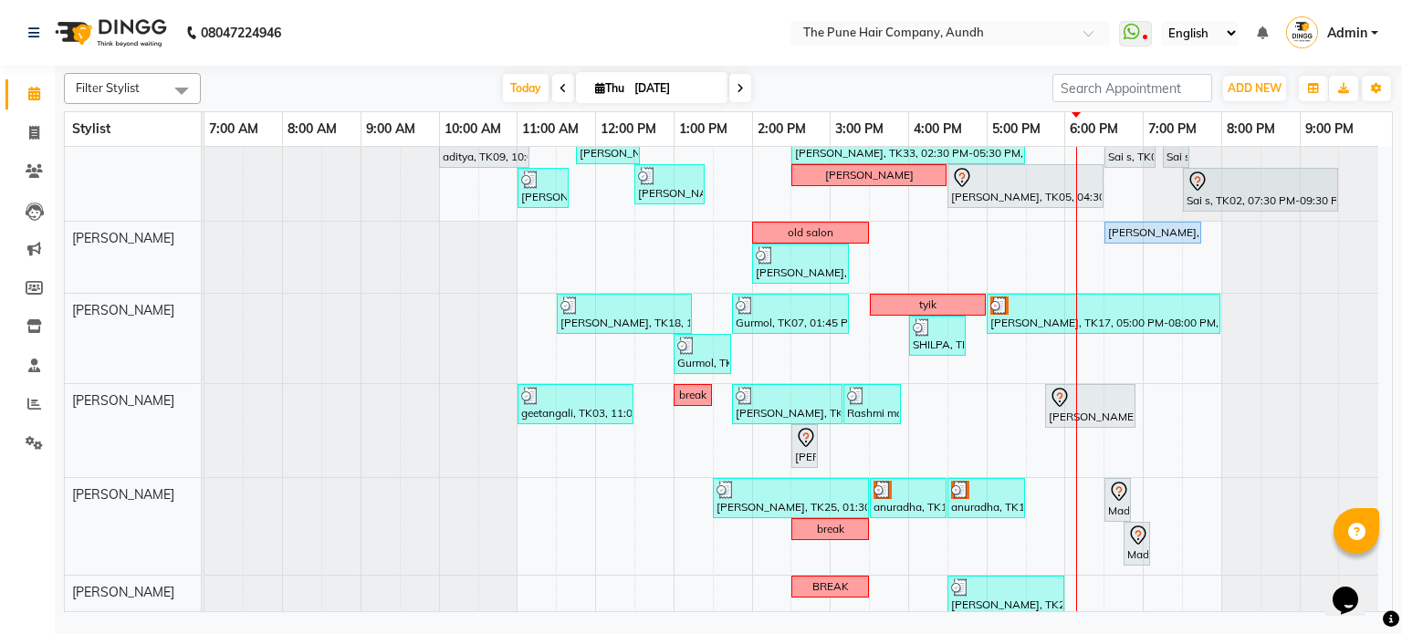
click at [741, 91] on icon at bounding box center [740, 88] width 7 height 11
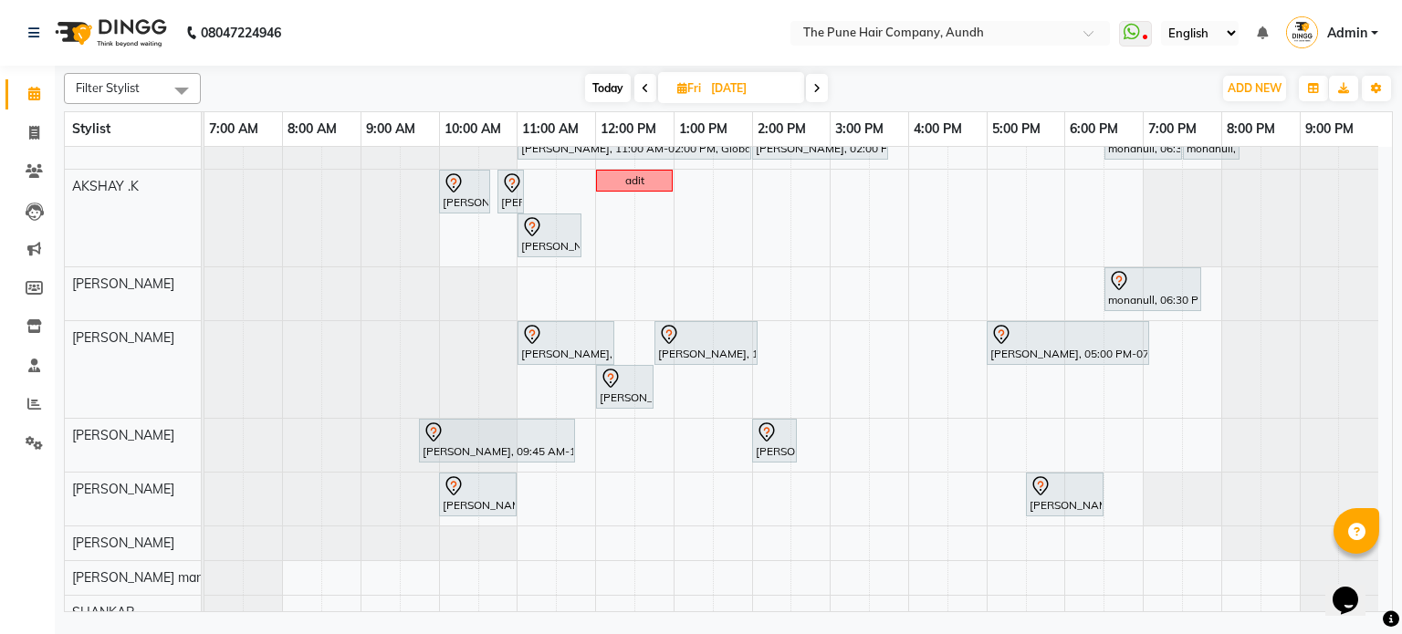
scroll to position [197, 0]
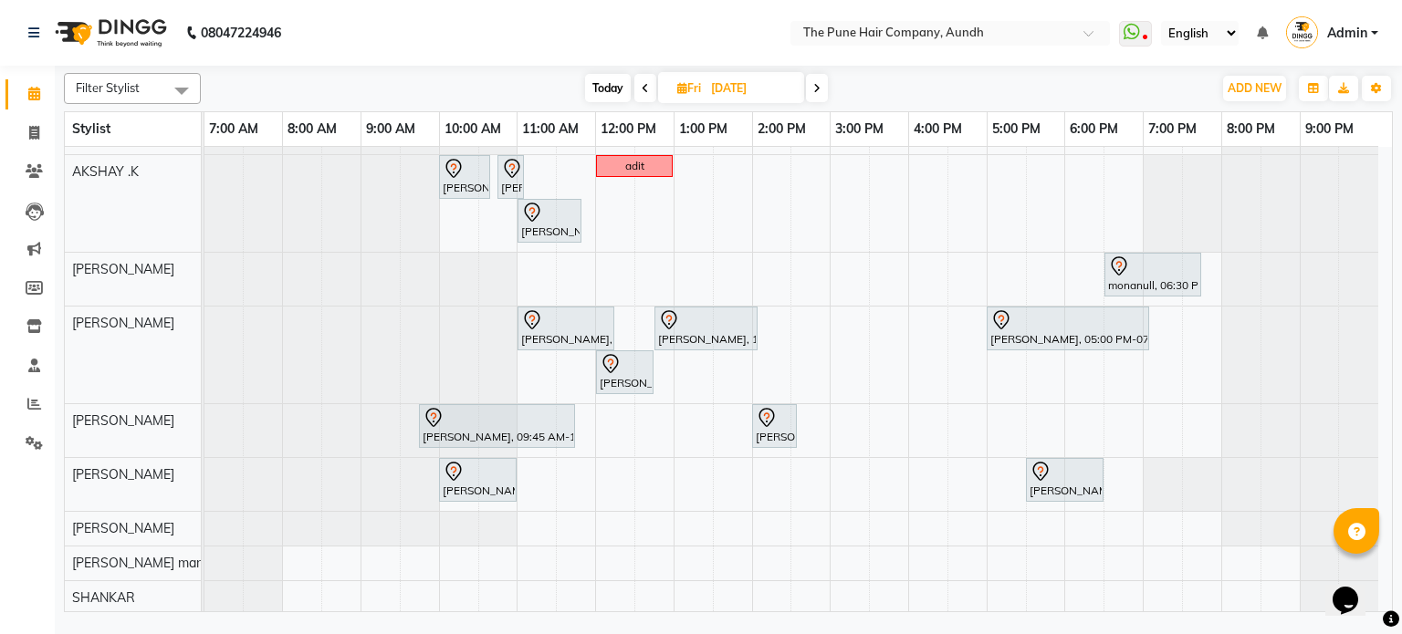
click at [607, 91] on span "Today" at bounding box center [608, 88] width 46 height 28
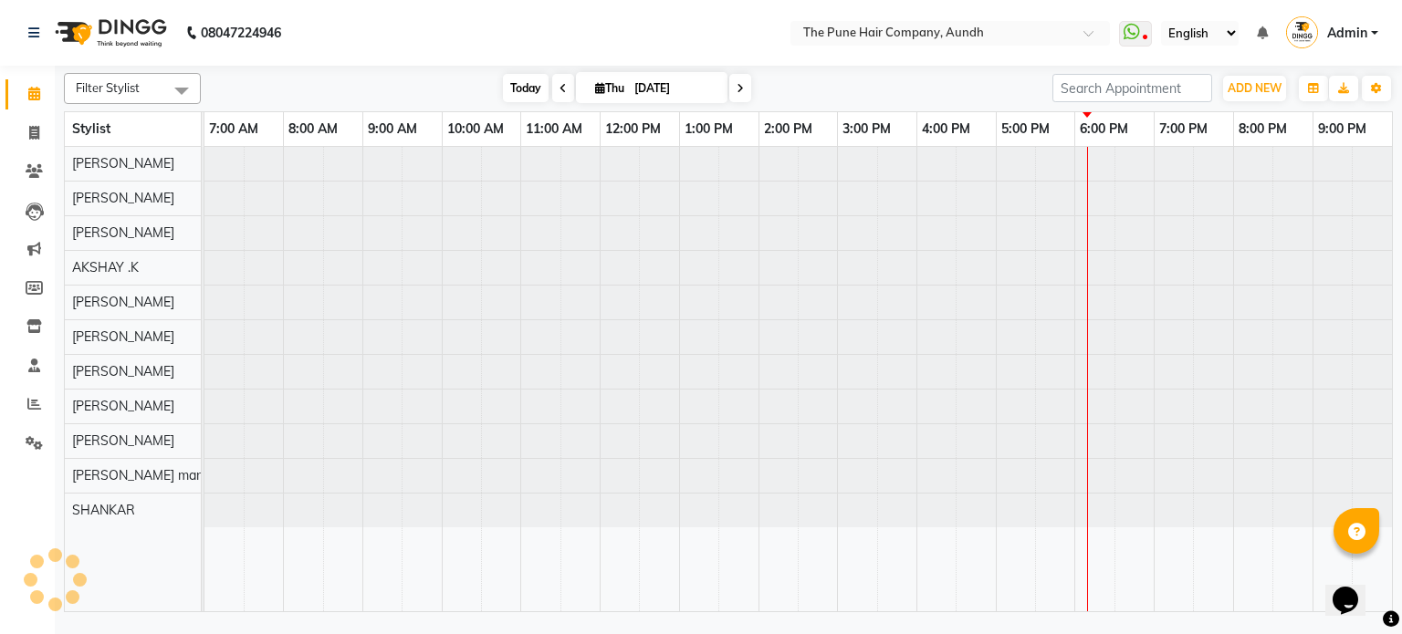
scroll to position [0, 0]
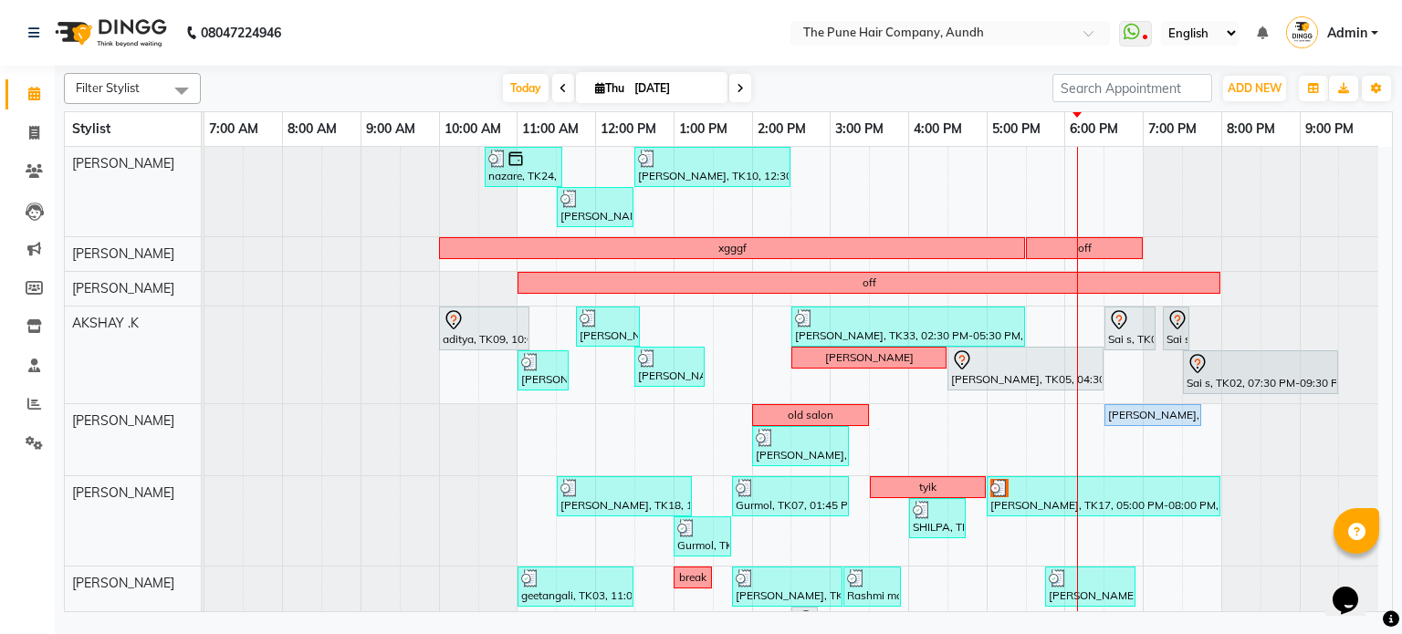
click at [737, 88] on icon at bounding box center [740, 88] width 7 height 11
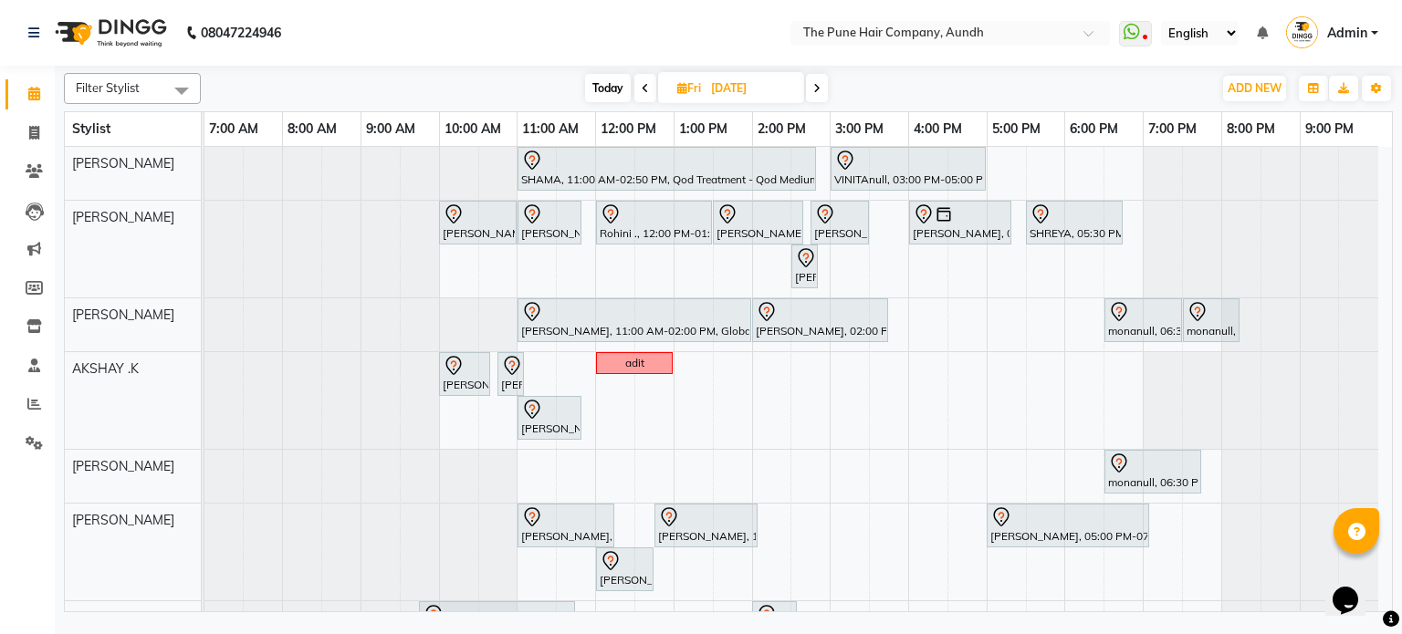
click at [813, 81] on span at bounding box center [817, 88] width 22 height 28
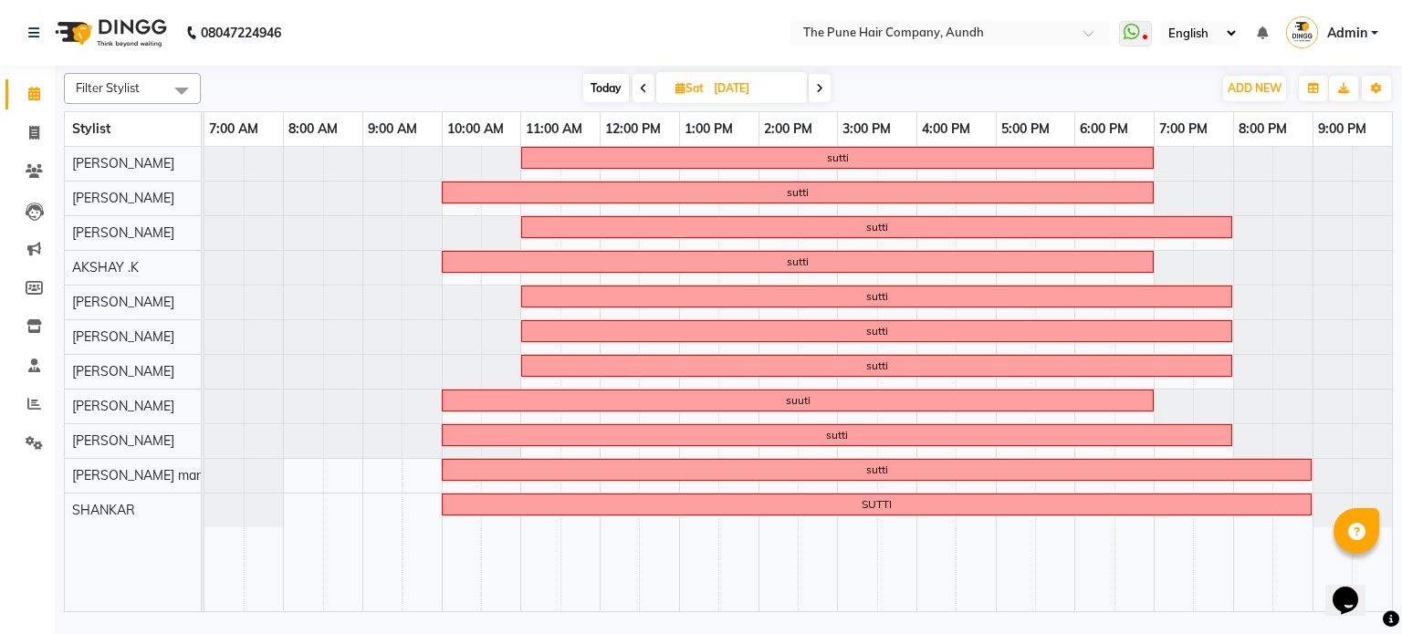
click at [813, 81] on span at bounding box center [820, 88] width 22 height 28
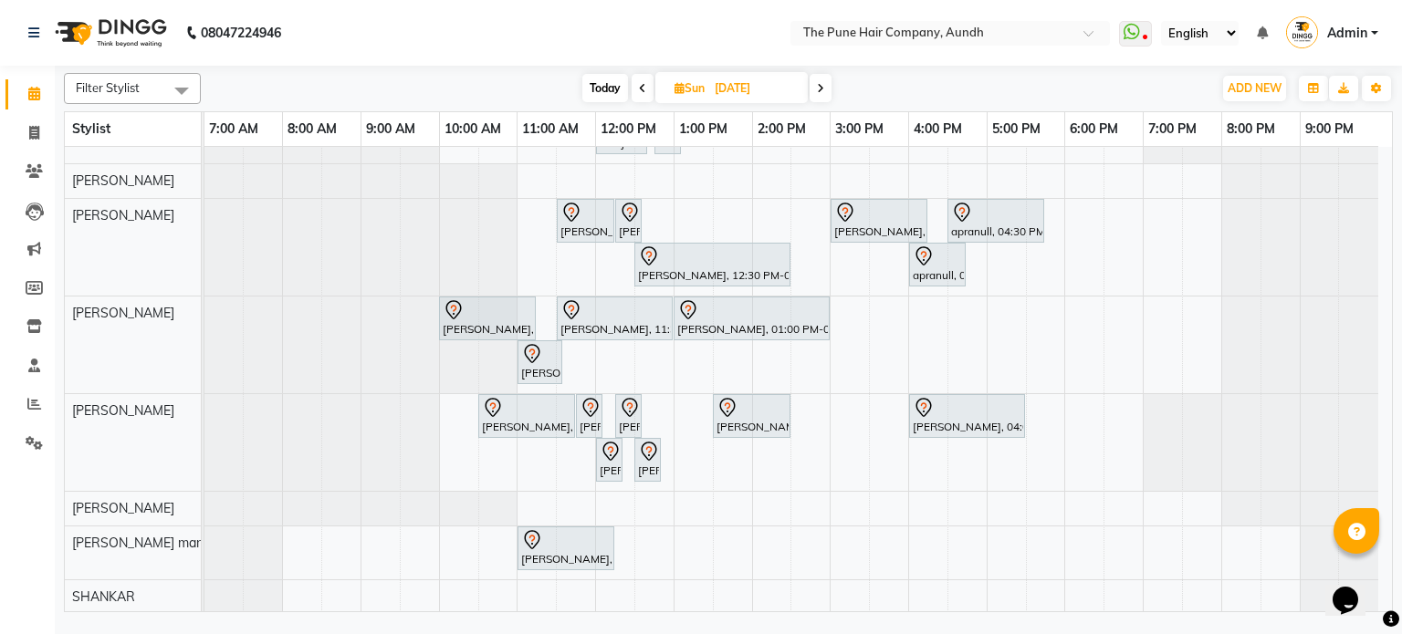
scroll to position [105, 0]
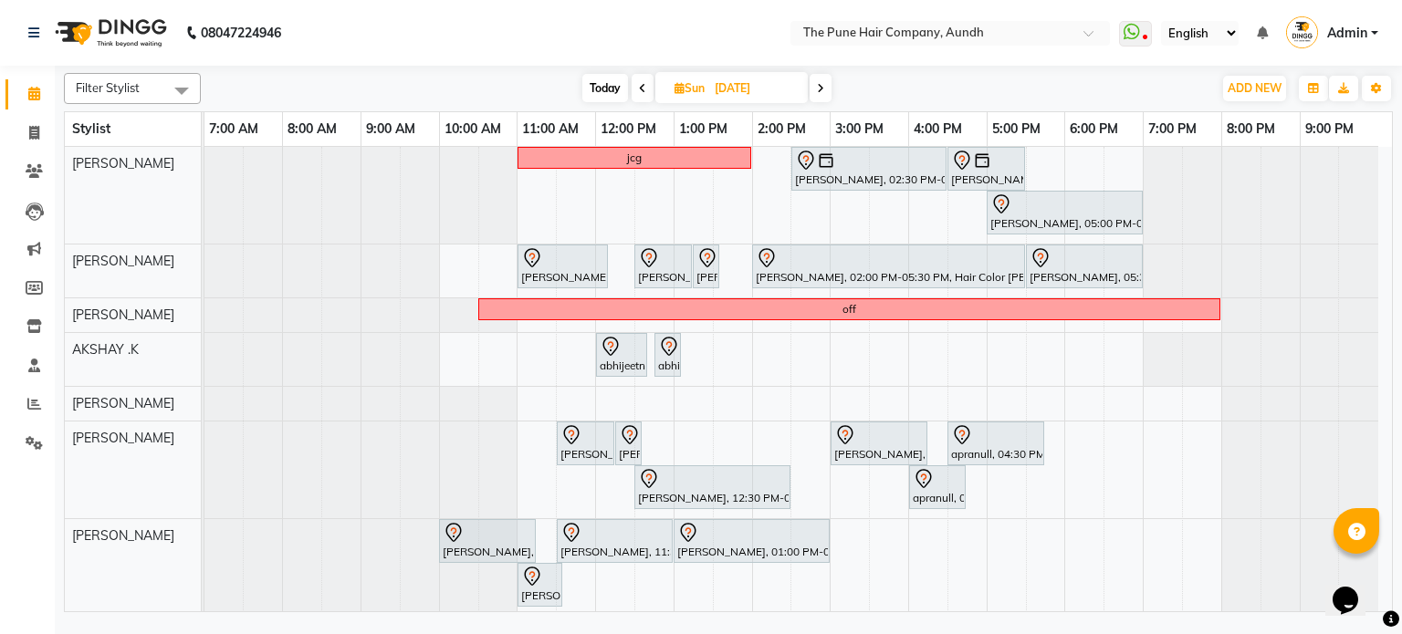
click at [821, 90] on icon at bounding box center [820, 88] width 7 height 11
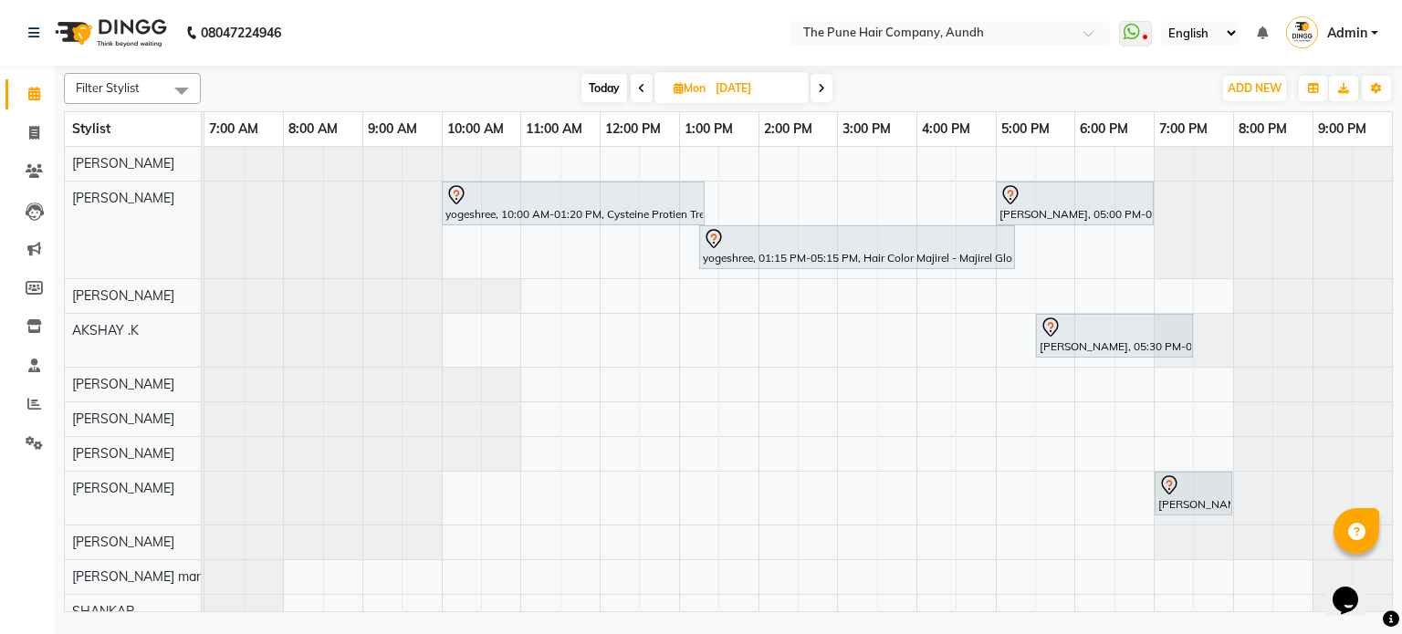
click at [824, 90] on icon at bounding box center [821, 88] width 7 height 11
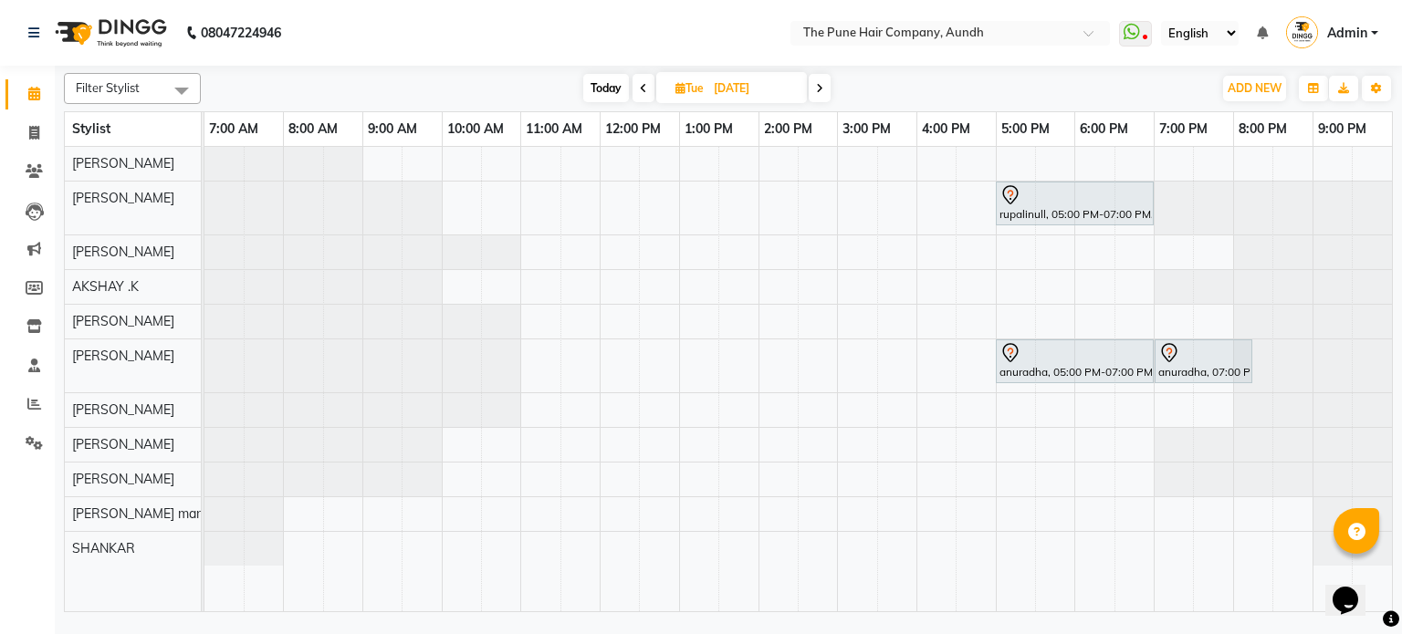
click at [827, 90] on span at bounding box center [820, 88] width 22 height 28
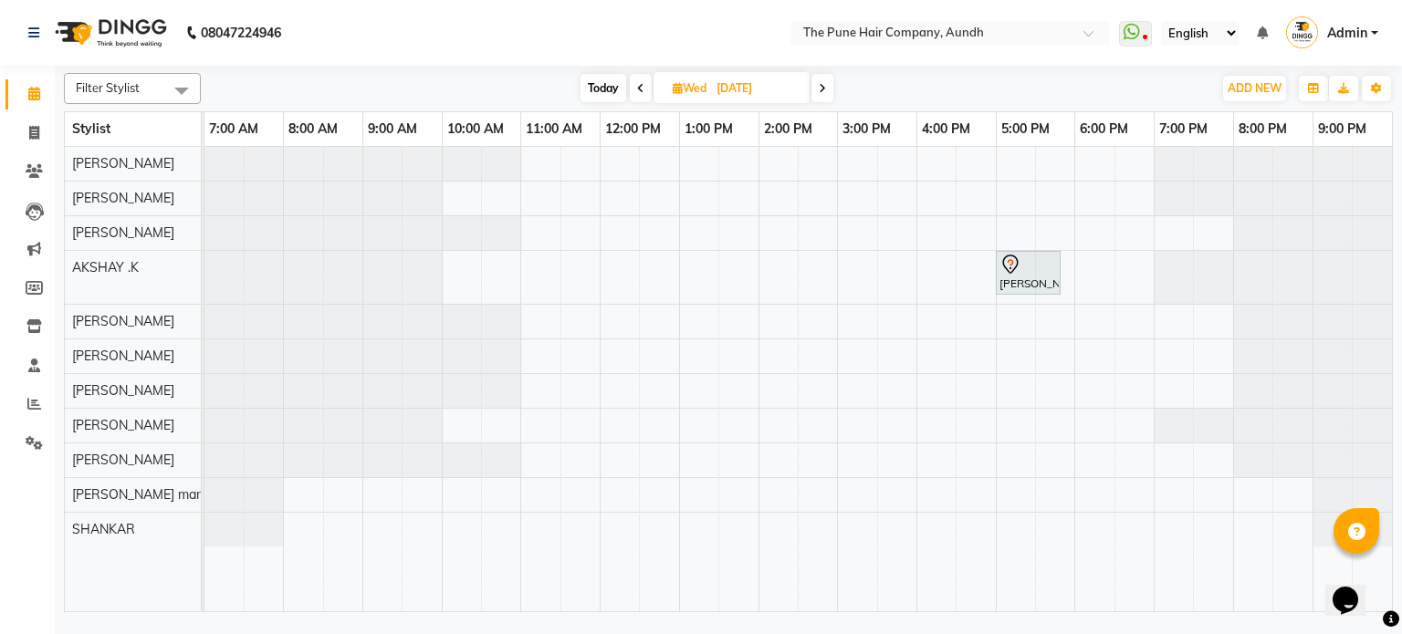
click at [827, 90] on span at bounding box center [822, 88] width 22 height 28
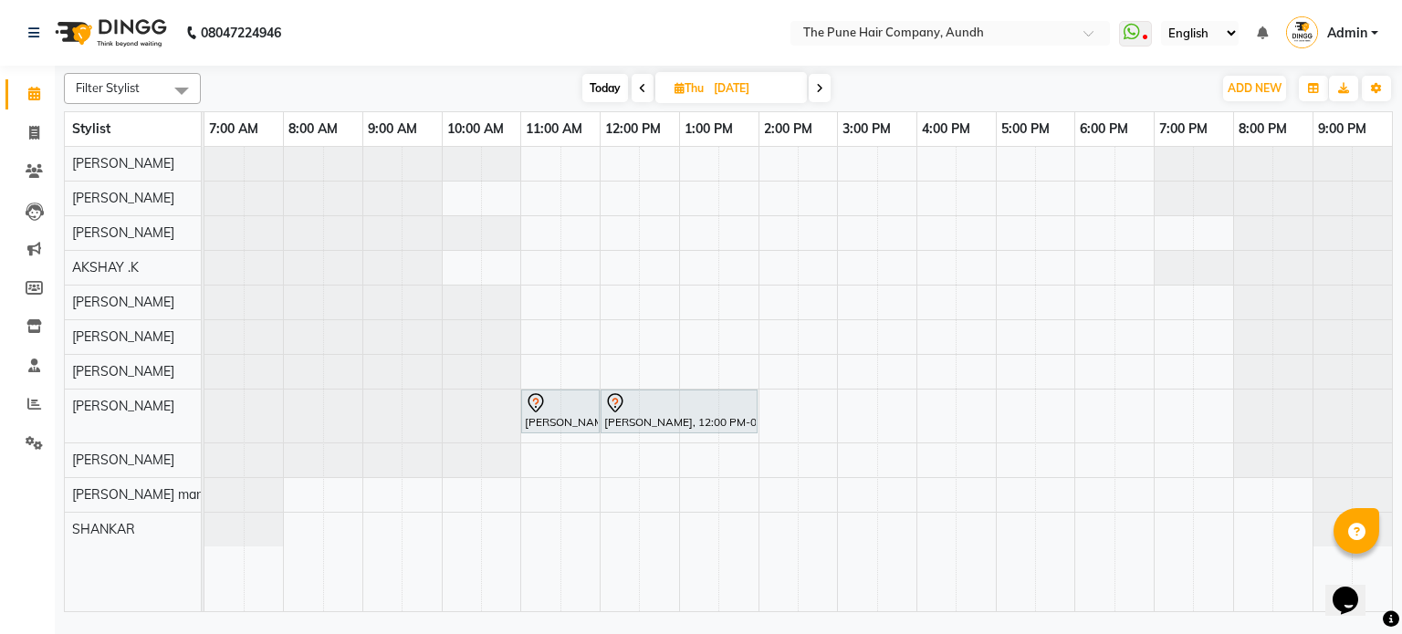
click at [827, 90] on span at bounding box center [820, 88] width 22 height 28
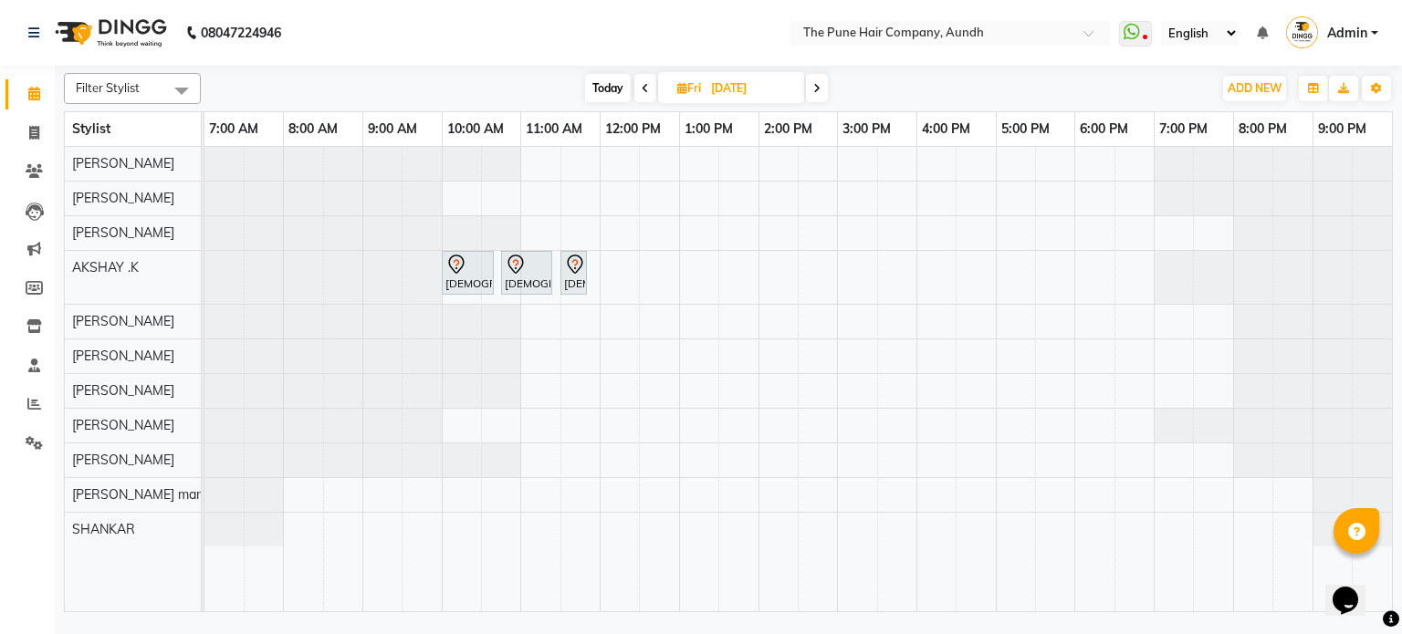
click at [827, 90] on span at bounding box center [817, 88] width 22 height 28
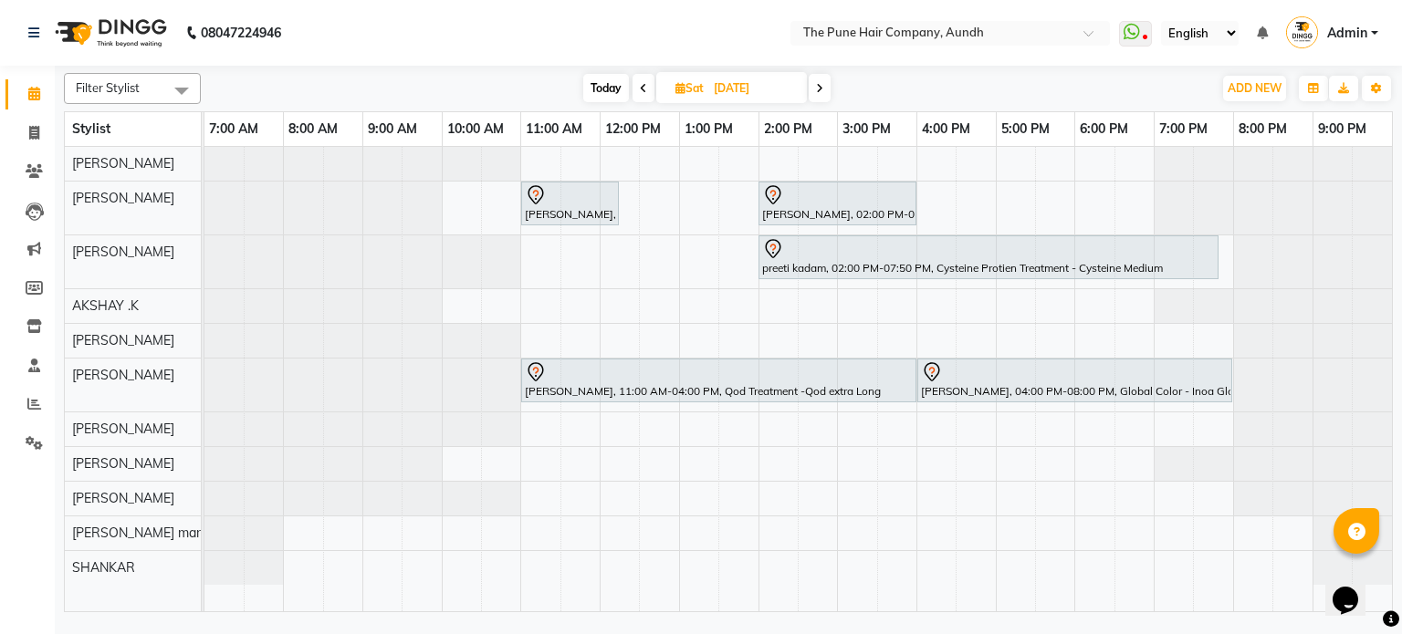
click at [825, 90] on span at bounding box center [820, 88] width 22 height 28
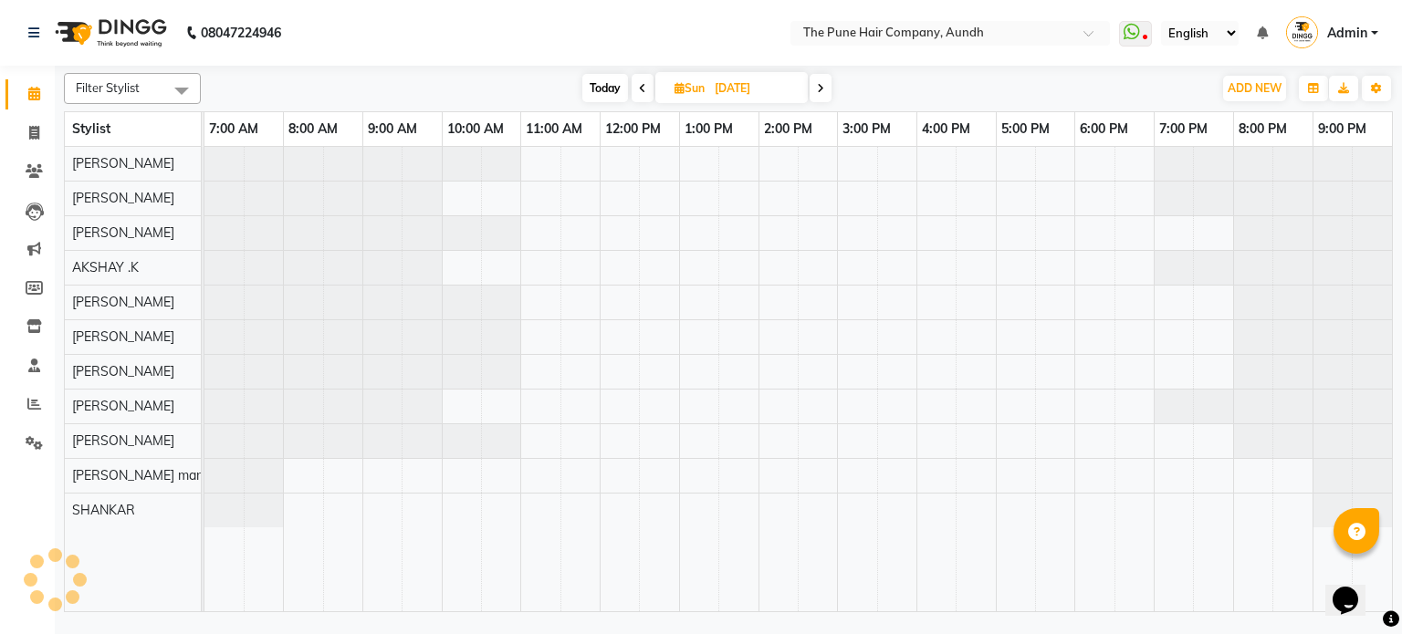
click at [825, 90] on span at bounding box center [821, 88] width 22 height 28
click at [825, 90] on icon at bounding box center [821, 88] width 7 height 11
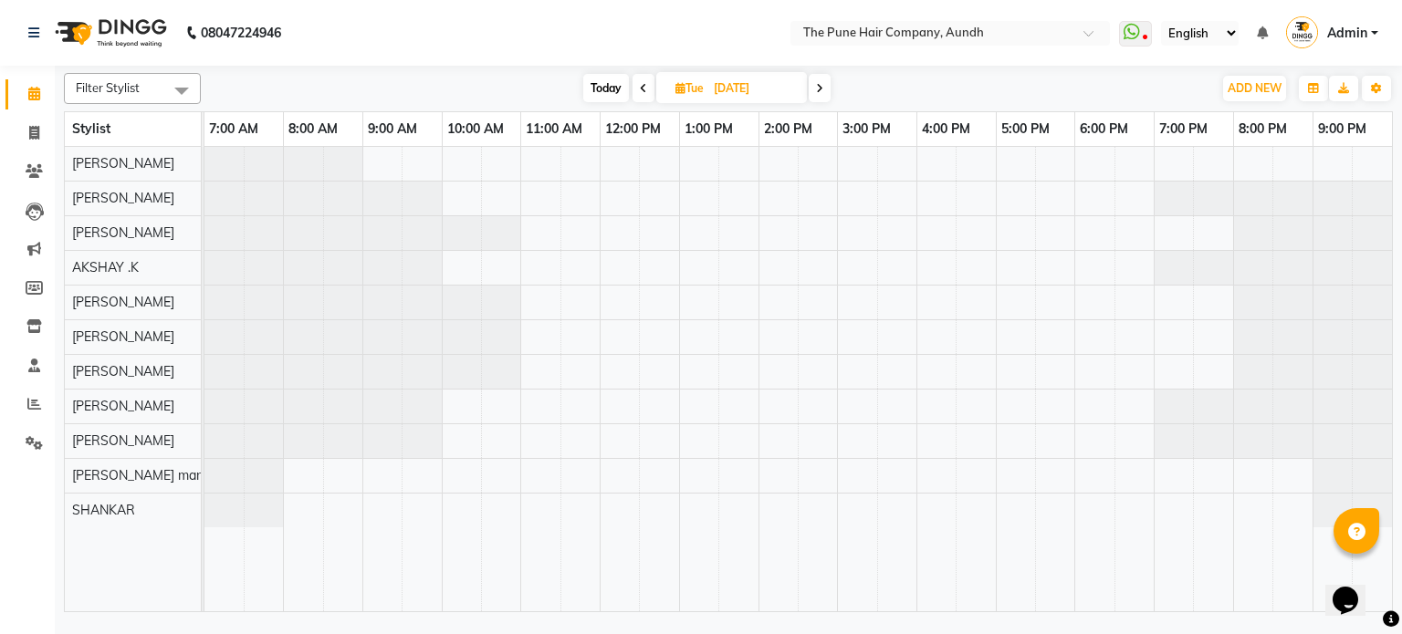
click at [825, 90] on span at bounding box center [820, 88] width 22 height 28
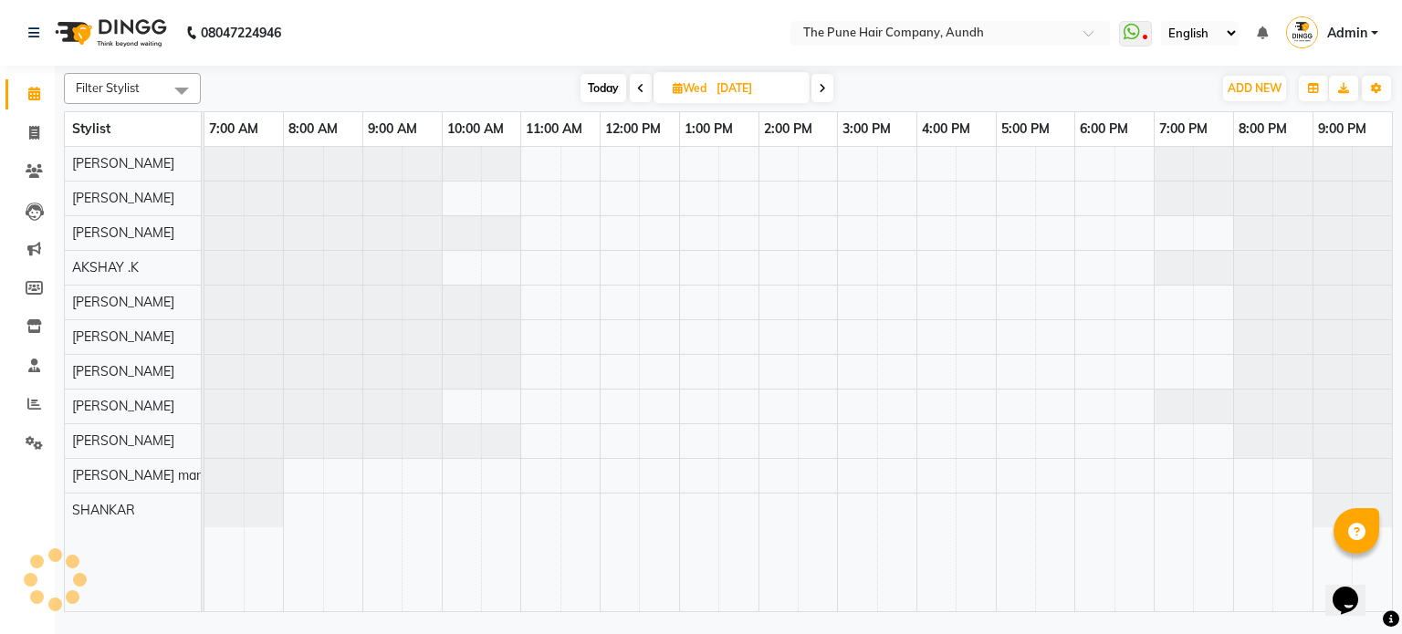
click at [825, 90] on icon at bounding box center [822, 88] width 7 height 11
click at [825, 90] on span at bounding box center [820, 88] width 22 height 28
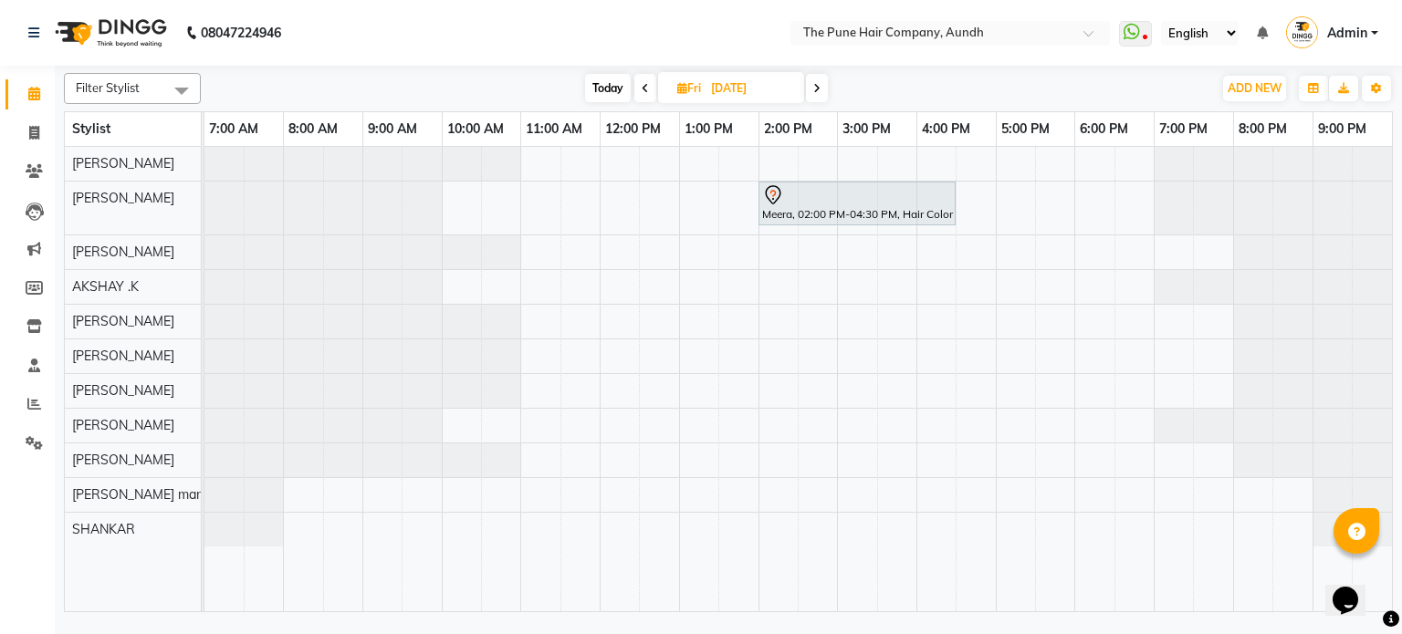
click at [606, 86] on span "Today" at bounding box center [608, 88] width 46 height 28
type input "[DATE]"
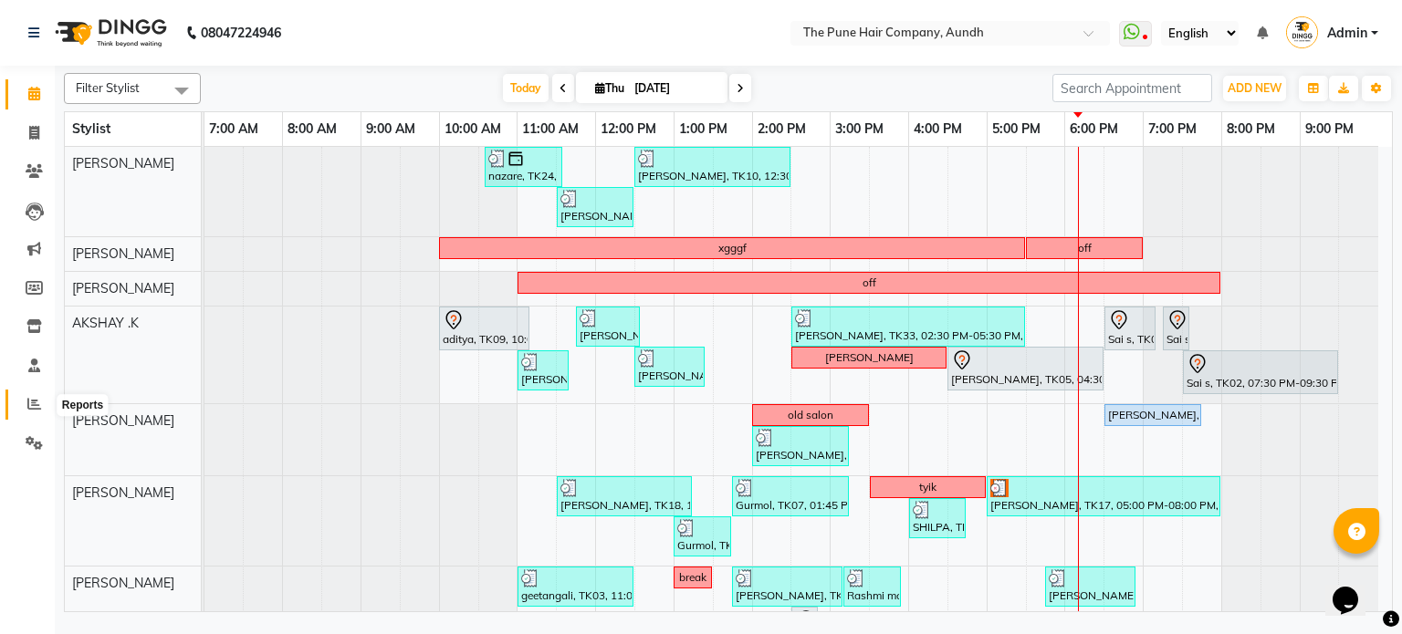
click at [31, 403] on icon at bounding box center [34, 404] width 14 height 14
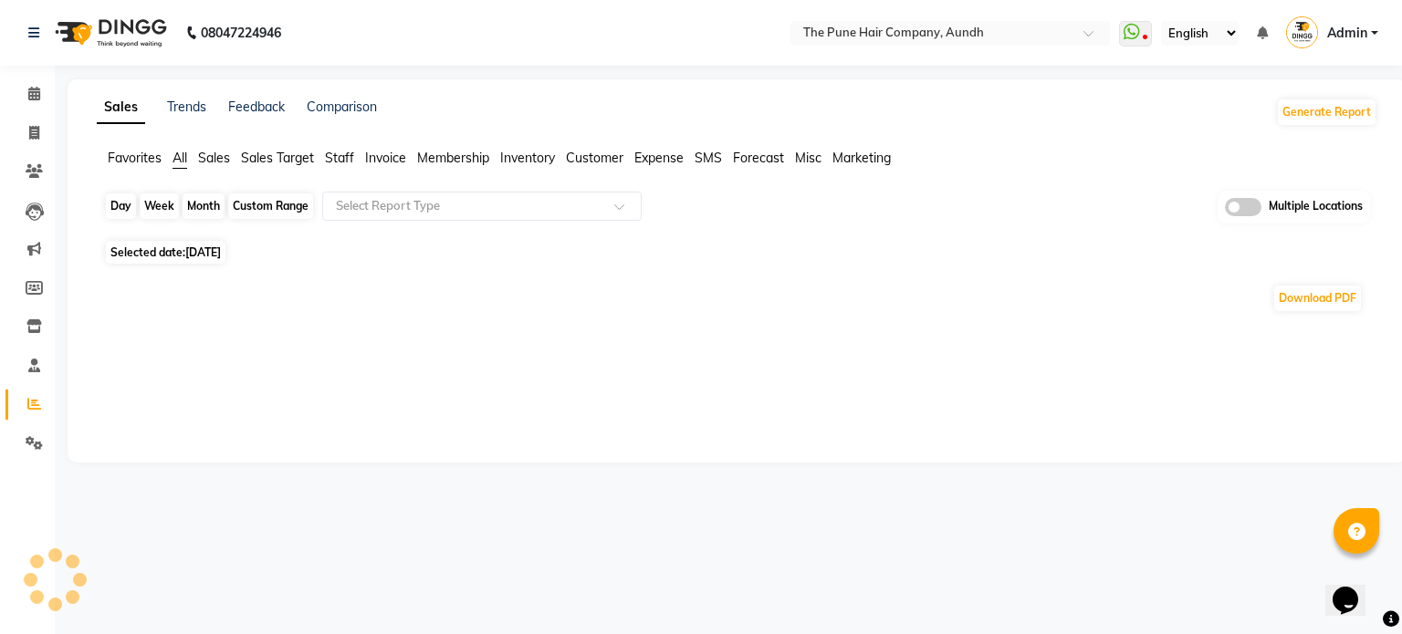
click at [126, 201] on div "Day" at bounding box center [121, 206] width 30 height 26
select select "9"
select select "2025"
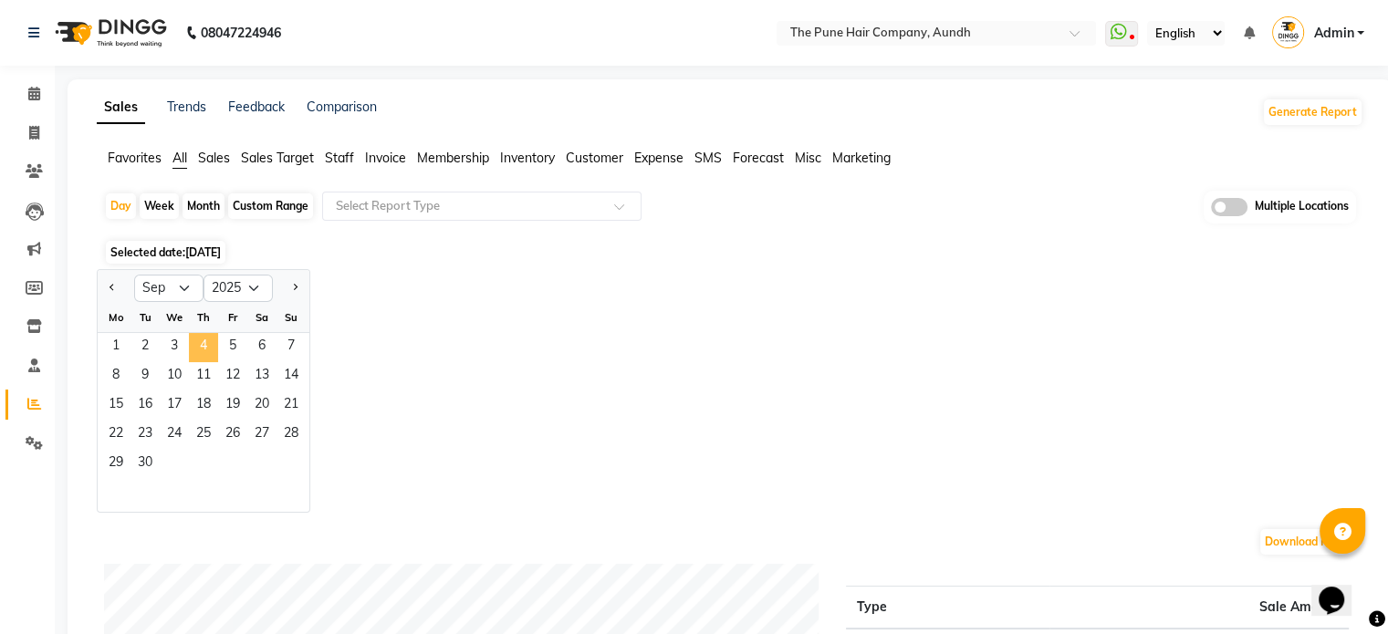
click at [196, 340] on span "4" at bounding box center [203, 347] width 29 height 29
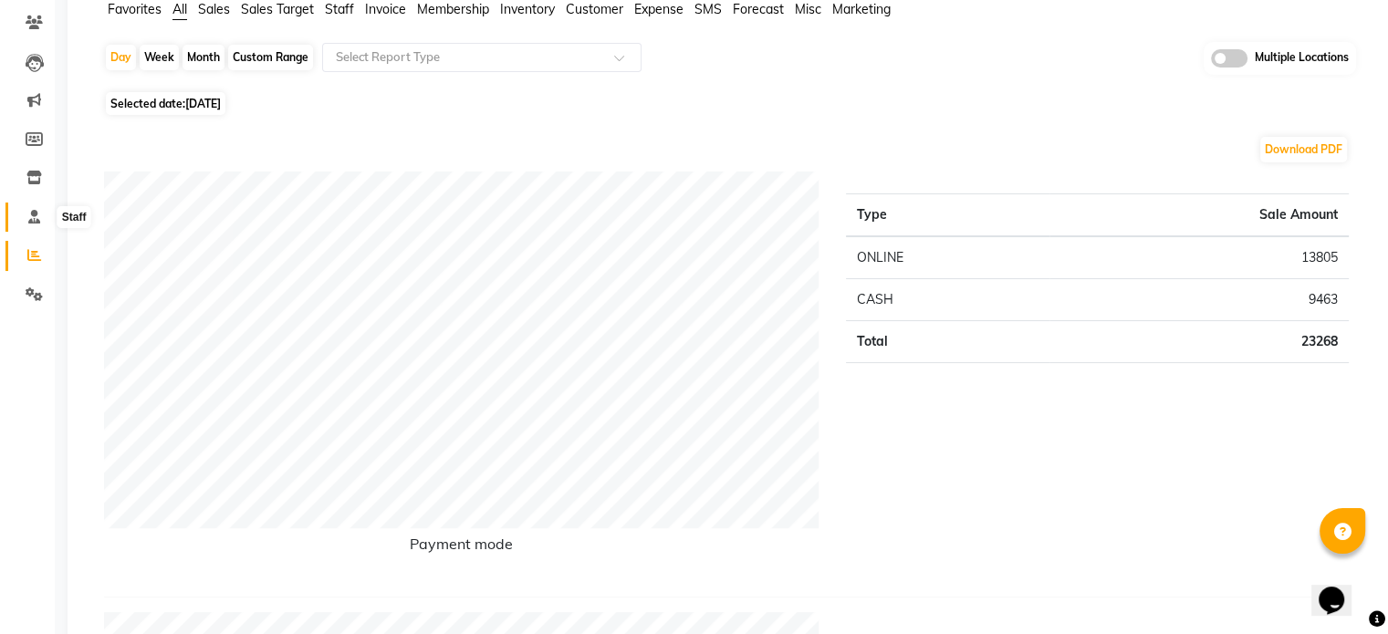
scroll to position [91, 0]
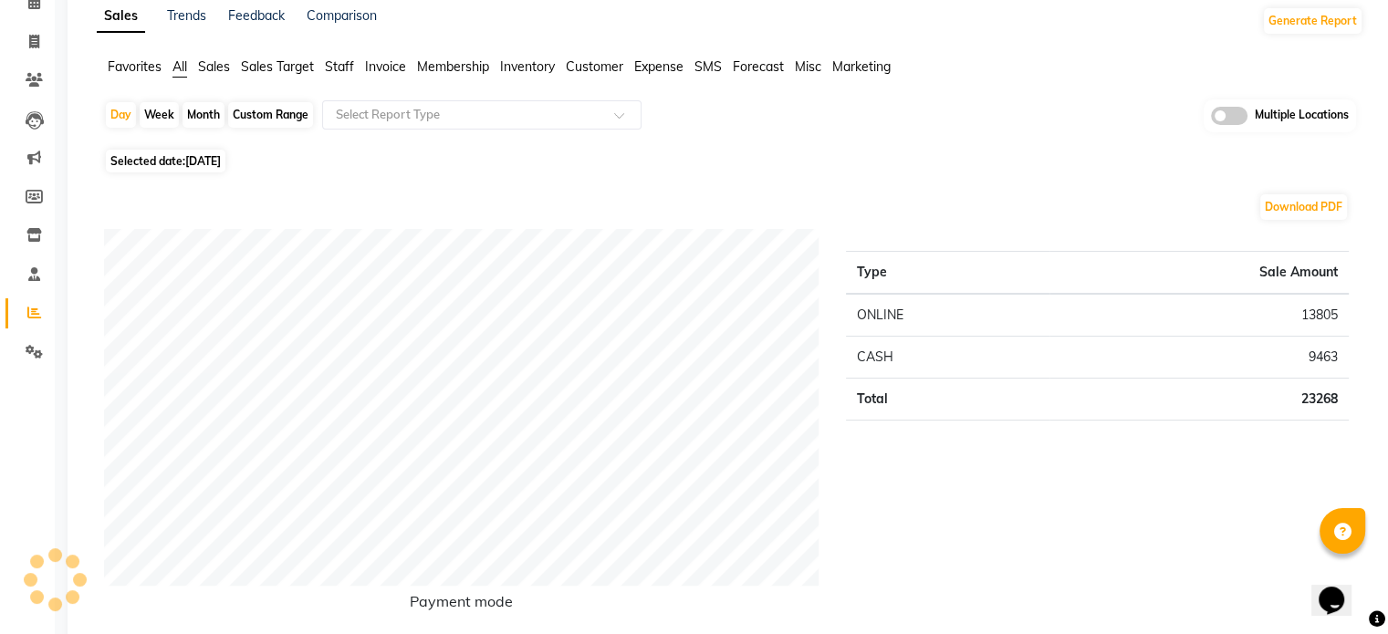
click at [201, 116] on div "Month" at bounding box center [204, 115] width 42 height 26
select select "9"
select select "2025"
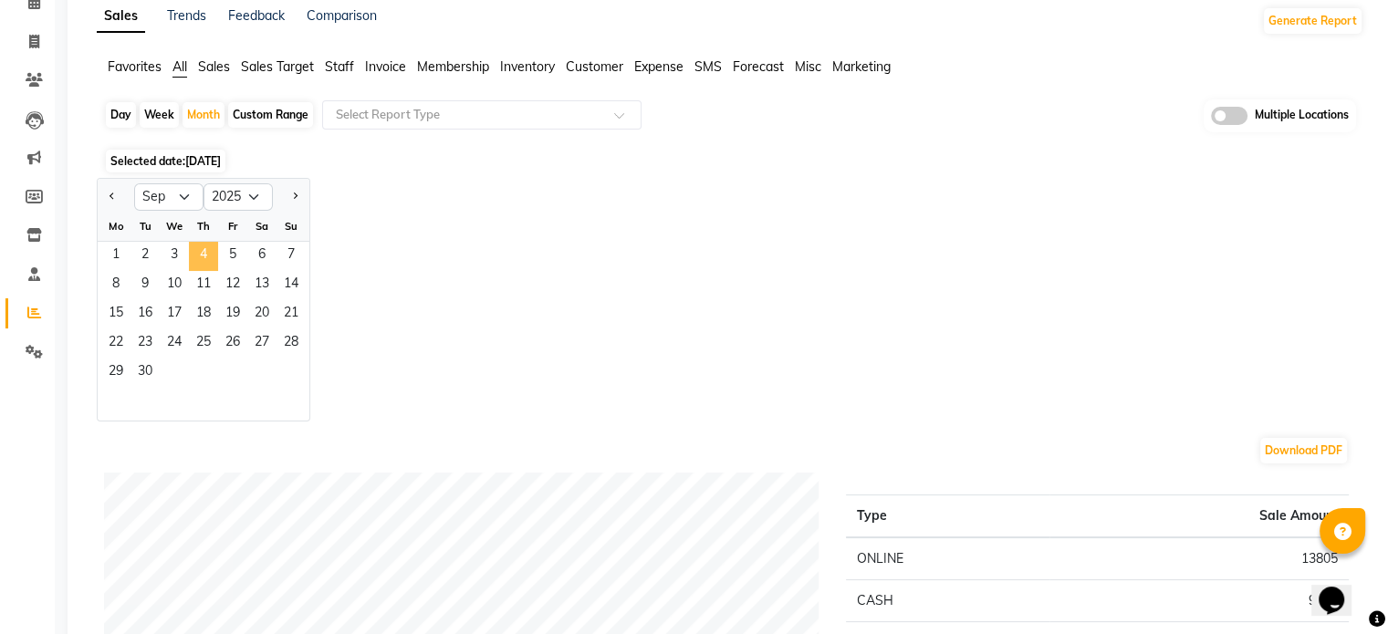
click at [201, 250] on span "4" at bounding box center [203, 256] width 29 height 29
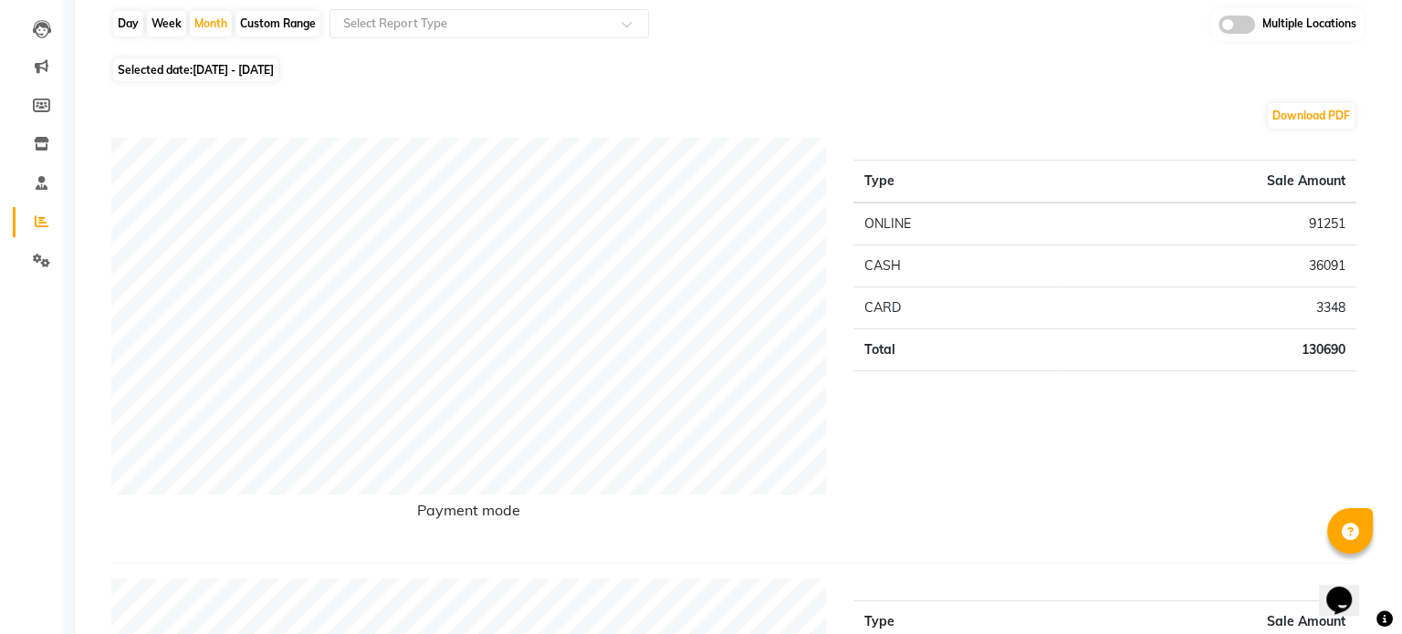
scroll to position [0, 0]
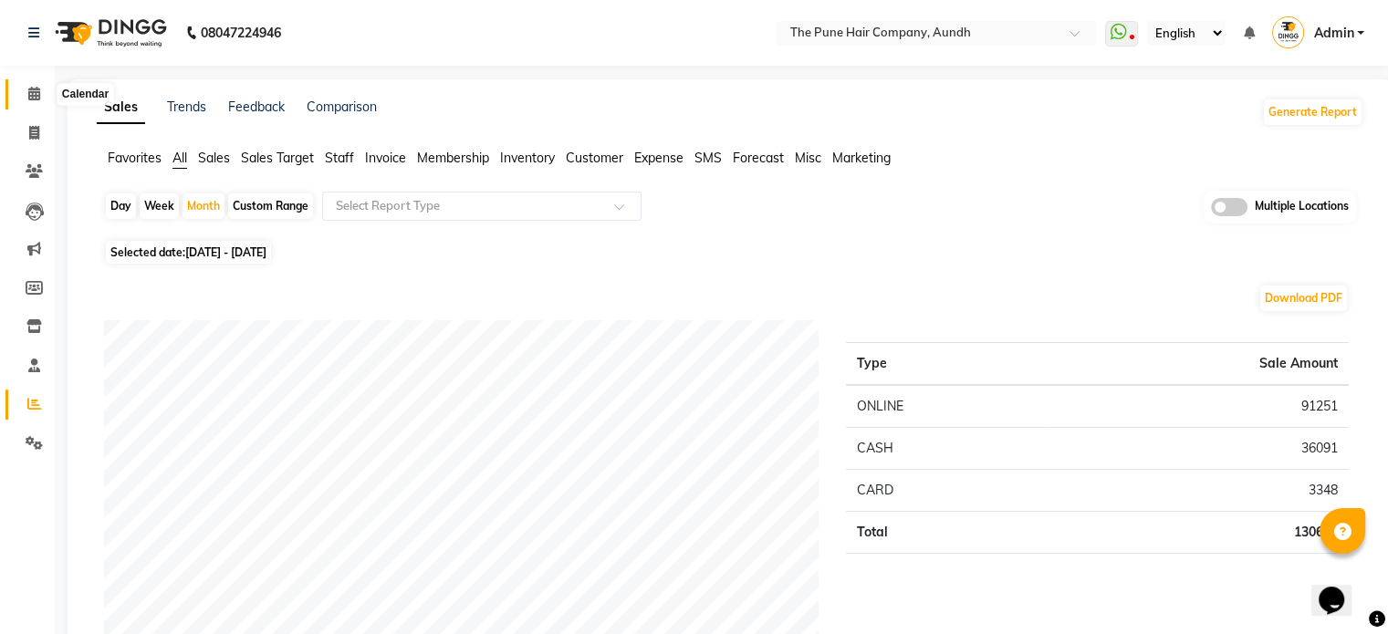
click at [33, 92] on icon at bounding box center [34, 94] width 12 height 14
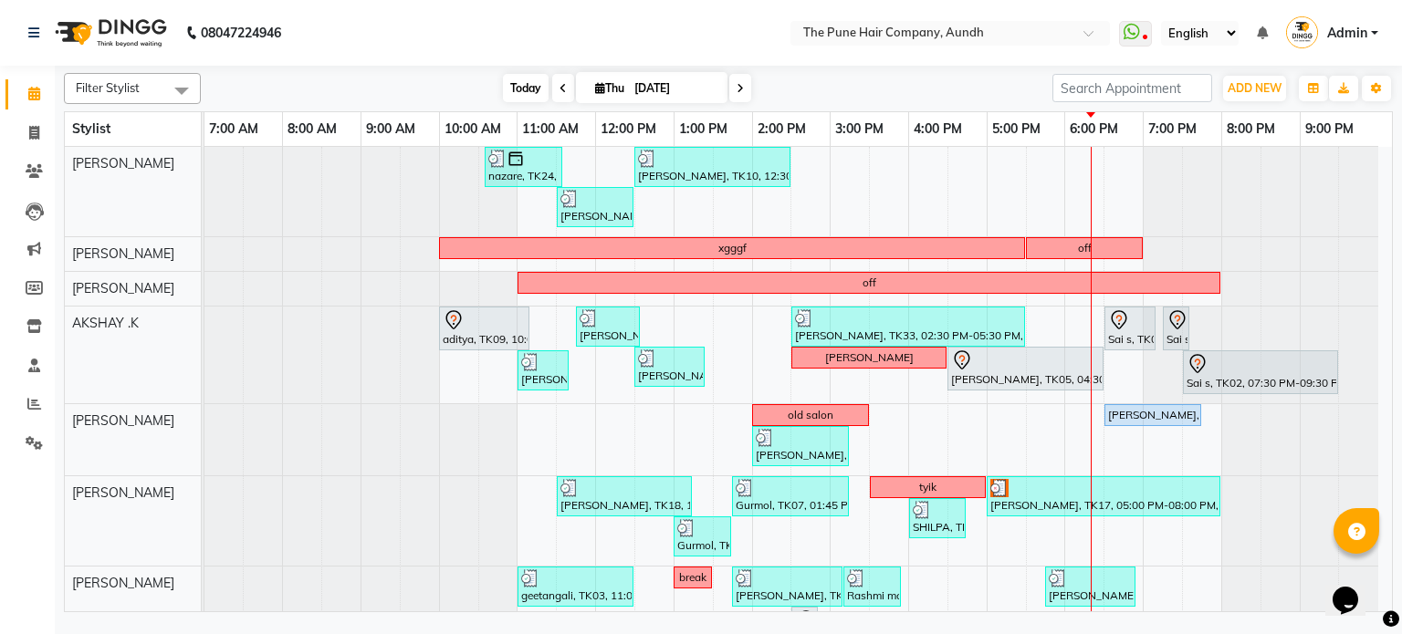
click at [521, 76] on span "Today" at bounding box center [526, 88] width 46 height 28
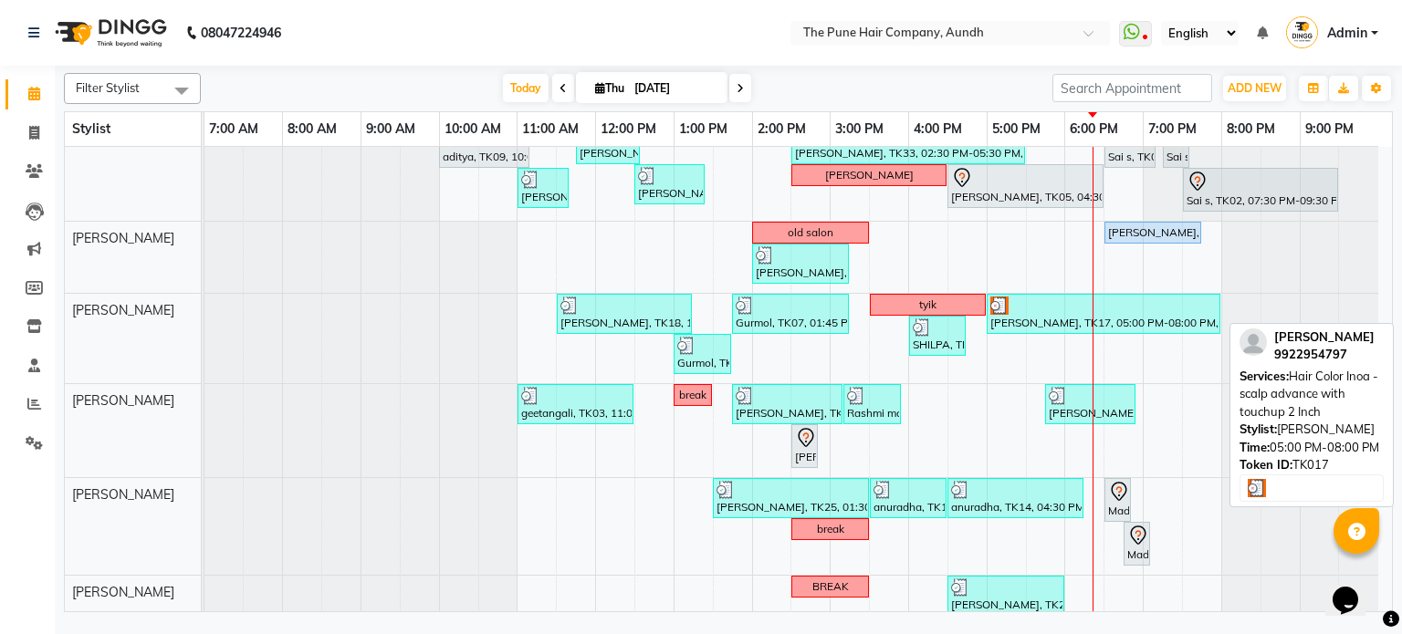
scroll to position [259, 0]
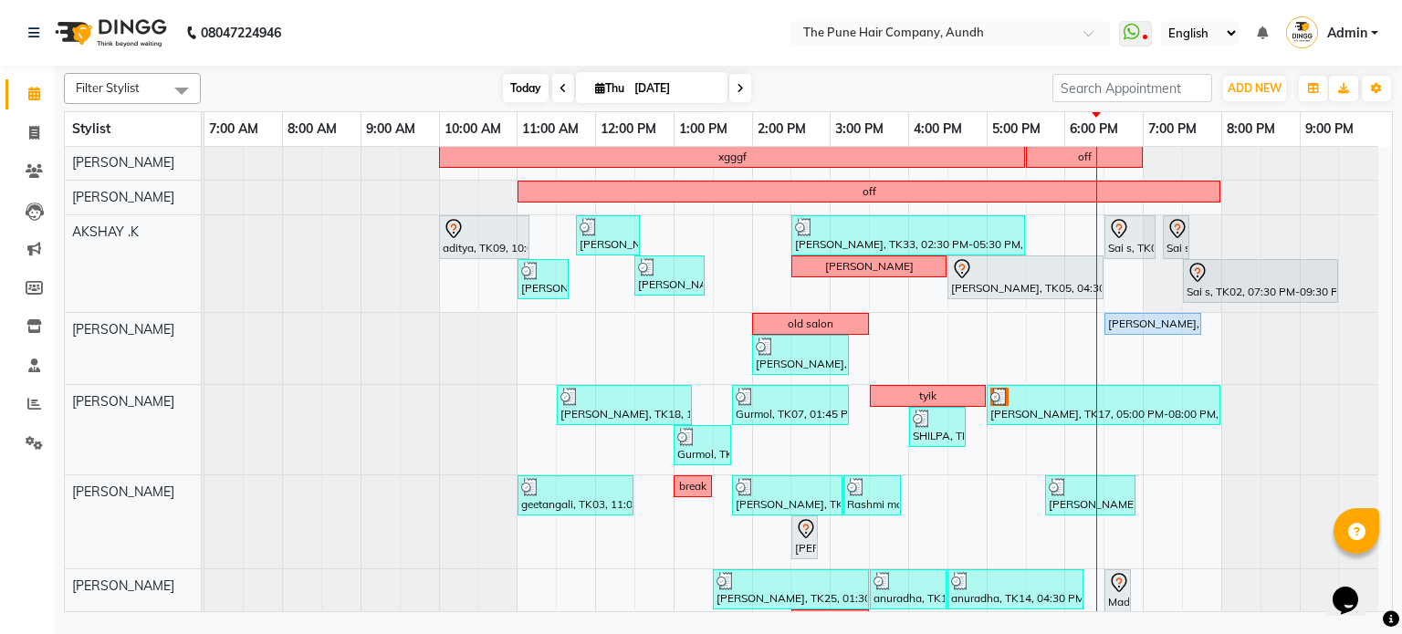
click at [514, 79] on span "Today" at bounding box center [526, 88] width 46 height 28
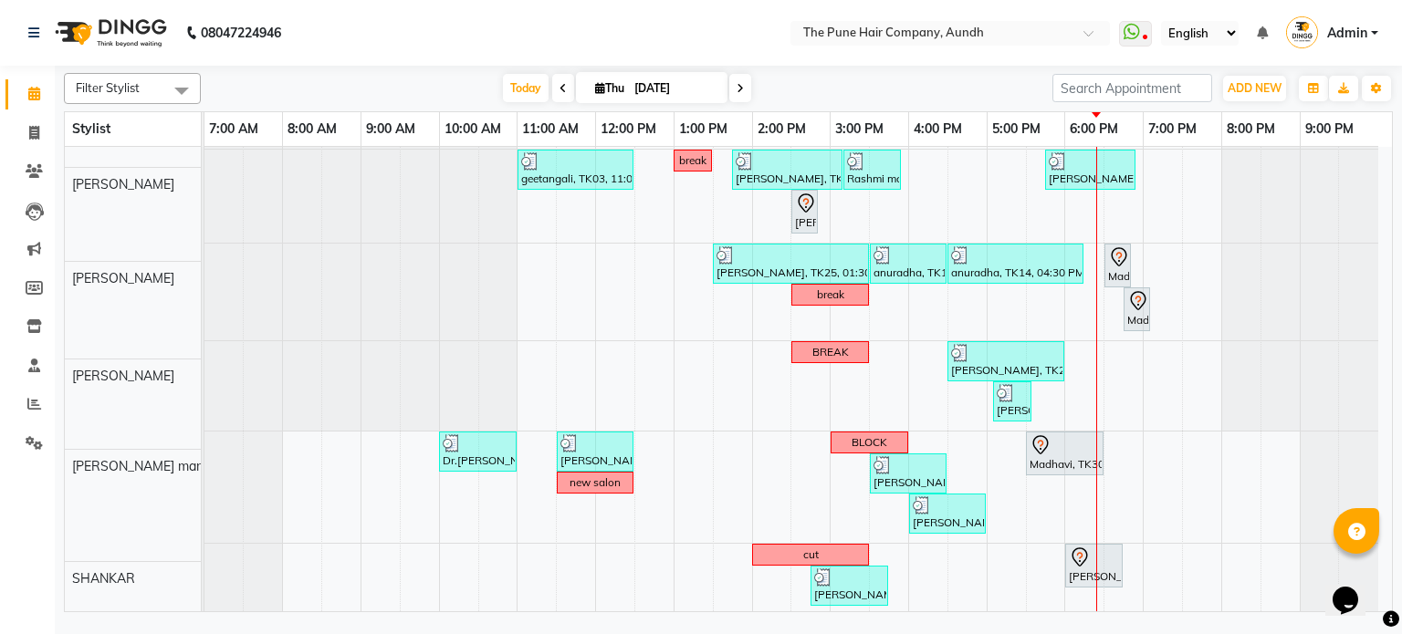
scroll to position [417, 0]
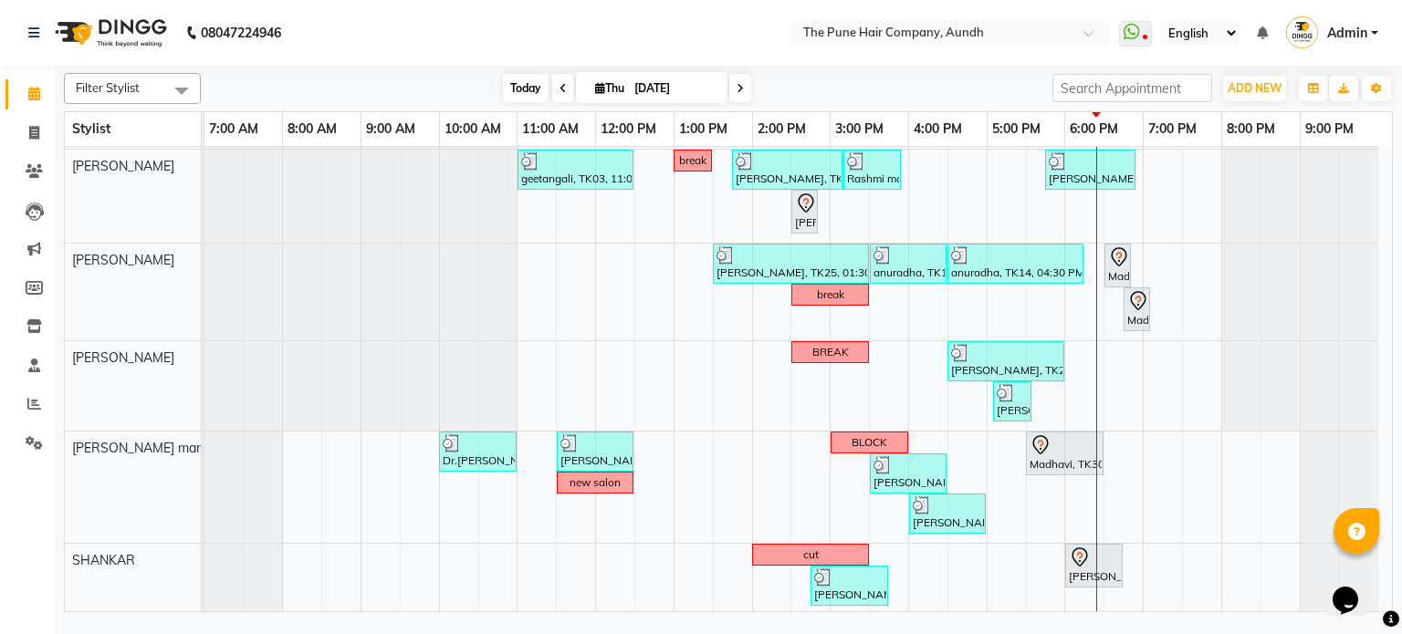
click at [531, 79] on span "Today" at bounding box center [526, 88] width 46 height 28
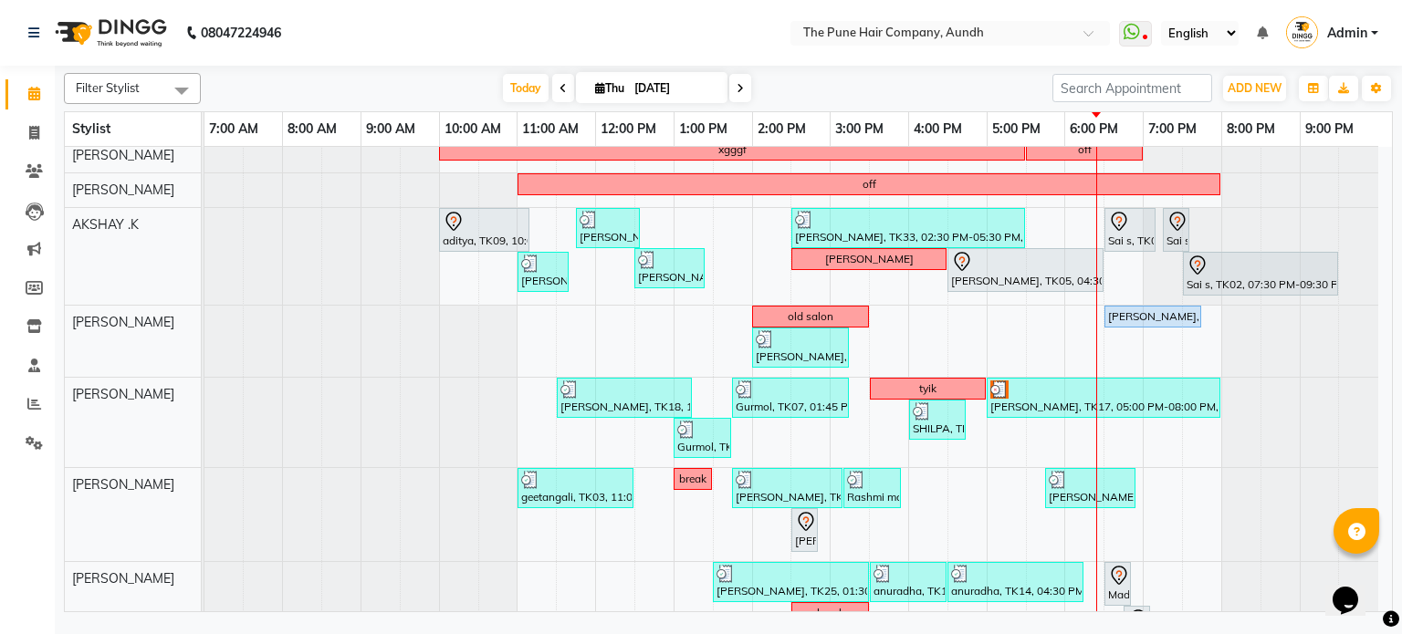
scroll to position [0, 0]
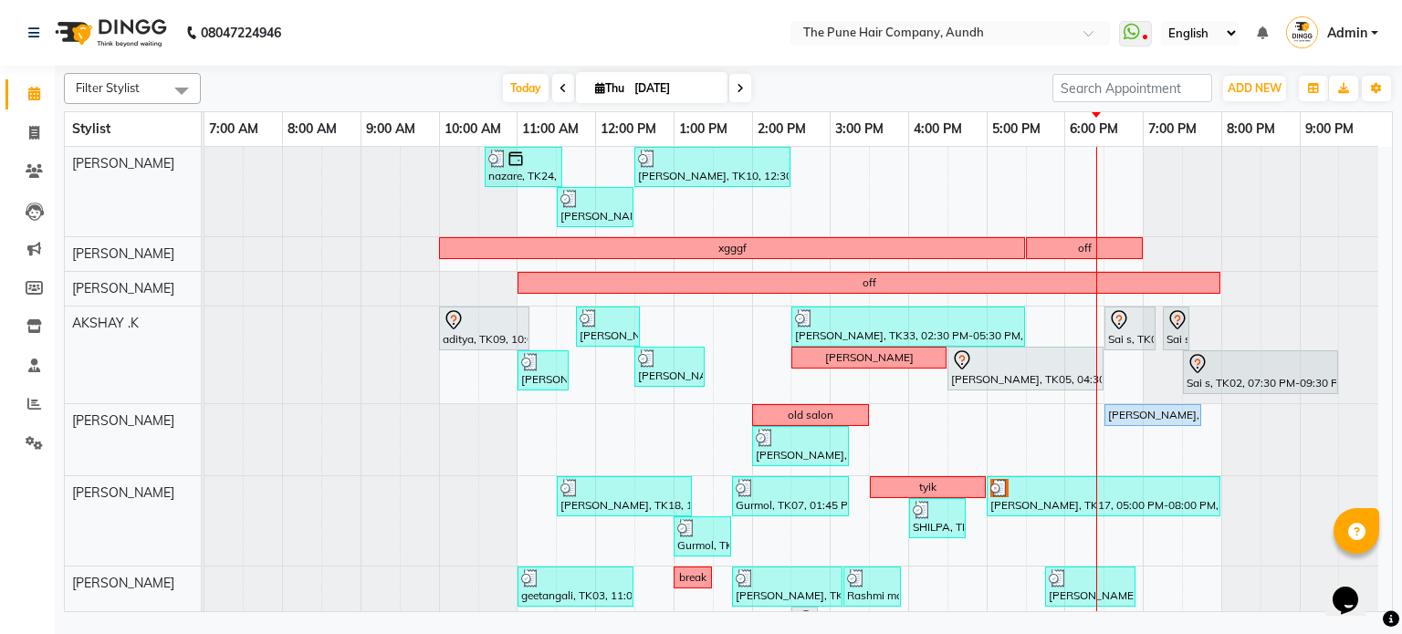
click at [737, 84] on icon at bounding box center [740, 88] width 7 height 11
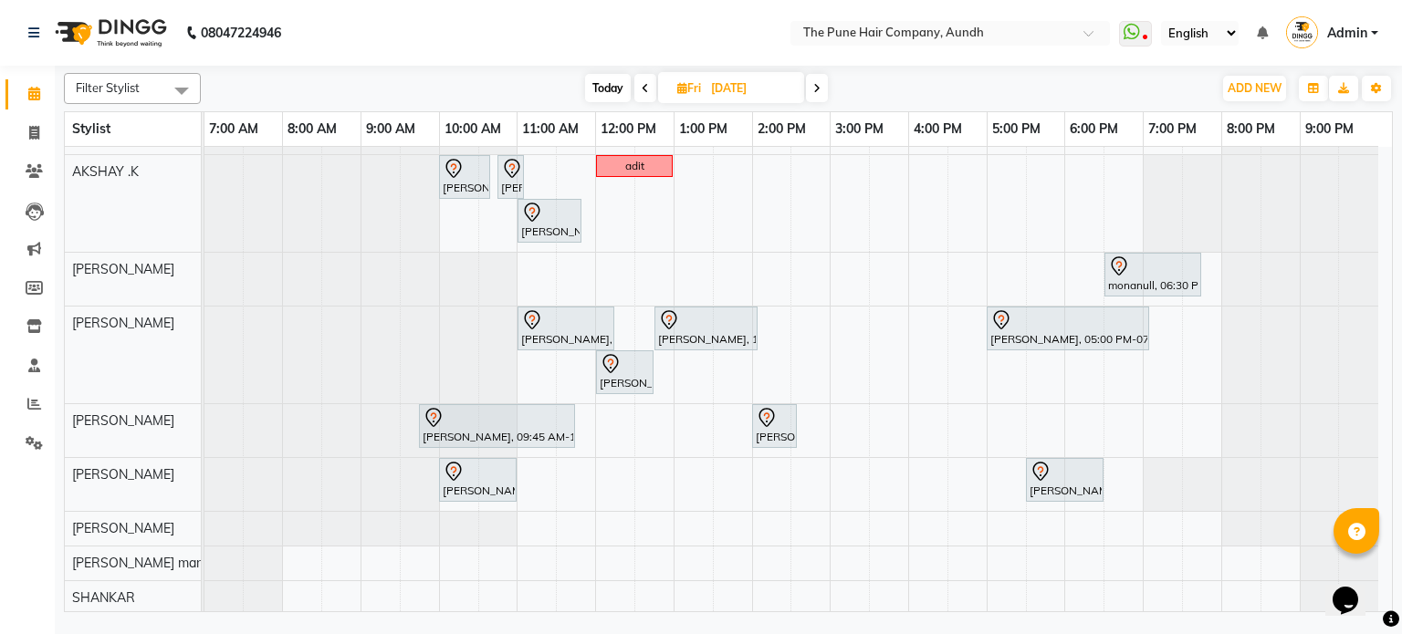
scroll to position [28, 0]
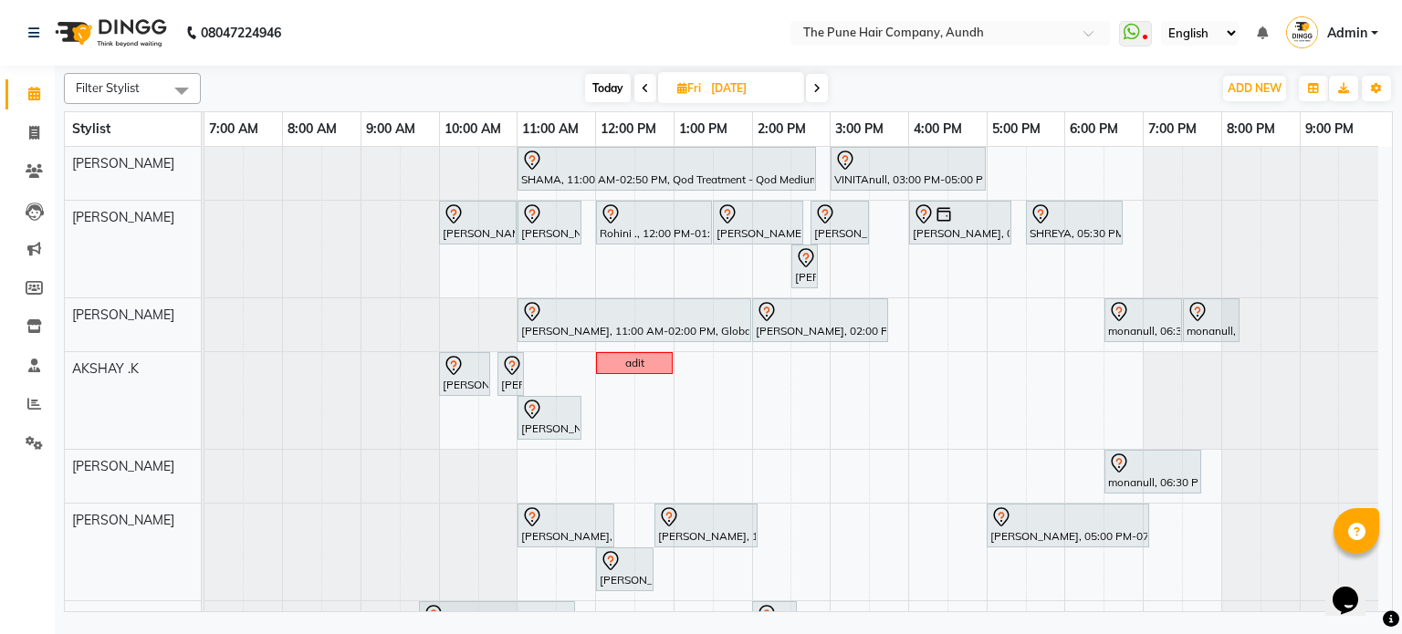
click at [592, 83] on span "Today" at bounding box center [608, 88] width 46 height 28
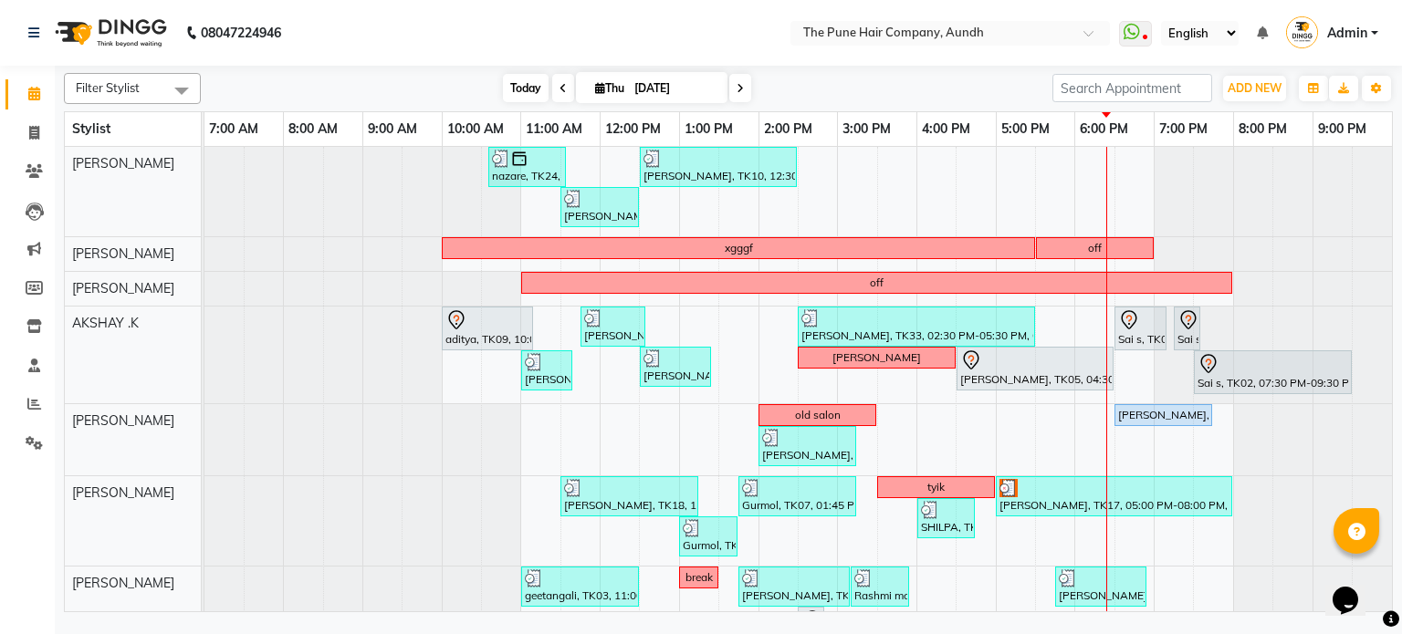
click at [528, 89] on span "Today" at bounding box center [526, 88] width 46 height 28
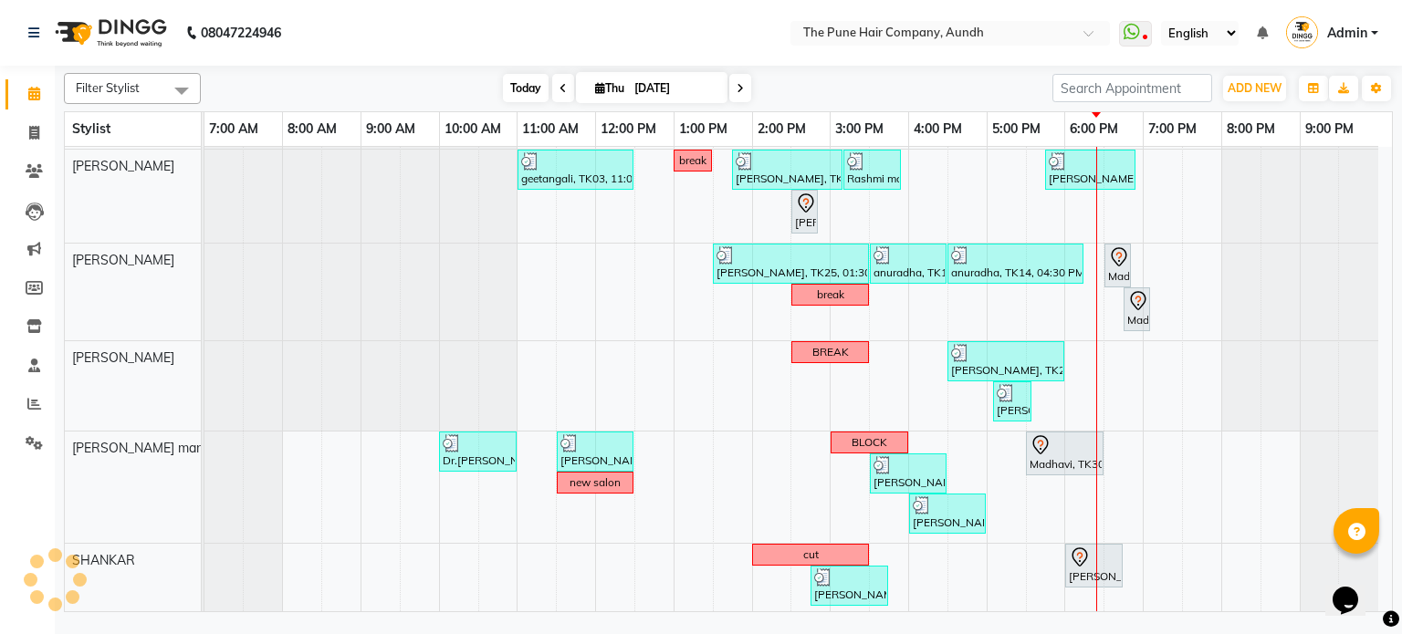
click at [504, 86] on span "Today" at bounding box center [526, 88] width 46 height 28
click at [552, 89] on span at bounding box center [563, 88] width 22 height 28
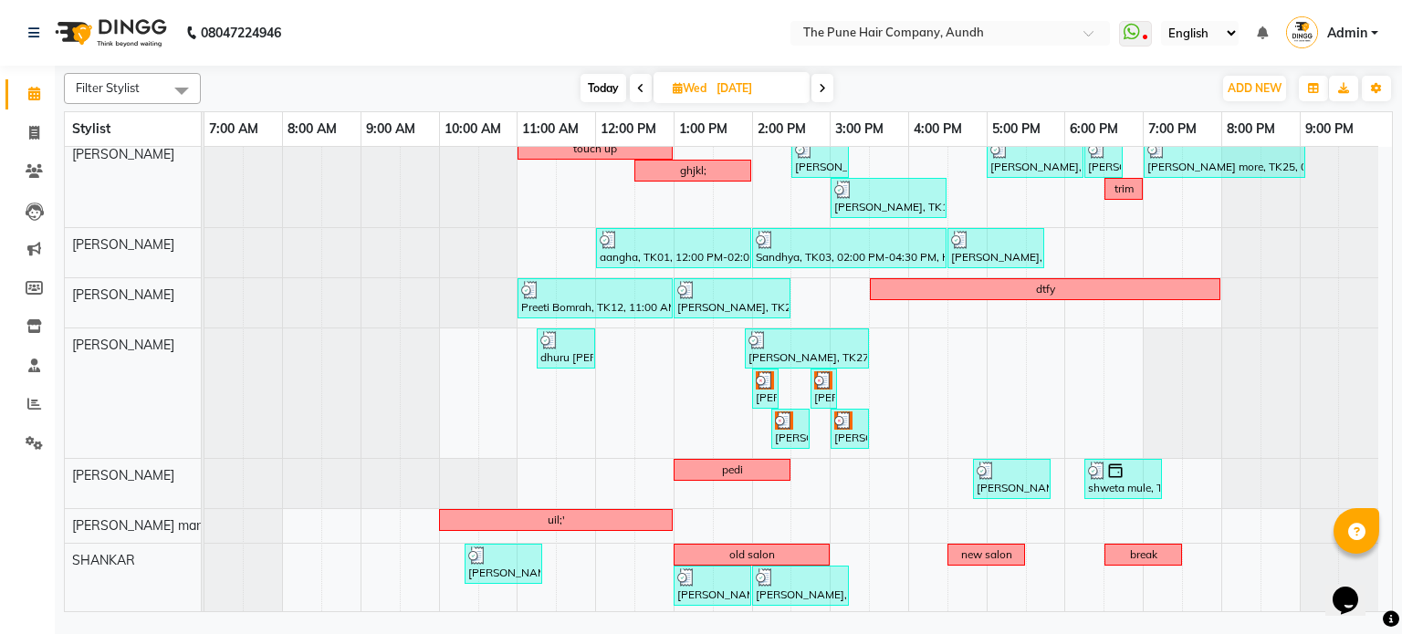
click at [612, 86] on span "Today" at bounding box center [603, 88] width 46 height 28
type input "[DATE]"
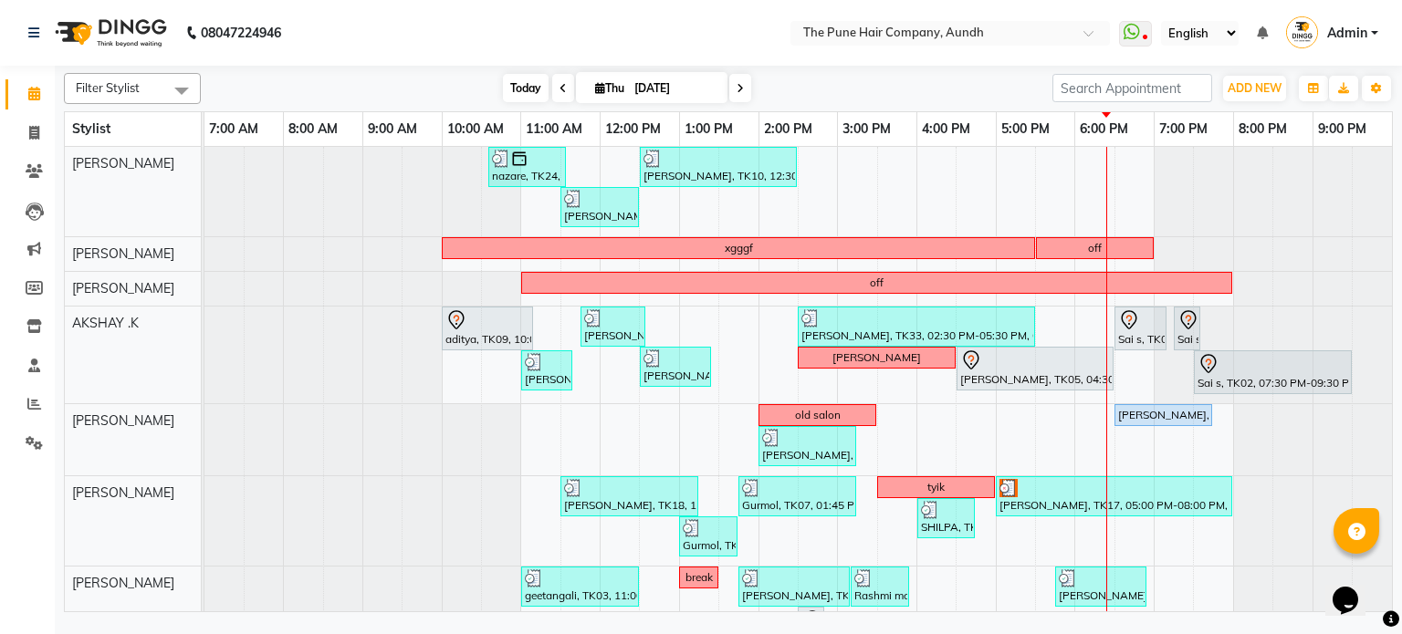
click at [528, 86] on span "Today" at bounding box center [526, 88] width 46 height 28
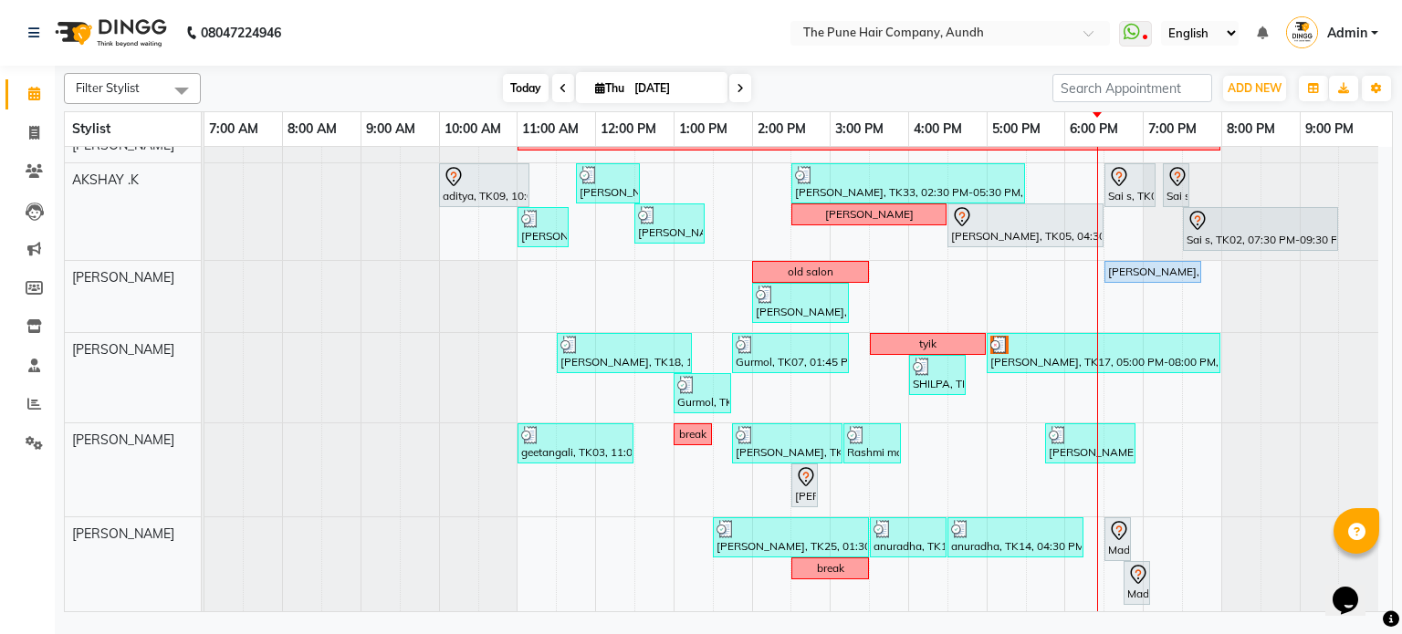
click at [503, 91] on span "Today" at bounding box center [526, 88] width 46 height 28
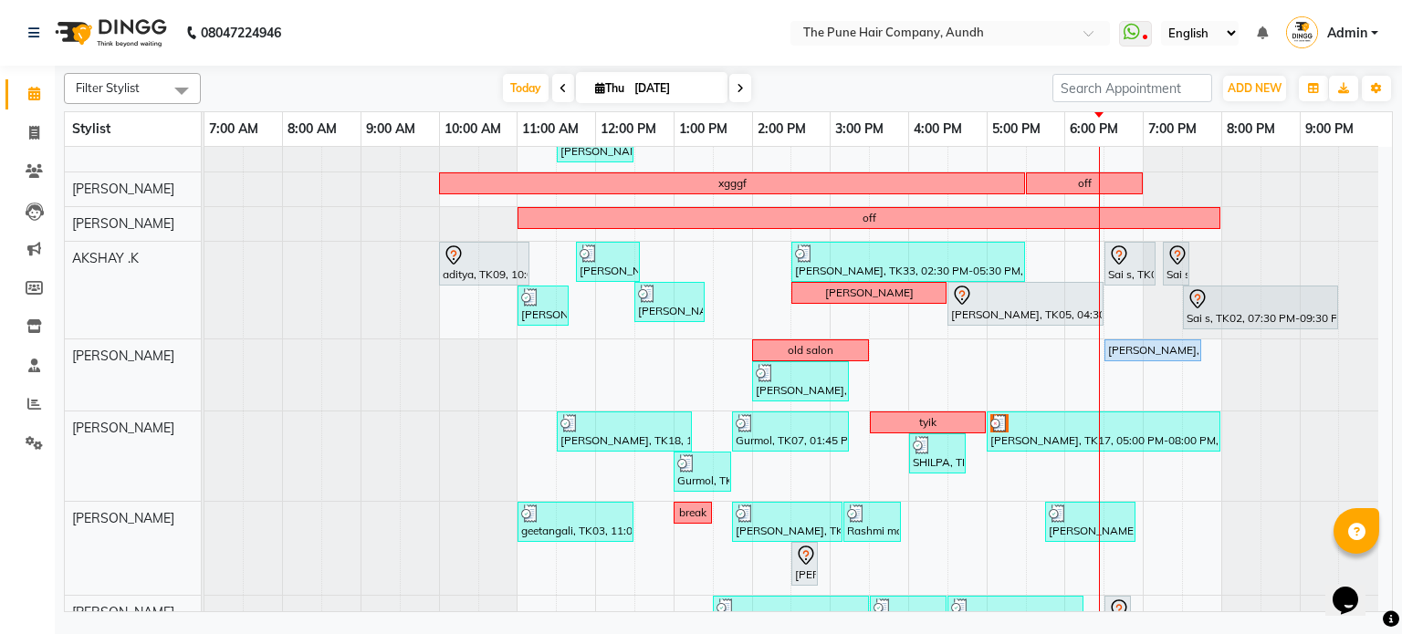
scroll to position [0, 0]
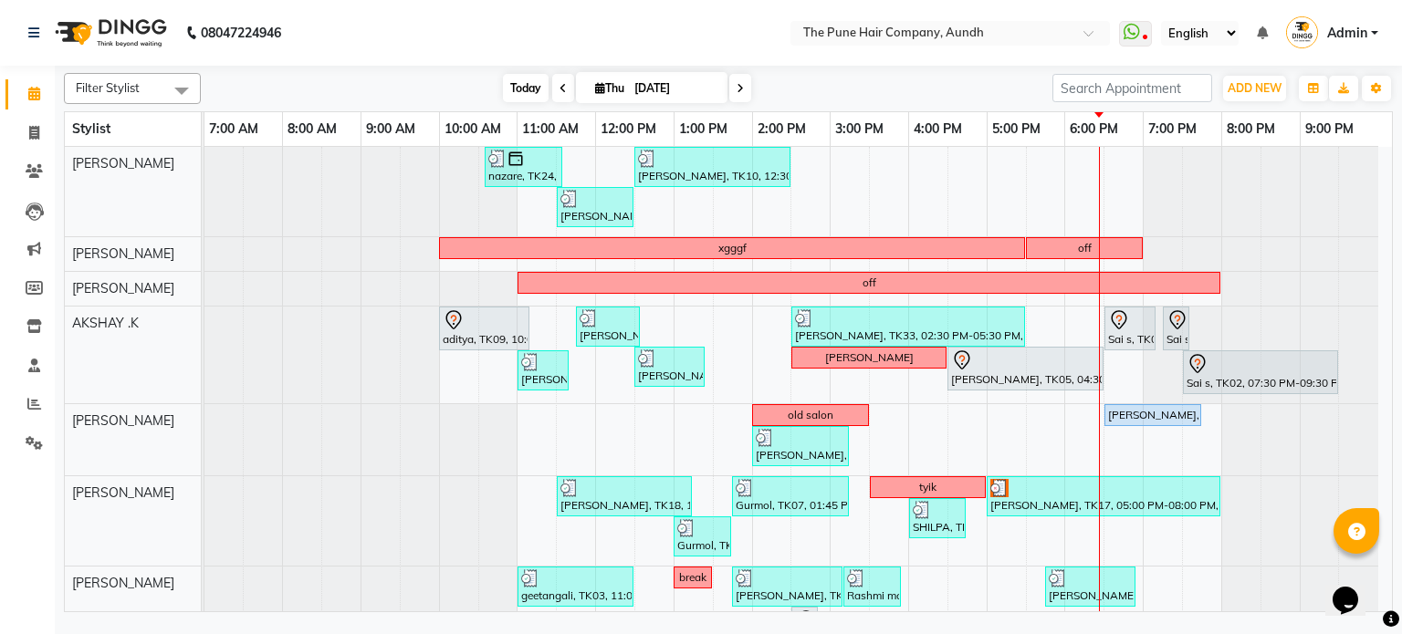
click at [529, 89] on span "Today" at bounding box center [526, 88] width 46 height 28
click at [526, 95] on span "Today" at bounding box center [526, 88] width 46 height 28
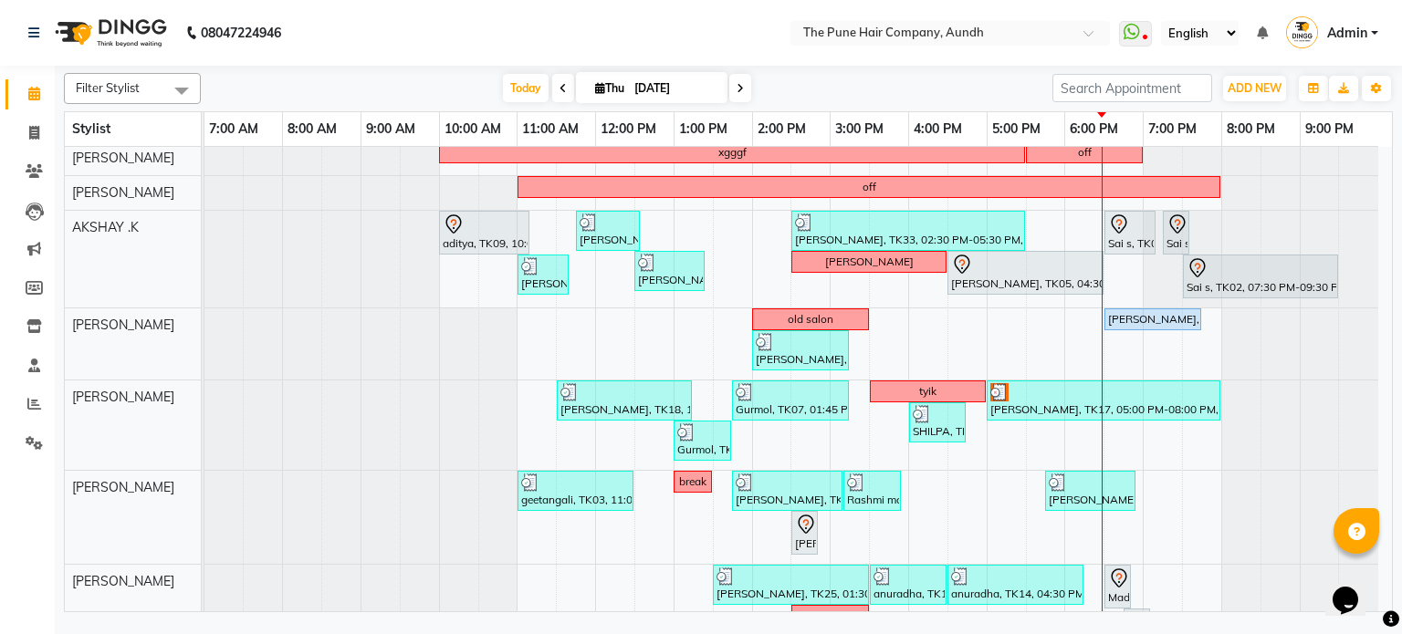
scroll to position [52, 0]
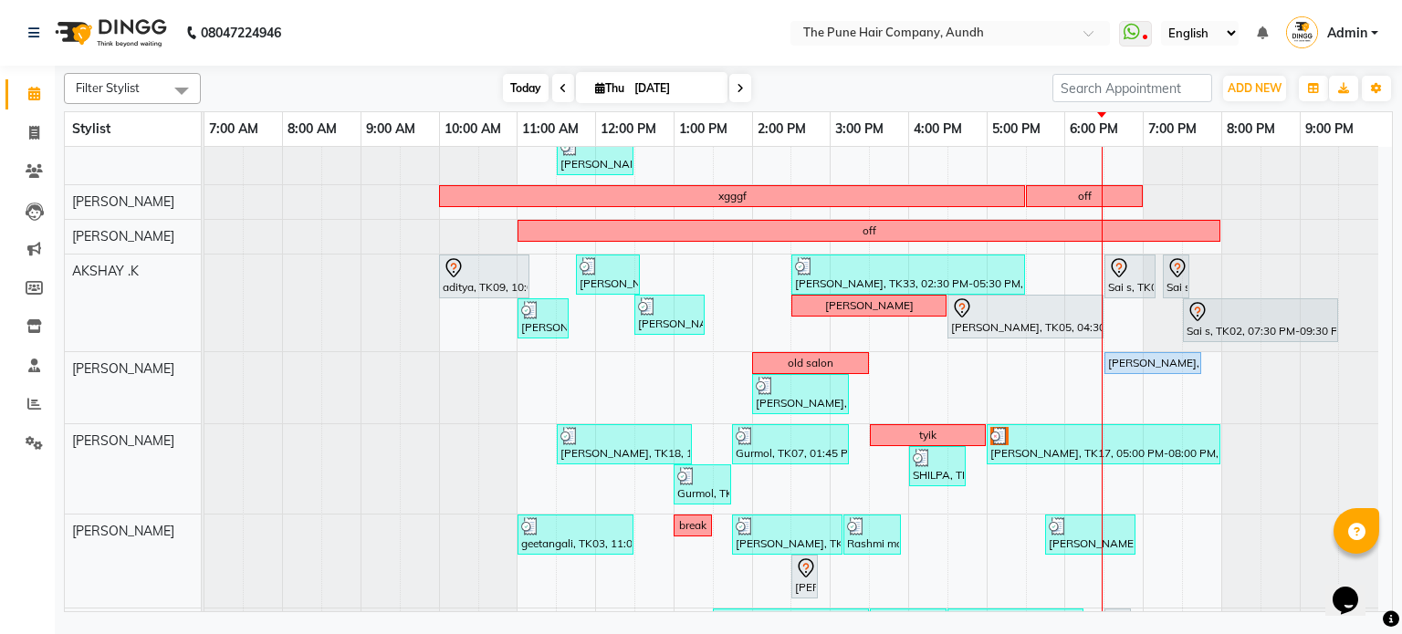
click at [522, 85] on span "Today" at bounding box center [526, 88] width 46 height 28
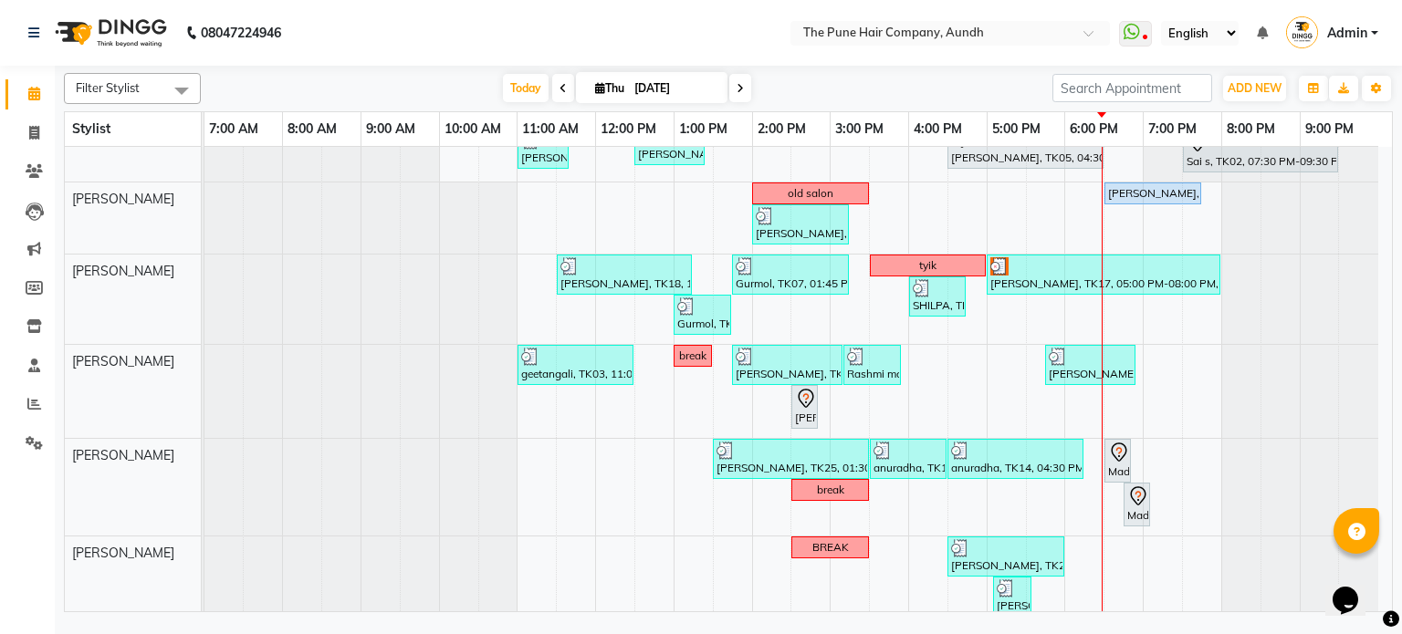
scroll to position [327, 0]
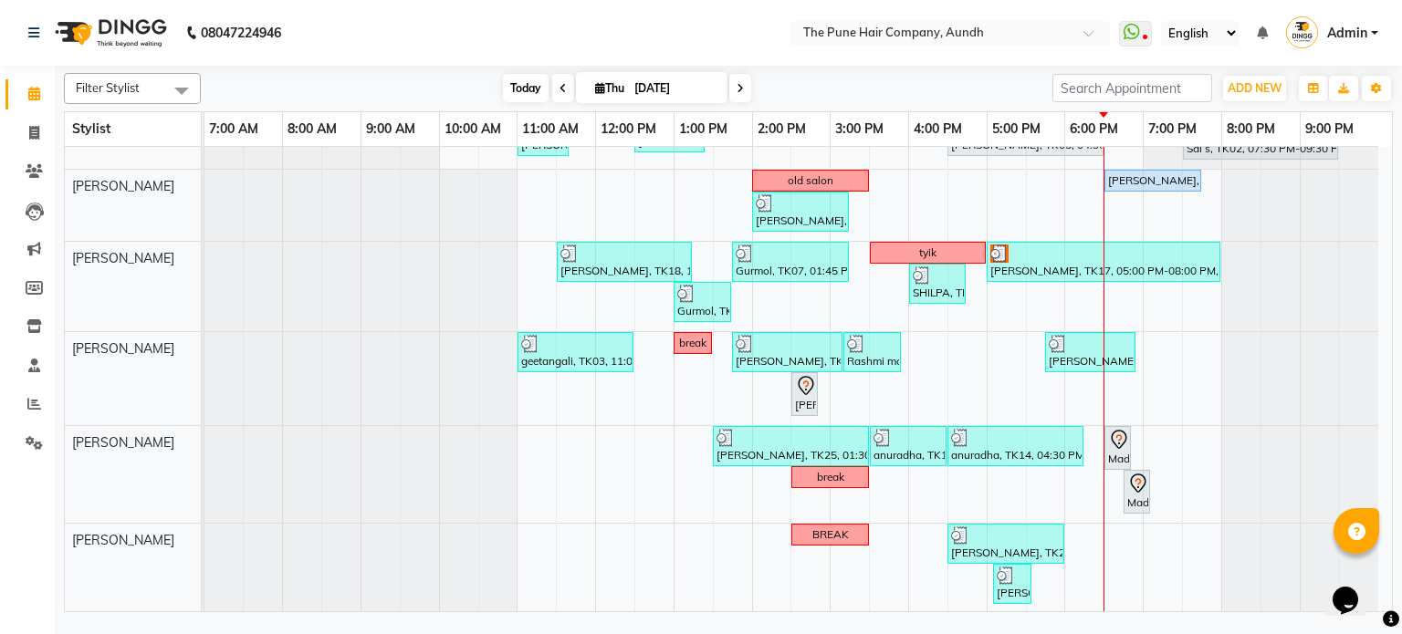
click at [513, 79] on span "Today" at bounding box center [526, 88] width 46 height 28
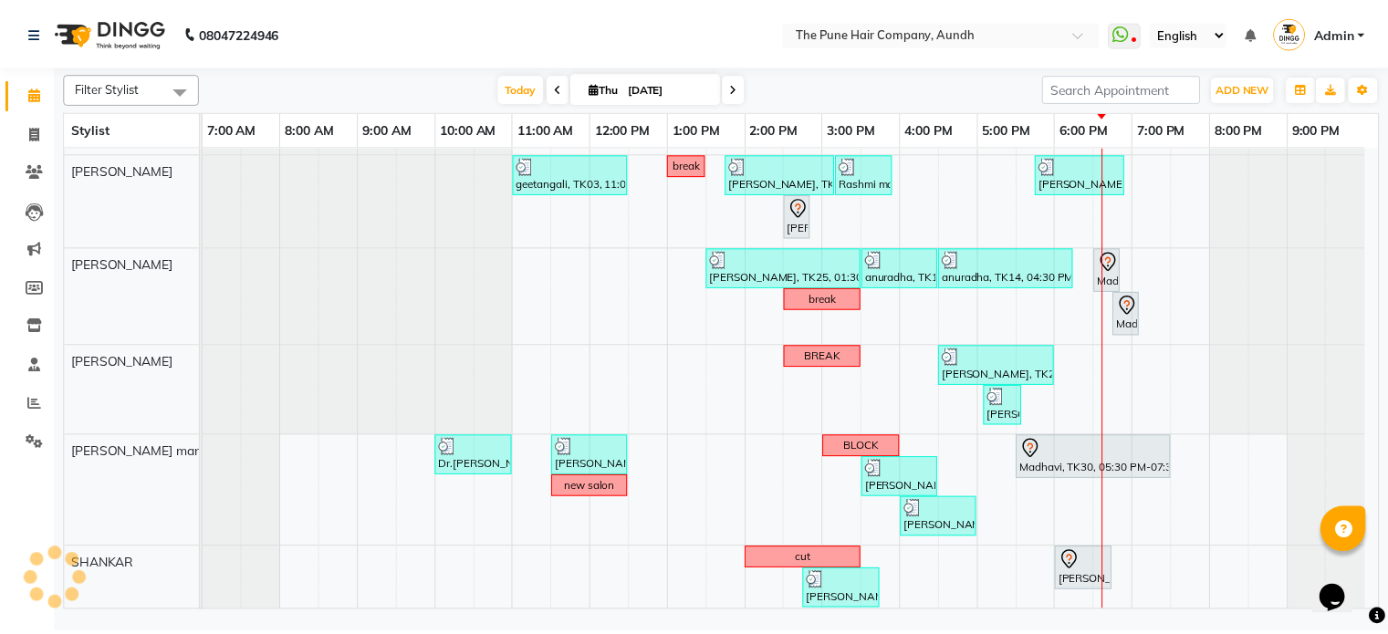
scroll to position [417, 0]
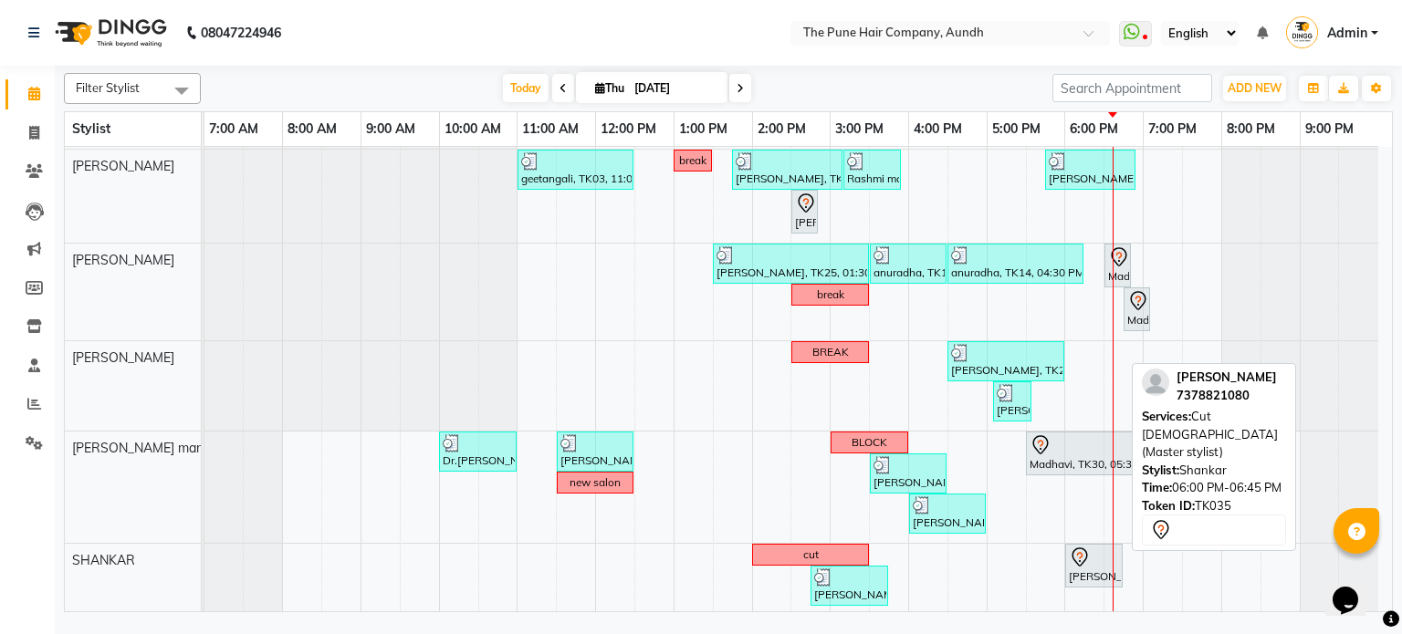
click at [1088, 572] on div "Archit, TK35, 06:00 PM-06:45 PM, Cut Male (Master stylist)" at bounding box center [1094, 566] width 54 height 38
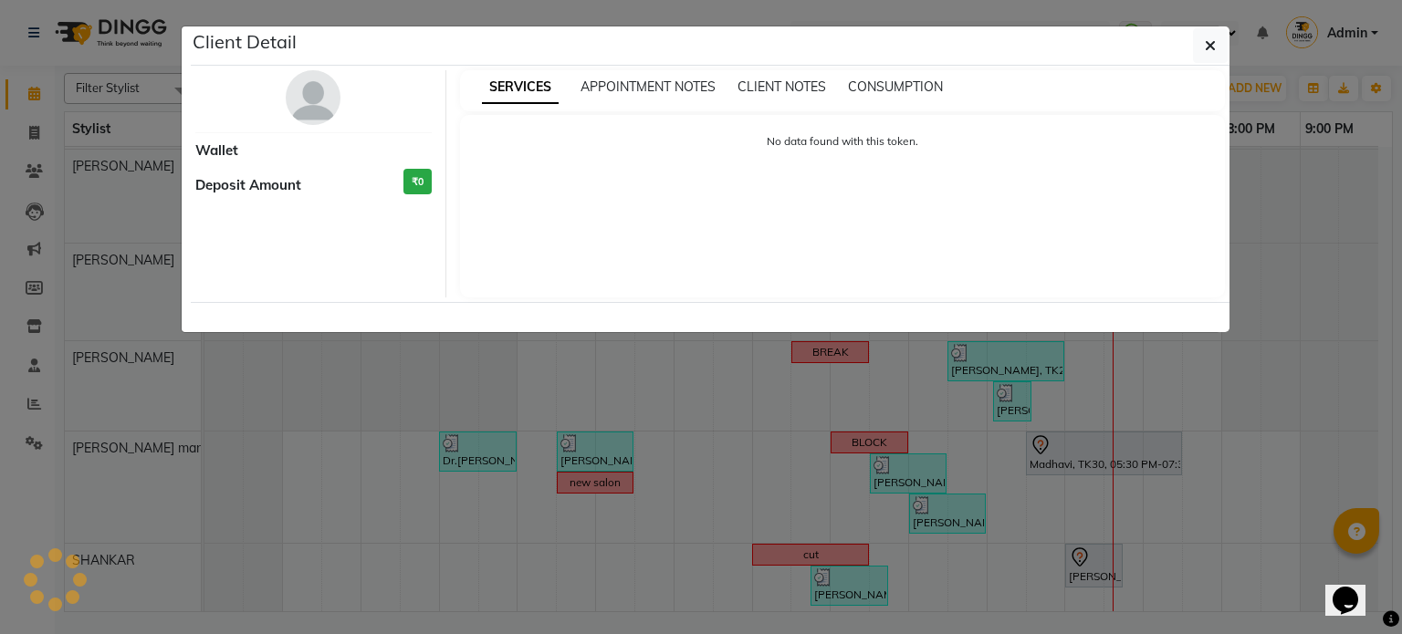
select select "7"
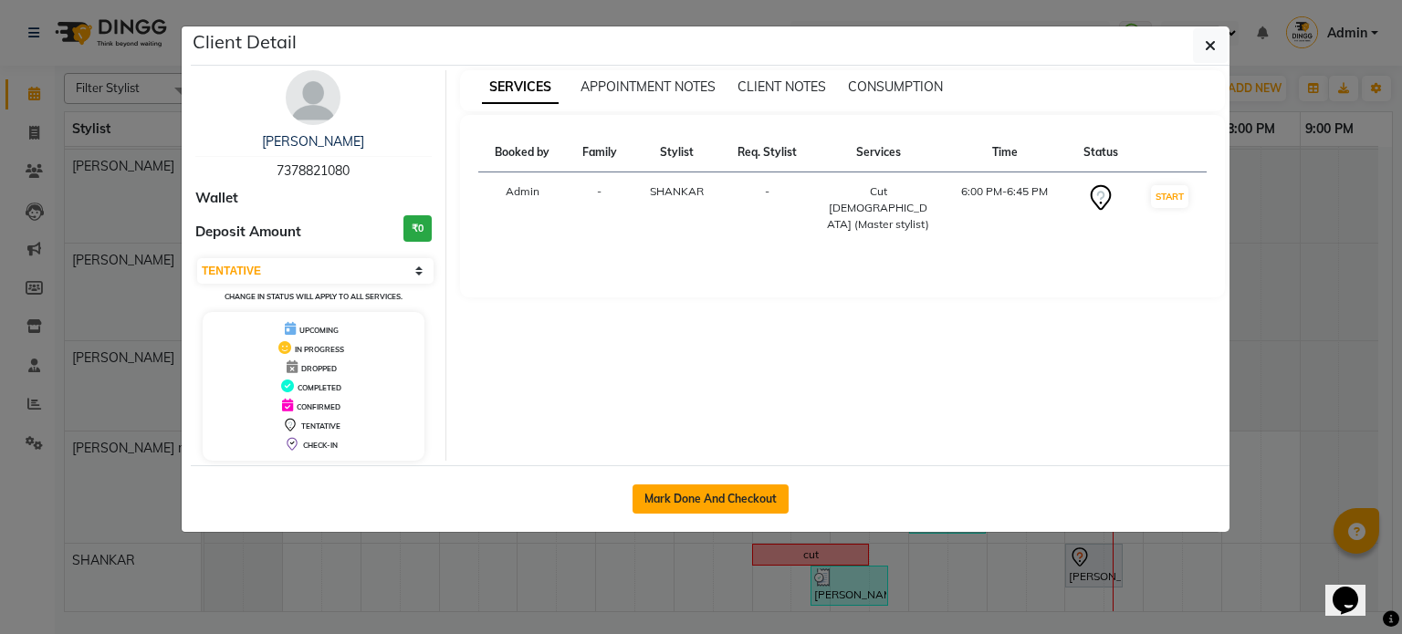
click at [705, 496] on button "Mark Done And Checkout" at bounding box center [711, 499] width 156 height 29
select select "106"
select select "service"
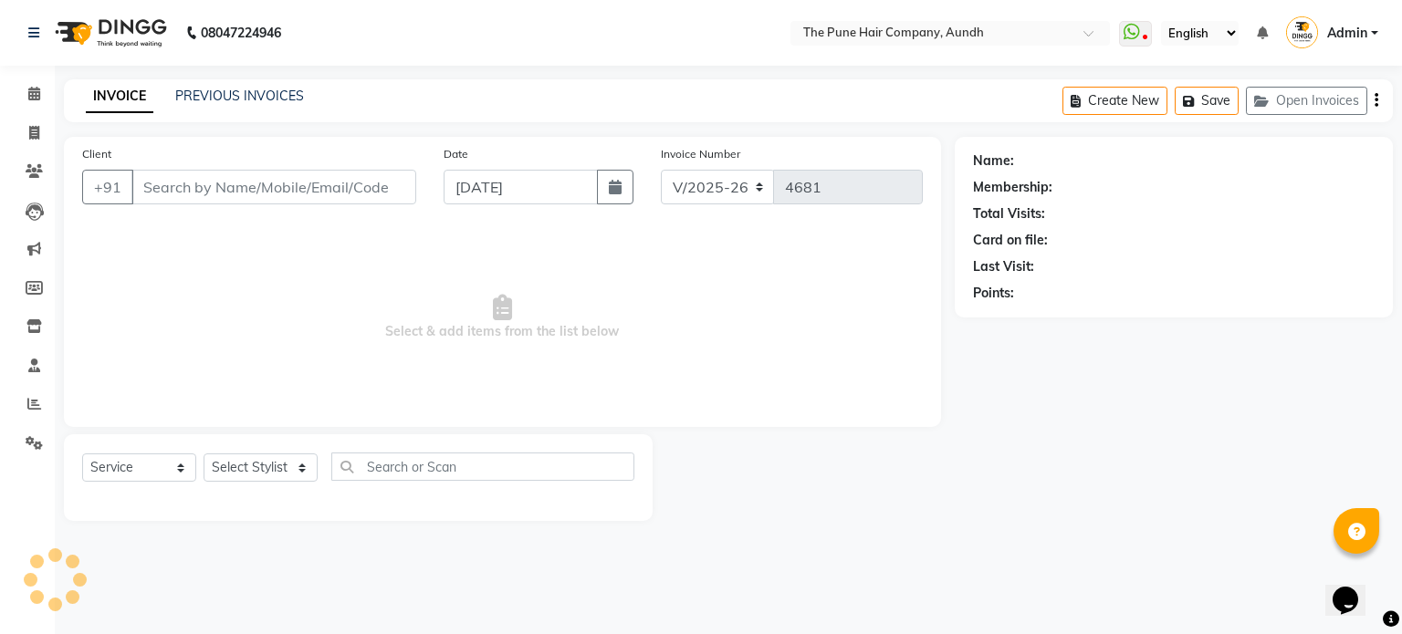
type input "7378821080"
select select "89448"
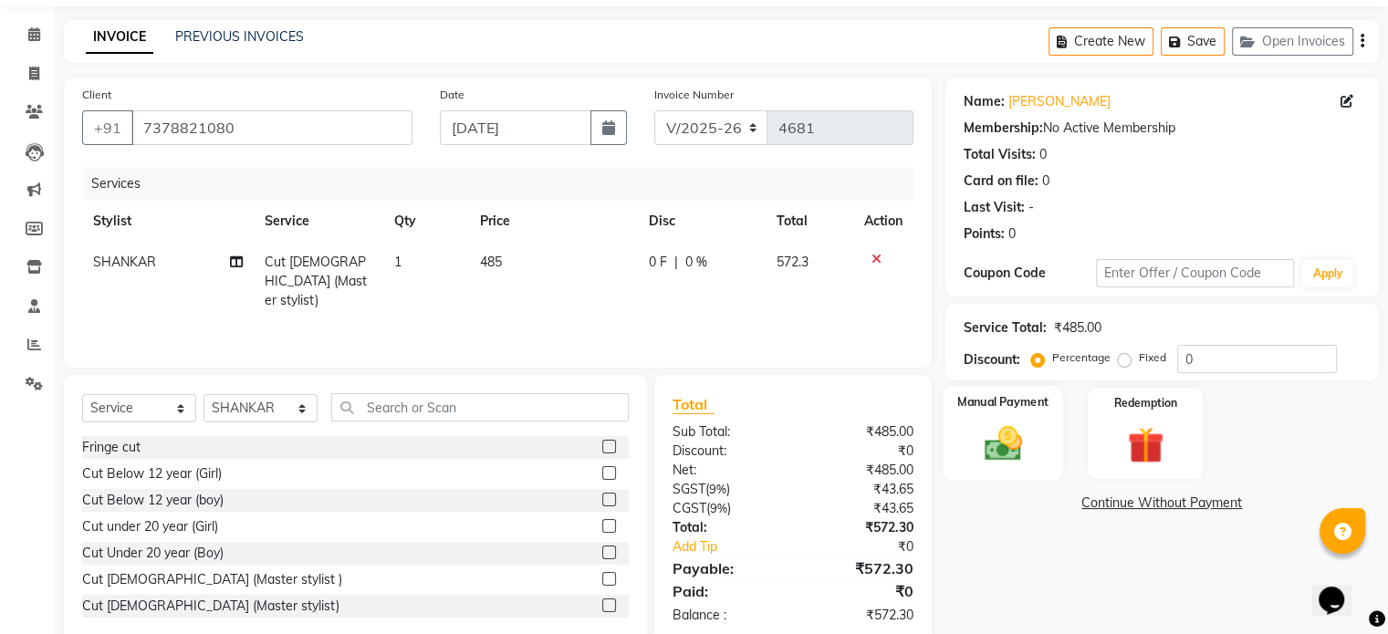
scroll to position [91, 0]
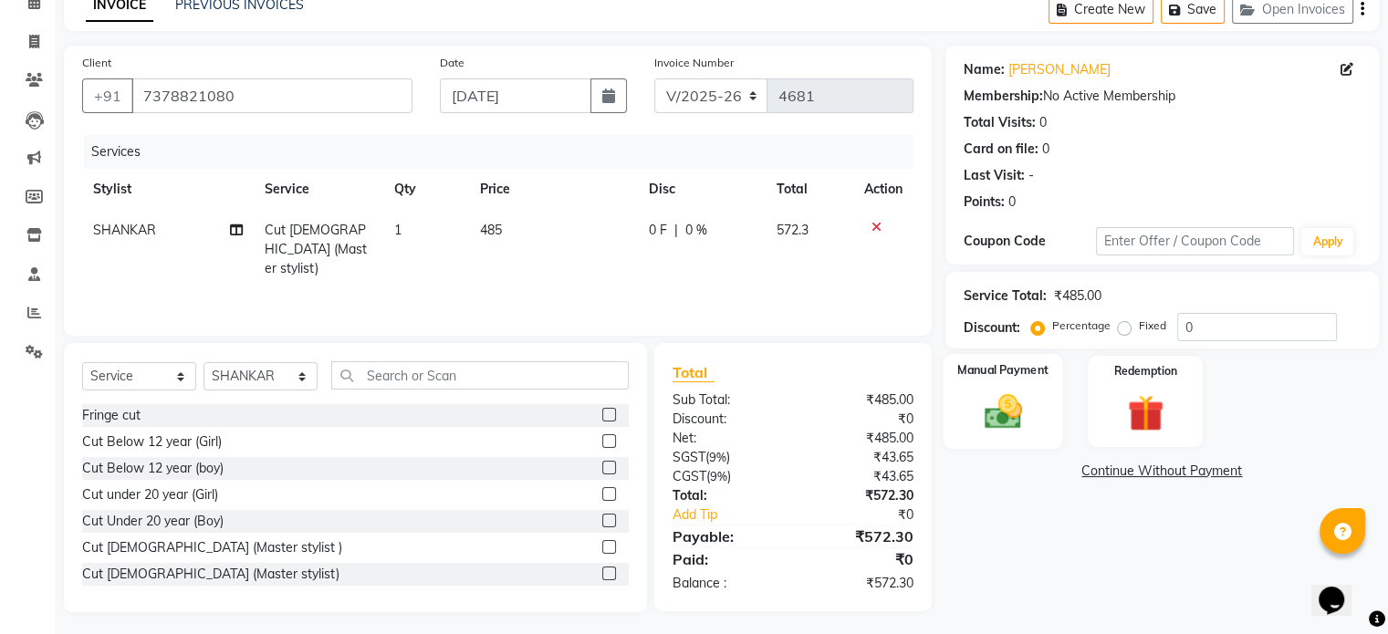
click at [1000, 411] on img at bounding box center [1002, 413] width 61 height 44
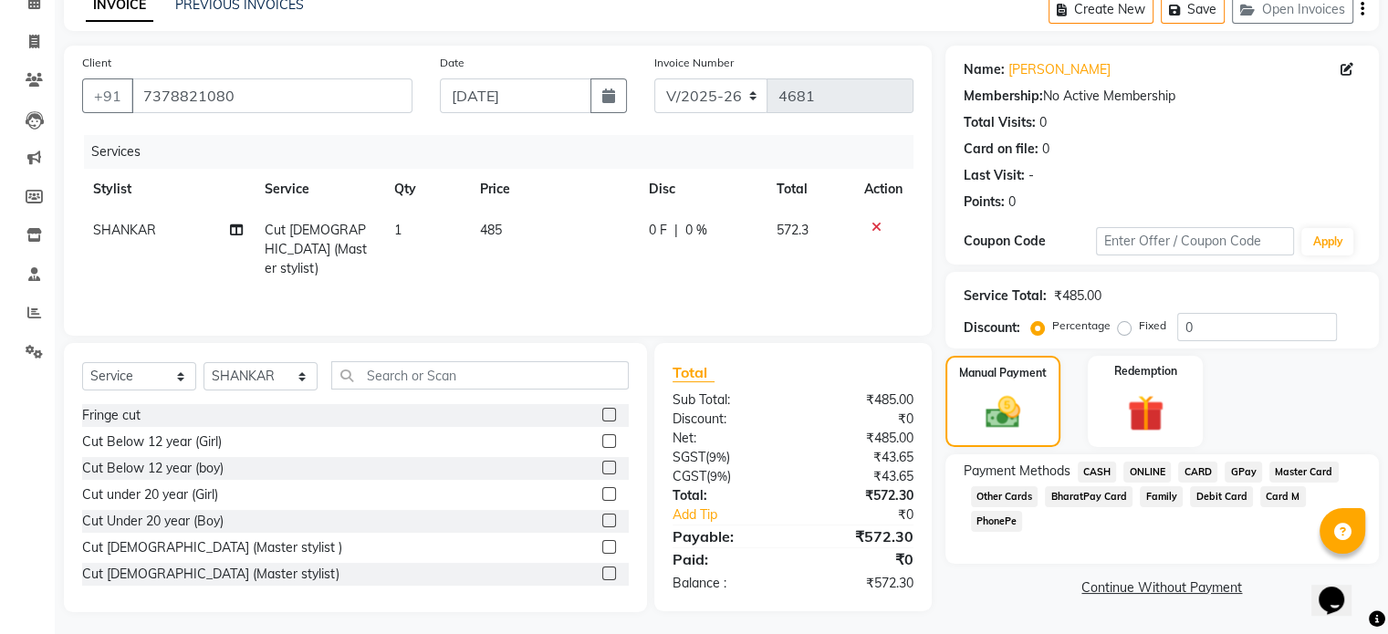
click at [1239, 476] on span "GPay" at bounding box center [1243, 472] width 37 height 21
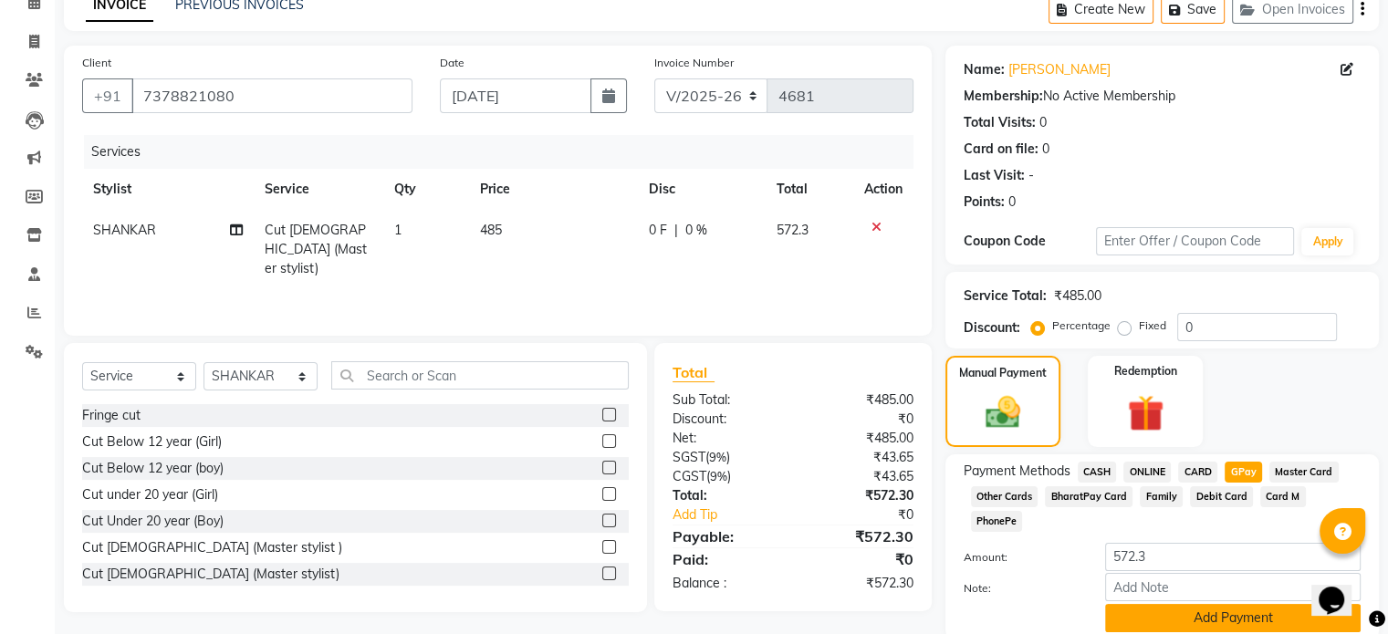
click at [1223, 604] on button "Add Payment" at bounding box center [1233, 618] width 256 height 28
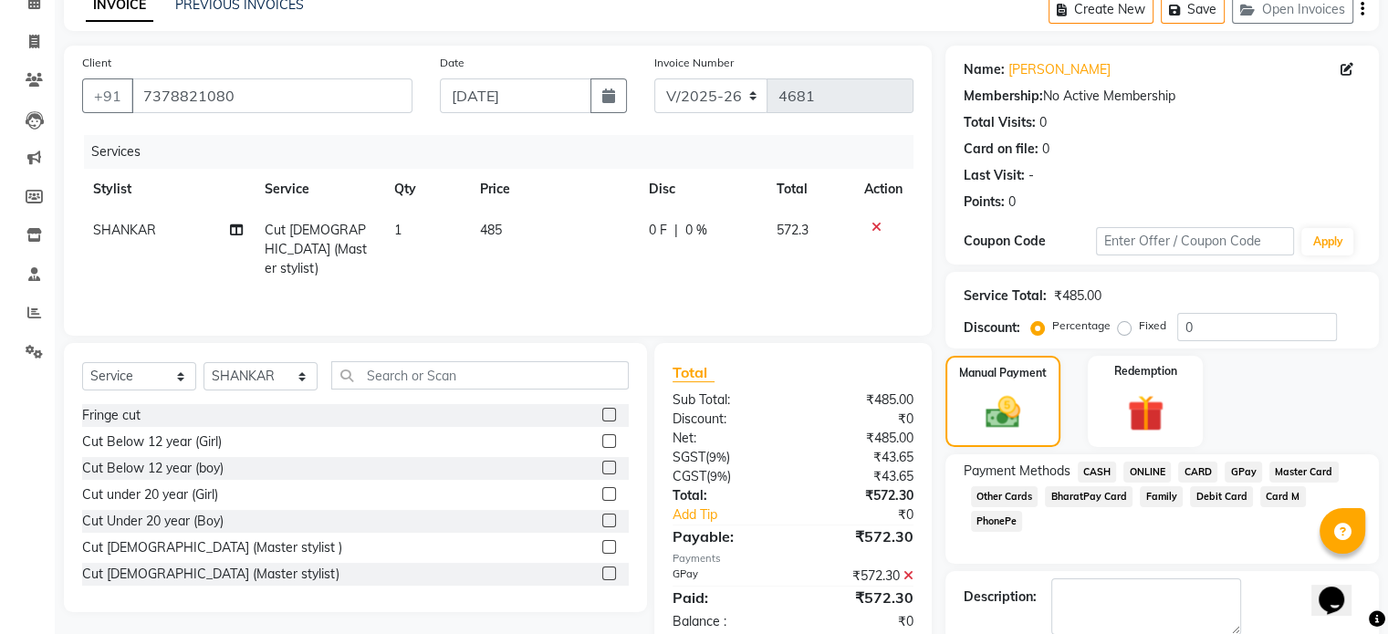
click at [1245, 473] on span "GPay" at bounding box center [1243, 472] width 37 height 21
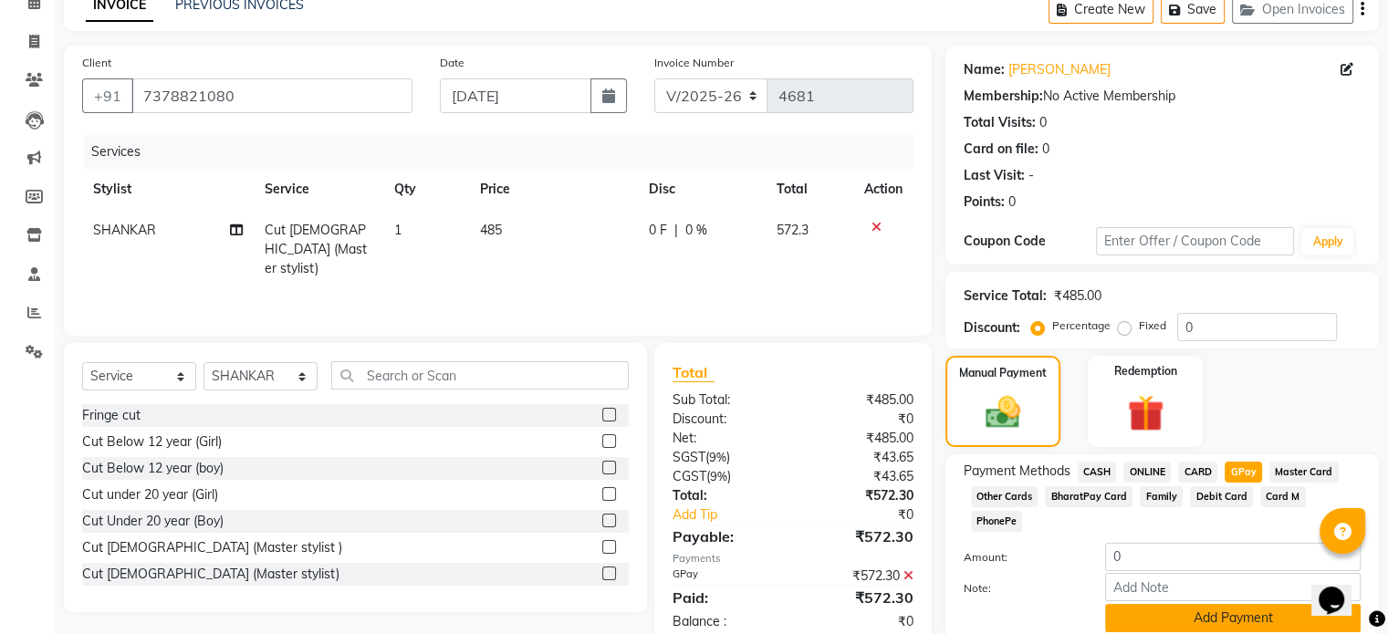
click at [1223, 604] on button "Add Payment" at bounding box center [1233, 618] width 256 height 28
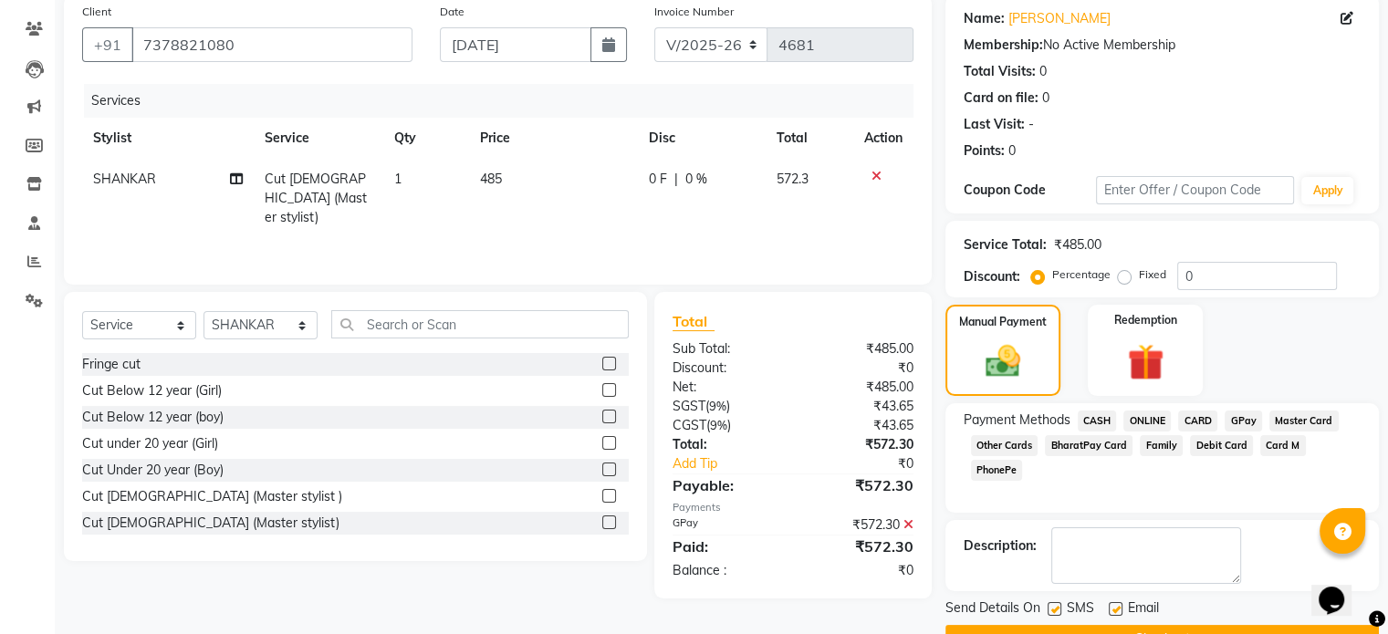
scroll to position [187, 0]
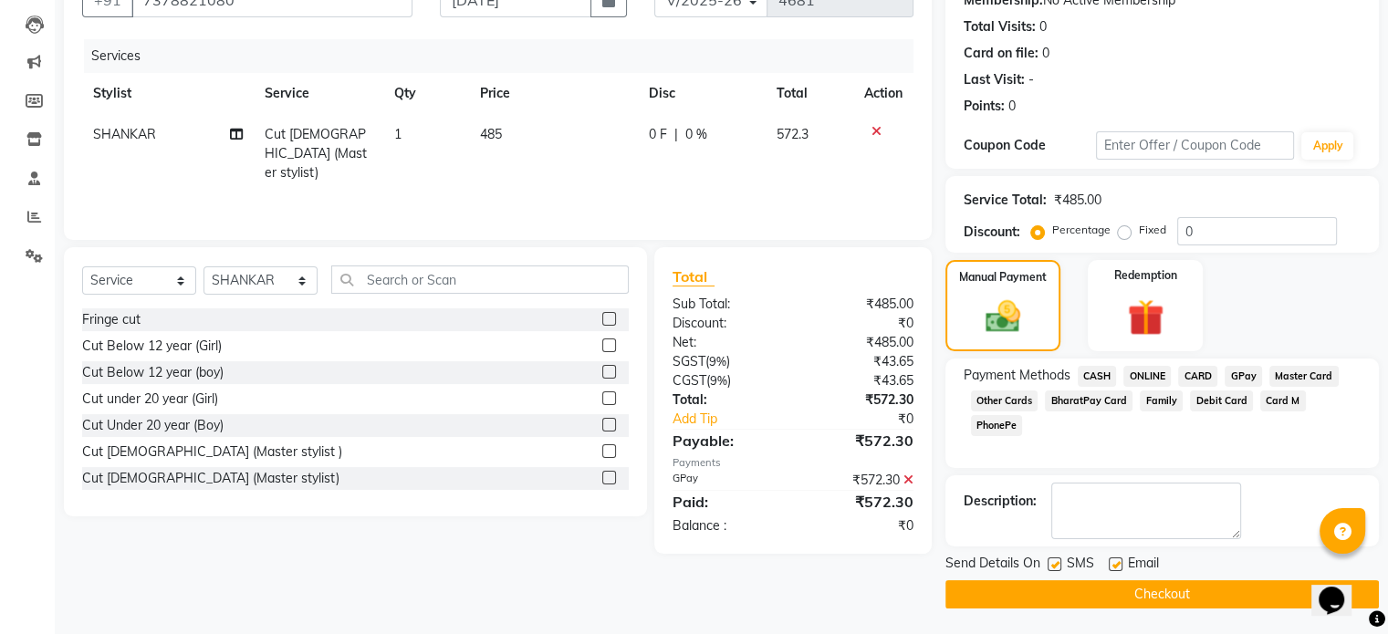
click at [1179, 601] on button "Checkout" at bounding box center [1163, 594] width 434 height 28
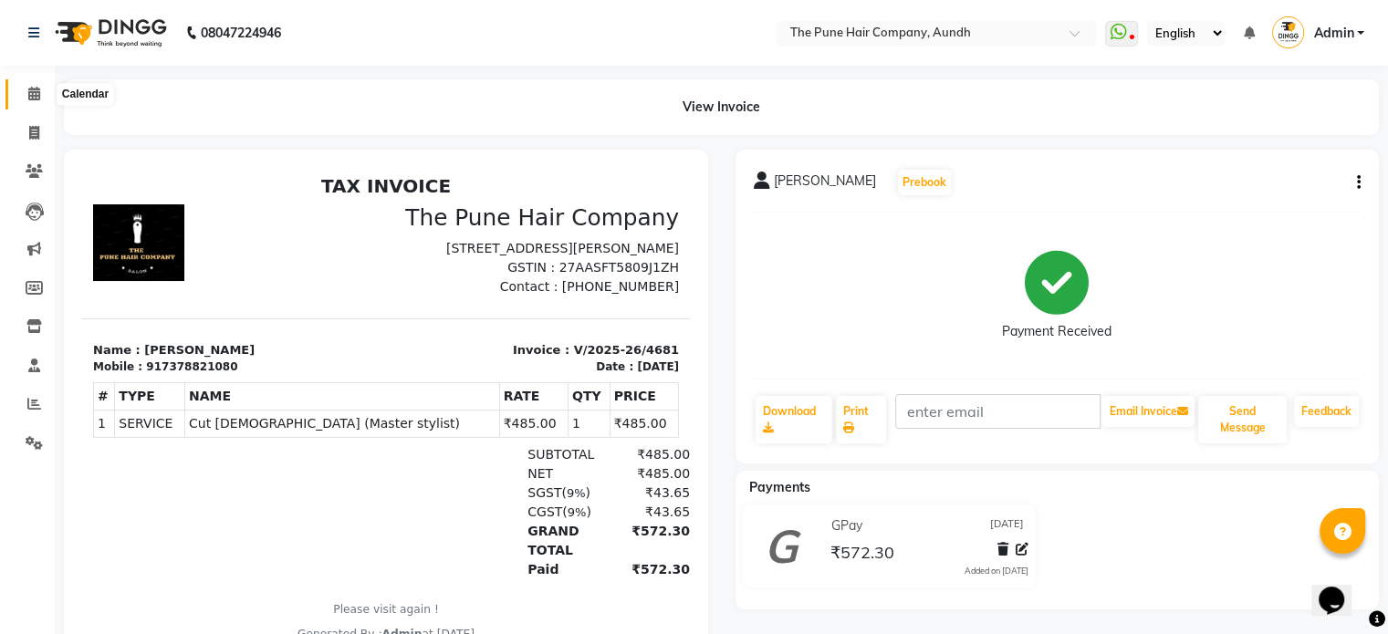
drag, startPoint x: 27, startPoint y: 93, endPoint x: 23, endPoint y: 101, distance: 9.4
click at [28, 93] on icon at bounding box center [34, 94] width 12 height 14
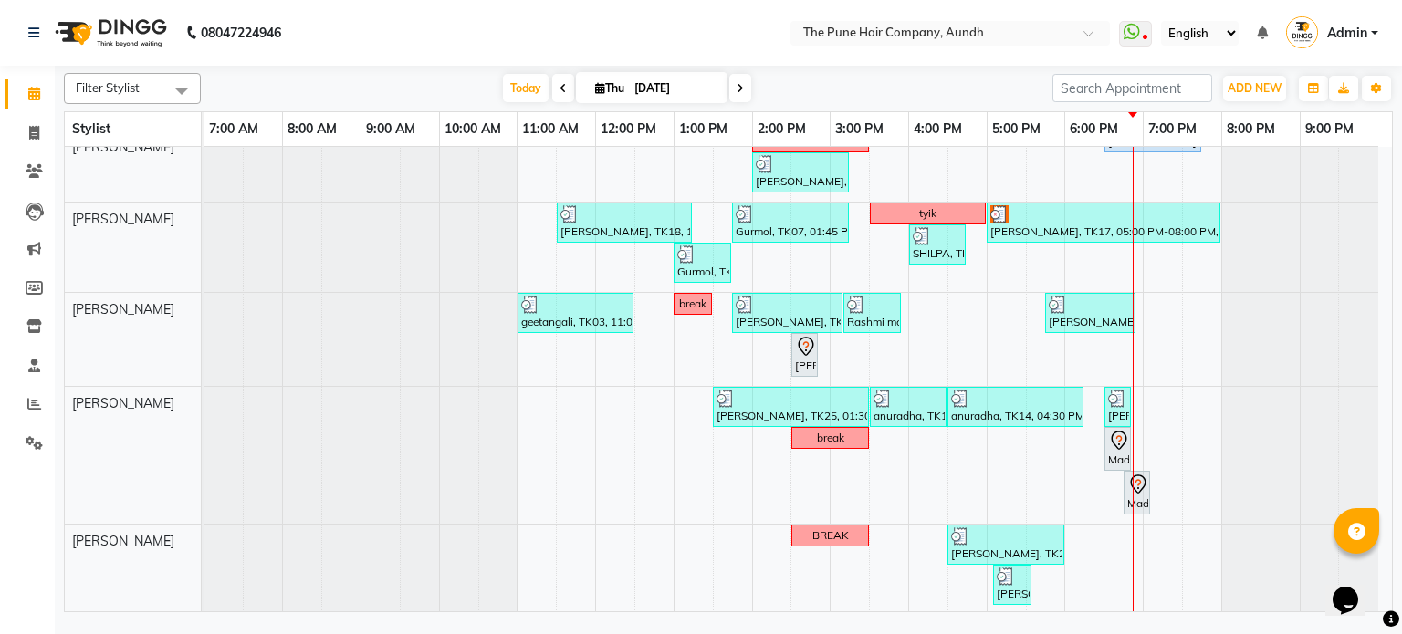
scroll to position [332, 0]
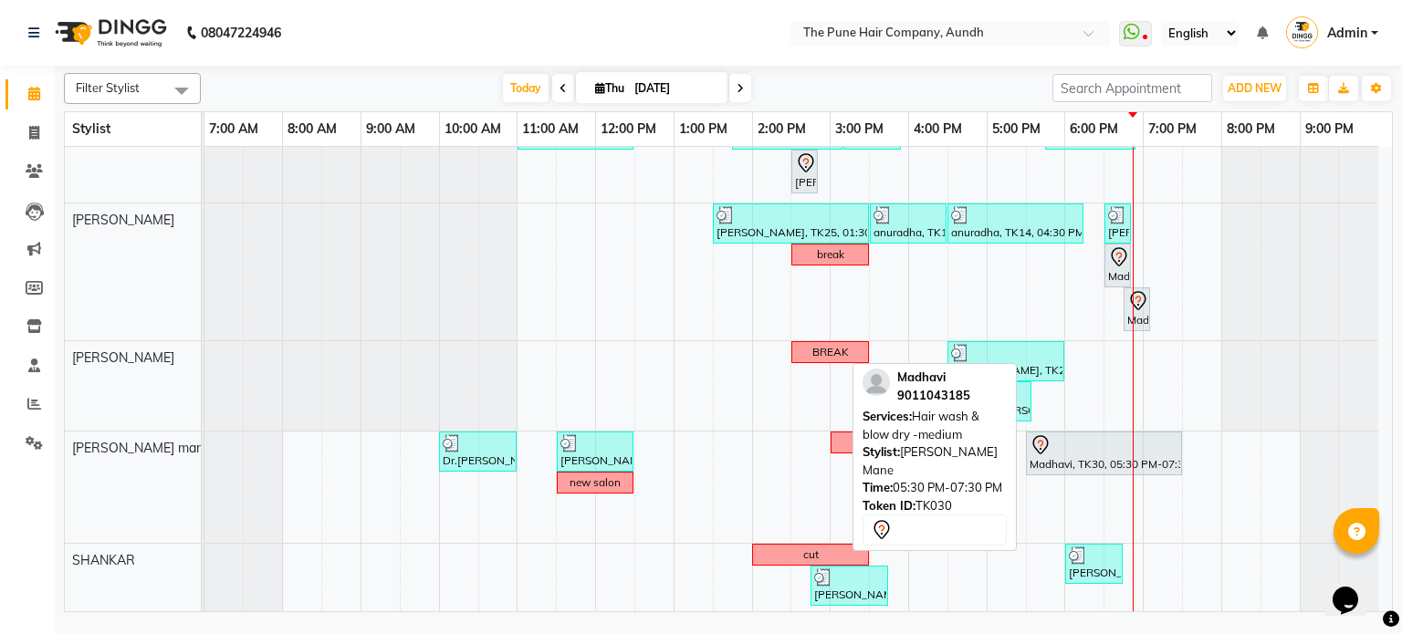
click at [1090, 452] on div "Madhavi, TK30, 05:30 PM-07:30 PM, Hair wash & blow dry -medium" at bounding box center [1104, 453] width 152 height 38
select select "7"
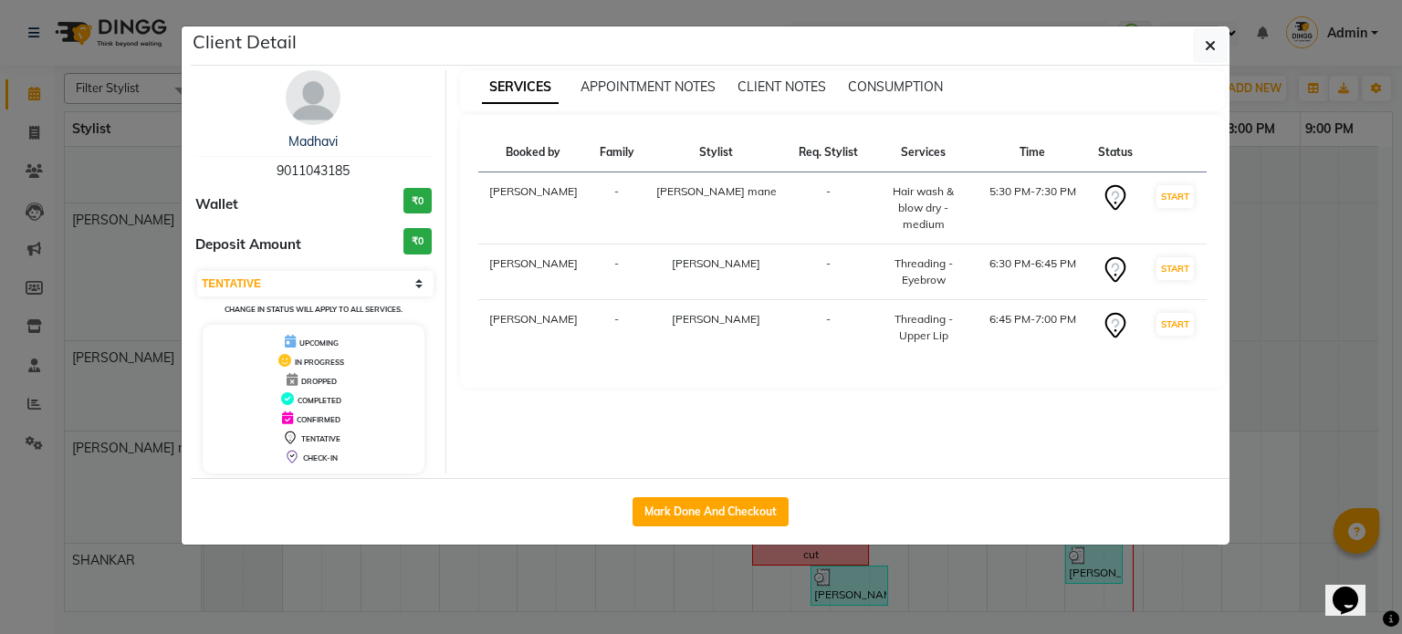
click at [1292, 388] on ngb-modal-window "Client Detail Madhavi 9011043185 Wallet ₹0 Deposit Amount ₹0 Select IN SERVICE …" at bounding box center [701, 317] width 1402 height 634
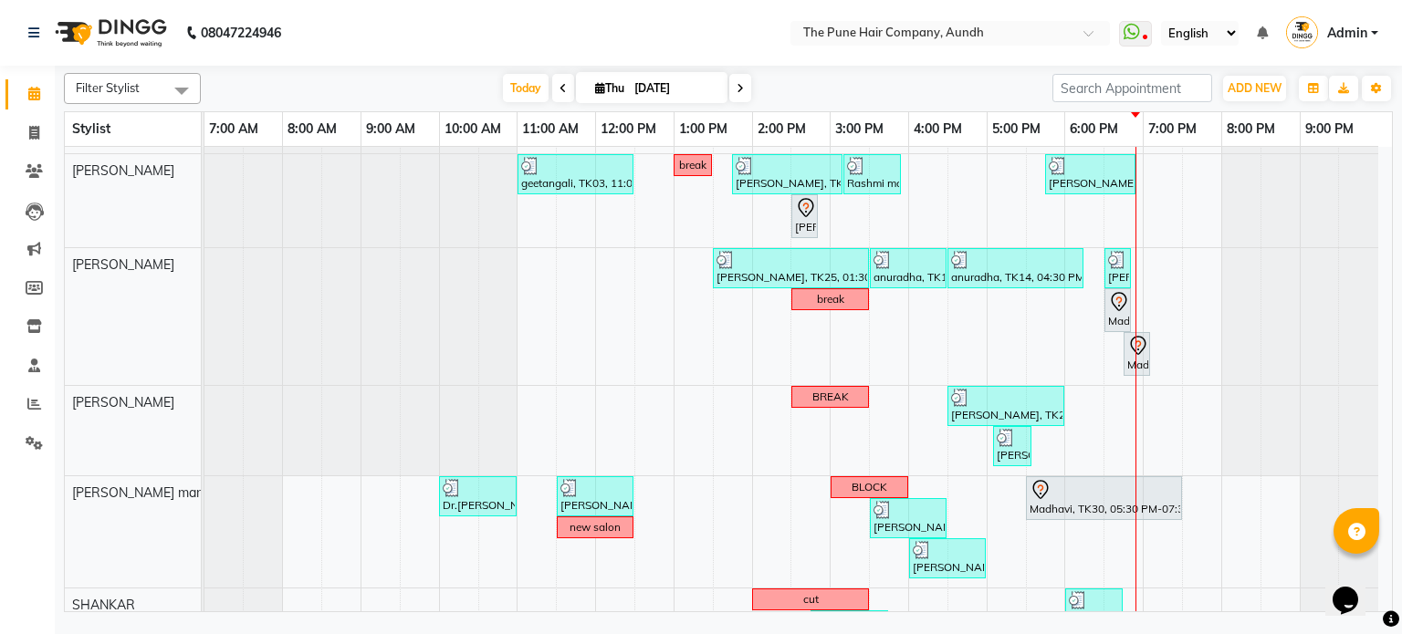
scroll to position [457, 0]
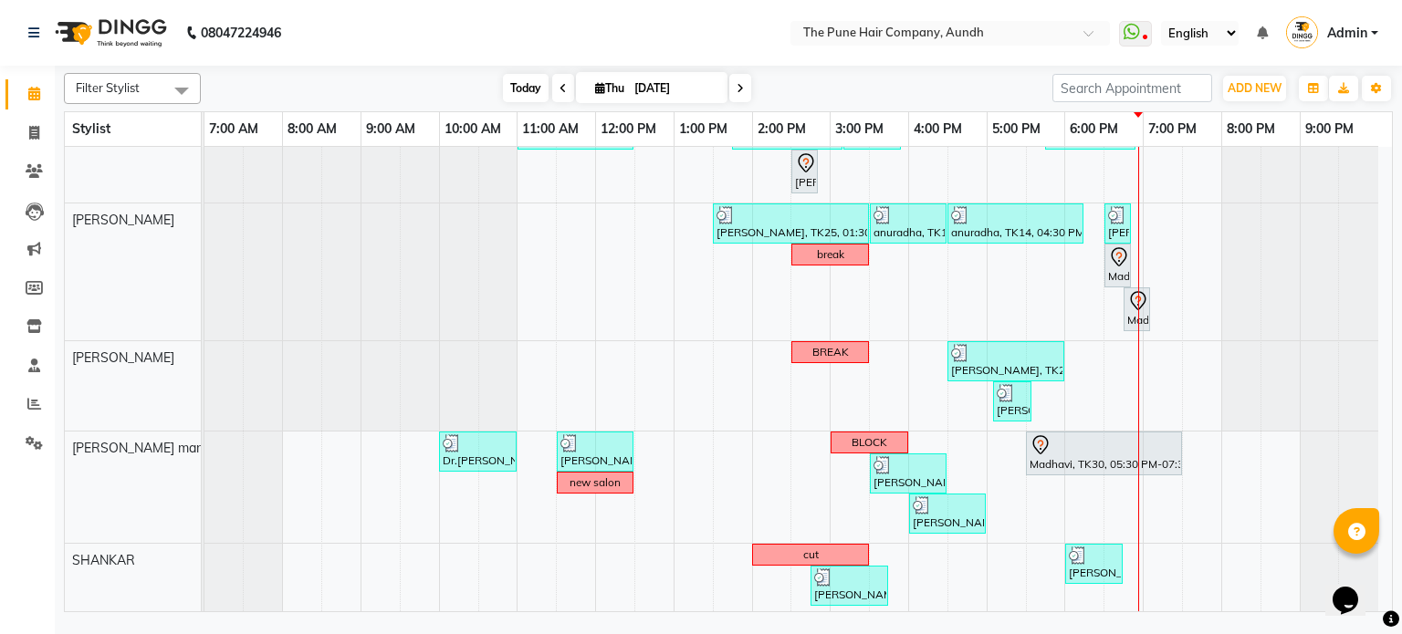
click at [519, 88] on span "Today" at bounding box center [526, 88] width 46 height 28
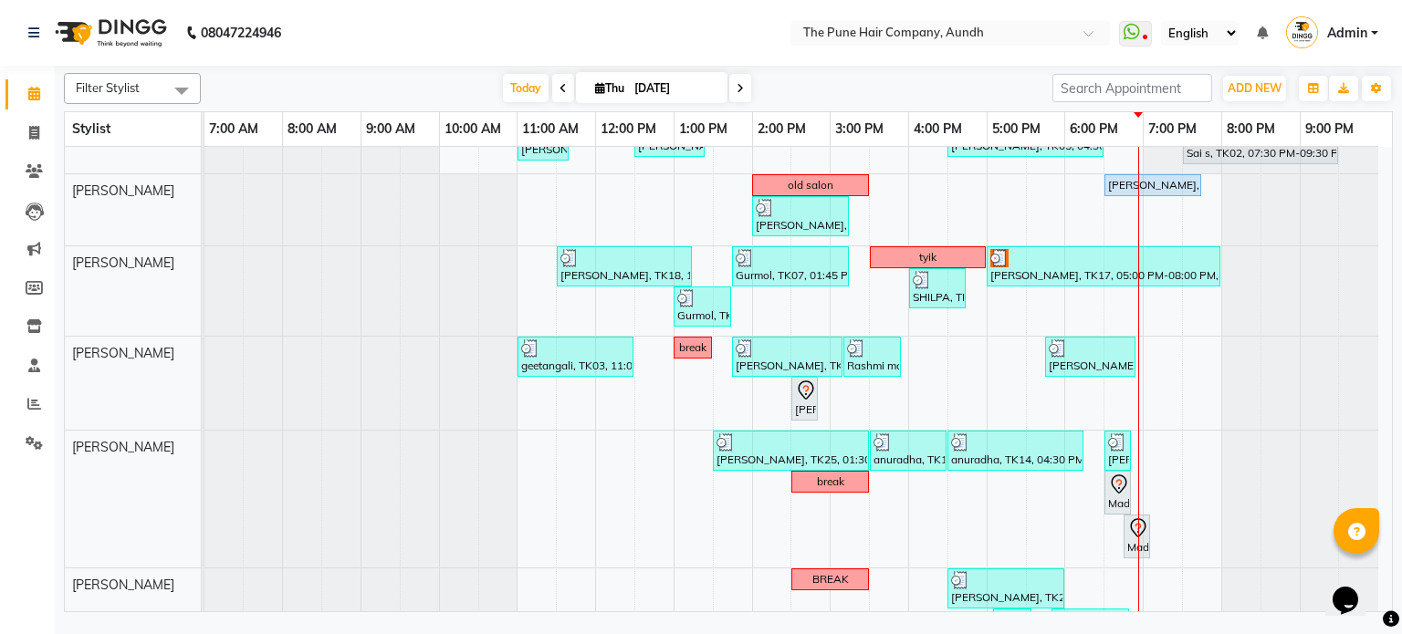
scroll to position [275, 0]
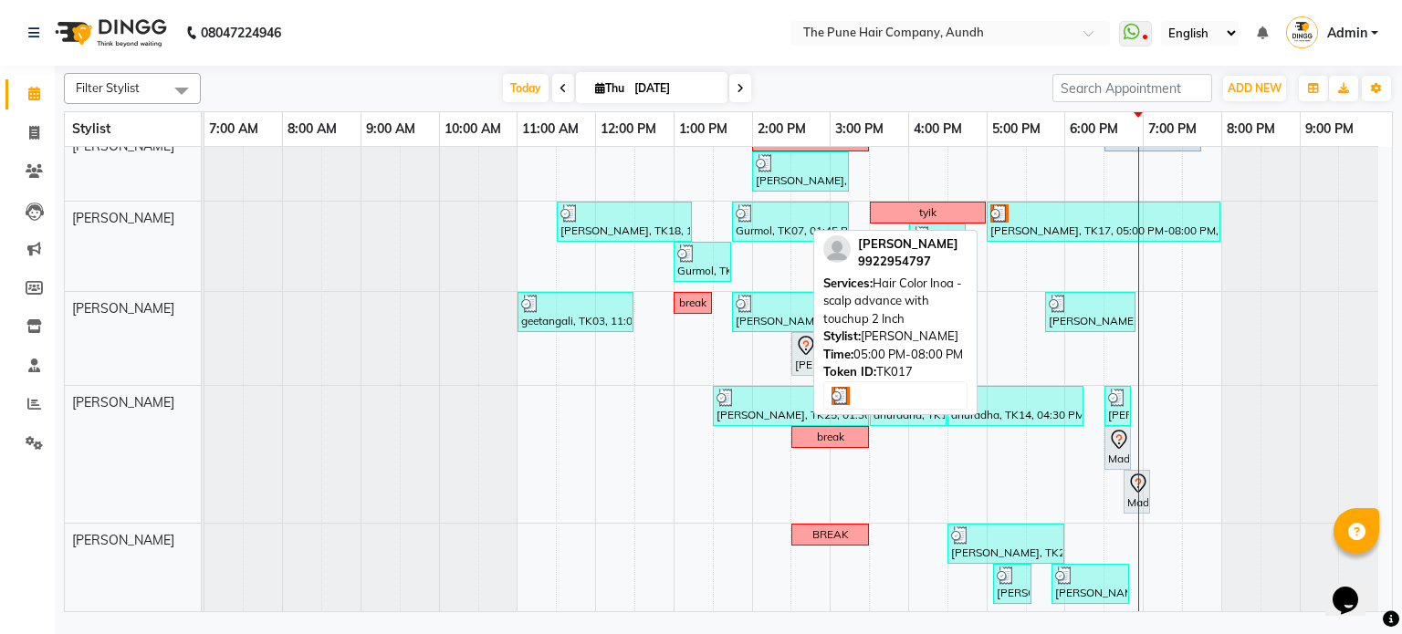
click at [1021, 216] on div at bounding box center [1103, 213] width 226 height 18
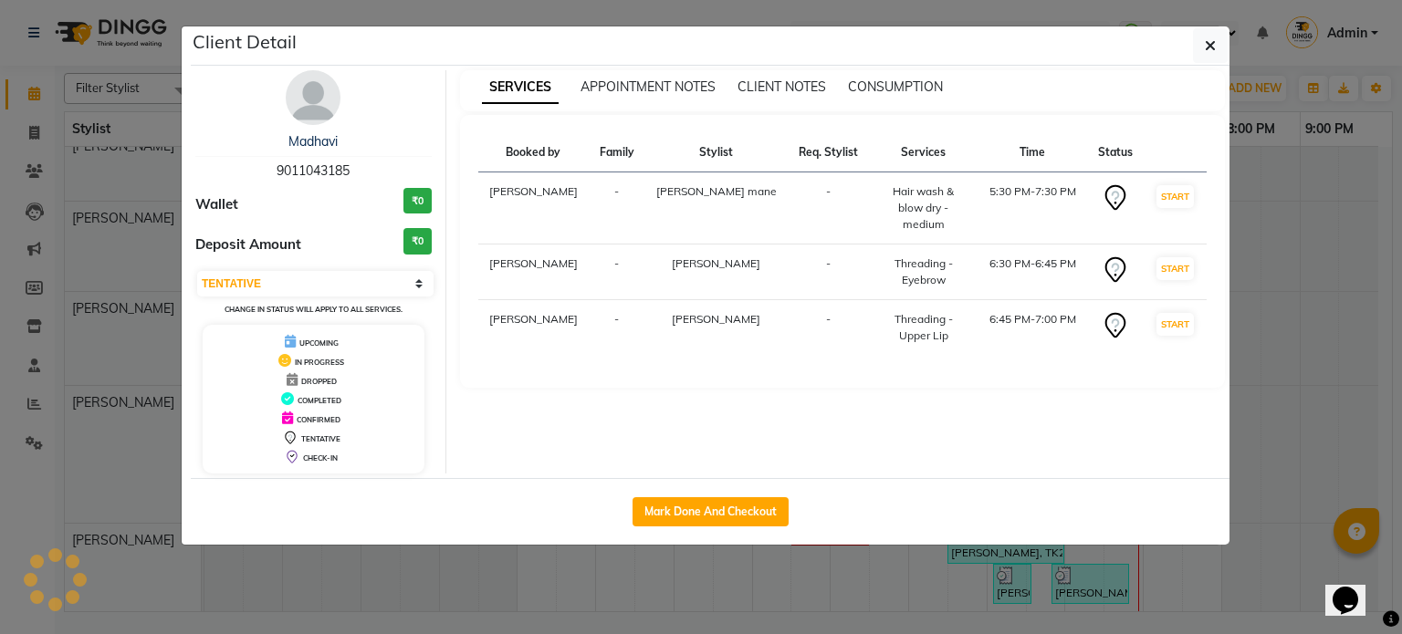
select select "3"
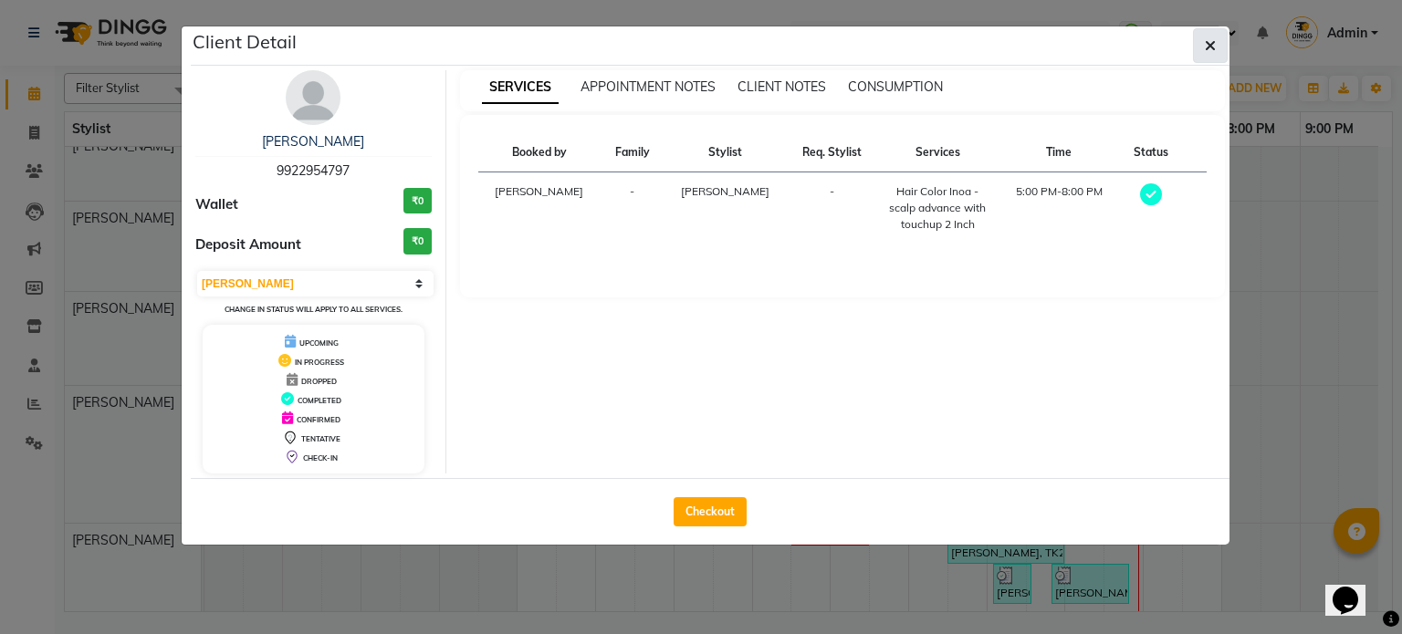
click at [1217, 40] on button "button" at bounding box center [1210, 45] width 35 height 35
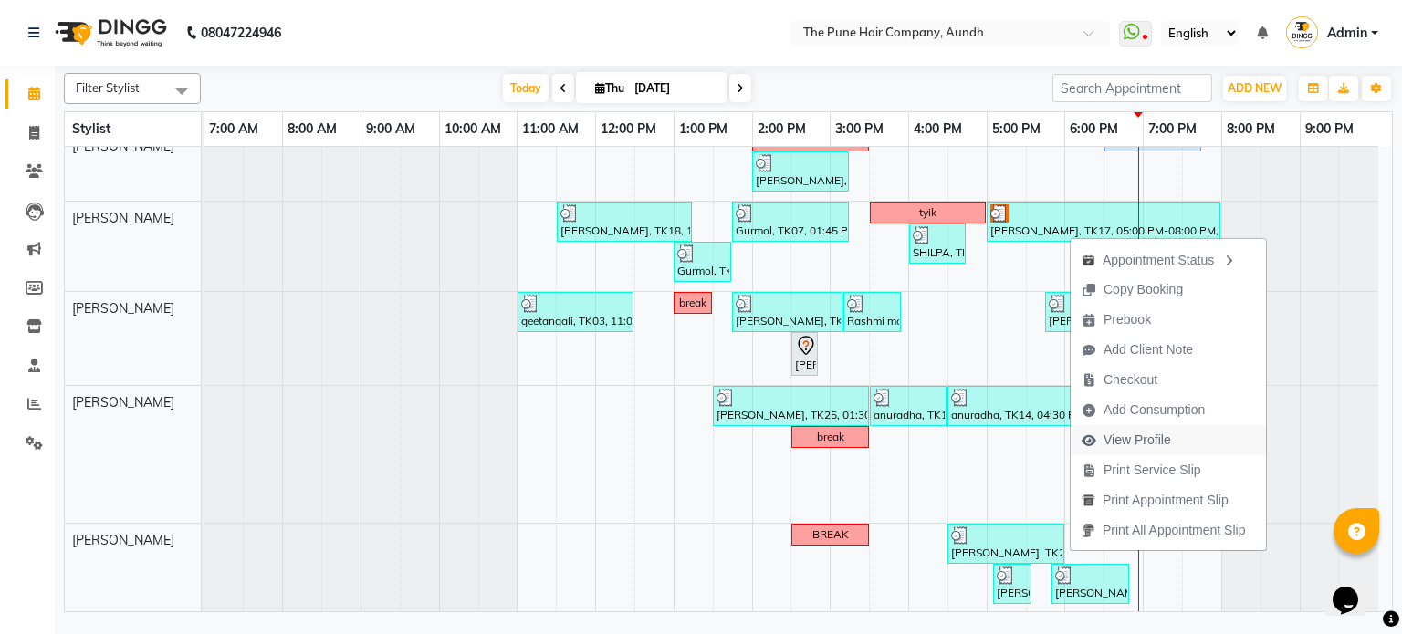
click at [1135, 440] on span "View Profile" at bounding box center [1137, 440] width 68 height 19
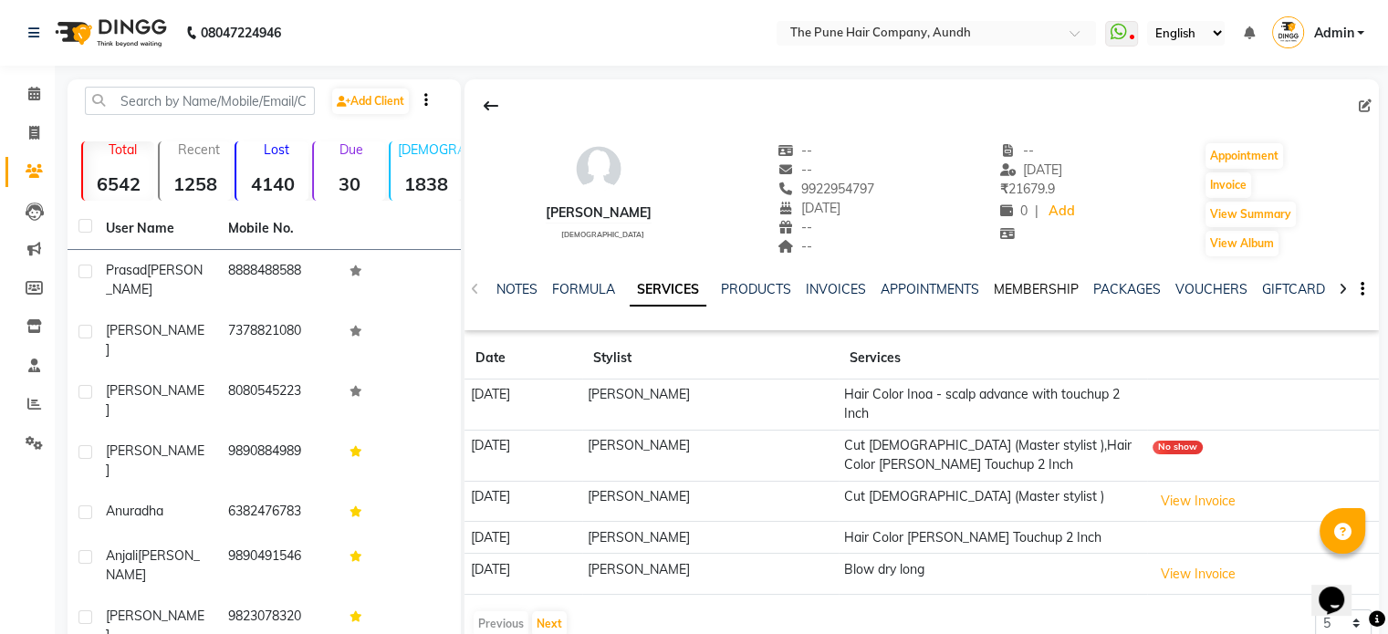
click at [1016, 283] on link "MEMBERSHIP" at bounding box center [1036, 289] width 85 height 16
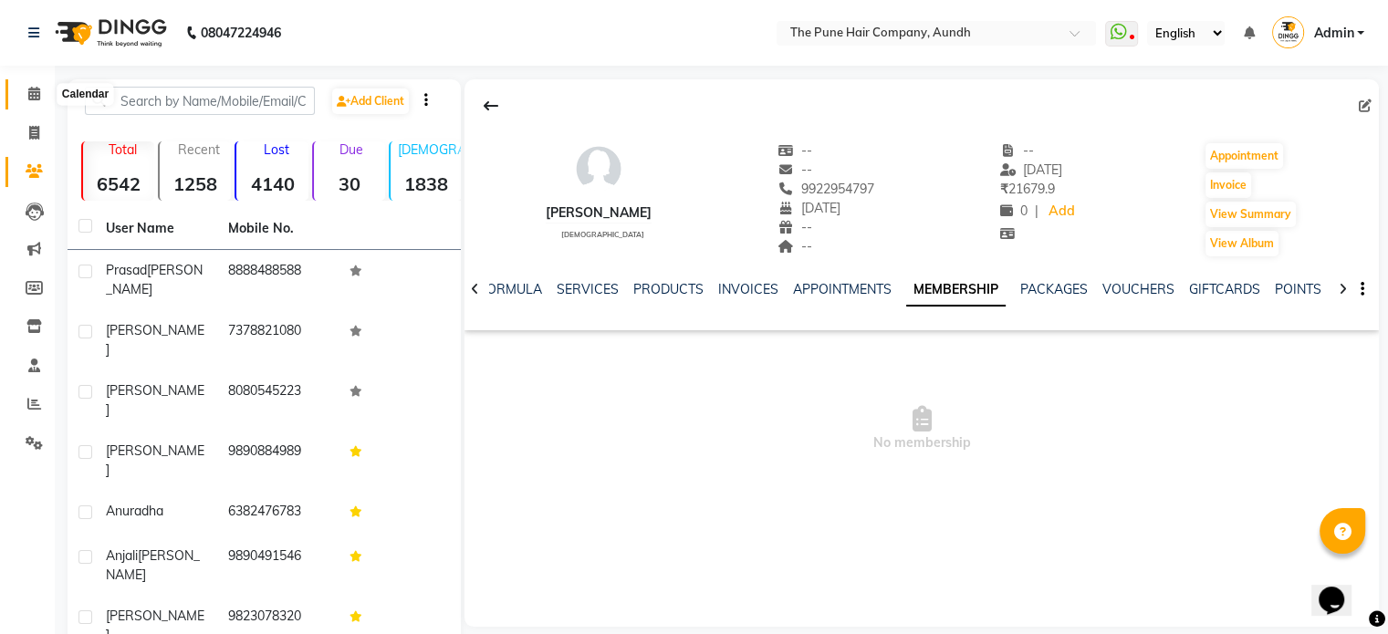
click at [26, 88] on span at bounding box center [34, 94] width 32 height 21
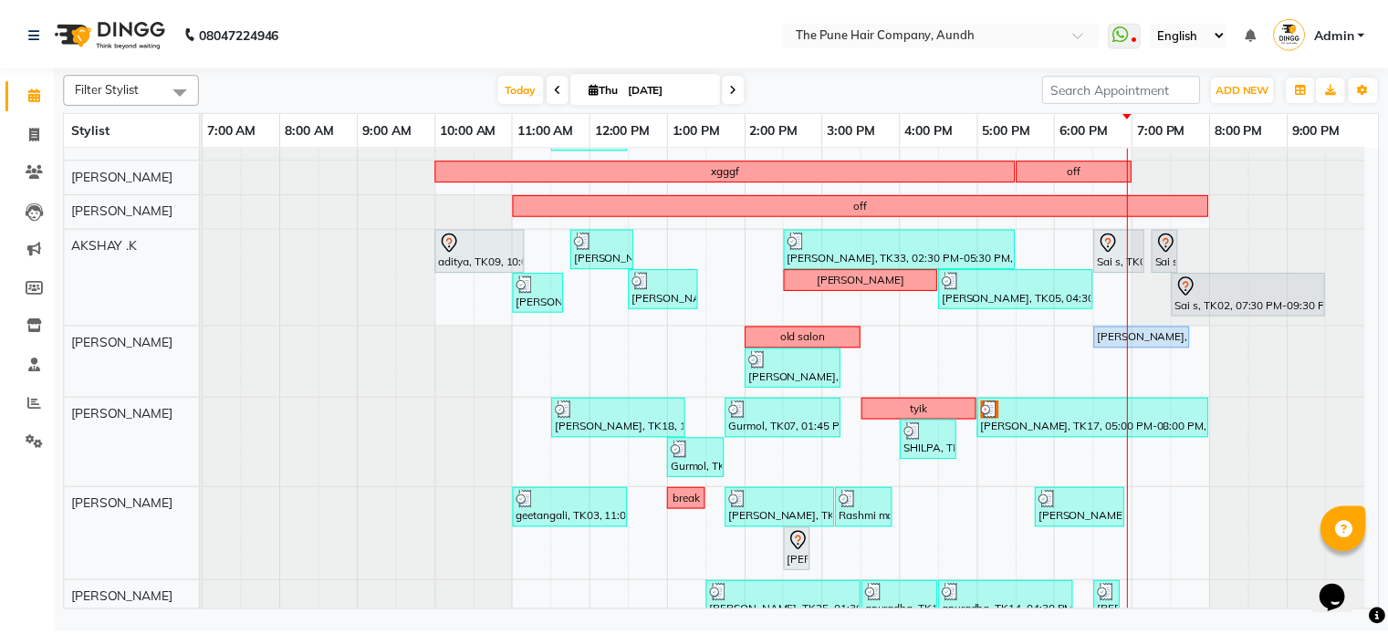
scroll to position [91, 0]
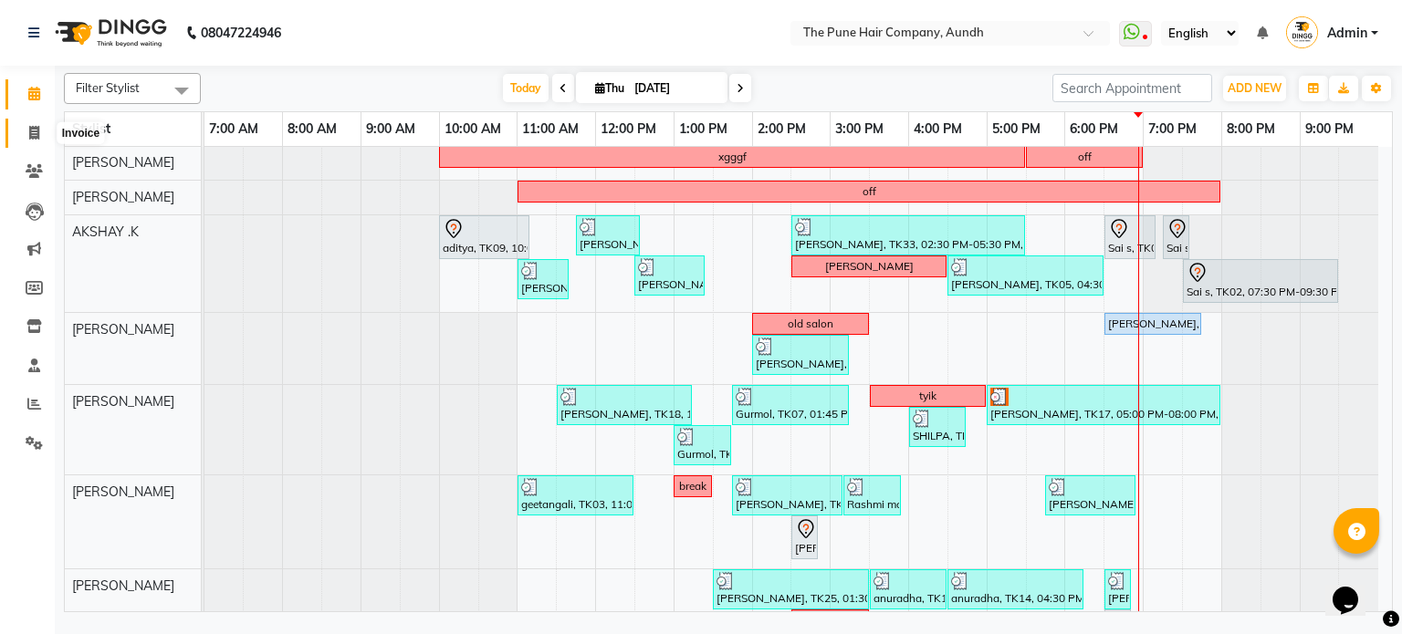
click at [39, 137] on span at bounding box center [34, 133] width 32 height 21
select select "106"
select select "service"
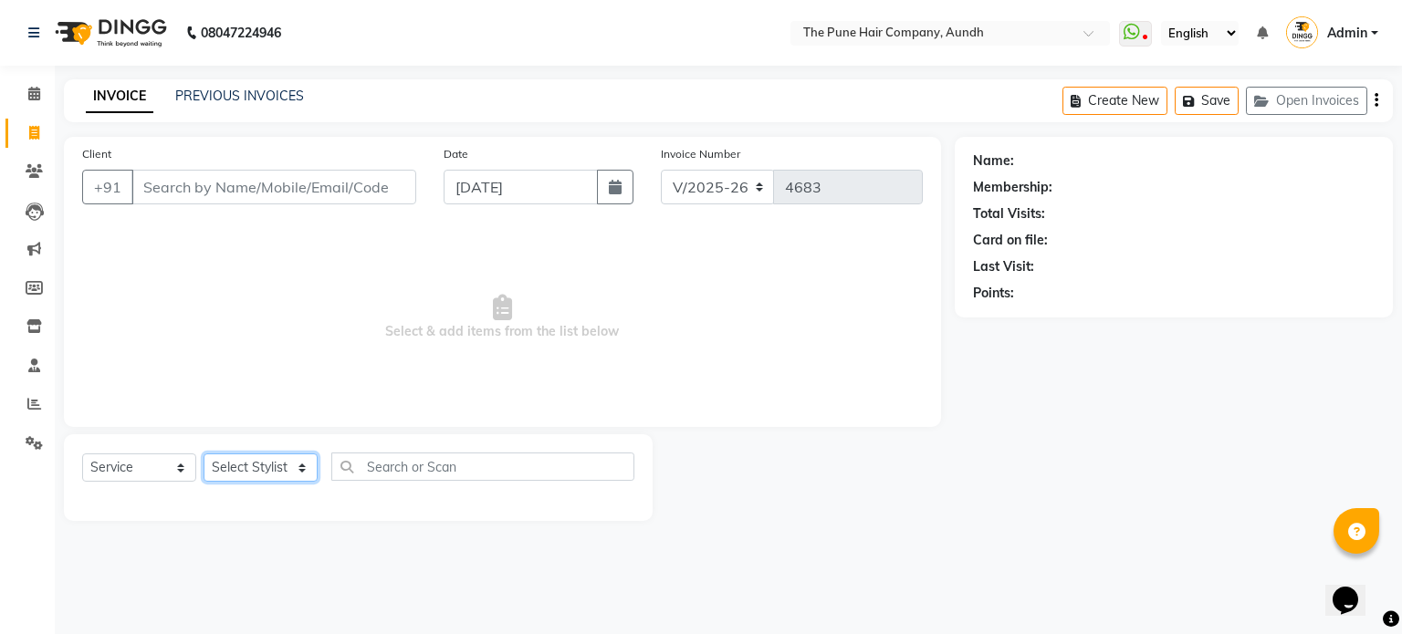
click at [242, 466] on select "Select Stylist AKSHAY .K [PERSON_NAME] [PERSON_NAME] [PERSON_NAME] [PERSON_NAME…" at bounding box center [261, 468] width 114 height 28
select select "18078"
click at [204, 455] on select "Select Stylist AKSHAY .K [PERSON_NAME] [PERSON_NAME] [PERSON_NAME] [PERSON_NAME…" at bounding box center [261, 468] width 114 height 28
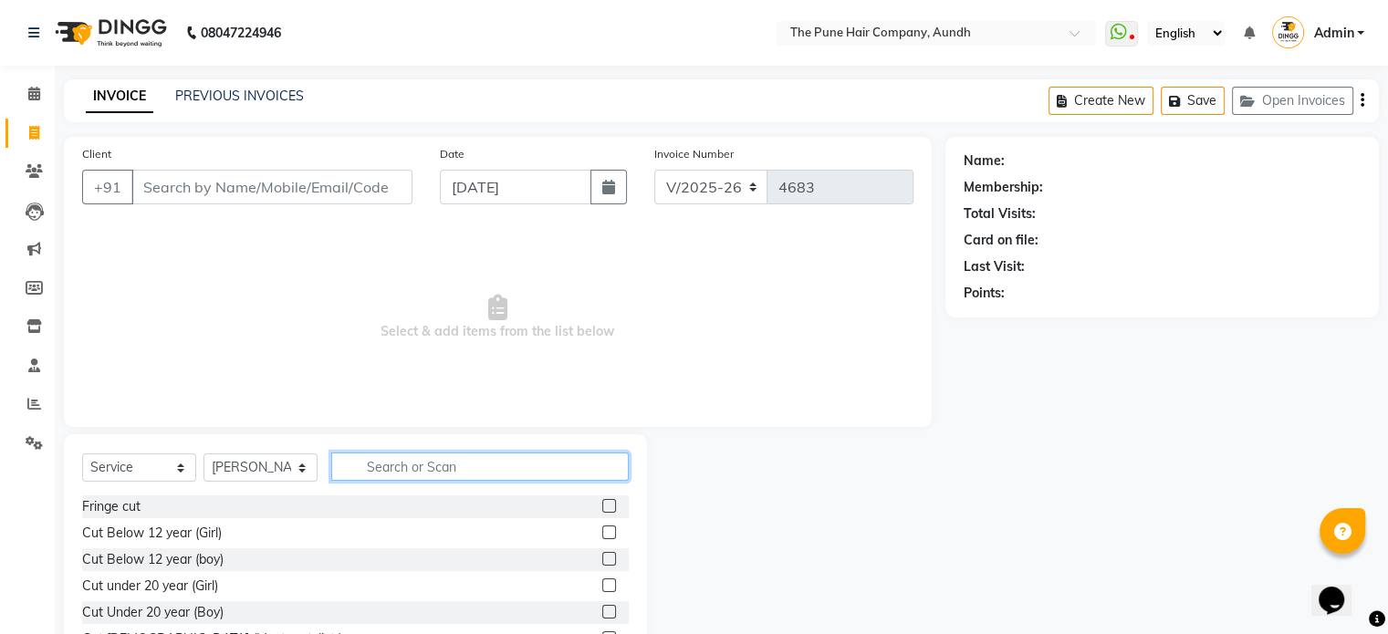
click at [372, 463] on input "text" at bounding box center [480, 467] width 298 height 28
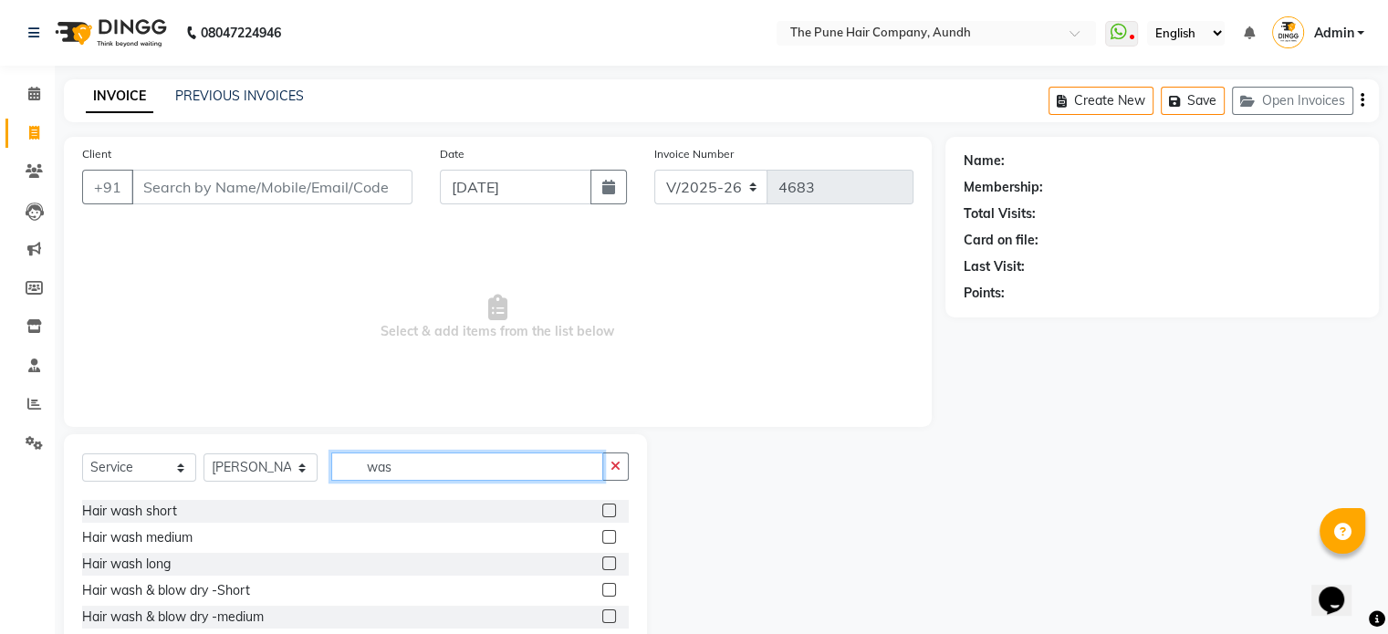
scroll to position [91, 0]
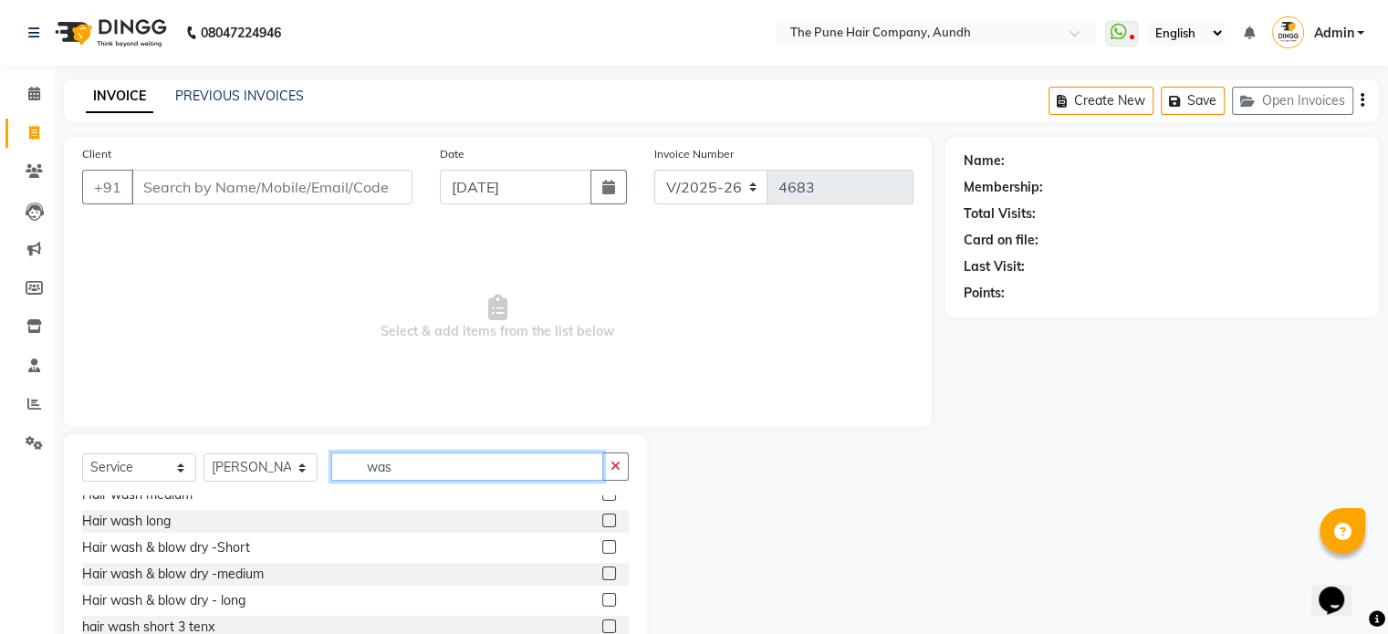
type input "was"
click at [602, 570] on label at bounding box center [609, 574] width 14 height 14
click at [602, 570] on input "checkbox" at bounding box center [608, 575] width 12 height 12
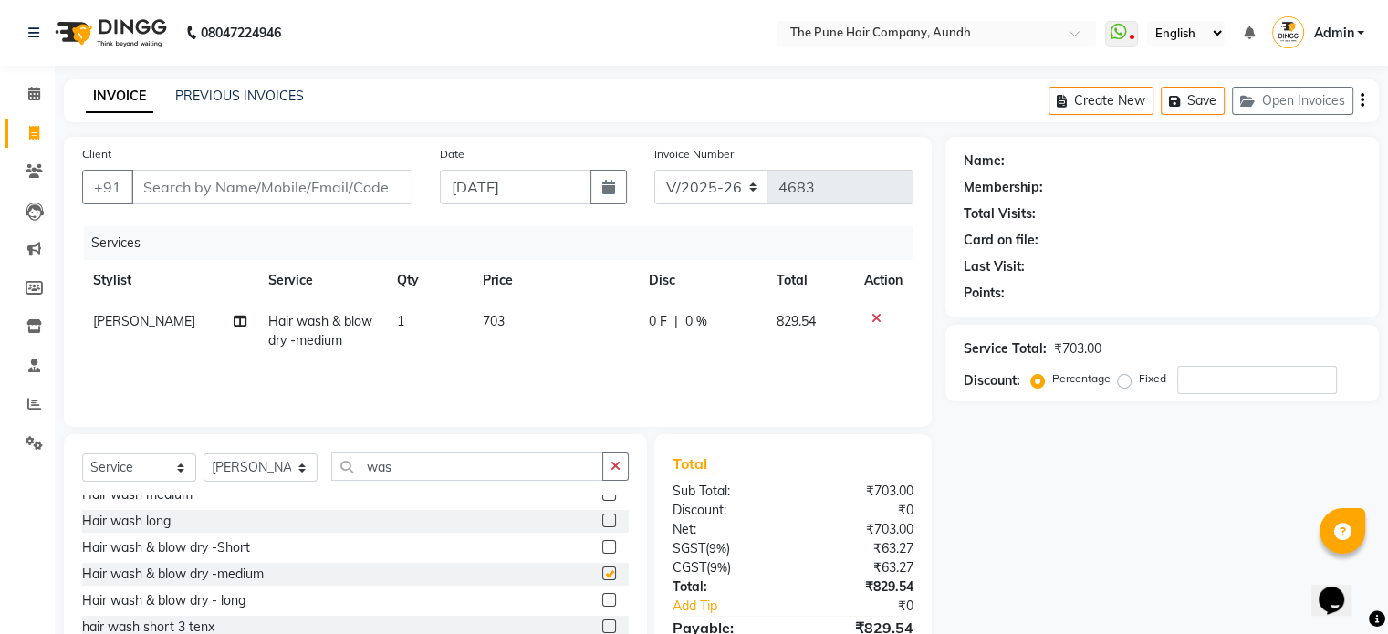
checkbox input "false"
click at [1219, 371] on input "number" at bounding box center [1257, 380] width 160 height 28
type input "20"
